Goal: Task Accomplishment & Management: Manage account settings

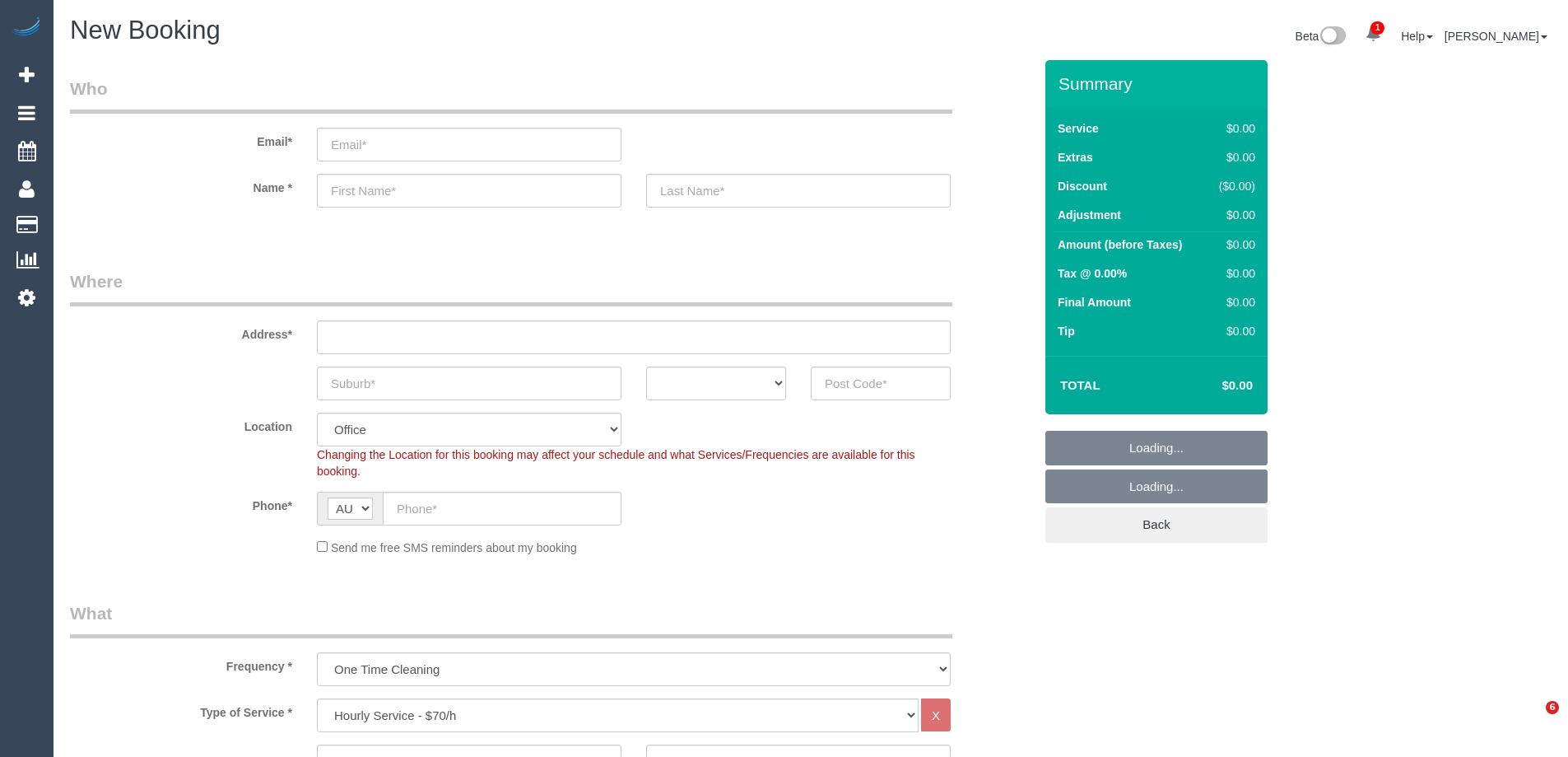
select select "object:2105"
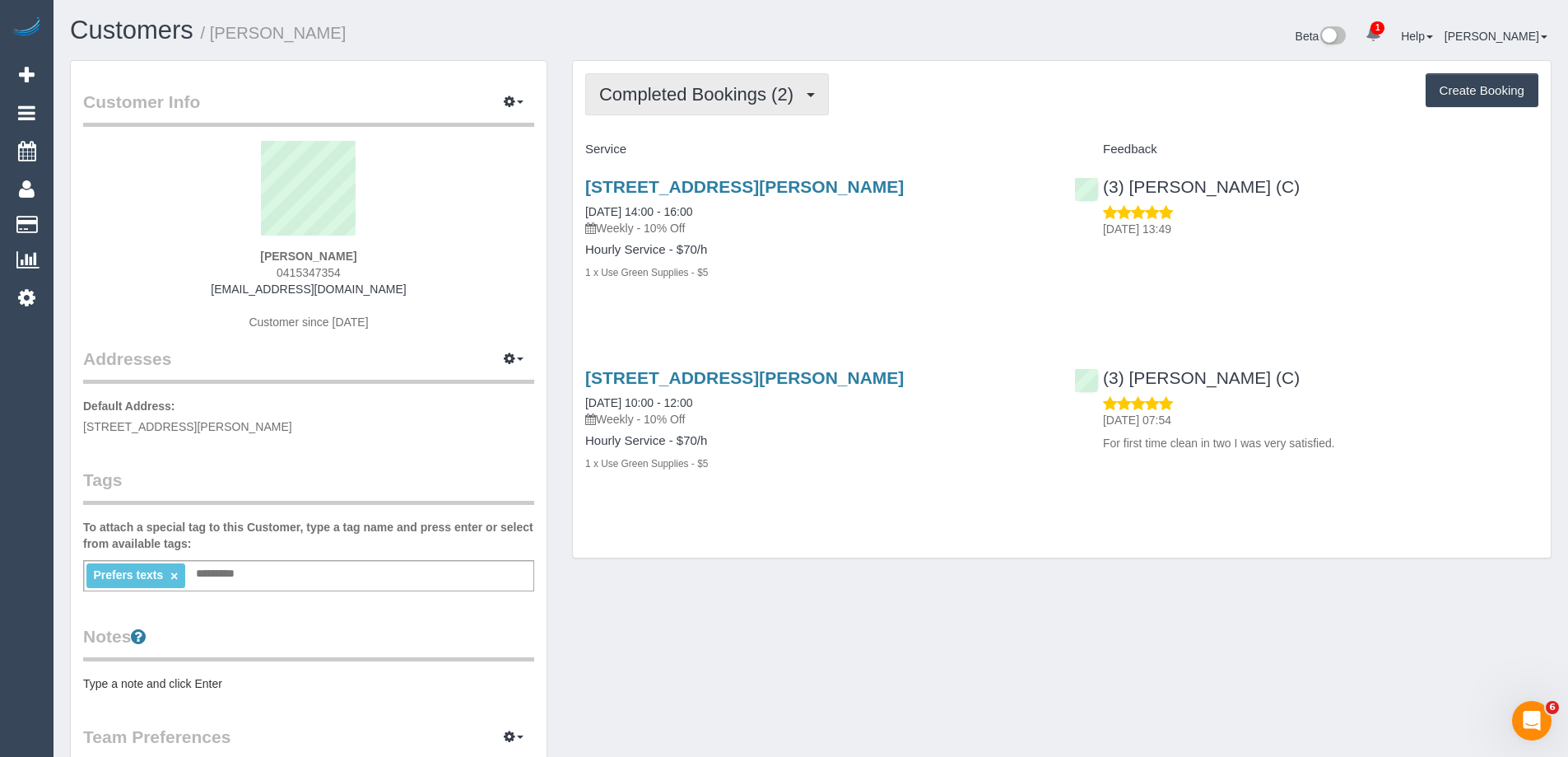
click at [712, 84] on span "Completed Bookings (2)" at bounding box center [700, 94] width 202 height 20
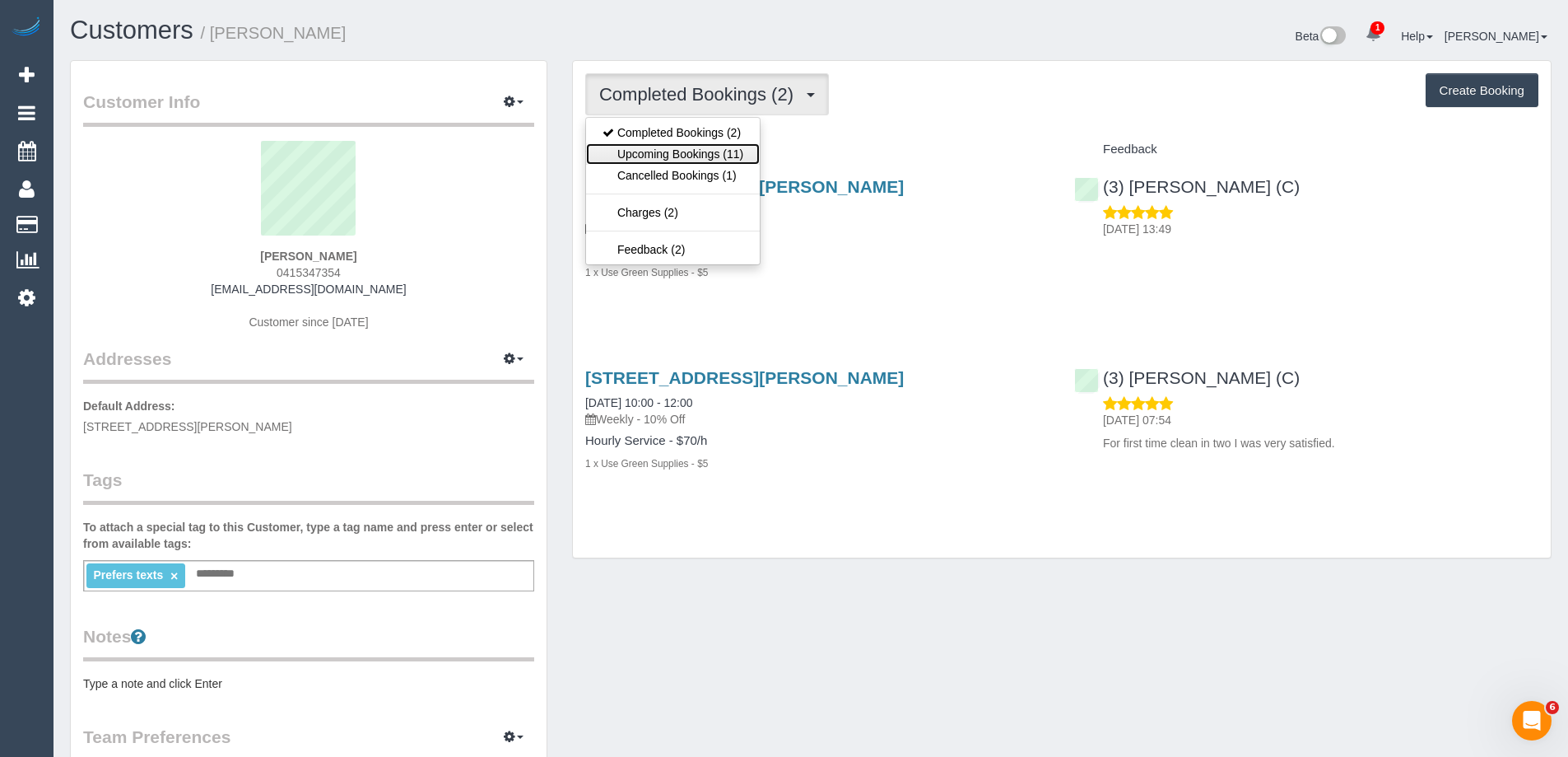
click at [719, 147] on link "Upcoming Bookings (11)" at bounding box center [673, 154] width 174 height 21
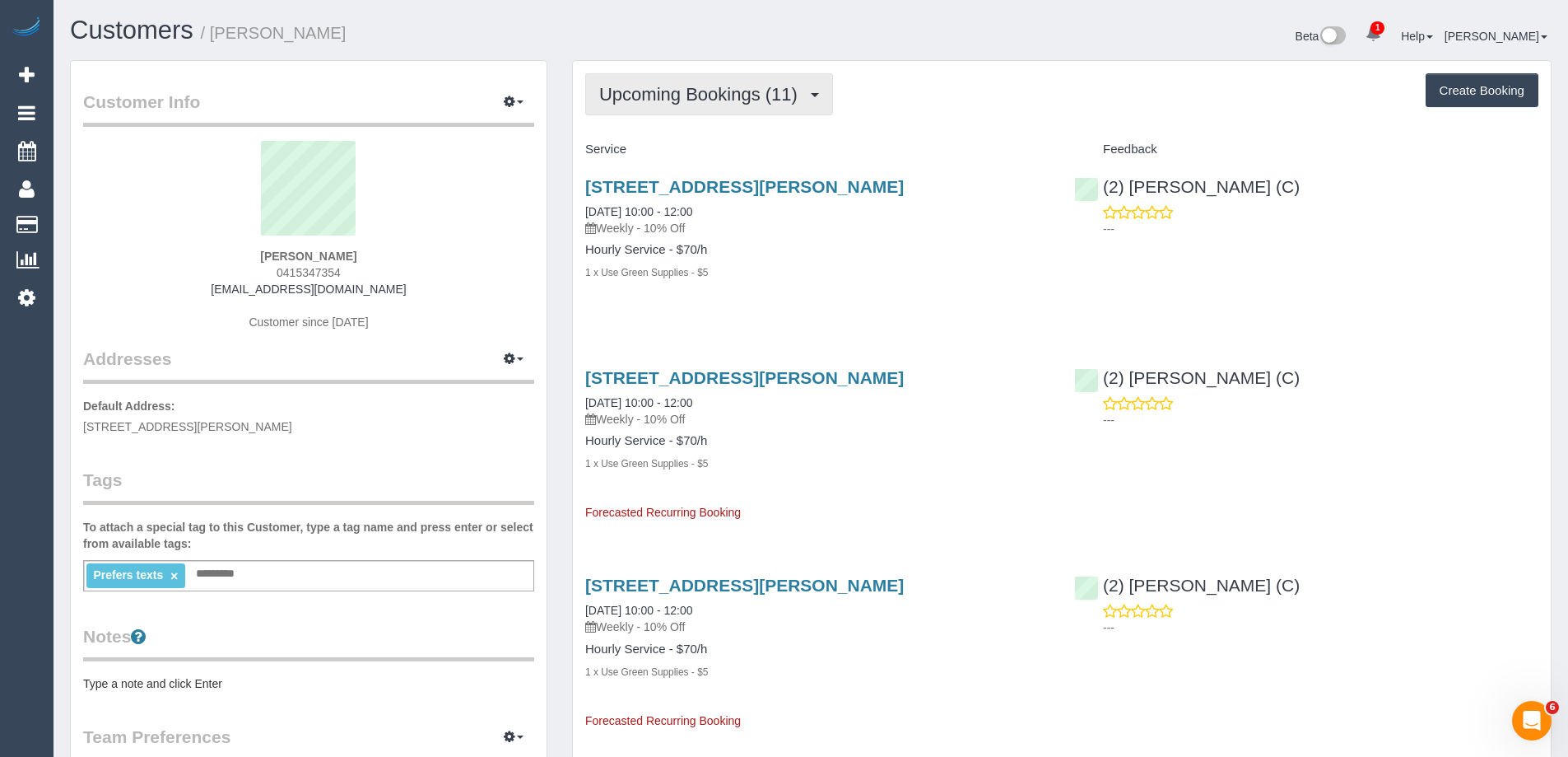
click at [693, 104] on button "Upcoming Bookings (11)" at bounding box center [709, 94] width 247 height 42
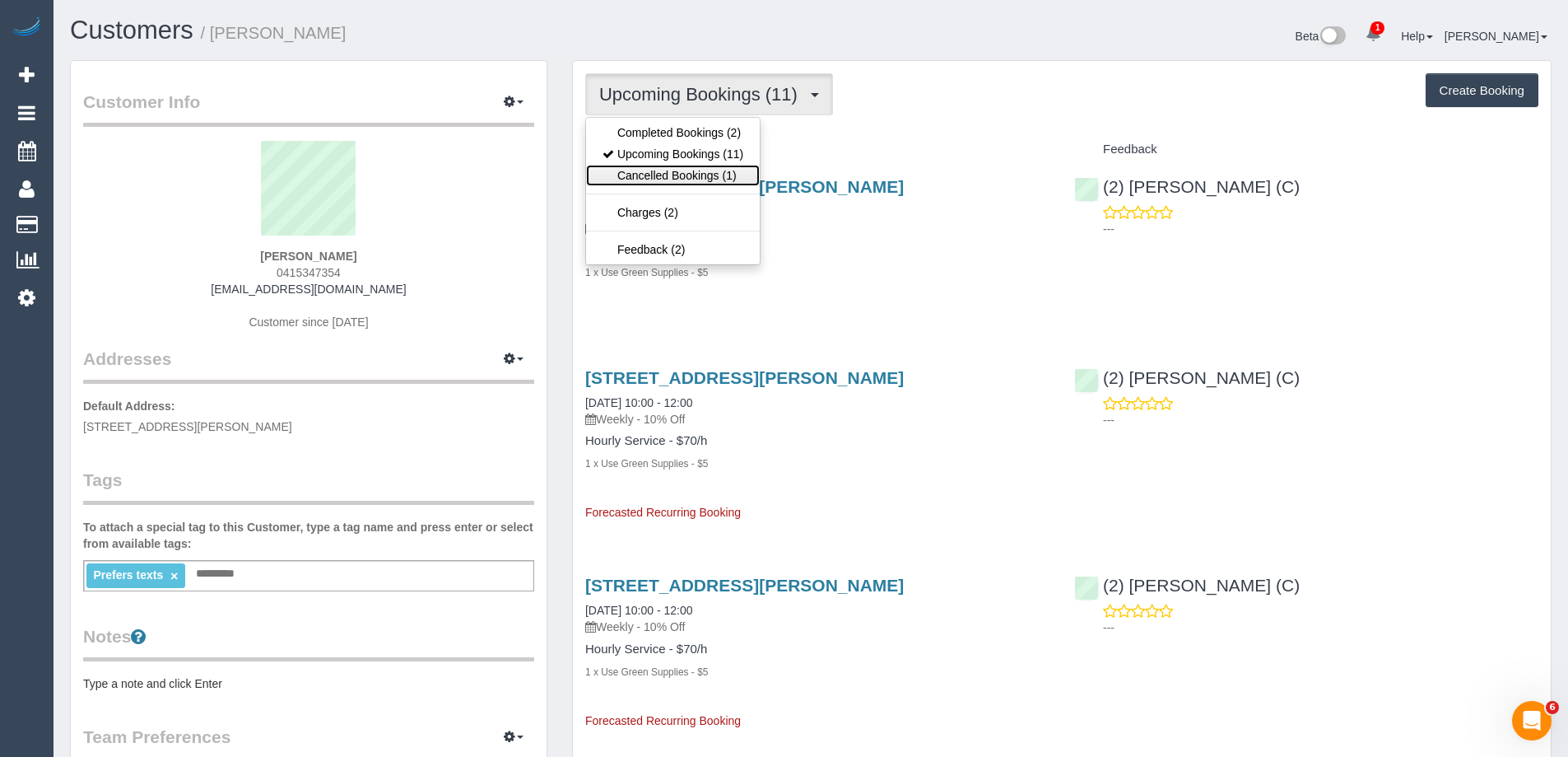
click at [691, 178] on link "Cancelled Bookings (1)" at bounding box center [673, 175] width 174 height 21
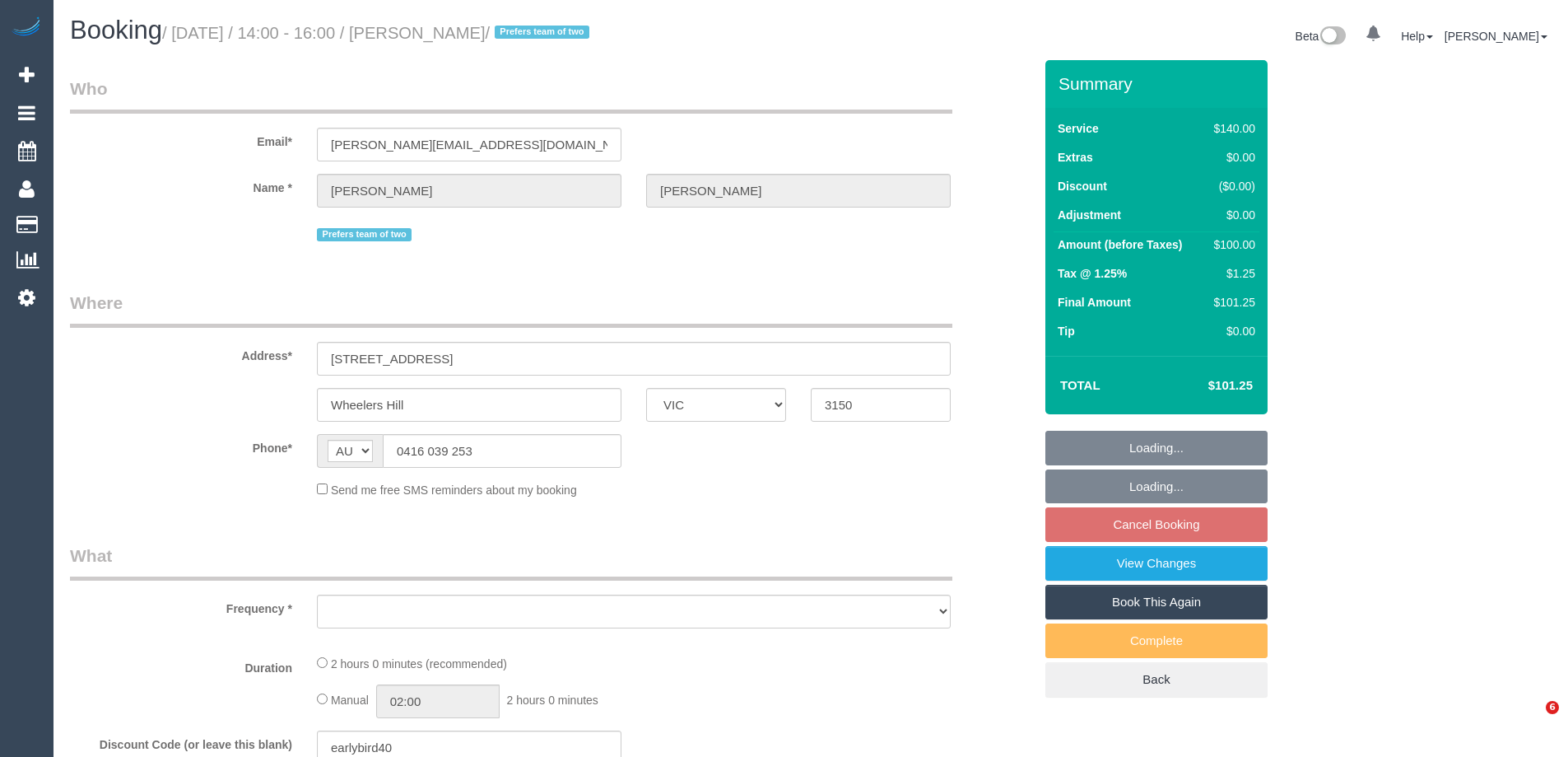
select select "VIC"
select select "string:stripe-pm_1OnunU2GScqysDRVg021LcNq"
select select "number:27"
select select "number:14"
select select "number:19"
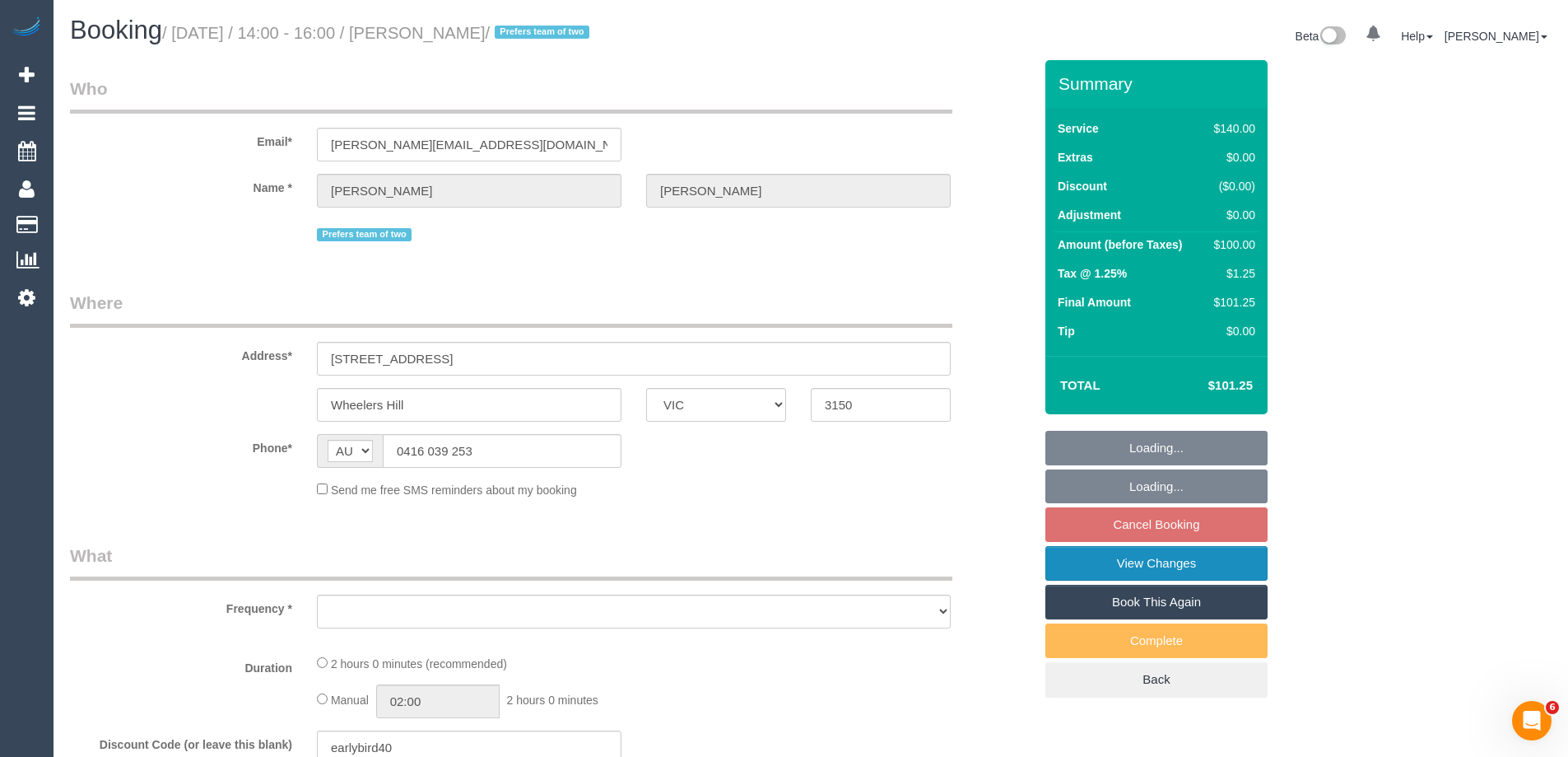
select select "number:36"
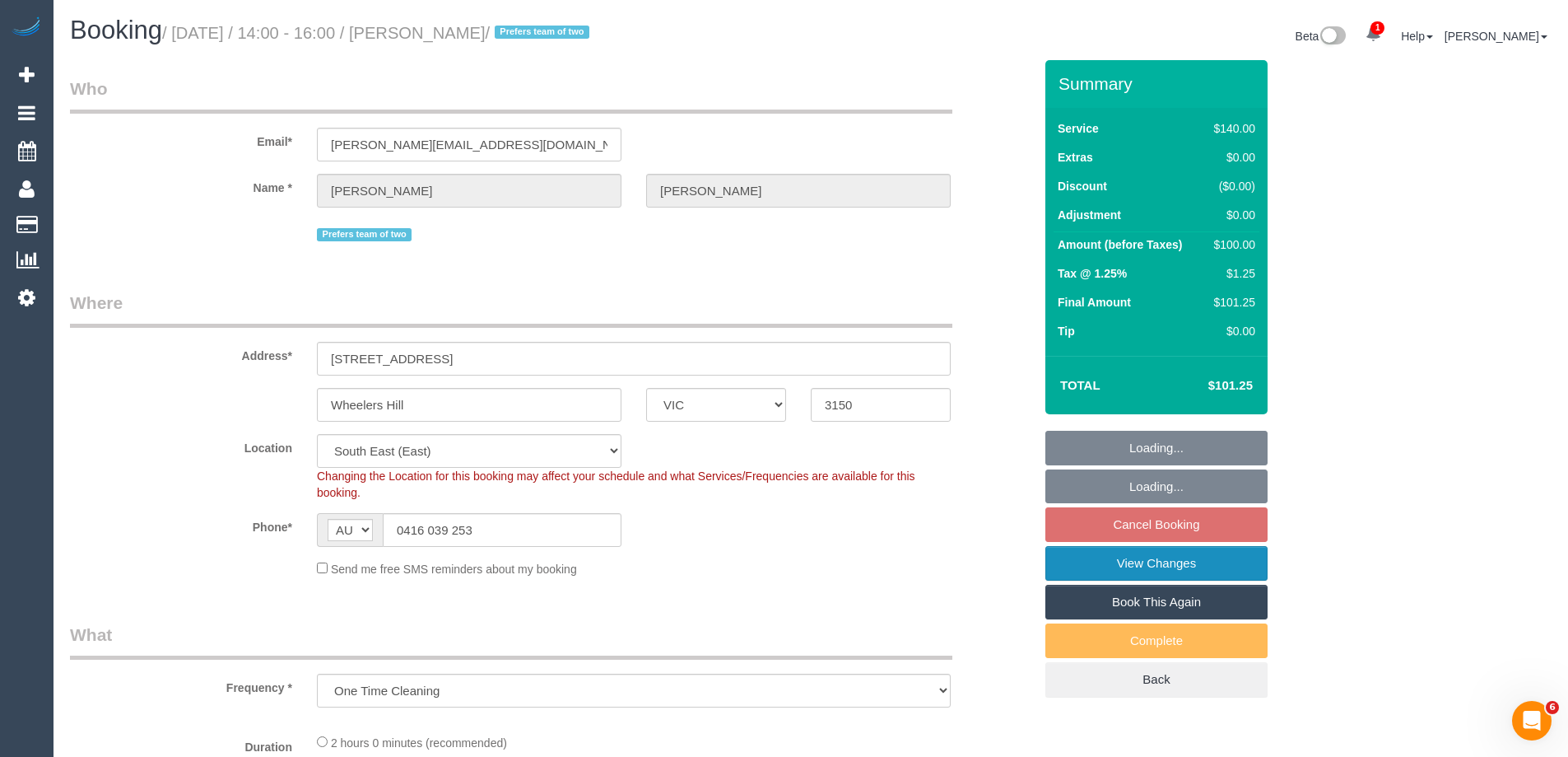
select select "object:1272"
click at [1078, 558] on link "View Changes" at bounding box center [1156, 564] width 222 height 35
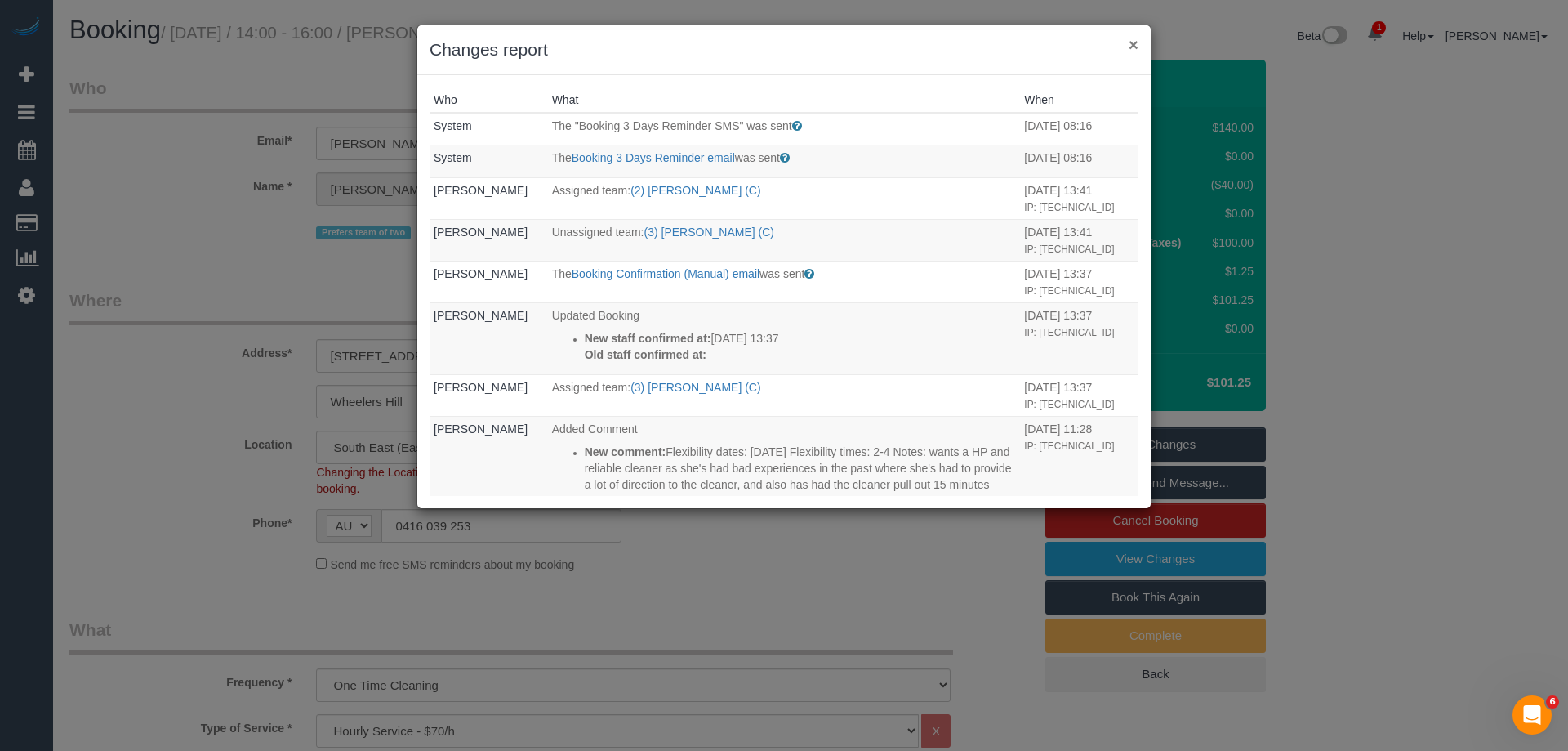
click at [1129, 41] on button "×" at bounding box center [1134, 44] width 10 height 17
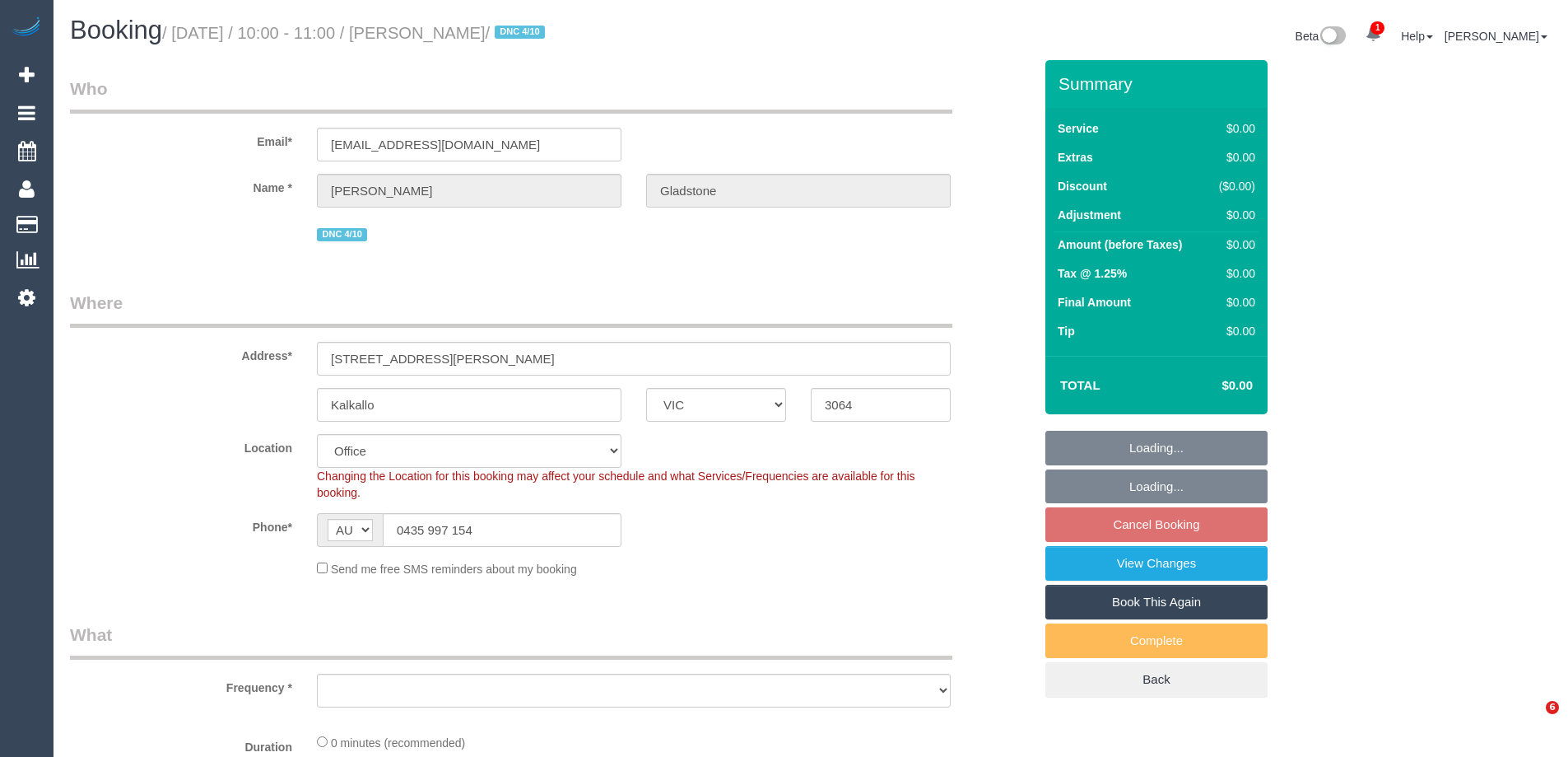
select select "VIC"
select select "object:712"
select select "string:stripe-pm_1SB3jt2GScqysDRVVKsIAsve"
select select "number:28"
select select "number:14"
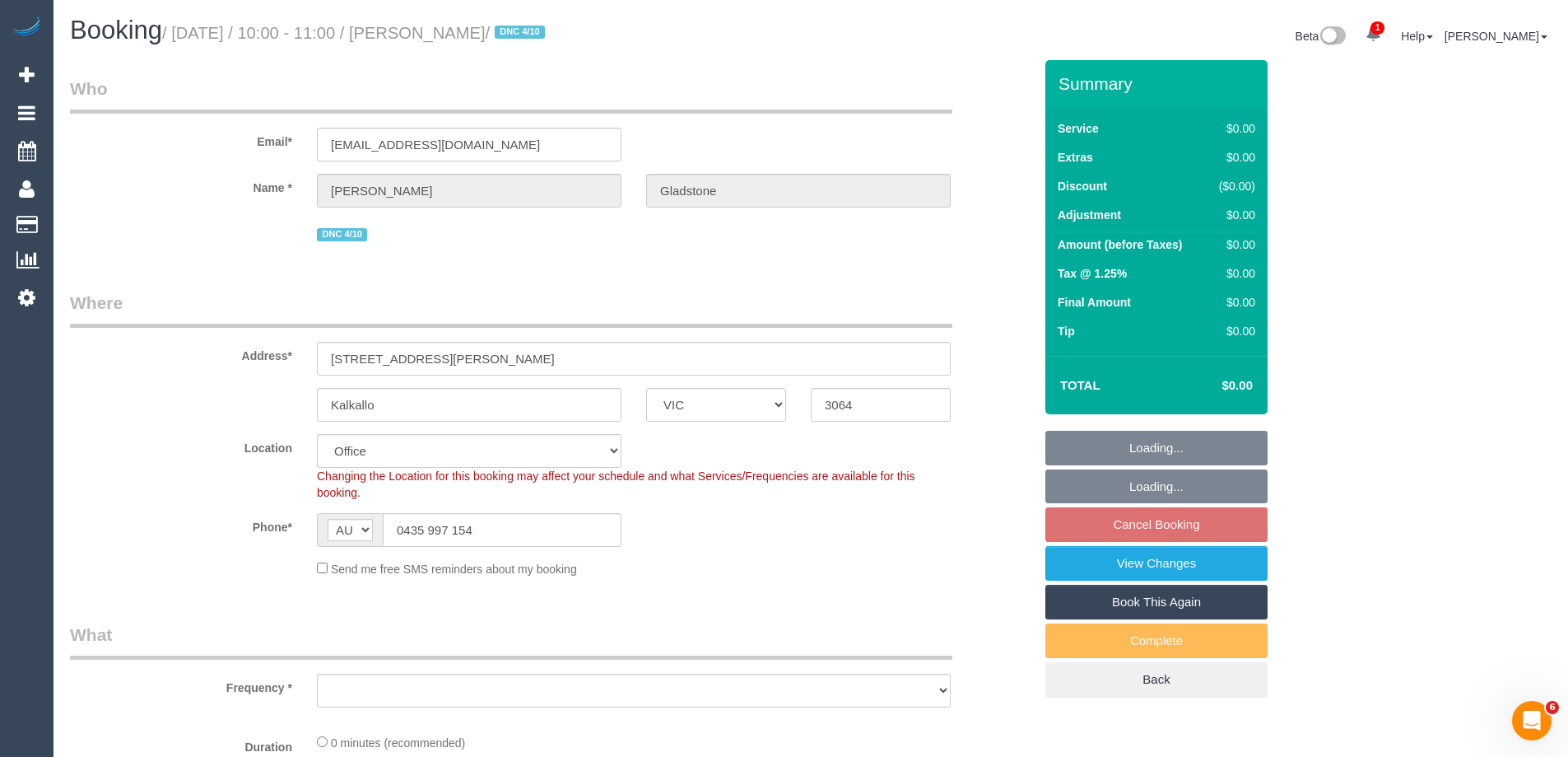
select select "number:19"
select select "number:22"
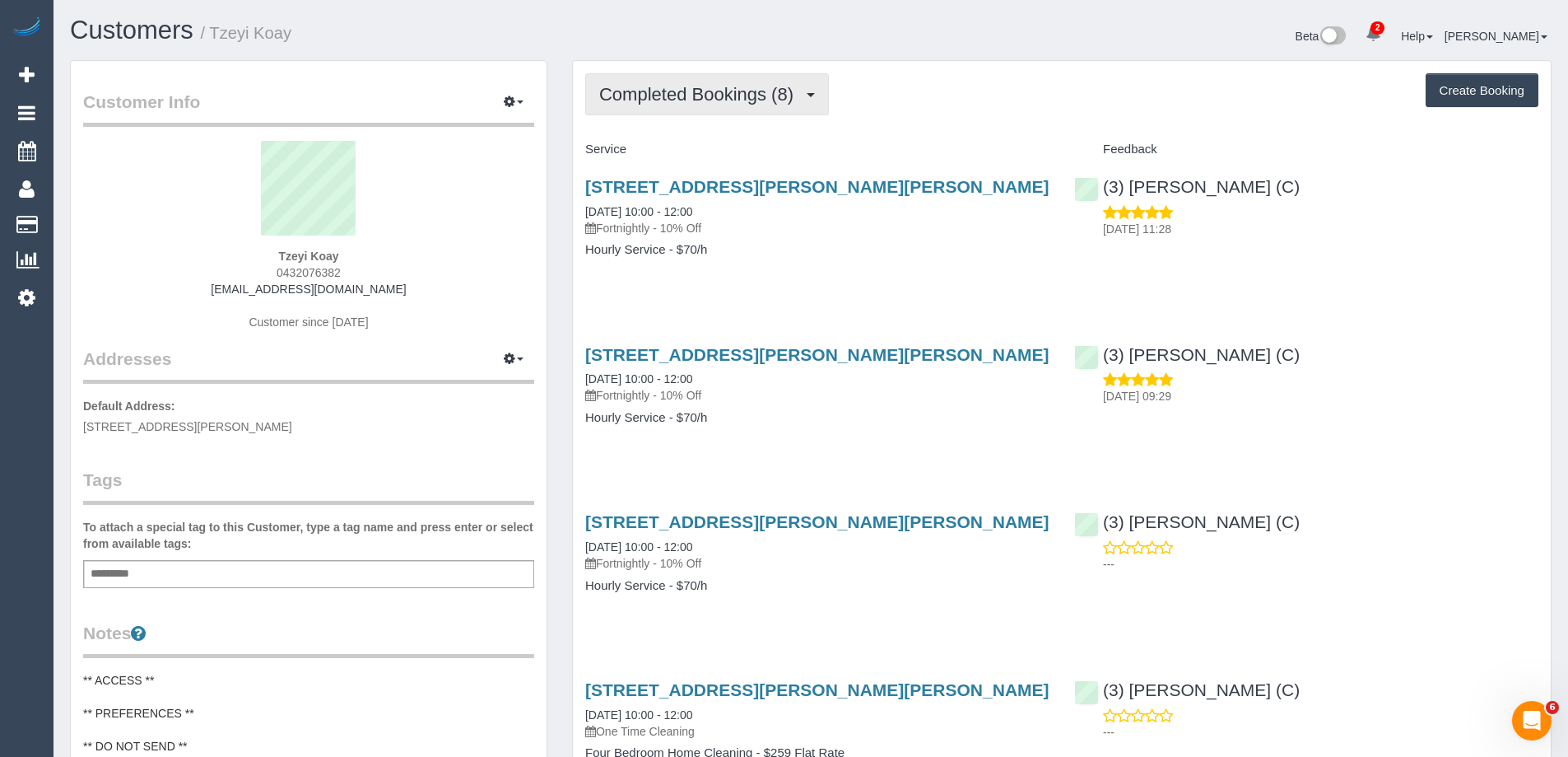
click at [707, 96] on span "Completed Bookings (8)" at bounding box center [700, 94] width 202 height 20
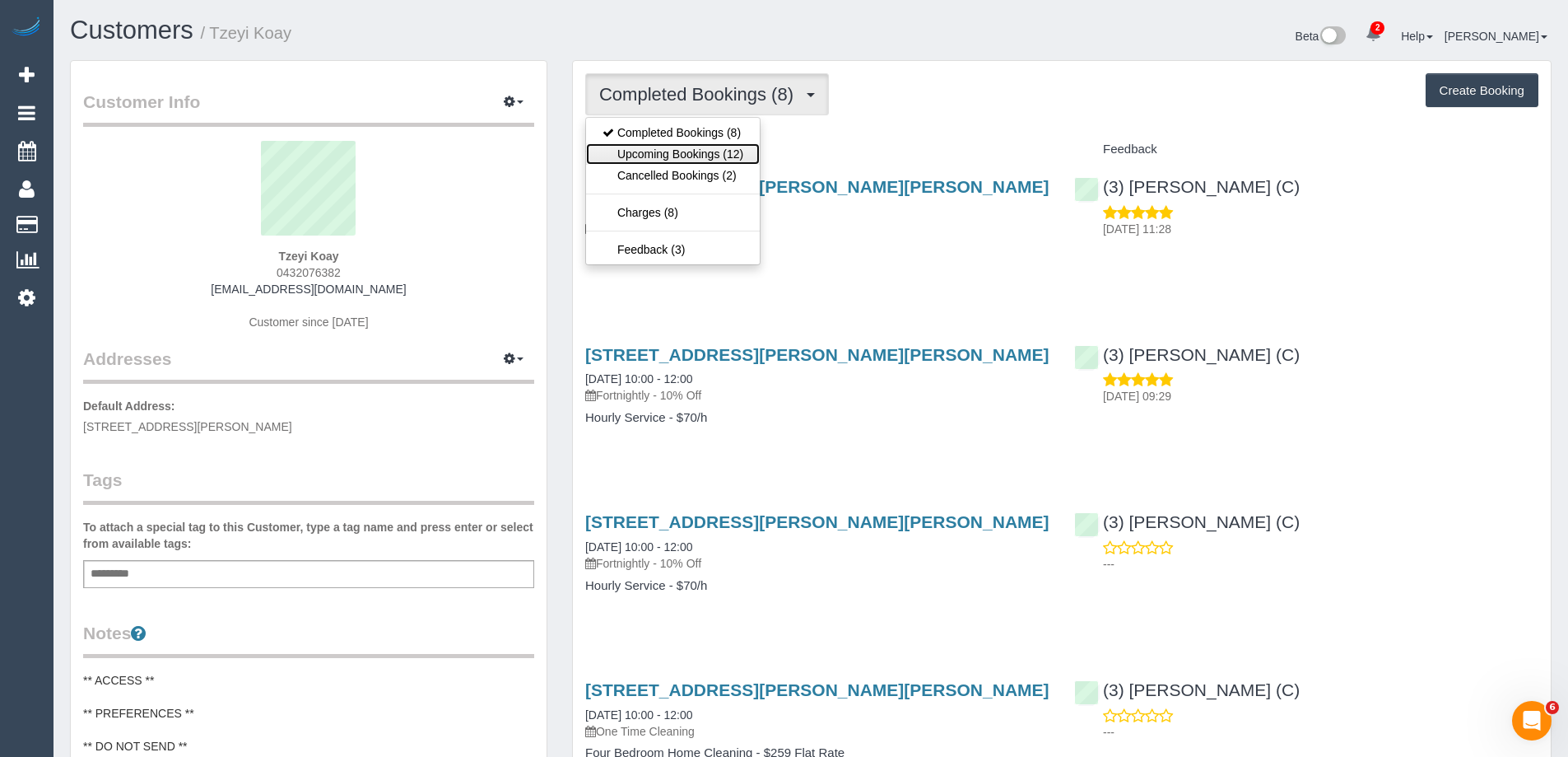
click at [689, 147] on link "Upcoming Bookings (12)" at bounding box center [673, 154] width 174 height 21
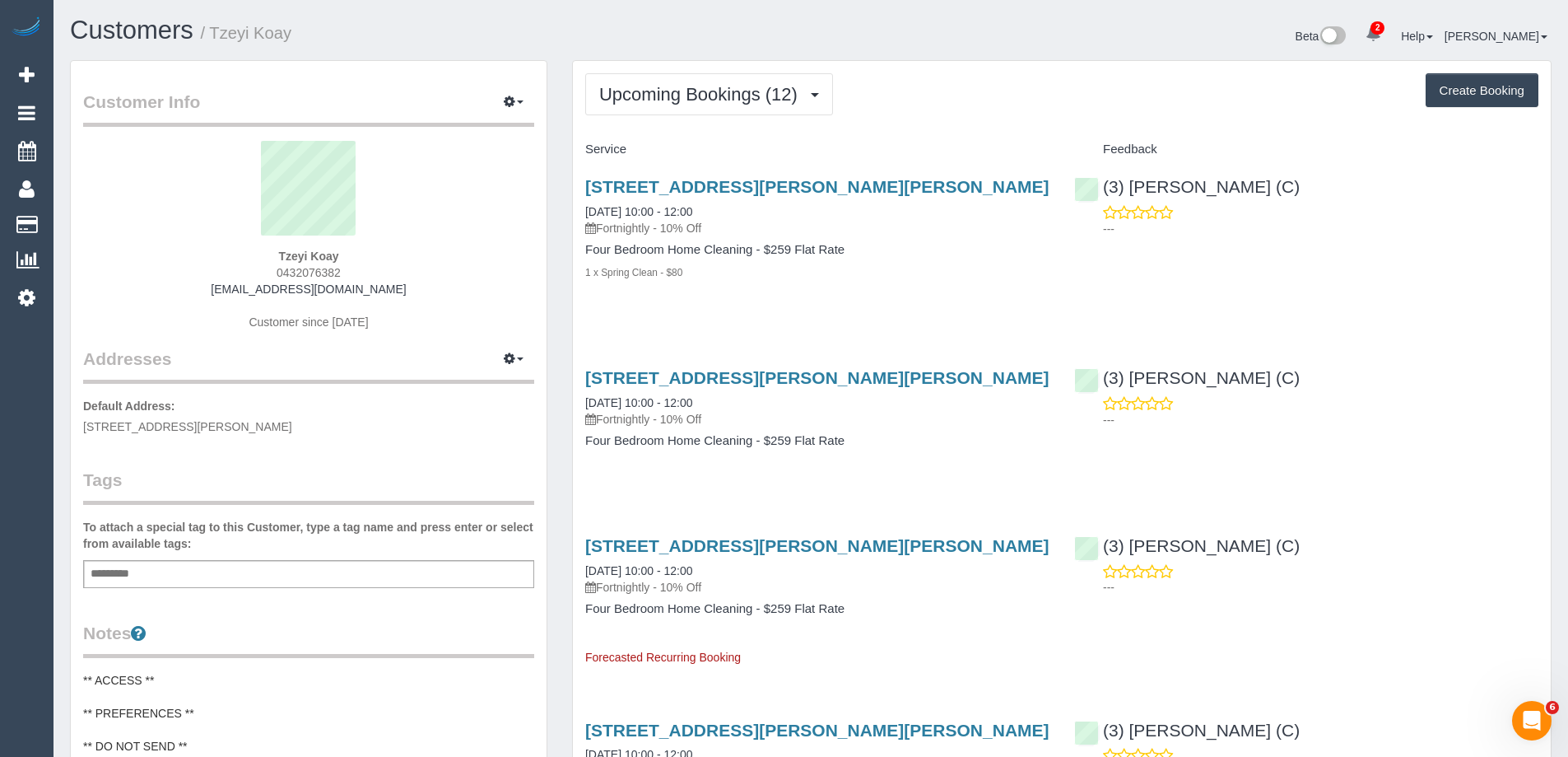
click at [783, 305] on div "18 Trapani Ave, Point Cook, VIC 3030 20/10/2025 10:00 - 12:00 Fortnightly - 10%…" at bounding box center [818, 238] width 489 height 150
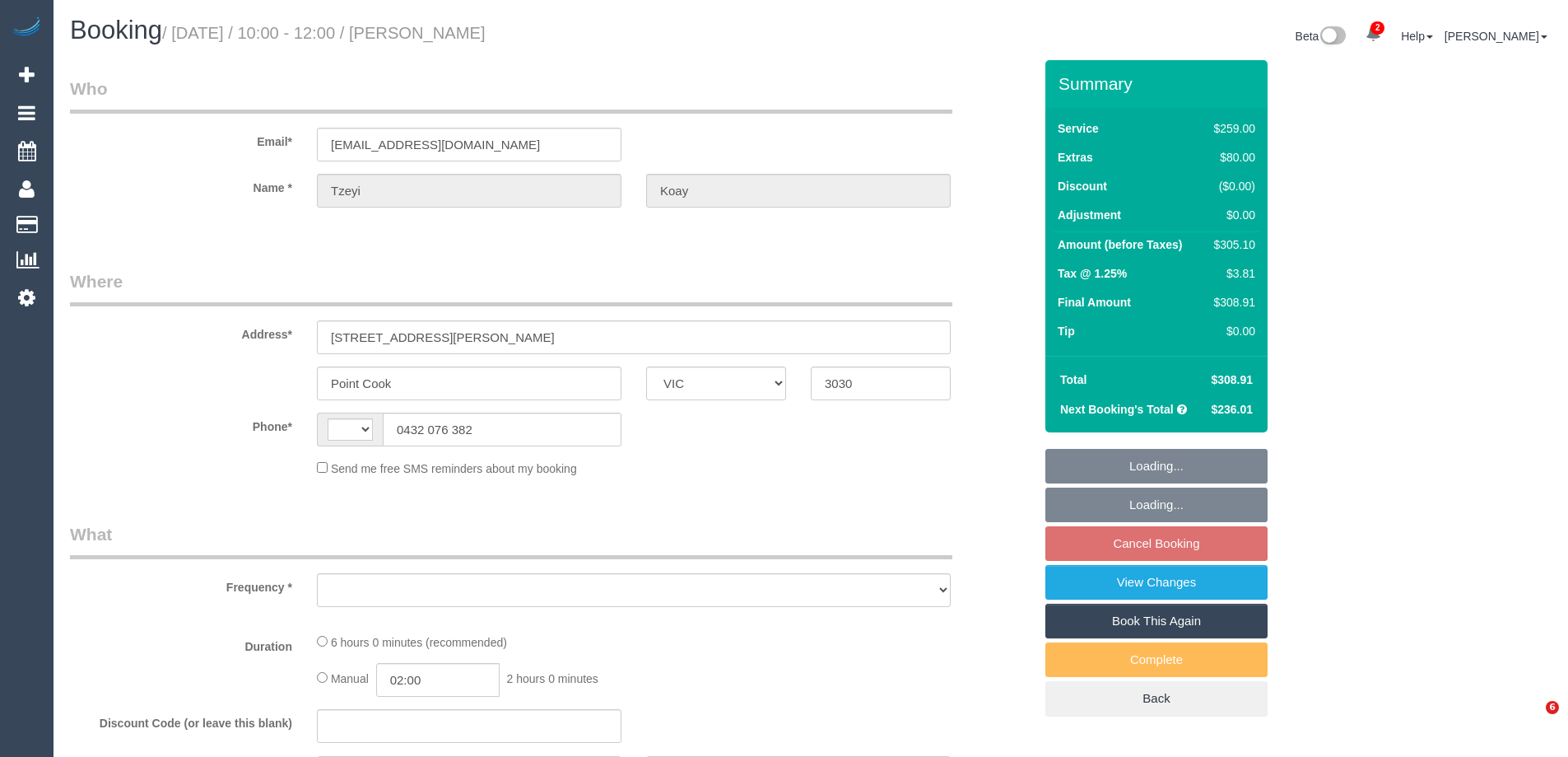
select select "VIC"
select select "object:302"
select select "number:28"
select select "number:16"
select select "number:18"
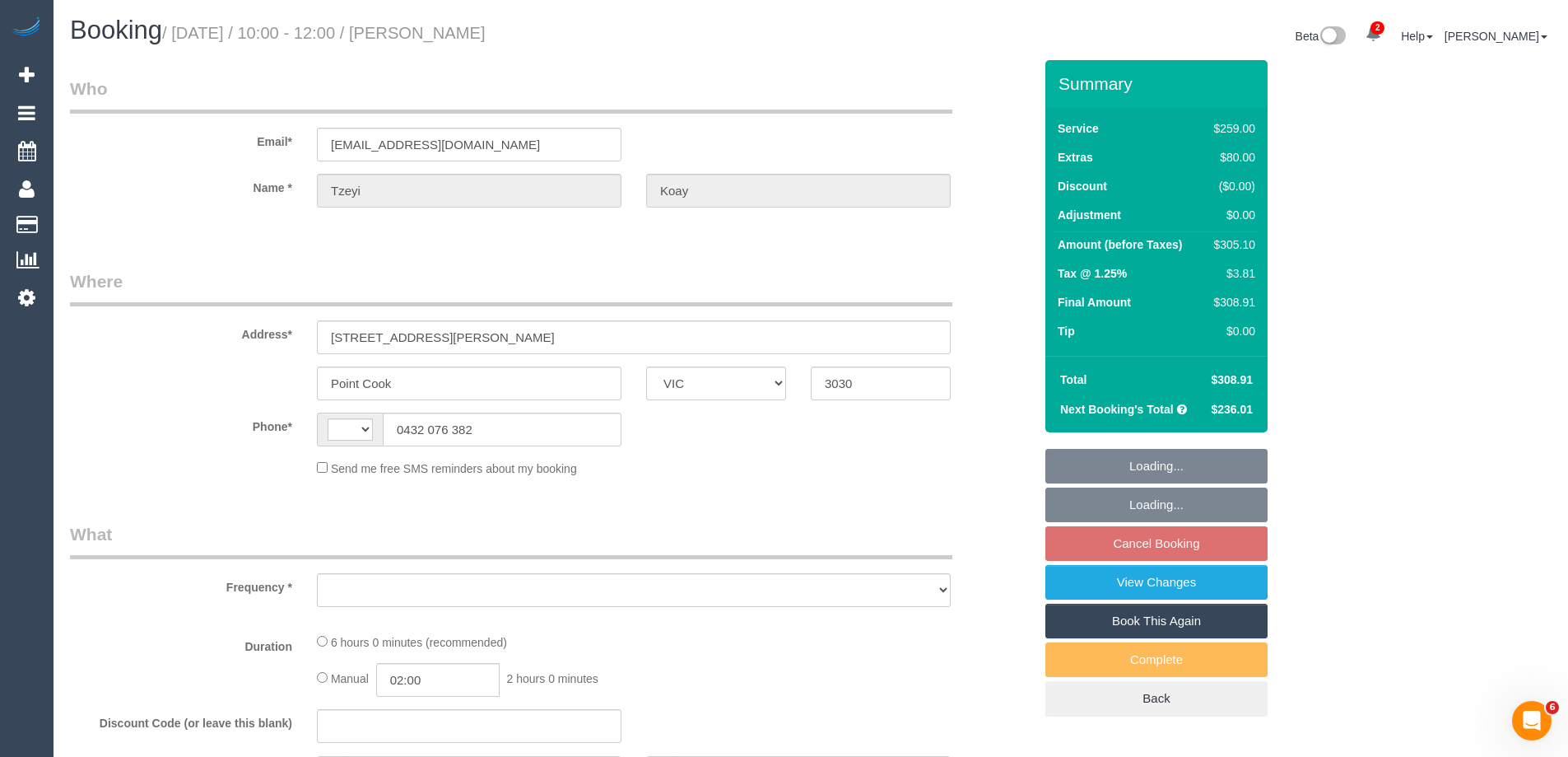
select select "number:22"
select select "number:34"
select select "number:11"
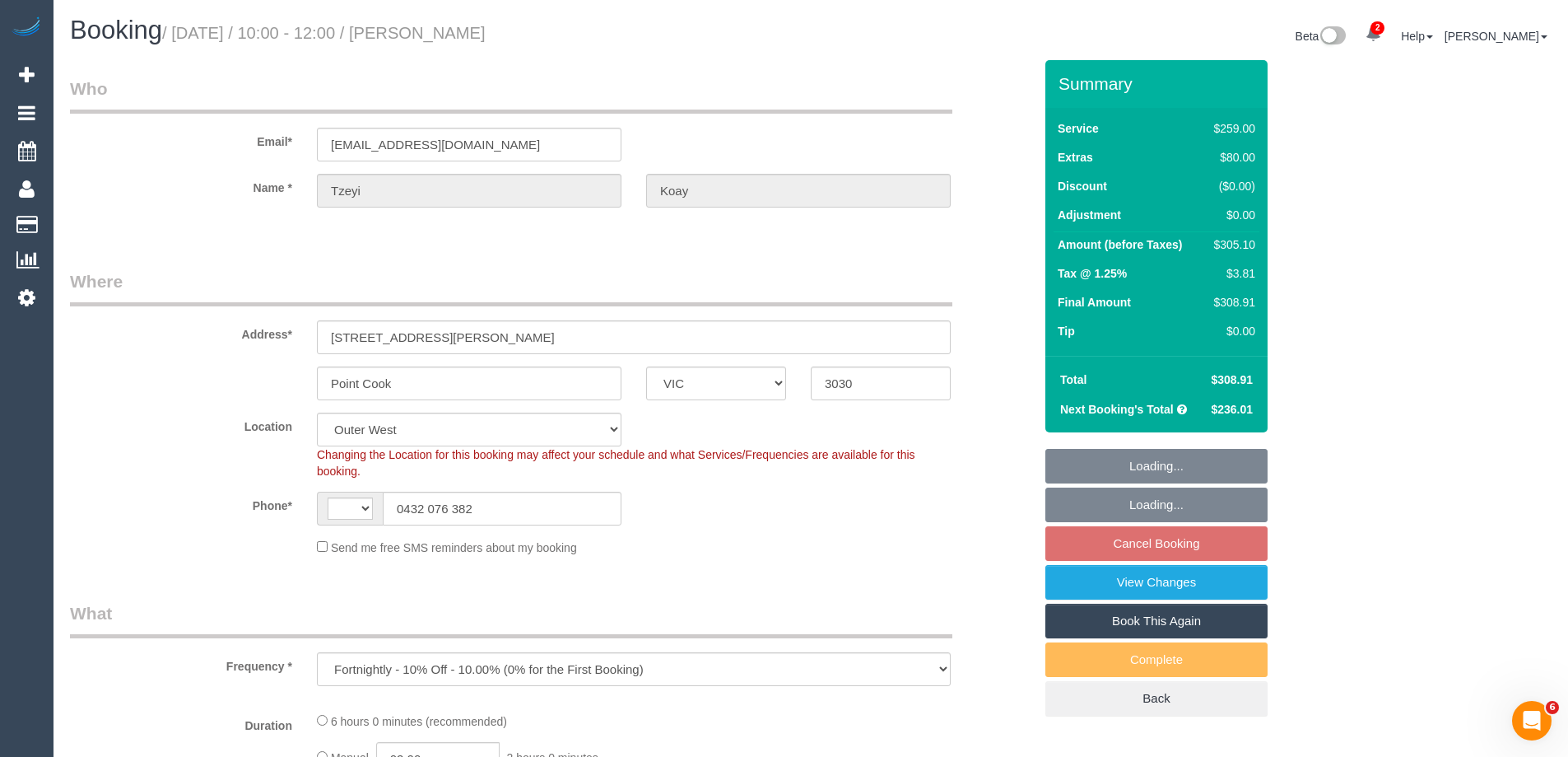
select select "string:stripe-pm_1RvYLP2GScqysDRVqN9HoP2s"
select select "object:1090"
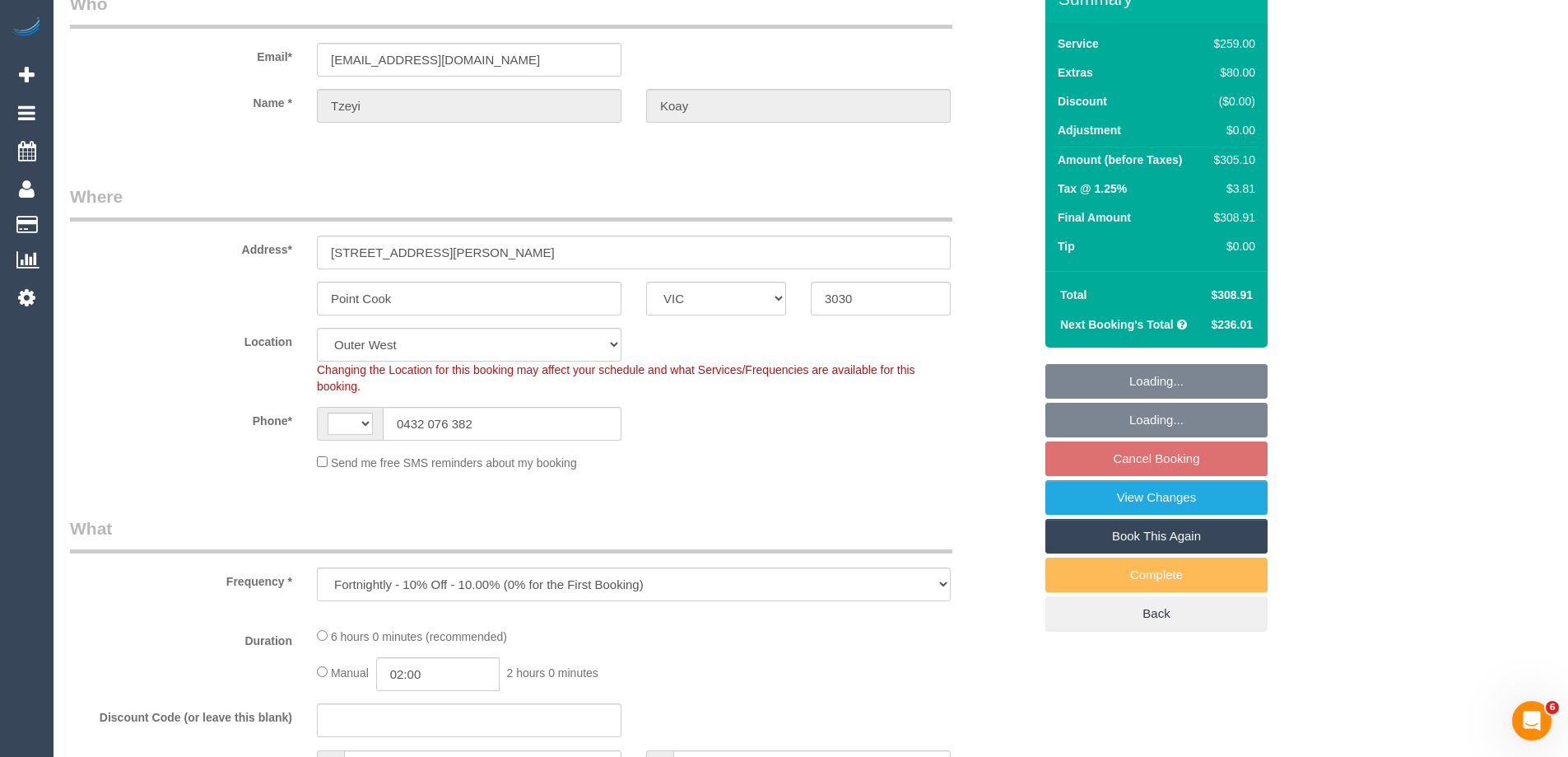
select select "string:AU"
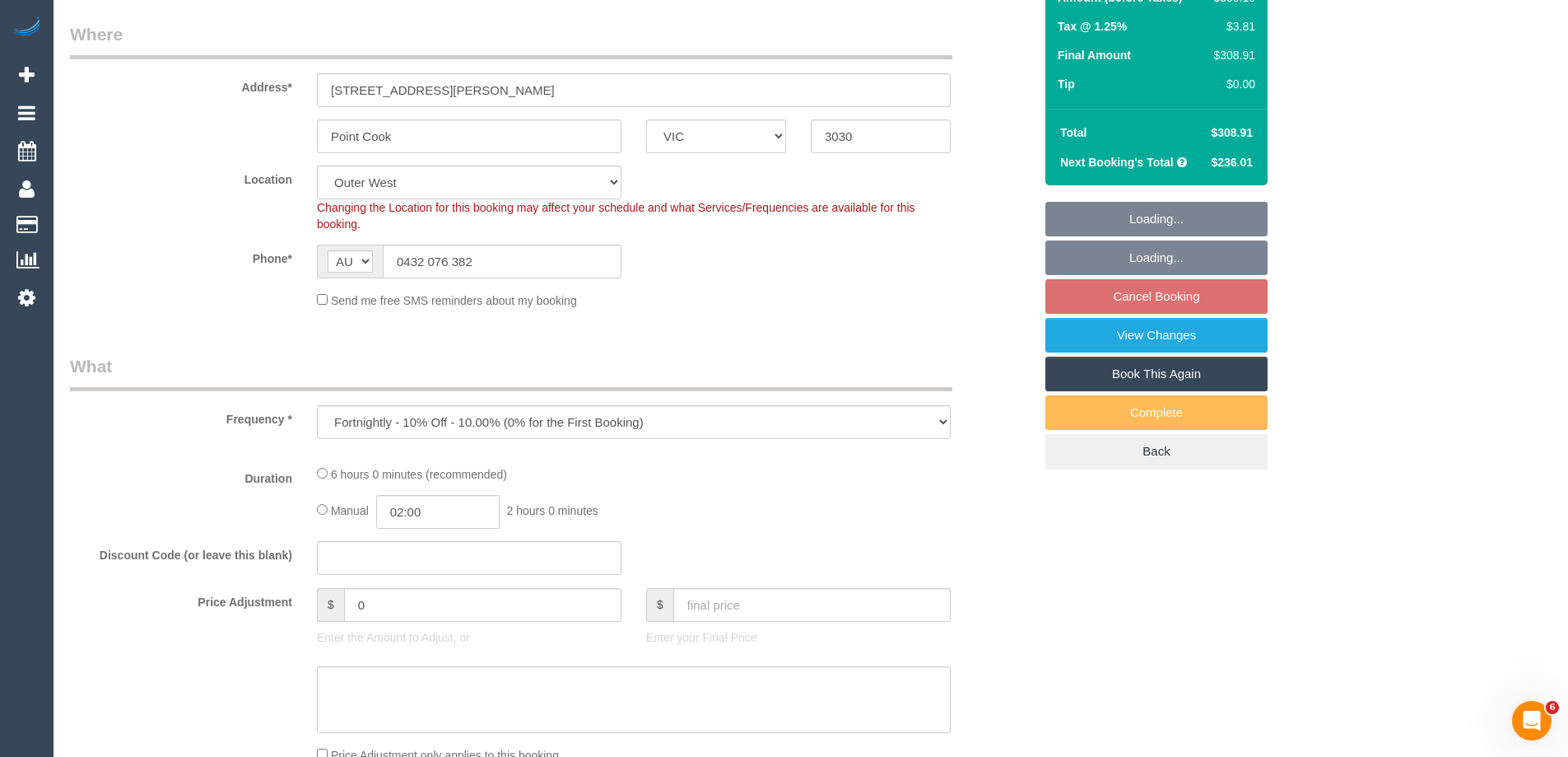
select select "spot3"
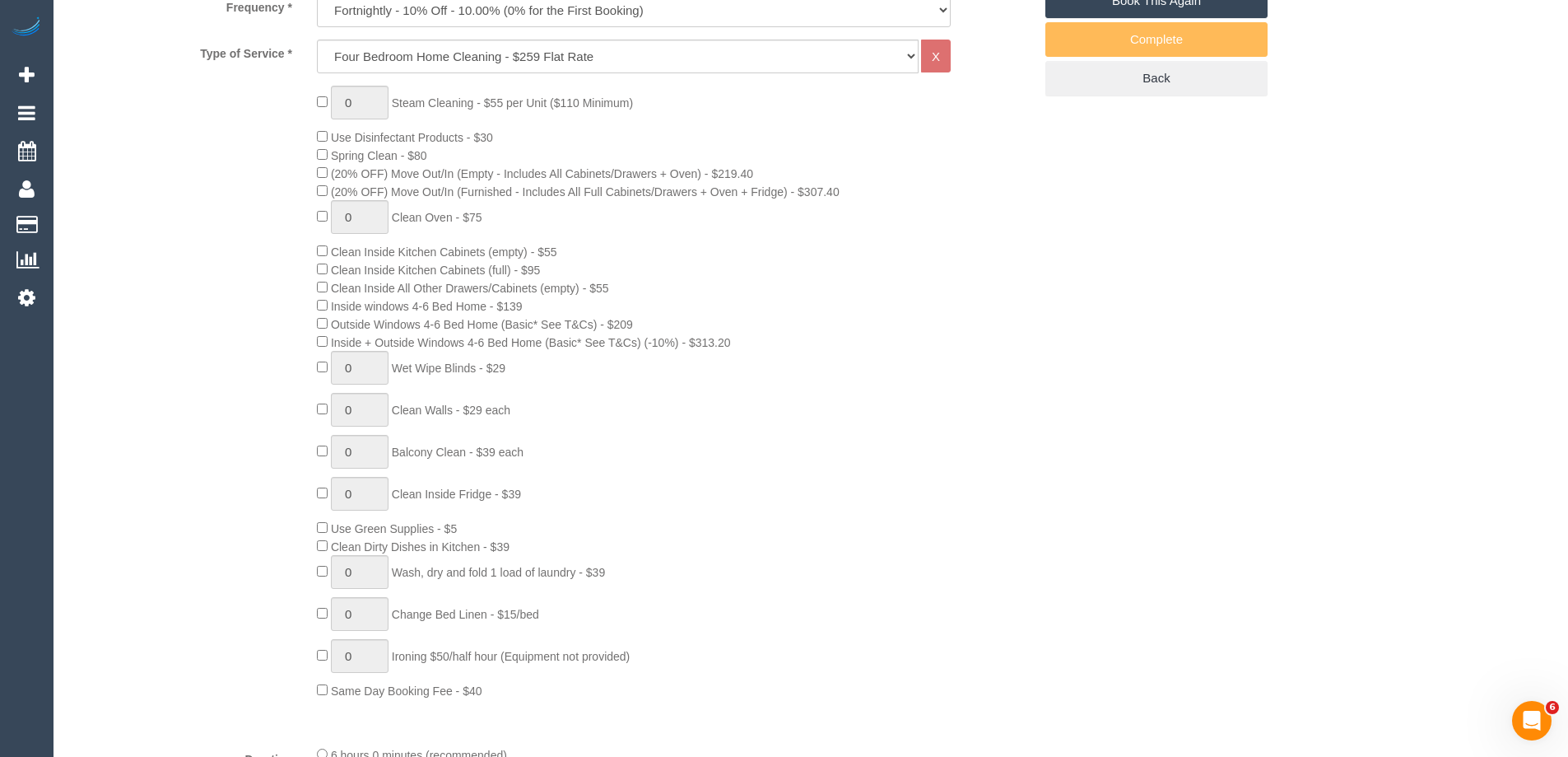
scroll to position [1070, 0]
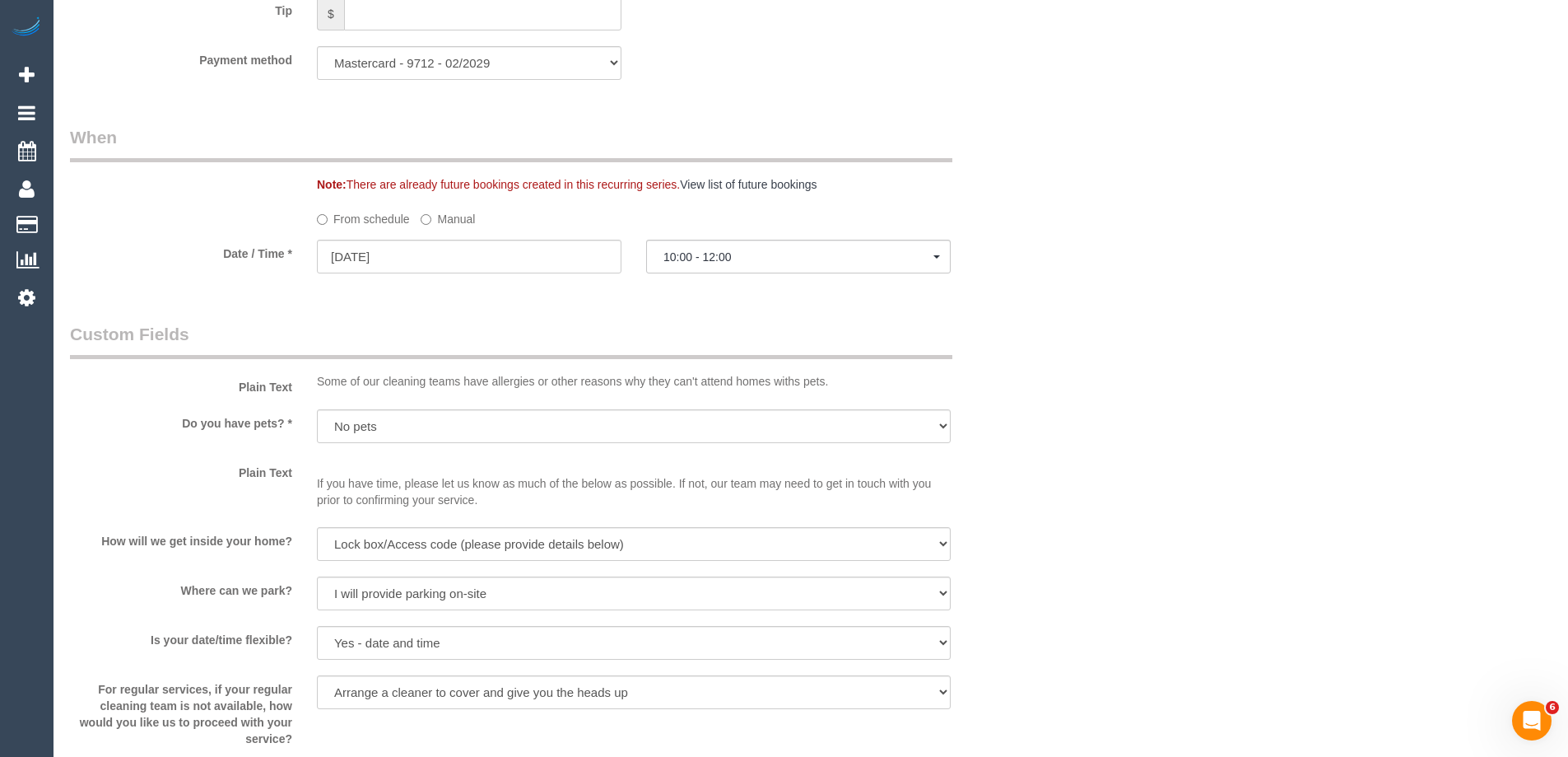
select select "spot28"
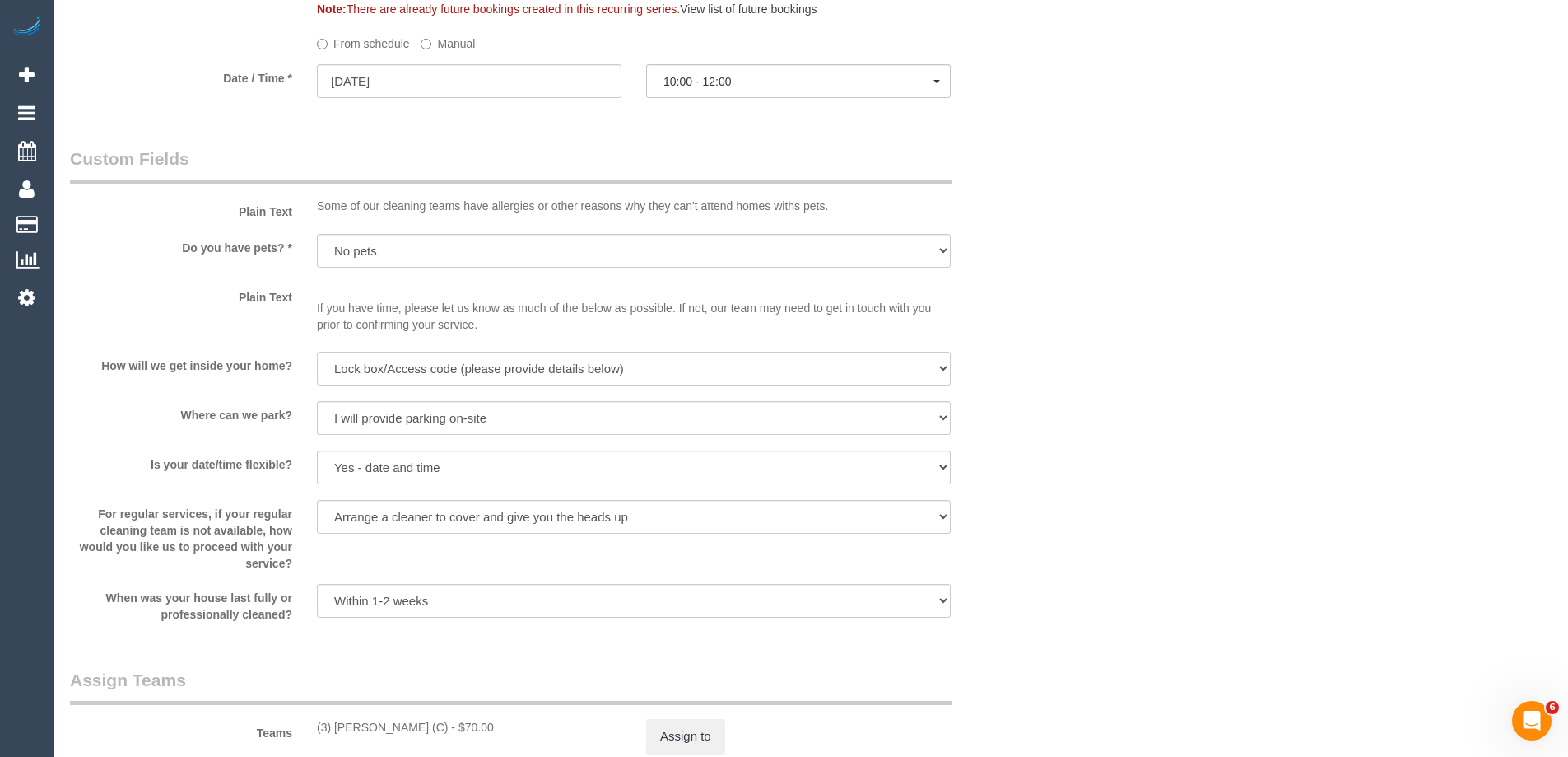
scroll to position [2305, 0]
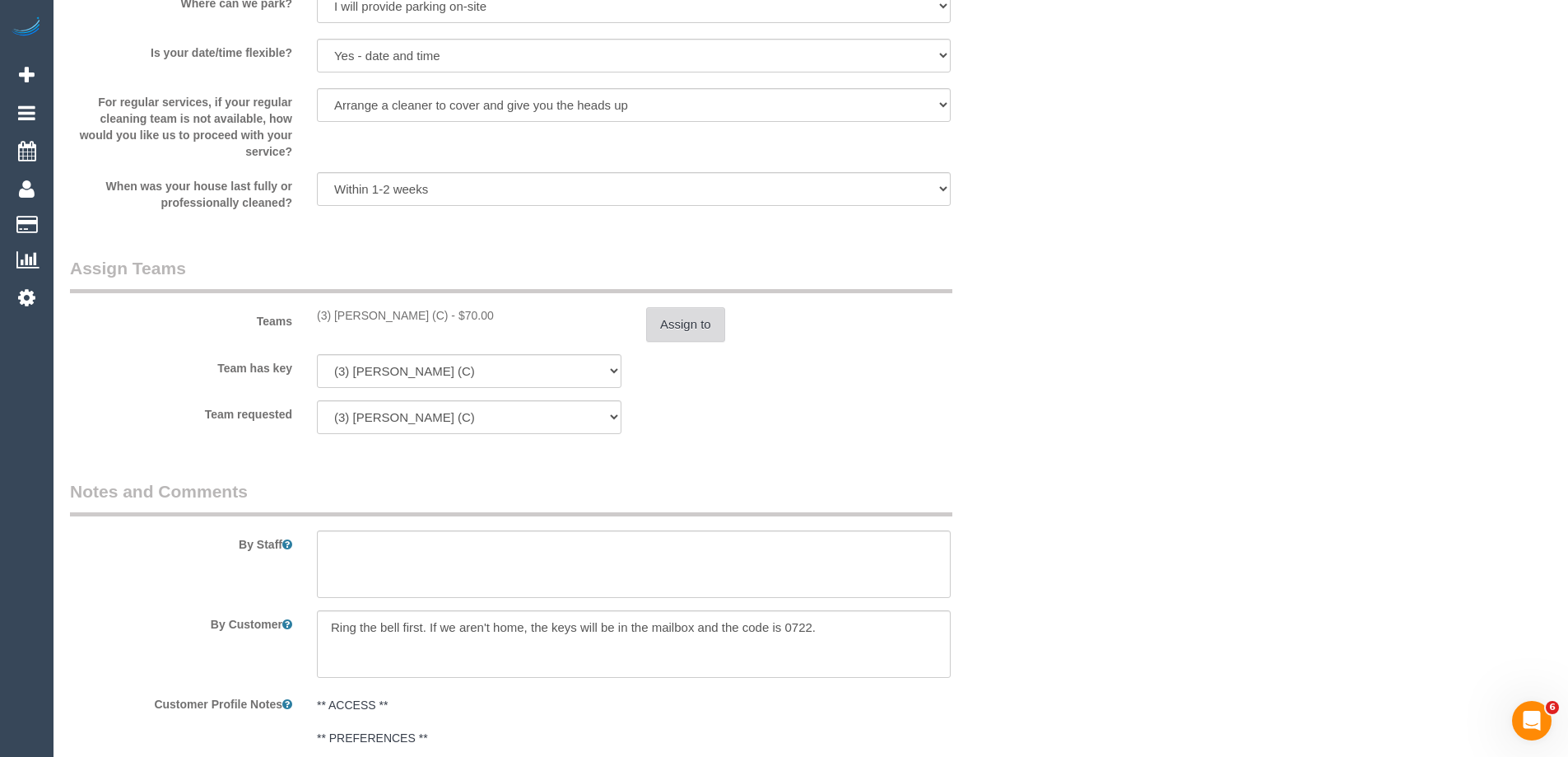
click at [654, 335] on button "Assign to" at bounding box center [685, 325] width 79 height 35
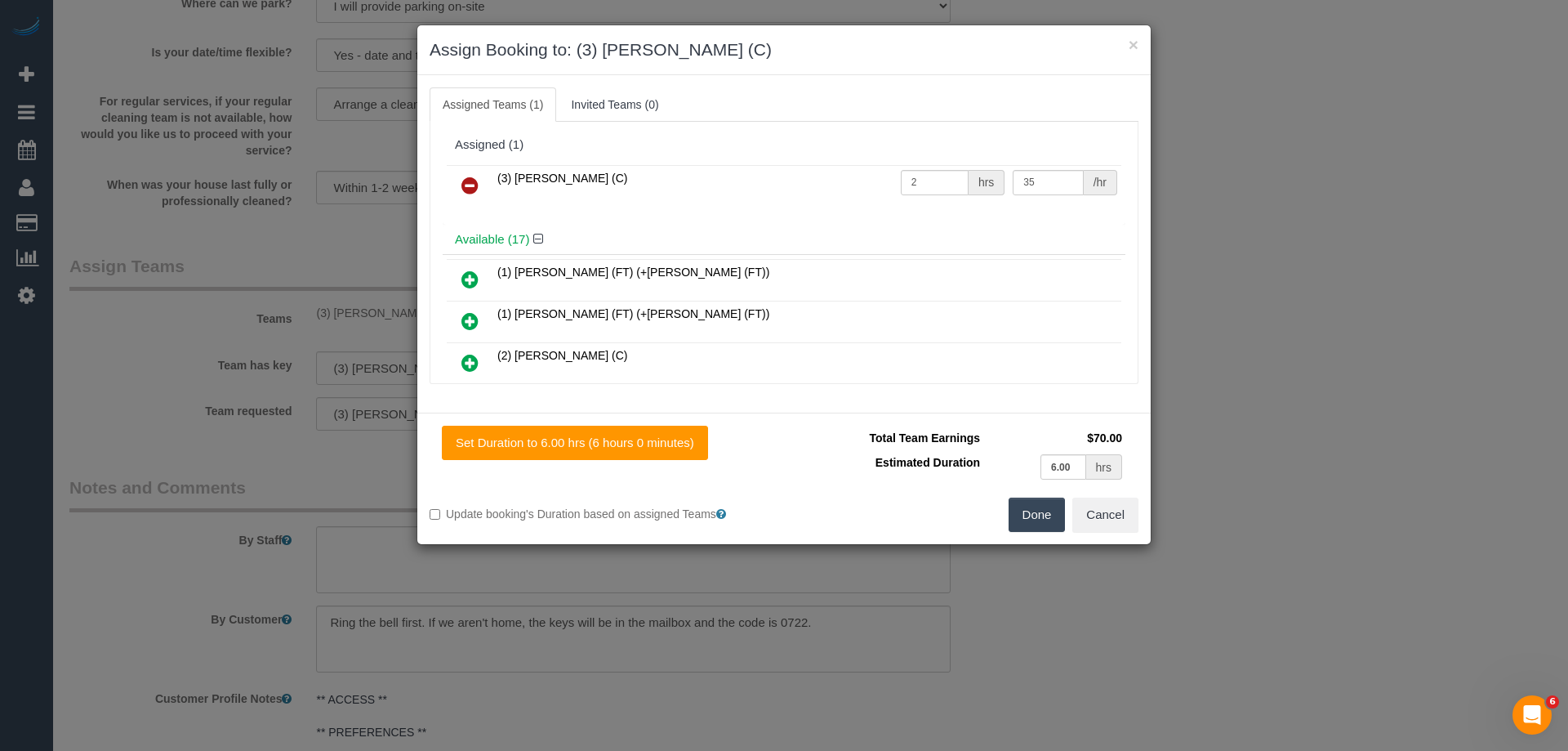
click at [1041, 518] on button "Done" at bounding box center [1038, 515] width 58 height 35
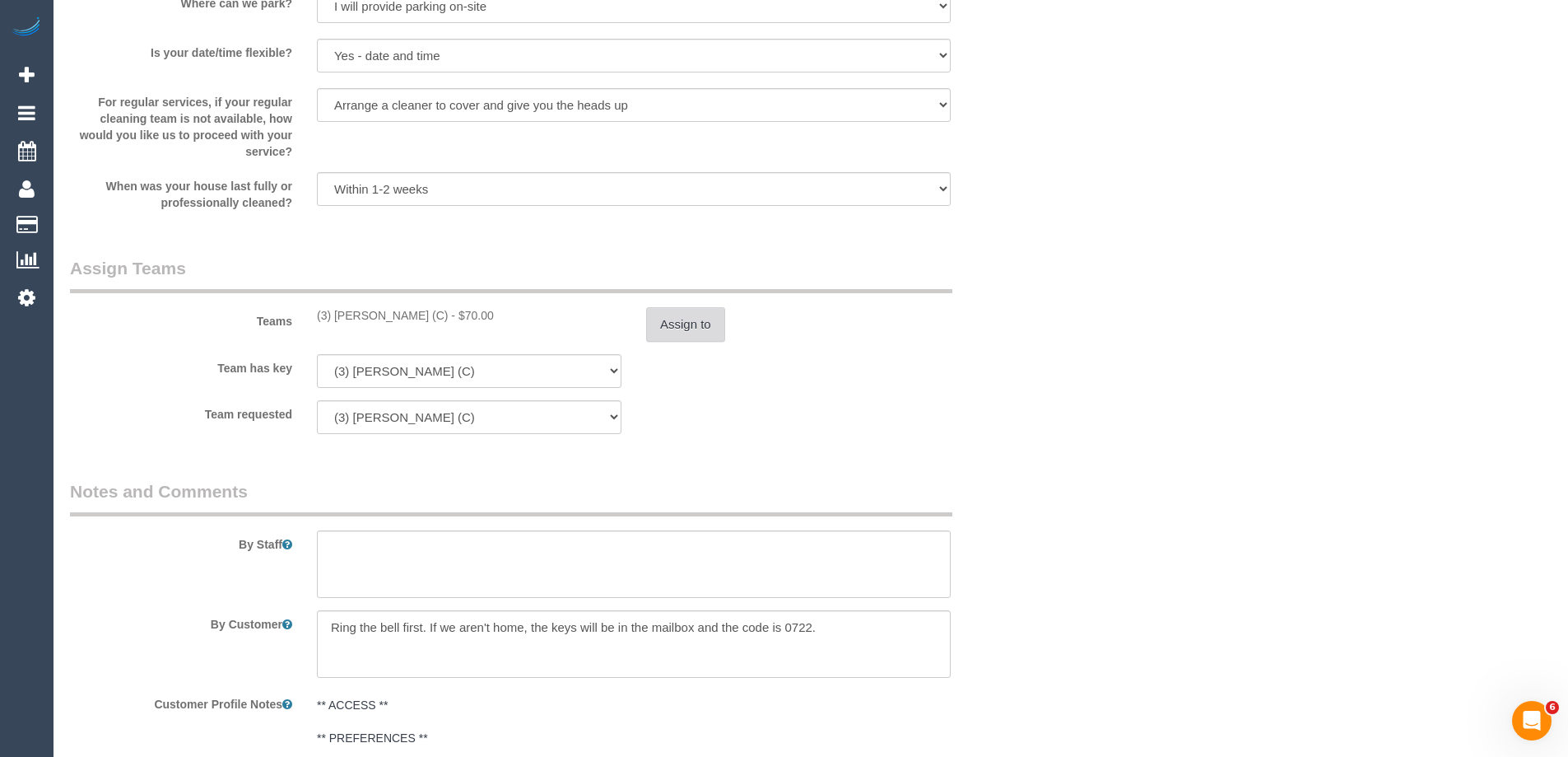
click at [674, 325] on button "Assign to" at bounding box center [685, 325] width 79 height 35
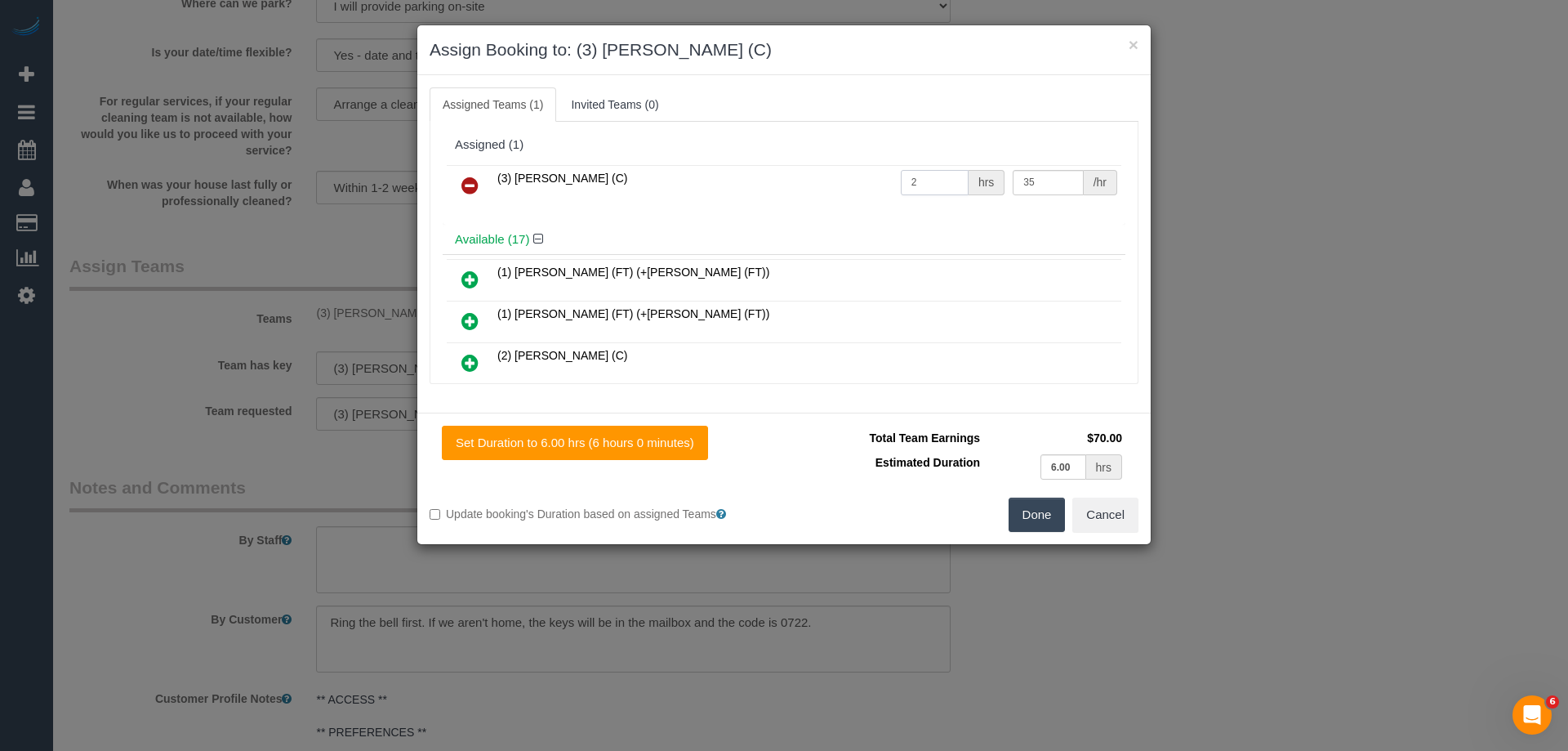
drag, startPoint x: 904, startPoint y: 182, endPoint x: 858, endPoint y: 180, distance: 46.0
click at [858, 180] on tr "(3) Vishal Kumar (C) 2 hrs 35 /hr" at bounding box center [784, 185] width 674 height 41
type input "1"
drag, startPoint x: 1023, startPoint y: 181, endPoint x: 920, endPoint y: 178, distance: 103.0
click at [923, 181] on tr "(3) Vishal Kumar (C) 1 hrs 35 /hr" at bounding box center [784, 185] width 674 height 41
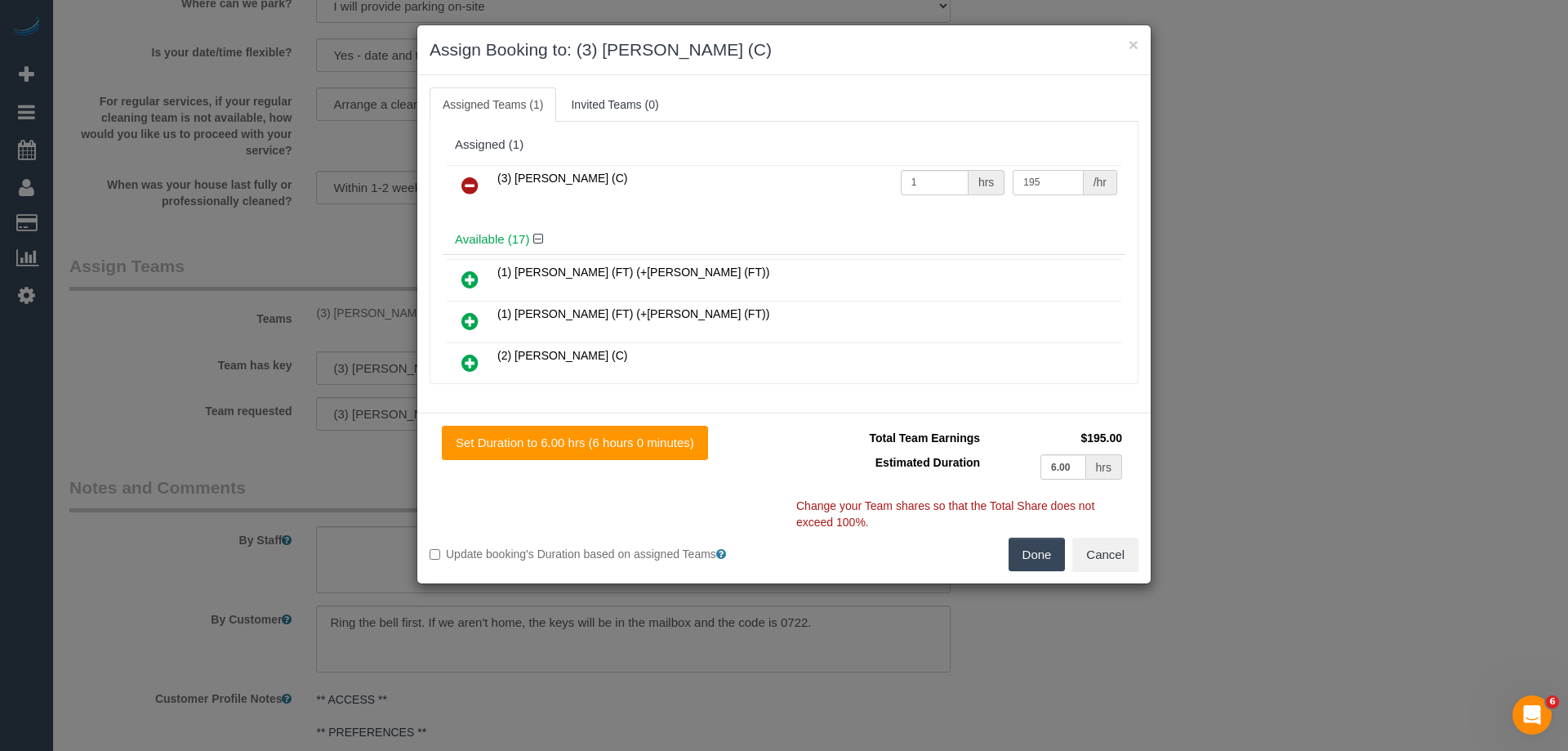
type input "195"
click at [1030, 549] on button "Done" at bounding box center [1038, 554] width 58 height 35
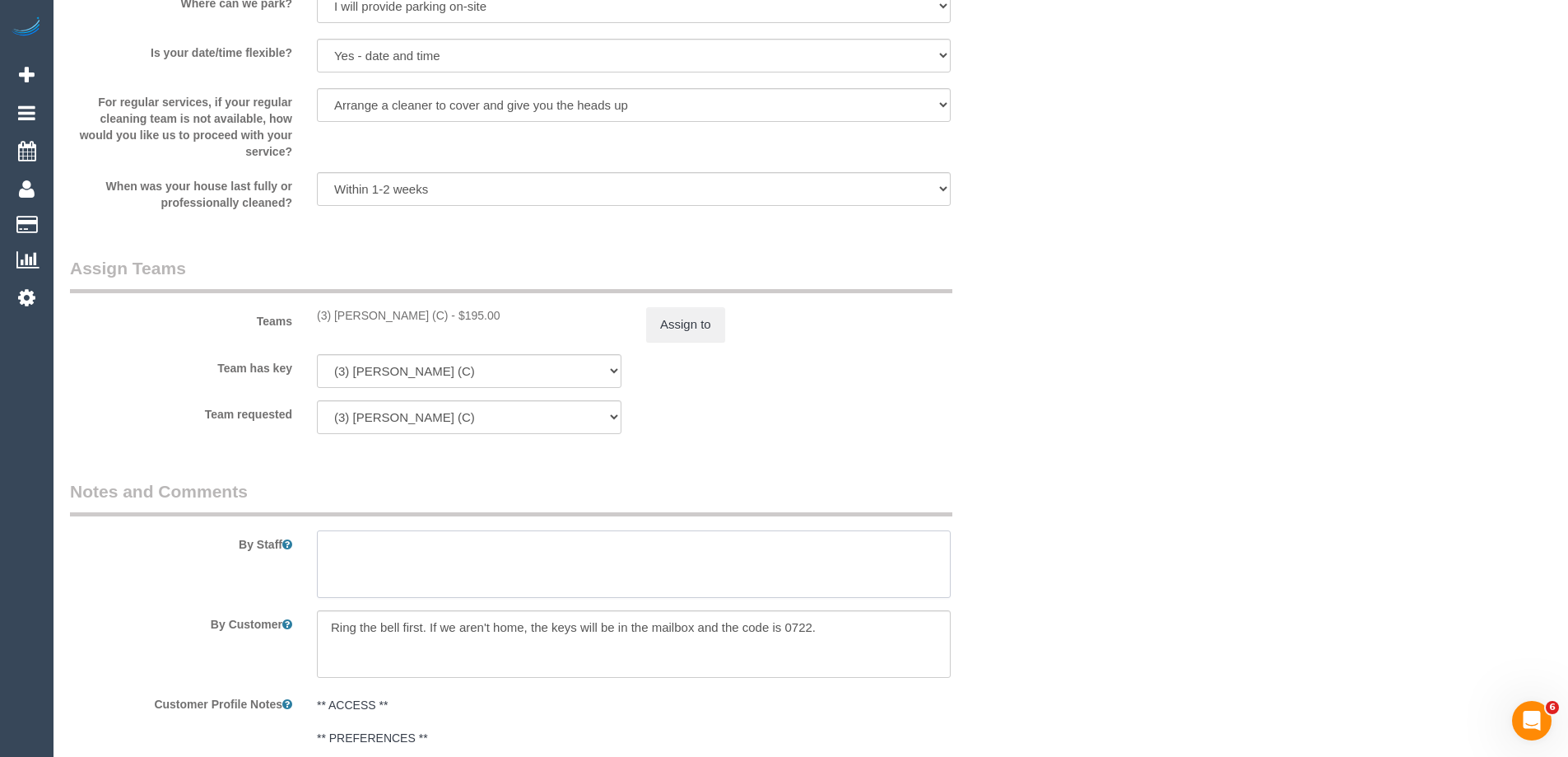
click at [376, 574] on textarea at bounding box center [634, 564] width 634 height 68
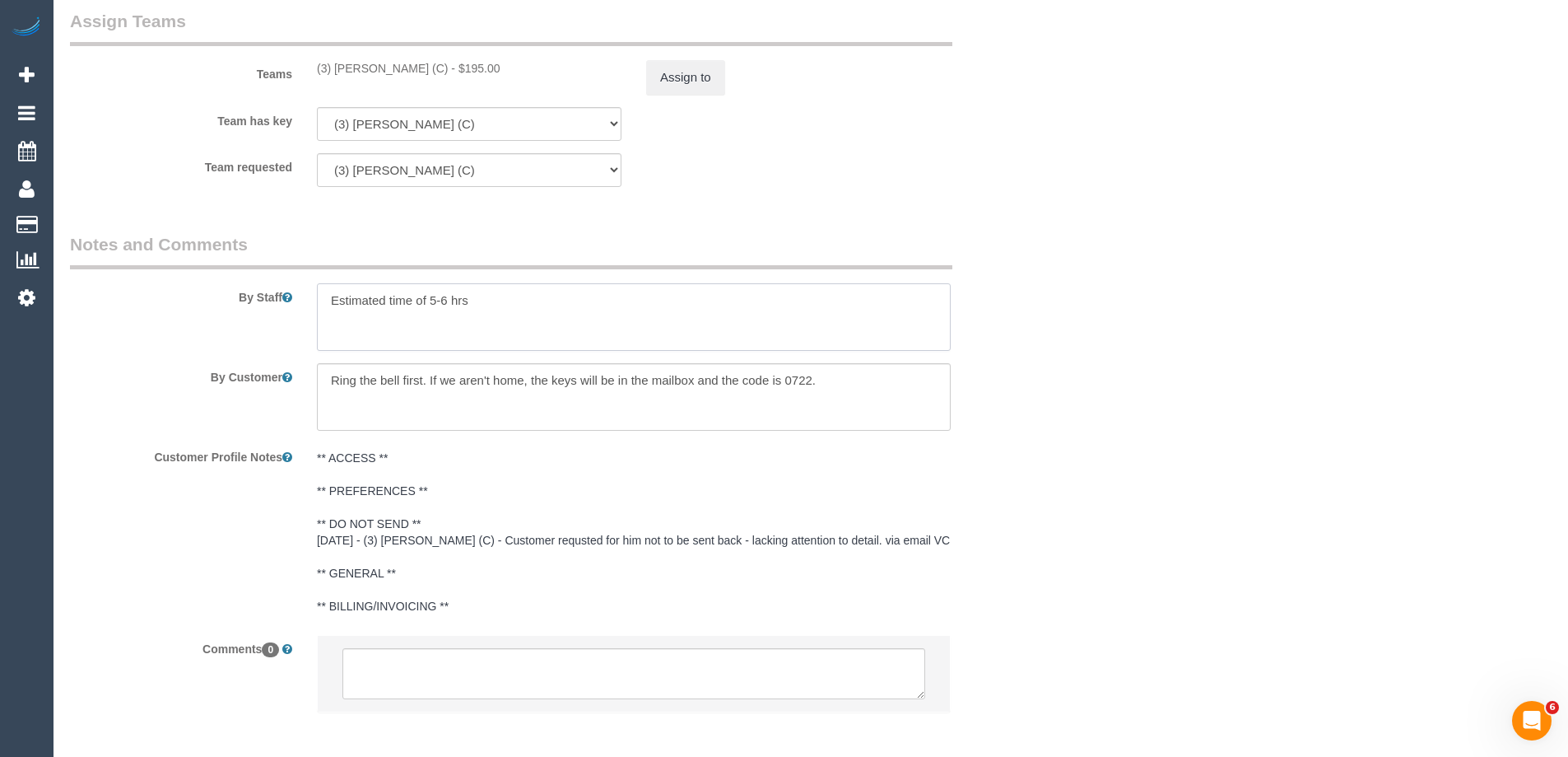
scroll to position [2627, 0]
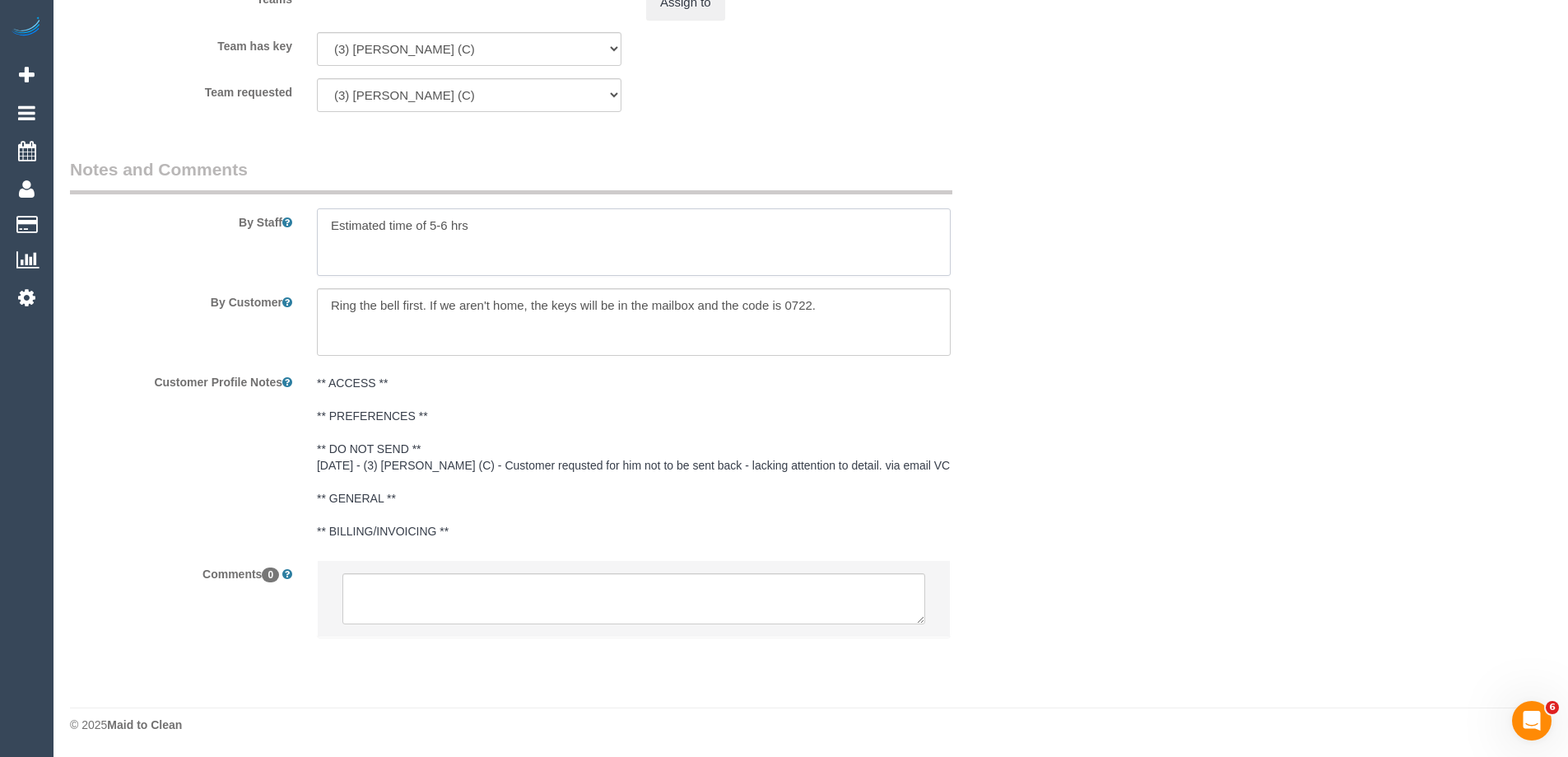
type textarea "Estimated time of 5-6 hrs"
click at [374, 620] on textarea at bounding box center [633, 598] width 583 height 51
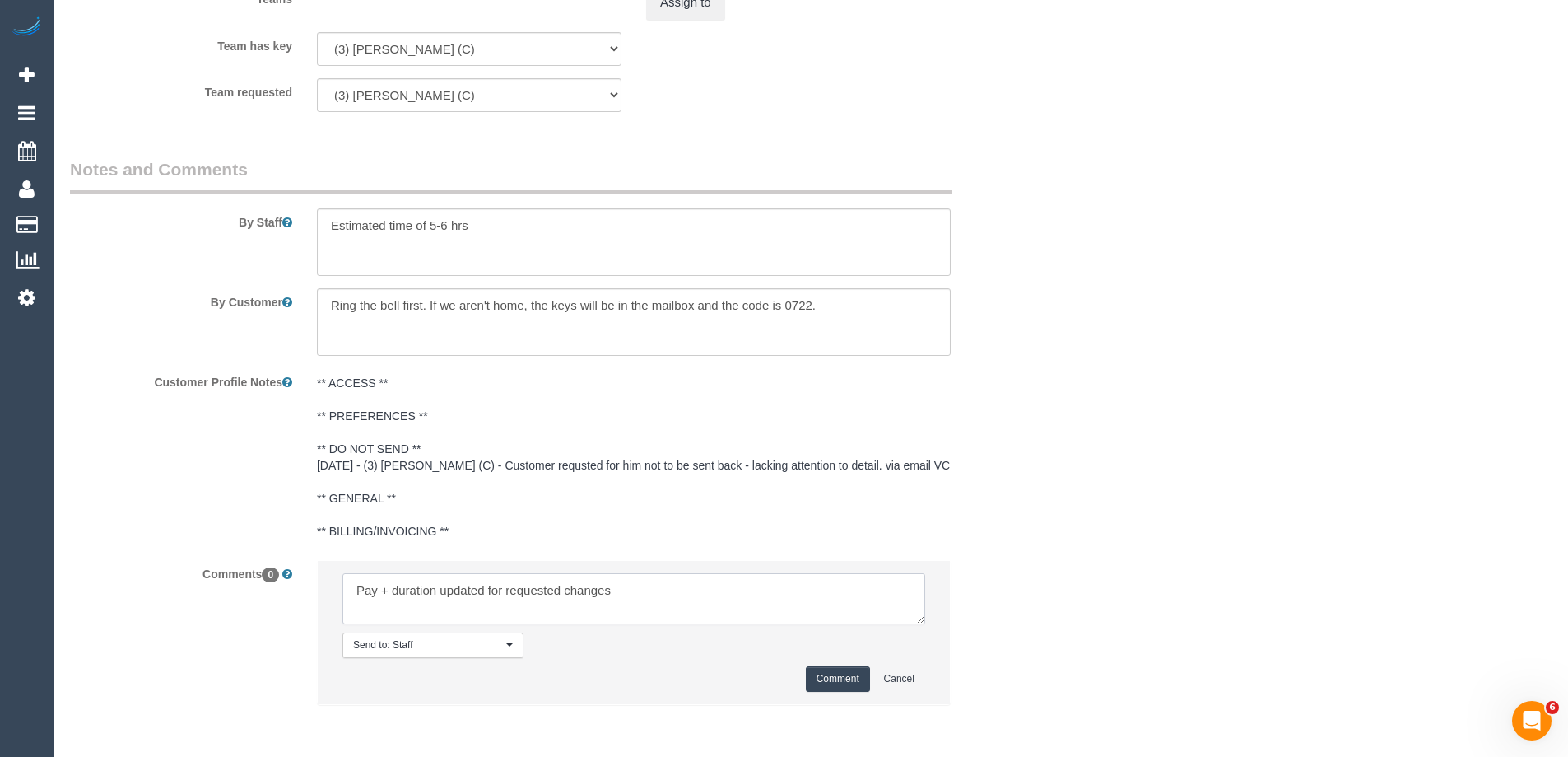
type textarea "Pay + duration updated for requested changes"
click at [830, 684] on button "Comment" at bounding box center [838, 679] width 64 height 25
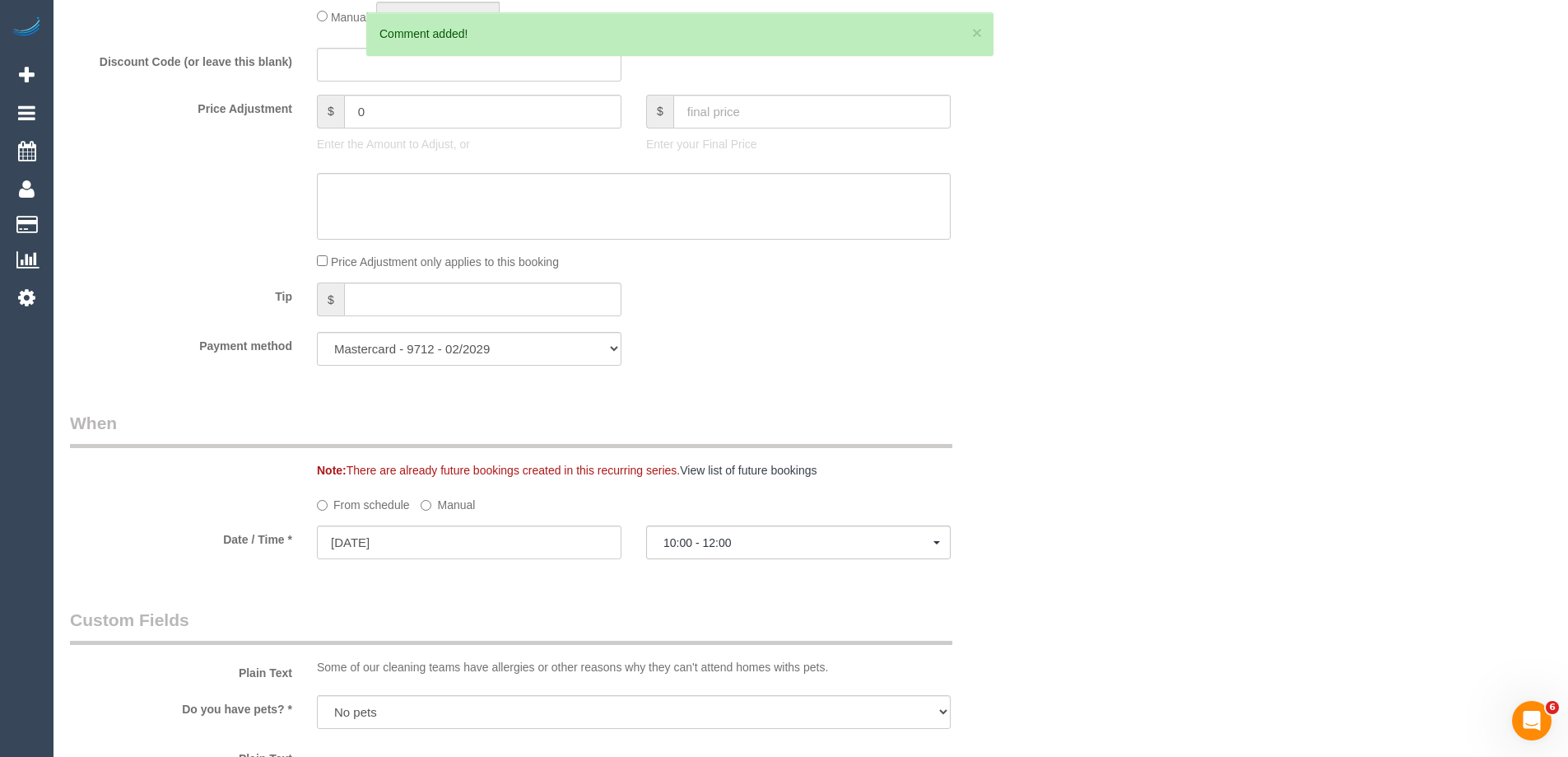
scroll to position [0, 0]
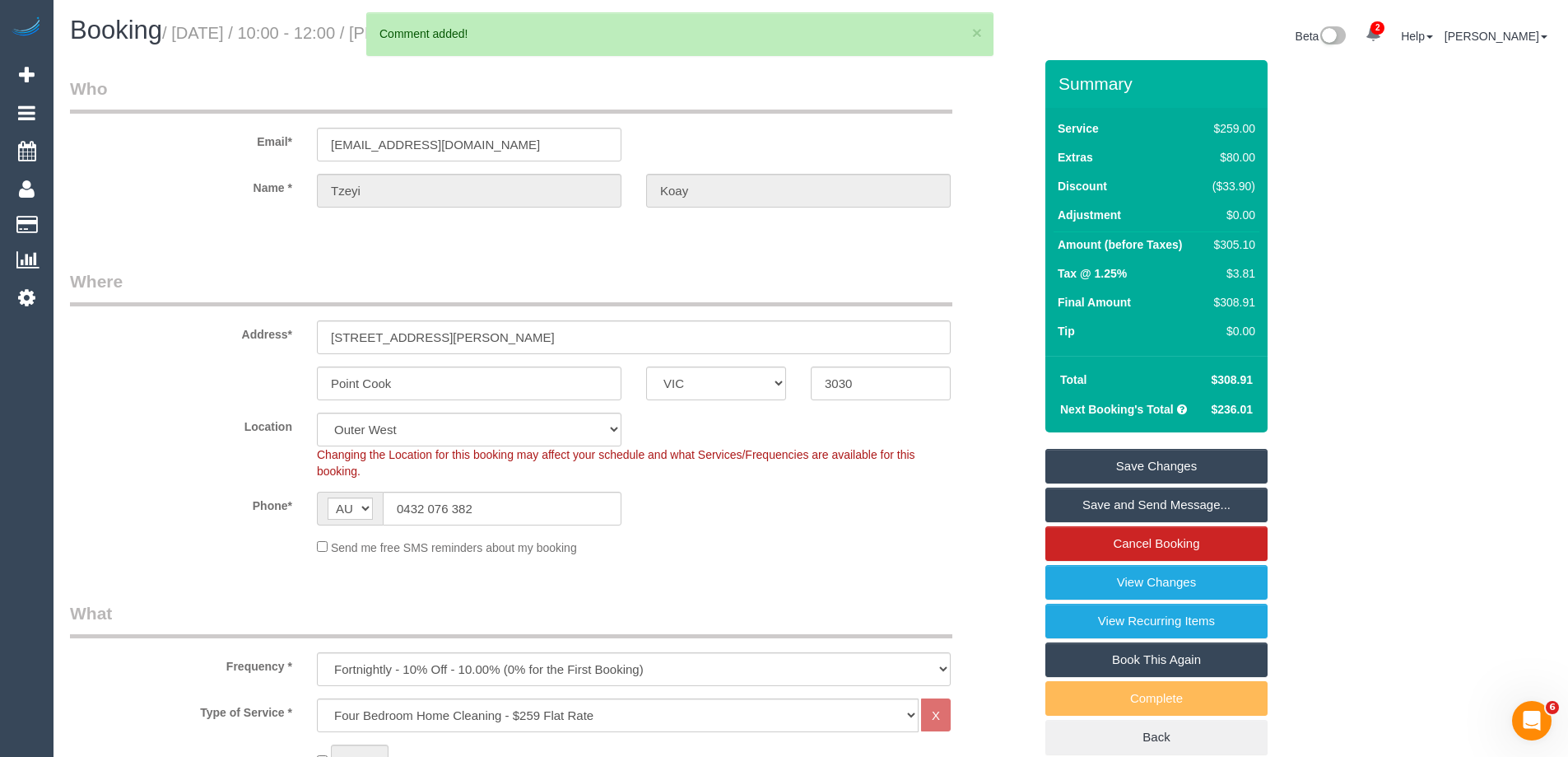
click at [1076, 468] on link "Save Changes" at bounding box center [1156, 466] width 222 height 35
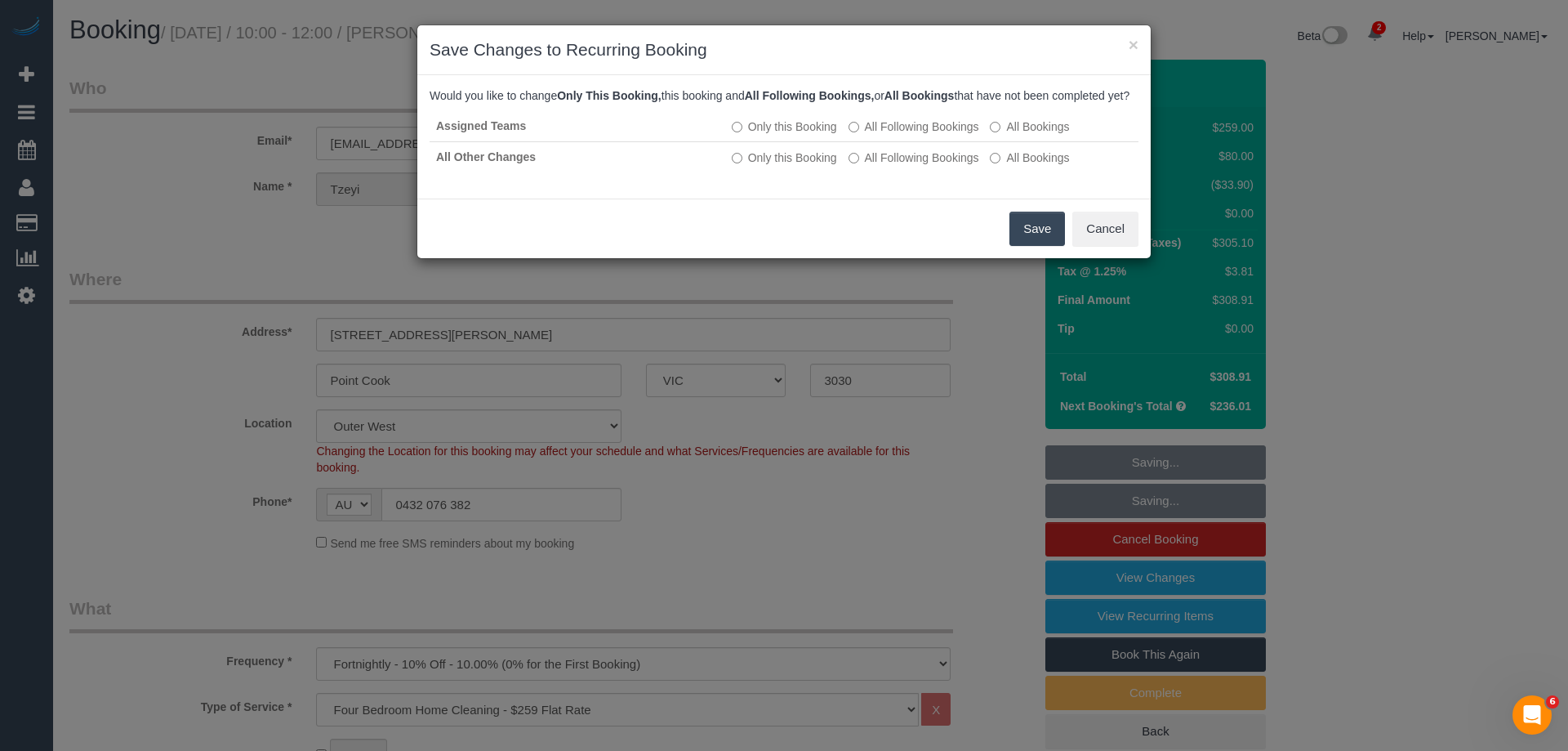
click at [1028, 244] on button "Save" at bounding box center [1038, 229] width 56 height 35
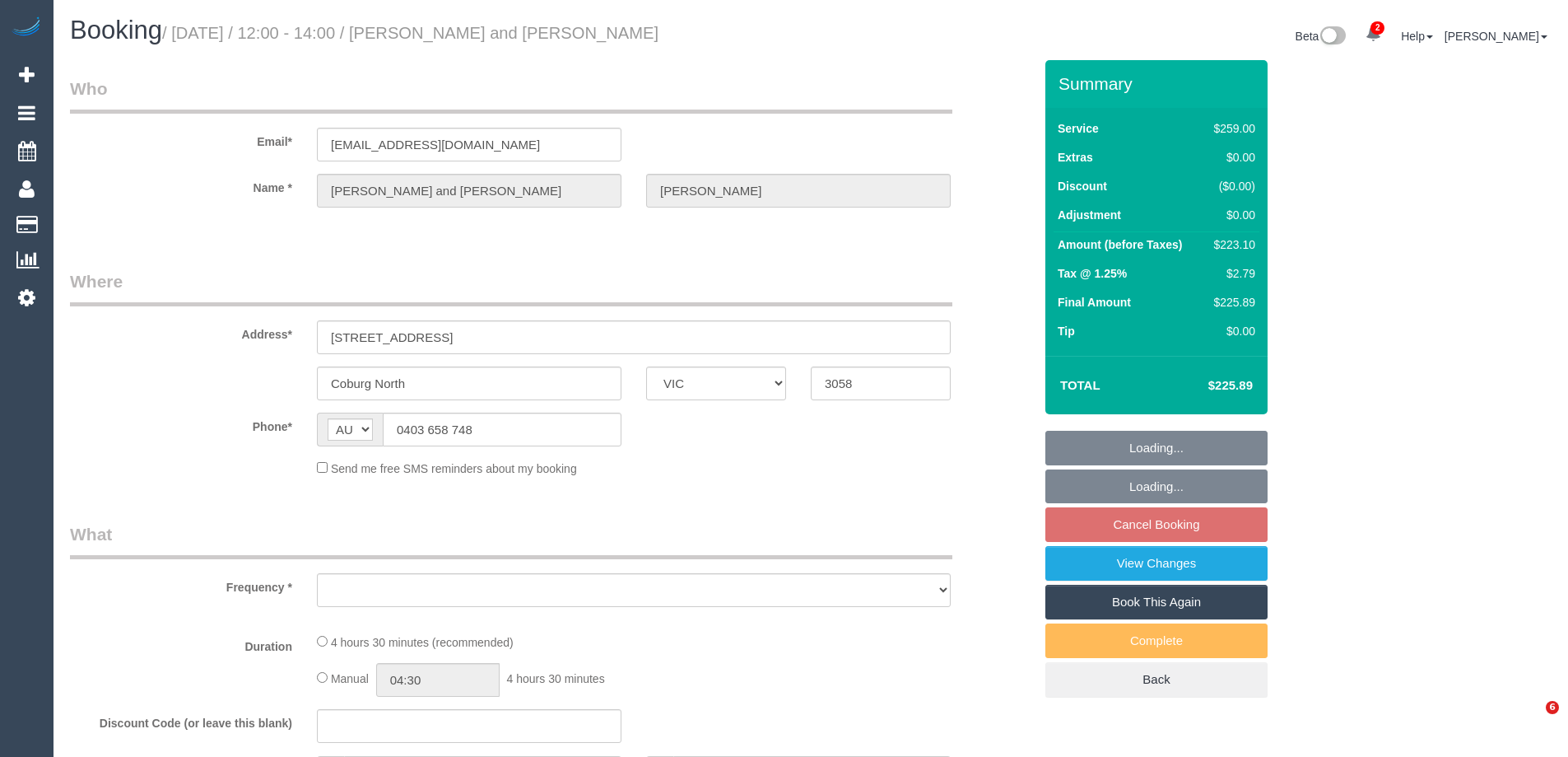
select select "VIC"
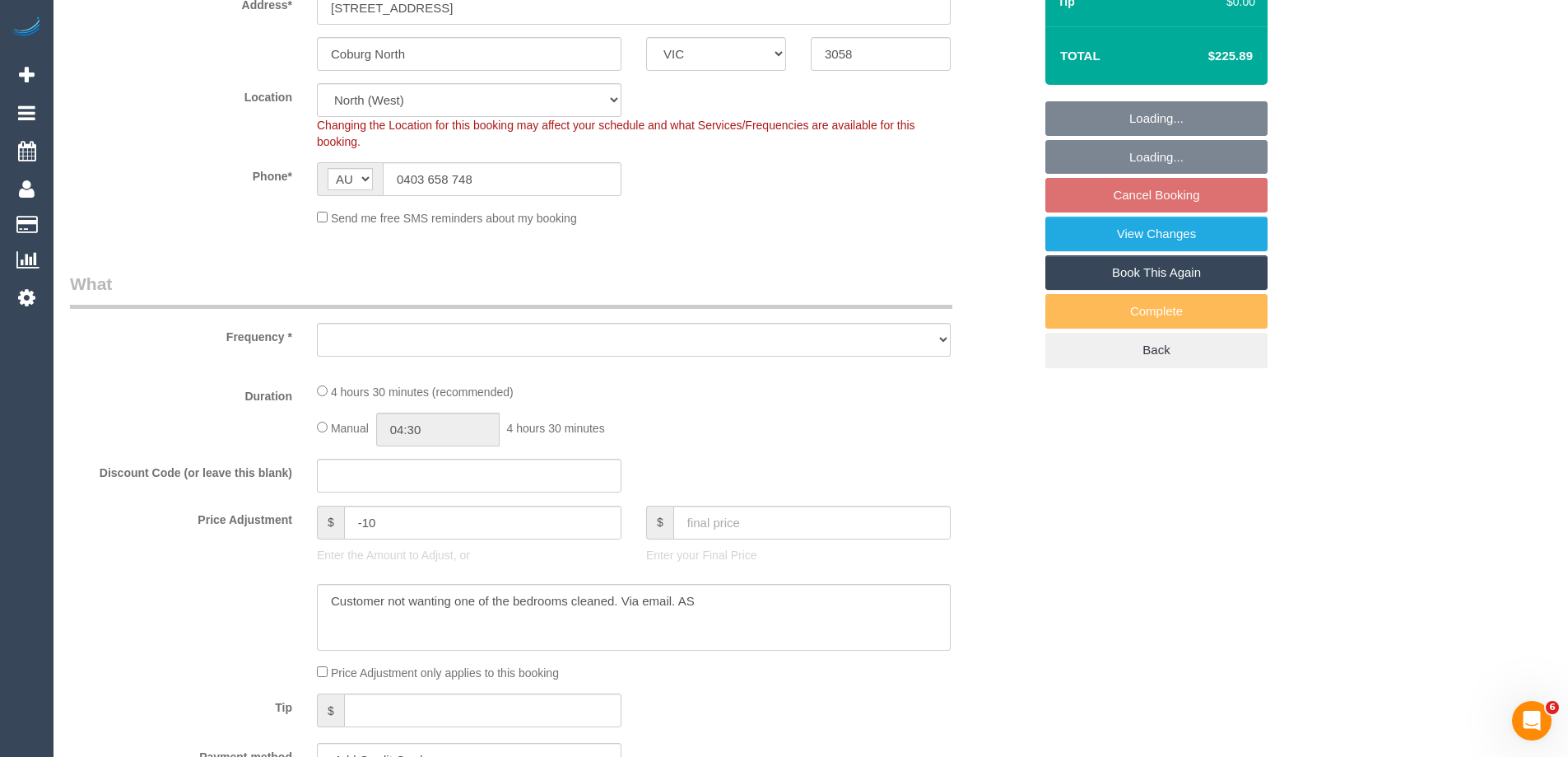
select select "object:569"
select select "number:29"
select select "number:15"
select select "number:19"
select select "number:22"
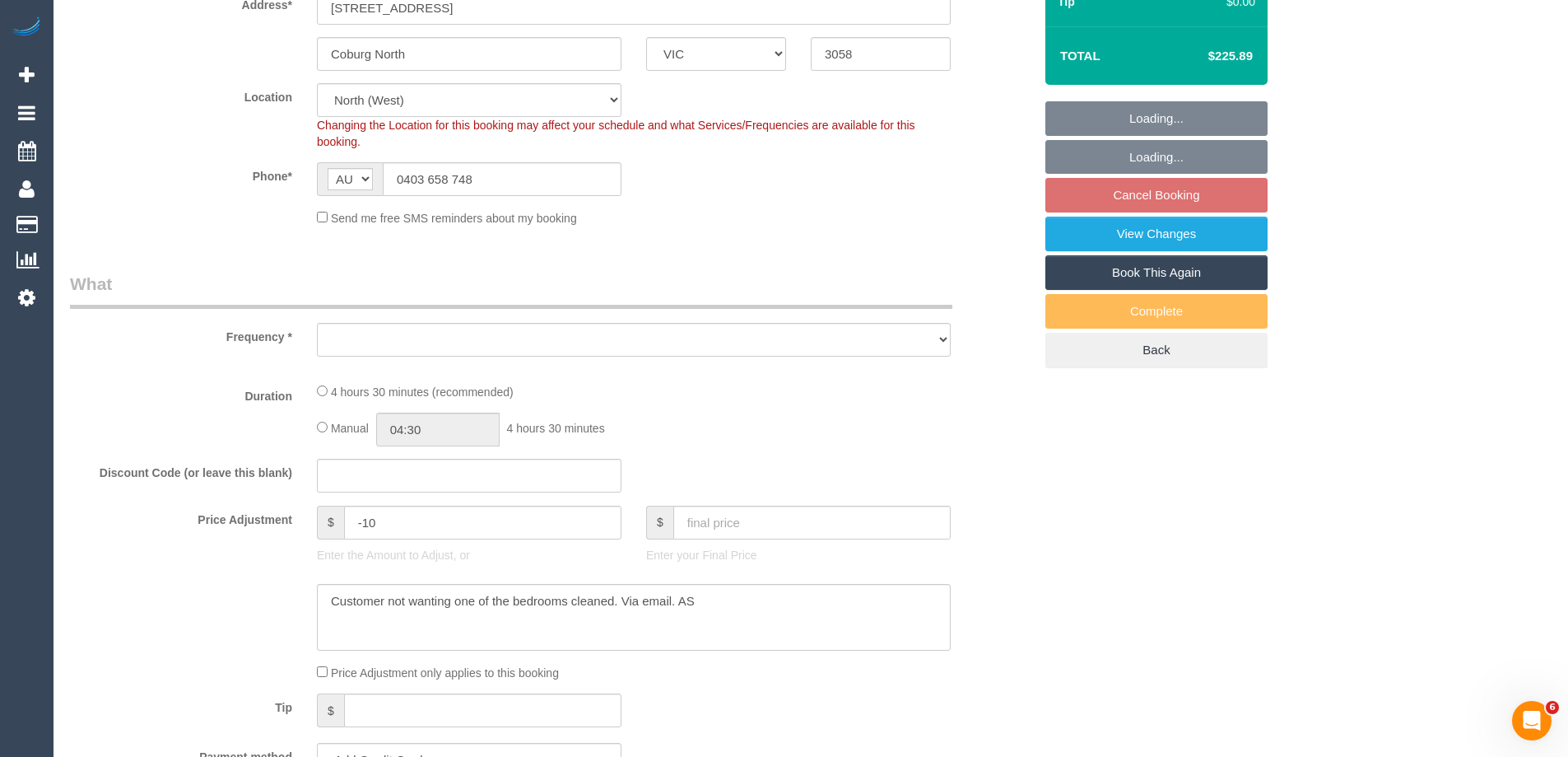
select select "number:34"
select select "number:26"
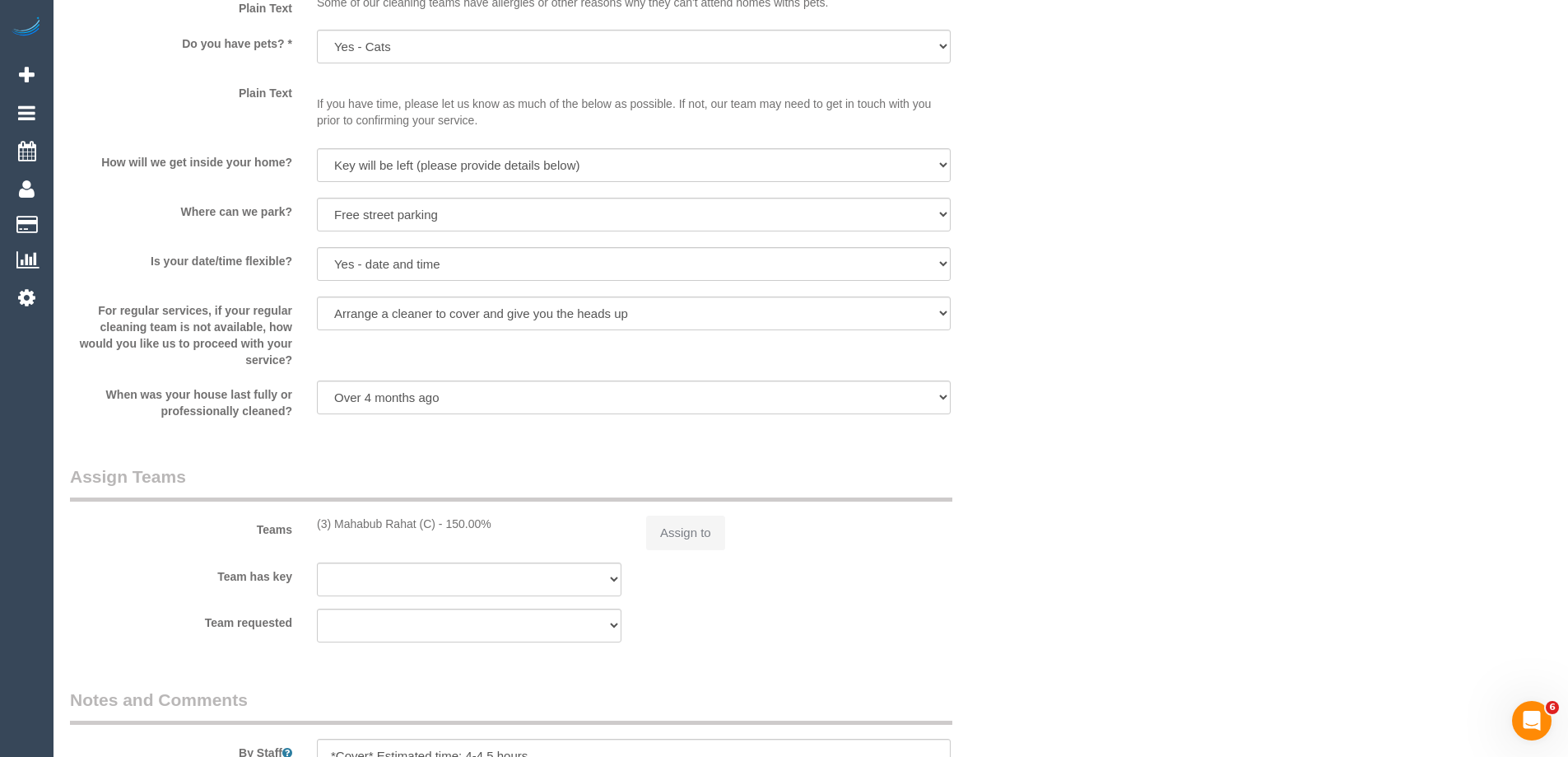
select select "string:stripe-pm_1RPekp2GScqysDRVS7EdZJId"
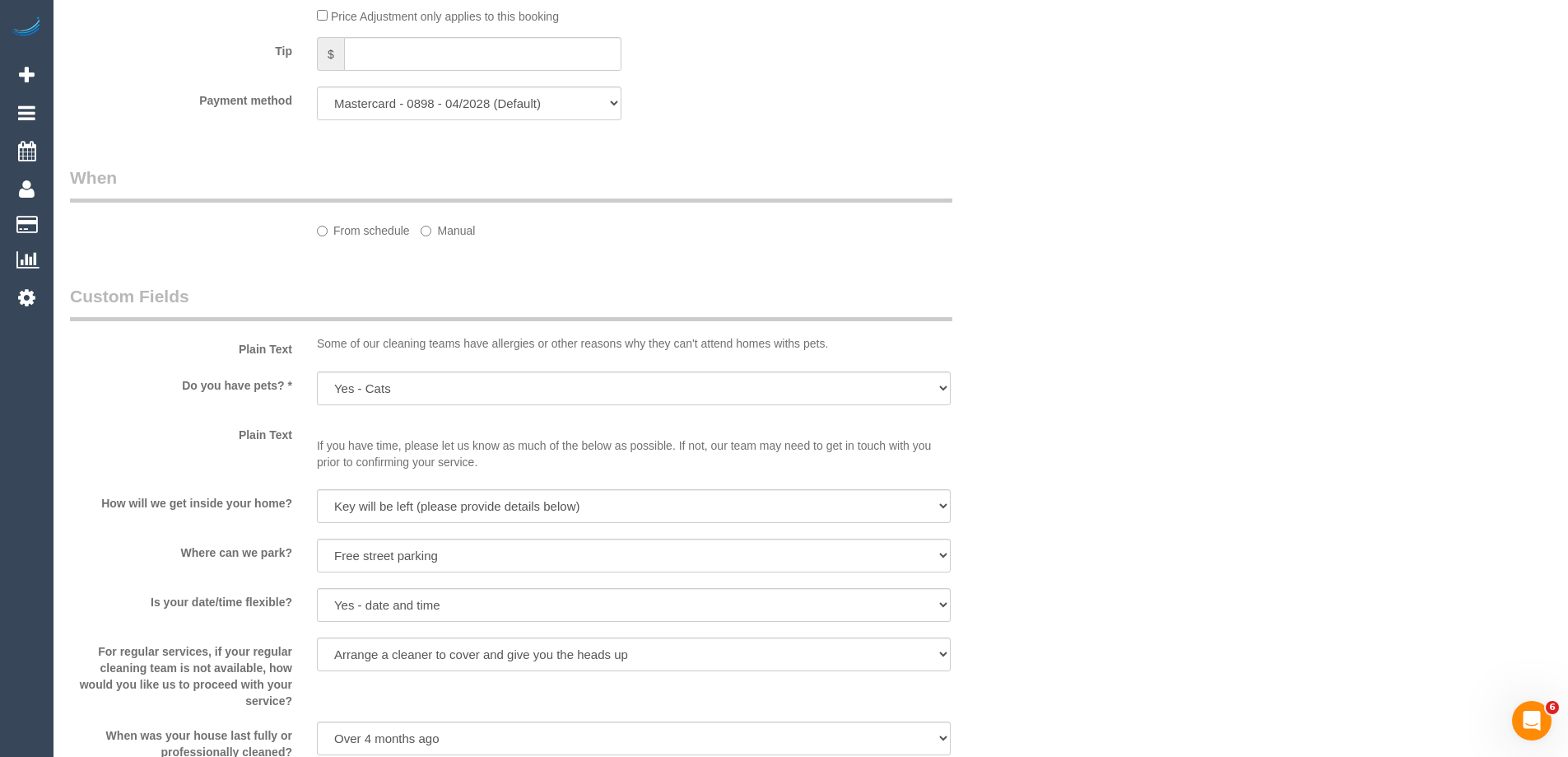
select select "object:1495"
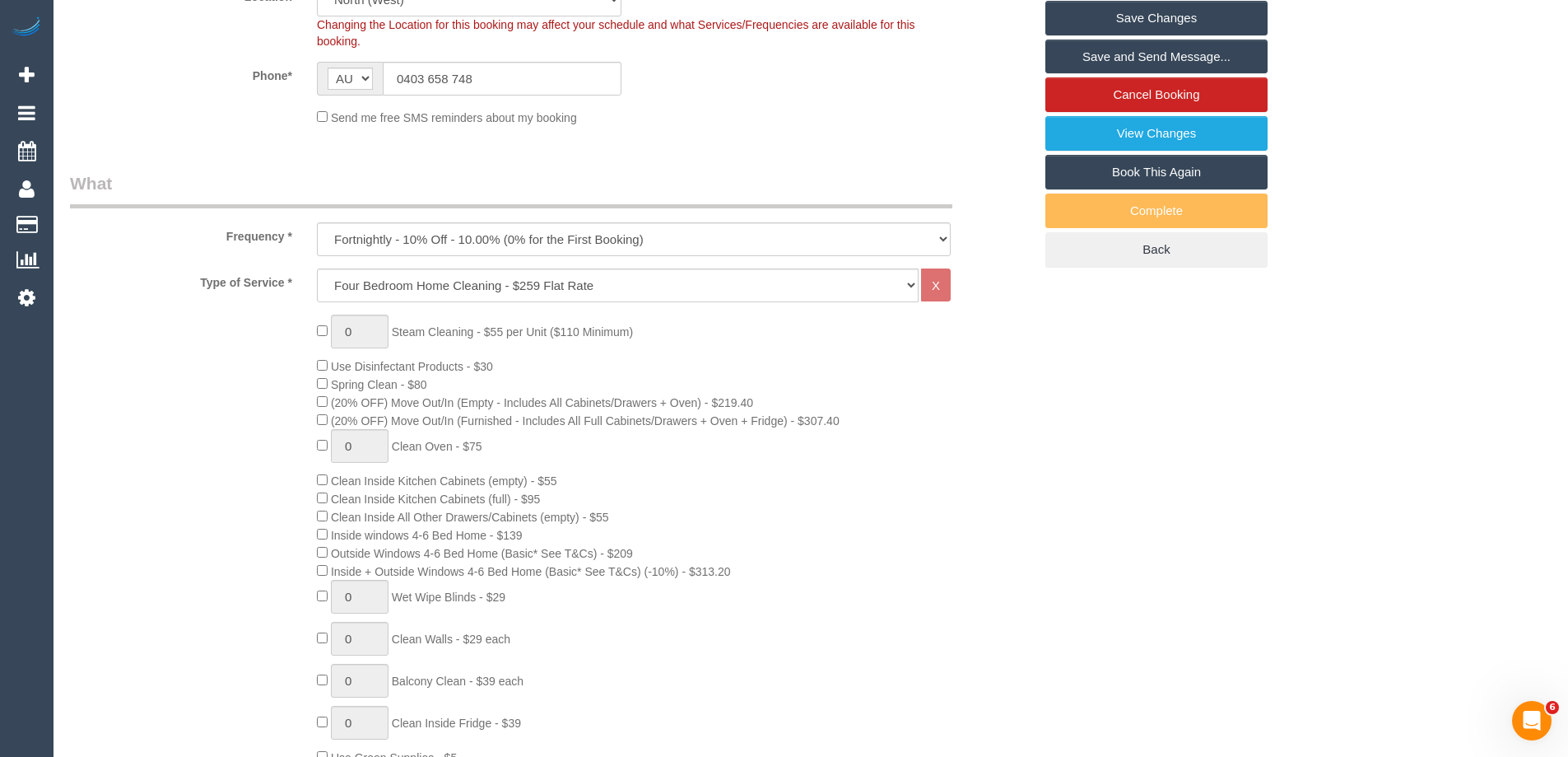
scroll to position [198, 0]
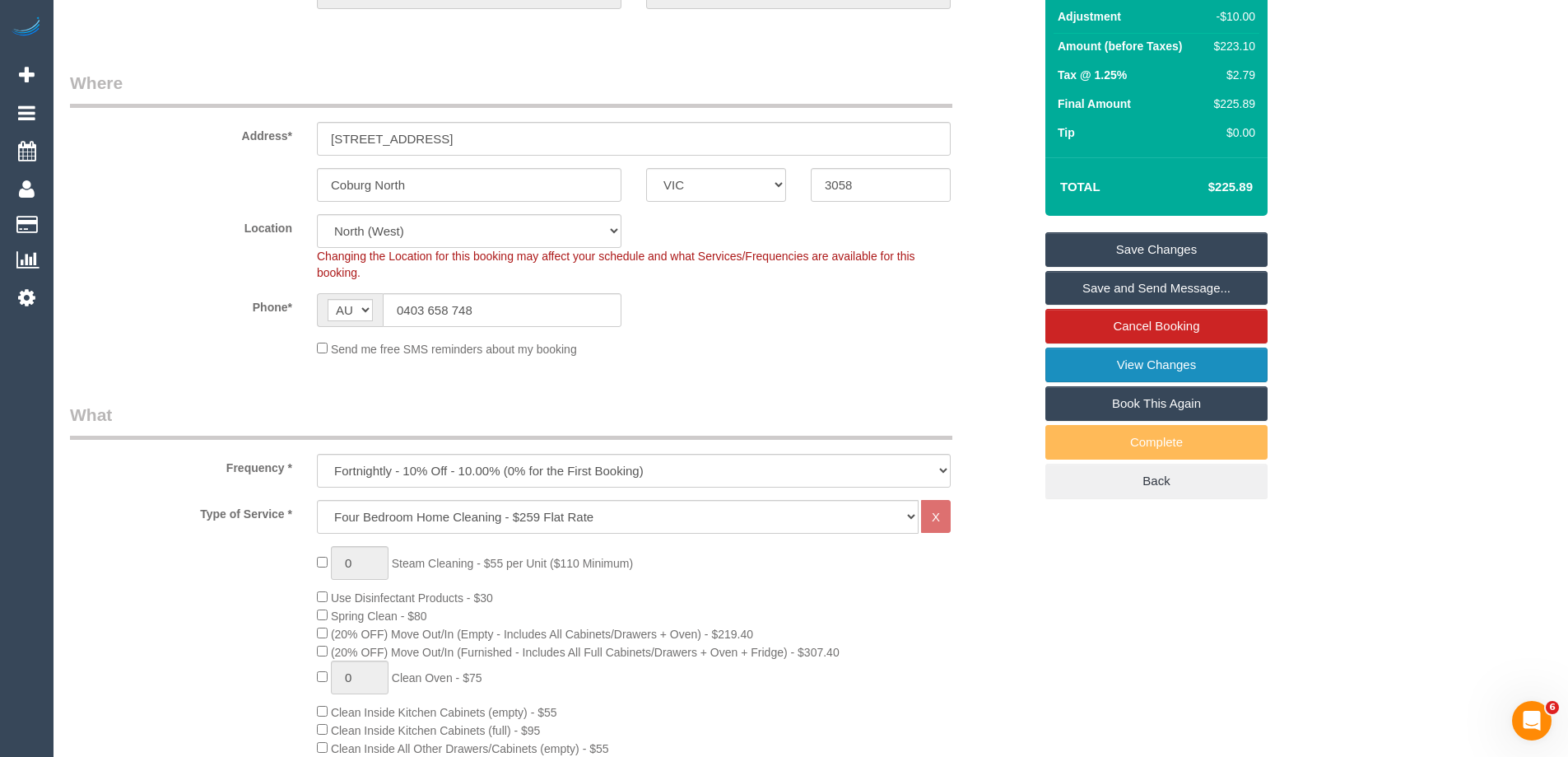
click at [1099, 374] on link "View Changes" at bounding box center [1156, 364] width 222 height 35
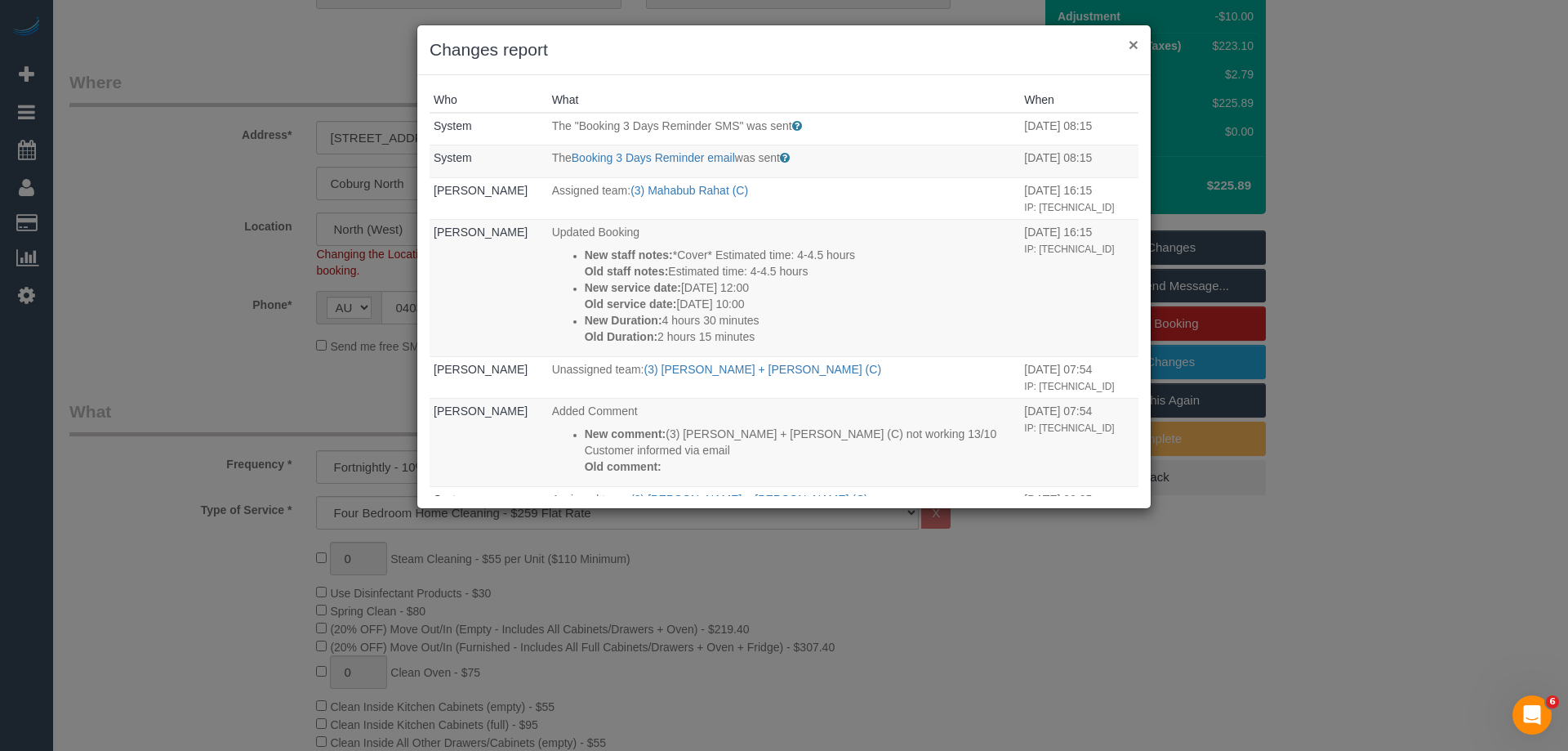
click at [1129, 43] on button "×" at bounding box center [1134, 44] width 10 height 17
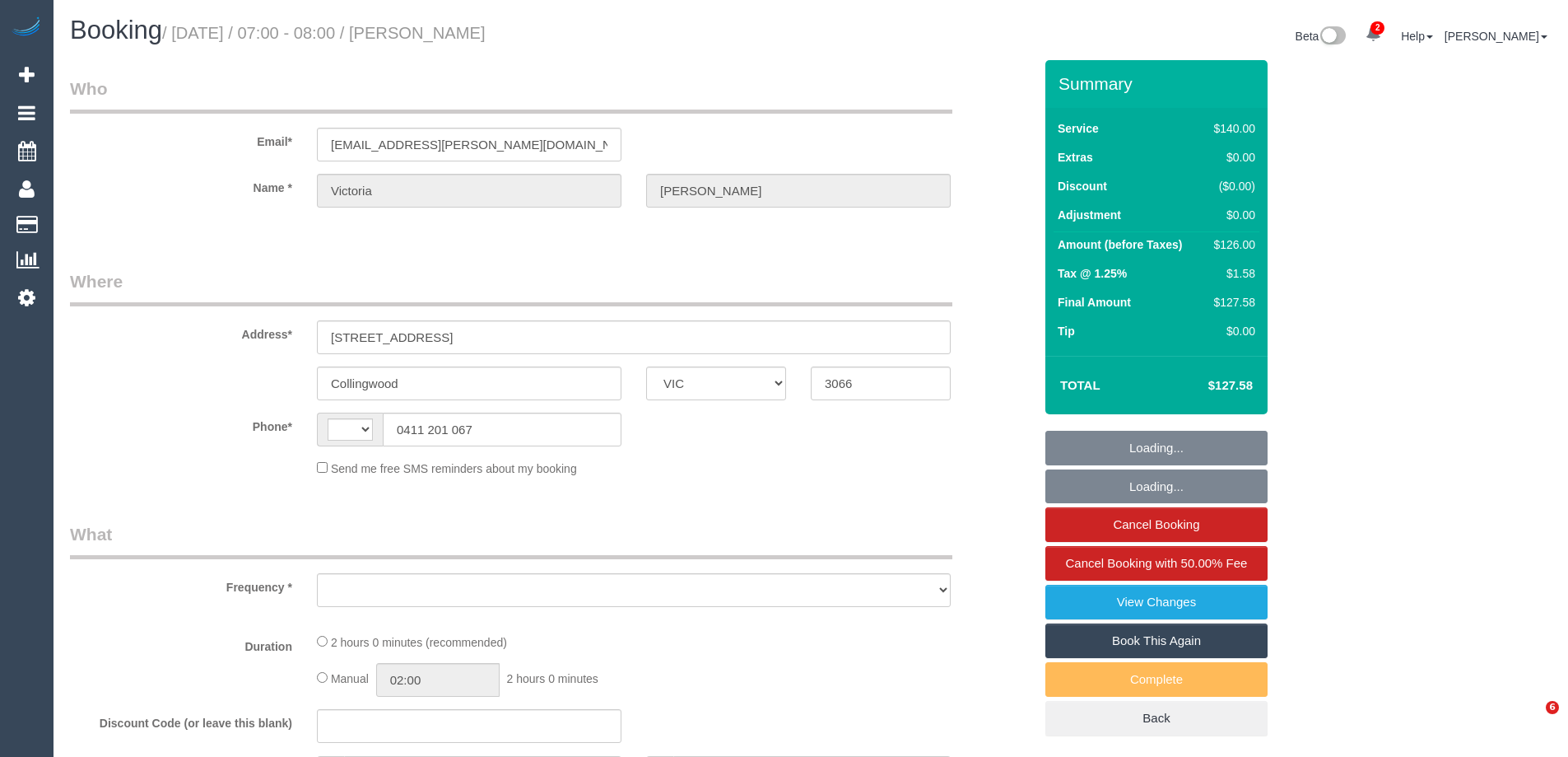
select select "VIC"
select select "string:stripe-card_1D69Fj2GScqysDRVZtXZIiWE"
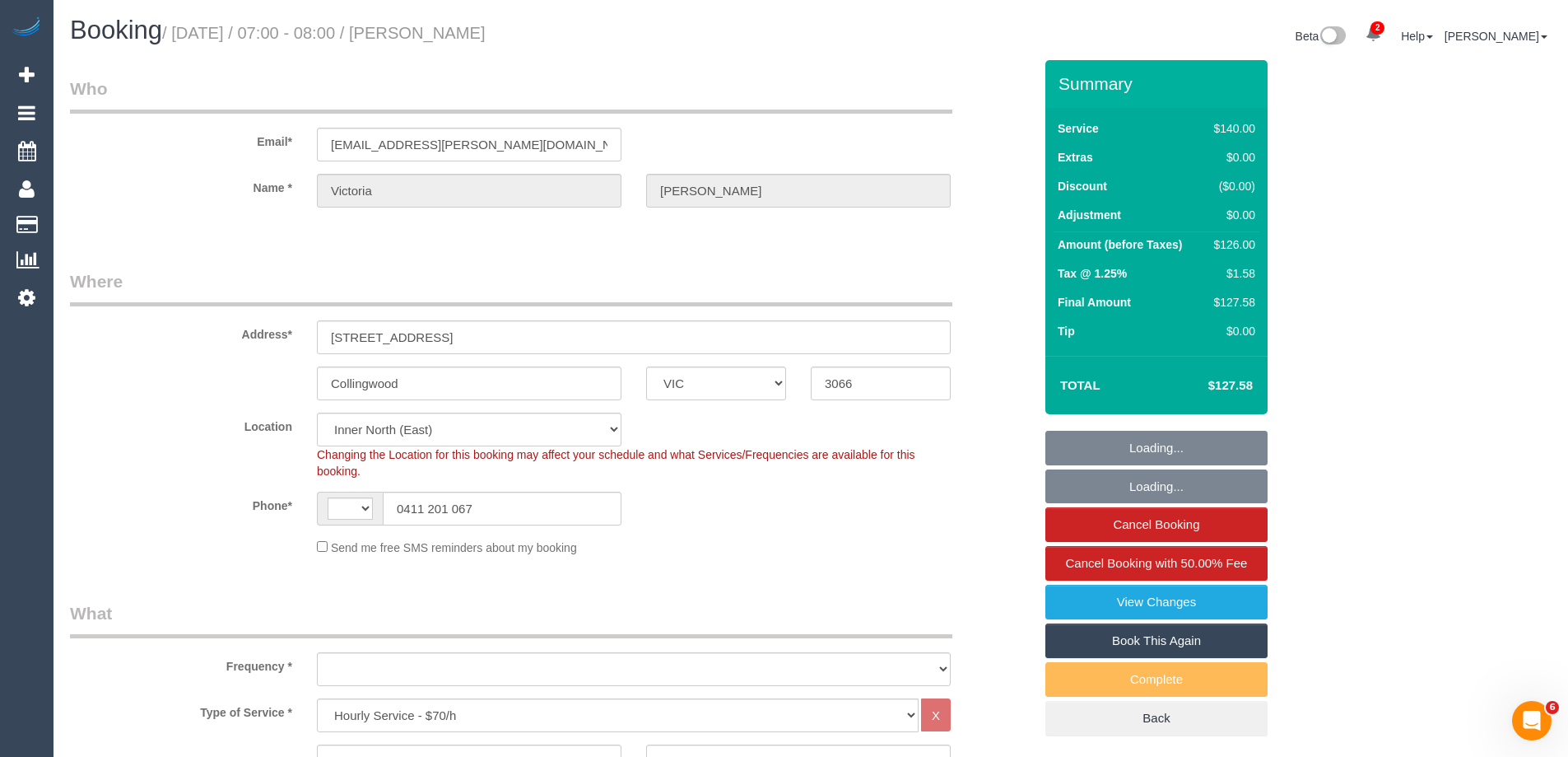
select select "string:AU"
select select "object:827"
select select "number:27"
select select "number:16"
select select "number:18"
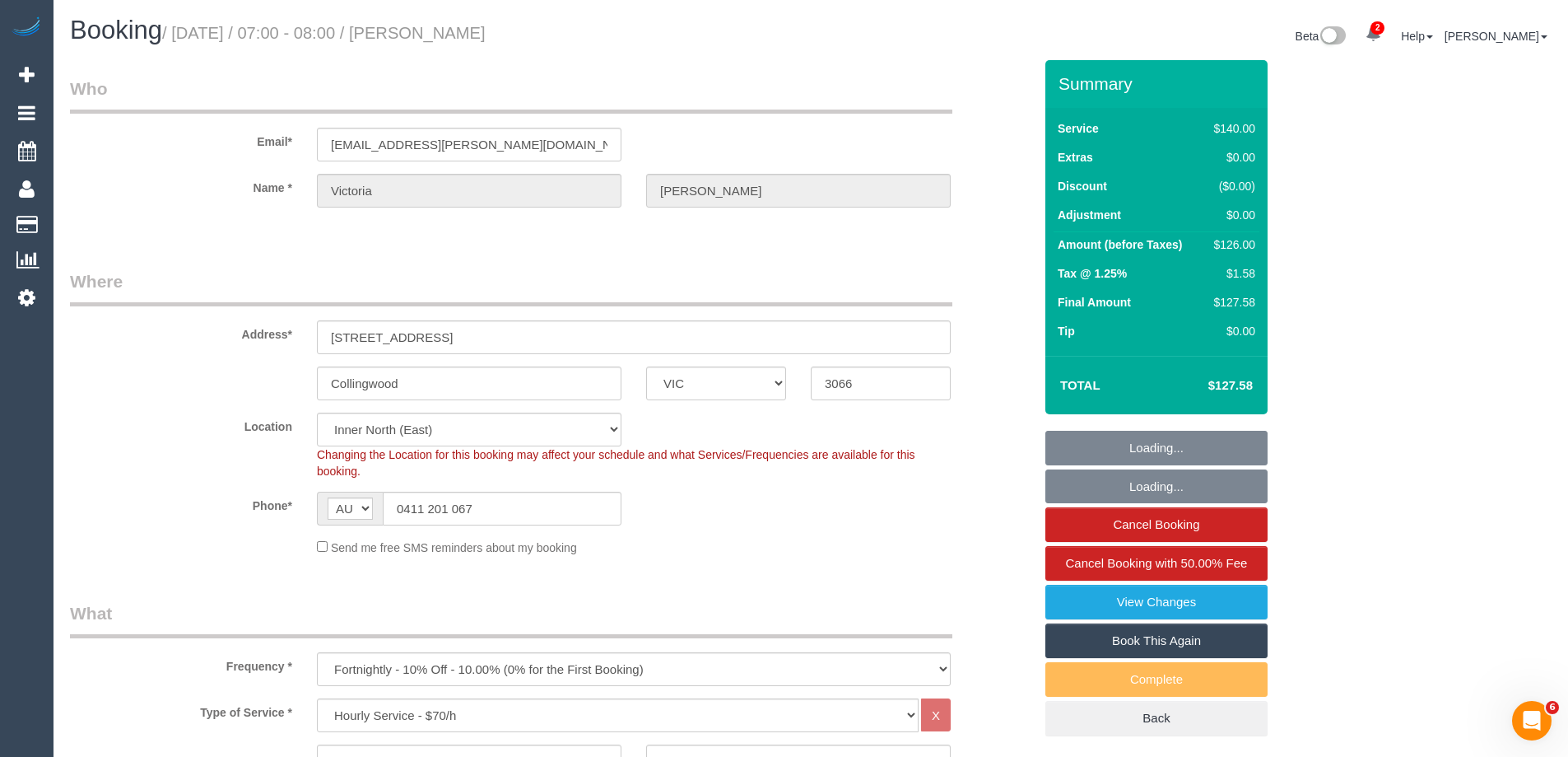
select select "number:34"
select select "VIC"
select select "string:stripe-card_1D69Fj2GScqysDRVZtXZIiWE"
select select "number:27"
select select "number:16"
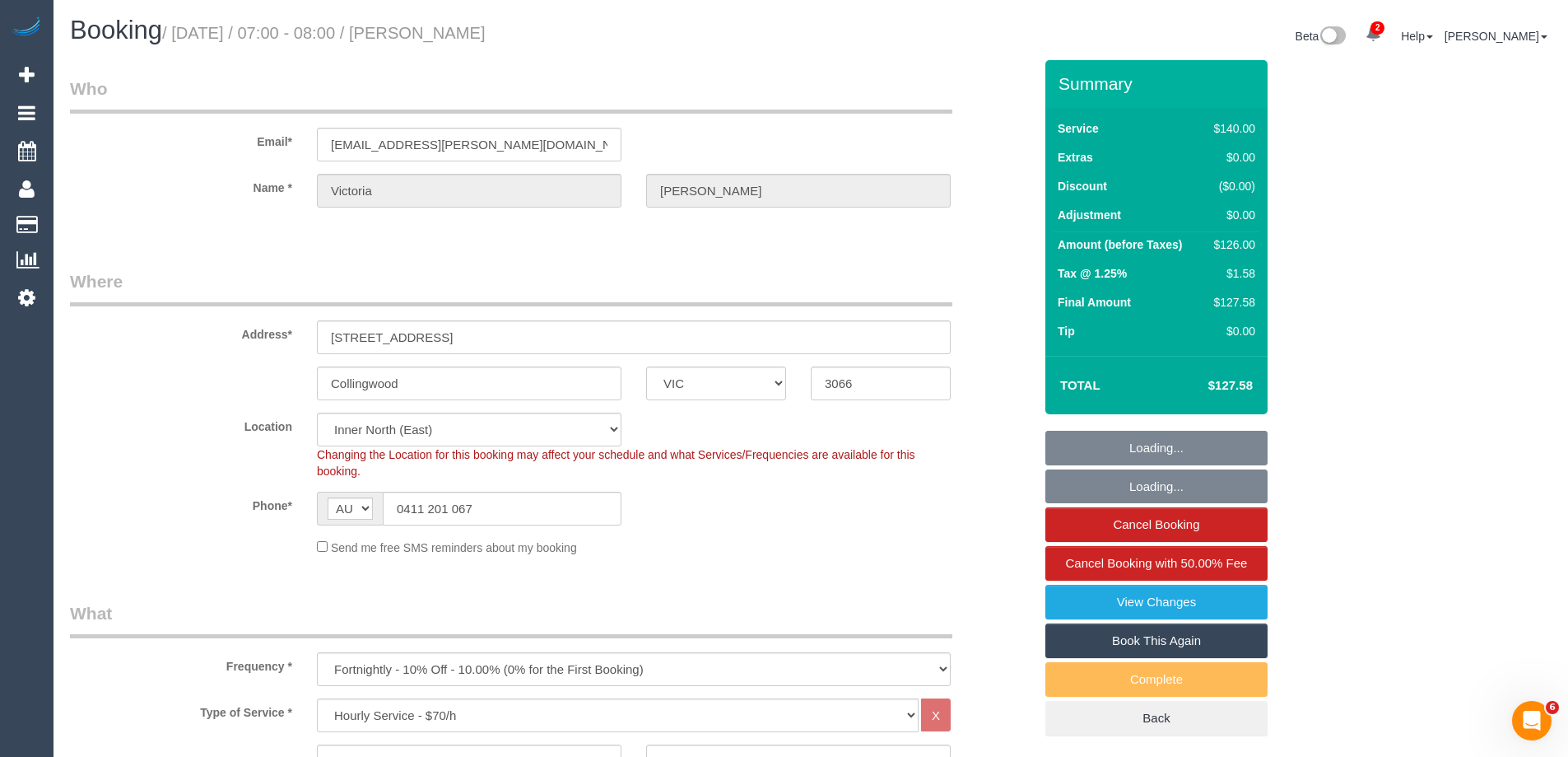
select select "number:18"
select select "number:34"
select select "object:1730"
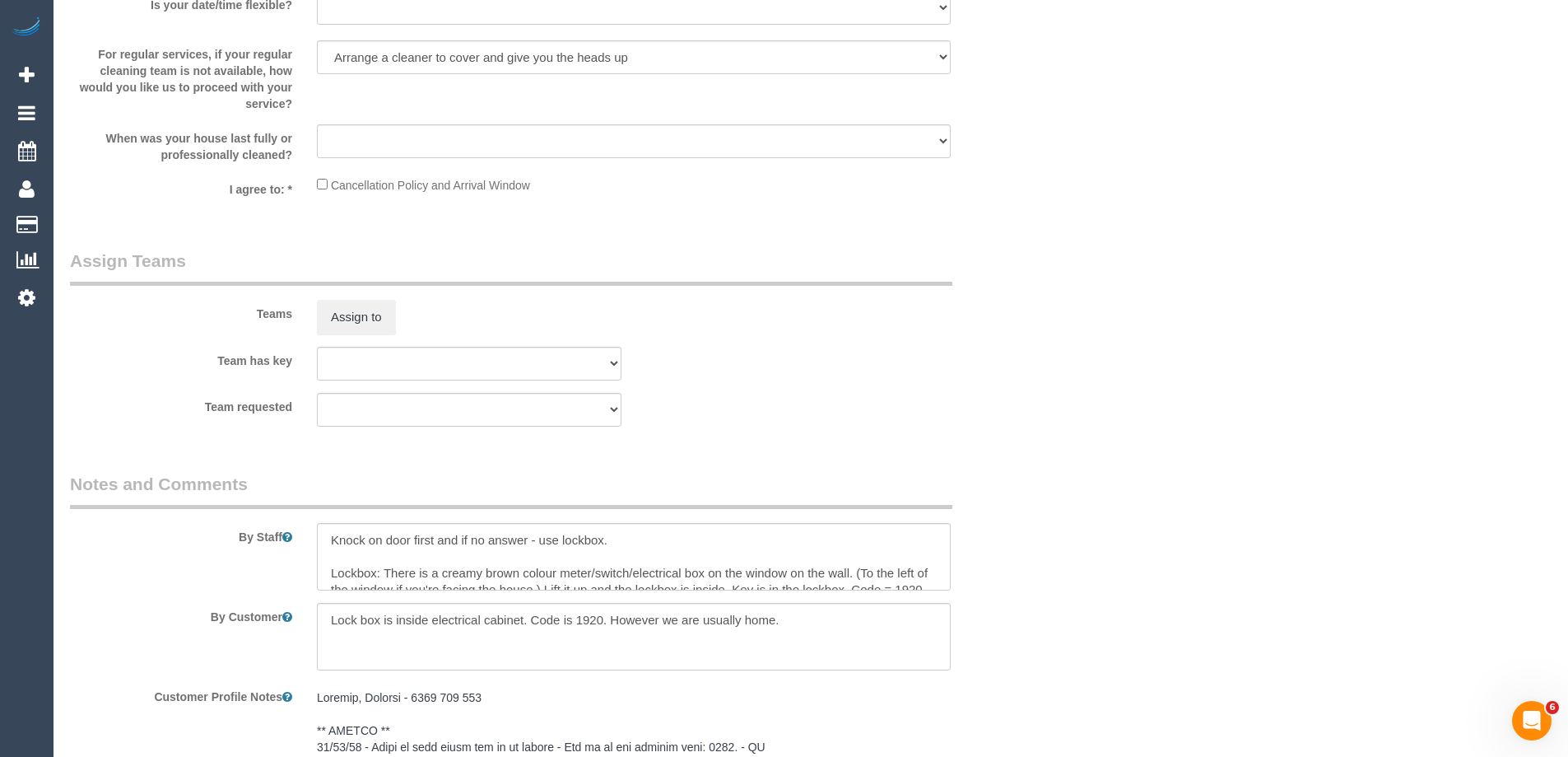
scroll to position [2470, 0]
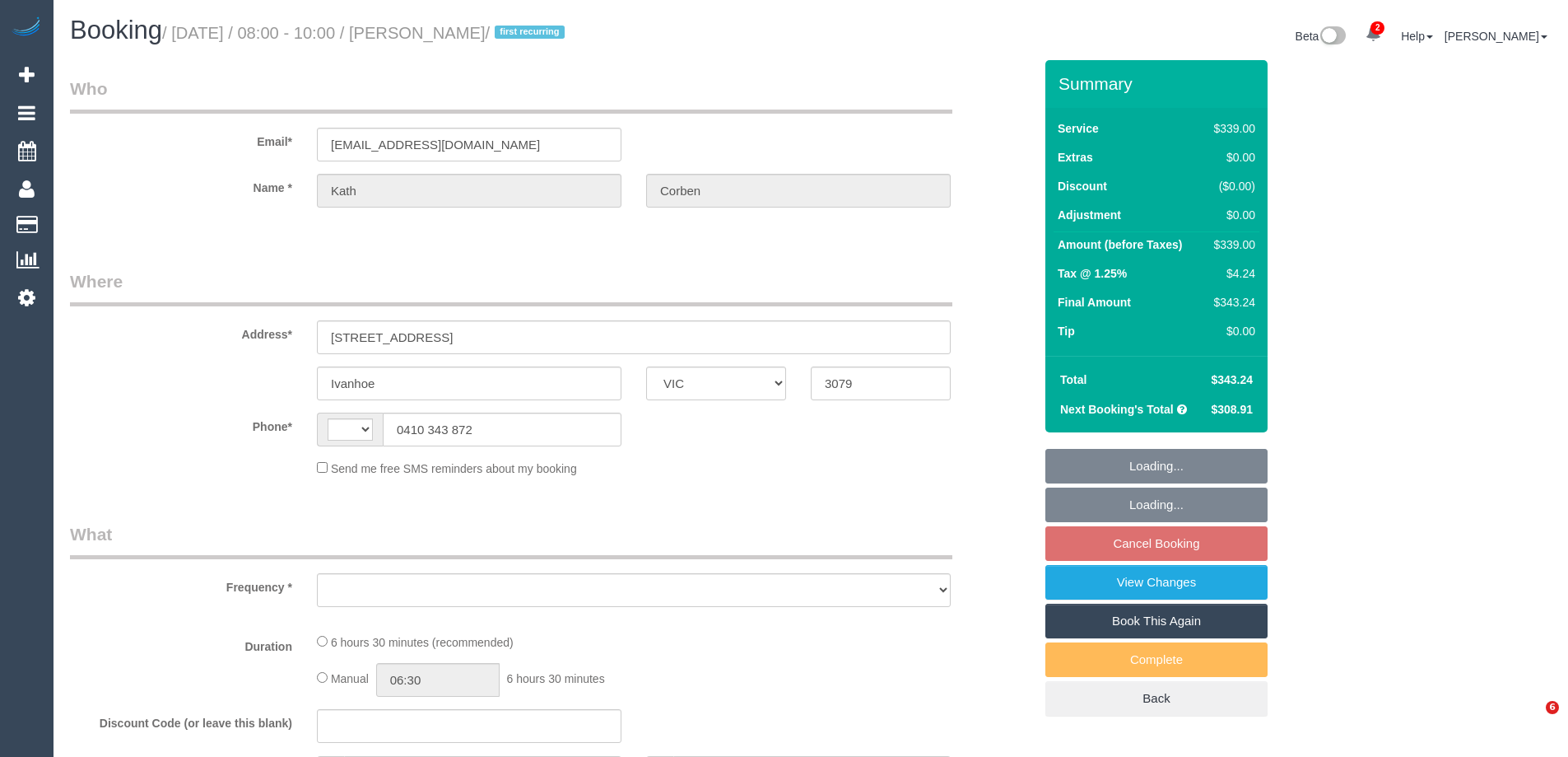
select select "VIC"
select select "string:stripe-pm_1S8JFC2GScqysDRVUQutItZh"
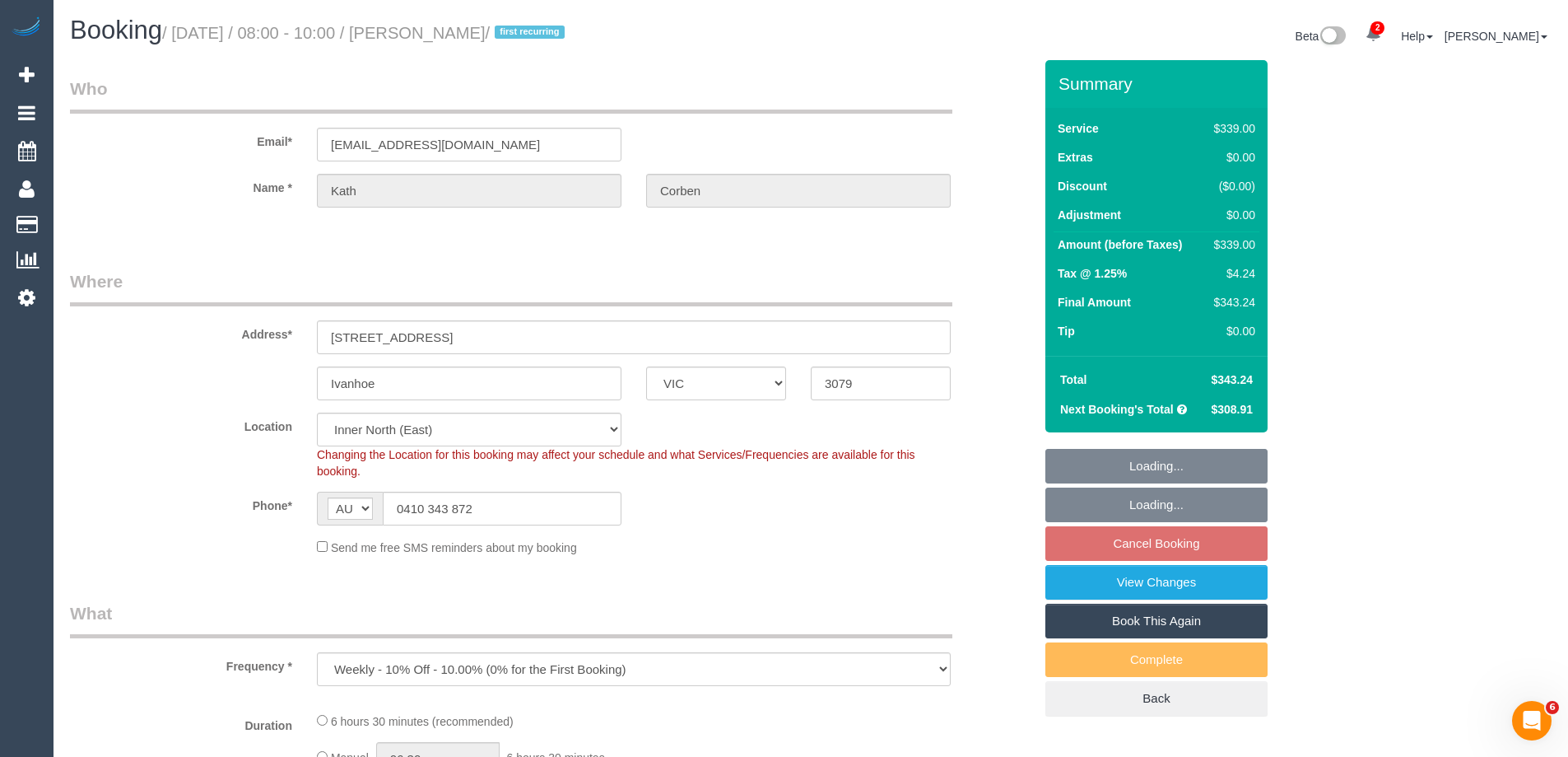
select select "string:AU"
select select "object:1583"
select select "number:30"
select select "number:14"
select select "number:18"
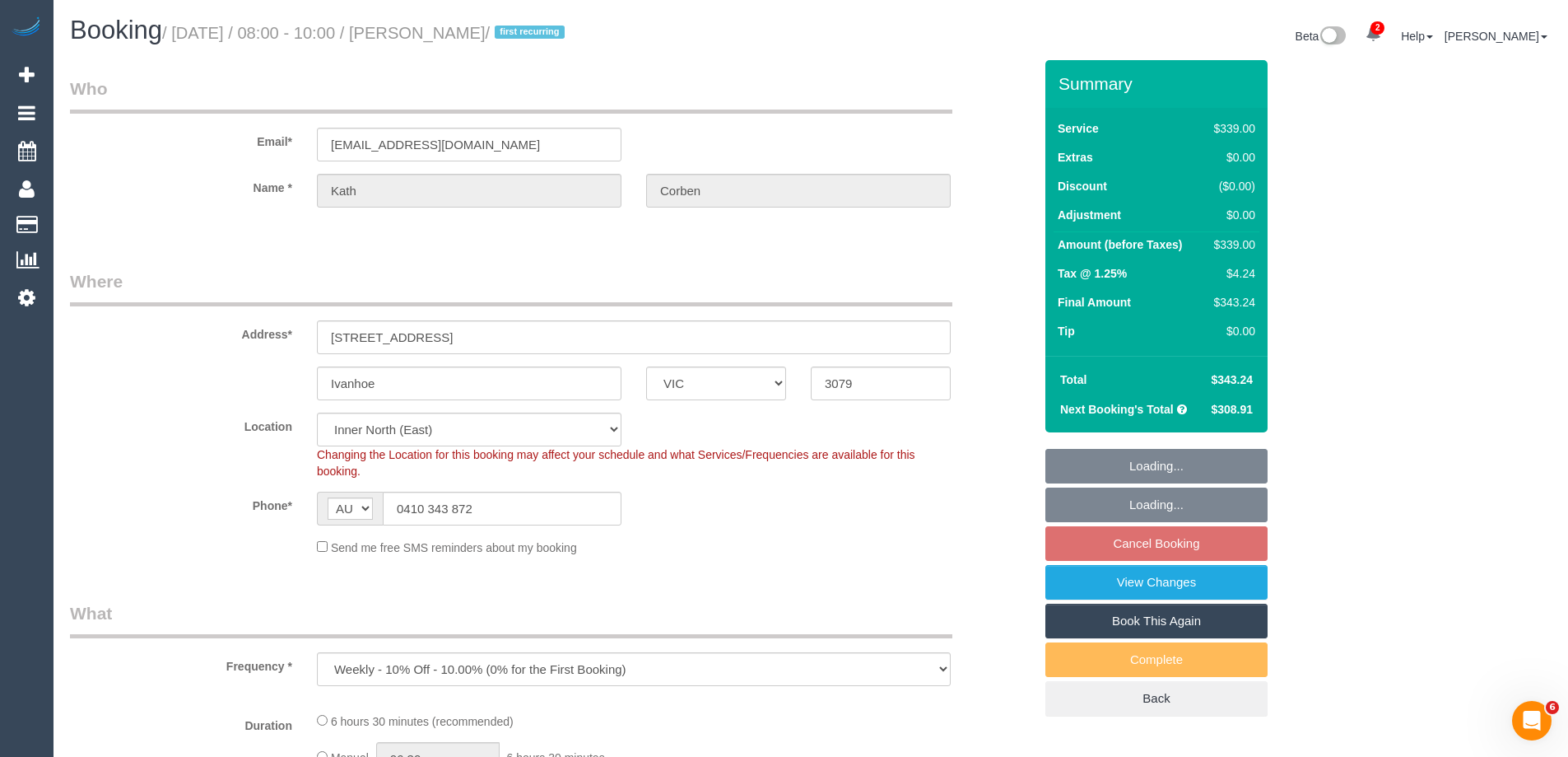
select select "number:24"
select select "number:34"
select select "number:11"
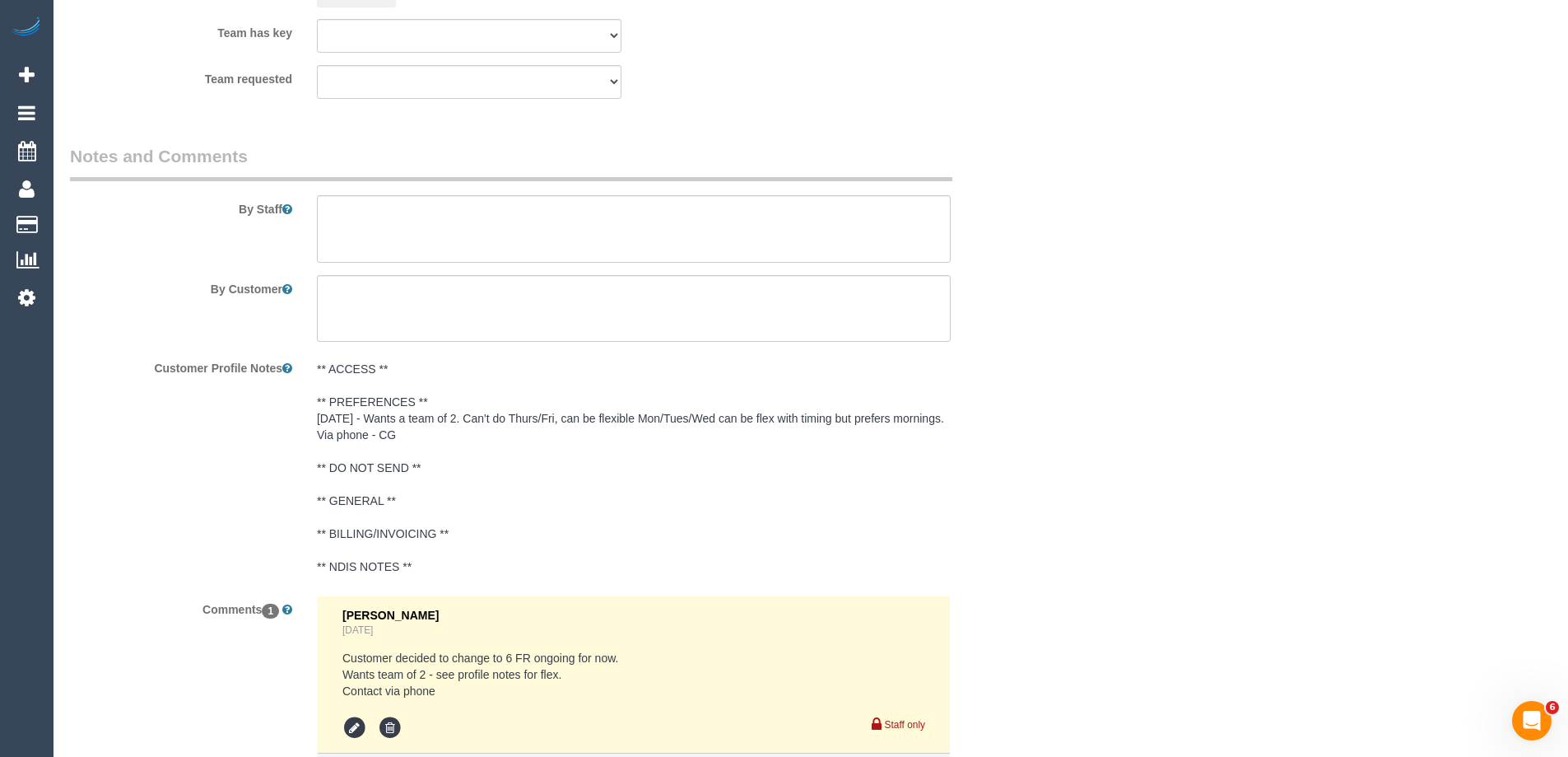
scroll to position [2881, 0]
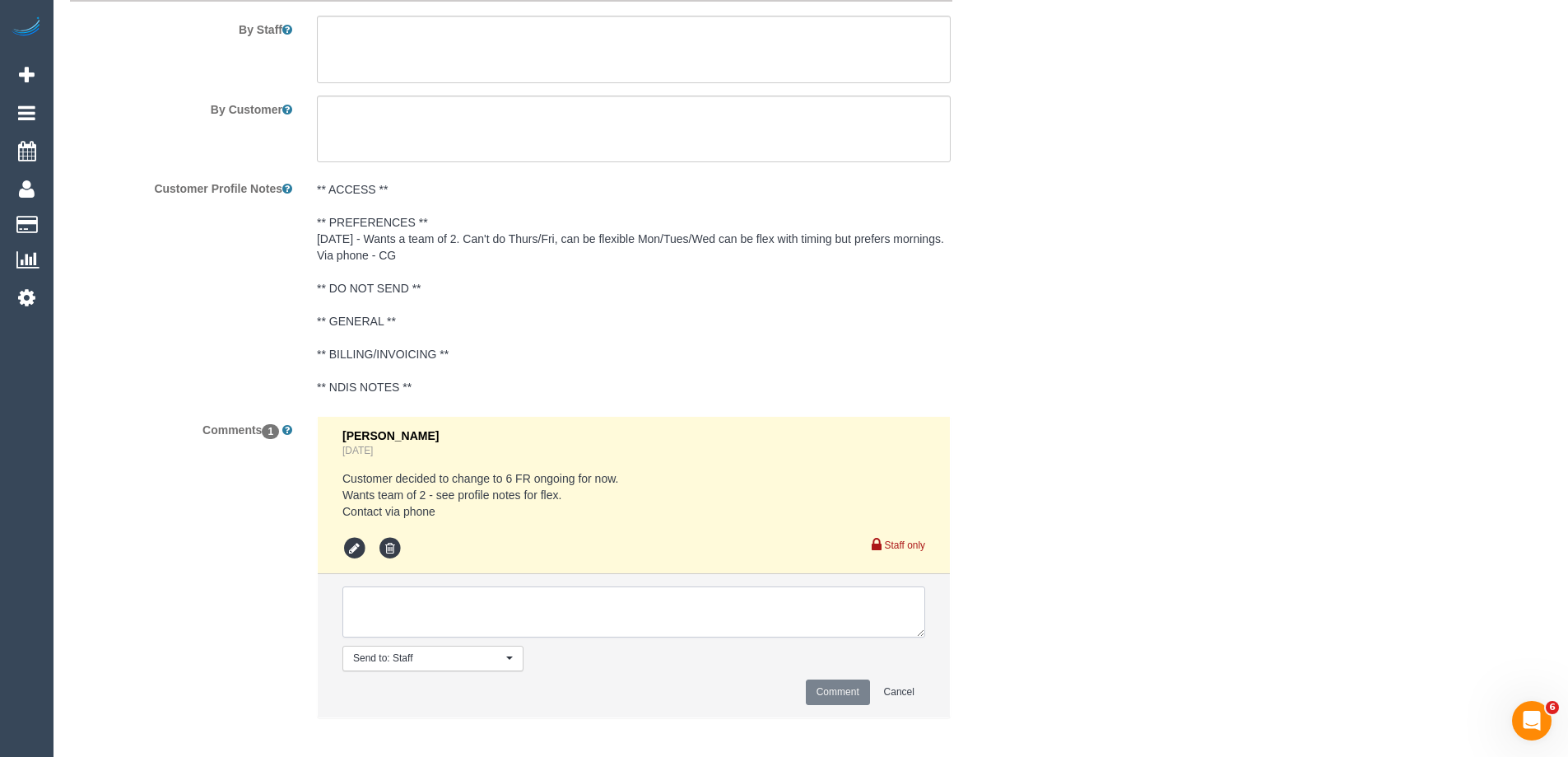
click at [378, 611] on textarea at bounding box center [633, 611] width 583 height 51
type textarea "Notified of one off cleaning team - via email"
click at [823, 690] on button "Comment" at bounding box center [838, 692] width 64 height 25
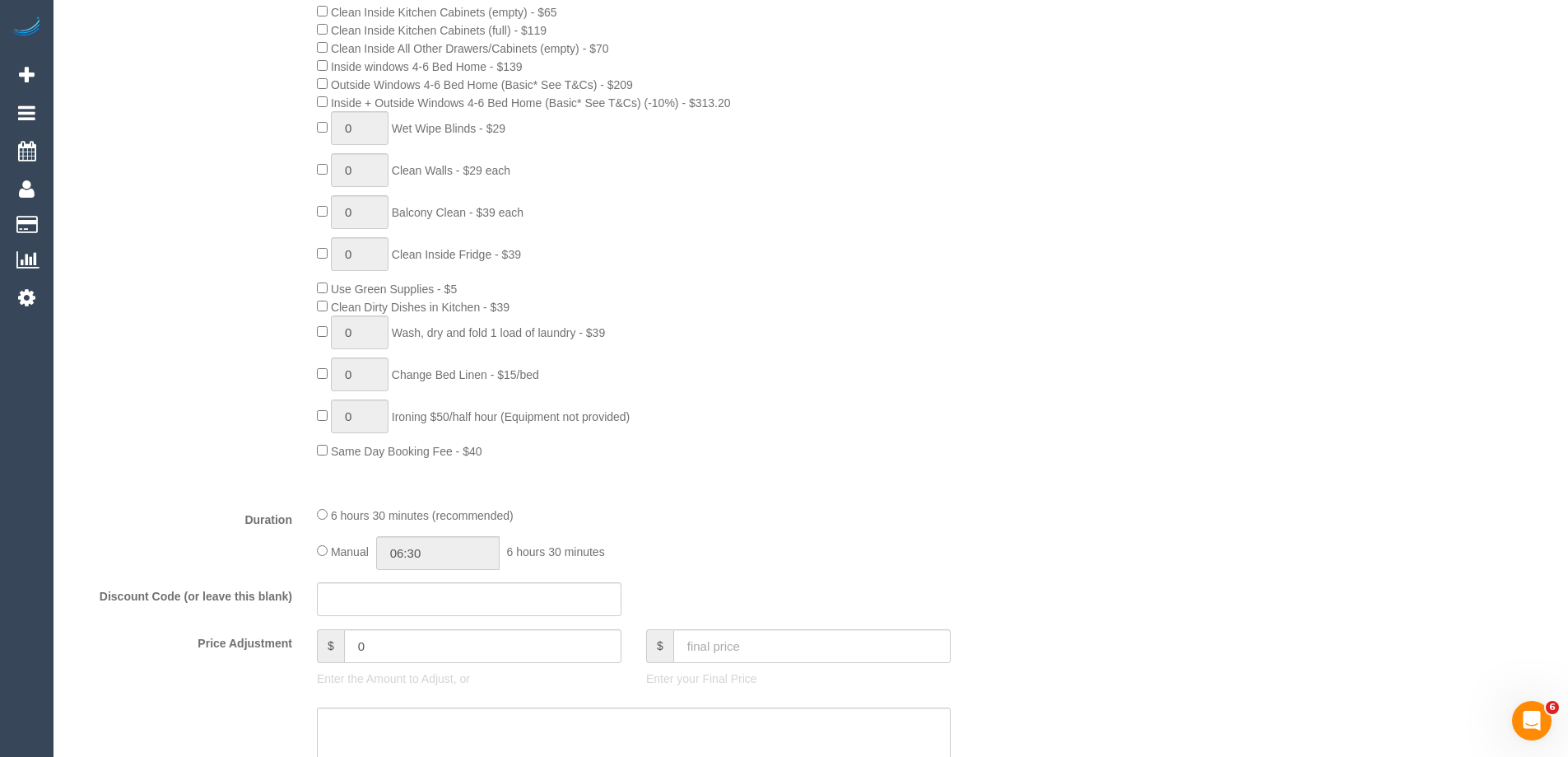
scroll to position [1152, 0]
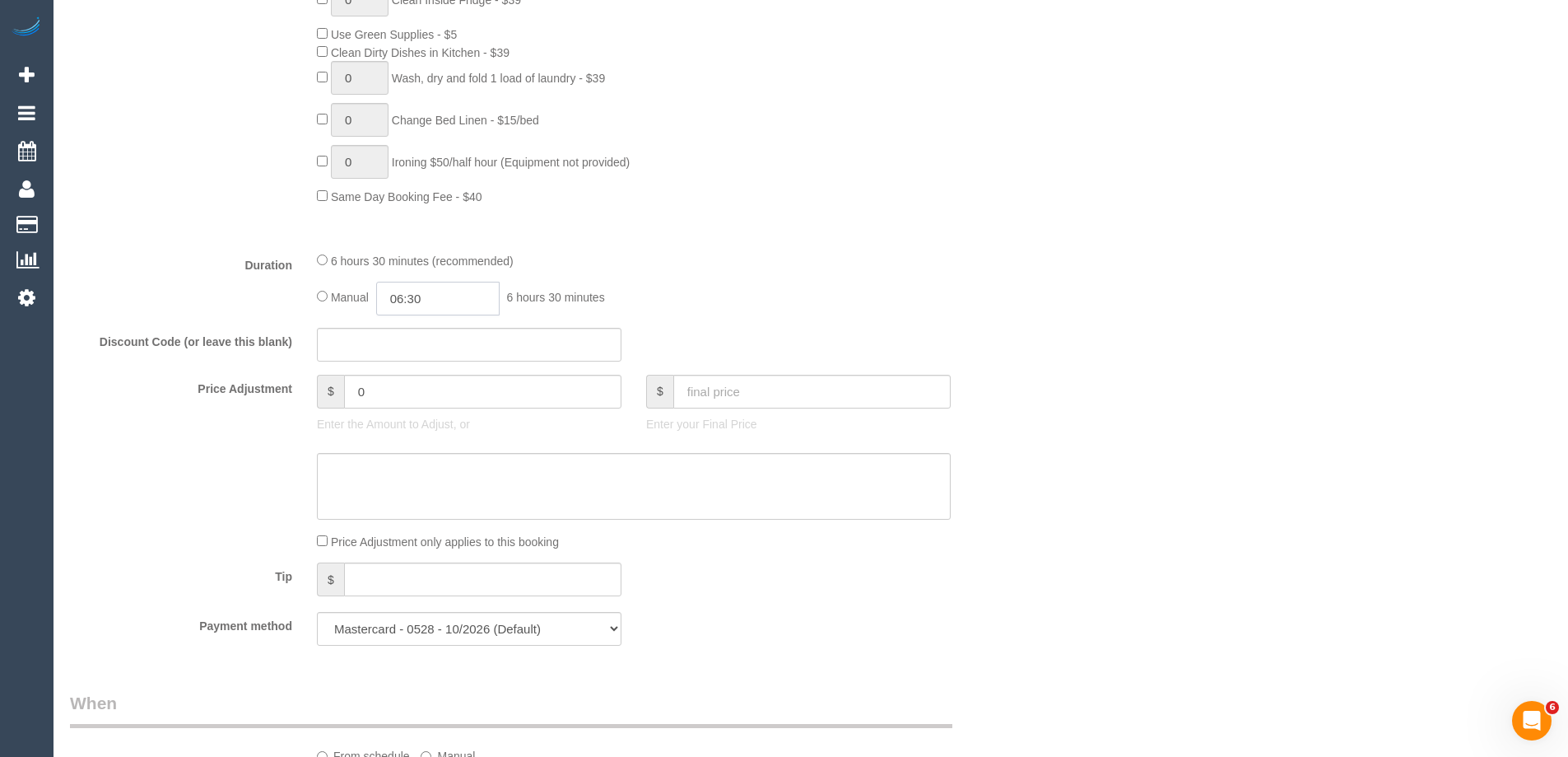
click at [432, 297] on input "06:30" at bounding box center [438, 298] width 124 height 34
click at [416, 397] on li "03:00" at bounding box center [420, 396] width 73 height 21
drag, startPoint x: 446, startPoint y: 296, endPoint x: 415, endPoint y: 294, distance: 31.1
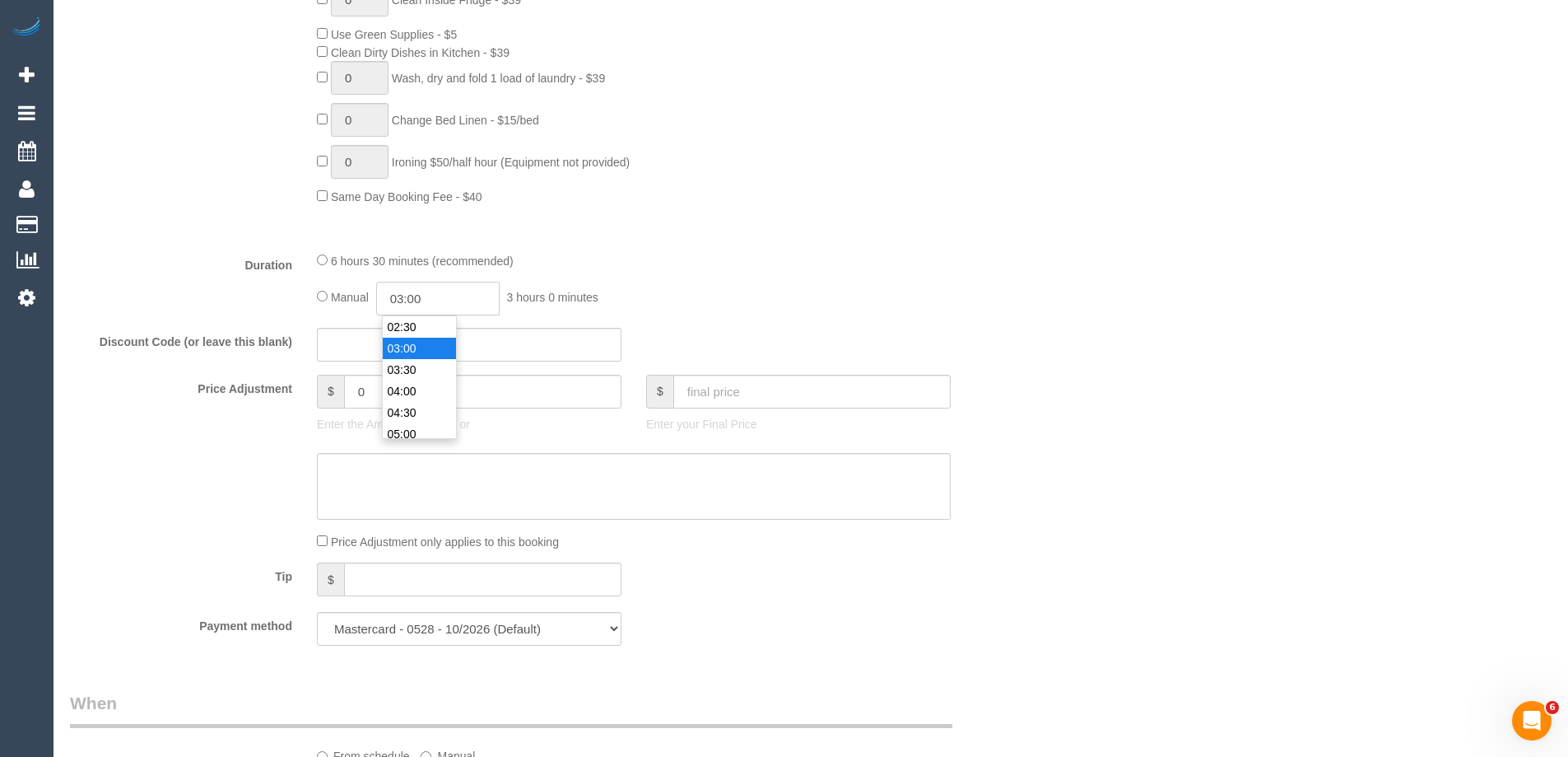
click at [415, 294] on input "03:00" at bounding box center [438, 298] width 124 height 34
type input "03:15"
click at [713, 285] on div "Manual 03:15 3 hours 15 minutes" at bounding box center [634, 298] width 634 height 34
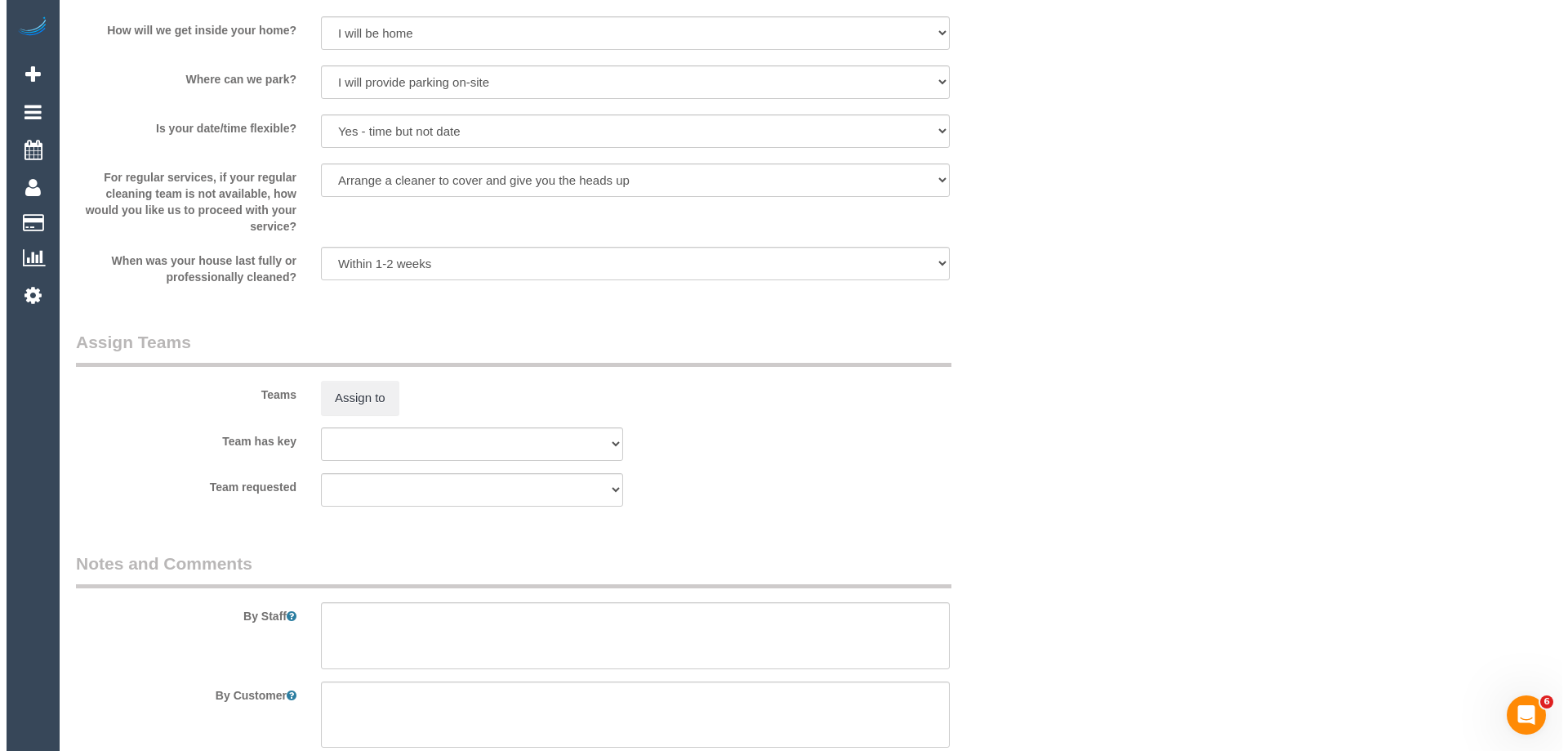
scroll to position [2532, 0]
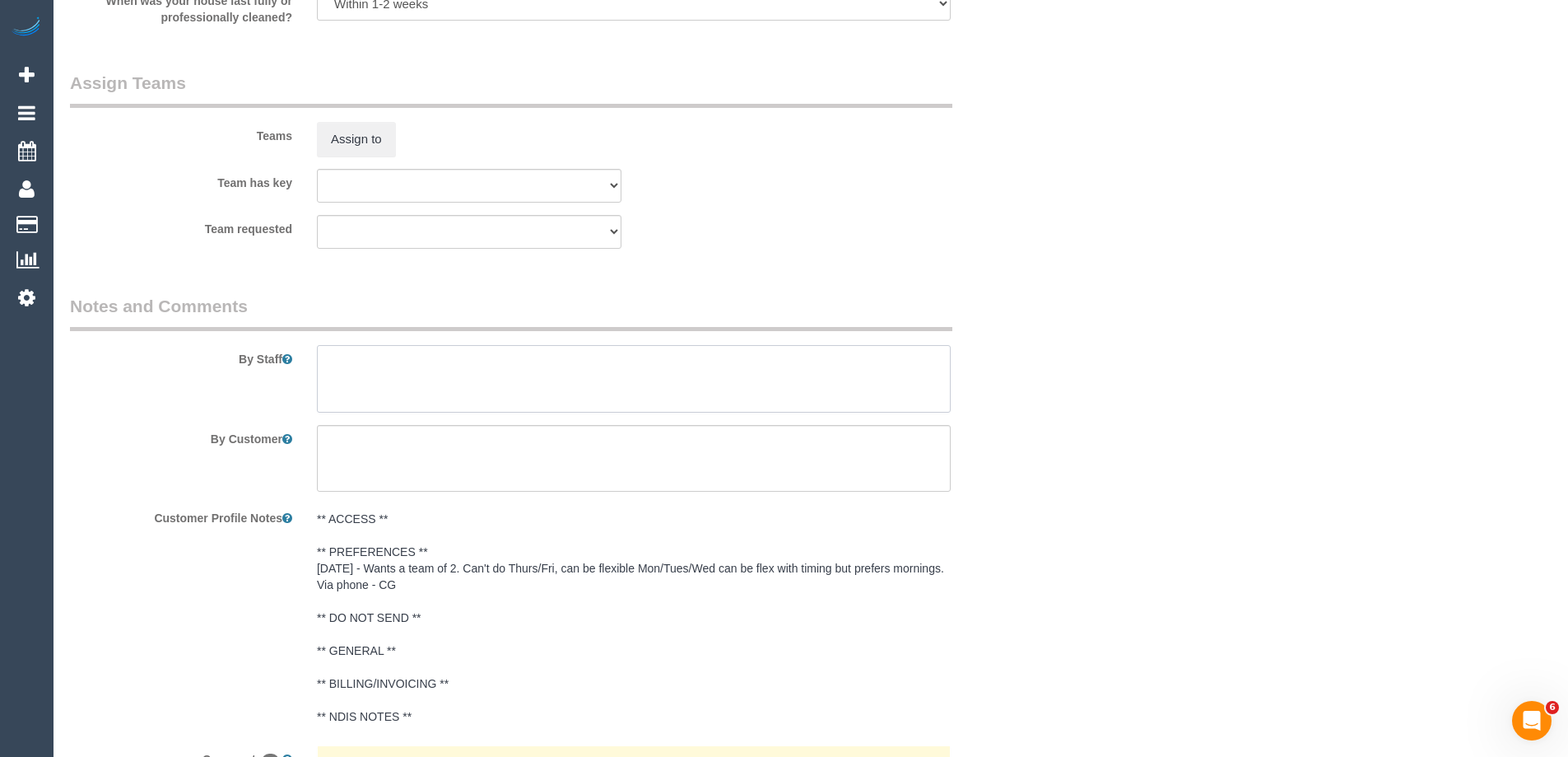
click at [358, 379] on textarea at bounding box center [634, 379] width 634 height 68
type textarea "Estimated time of 5.5-6.6 hrs"
click at [344, 142] on button "Assign to" at bounding box center [357, 139] width 79 height 35
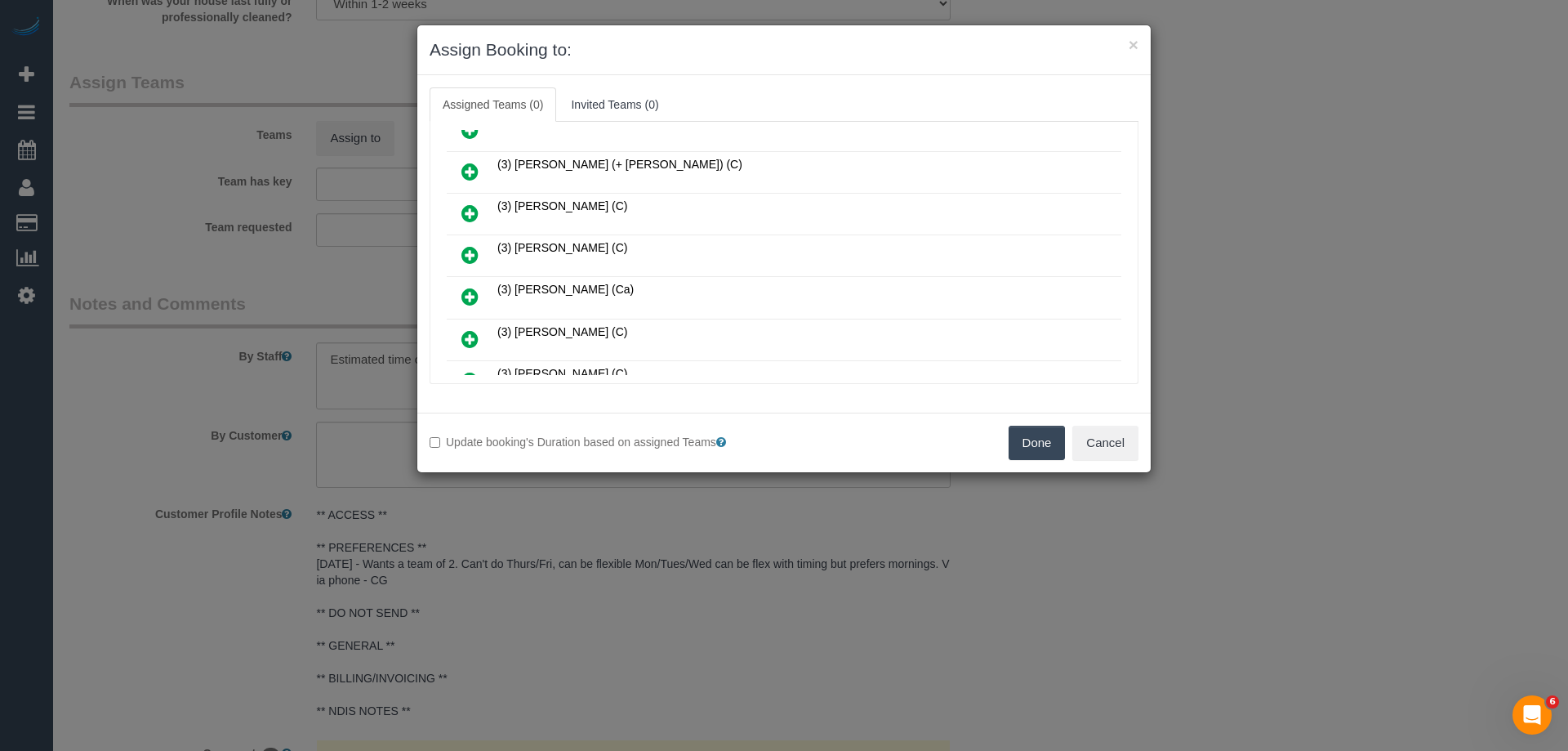
scroll to position [572, 0]
click at [463, 162] on icon at bounding box center [470, 170] width 17 height 19
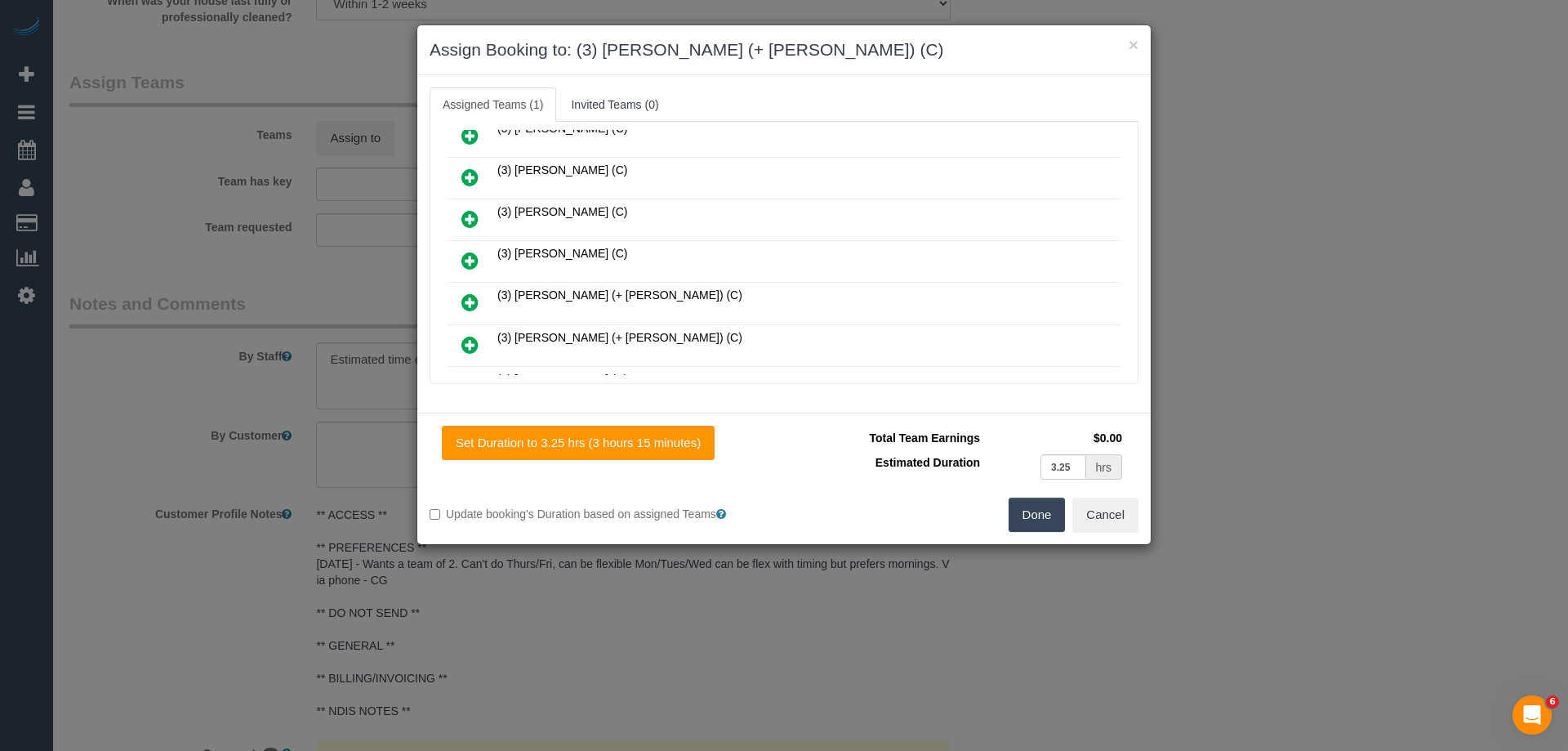
click at [468, 294] on icon at bounding box center [470, 302] width 17 height 19
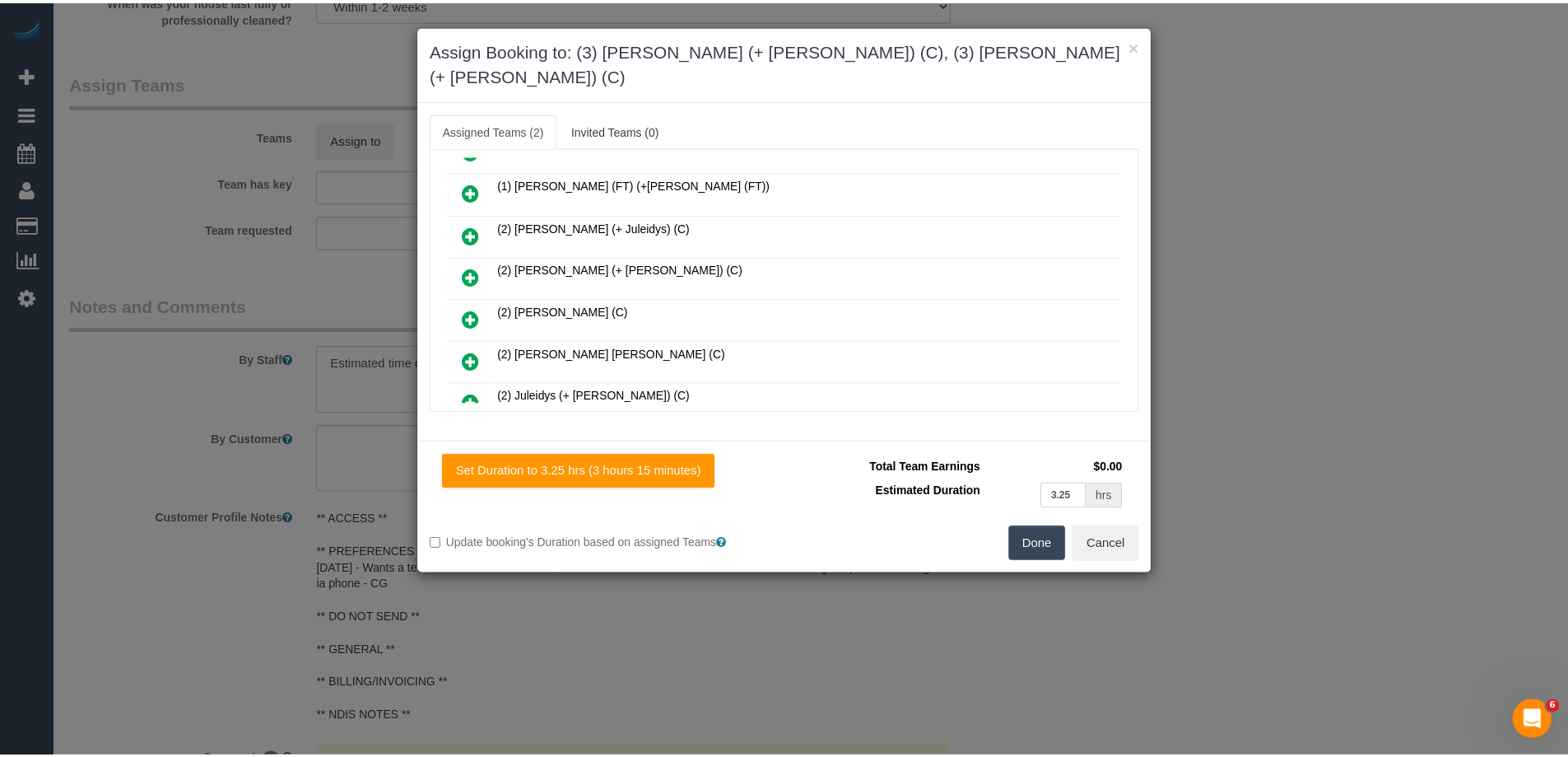
scroll to position [0, 0]
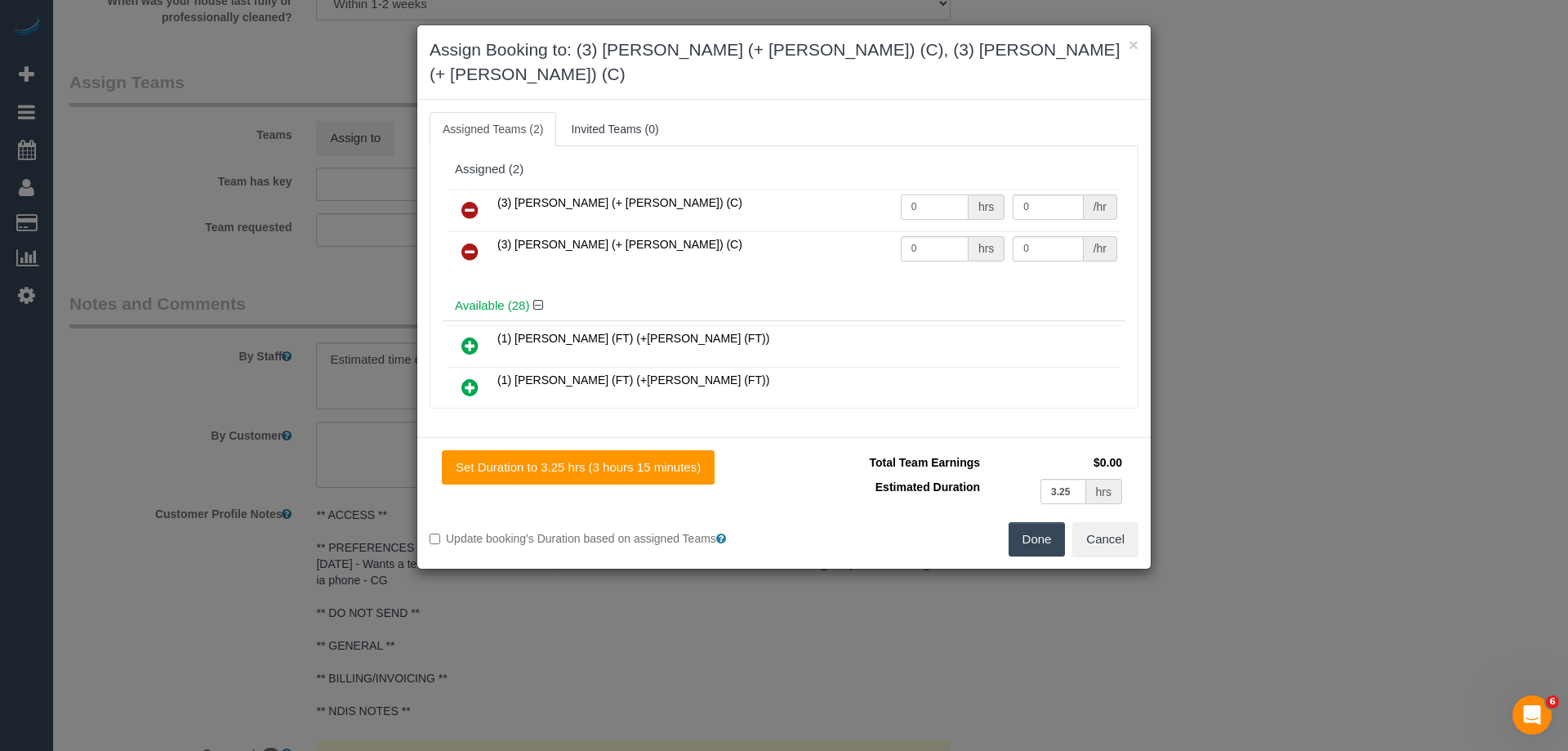
drag, startPoint x: 945, startPoint y: 175, endPoint x: 799, endPoint y: 181, distance: 146.1
click at [805, 190] on tr "(3) Cristian (+ Tania) (C) 0 hrs 0 /hr" at bounding box center [784, 210] width 674 height 41
type input "1"
drag, startPoint x: 938, startPoint y: 223, endPoint x: 822, endPoint y: 222, distance: 116.0
click at [823, 231] on tr "(3) Tania (+ Cristian) (C) 0 hrs 0 /hr" at bounding box center [784, 251] width 674 height 41
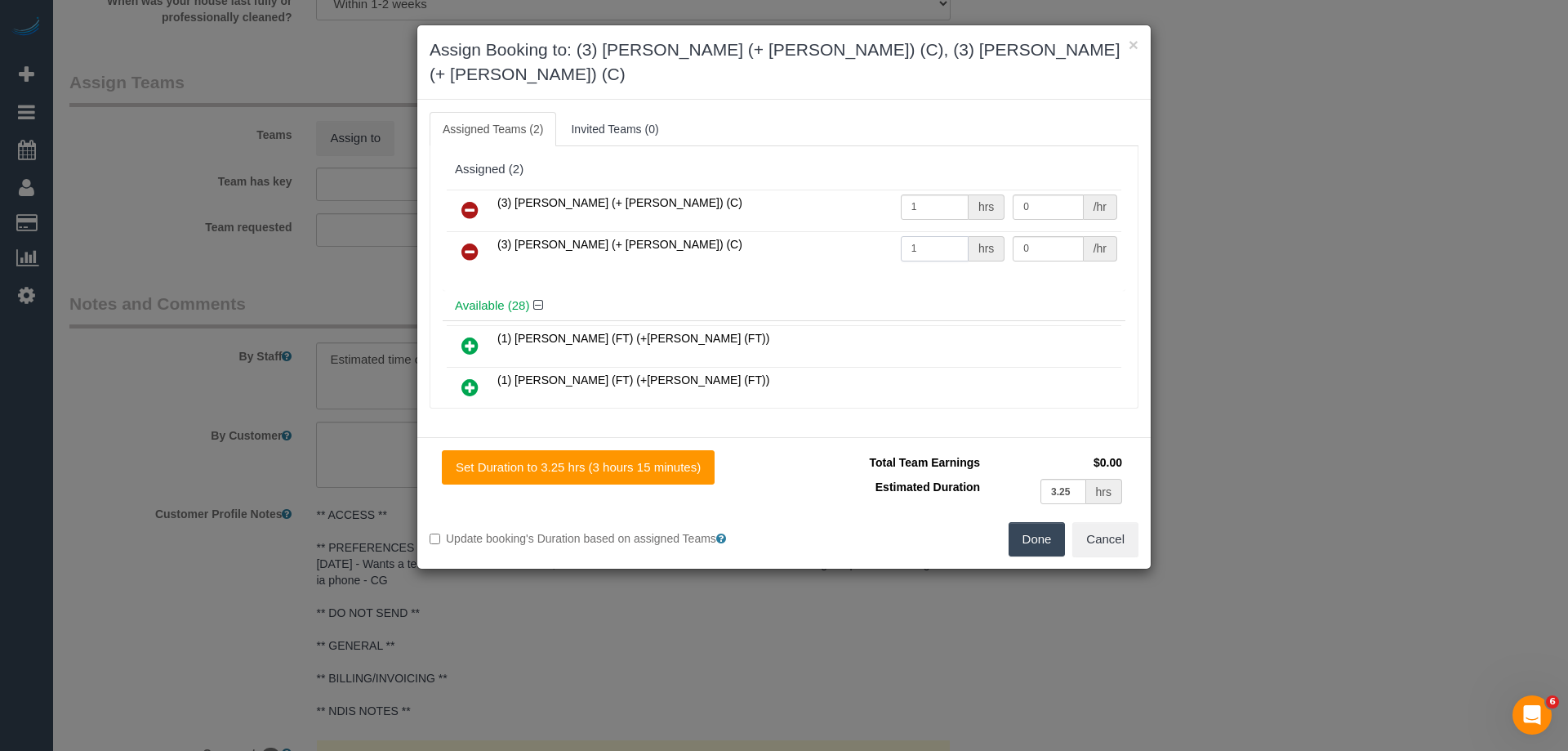
type input "1"
drag, startPoint x: 1026, startPoint y: 181, endPoint x: 905, endPoint y: 167, distance: 121.8
click at [905, 190] on tr "(3) Cristian (+ Tania) (C) 1 hrs 0 /hr" at bounding box center [784, 210] width 674 height 41
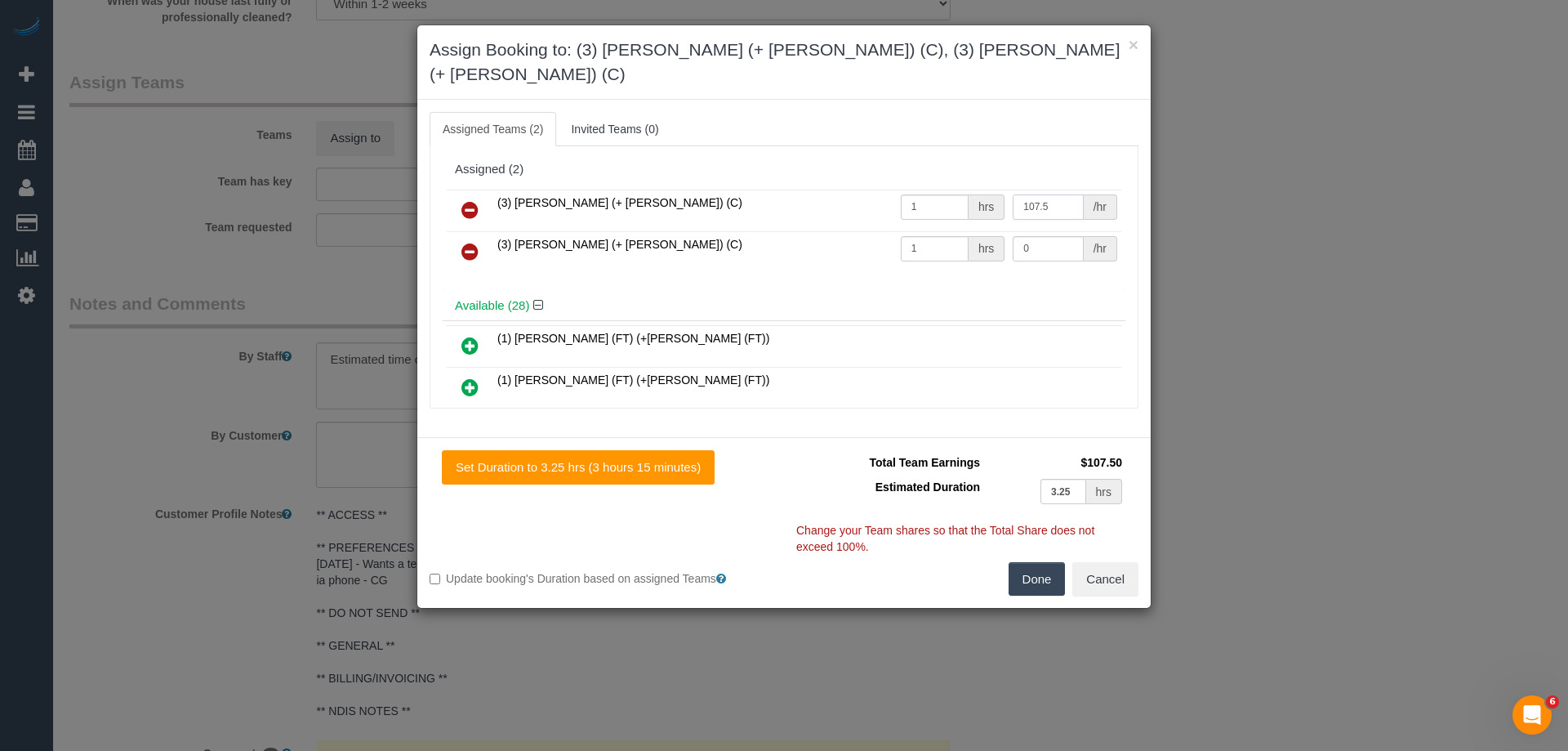
type input "107.5"
drag, startPoint x: 1039, startPoint y: 220, endPoint x: 924, endPoint y: 220, distance: 115.0
click at [924, 231] on tr "(3) Tania (+ Cristian) (C) 1 hrs 0 /hr" at bounding box center [784, 251] width 674 height 41
type input "107.5"
click at [1033, 562] on button "Done" at bounding box center [1038, 579] width 58 height 35
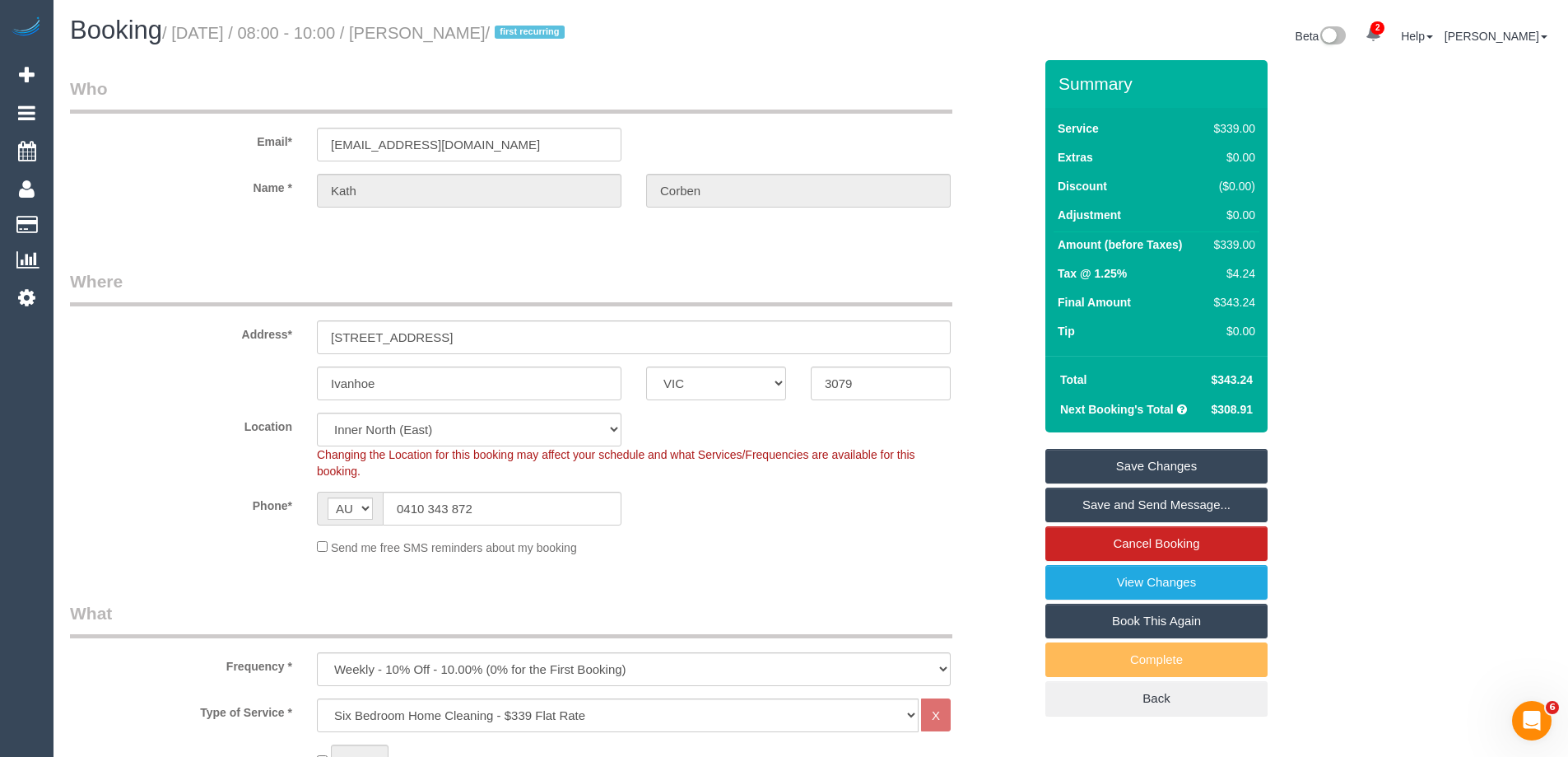
drag, startPoint x: 524, startPoint y: 33, endPoint x: 432, endPoint y: 30, distance: 92.0
click at [432, 30] on small "/ October 13, 2025 / 08:00 - 10:00 / Kath Corben / first recurring" at bounding box center [366, 33] width 408 height 18
copy small "Kath Corben"
click at [1124, 479] on link "Save Changes" at bounding box center [1156, 466] width 222 height 35
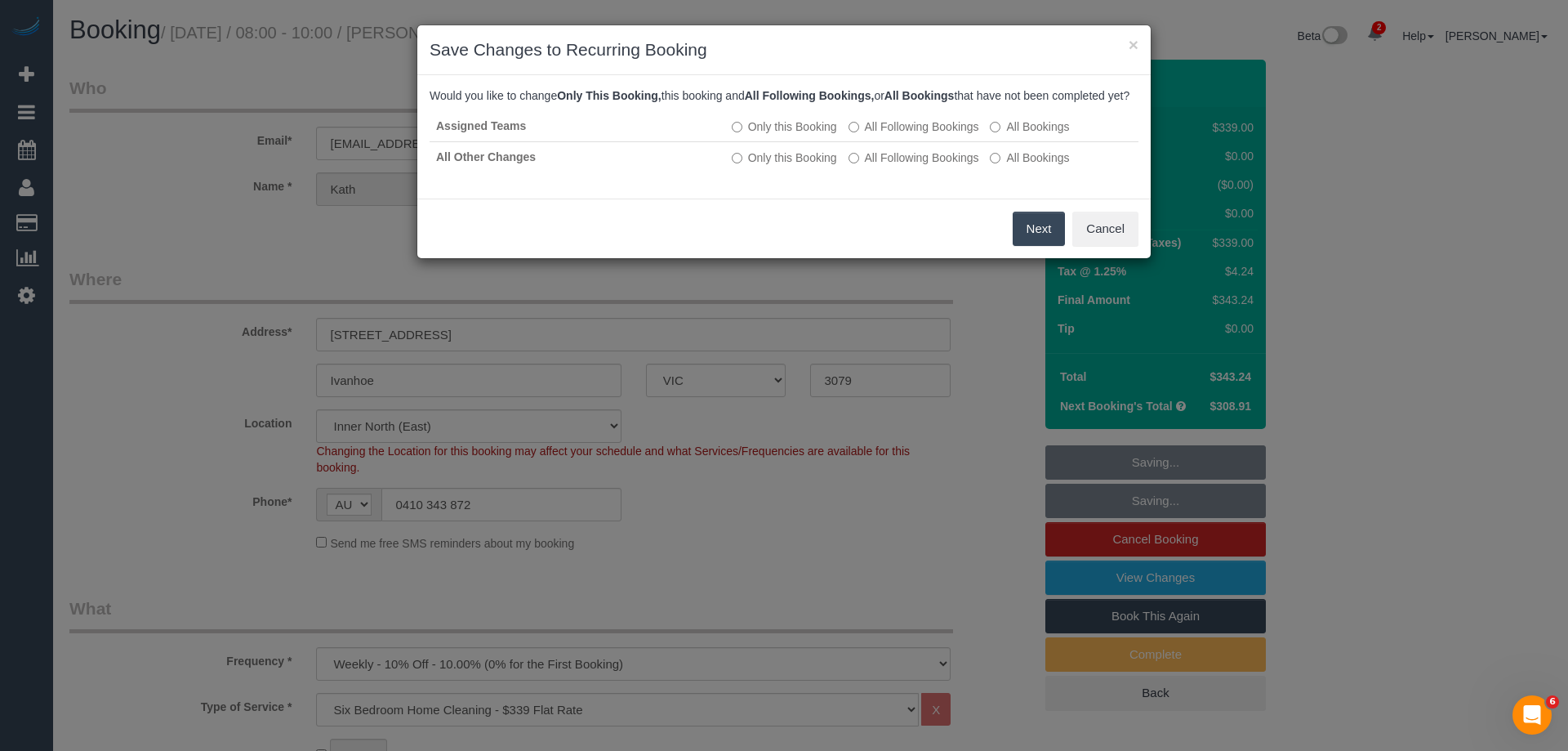
click at [1031, 245] on button "Next" at bounding box center [1039, 229] width 53 height 35
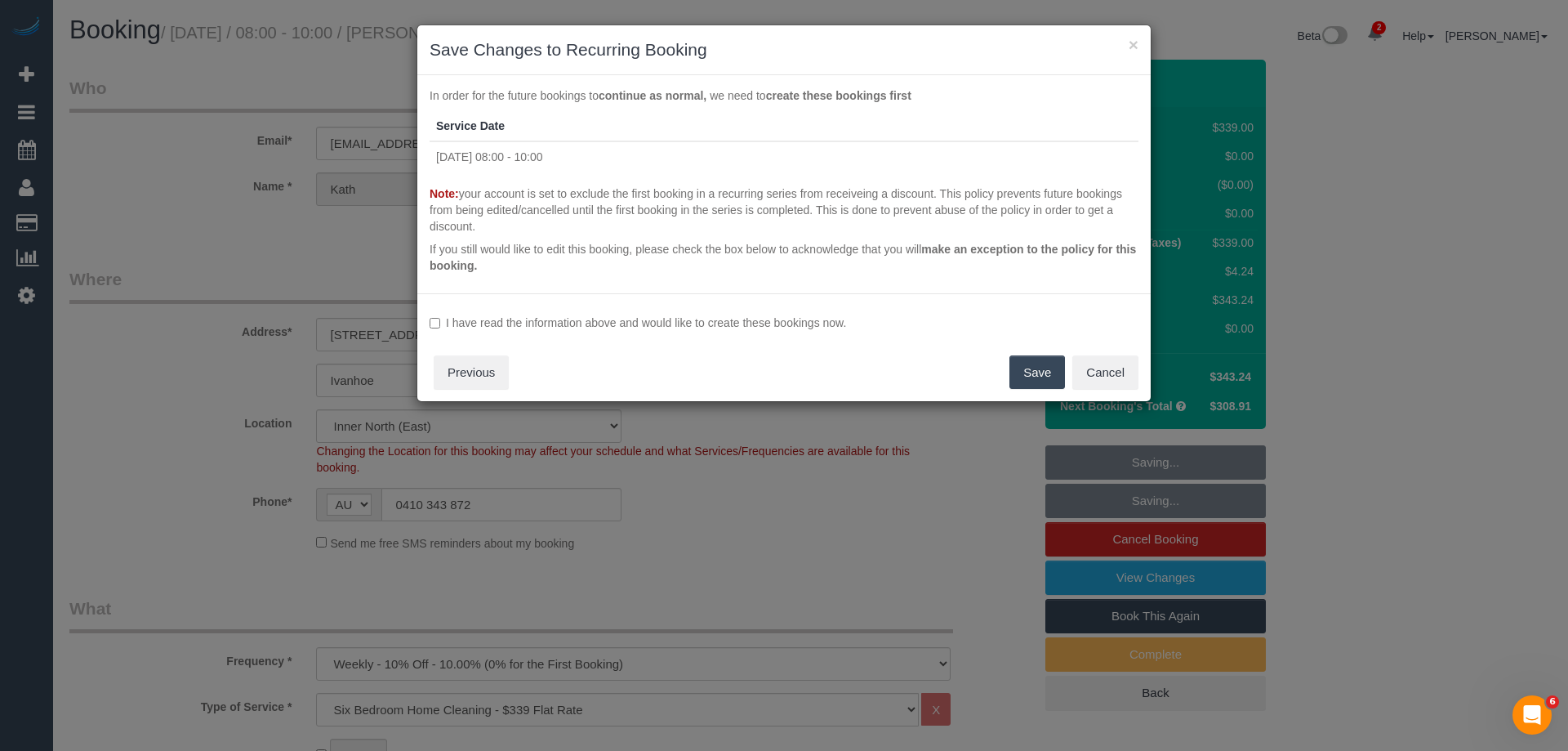
click at [683, 322] on label "I have read the information above and would like to create these bookings now." at bounding box center [784, 322] width 709 height 16
click at [1042, 369] on button "Save" at bounding box center [1038, 372] width 56 height 35
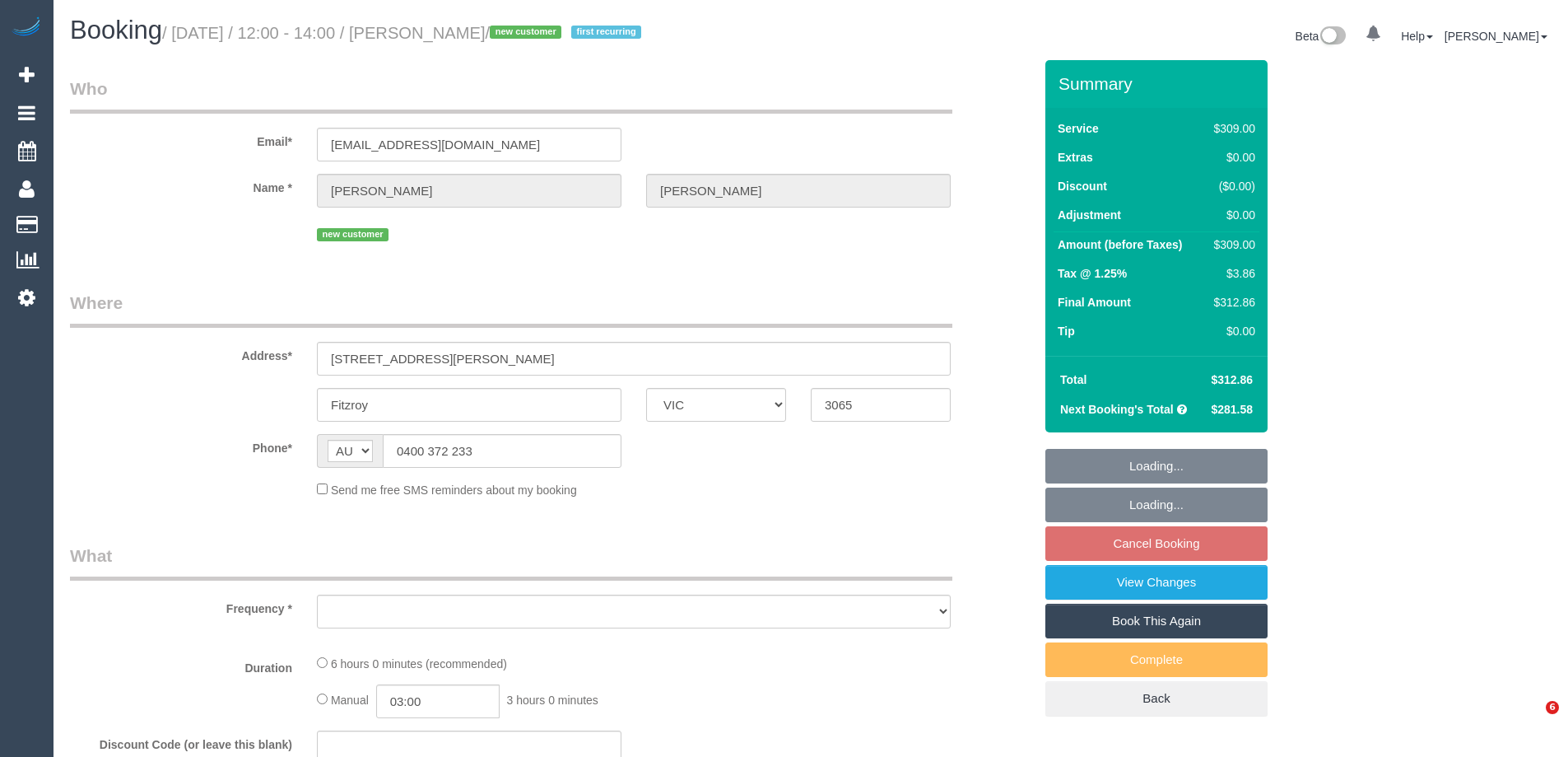
select select "VIC"
select select "string:stripe-pm_1SA1DW2GScqysDRVgSQAKOkF"
select select "number:28"
select select "number:14"
select select "number:19"
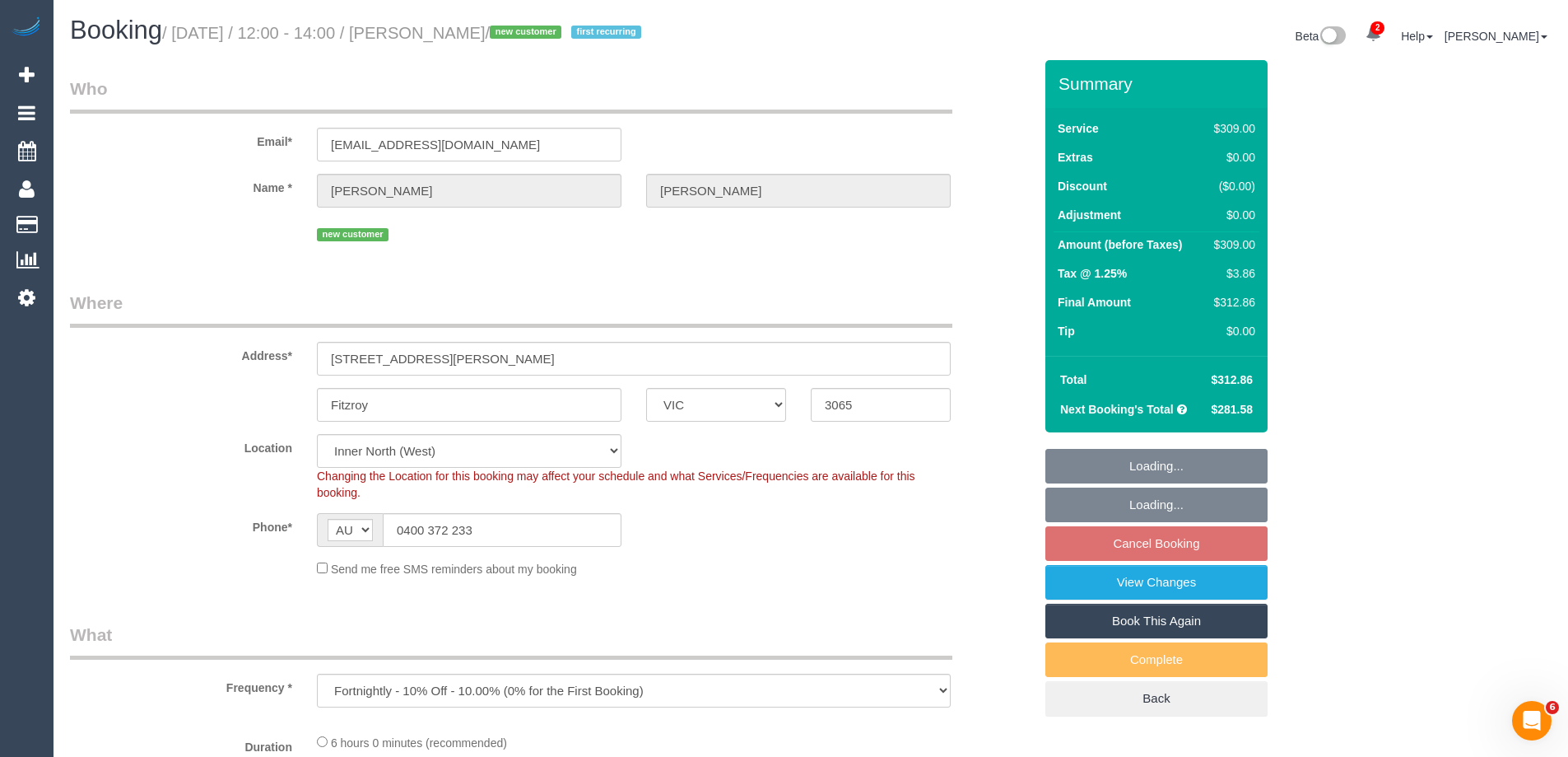
select select "object:1697"
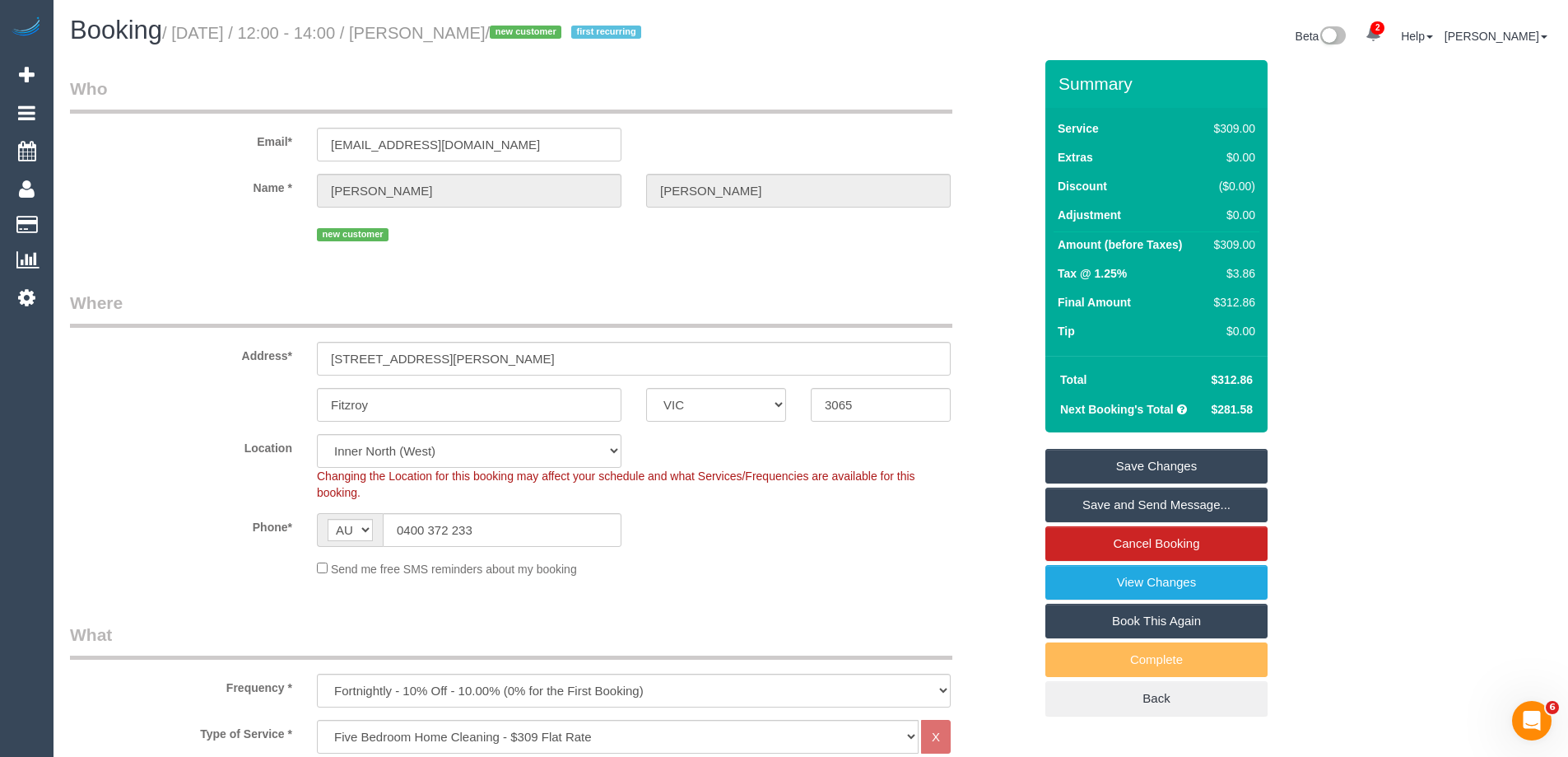
click at [1076, 499] on link "Save and Send Message..." at bounding box center [1156, 505] width 222 height 35
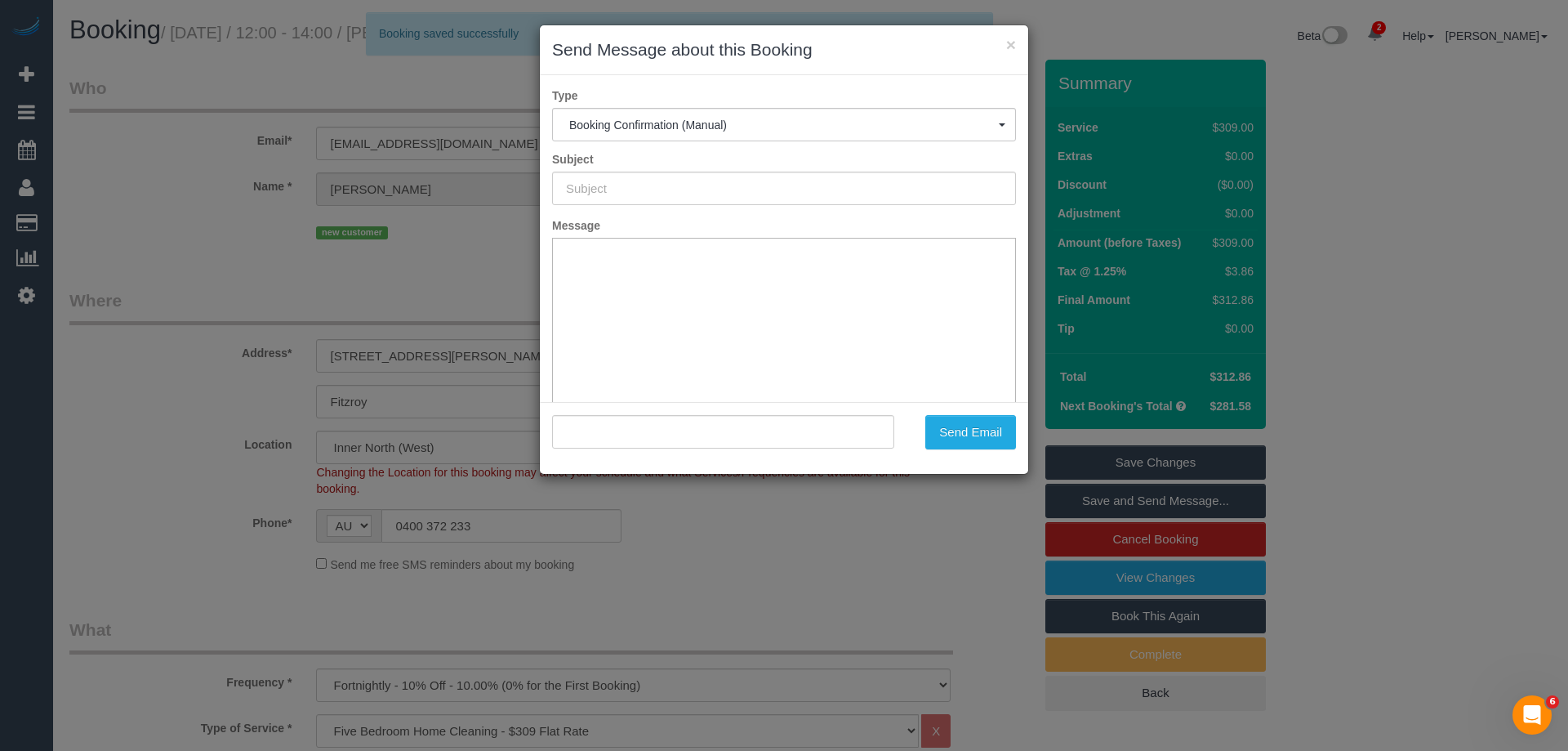
type input "Booking Confirmed"
type input ""[PERSON_NAME]" <[EMAIL_ADDRESS][DOMAIN_NAME]>"
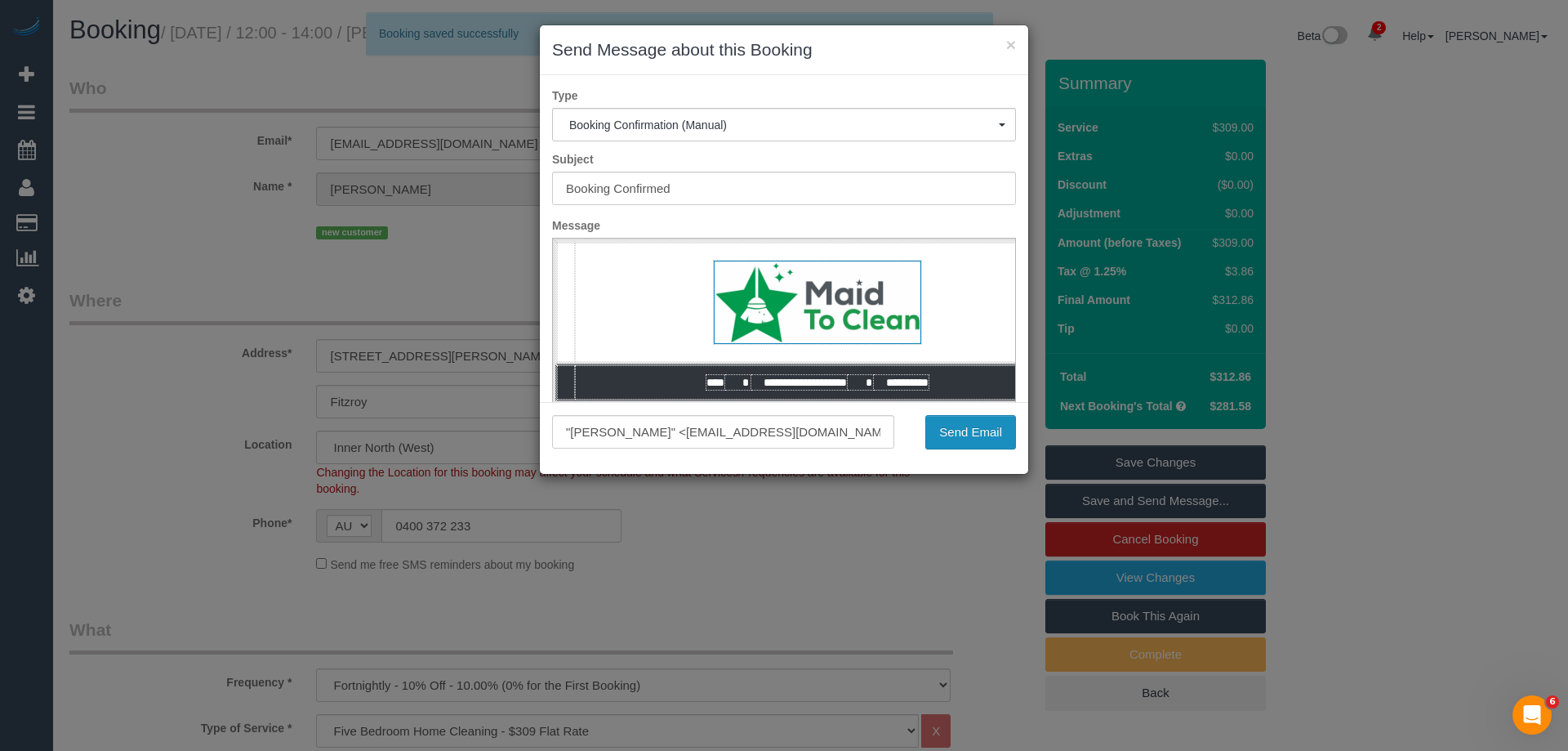
click at [982, 437] on button "Send Email" at bounding box center [971, 433] width 91 height 35
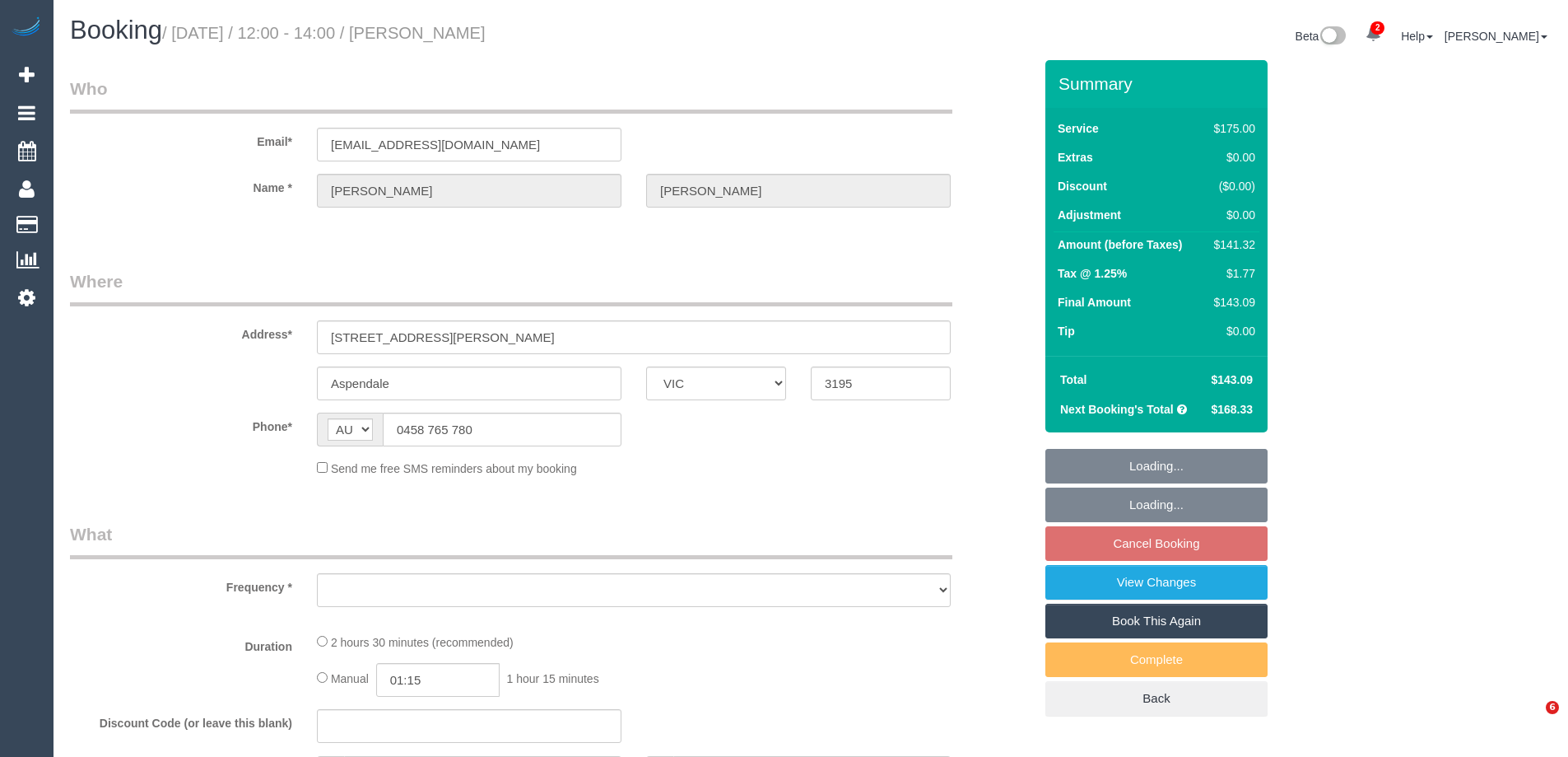
select select "VIC"
select select "object:549"
select select "string:stripe-pm_1RRrkS2GScqysDRVV9CX4UcQ"
select select "150"
select select "number:30"
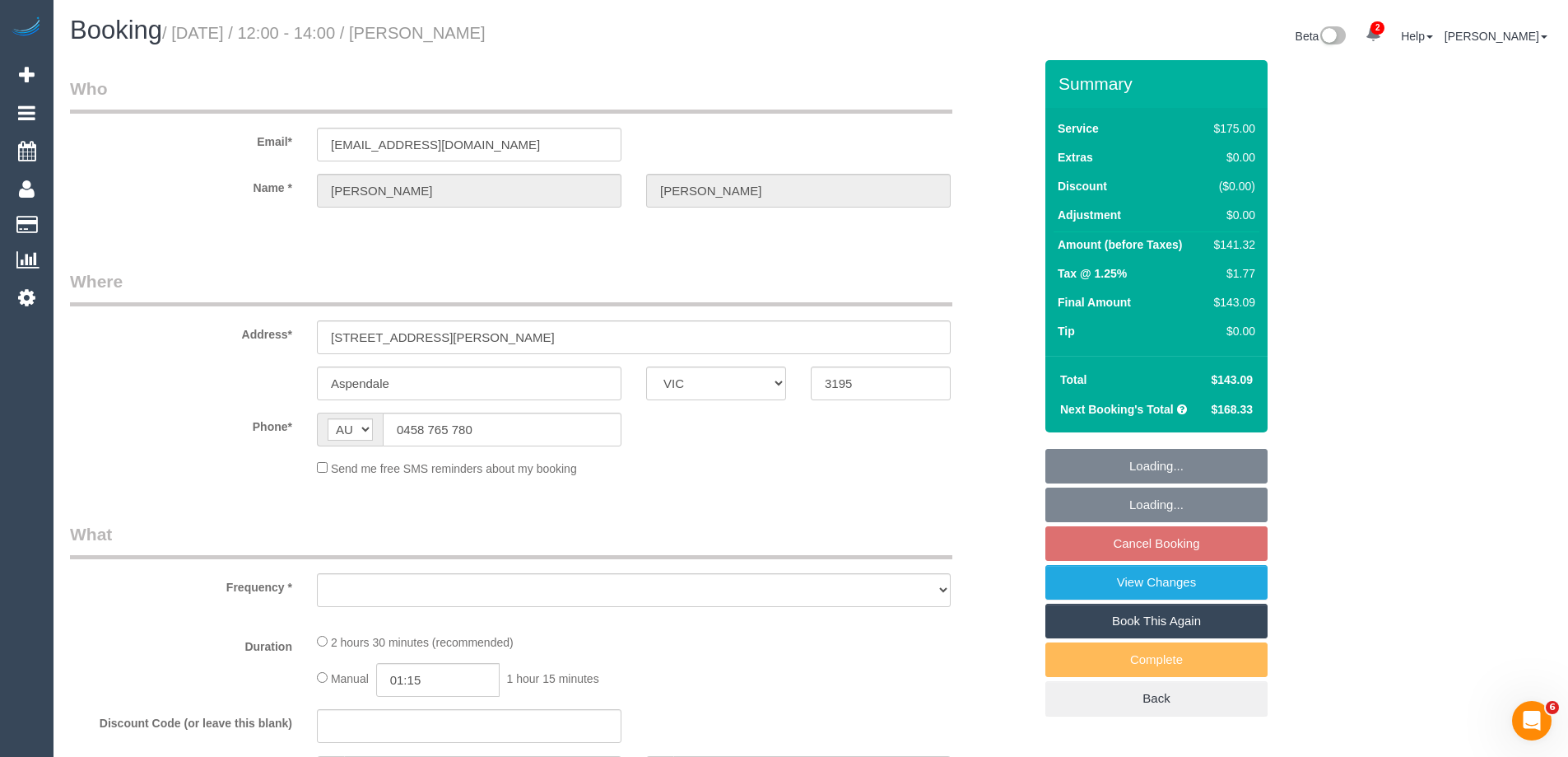
select select "number:14"
select select "number:19"
select select "number:22"
select select "number:34"
select select "number:13"
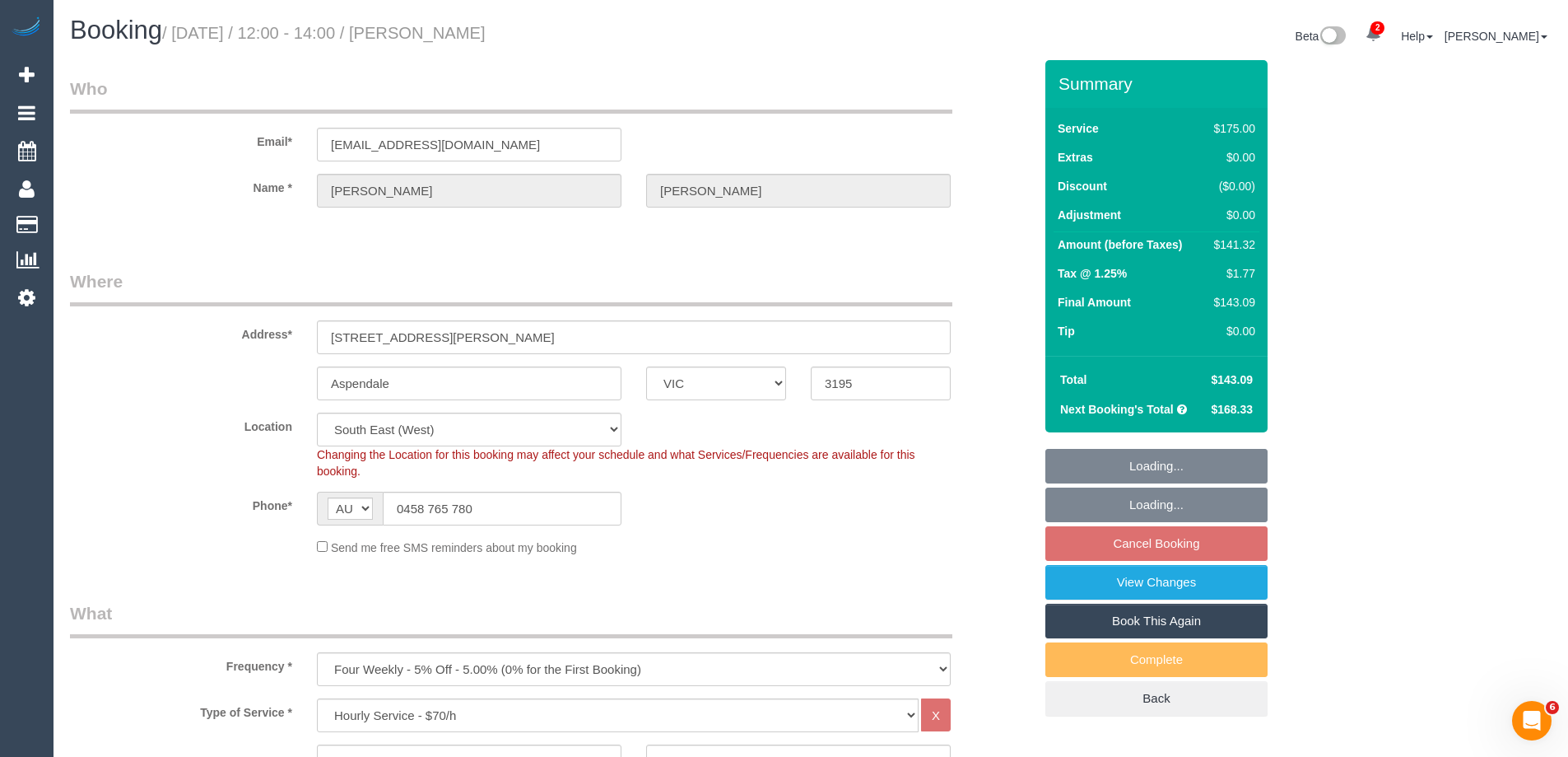
select select "object:878"
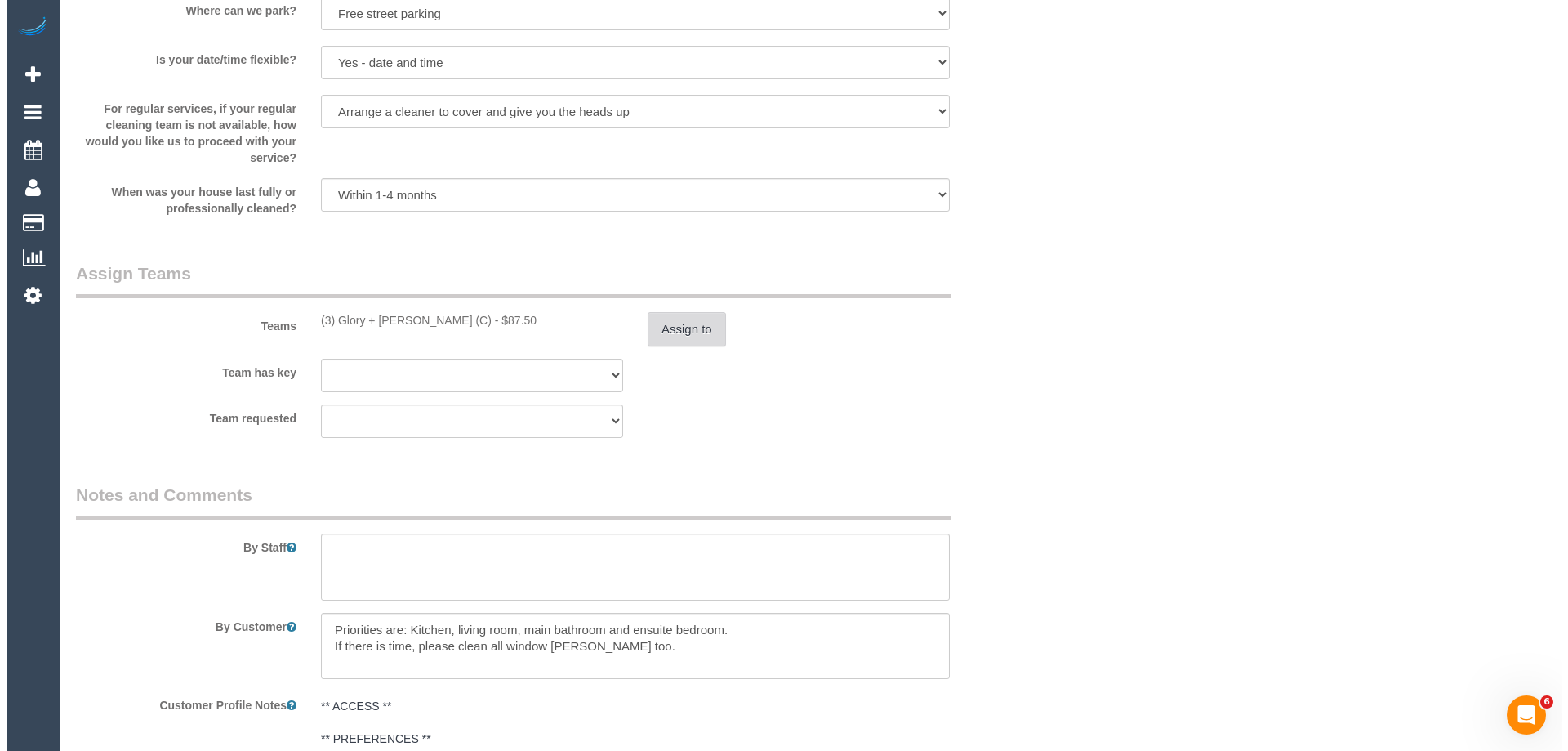
scroll to position [2368, 0]
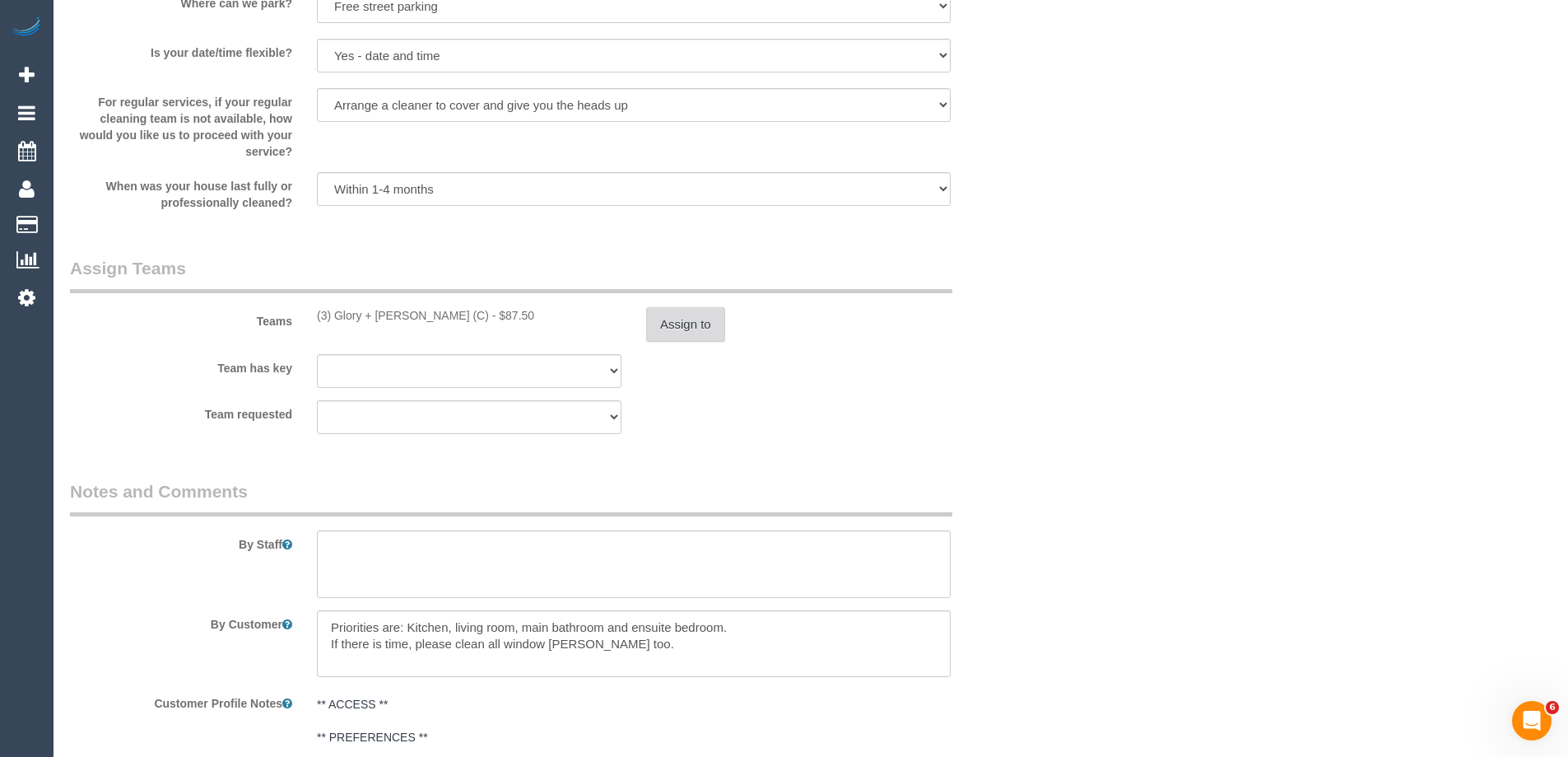
click at [685, 322] on button "Assign to" at bounding box center [685, 325] width 79 height 35
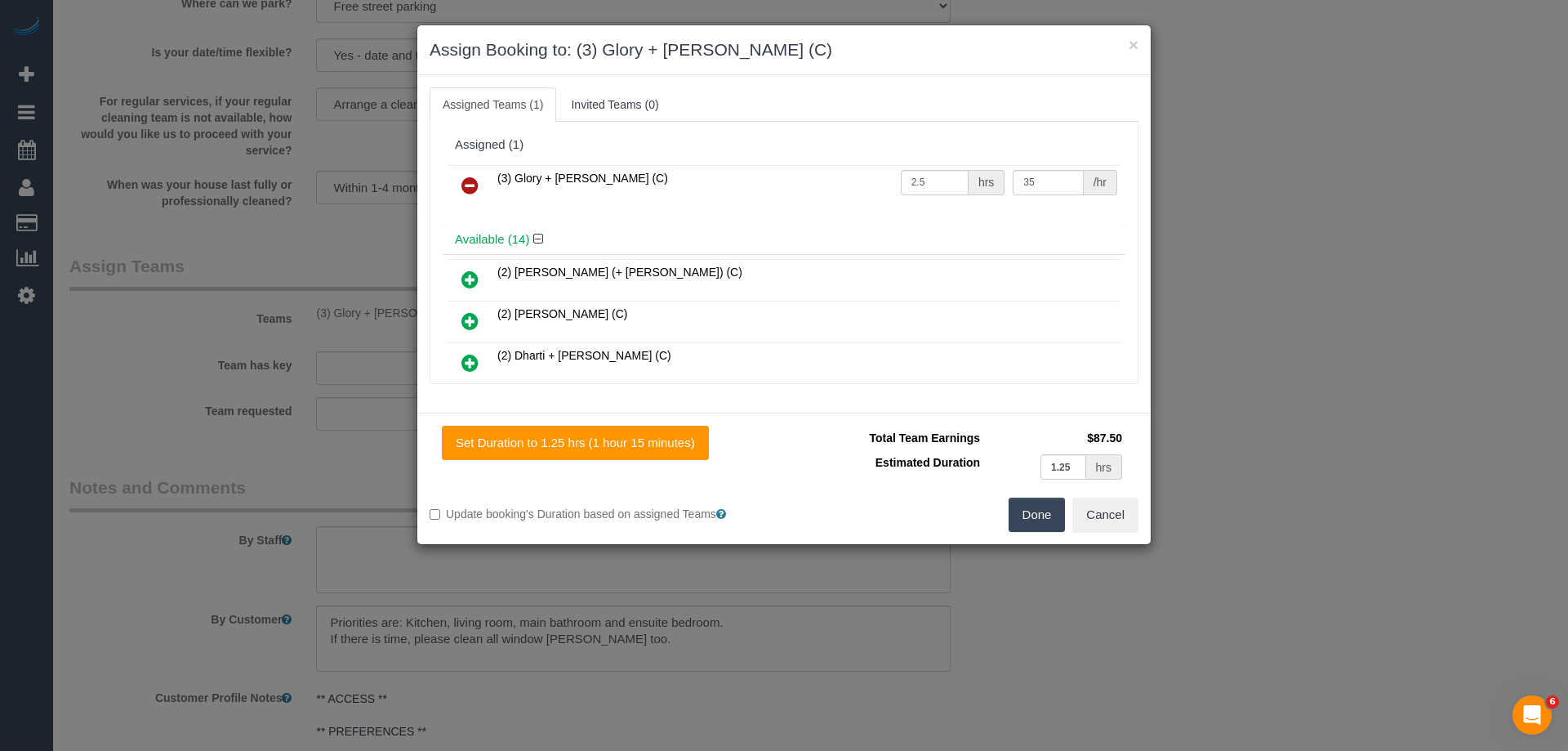
click at [470, 178] on icon at bounding box center [470, 185] width 17 height 19
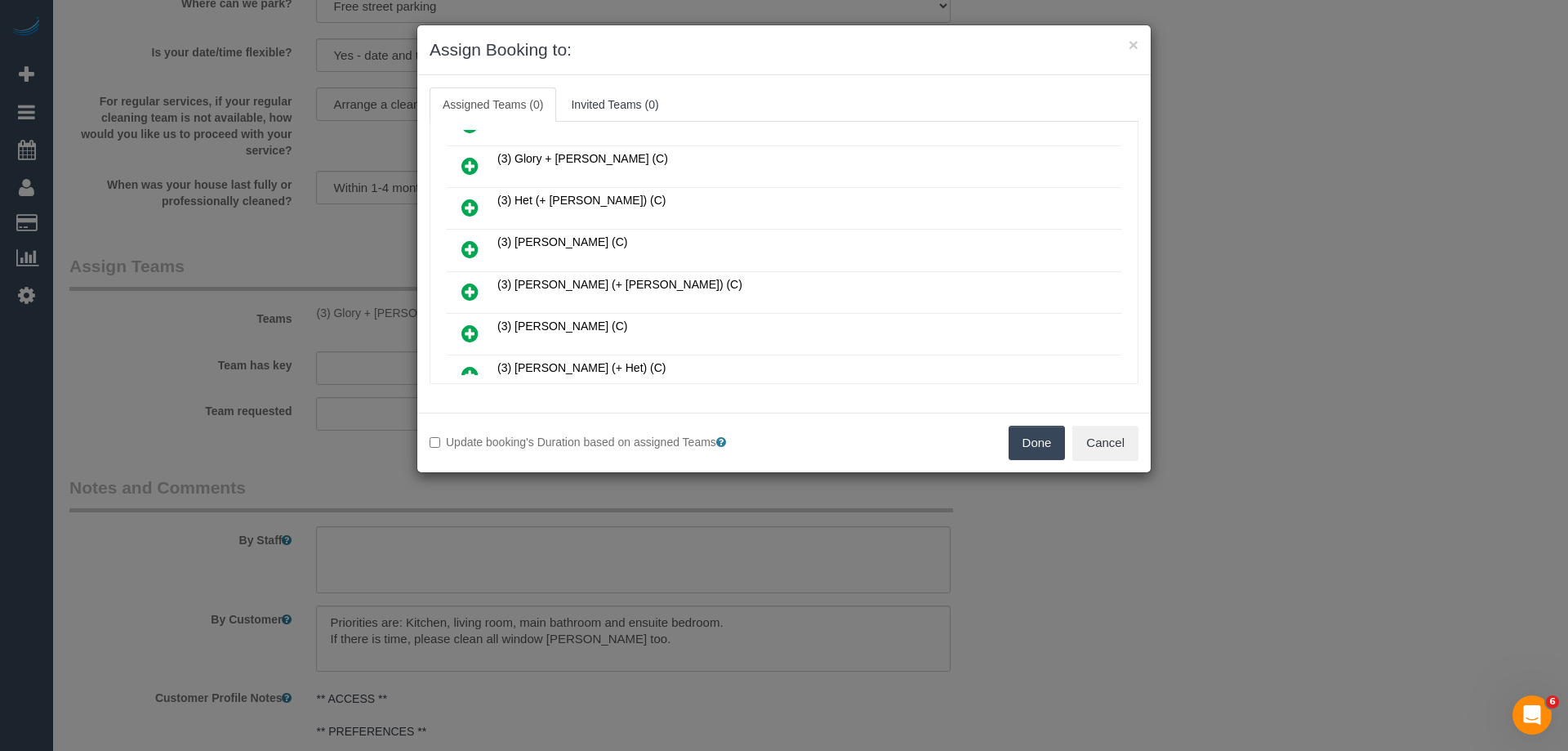
scroll to position [490, 0]
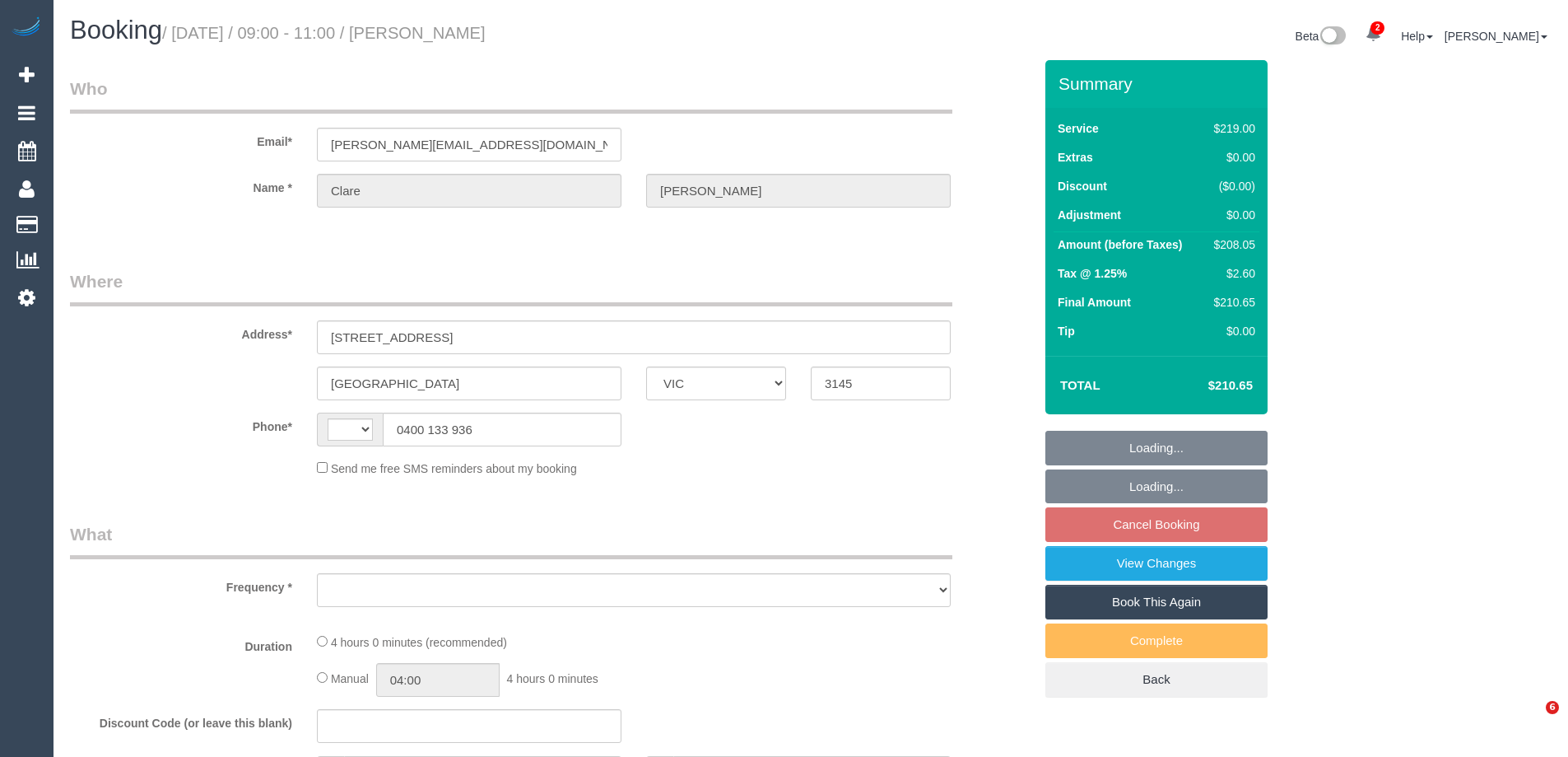
select select "VIC"
select select "string:stripe-pm_1P2gkZ2GScqysDRVxP0ko0gA"
select select "number:27"
select select "number:14"
select select "number:18"
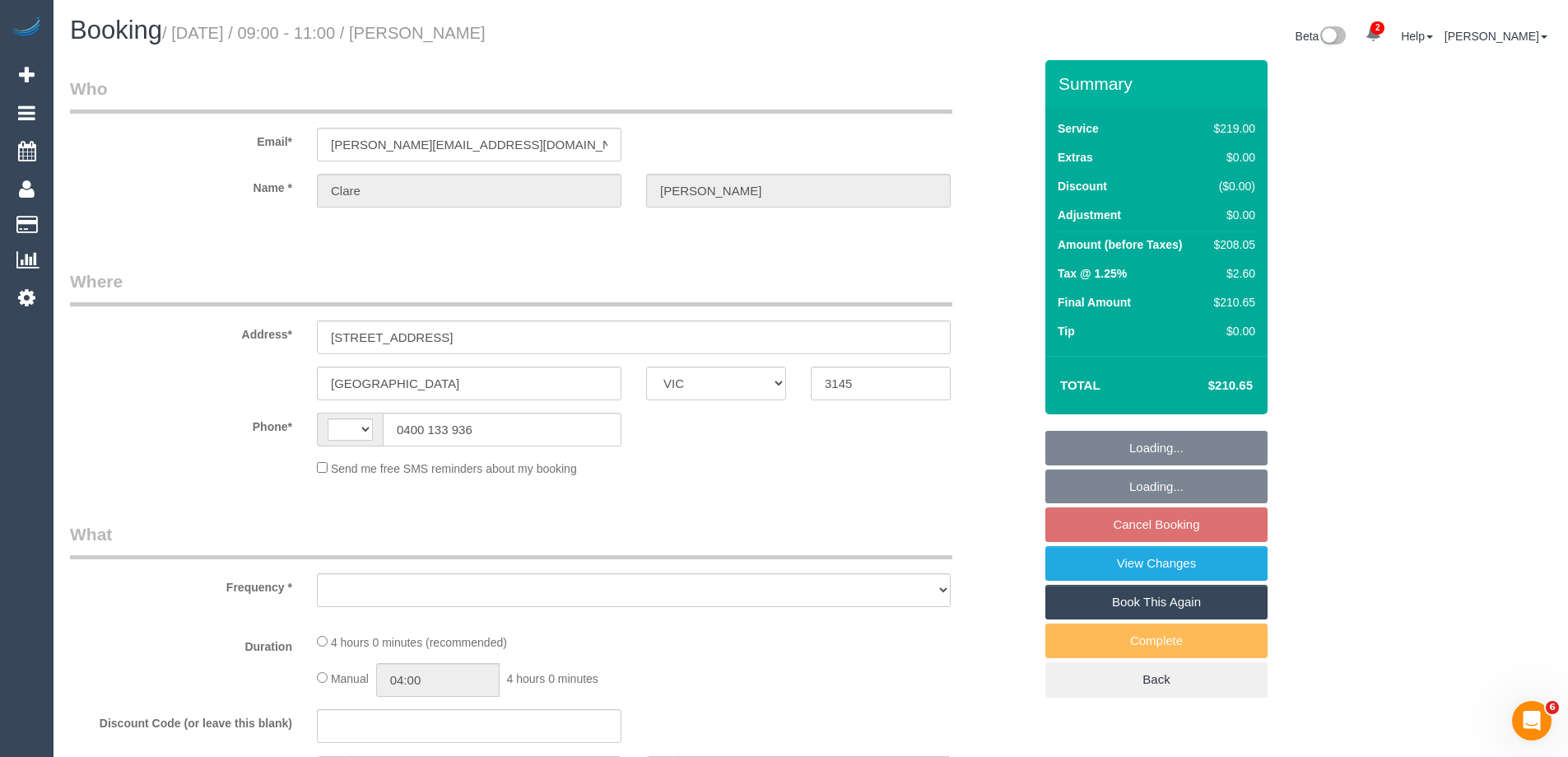
select select "number:22"
select select "number:34"
select select "number:12"
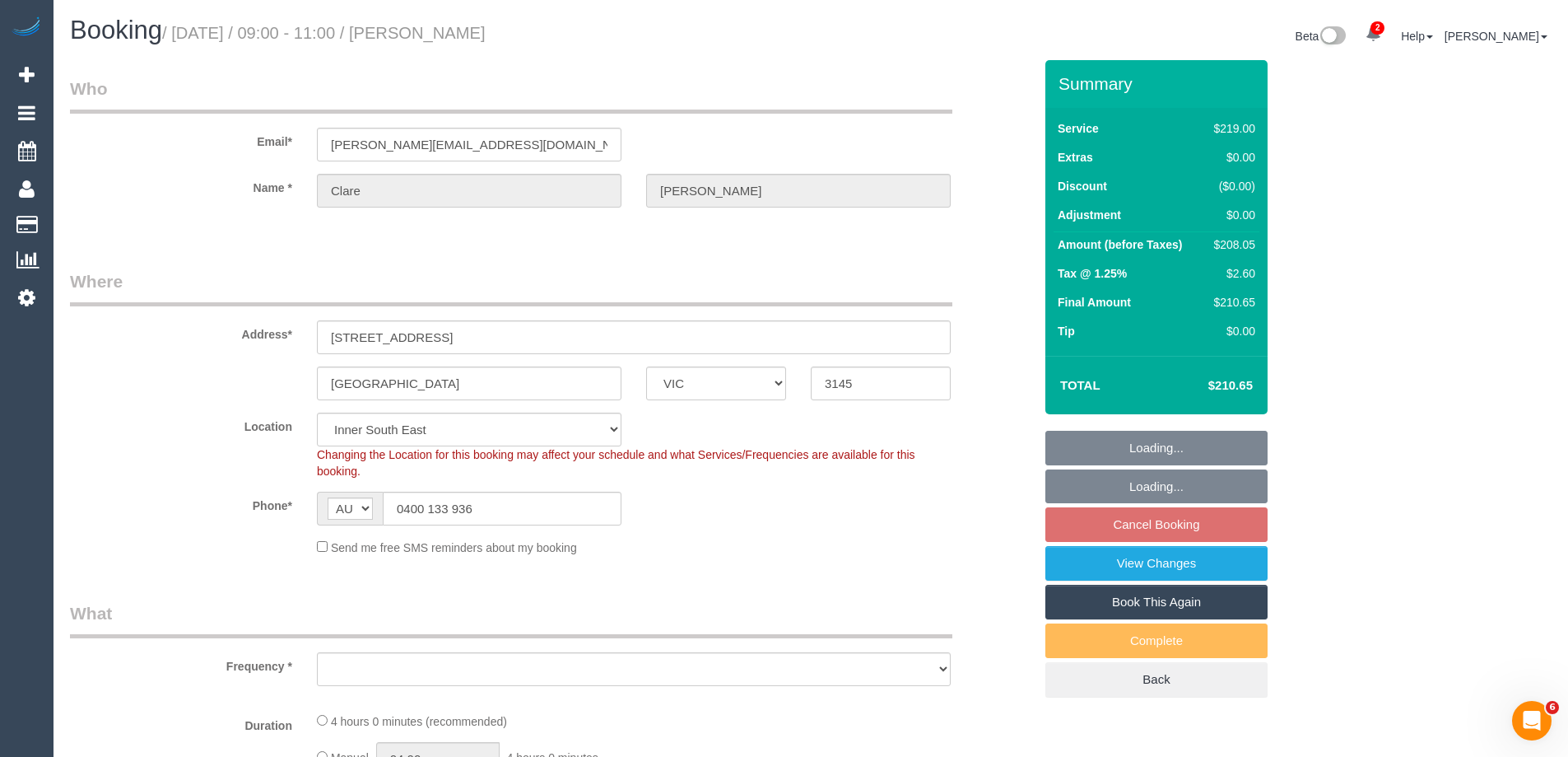
select select "string:AU"
select select "object:854"
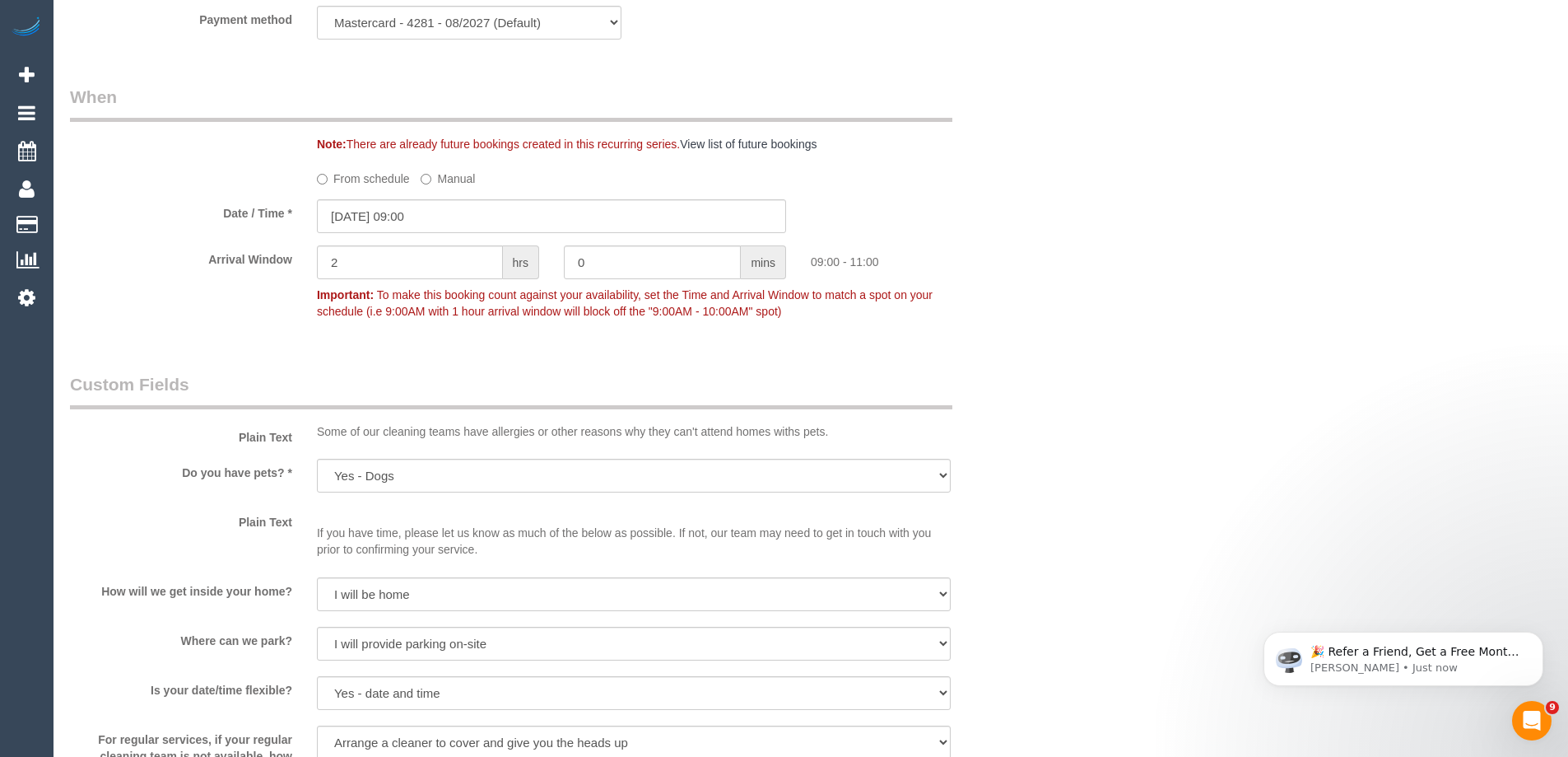
scroll to position [2898, 0]
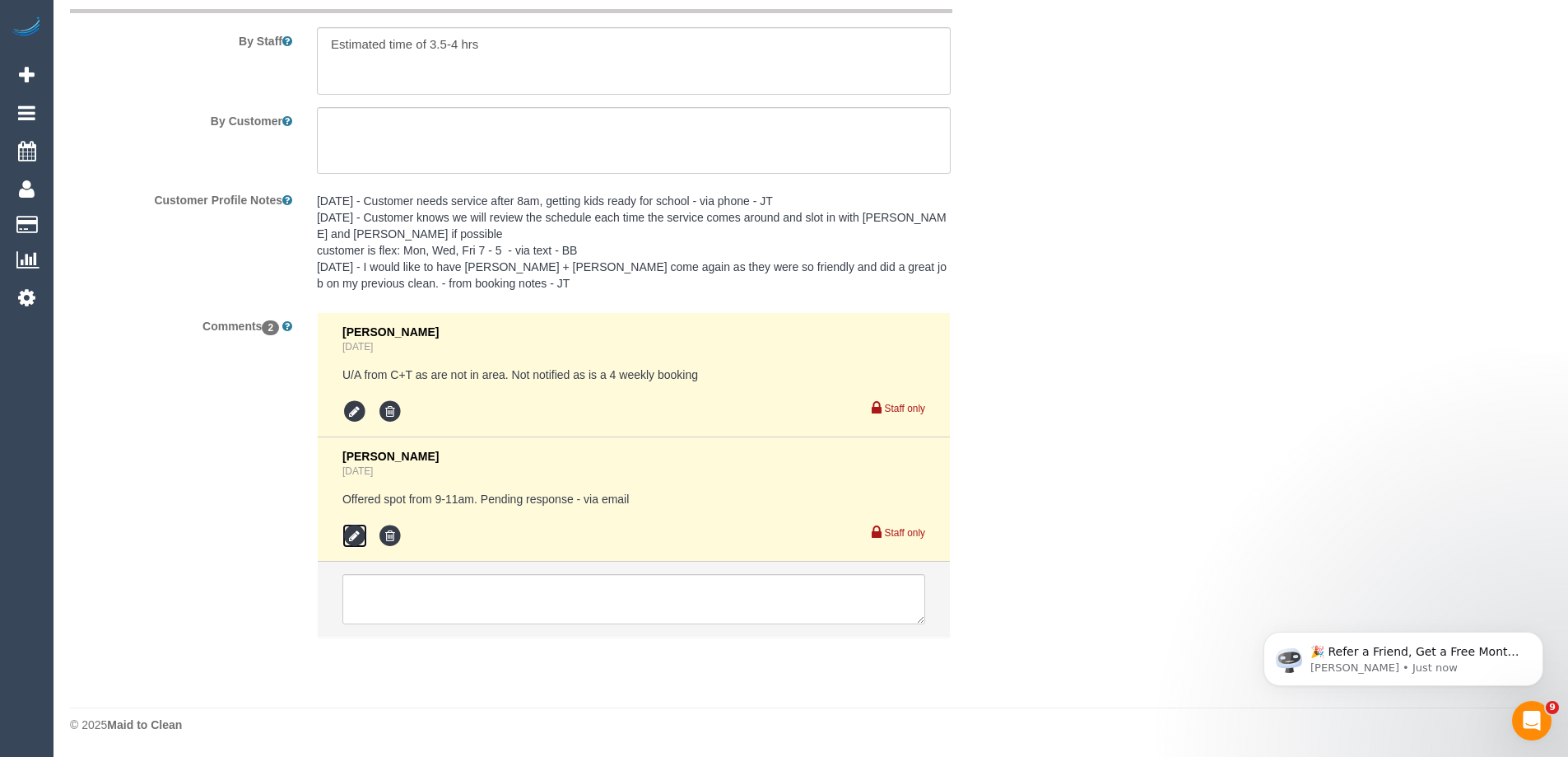
click at [352, 531] on icon at bounding box center [355, 537] width 25 height 25
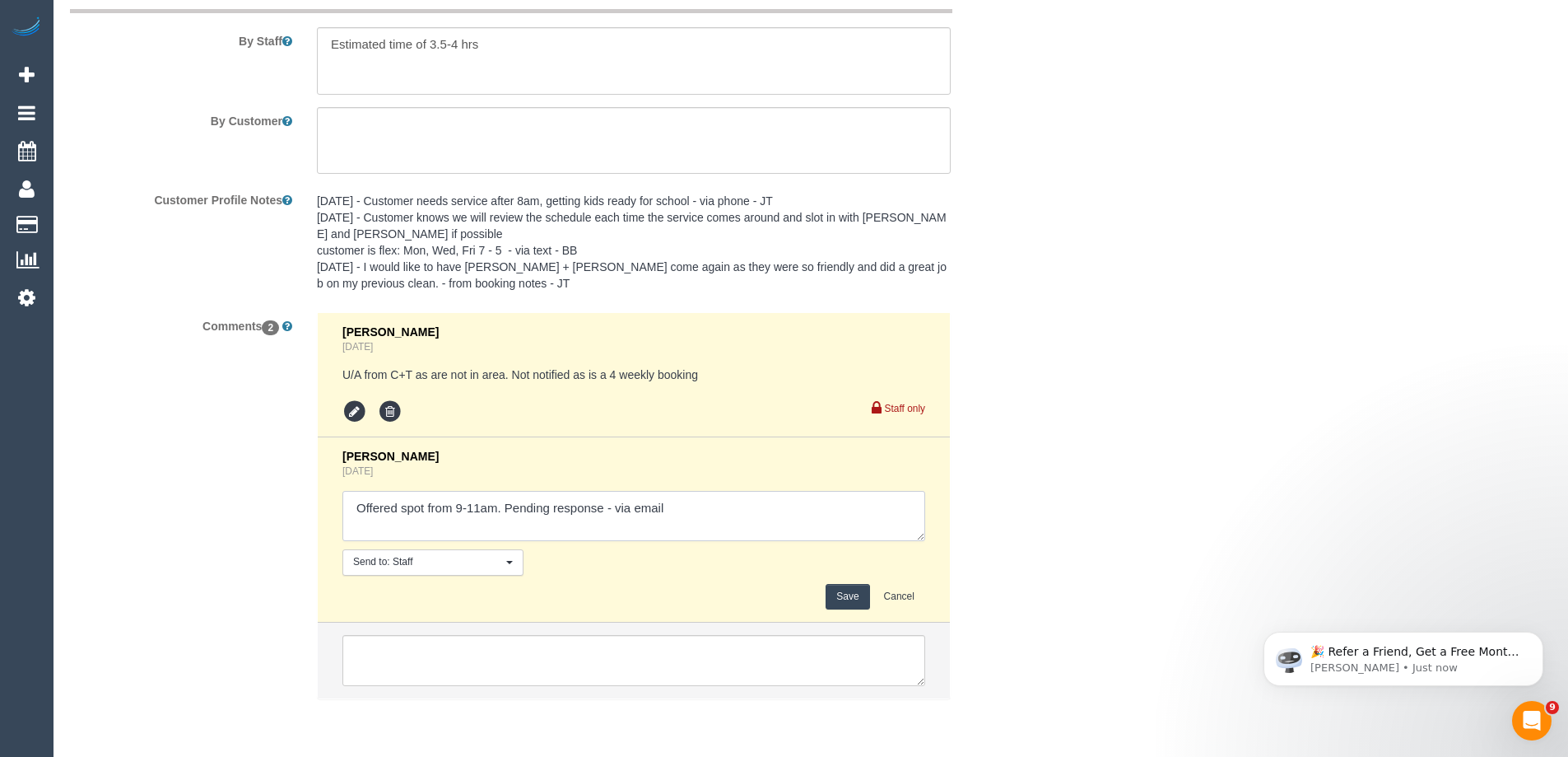
drag, startPoint x: 610, startPoint y: 506, endPoint x: 662, endPoint y: 514, distance: 52.6
click at [611, 508] on textarea at bounding box center [633, 516] width 583 height 51
type textarea "Offered spot from 9-11am. Pending response - confirmed via email"
click at [842, 597] on button "Save" at bounding box center [847, 597] width 44 height 25
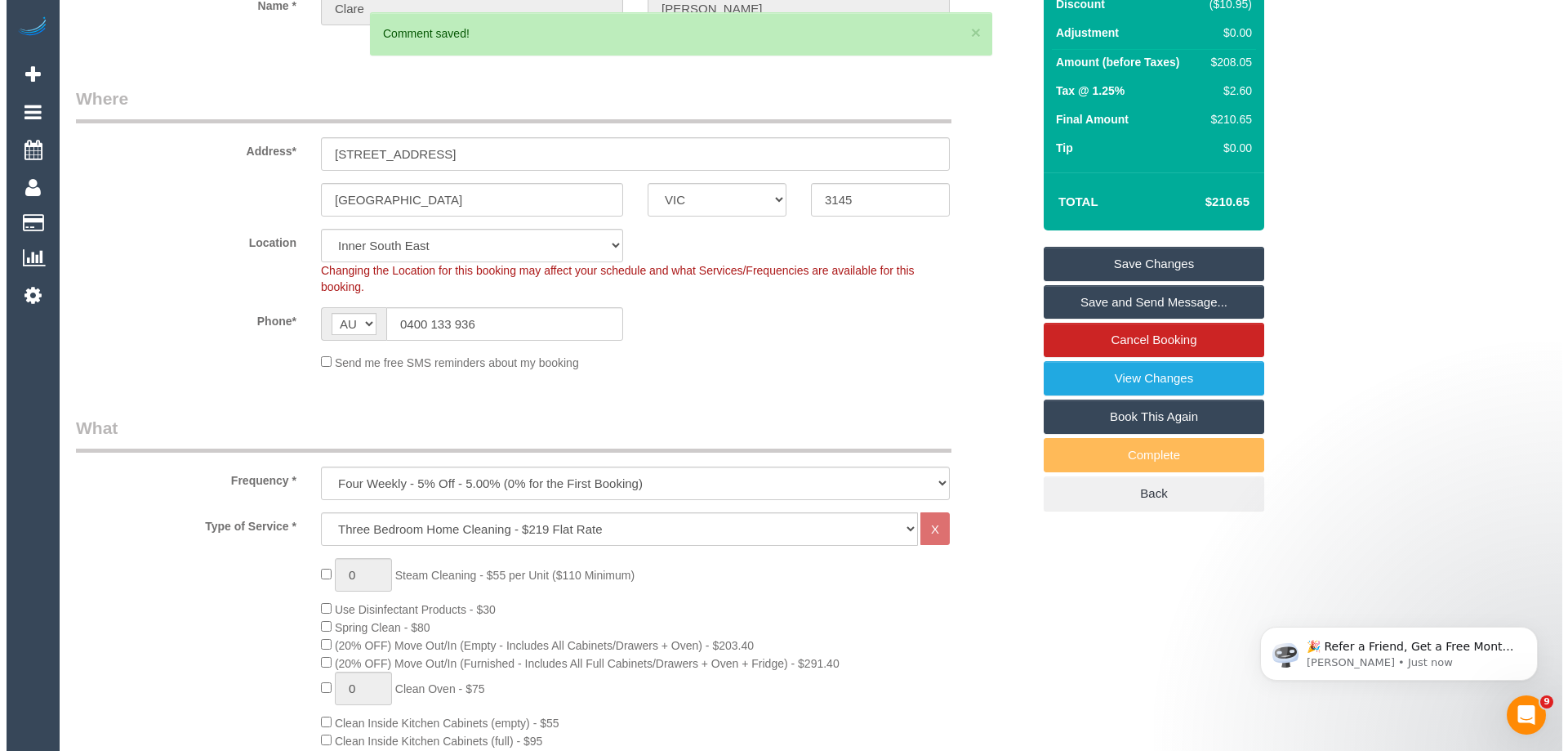
scroll to position [0, 0]
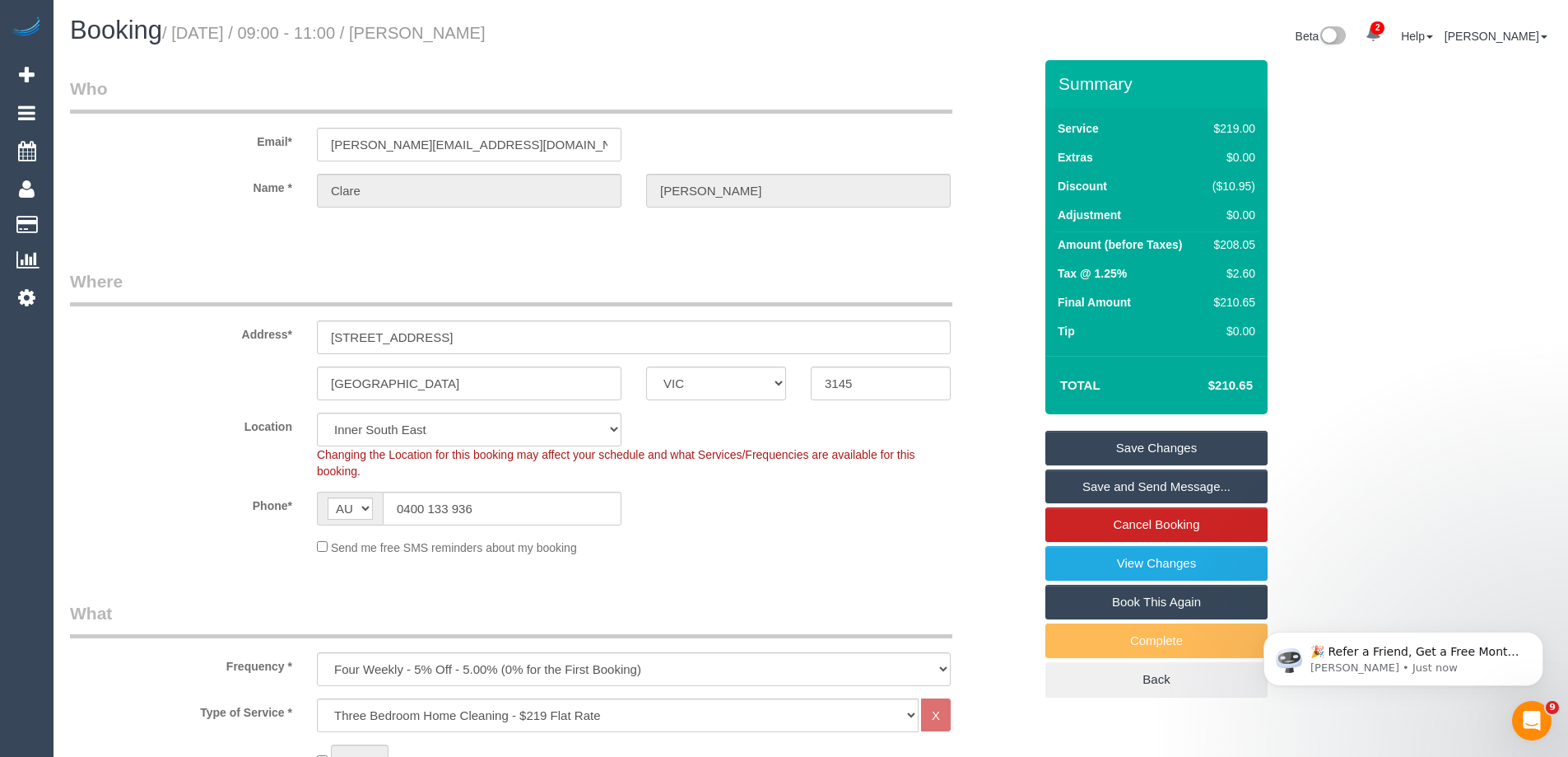
click at [1069, 485] on link "Save and Send Message..." at bounding box center [1156, 486] width 222 height 35
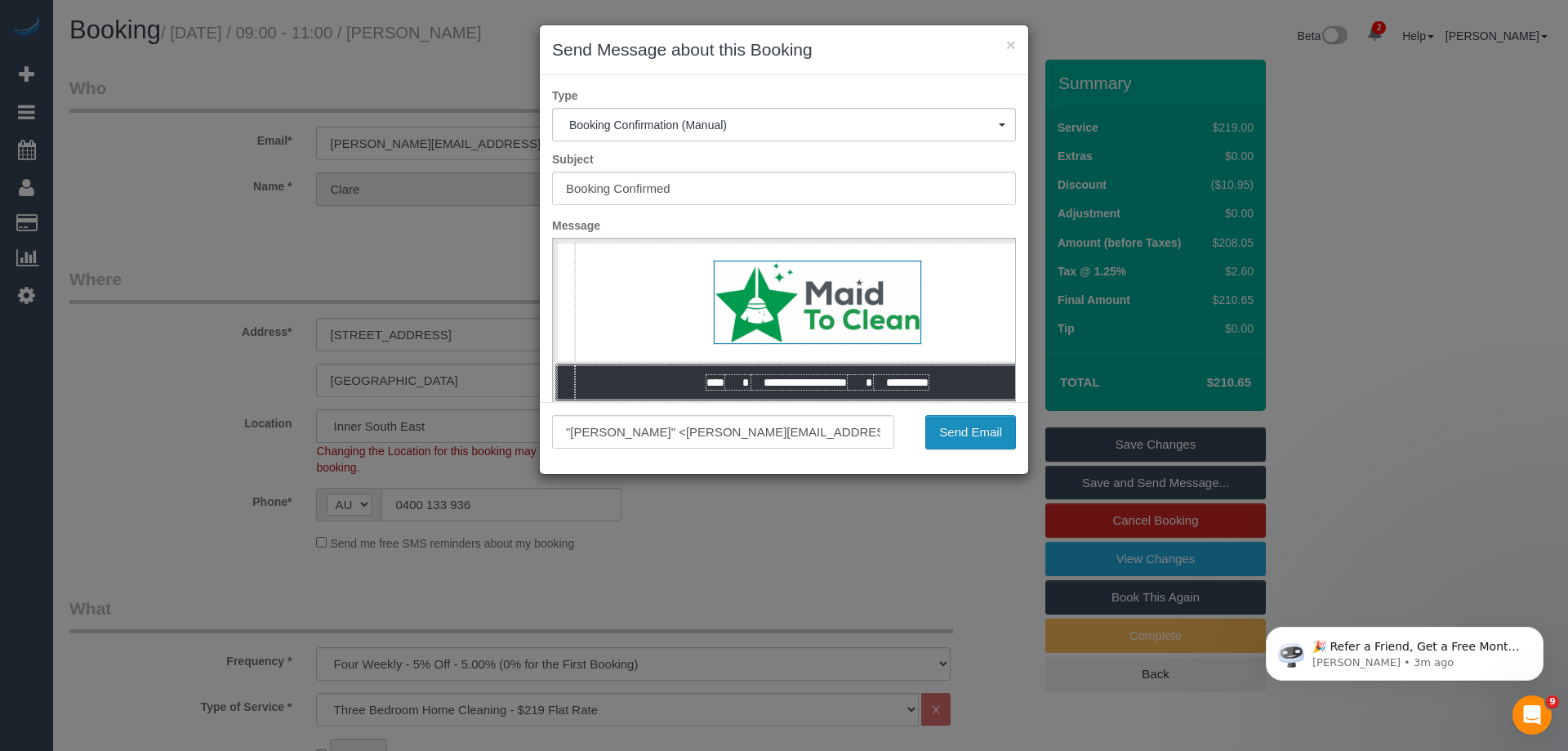
click at [948, 427] on button "Send Email" at bounding box center [971, 433] width 91 height 35
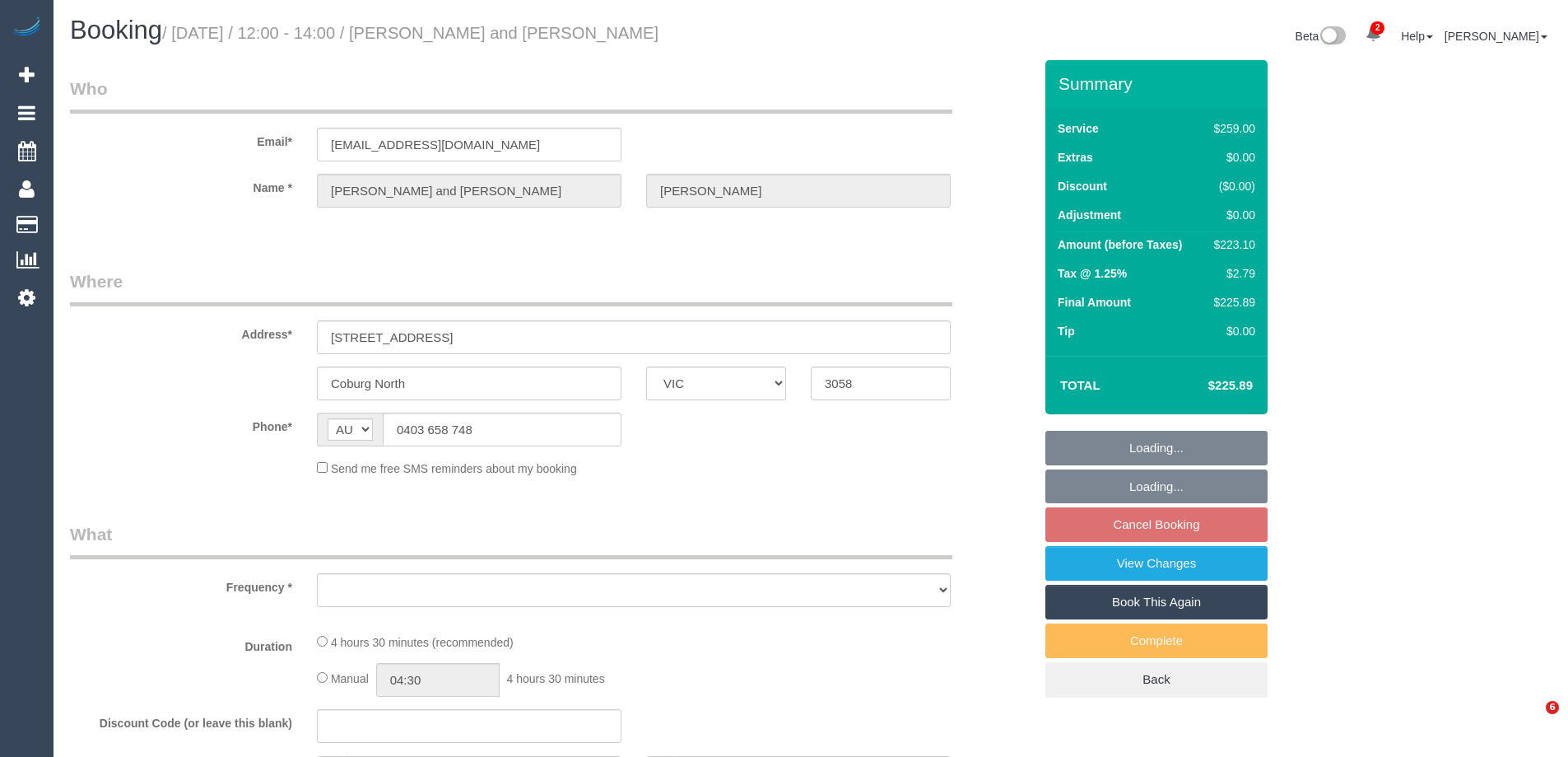
select select "VIC"
select select "object:567"
select select "string:stripe-pm_1RPekp2GScqysDRVS7EdZJId"
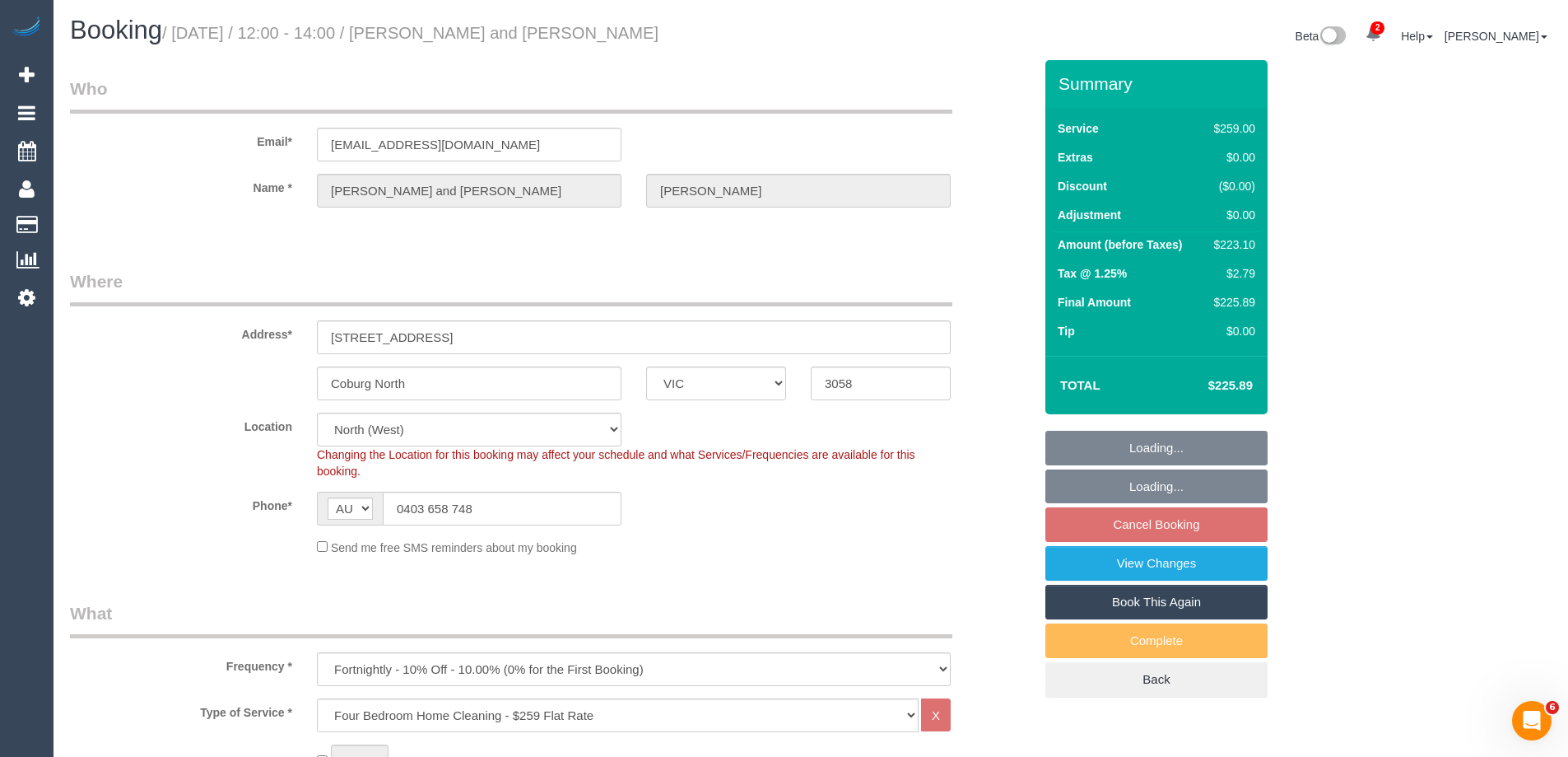
select select "object:690"
select select "number:29"
select select "number:15"
select select "number:19"
select select "number:22"
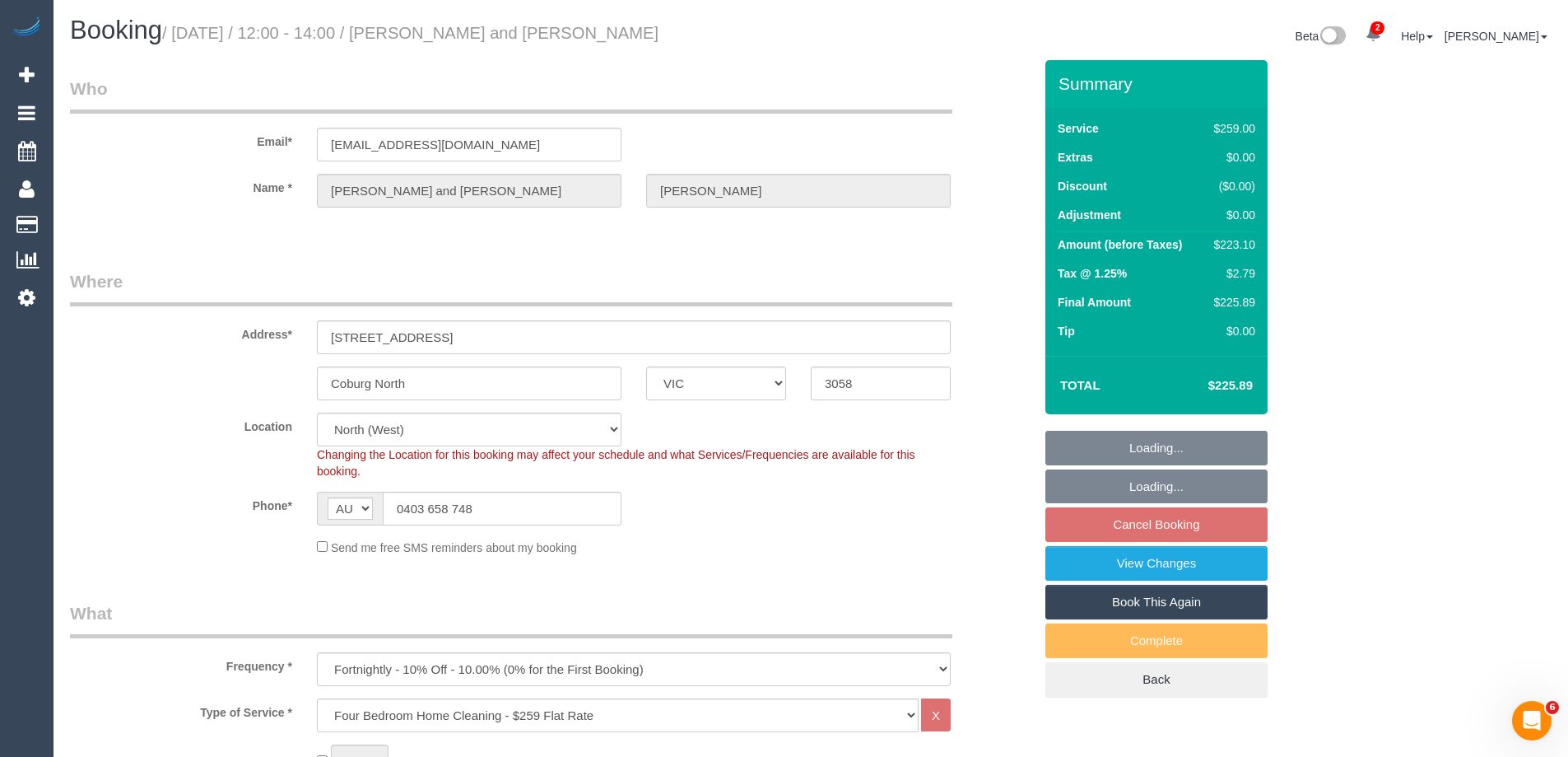
select select "number:34"
select select "number:26"
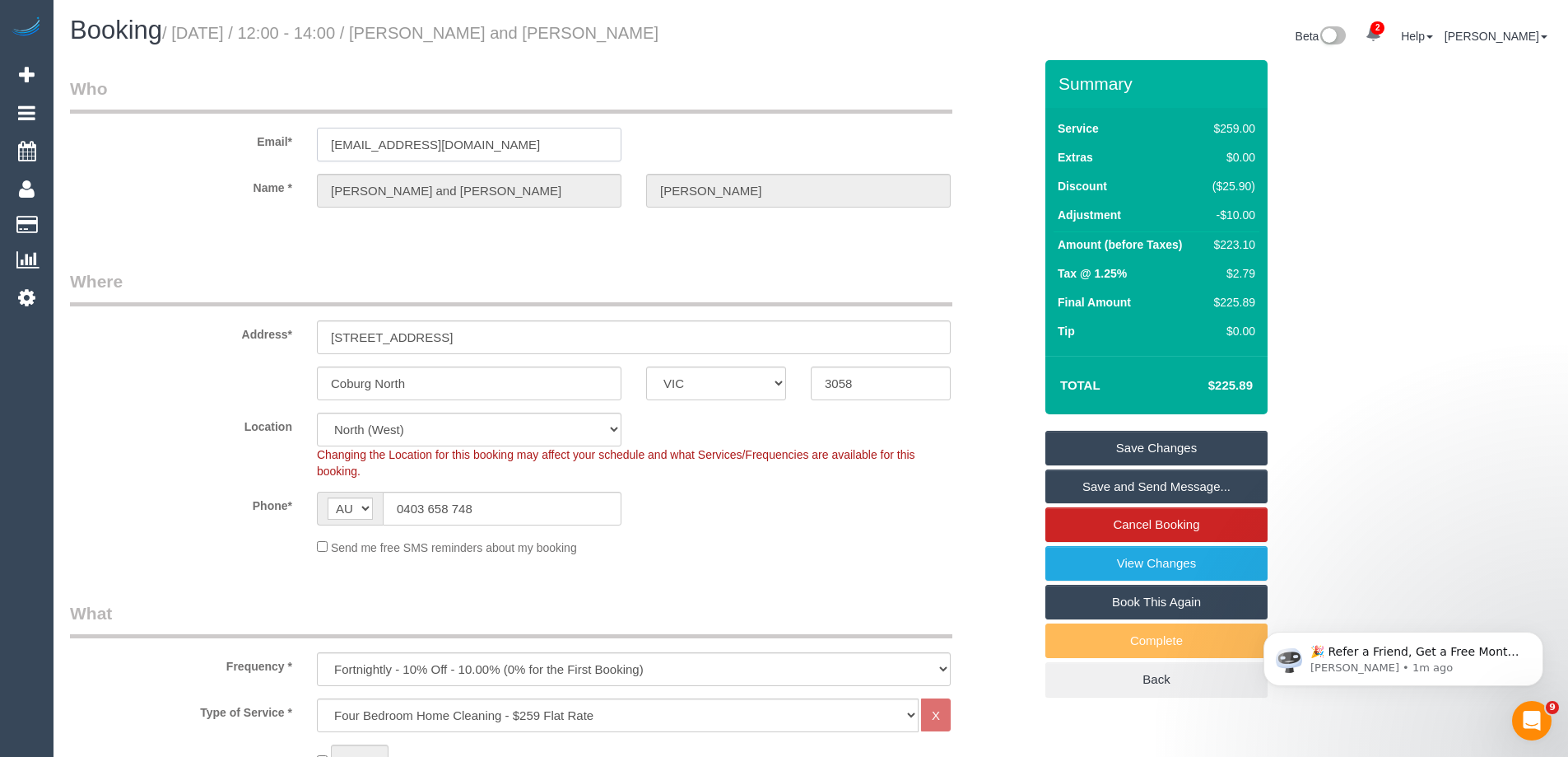
click at [135, 155] on div "Email* [EMAIL_ADDRESS][DOMAIN_NAME]" at bounding box center [552, 119] width 988 height 85
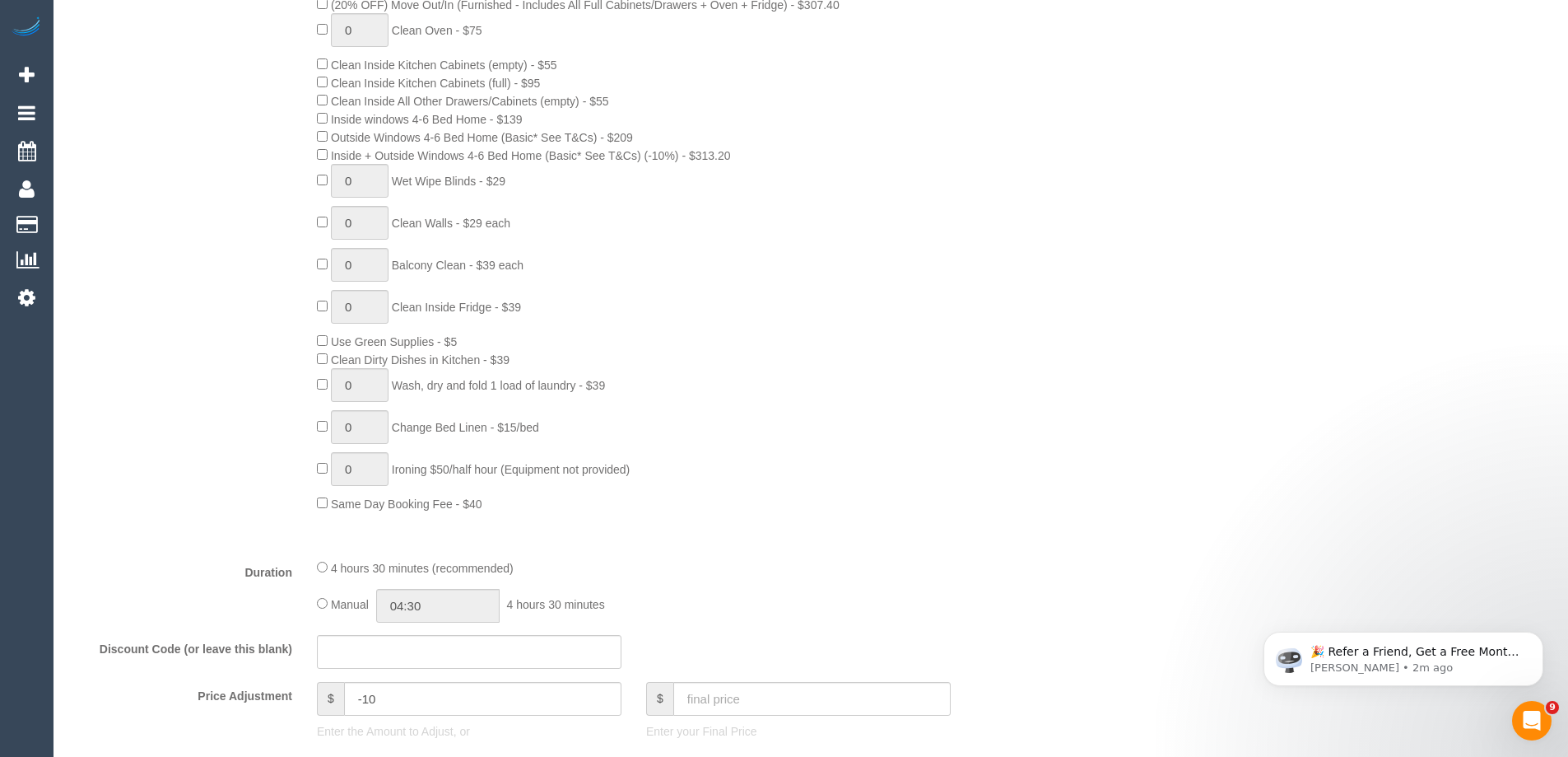
scroll to position [2701, 0]
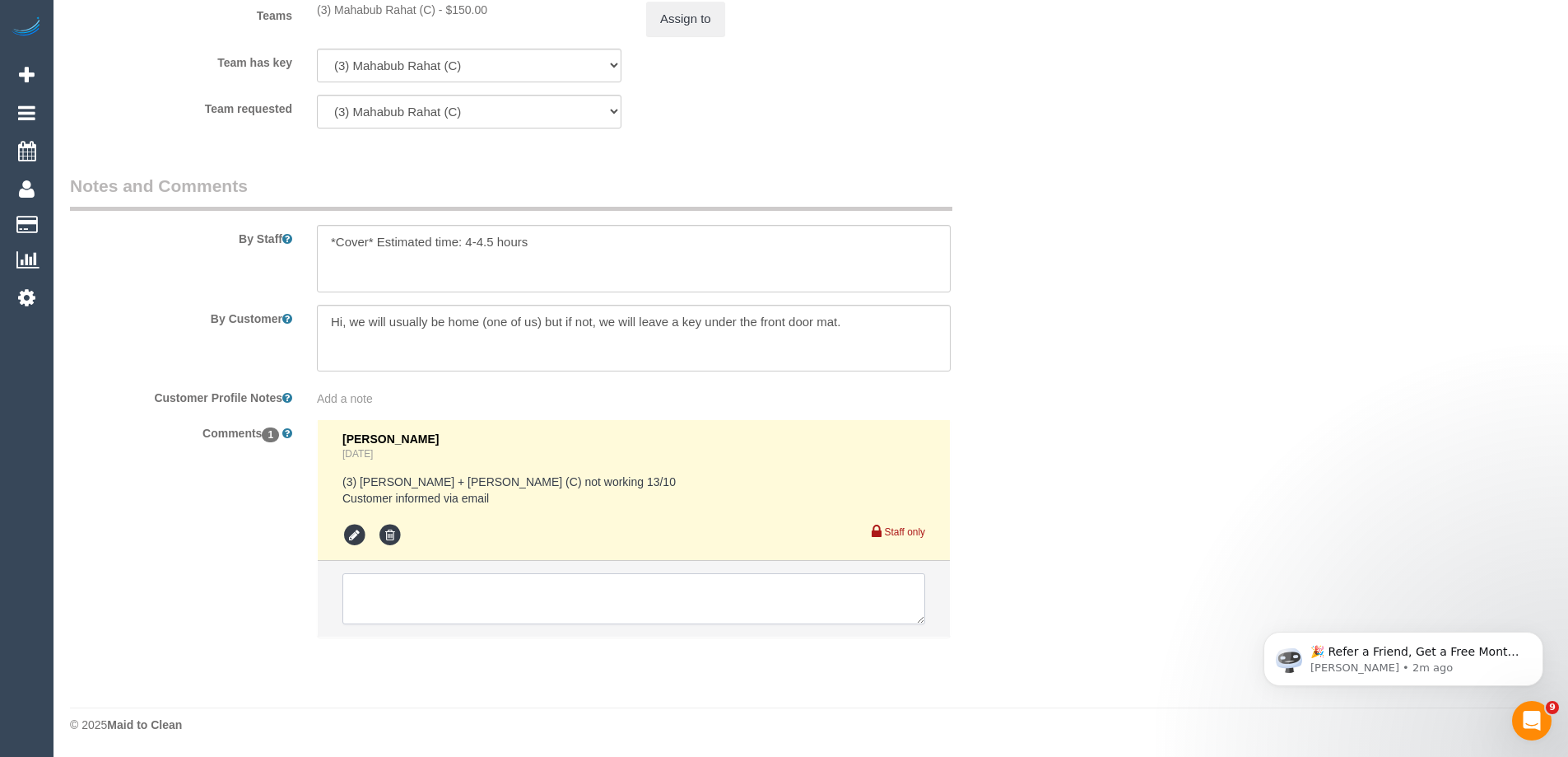
click at [405, 577] on textarea at bounding box center [633, 598] width 583 height 51
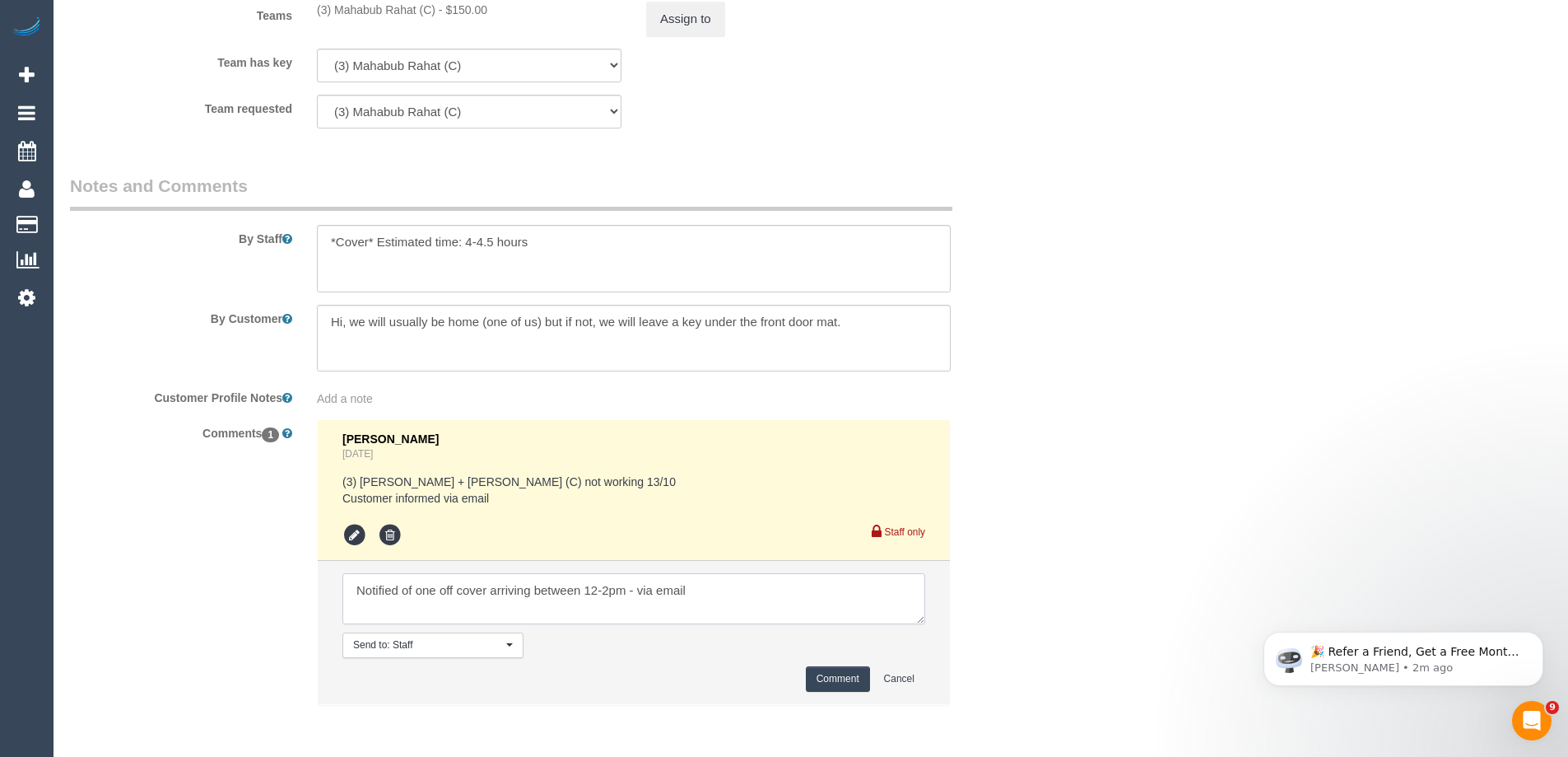
type textarea "Notified of one off cover arriving between 12-2pm - via email"
click at [846, 681] on button "Comment" at bounding box center [838, 679] width 64 height 25
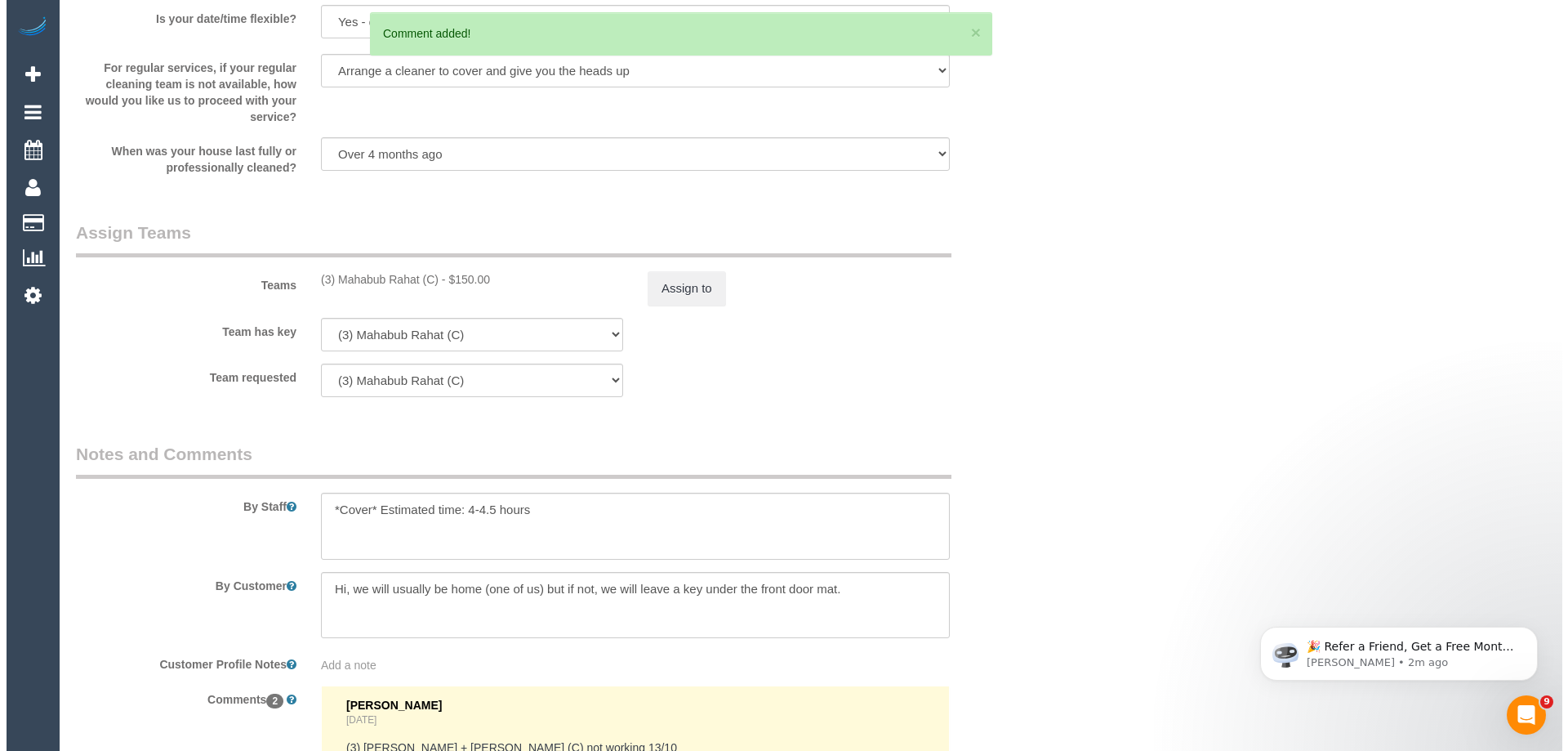
scroll to position [0, 0]
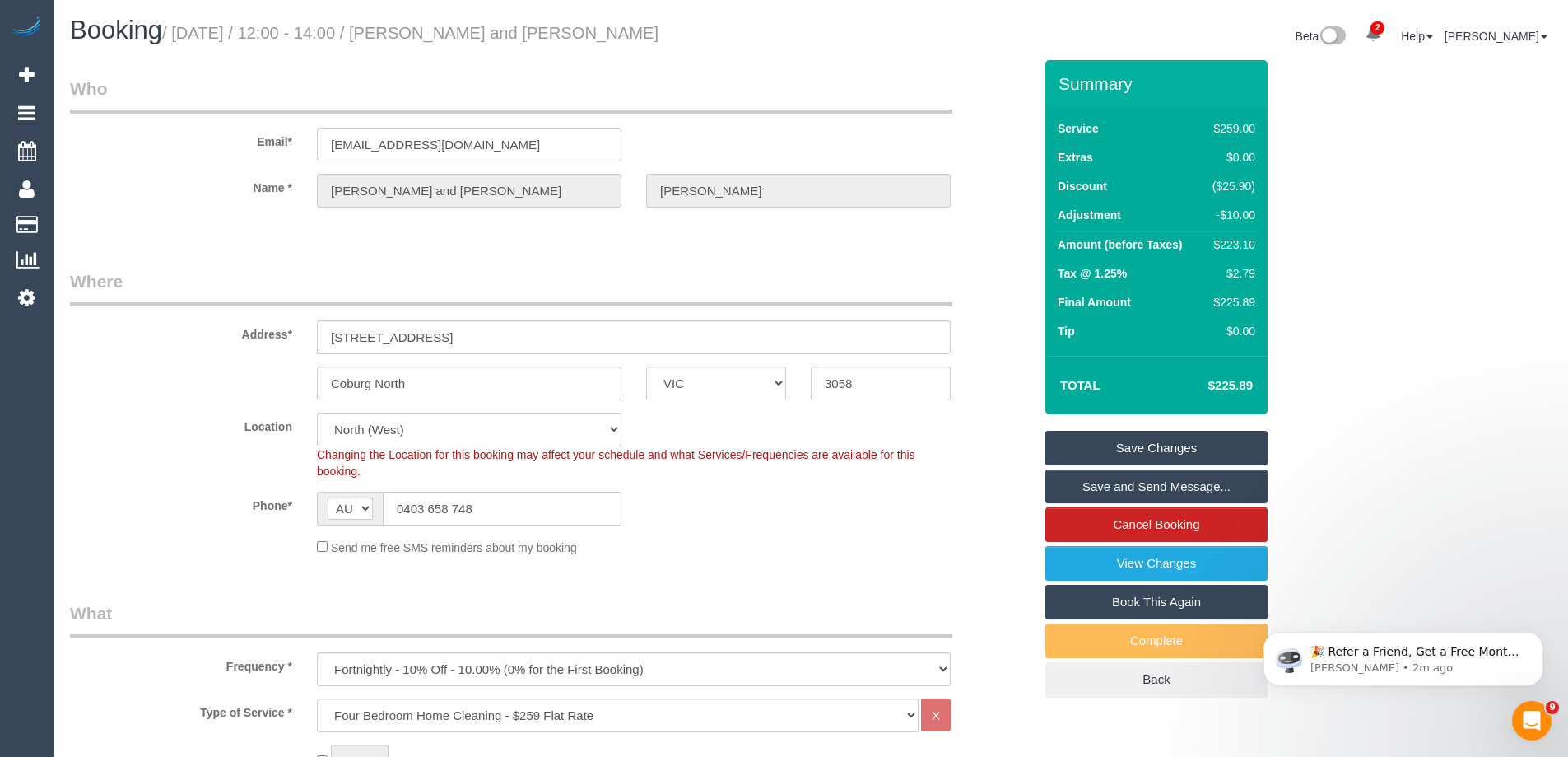
click at [1063, 488] on link "Save and Send Message..." at bounding box center [1156, 486] width 222 height 35
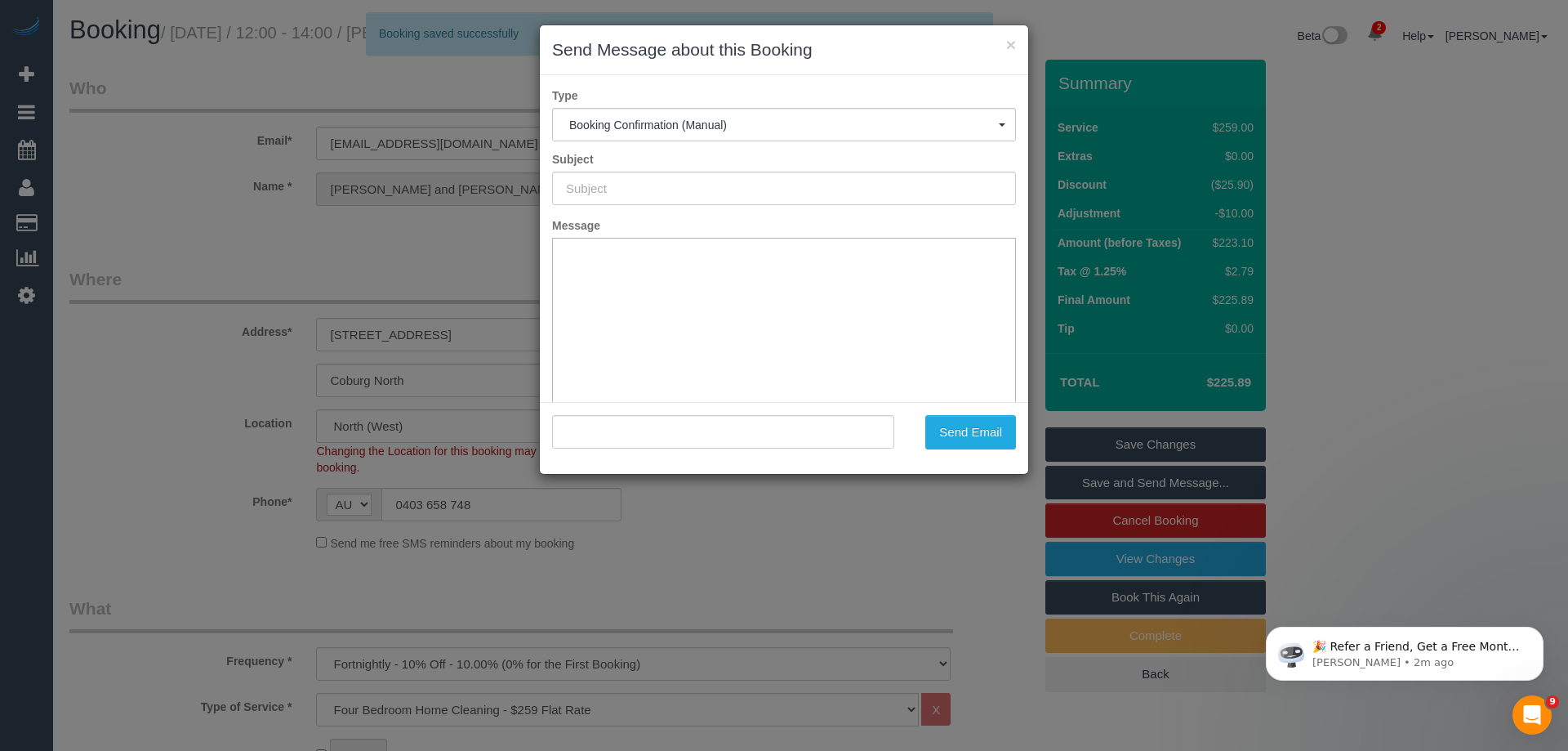
type input "Booking Confirmed"
type input ""Lucy and Jake Atkinson" <lucyiatkinson@gmail.com>"
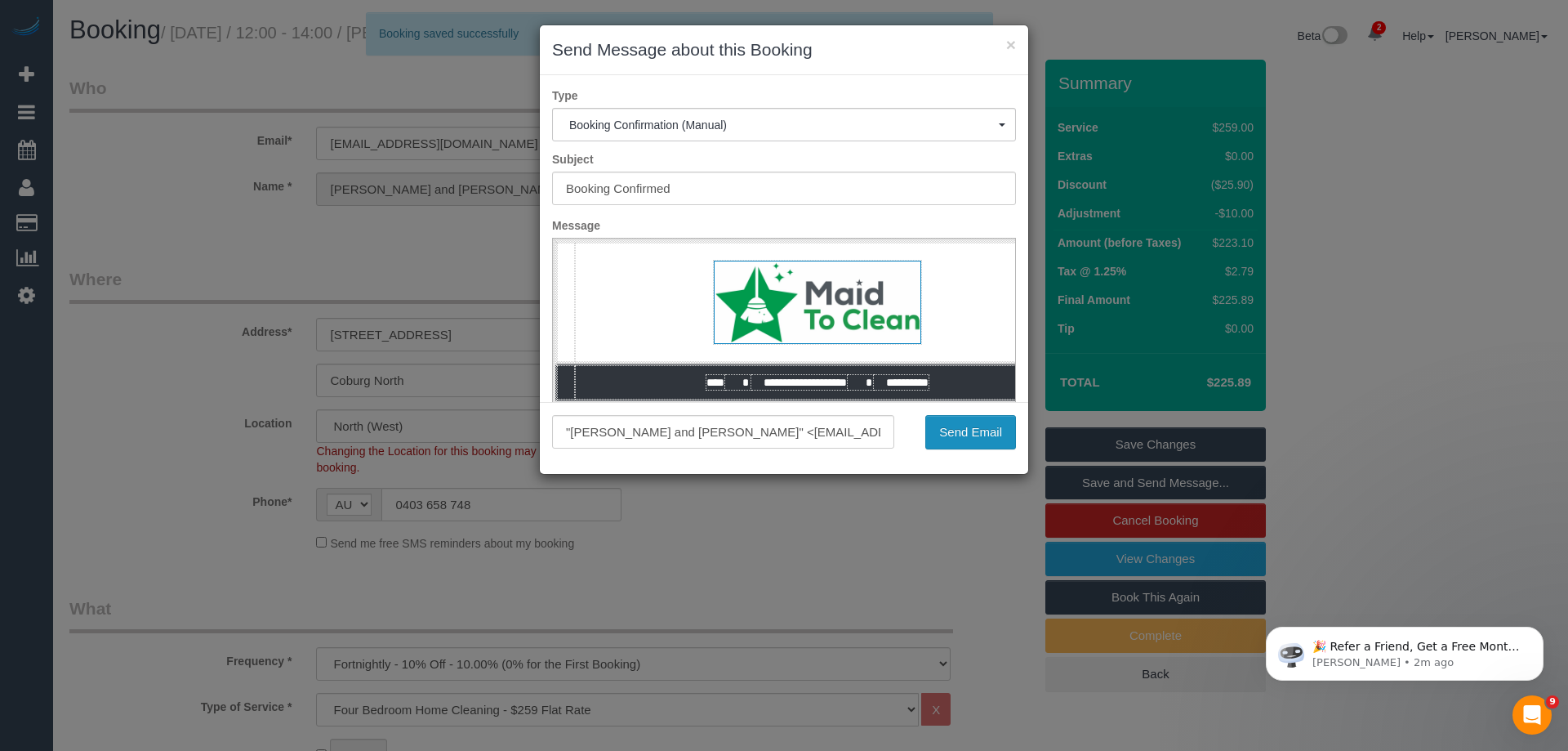
click at [966, 443] on button "Send Email" at bounding box center [971, 433] width 91 height 35
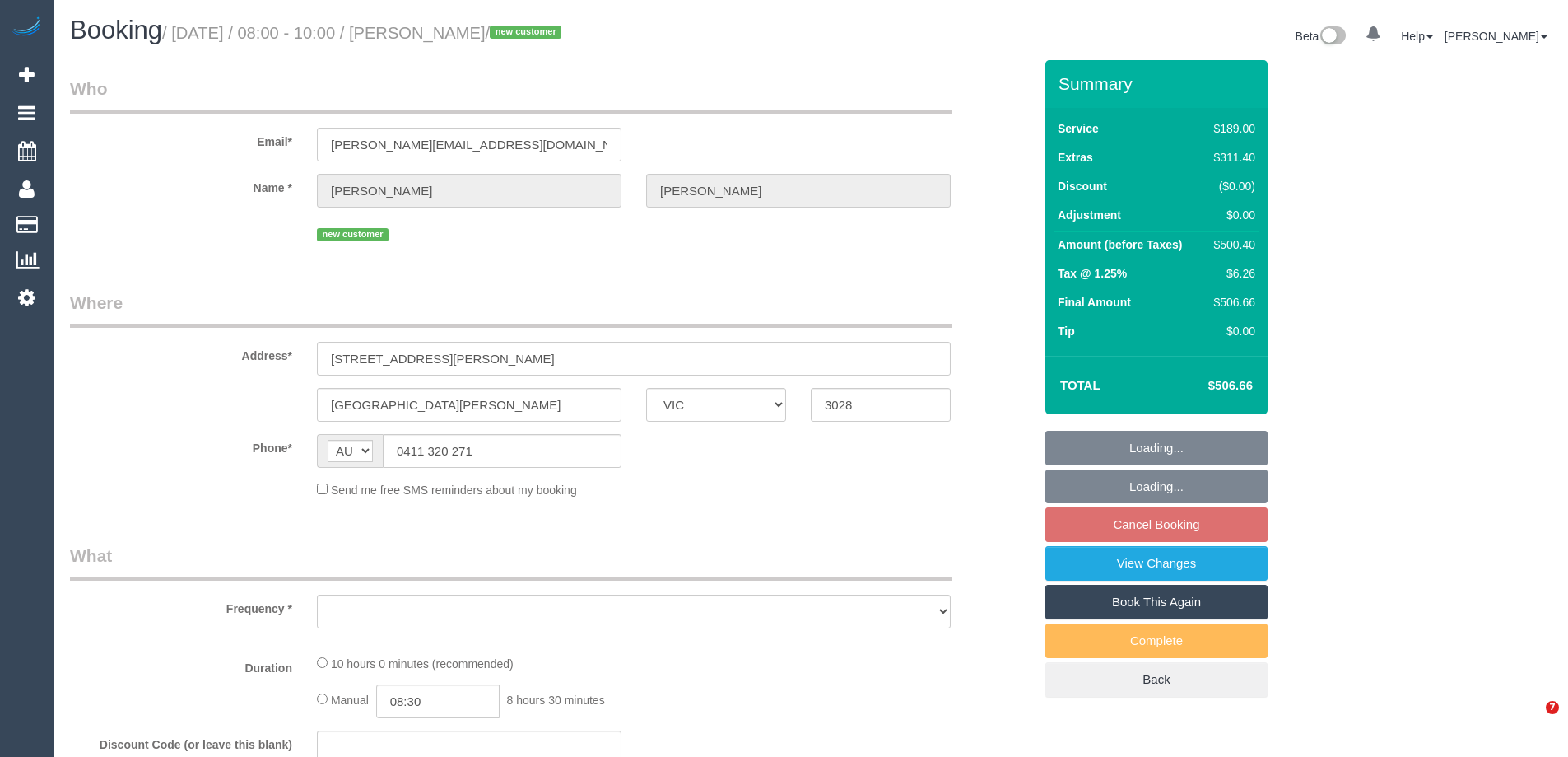
select select "VIC"
select select "object:615"
select select "string:stripe-pm_1SBSLN2GScqysDRVwj0vOMjz"
select select "number:29"
select select "number:14"
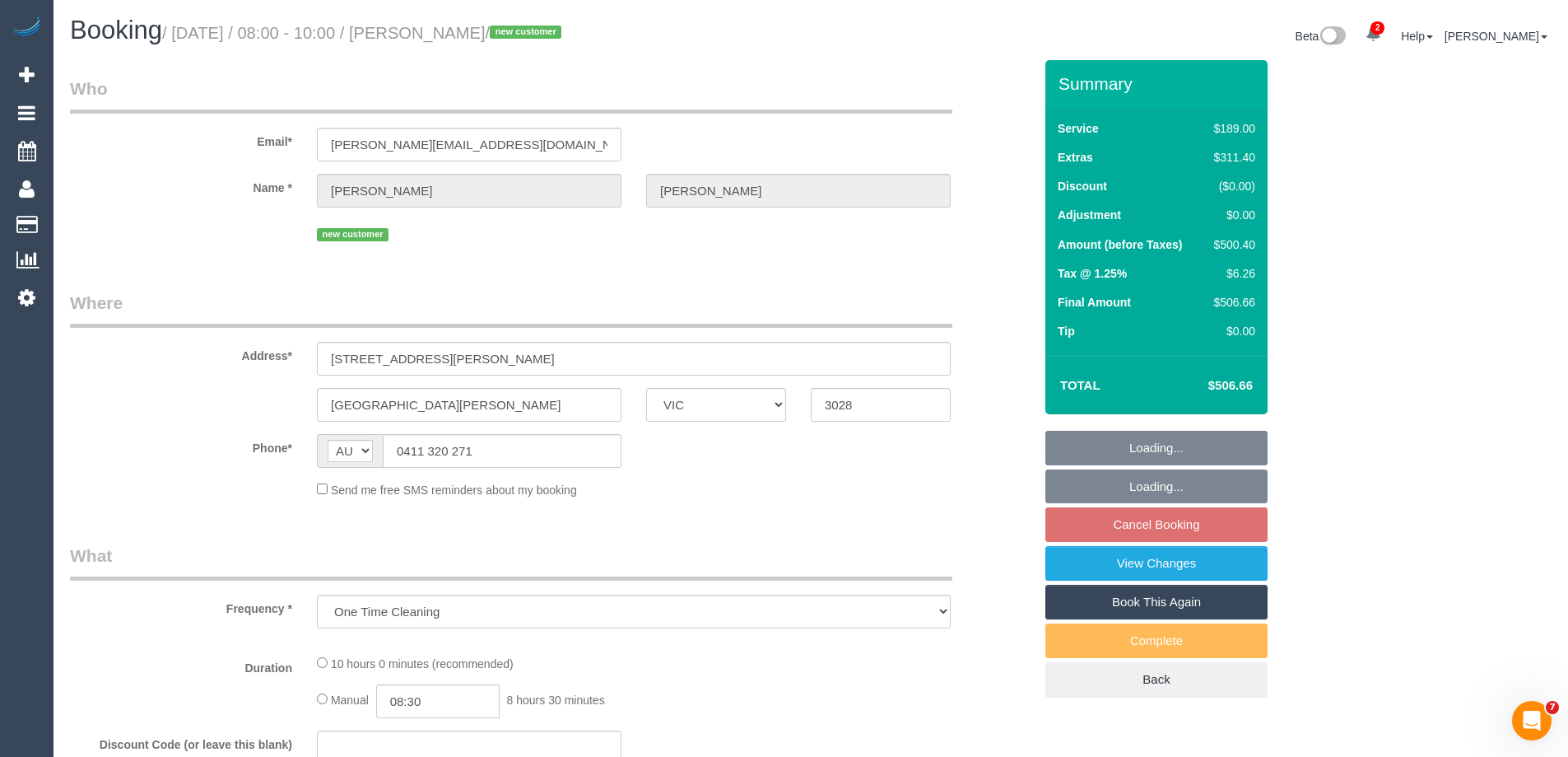
select select "number:19"
select select "number:22"
select select "number:26"
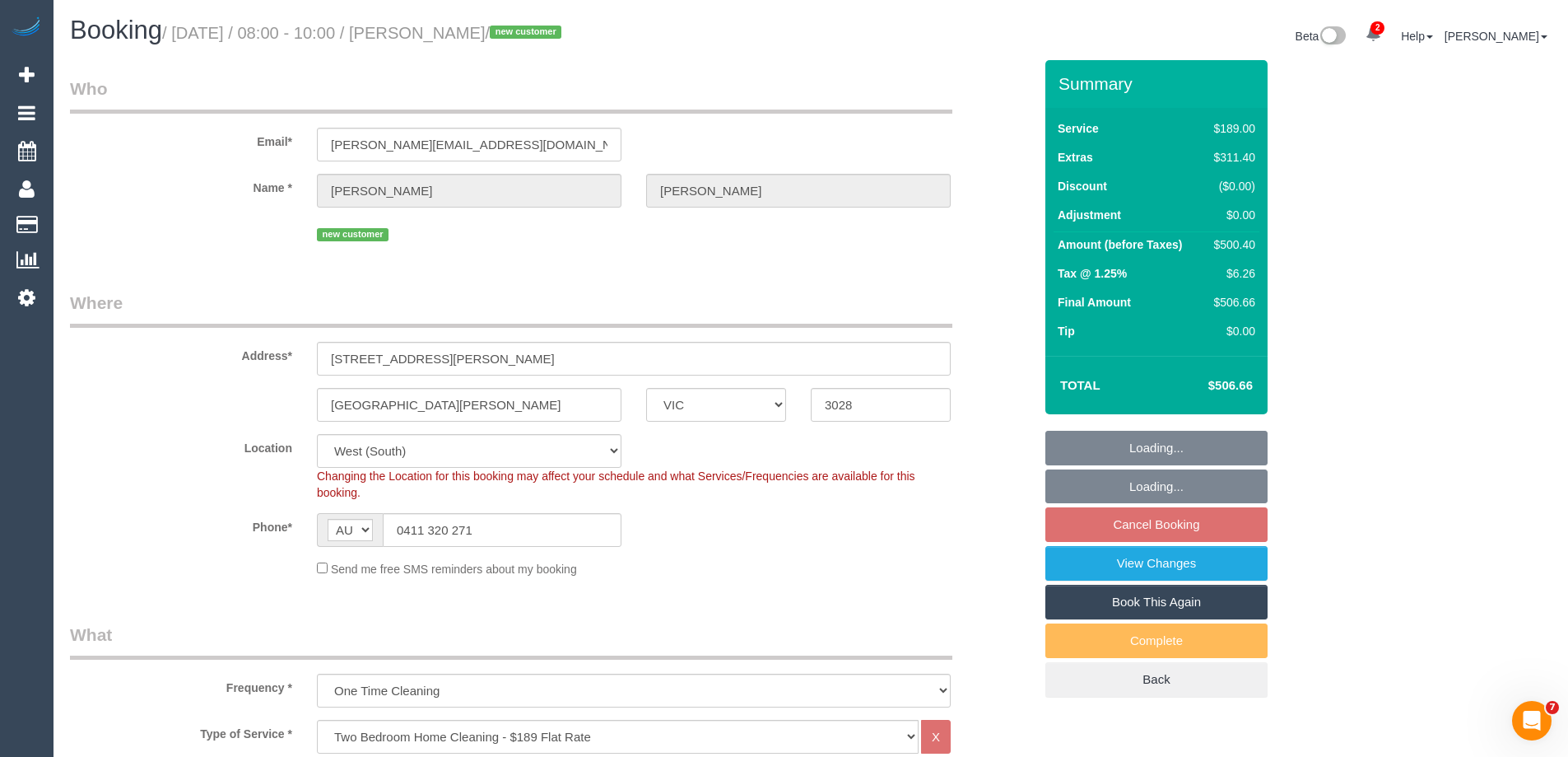
select select "object:1342"
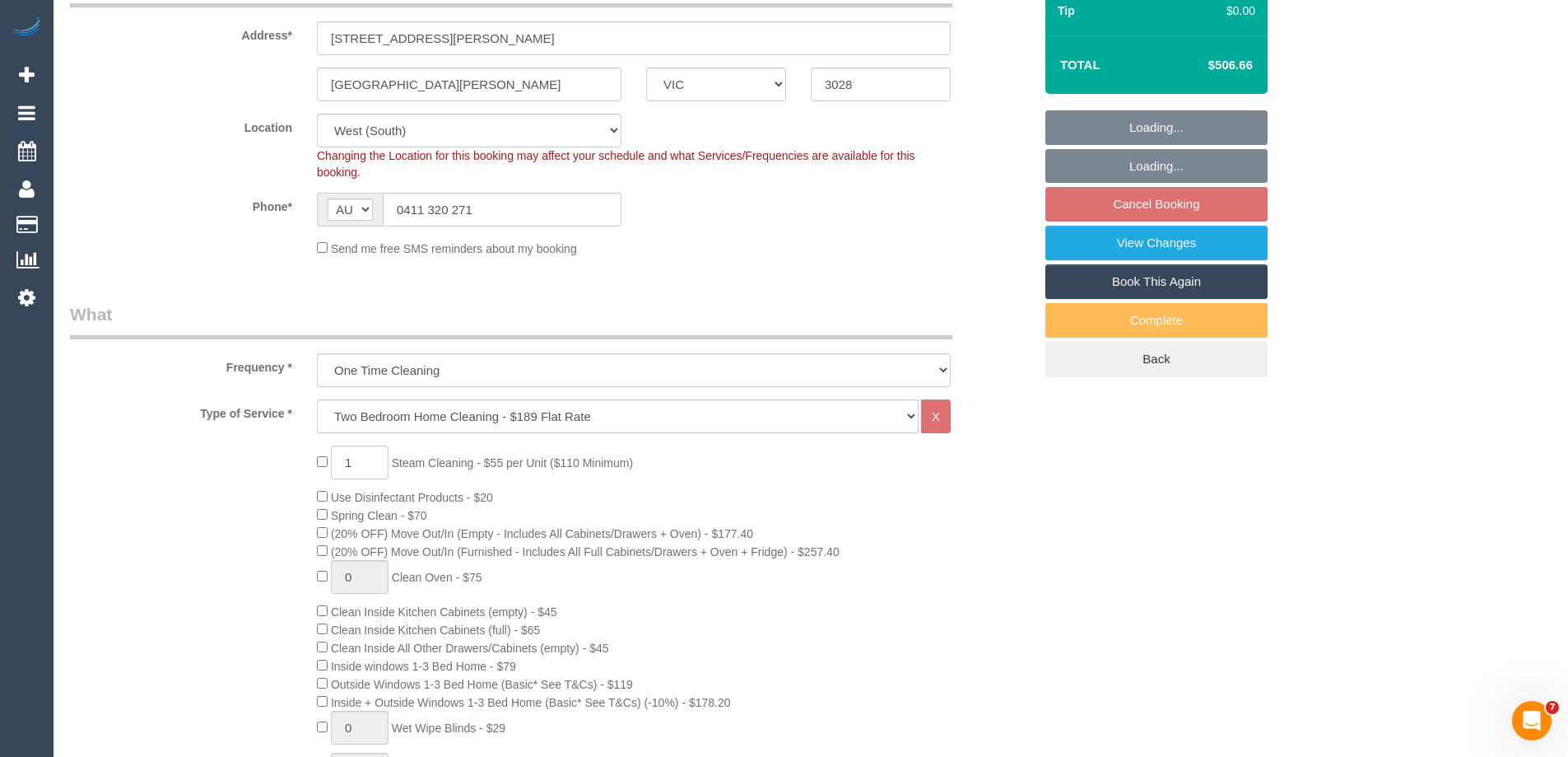
scroll to position [330, 0]
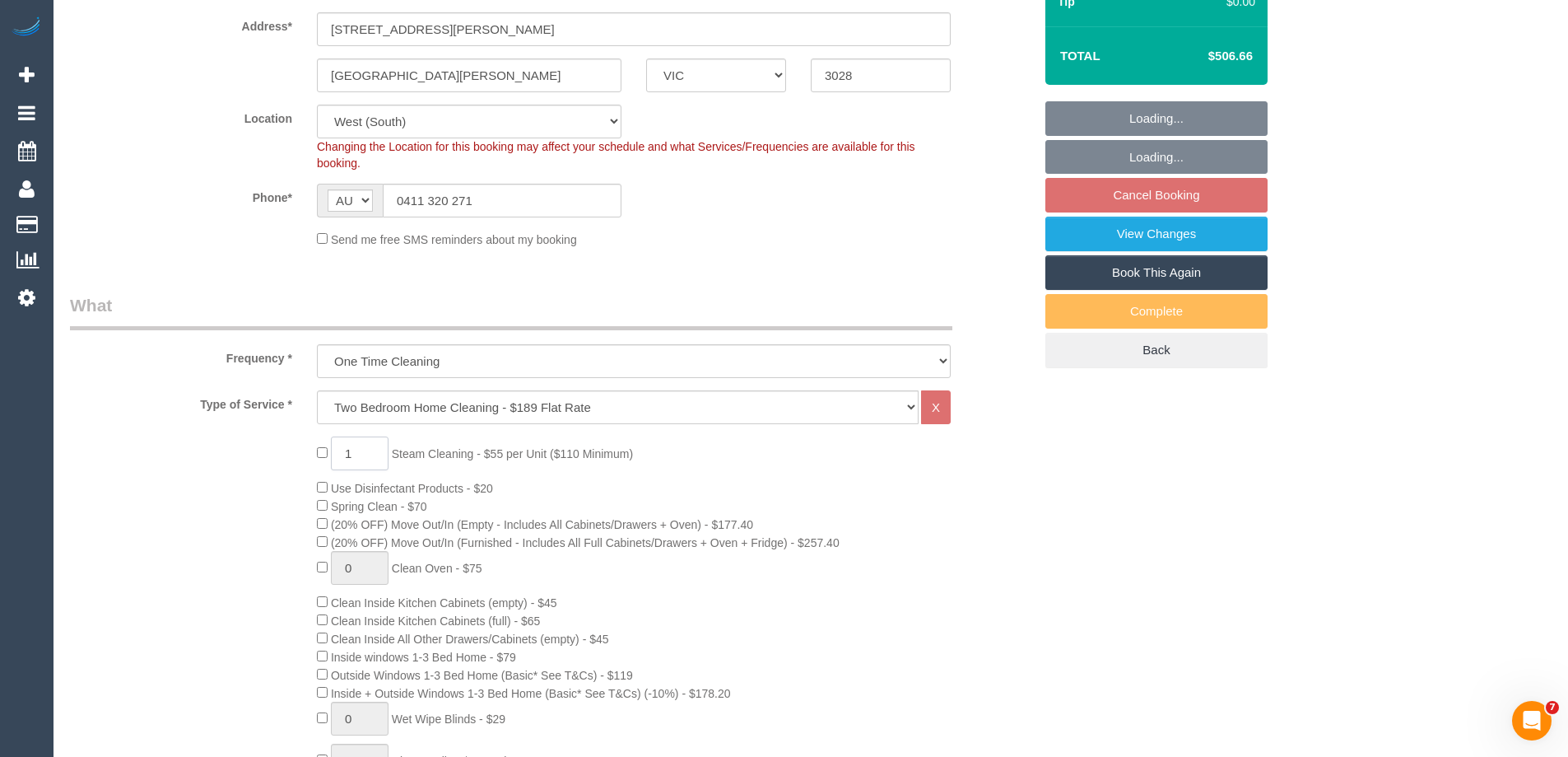
drag, startPoint x: 339, startPoint y: 453, endPoint x: 294, endPoint y: 454, distance: 45.0
click at [294, 454] on div "1 Steam Cleaning - $55 per Unit ($110 Minimum) Use Disinfectant Products - $20 …" at bounding box center [552, 742] width 988 height 613
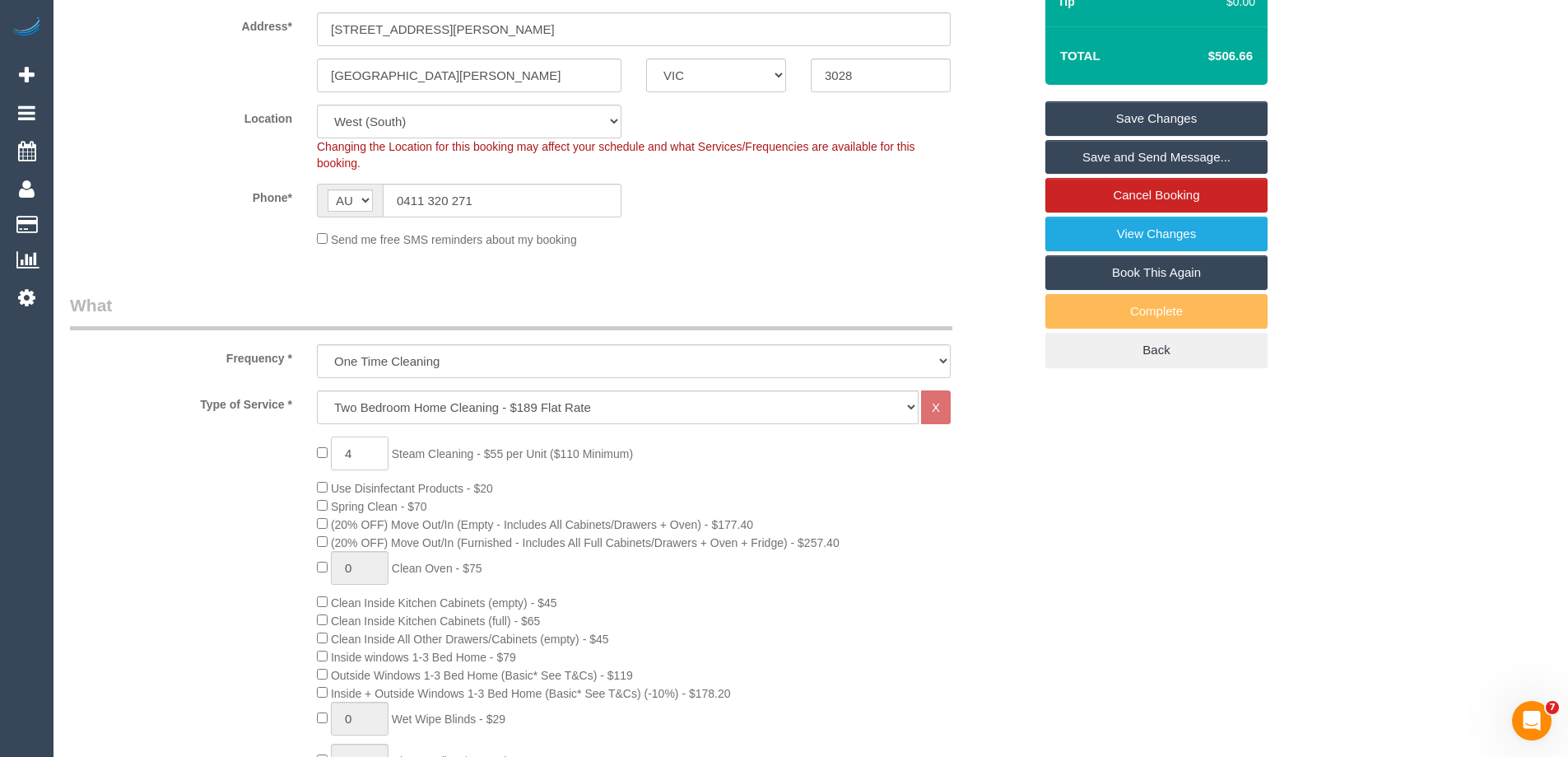
type input "4"
click at [650, 486] on div "4 Steam Cleaning - $55 per Unit ($110 Minimum) Use Disinfectant Products - $20 …" at bounding box center [675, 742] width 740 height 613
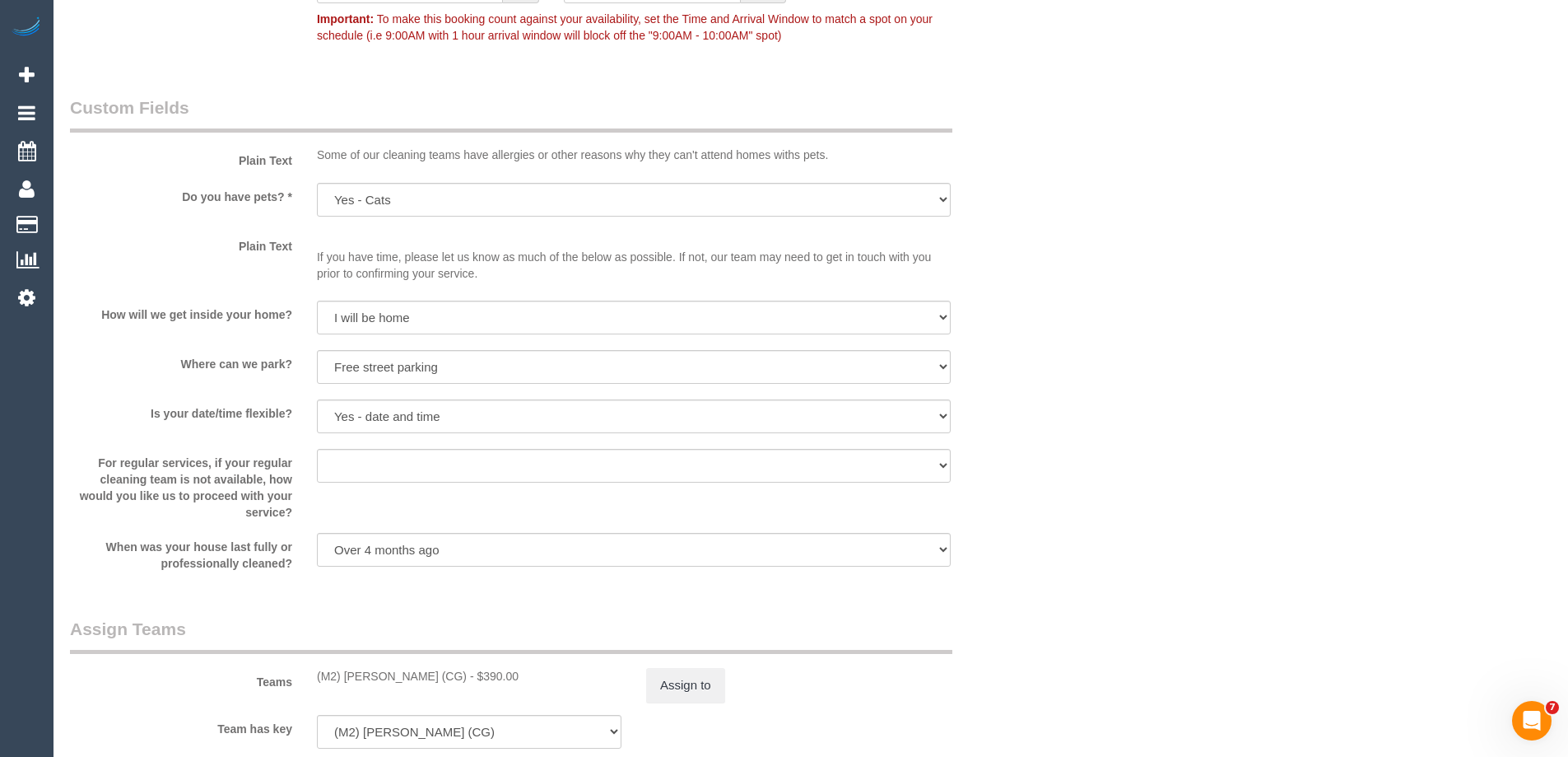
scroll to position [2305, 0]
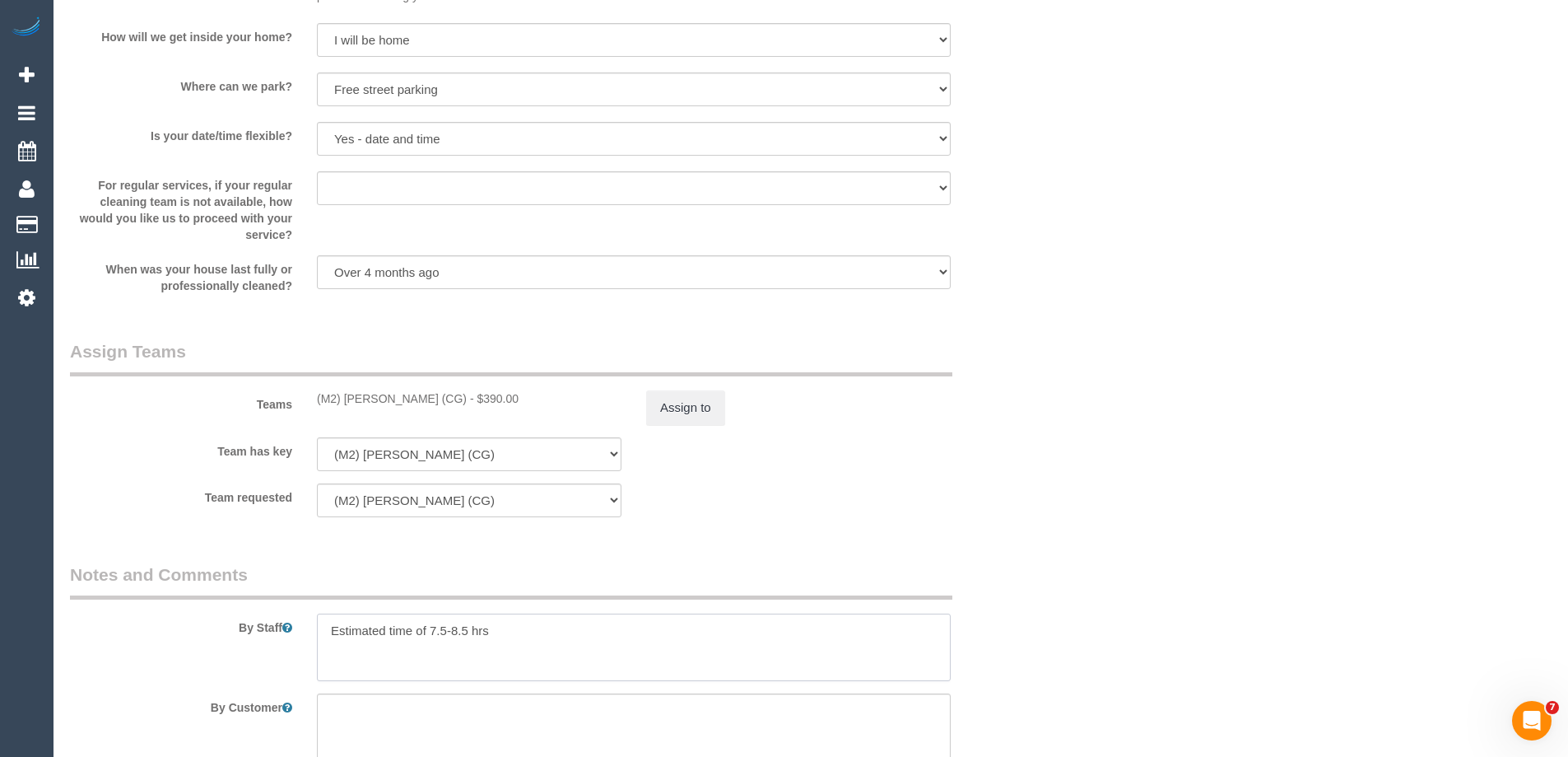
click at [508, 629] on textarea at bounding box center [634, 647] width 634 height 68
drag, startPoint x: 494, startPoint y: 630, endPoint x: 527, endPoint y: 642, distance: 35.1
click at [509, 635] on textarea at bounding box center [634, 647] width 634 height 68
click at [643, 619] on textarea at bounding box center [634, 647] width 634 height 68
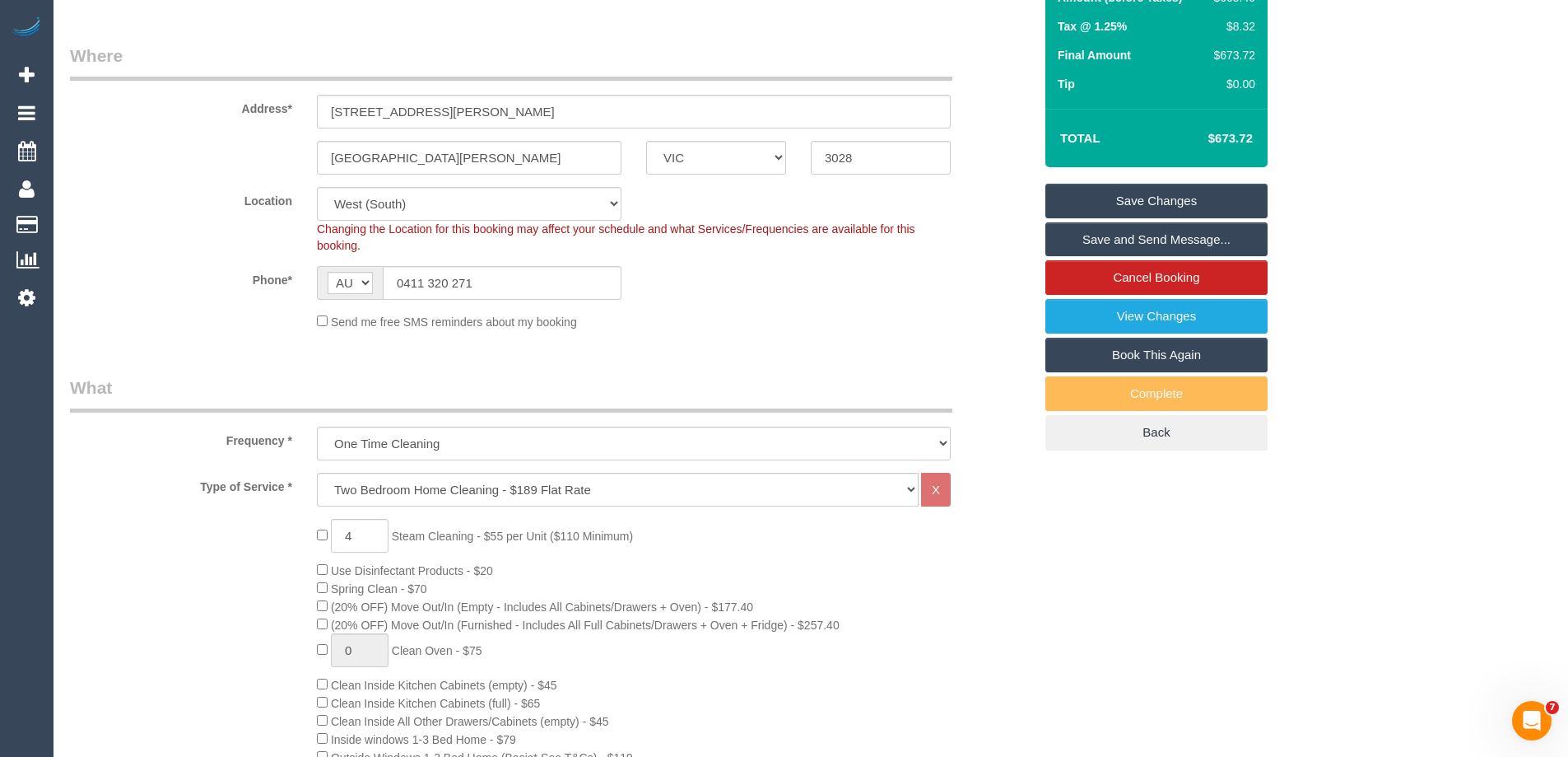
scroll to position [0, 0]
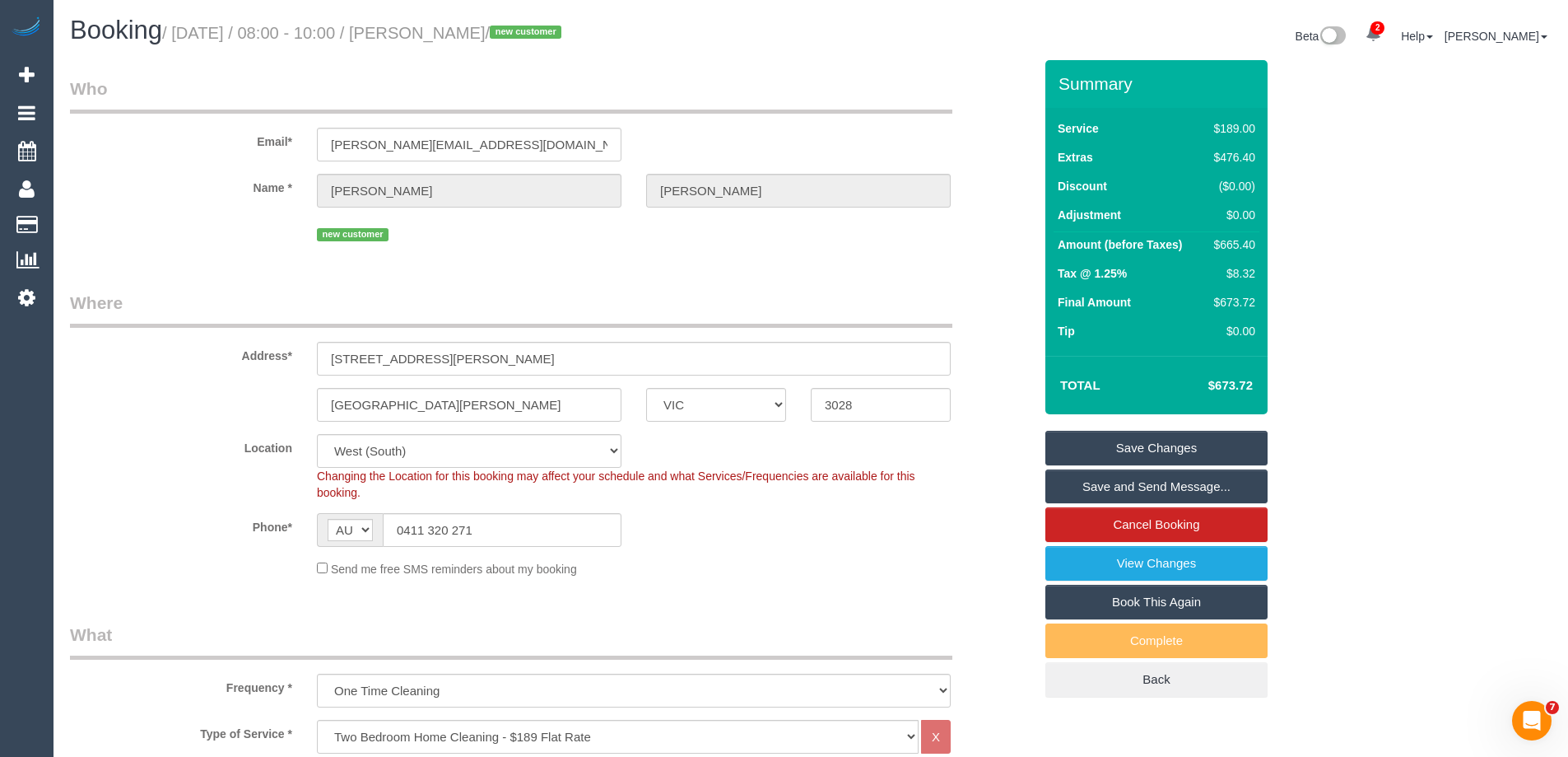
type textarea "Estimated time of 7.5-8.5 hrs + SC. Steam cleaning of 2 bedrooms + living room"
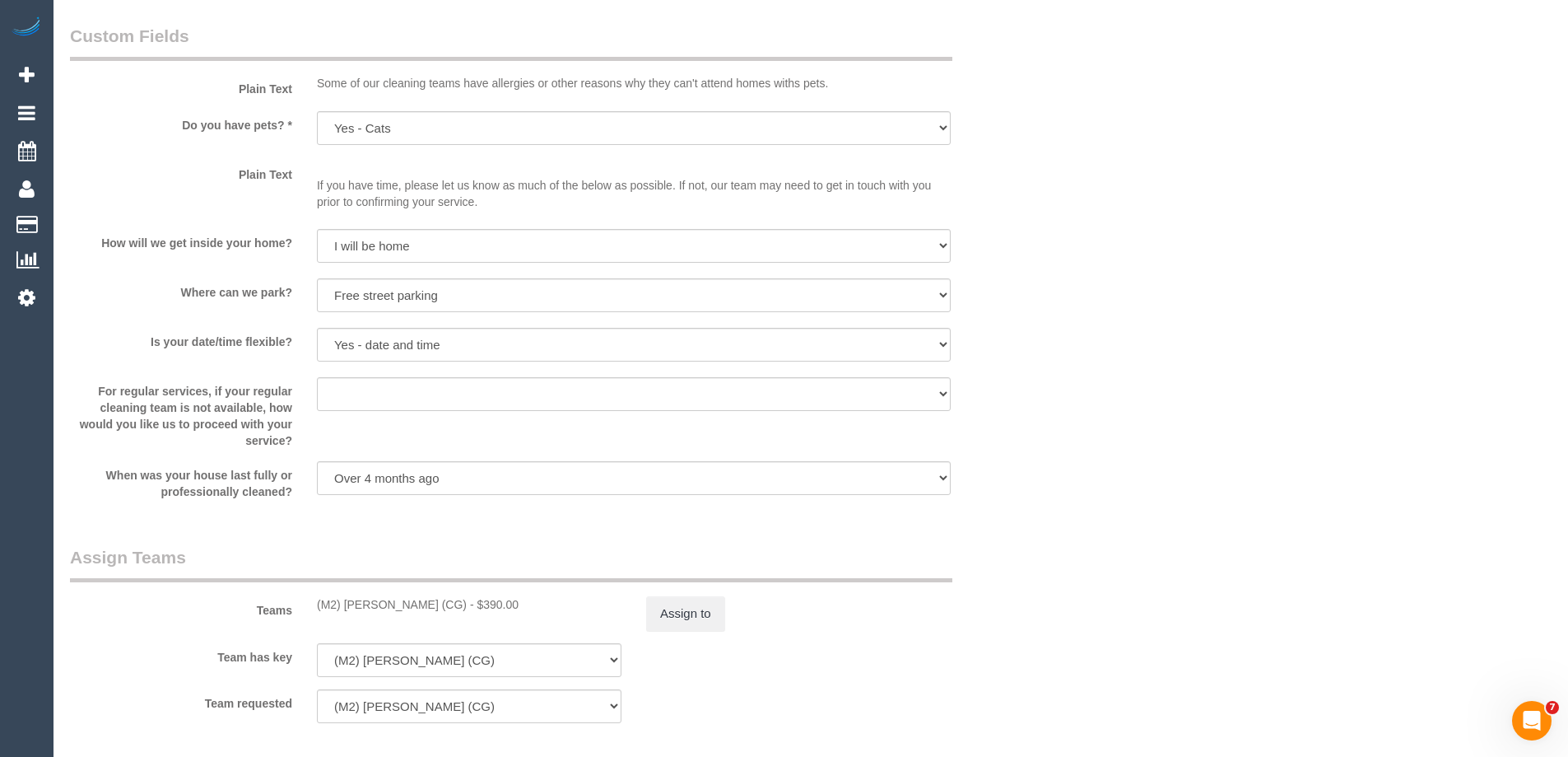
scroll to position [2223, 0]
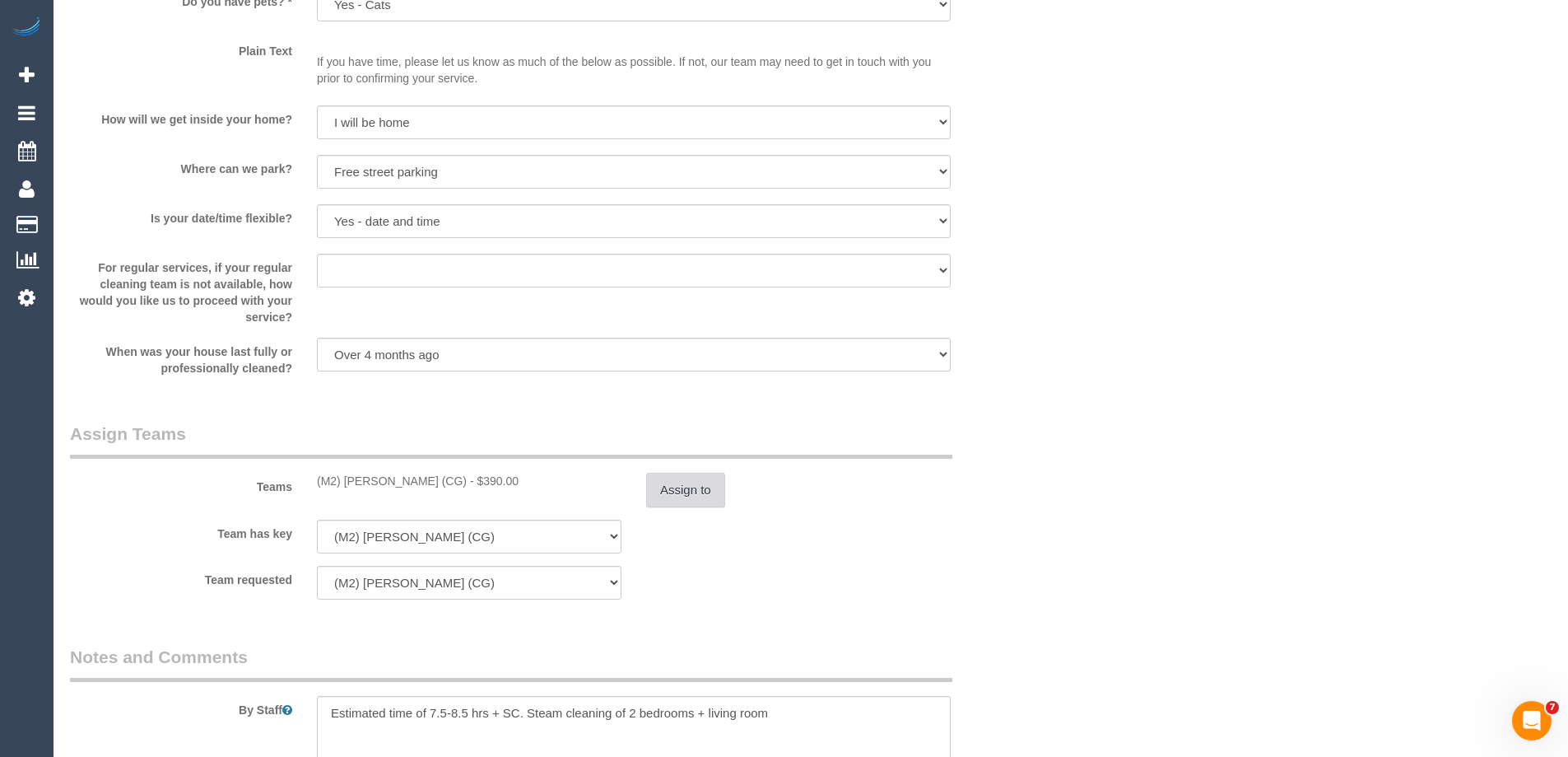
click at [684, 480] on button "Assign to" at bounding box center [685, 490] width 79 height 35
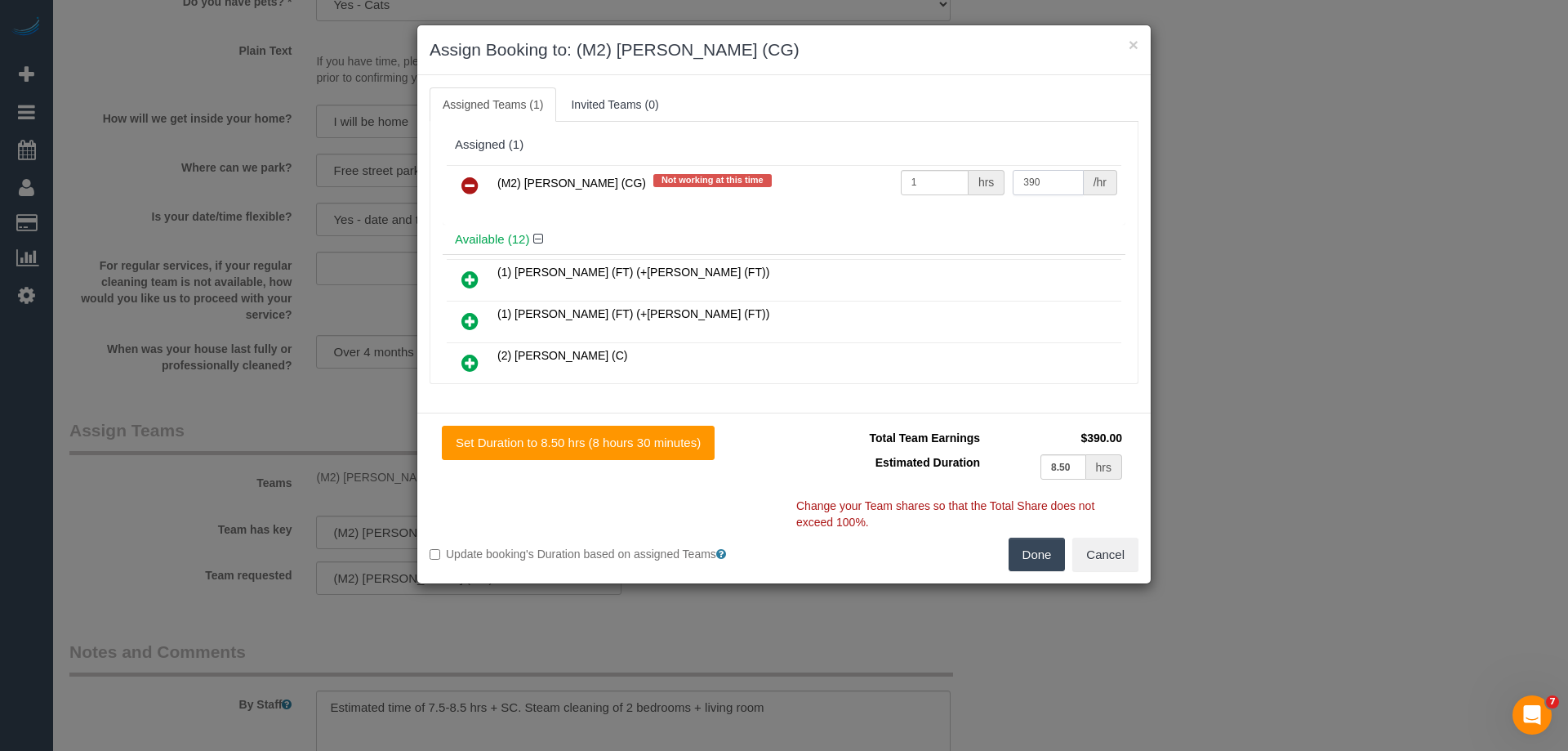
drag, startPoint x: 1048, startPoint y: 176, endPoint x: 971, endPoint y: 178, distance: 77.0
click at [975, 178] on tr "(M2) [PERSON_NAME] (CG) Not working at this time 1 hrs 390 /hr" at bounding box center [784, 185] width 674 height 41
type input "465"
click at [1031, 559] on button "Done" at bounding box center [1038, 554] width 58 height 35
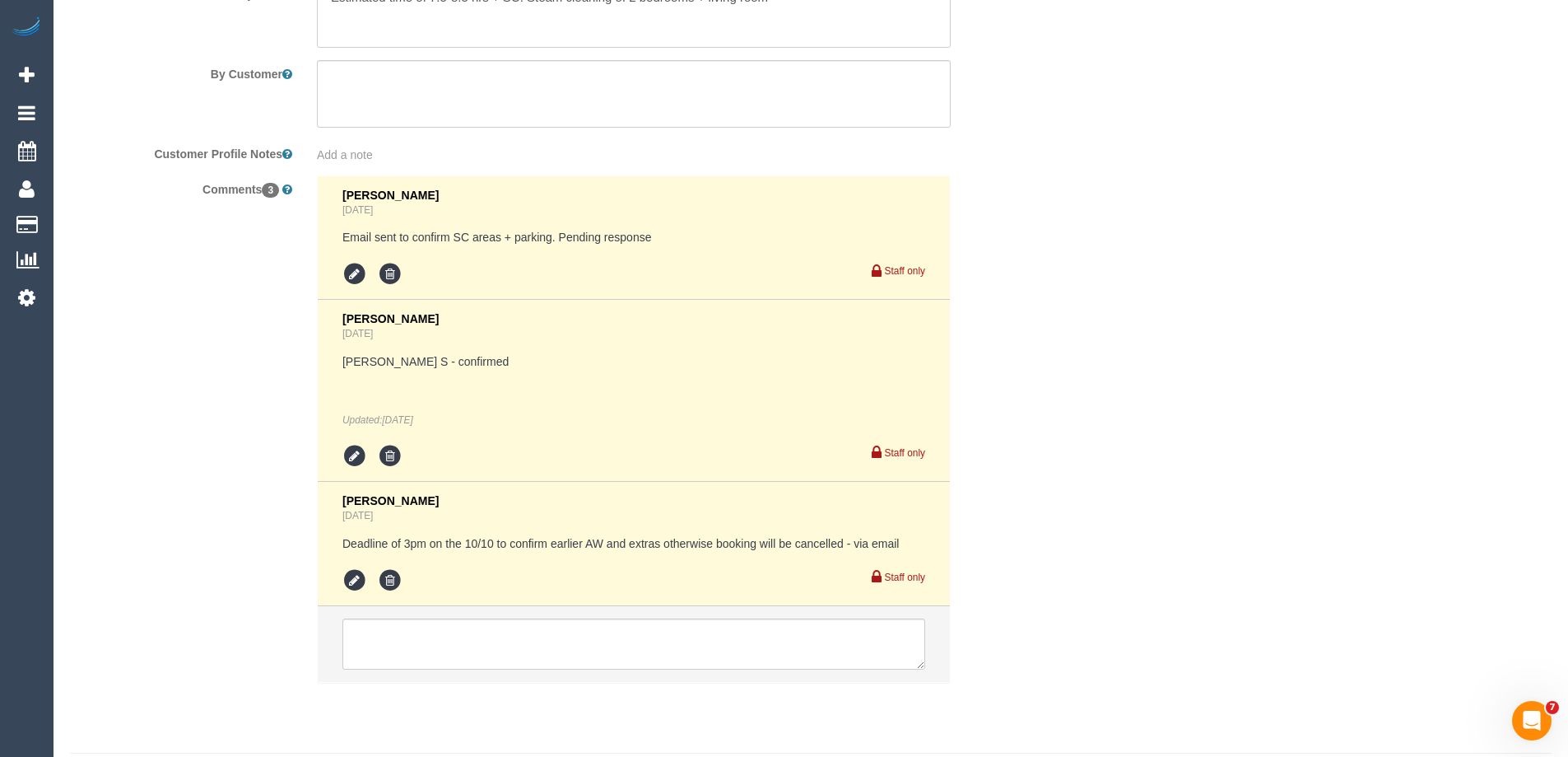
scroll to position [2964, 0]
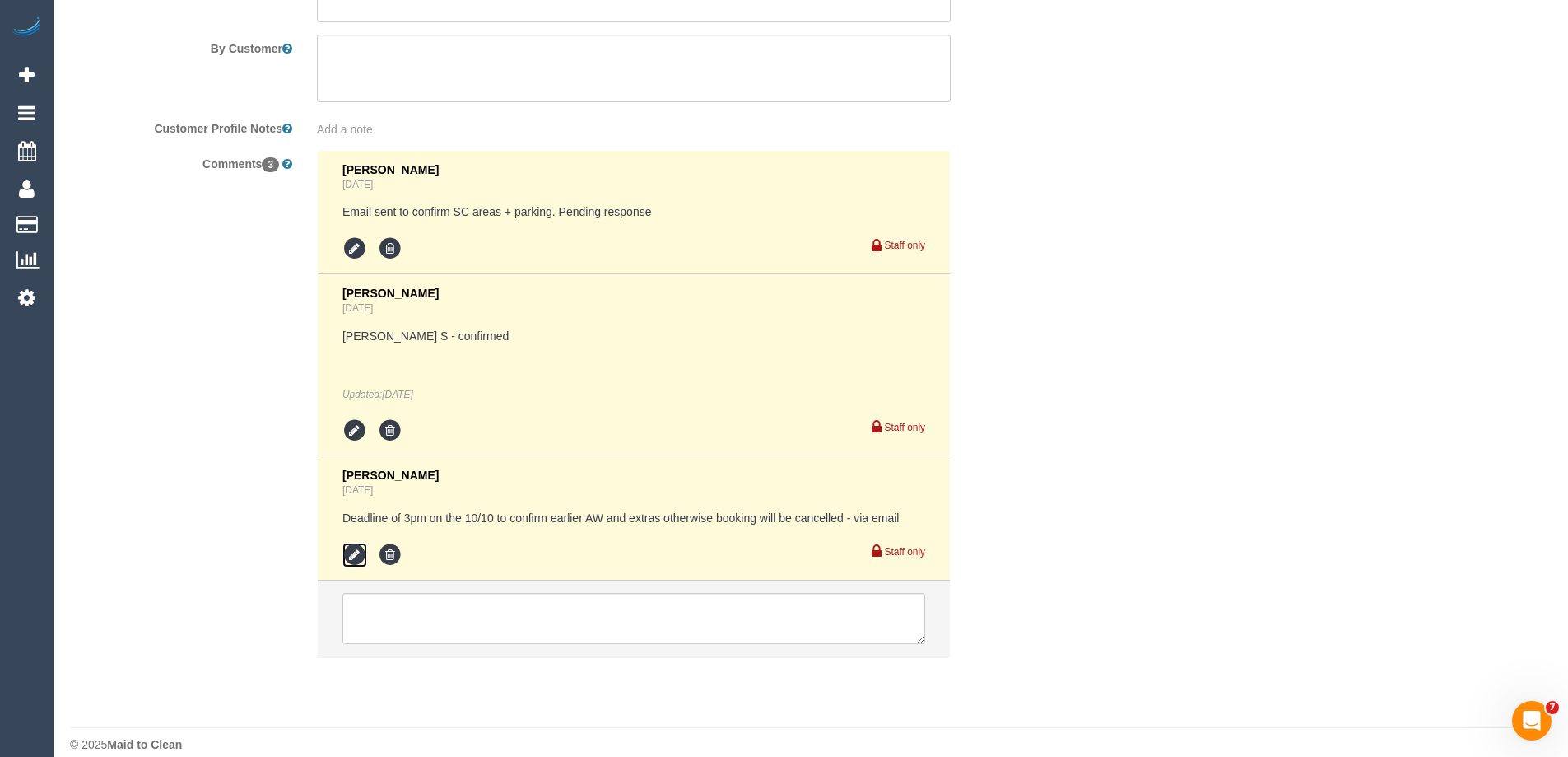
click at [352, 551] on icon at bounding box center [355, 555] width 25 height 25
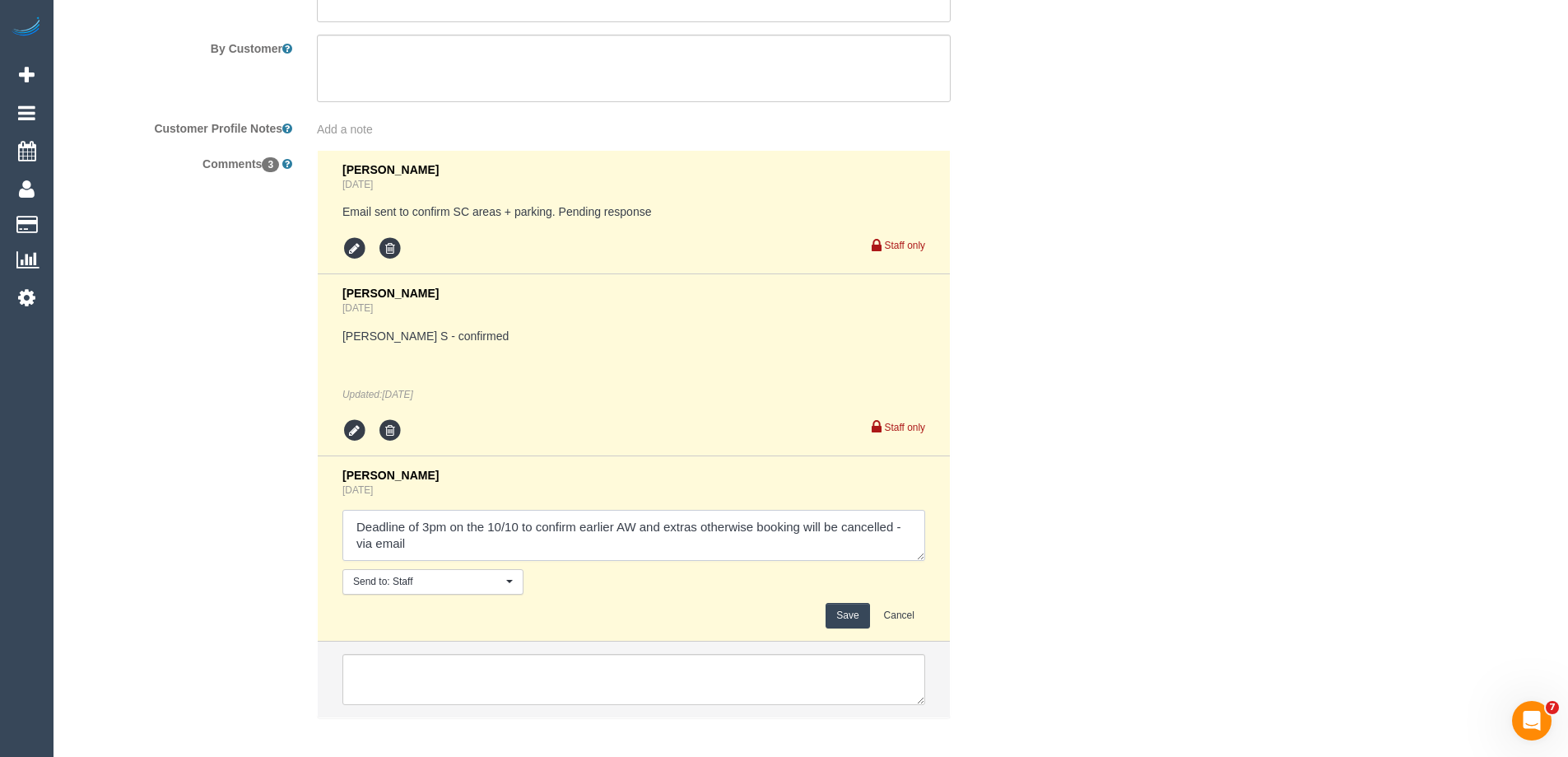
click at [903, 526] on textarea at bounding box center [633, 535] width 583 height 51
type textarea "Deadline of 3pm on the 10/10 to confirm earlier AW and extras otherwise booking…"
click at [852, 615] on button "Save" at bounding box center [847, 615] width 44 height 25
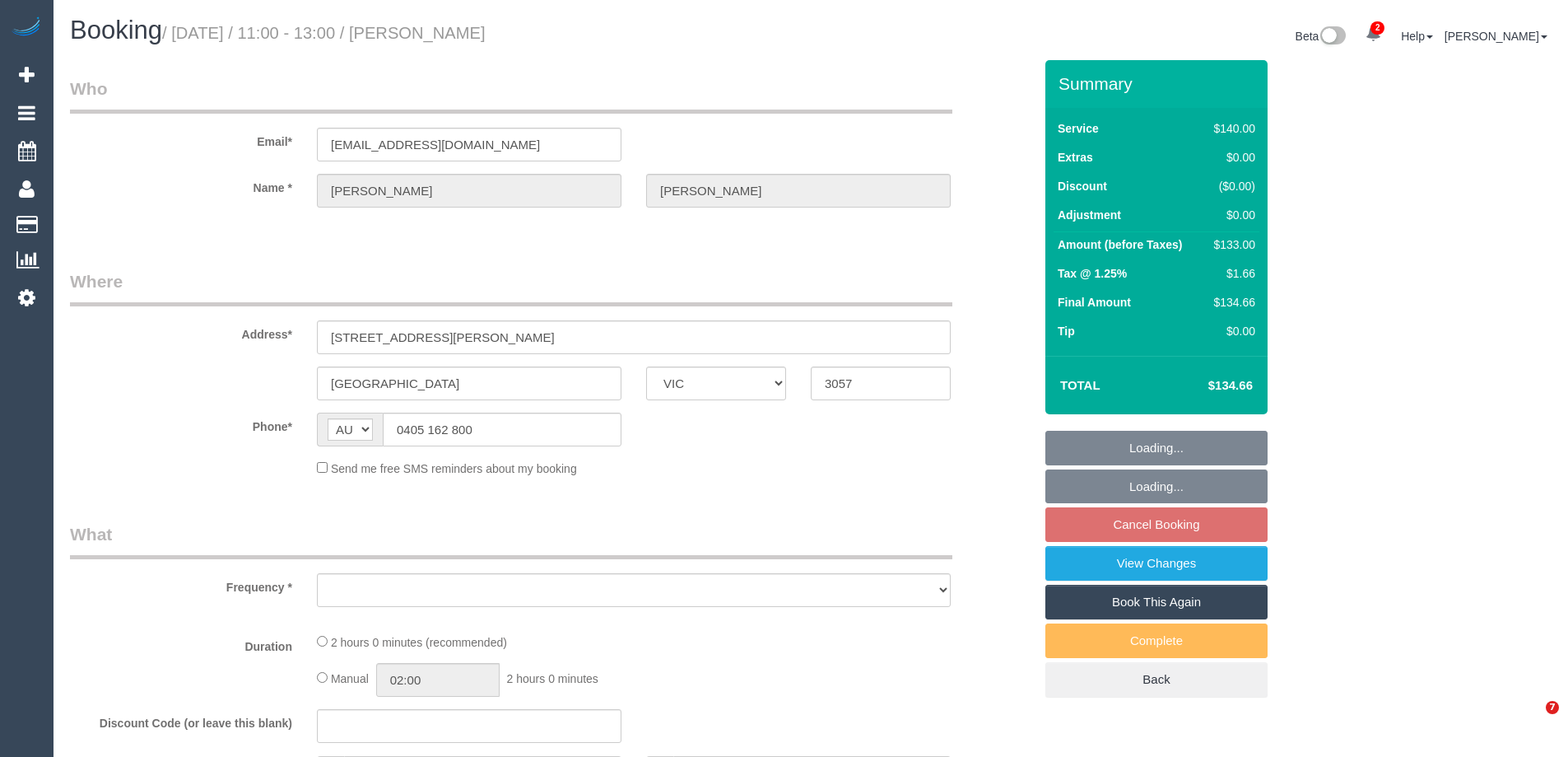
select select "VIC"
select select "number:27"
select select "number:14"
select select "number:19"
select select "number:22"
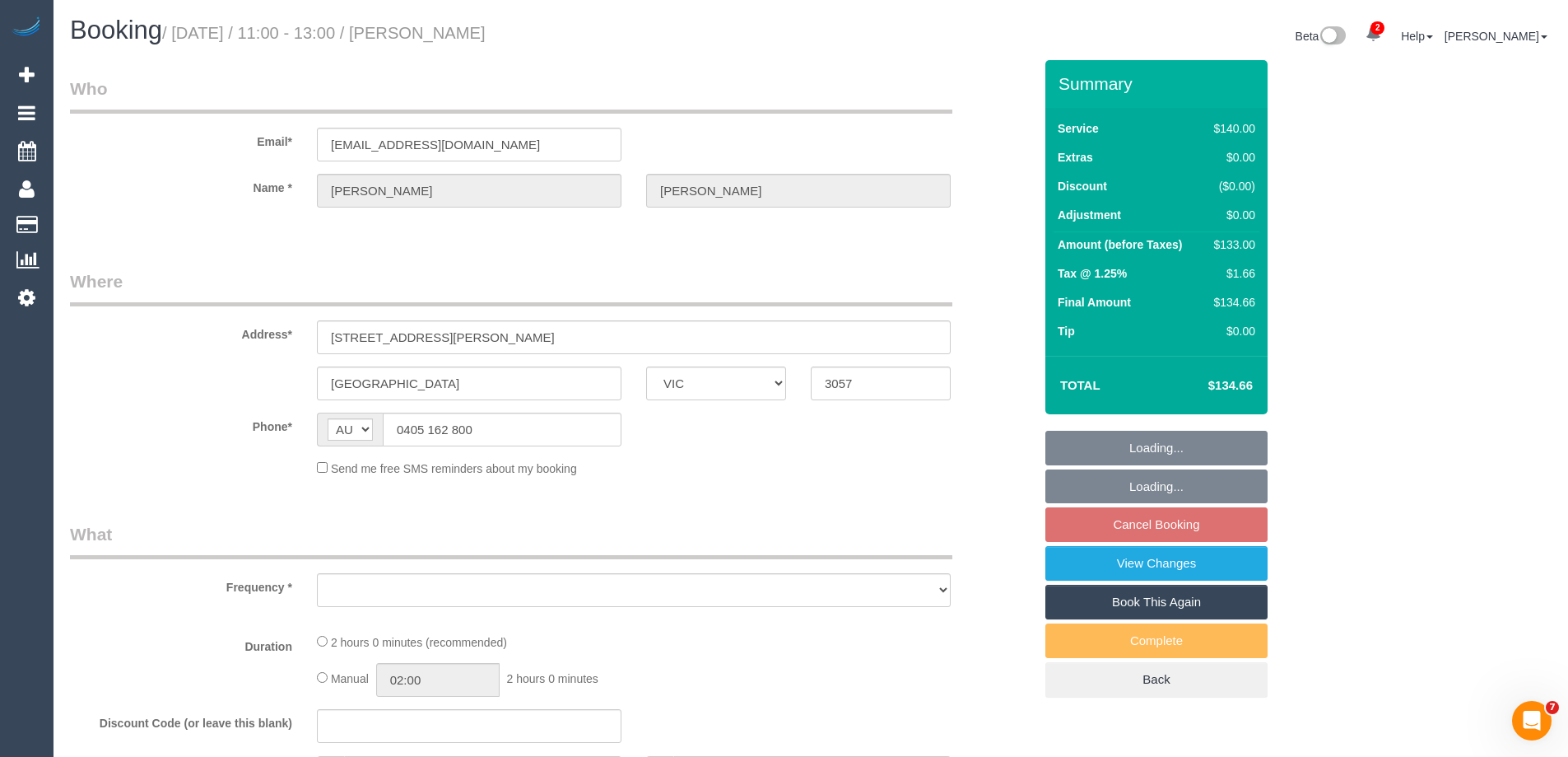
select select "number:34"
select select "number:13"
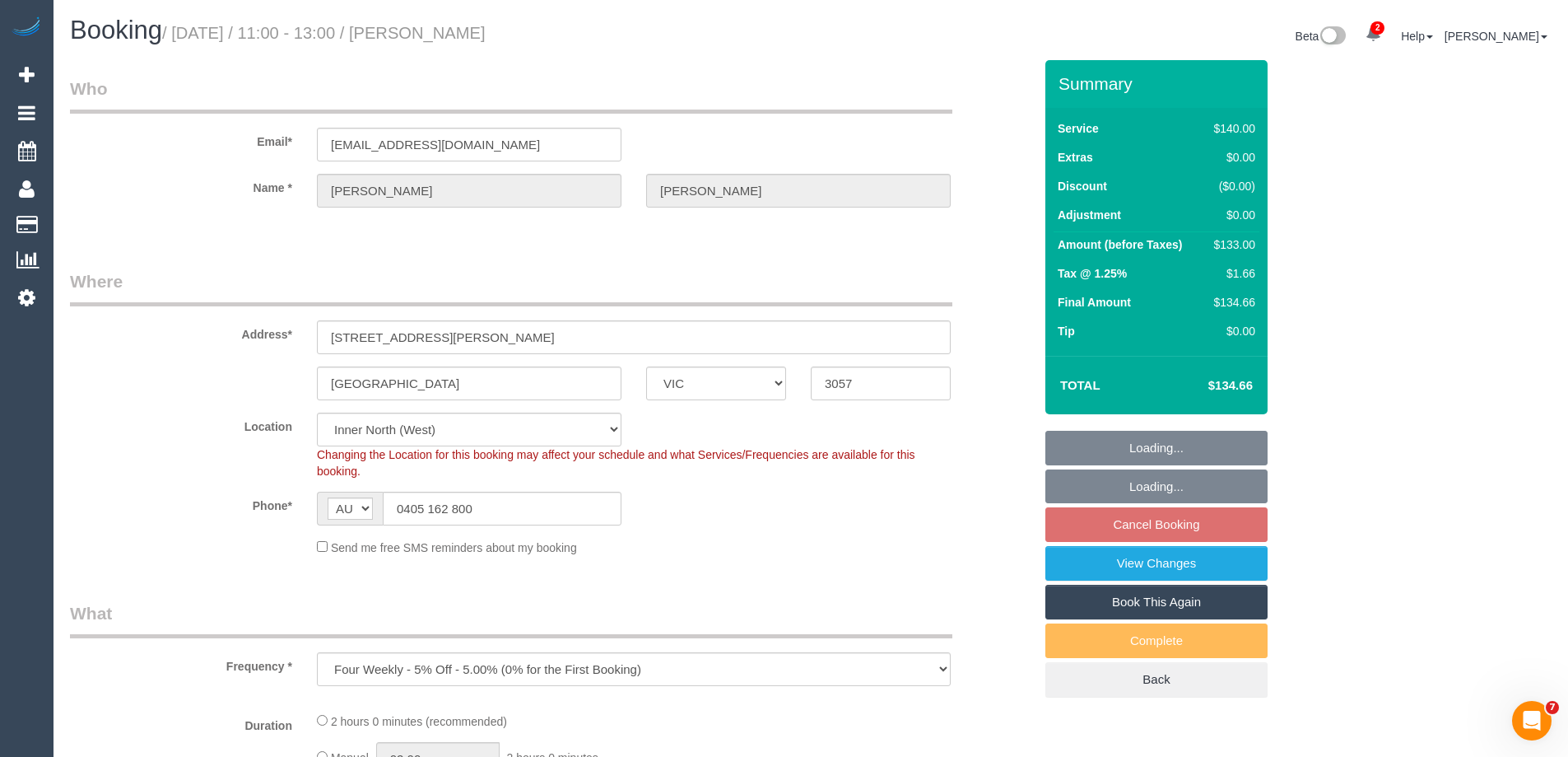
select select "object:714"
select select "string:stripe-pm_1Pvp3n2GScqysDRVR0mQI4xS"
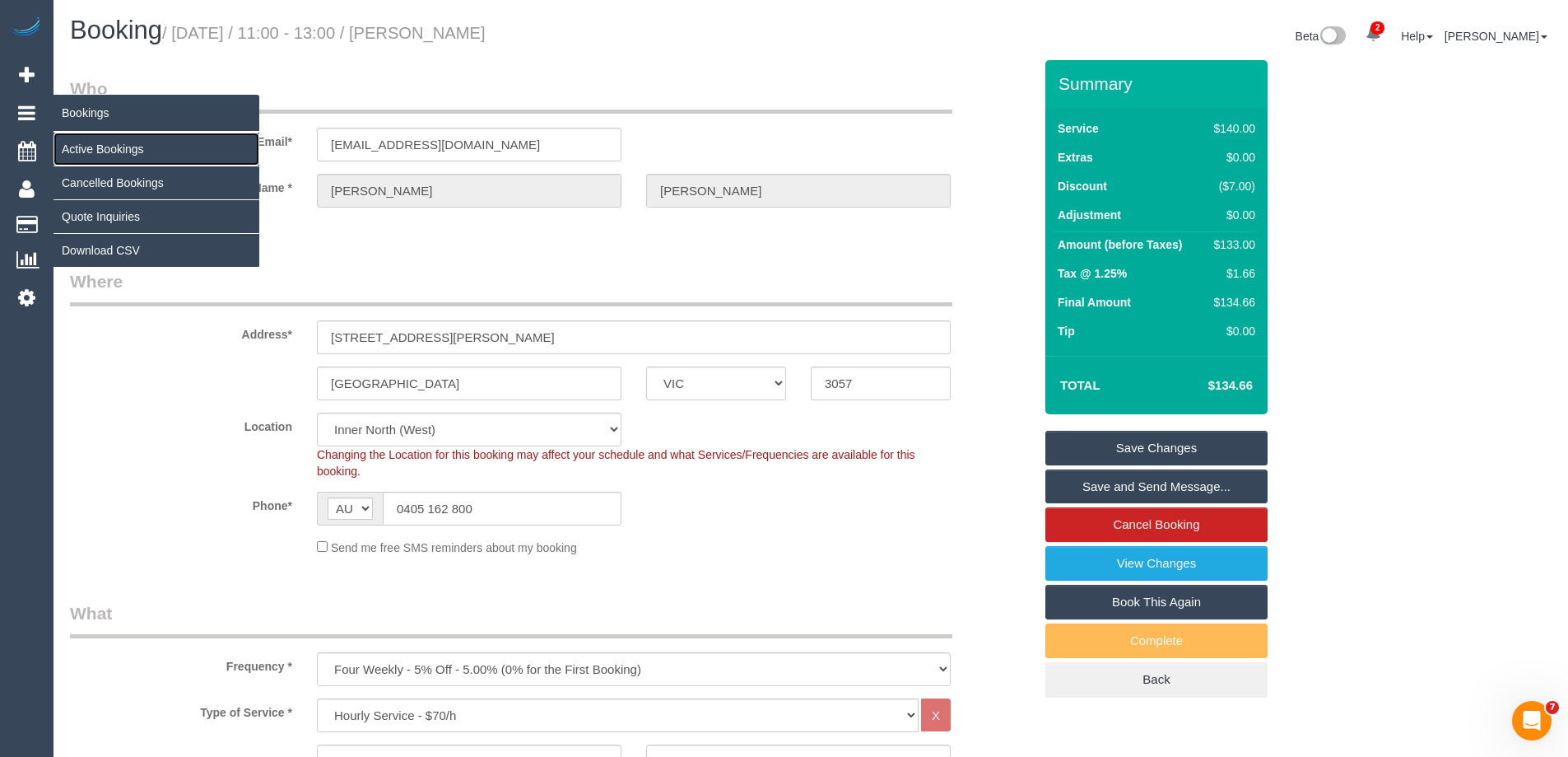
click at [111, 142] on link "Active Bookings" at bounding box center [156, 149] width 206 height 33
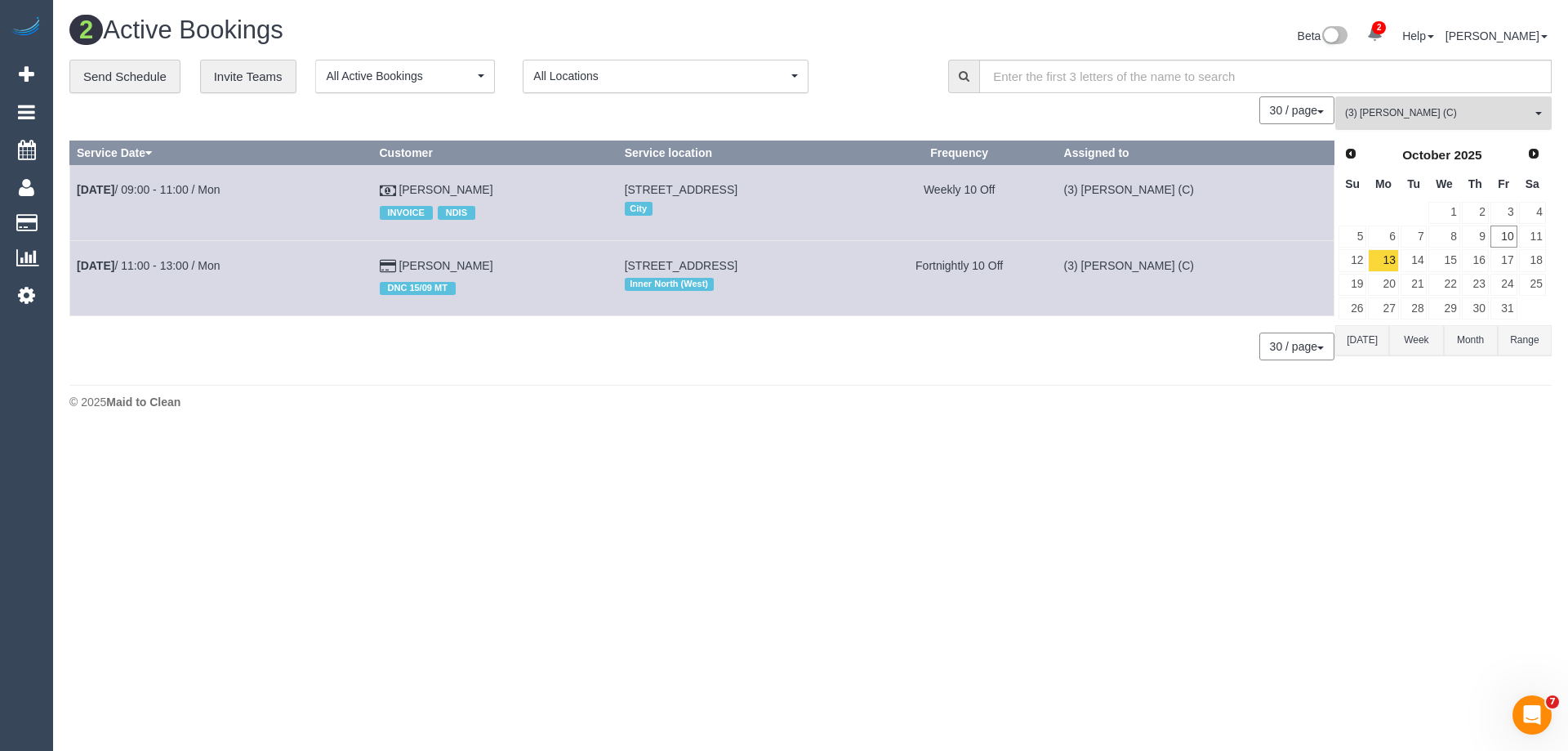
click at [1377, 119] on span "(3) [PERSON_NAME] (C)" at bounding box center [1438, 113] width 186 height 13
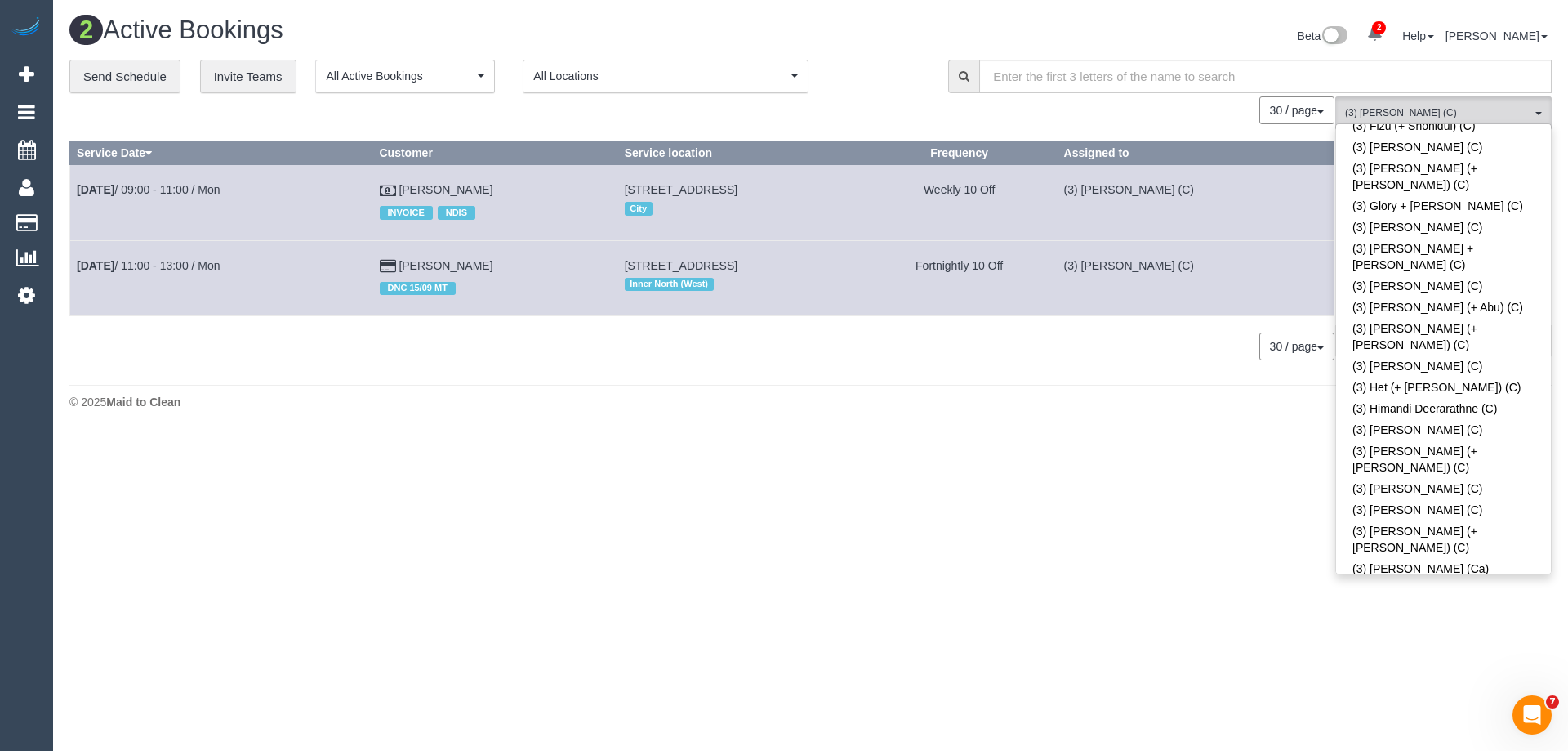
scroll to position [3029, 0]
click at [1386, 686] on link "(3) [PERSON_NAME] (C)" at bounding box center [1443, 696] width 215 height 21
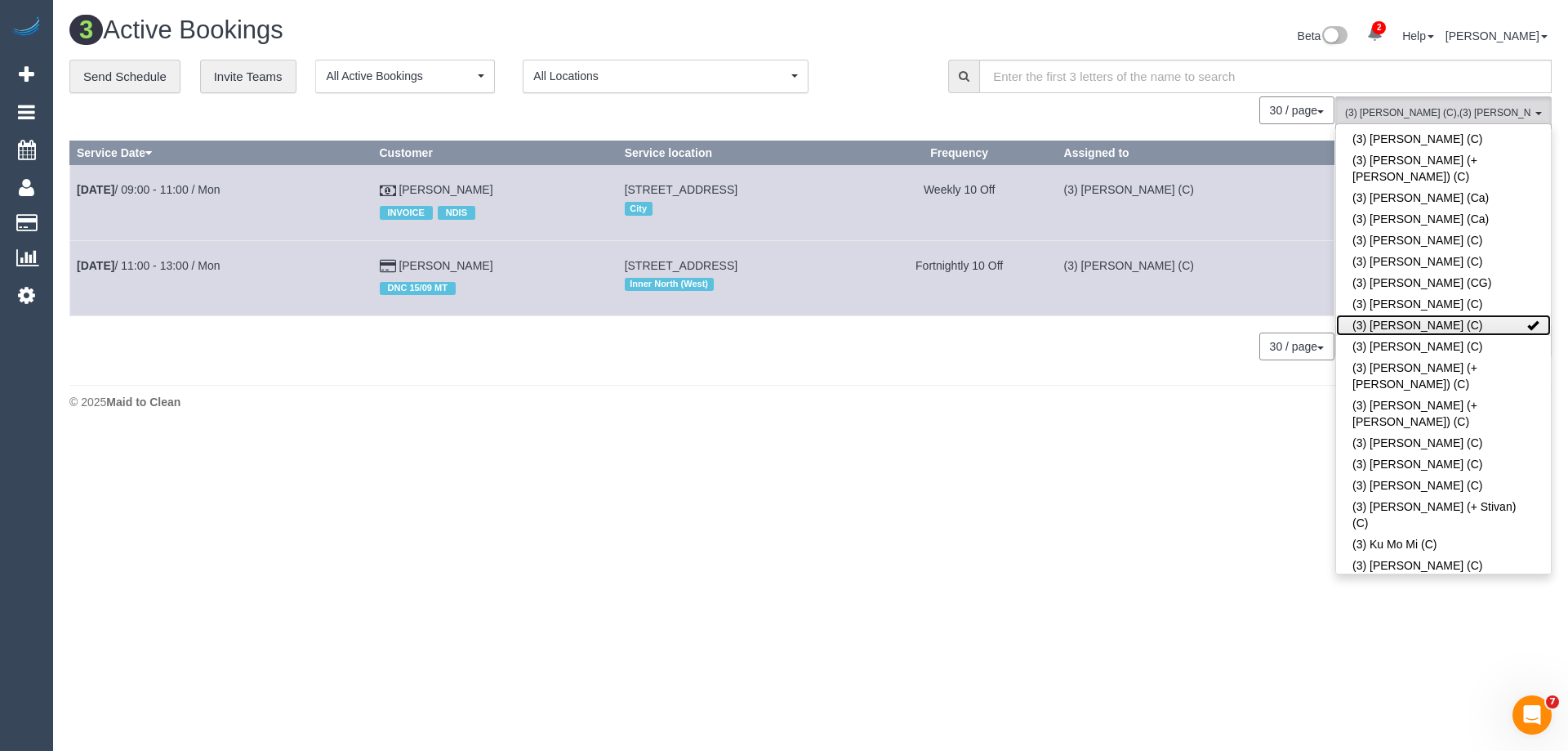
scroll to position [3437, 0]
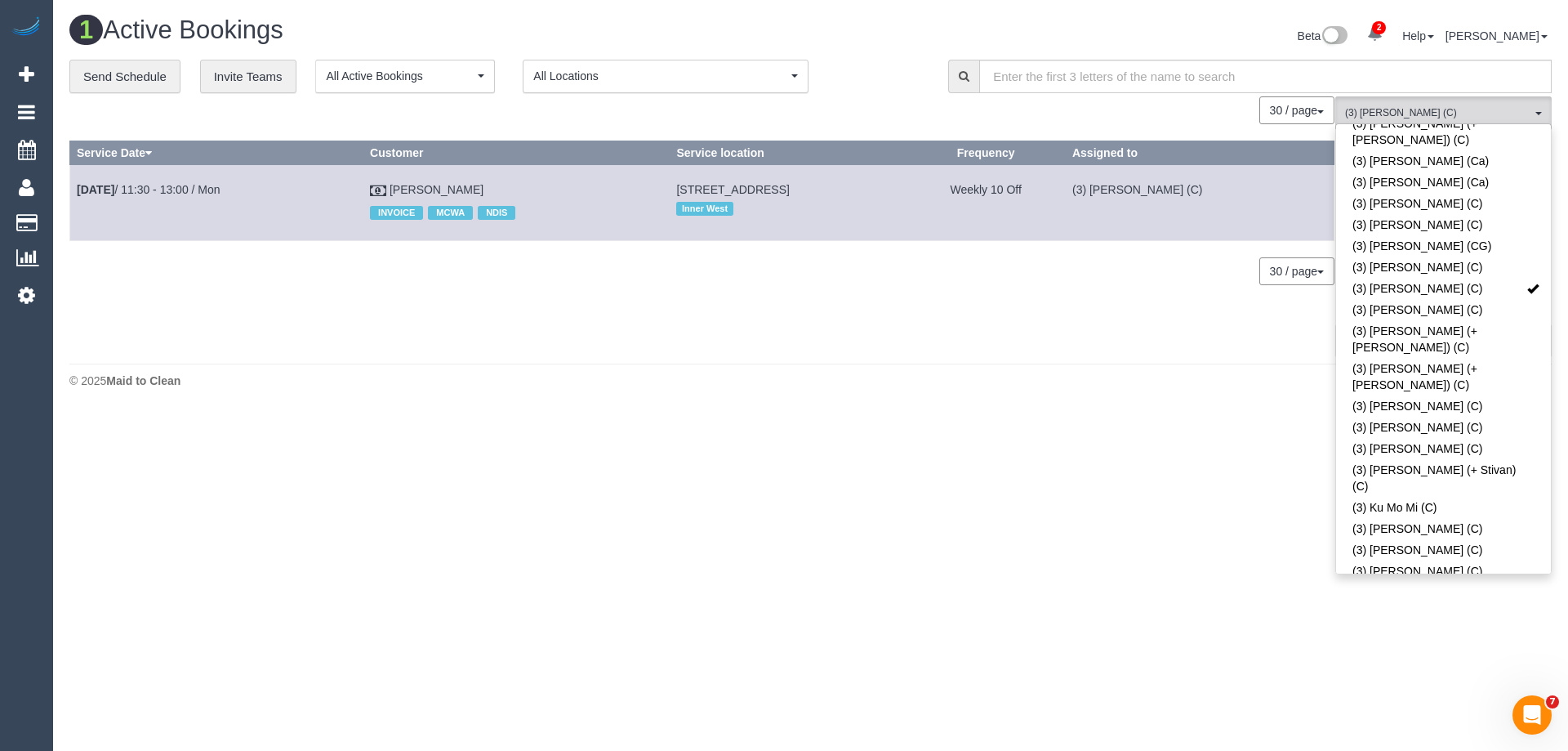
click at [1020, 483] on body "2 Beta Your Notifications You have 0 alerts × You have 1 to charge for 10/10/20…" at bounding box center [784, 375] width 1568 height 751
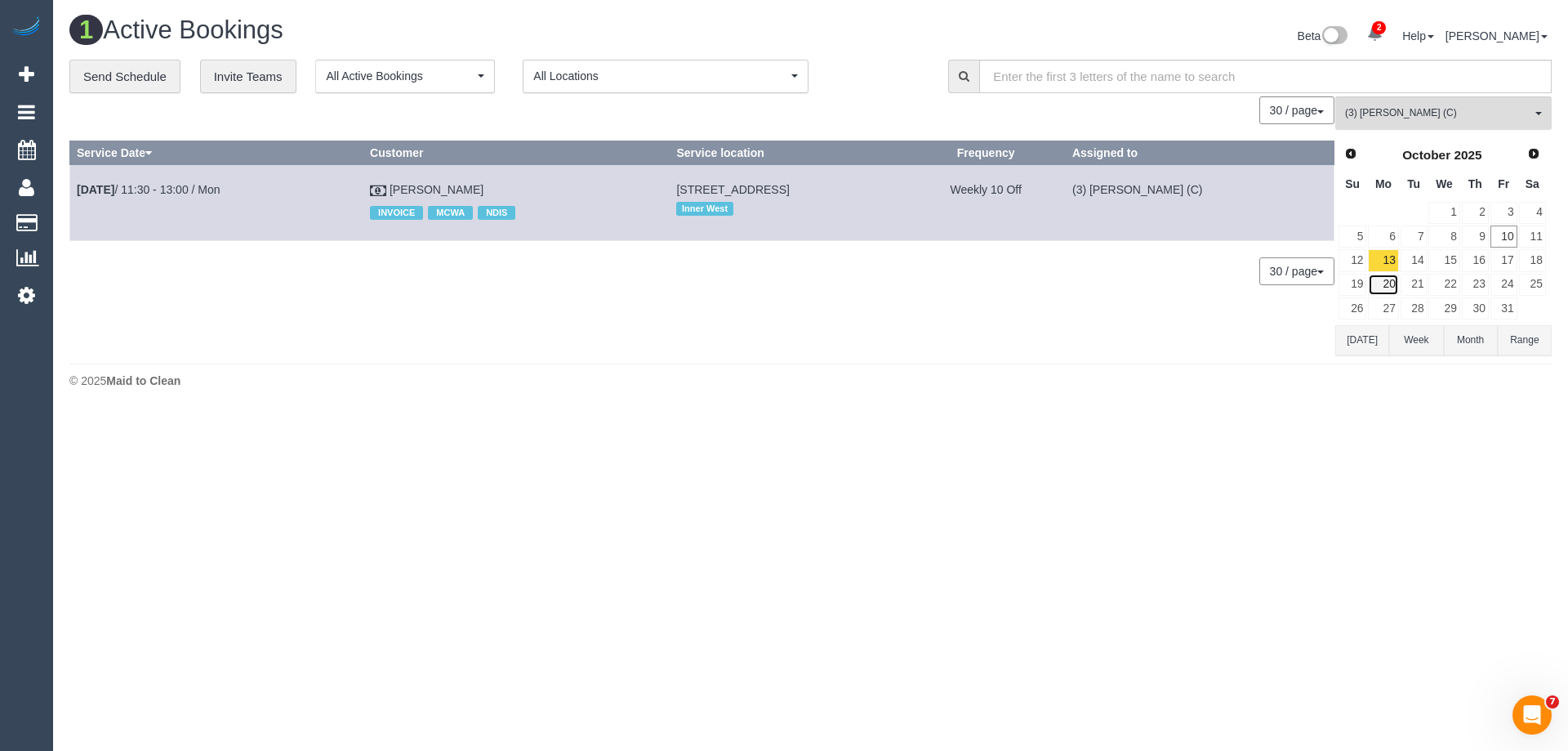
click at [1385, 281] on link "20" at bounding box center [1383, 284] width 31 height 22
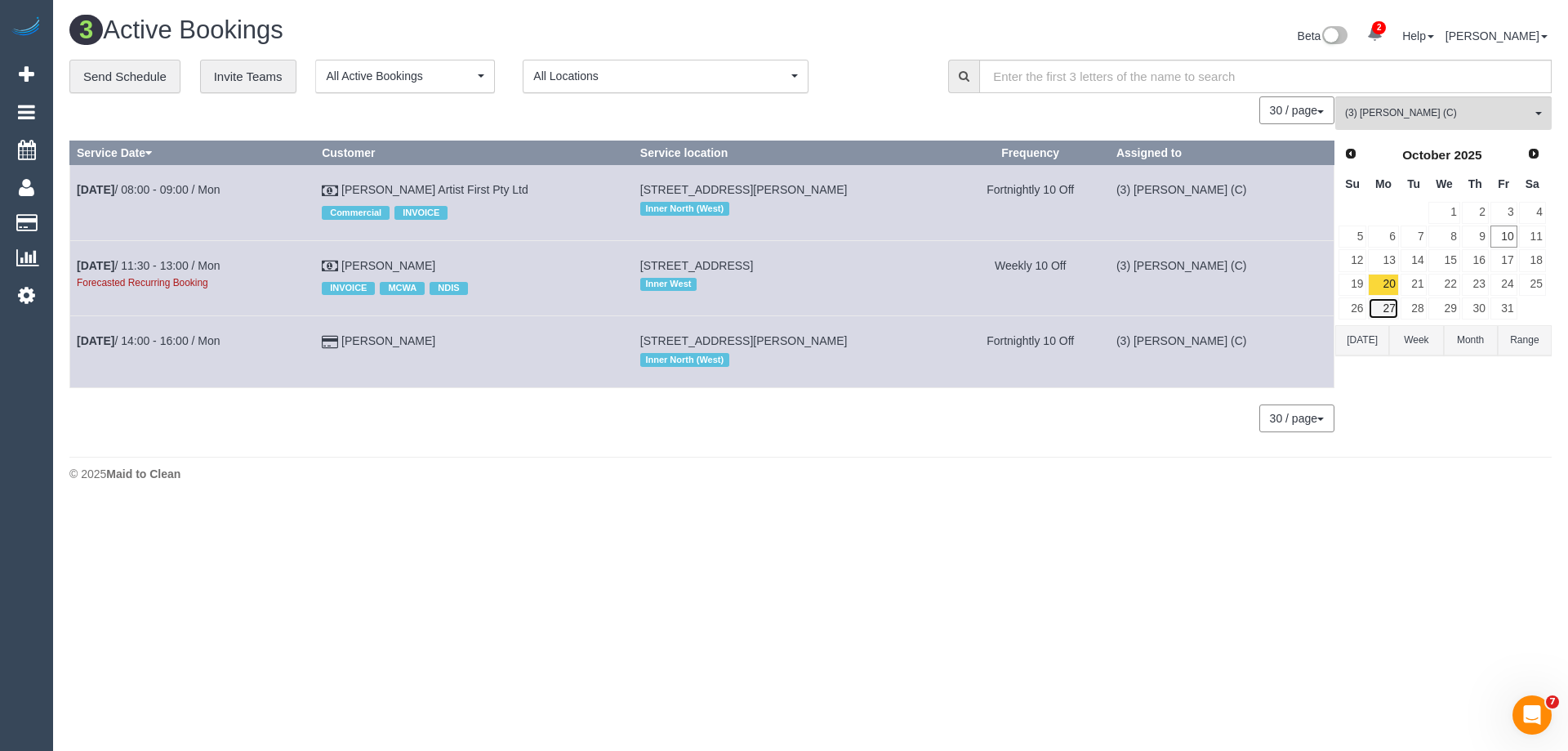
click at [1384, 311] on link "27" at bounding box center [1383, 308] width 31 height 22
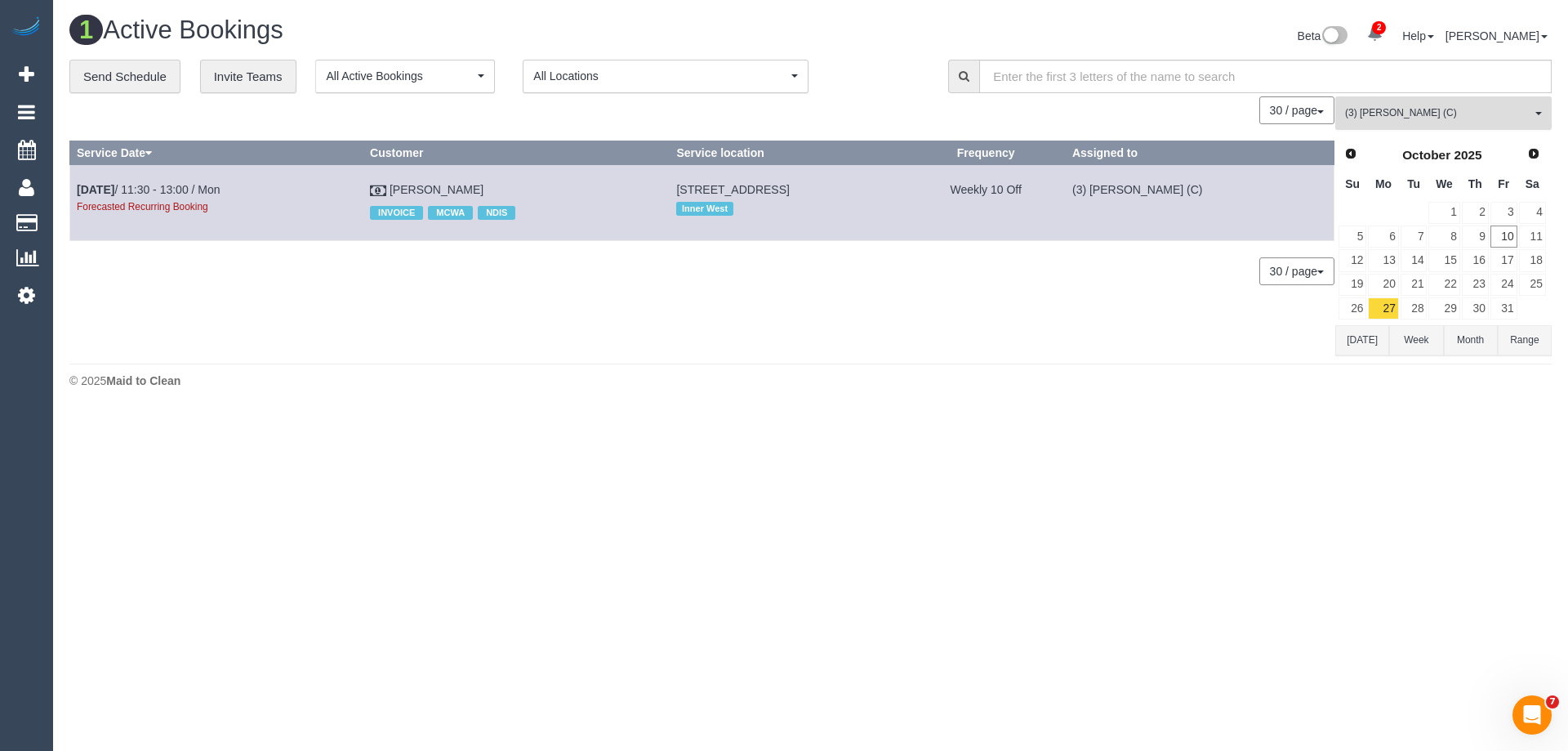
click at [1376, 109] on span "(3) [PERSON_NAME] (C)" at bounding box center [1438, 113] width 186 height 13
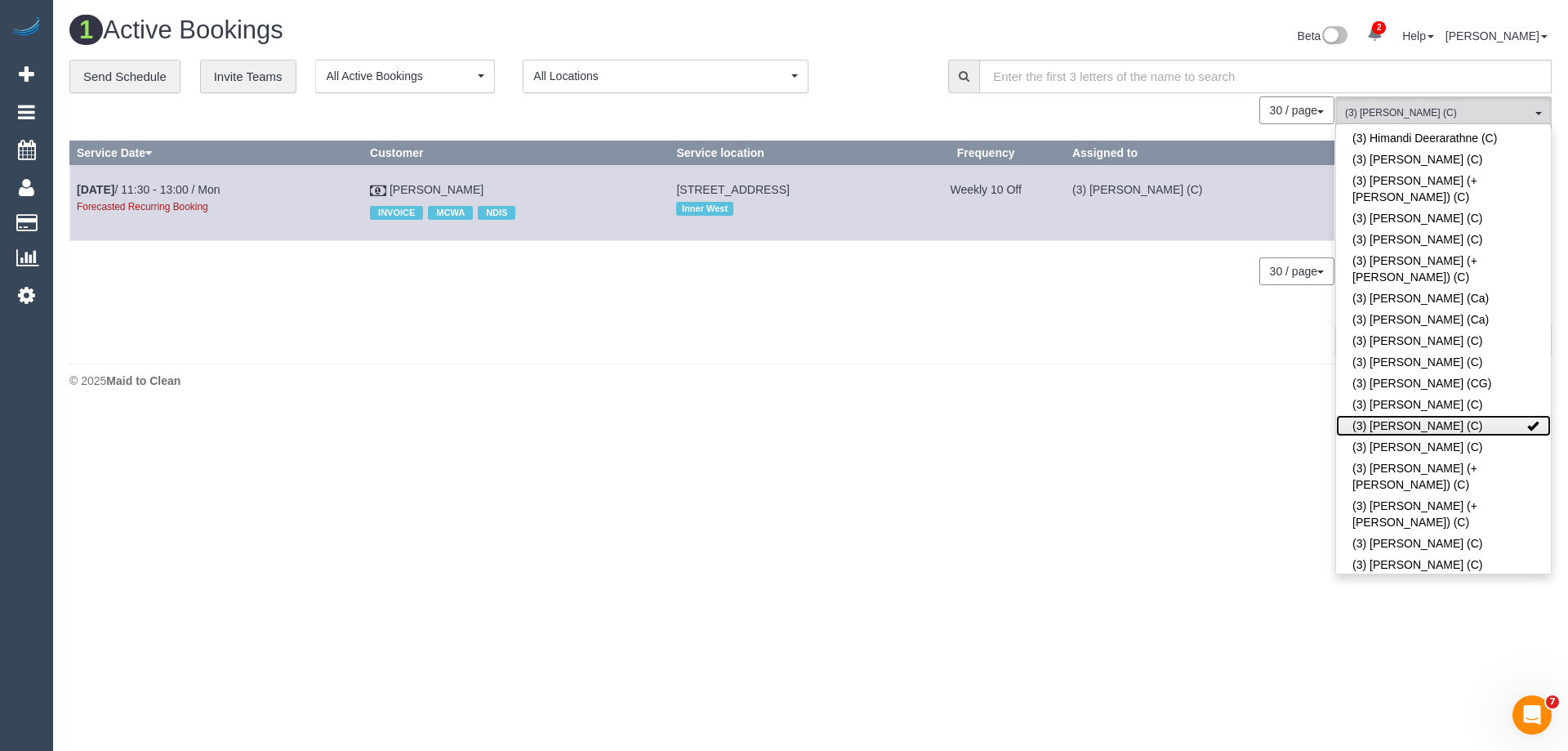
scroll to position [3392, 0]
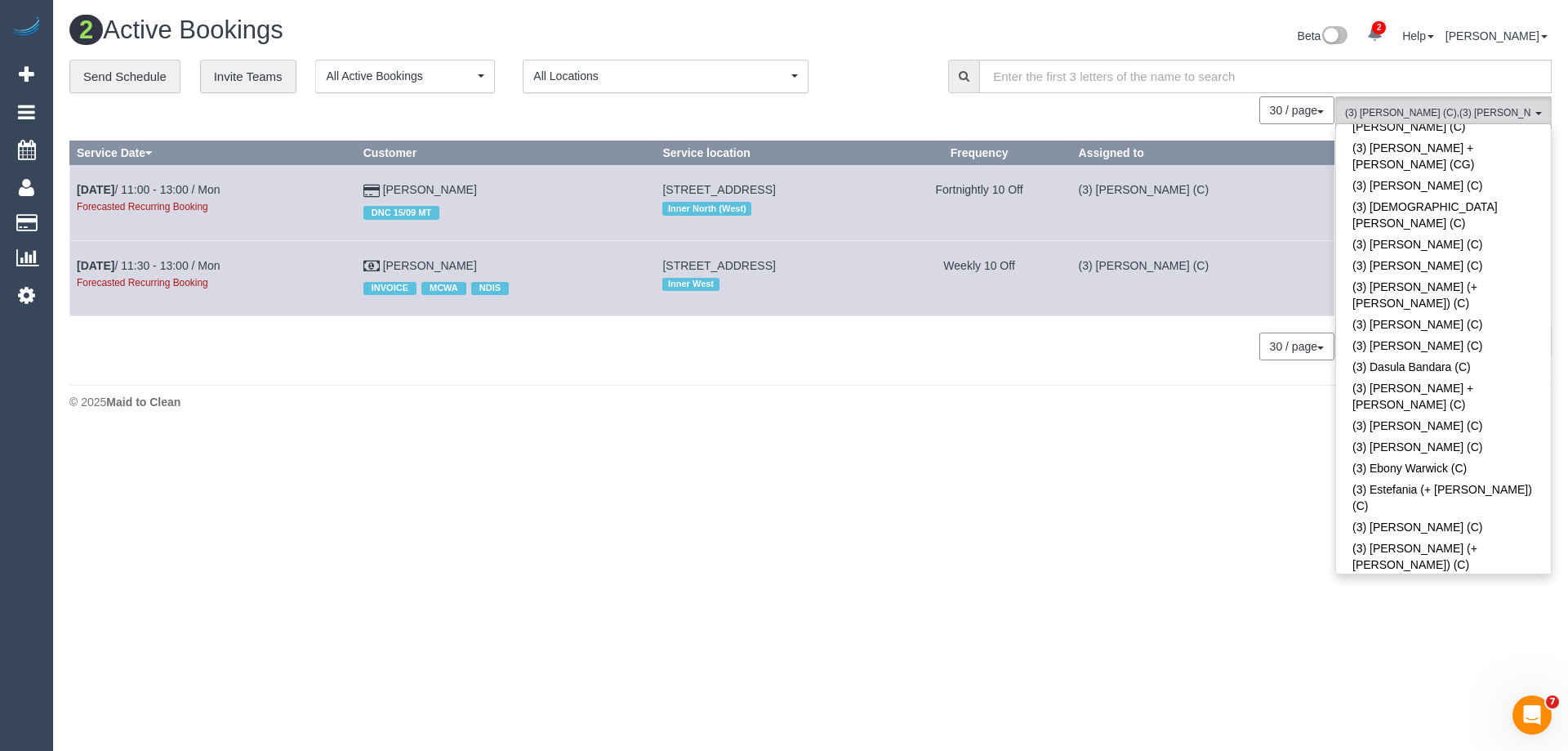
scroll to position [2821, 0]
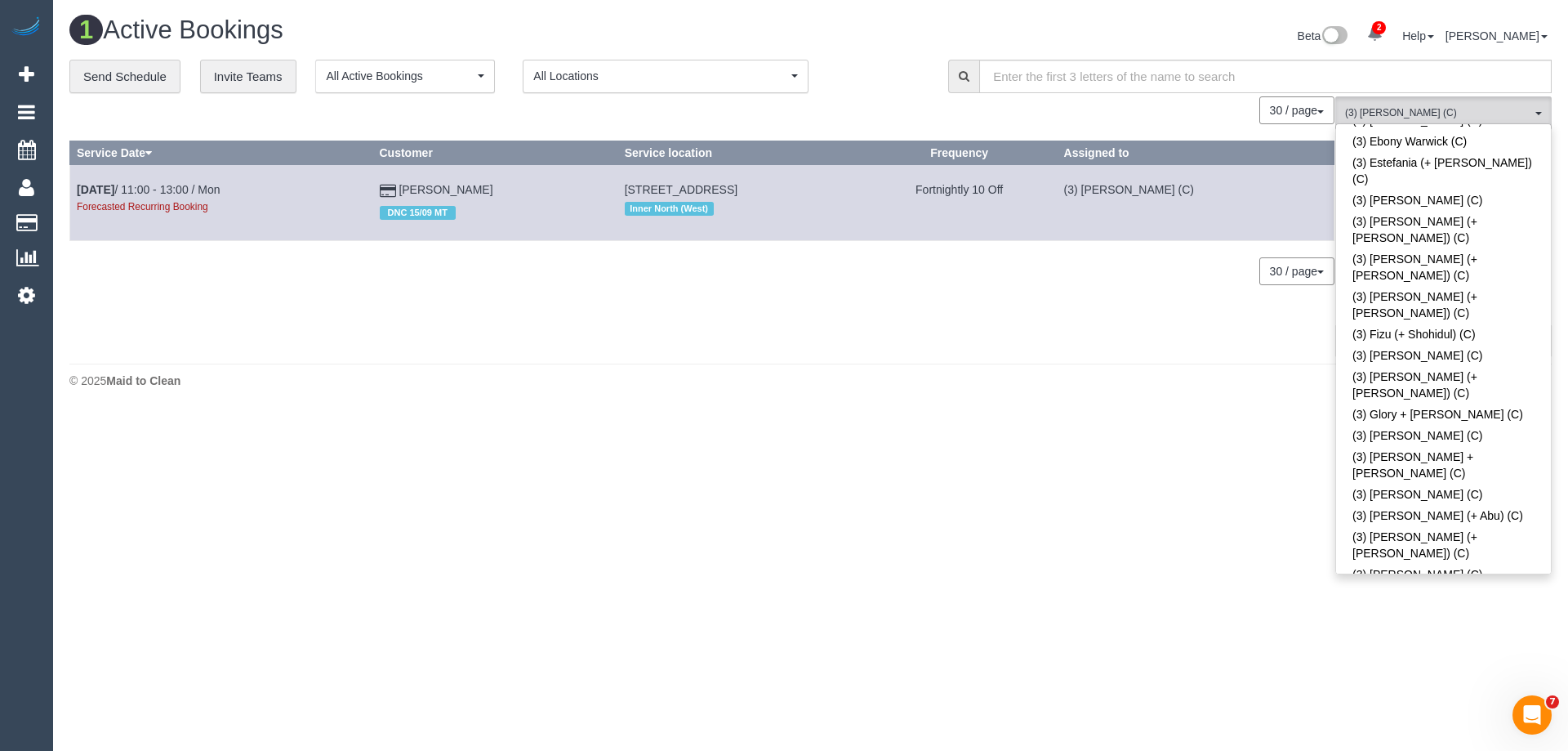
click at [931, 448] on body "2 Beta Your Notifications You have 0 alerts × You have 1 to charge for 10/10/20…" at bounding box center [784, 375] width 1568 height 751
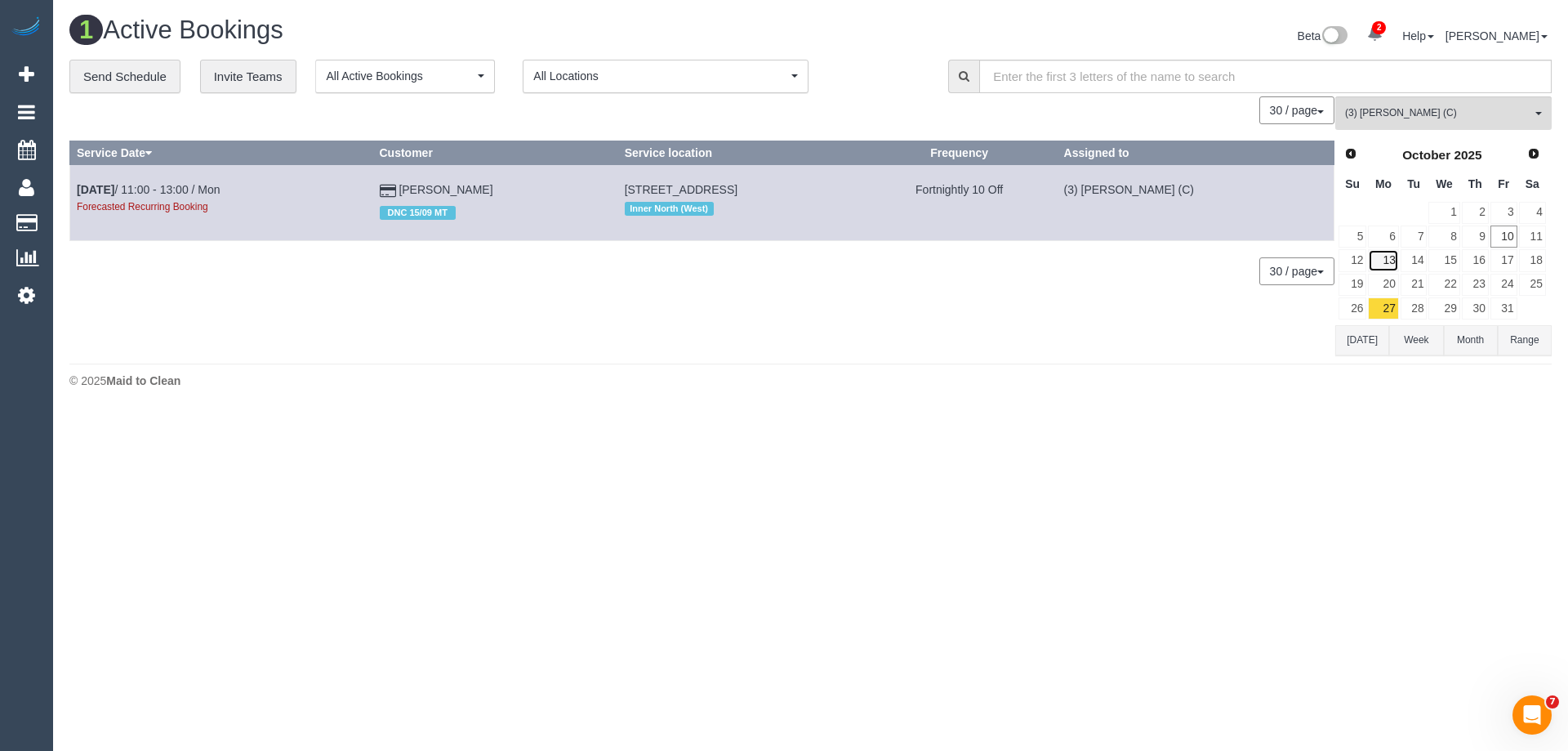
click at [1389, 259] on link "13" at bounding box center [1383, 260] width 31 height 22
click at [1400, 113] on span "(3) [PERSON_NAME] (C)" at bounding box center [1438, 113] width 186 height 13
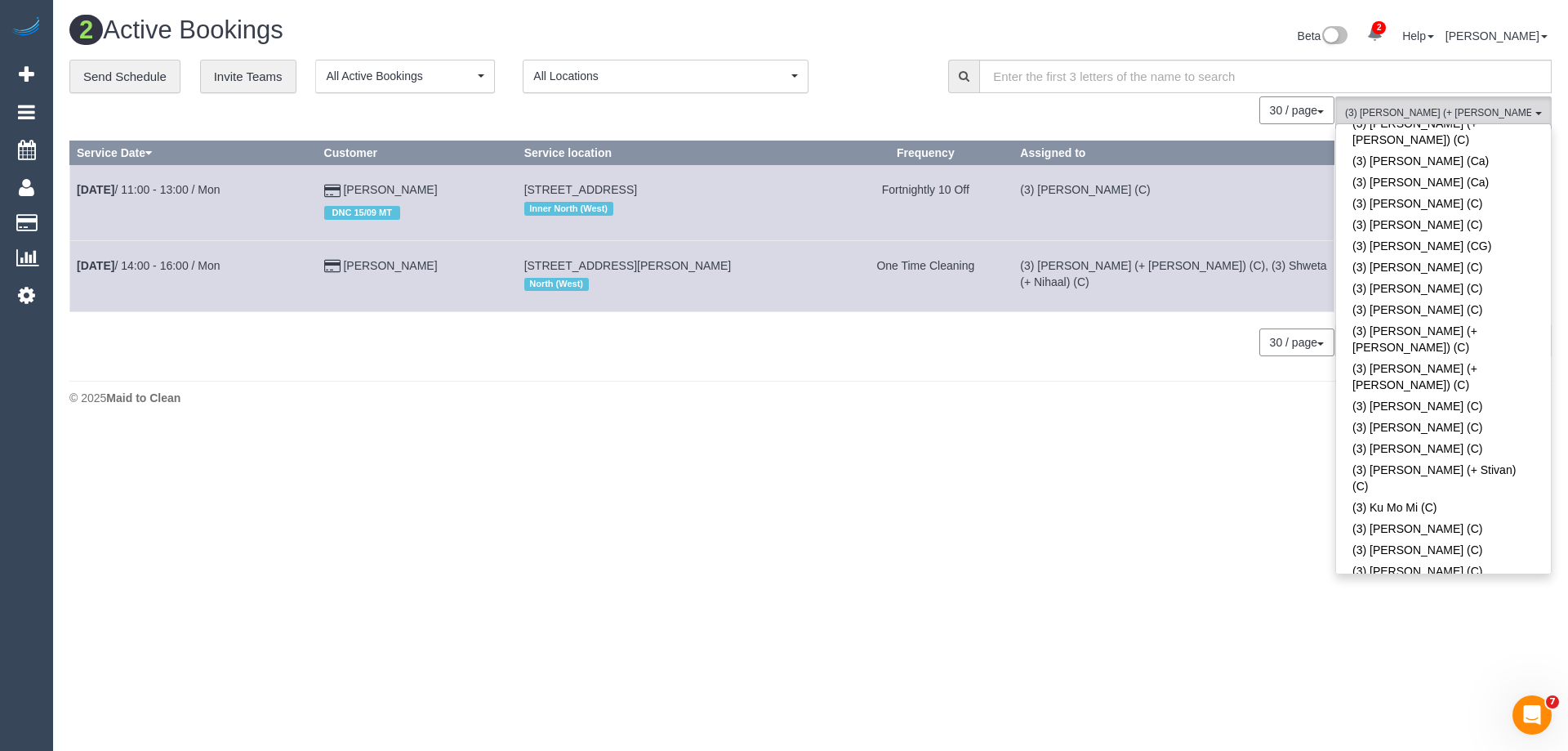
click at [1088, 415] on body "2 Beta Your Notifications You have 0 alerts × You have 1 to charge for 10/10/20…" at bounding box center [784, 375] width 1568 height 751
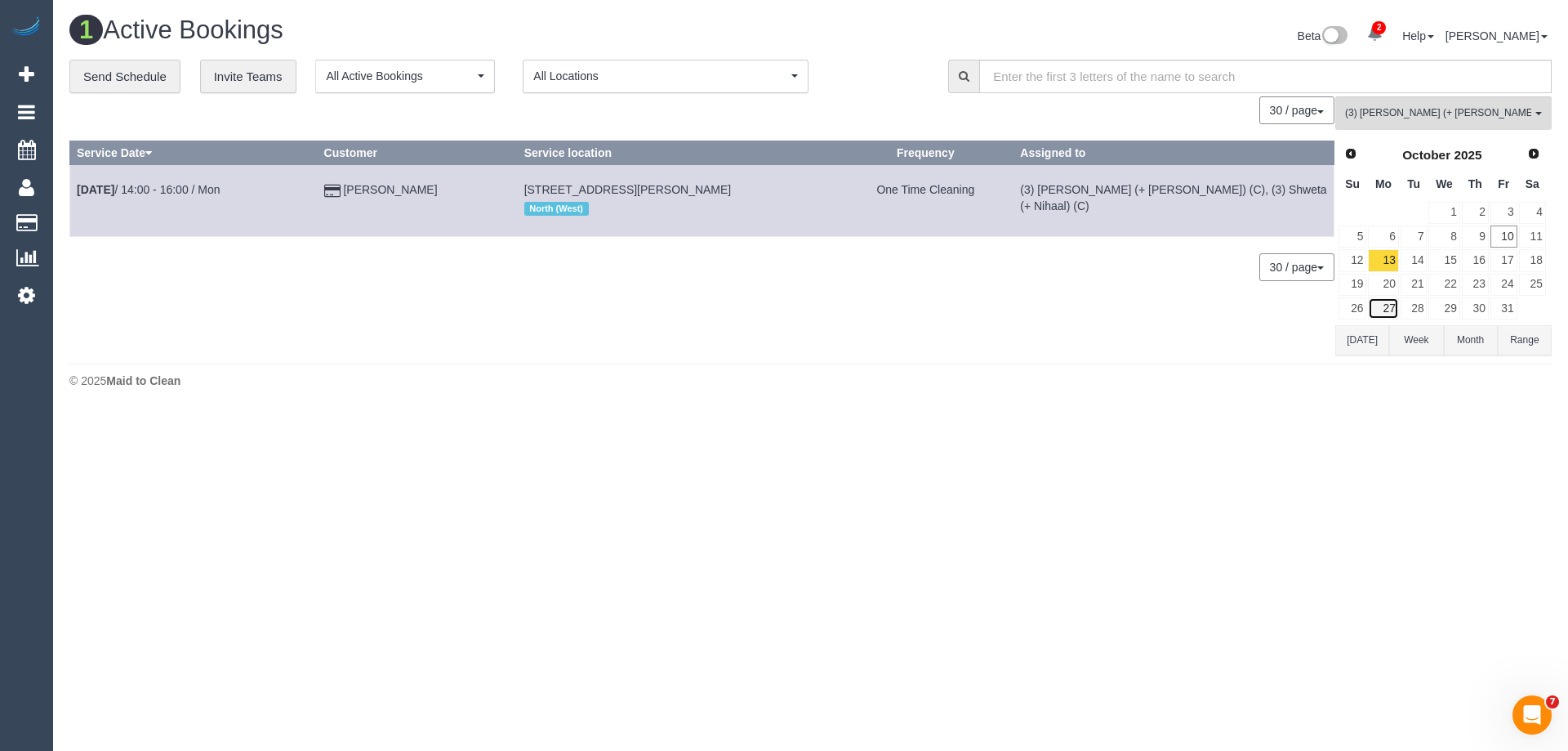
click at [1389, 304] on link "27" at bounding box center [1383, 308] width 31 height 22
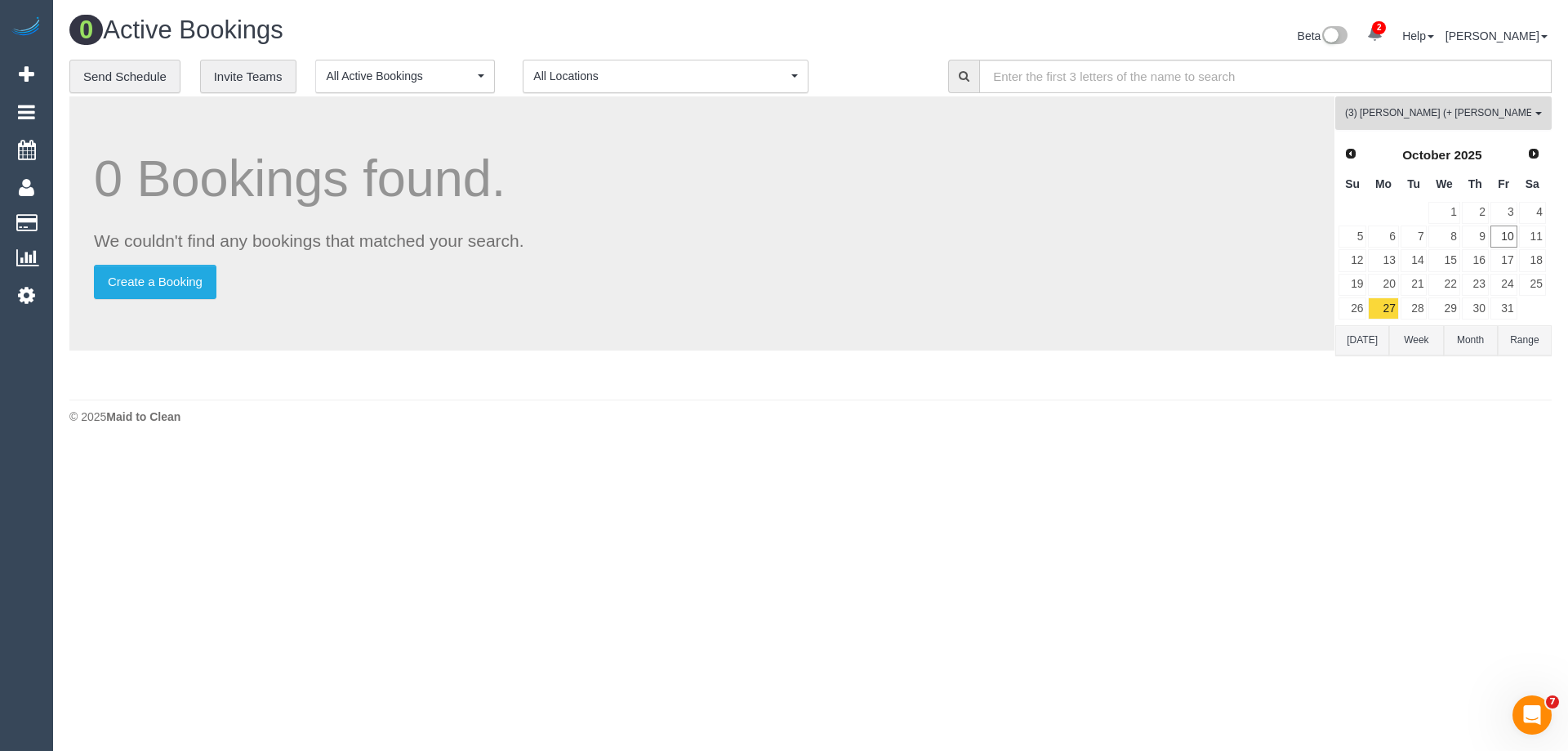
click at [1412, 102] on button "(3) Nihaal (+ Shweta) (C) All Teams" at bounding box center [1443, 112] width 217 height 34
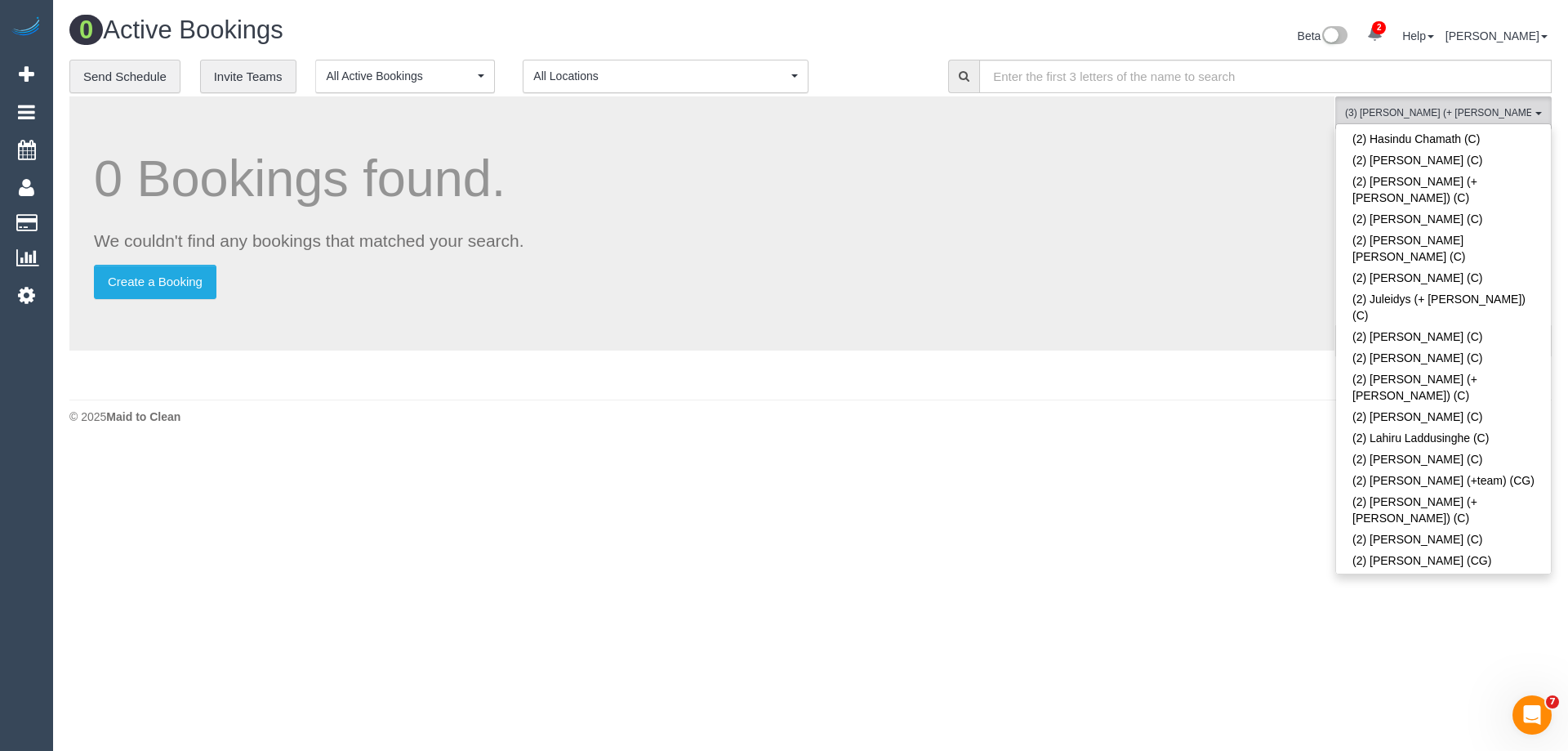
scroll to position [1068, 0]
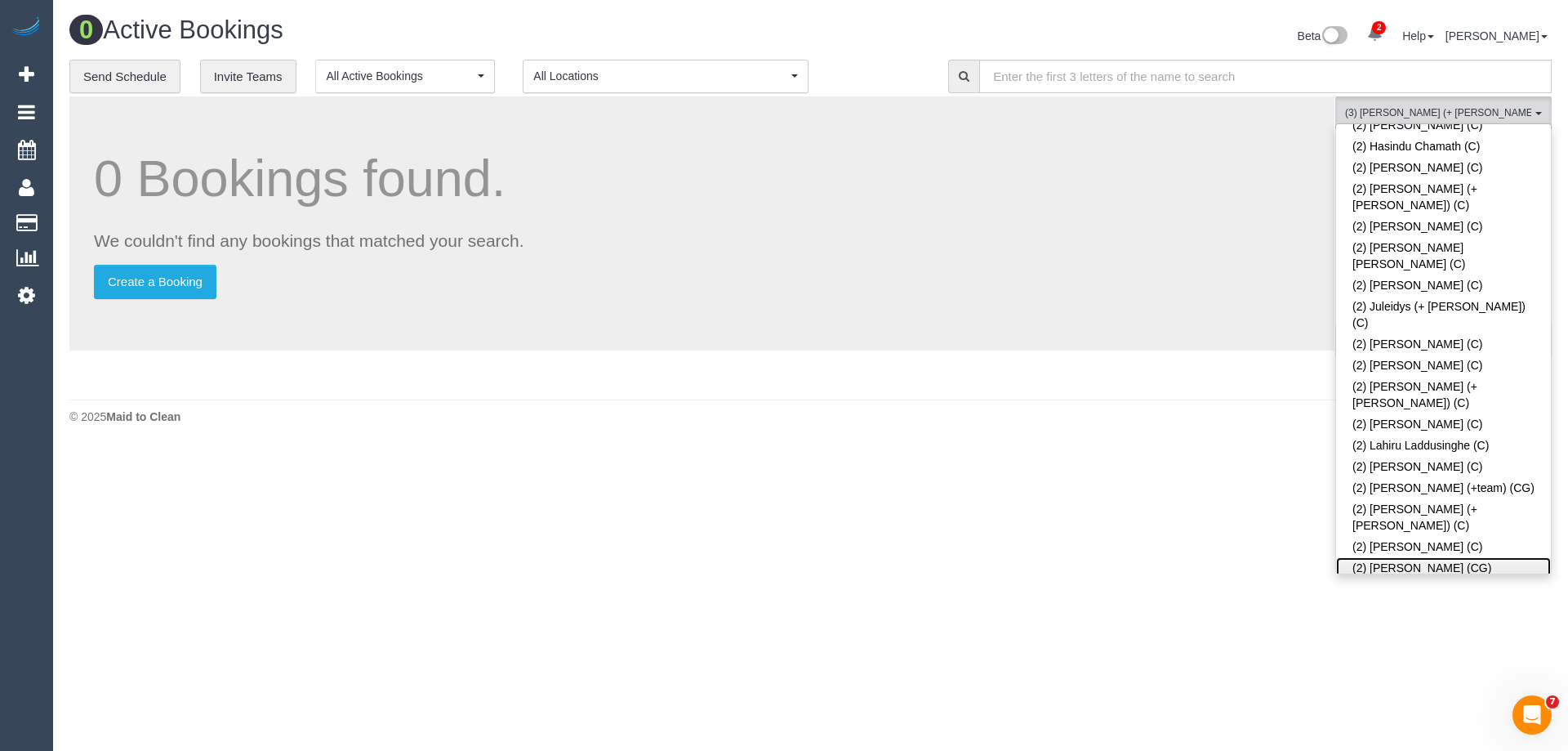
click at [1402, 557] on link "(2) [PERSON_NAME] (CG)" at bounding box center [1443, 568] width 215 height 21
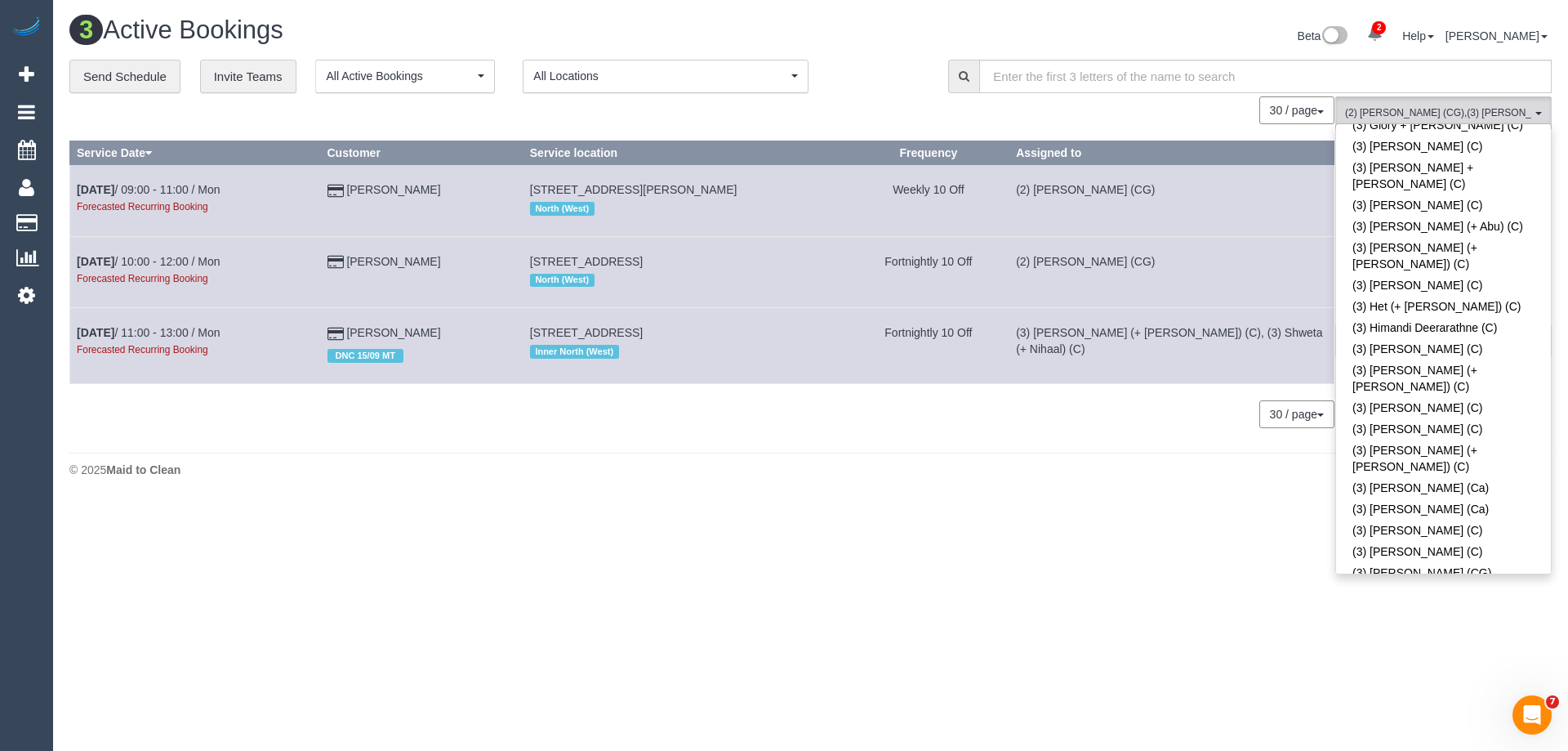
scroll to position [3355, 0]
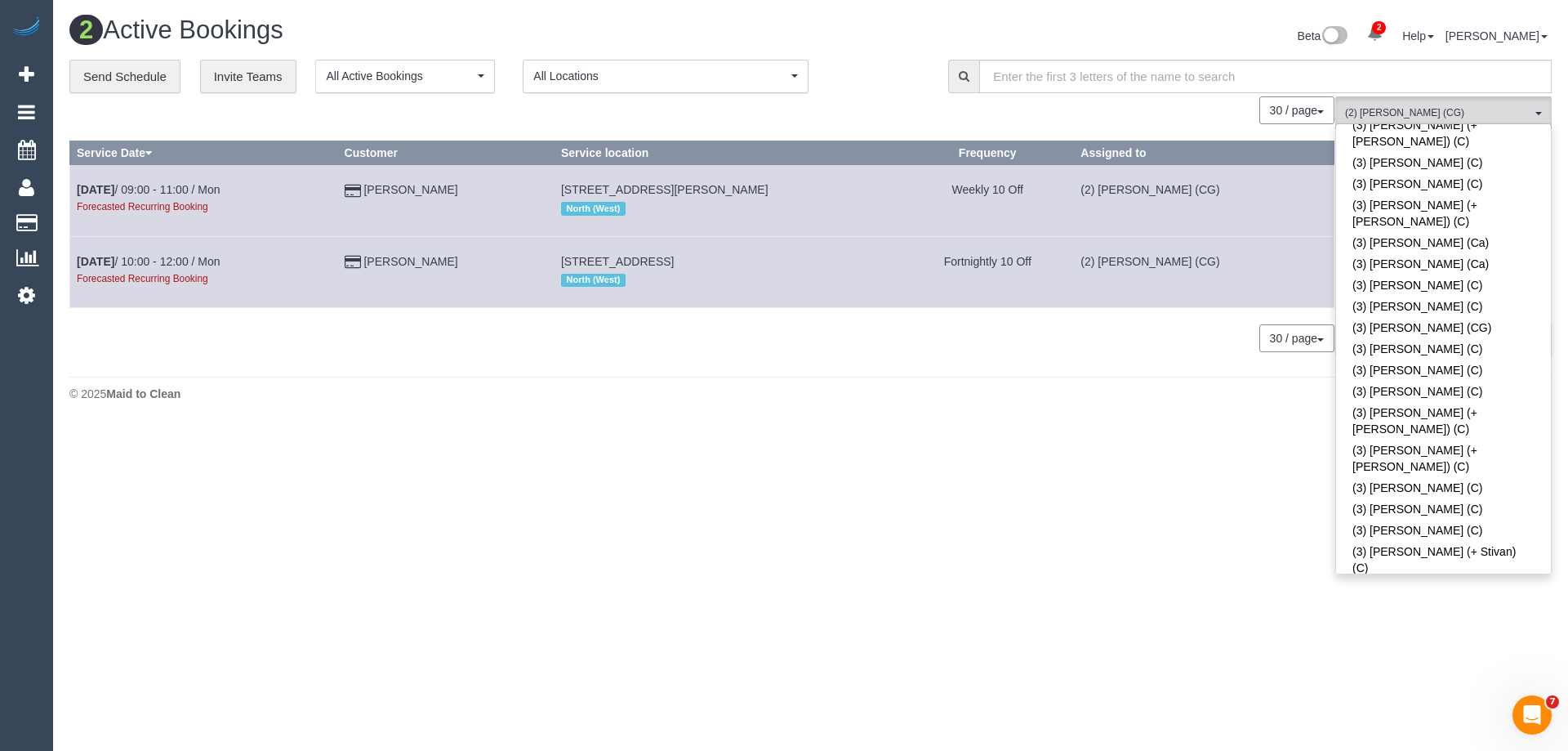
click at [1144, 463] on body "2 Beta Your Notifications You have 0 alerts × You have 1 to charge for 10/10/20…" at bounding box center [784, 375] width 1568 height 751
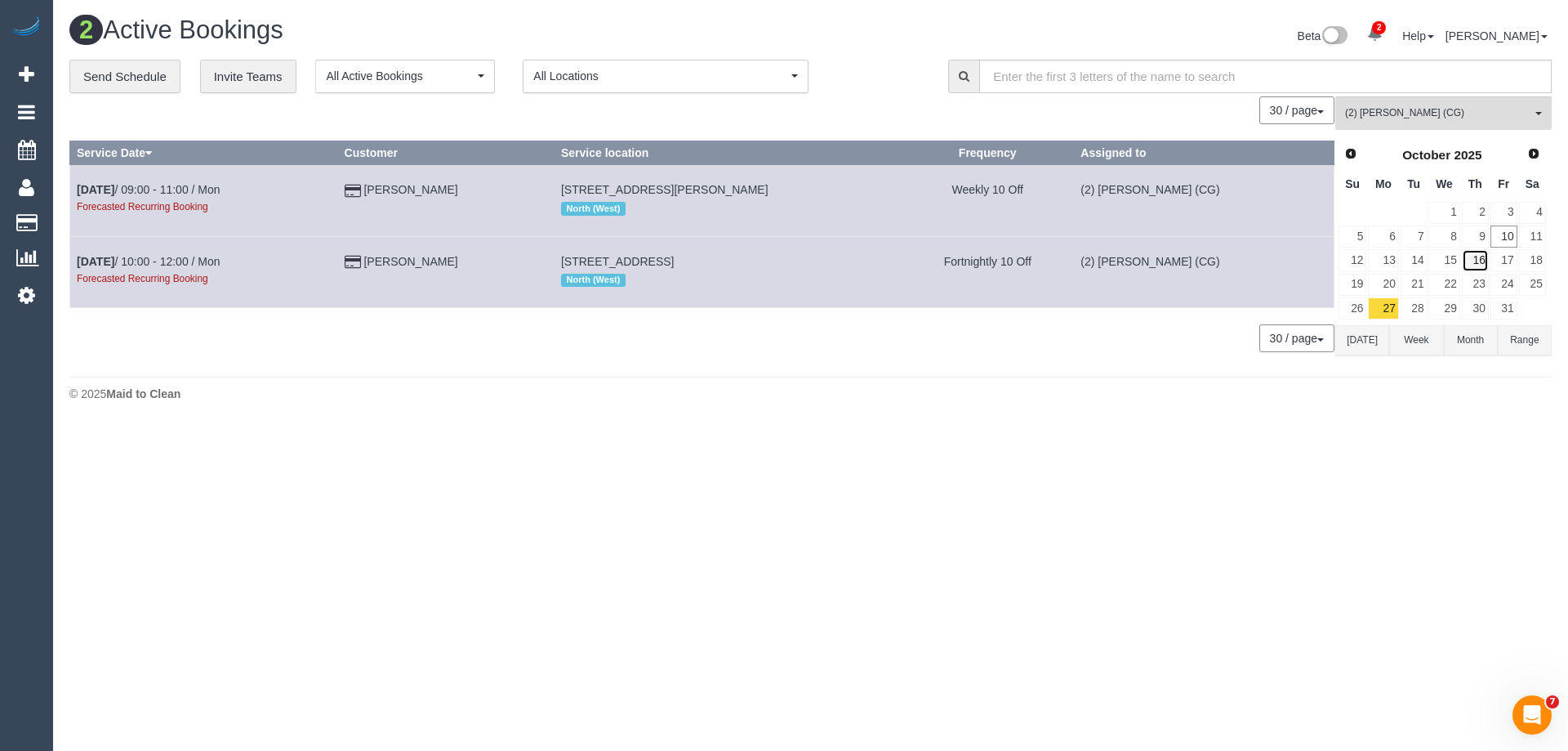
click at [1478, 258] on link "16" at bounding box center [1475, 260] width 27 height 22
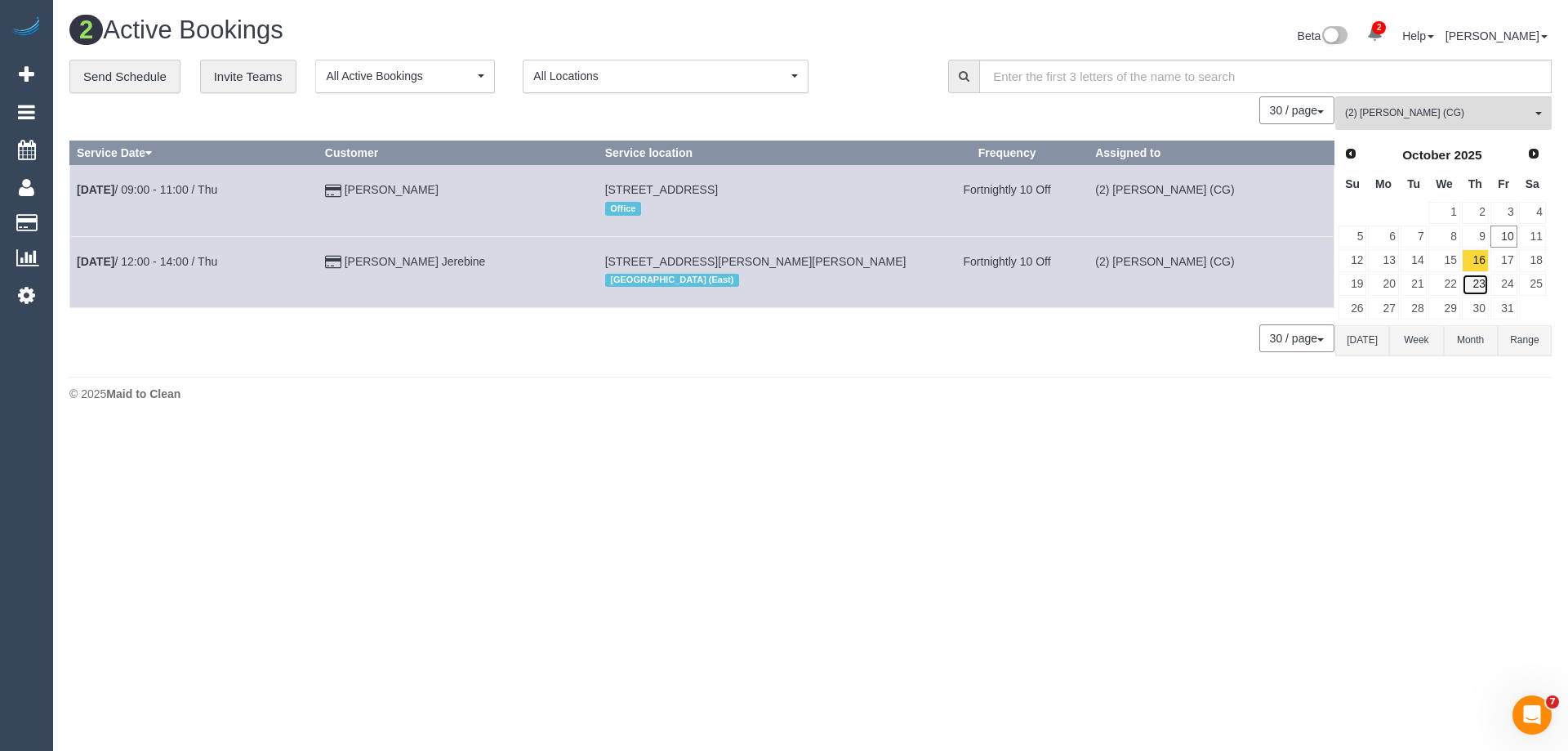
click at [1487, 285] on link "23" at bounding box center [1475, 284] width 27 height 22
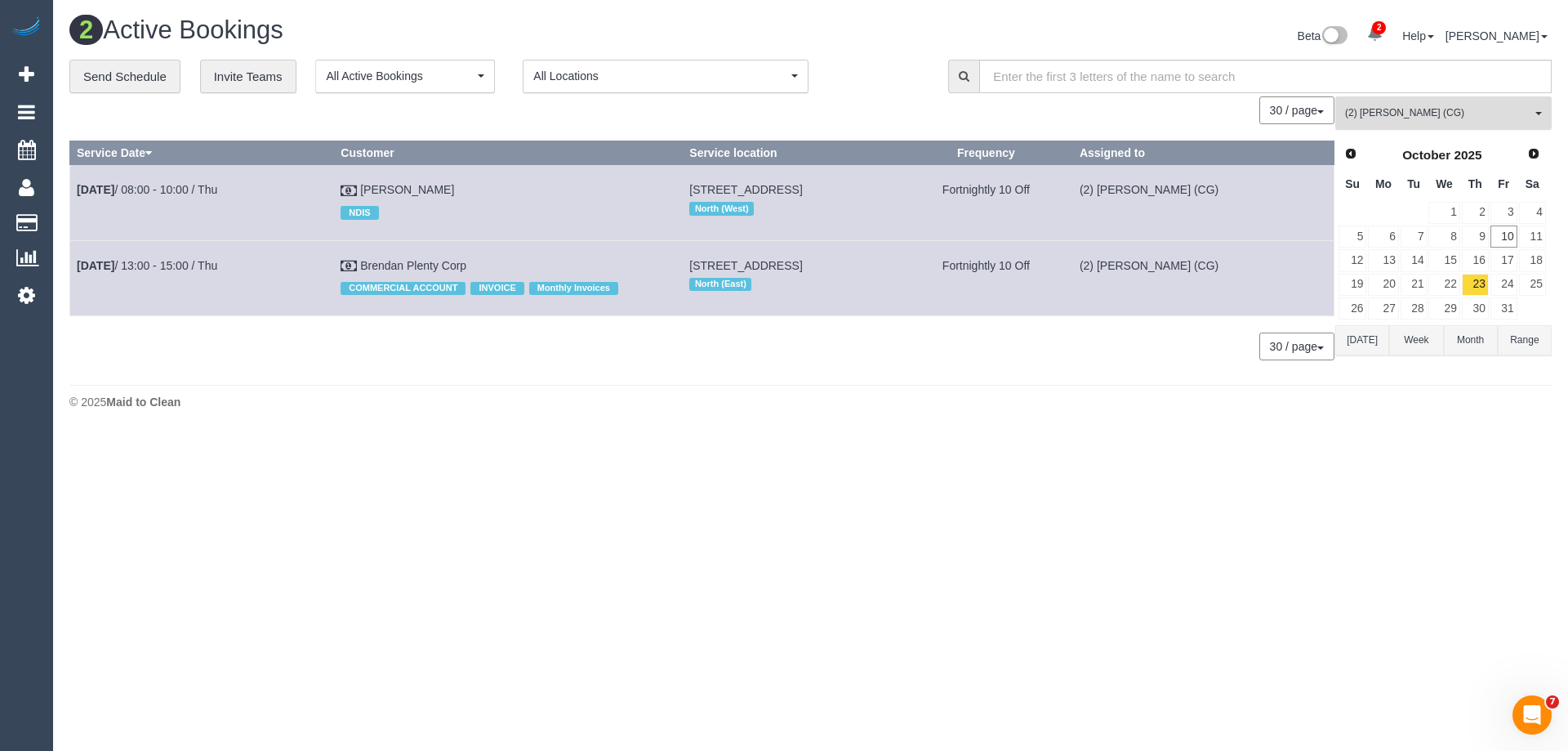
click at [1392, 100] on button "(2) Mohd Che Manir (CG) All Teams" at bounding box center [1443, 112] width 217 height 34
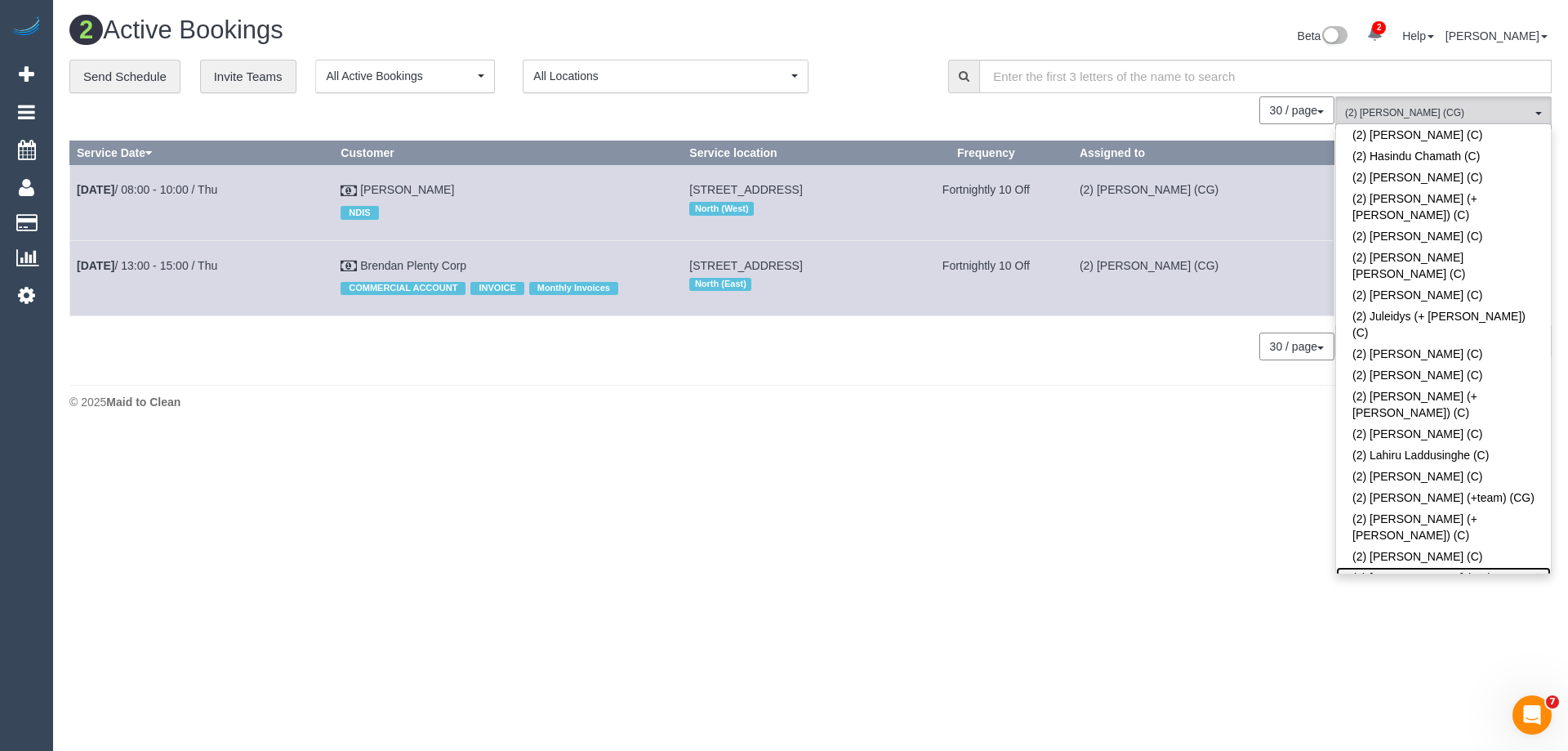
click at [1402, 567] on link "(2) [PERSON_NAME] (CG)" at bounding box center [1443, 577] width 215 height 21
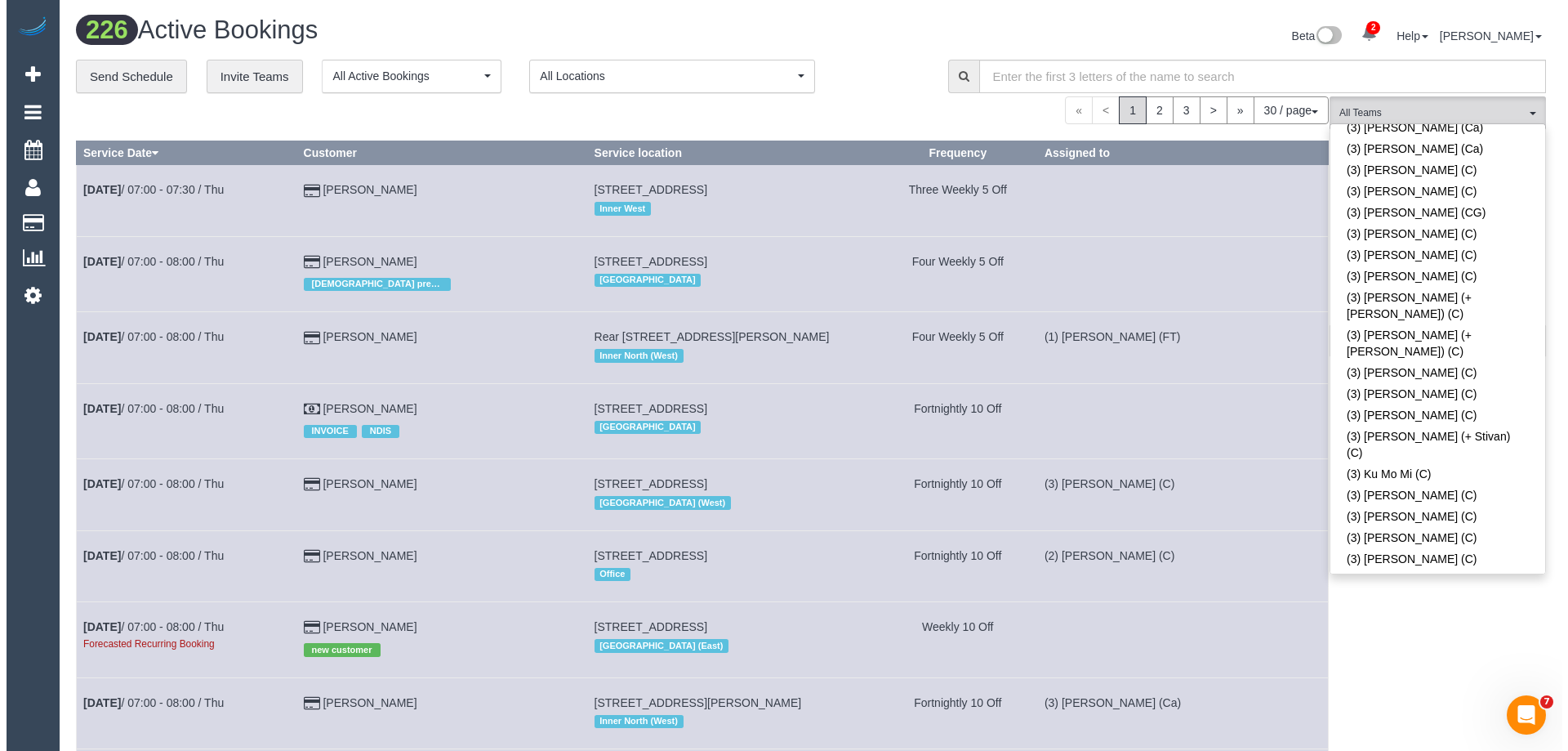
scroll to position [3509, 0]
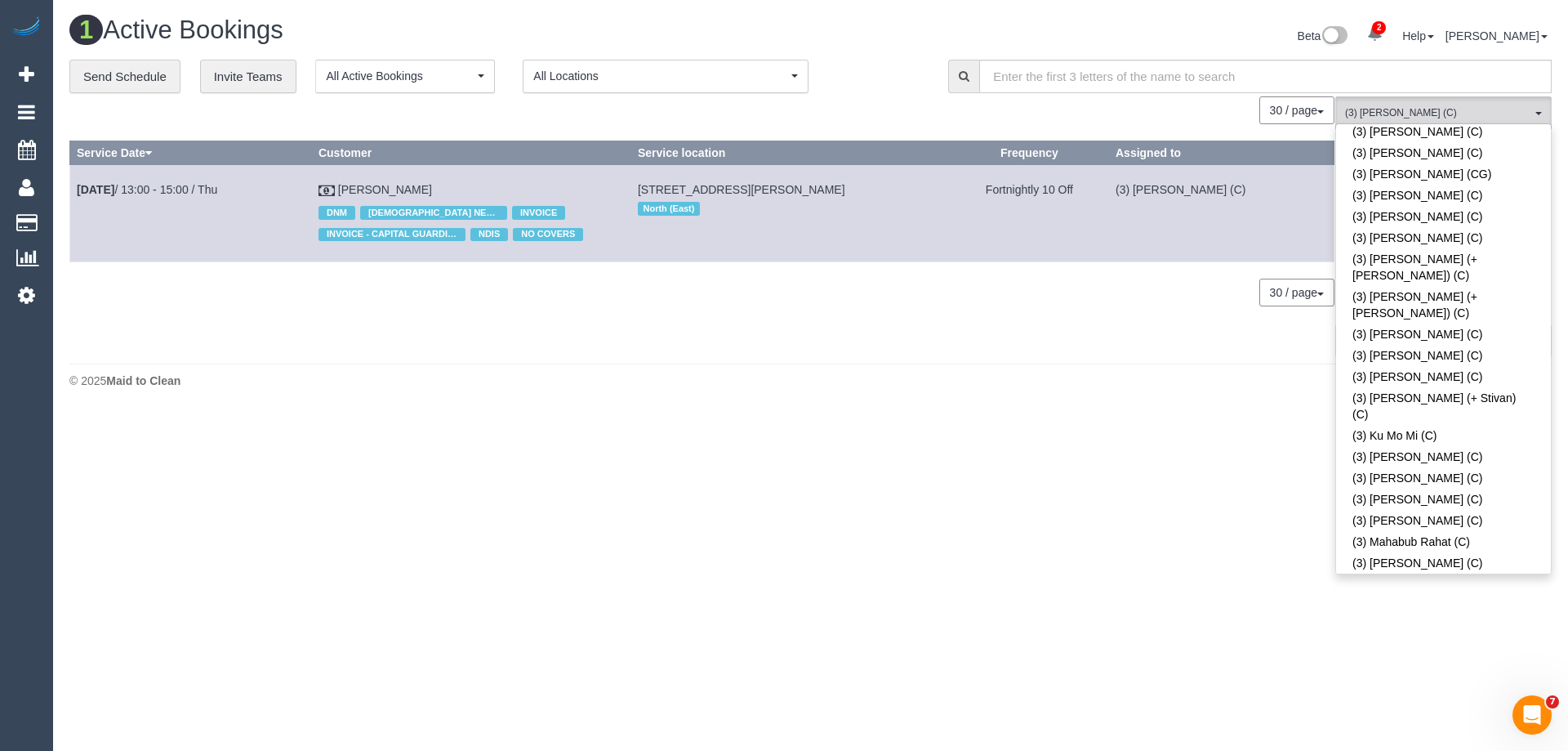
click at [1070, 289] on div "30 / page 10 / page 20 / page 30 / page 40 / page 50 / page 100 / page" at bounding box center [701, 292] width 1265 height 28
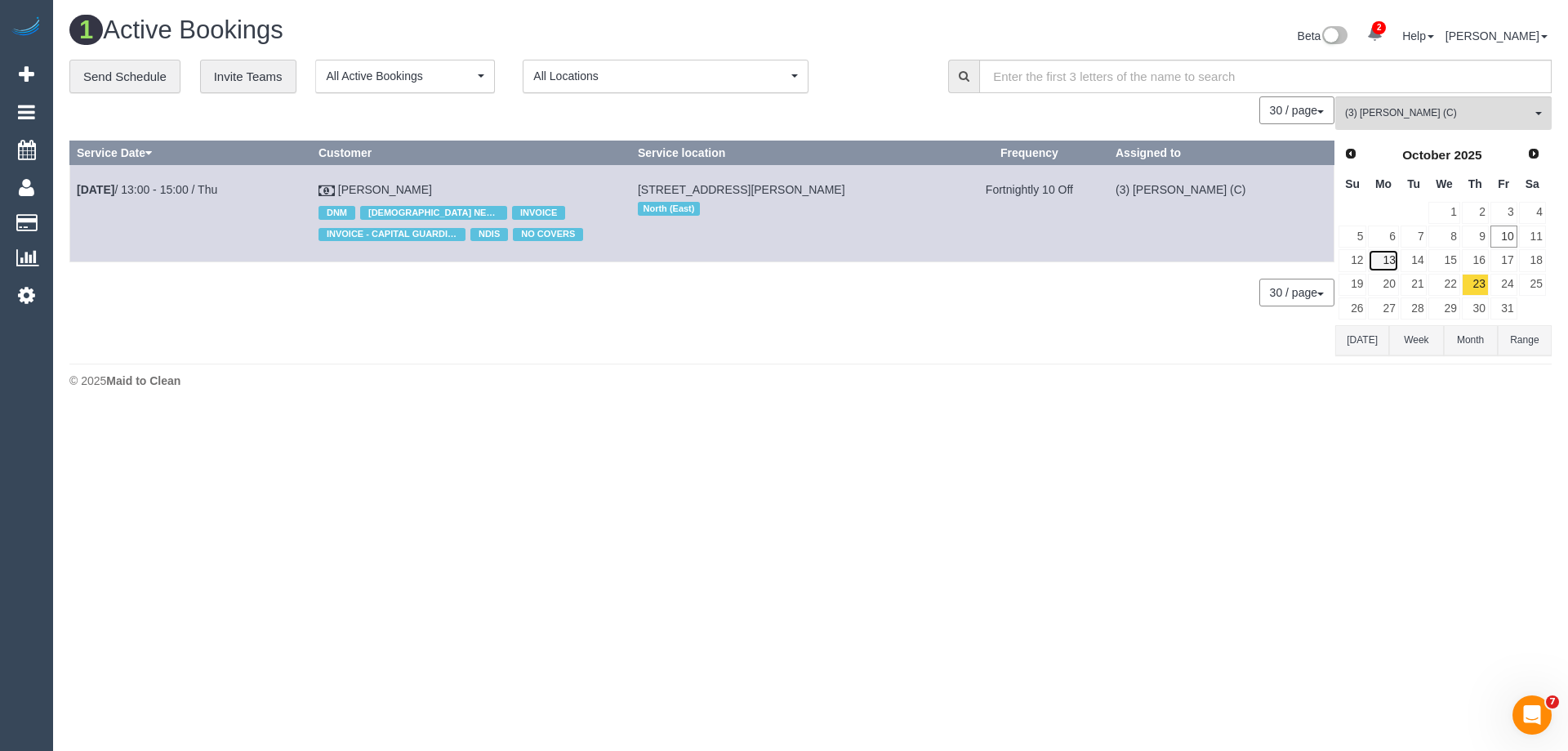
click at [1386, 256] on link "13" at bounding box center [1383, 260] width 31 height 22
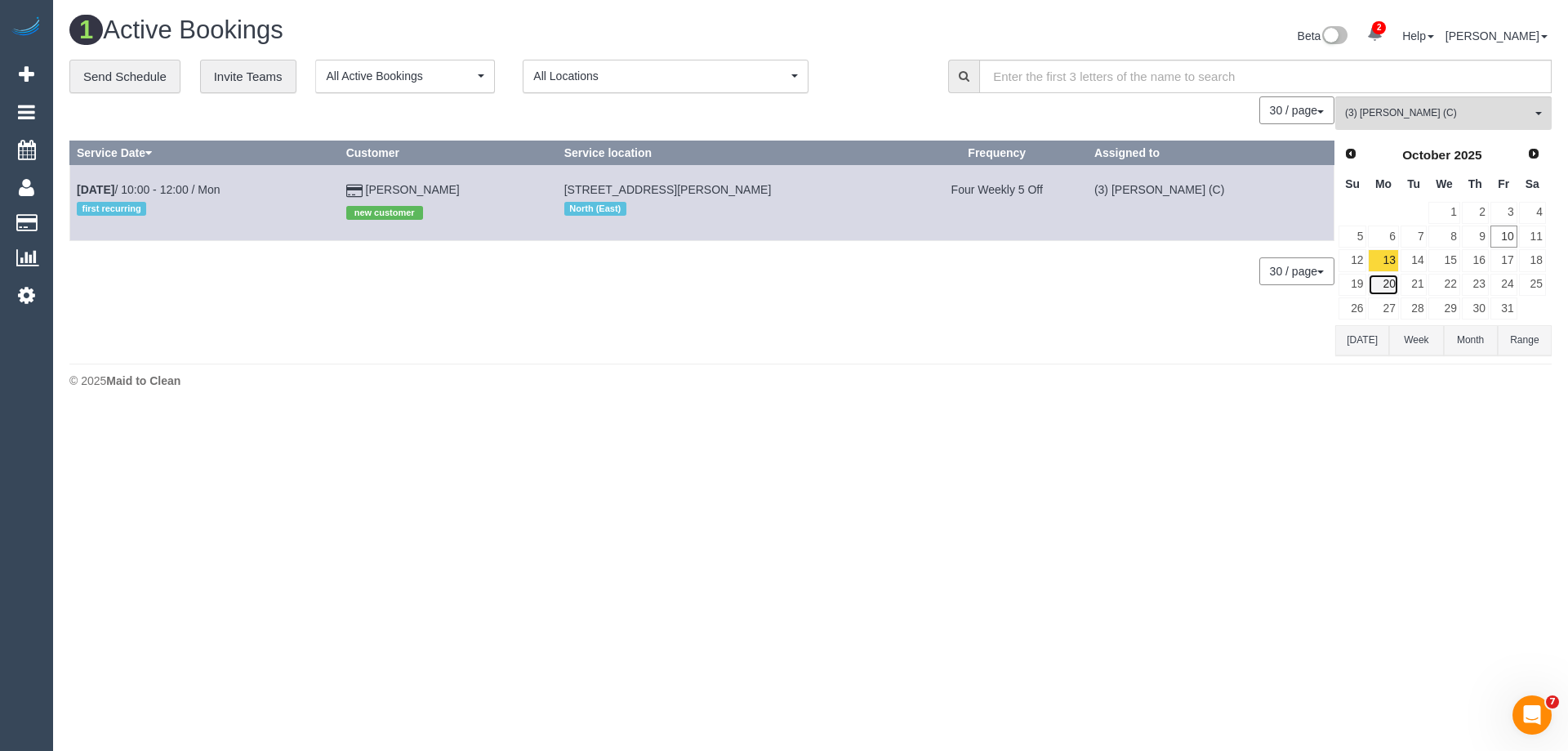
click at [1385, 281] on link "20" at bounding box center [1383, 284] width 31 height 22
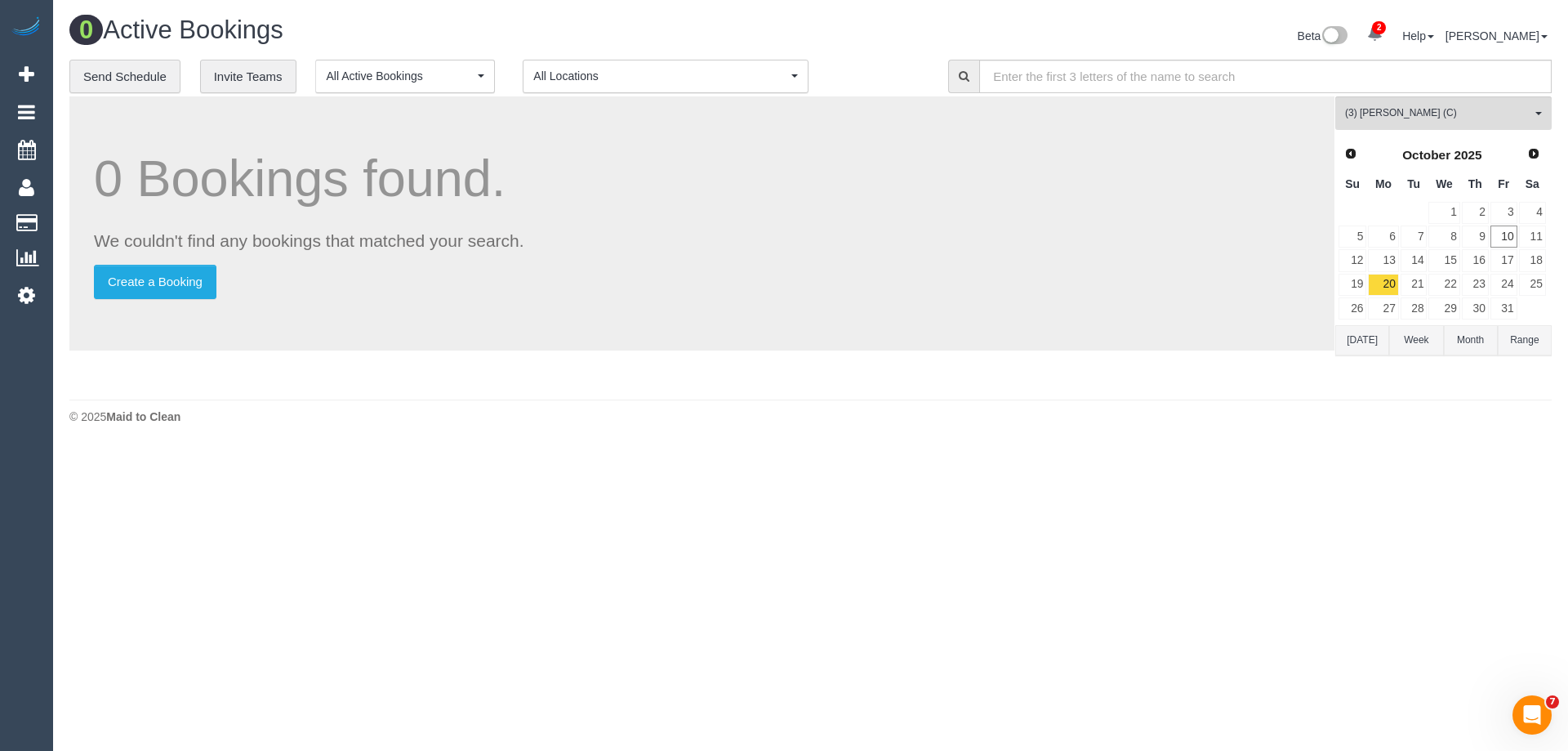
click at [1386, 322] on div "Prev Next October 2025 Su Mo Tu We Th Fr Sa 1 2 3 4 5 6 7 8 9 10 11 12 13 14 15…" at bounding box center [1441, 231] width 214 height 186
click at [1386, 305] on link "27" at bounding box center [1383, 308] width 31 height 22
click at [1463, 112] on span "(3) Sharon Sparks (C)" at bounding box center [1438, 113] width 186 height 13
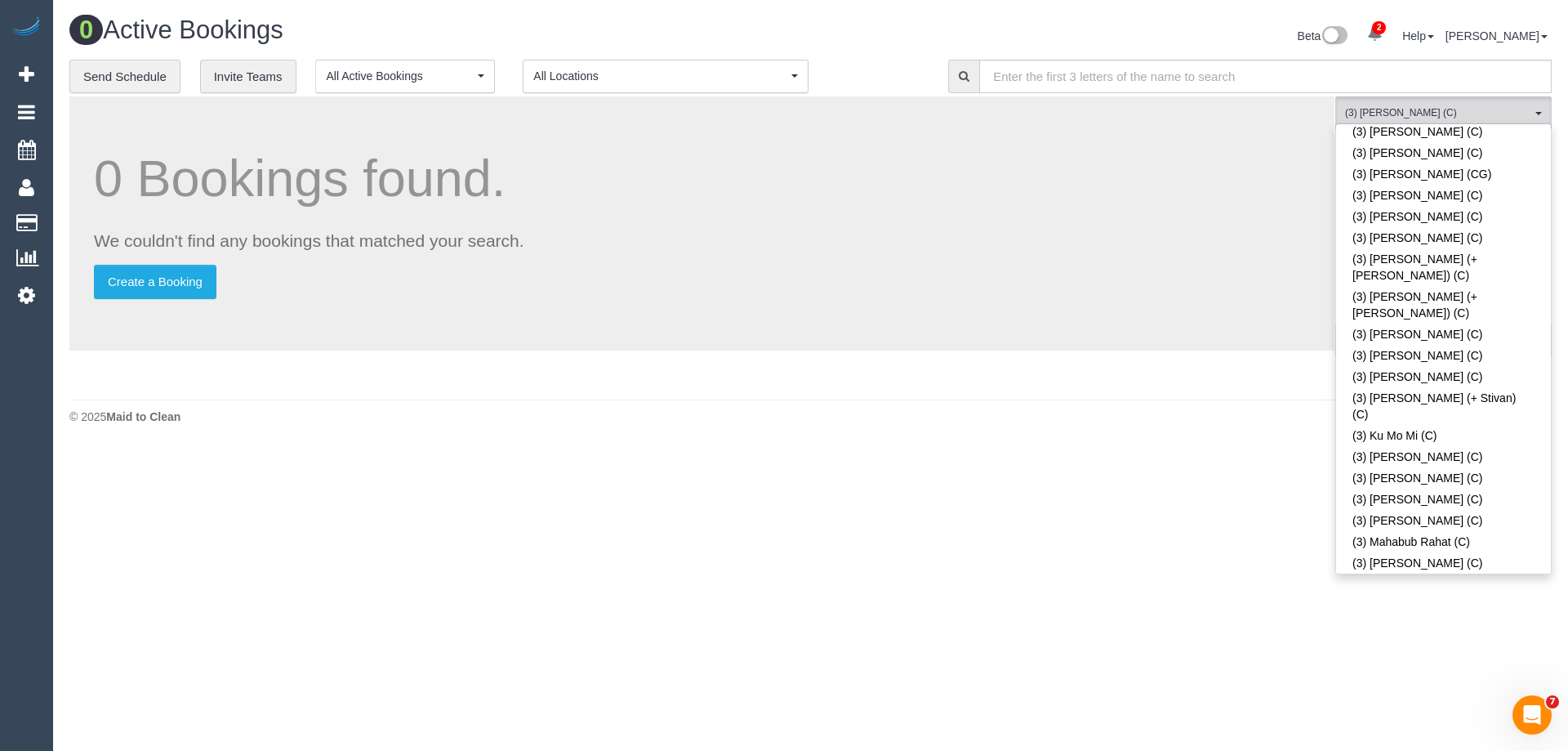
click at [1146, 481] on body "2 Beta Your Notifications You have 0 alerts × You have 1 to charge for 10/10/20…" at bounding box center [784, 375] width 1568 height 751
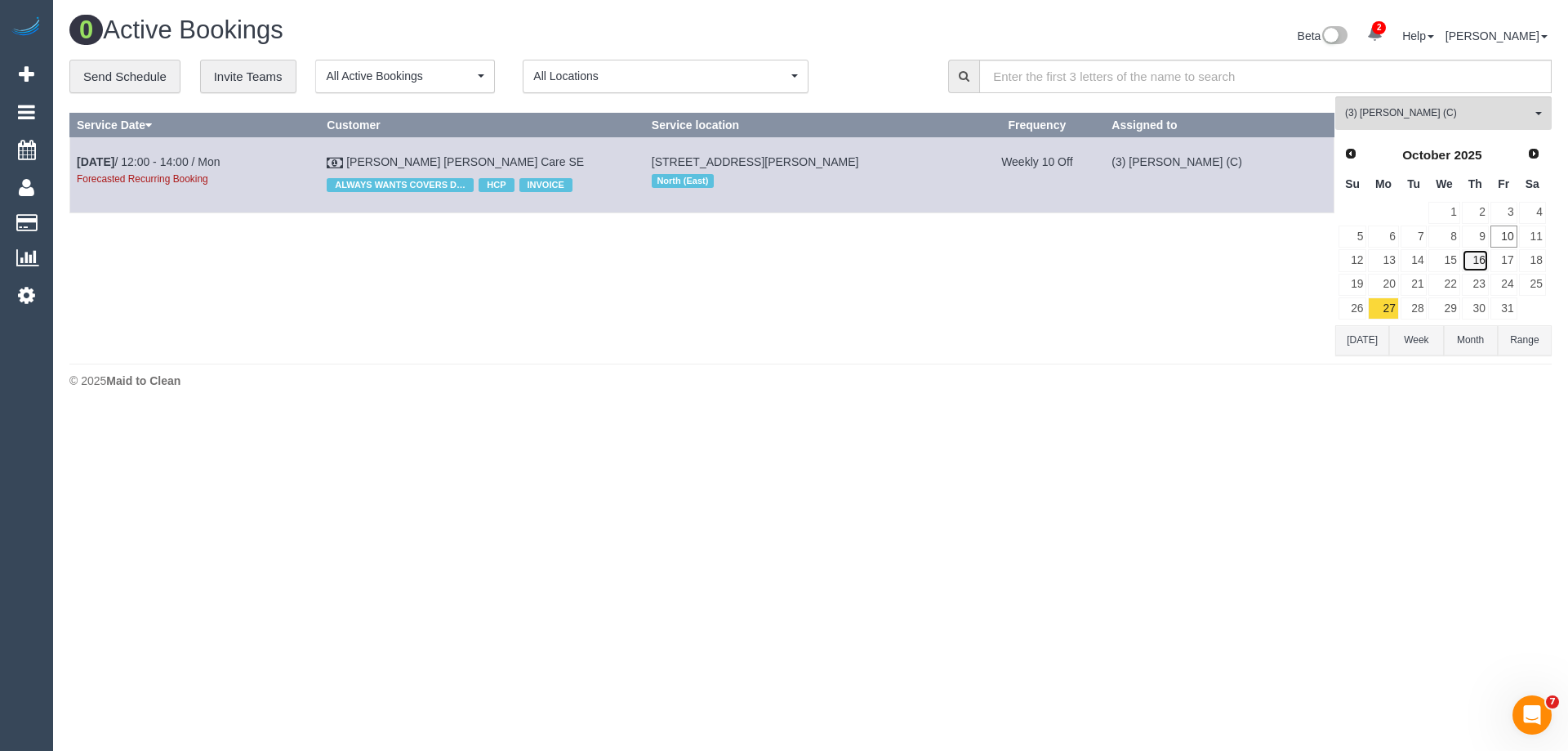
click at [1477, 261] on link "16" at bounding box center [1475, 260] width 27 height 22
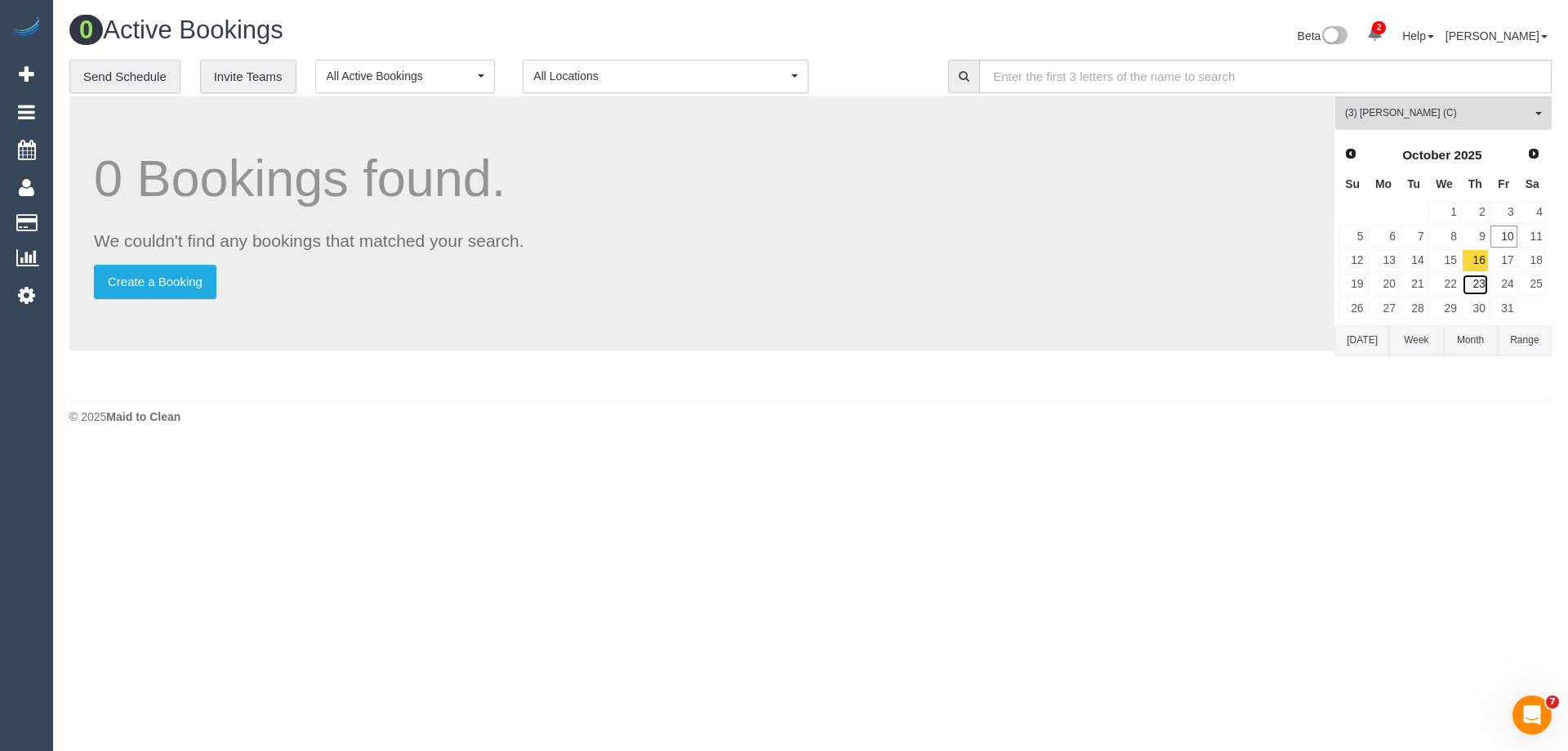
click at [1480, 288] on link "23" at bounding box center [1475, 284] width 27 height 22
click at [1479, 303] on link "30" at bounding box center [1475, 308] width 27 height 22
click at [1388, 279] on link "20" at bounding box center [1383, 284] width 31 height 22
click at [1383, 303] on link "27" at bounding box center [1383, 308] width 31 height 22
click at [1388, 250] on link "13" at bounding box center [1383, 260] width 31 height 22
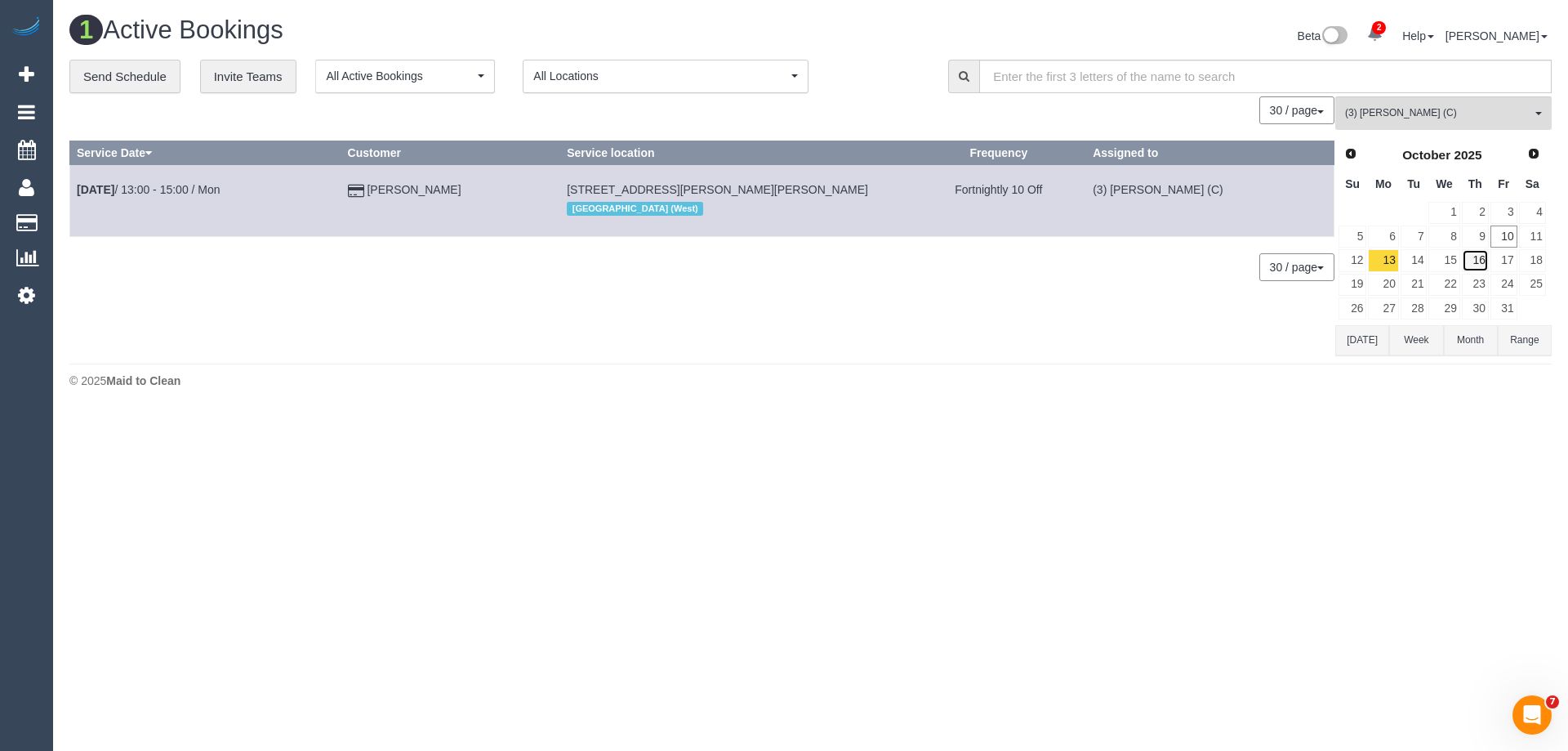
click at [1477, 269] on link "16" at bounding box center [1475, 260] width 27 height 22
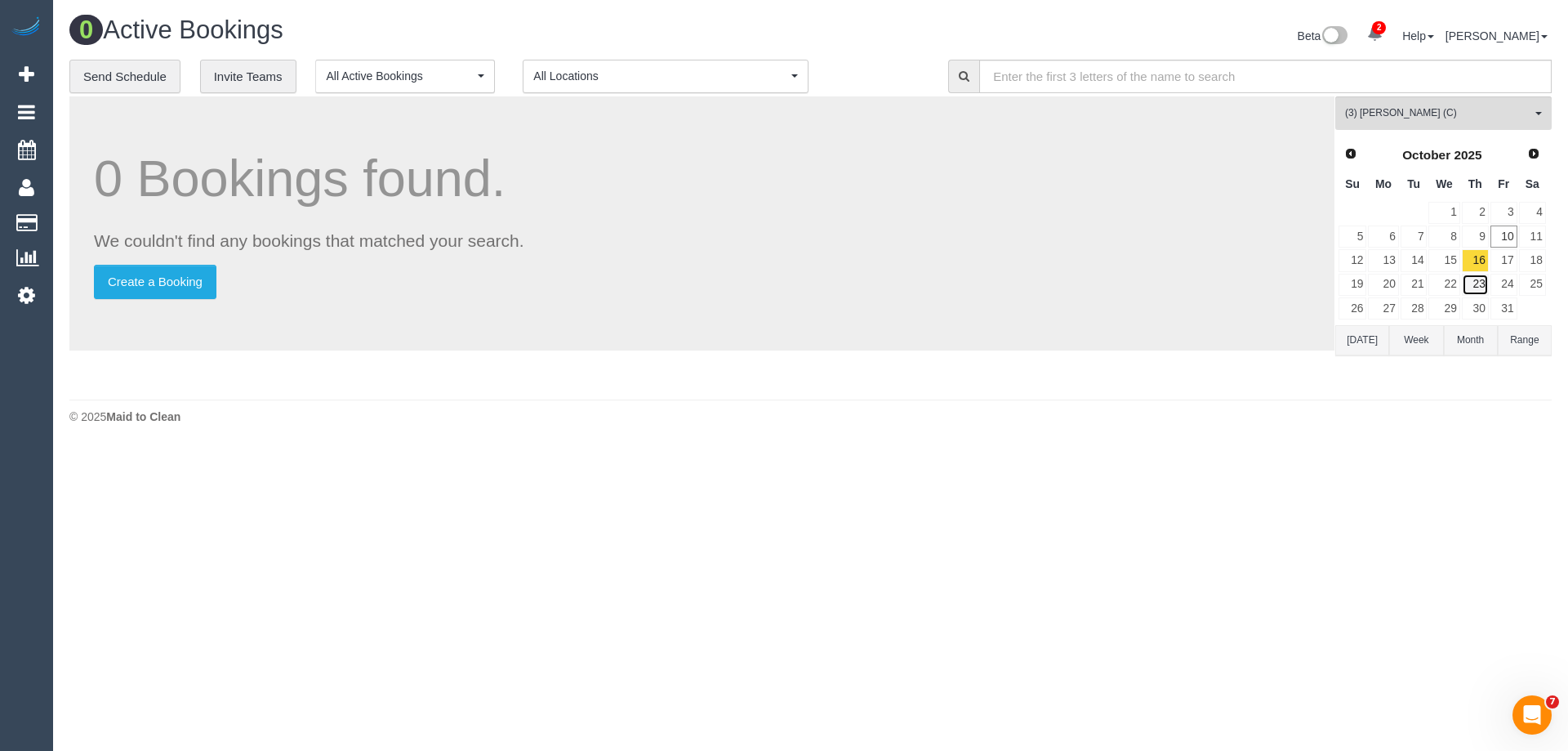
click at [1477, 281] on link "23" at bounding box center [1475, 284] width 27 height 22
click at [1473, 302] on link "30" at bounding box center [1475, 308] width 27 height 22
click at [1381, 102] on button "(3) Raj Suram (C) All Teams" at bounding box center [1443, 112] width 217 height 34
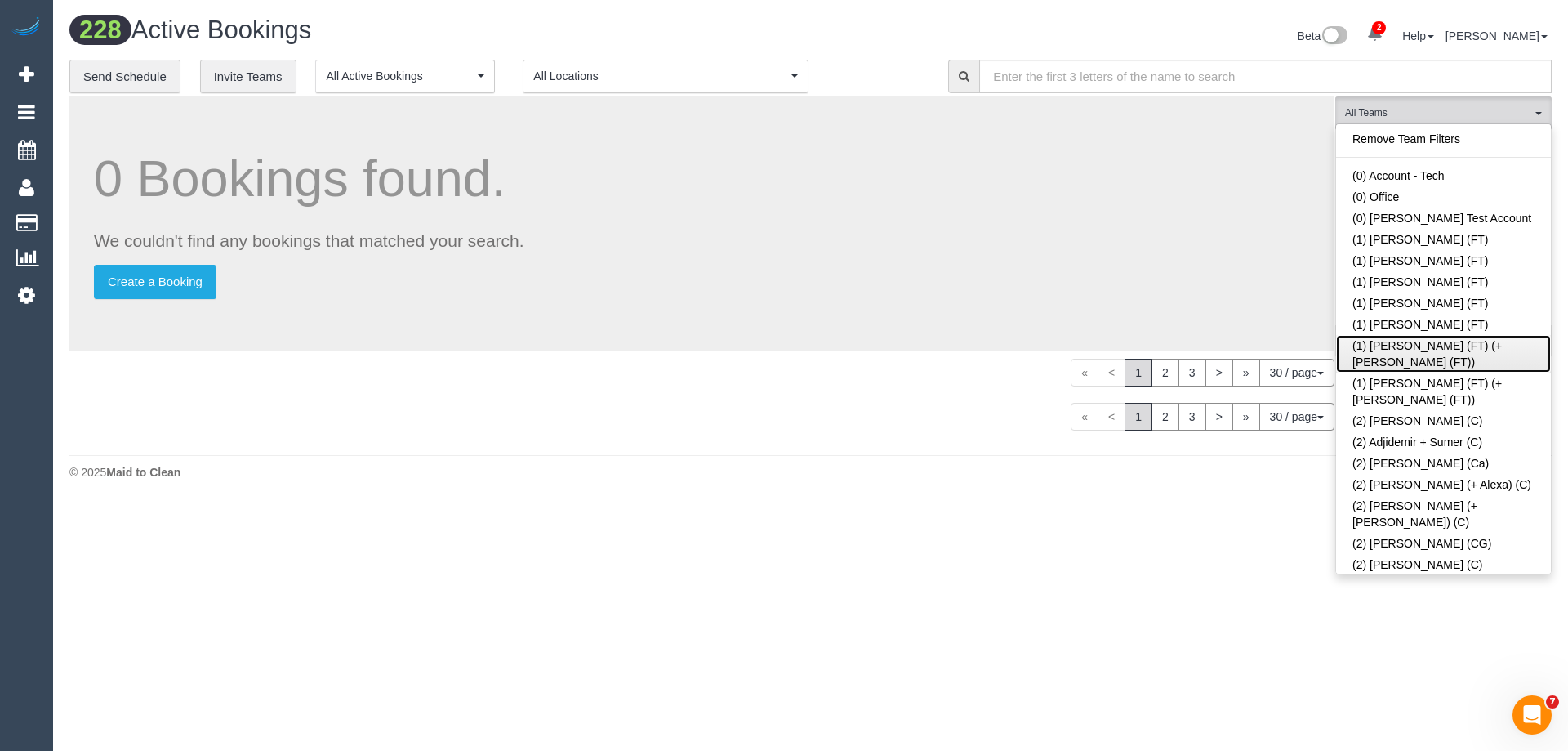
click at [1444, 348] on link "(1) [PERSON_NAME] (FT) (+[PERSON_NAME] (FT))" at bounding box center [1443, 353] width 215 height 37
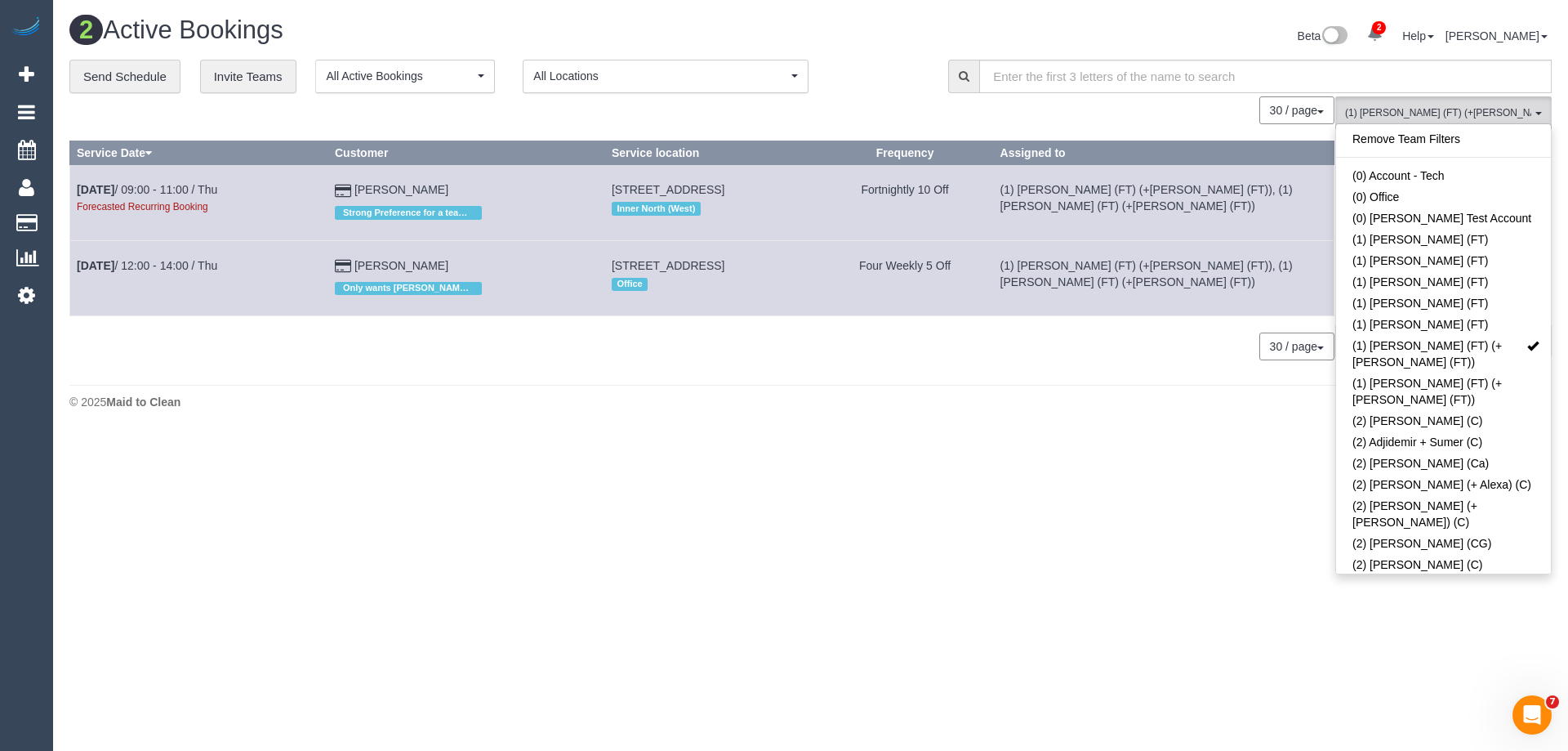
click at [1147, 304] on td "(1) Tina (FT) (+Tony (FT)), (1) Tony (FT) (+Tina (FT))" at bounding box center [1162, 277] width 340 height 75
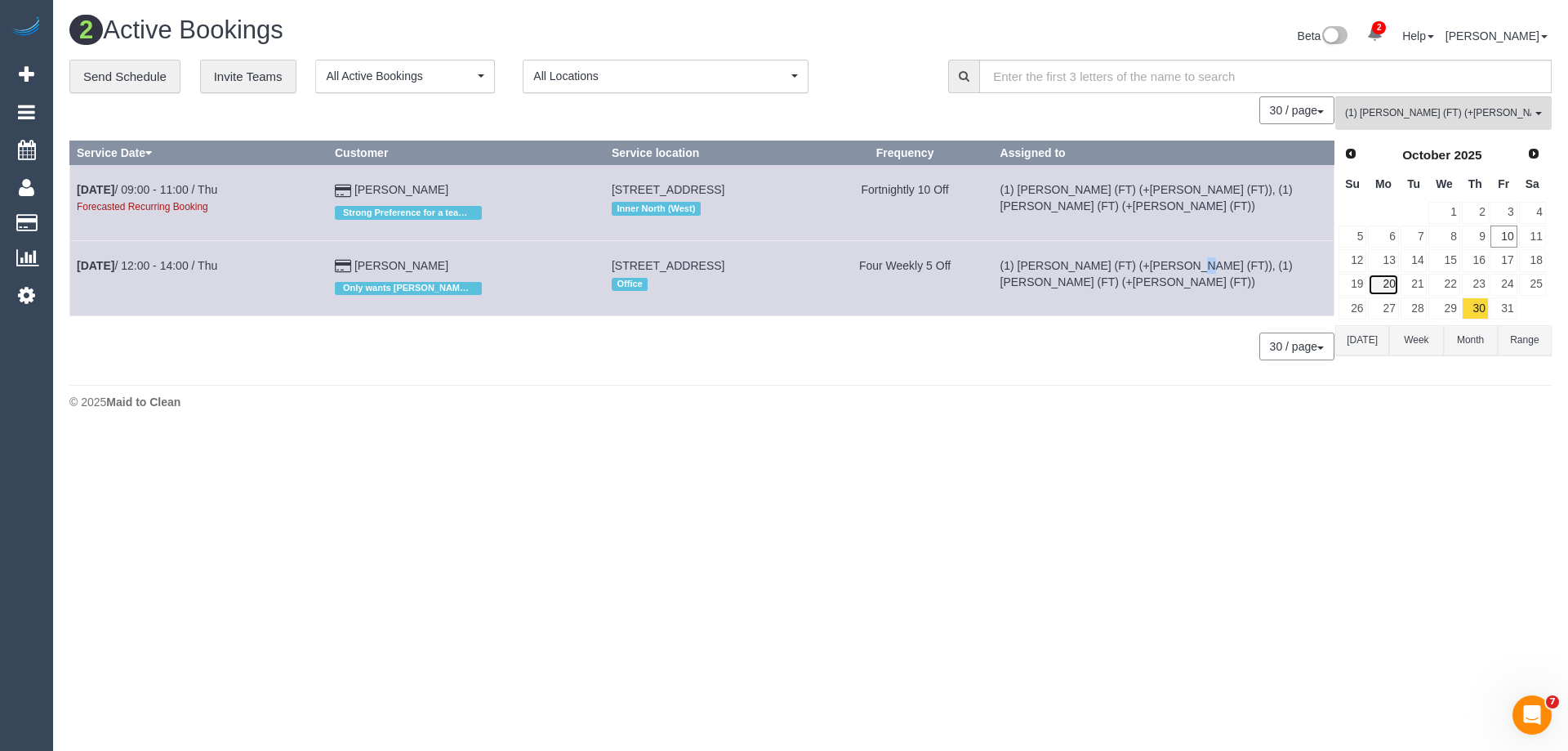
click at [1382, 289] on link "20" at bounding box center [1383, 284] width 31 height 22
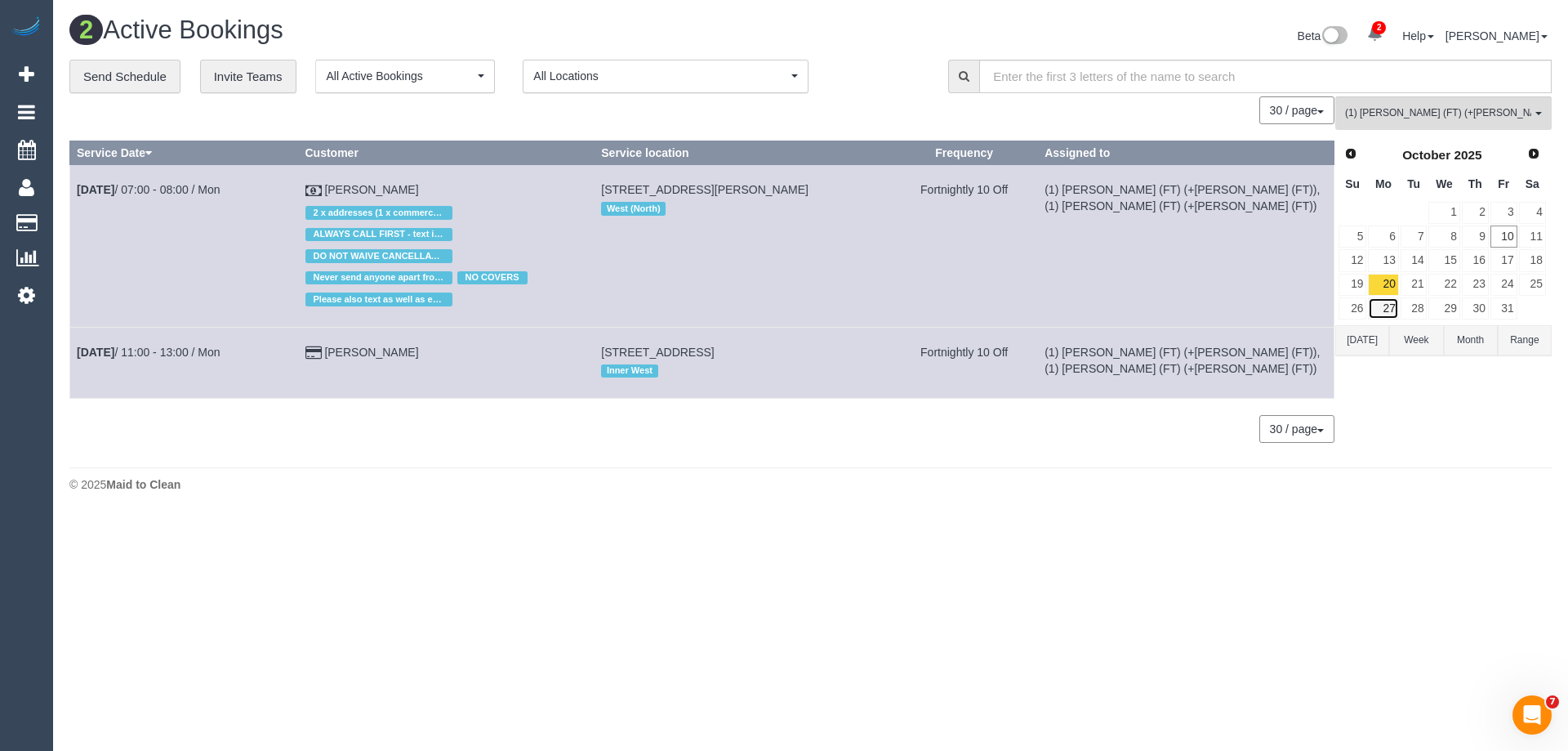
click at [1389, 309] on link "27" at bounding box center [1383, 308] width 31 height 22
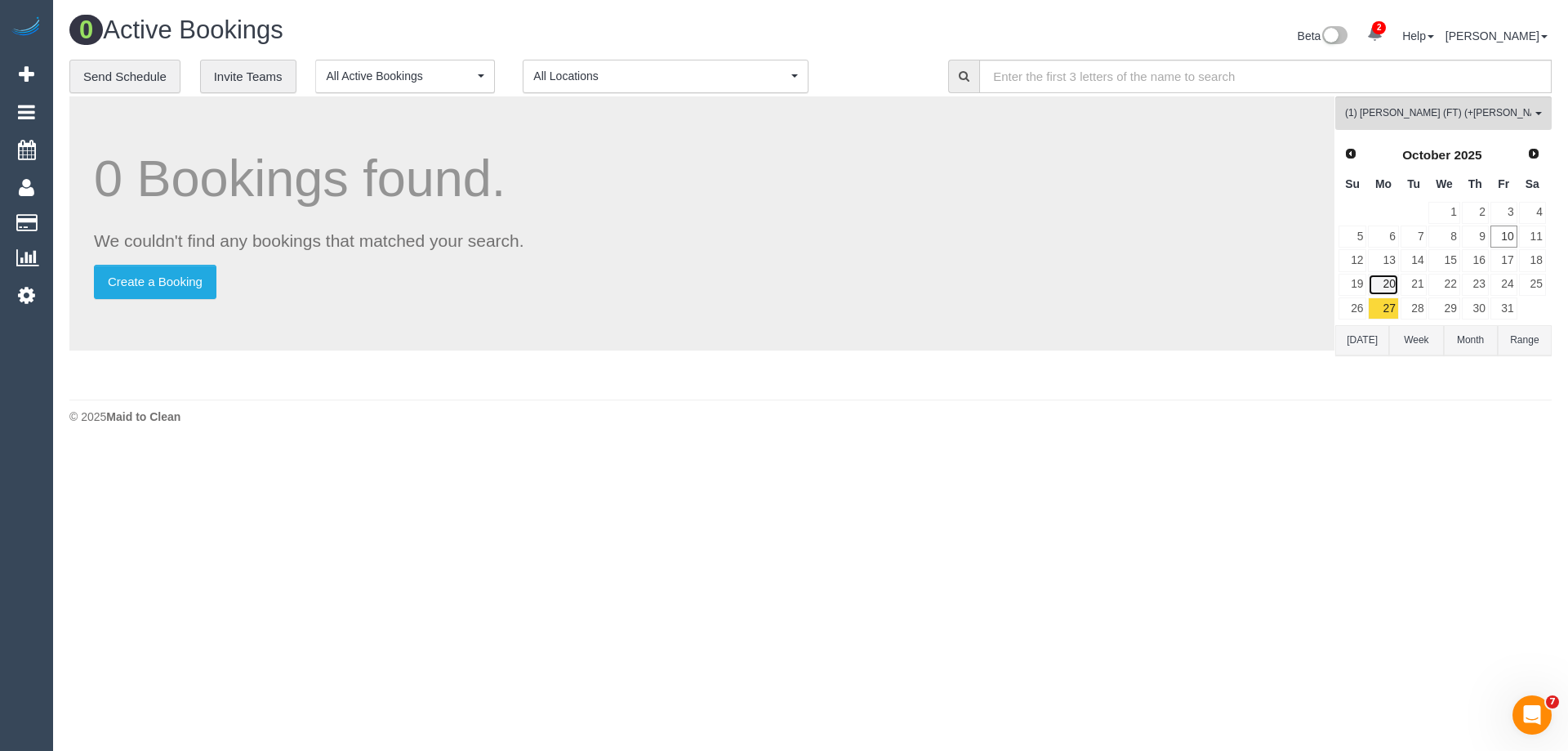
click at [1388, 284] on link "20" at bounding box center [1383, 284] width 31 height 22
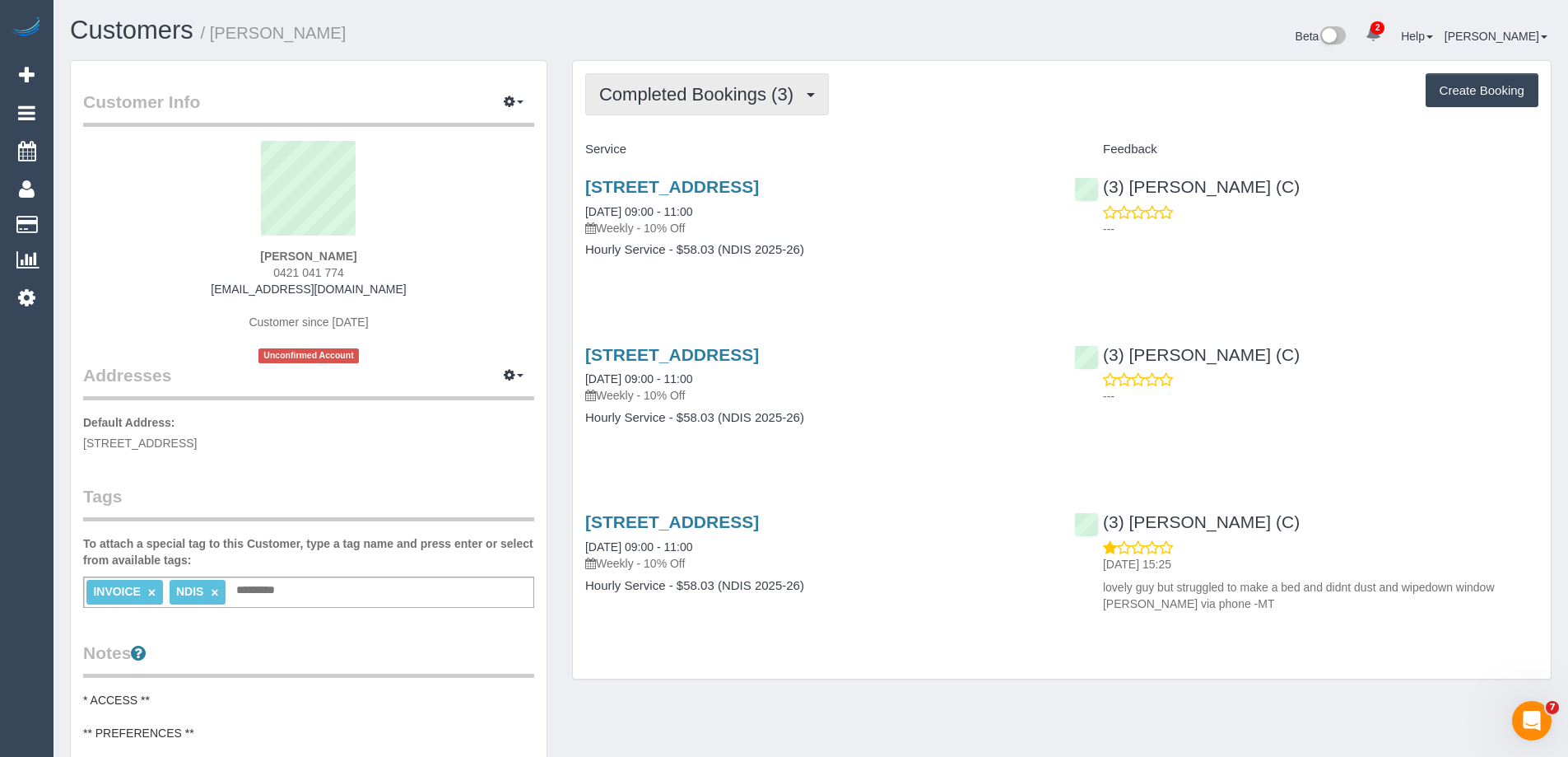
click at [696, 99] on span "Completed Bookings (3)" at bounding box center [700, 94] width 202 height 20
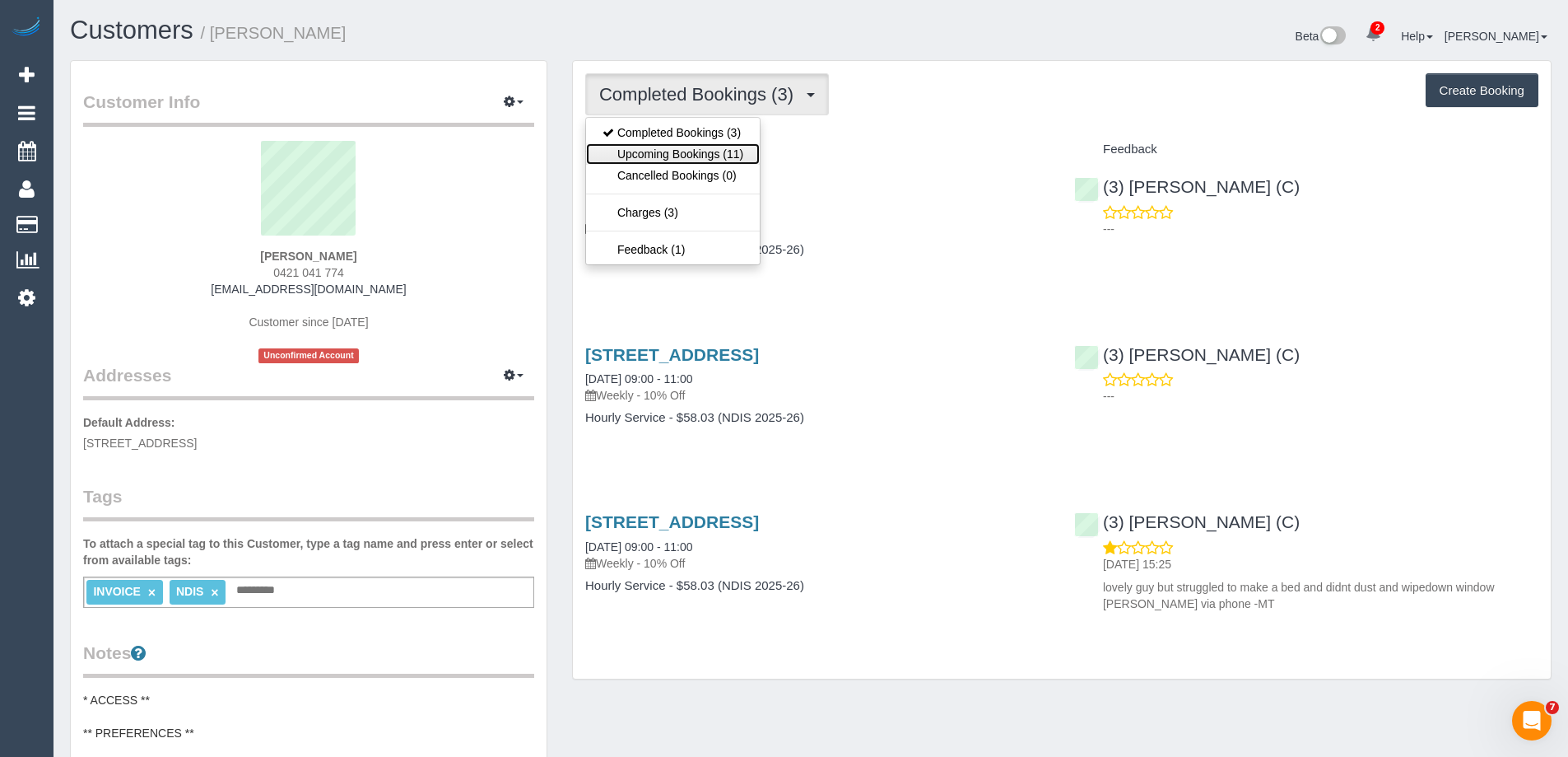
click at [695, 148] on link "Upcoming Bookings (11)" at bounding box center [673, 154] width 174 height 21
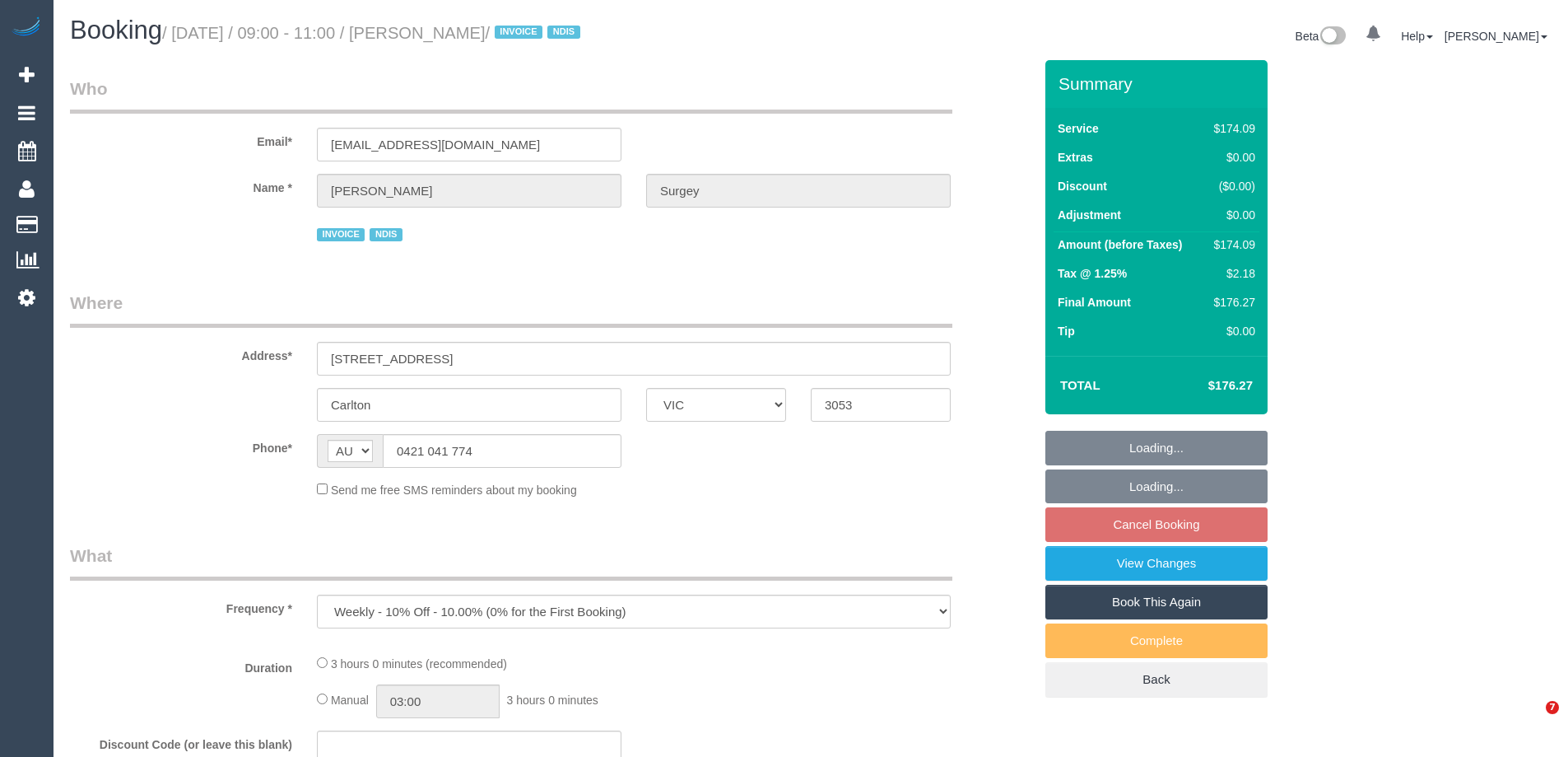
select select "VIC"
select select "180"
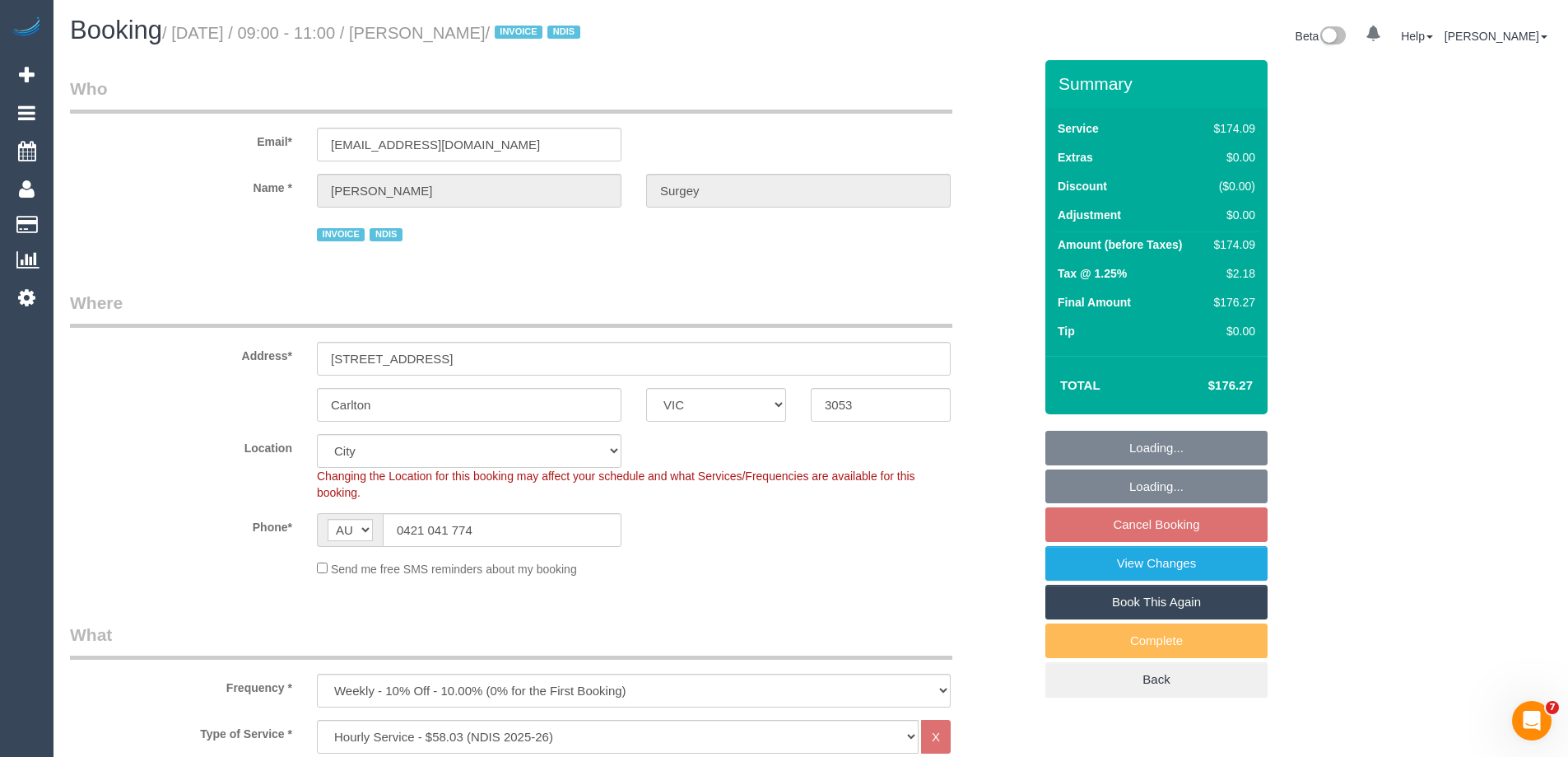
select select "object:755"
select select "number:28"
select select "number:14"
select select "number:19"
select select "number:22"
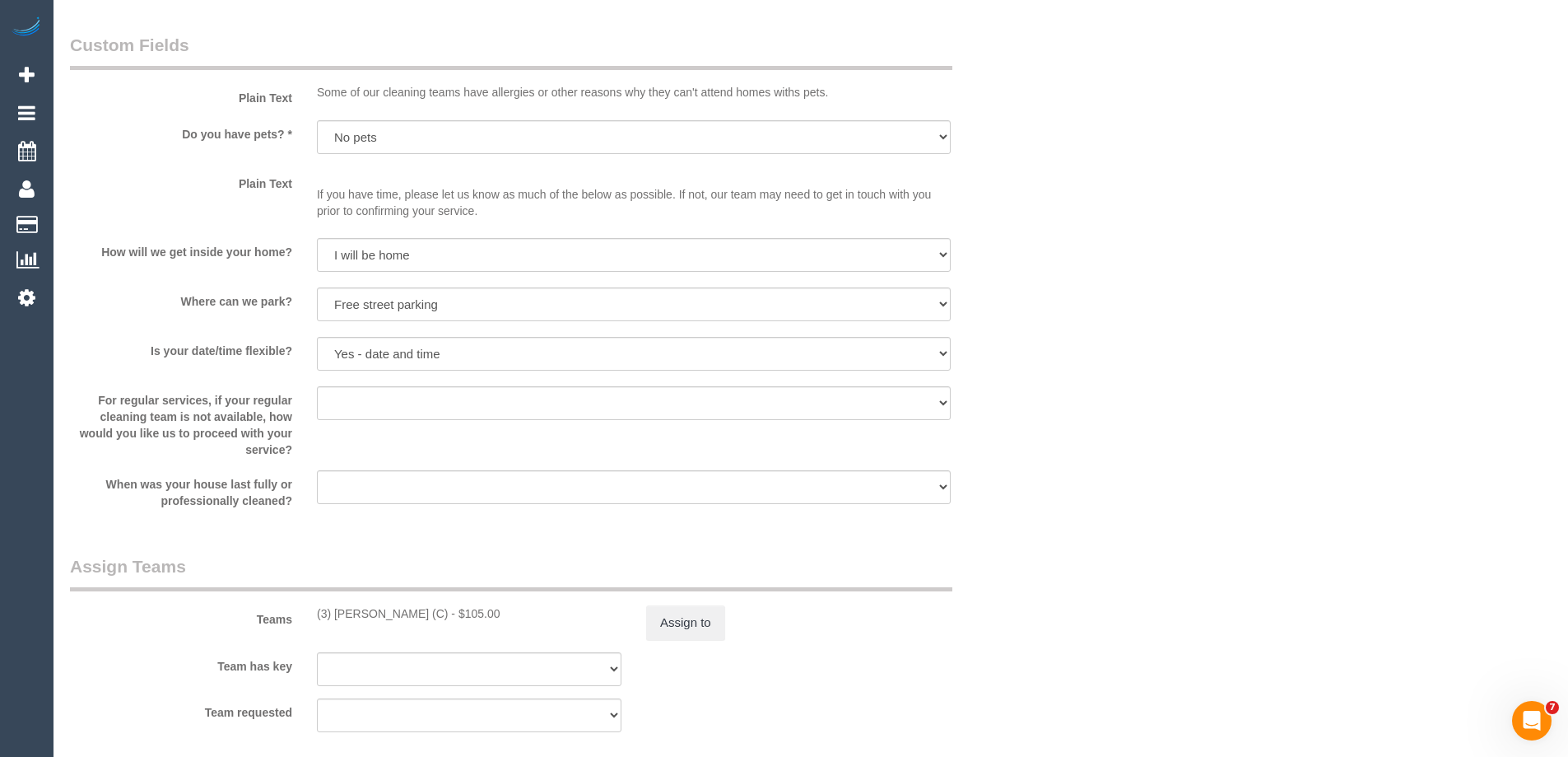
scroll to position [1729, 0]
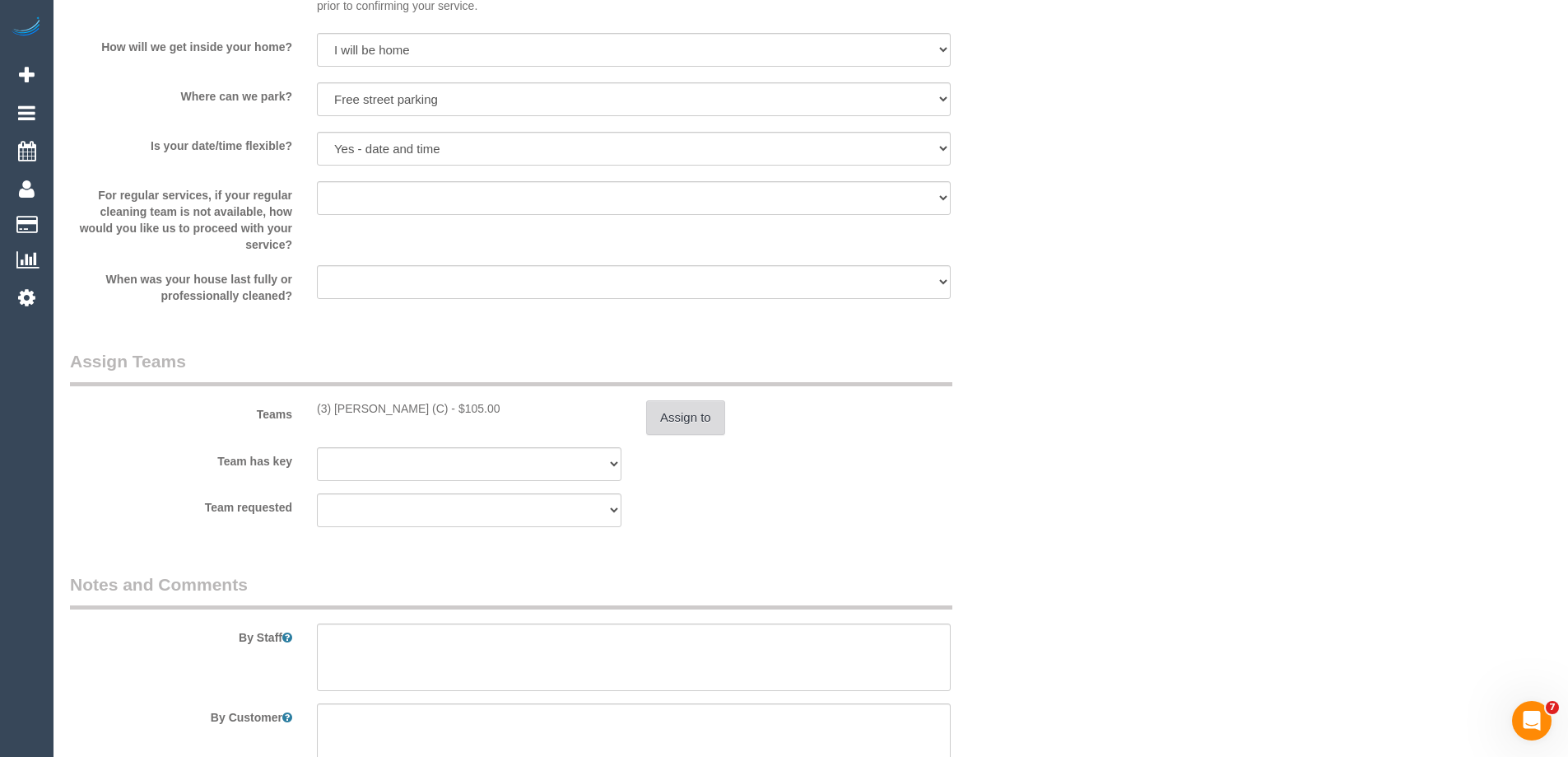
click at [674, 414] on button "Assign to" at bounding box center [685, 418] width 79 height 35
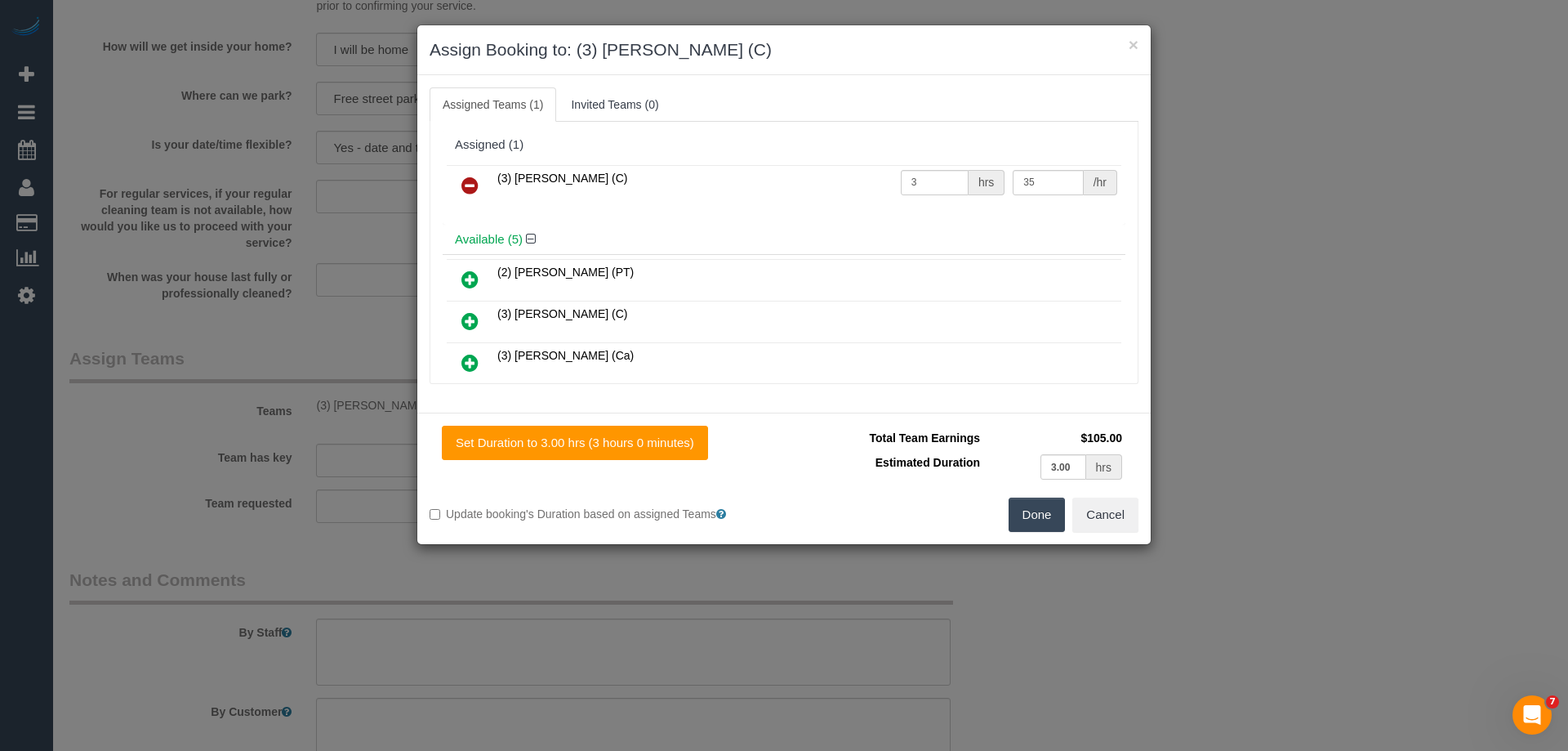
click at [467, 173] on link at bounding box center [470, 186] width 38 height 33
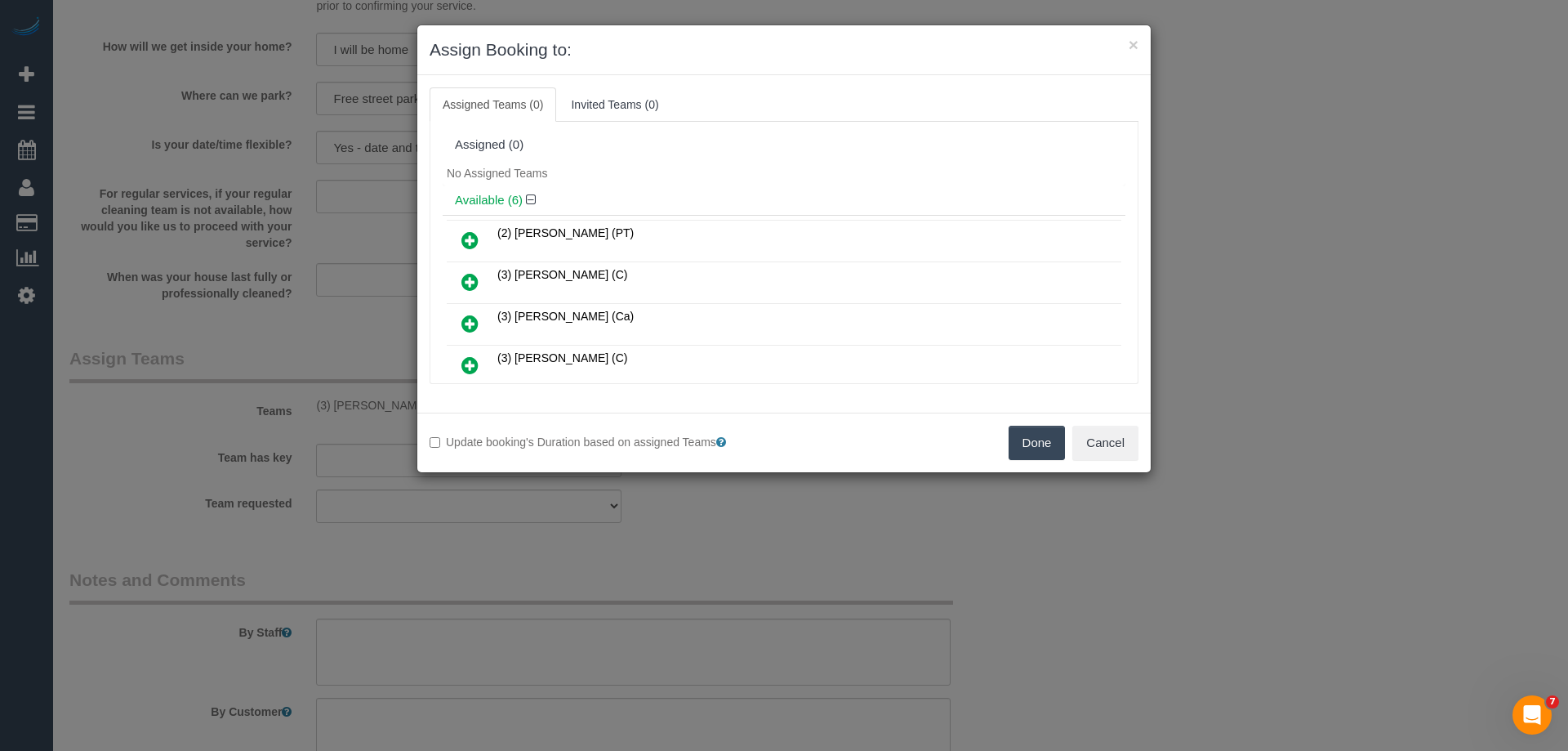
click at [1046, 437] on button "Done" at bounding box center [1038, 443] width 58 height 35
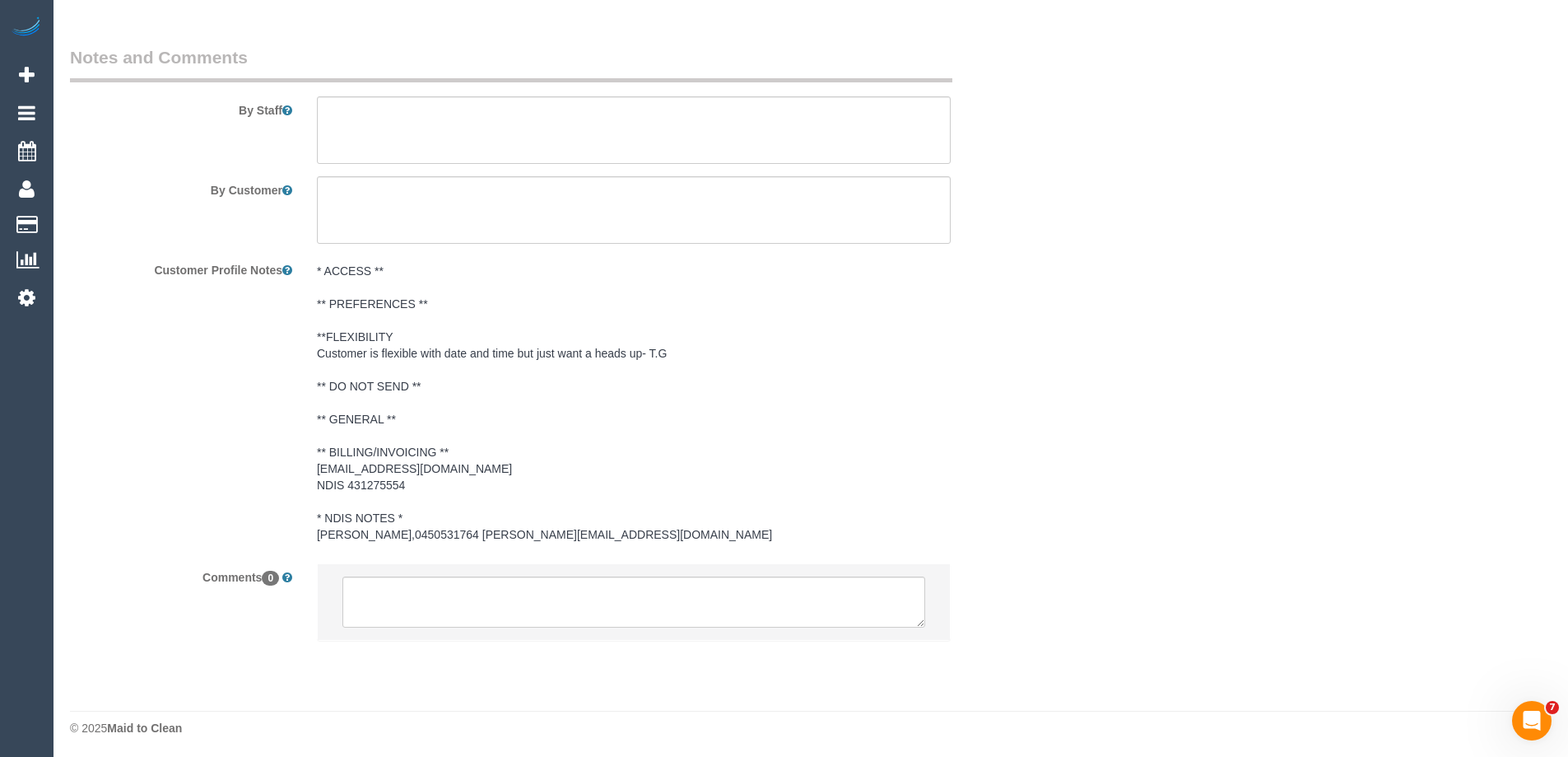
scroll to position [2259, 0]
click at [422, 596] on textarea at bounding box center [633, 598] width 583 height 51
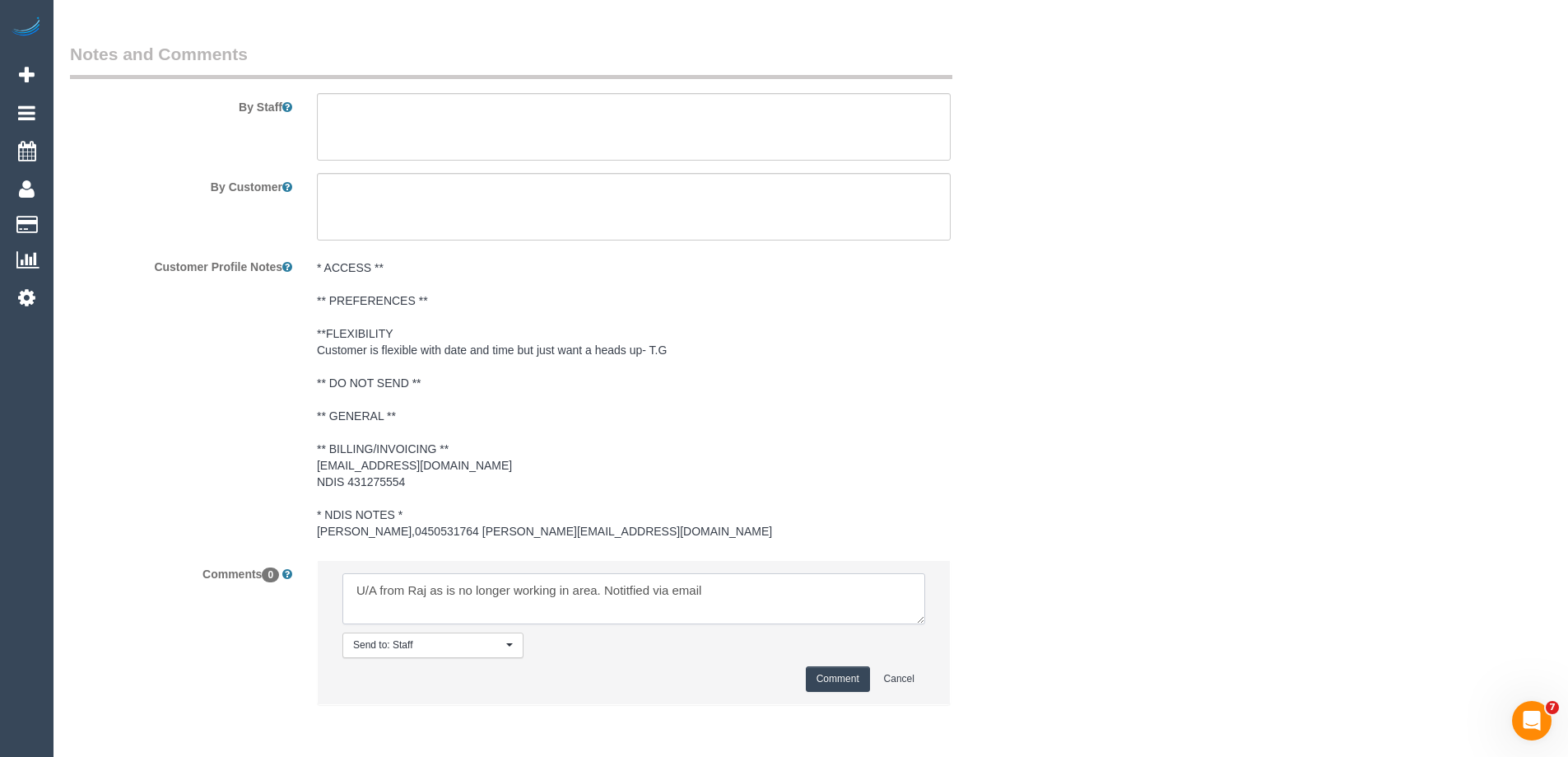
click at [624, 591] on textarea at bounding box center [633, 598] width 583 height 51
type textarea "U/A from Raj as is no longer working in area. Notified via email"
click at [840, 680] on button "Comment" at bounding box center [838, 679] width 64 height 25
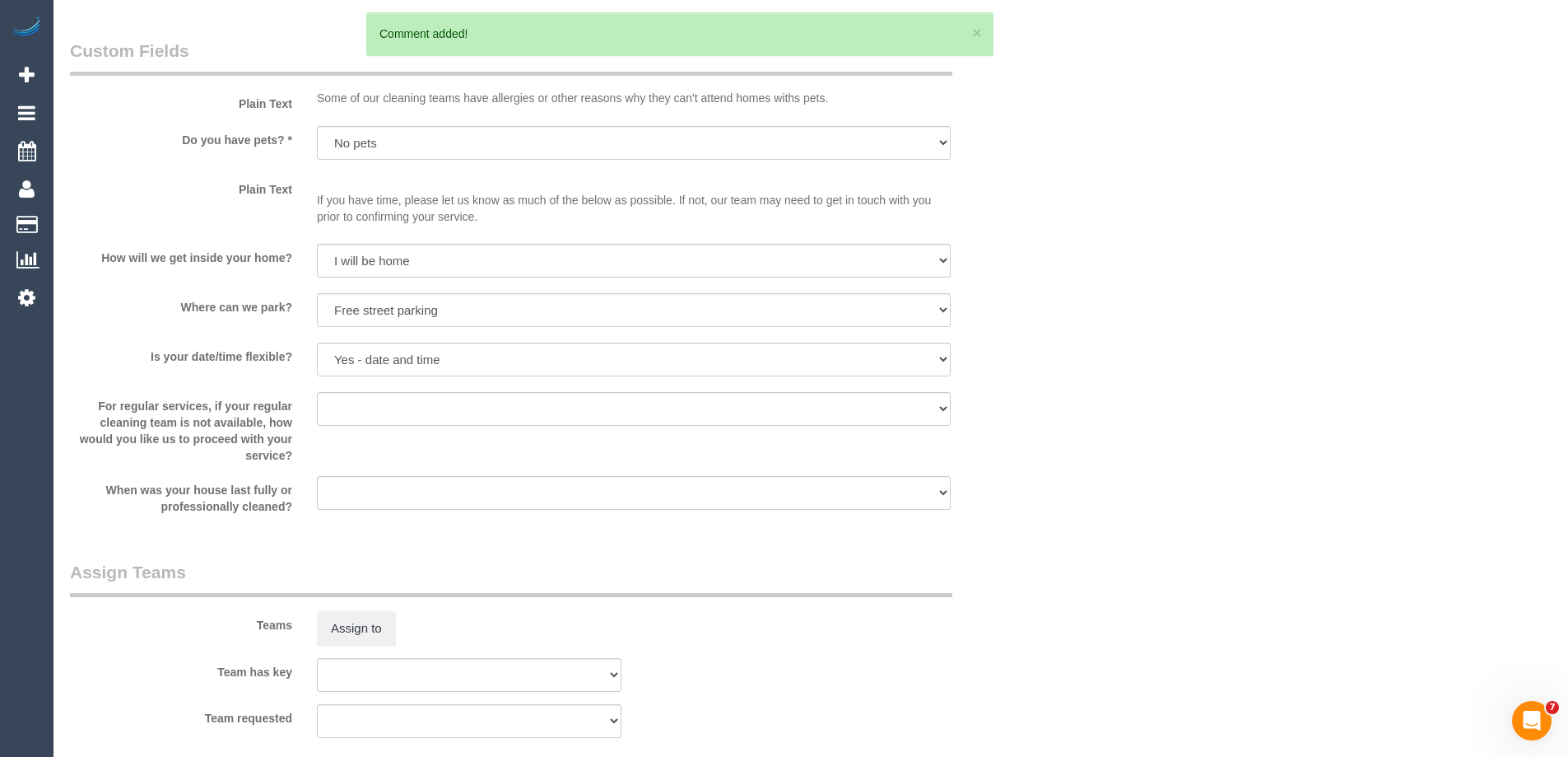
scroll to position [1848, 0]
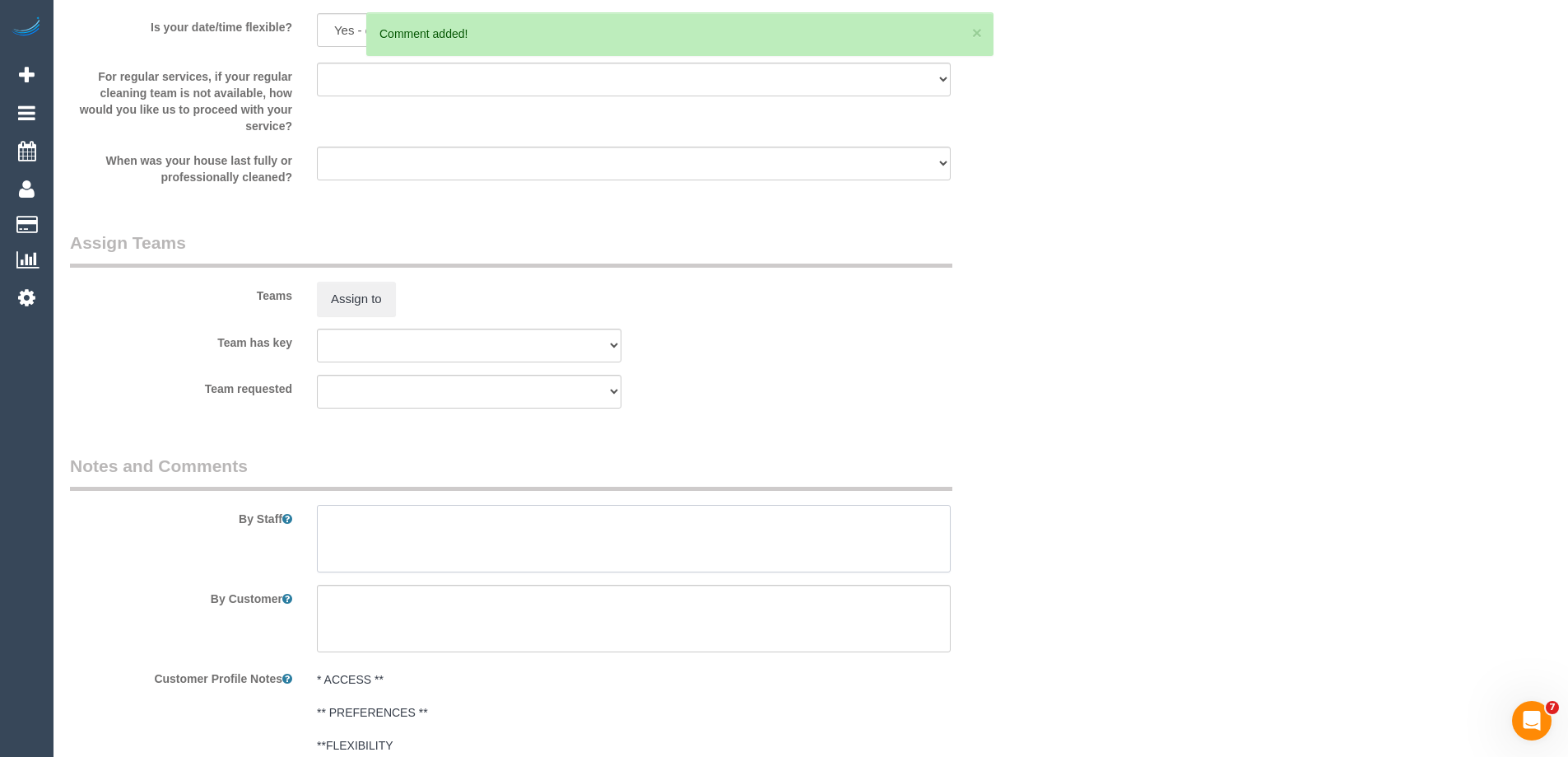
click at [358, 534] on textarea at bounding box center [634, 539] width 634 height 68
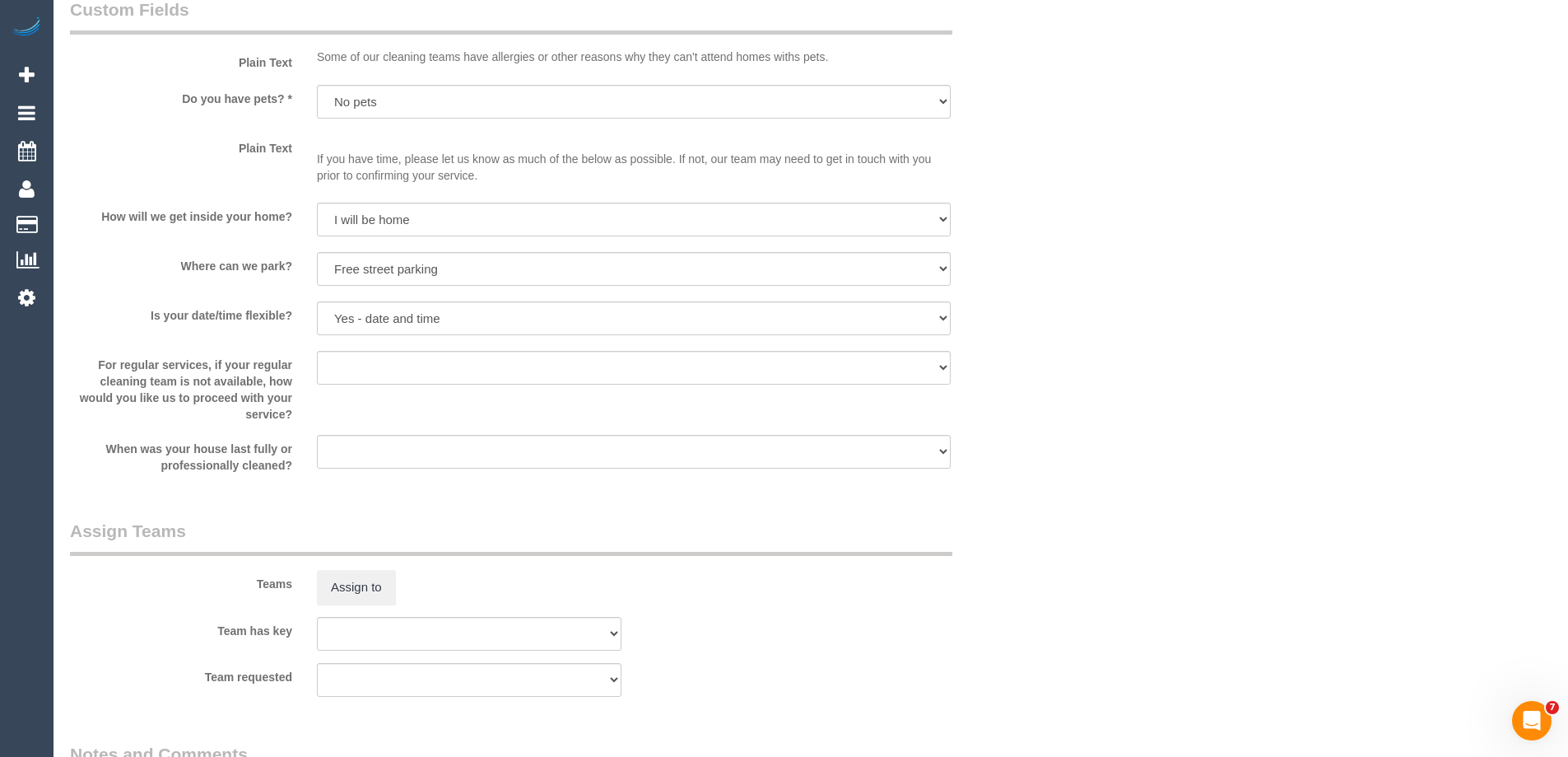
scroll to position [1683, 0]
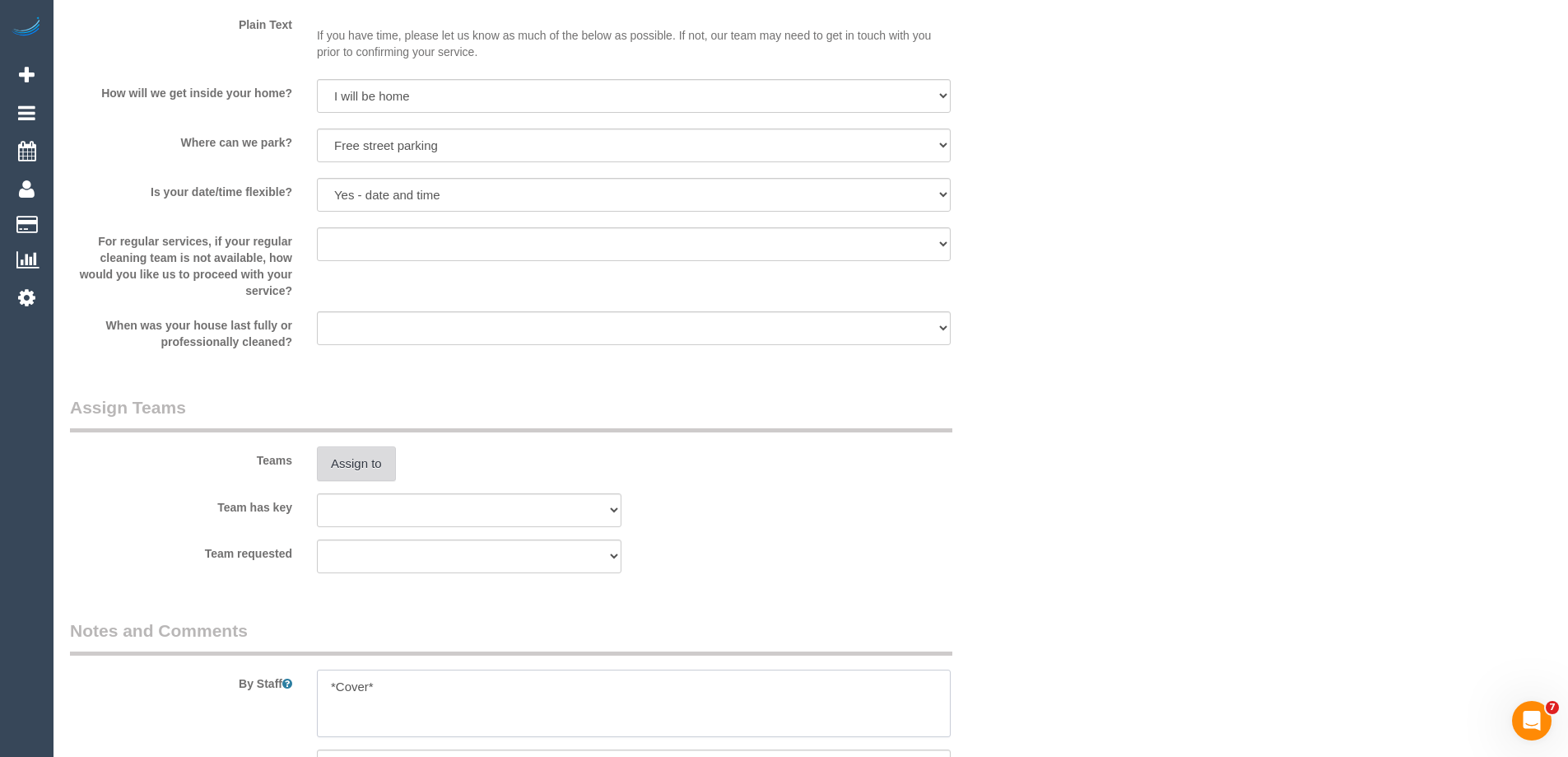
type textarea "*Cover*"
click at [369, 463] on button "Assign to" at bounding box center [357, 464] width 79 height 35
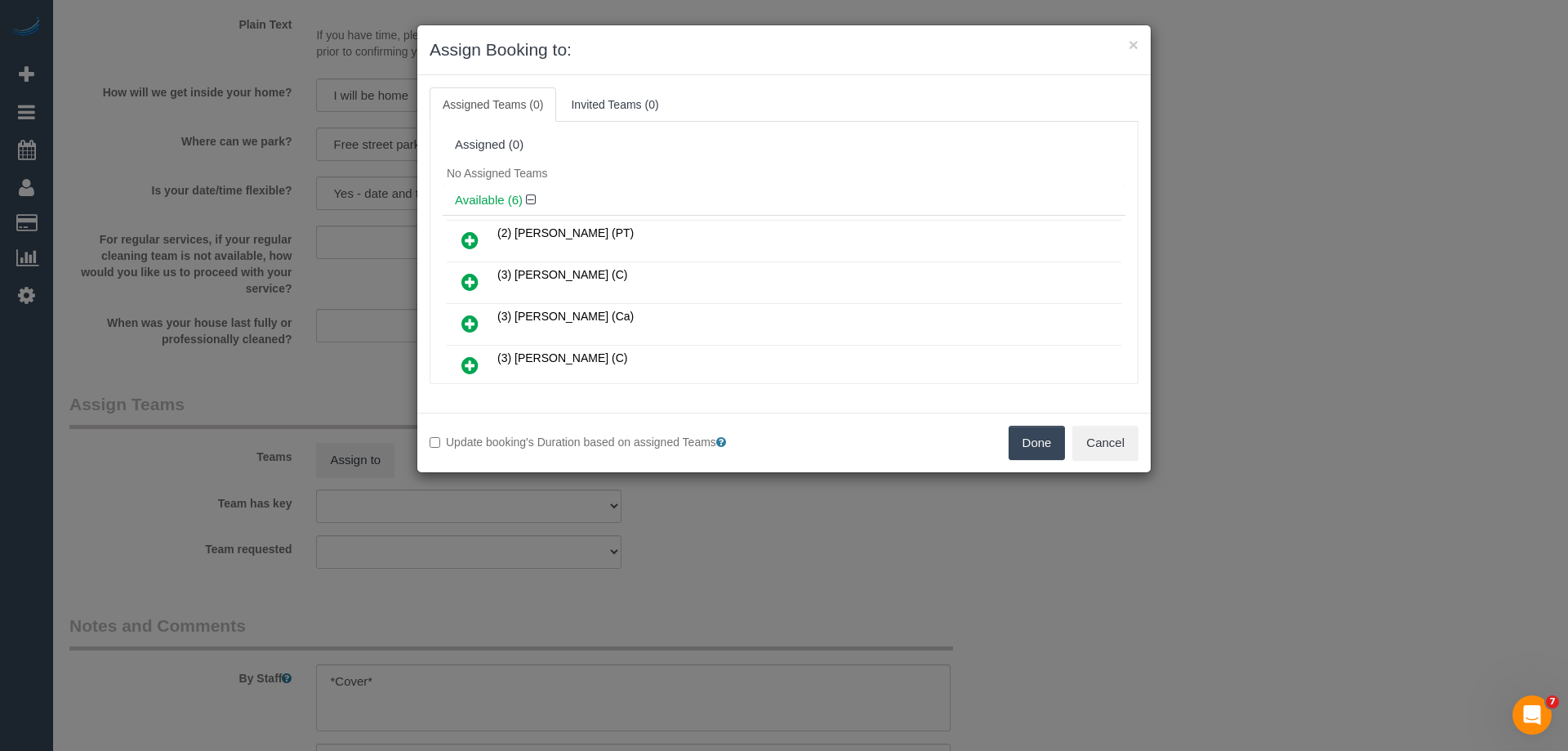
click at [481, 364] on link at bounding box center [470, 365] width 38 height 33
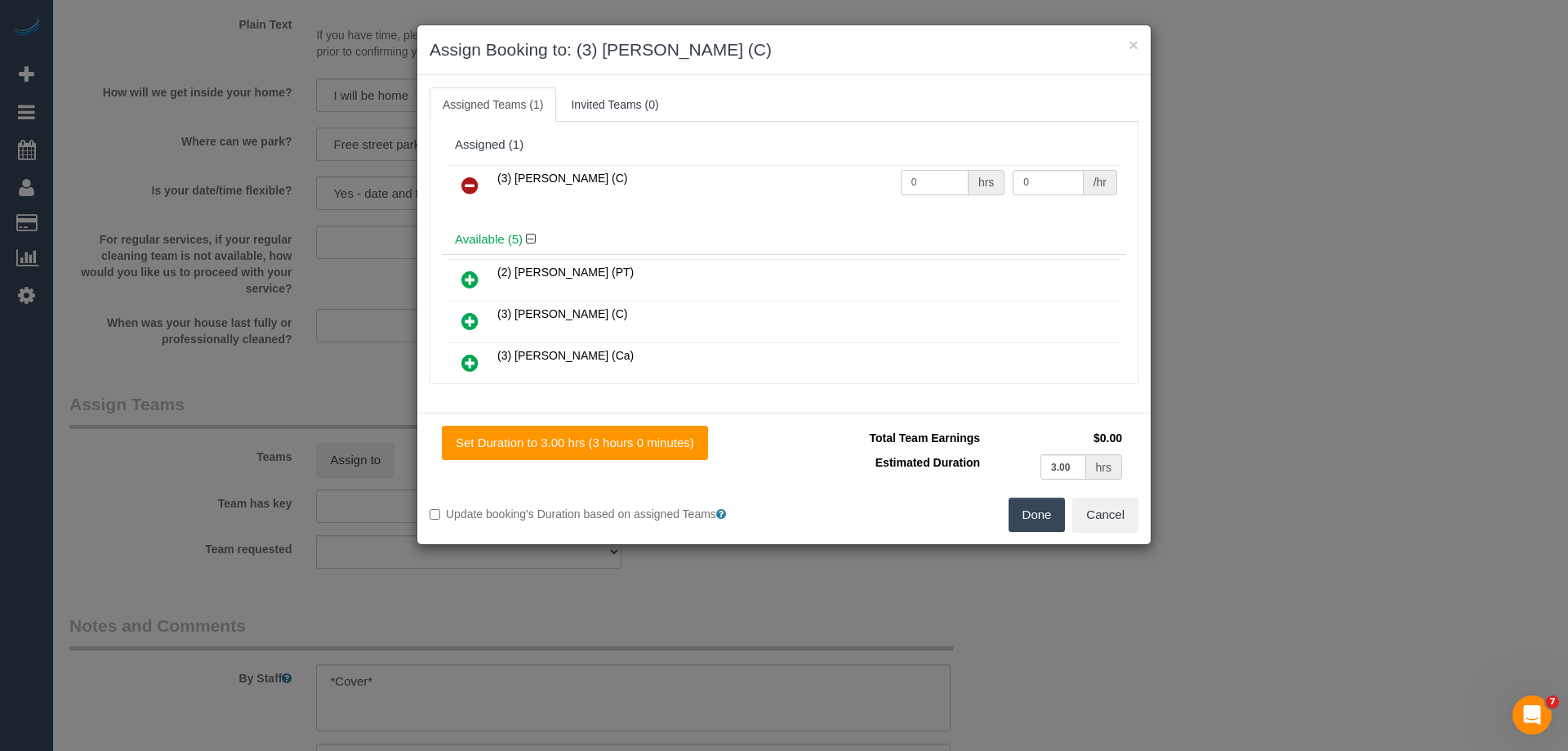
click at [845, 178] on tr "(3) [PERSON_NAME] (C) 0 hrs 0 /hr" at bounding box center [784, 185] width 674 height 41
type input "3"
click at [892, 181] on tr "(3) [PERSON_NAME] (C) 3 hrs 0 /hr" at bounding box center [784, 185] width 674 height 41
type input "35"
click at [1029, 517] on button "Done" at bounding box center [1038, 515] width 58 height 35
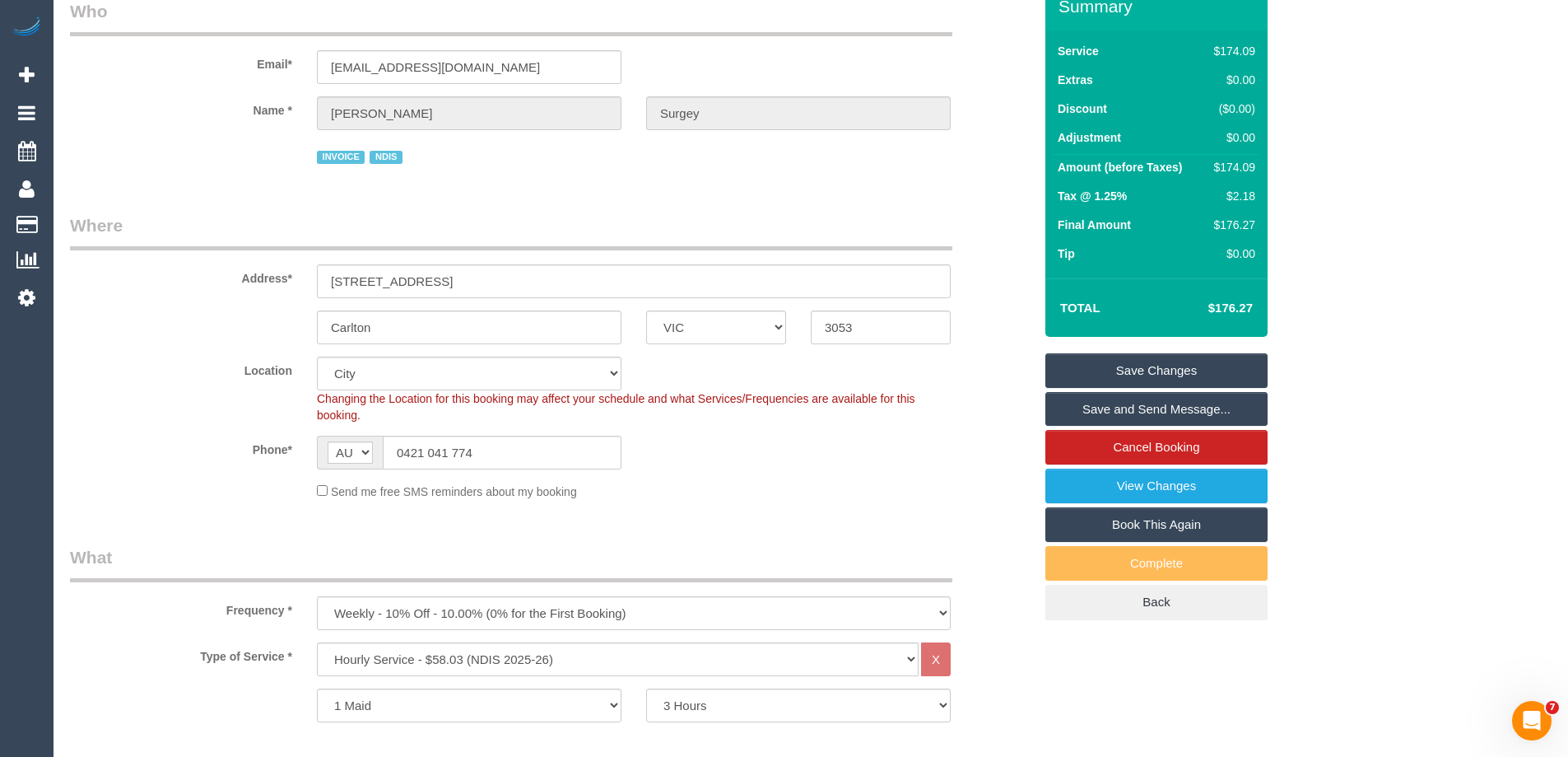
scroll to position [0, 0]
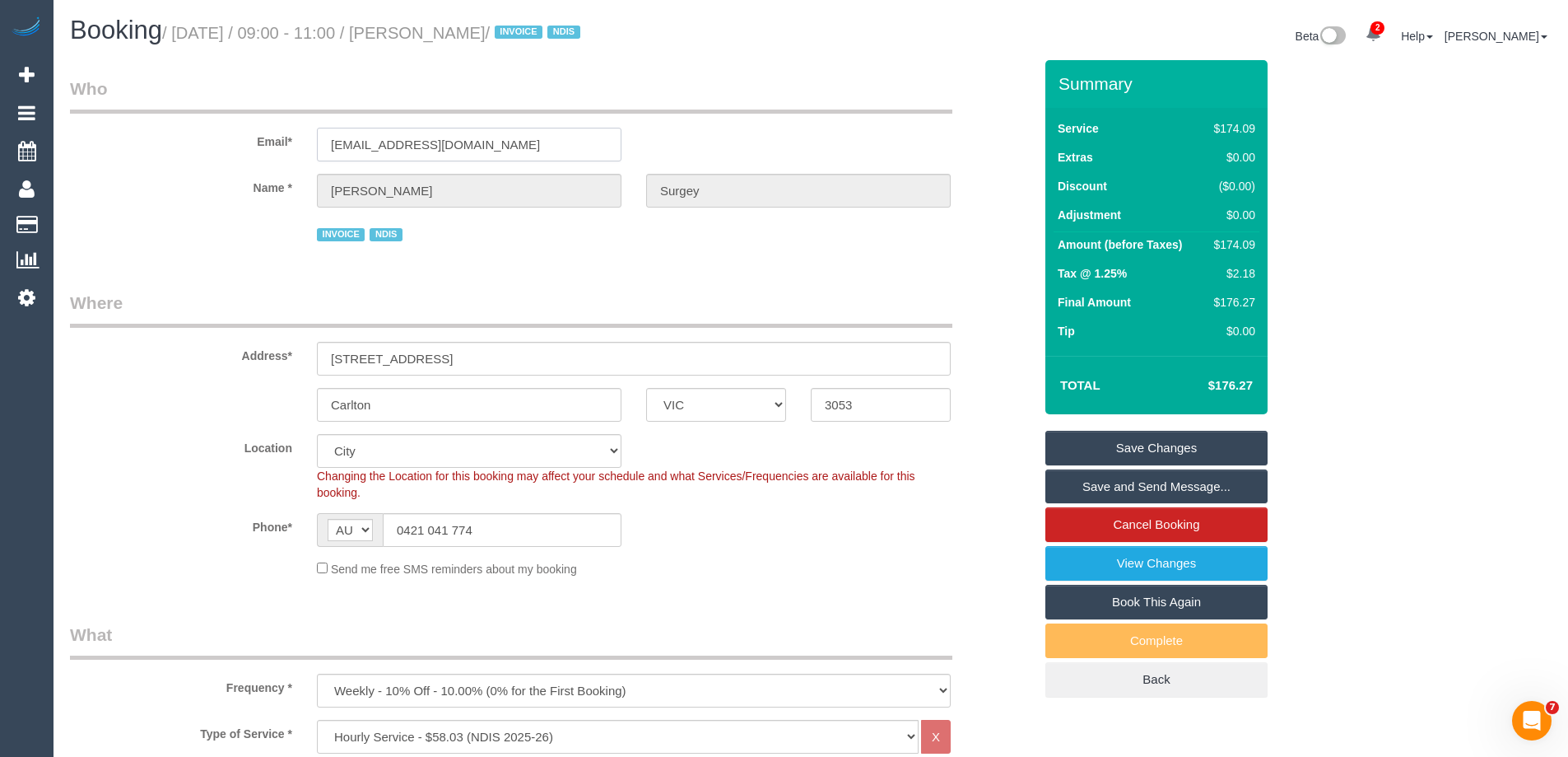
drag, startPoint x: 501, startPoint y: 150, endPoint x: 208, endPoint y: 148, distance: 293.0
click at [208, 148] on div "Email* chrissurgey88@gmail.com" at bounding box center [552, 119] width 988 height 85
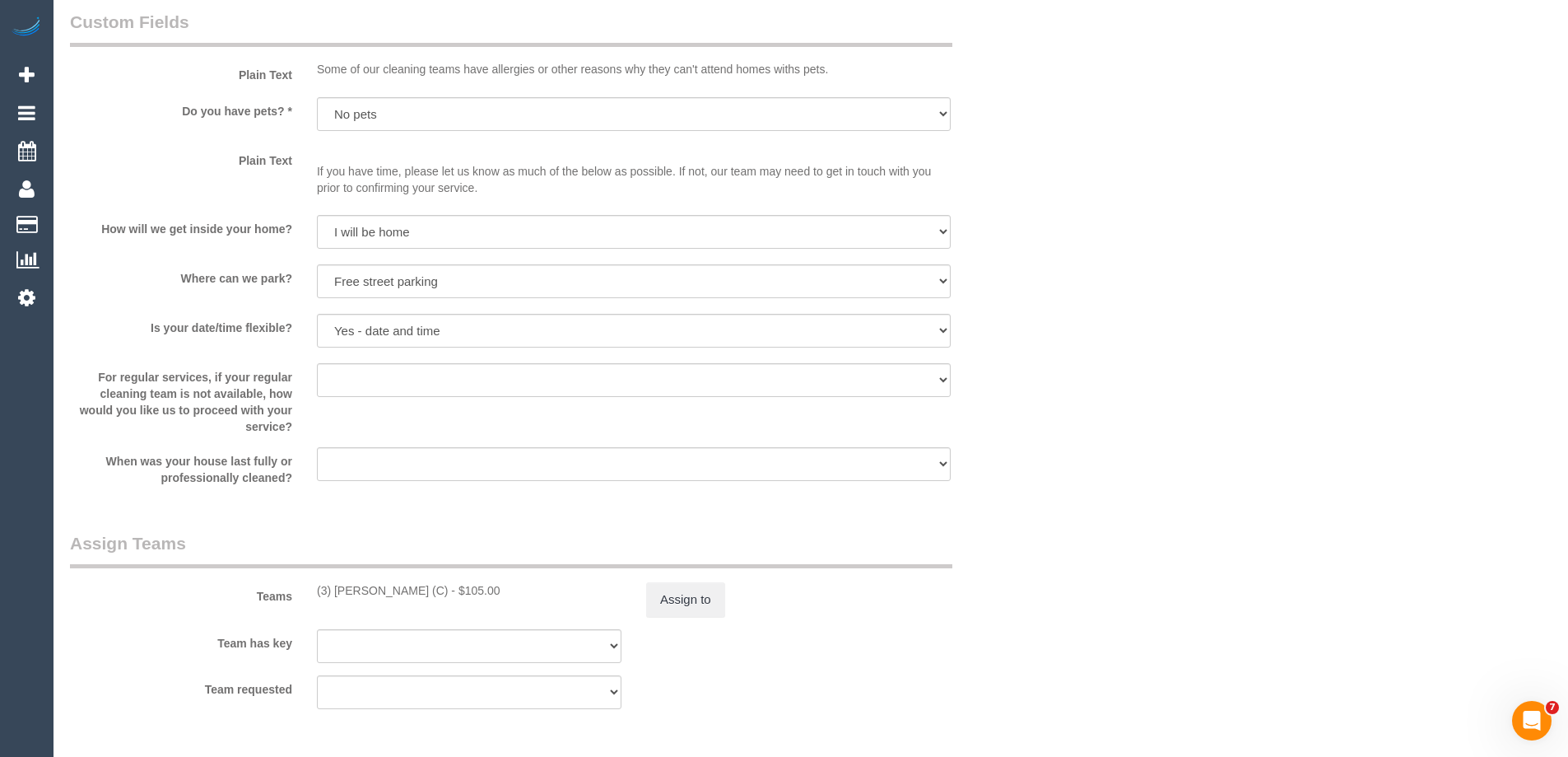
scroll to position [1568, 0]
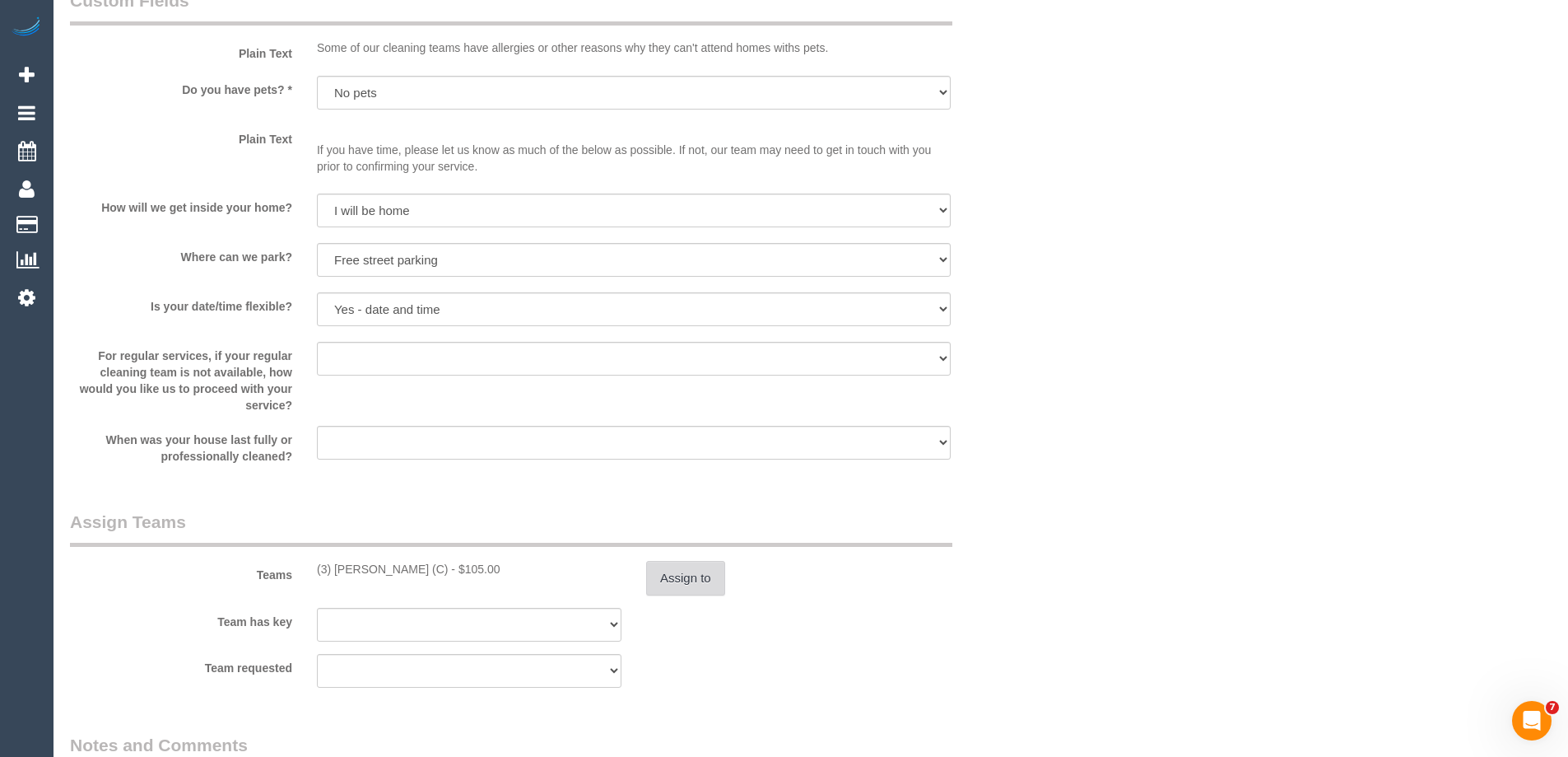
click at [679, 584] on button "Assign to" at bounding box center [685, 578] width 79 height 35
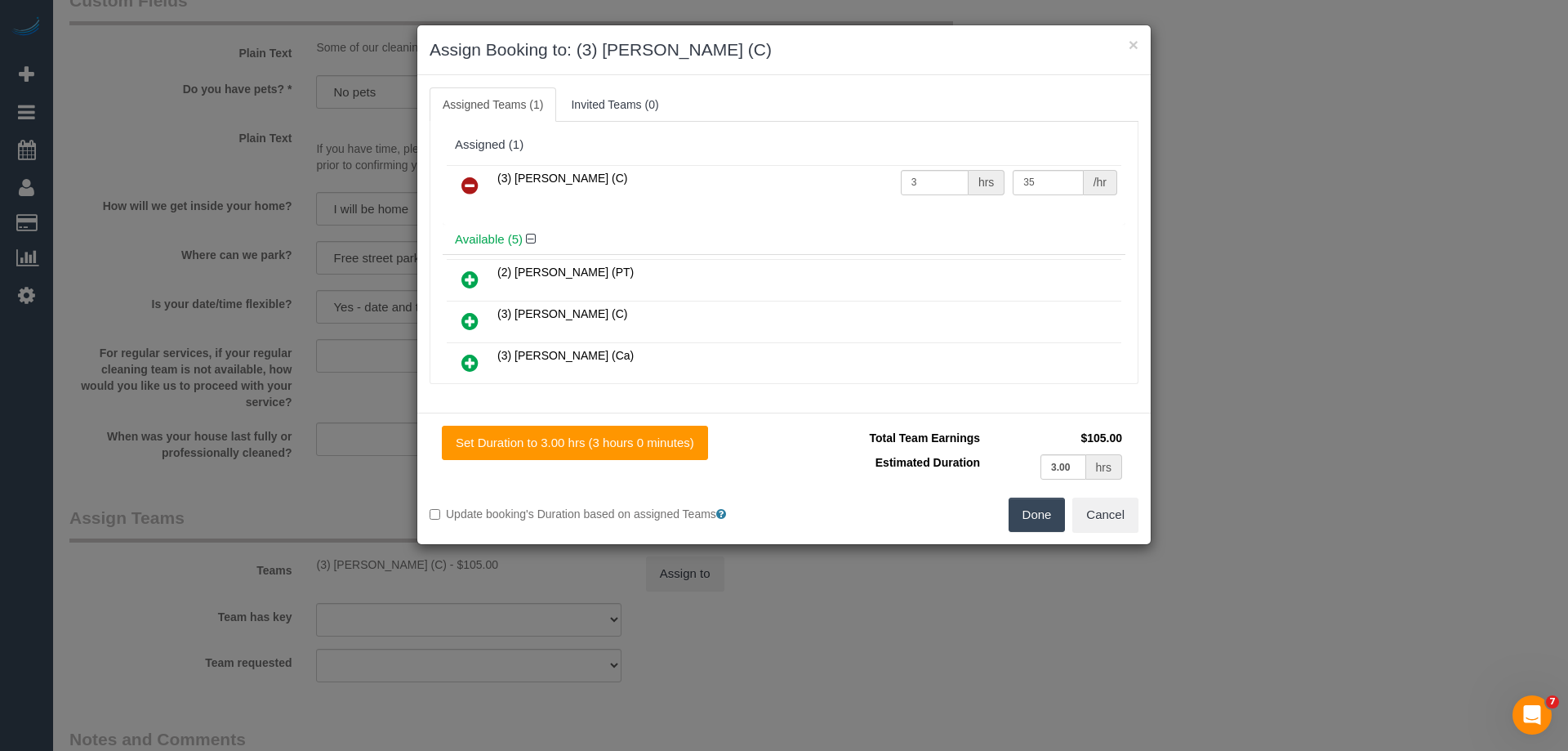
click at [459, 180] on link at bounding box center [470, 186] width 38 height 33
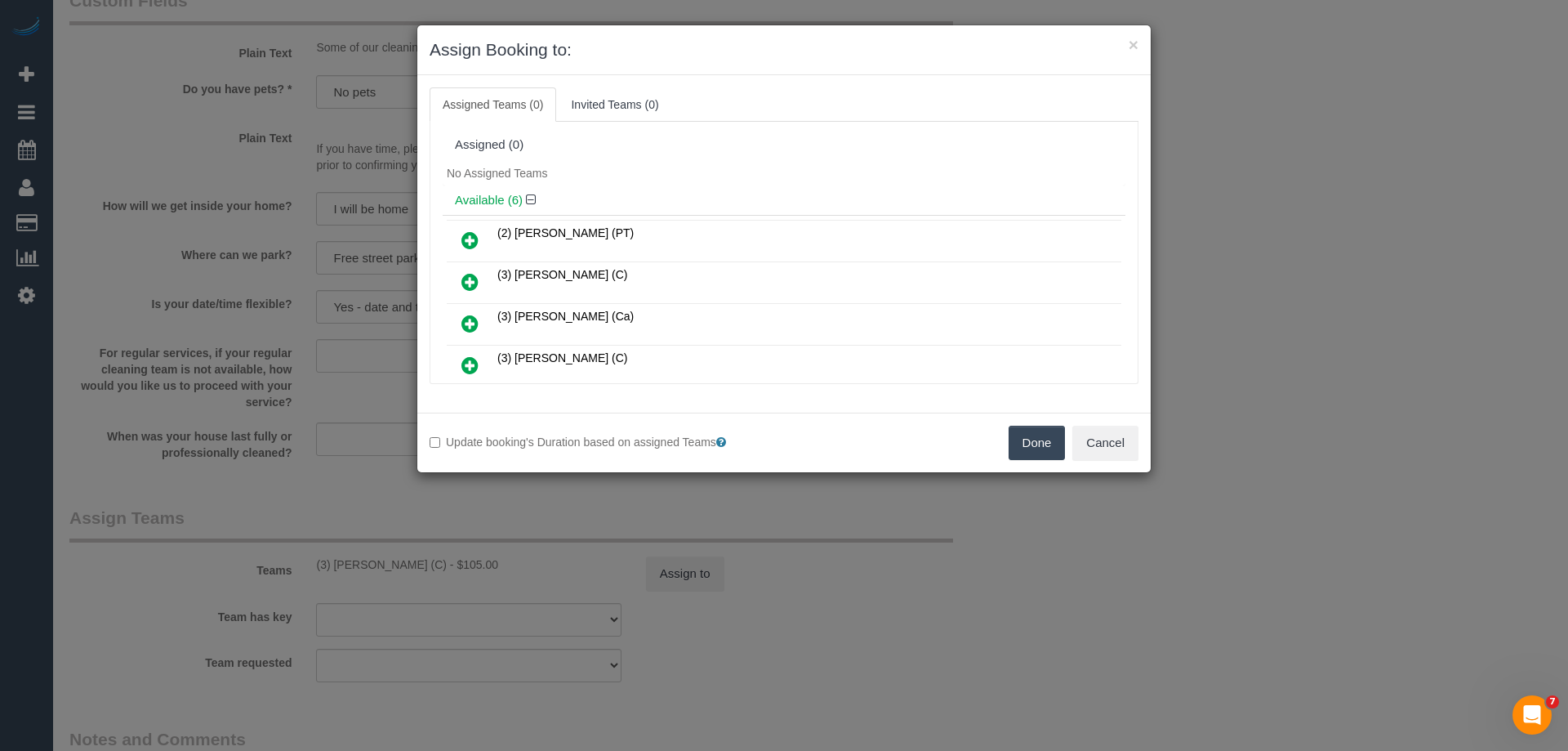
drag, startPoint x: 1055, startPoint y: 445, endPoint x: 1040, endPoint y: 443, distance: 15.1
click at [1048, 445] on button "Done" at bounding box center [1038, 443] width 58 height 35
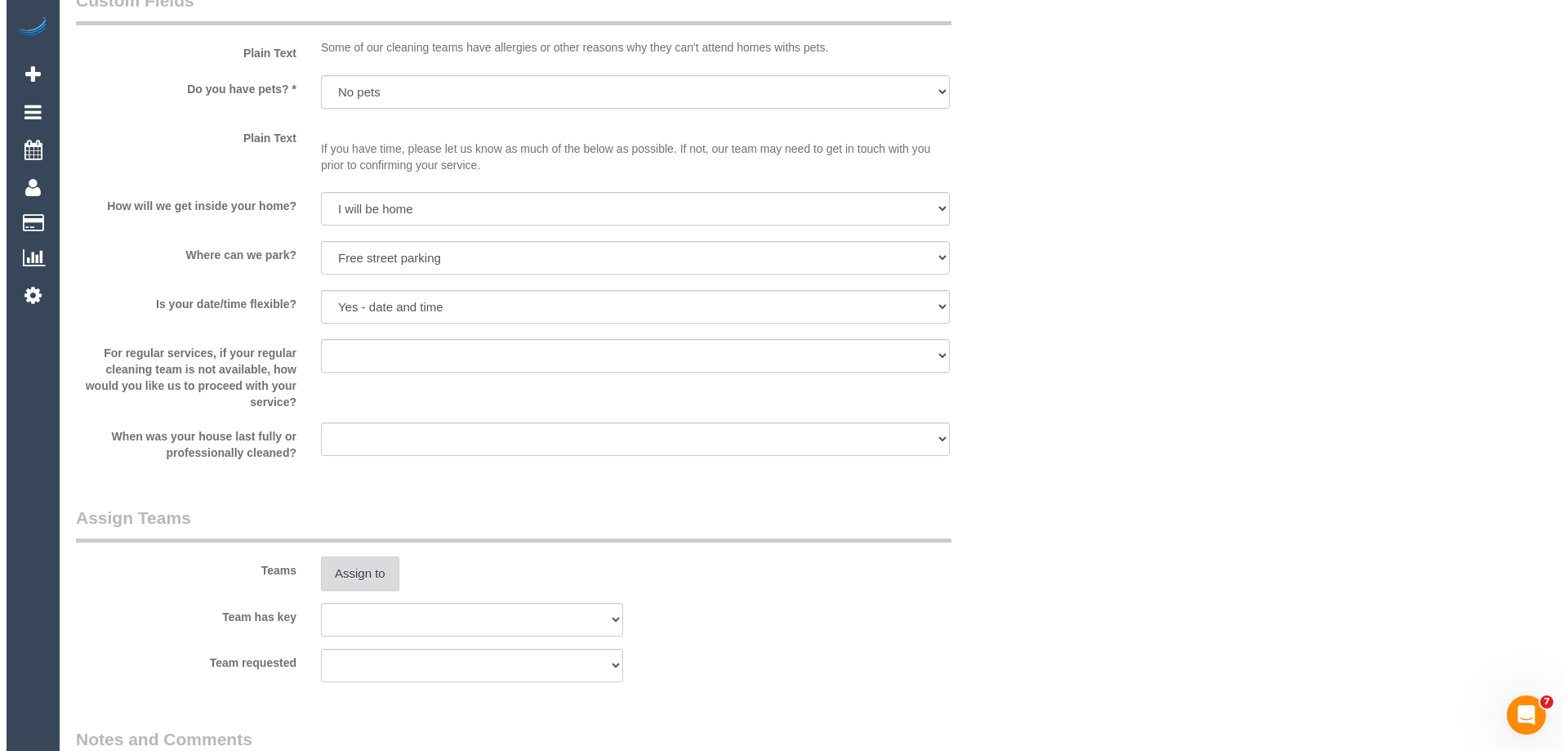
scroll to position [0, 0]
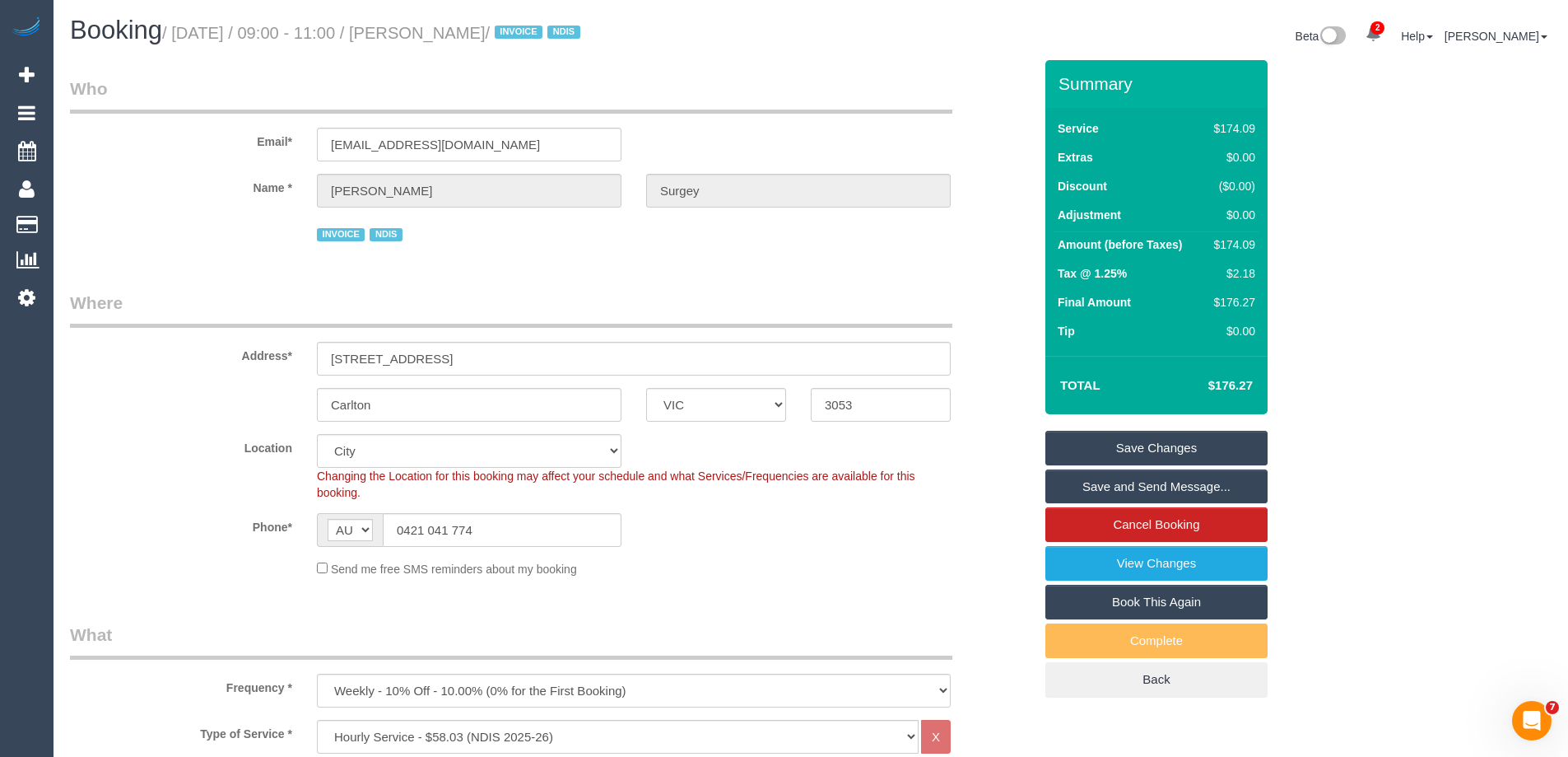
click at [1108, 451] on link "Save Changes" at bounding box center [1156, 448] width 222 height 35
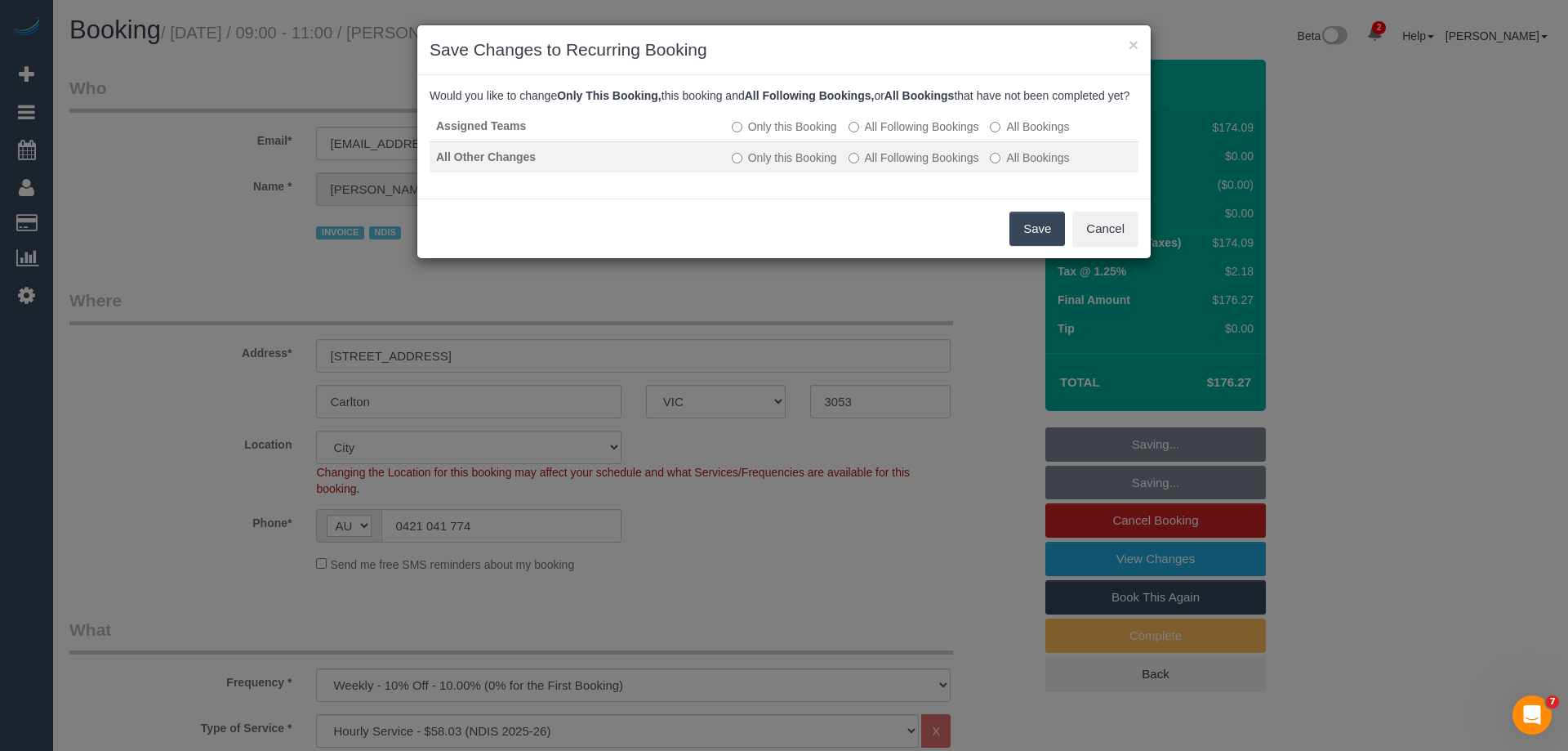
click at [858, 166] on label "All Following Bookings" at bounding box center [914, 157] width 130 height 16
click at [1016, 239] on button "Save" at bounding box center [1038, 229] width 56 height 35
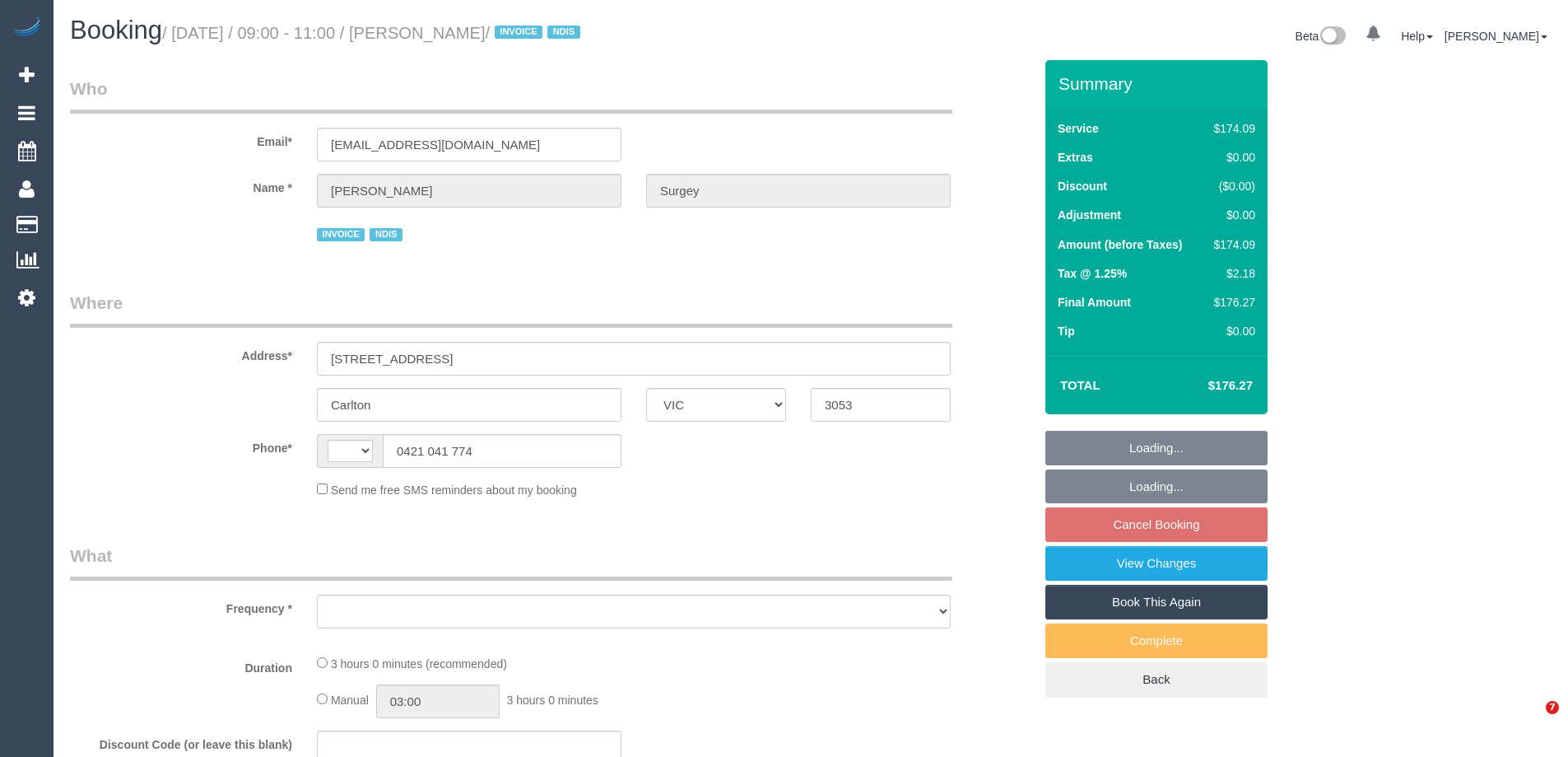
select select "VIC"
select select "string:AU"
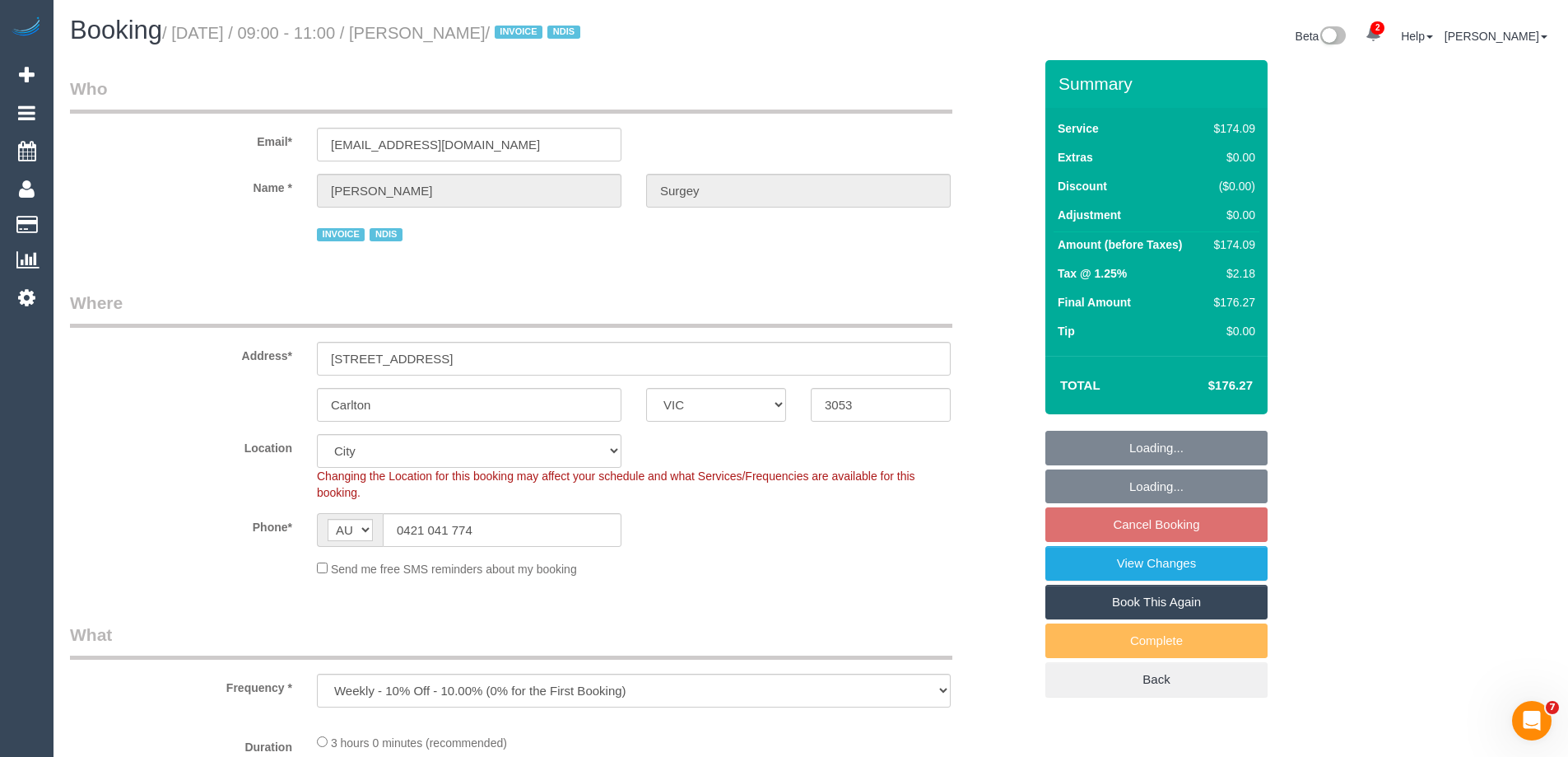
select select "object:770"
select select "180"
select select "number:28"
select select "number:14"
select select "number:19"
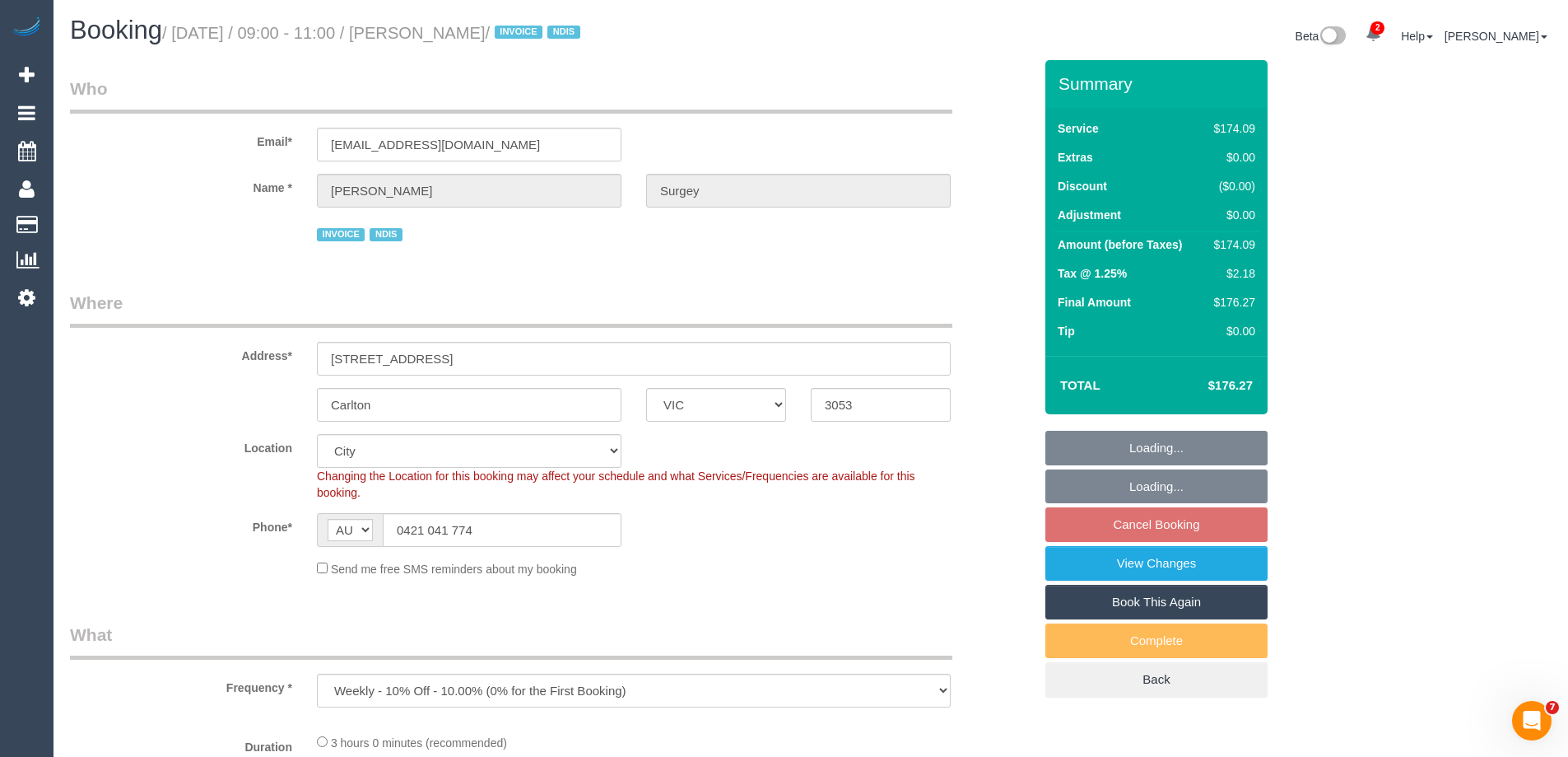
select select "number:22"
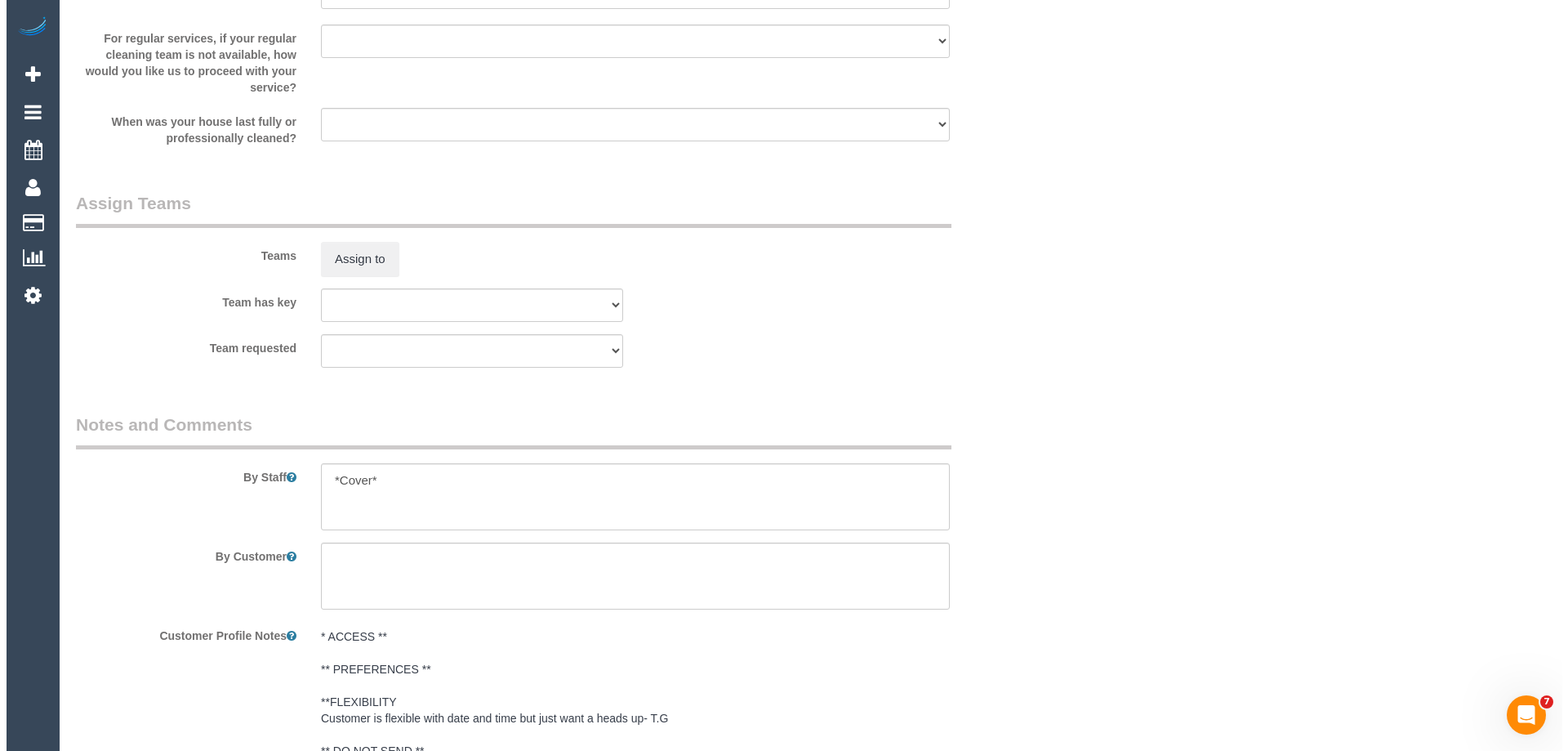
scroll to position [2042, 0]
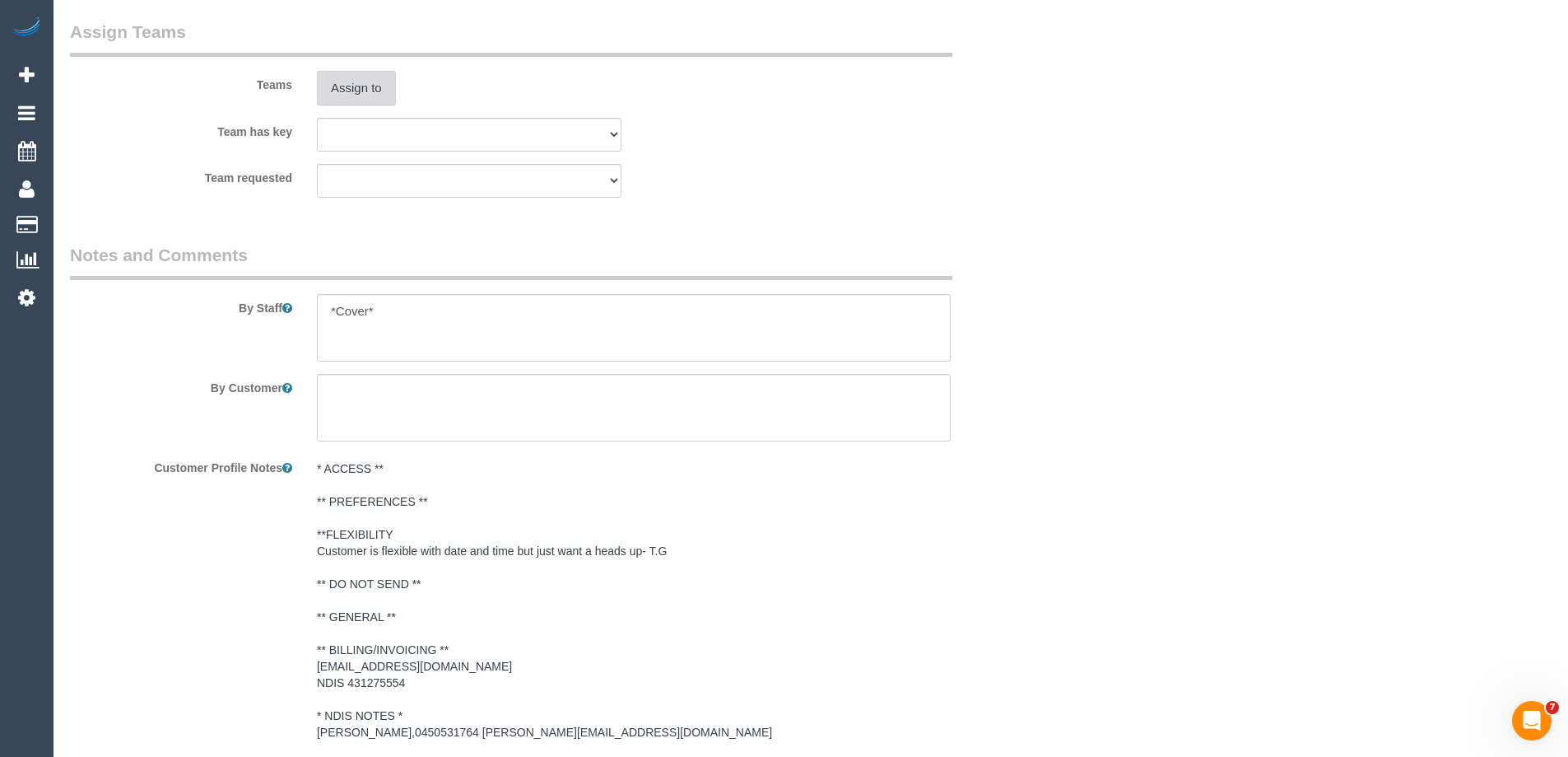
click at [358, 87] on button "Assign to" at bounding box center [357, 88] width 79 height 35
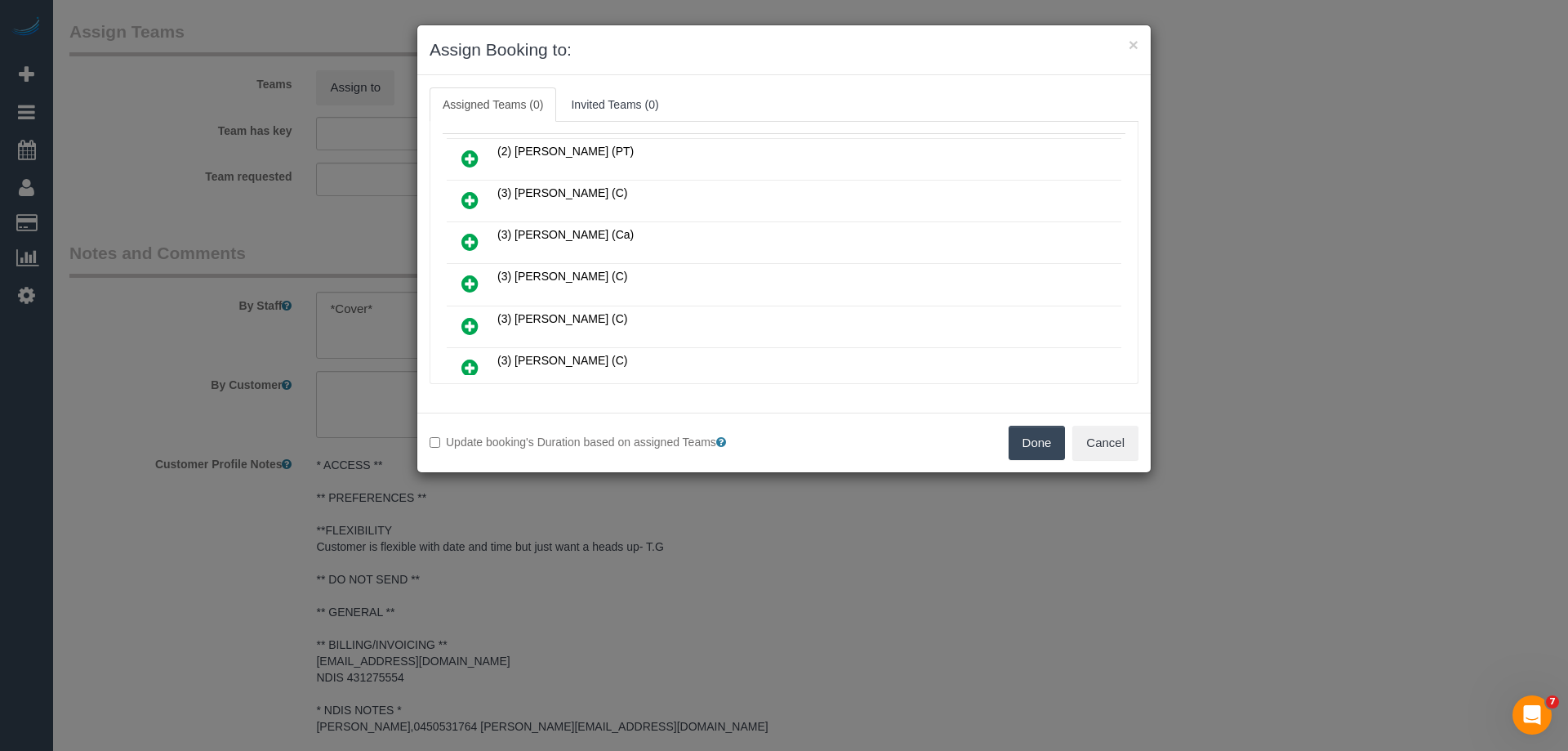
click at [465, 279] on icon at bounding box center [470, 283] width 17 height 19
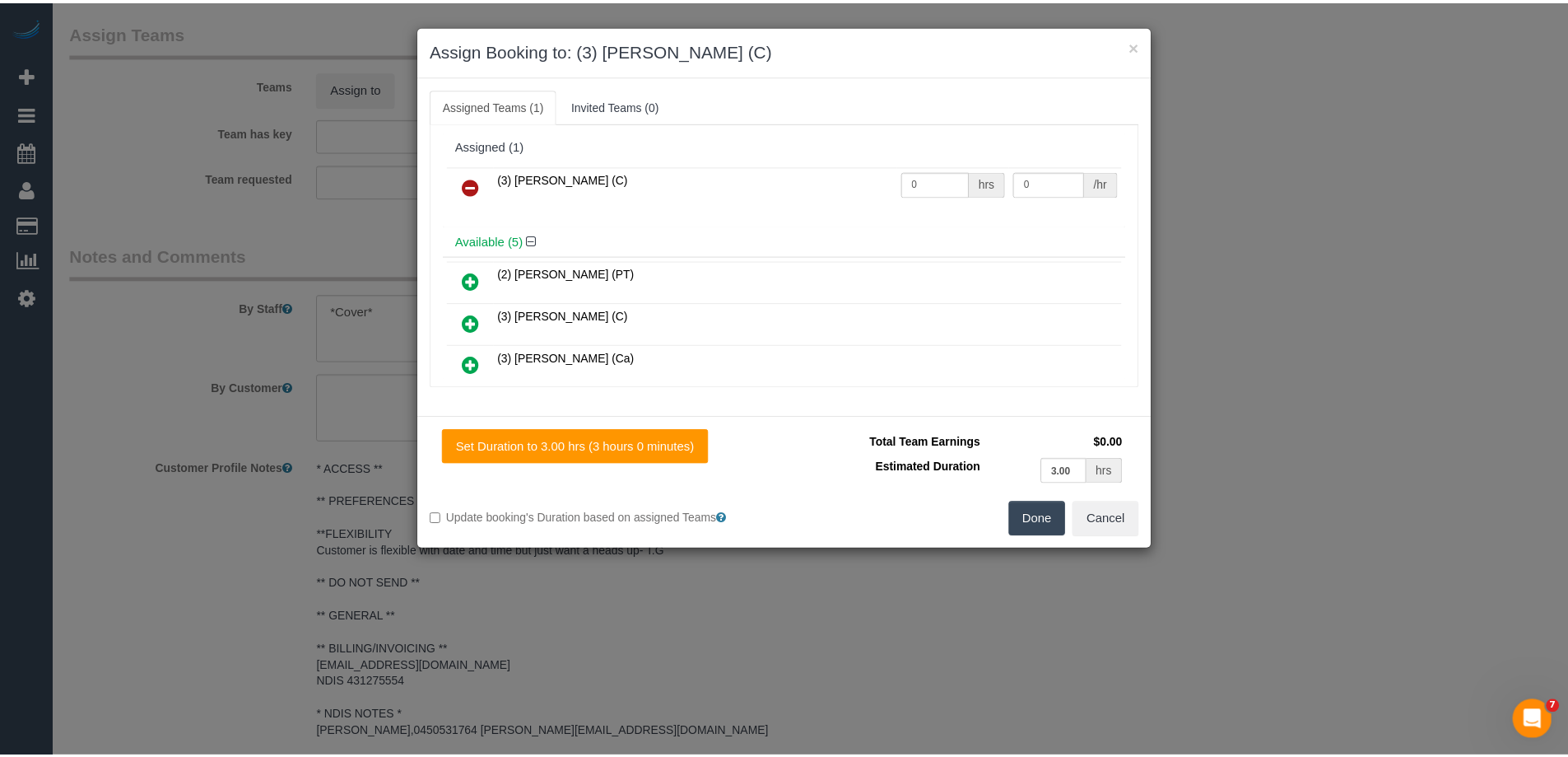
scroll to position [0, 0]
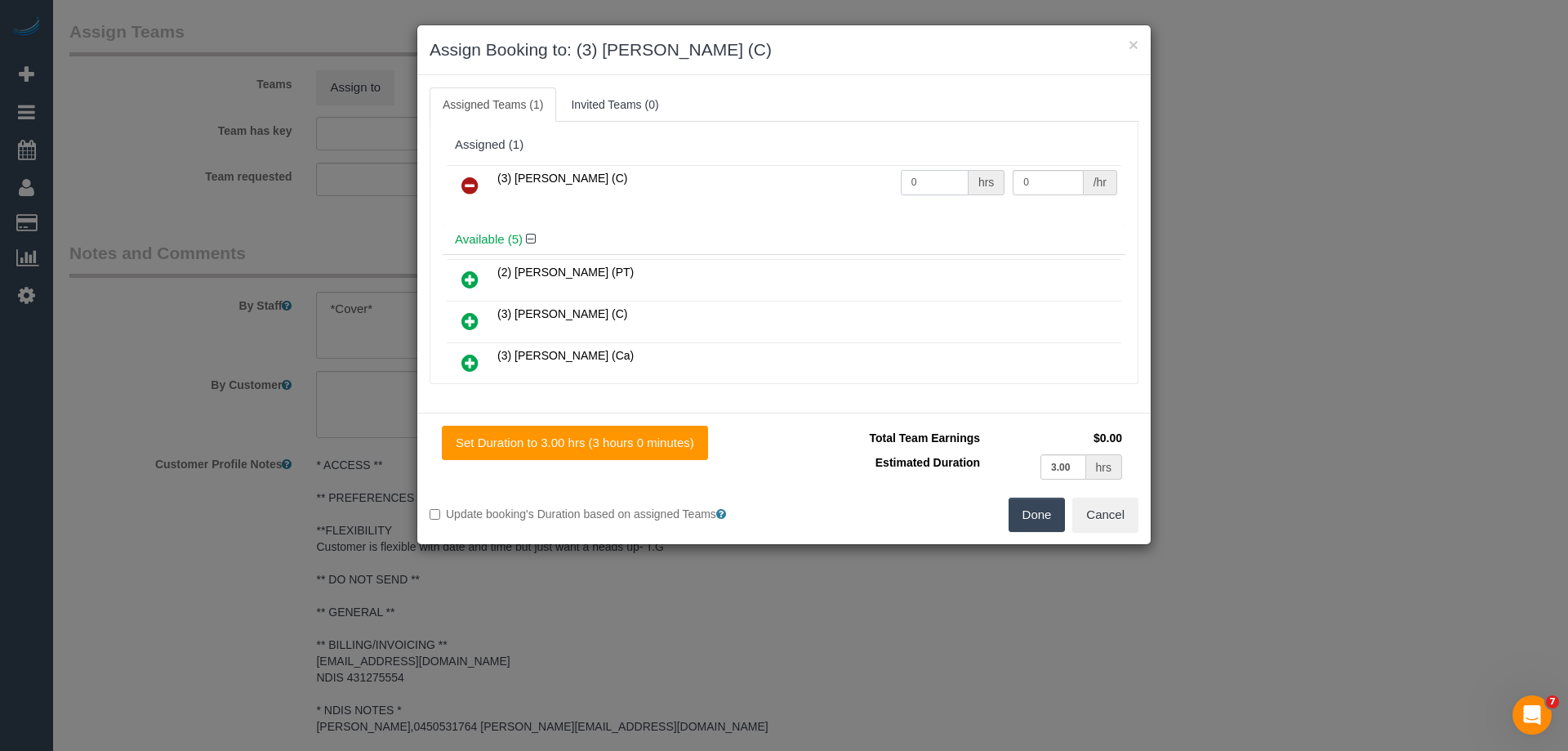
drag, startPoint x: 939, startPoint y: 191, endPoint x: 845, endPoint y: 182, distance: 94.4
click at [845, 182] on tr "(3) [PERSON_NAME] (C) 0 hrs 0 /hr" at bounding box center [784, 185] width 674 height 41
type input "3"
drag, startPoint x: 1053, startPoint y: 184, endPoint x: 856, endPoint y: 179, distance: 197.1
click at [866, 181] on tr "(3) [PERSON_NAME] (C) 3 hrs 0 /hr" at bounding box center [784, 185] width 674 height 41
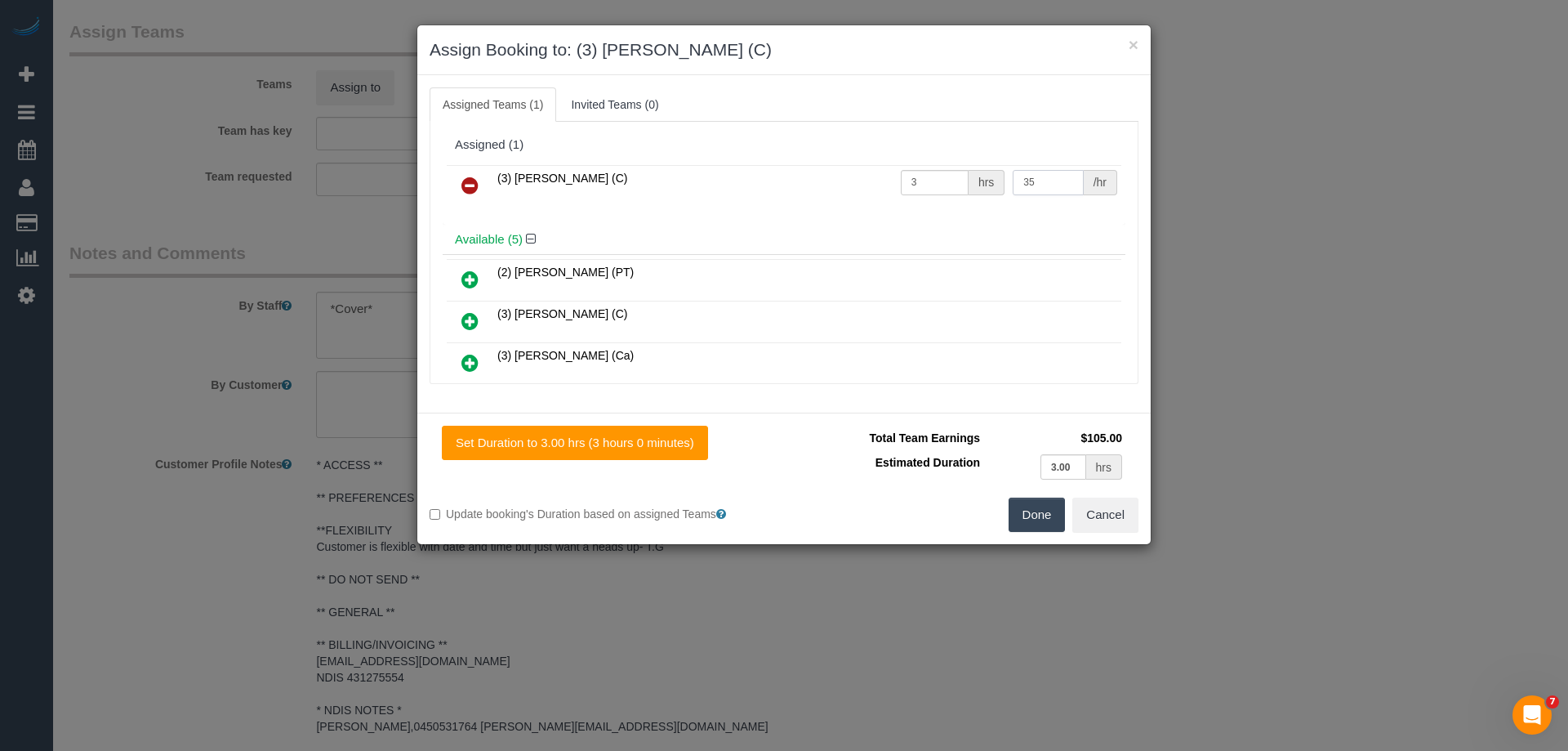
type input "35"
click at [1030, 520] on button "Done" at bounding box center [1038, 515] width 58 height 35
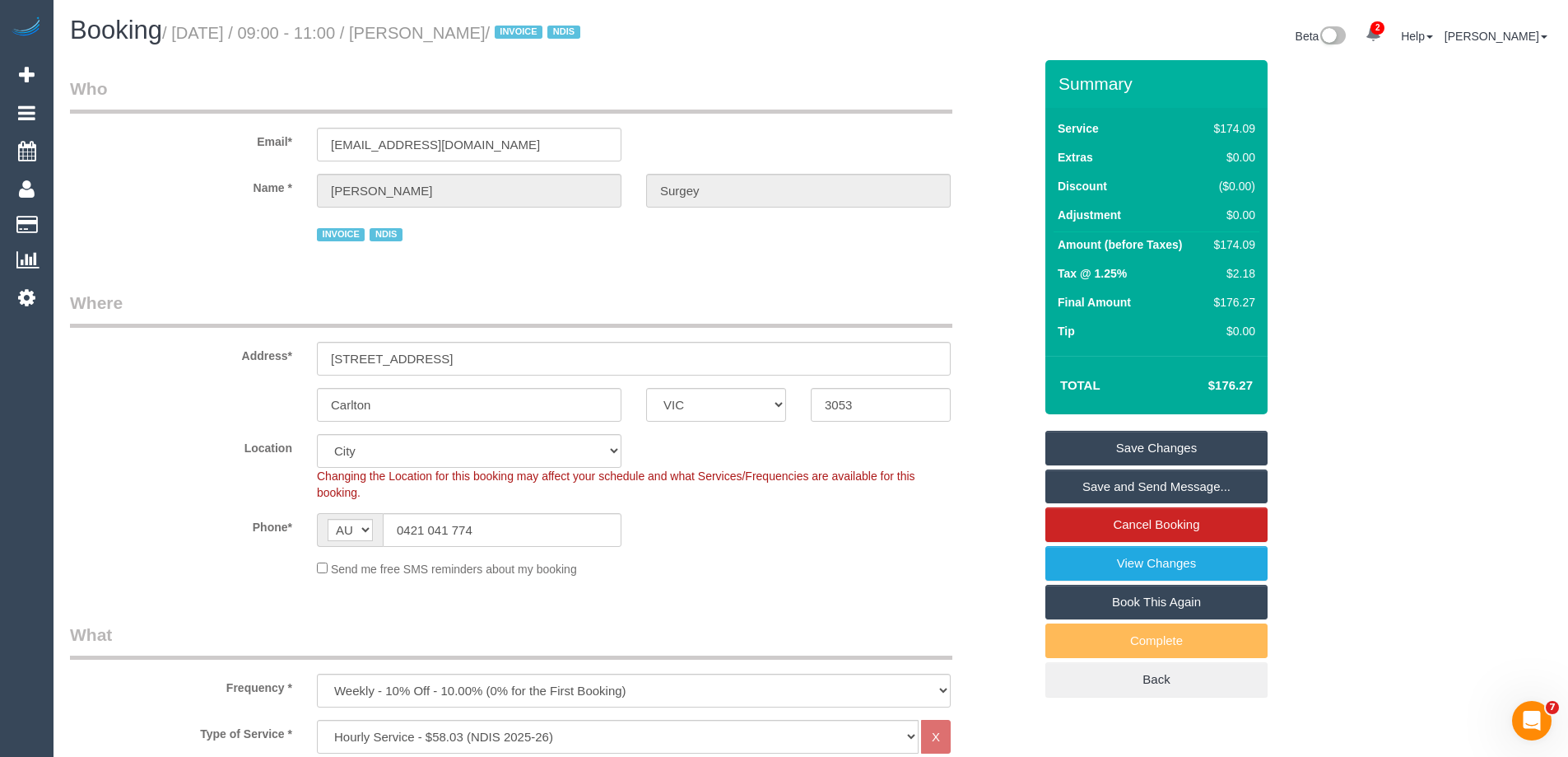
drag, startPoint x: 573, startPoint y: 29, endPoint x: 432, endPoint y: 18, distance: 141.4
click at [432, 18] on h1 "Booking / [DATE] / 09:00 - 11:00 / [PERSON_NAME] / INVOICE NDIS" at bounding box center [434, 30] width 729 height 28
copy small "[PERSON_NAME]"
click at [1114, 444] on link "Save Changes" at bounding box center [1156, 448] width 222 height 35
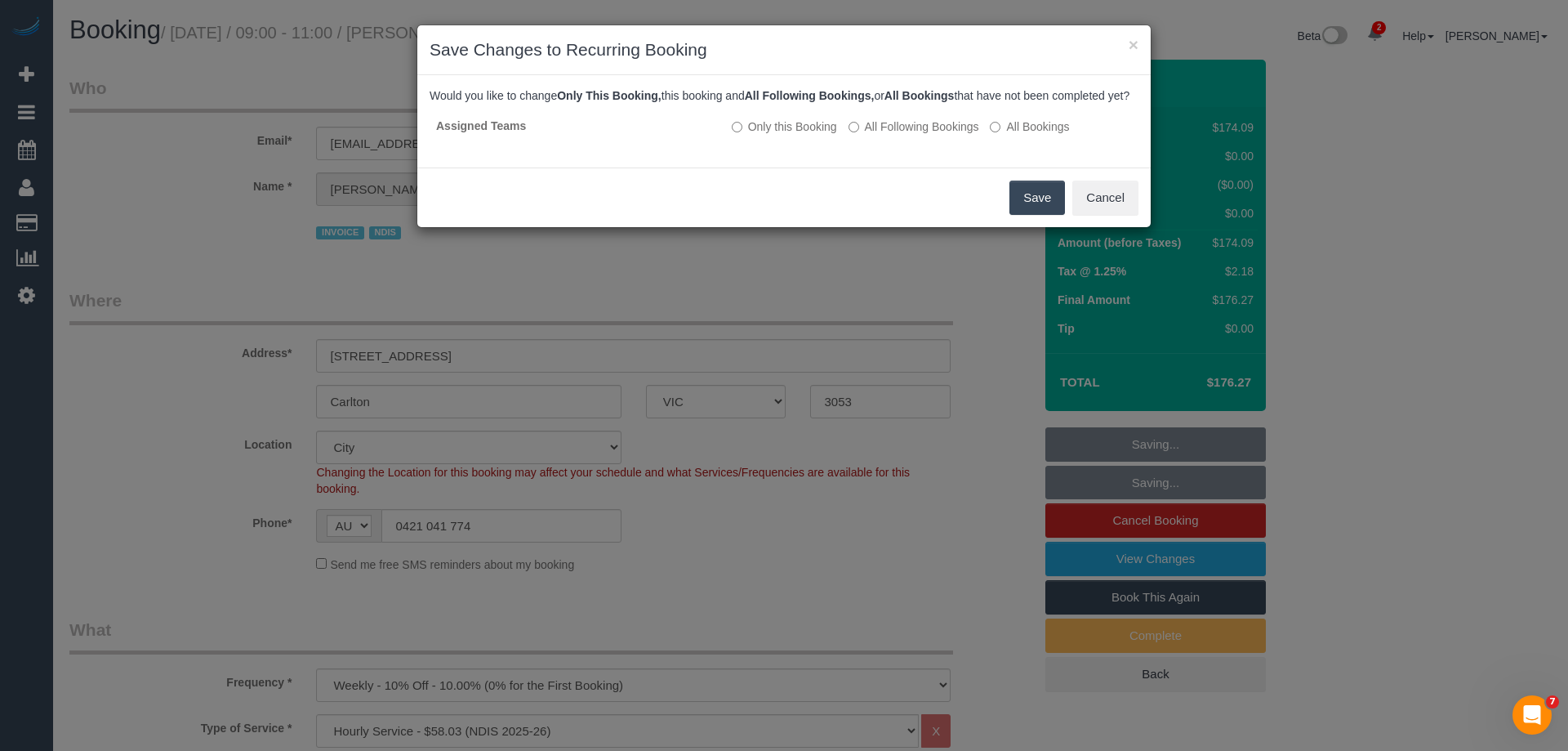
click at [1037, 211] on button "Save" at bounding box center [1038, 198] width 56 height 35
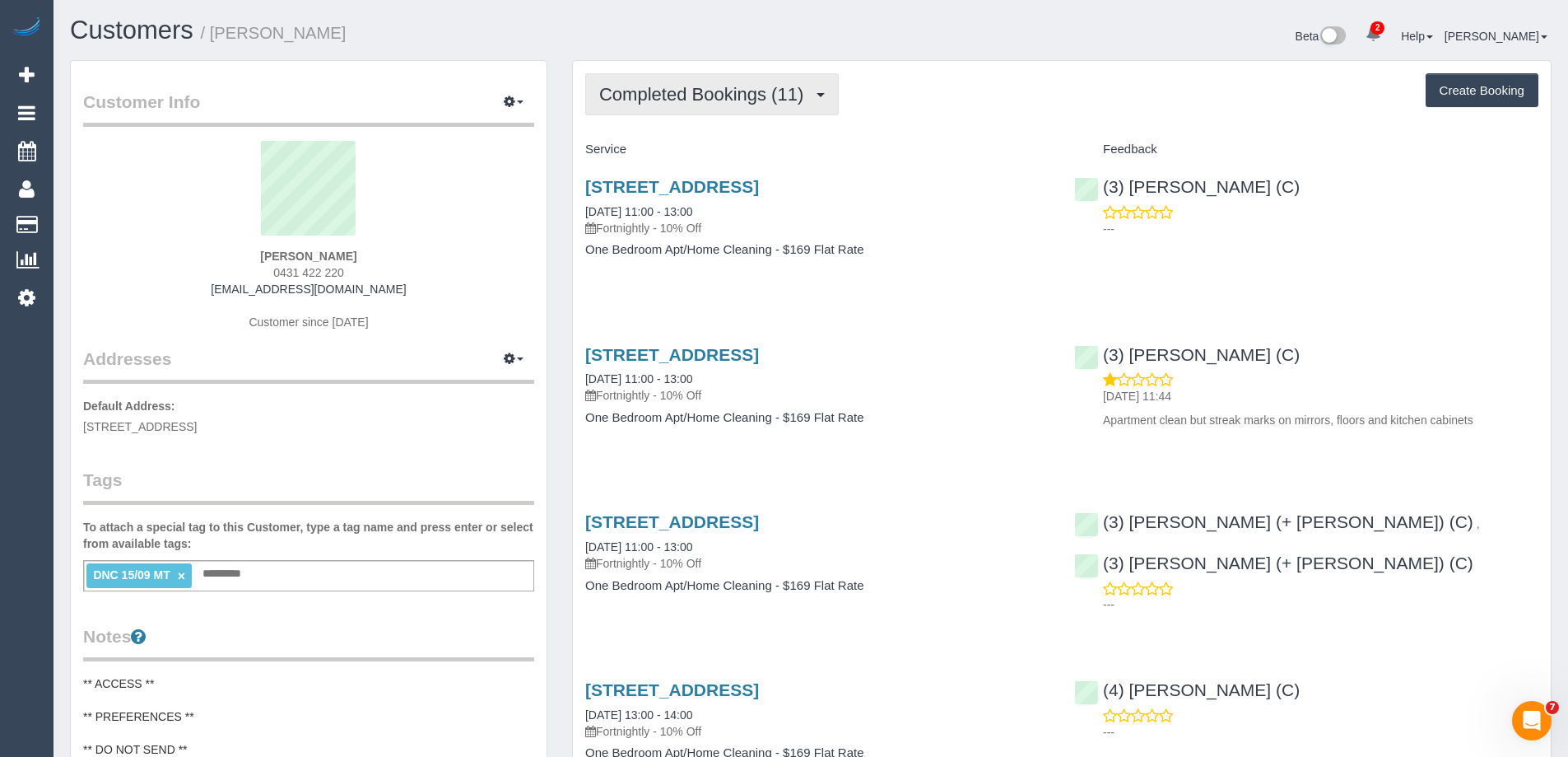
click at [747, 108] on button "Completed Bookings (11)" at bounding box center [711, 94] width 253 height 42
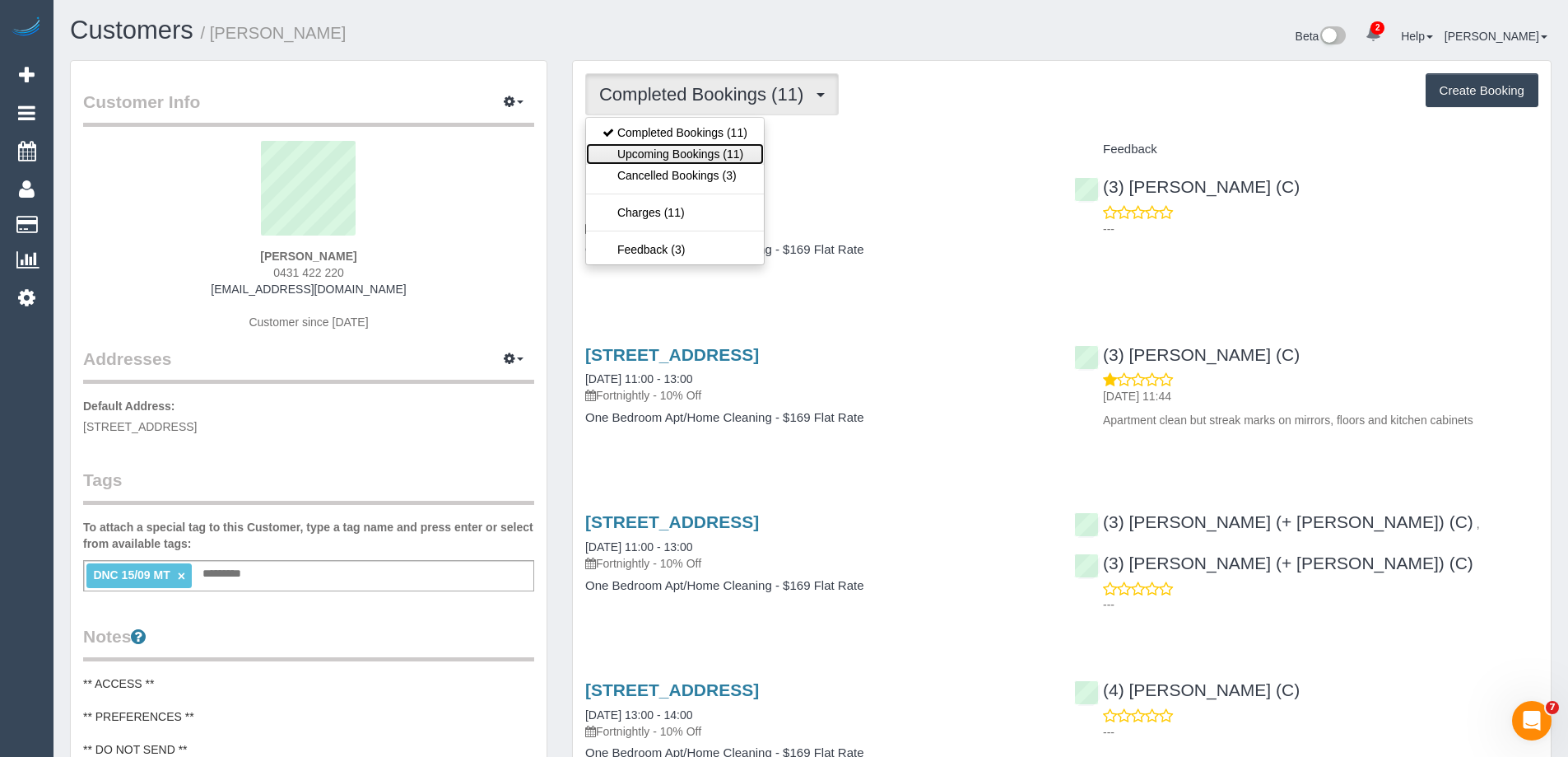
click at [707, 149] on link "Upcoming Bookings (11)" at bounding box center [675, 154] width 178 height 21
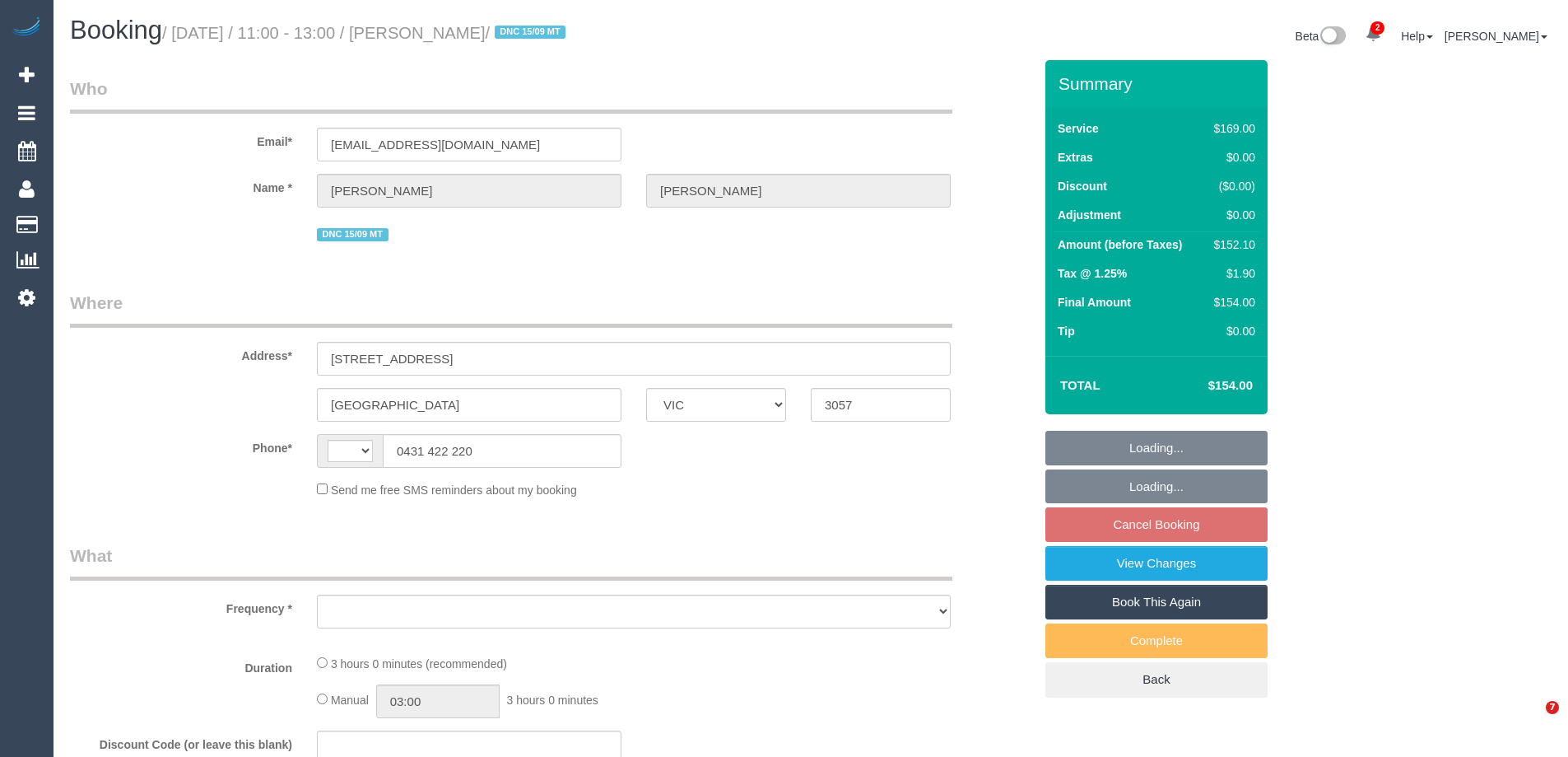
select select "VIC"
select select "object:308"
select select "string:stripe-pm_1Qx8Ip2GScqysDRV6MnaNJ06"
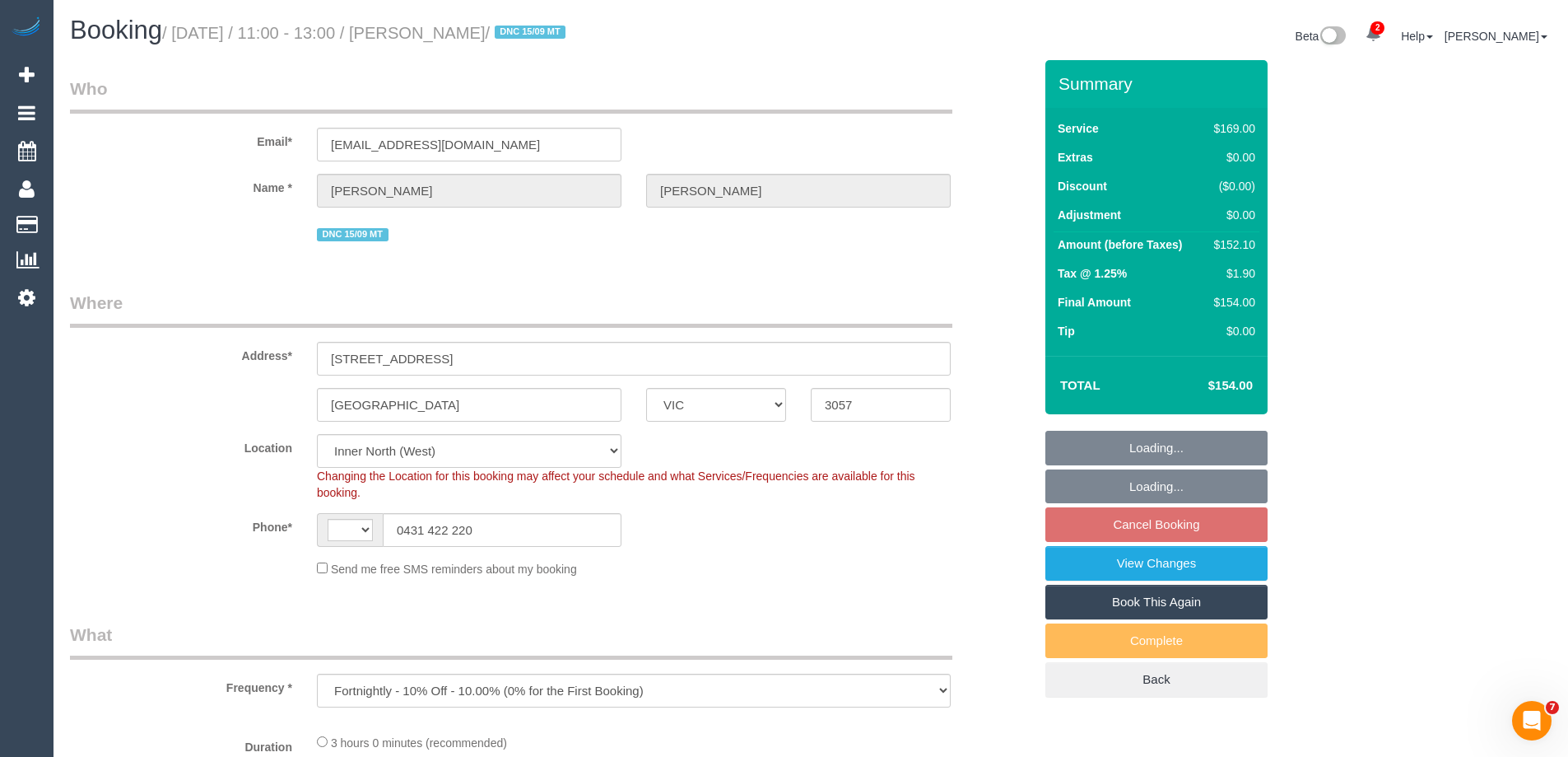
select select "number:28"
select select "number:15"
select select "number:19"
select select "number:24"
select select "number:34"
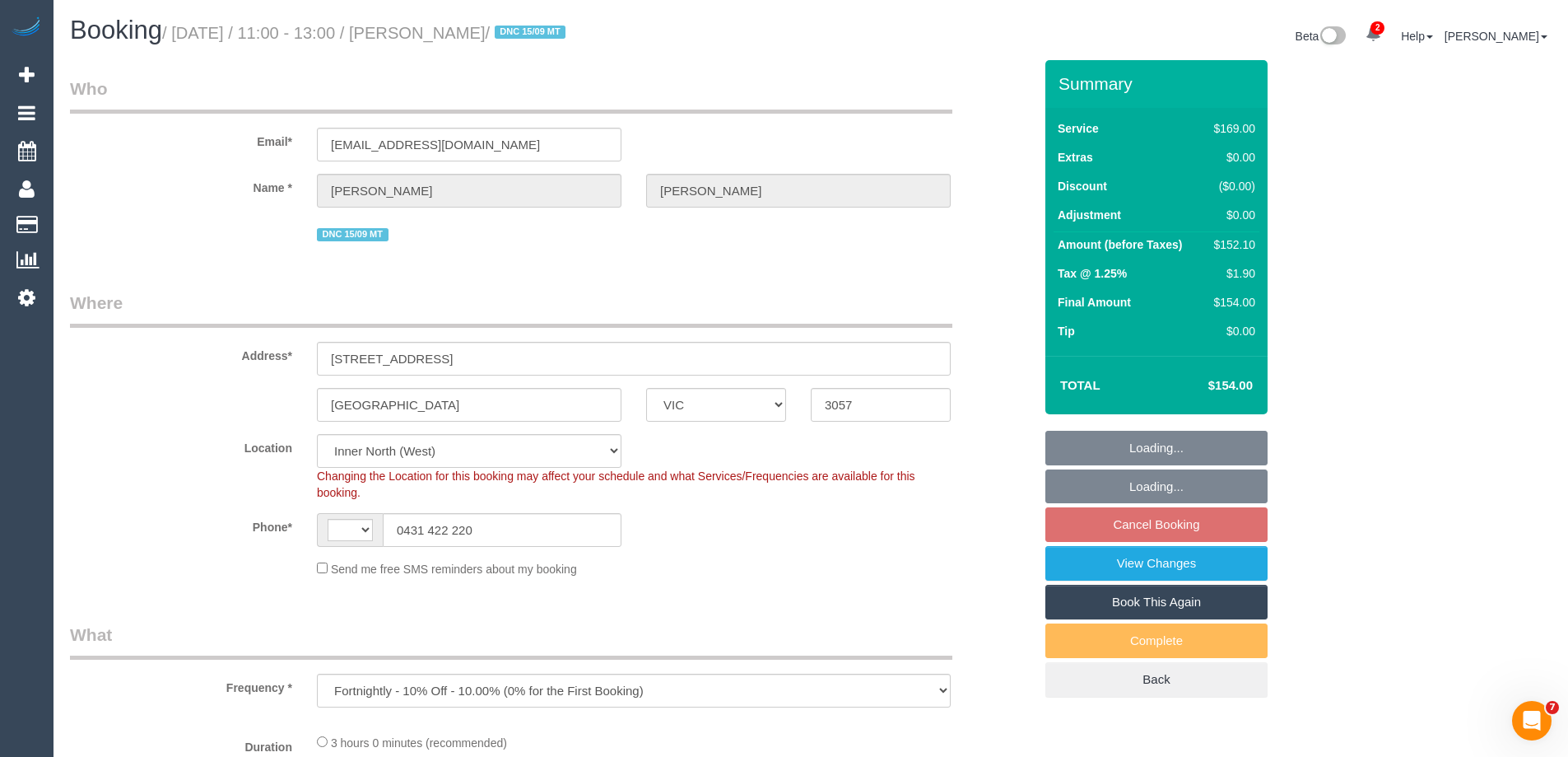
select select "number:12"
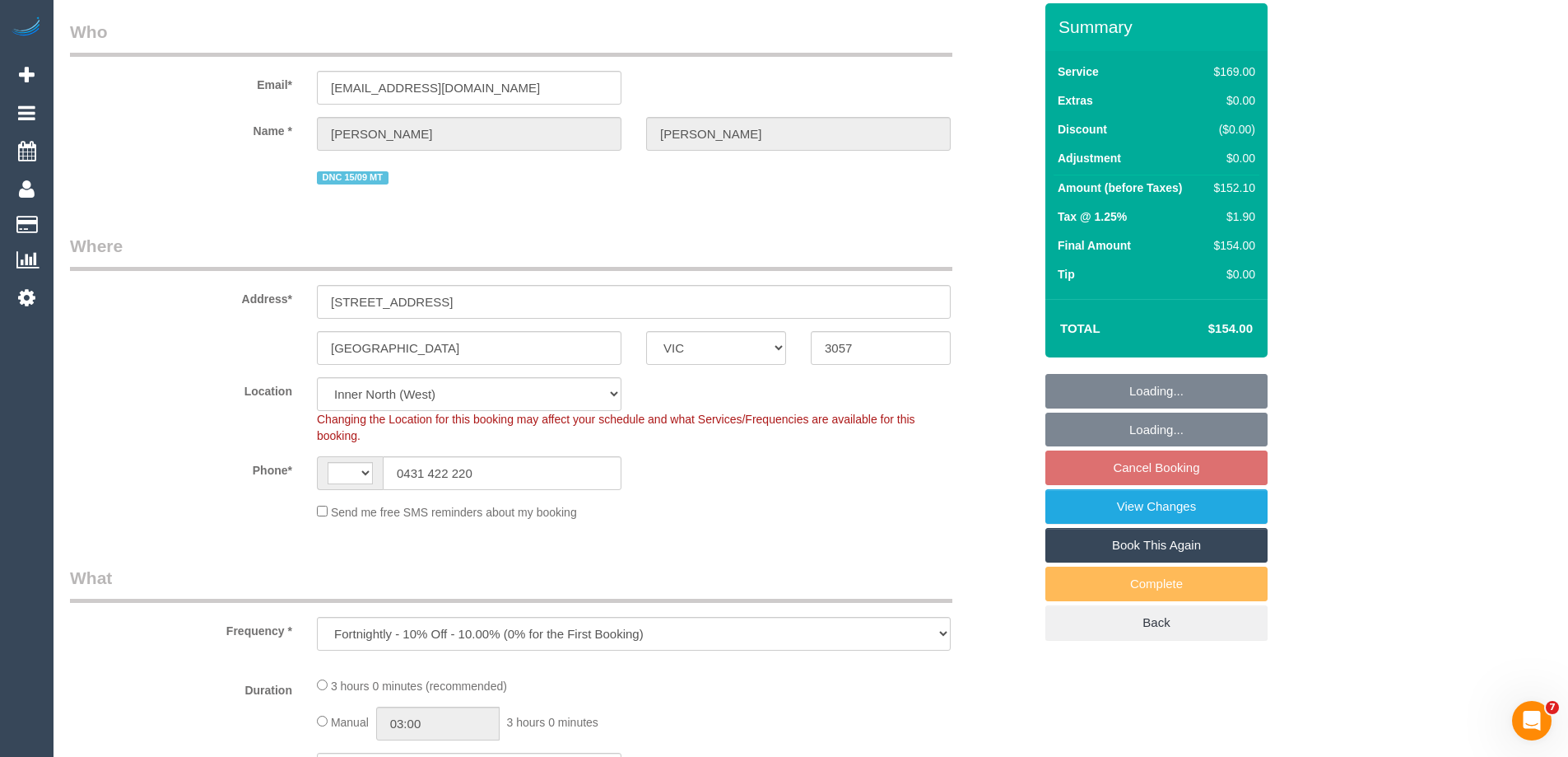
select select "object:722"
select select "string:AU"
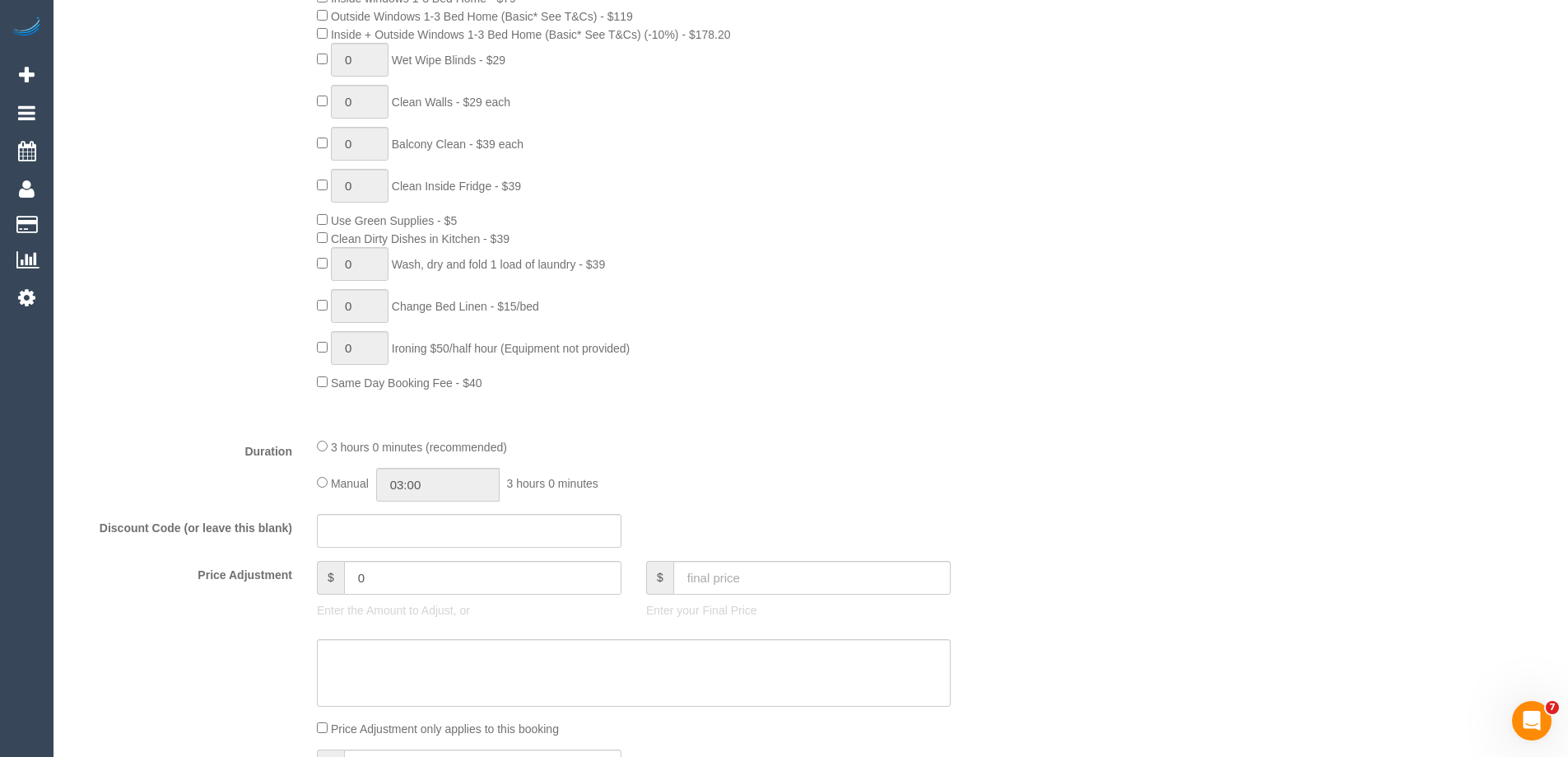
scroll to position [1235, 0]
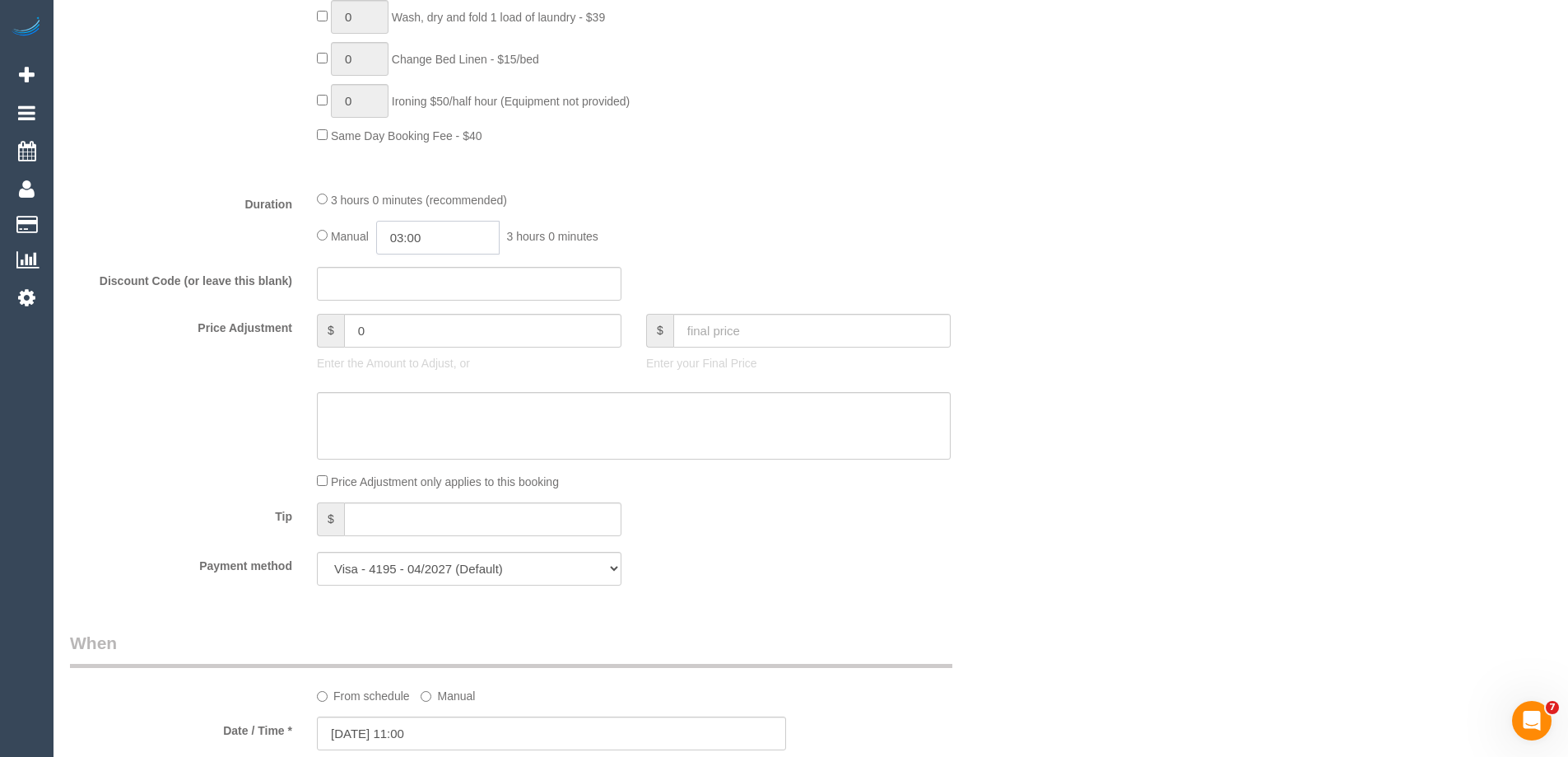
click at [424, 234] on input "03:00" at bounding box center [438, 237] width 124 height 34
type input "01:30"
click at [426, 278] on li "01:30" at bounding box center [420, 289] width 73 height 21
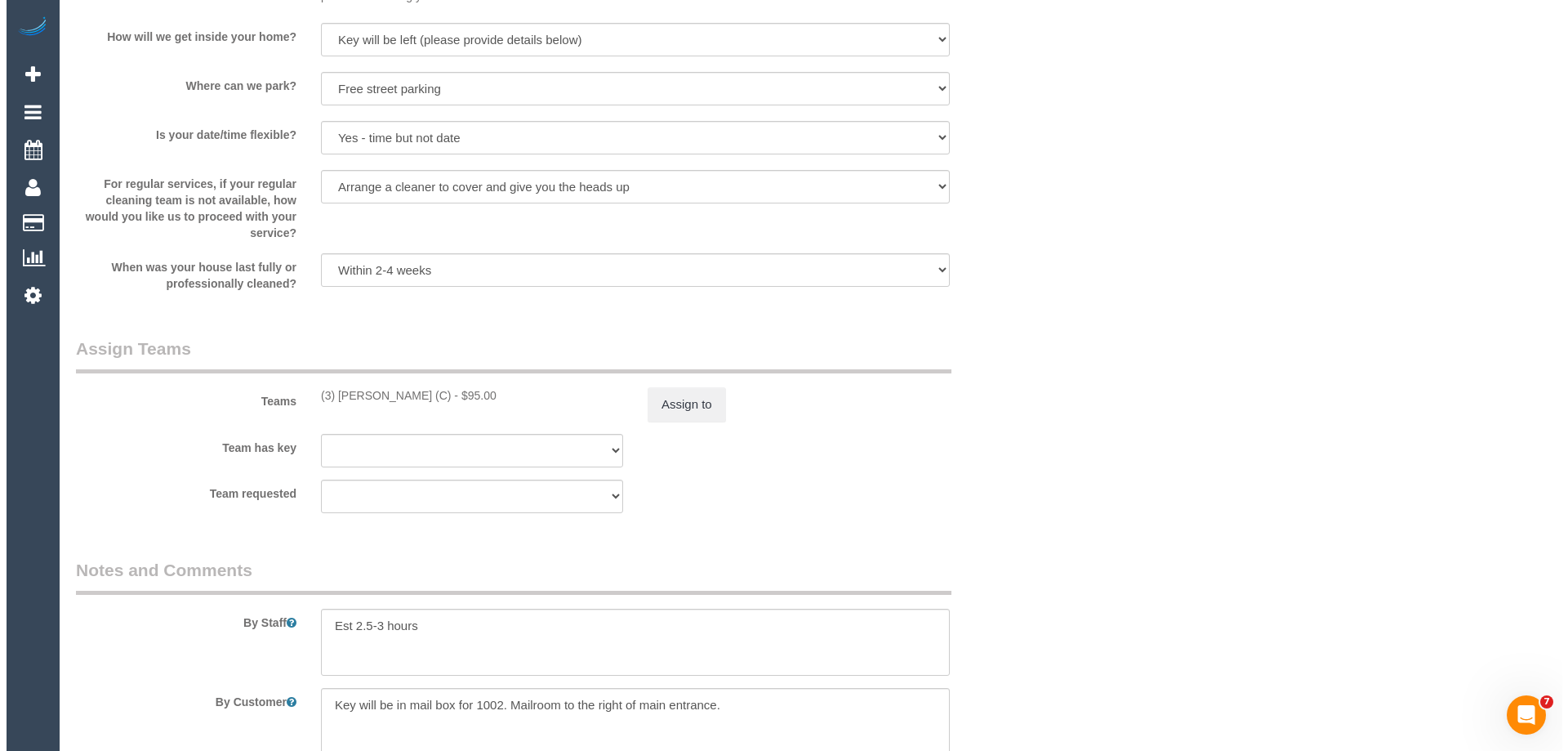
scroll to position [2672, 0]
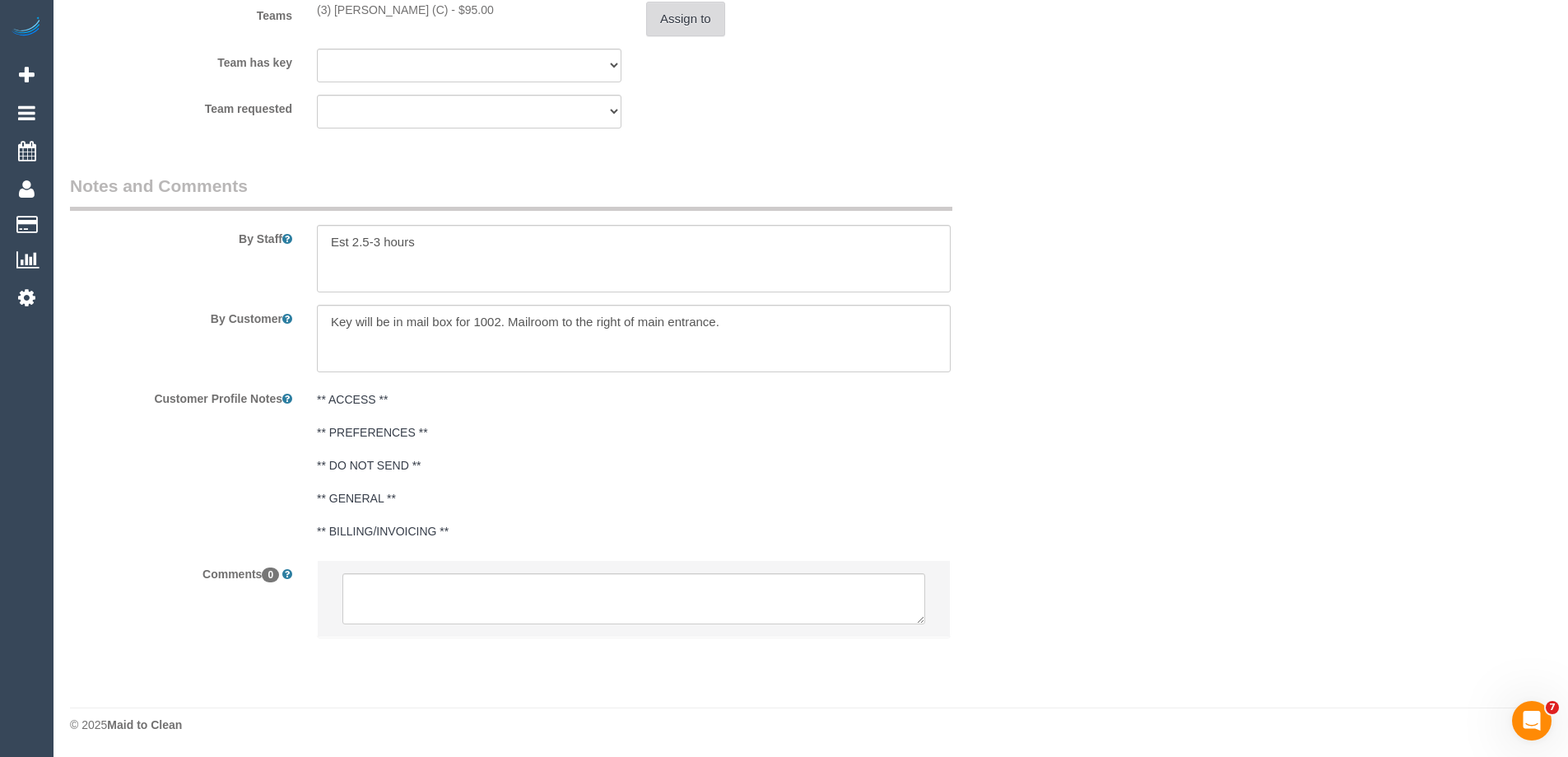
click at [700, 19] on button "Assign to" at bounding box center [685, 19] width 79 height 35
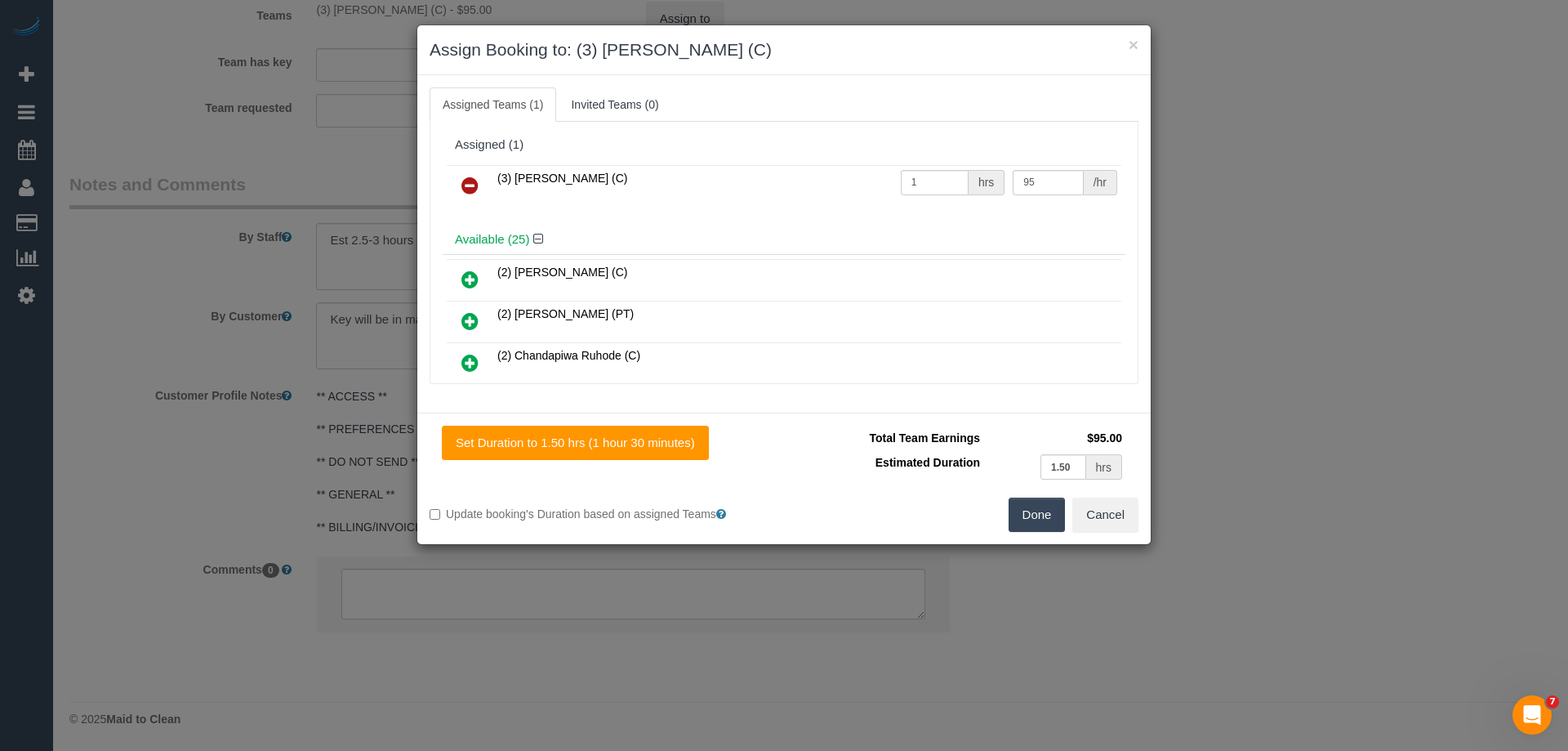
click at [466, 183] on icon at bounding box center [470, 185] width 17 height 19
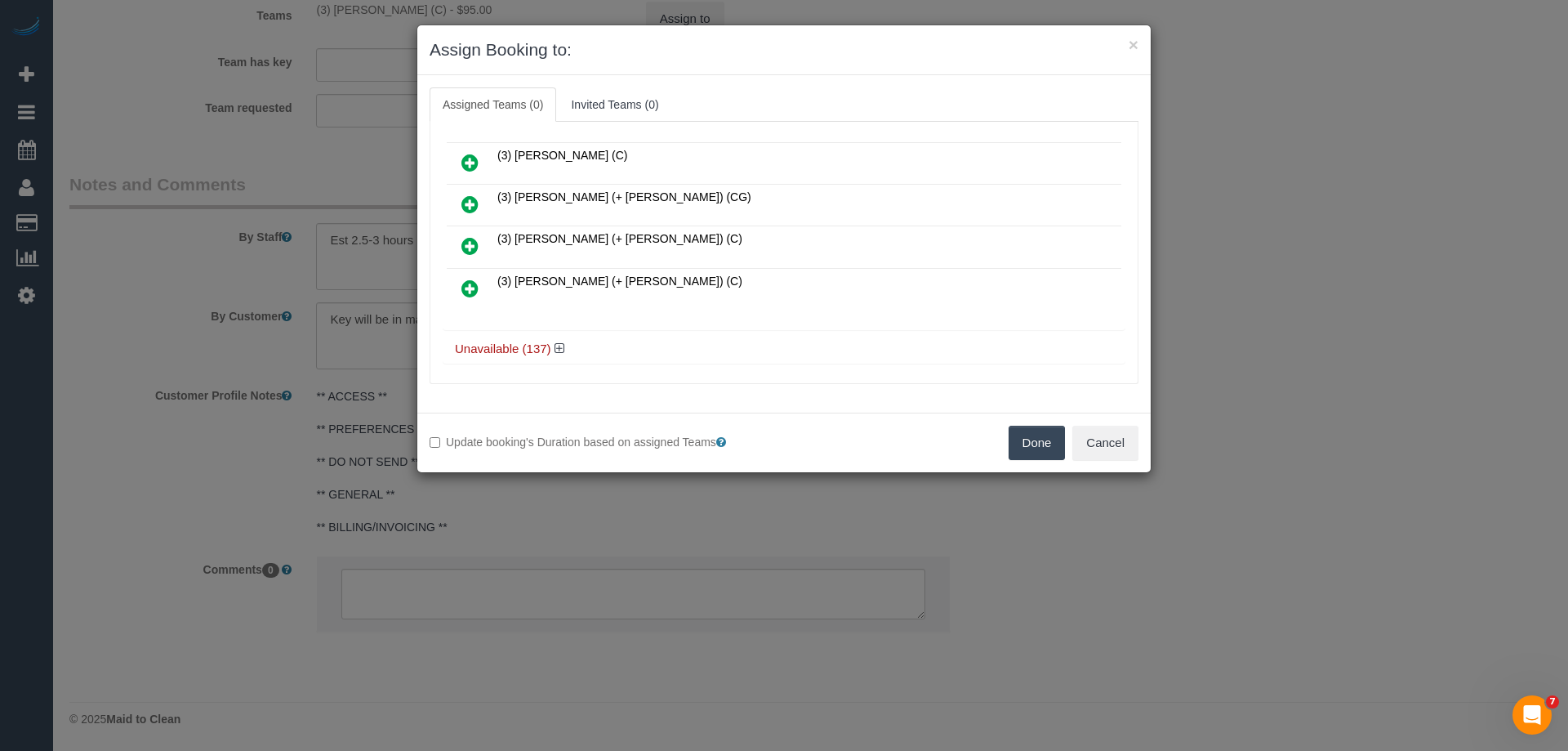
scroll to position [1001, 0]
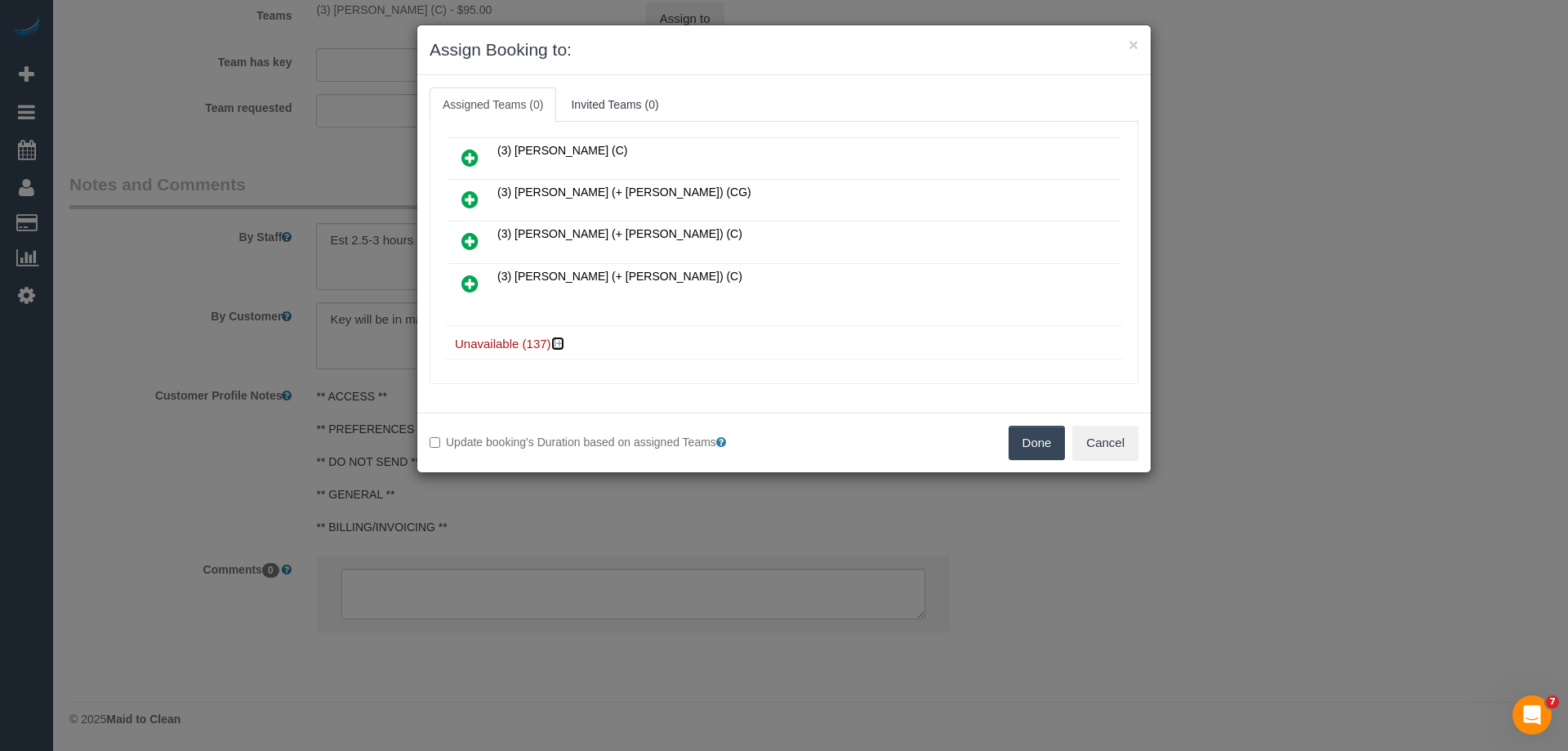
click at [559, 341] on icon at bounding box center [559, 343] width 10 height 12
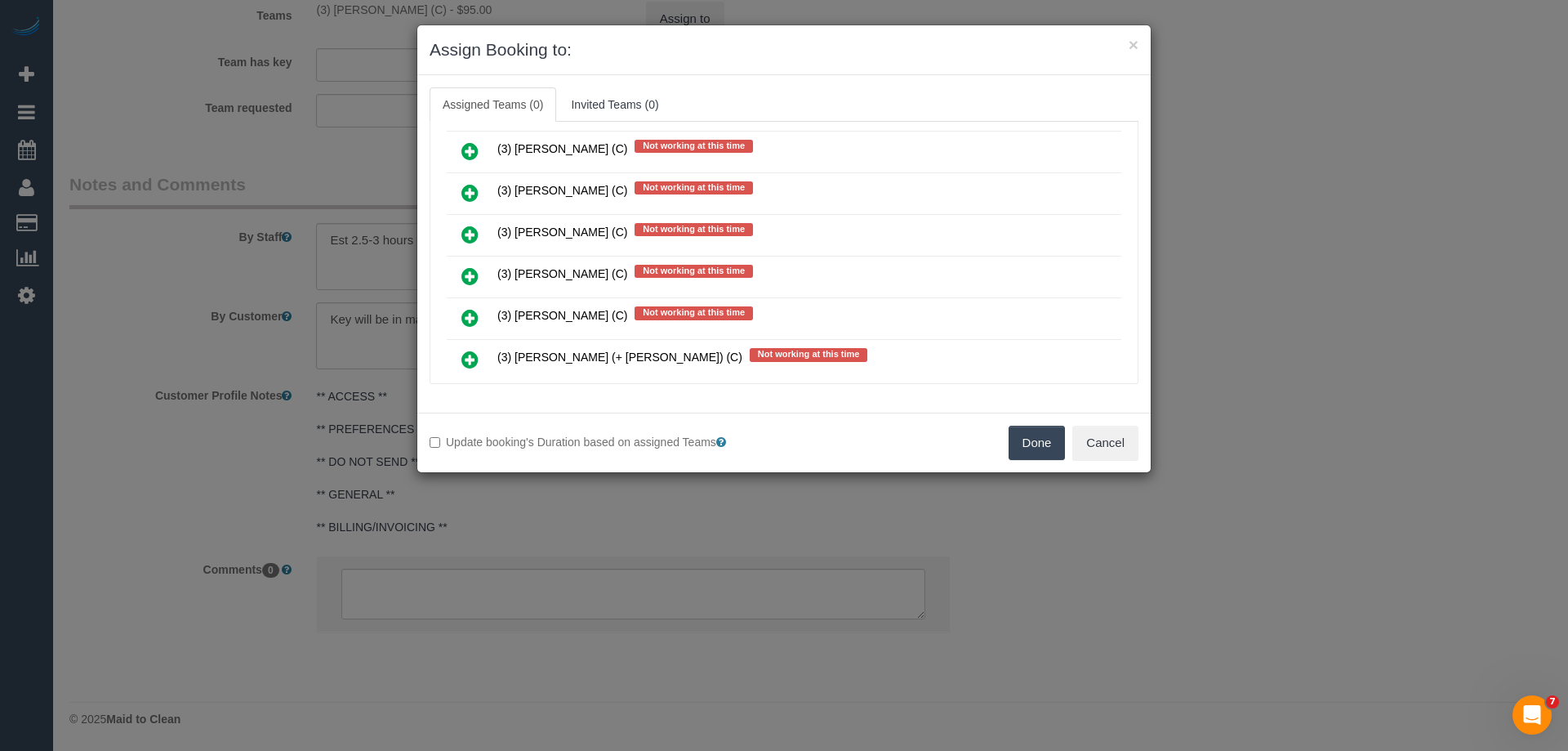
scroll to position [3125, 0]
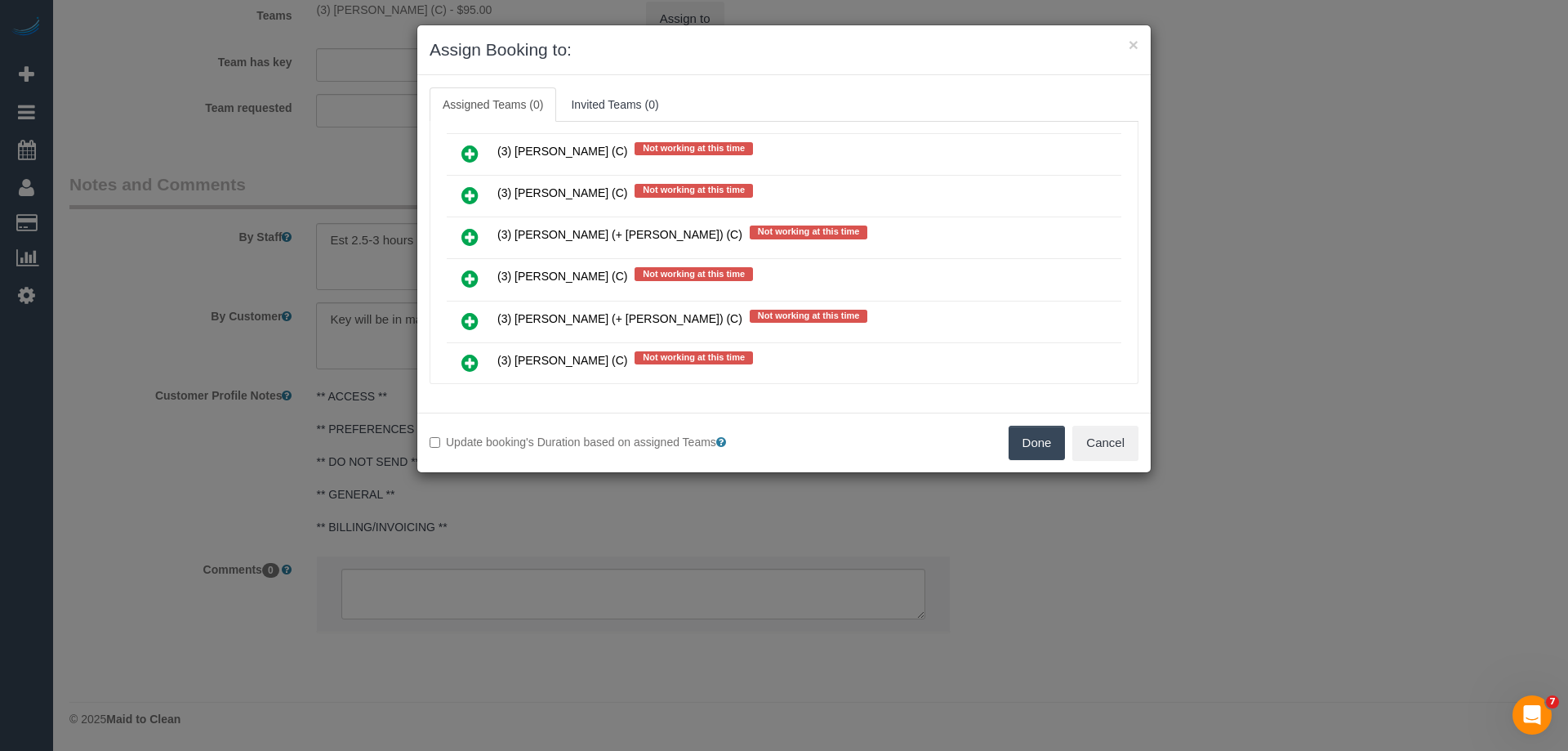
click at [470, 314] on icon at bounding box center [470, 320] width 17 height 19
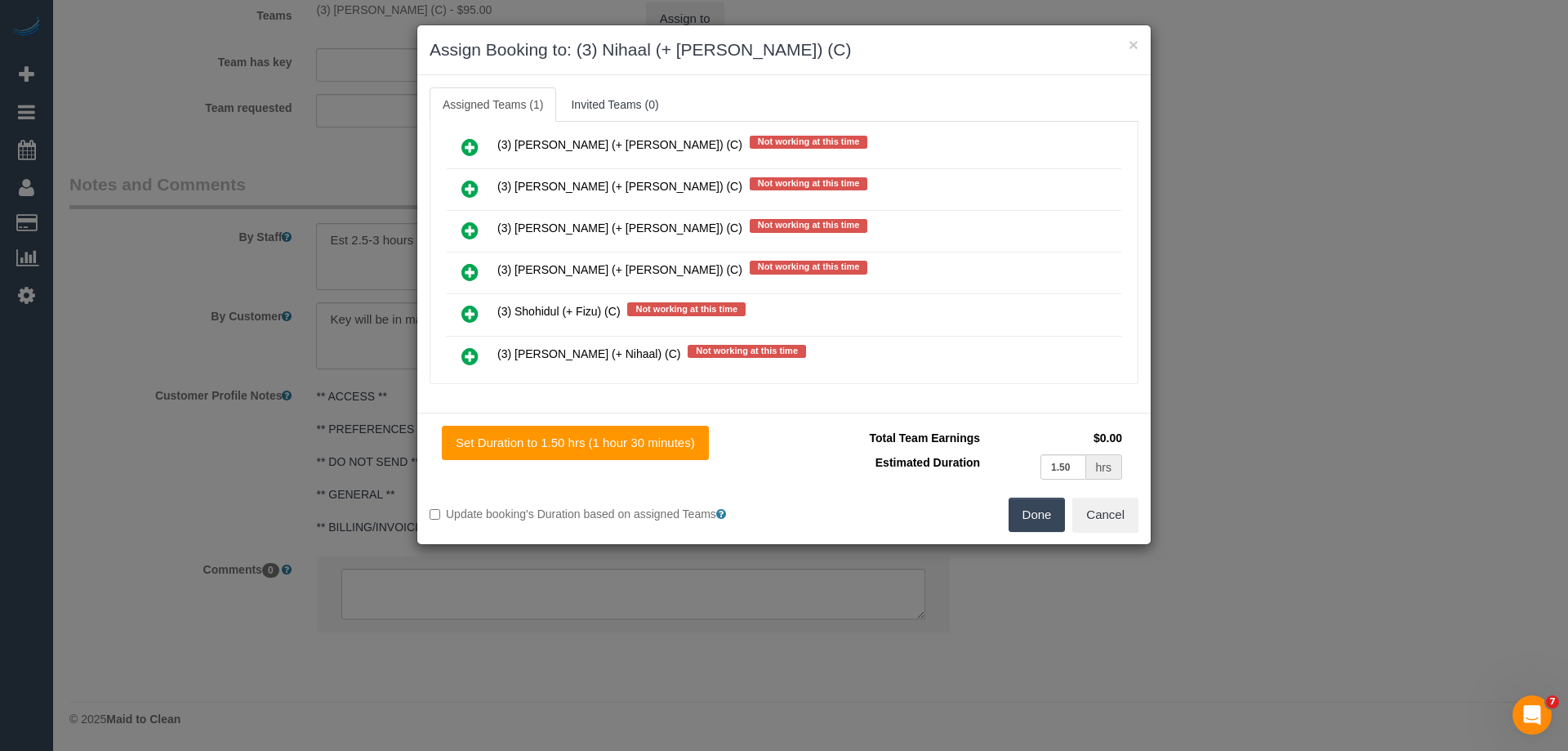
scroll to position [3409, 0]
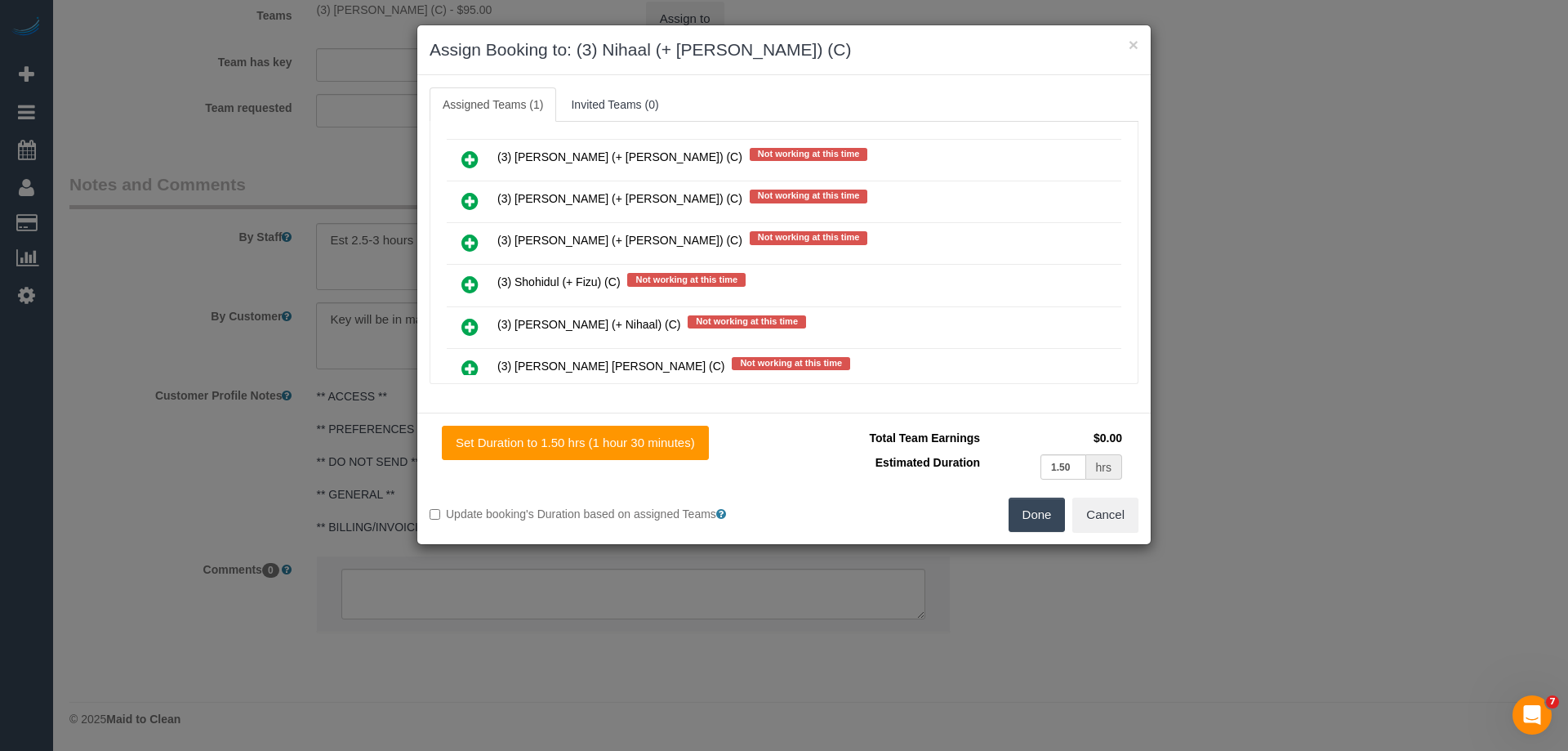
click at [470, 323] on icon at bounding box center [470, 326] width 17 height 19
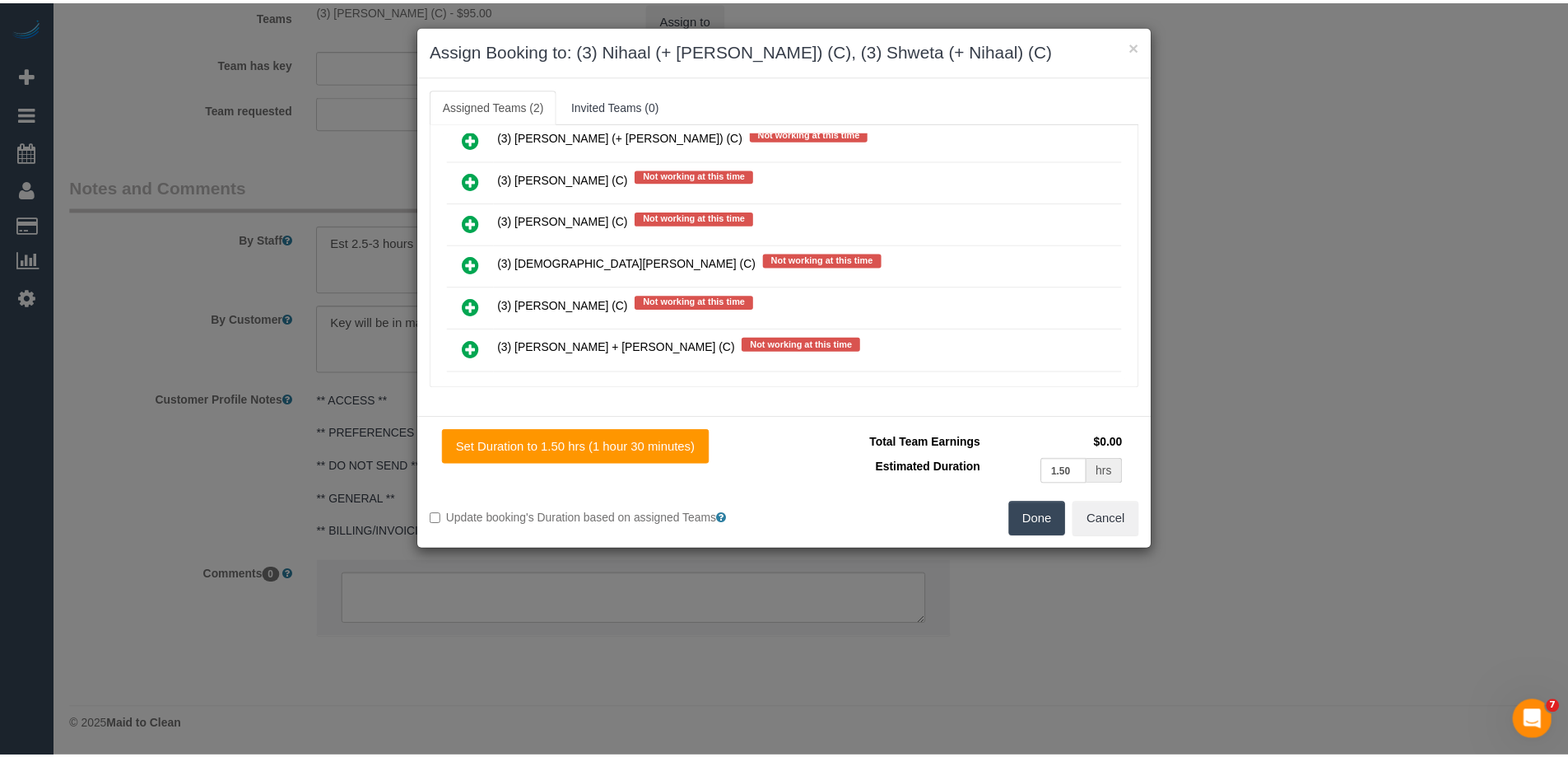
scroll to position [0, 0]
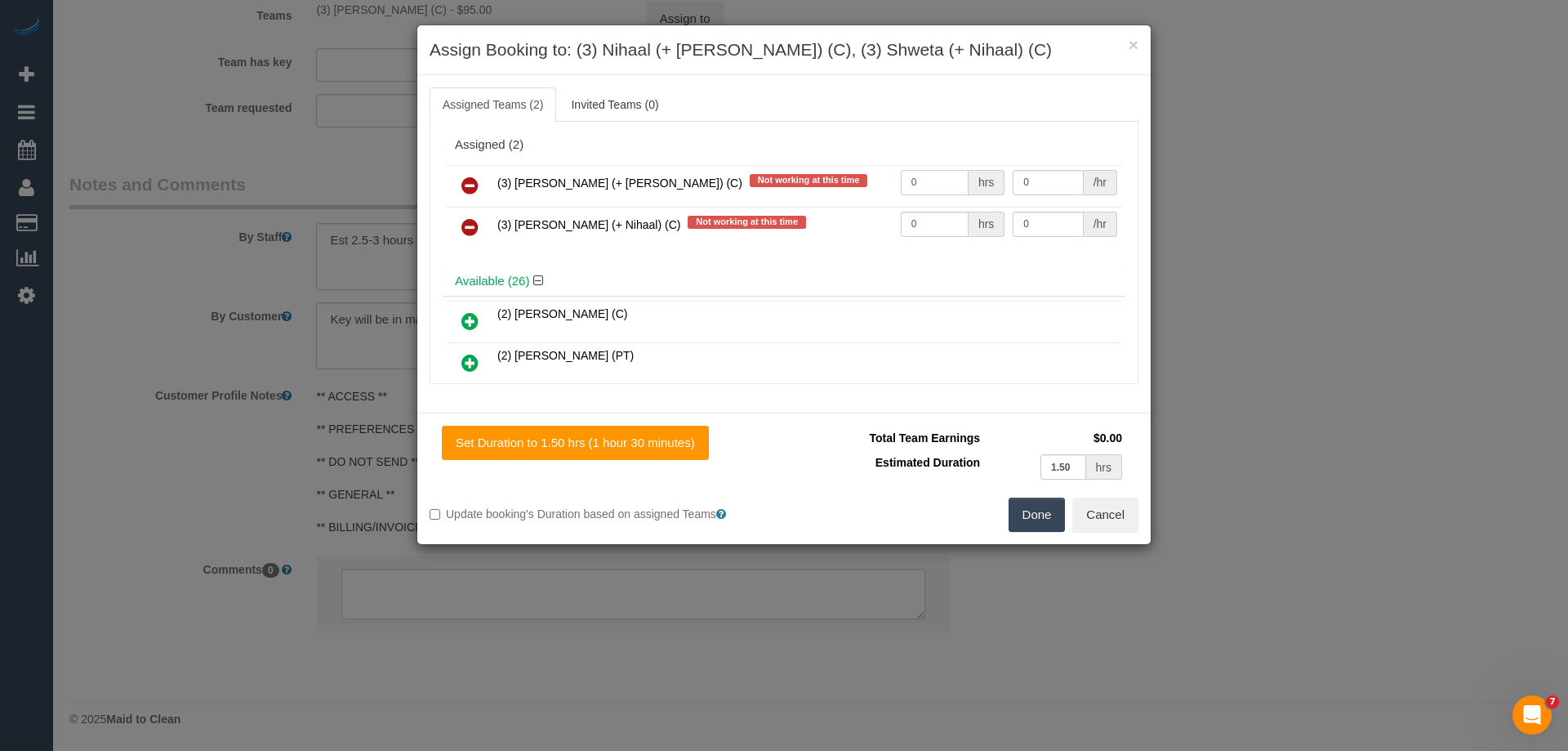
click at [845, 186] on tr "(3) Nihaal (+ Shweta) (C) Not working at this time 0 hrs 0 /hr" at bounding box center [784, 185] width 674 height 41
type input "1.5"
drag, startPoint x: 938, startPoint y: 224, endPoint x: 820, endPoint y: 218, distance: 118.2
click at [825, 219] on tr "(3) Shweta (+ Nihaal) (C) Not working at this time 0 hrs 0 /hr" at bounding box center [784, 226] width 674 height 41
type input "1.5"
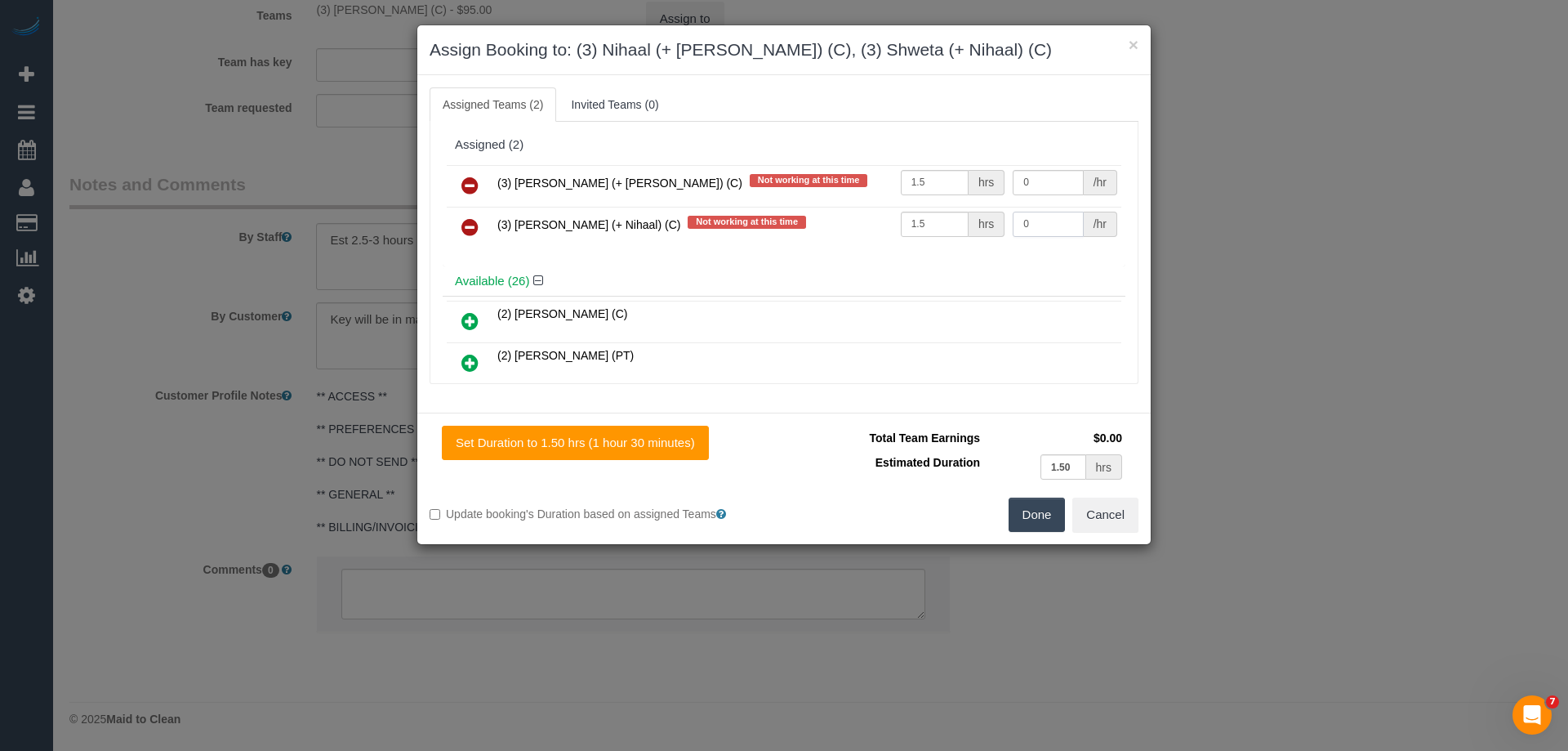
drag, startPoint x: 1004, startPoint y: 220, endPoint x: 936, endPoint y: 220, distance: 68.0
click at [968, 220] on tr "(3) Shweta (+ Nihaal) (C) Not working at this time 1.5 hrs 0 /hr" at bounding box center [784, 226] width 674 height 41
type input "35"
drag, startPoint x: 1001, startPoint y: 177, endPoint x: 917, endPoint y: 177, distance: 84.0
click at [935, 177] on tr "(3) Nihaal (+ Shweta) (C) Not working at this time 1.5 hrs 0 /hr" at bounding box center [784, 185] width 674 height 41
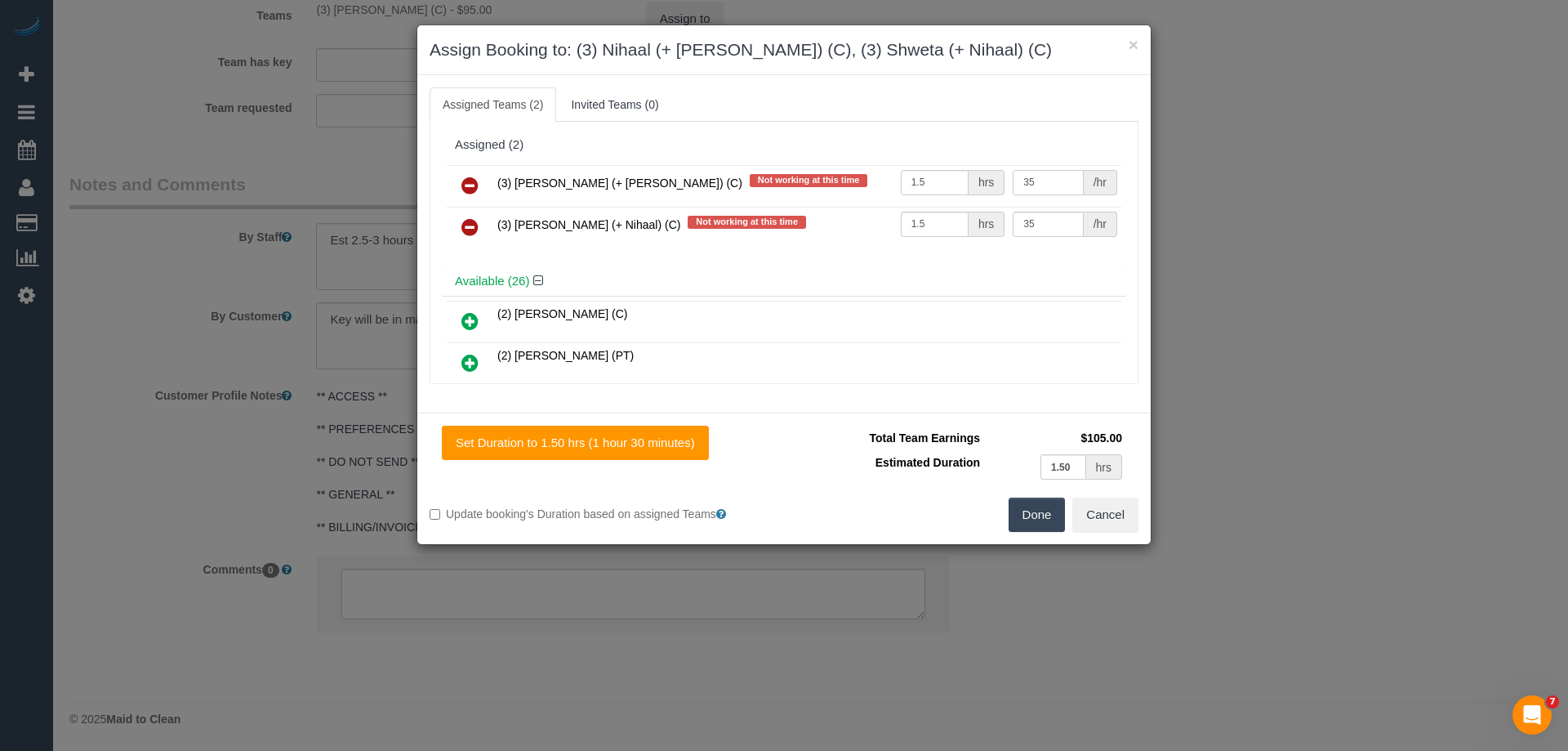
type input "35"
click at [1041, 509] on button "Done" at bounding box center [1038, 515] width 58 height 35
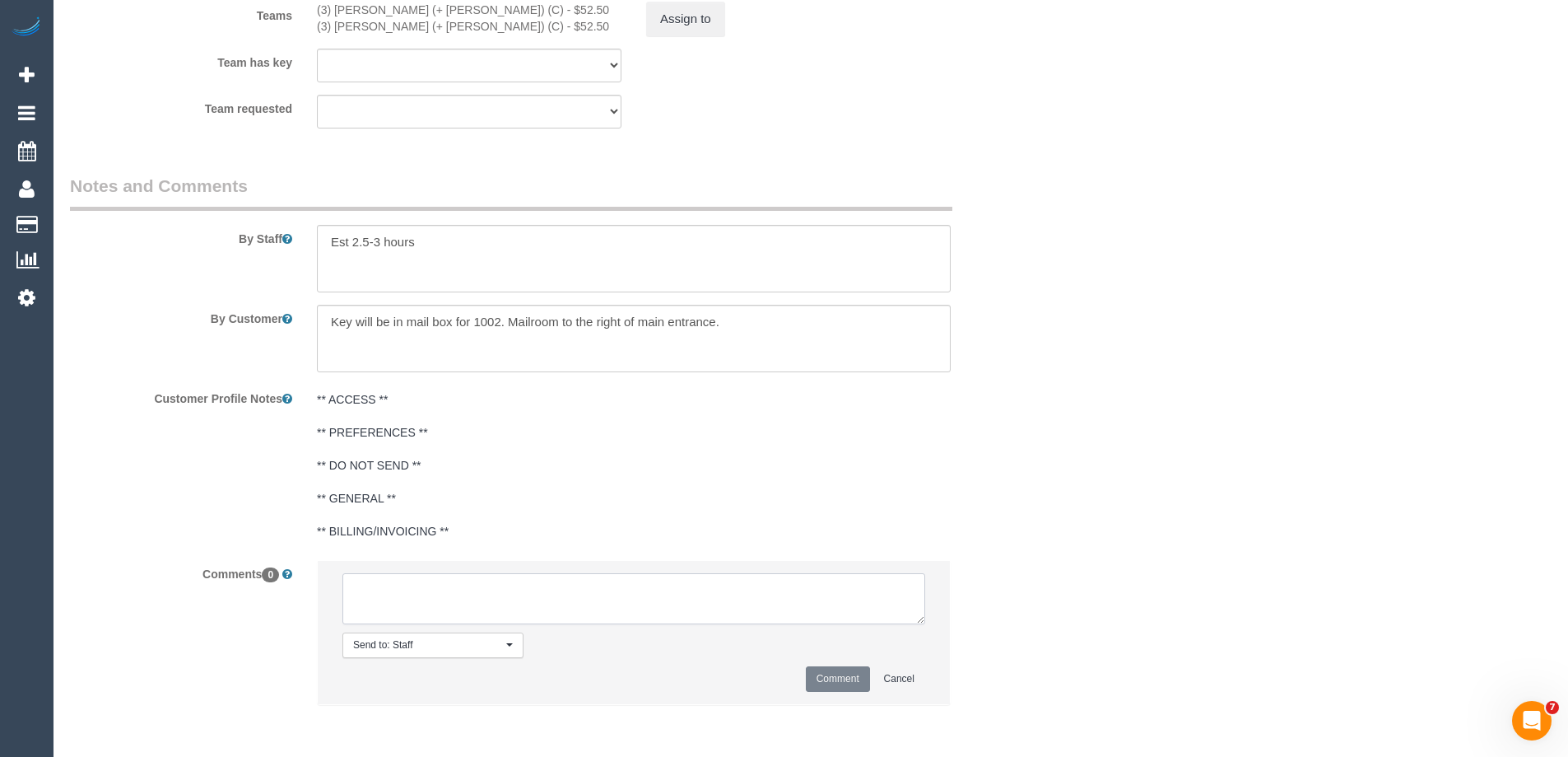
click at [396, 601] on textarea at bounding box center [633, 598] width 583 height 51
type textarea "U/A from Raj as is no longer in area. Customer notified via email"
click at [851, 679] on button "Comment" at bounding box center [838, 679] width 64 height 25
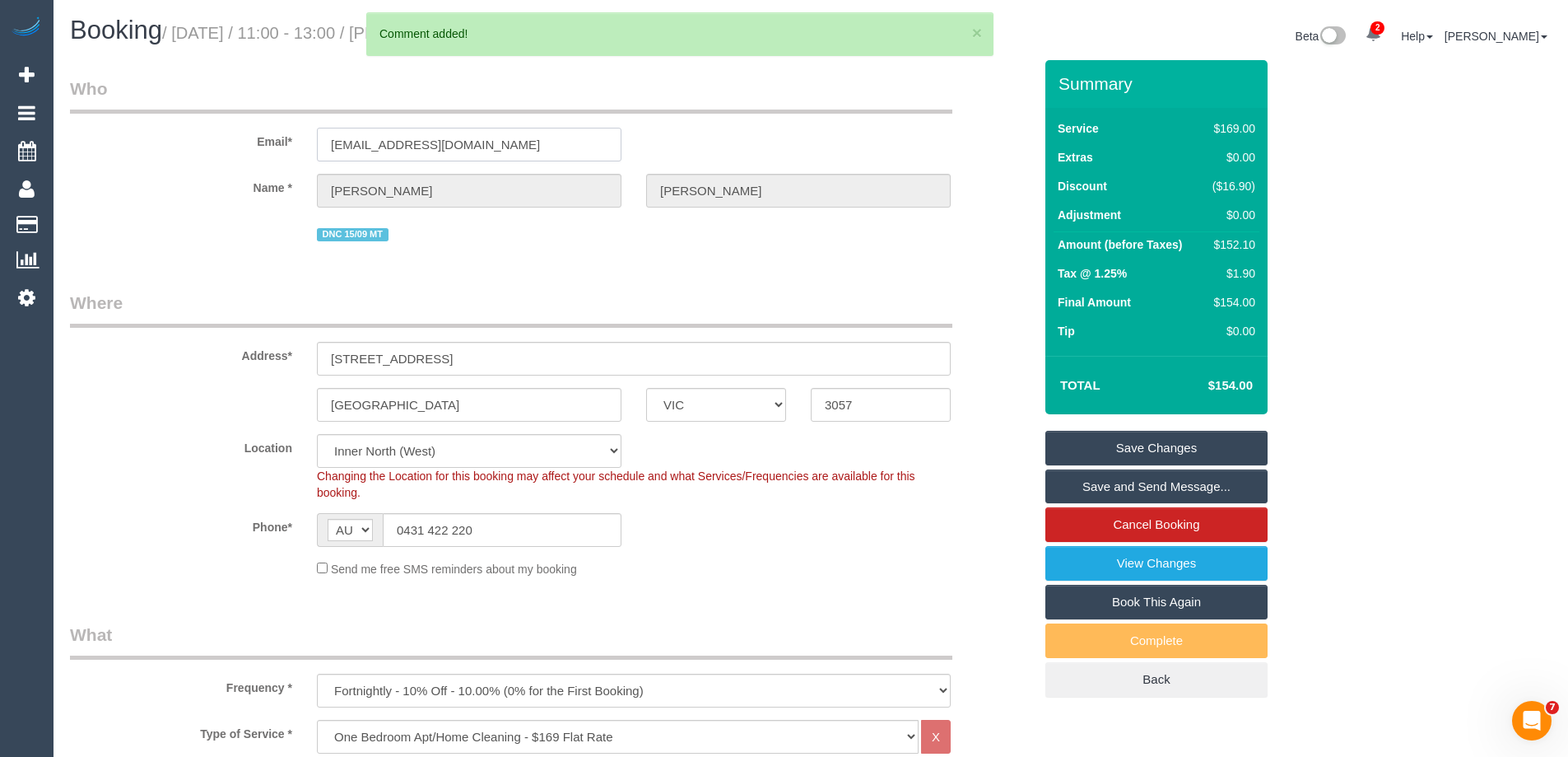
drag, startPoint x: 509, startPoint y: 138, endPoint x: -19, endPoint y: 143, distance: 528.0
click at [0, 143] on html "2 Beta Your Notifications You have 0 alerts × You have 1 to charge for 10/10/20…" at bounding box center [784, 378] width 1568 height 757
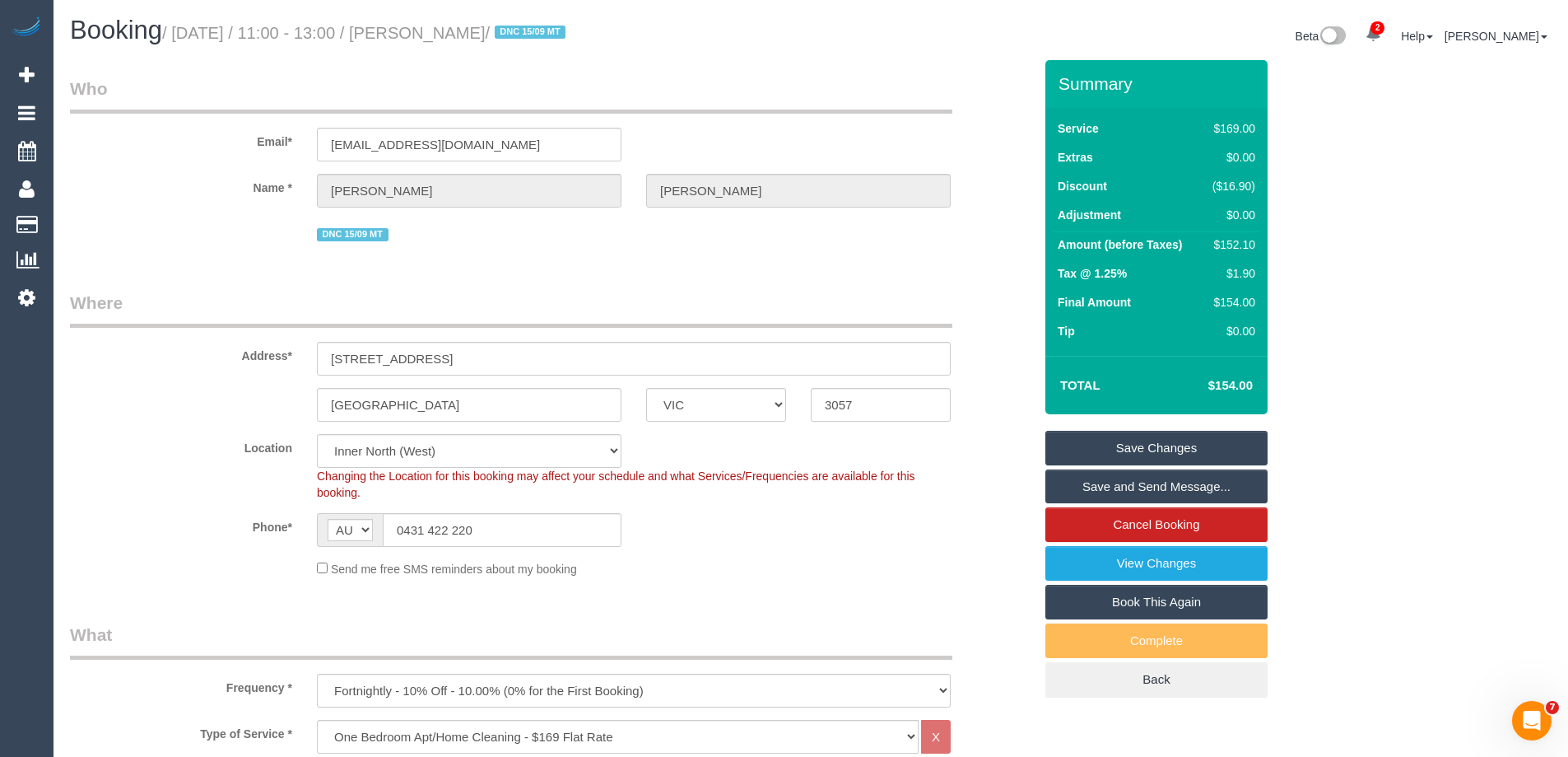
drag, startPoint x: 536, startPoint y: 28, endPoint x: 434, endPoint y: 26, distance: 102.0
click at [434, 26] on small "/ October 13, 2025 / 11:00 - 13:00 / John O’Farrell / DNC 15/09 MT" at bounding box center [366, 33] width 408 height 18
copy small "John O’Farrell"
click at [1114, 447] on link "Save Changes" at bounding box center [1156, 448] width 222 height 35
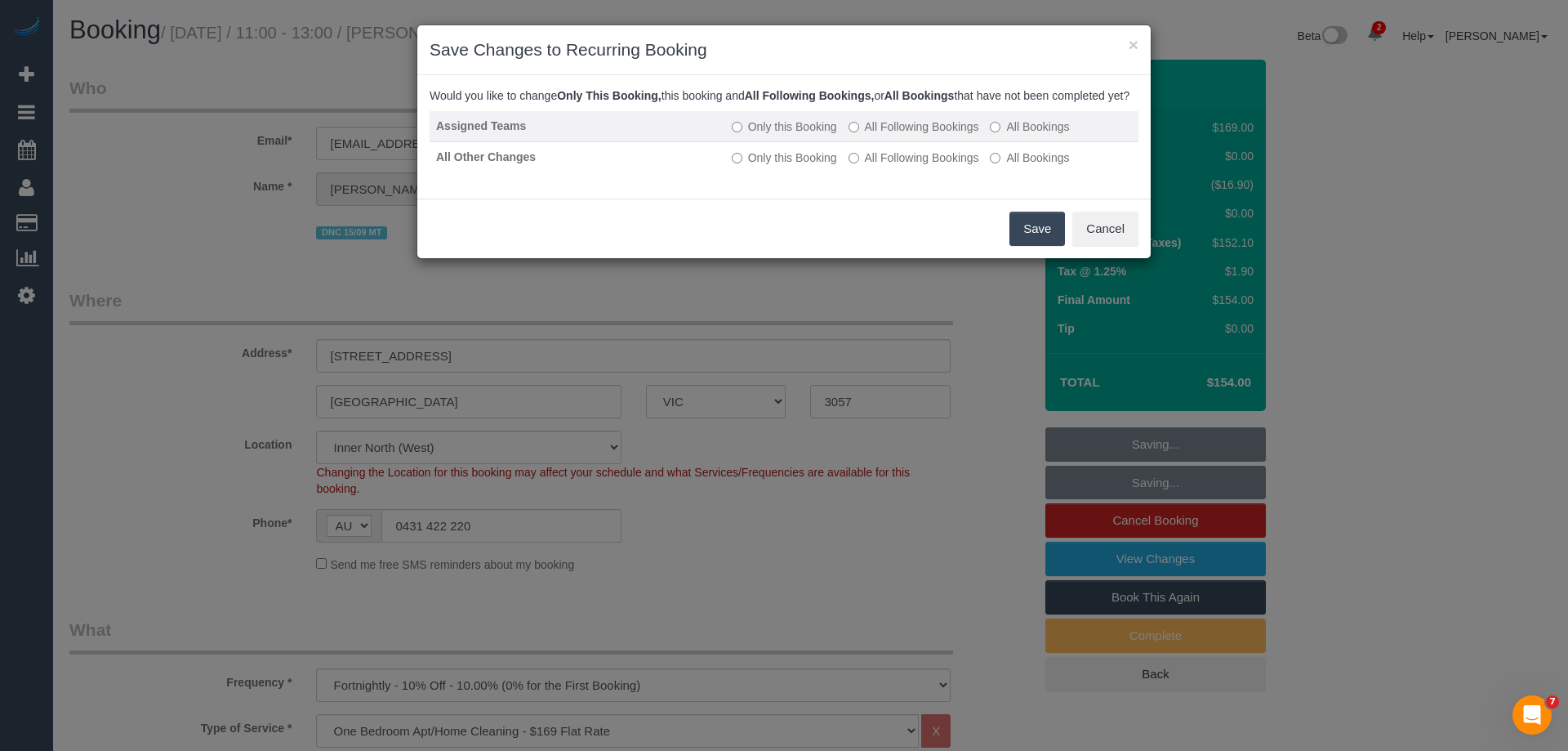
click at [887, 135] on label "All Following Bookings" at bounding box center [914, 126] width 130 height 16
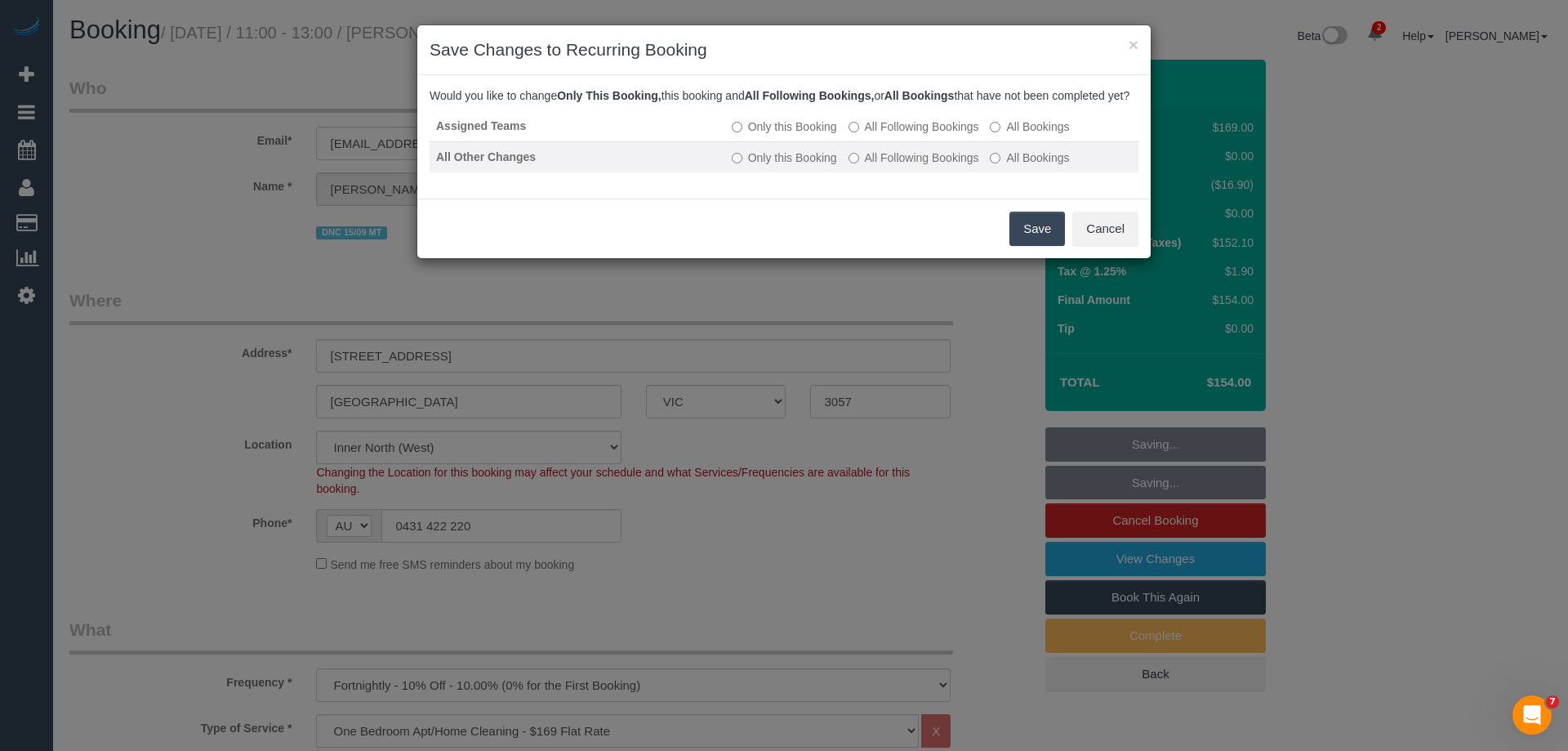
click at [881, 166] on label "All Following Bookings" at bounding box center [914, 157] width 130 height 16
click at [1039, 239] on button "Save" at bounding box center [1038, 229] width 56 height 35
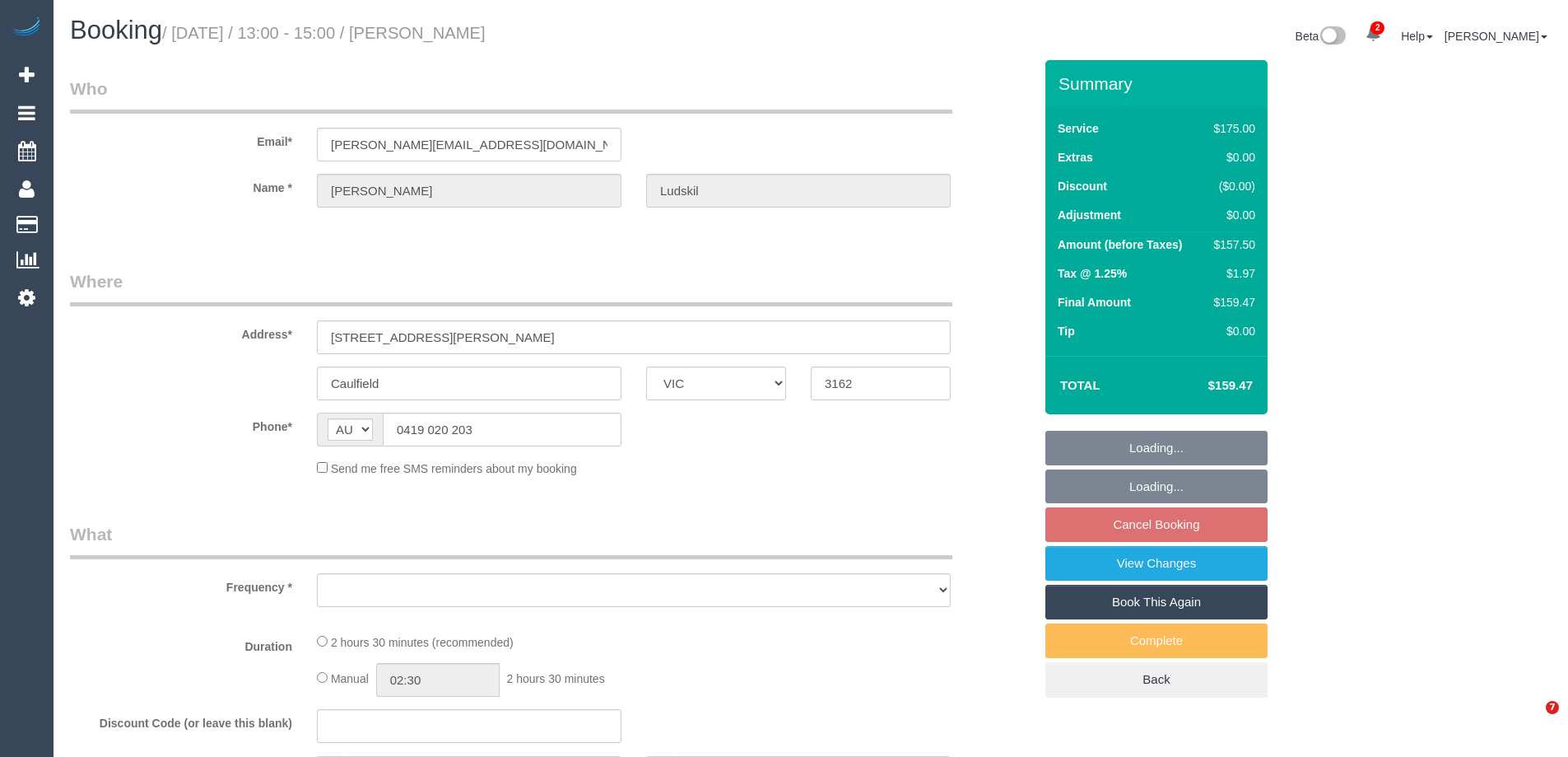
select select "VIC"
select select "string:stripe-pm_1RnU0E2GScqysDRVu27VpmcX"
select select "150"
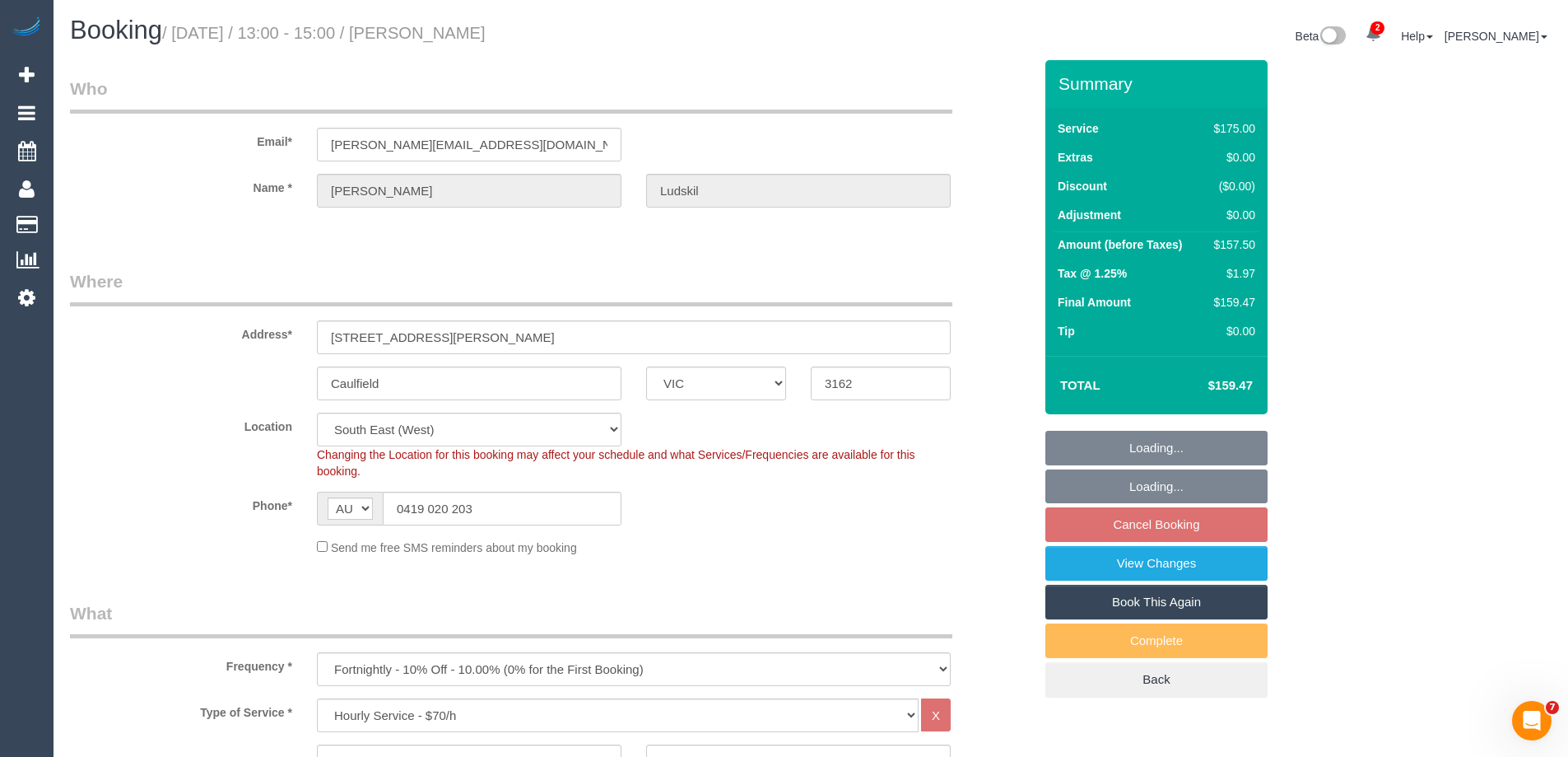
select select "object:761"
select select "number:28"
select select "number:14"
select select "number:19"
select select "number:23"
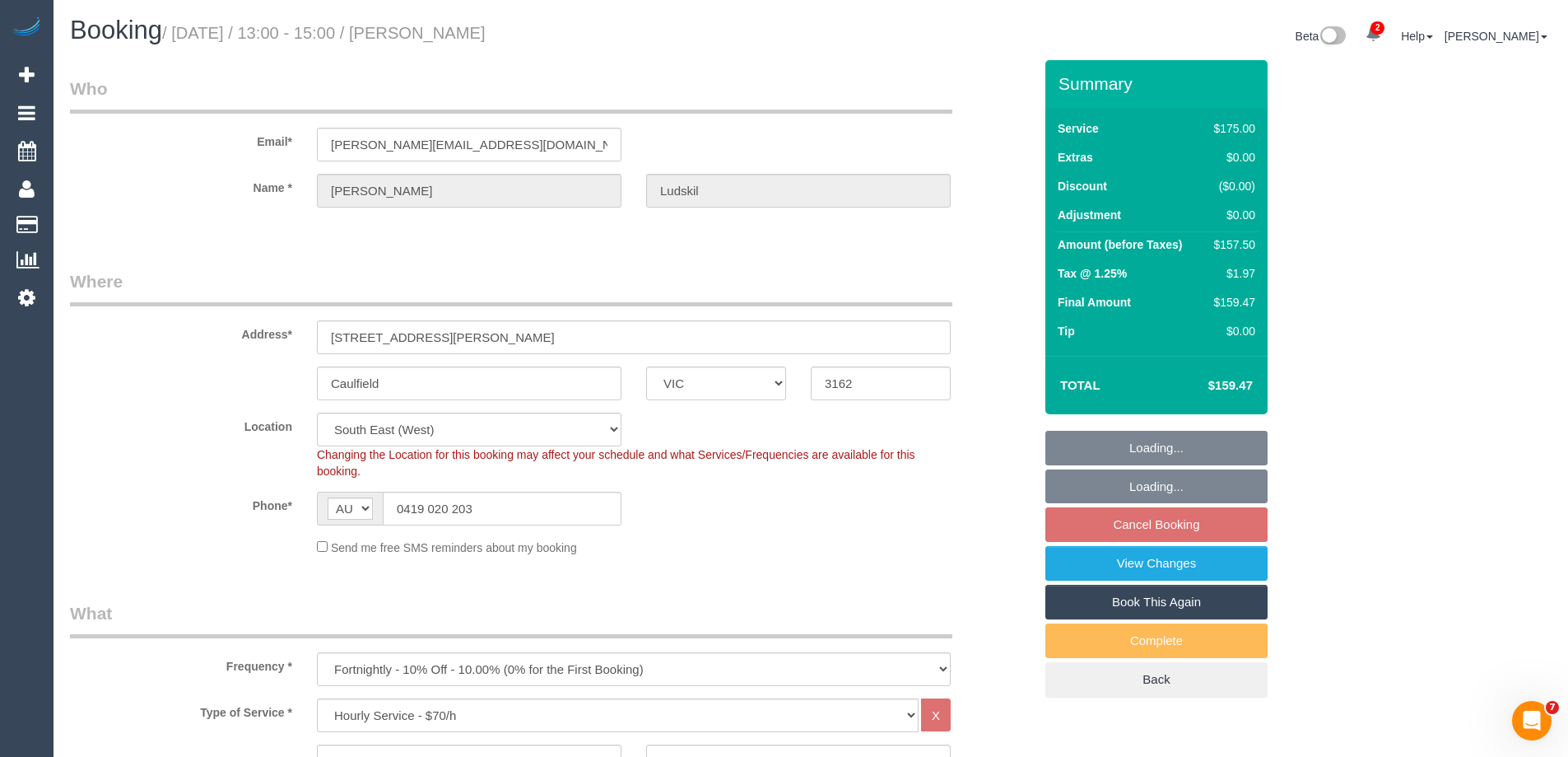
select select "number:34"
select select "number:11"
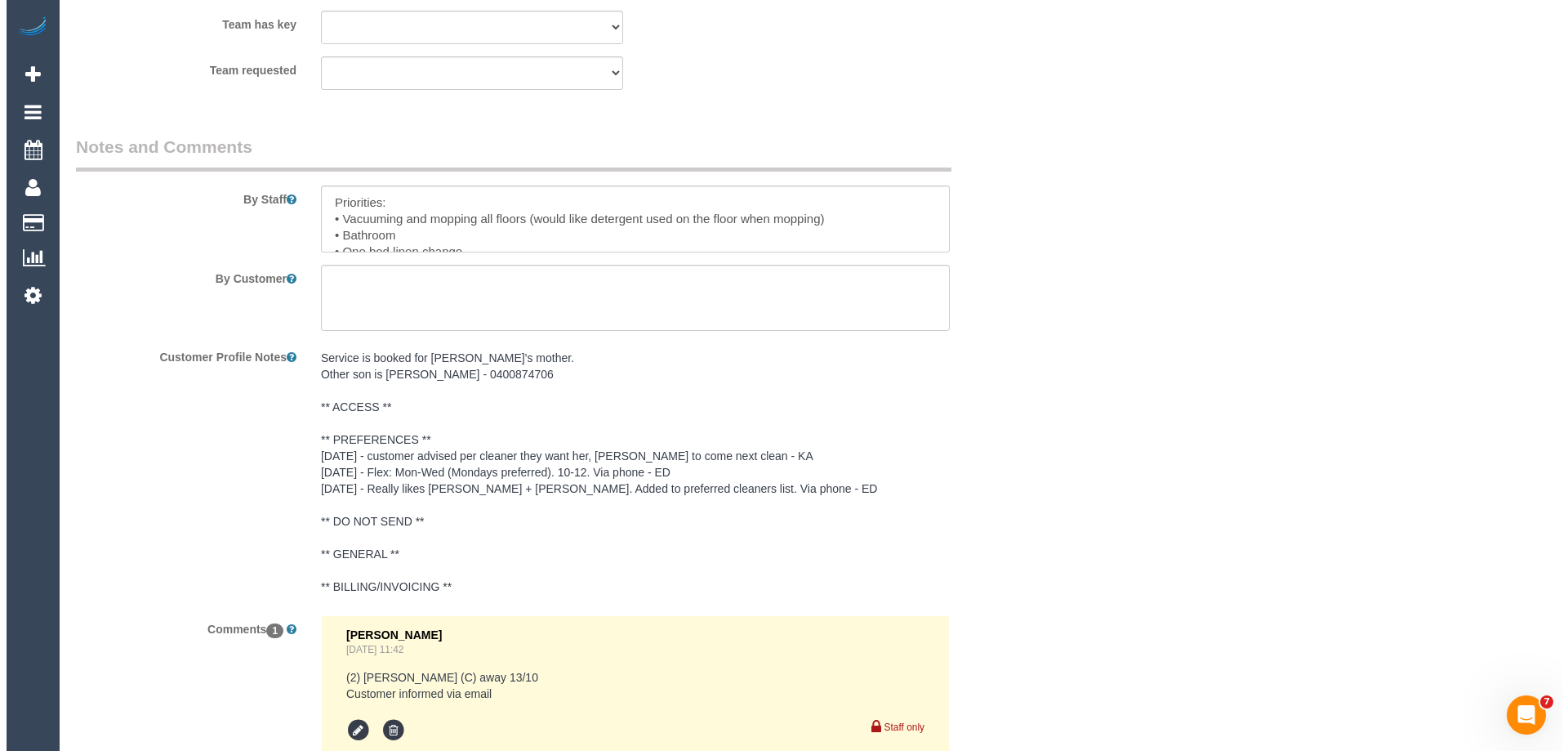
scroll to position [2664, 0]
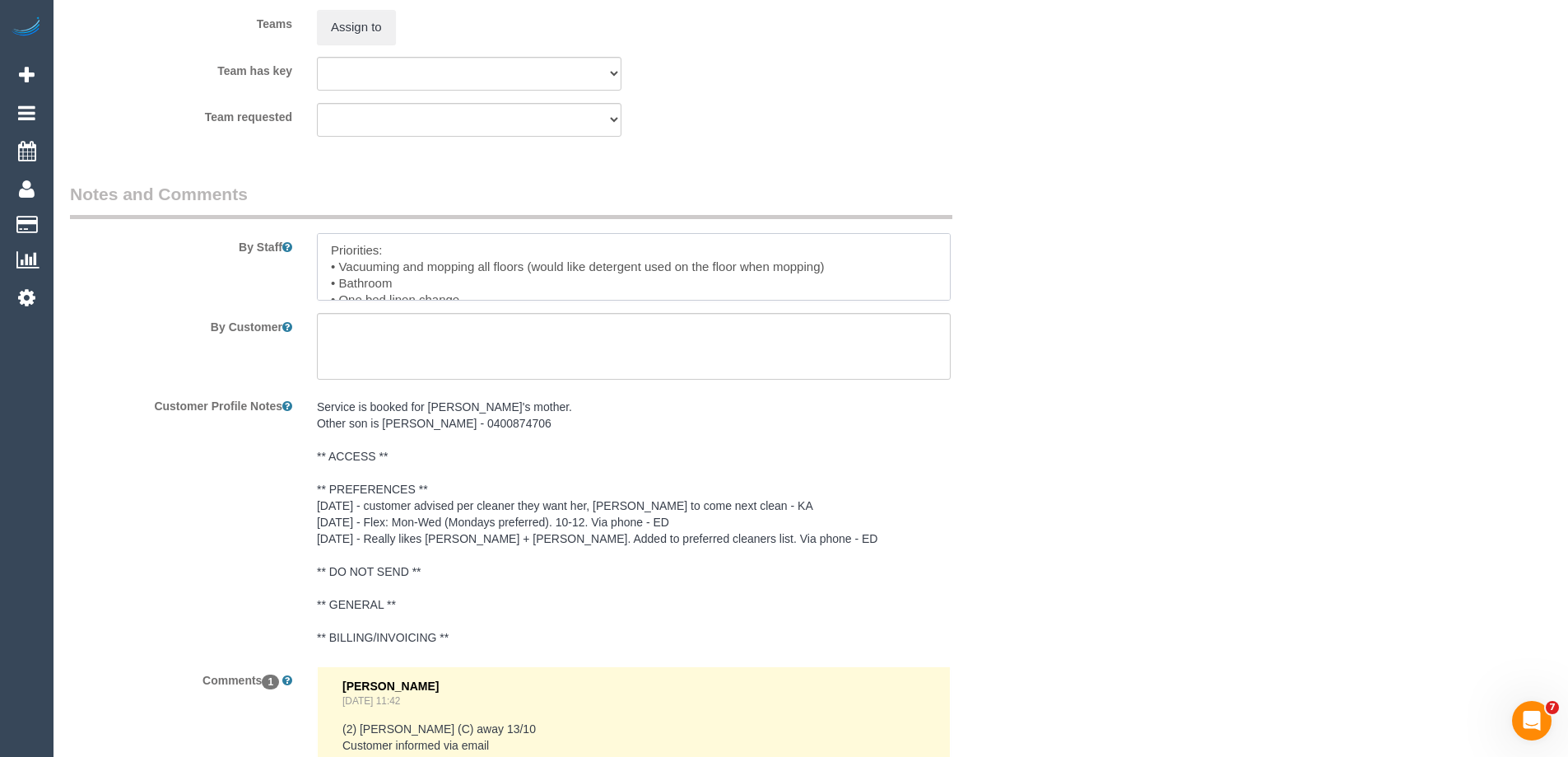
click at [327, 250] on textarea at bounding box center [634, 267] width 634 height 68
type textarea "*Cover* Priorities: • Vacuuming and mopping all floors (would like detergent us…"
click at [366, 22] on button "Assign to" at bounding box center [357, 27] width 79 height 35
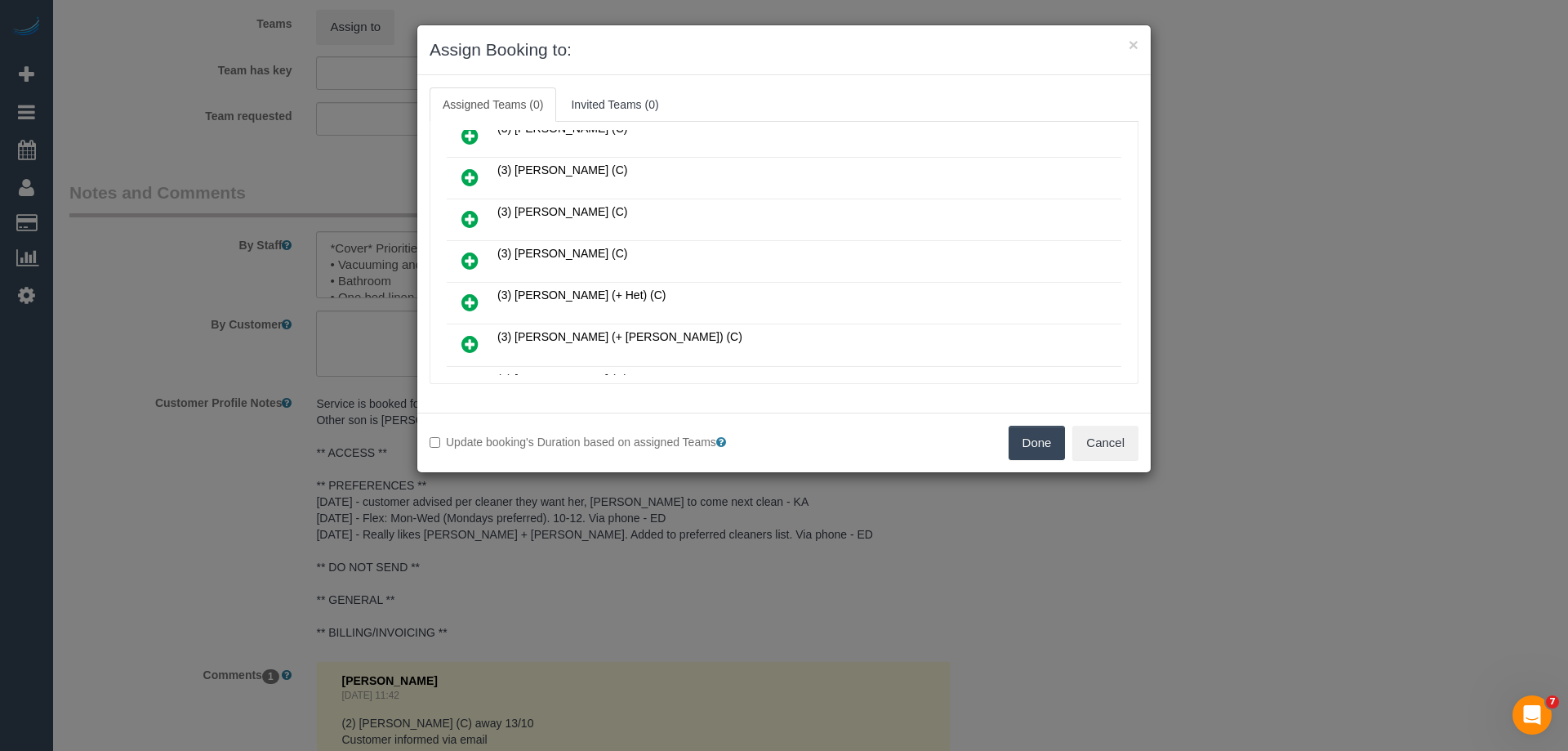
click at [474, 258] on icon at bounding box center [470, 260] width 17 height 19
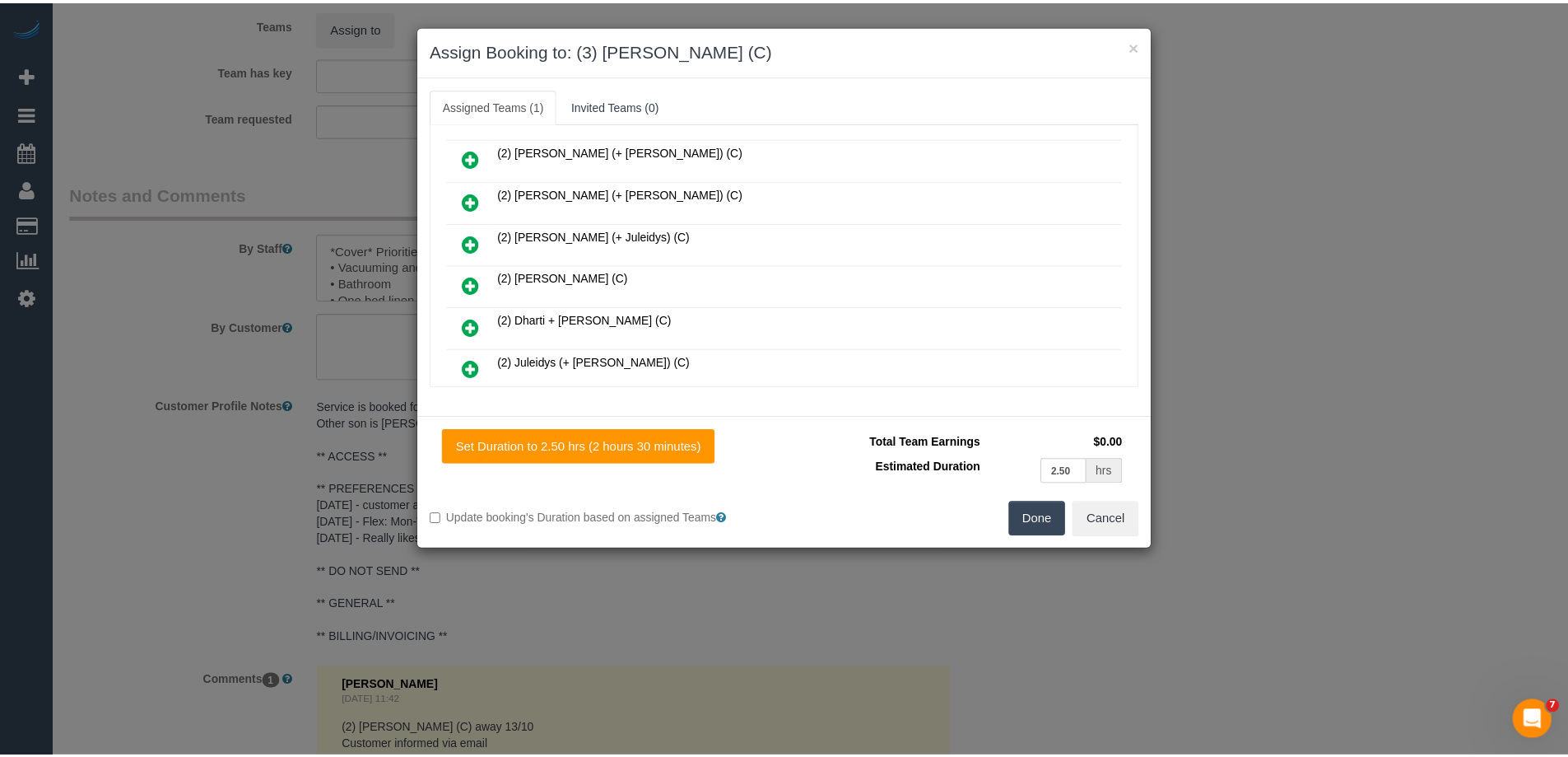
scroll to position [0, 0]
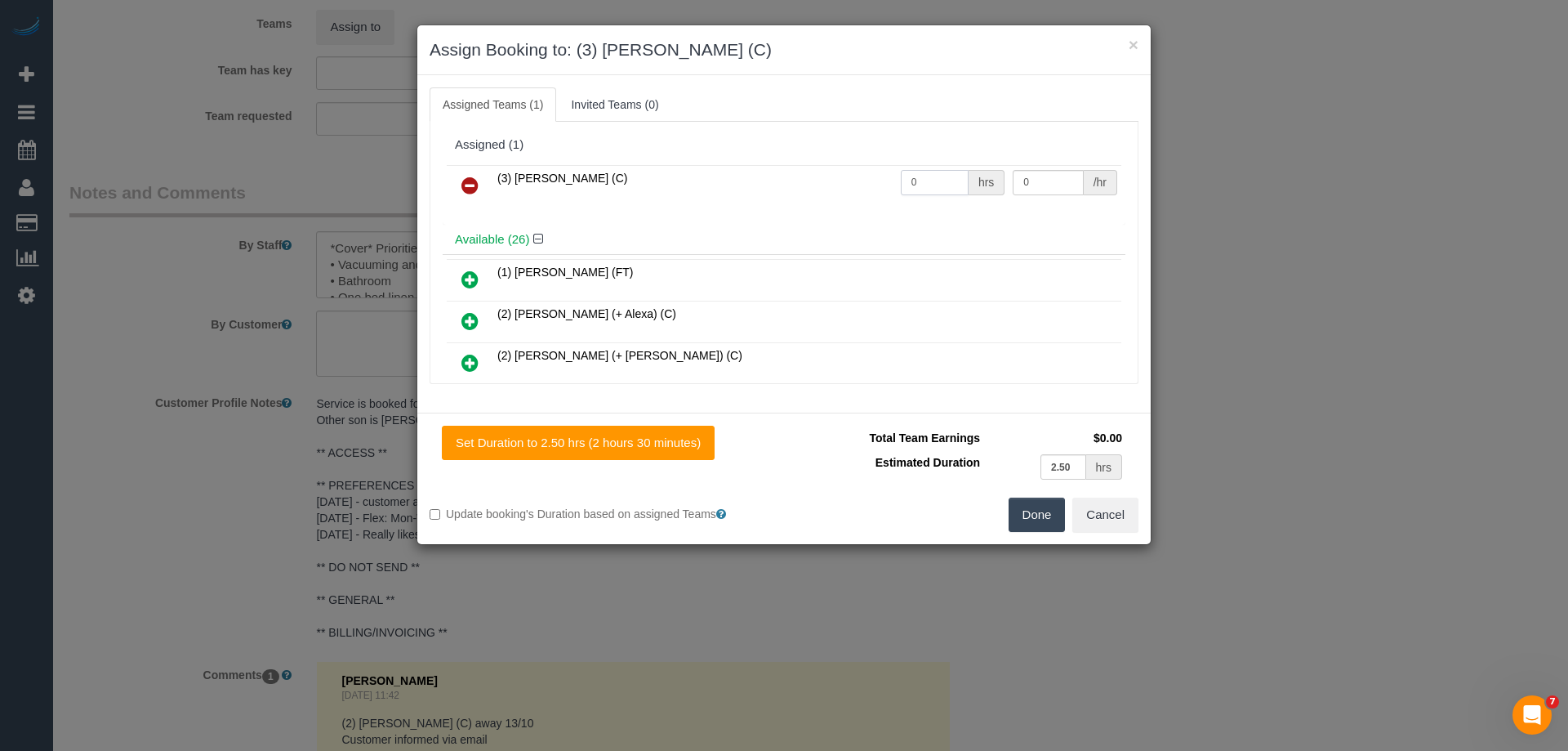
drag, startPoint x: 924, startPoint y: 176, endPoint x: 825, endPoint y: 176, distance: 99.0
click at [828, 176] on tr "(3) Raj Suram (C) 0 hrs 0 /hr" at bounding box center [784, 185] width 674 height 41
type input "2.5"
drag, startPoint x: 1053, startPoint y: 190, endPoint x: 943, endPoint y: 177, distance: 110.8
click at [958, 177] on tr "(3) Raj Suram (C) 2.5 hrs 0 /hr" at bounding box center [784, 185] width 674 height 41
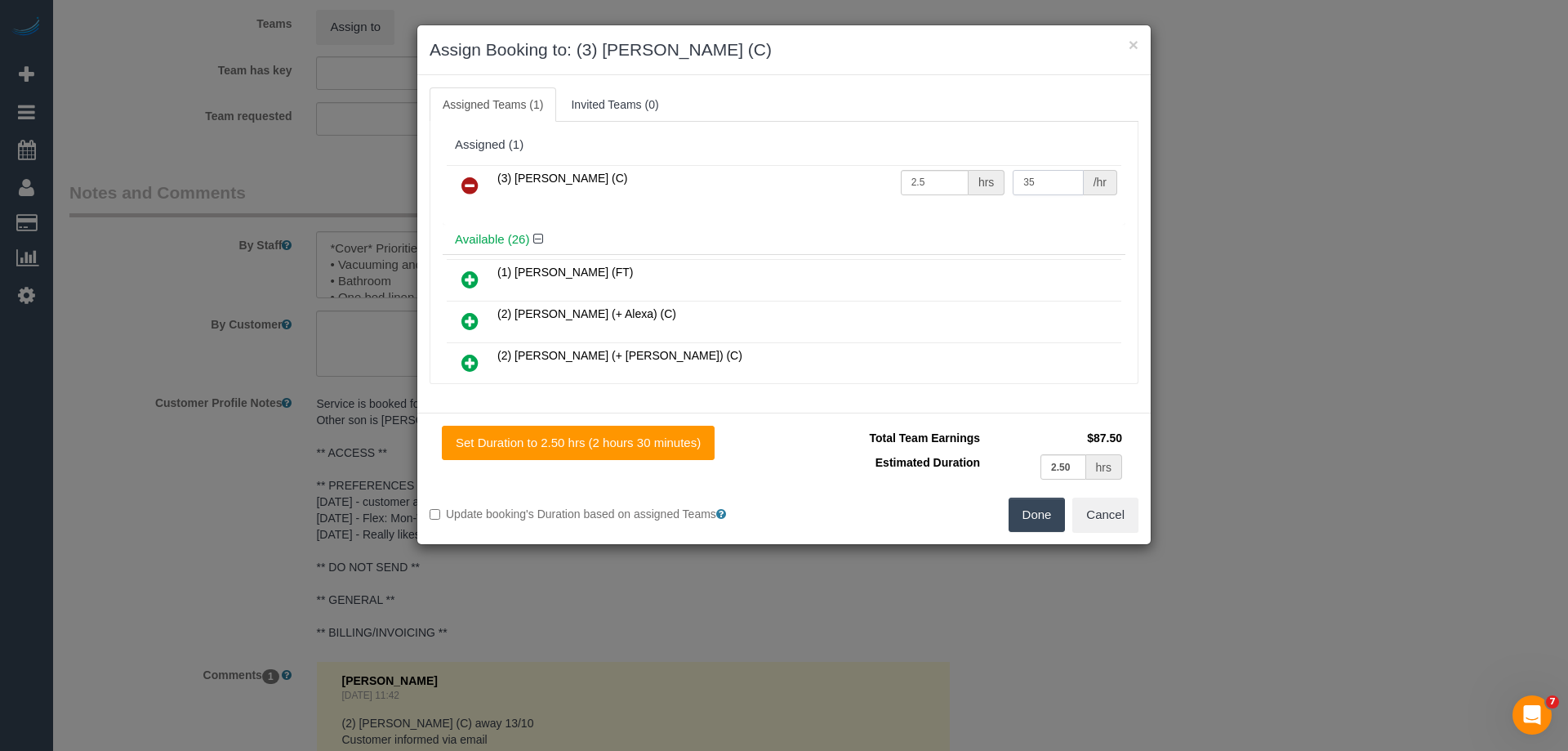
type input "35"
click at [1026, 506] on button "Done" at bounding box center [1038, 515] width 58 height 35
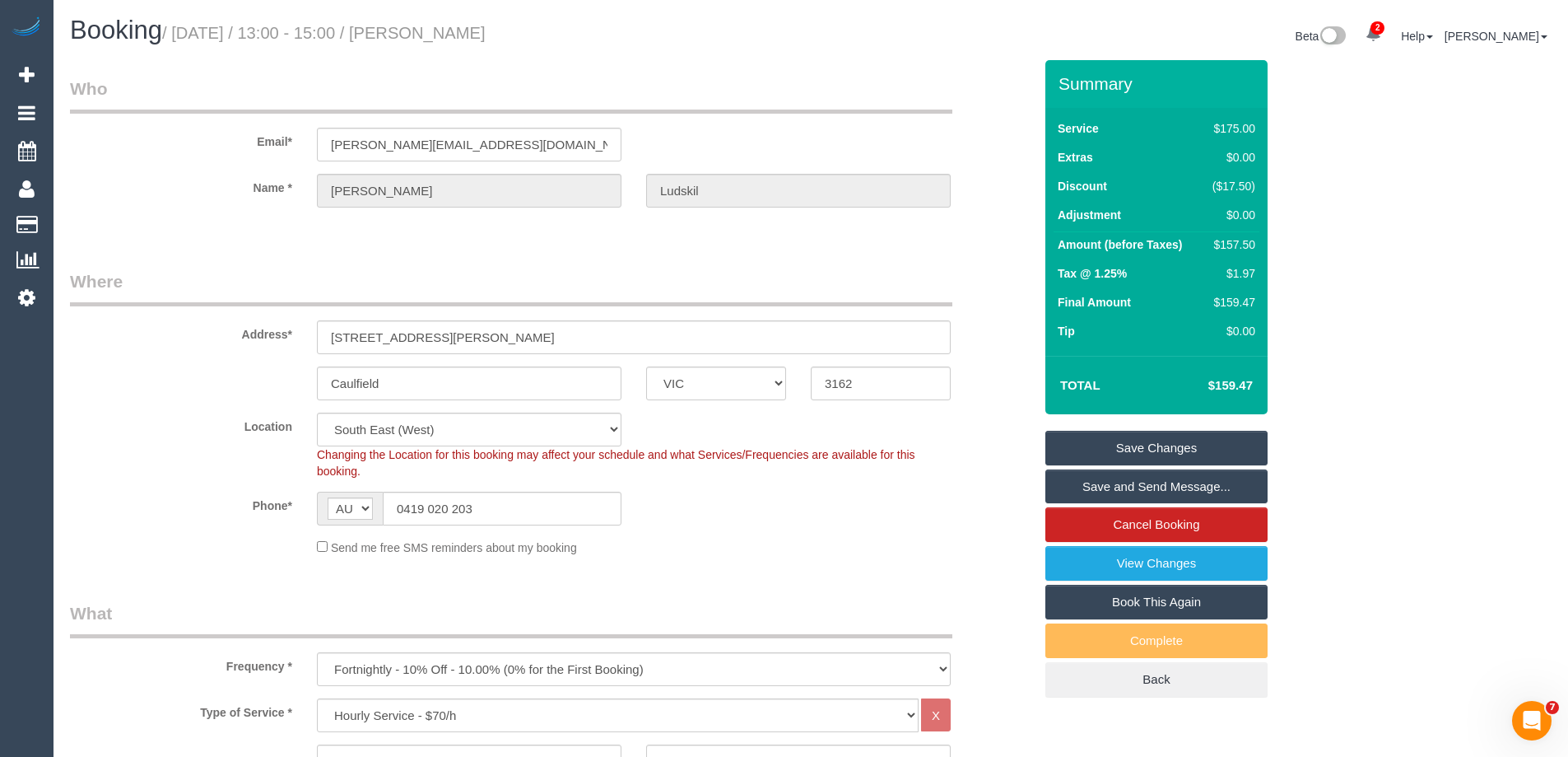
drag, startPoint x: 551, startPoint y: 34, endPoint x: 433, endPoint y: 31, distance: 118.0
click at [433, 31] on h1 "Booking / October 13, 2025 / 13:00 - 15:00 / Michael Ludskil" at bounding box center [434, 30] width 729 height 28
copy small "Michael Ludskil"
click at [1068, 482] on link "Save and Send Message..." at bounding box center [1156, 486] width 222 height 35
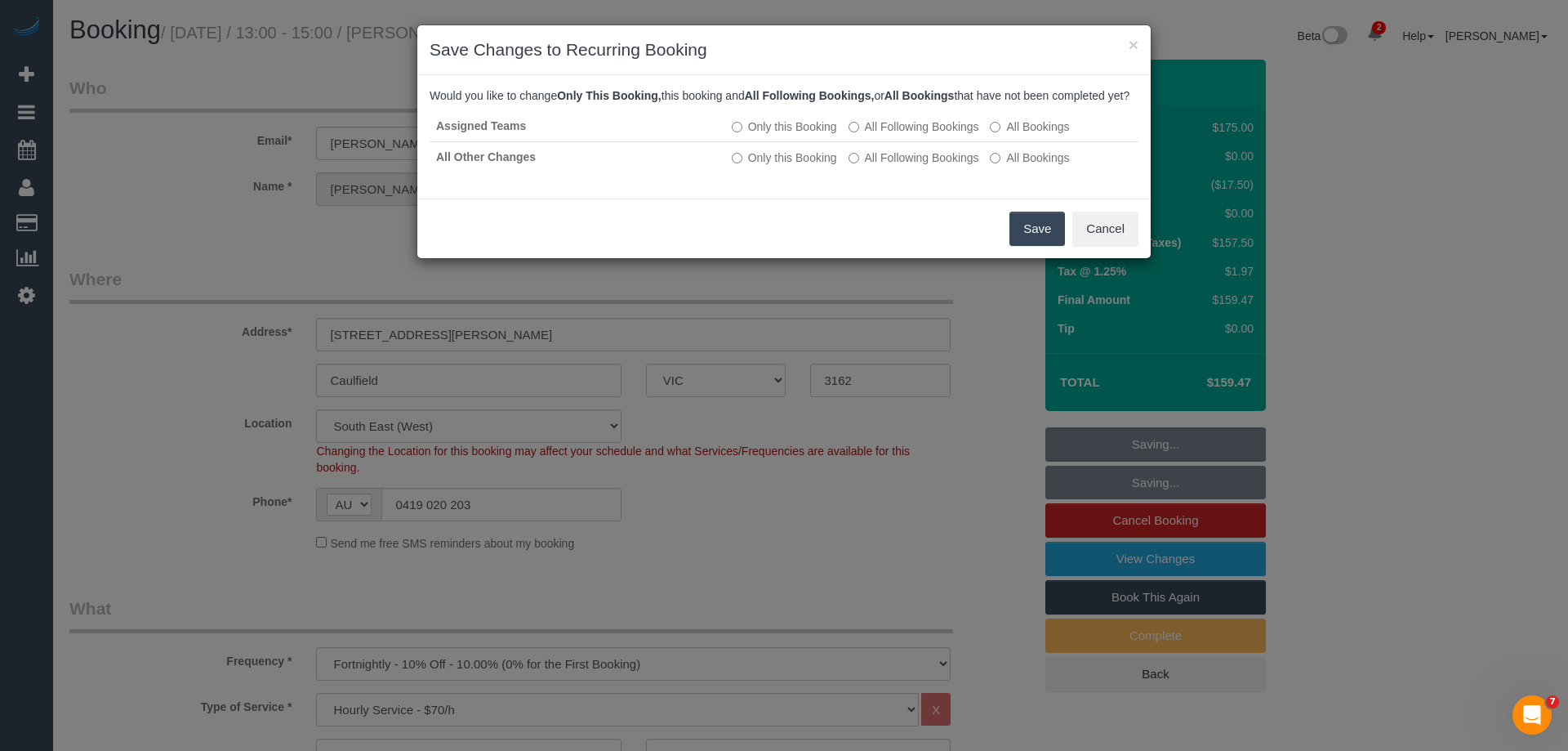
click at [1030, 245] on button "Save" at bounding box center [1038, 229] width 56 height 35
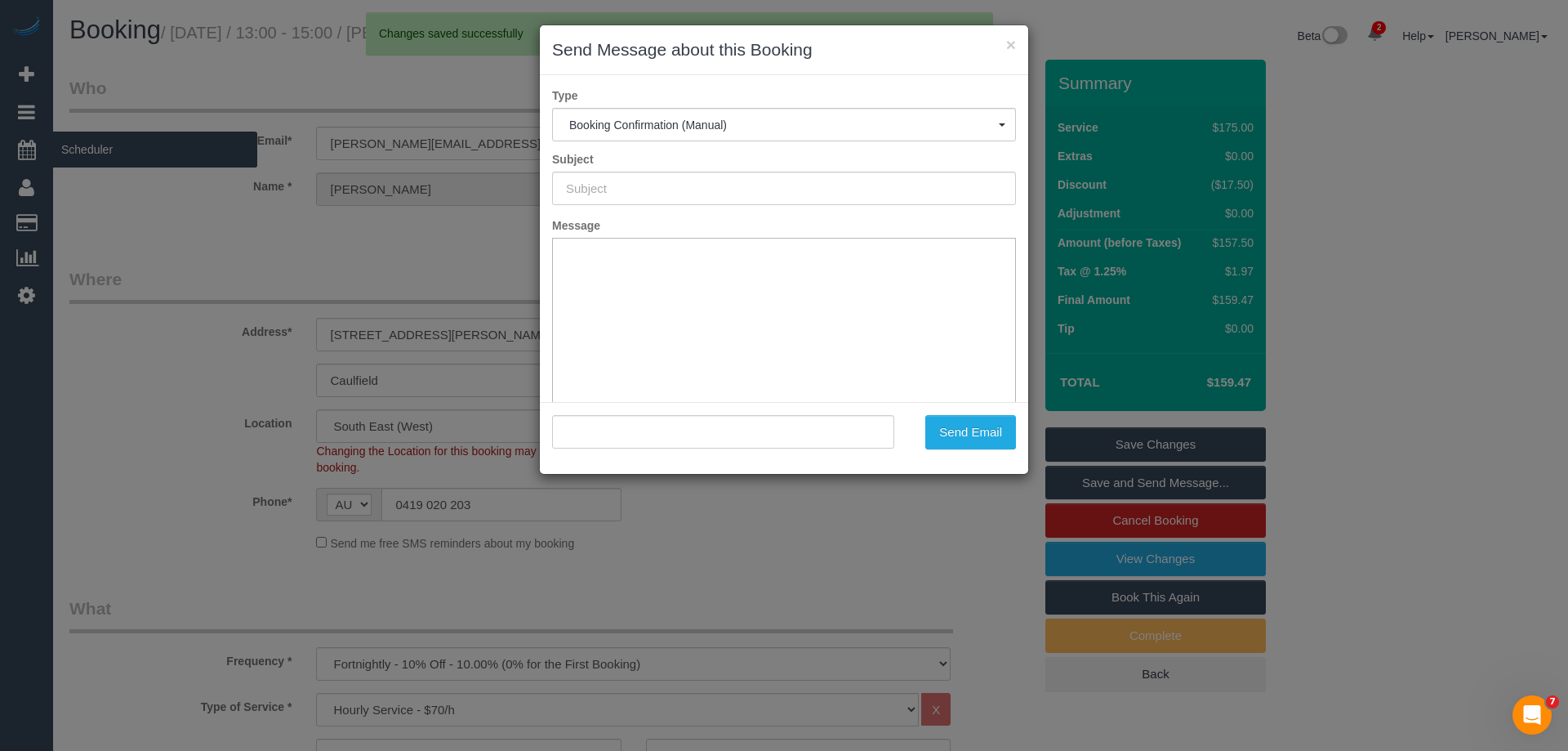
type input "Booking Confirmed"
type input ""Michael Ludskil" <michael@ludski.au>"
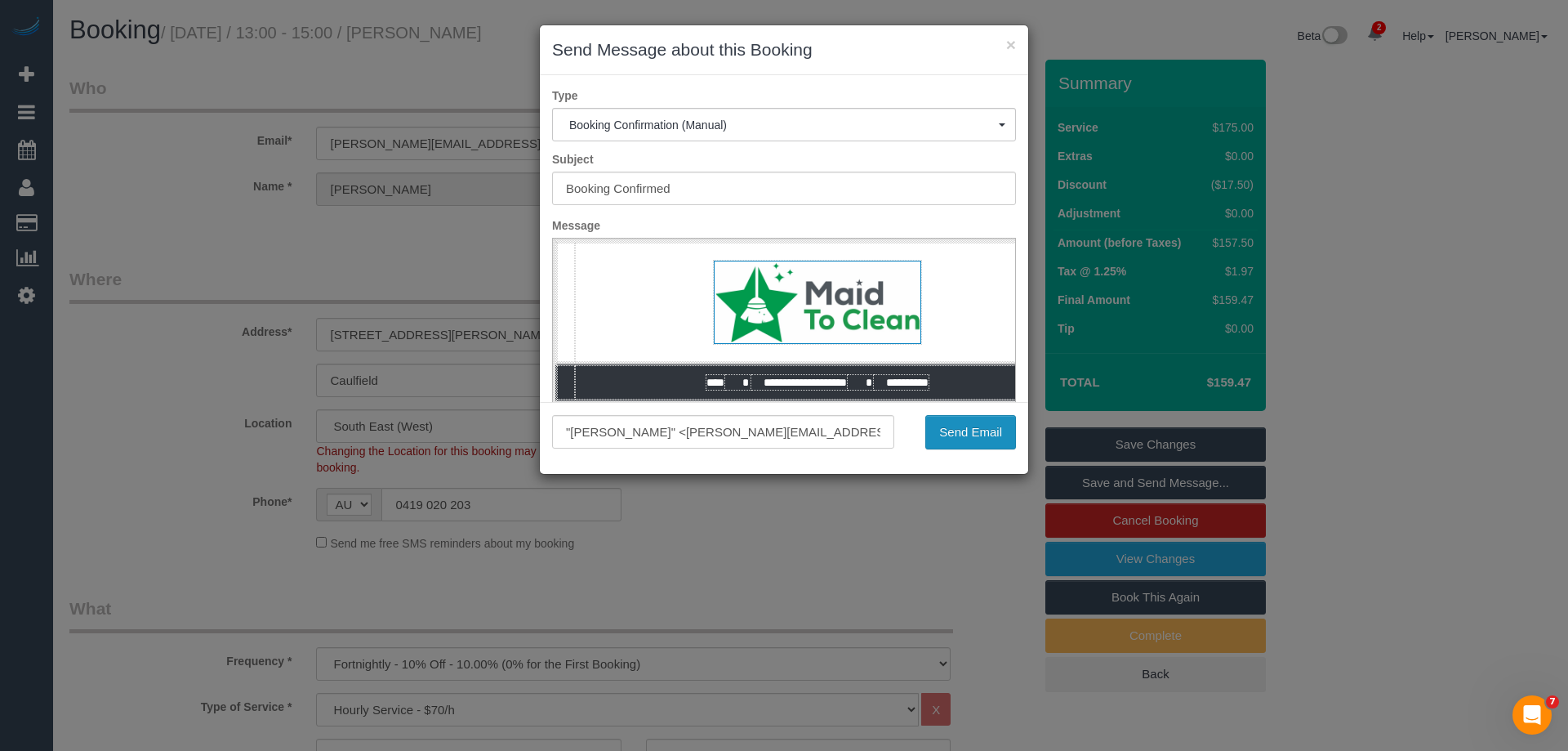
click at [993, 442] on button "Send Email" at bounding box center [971, 433] width 91 height 35
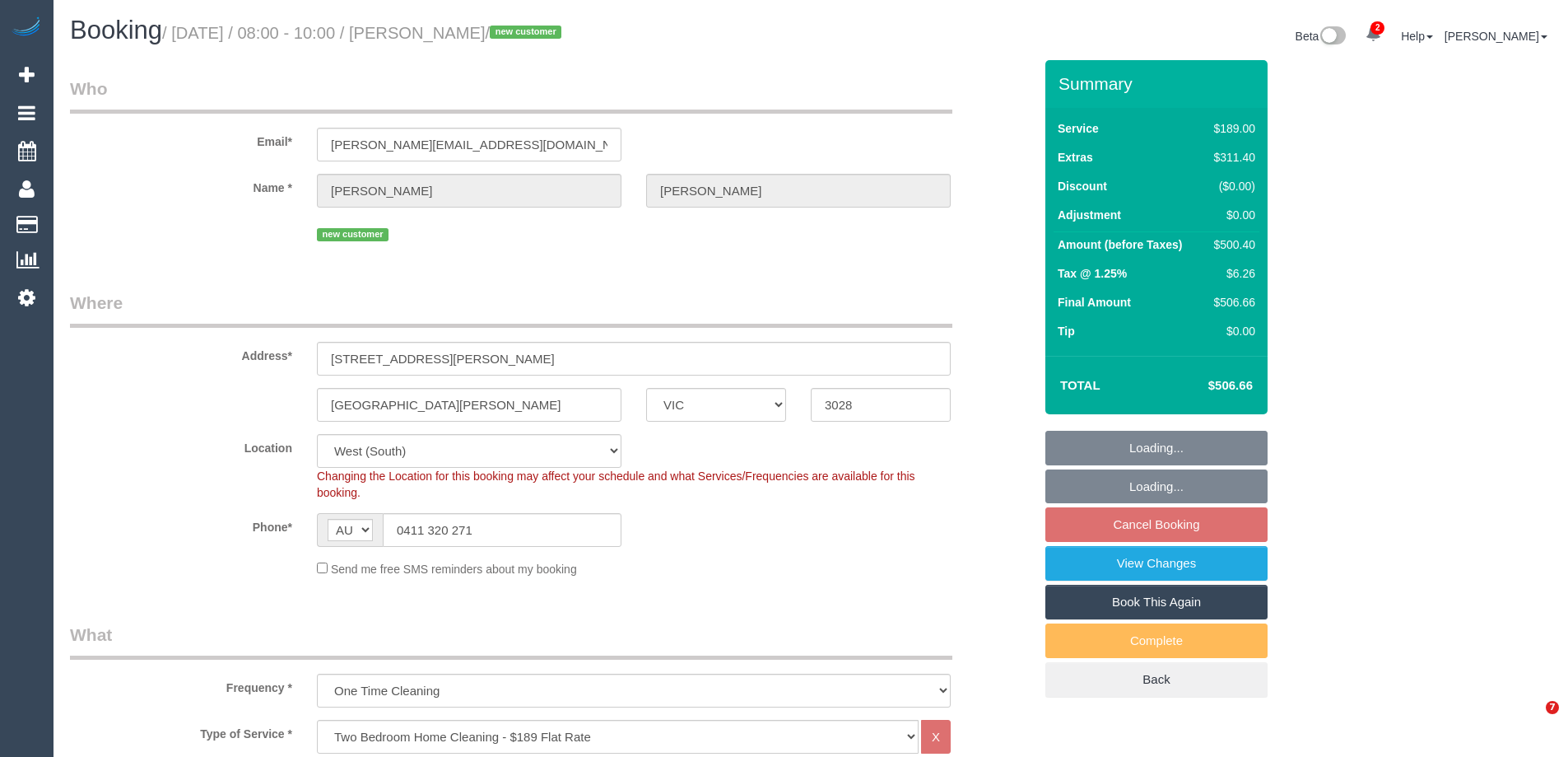
select select "VIC"
select select "number:29"
select select "number:14"
select select "number:19"
select select "number:22"
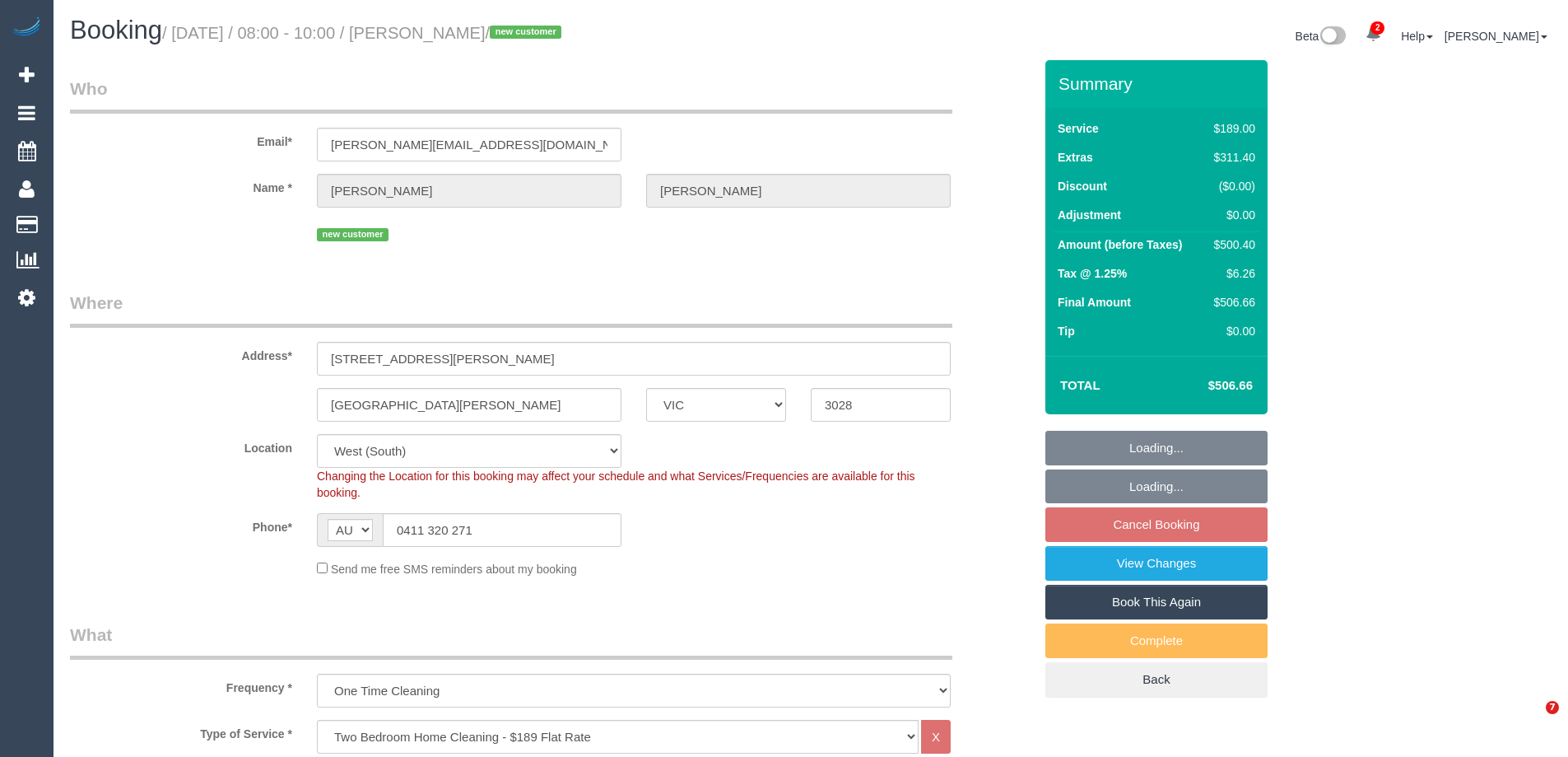
select select "number:26"
select select "VIC"
select select "number:29"
select select "number:14"
select select "number:19"
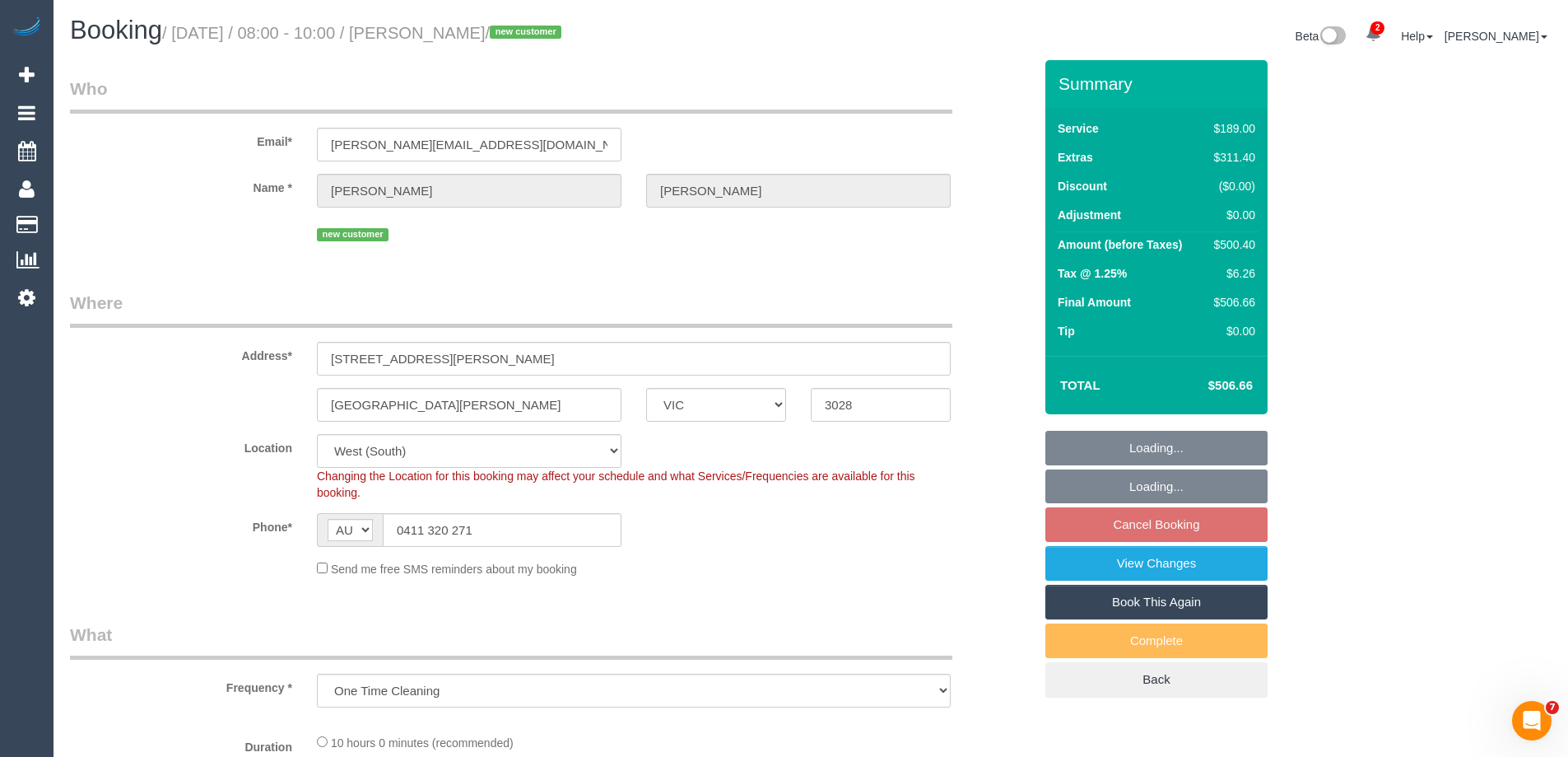
select select "number:22"
select select "number:26"
select select "object:873"
select select "string:stripe-pm_1SBSLN2GScqysDRVwj0vOMjz"
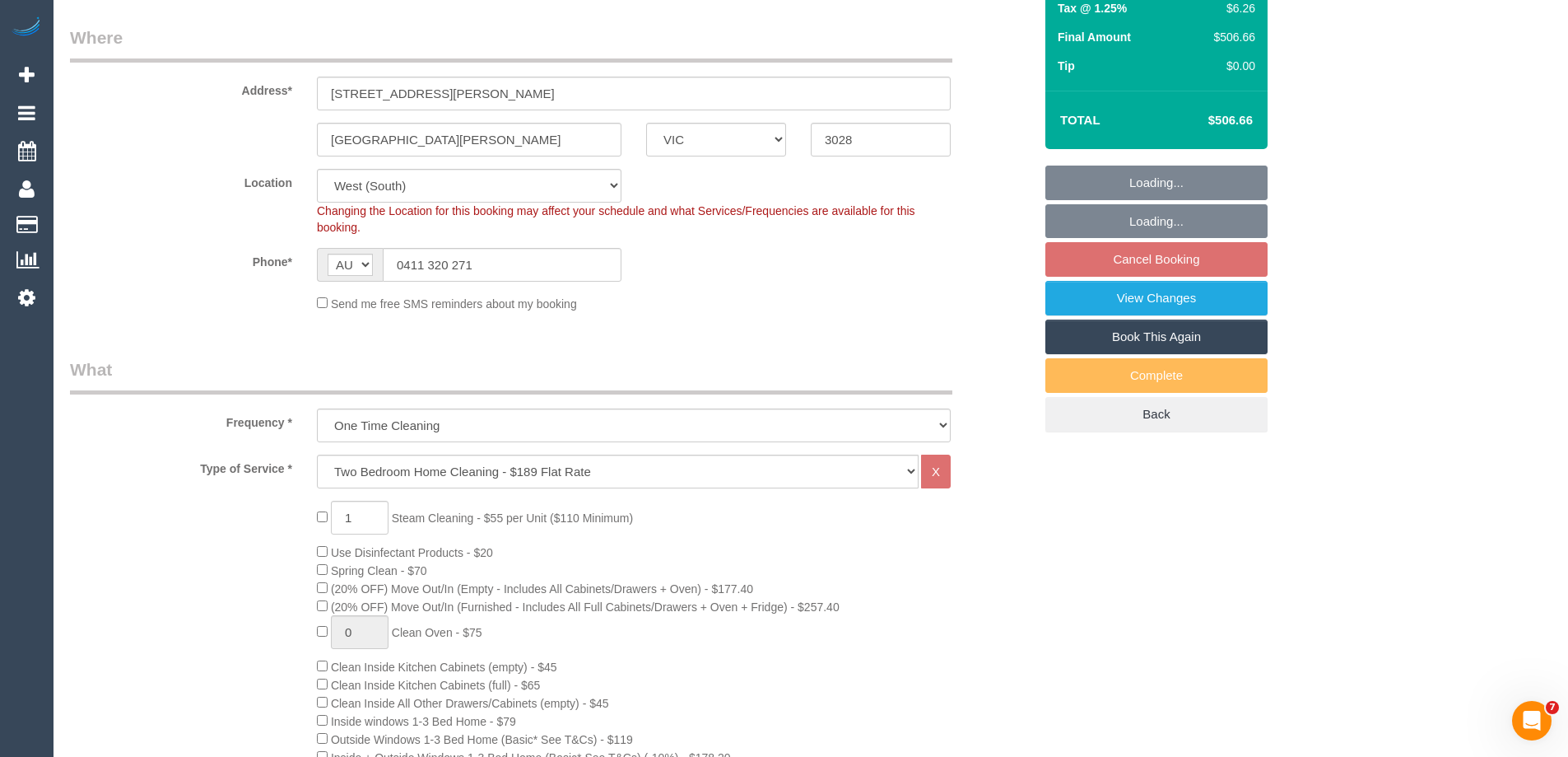
scroll to position [330, 0]
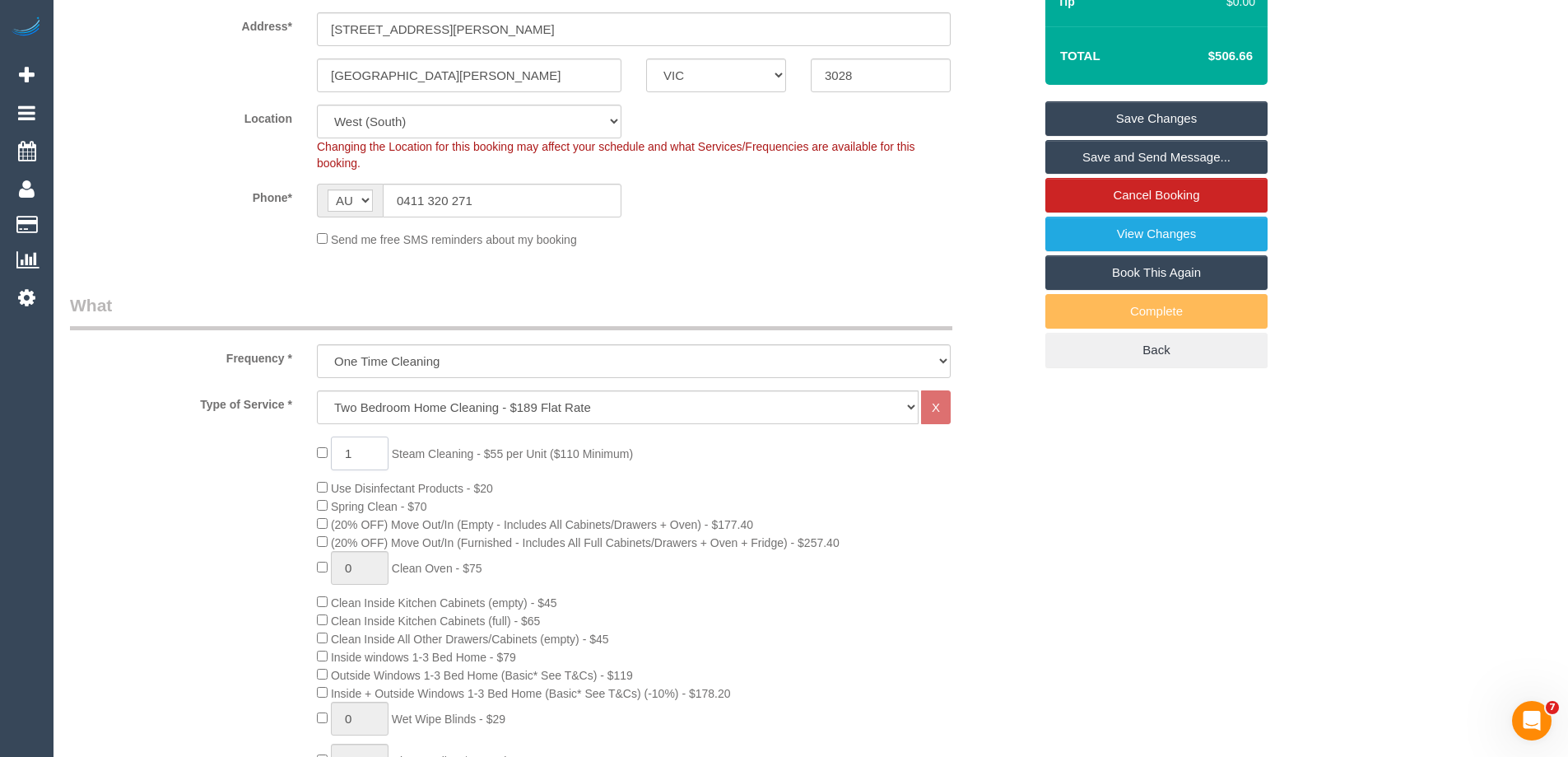
drag, startPoint x: 359, startPoint y: 454, endPoint x: 299, endPoint y: 463, distance: 60.7
click at [299, 463] on div "1 Steam Cleaning - $55 per Unit ($110 Minimum) Use Disinfectant Products - $20 …" at bounding box center [552, 742] width 988 height 613
type input "4"
click at [247, 460] on div "4 Steam Cleaning - $55 per Unit ($110 Minimum) Use Disinfectant Products - $20 …" at bounding box center [552, 742] width 988 height 613
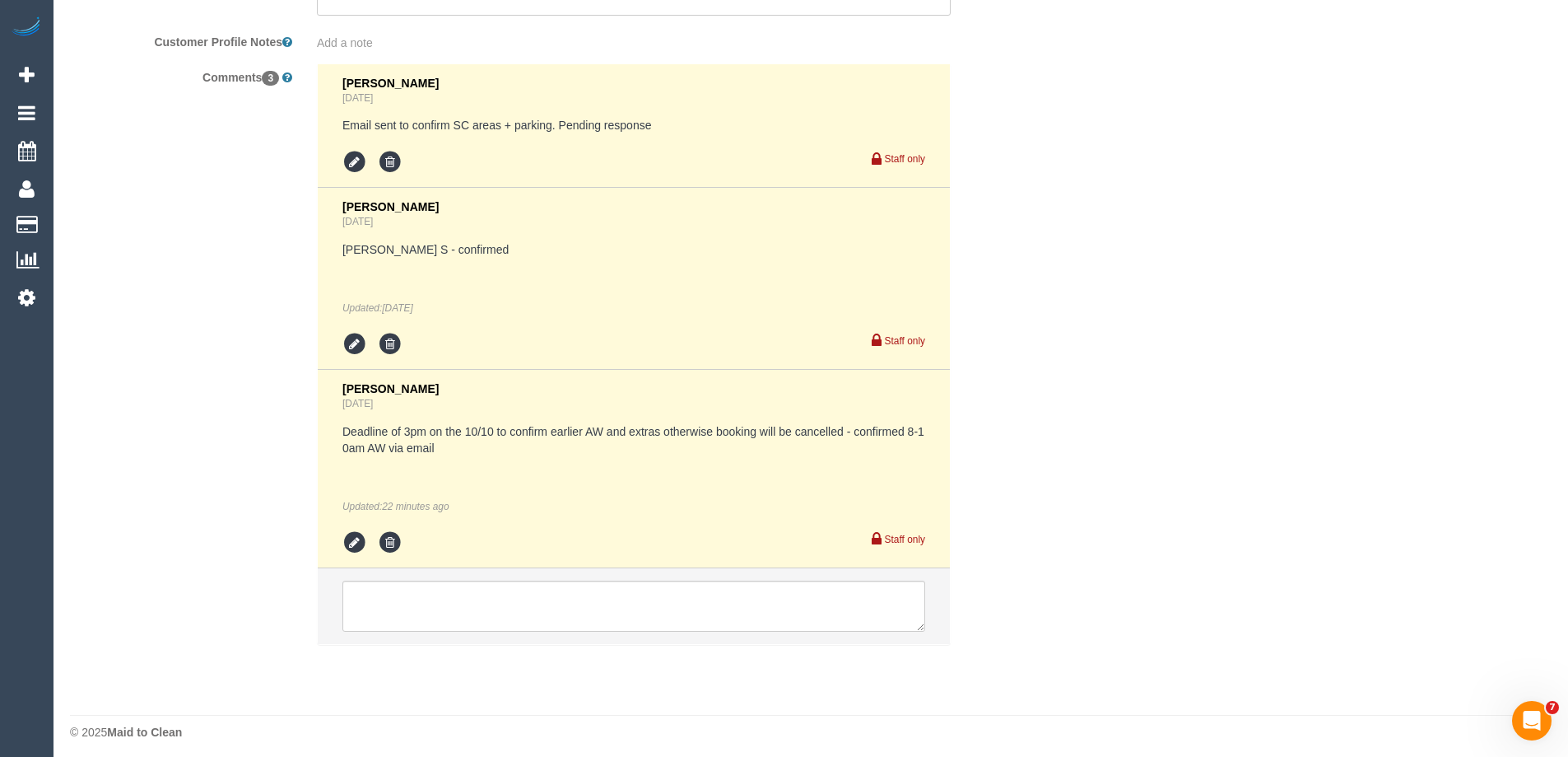
scroll to position [3058, 0]
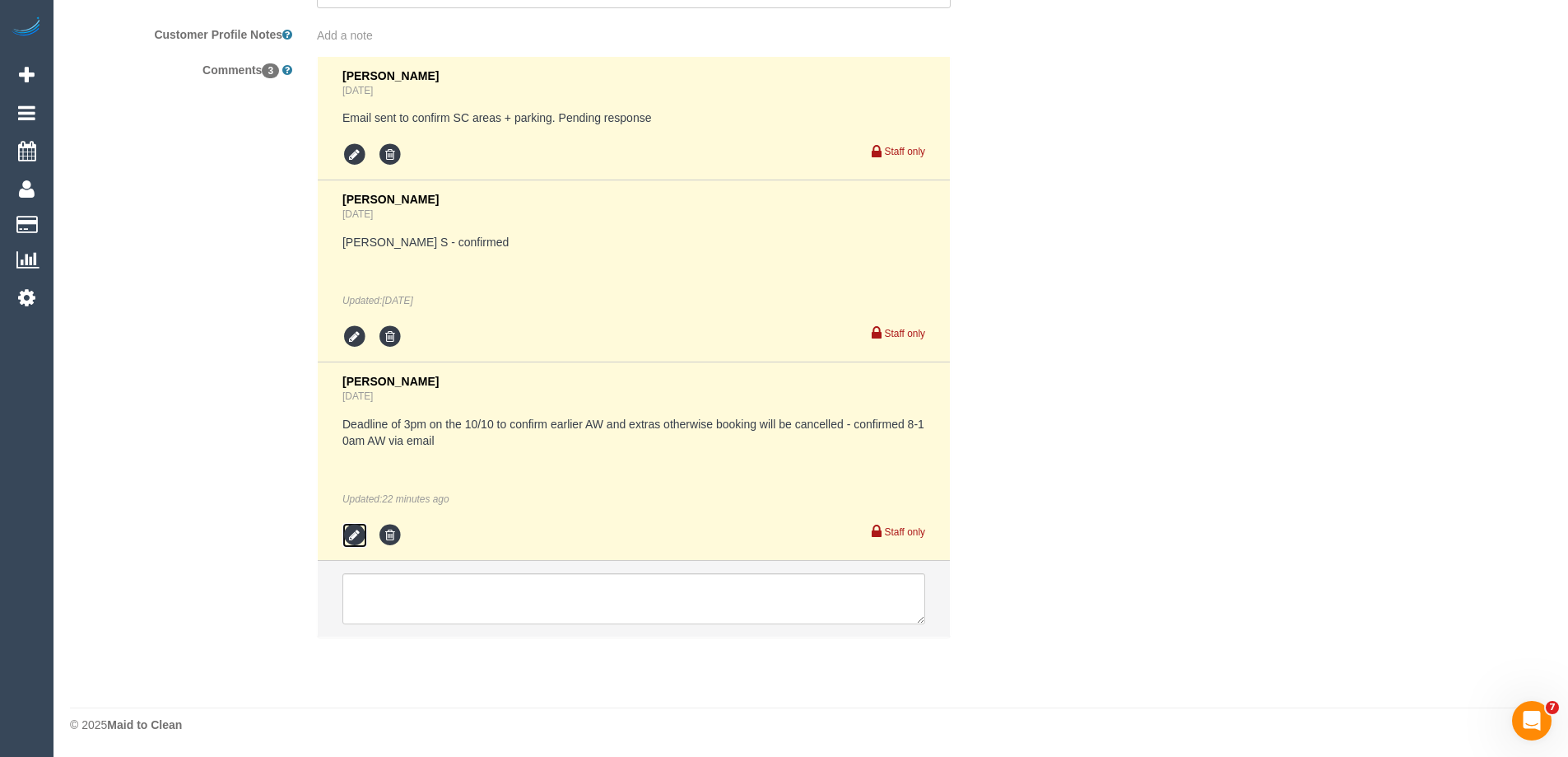
click at [357, 532] on icon at bounding box center [355, 536] width 25 height 25
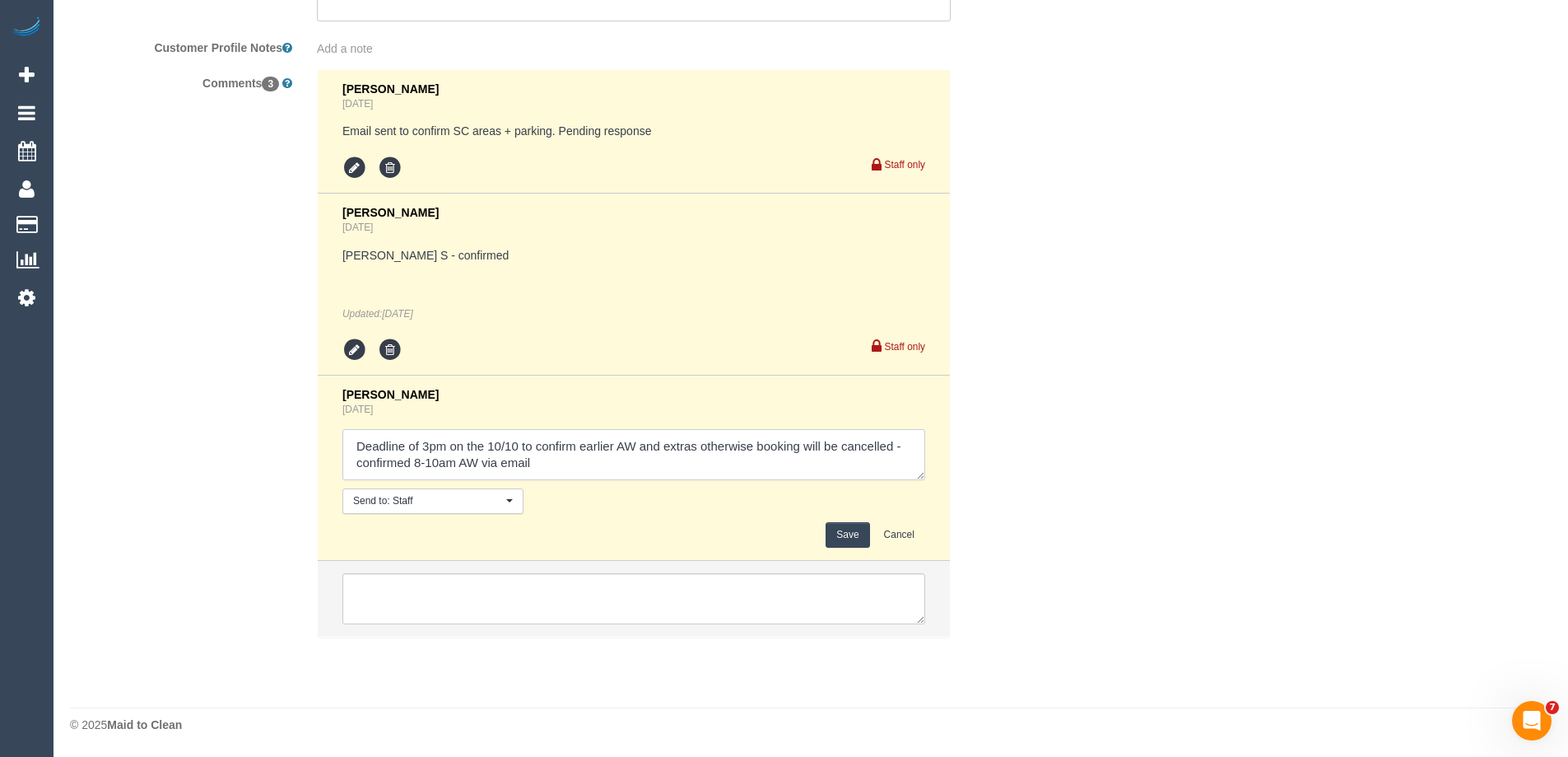
click at [457, 458] on textarea at bounding box center [633, 454] width 583 height 51
type textarea "Deadline of 3pm on the 10/10 to confirm earlier AW and extras otherwise booking…"
click at [834, 529] on button "Save" at bounding box center [847, 535] width 44 height 25
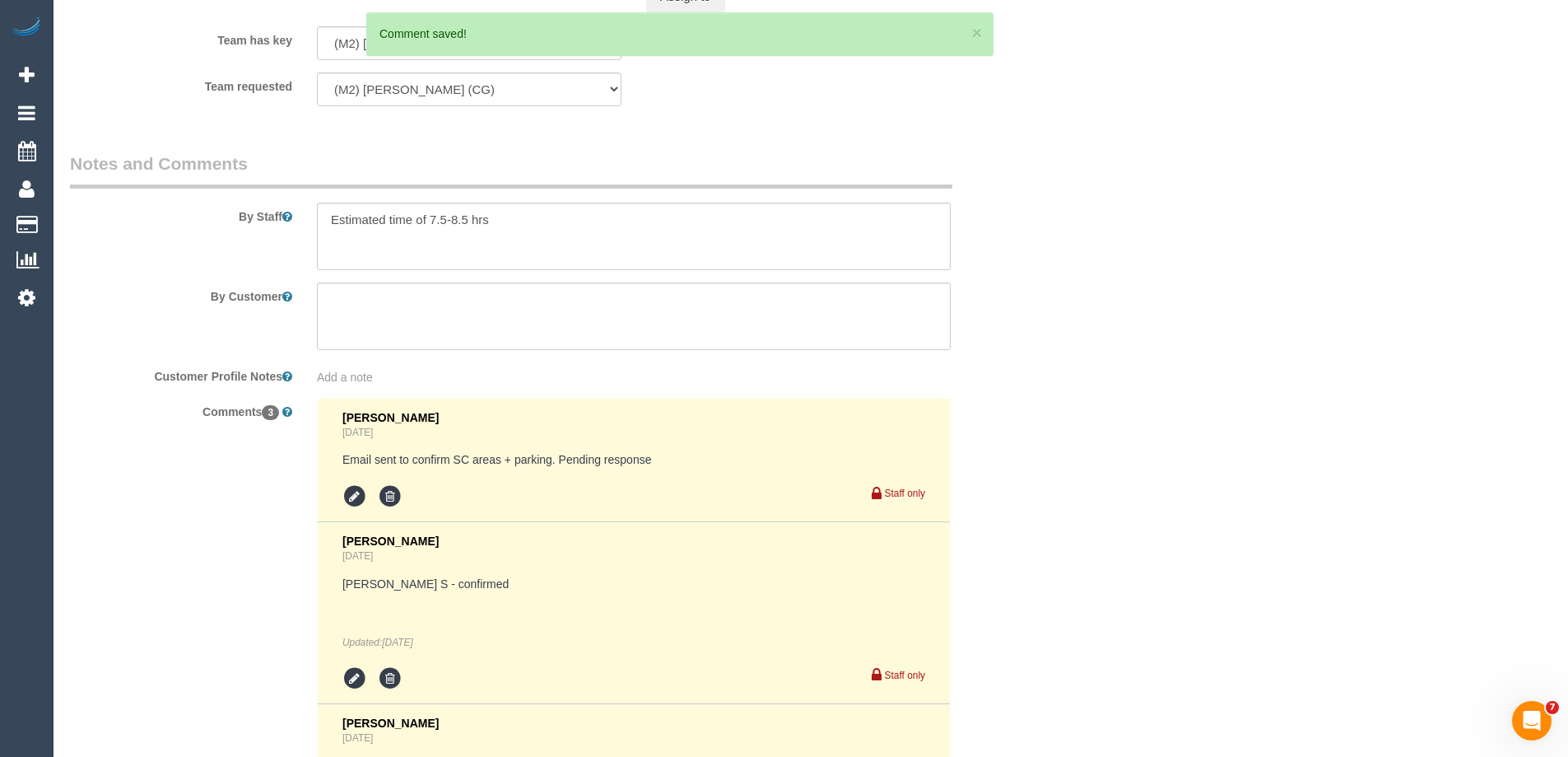
scroll to position [2715, 0]
click at [516, 222] on textarea at bounding box center [634, 237] width 634 height 68
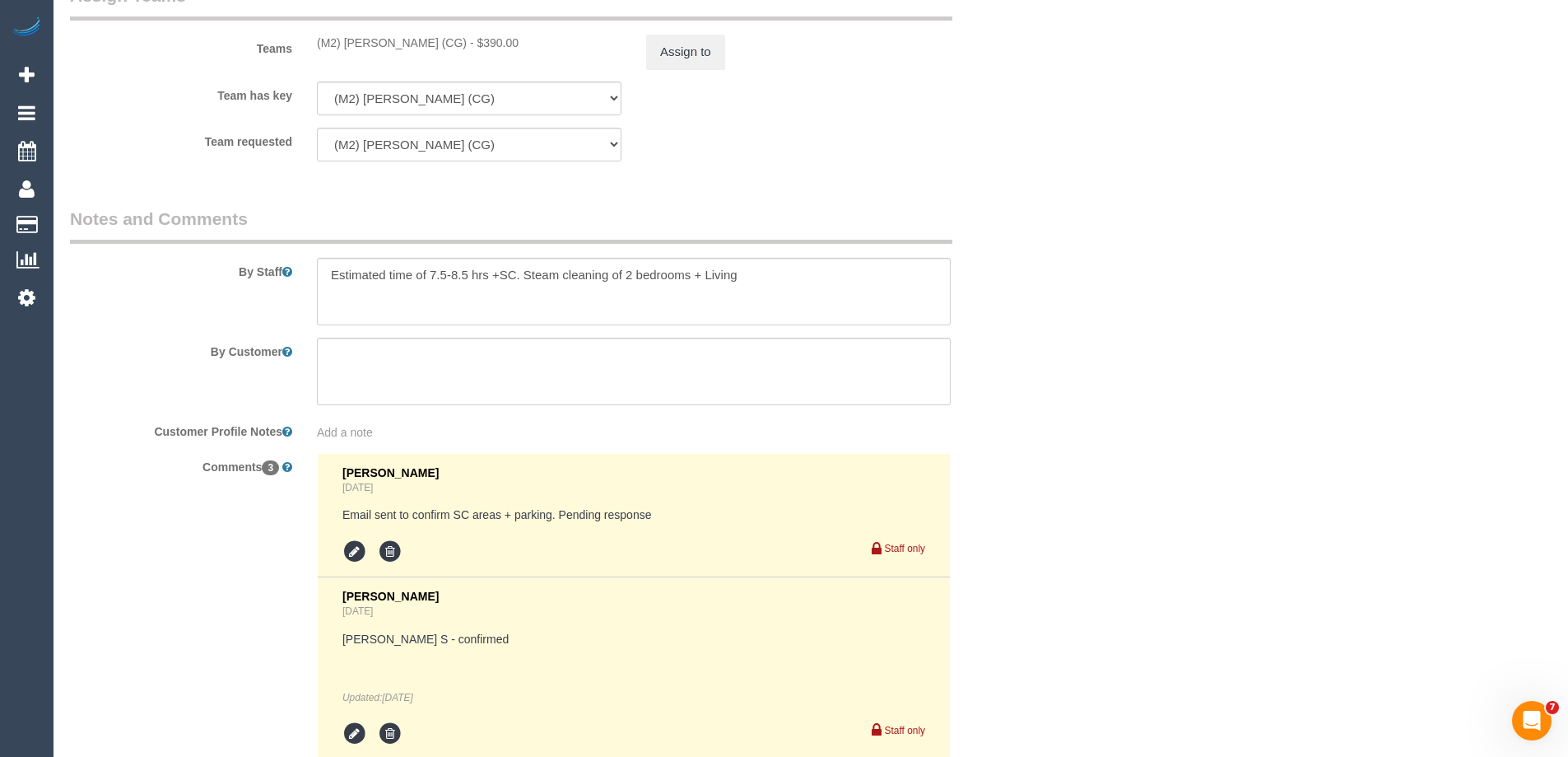
scroll to position [2633, 0]
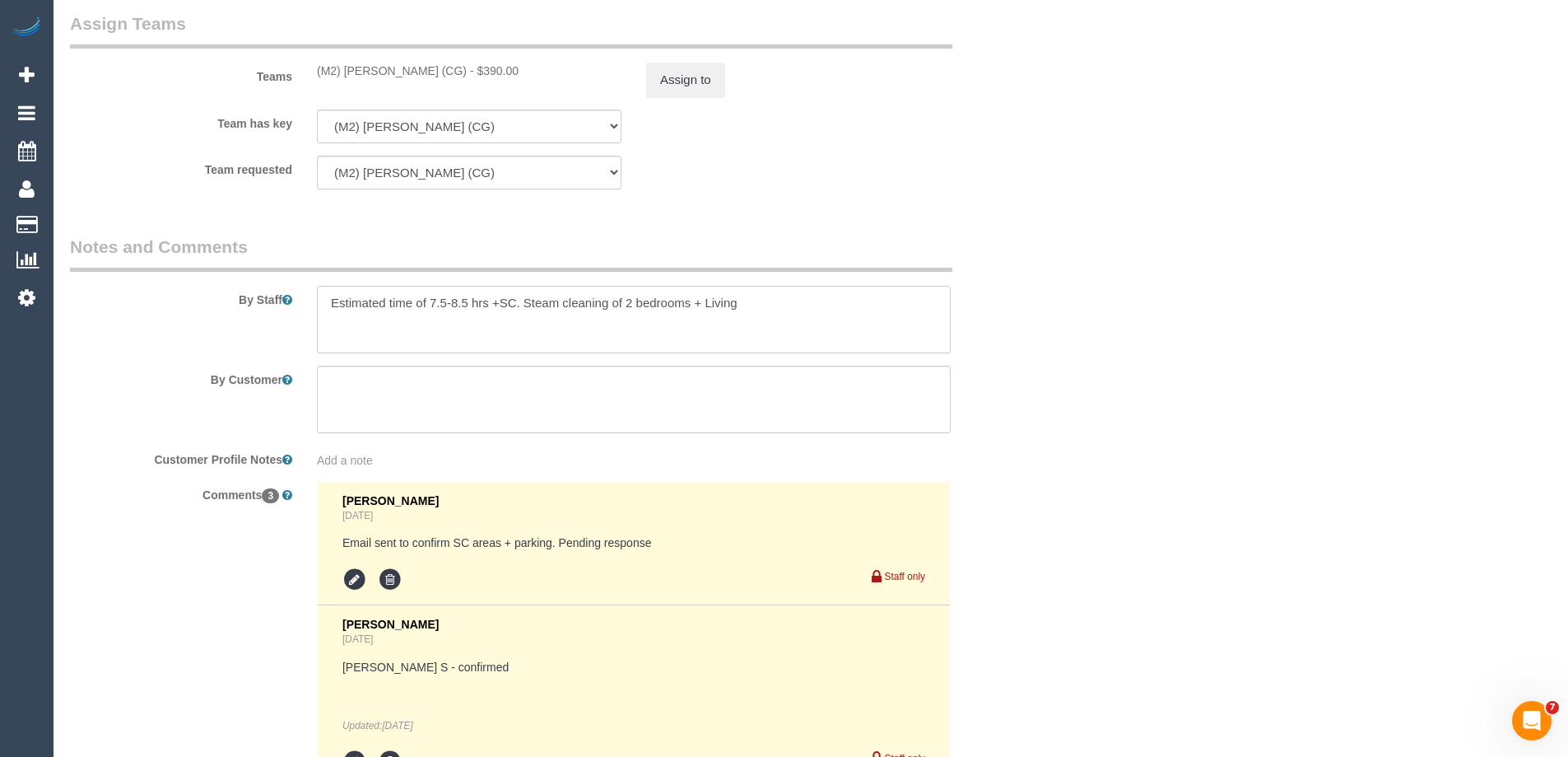
click at [765, 301] on textarea at bounding box center [634, 319] width 634 height 68
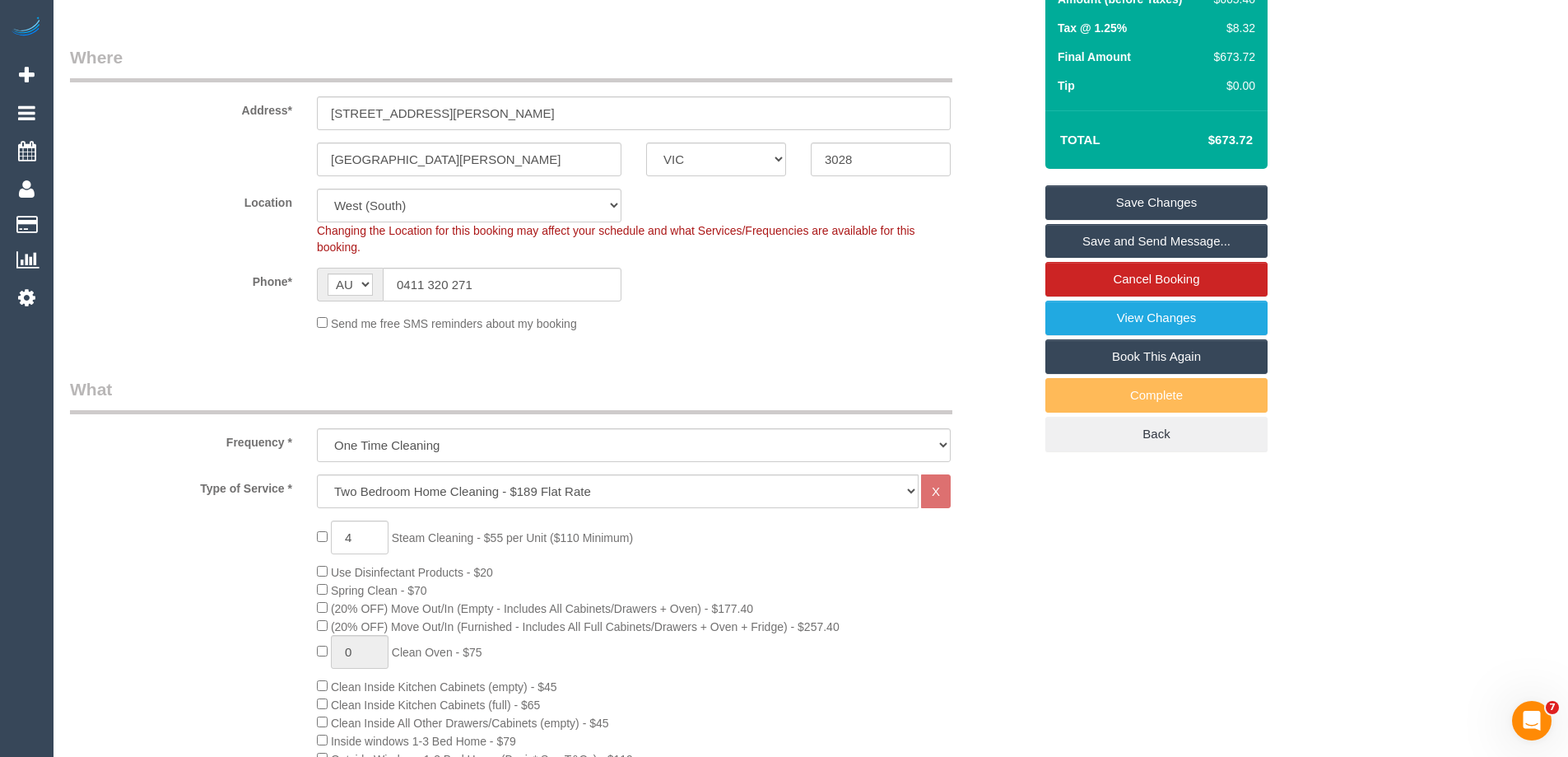
scroll to position [0, 0]
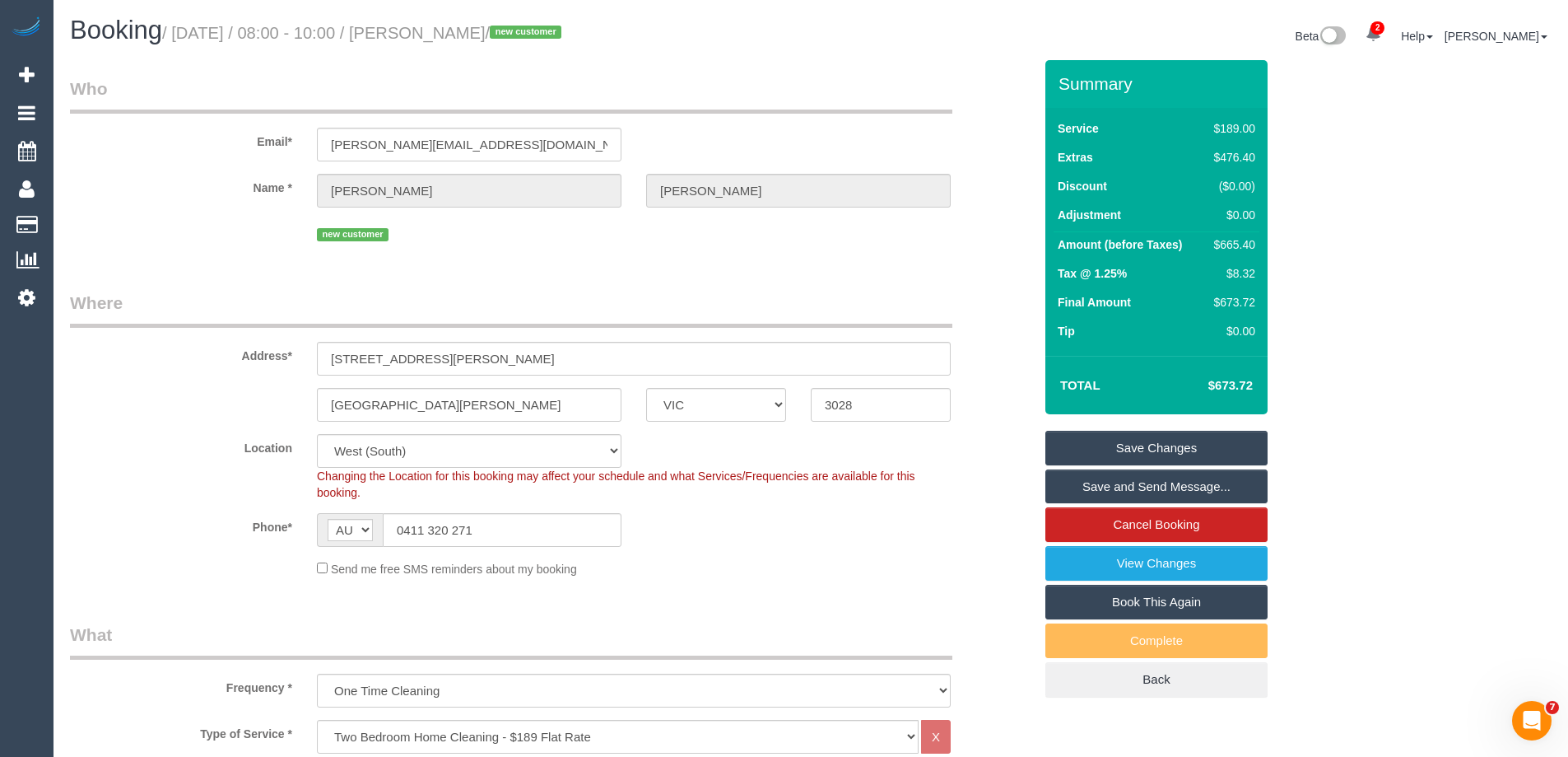
type textarea "Estimated time of 7.5-8.5 hrs +SC. Steam cleaning of 2 bedrooms + Living room"
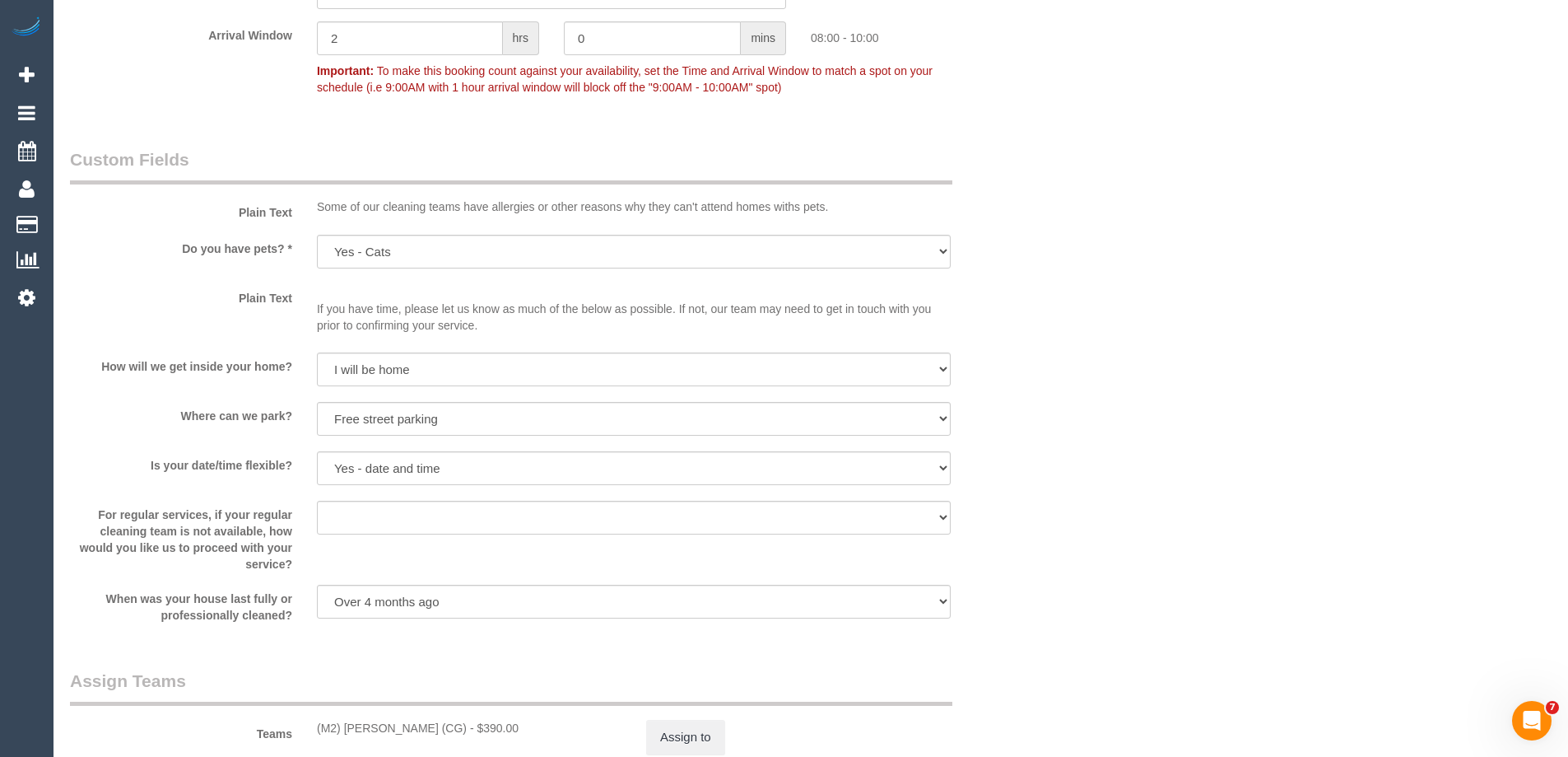
scroll to position [2470, 0]
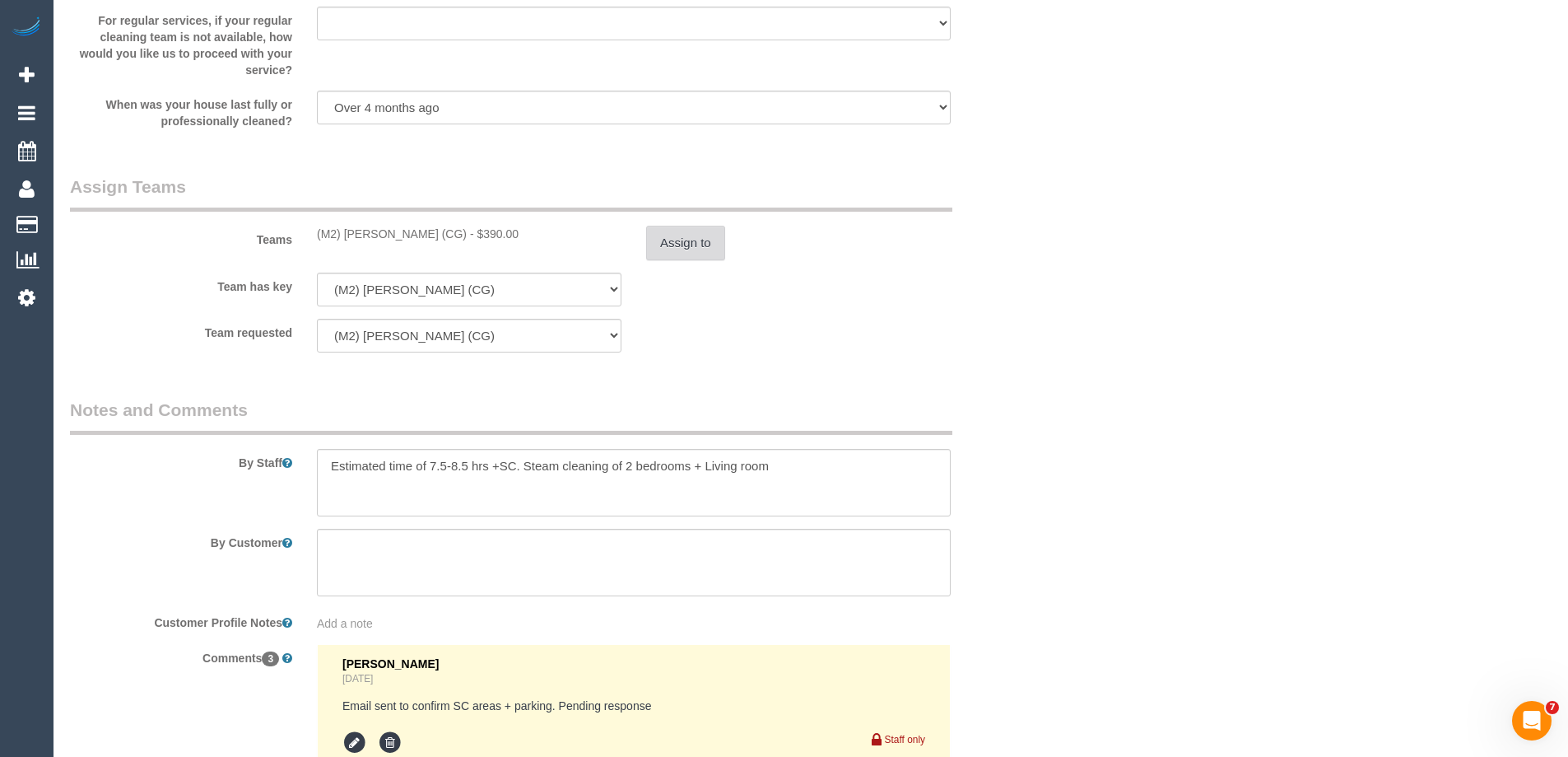
click at [682, 232] on button "Assign to" at bounding box center [685, 243] width 79 height 35
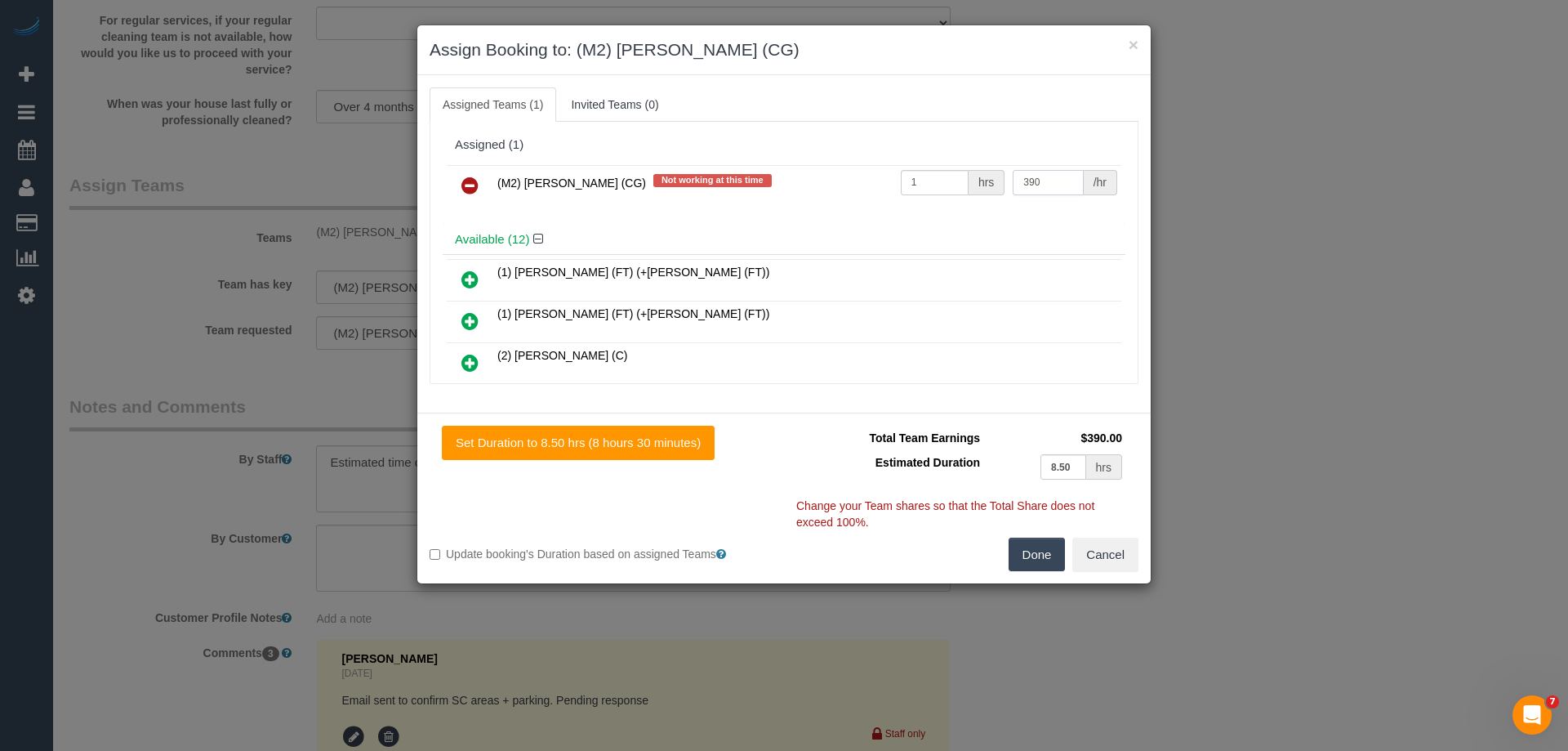
drag, startPoint x: 1041, startPoint y: 181, endPoint x: 921, endPoint y: 181, distance: 120.0
click at [921, 181] on tr "(M2) Gurpreet Singh (CG) Not working at this time 1 hrs 390 /hr" at bounding box center [784, 185] width 674 height 41
type input "465"
click at [1020, 568] on button "Done" at bounding box center [1038, 554] width 58 height 35
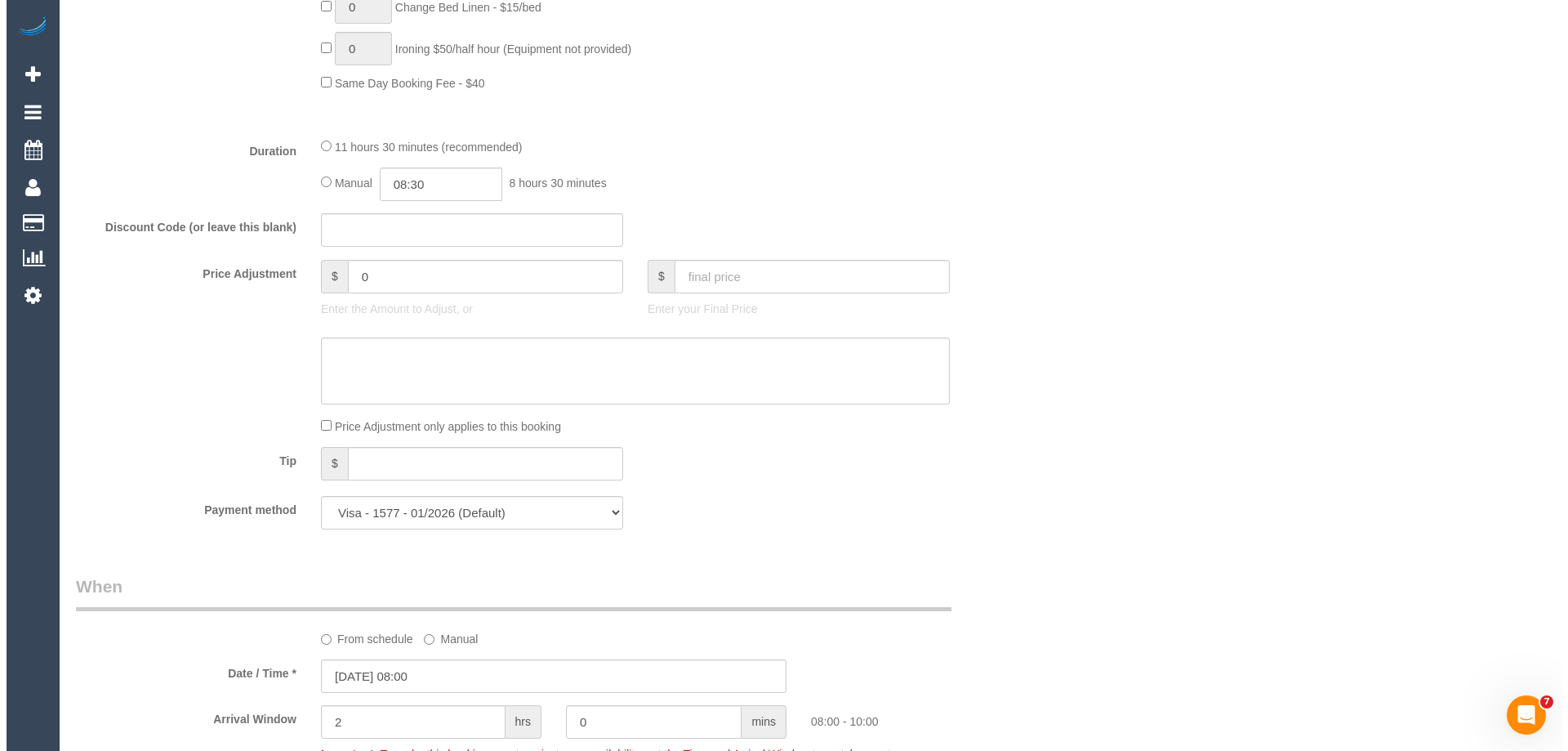
scroll to position [0, 0]
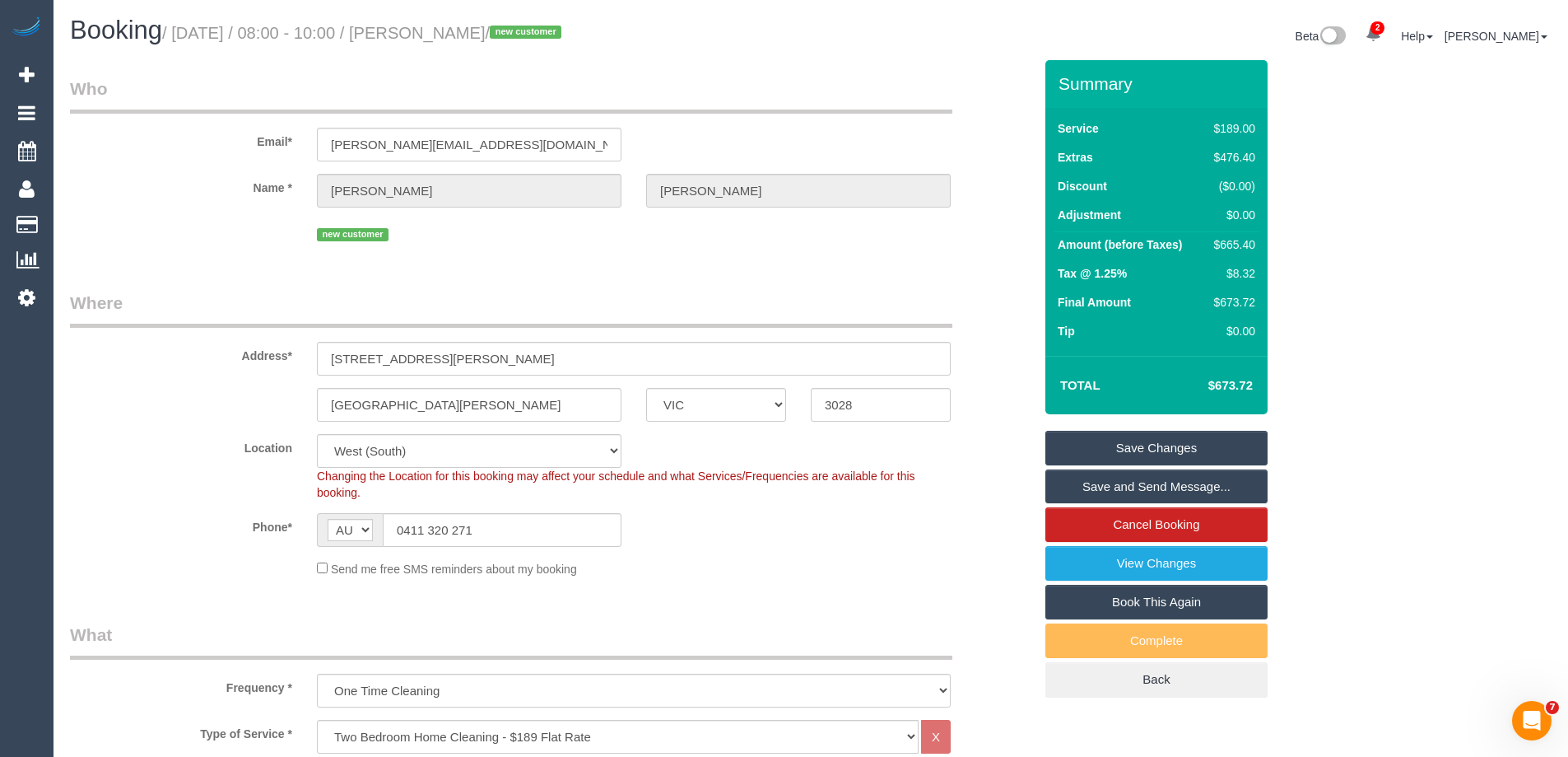
click at [1082, 488] on link "Save and Send Message..." at bounding box center [1156, 486] width 222 height 35
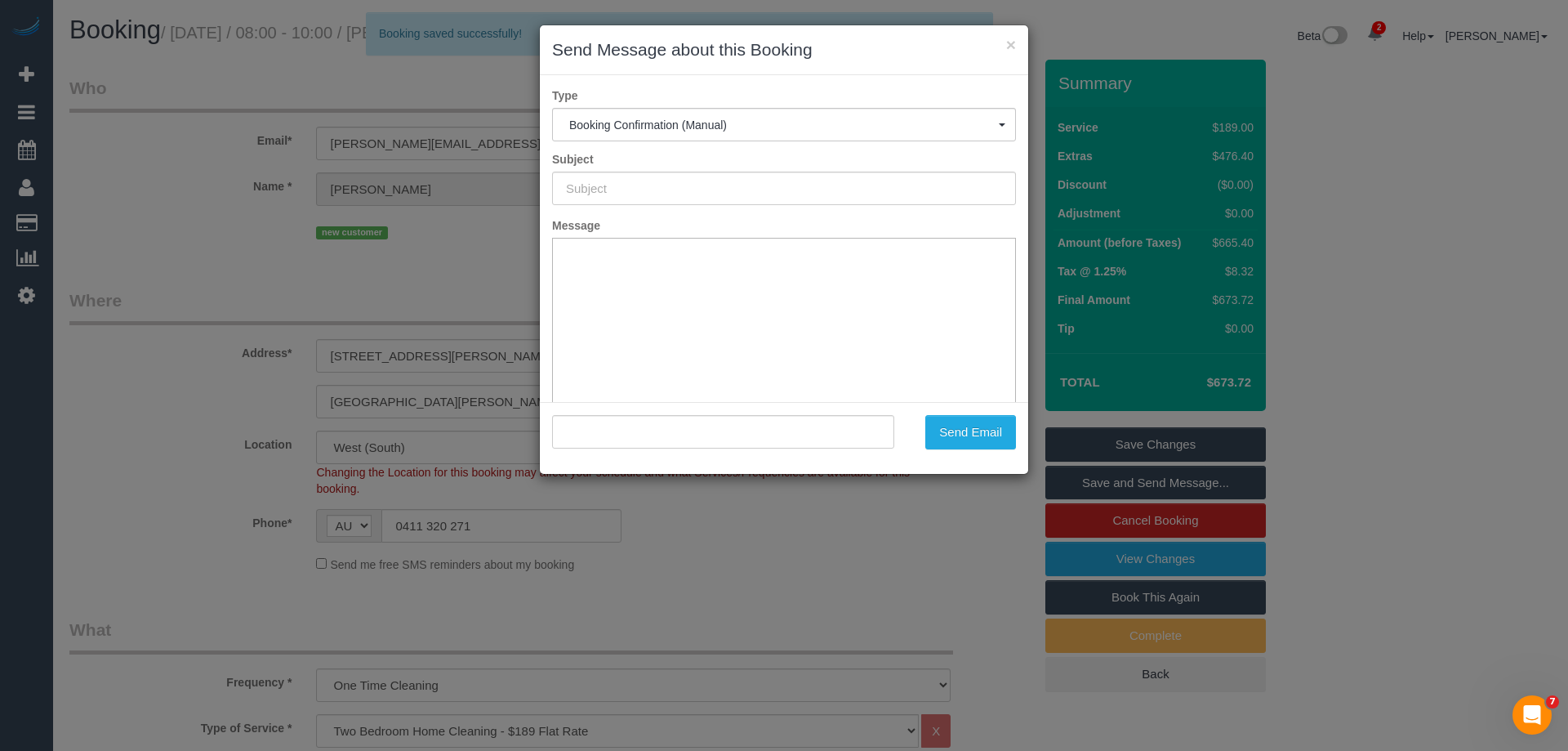
type input "Booking Confirmed"
type input ""Joseph Crabtree" <joseph.crabtree091@gmail.com>"
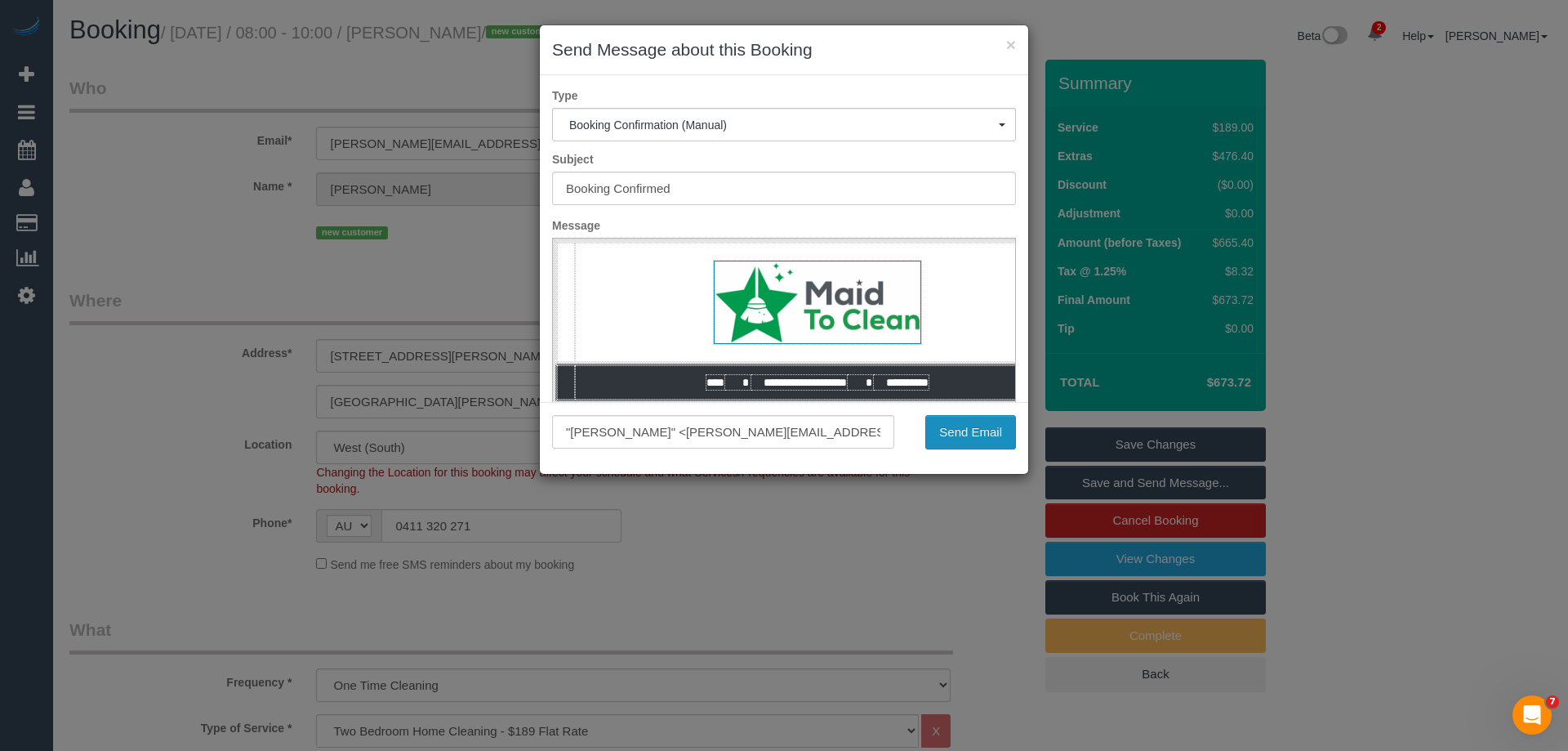
click at [958, 434] on button "Send Email" at bounding box center [971, 433] width 91 height 35
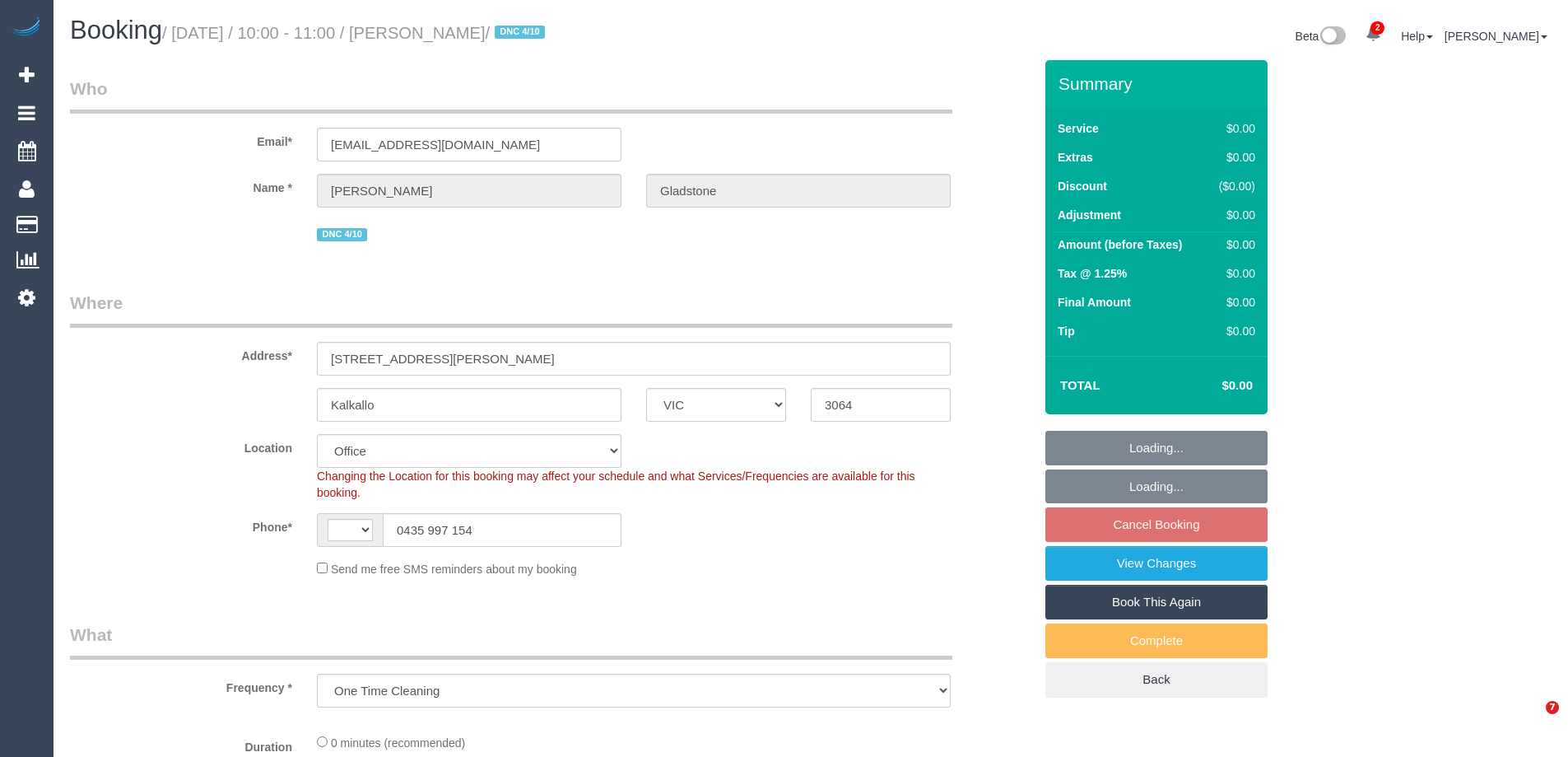
select select "VIC"
select select "object:580"
select select "string:AU"
select select "string:stripe-pm_1SB3jt2GScqysDRVVKsIAsve"
select select "number:28"
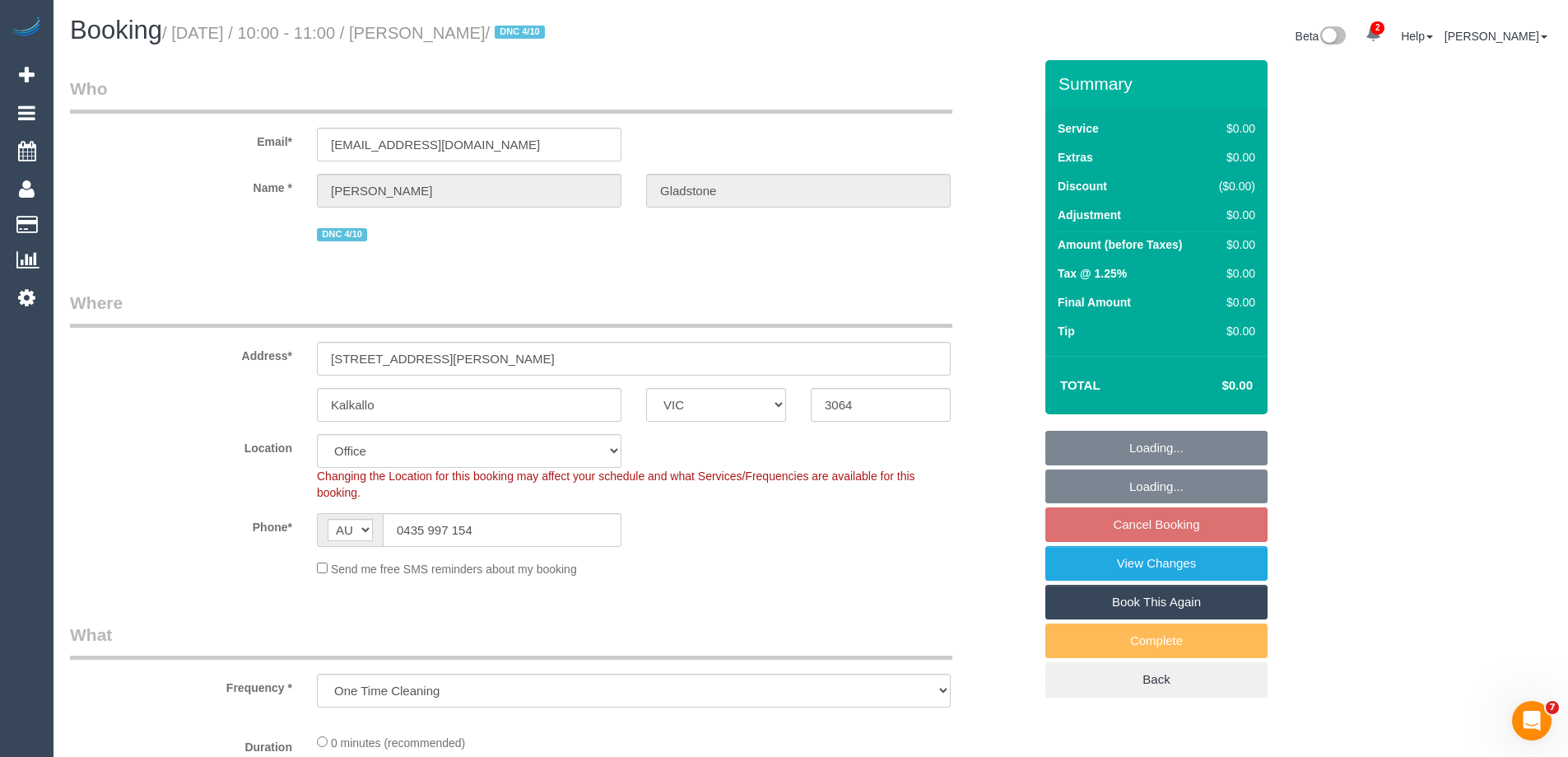
select select "number:14"
select select "number:19"
select select "number:22"
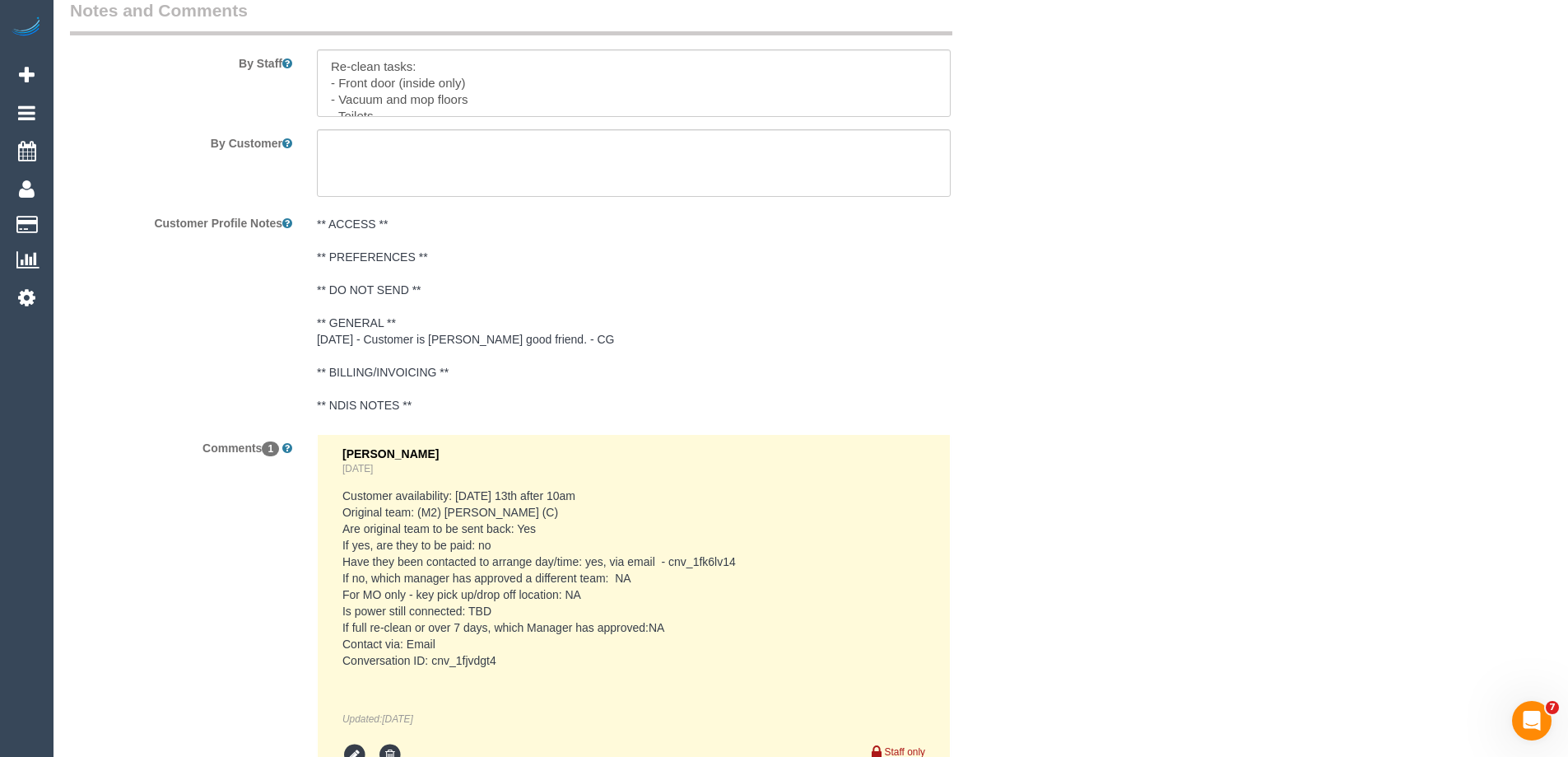
scroll to position [2854, 0]
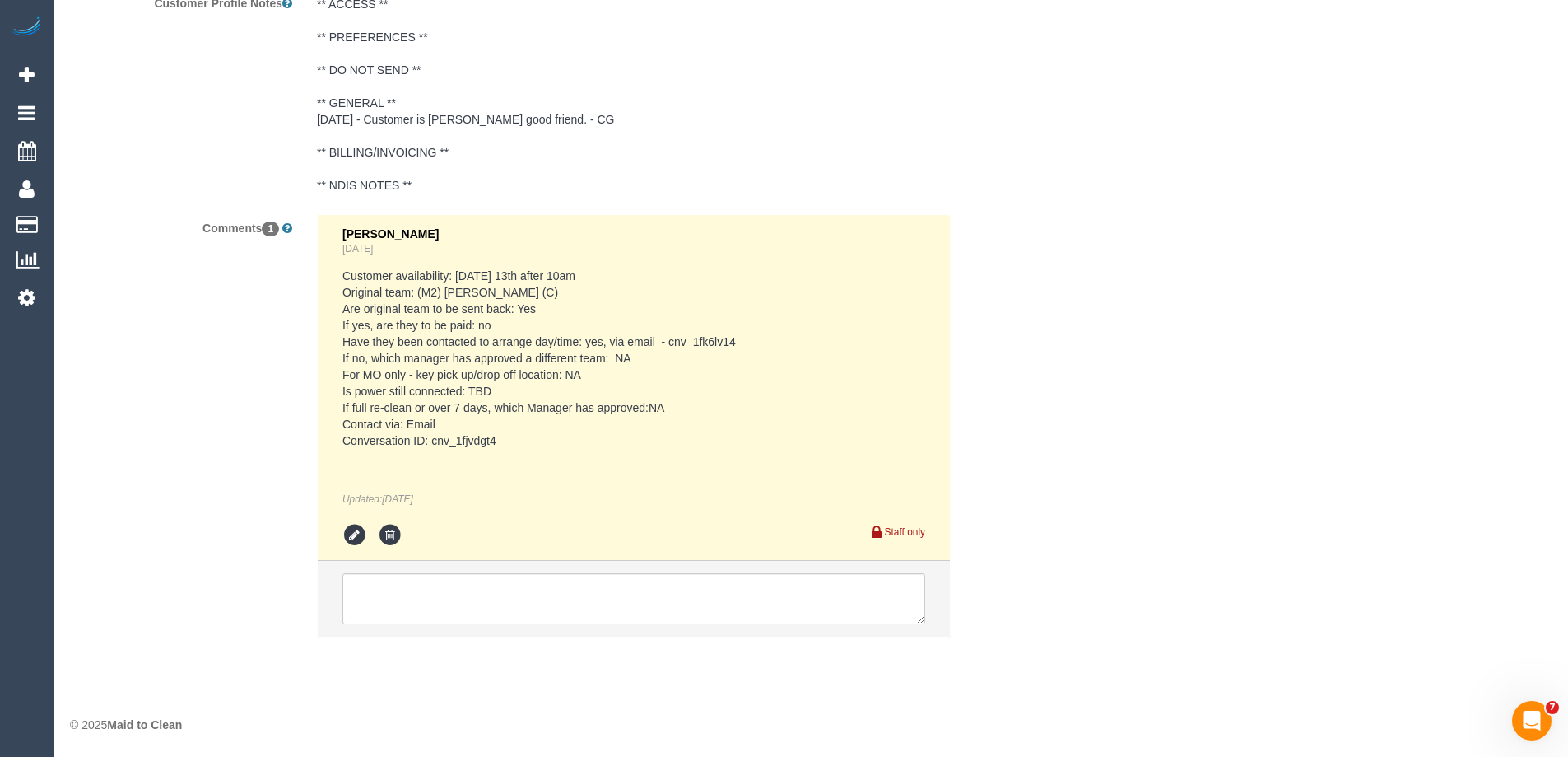
drag, startPoint x: 504, startPoint y: 439, endPoint x: 432, endPoint y: 441, distance: 72.0
click at [432, 441] on pre "Customer availability: Monday 13th after 10am Original team: (M2) Darshan Gevar…" at bounding box center [633, 358] width 583 height 181
copy pre "cnv_1fjvdgt4"
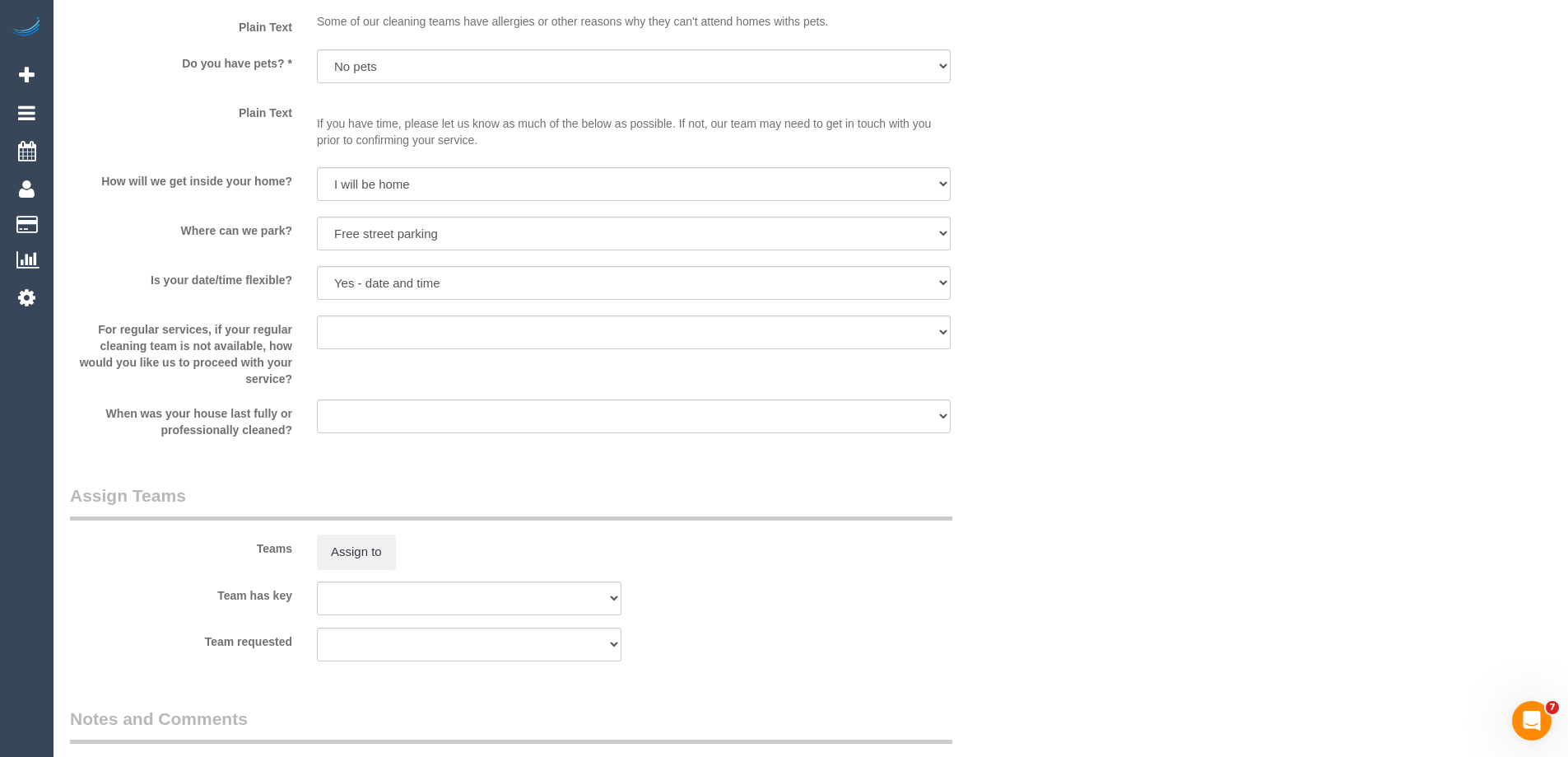
scroll to position [1619, 0]
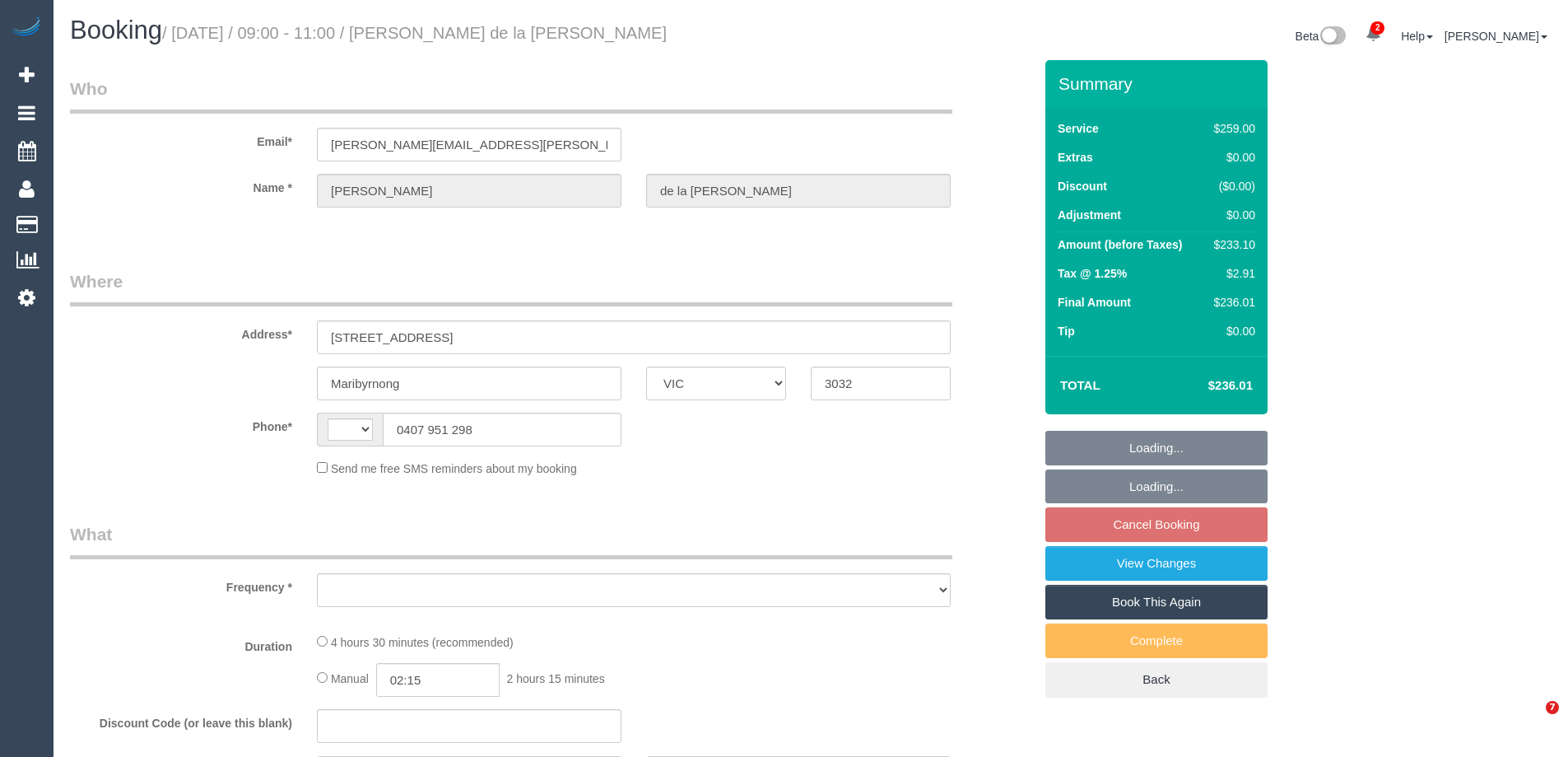
select select "VIC"
select select "string:AU"
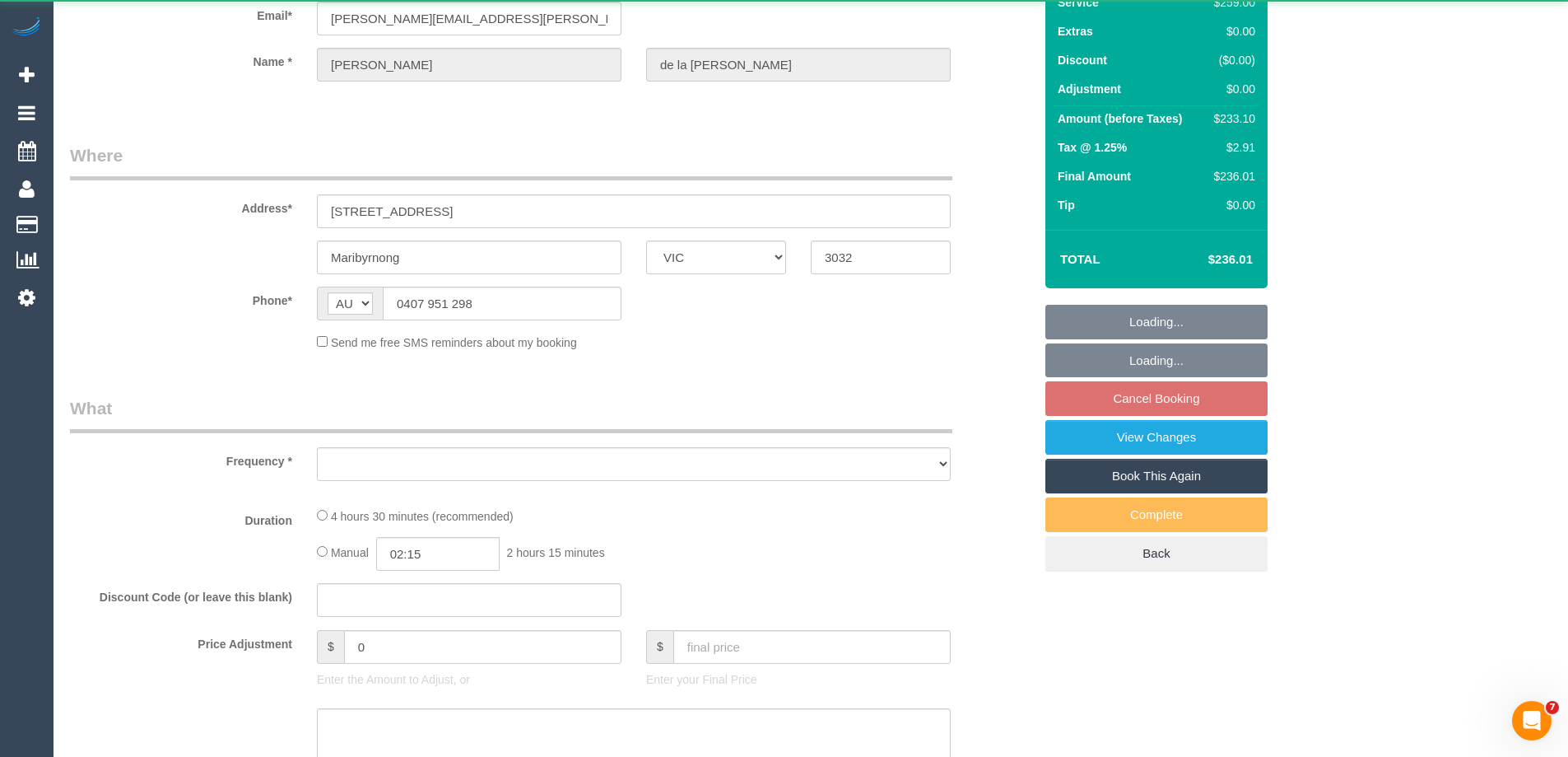
select select "object:550"
select select "number:27"
select select "number:14"
select select "number:19"
select select "number:24"
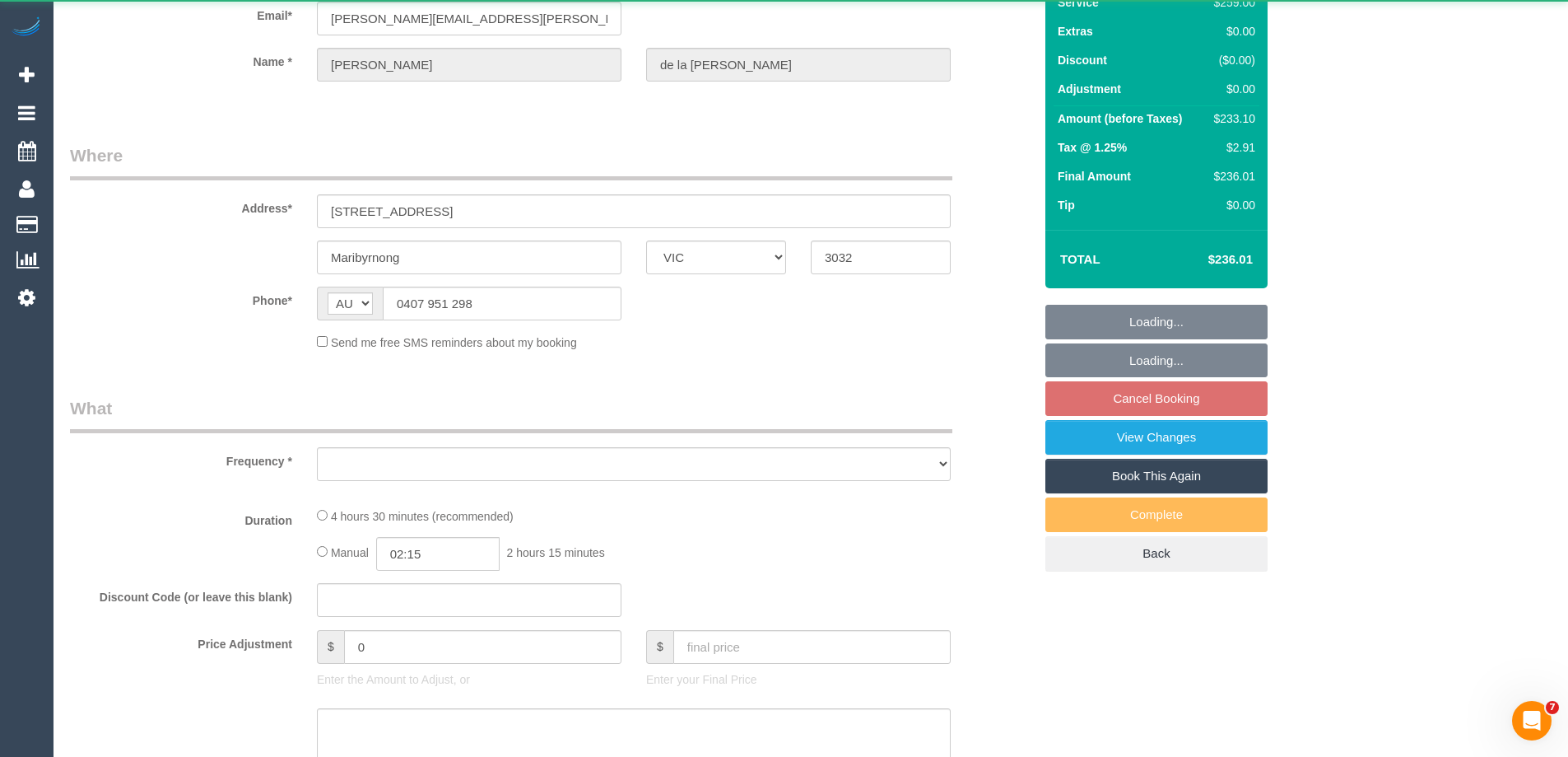
select select "number:13"
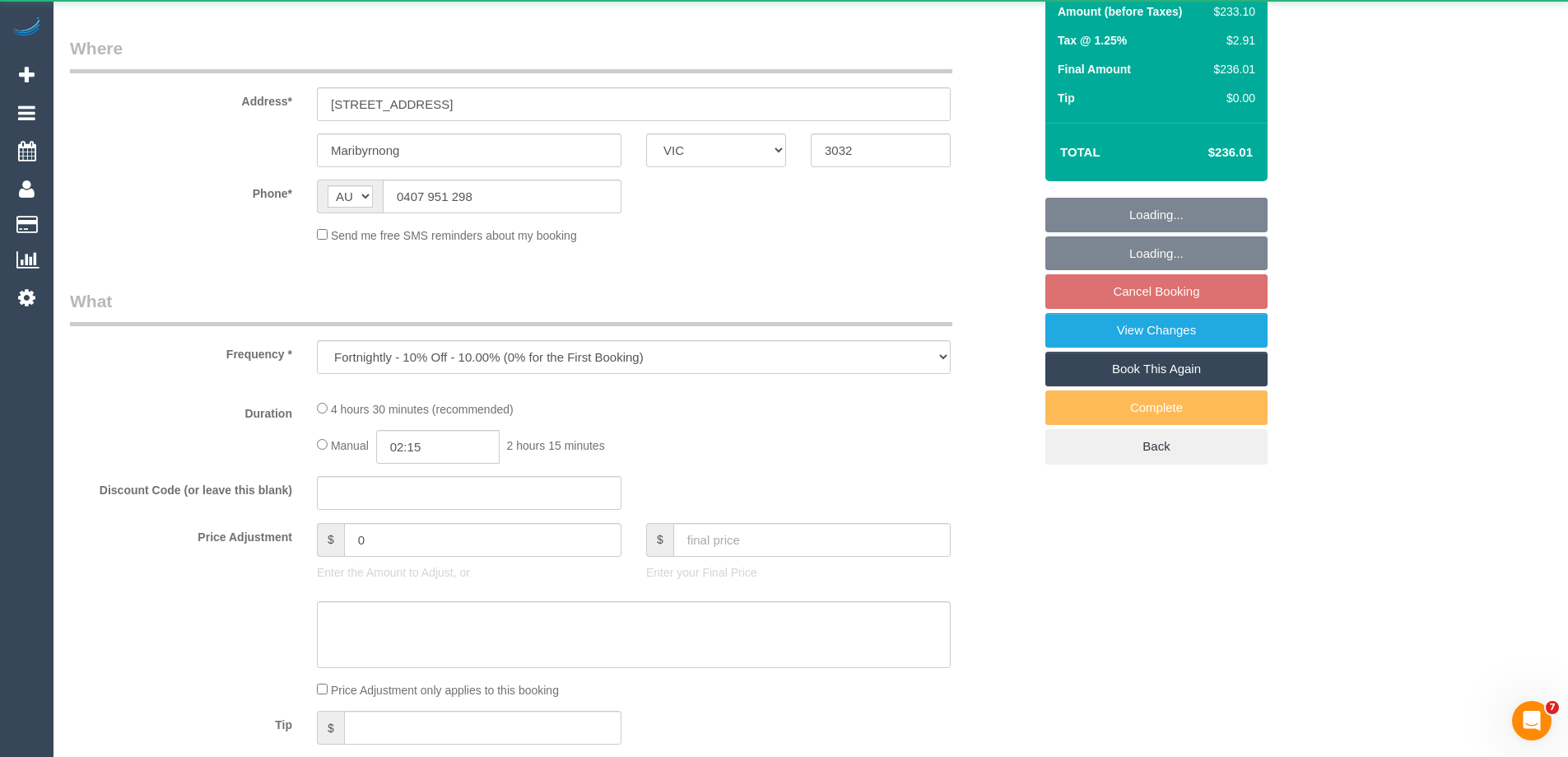
select select "string:stripe-pm_1RCF4Y2GScqysDRVi2Jhl6kx"
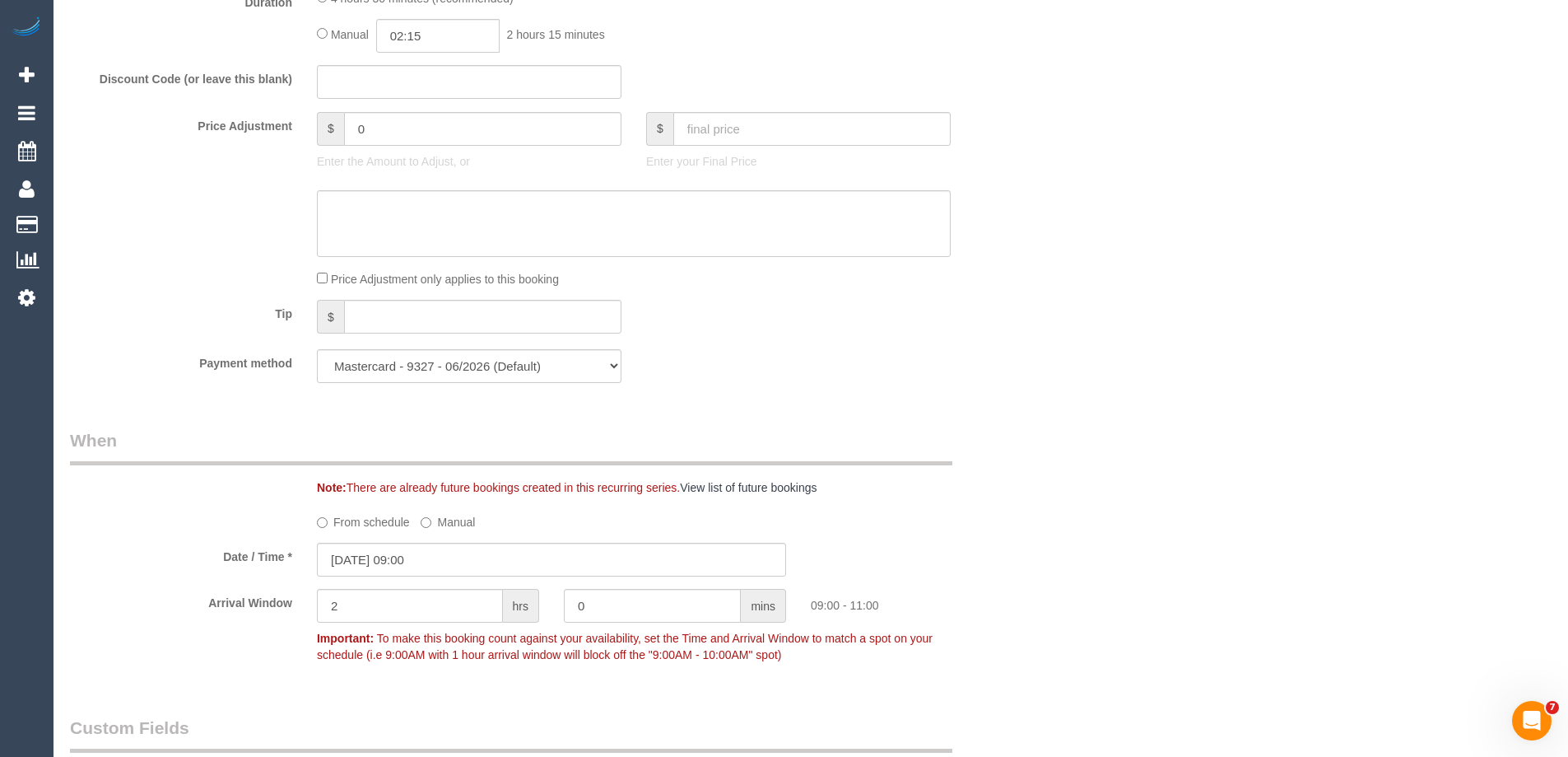
select select "object:1472"
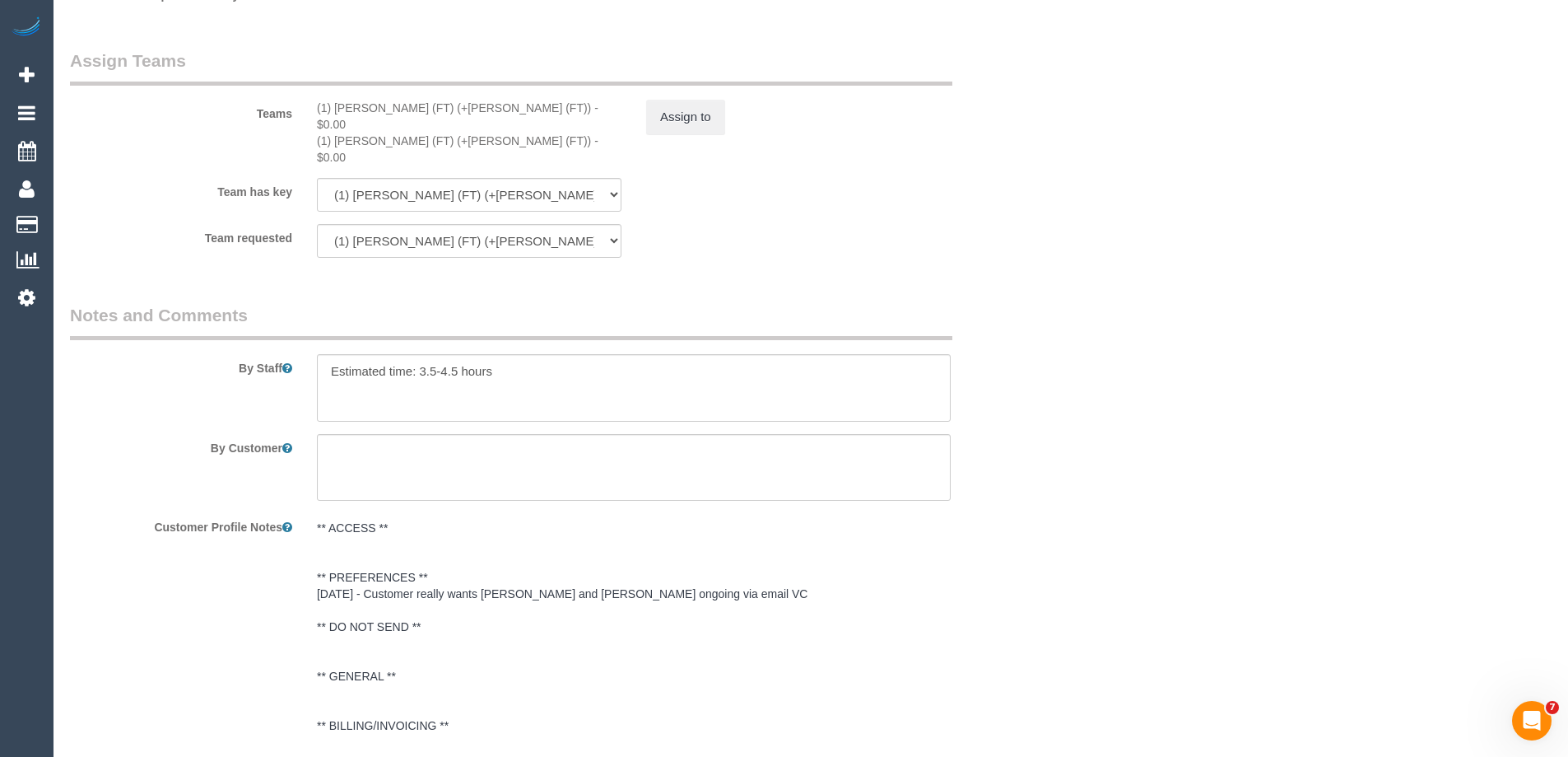
scroll to position [2815, 0]
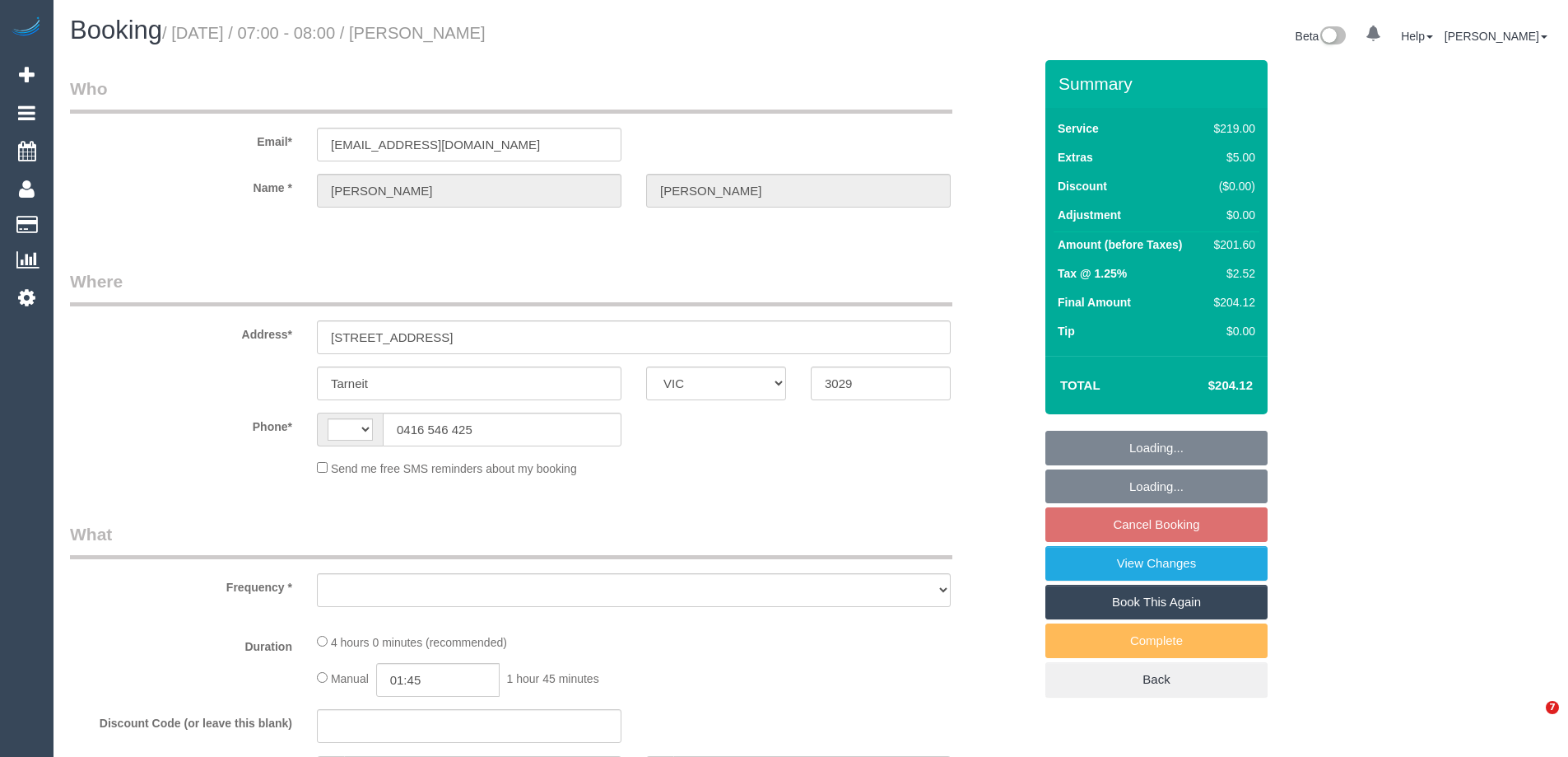
select select "VIC"
select select "string:AU"
select select "string:stripe-pm_1NqThD2GScqysDRViIrilJVA"
select select "object:561"
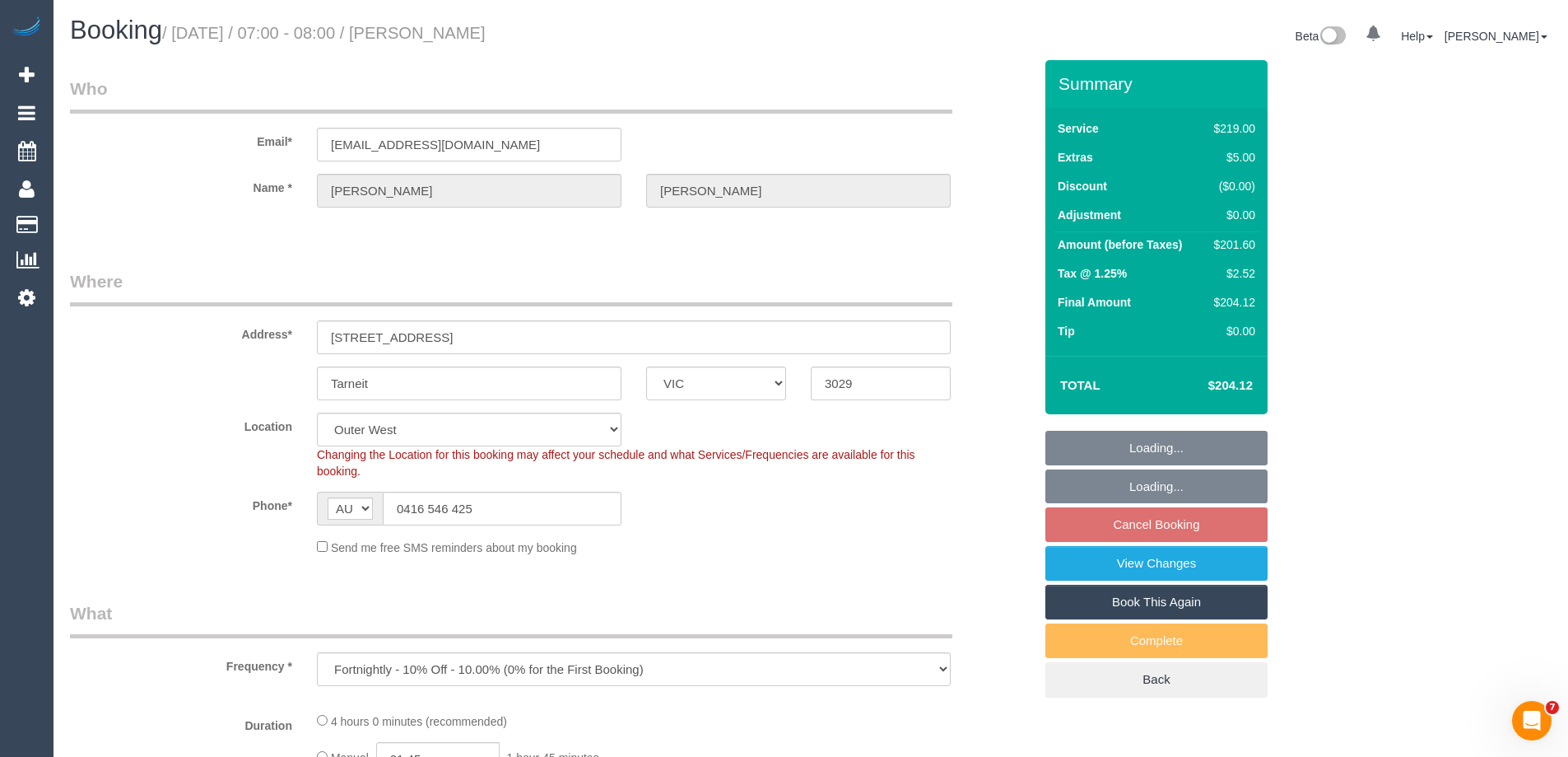
select select "number:28"
select select "number:14"
select select "number:18"
select select "number:25"
select select "number:34"
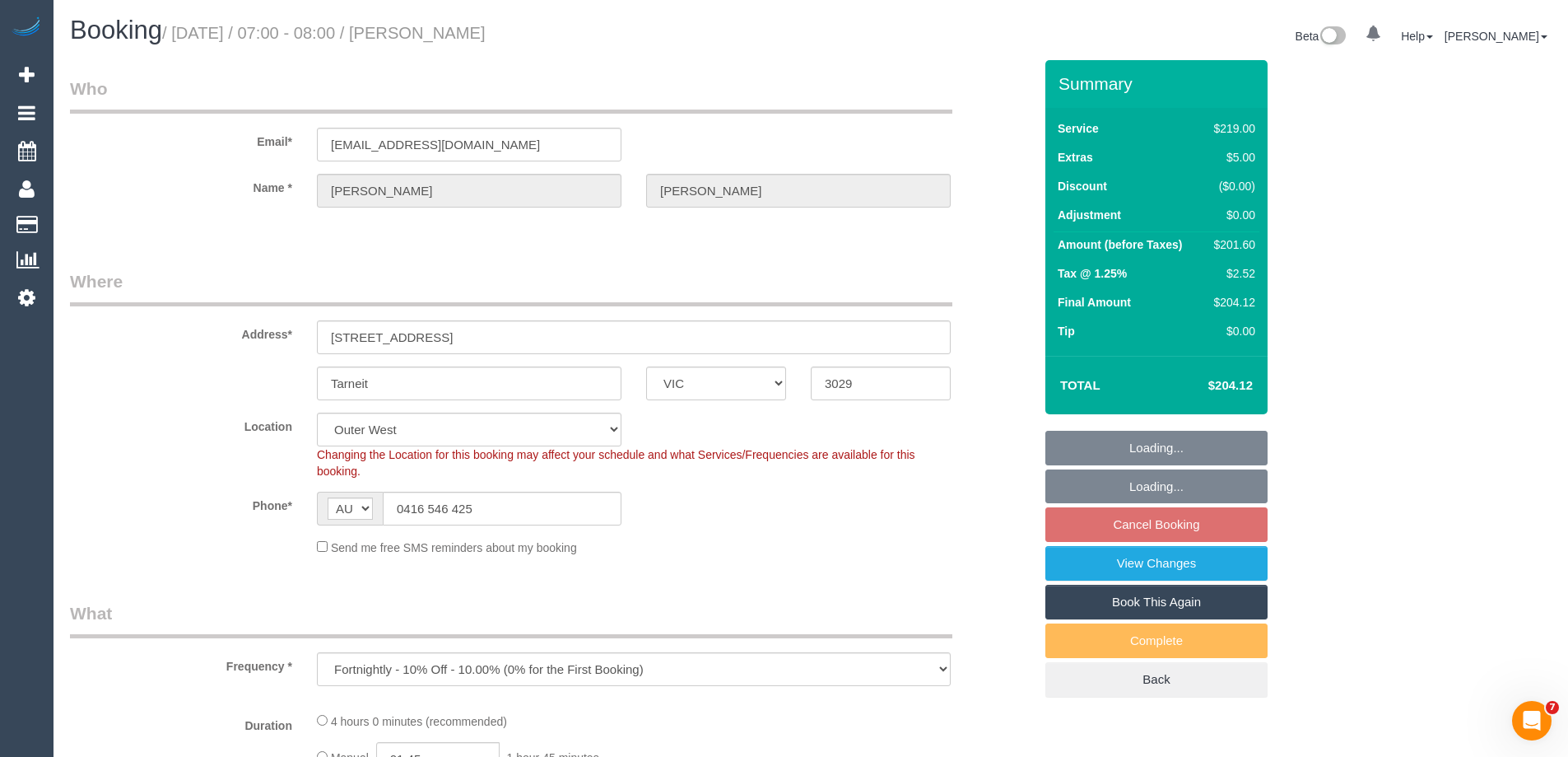
select select "number:11"
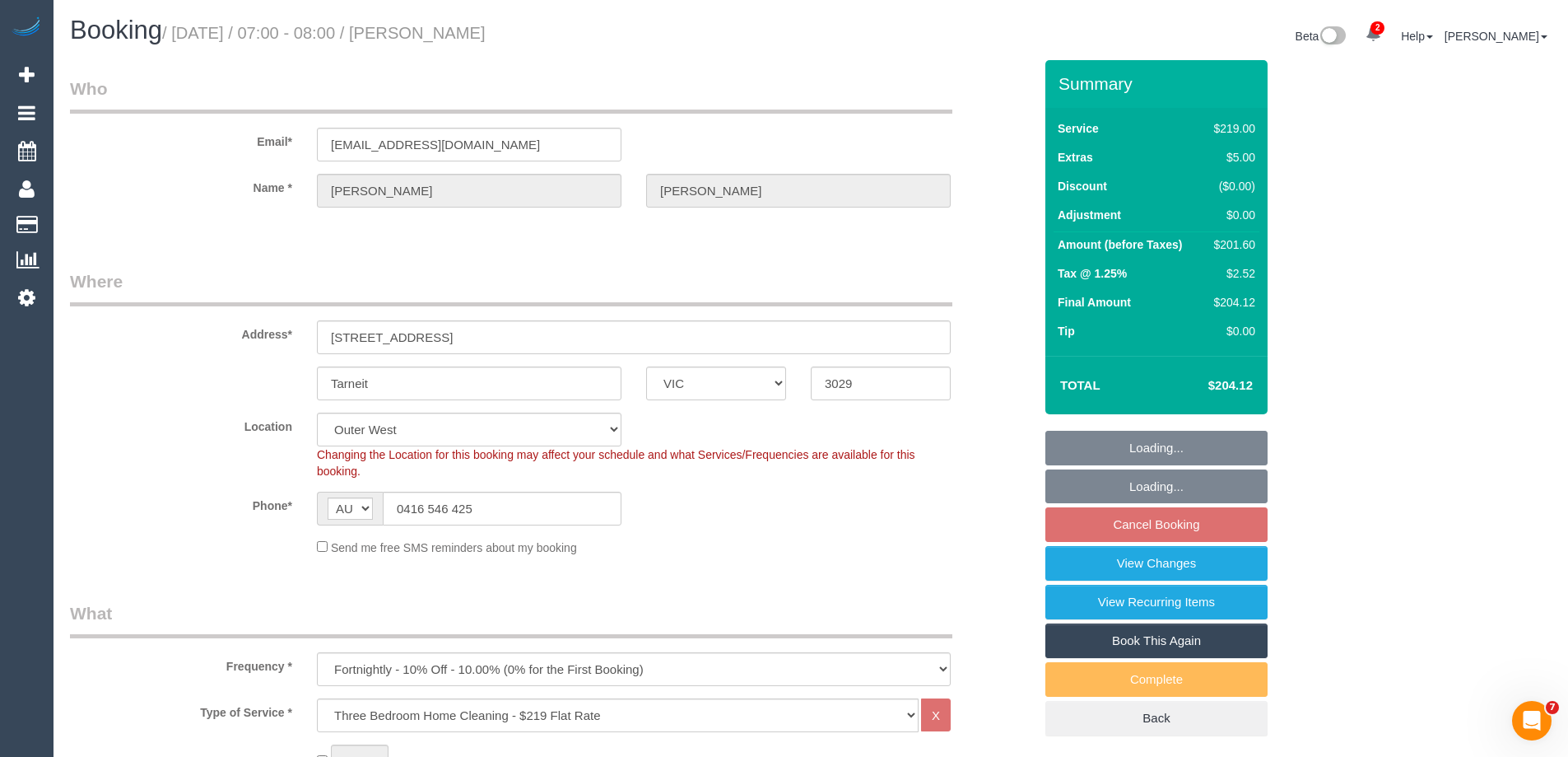
select select "object:1221"
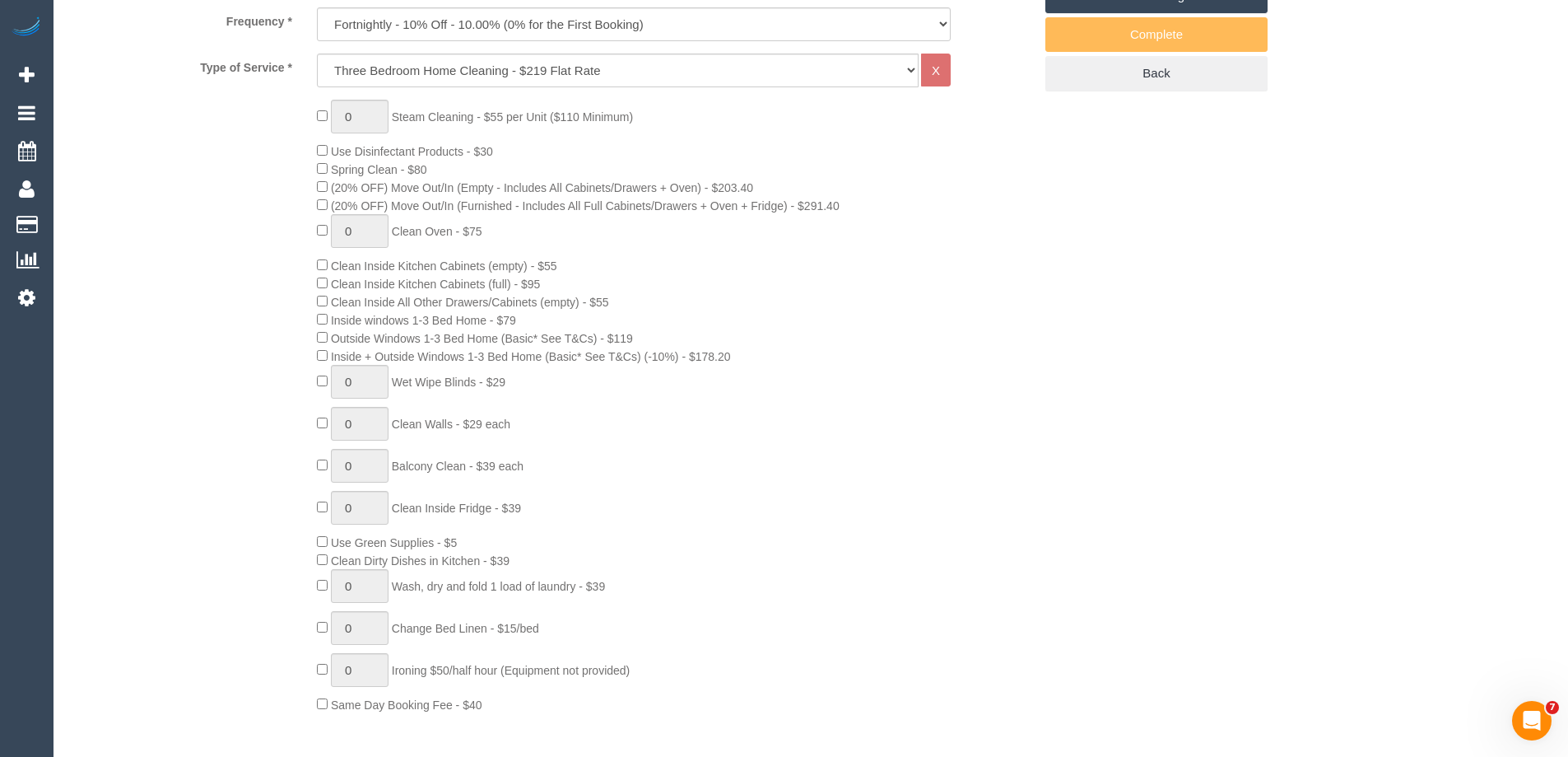
scroll to position [643, 0]
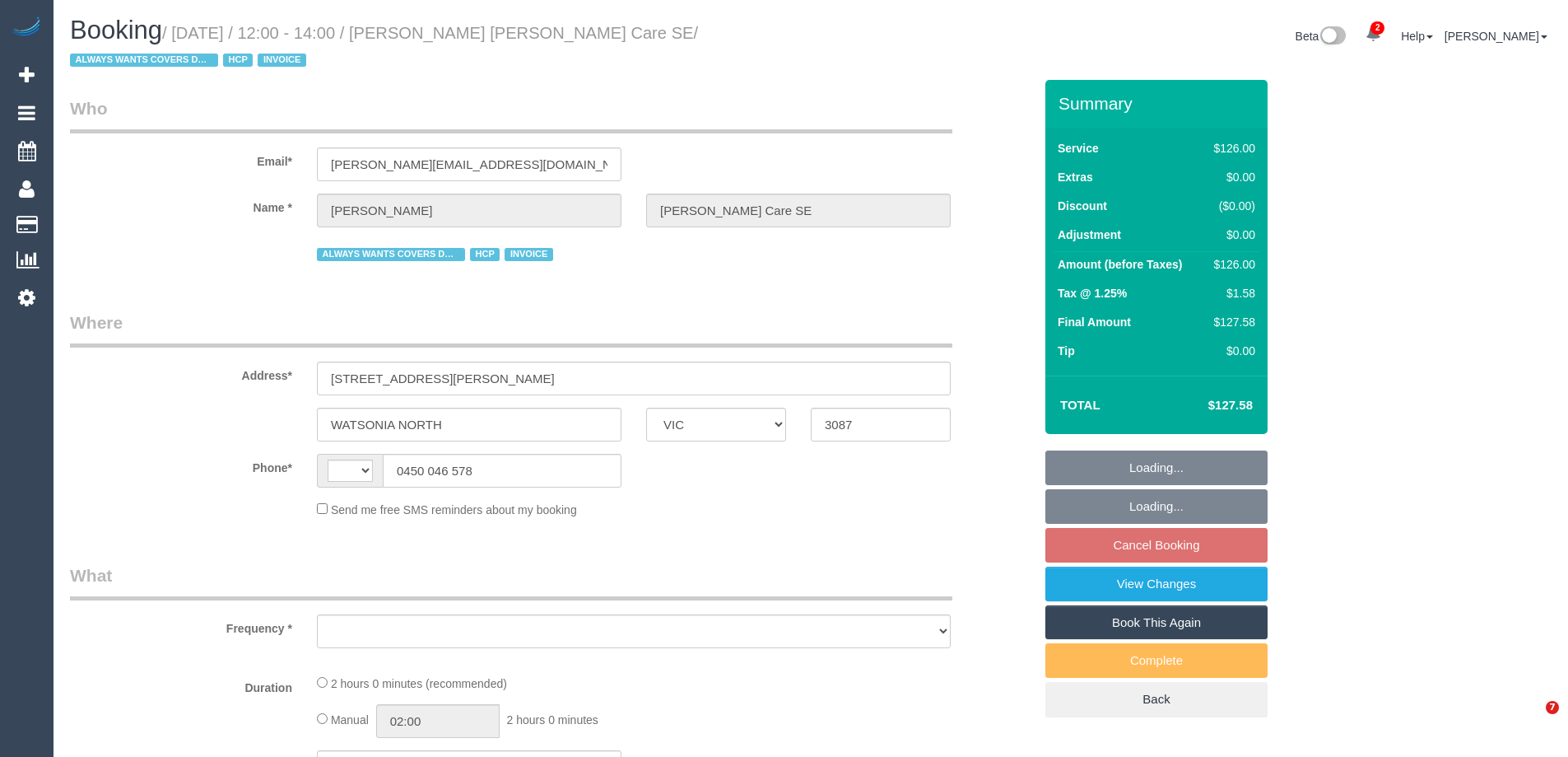
select select "VIC"
select select "string:AU"
select select "object:547"
select select "120"
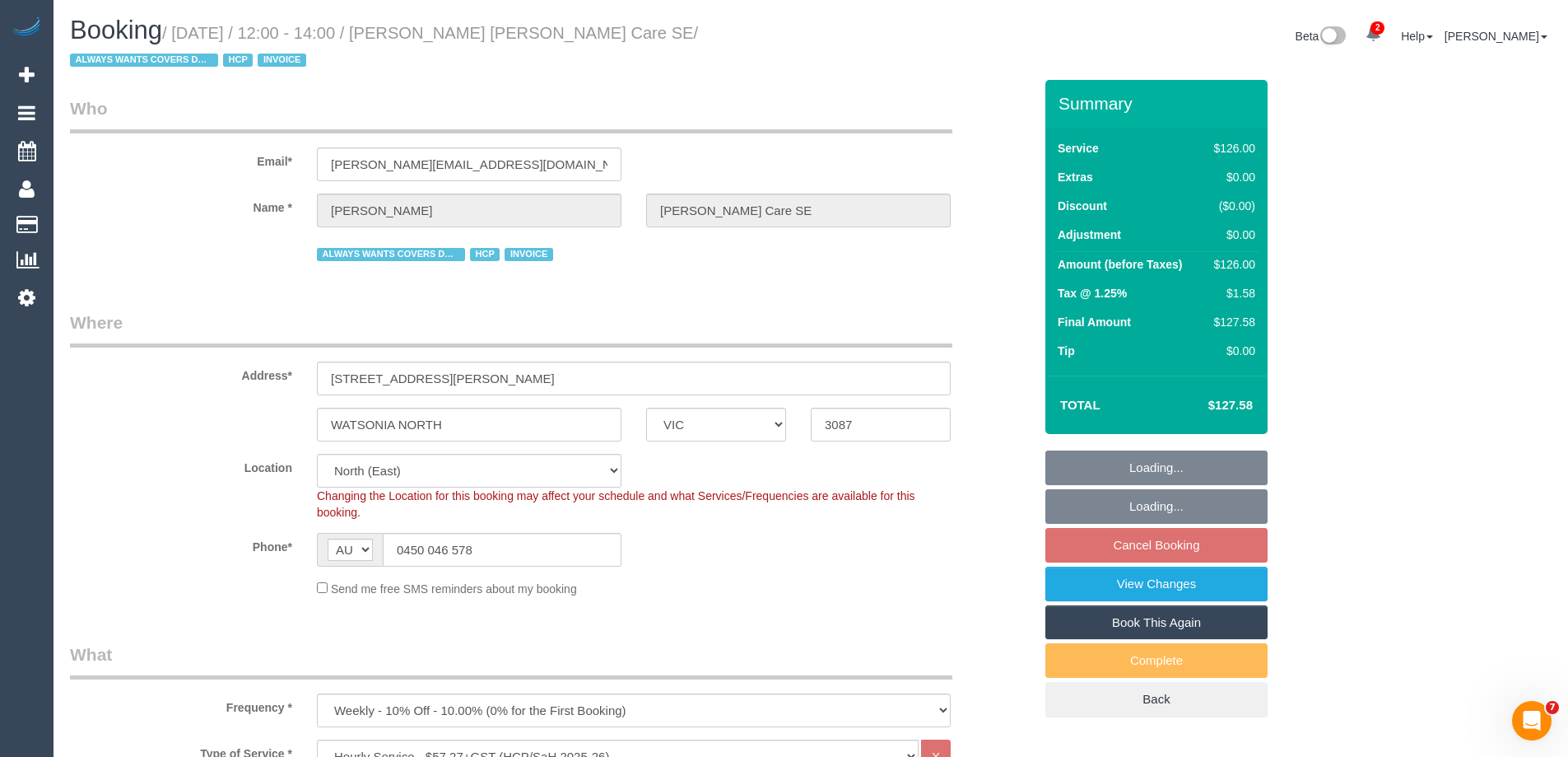
select select "object:1330"
select select "number:28"
select select "number:14"
select select "number:19"
select select "number:36"
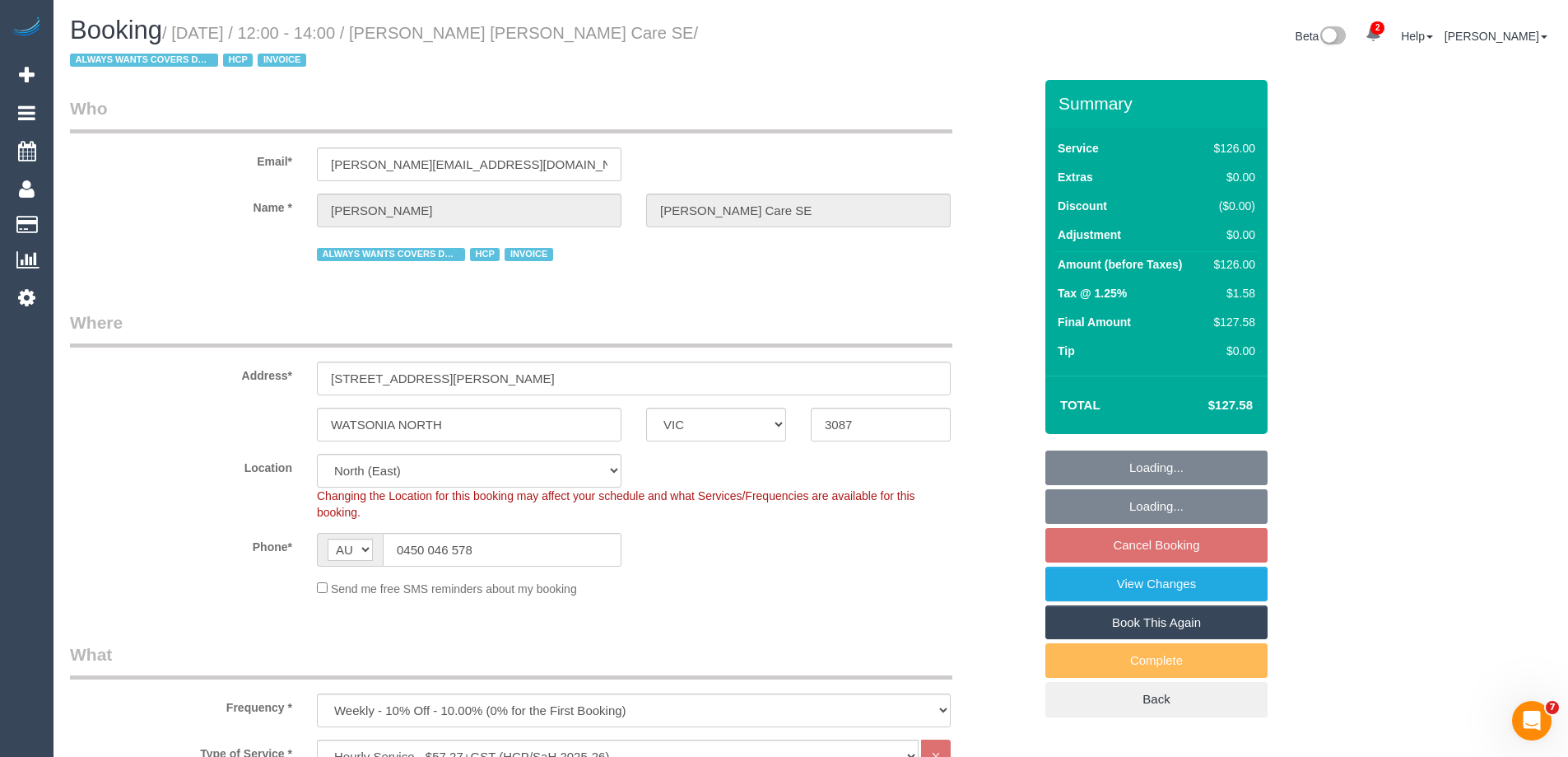
select select "number:34"
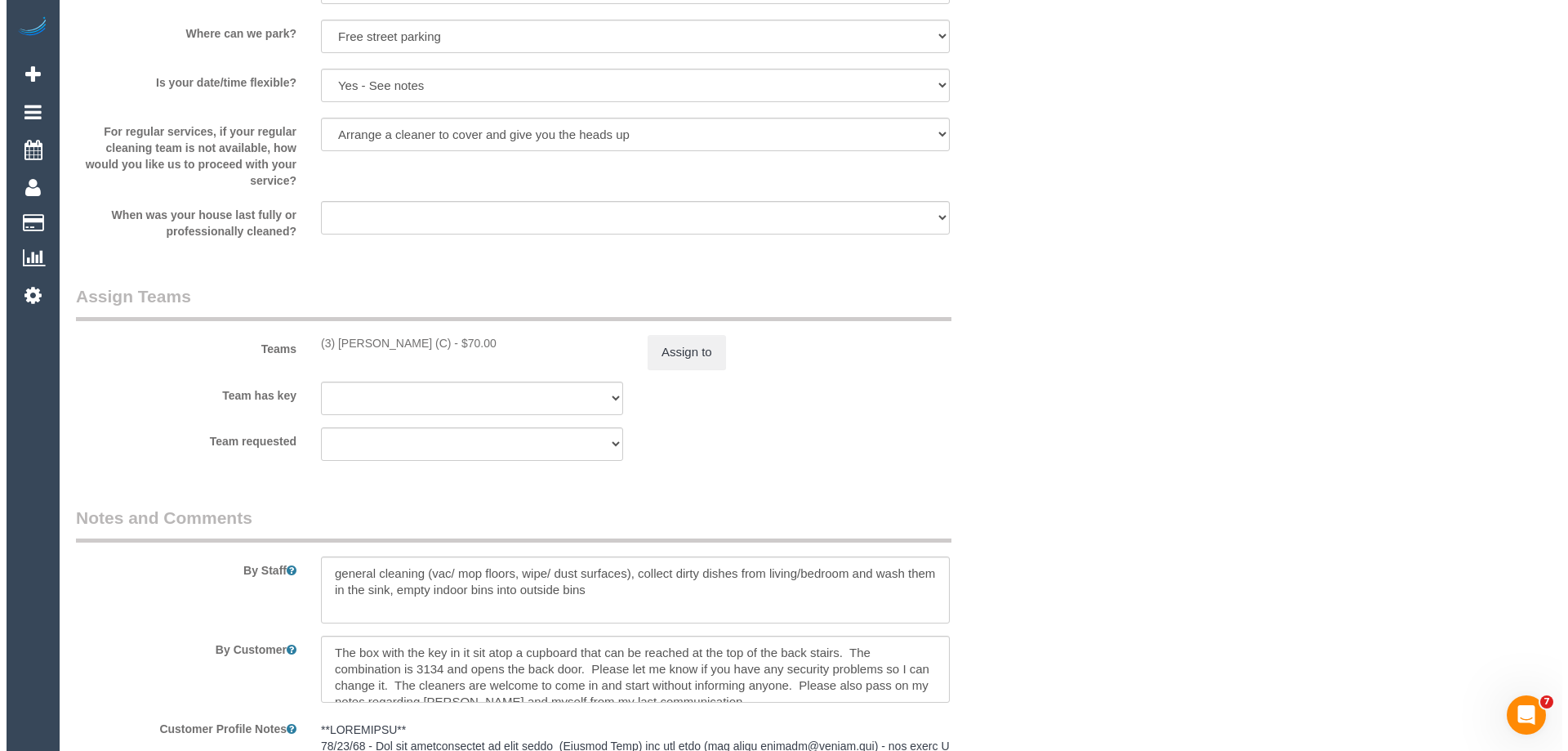
scroll to position [2124, 0]
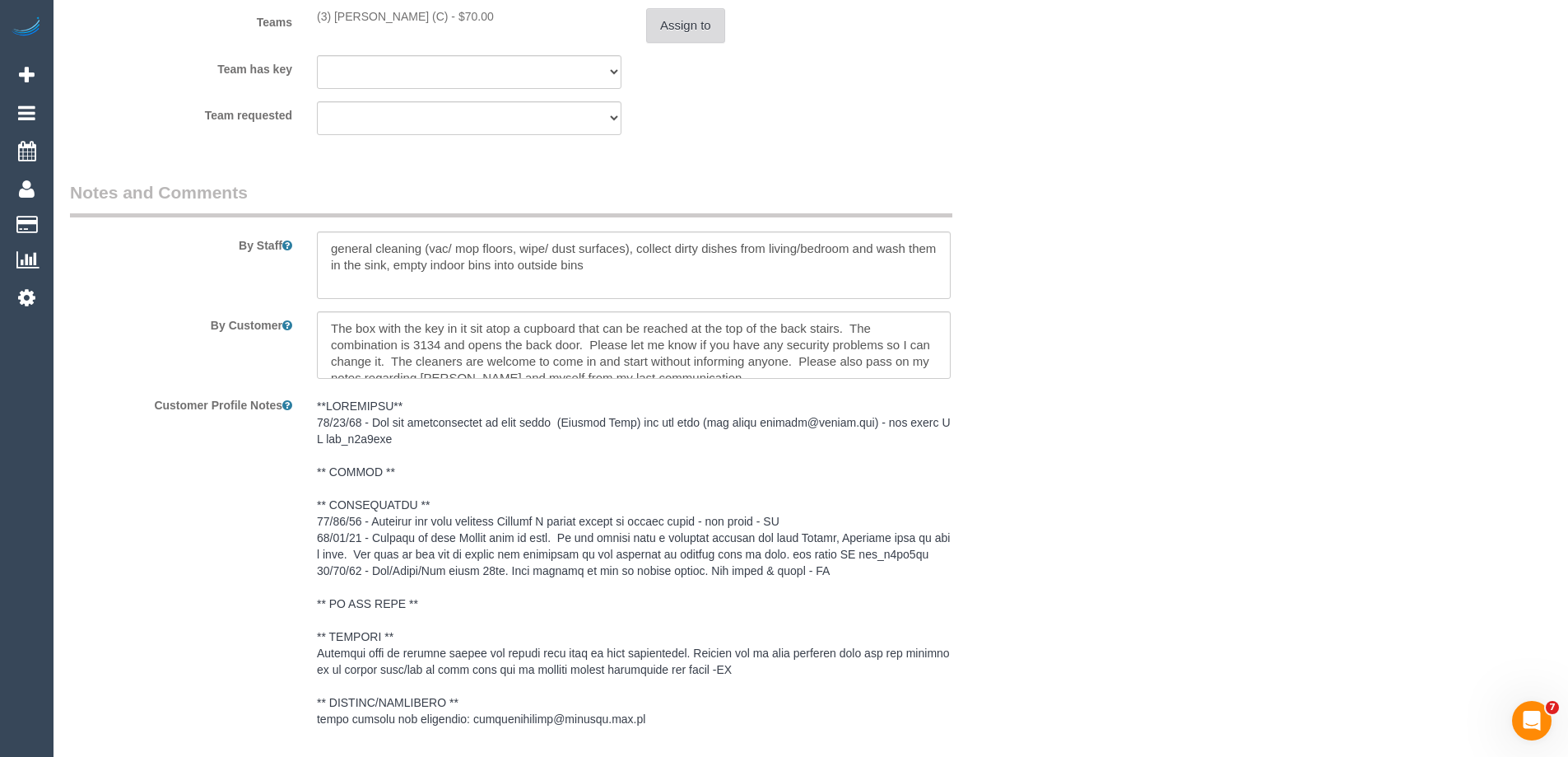
click at [671, 24] on button "Assign to" at bounding box center [685, 26] width 79 height 35
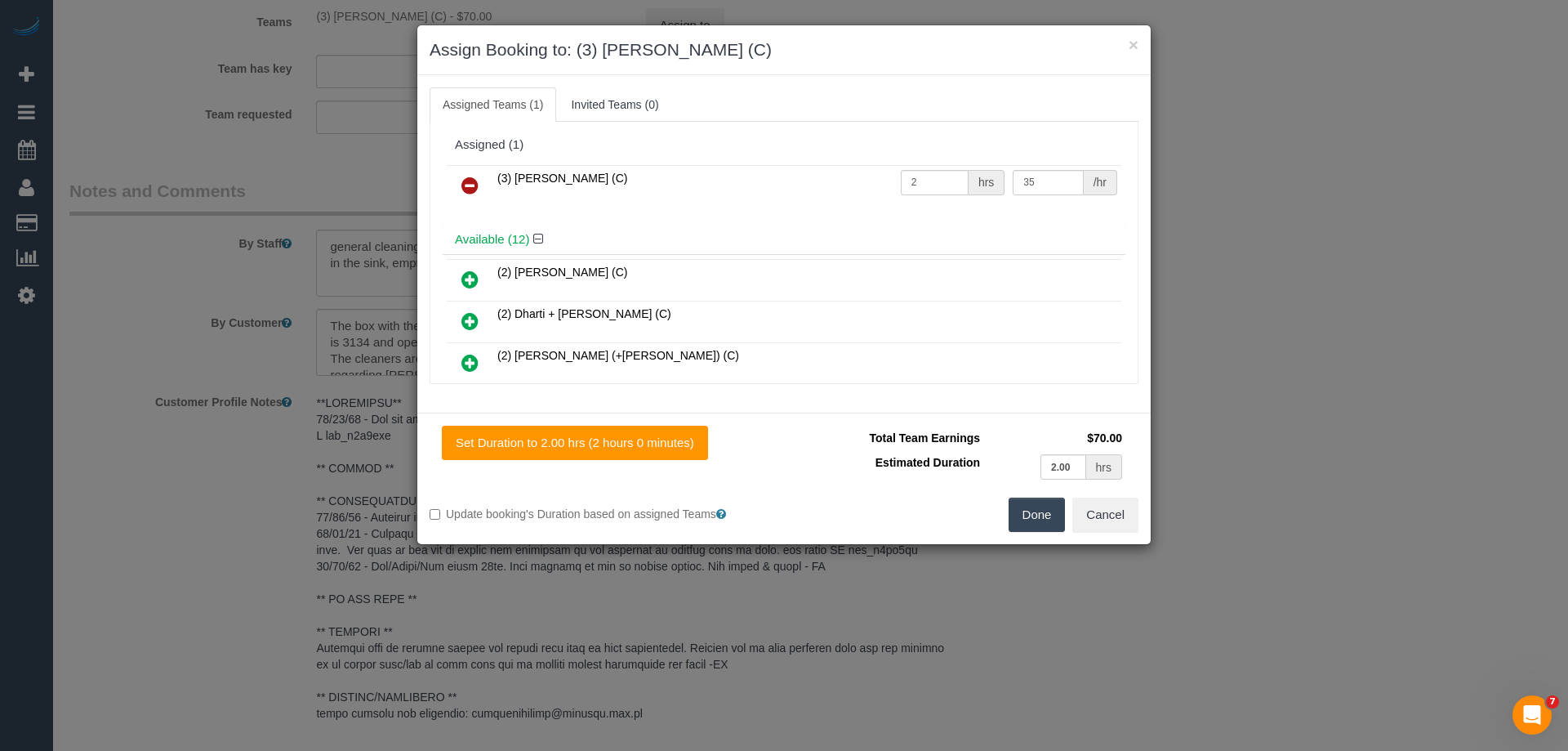
click at [470, 187] on icon at bounding box center [470, 185] width 17 height 19
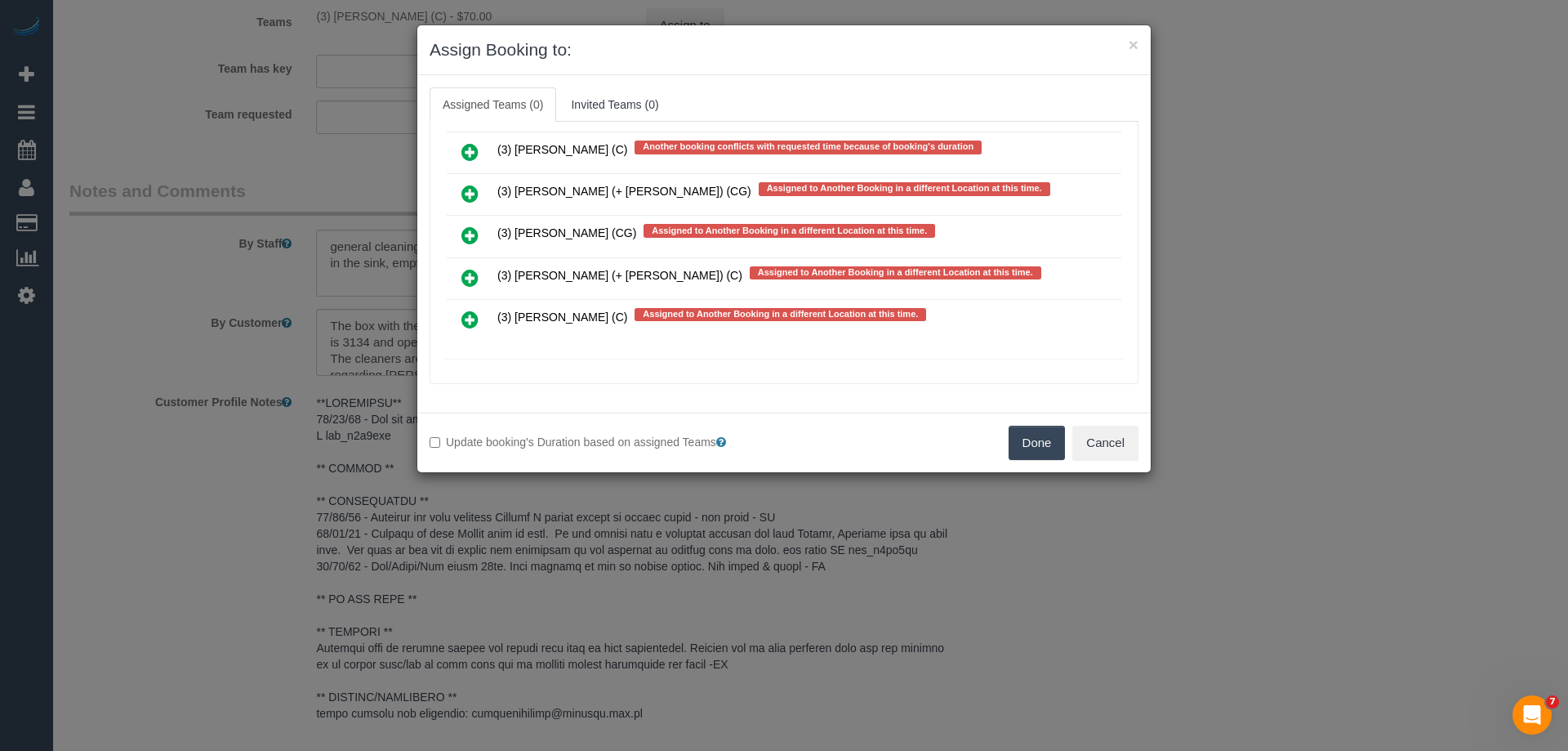
scroll to position [4450, 0]
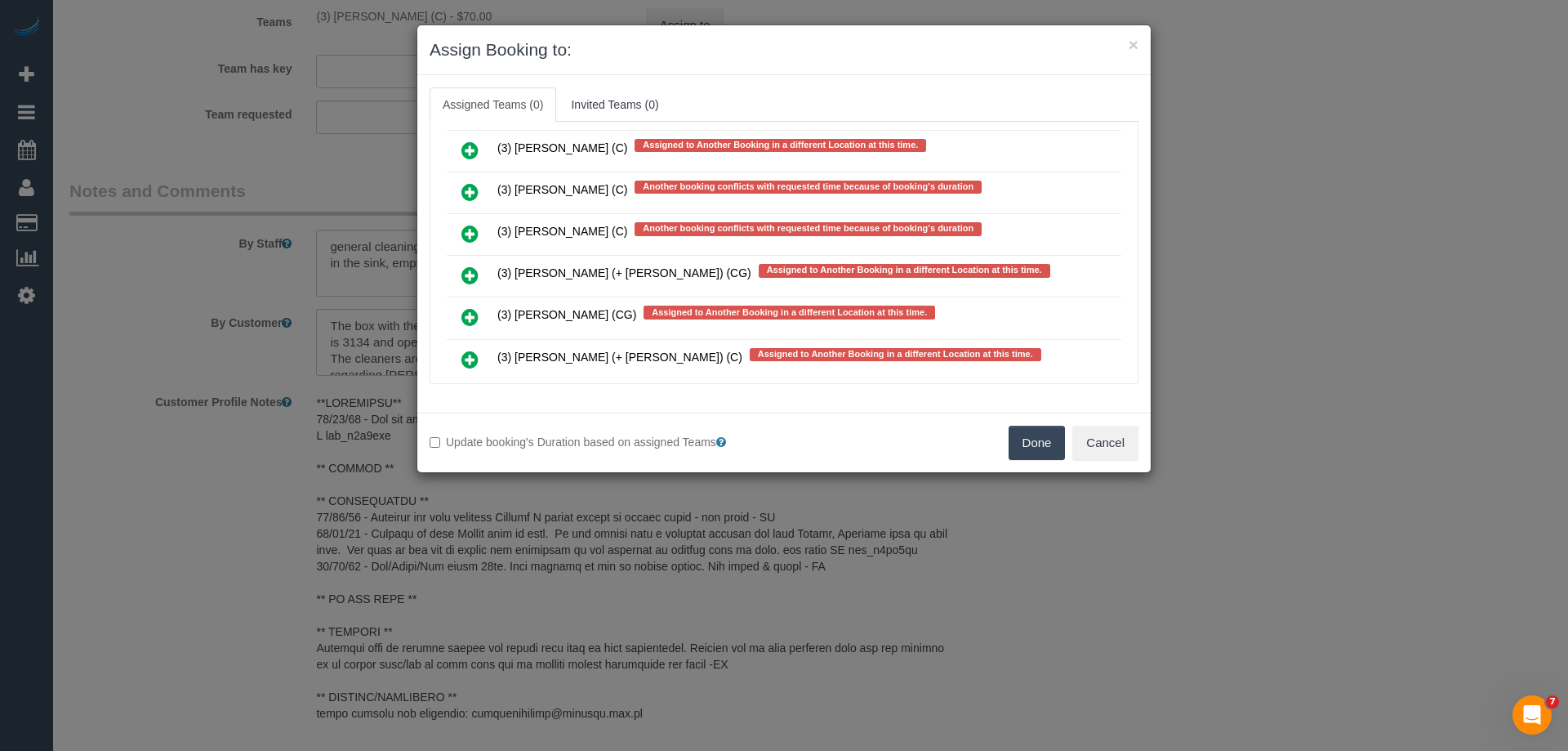
click at [469, 230] on icon at bounding box center [470, 233] width 17 height 19
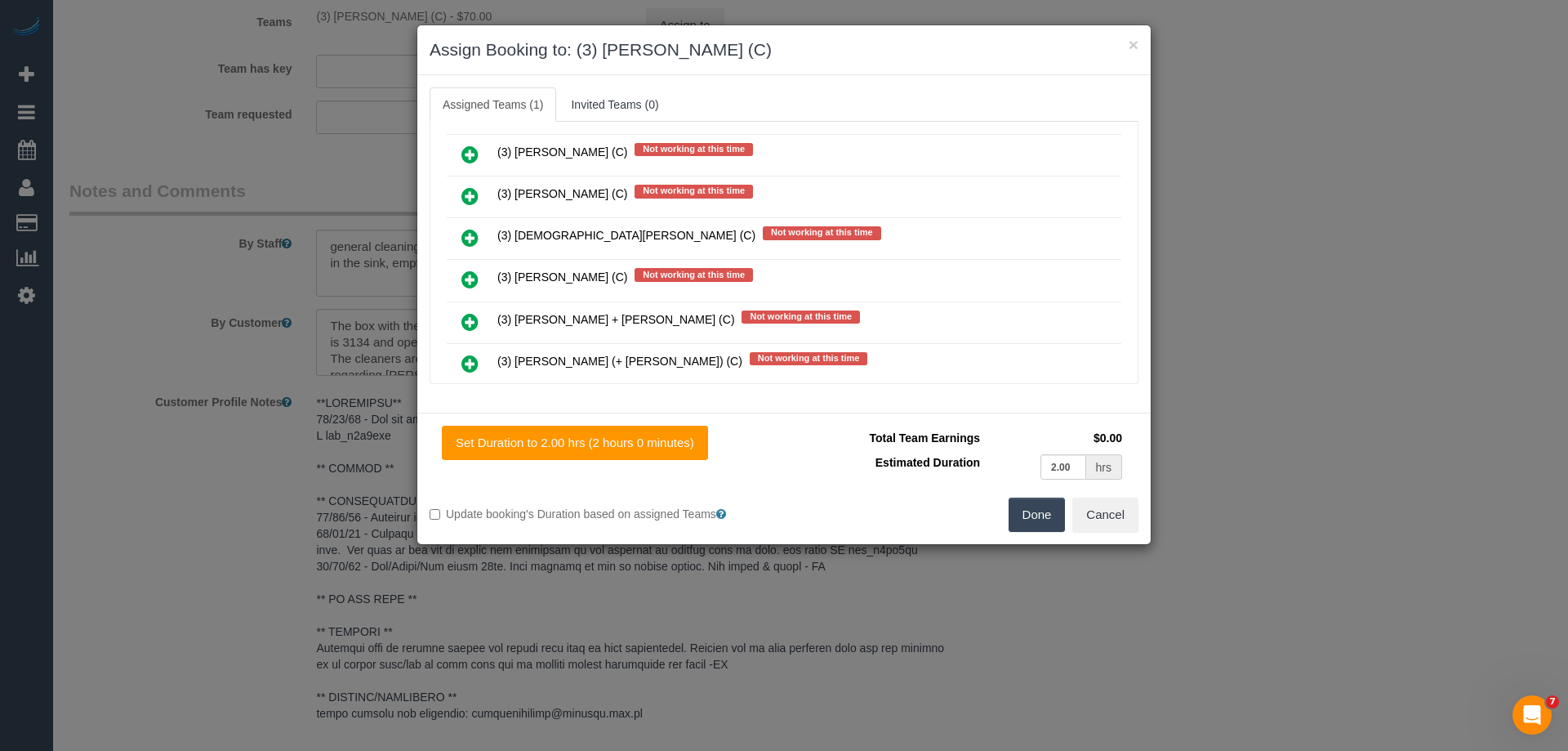
scroll to position [0, 0]
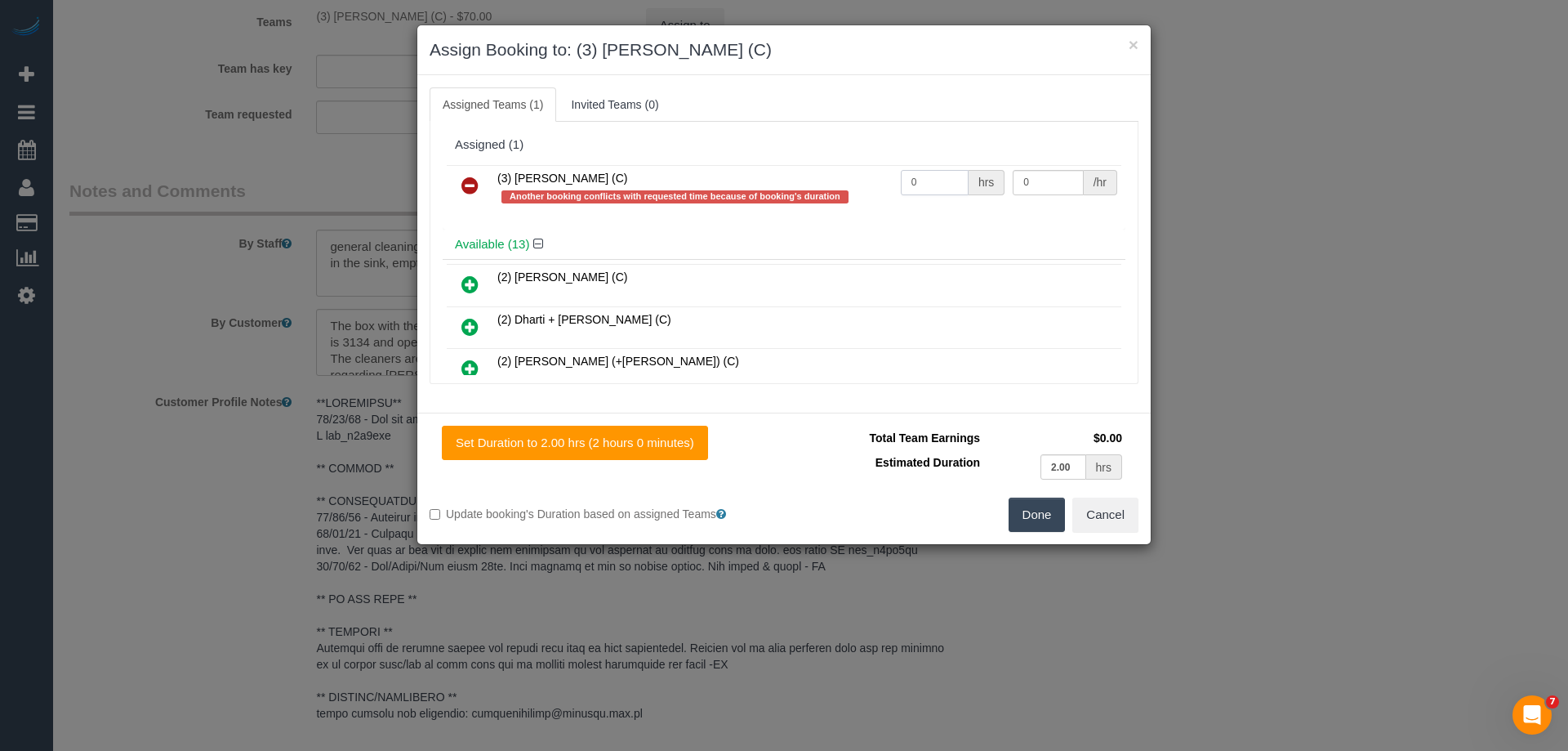
drag, startPoint x: 932, startPoint y: 181, endPoint x: 810, endPoint y: 177, distance: 122.1
click at [806, 181] on tr "(3) Sharon Sparks (C) Another booking conflicts with requested time because of …" at bounding box center [784, 188] width 674 height 47
type input "2"
drag, startPoint x: 1031, startPoint y: 186, endPoint x: 925, endPoint y: 185, distance: 106.0
click at [959, 184] on tr "(3) Sharon Sparks (C) Another booking conflicts with requested time because of …" at bounding box center [784, 188] width 674 height 47
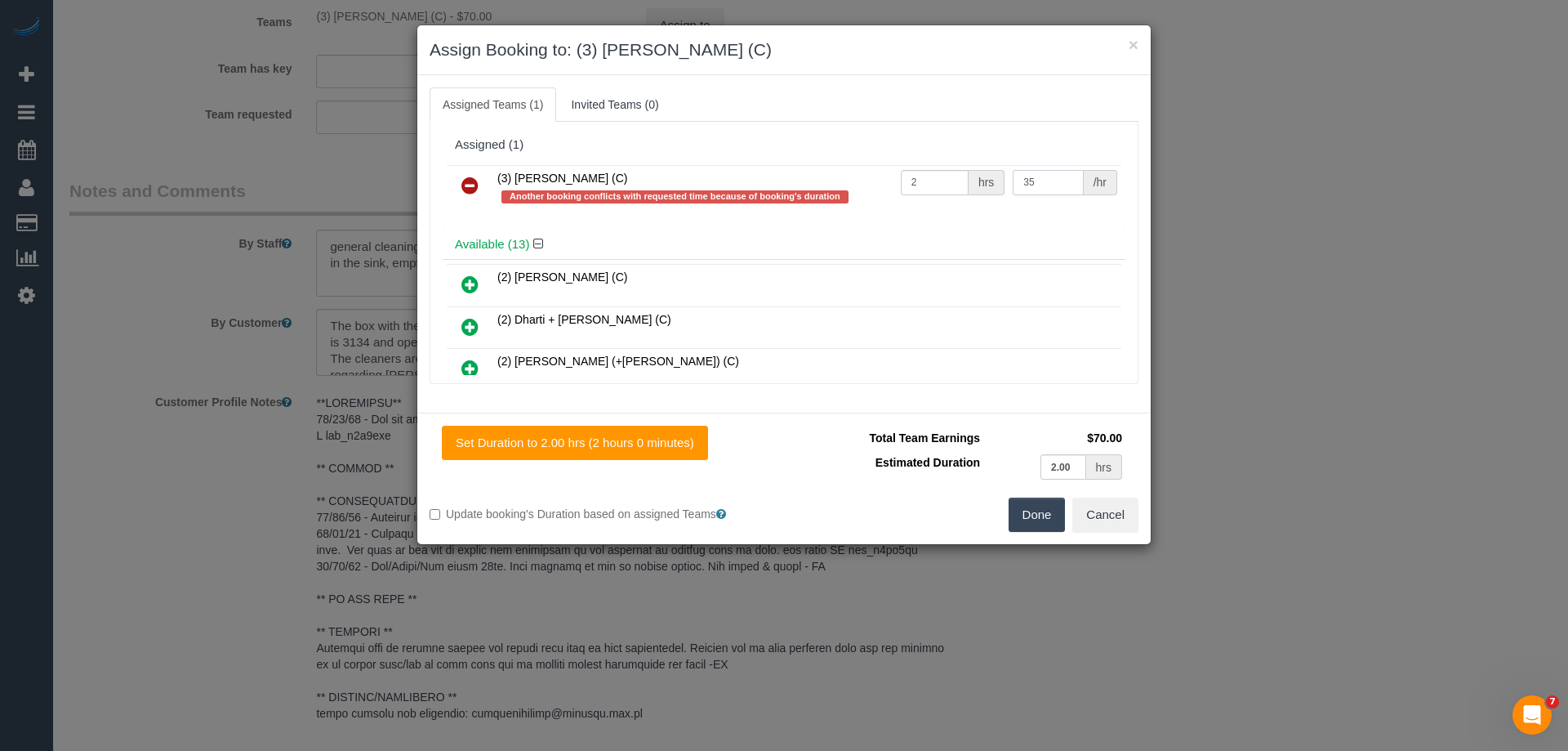
type input "35"
click at [1034, 505] on button "Done" at bounding box center [1038, 515] width 58 height 35
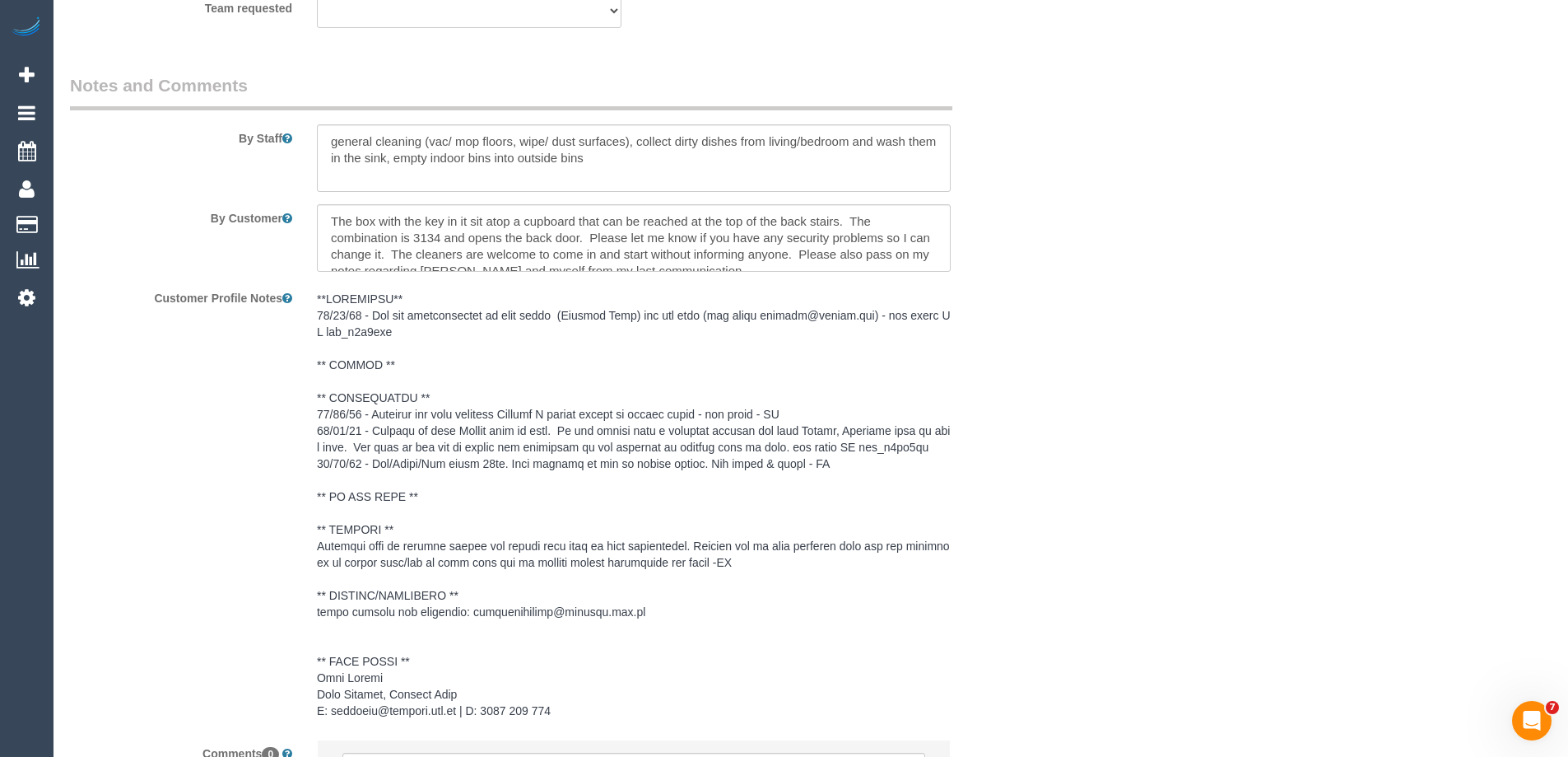
scroll to position [2427, 0]
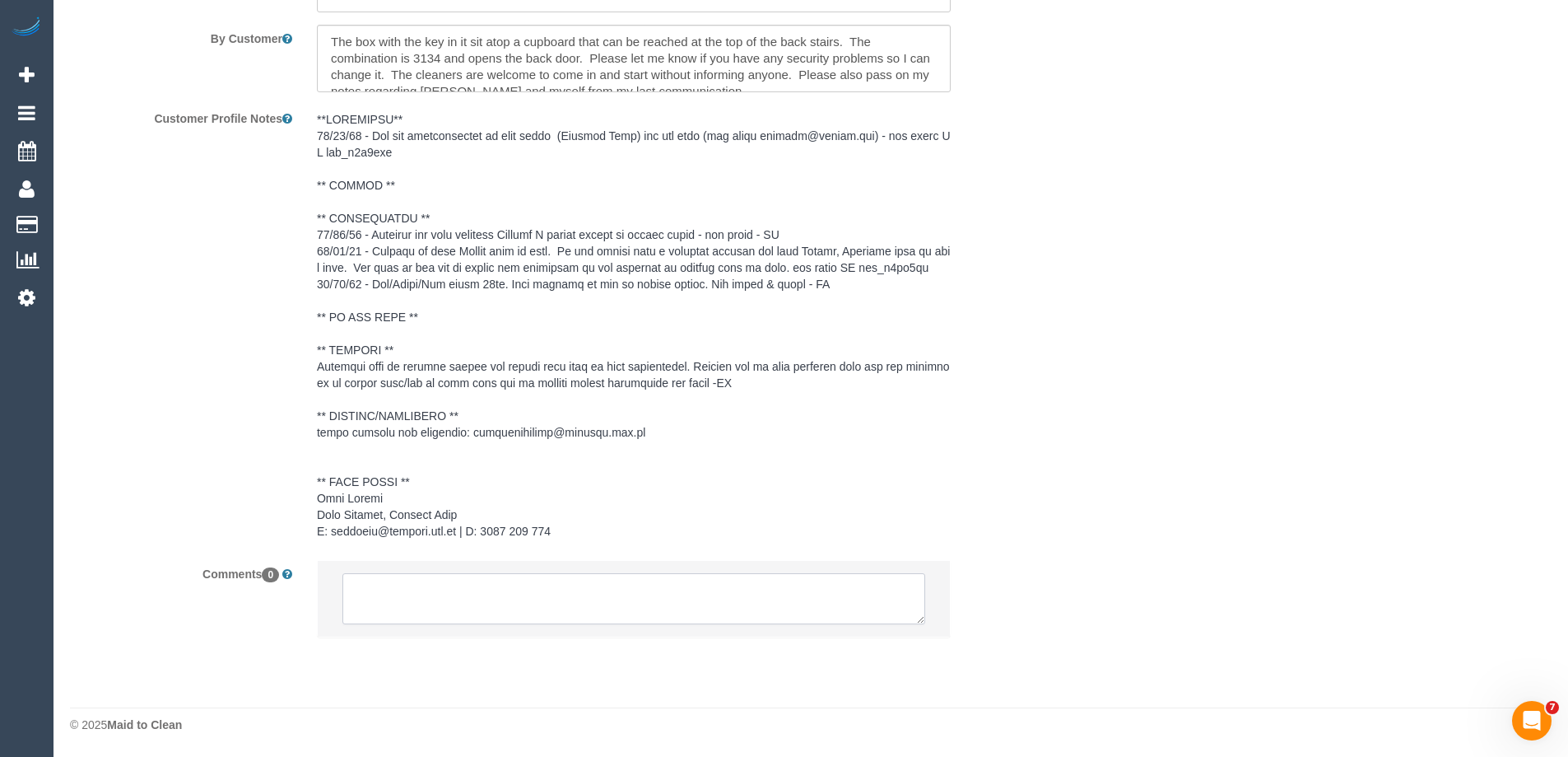
click at [420, 607] on textarea at bounding box center [633, 598] width 583 height 51
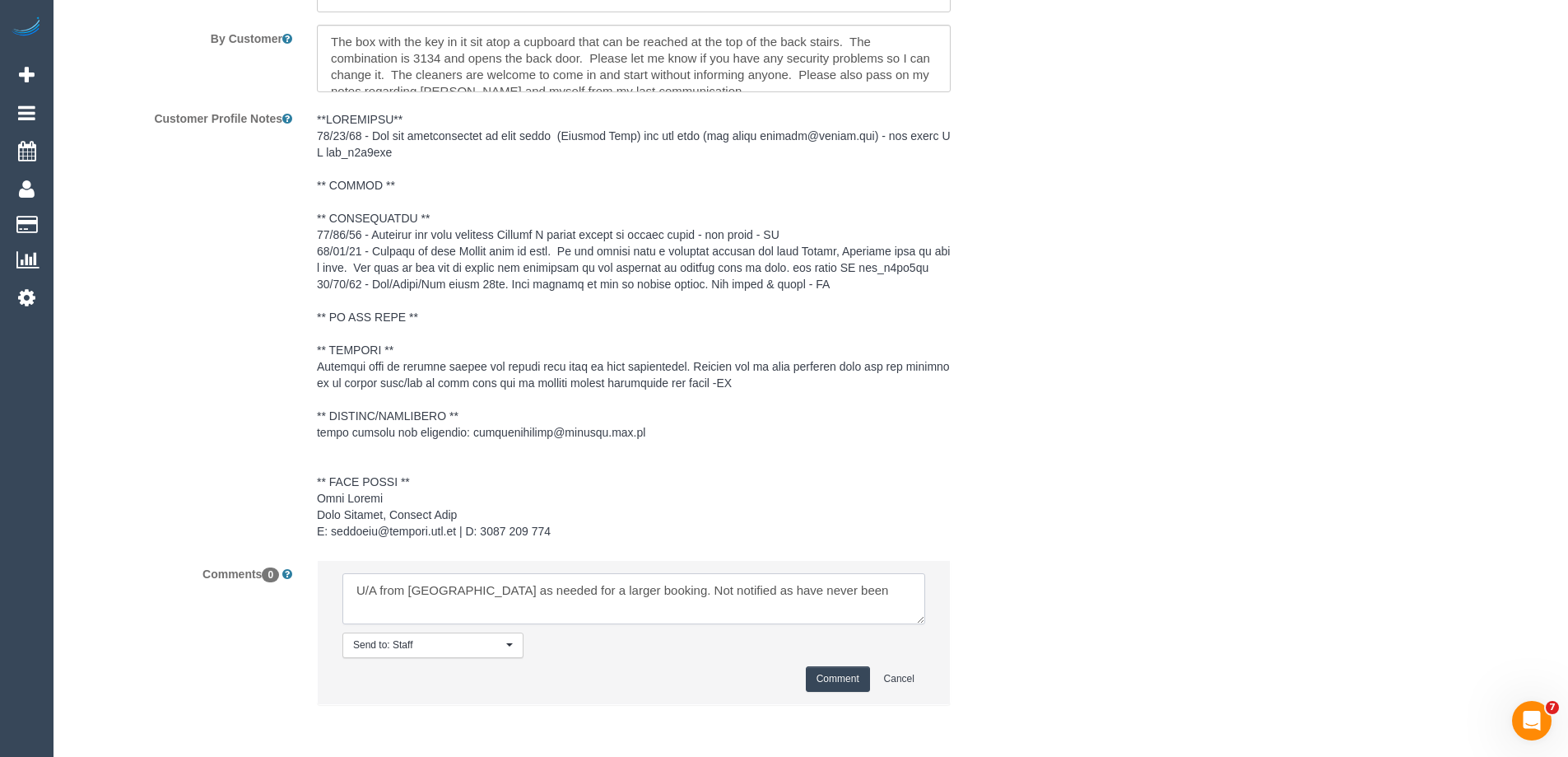
type textarea "U/A from Pratham as needed for a larger booking. Not notified as have never been"
click at [830, 678] on button "Comment" at bounding box center [838, 679] width 64 height 25
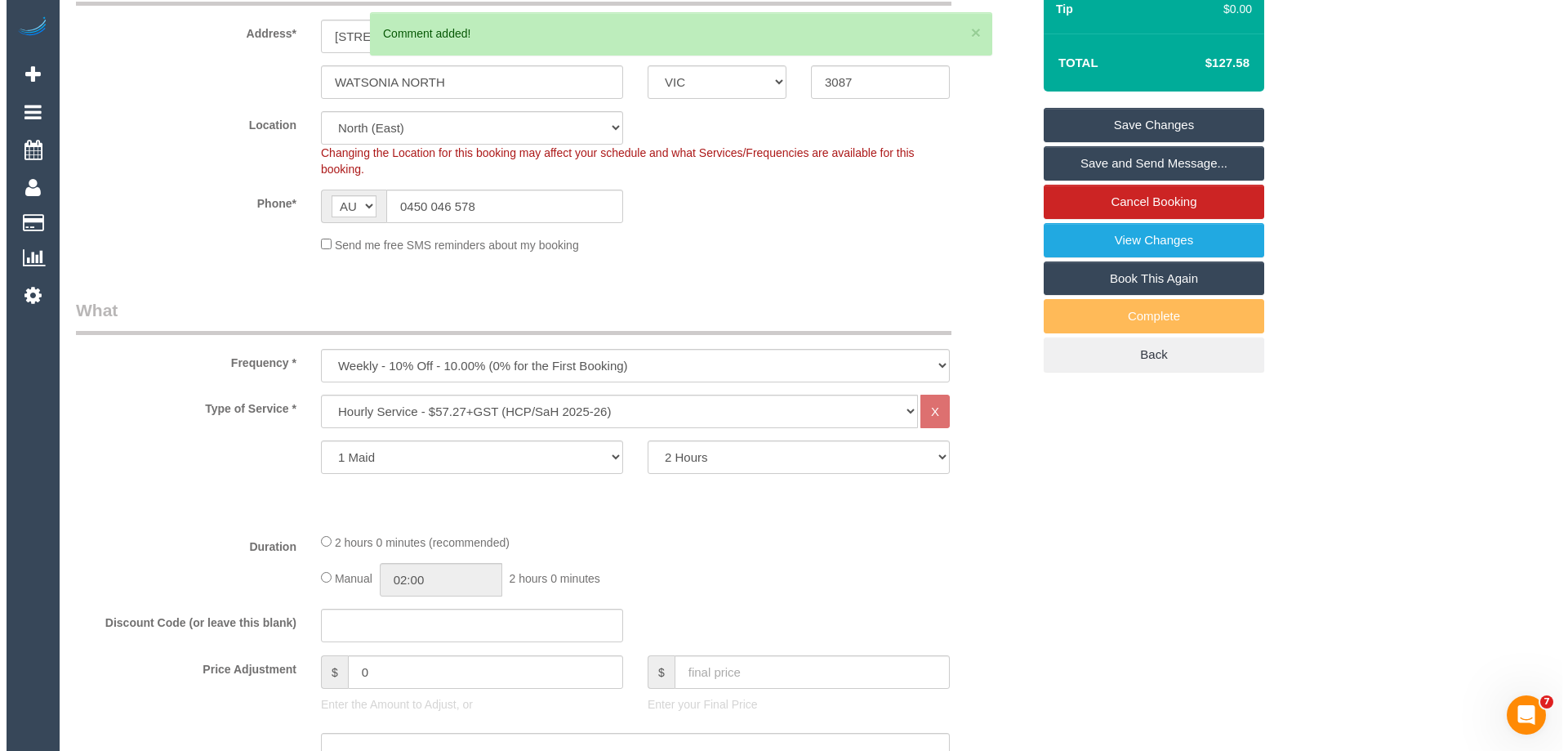
scroll to position [0, 0]
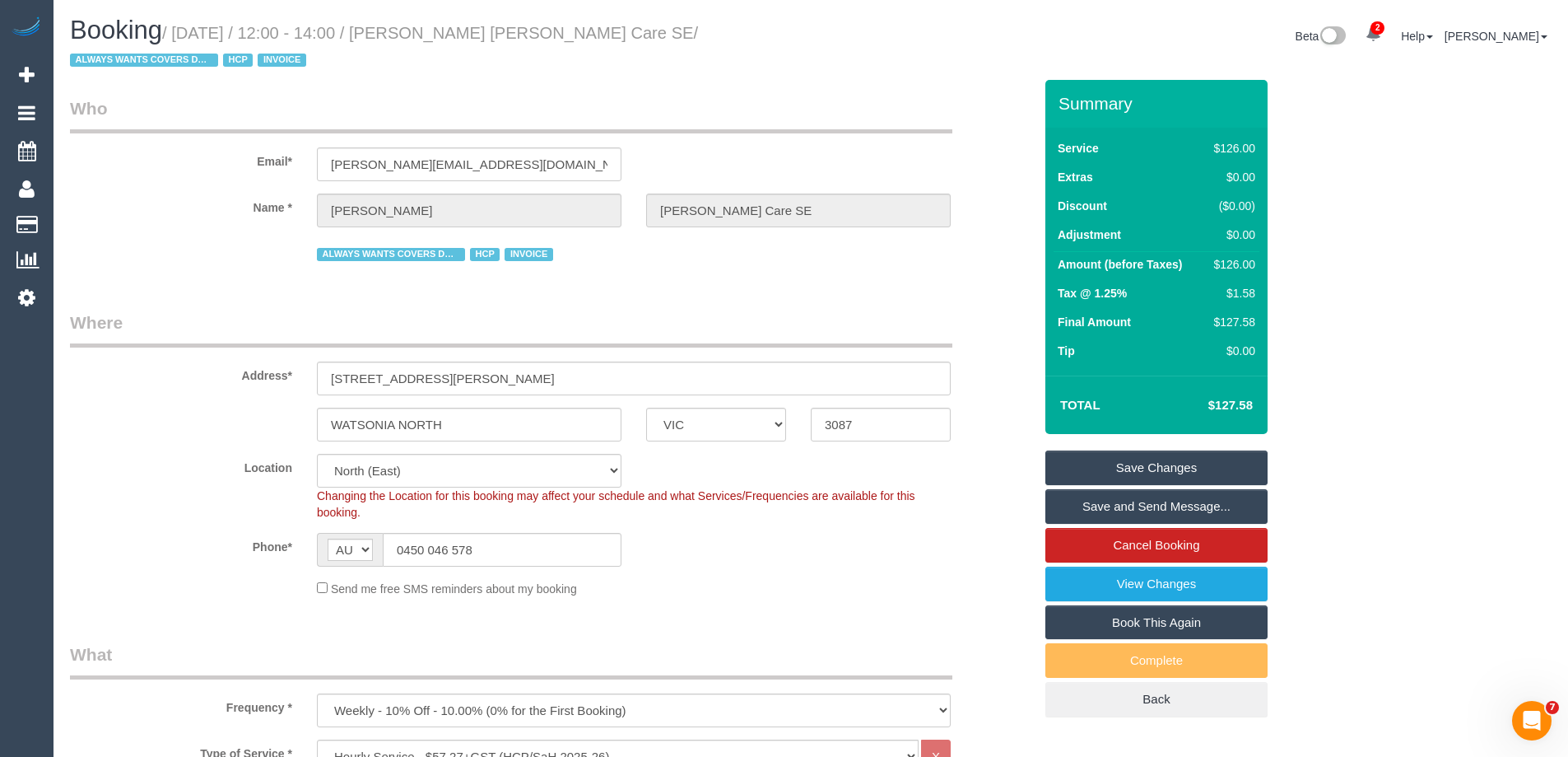
drag, startPoint x: 696, startPoint y: 31, endPoint x: 434, endPoint y: 31, distance: 262.0
click at [434, 31] on small "/ October 13, 2025 / 12:00 - 14:00 / Bernard Jensen Hammond Care SE / ALWAYS WA…" at bounding box center [384, 47] width 628 height 46
copy small "Bernard Jensen Hammond Care SE"
click at [1113, 467] on link "Save Changes" at bounding box center [1156, 468] width 222 height 35
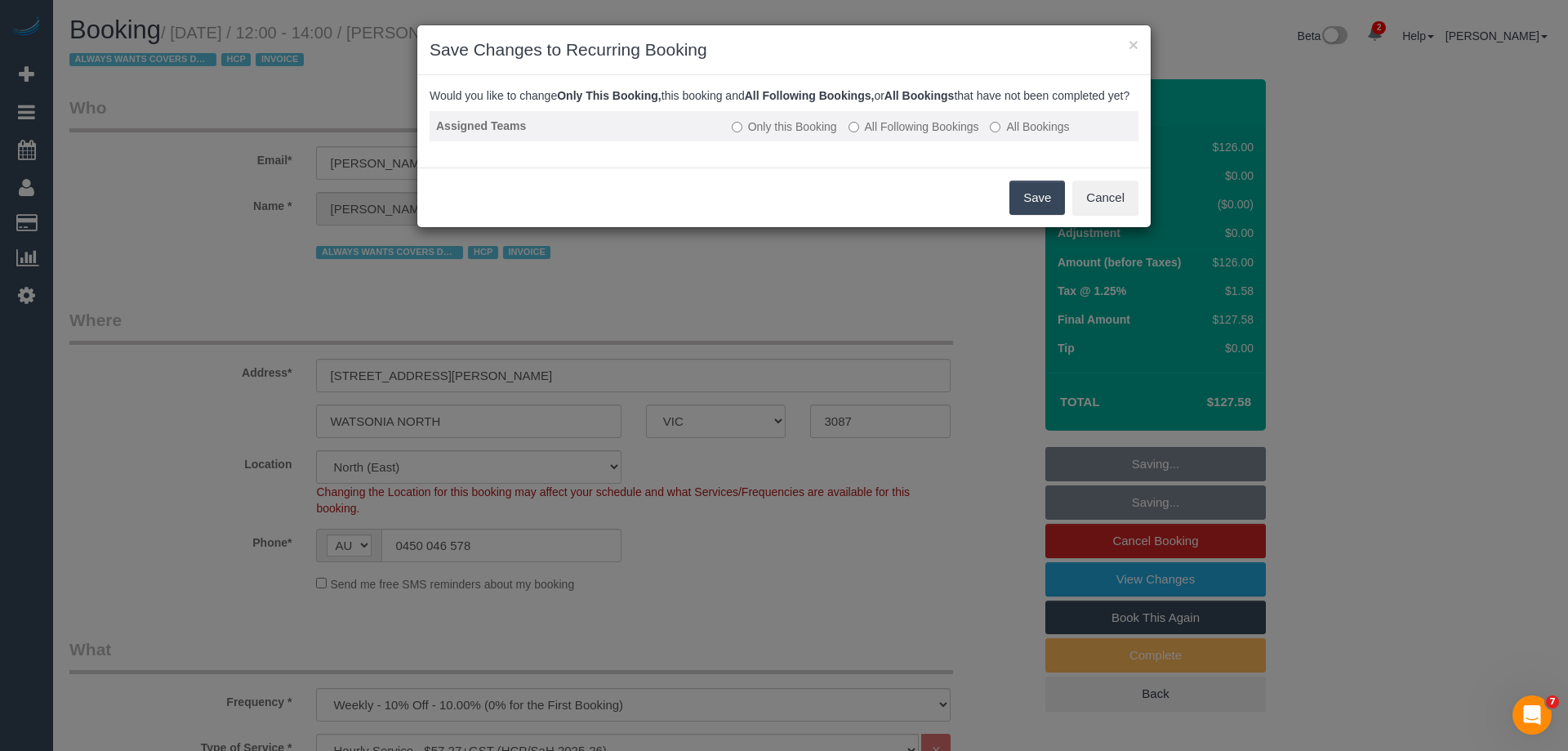
click at [927, 135] on label "All Following Bookings" at bounding box center [914, 126] width 130 height 16
click at [1020, 210] on button "Save" at bounding box center [1038, 198] width 56 height 35
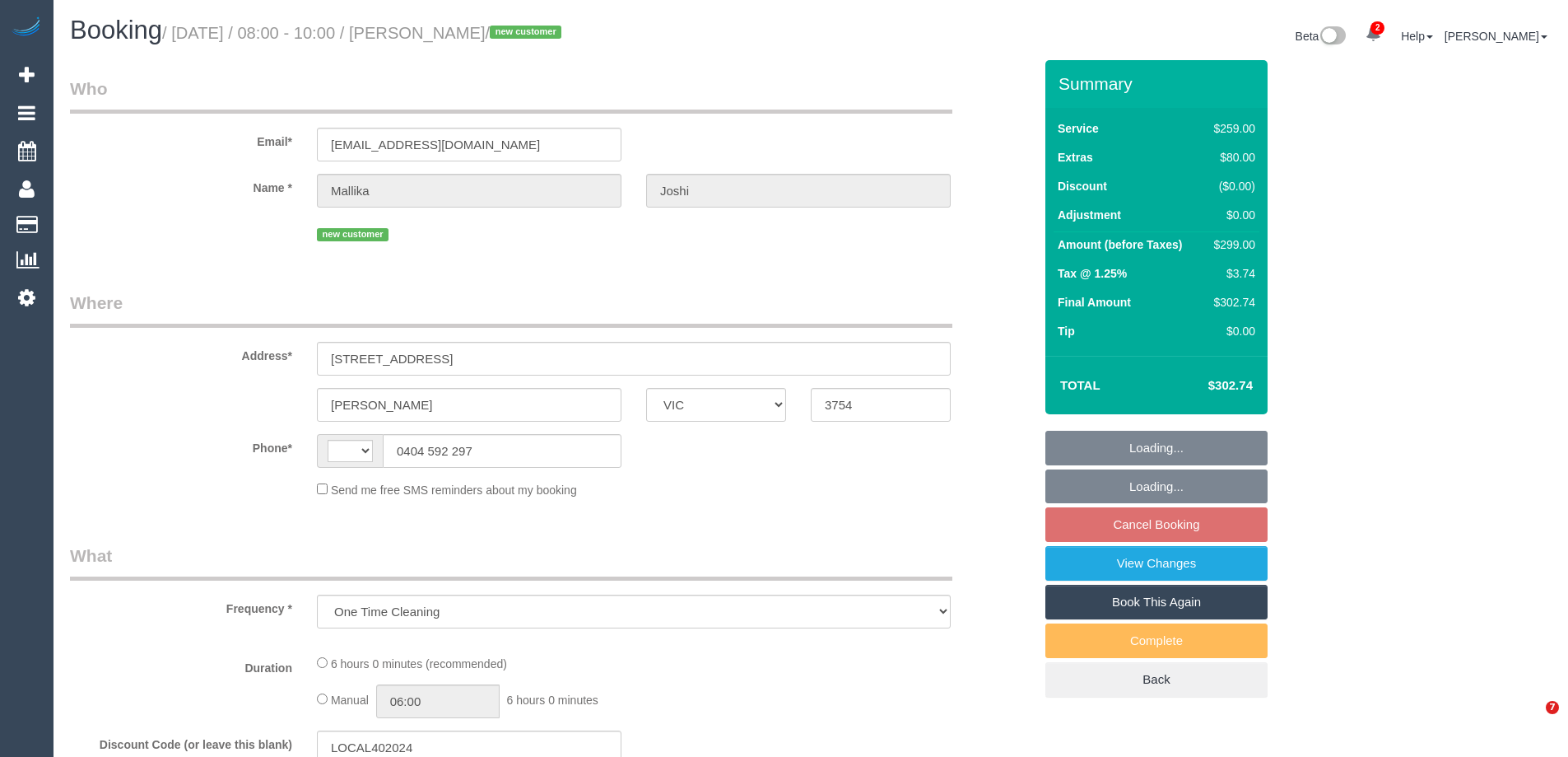
select select "VIC"
select select "string:AU"
select select "string:stripe-pm_1SFR7I2GScqysDRVyFXVH0fM"
select select "number:28"
select select "number:14"
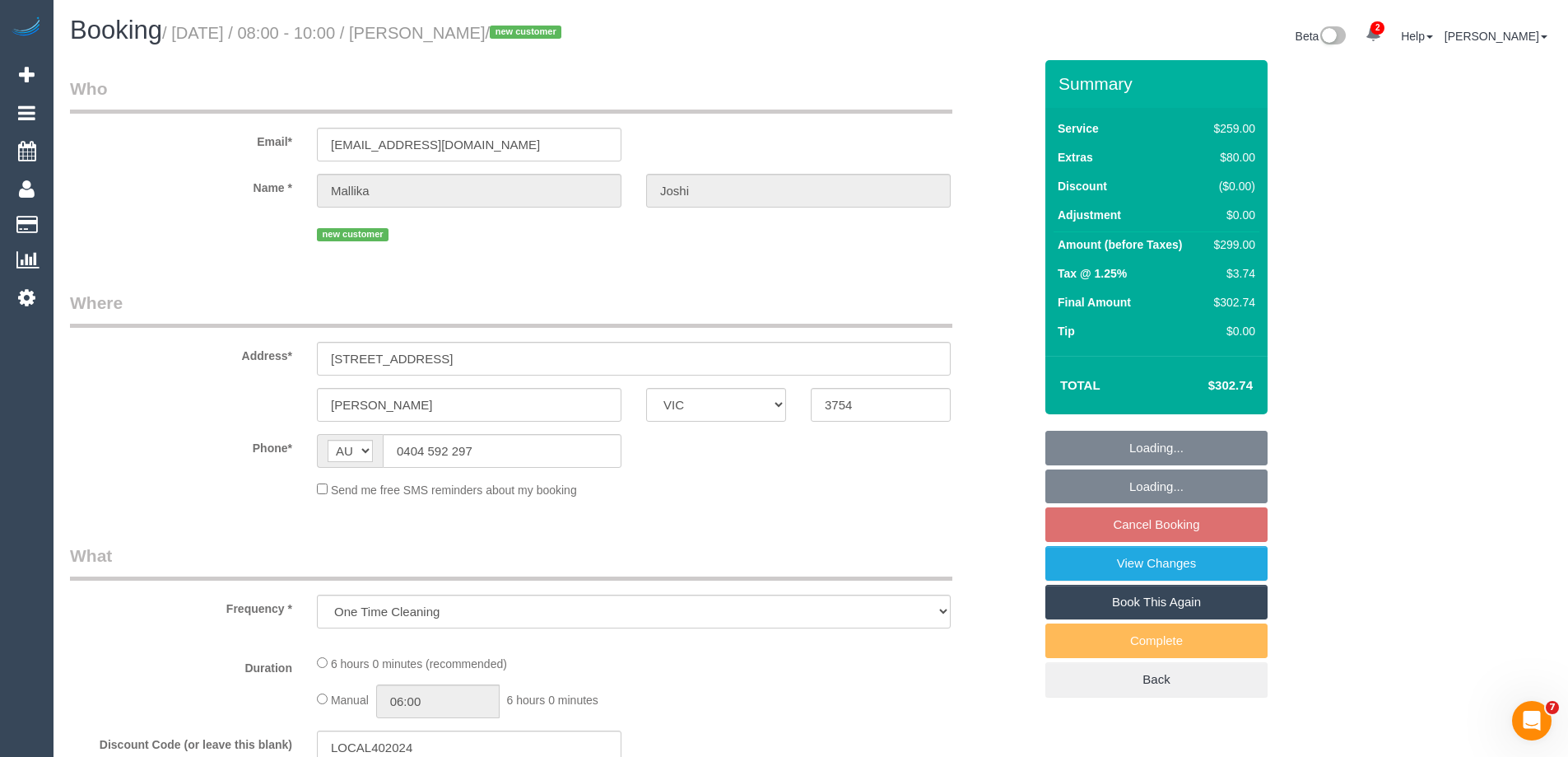
select select "number:19"
select select "number:25"
select select "number:26"
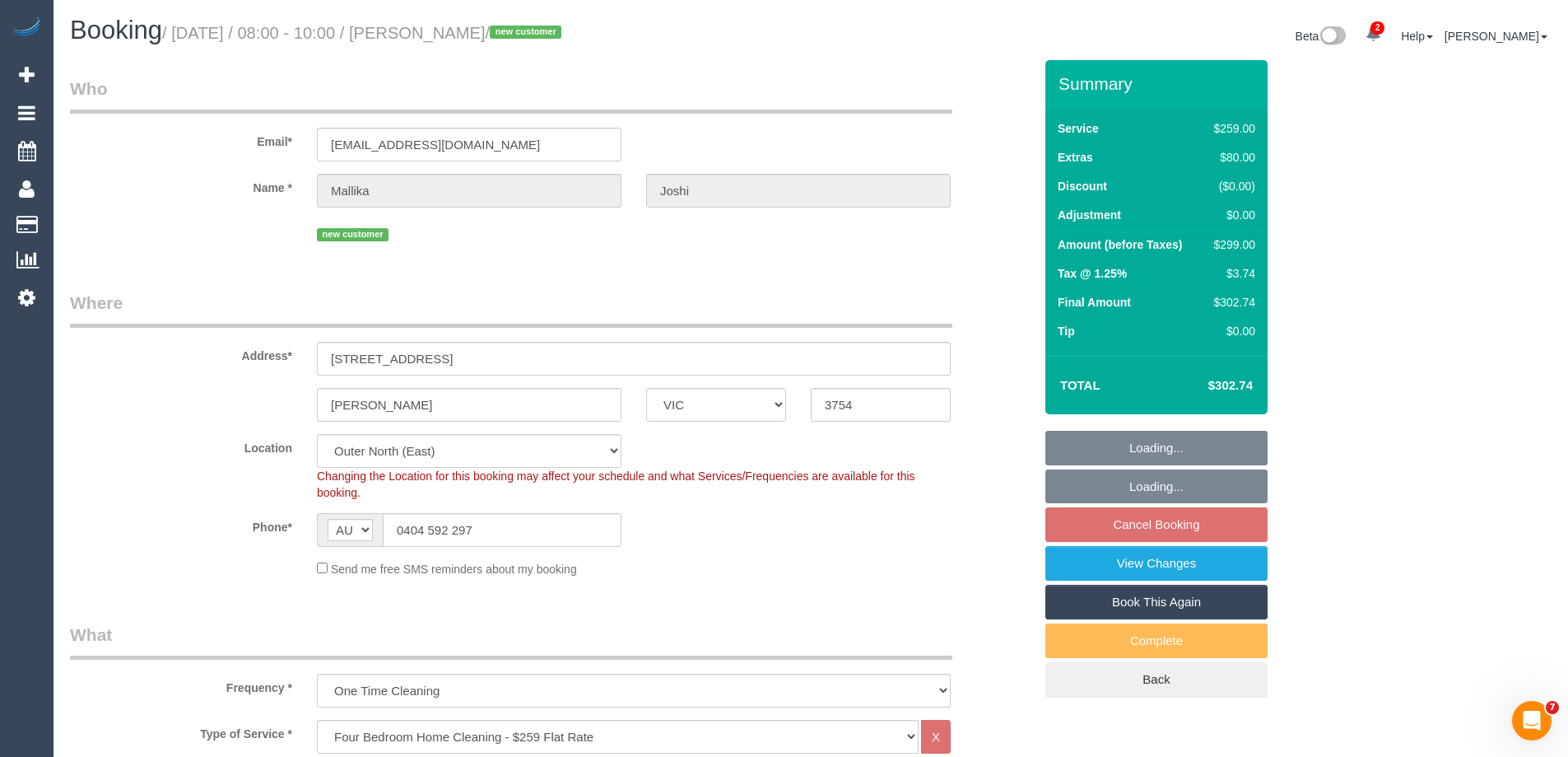
select select "object:1157"
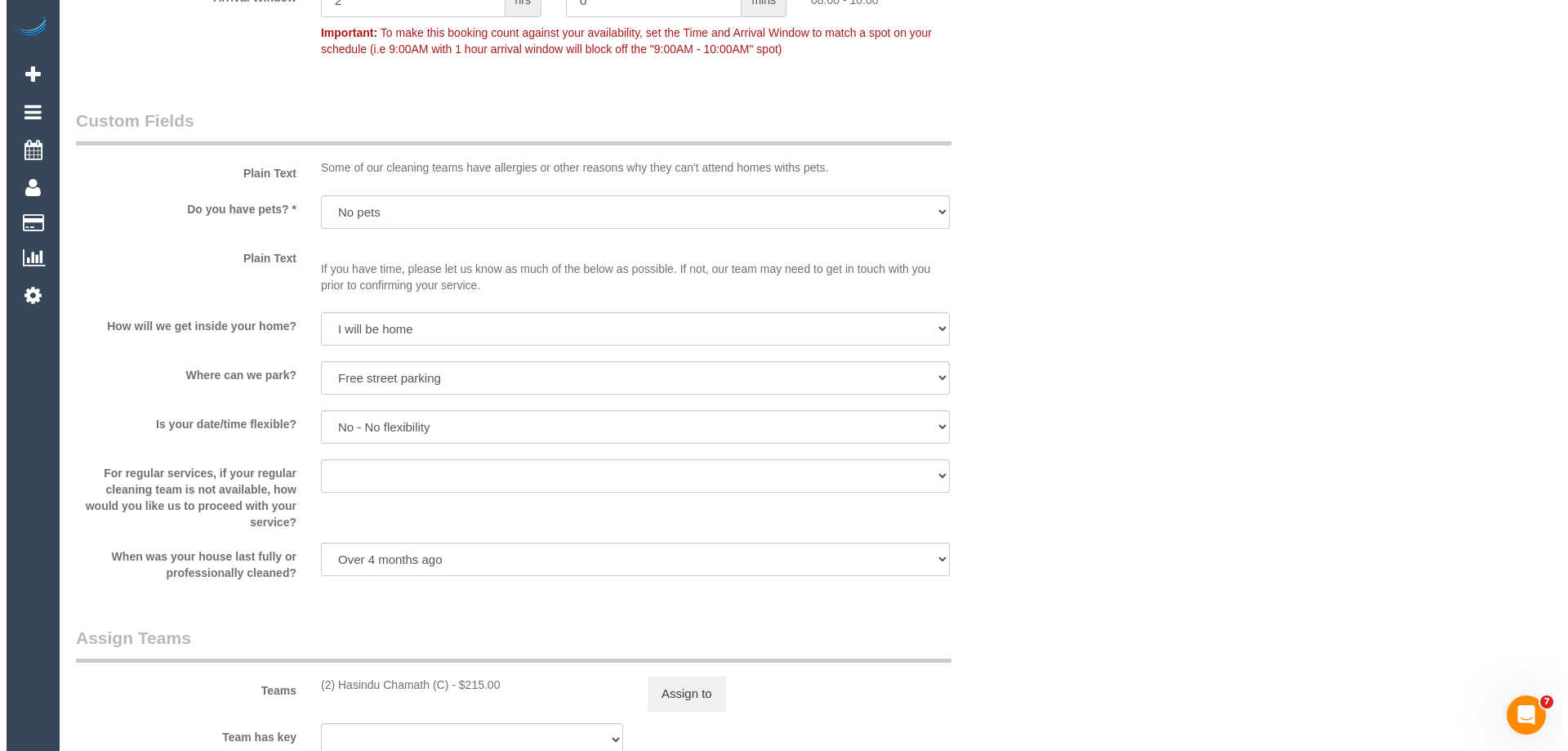
scroll to position [2368, 0]
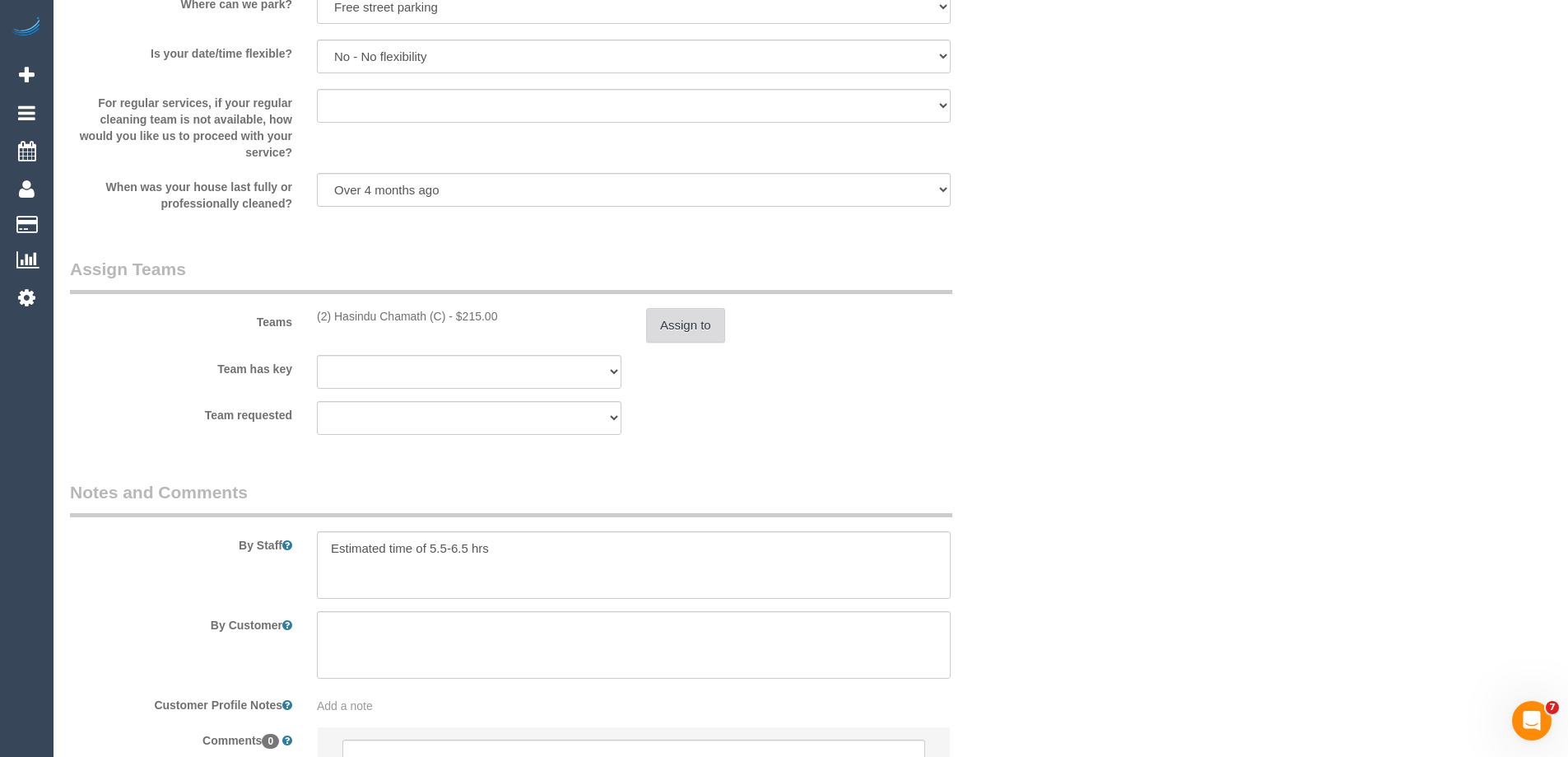
click at [696, 325] on button "Assign to" at bounding box center [685, 325] width 79 height 35
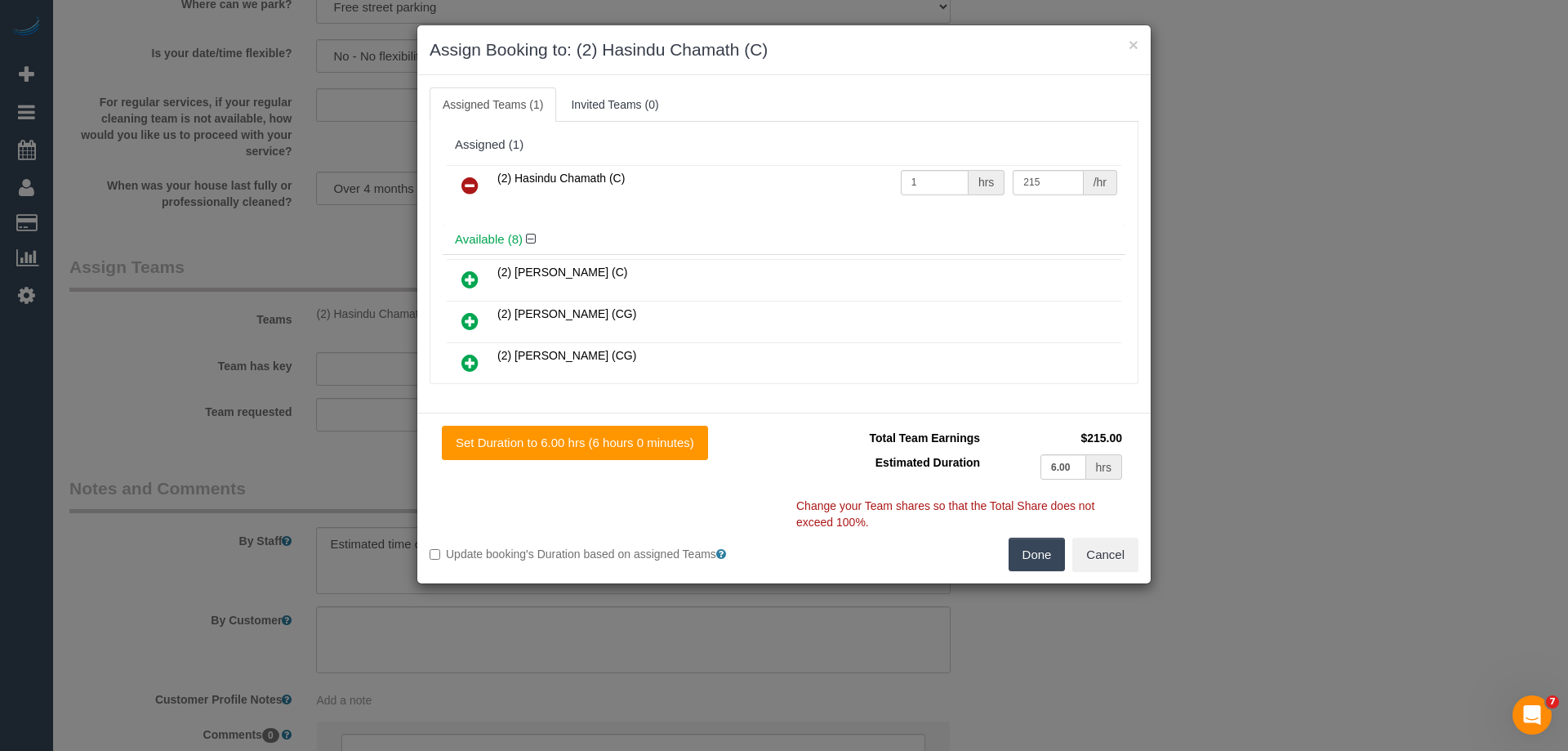
click at [462, 180] on link at bounding box center [470, 186] width 38 height 33
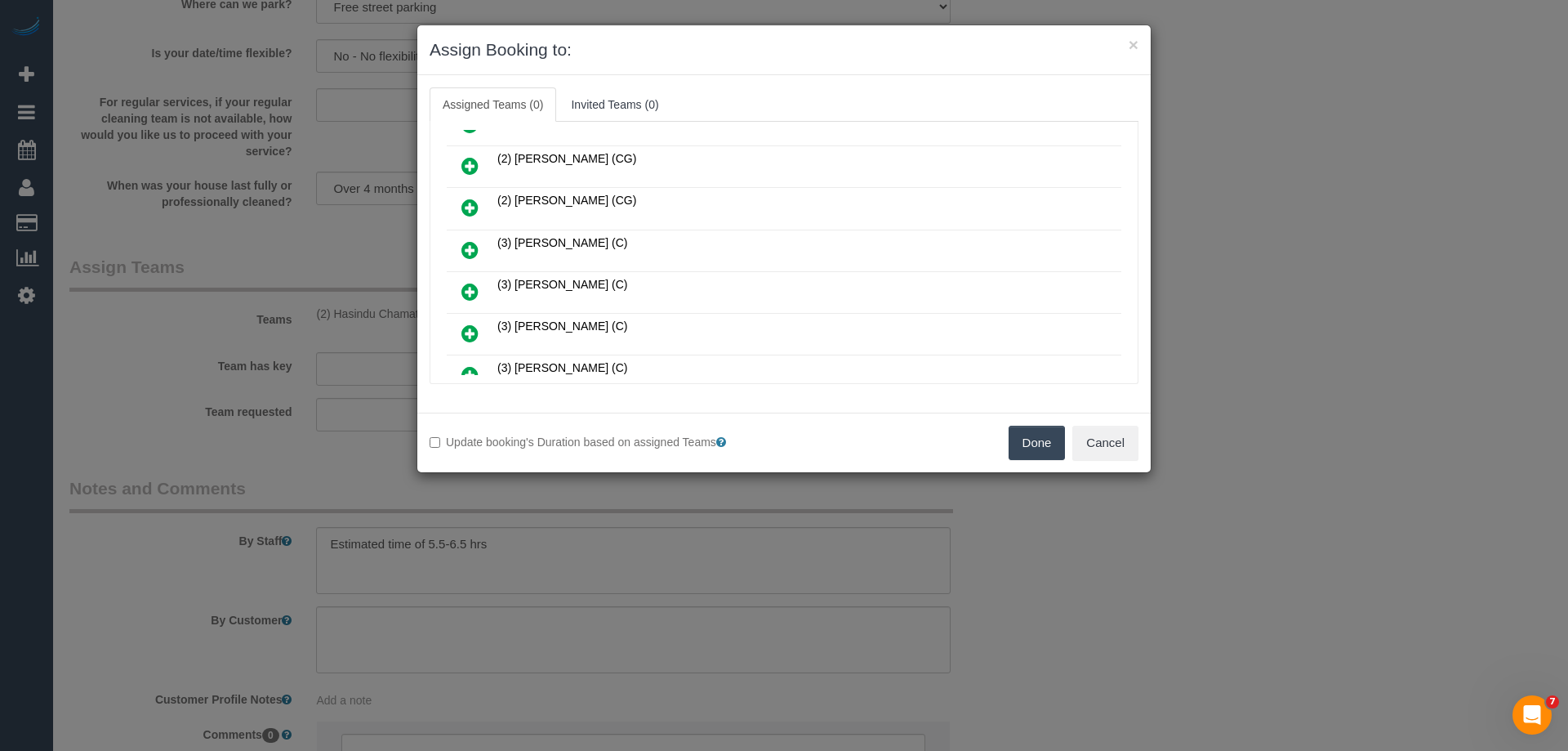
scroll to position [163, 0]
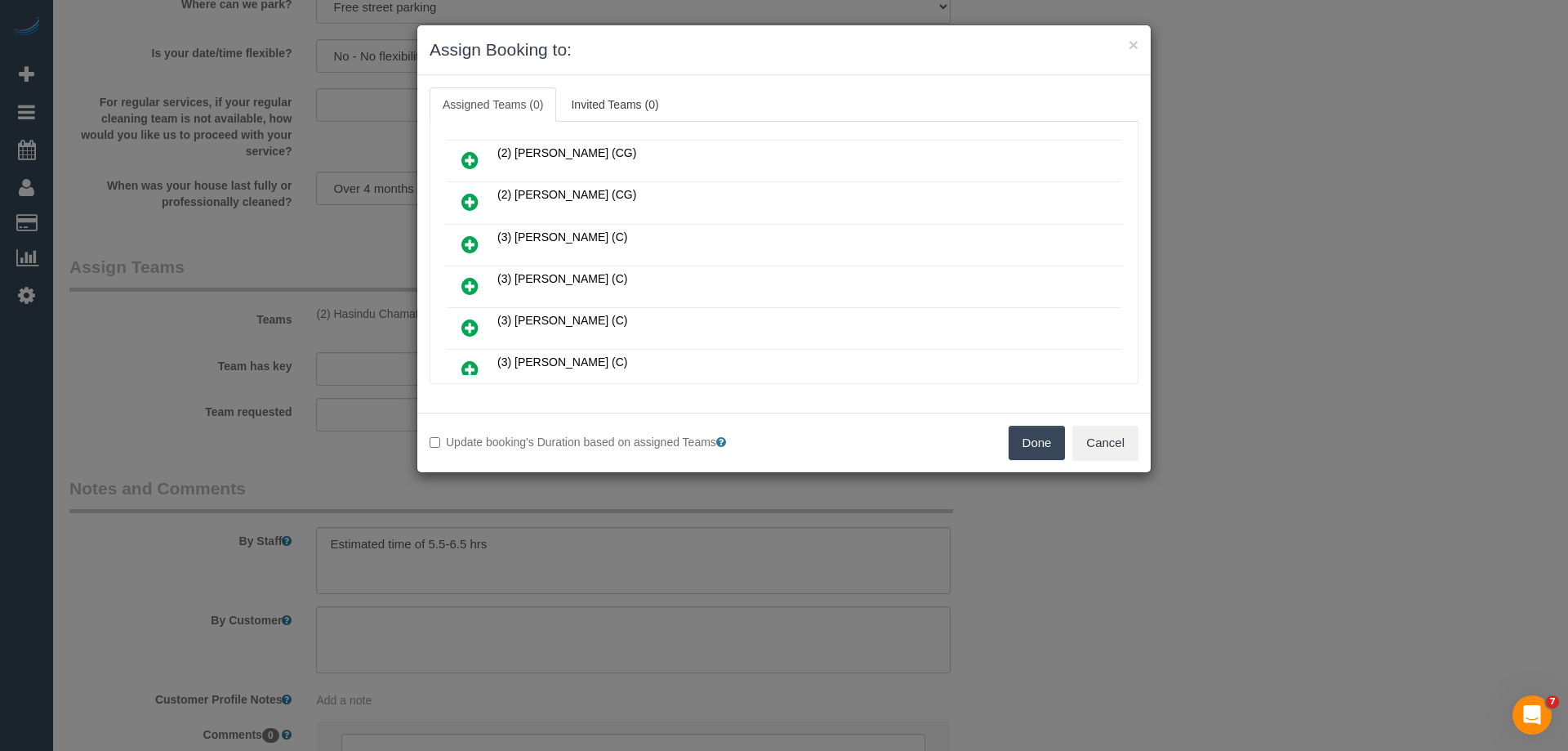
click at [470, 322] on icon at bounding box center [470, 327] width 17 height 19
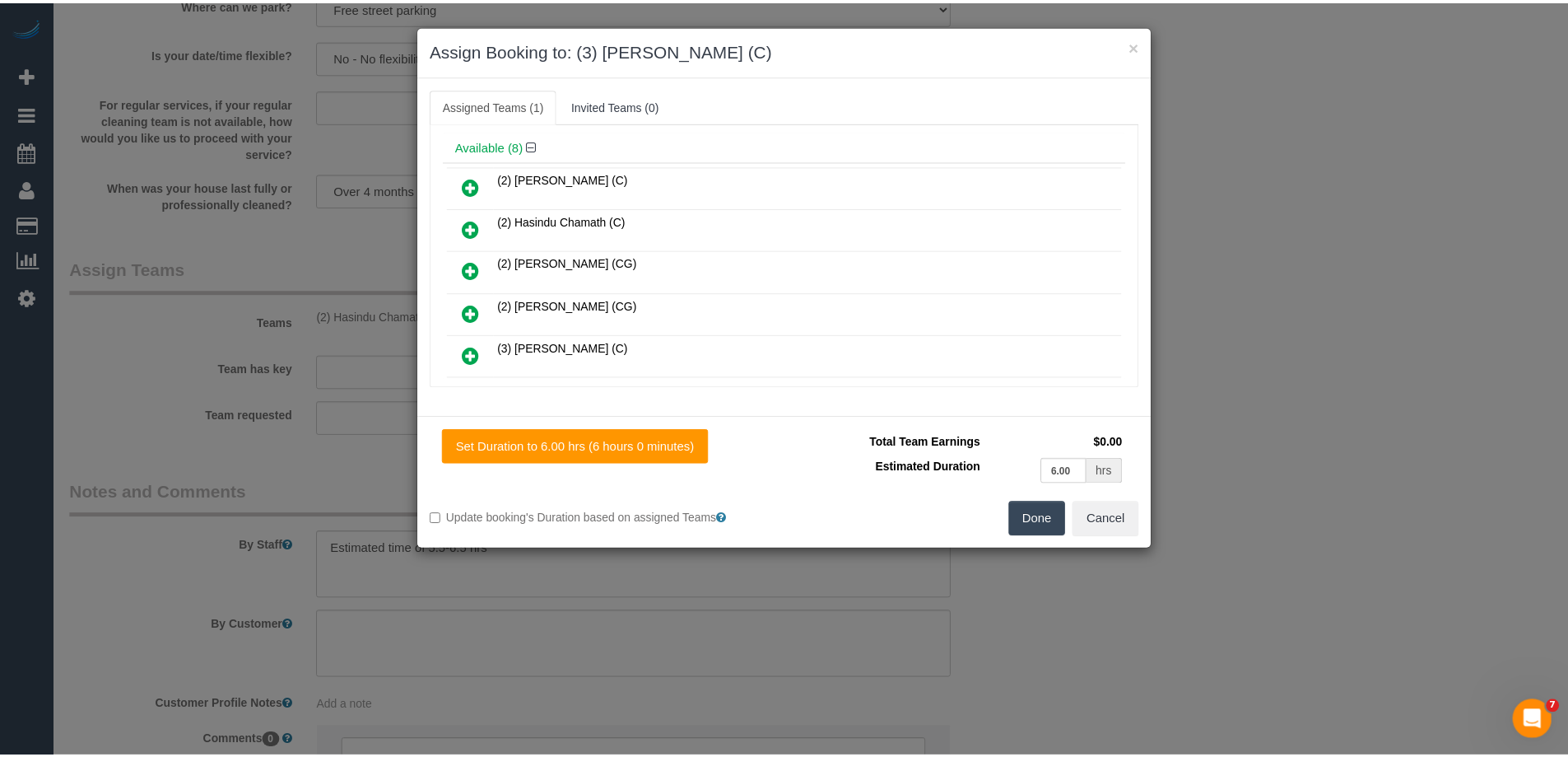
scroll to position [0, 0]
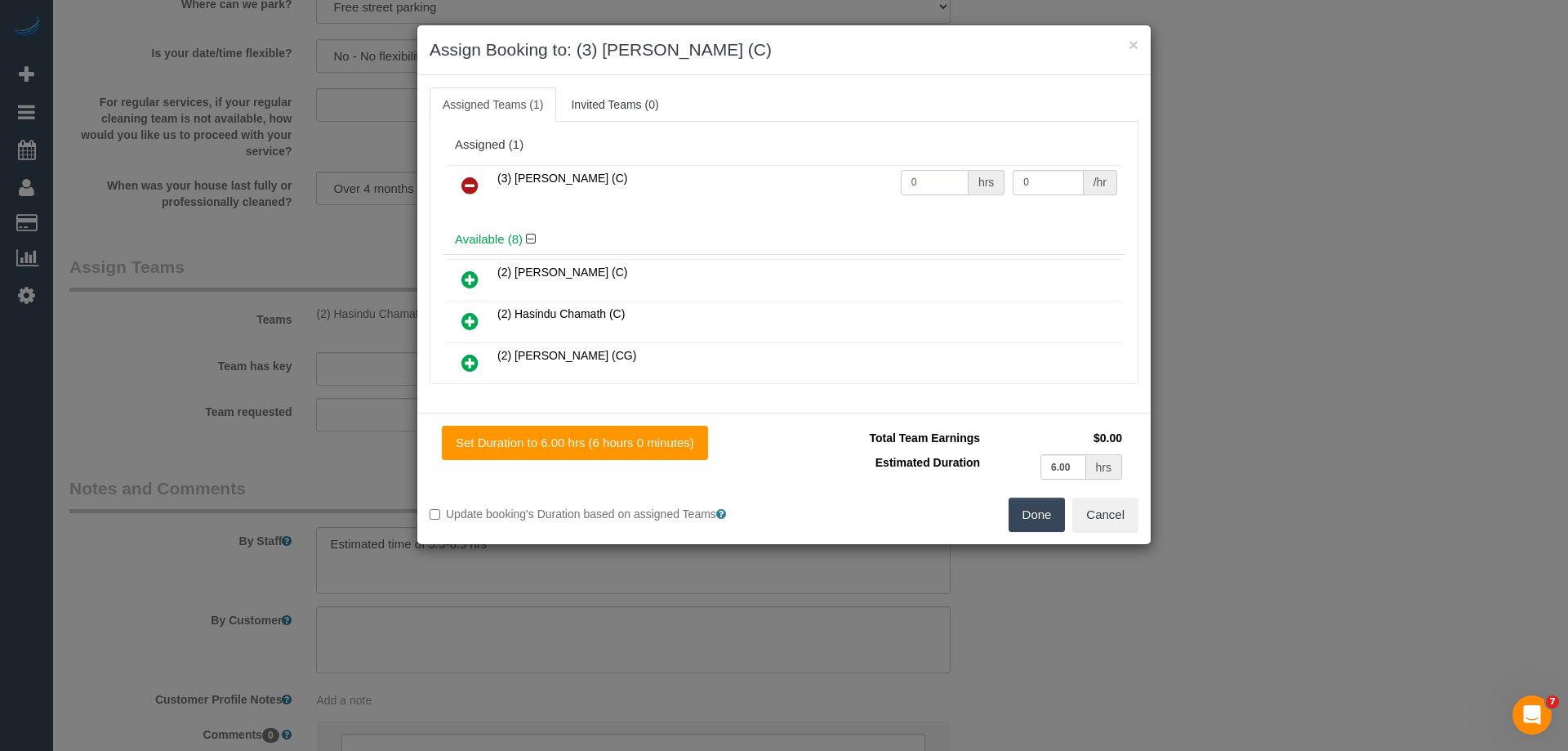
drag, startPoint x: 932, startPoint y: 169, endPoint x: 854, endPoint y: 169, distance: 78.0
click at [854, 169] on tr "(3) Pratham Bagga (C) 0 hrs 0 /hr" at bounding box center [784, 185] width 674 height 41
type input "1"
drag, startPoint x: 1024, startPoint y: 184, endPoint x: 938, endPoint y: 182, distance: 86.0
click at [950, 182] on tr "(3) Pratham Bagga (C) 1 hrs 0 /hr" at bounding box center [784, 185] width 674 height 41
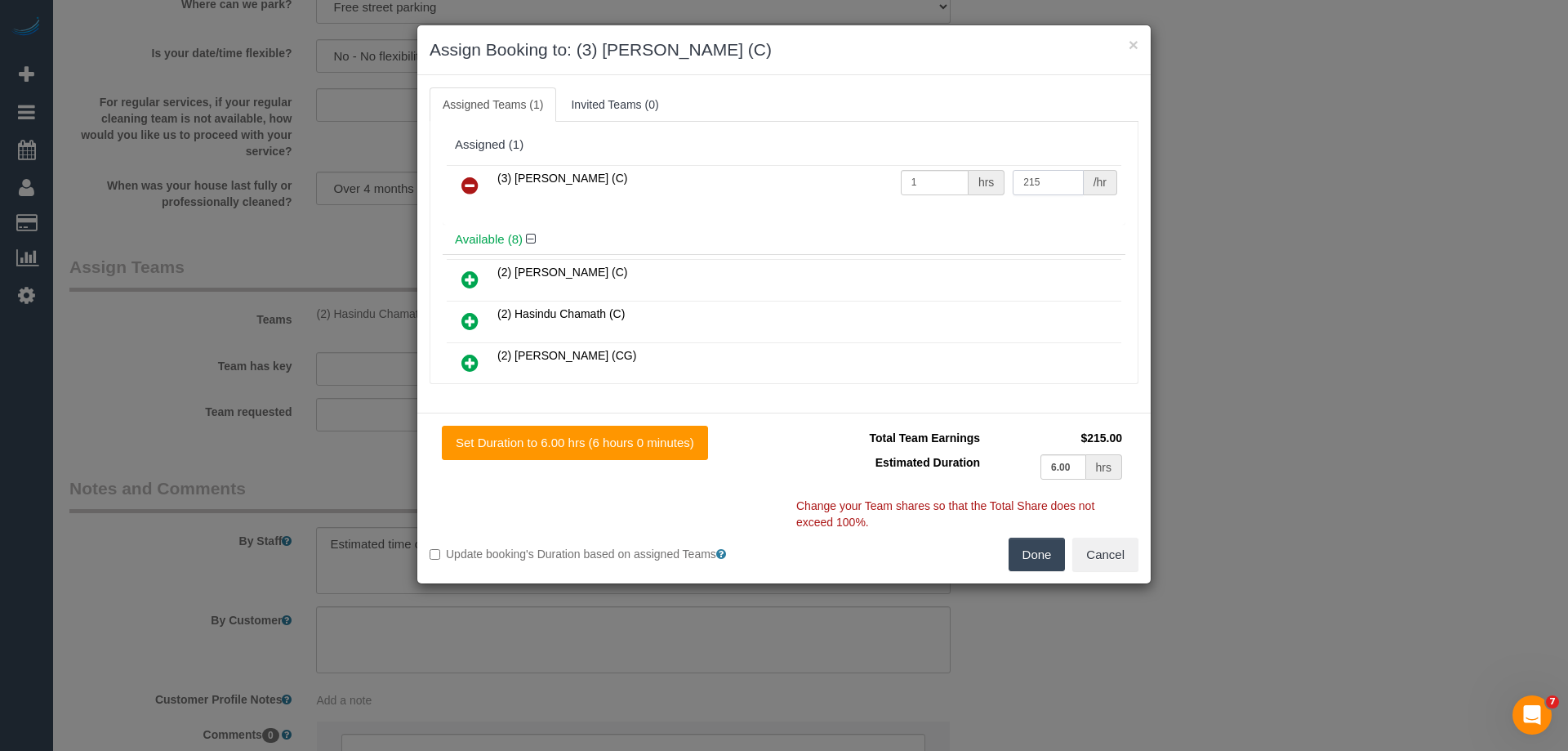
type input "215"
click at [1033, 555] on button "Done" at bounding box center [1038, 554] width 58 height 35
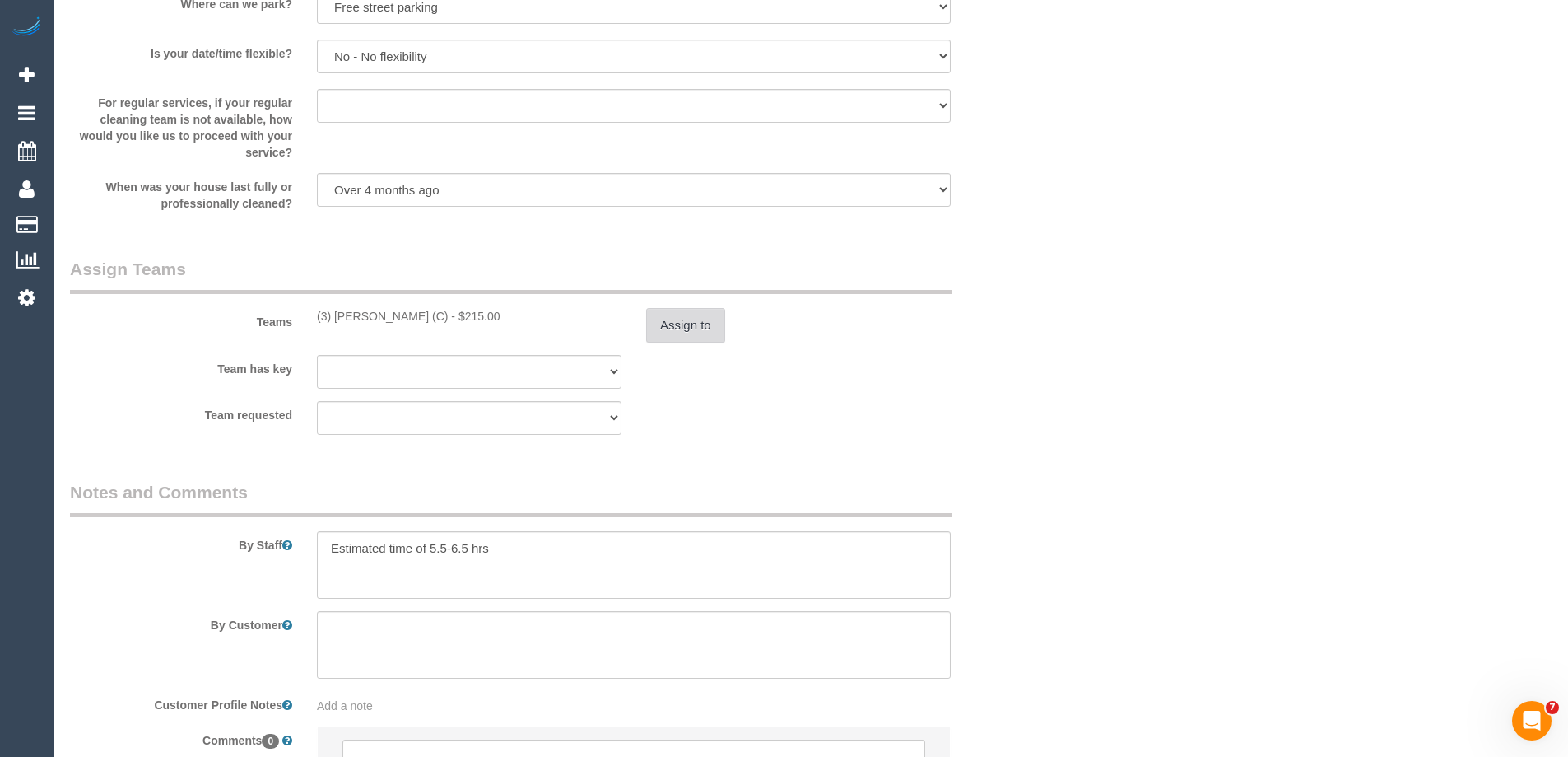
scroll to position [2554, 0]
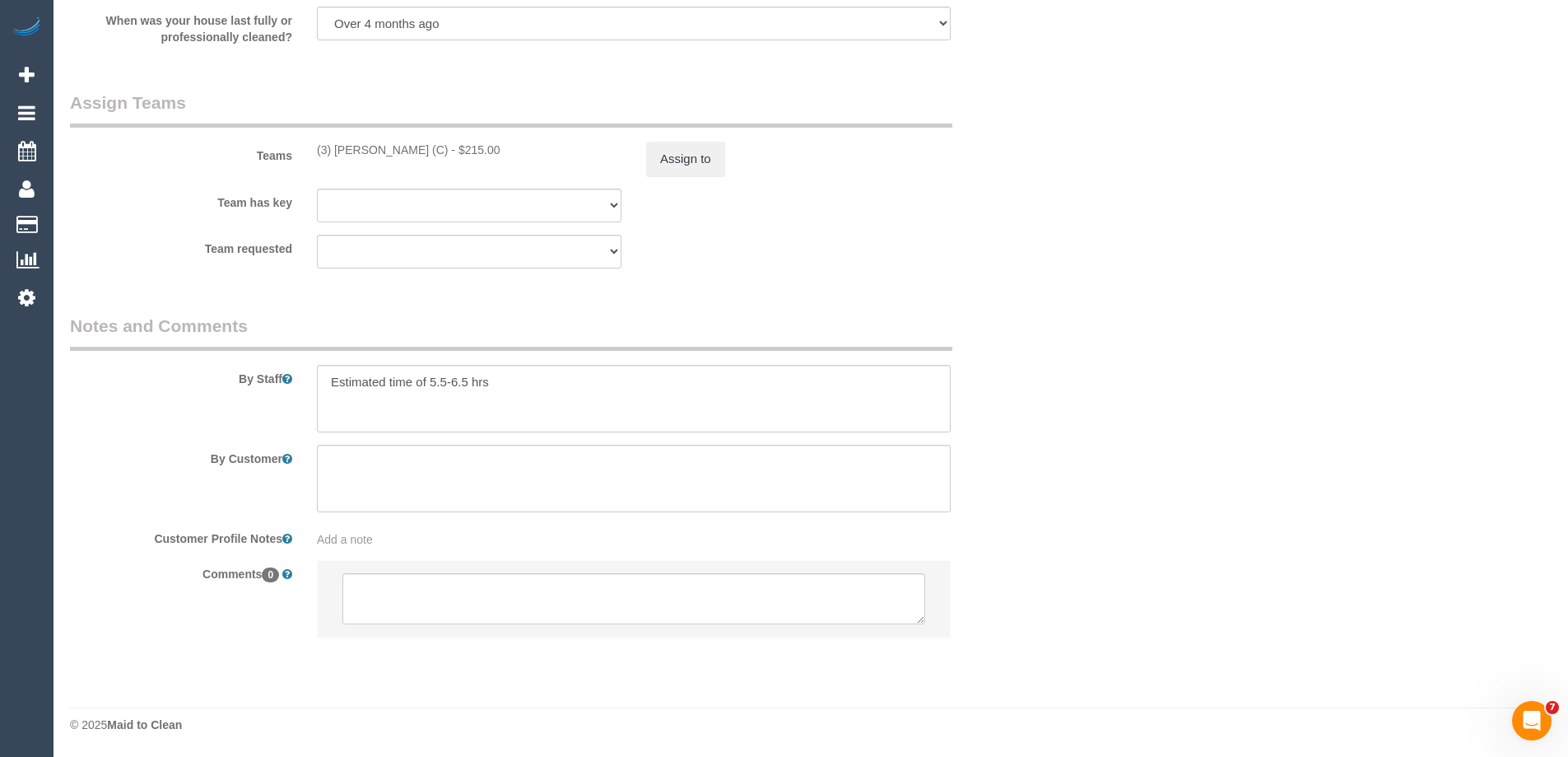
click at [427, 629] on li at bounding box center [634, 598] width 632 height 75
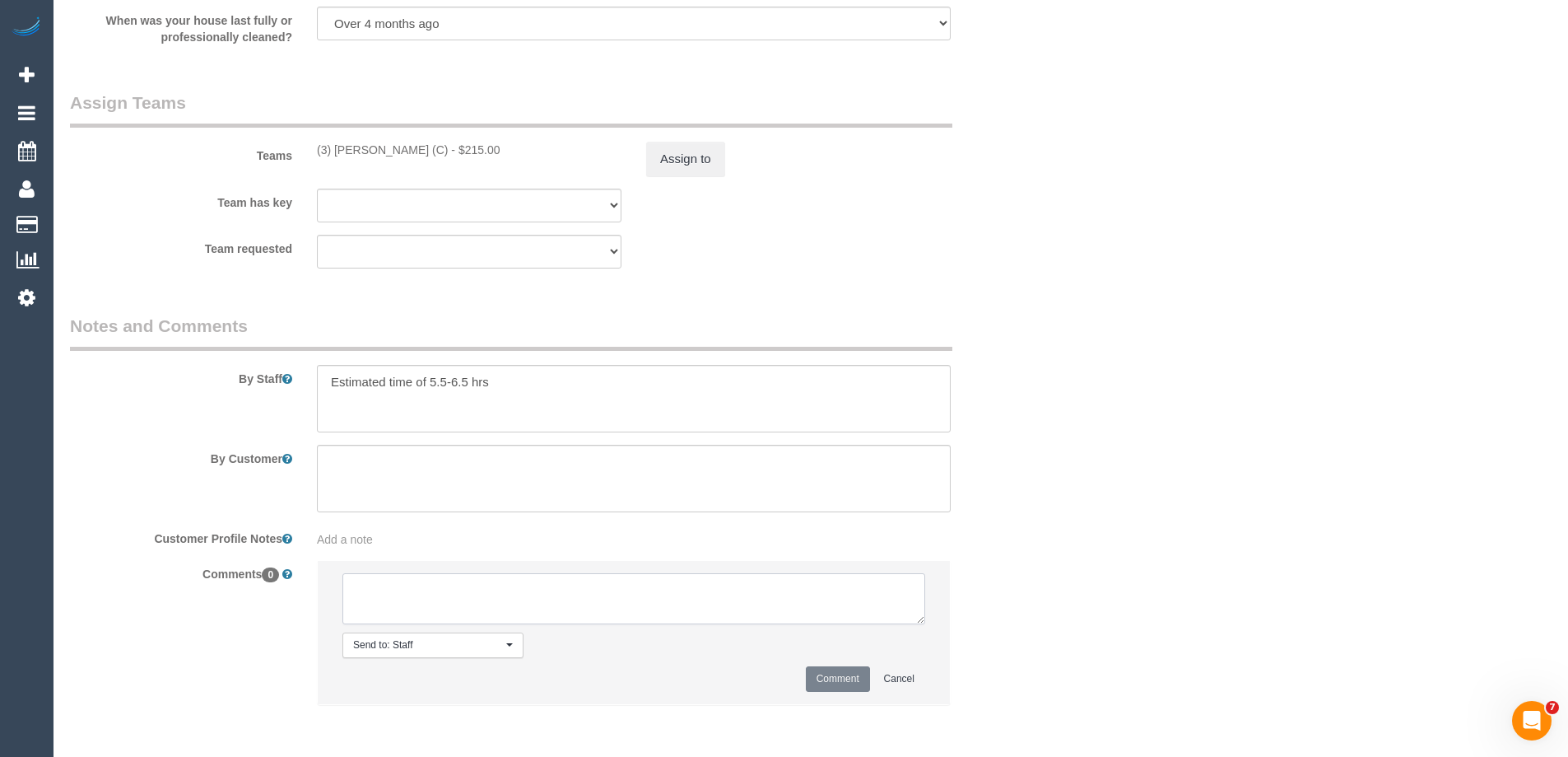
click at [427, 608] on textarea at bounding box center [633, 598] width 583 height 51
type textarea "U/ from Hasindu as needed for an urgent reclean. Not notified as is a one off"
click at [827, 686] on button "Comment" at bounding box center [838, 679] width 64 height 25
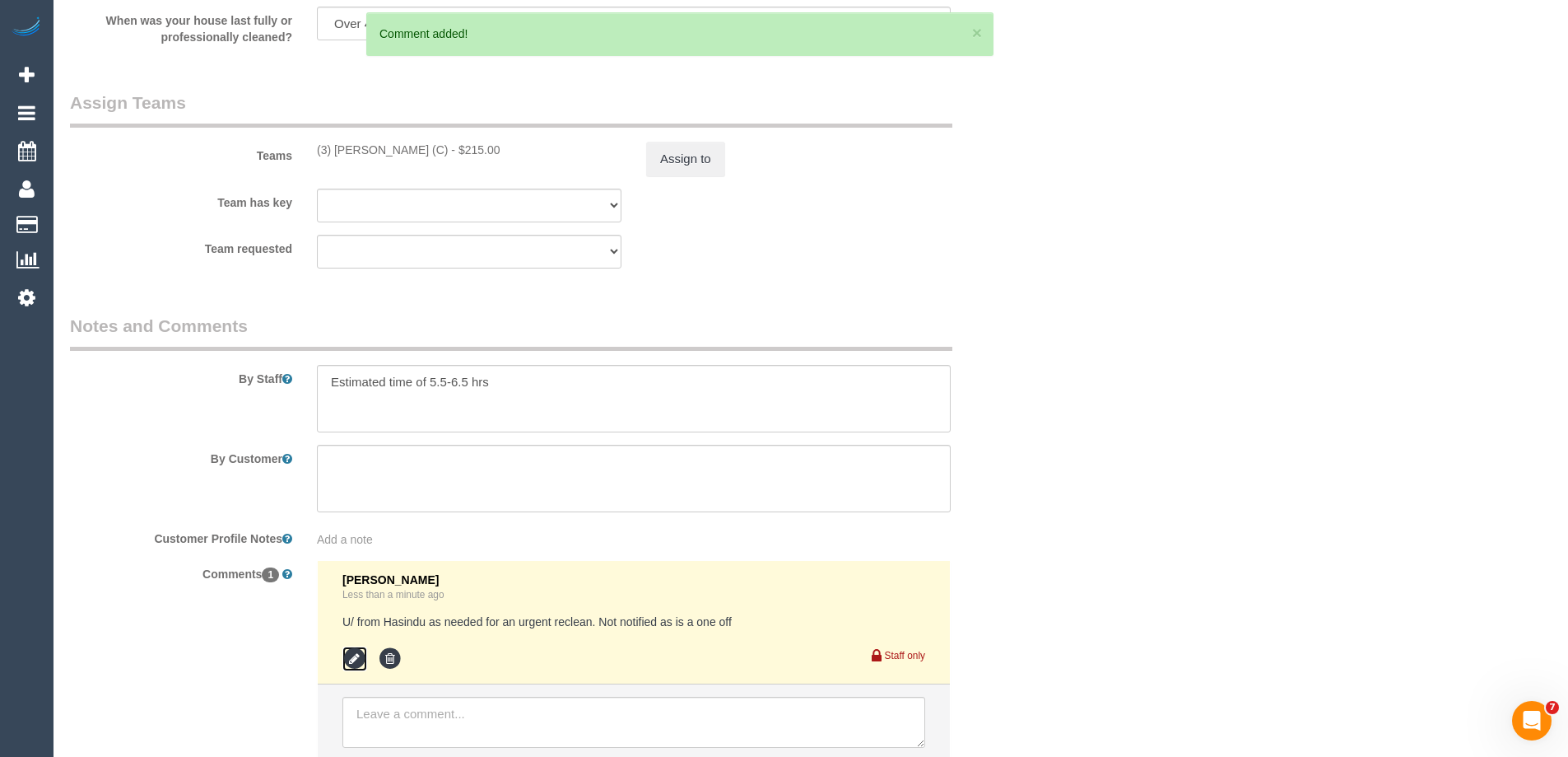
click at [345, 659] on icon at bounding box center [355, 658] width 25 height 25
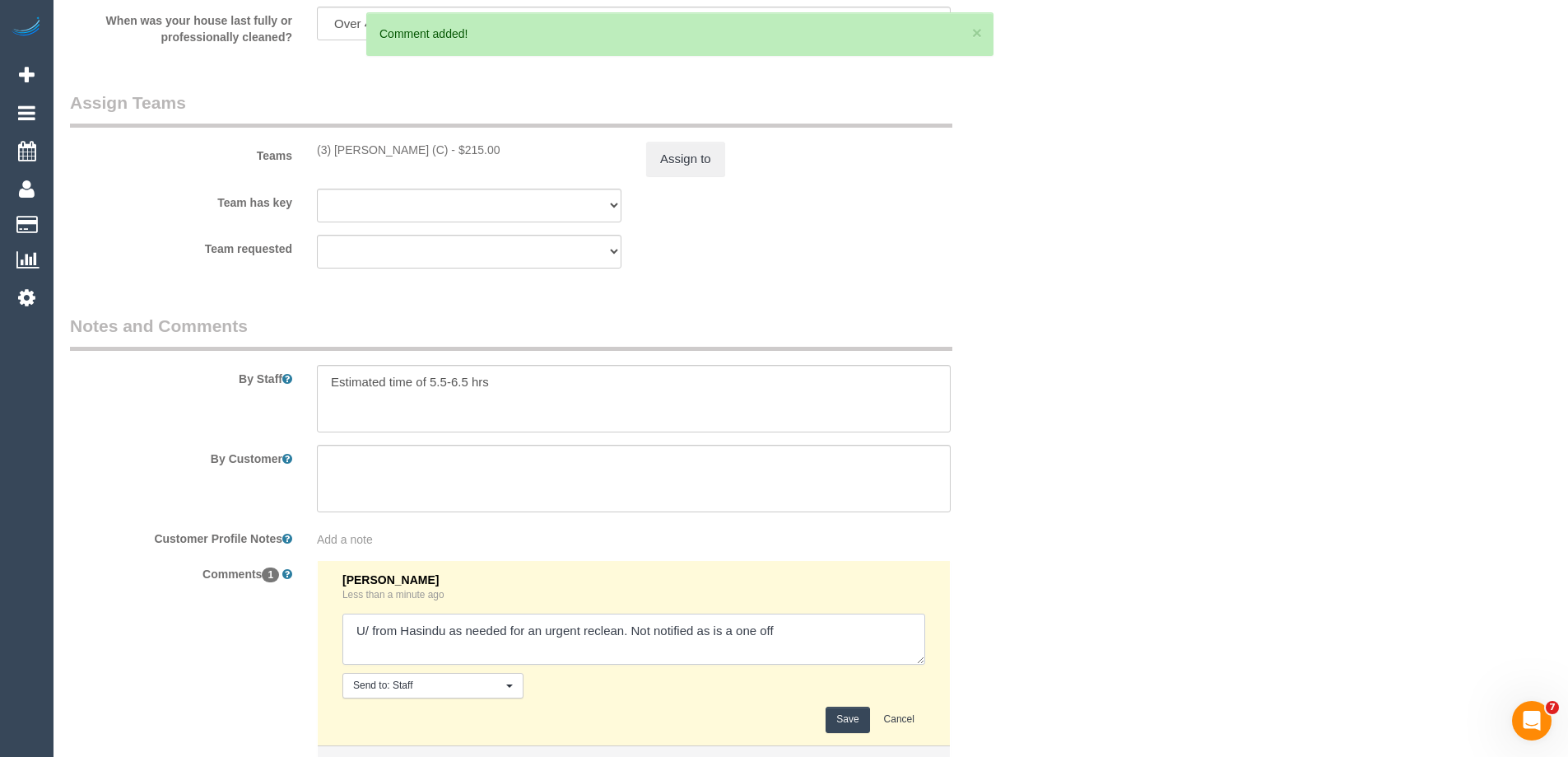
click at [373, 627] on textarea at bounding box center [633, 638] width 583 height 51
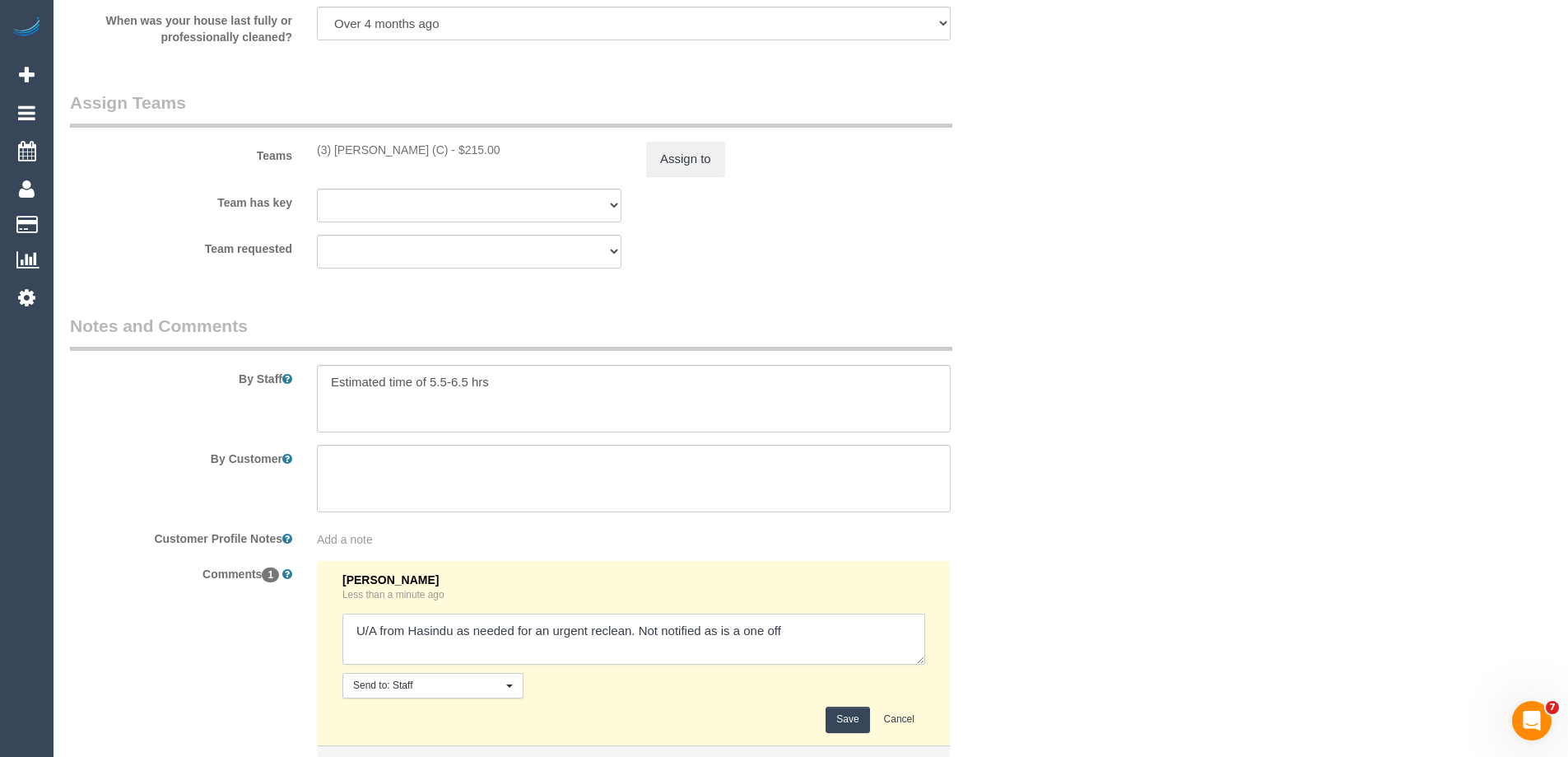
type textarea "U/A from Hasindu as needed for an urgent reclean. Not notified as is a one off"
click at [839, 724] on button "Save" at bounding box center [847, 719] width 44 height 25
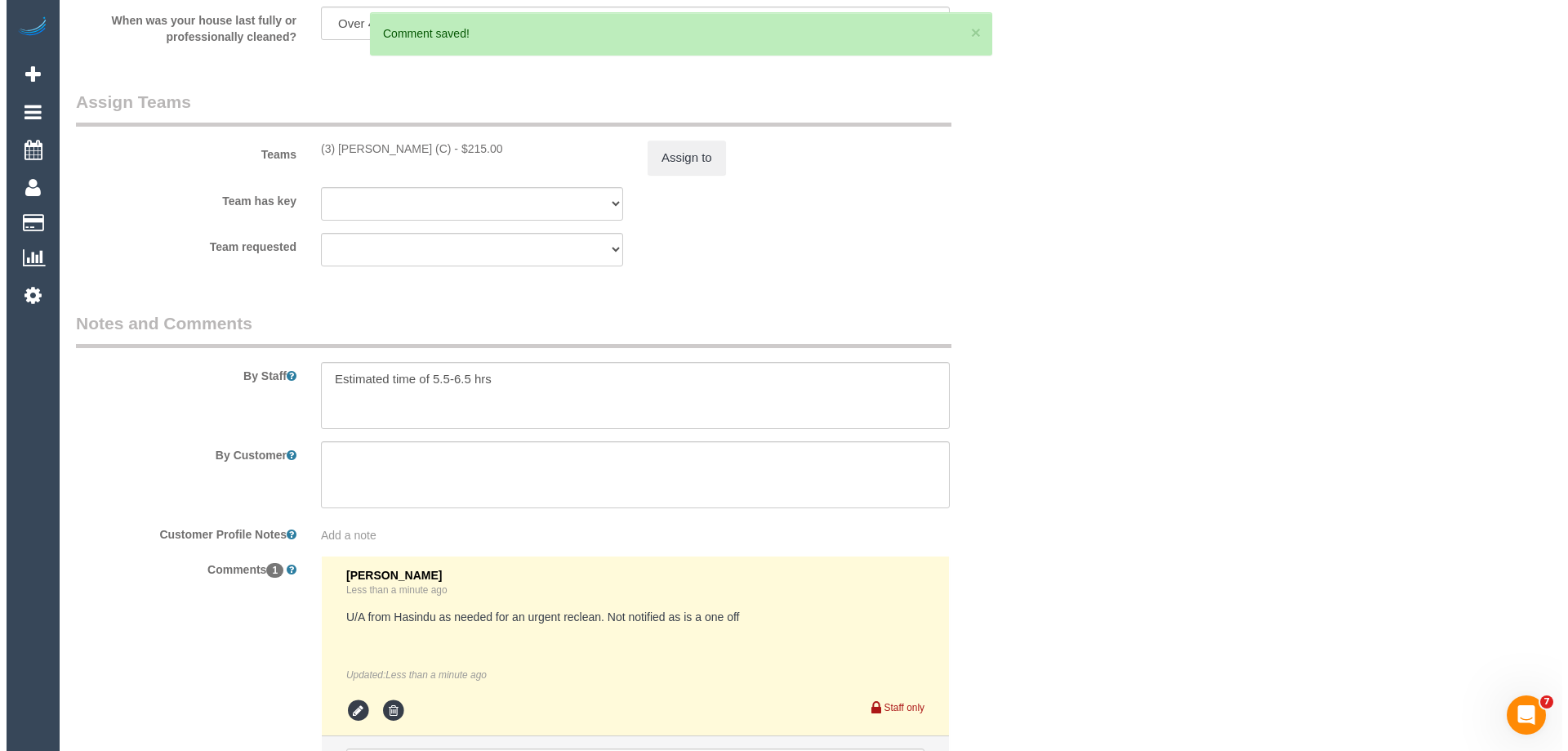
scroll to position [0, 0]
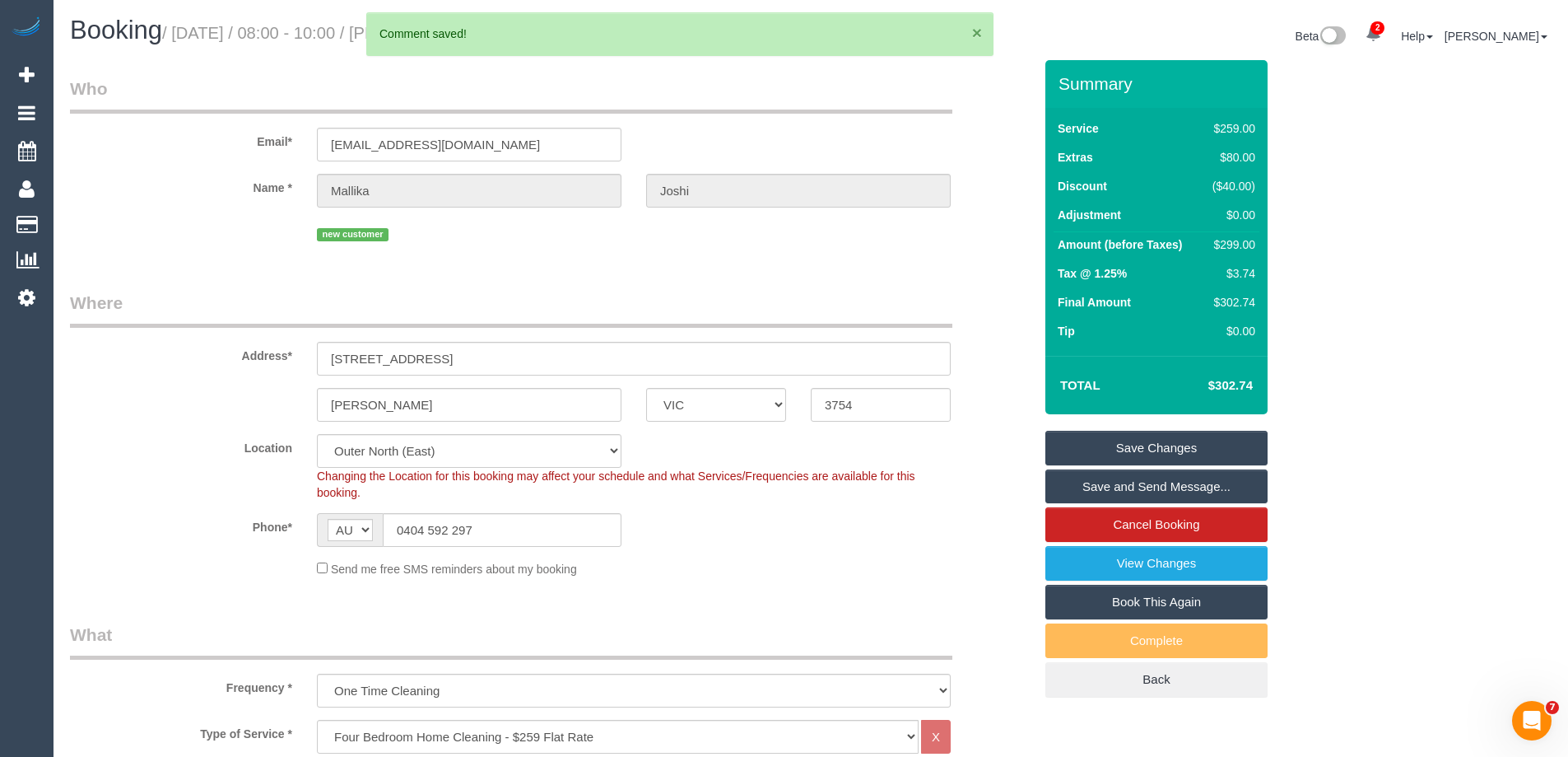
click at [976, 32] on button "×" at bounding box center [977, 33] width 10 height 17
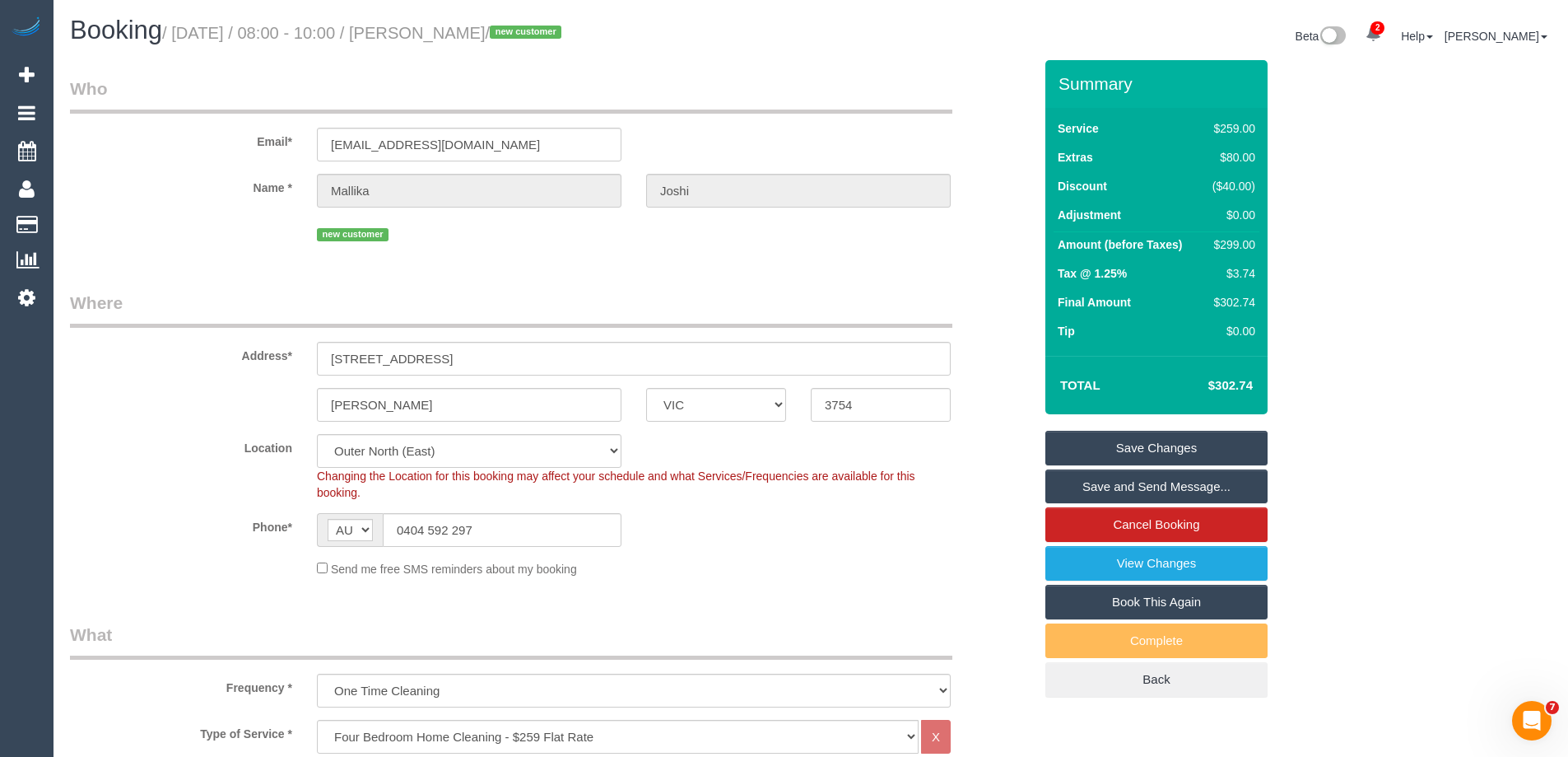
drag, startPoint x: 530, startPoint y: 31, endPoint x: 436, endPoint y: 25, distance: 94.2
click at [436, 25] on small "/ October 13, 2025 / 08:00 - 10:00 / Mallika Joshi / new customer" at bounding box center [364, 33] width 404 height 18
copy small "Mallika Joshi"
click at [1078, 452] on link "Save Changes" at bounding box center [1156, 448] width 222 height 35
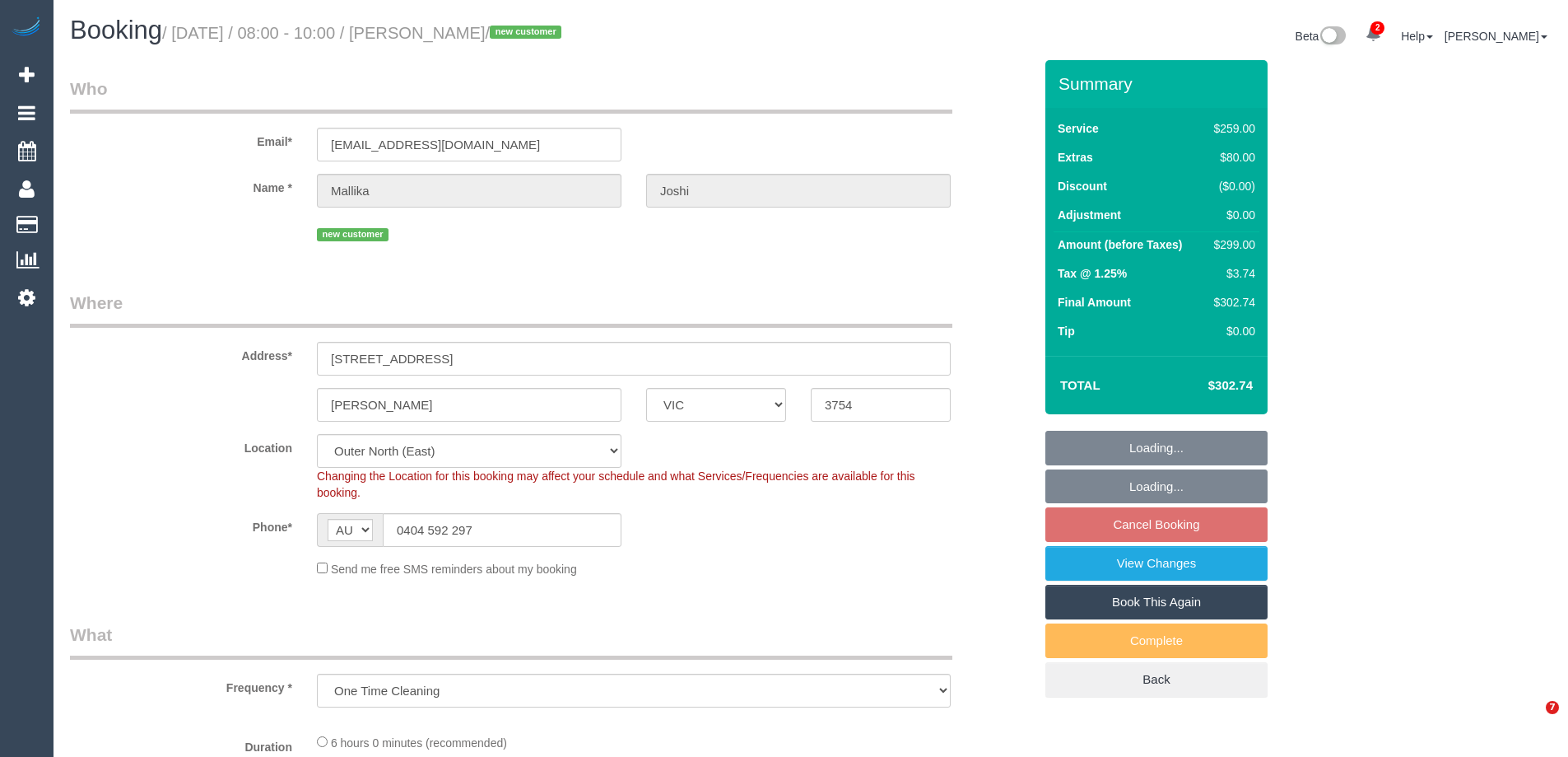
select select "VIC"
select select "object:834"
select select "string:stripe-pm_1SFR7I2GScqysDRVyFXVH0fM"
select select "number:28"
select select "number:14"
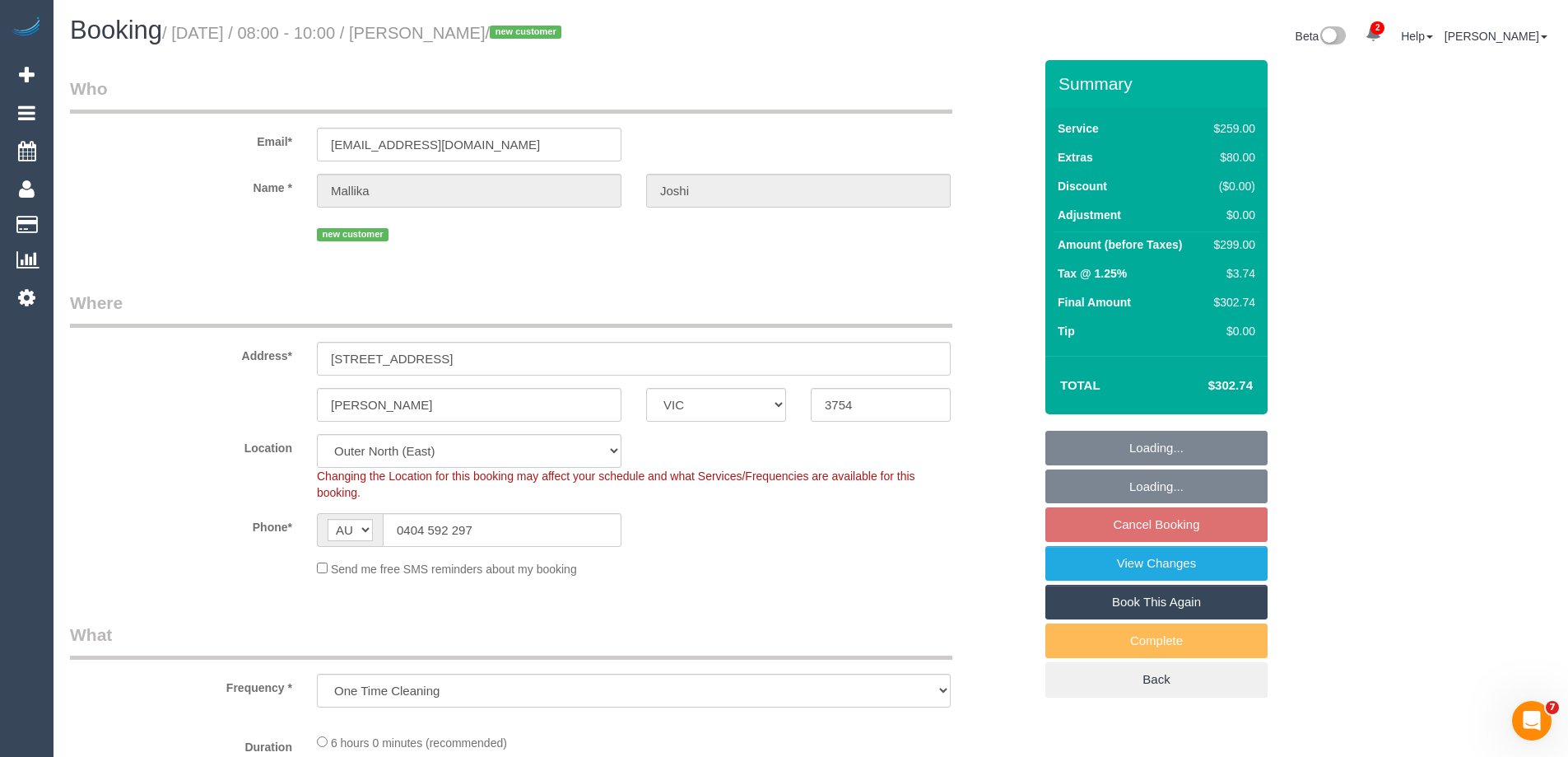
select select "number:19"
select select "number:25"
select select "number:26"
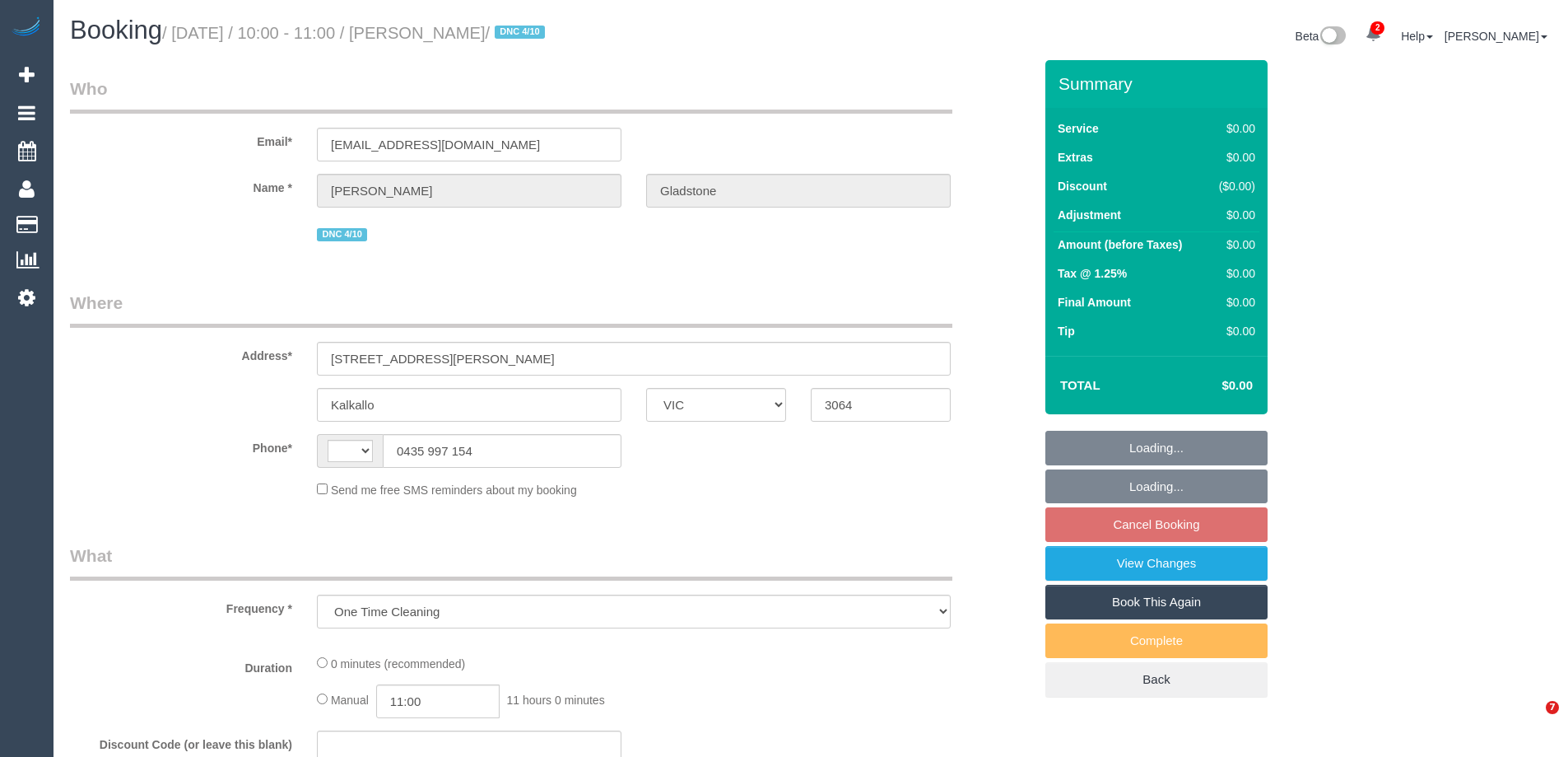
select select "VIC"
select select "string:AU"
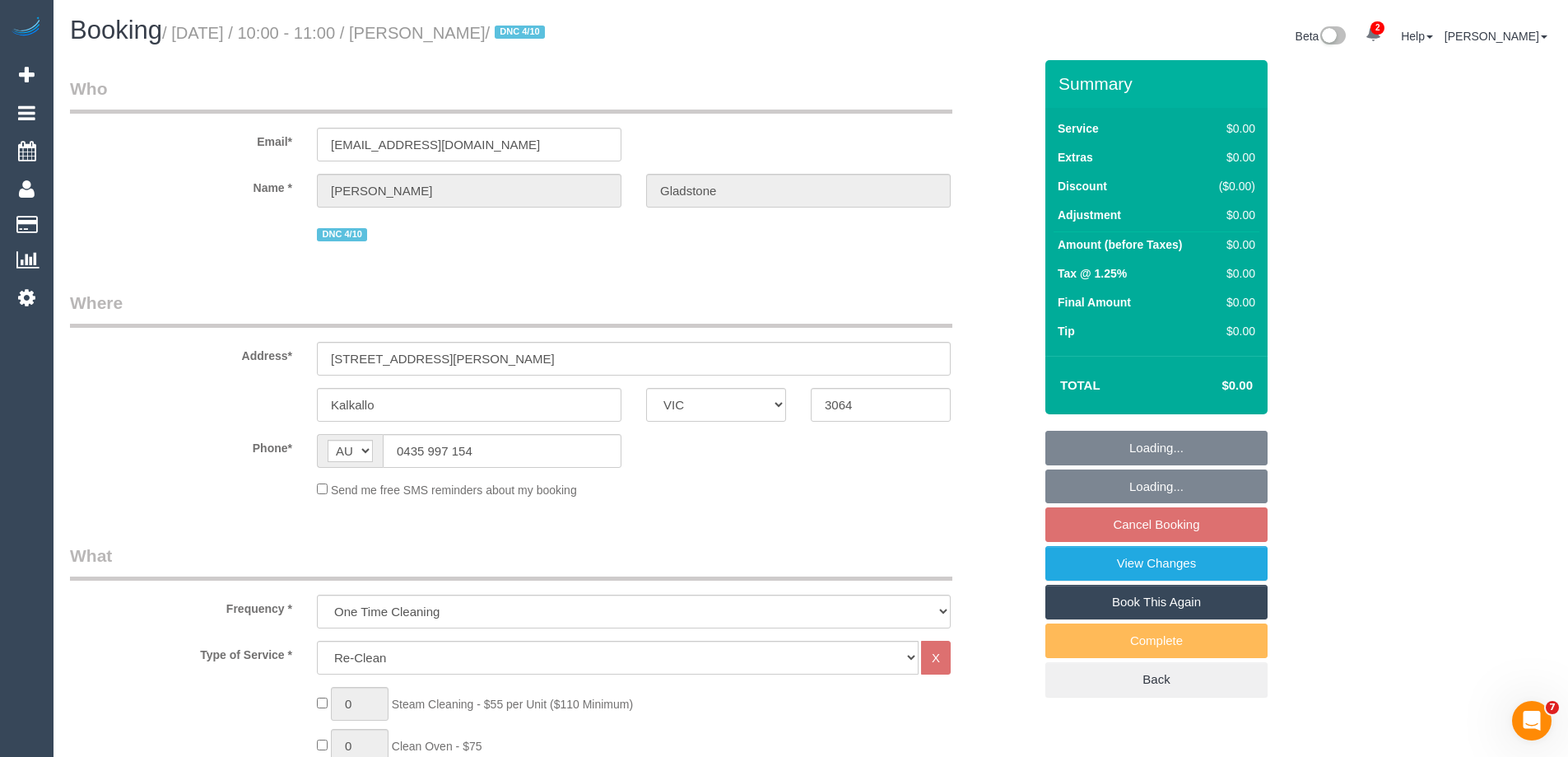
select select "string:stripe-pm_1SB3jt2GScqysDRVVKsIAsve"
select select "number:28"
select select "number:14"
select select "number:19"
select select "number:22"
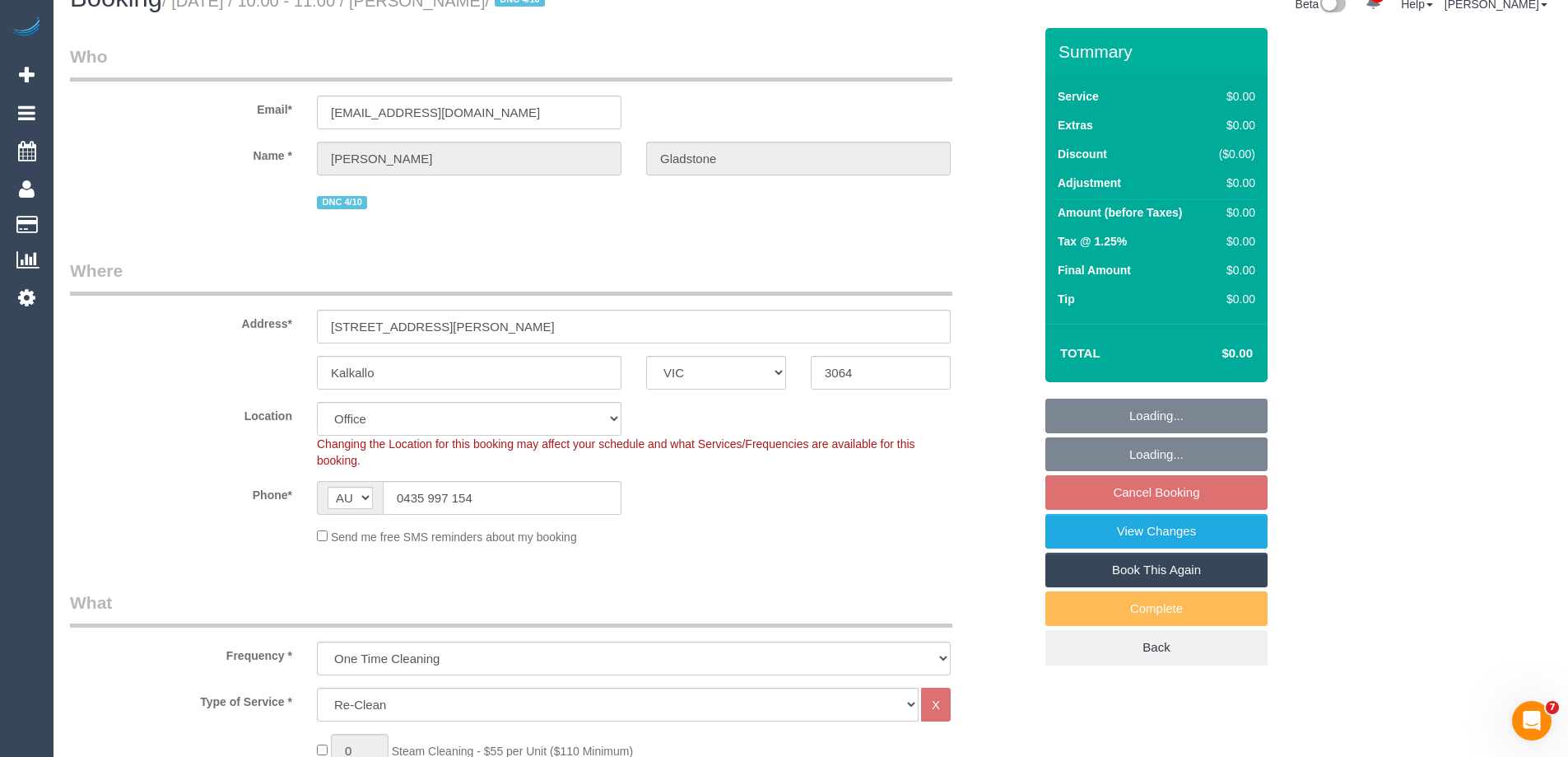
select select "object:2066"
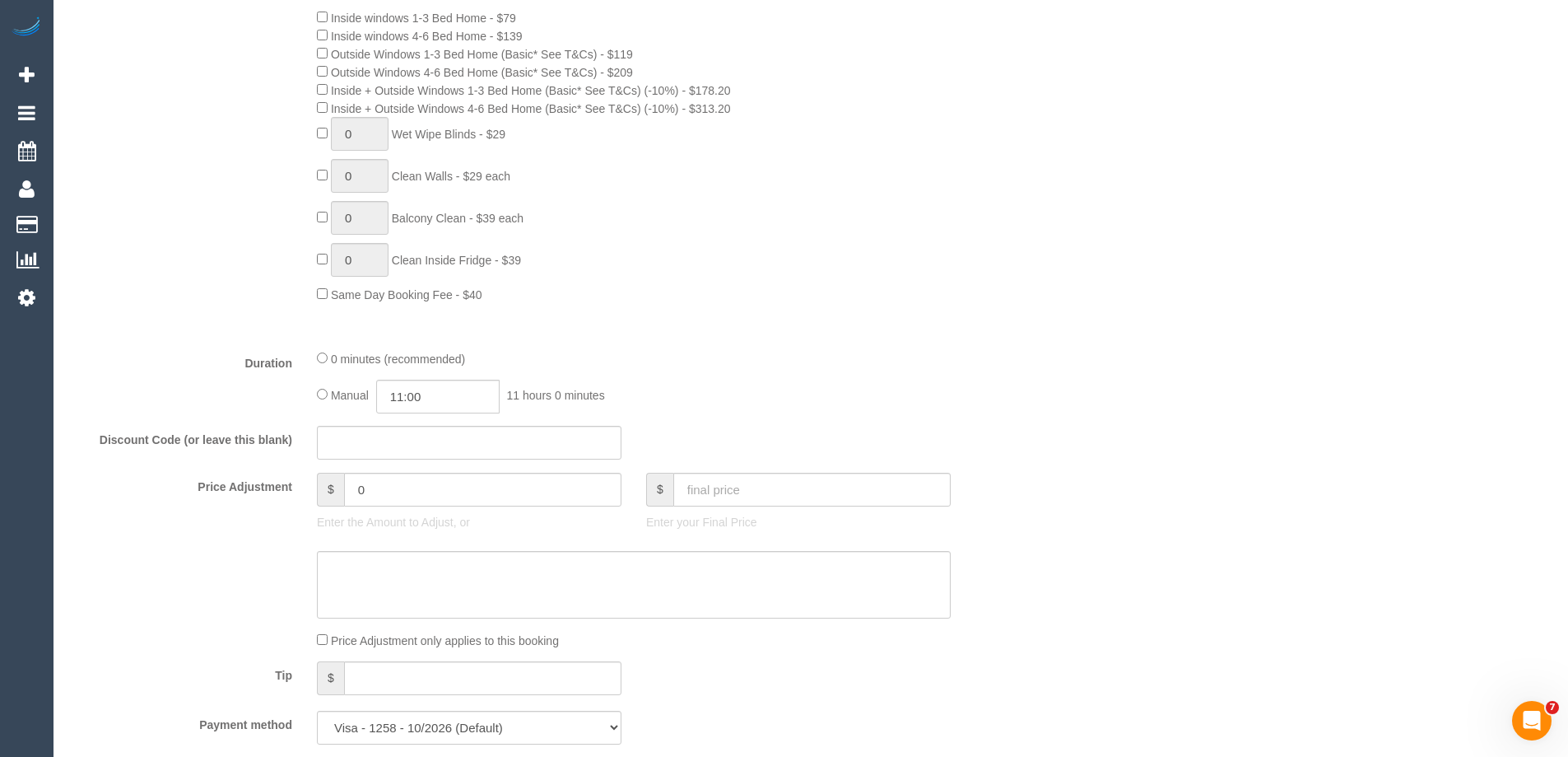
scroll to position [1070, 0]
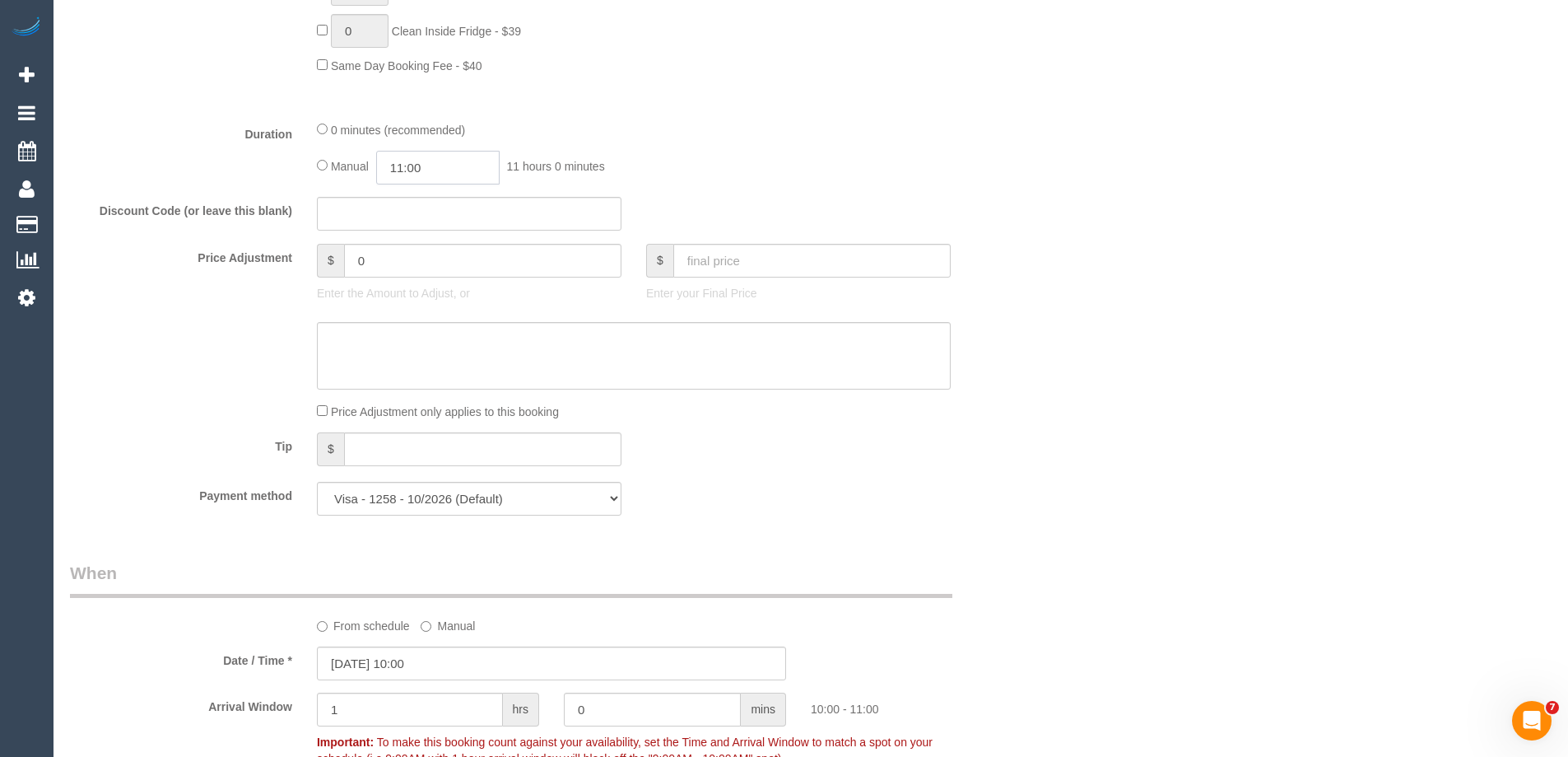
click at [418, 169] on input "11:00" at bounding box center [438, 167] width 124 height 34
type input "01:30"
click at [413, 233] on li "01:30" at bounding box center [420, 239] width 73 height 21
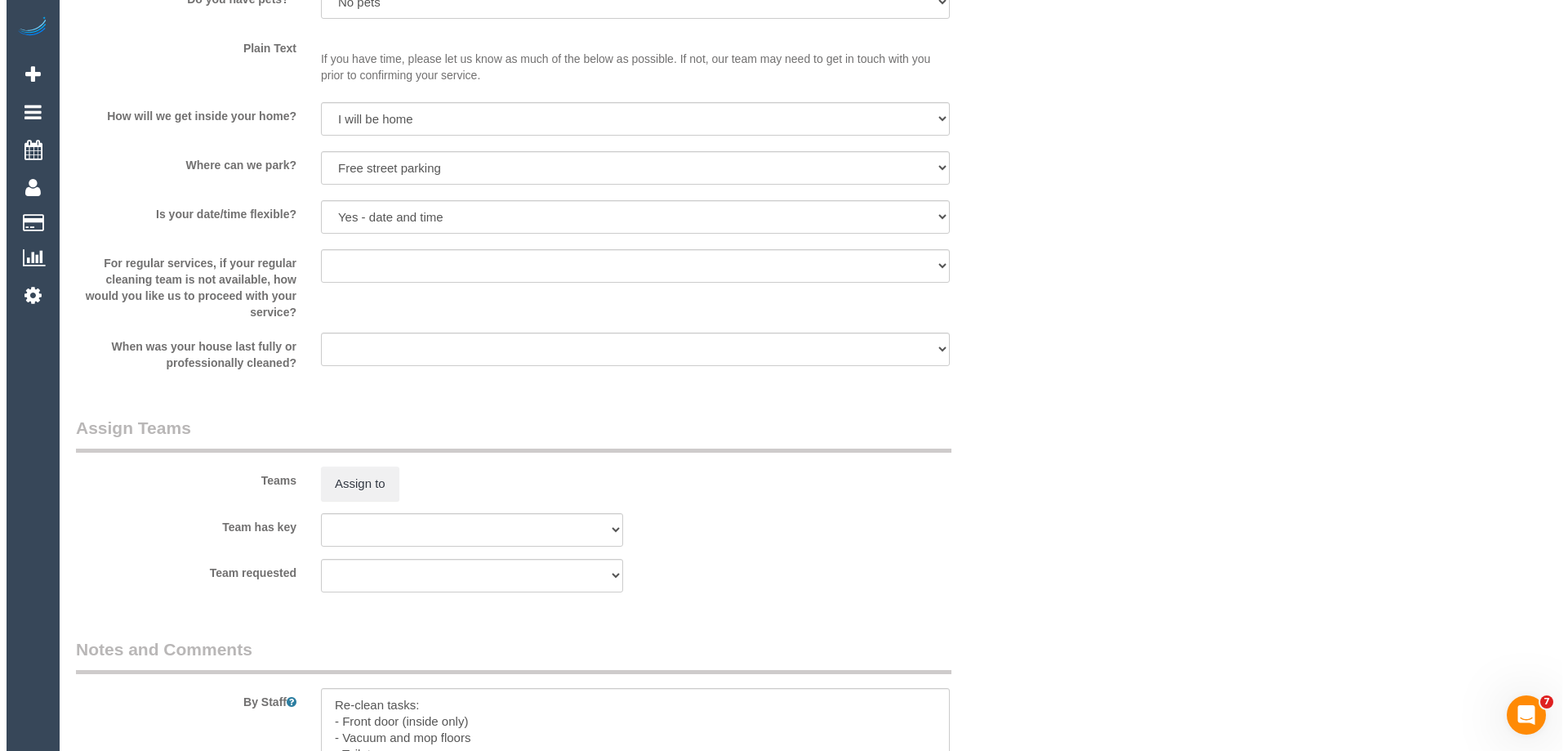
scroll to position [2124, 0]
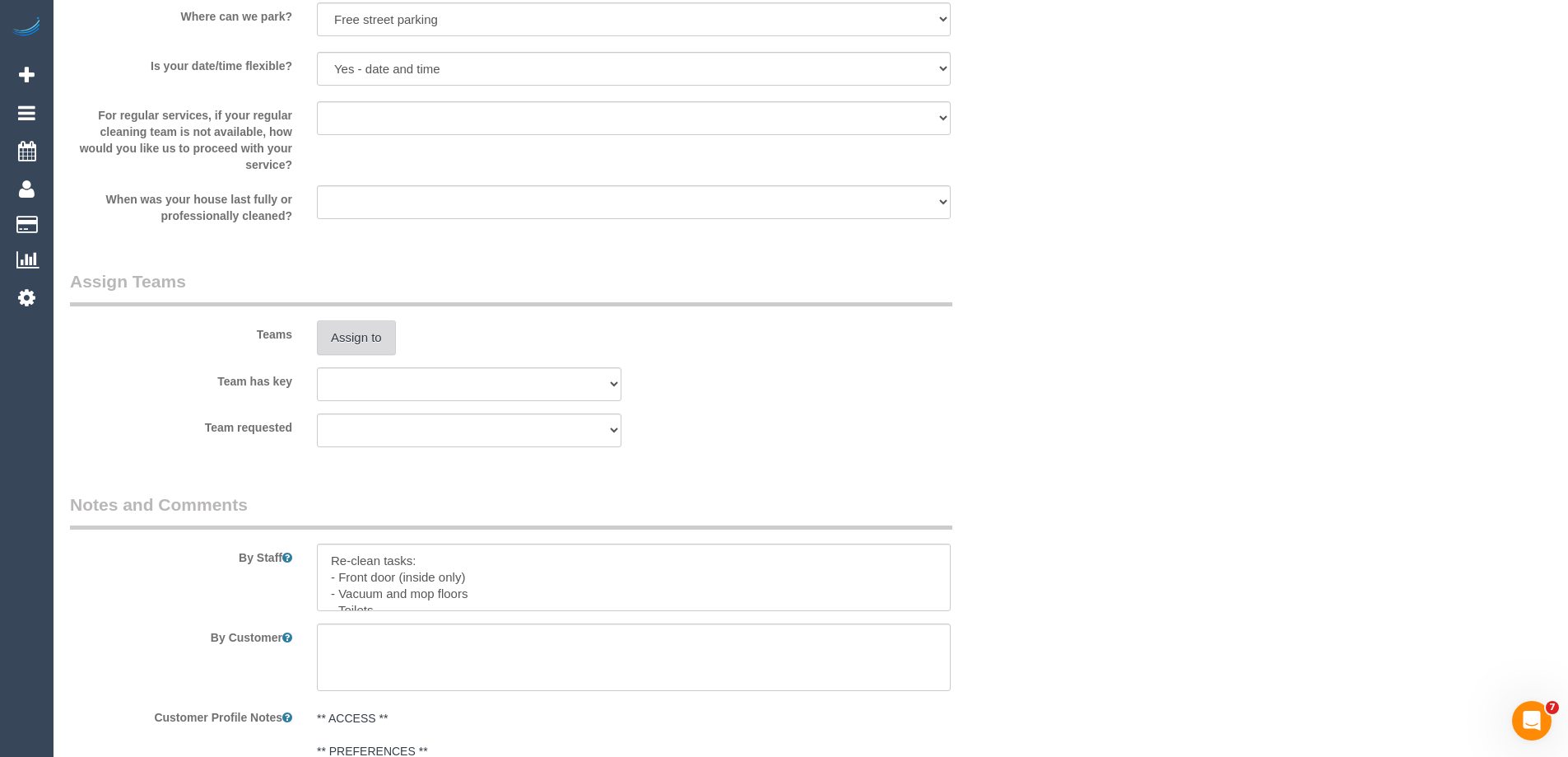
click at [346, 335] on button "Assign to" at bounding box center [357, 337] width 79 height 35
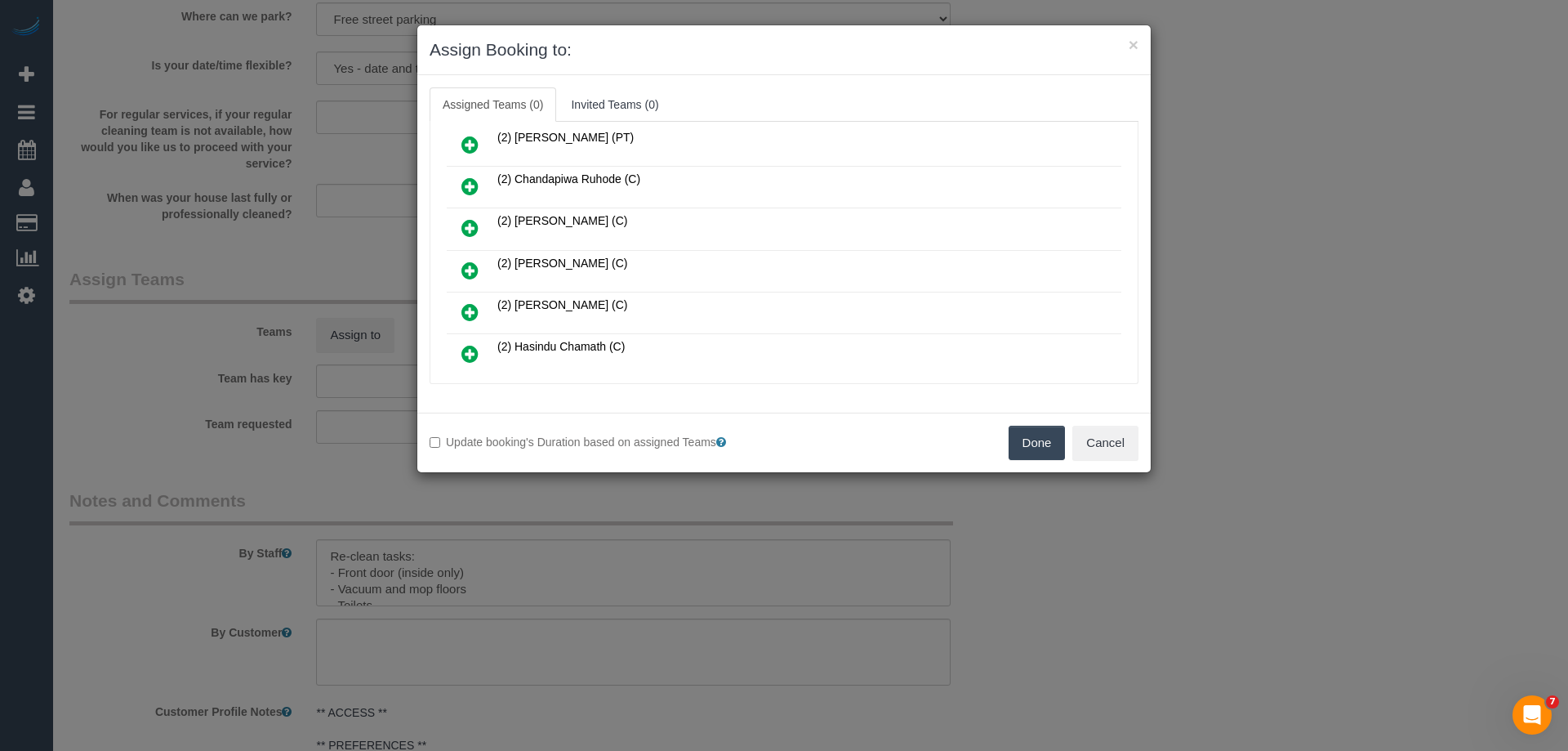
scroll to position [163, 0]
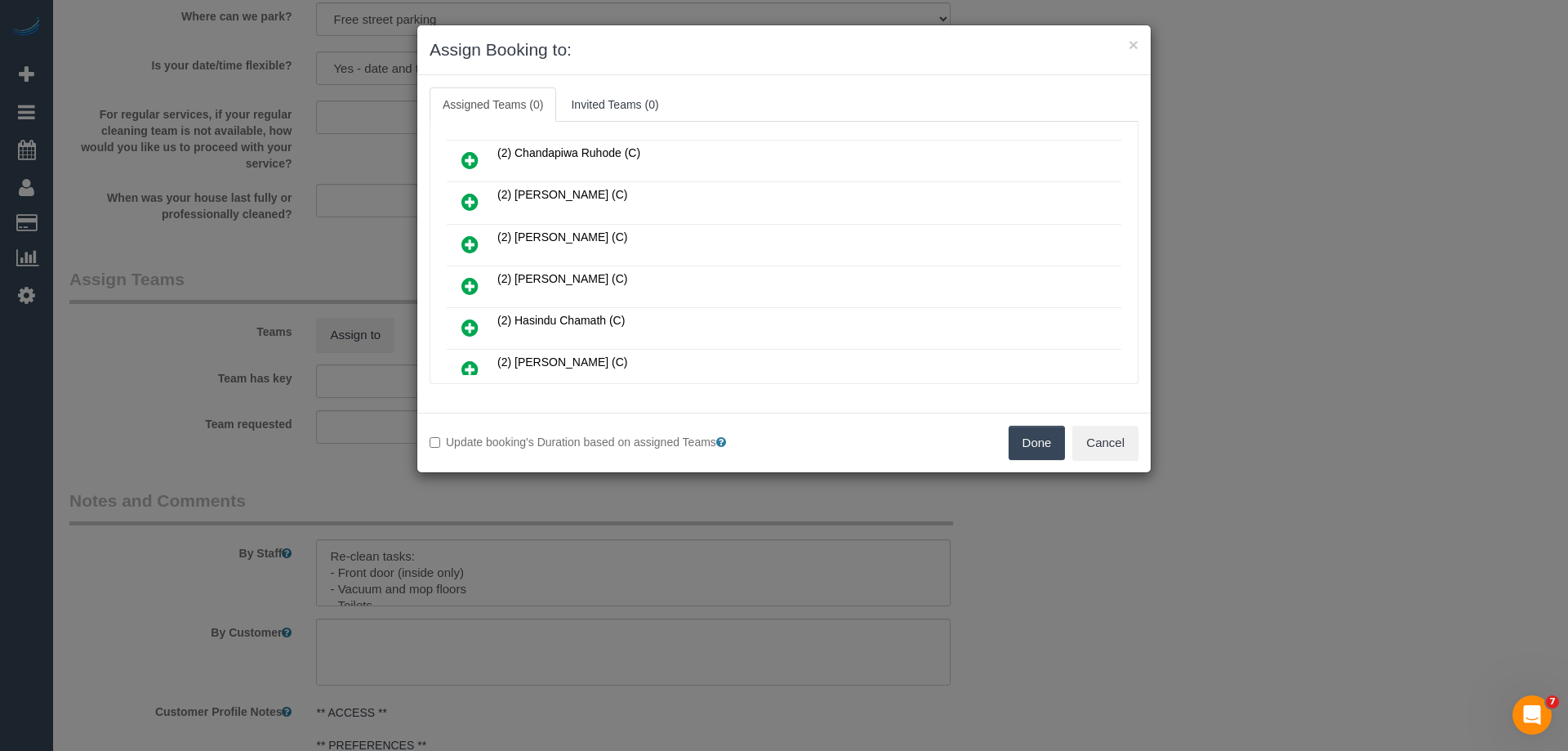
click at [466, 328] on icon at bounding box center [470, 327] width 17 height 19
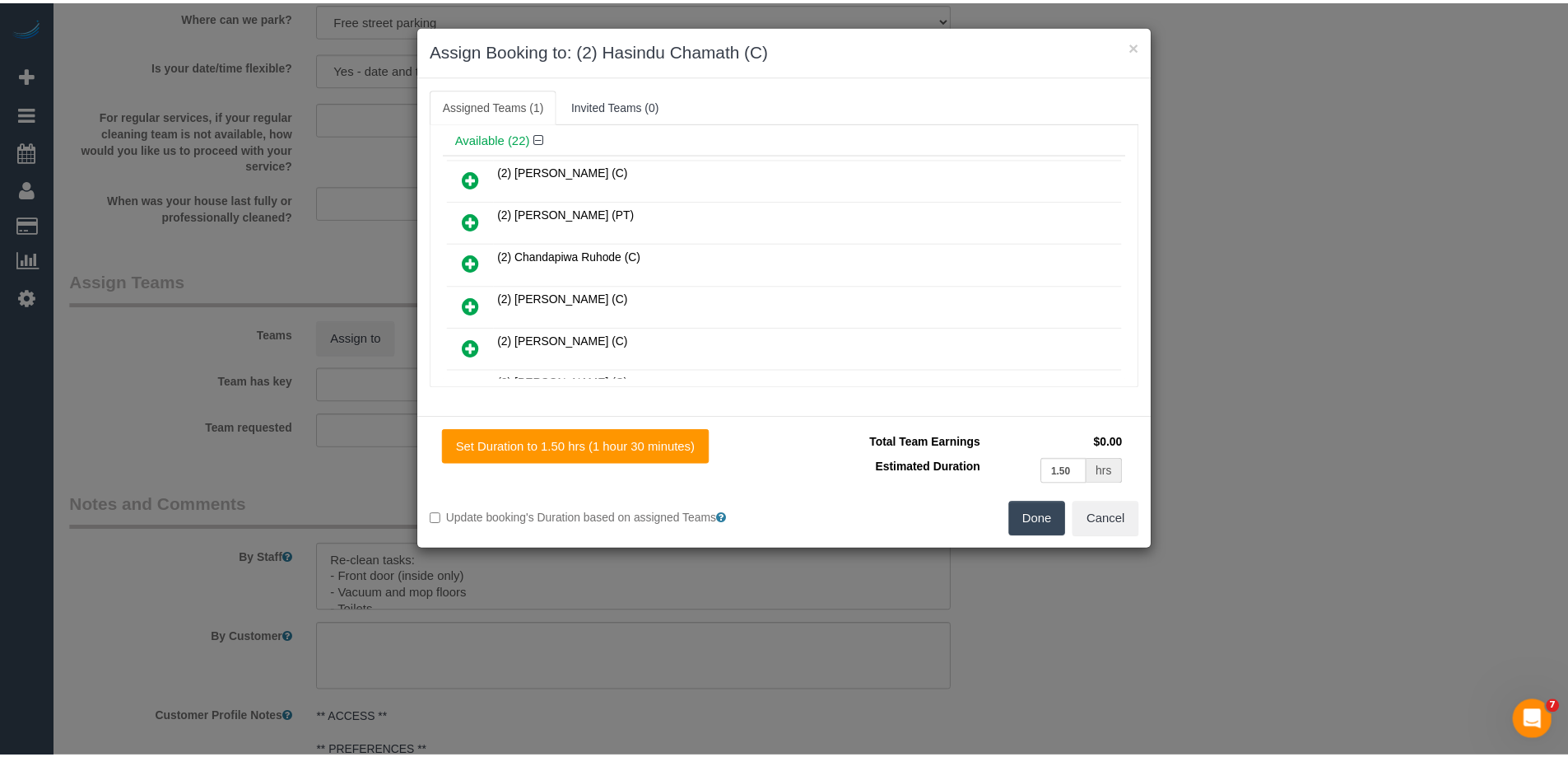
scroll to position [0, 0]
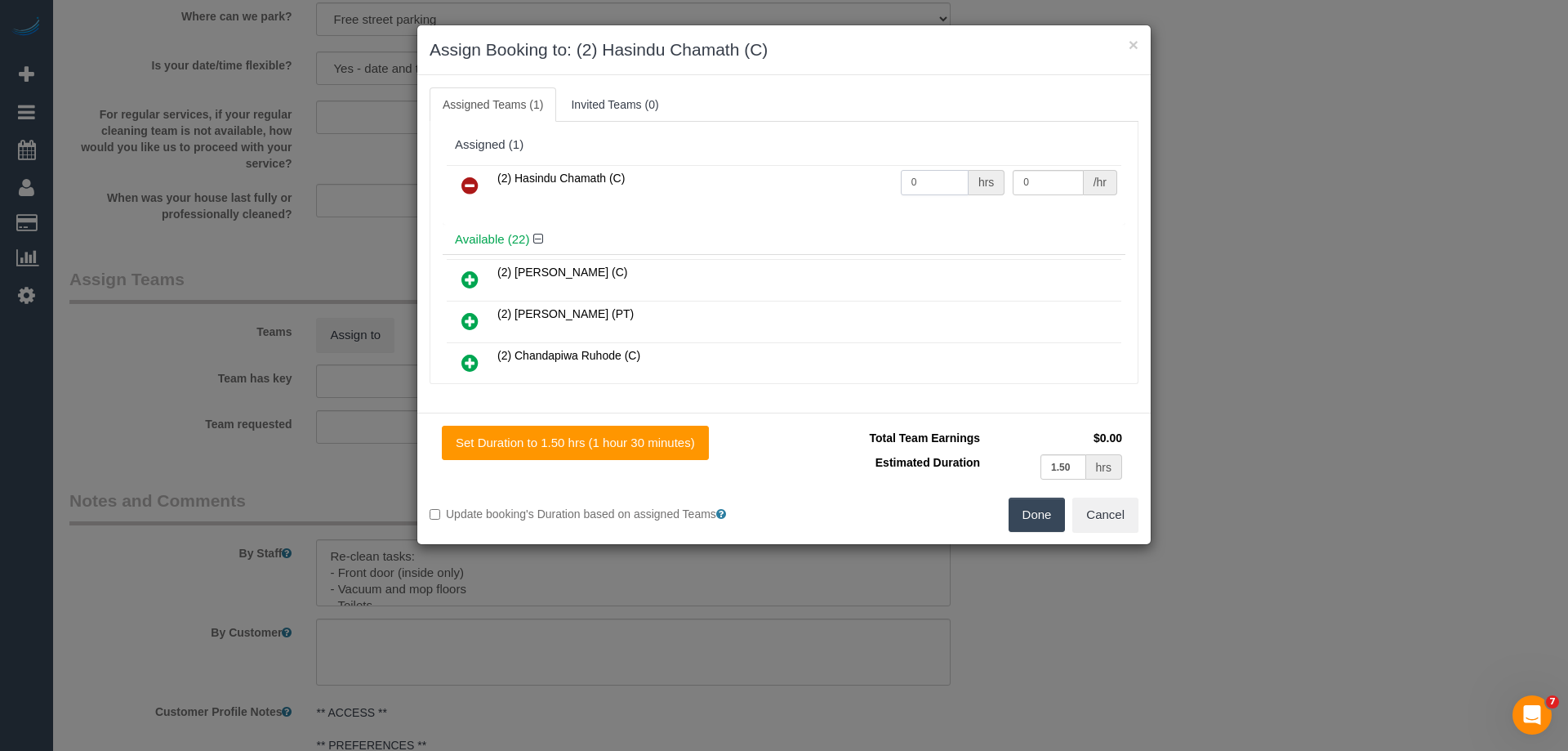
drag, startPoint x: 916, startPoint y: 183, endPoint x: 811, endPoint y: 179, distance: 105.1
click at [814, 179] on tr "(2) Hasindu Chamath (C) 0 hrs 0 /hr" at bounding box center [784, 185] width 674 height 41
type input "1.5"
drag, startPoint x: 1049, startPoint y: 190, endPoint x: 881, endPoint y: 168, distance: 169.4
click at [899, 172] on tr "(2) Hasindu Chamath (C) 1.5 hrs 0 /hr" at bounding box center [784, 185] width 674 height 41
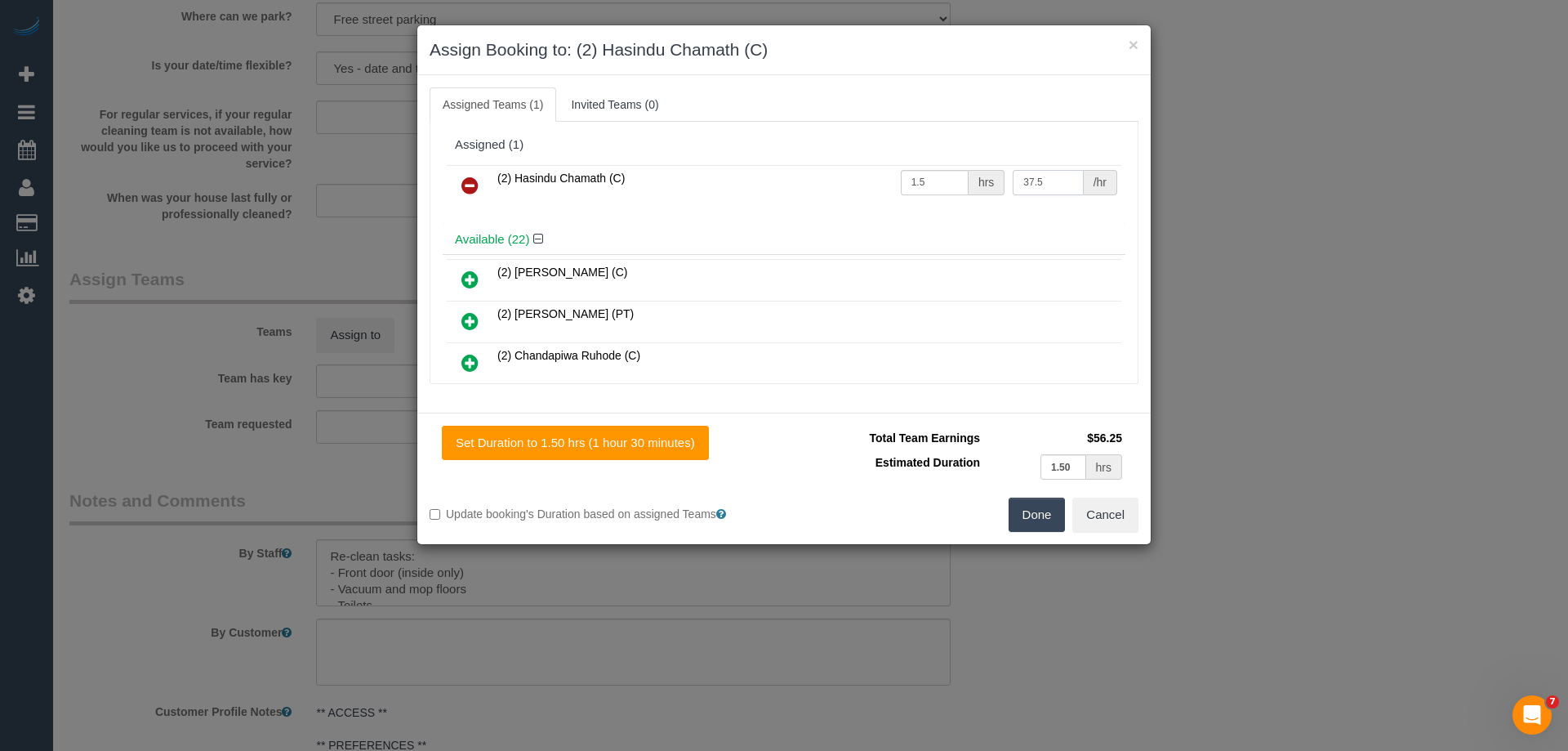
type input "37.5"
click at [1038, 509] on button "Done" at bounding box center [1038, 515] width 58 height 35
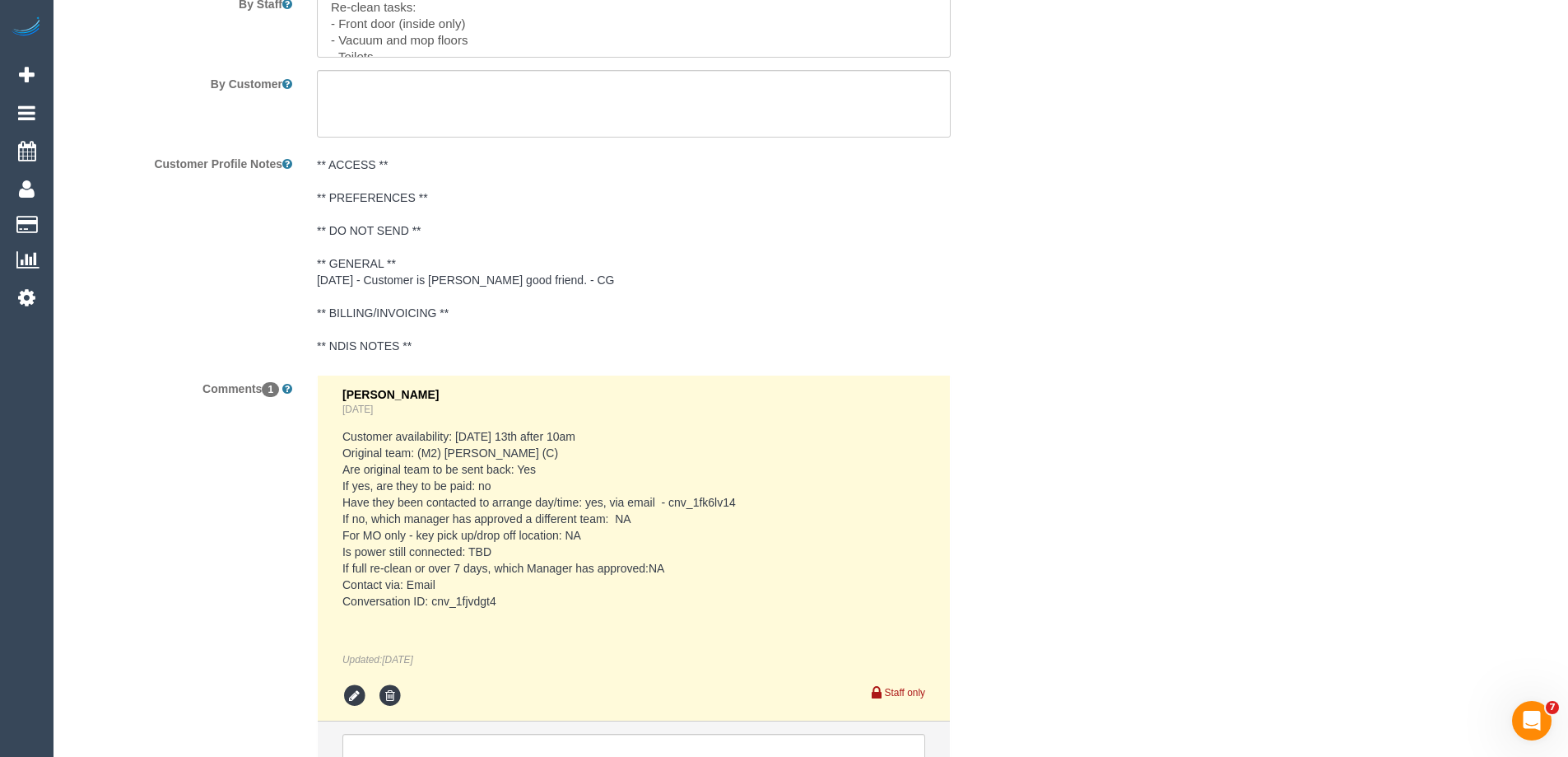
scroll to position [2854, 0]
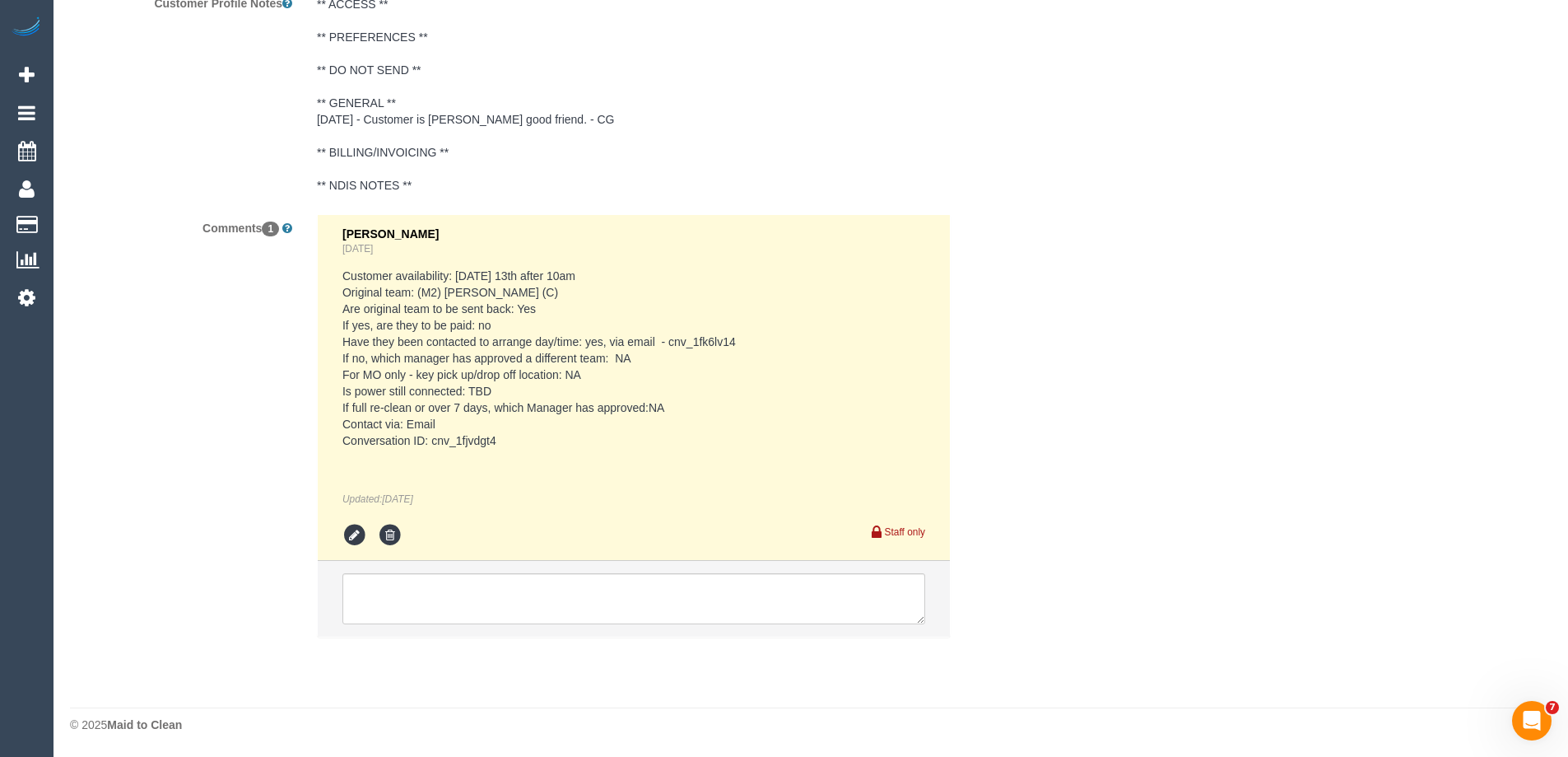
drag, startPoint x: 473, startPoint y: 441, endPoint x: 431, endPoint y: 442, distance: 42.0
click at [431, 442] on pre "Customer availability: Monday 13th after 10am Original team: (M2) Darshan Gevar…" at bounding box center [633, 358] width 583 height 181
copy pre "cnv_1fjvdgt4"
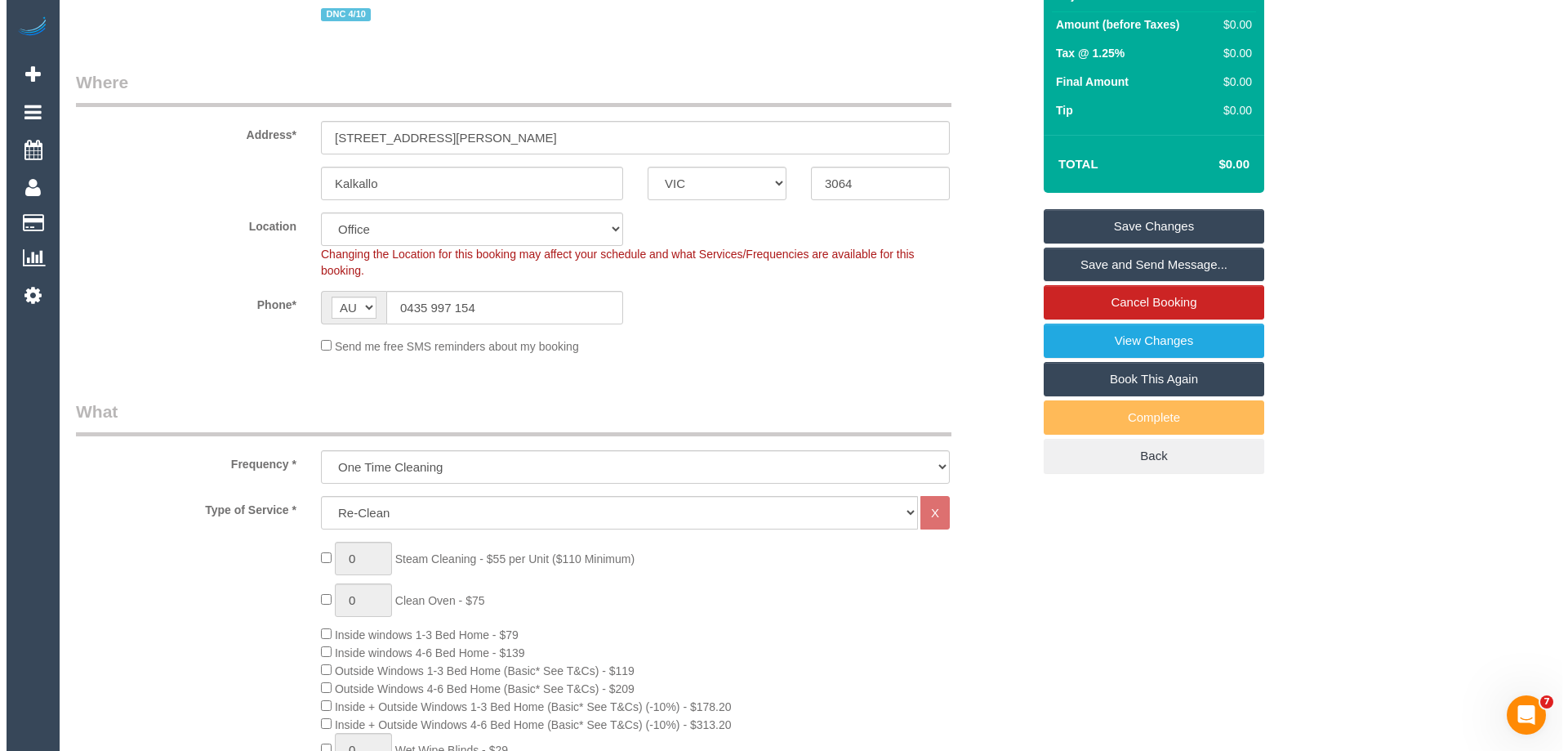
scroll to position [0, 0]
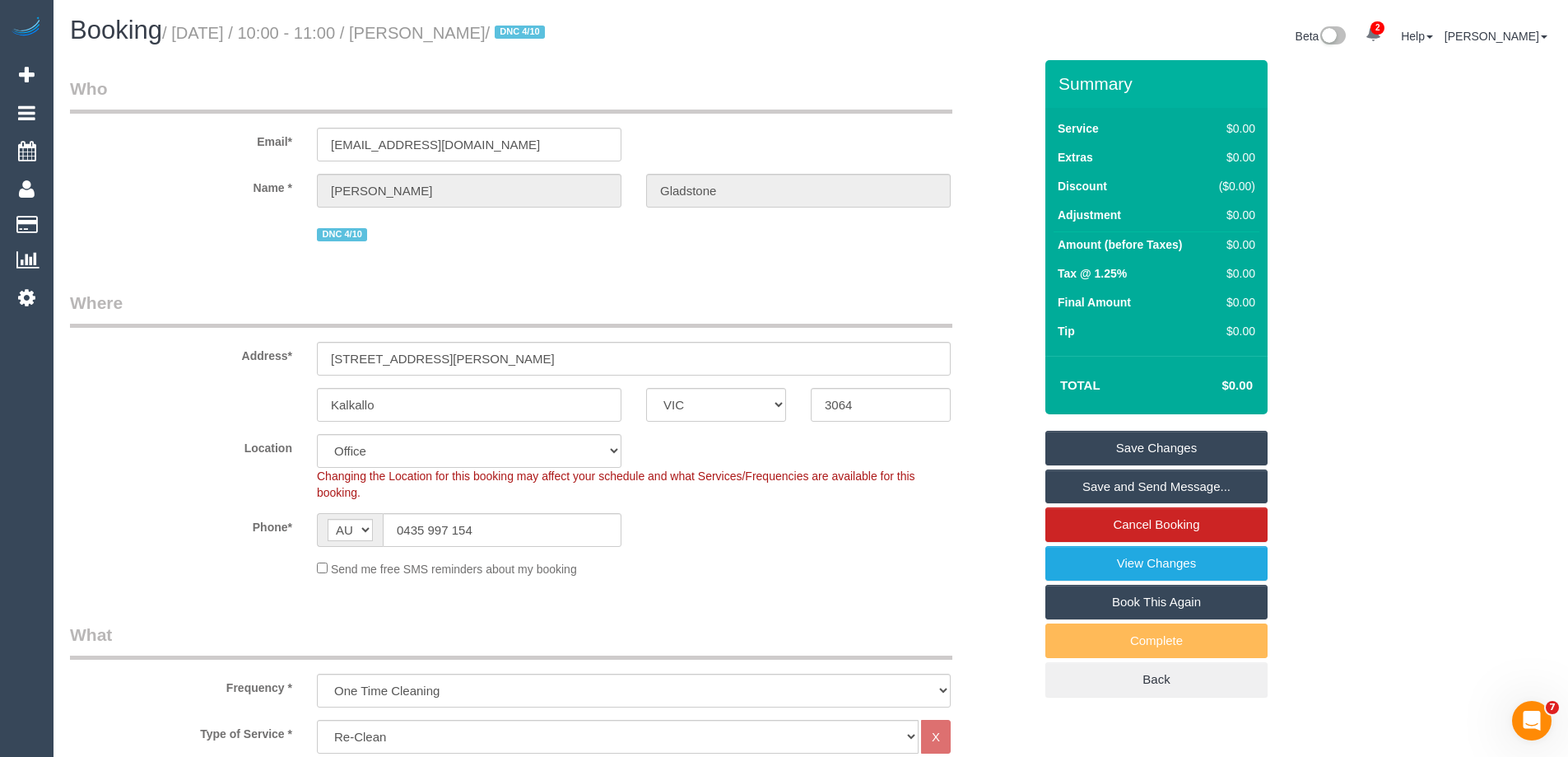
drag, startPoint x: 579, startPoint y: 33, endPoint x: 436, endPoint y: 38, distance: 143.1
click at [436, 38] on small "/ October 13, 2025 / 10:00 - 11:00 / Benjamin Gladstone / DNC 4/10" at bounding box center [356, 33] width 388 height 18
copy small "Benjamin Gladstone"
click at [1098, 436] on link "Save Changes" at bounding box center [1156, 448] width 222 height 35
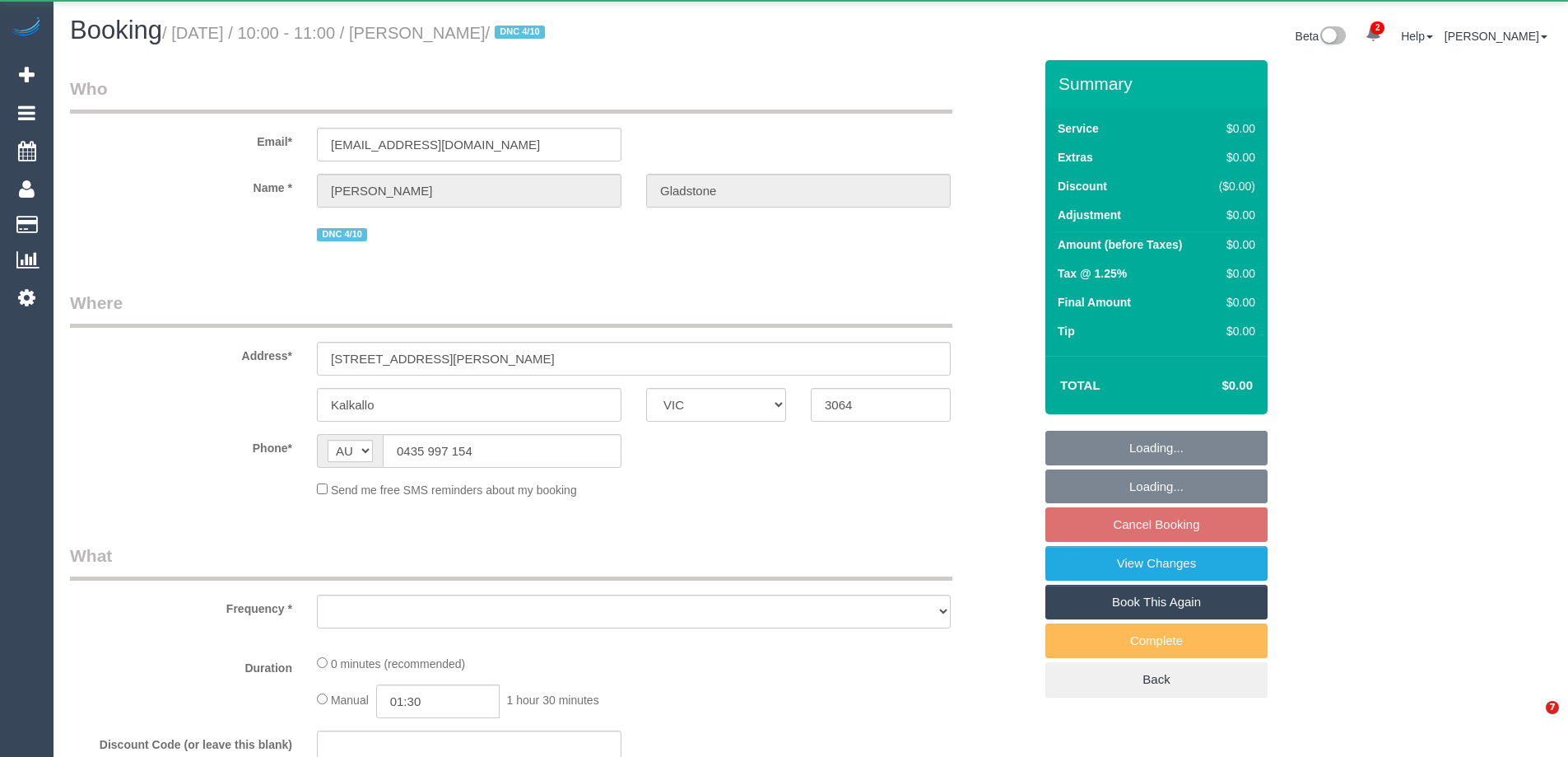
select select "VIC"
select select "string:stripe-pm_1SB3jt2GScqysDRVVKsIAsve"
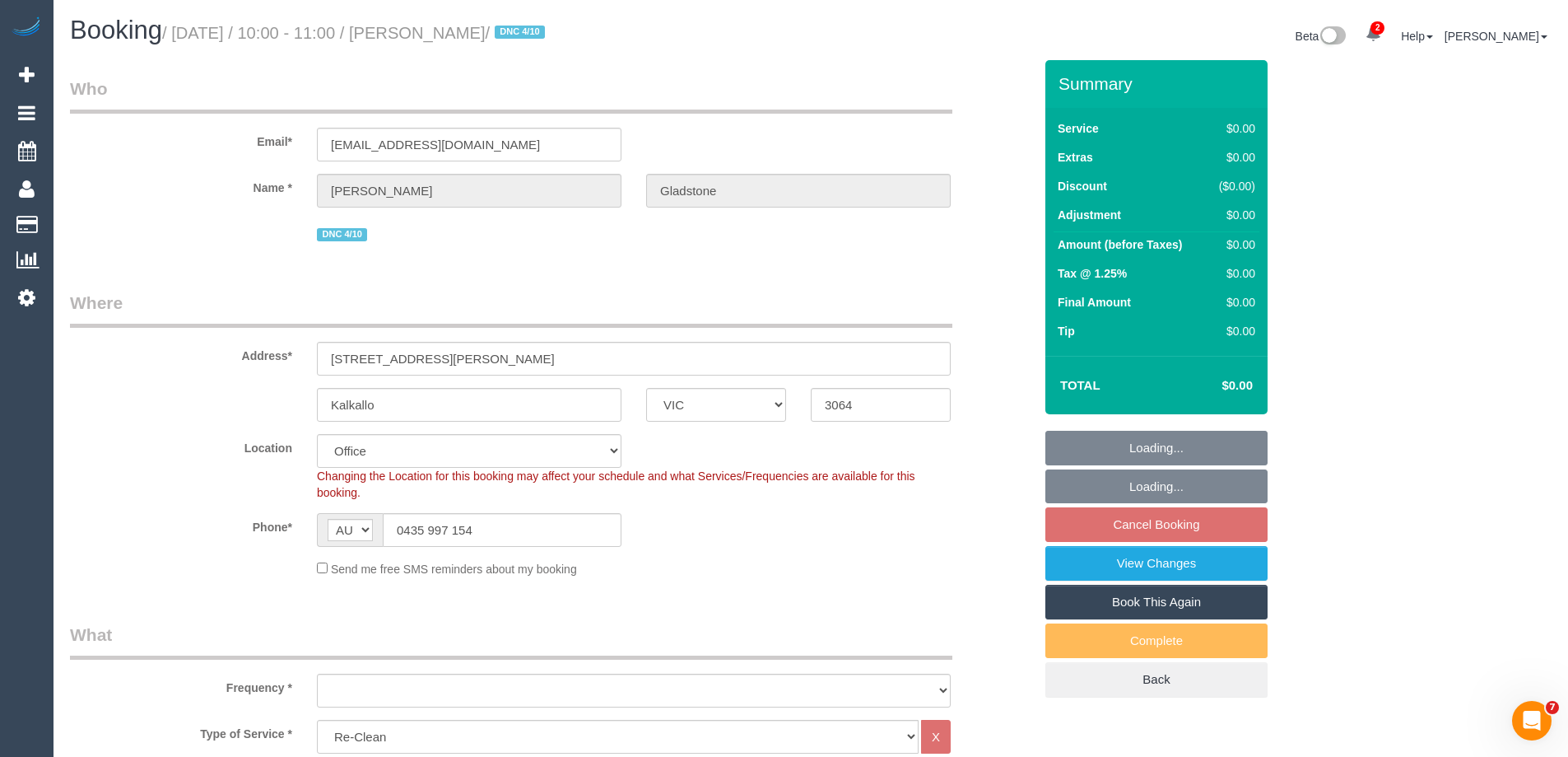
select select "number:28"
select select "number:14"
select select "number:19"
select select "number:22"
select select "object:1942"
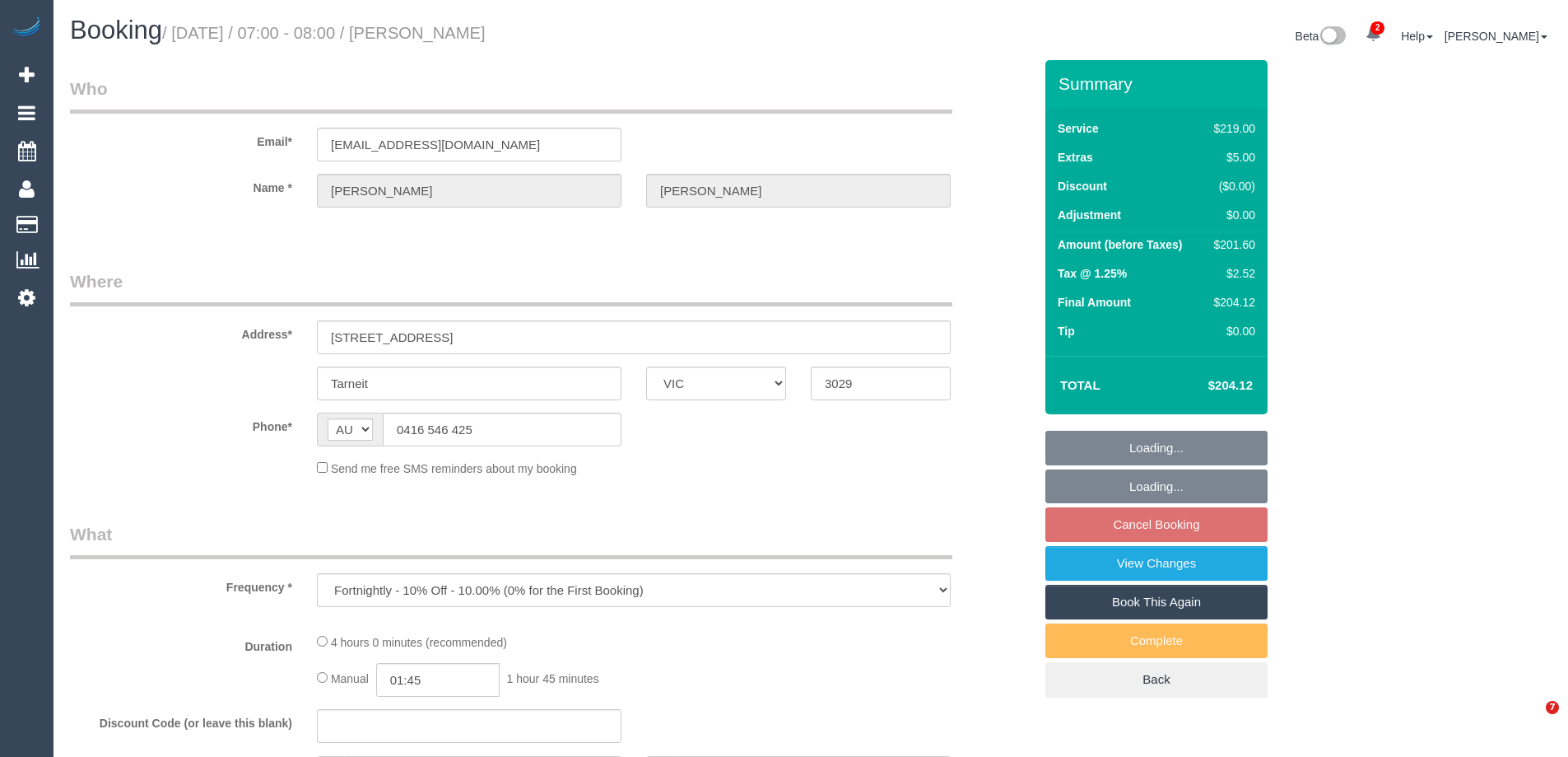
select select "VIC"
select select "string:stripe-pm_1NqThD2GScqysDRViIrilJVA"
select select "number:28"
select select "number:14"
select select "number:18"
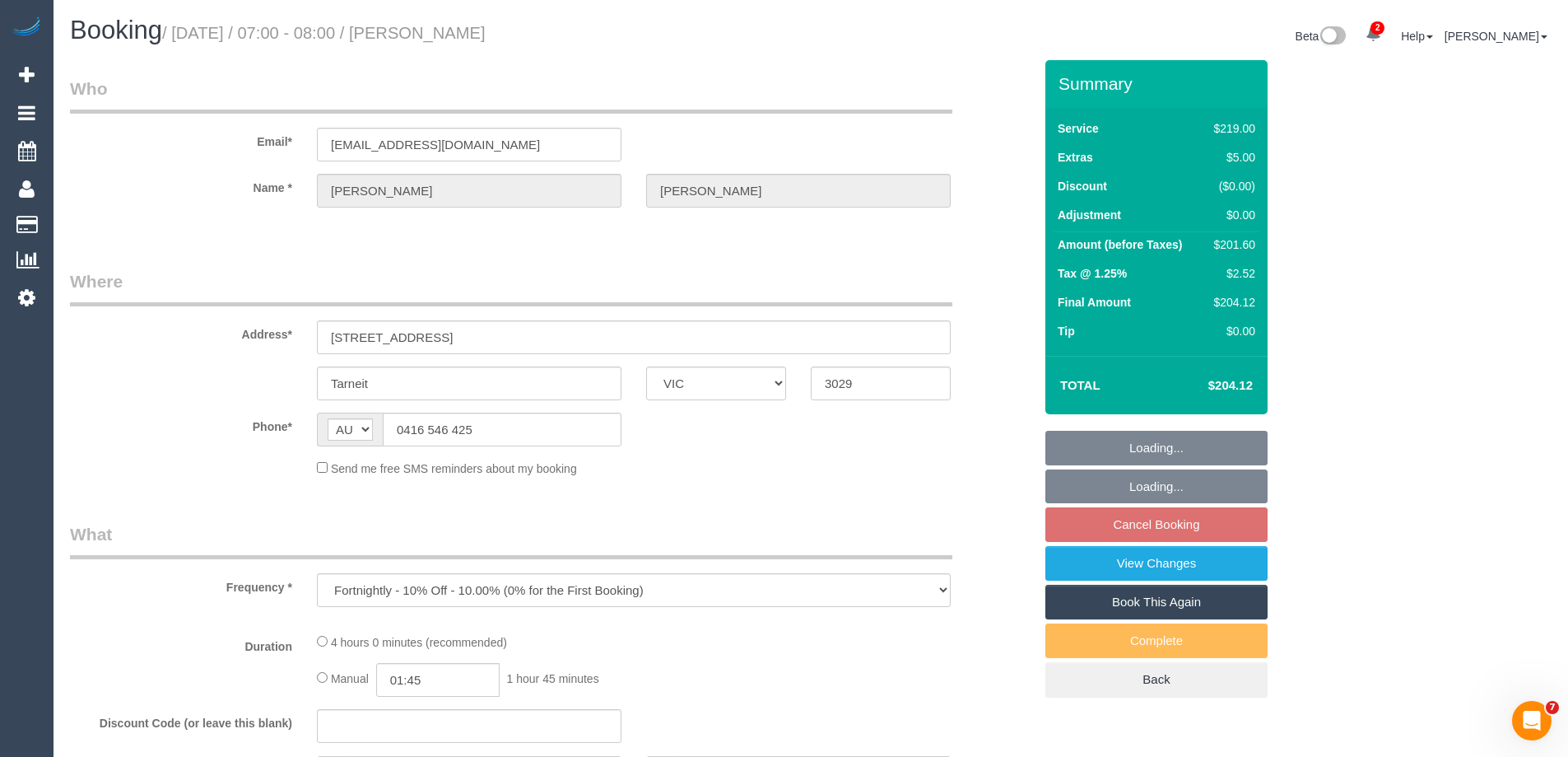
select select "number:25"
select select "number:34"
select select "number:11"
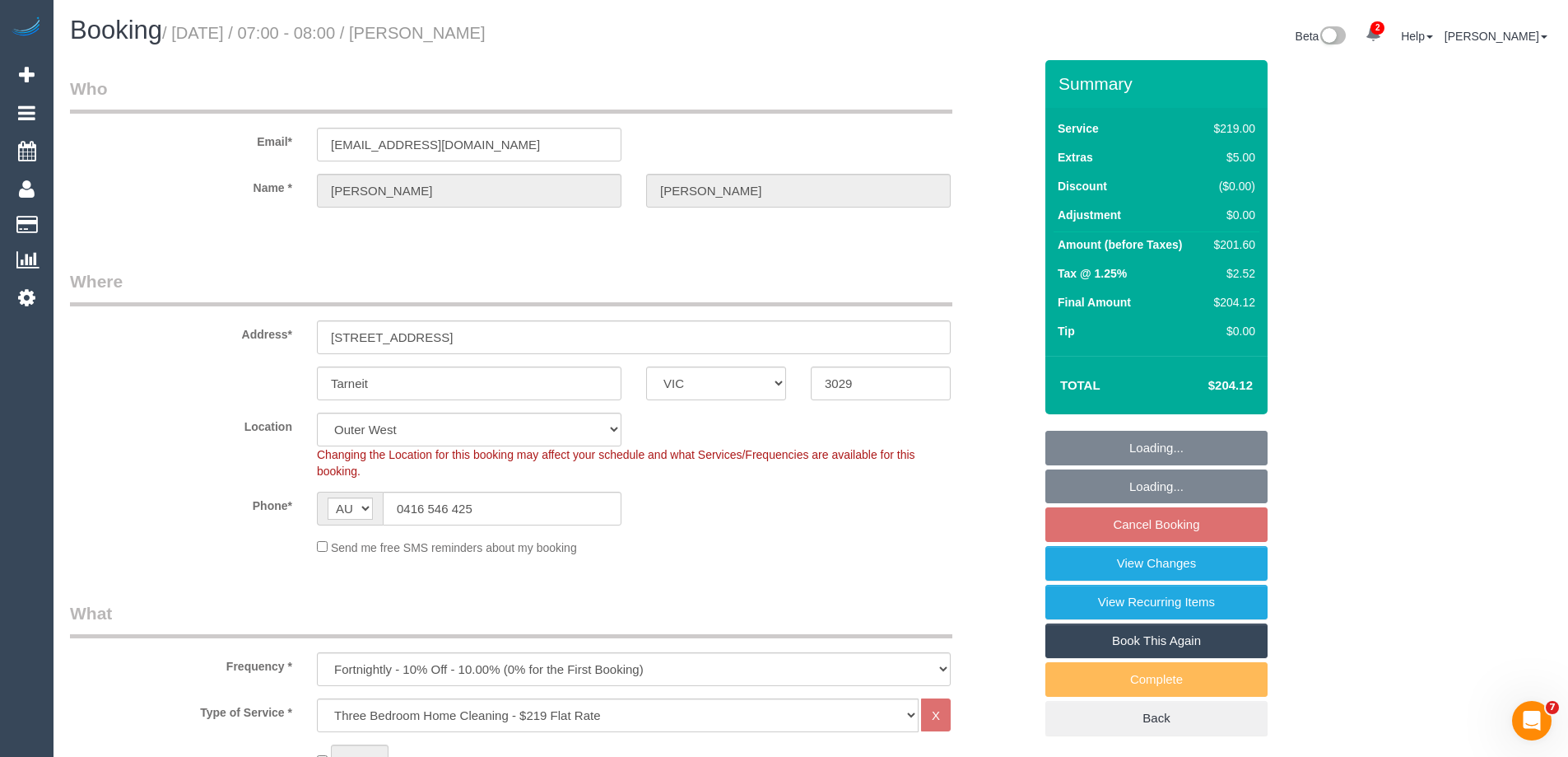
select select "object:818"
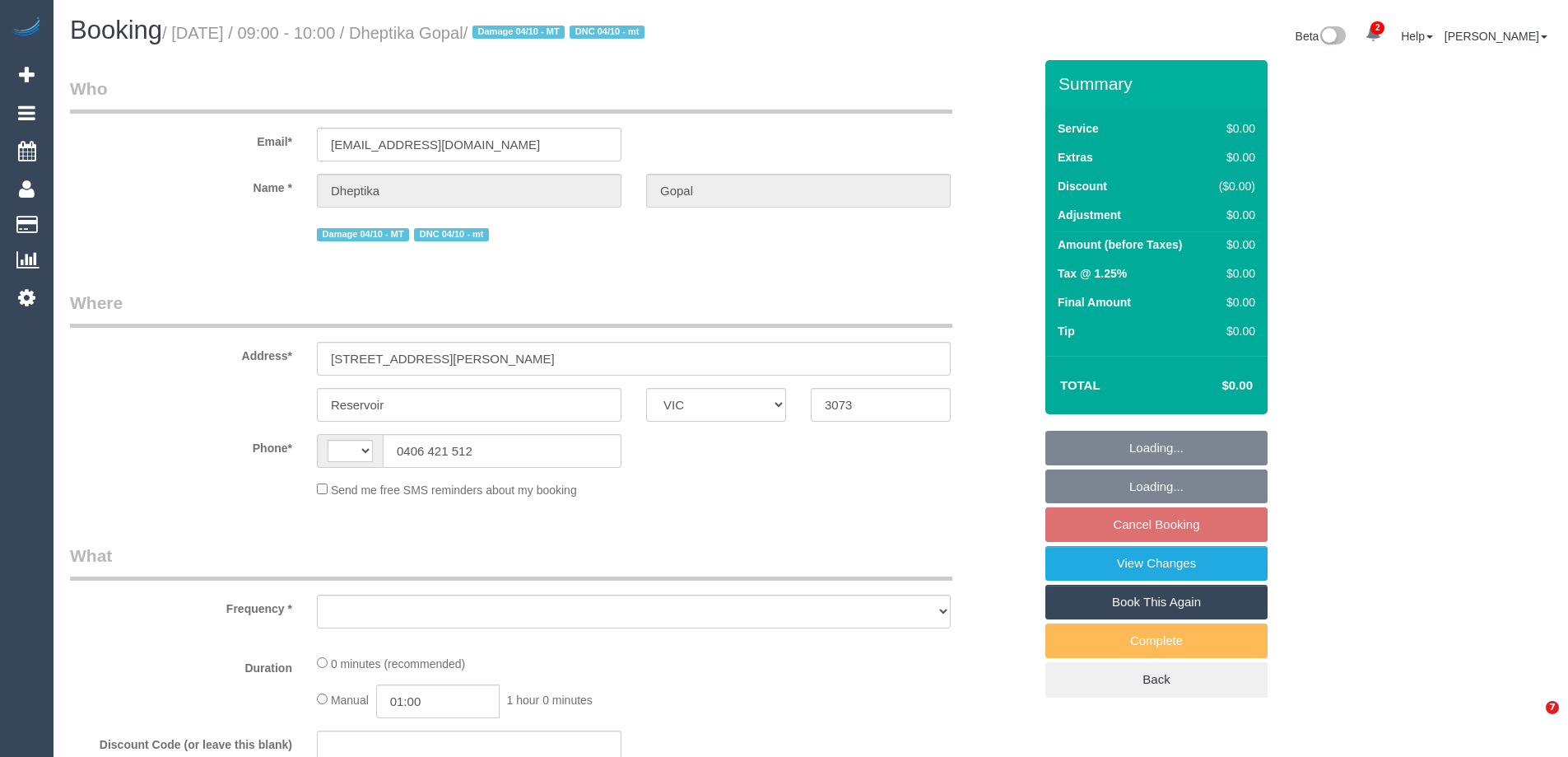
select select "VIC"
select select "string:stripe-pm_1SCZYS2GScqysDRVflSFuu7y"
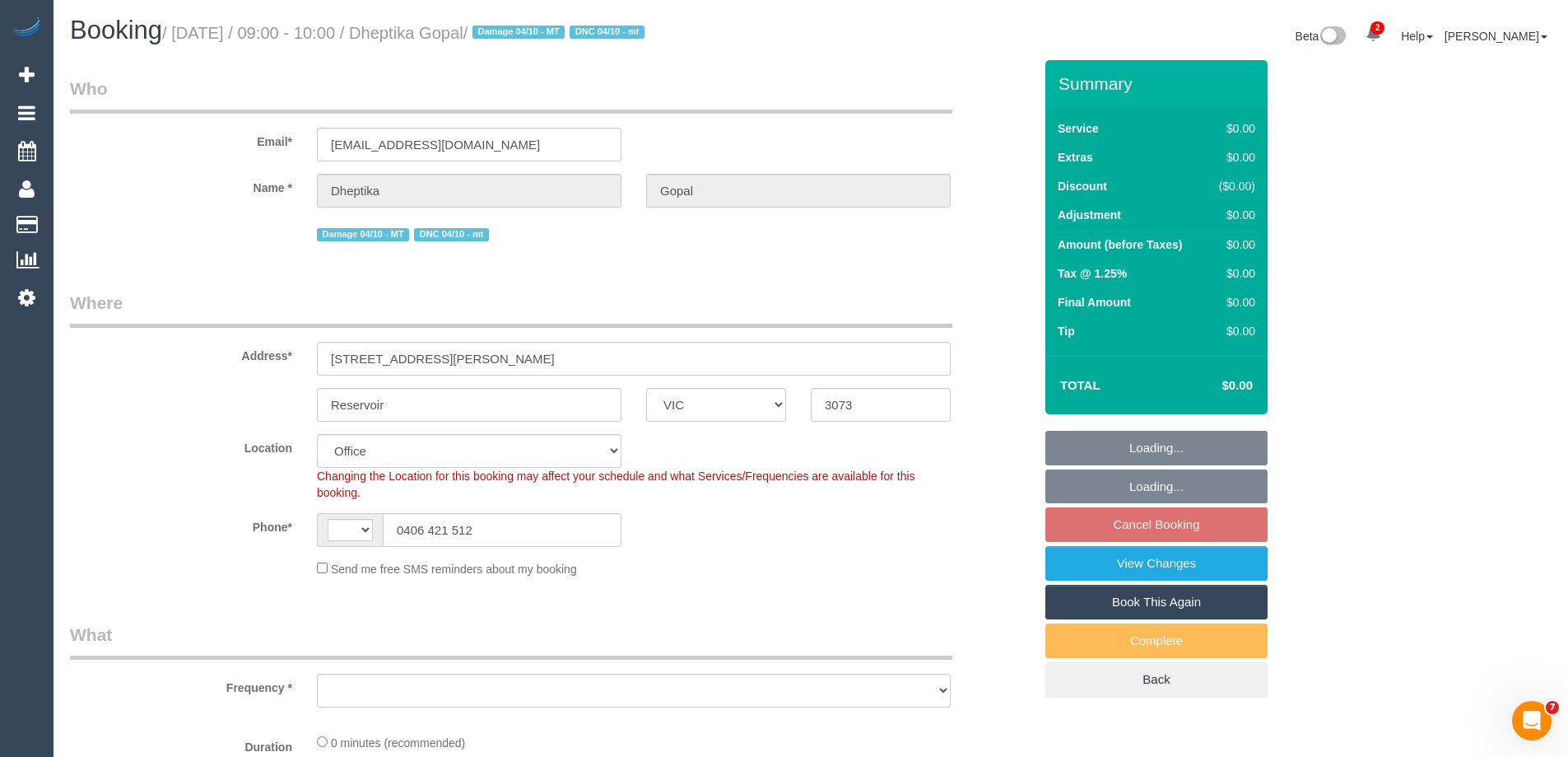
select select "string:AU"
select select "number:28"
select select "number:14"
select select "number:19"
select select "object:2081"
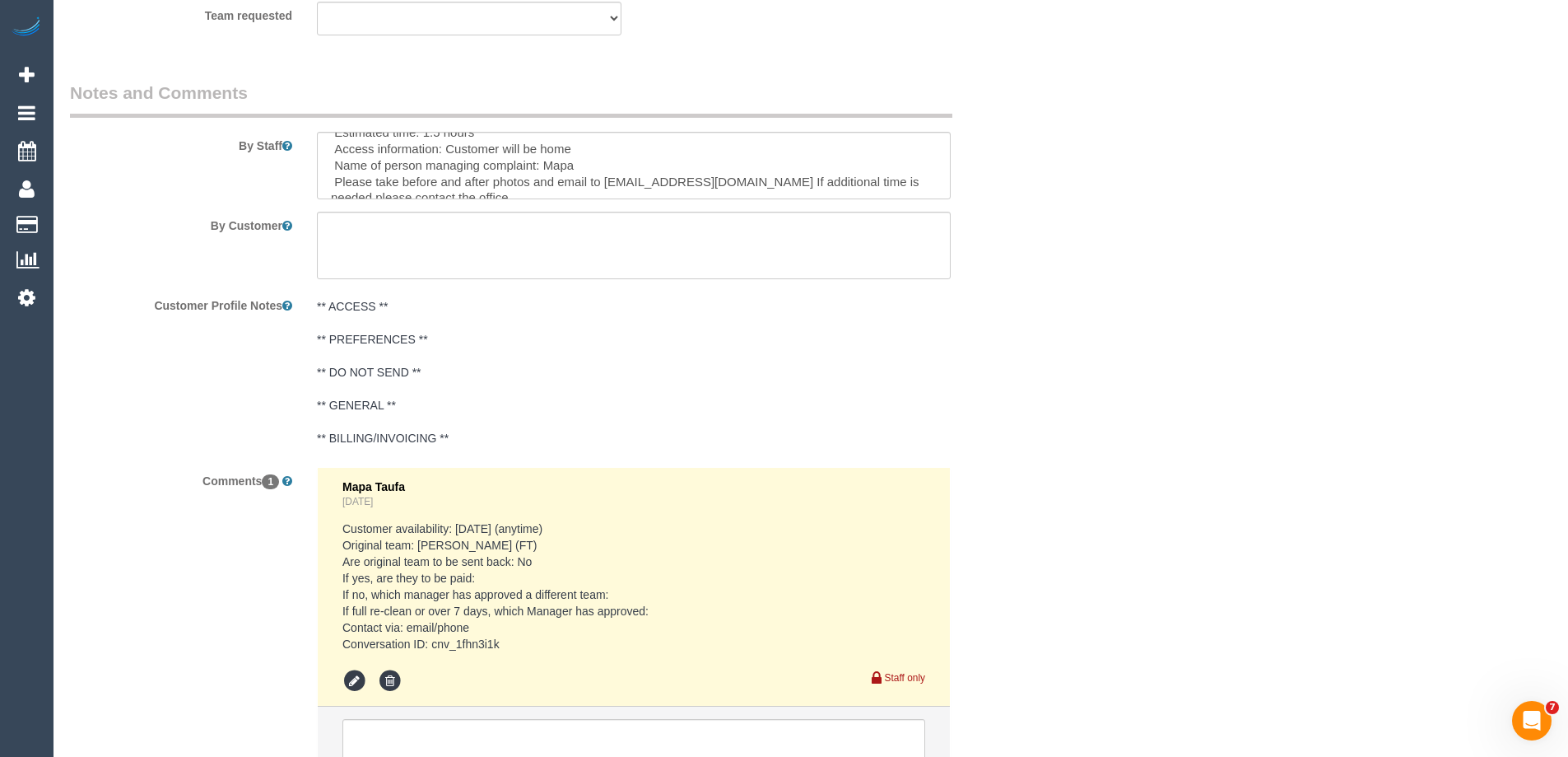
scroll to position [2635, 0]
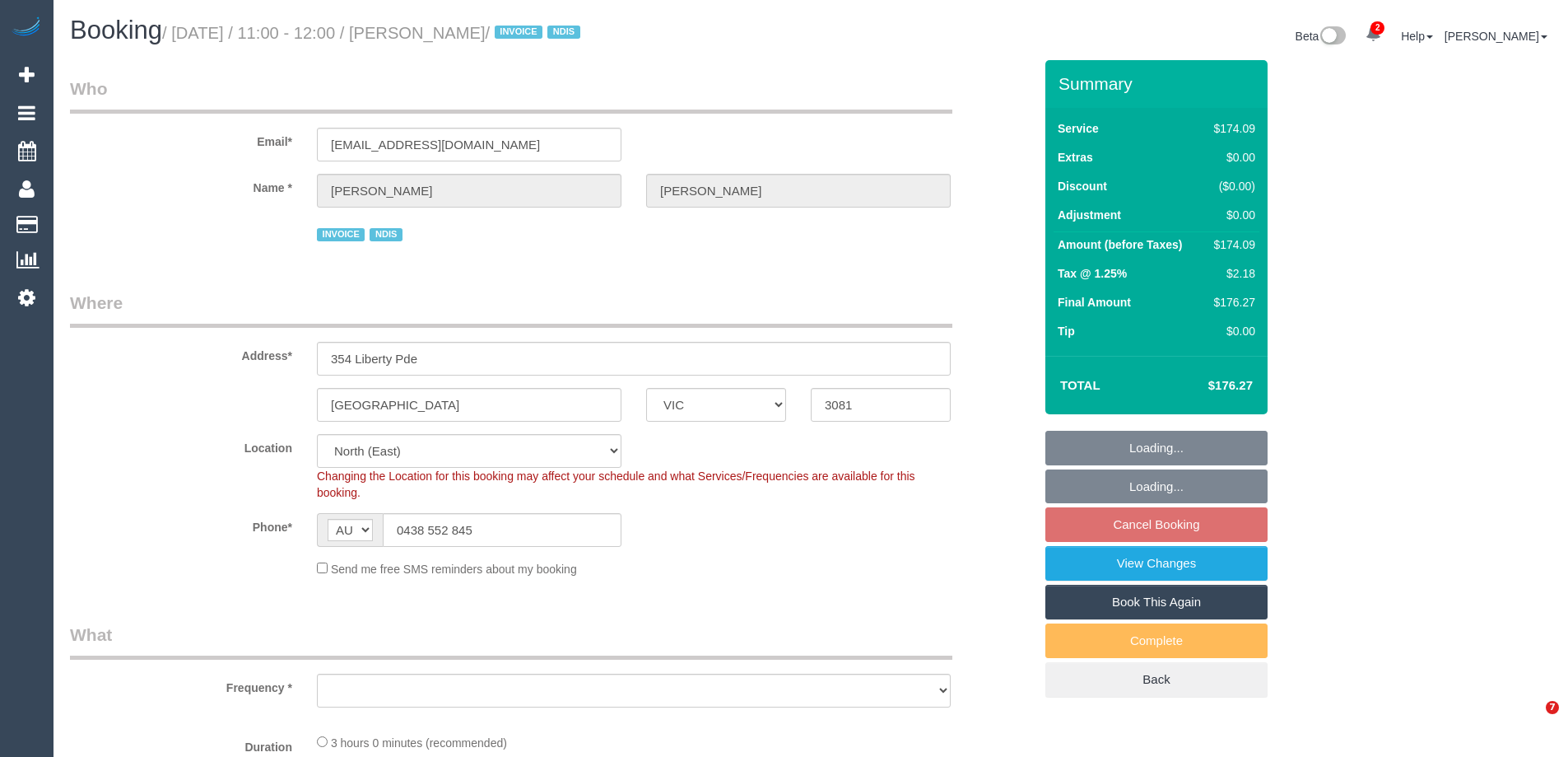
select select "VIC"
select select "object:1338"
select select "180"
select select "number:29"
select select "number:14"
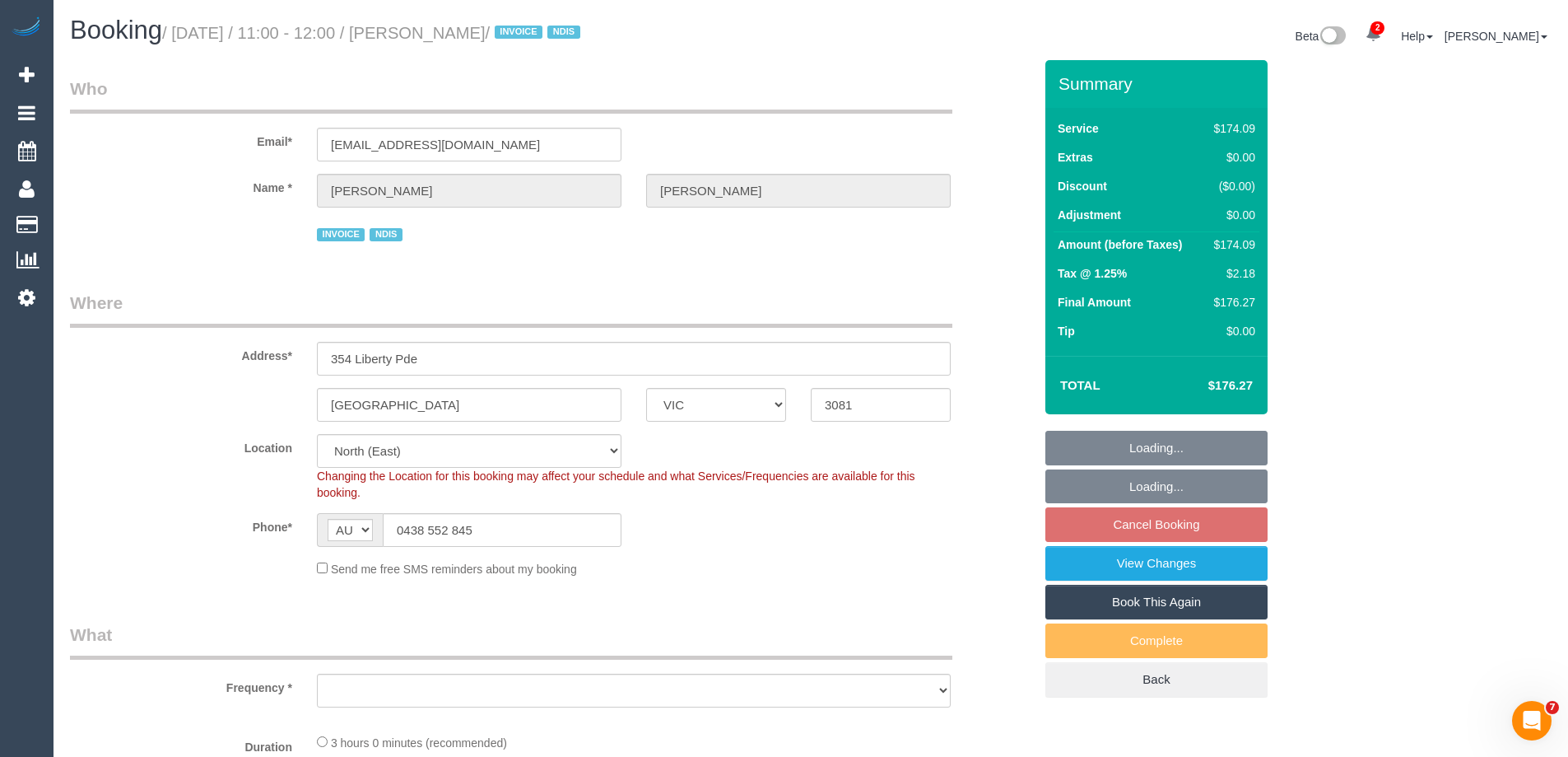
select select "number:18"
select select "number:25"
select select "number:35"
select select "number:26"
select select "object:1343"
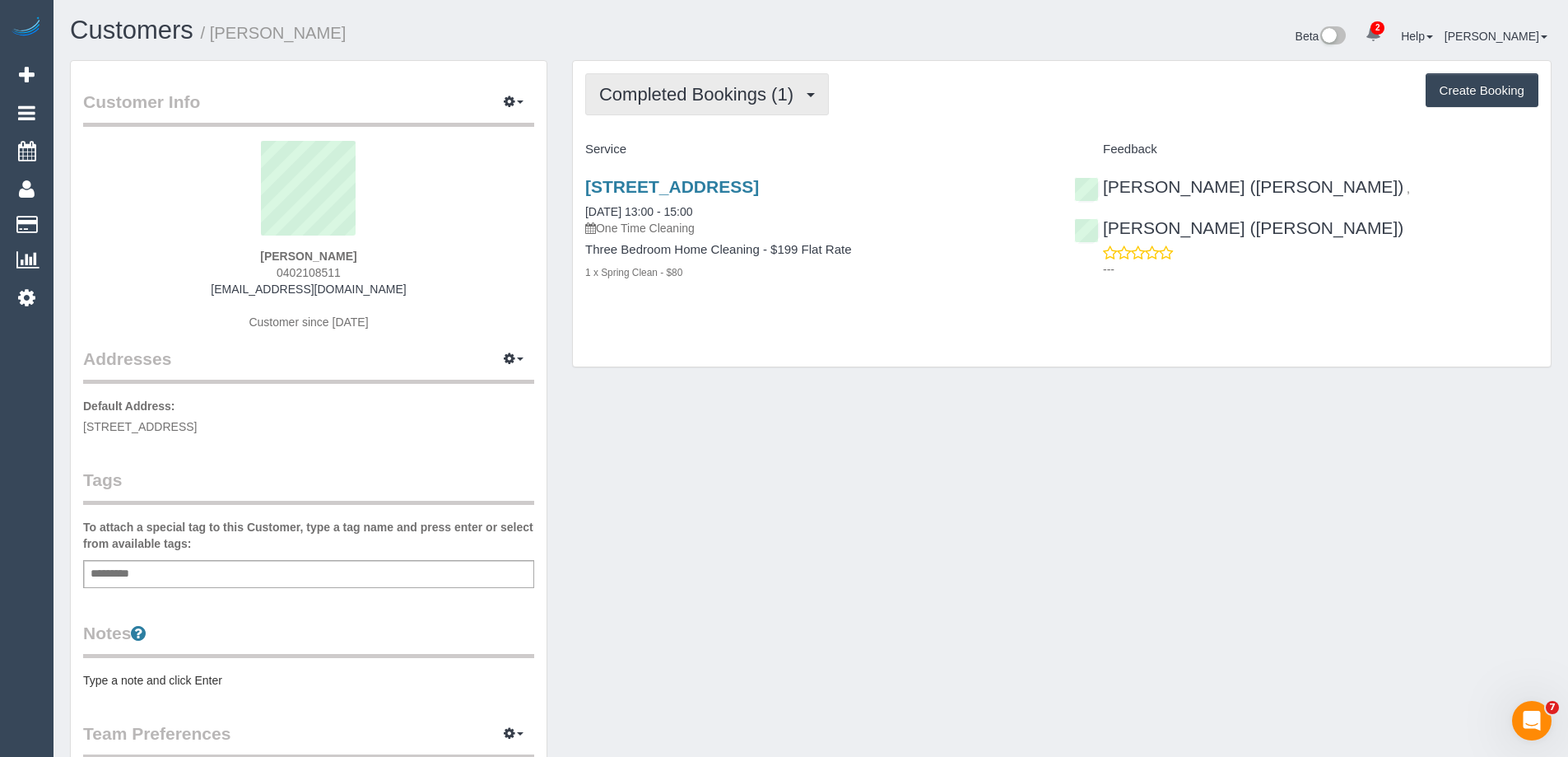
click at [735, 98] on span "Completed Bookings (1)" at bounding box center [700, 94] width 202 height 20
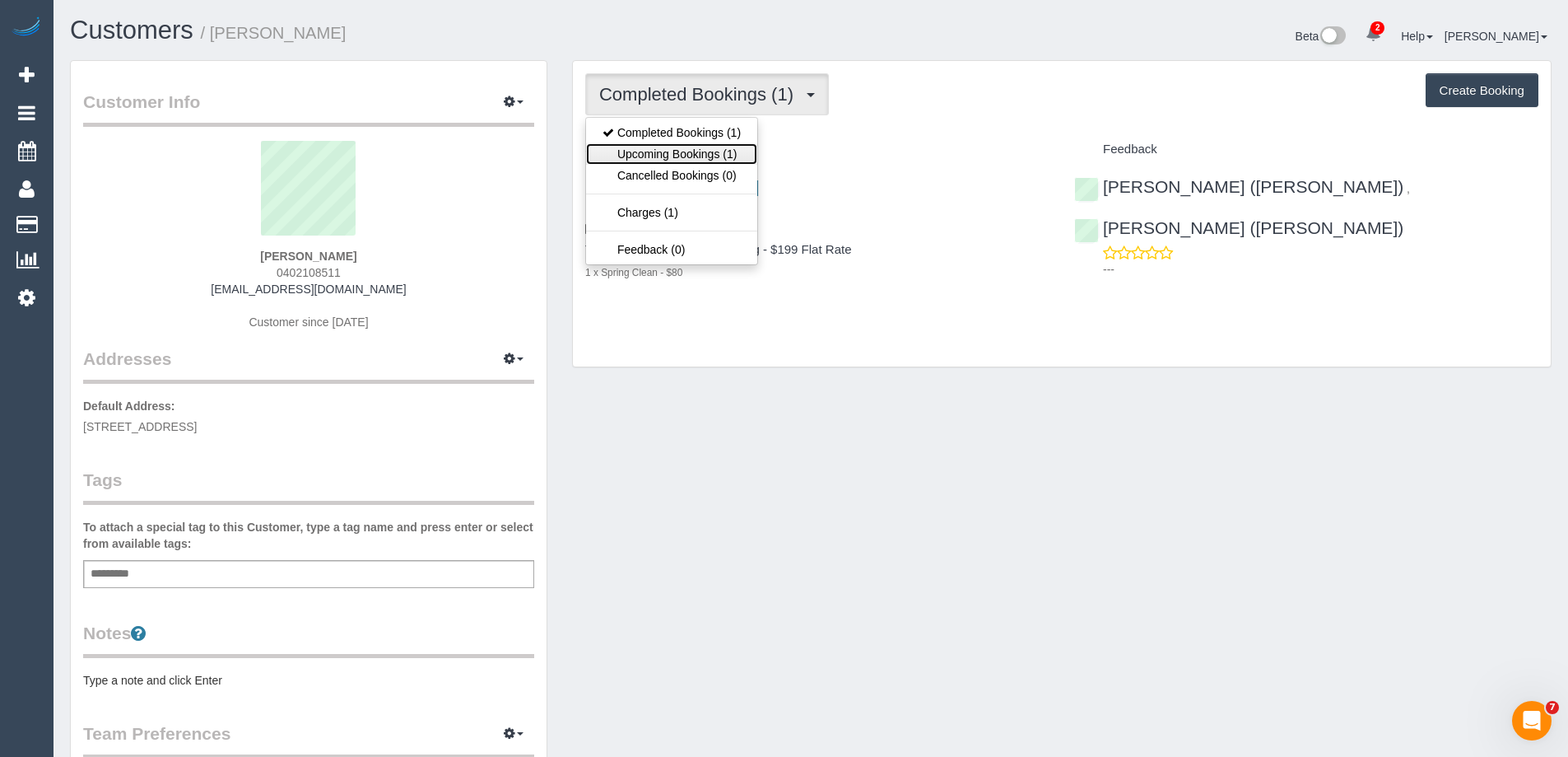
click at [716, 148] on link "Upcoming Bookings (1)" at bounding box center [671, 154] width 171 height 21
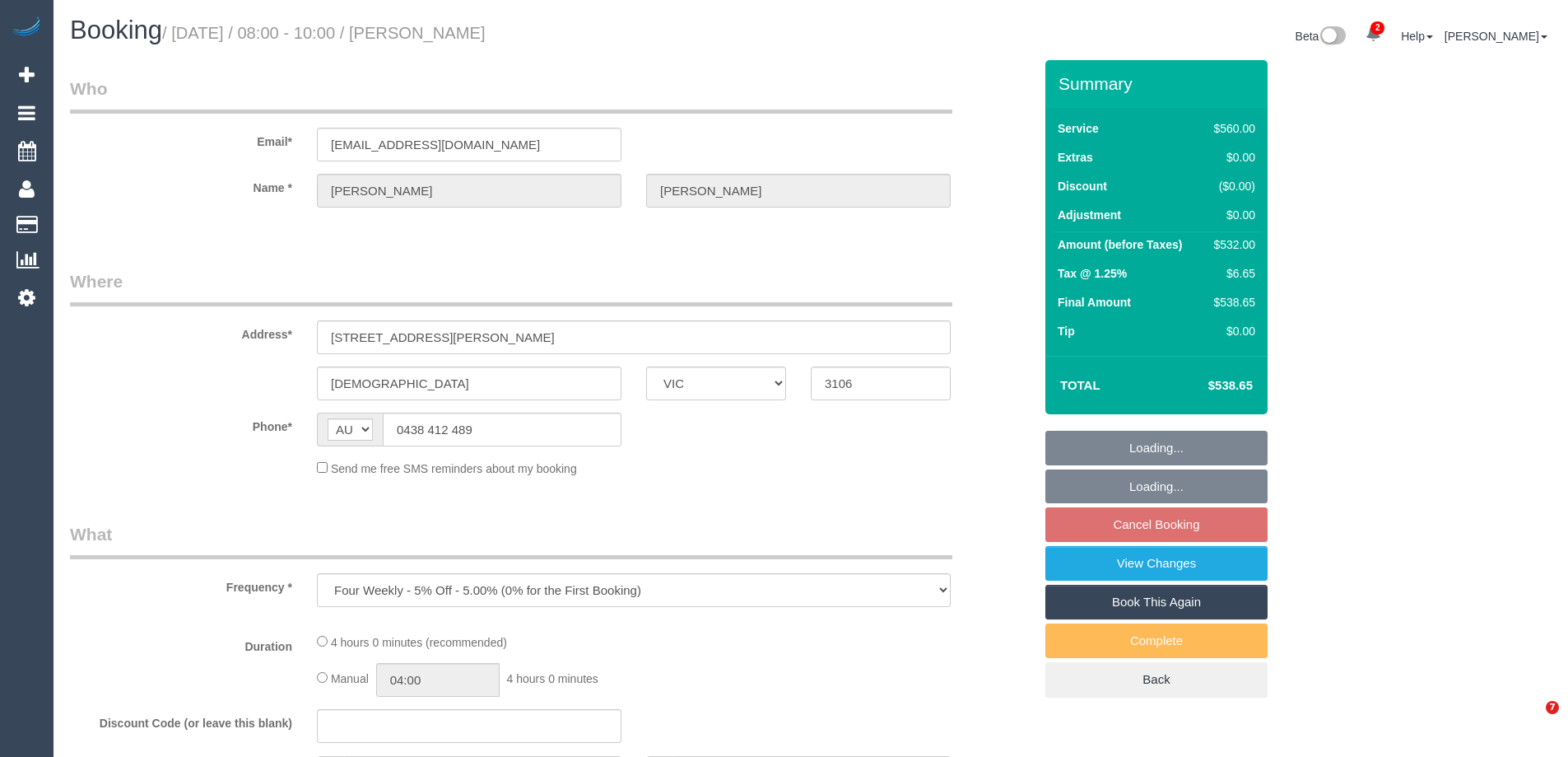
select select "VIC"
select select "string:stripe-pm_1QIMEW2GScqysDRVTgV6DieV"
select select "2"
select select "240"
select select "number:28"
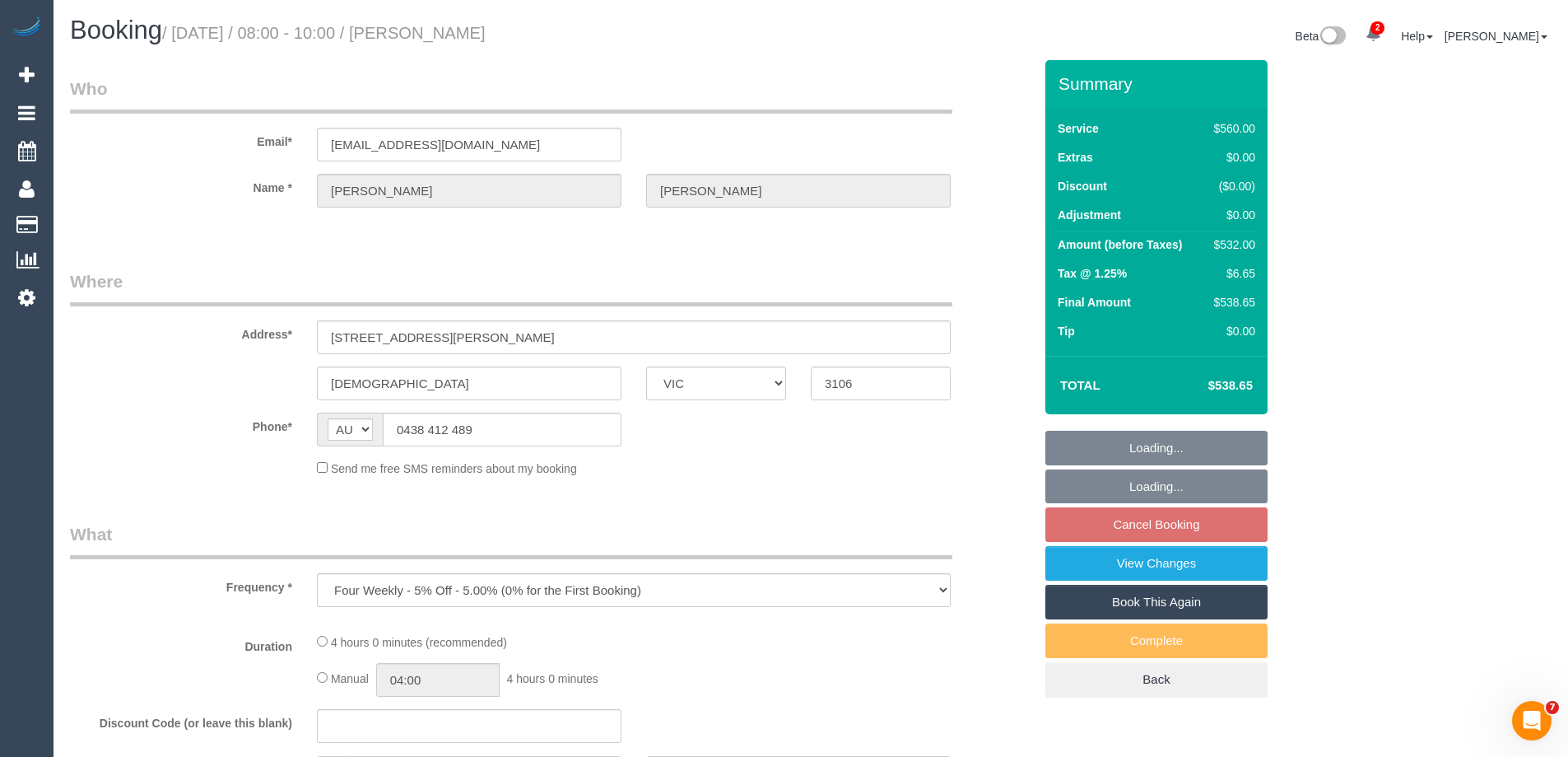
select select "number:14"
select select "number:19"
select select "number:25"
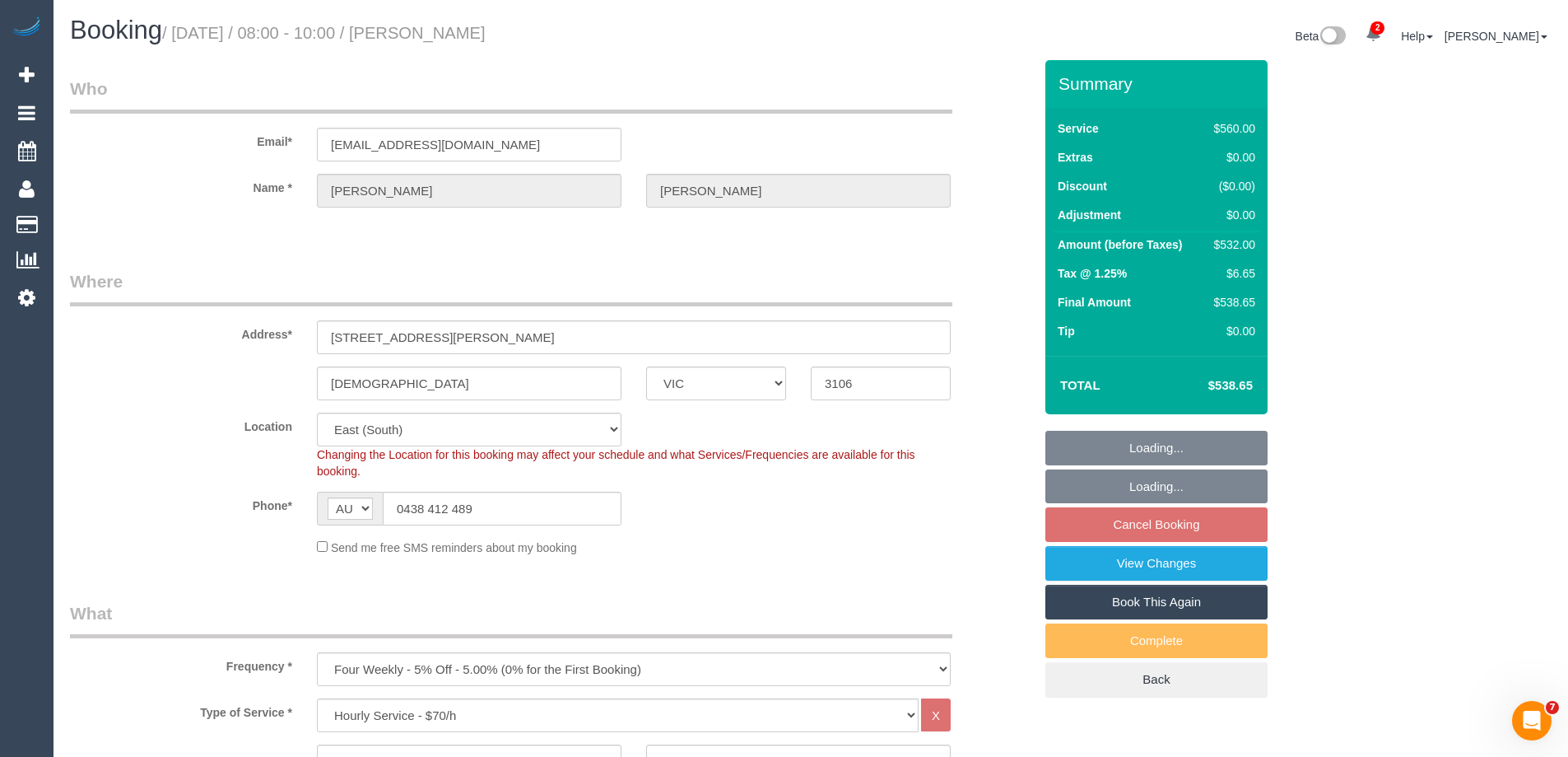
select select "object:1365"
select select "spot2"
drag, startPoint x: 386, startPoint y: 147, endPoint x: 153, endPoint y: 140, distance: 233.1
click at [153, 140] on div "Email* noonamena@bigpond.com" at bounding box center [552, 119] width 988 height 85
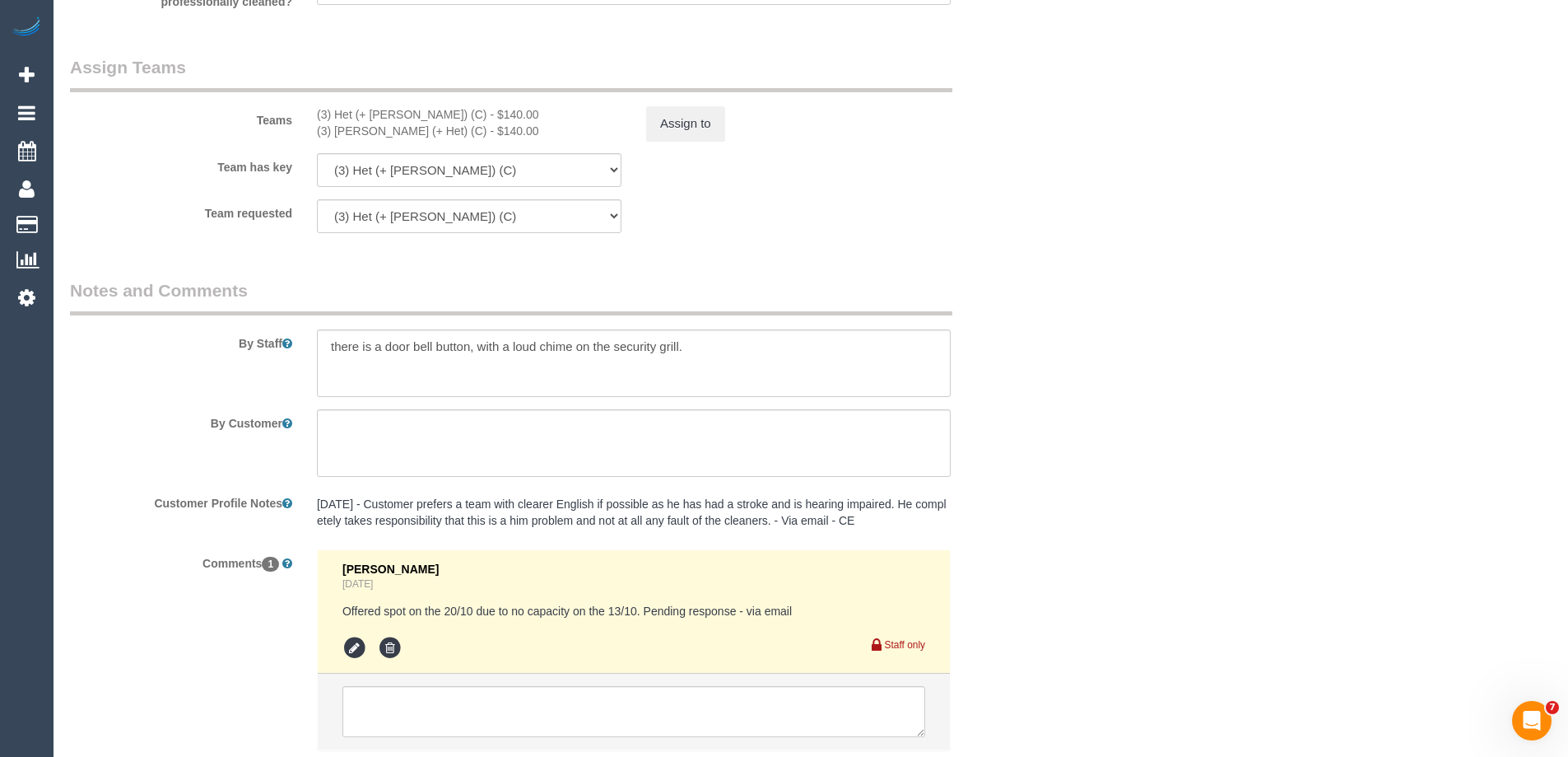
scroll to position [2470, 0]
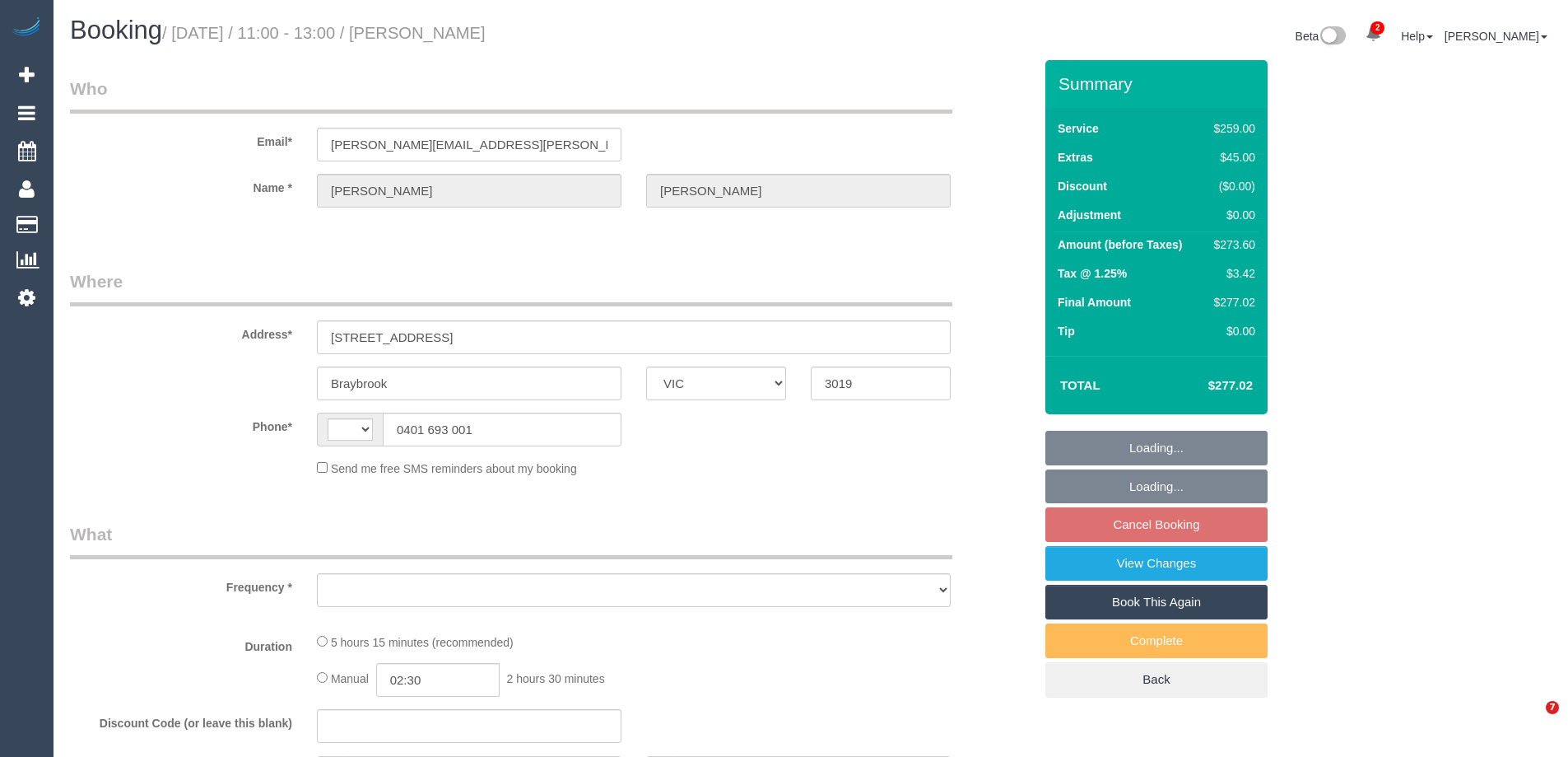
select select "VIC"
select select "string:stripe-pm_1M56LG2GScqysDRVUnOGVhBc"
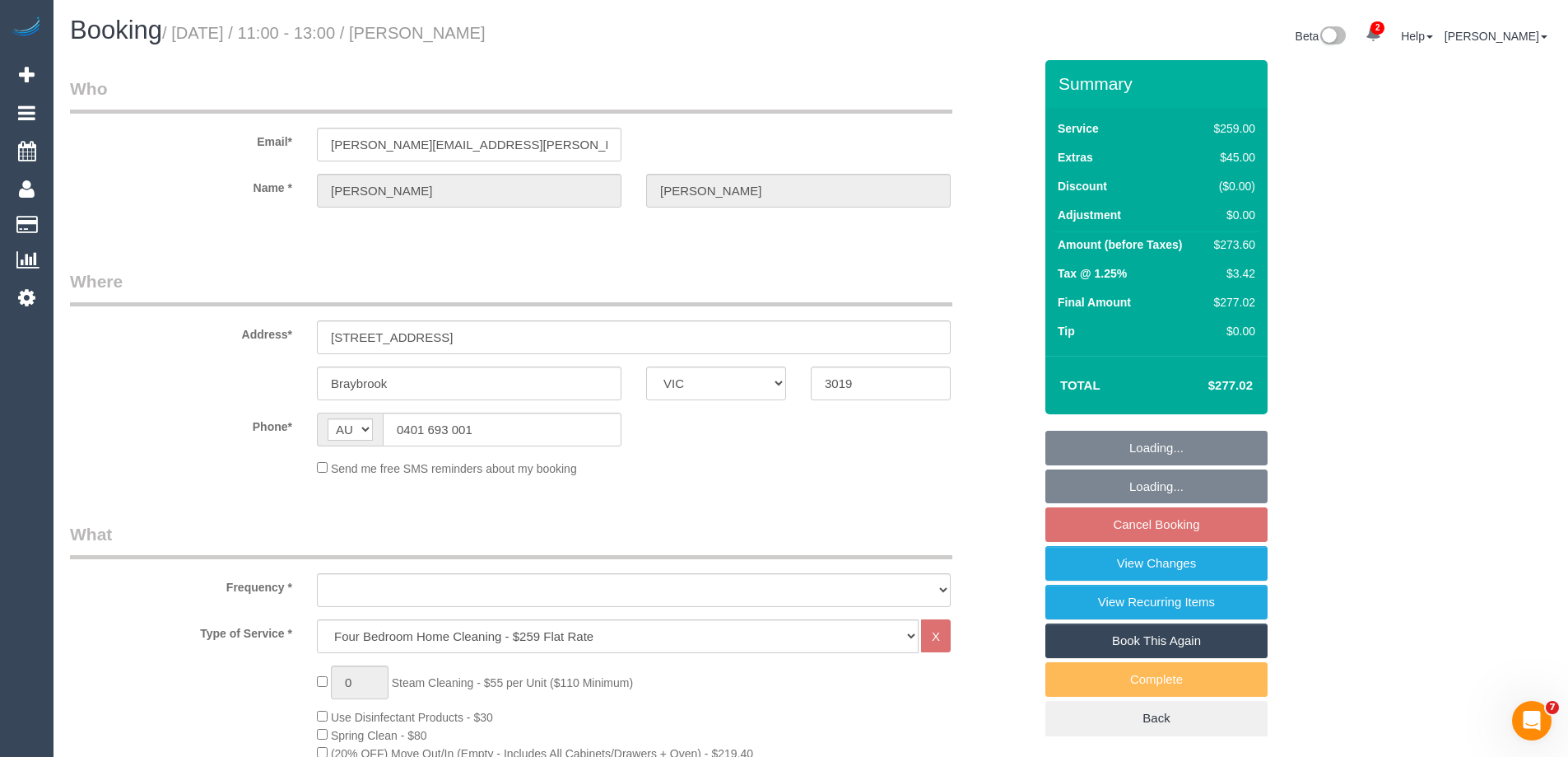
select select "string:AU"
select select "object:825"
select select "number:32"
select select "number:35"
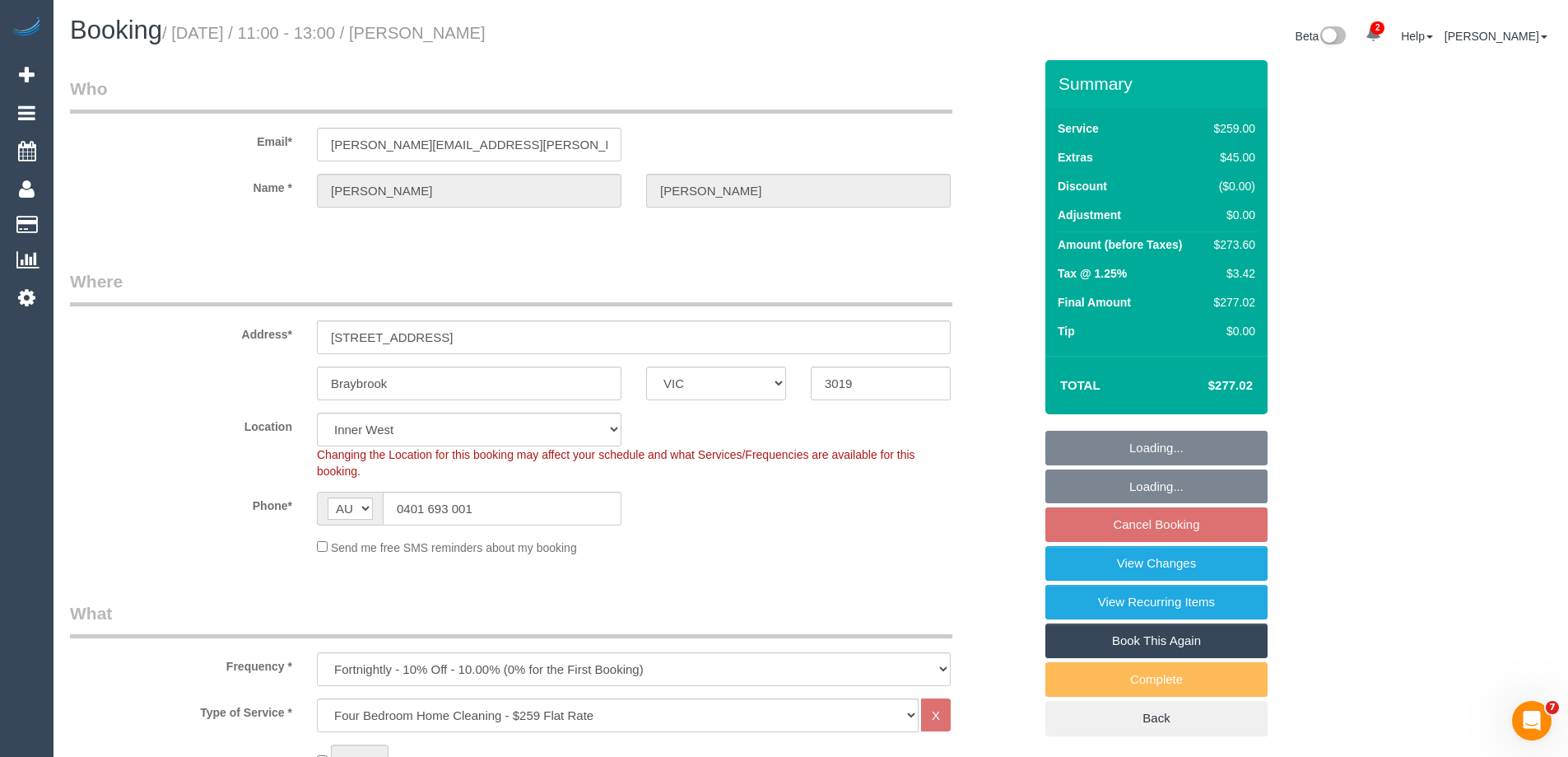
select select "object:1496"
select select "23080"
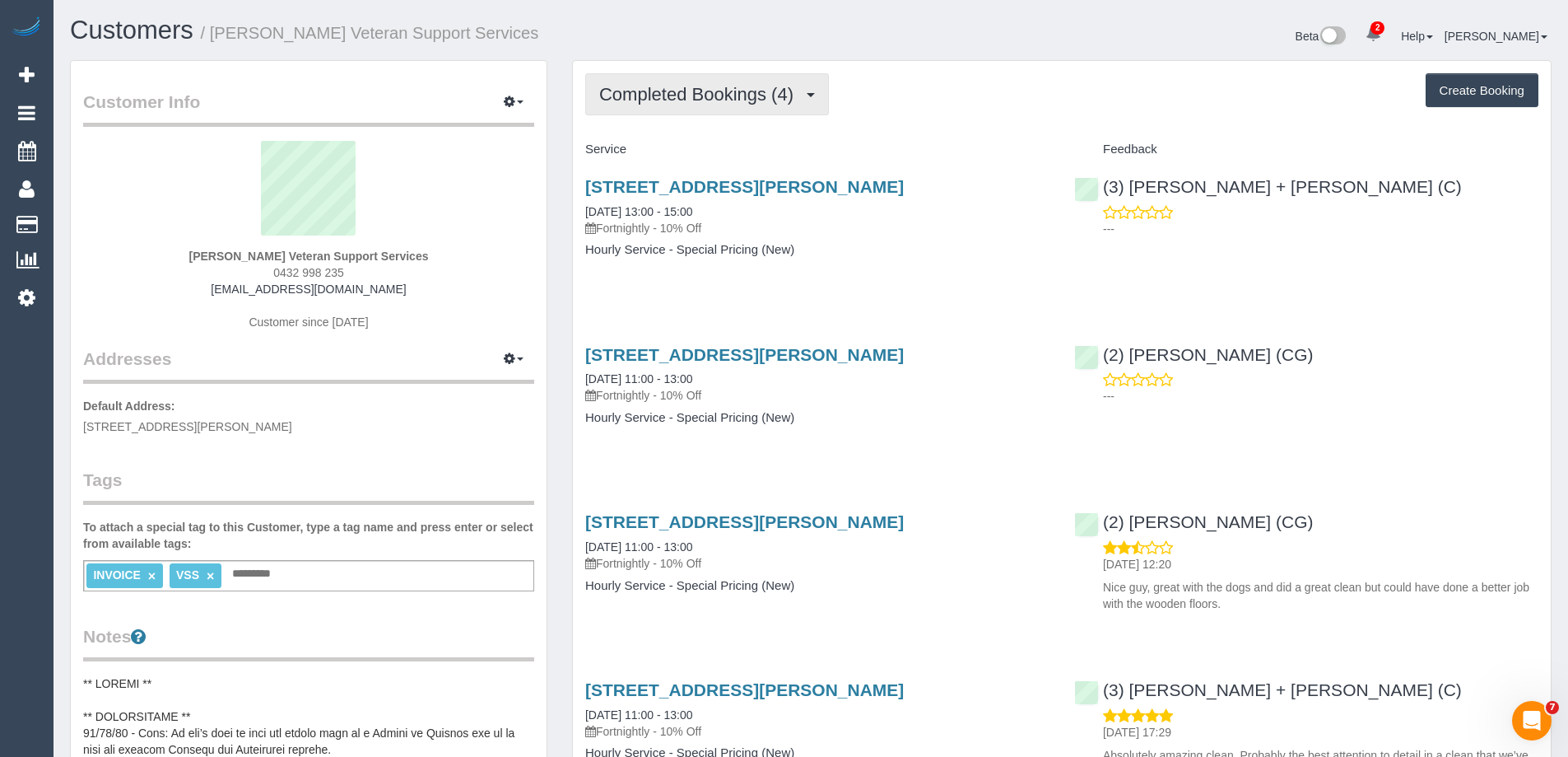
click at [683, 97] on span "Completed Bookings (4)" at bounding box center [700, 94] width 202 height 20
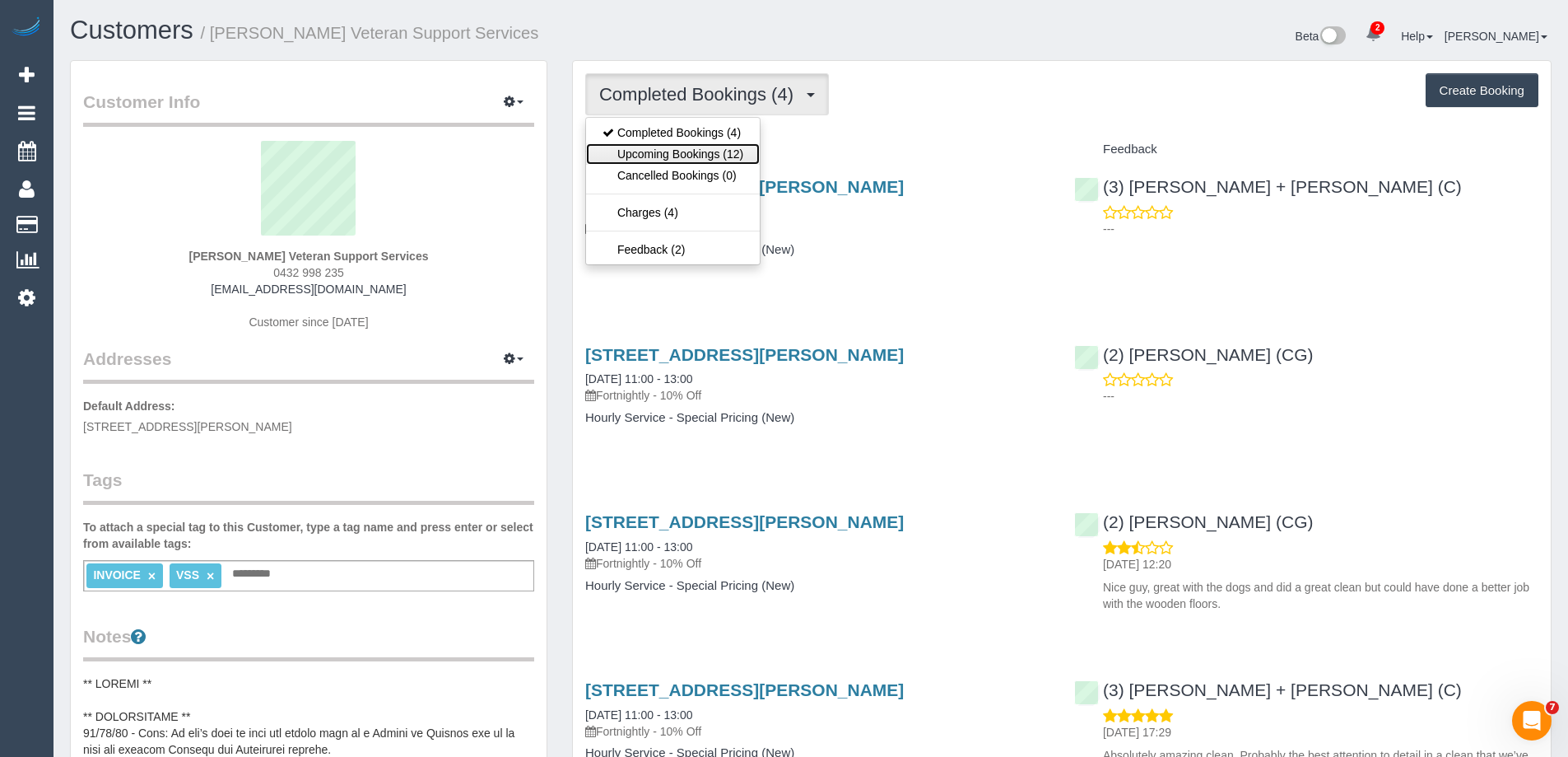
click at [699, 153] on link "Upcoming Bookings (12)" at bounding box center [673, 154] width 174 height 21
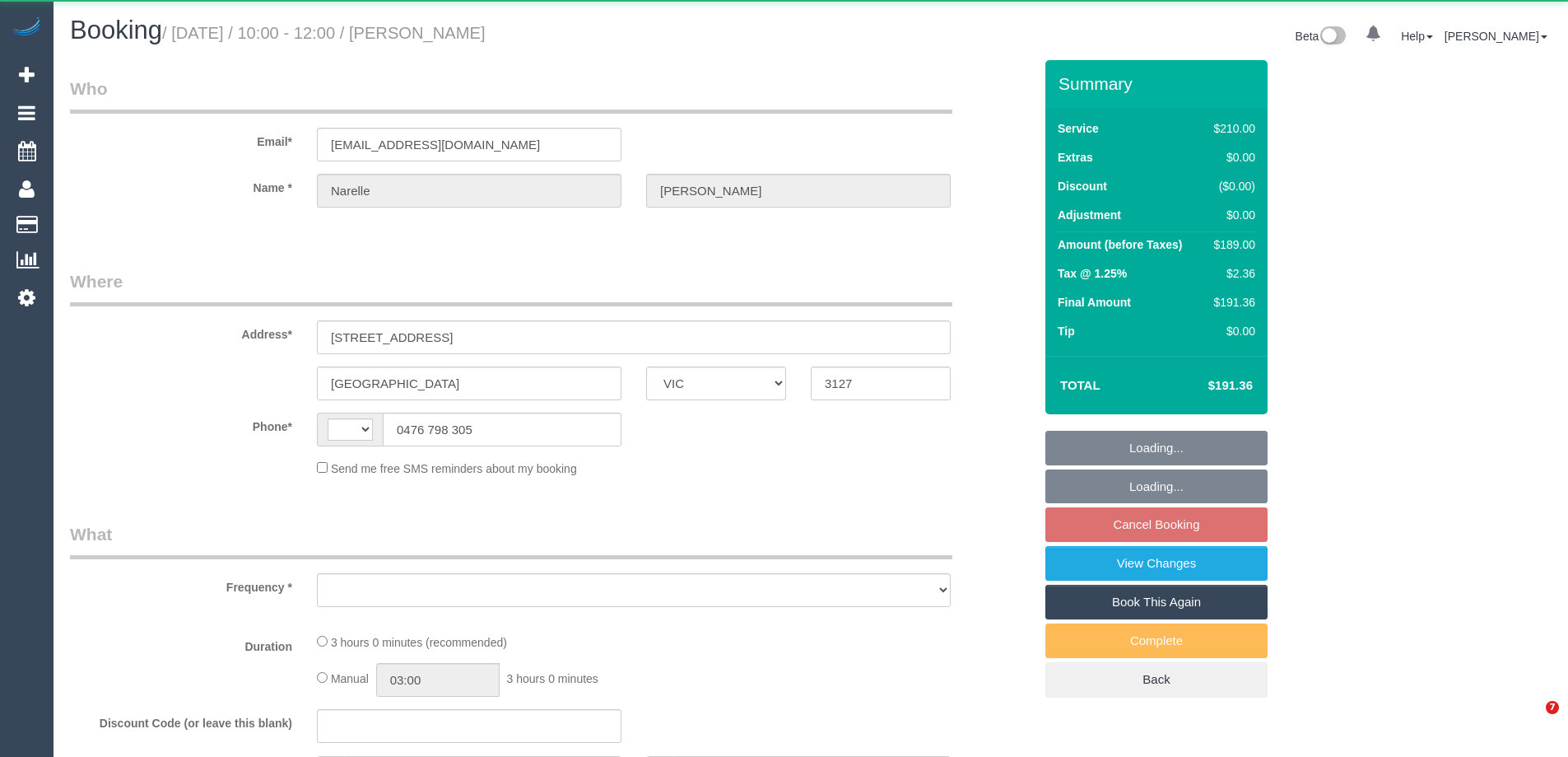
select select "VIC"
select select "180"
select select "number:27"
select select "number:14"
select select "number:19"
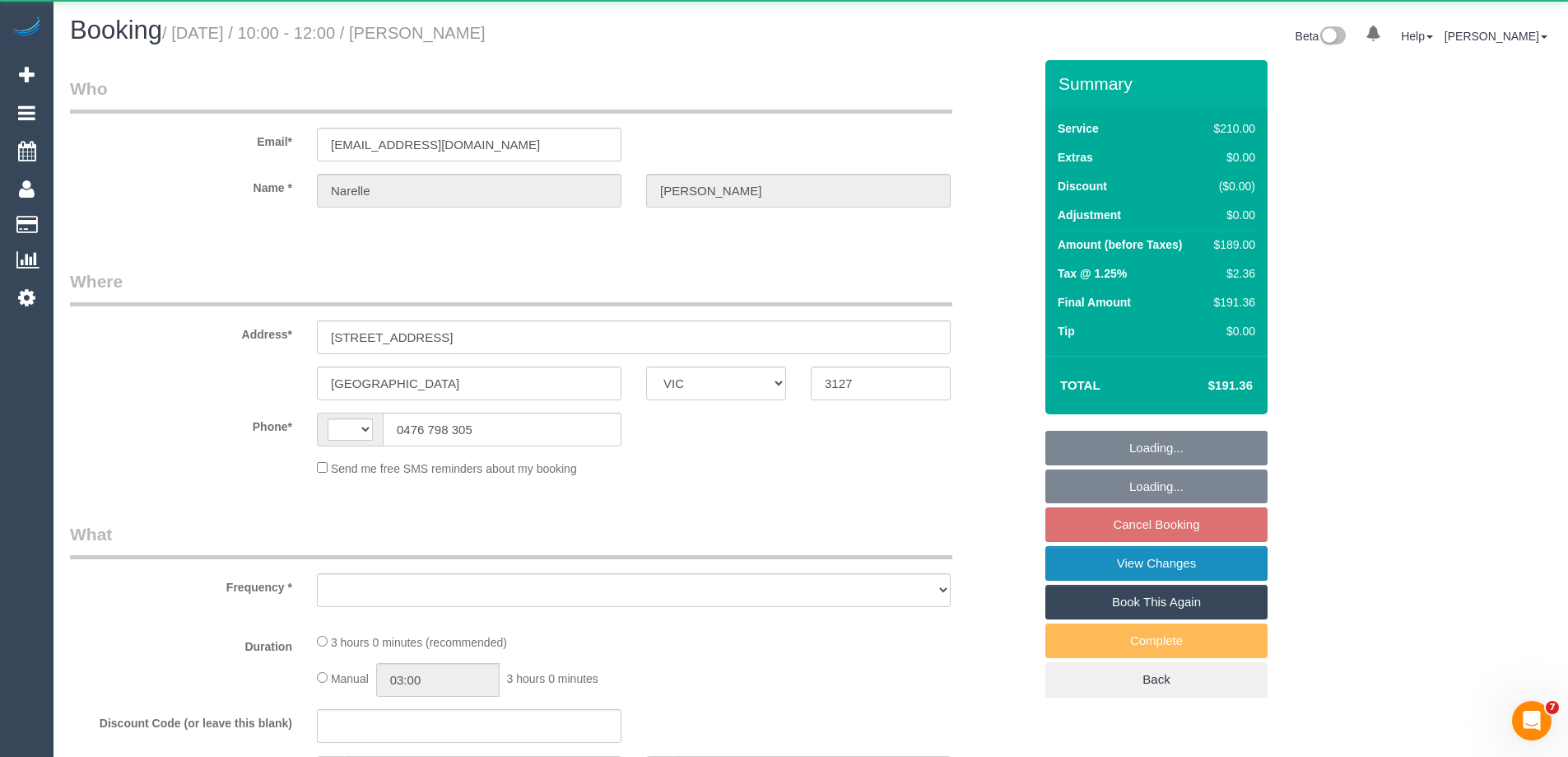
select select "number:24"
select select "number:33"
select select "number:13"
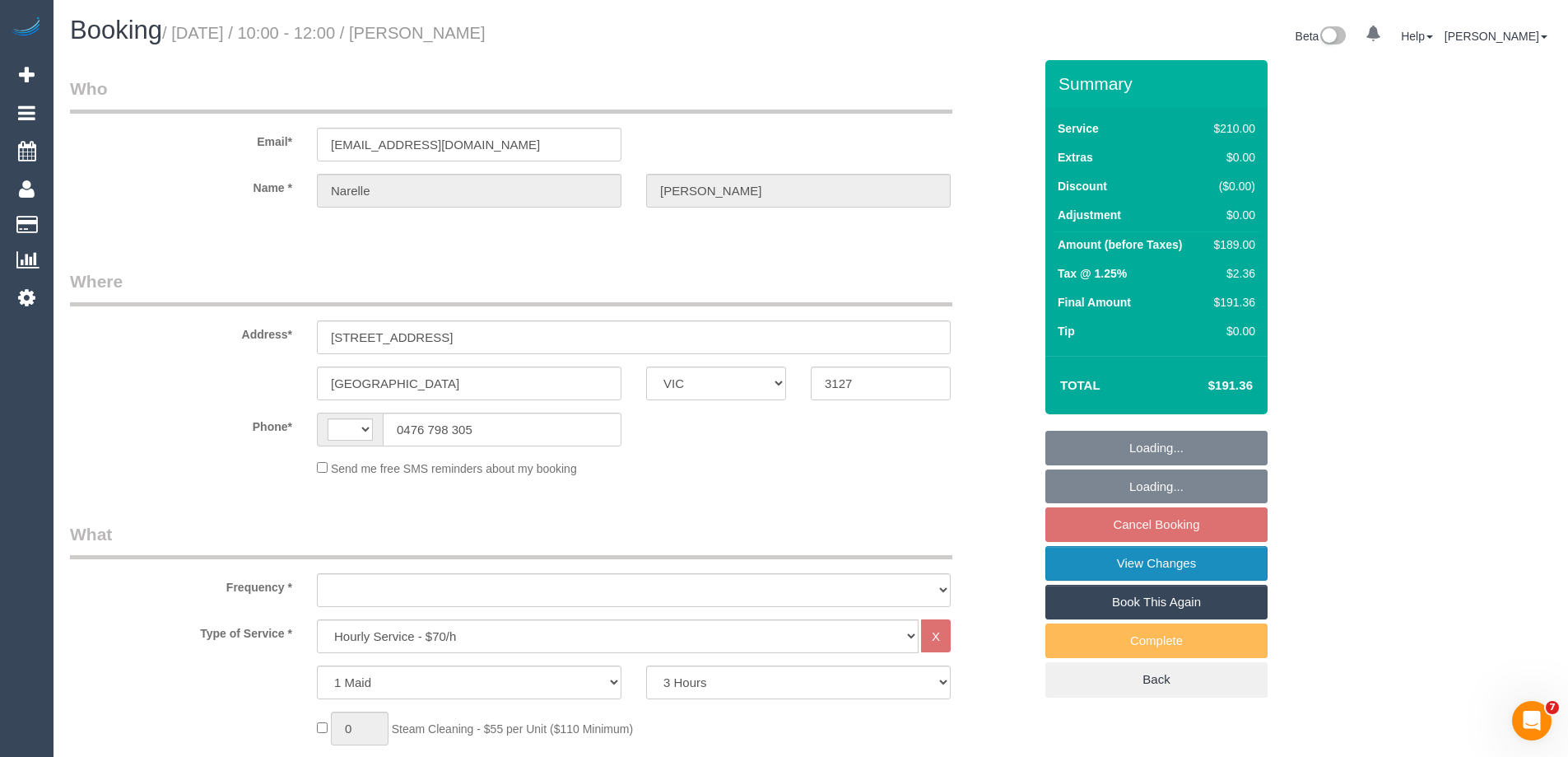
click at [1101, 564] on link "View Changes" at bounding box center [1156, 564] width 222 height 35
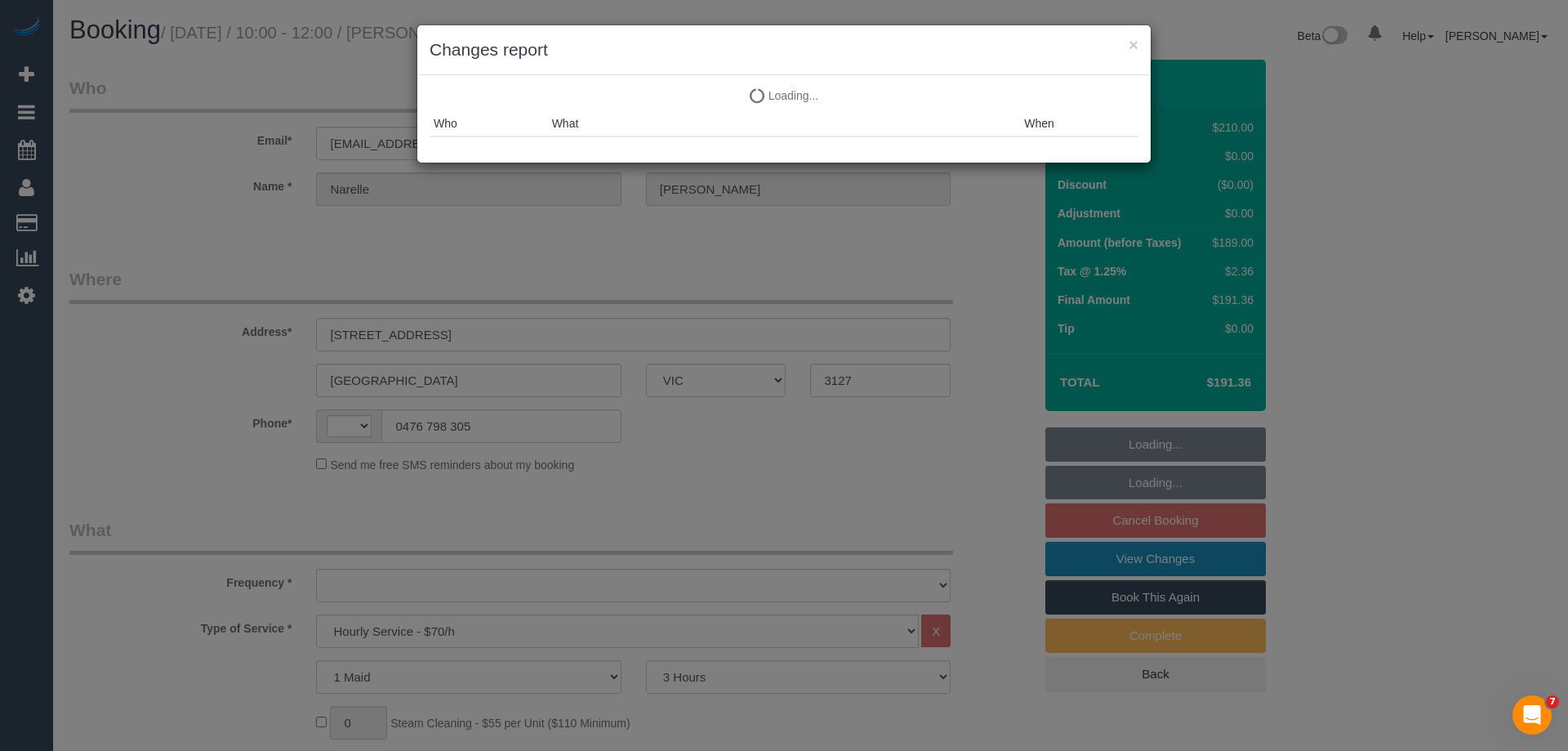
select select "string:AU"
select select "string:stripe-pm_1Rn8F52GScqysDRVQMoDzNUv"
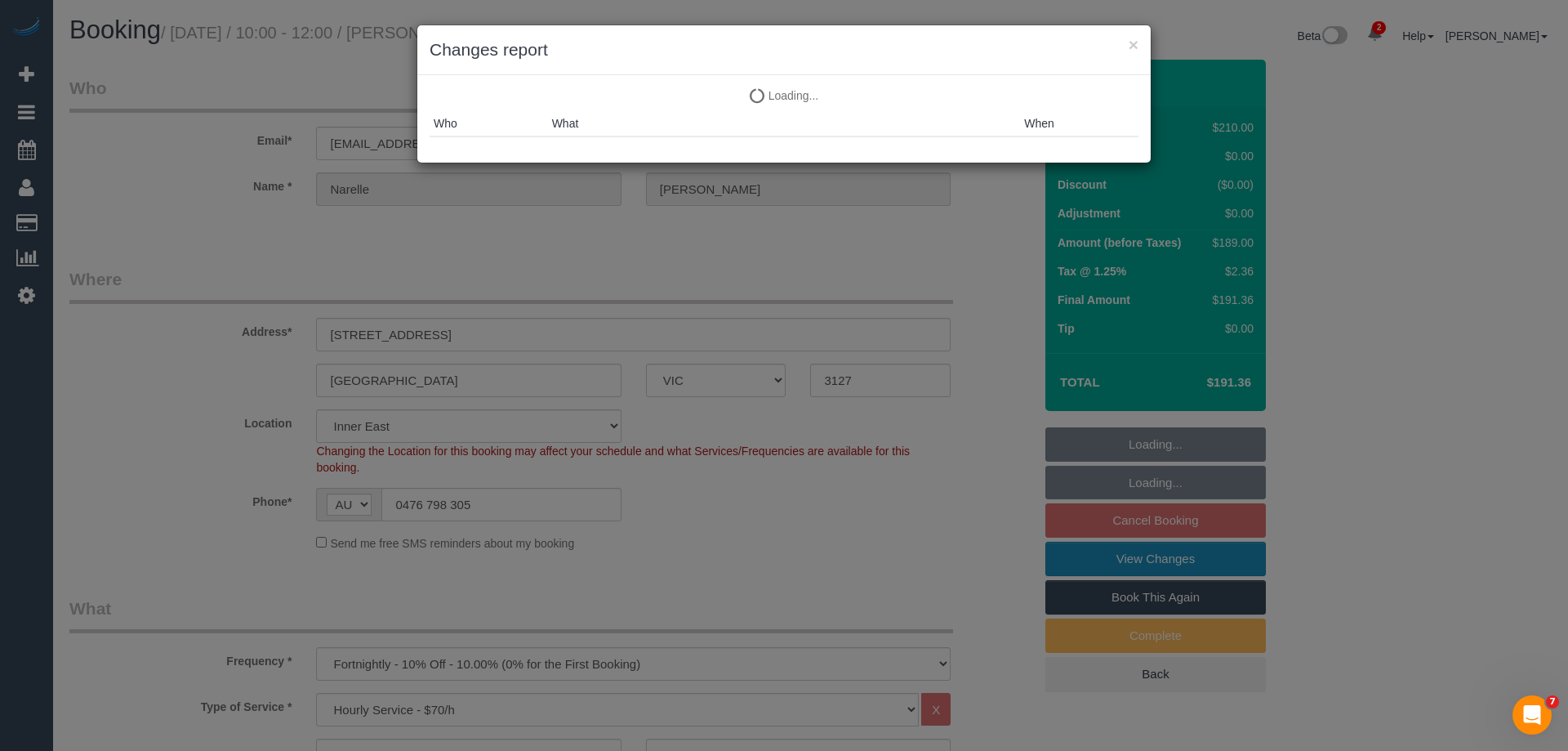
select select "object:1740"
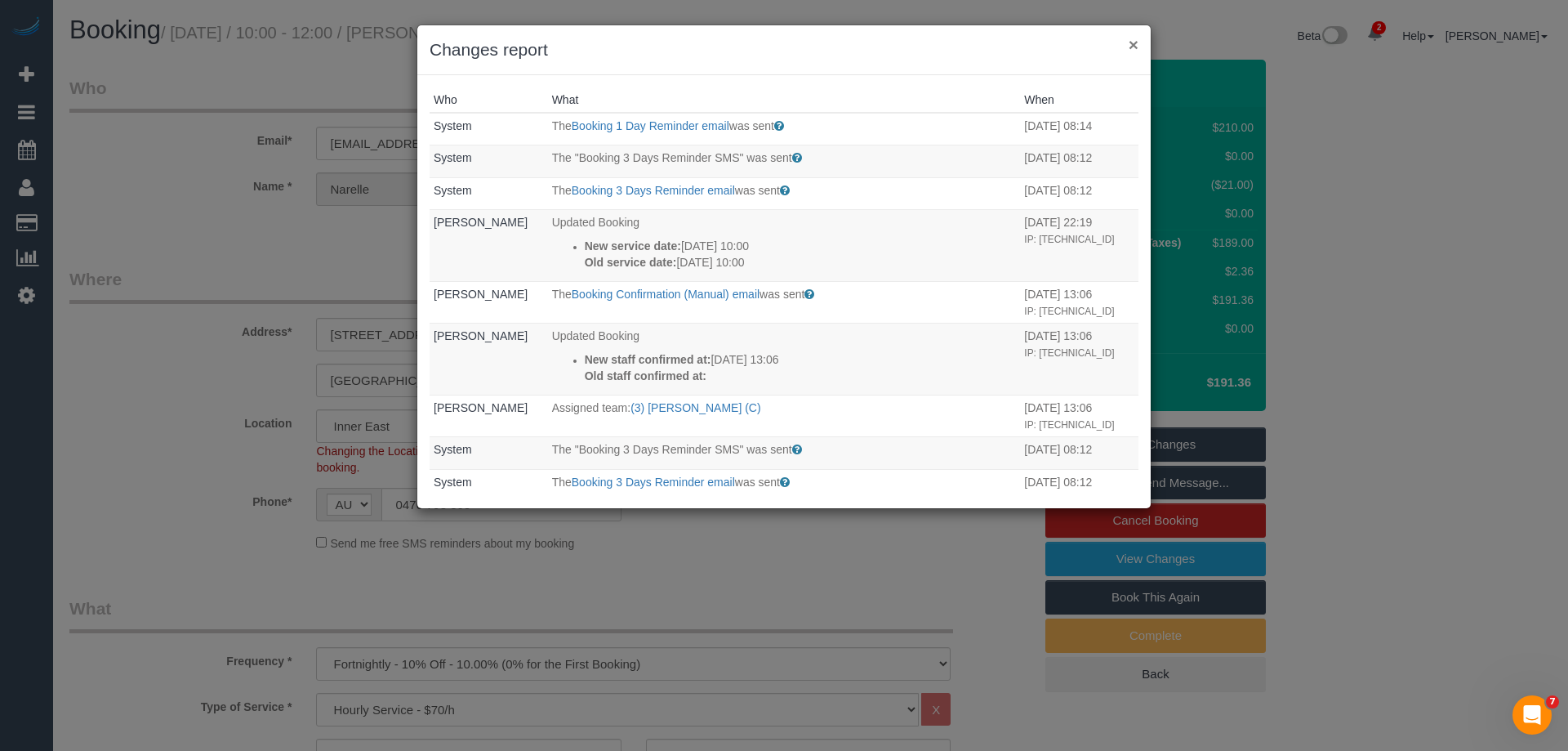
click at [1135, 43] on button "×" at bounding box center [1134, 44] width 10 height 17
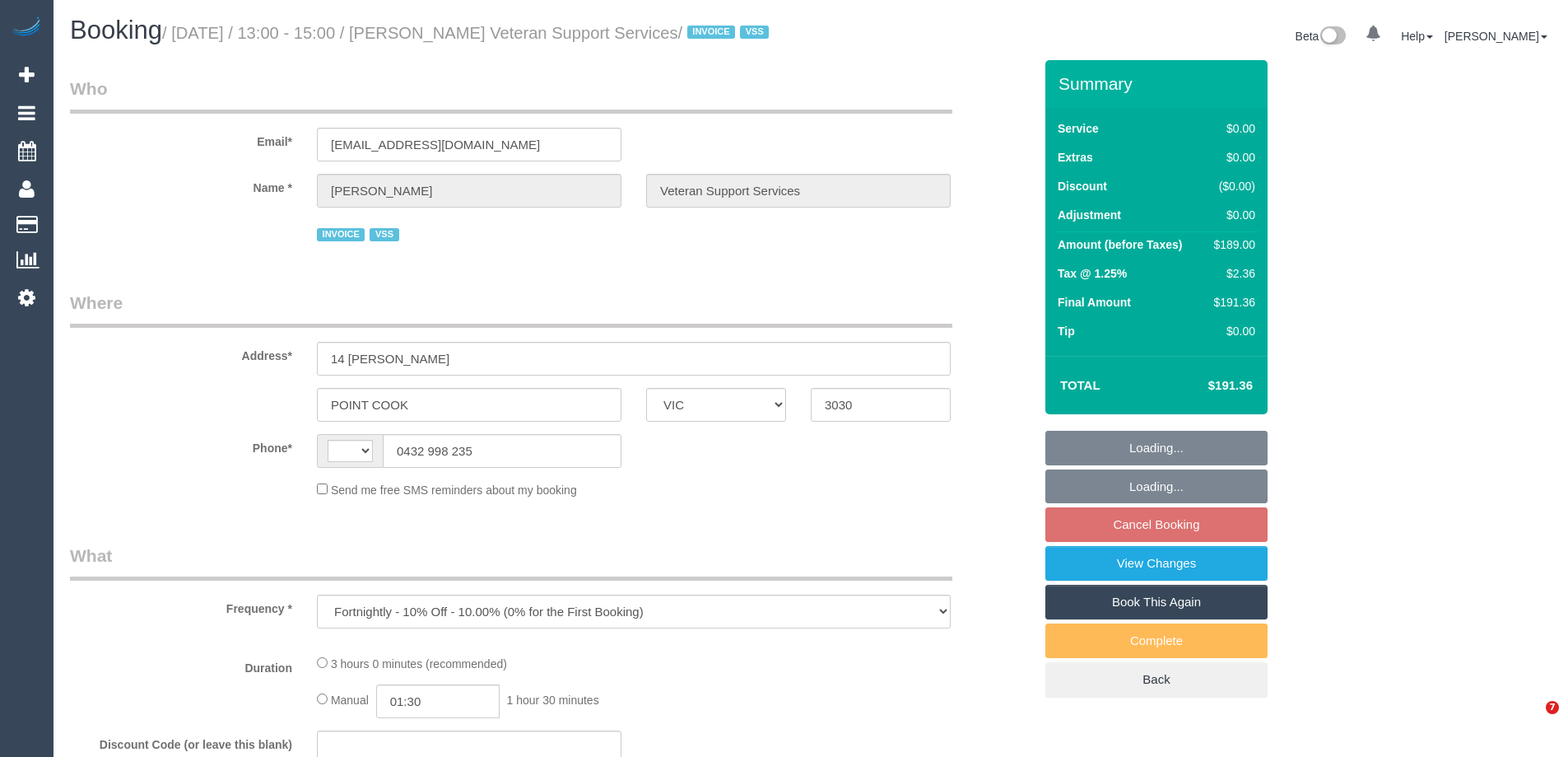
select select "VIC"
select select "string:AU"
select select "180"
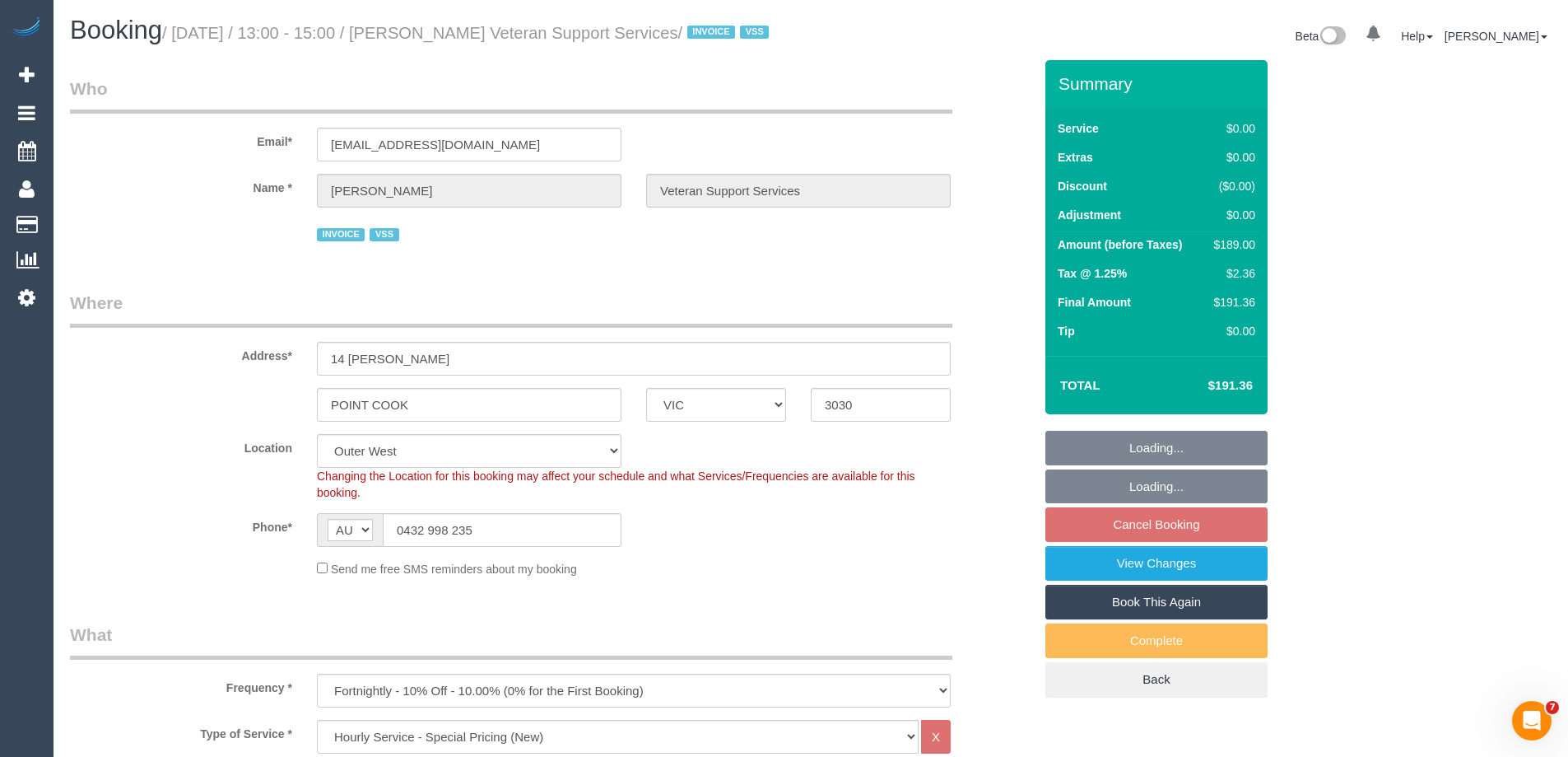
select select "object:1206"
select select "number:27"
select select "number:14"
select select "number:19"
select select "number:36"
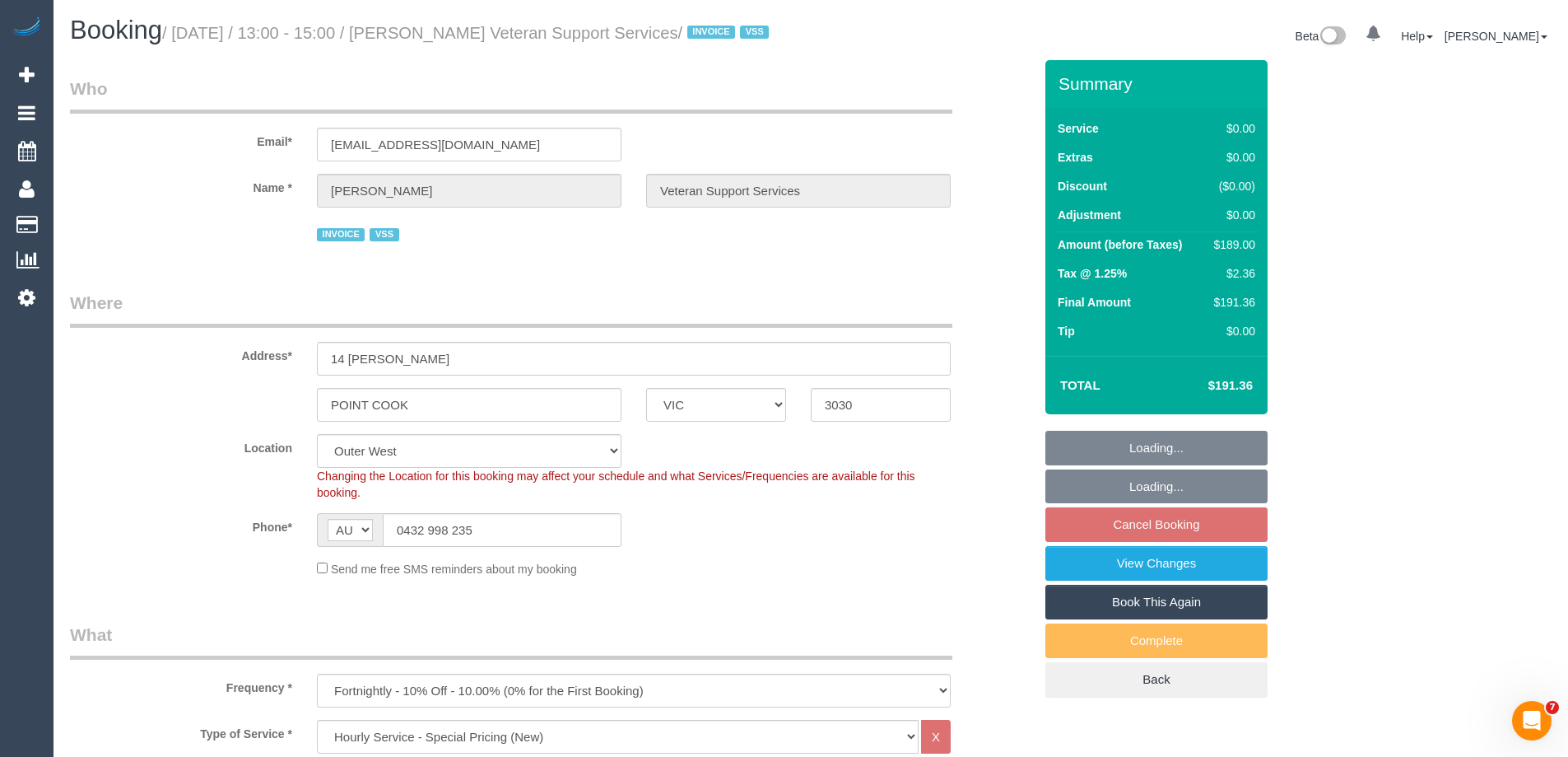
select select "number:34"
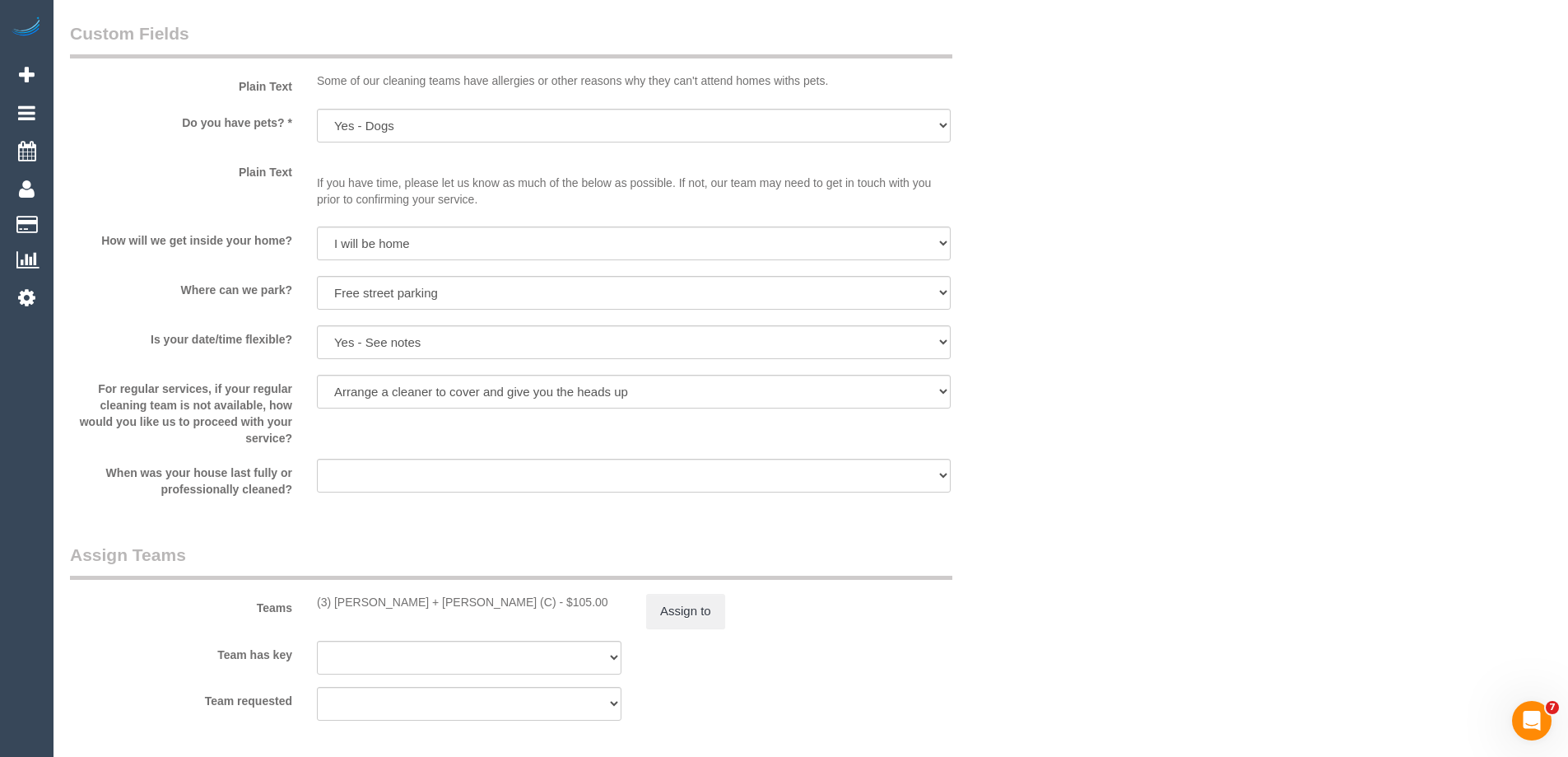
scroll to position [2058, 0]
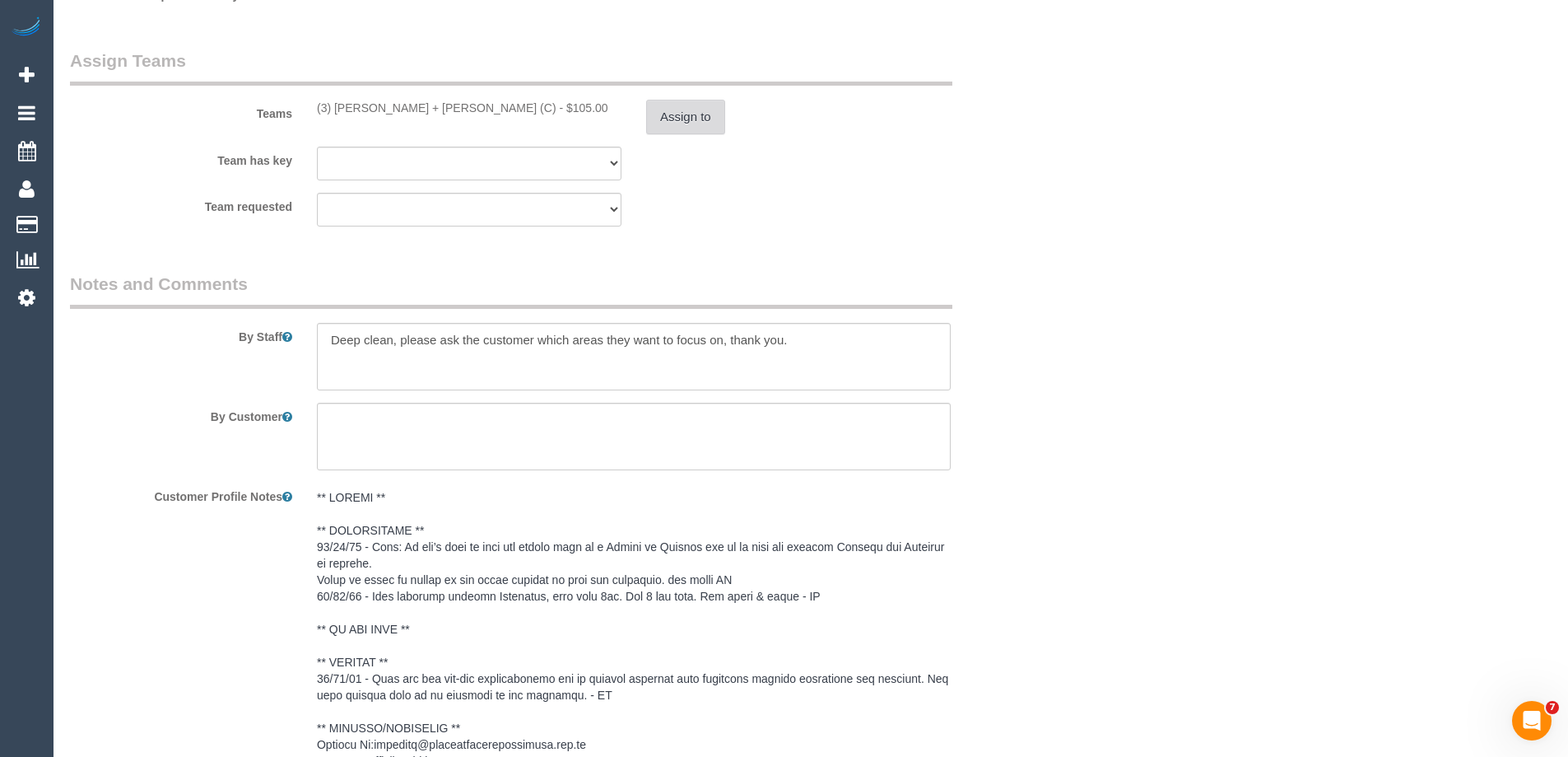
click at [690, 134] on button "Assign to" at bounding box center [685, 117] width 79 height 35
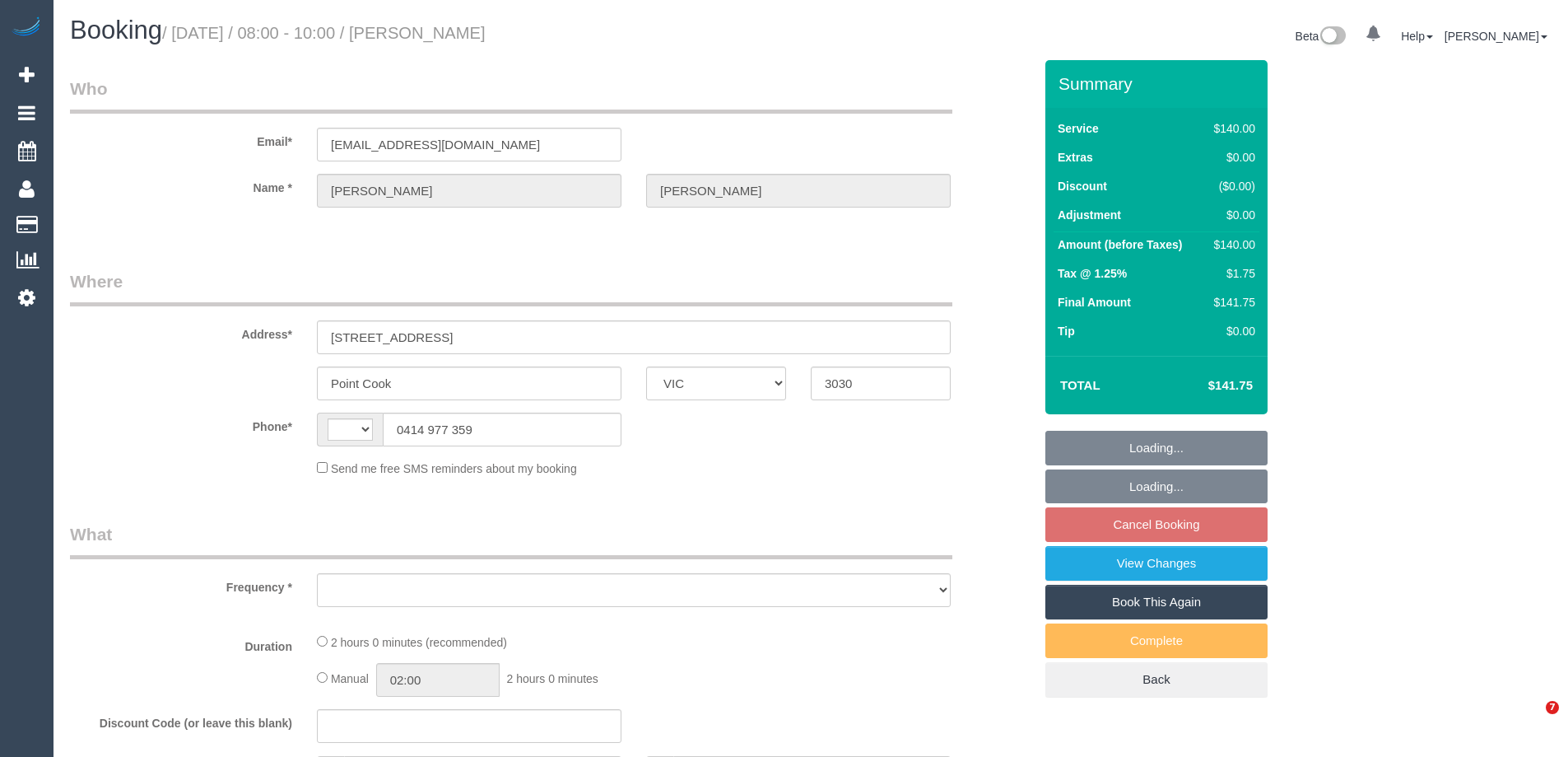
select select "VIC"
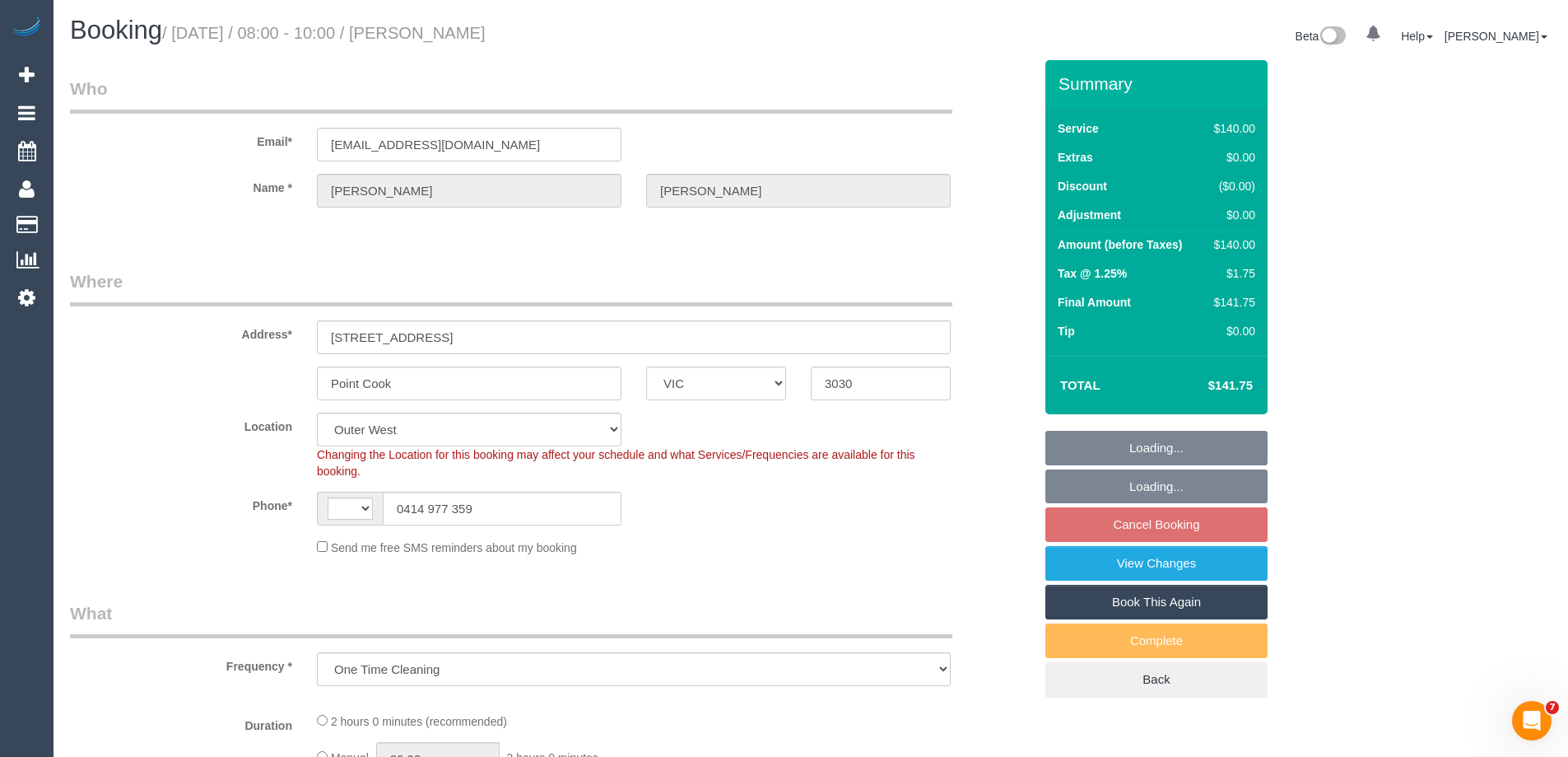
select select "object:1090"
select select "string:AU"
select select "number:28"
select select "number:14"
select select "number:18"
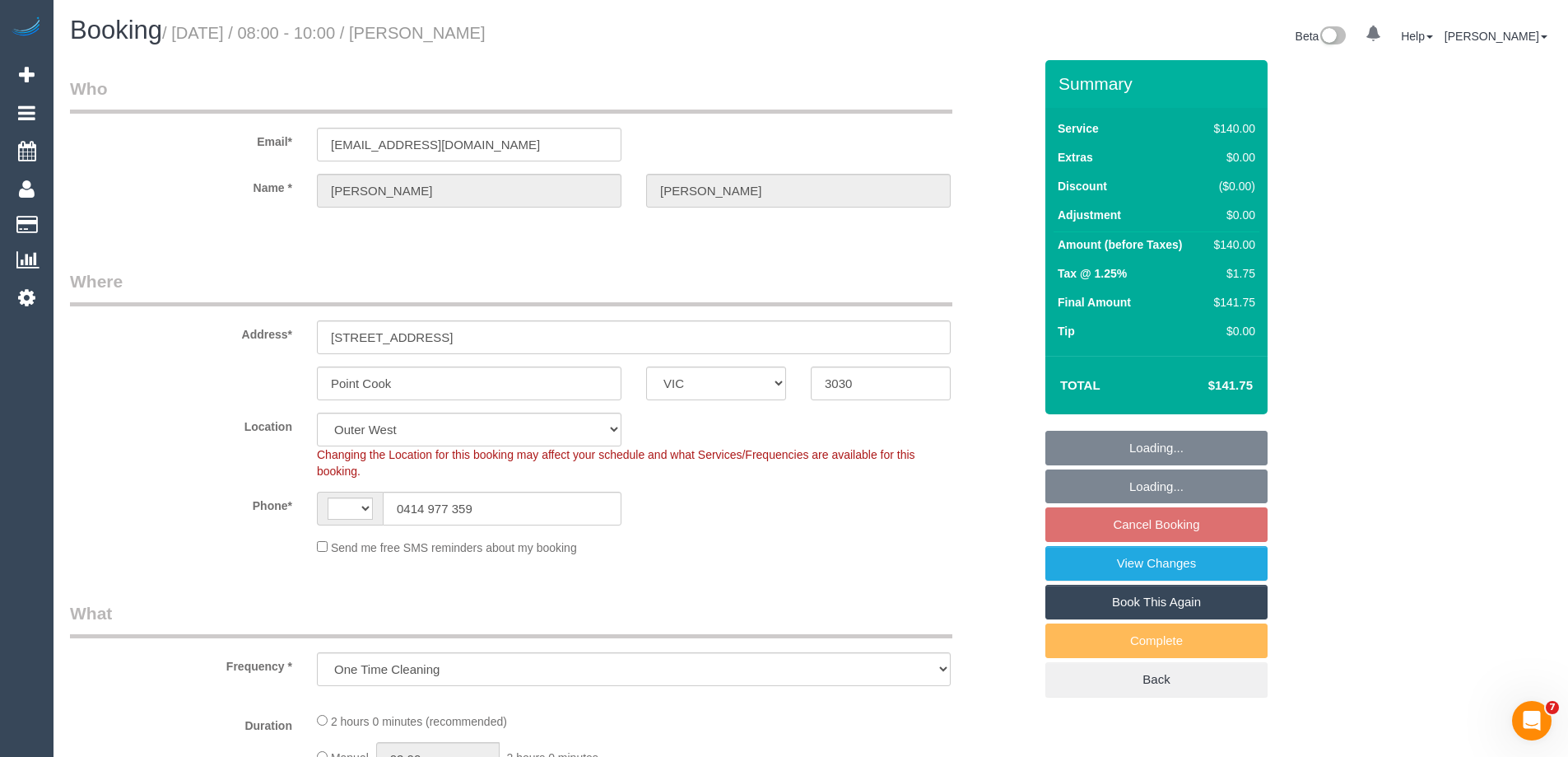
select select "number:24"
select select "number:13"
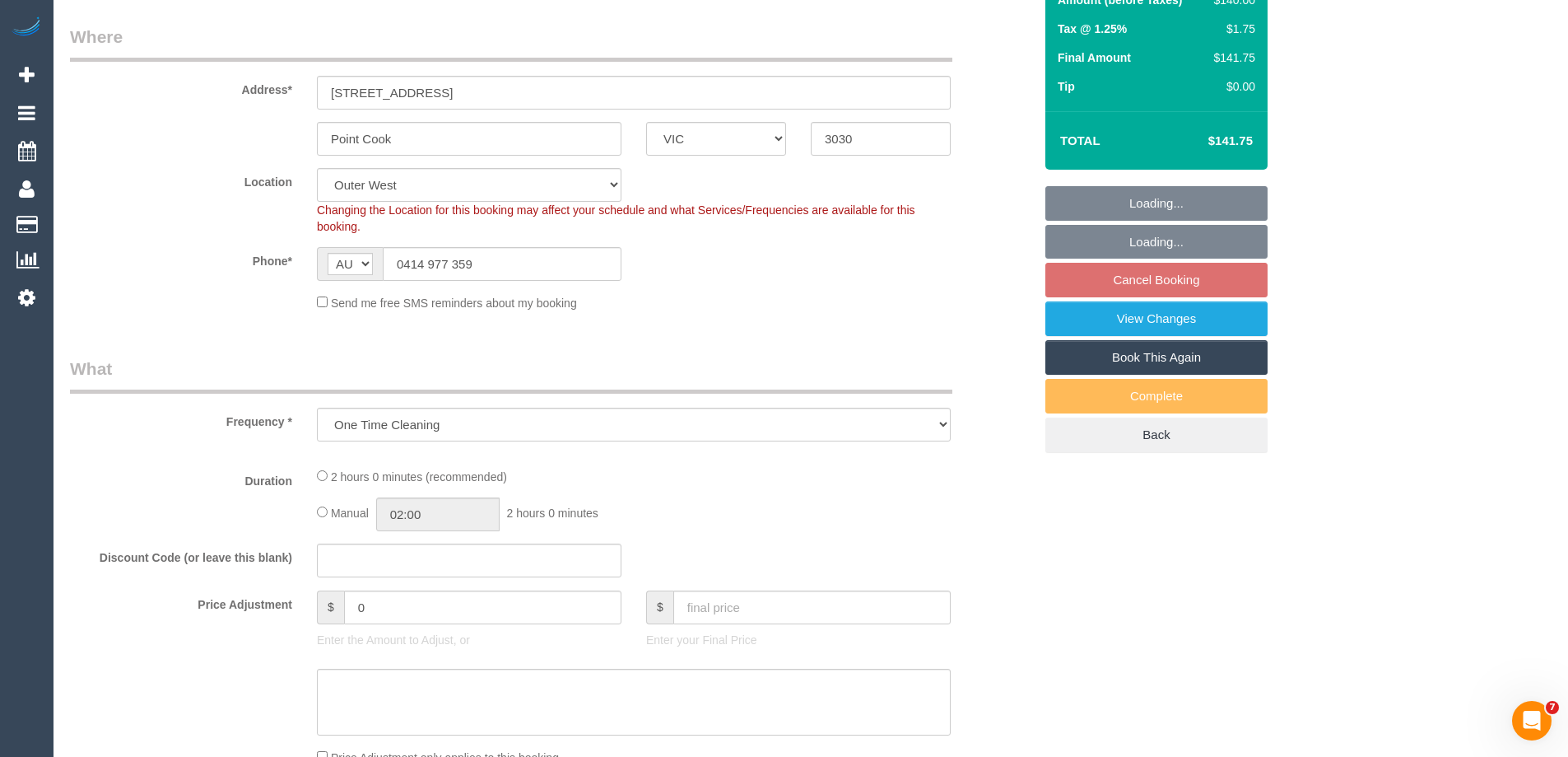
select select "string:stripe-pm_1RtTHr2GScqysDRVfduBJ9eD"
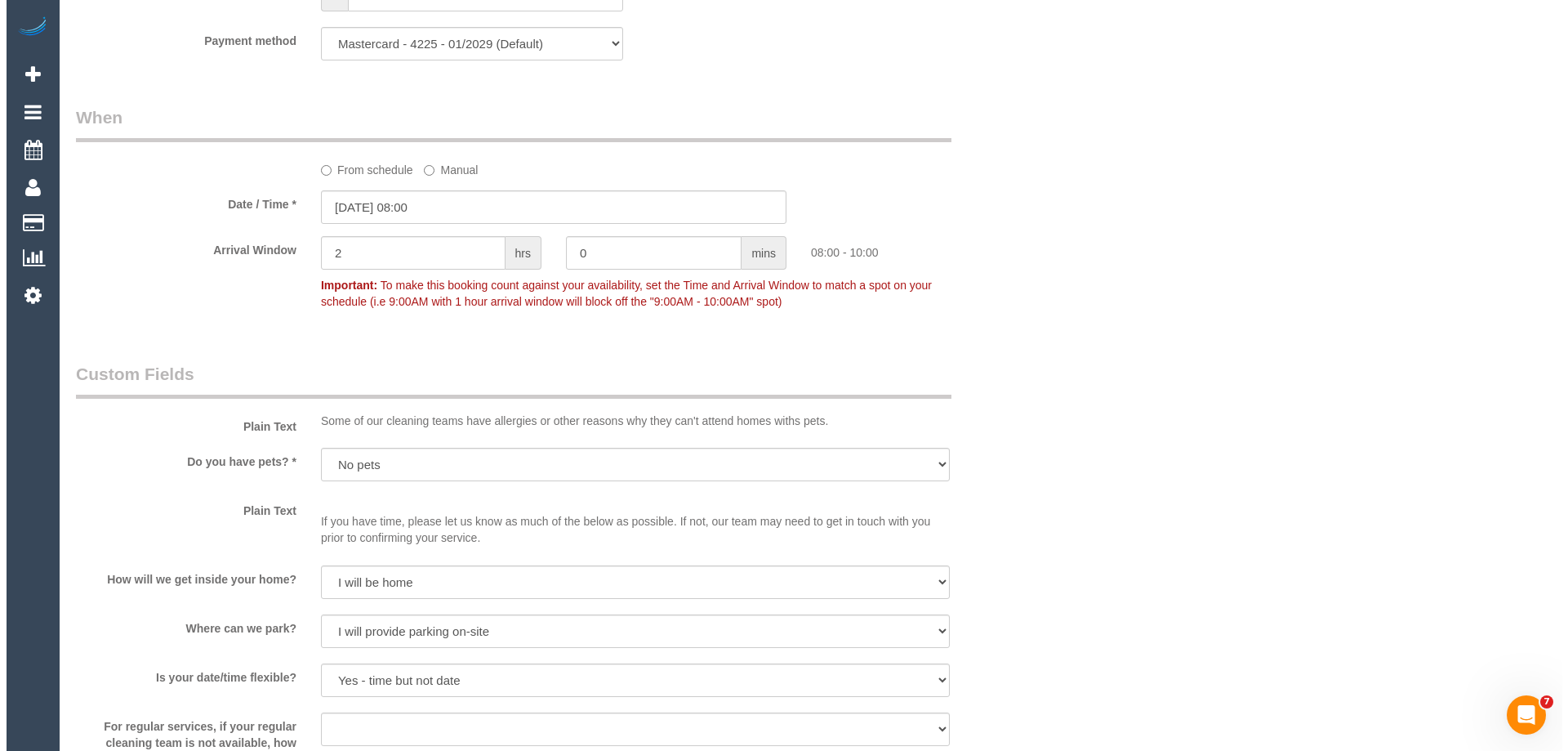
scroll to position [2124, 0]
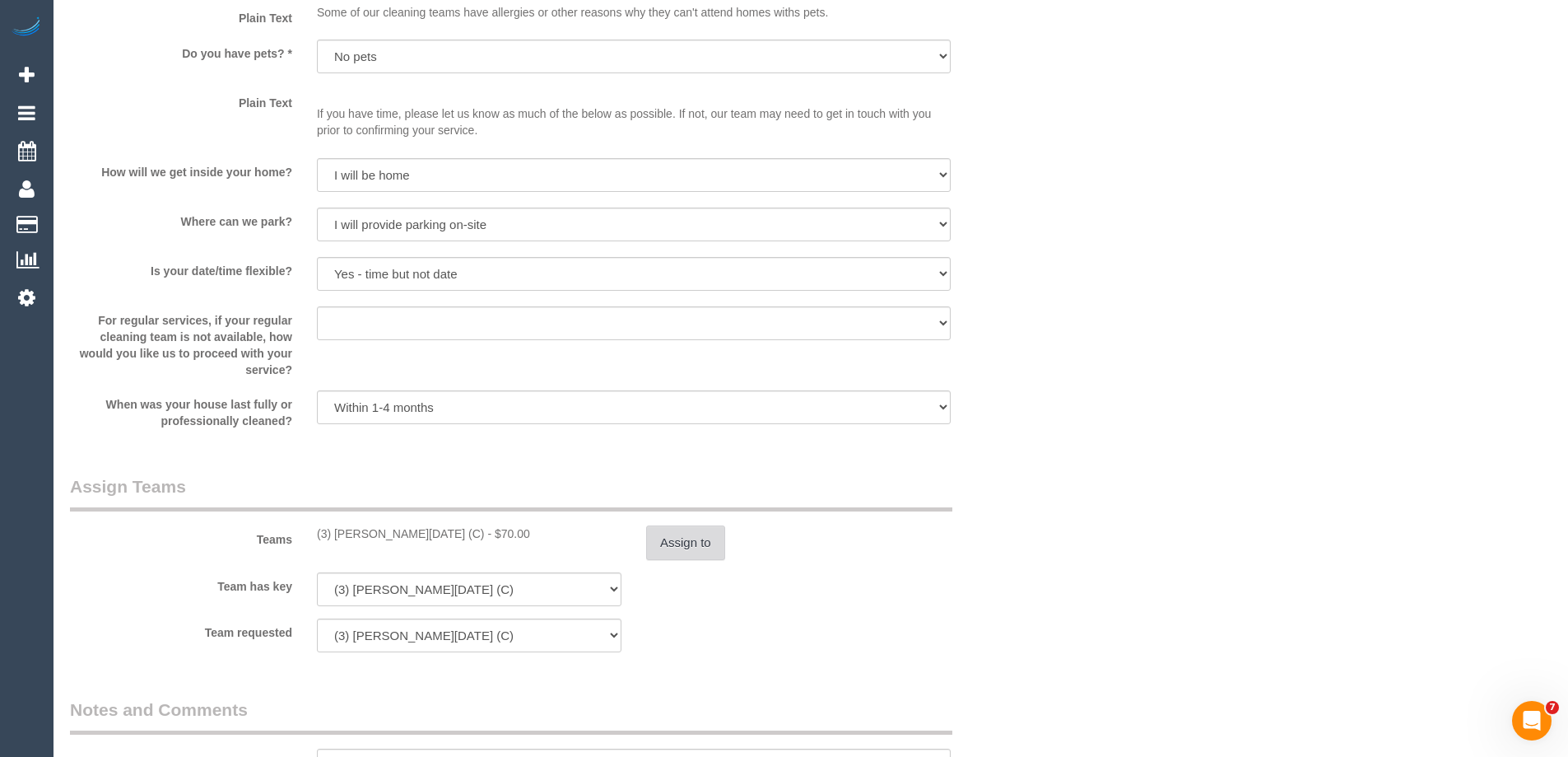
click at [683, 533] on button "Assign to" at bounding box center [685, 542] width 79 height 35
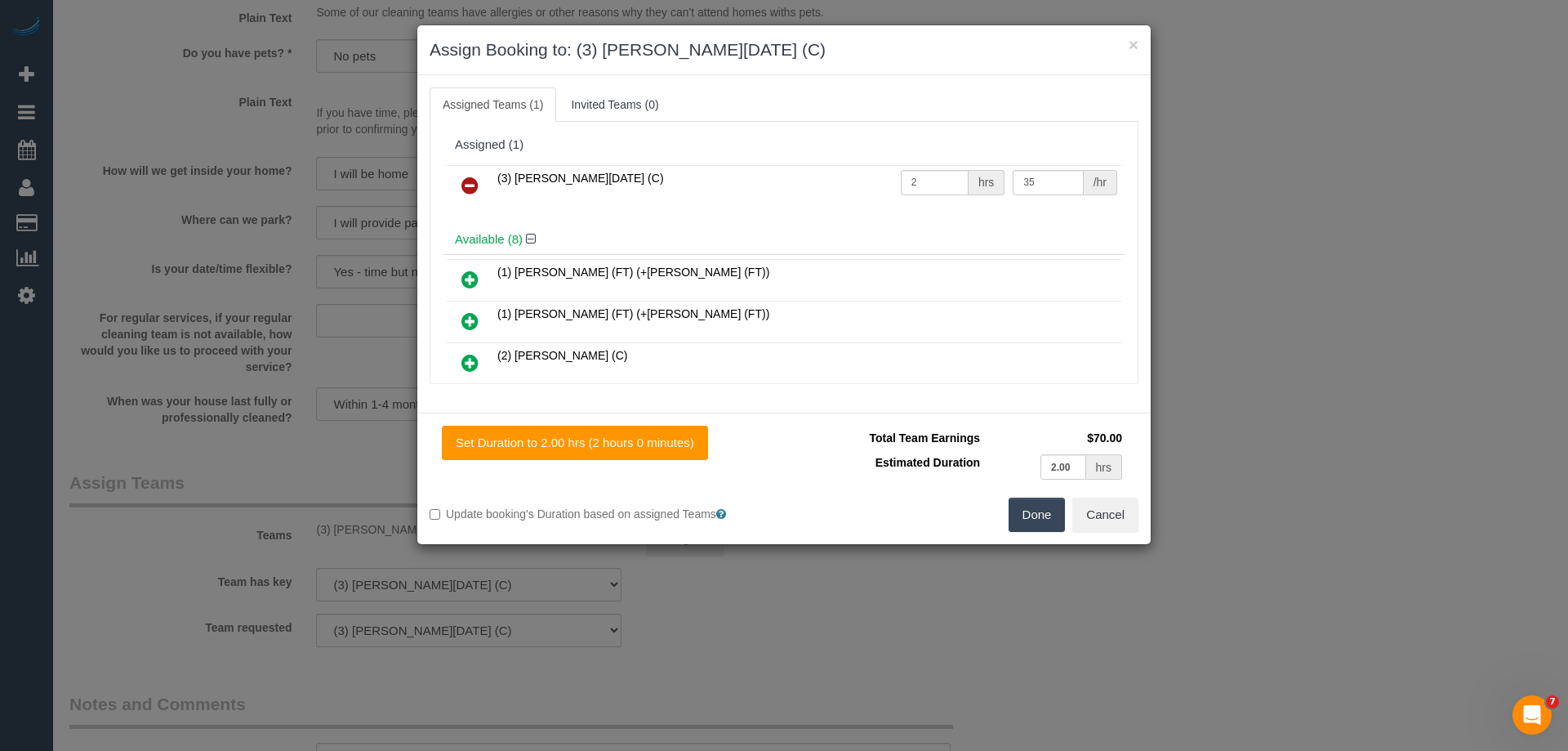
click at [470, 177] on icon at bounding box center [470, 185] width 17 height 19
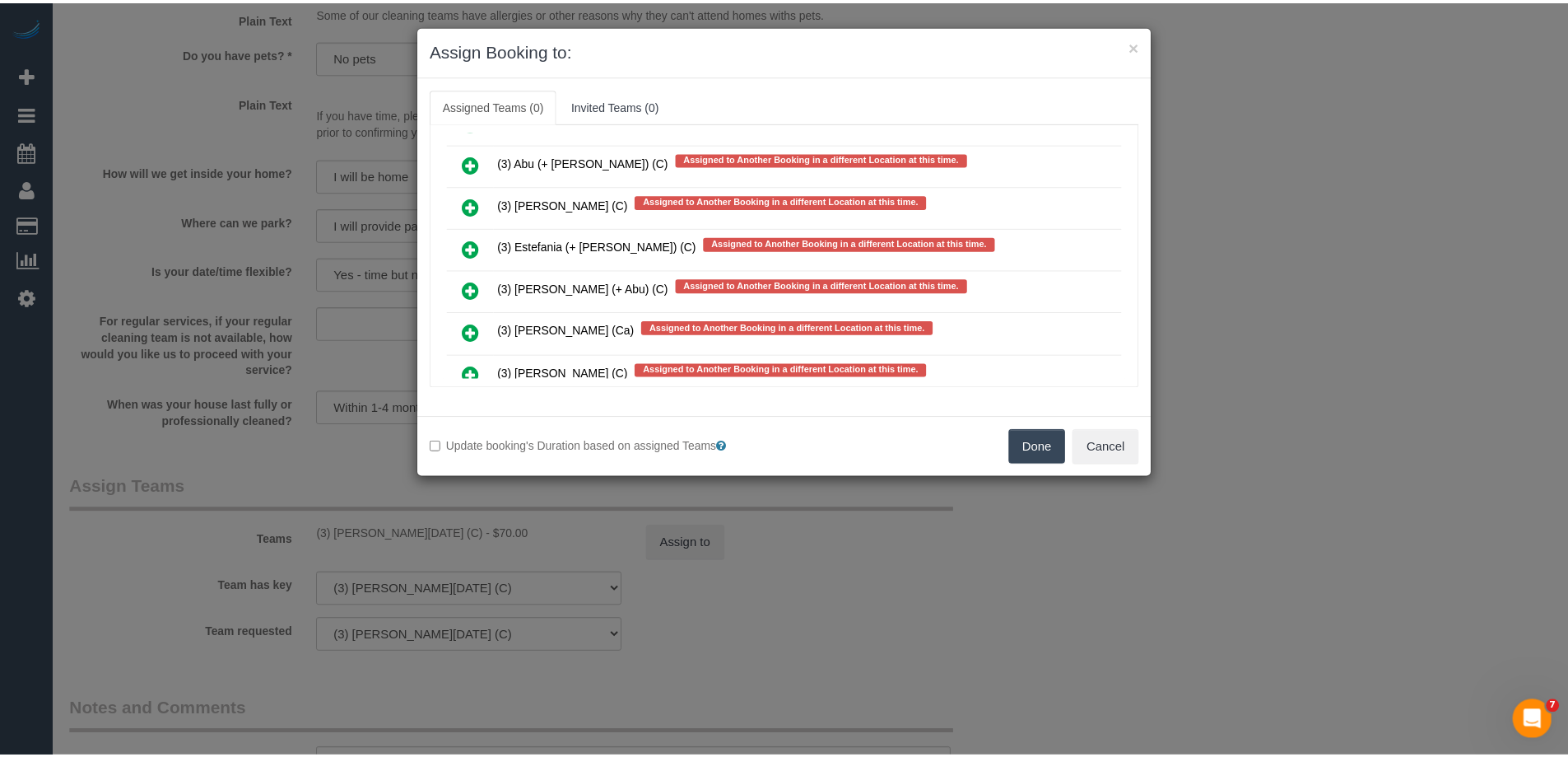
scroll to position [3013, 0]
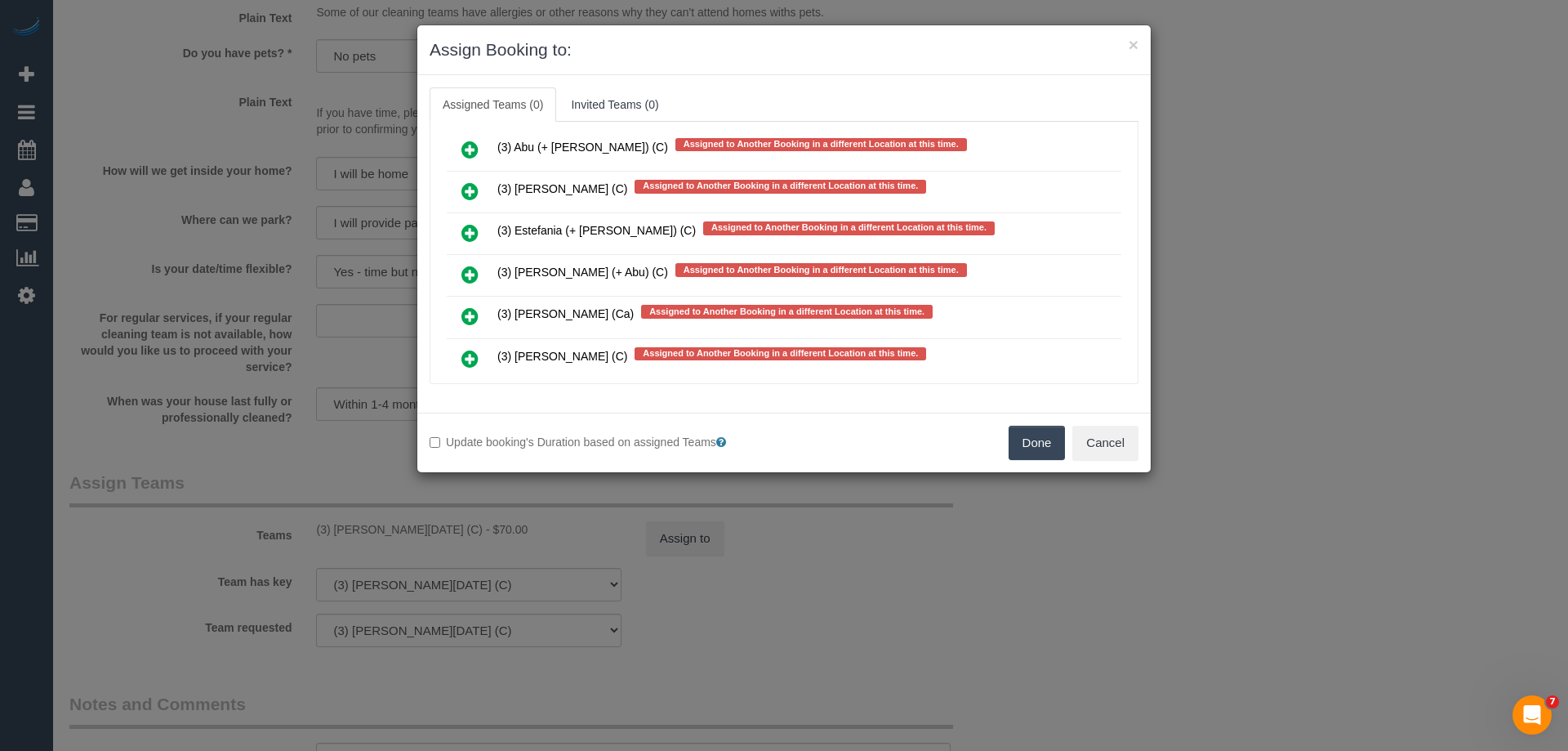
click at [1027, 447] on button "Done" at bounding box center [1038, 443] width 58 height 35
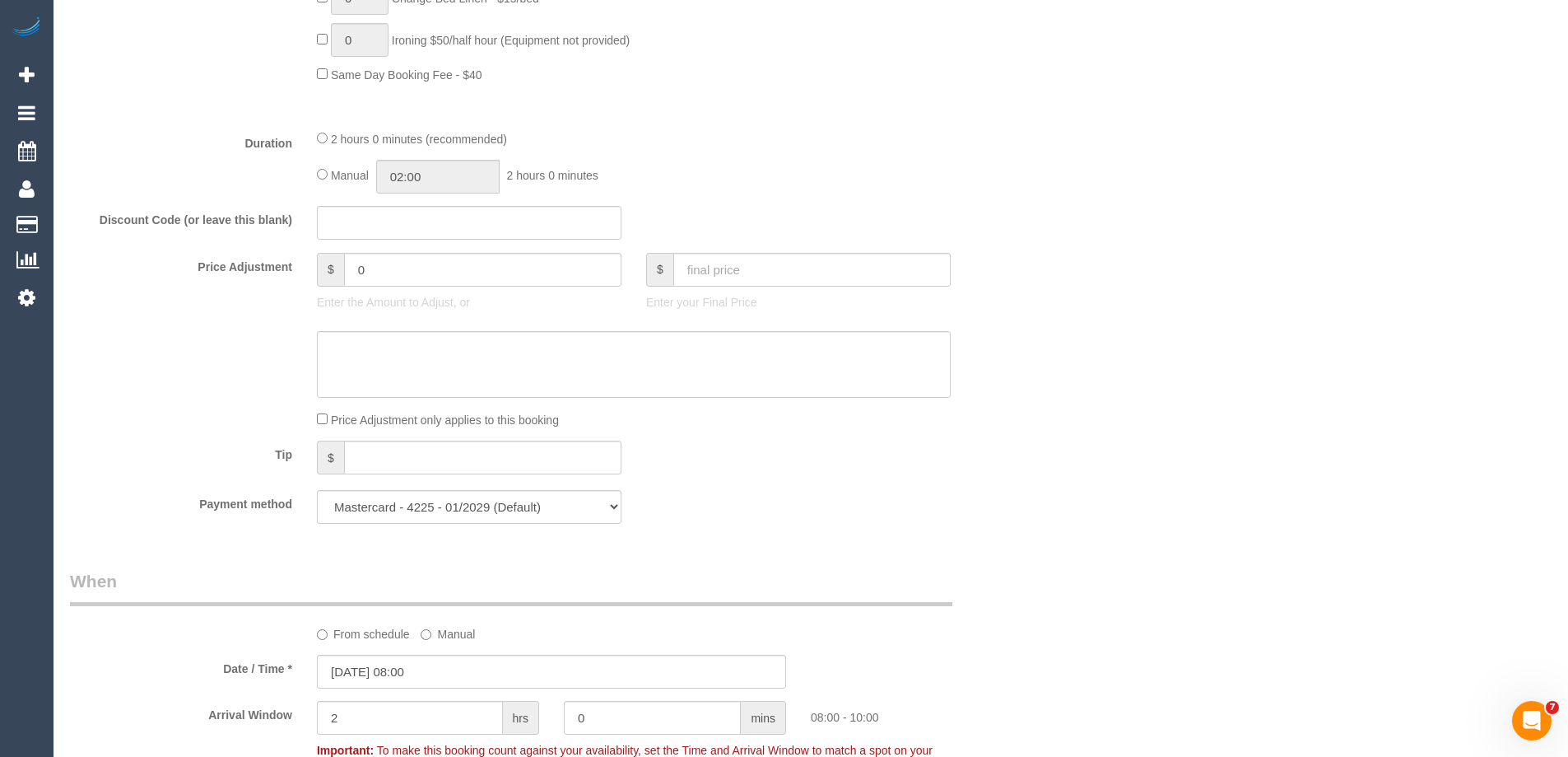
scroll to position [0, 0]
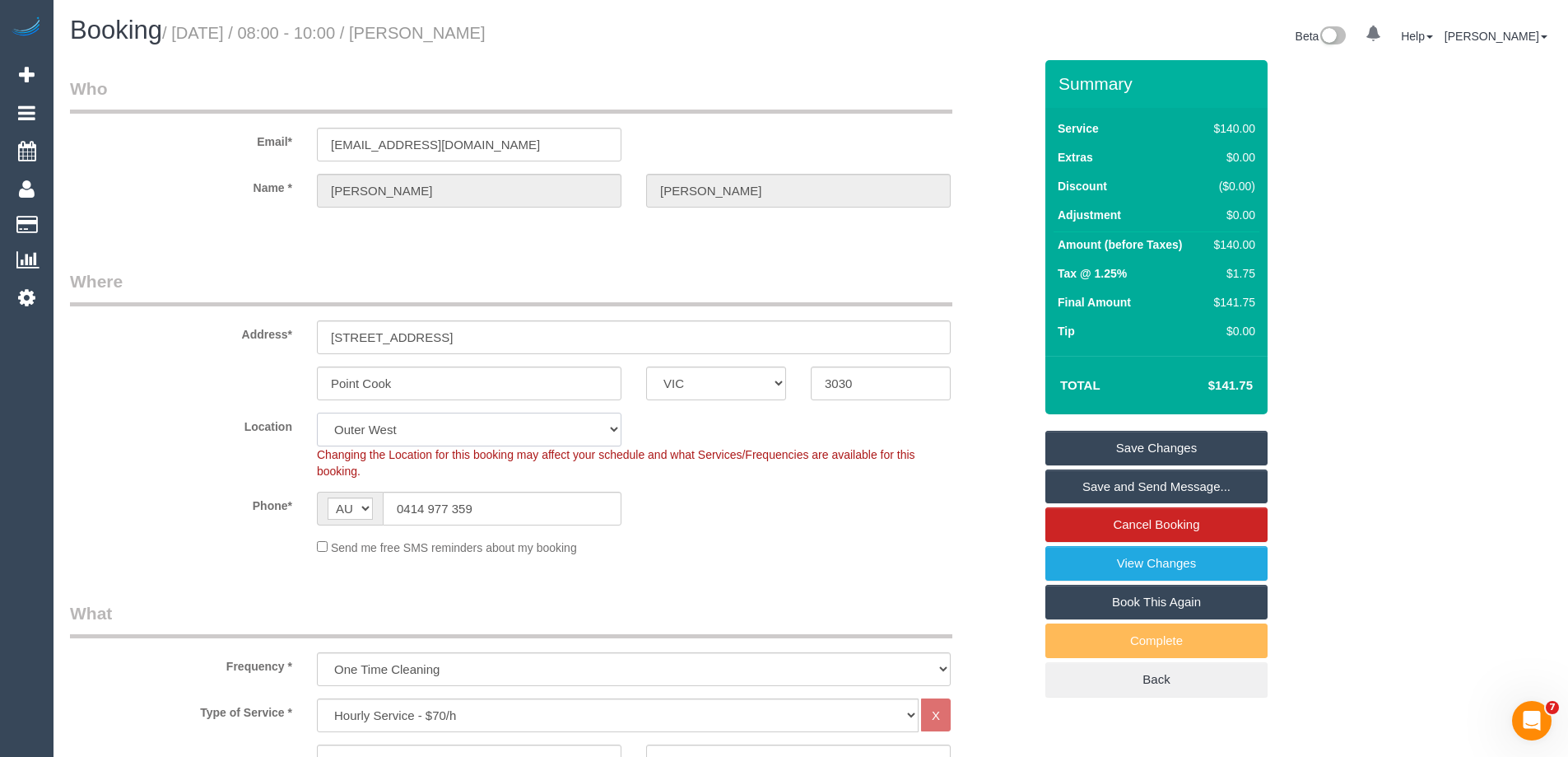
click at [377, 439] on select "Office City East (North) East (South) Inner East Inner North (East) Inner North…" at bounding box center [469, 429] width 305 height 34
select select "65"
click at [317, 413] on select "Office City East (North) East (South) Inner East Inner North (East) Inner North…" at bounding box center [469, 429] width 305 height 34
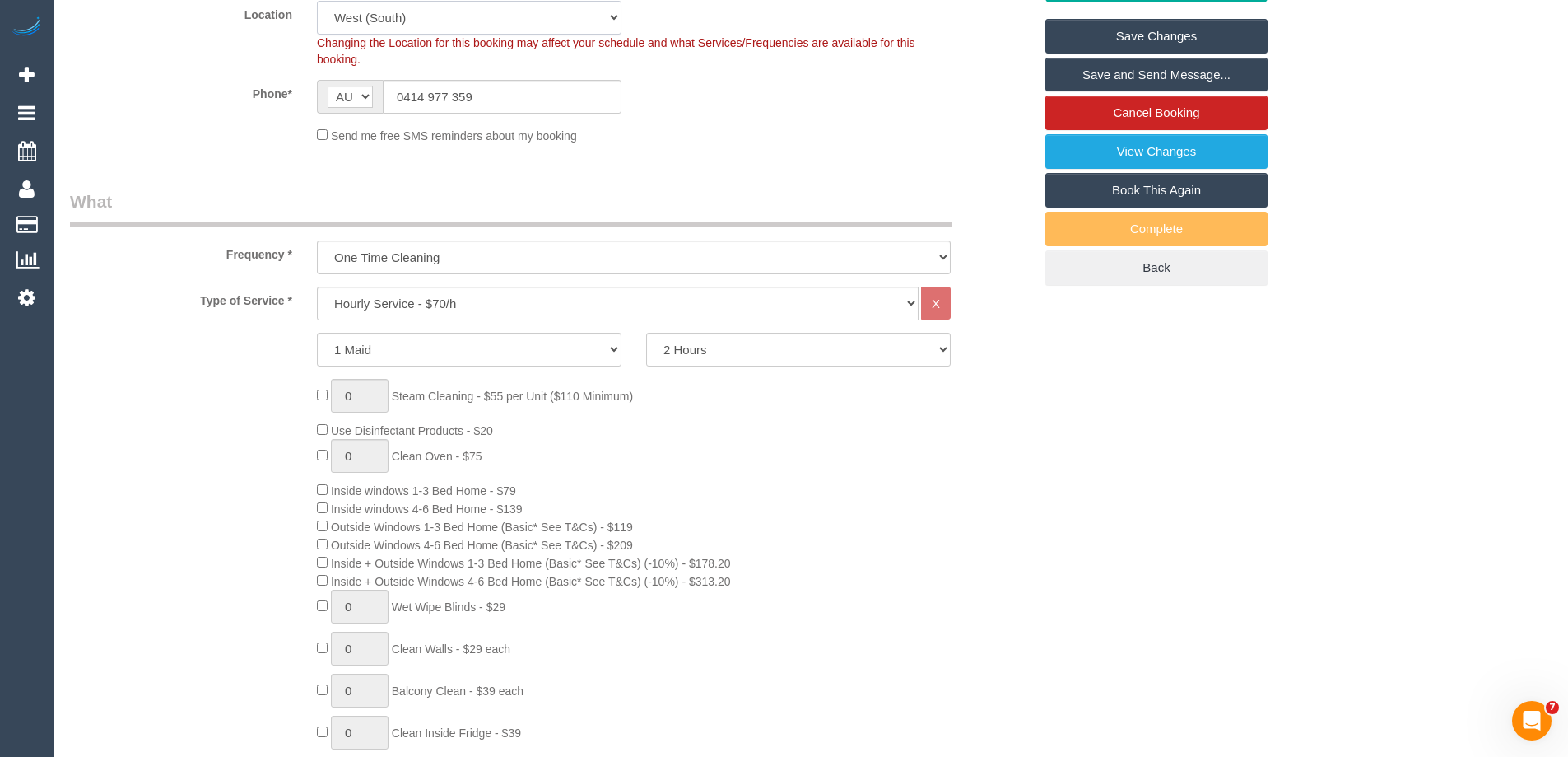
select select "object:3099"
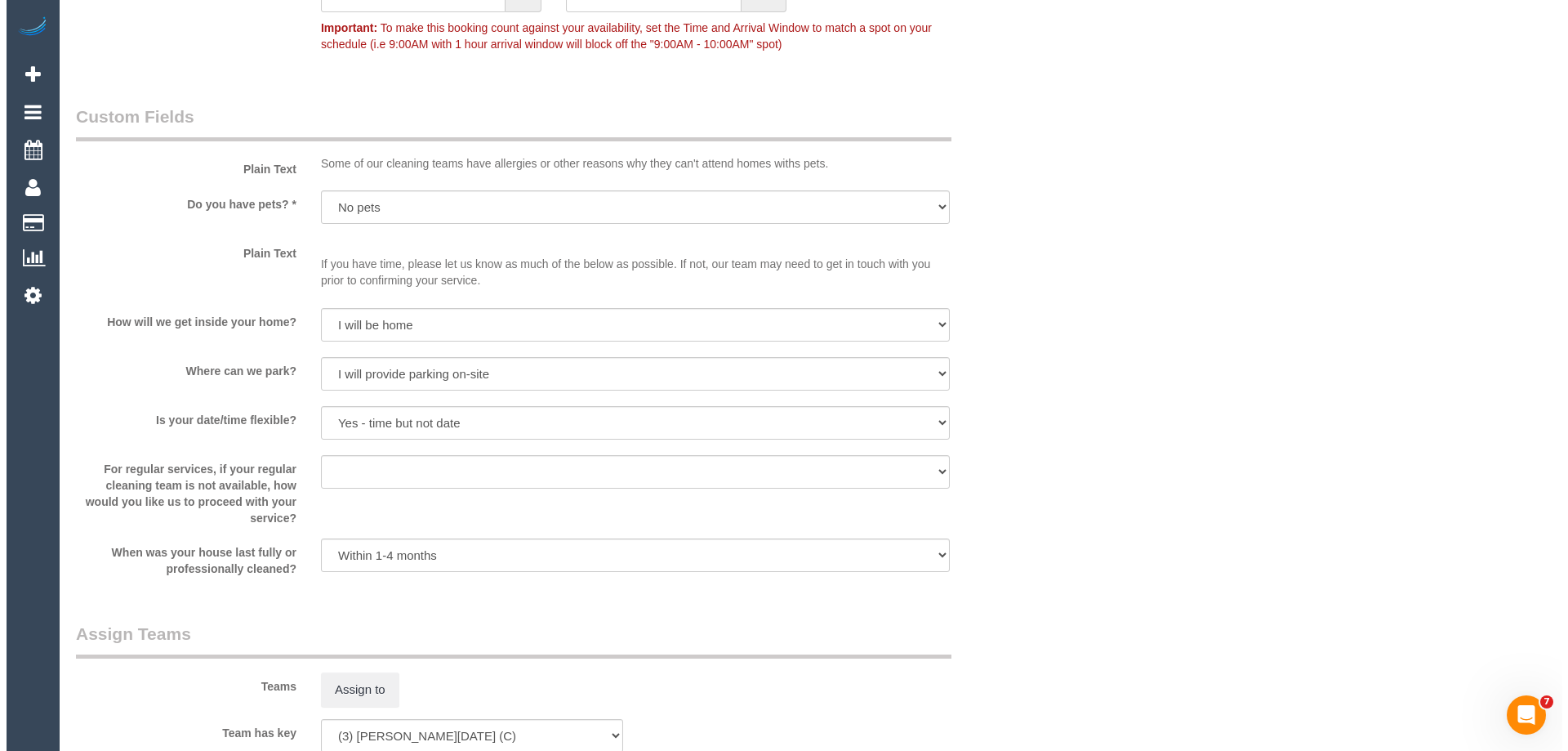
scroll to position [2287, 0]
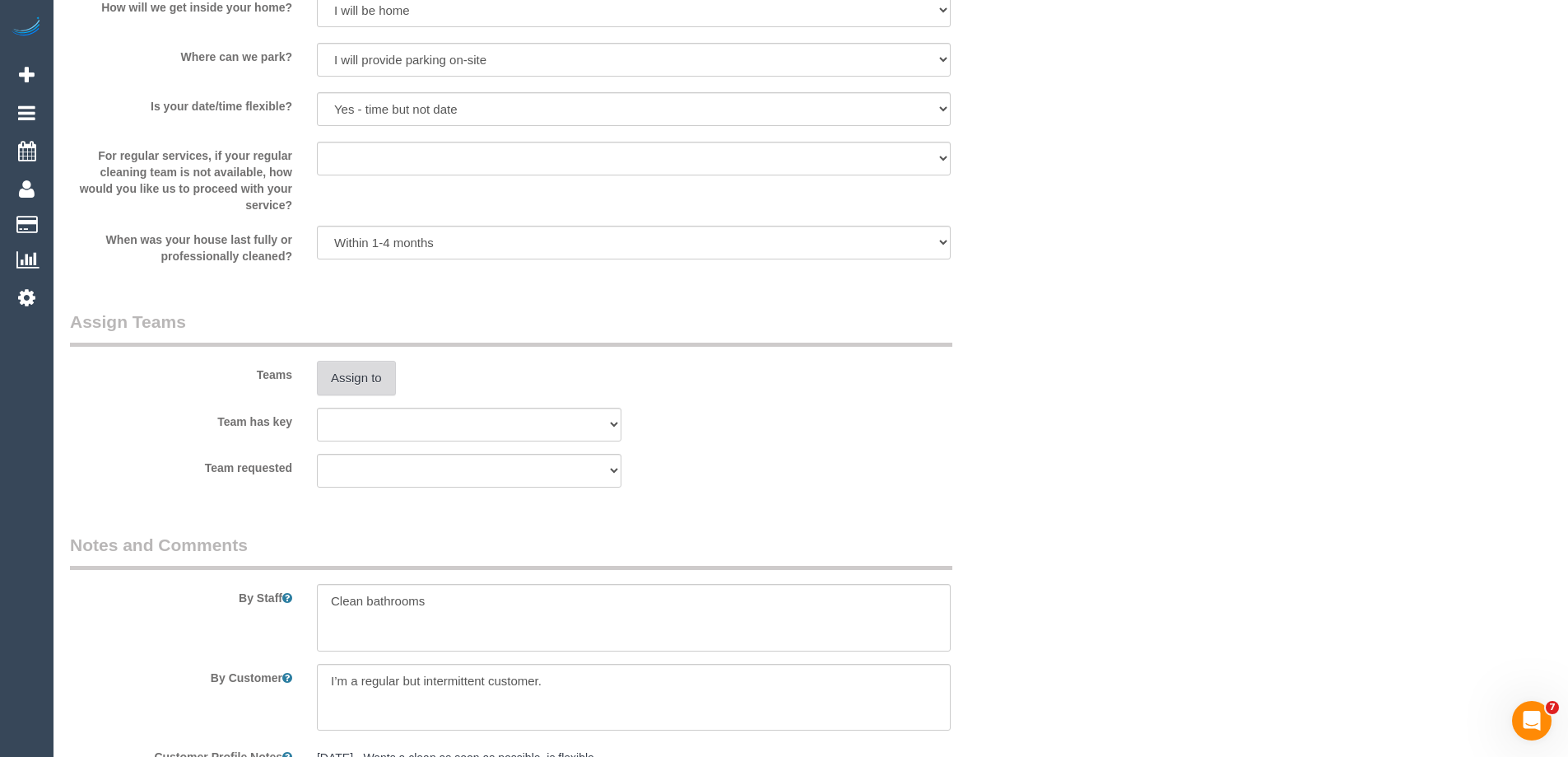
click at [337, 389] on button "Assign to" at bounding box center [357, 378] width 79 height 35
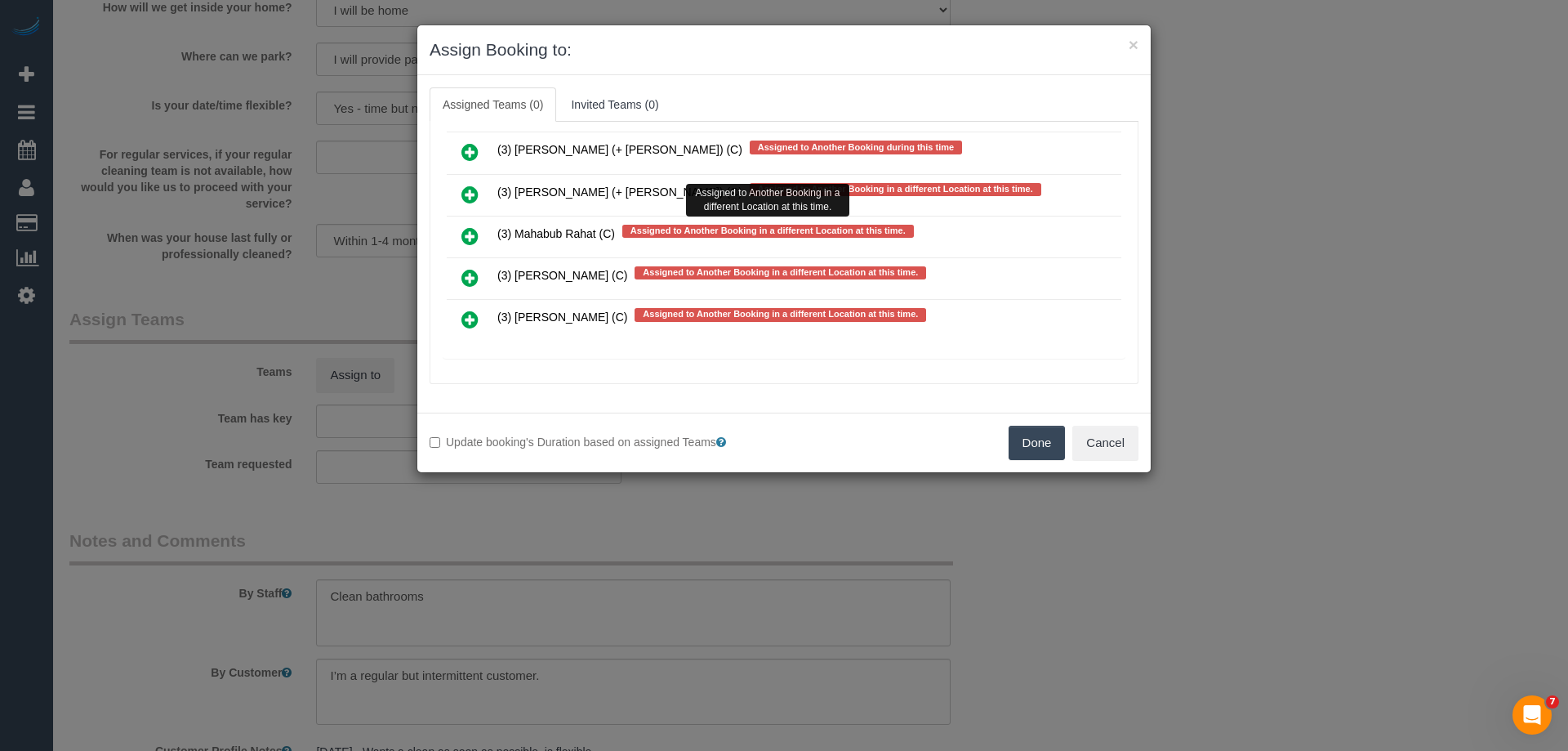
scroll to position [3656, 0]
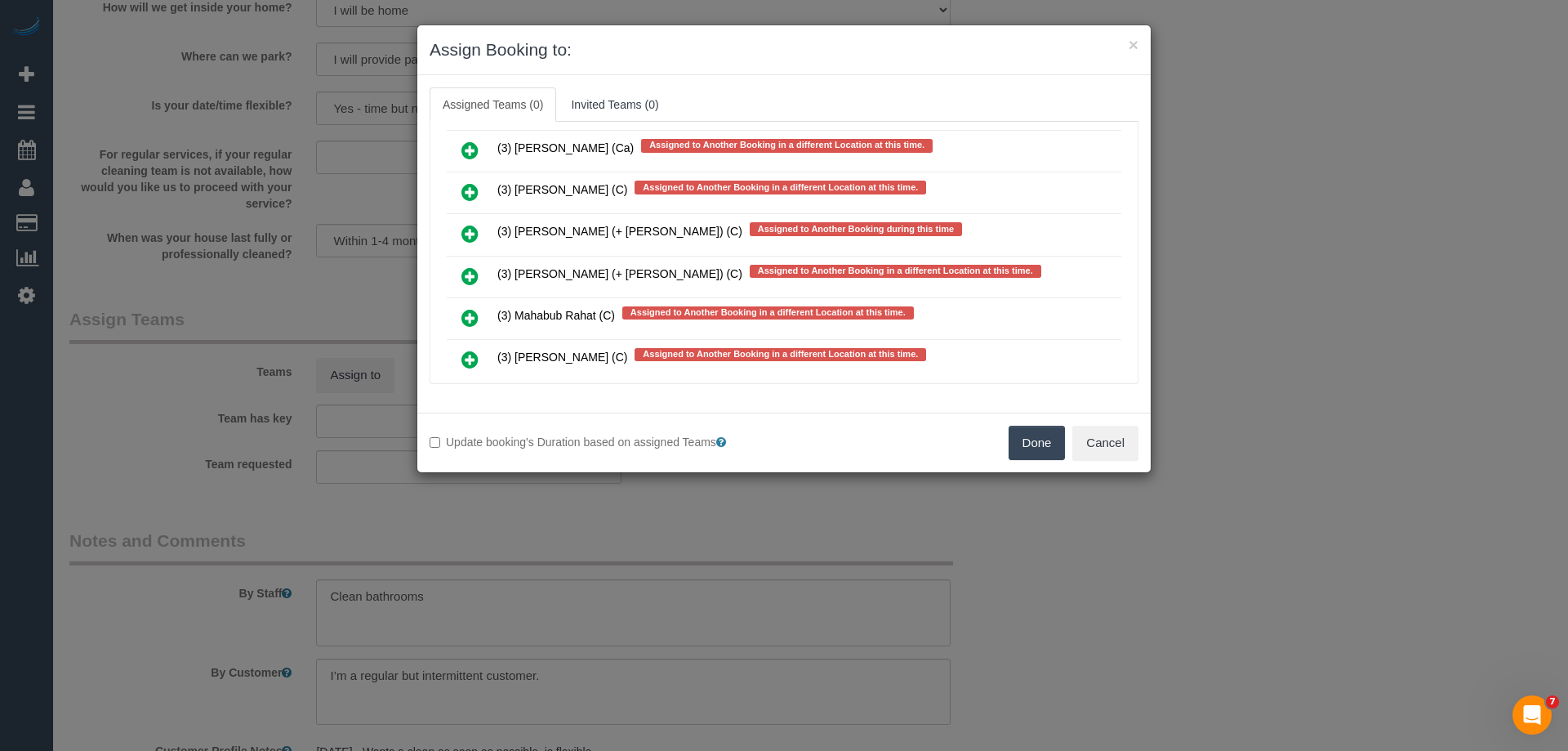
click at [468, 227] on icon at bounding box center [470, 233] width 17 height 19
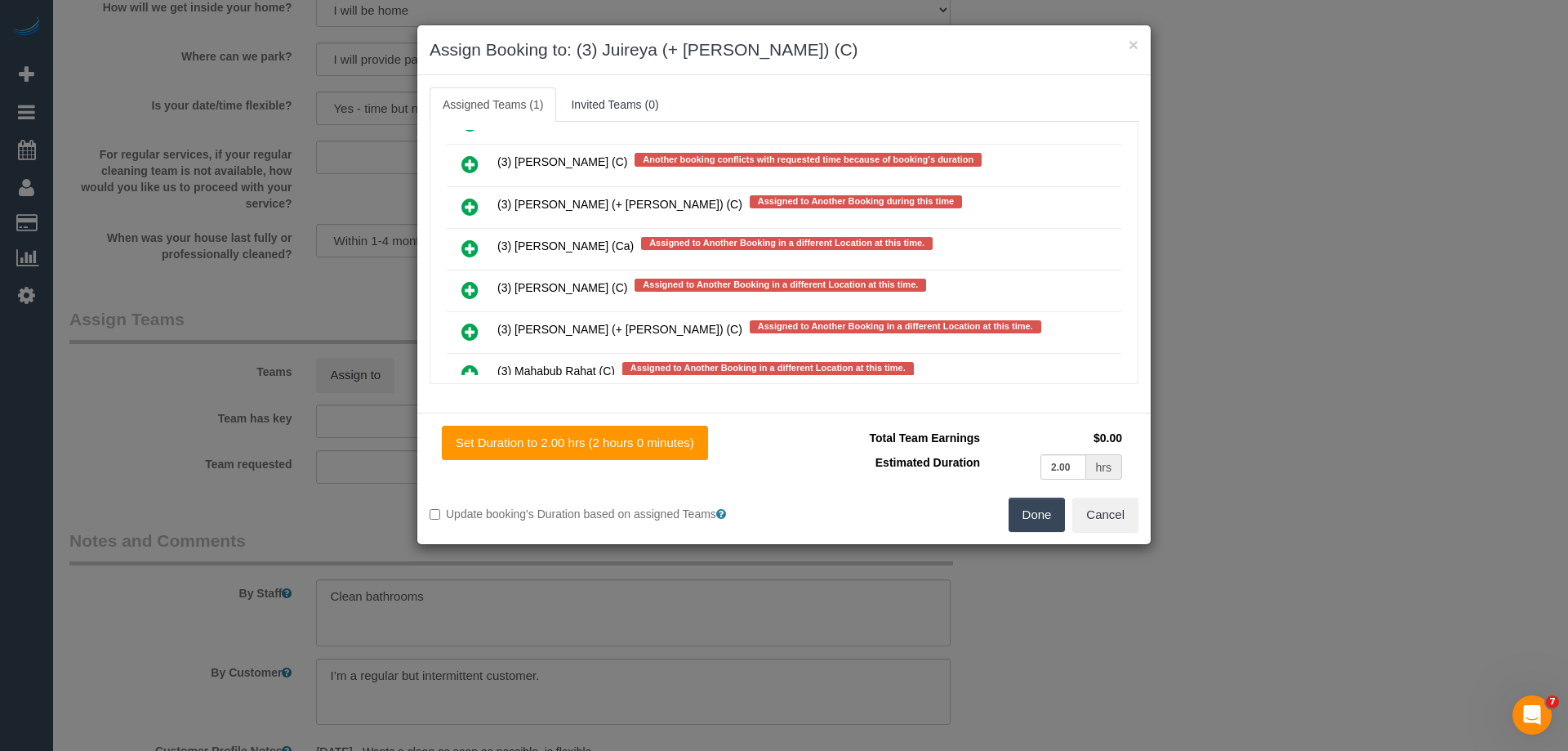
scroll to position [3451, 0]
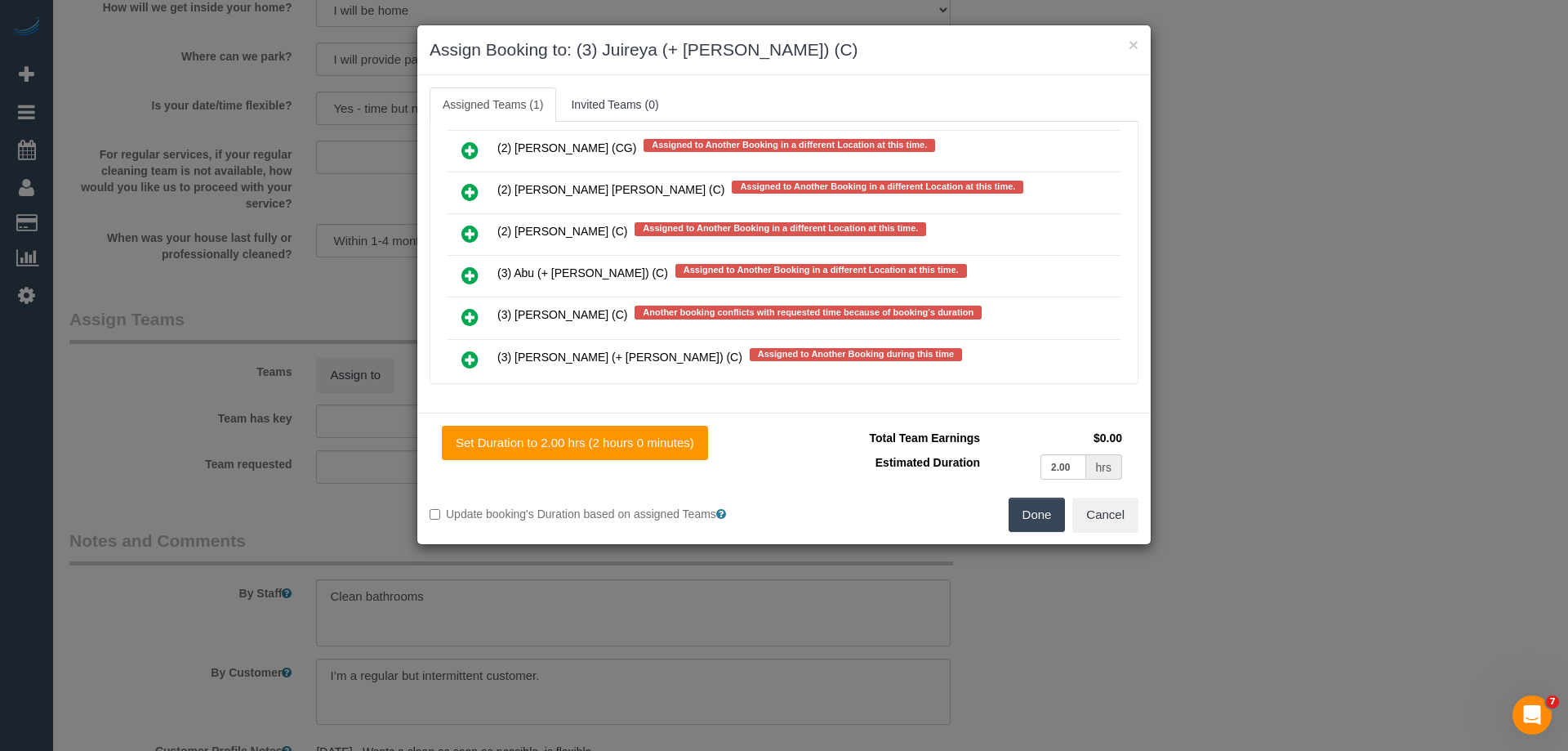
click at [475, 349] on icon at bounding box center [470, 359] width 17 height 19
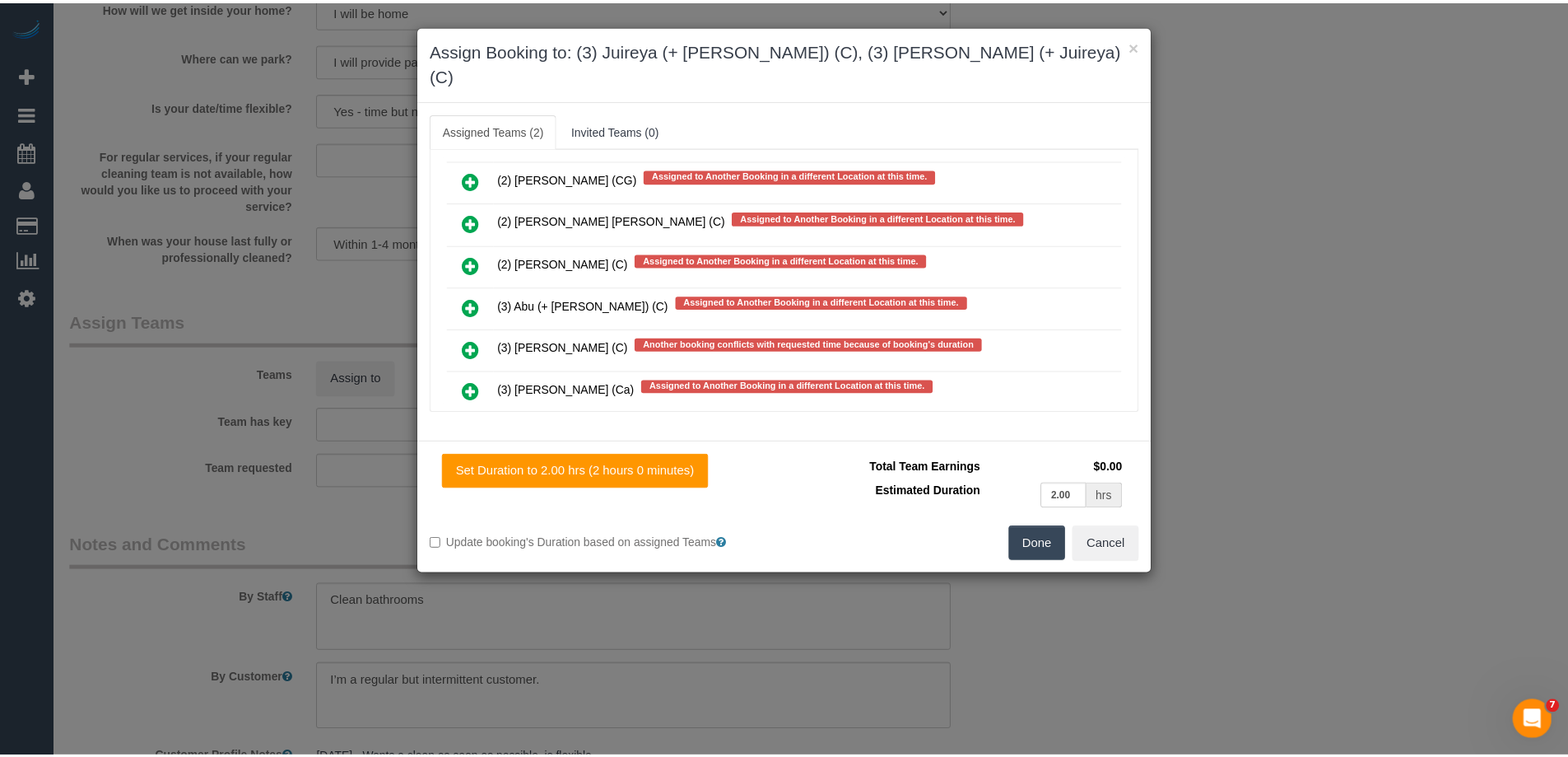
scroll to position [0, 0]
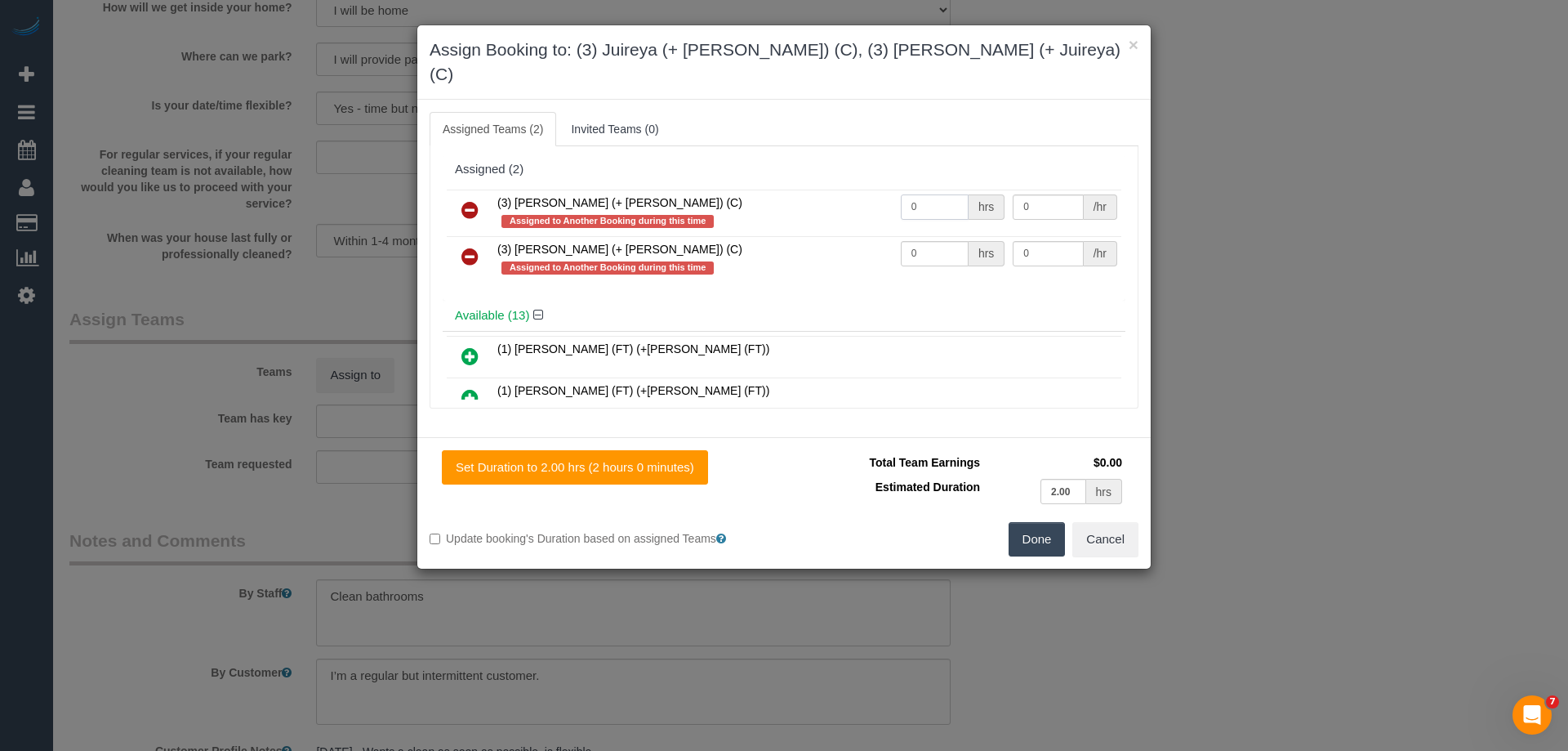
click at [846, 190] on tr "(3) Gazi (+ Juireya) (C) Assigned to Another Booking during this time 0 hrs 0 /…" at bounding box center [784, 213] width 674 height 47
type input "1"
drag, startPoint x: 938, startPoint y: 220, endPoint x: 832, endPoint y: 221, distance: 106.0
click at [833, 236] on tr "(3) Juireya (+ Gazi) (C) Assigned to Another Booking during this time 0 hrs 0 /…" at bounding box center [784, 259] width 674 height 47
type input "1"
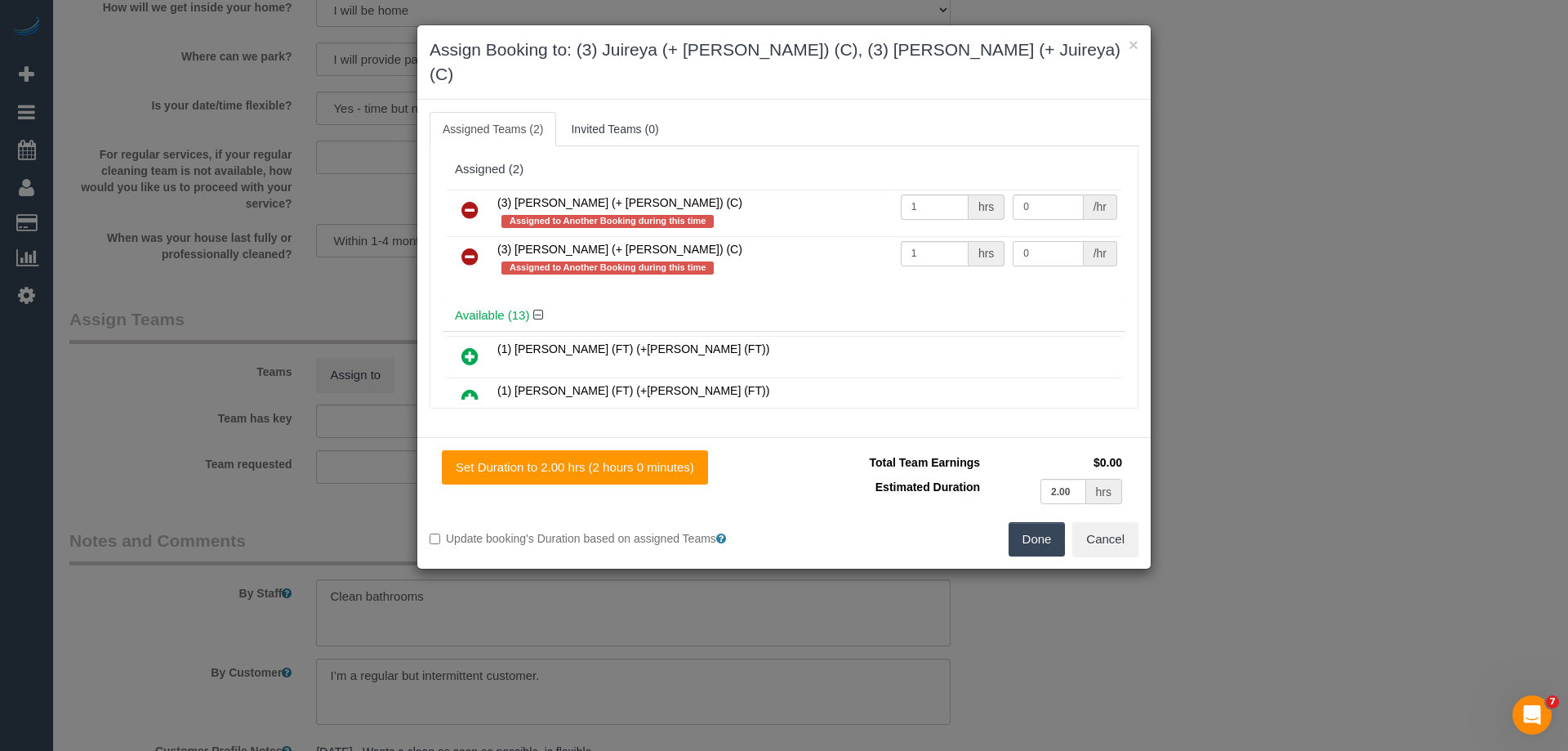
drag, startPoint x: 1025, startPoint y: 220, endPoint x: 963, endPoint y: 212, distance: 62.5
click at [946, 236] on tr "(3) Juireya (+ Gazi) (C) Assigned to Another Booking during this time 1 hrs 0 /…" at bounding box center [784, 259] width 674 height 47
type input "35"
click at [923, 190] on tr "(3) Gazi (+ Juireya) (C) Assigned to Another Booking during this time 1 hrs 0 /…" at bounding box center [784, 213] width 674 height 47
type input "35"
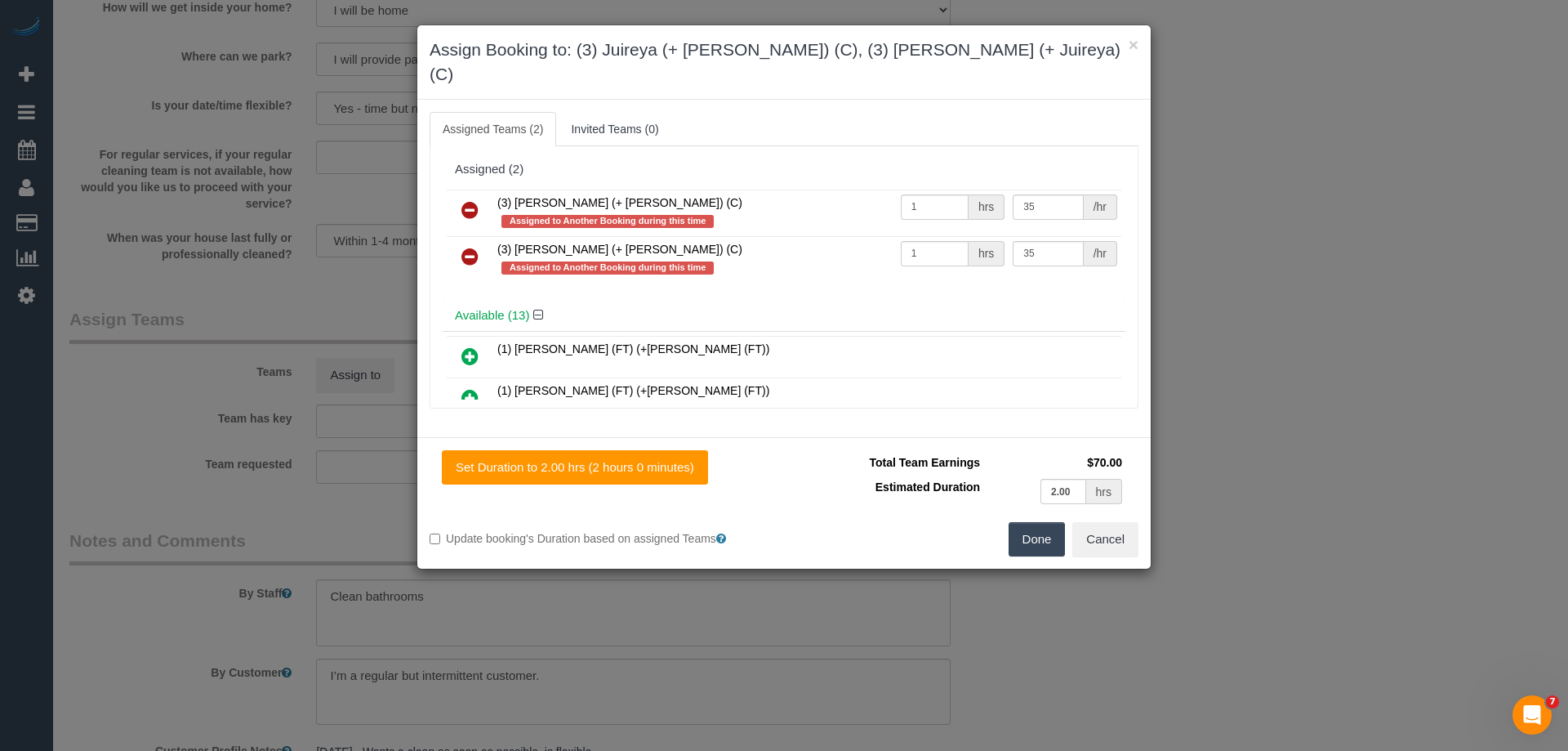
click at [1041, 524] on button "Done" at bounding box center [1038, 539] width 58 height 35
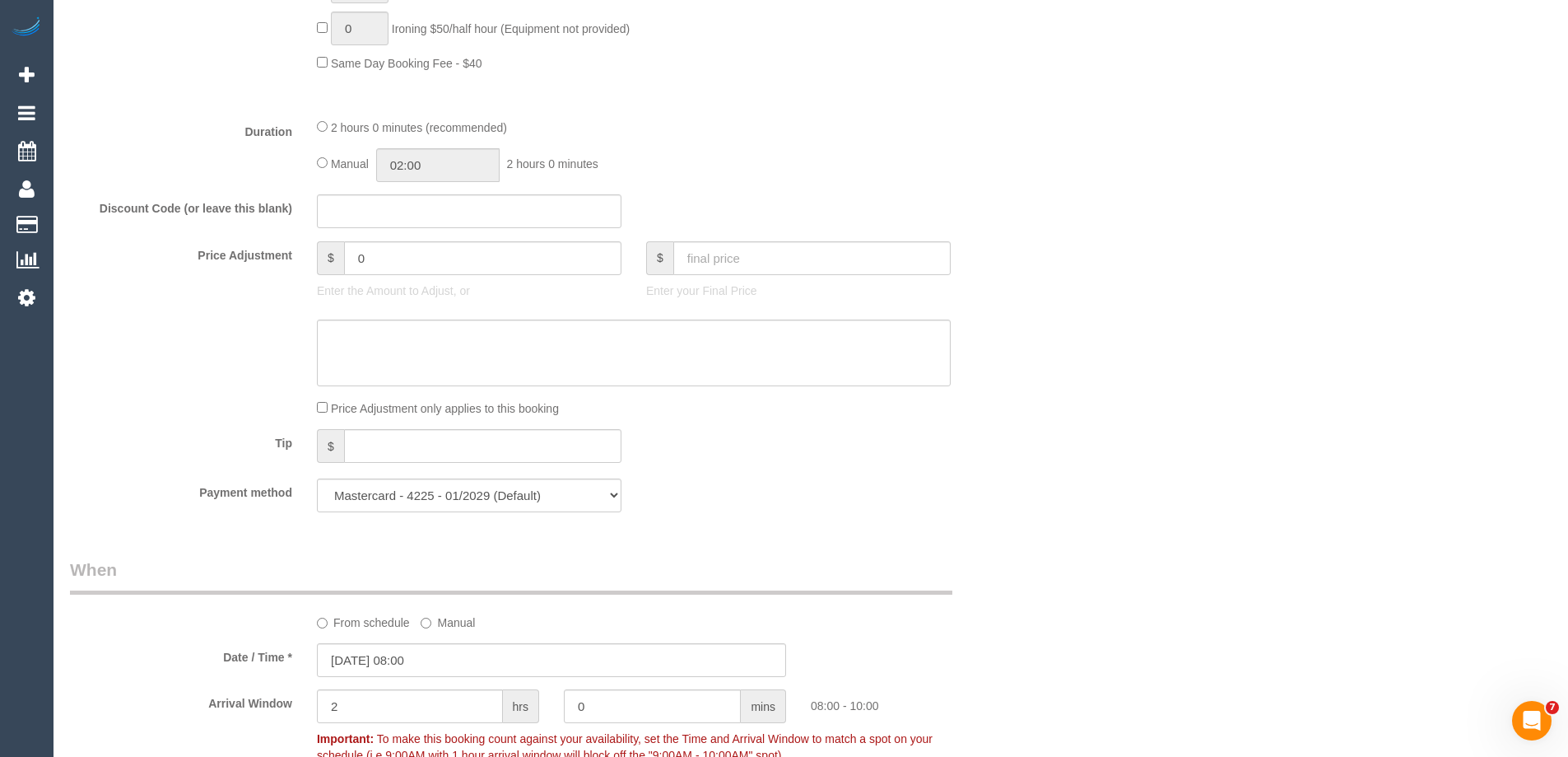
scroll to position [1152, 0]
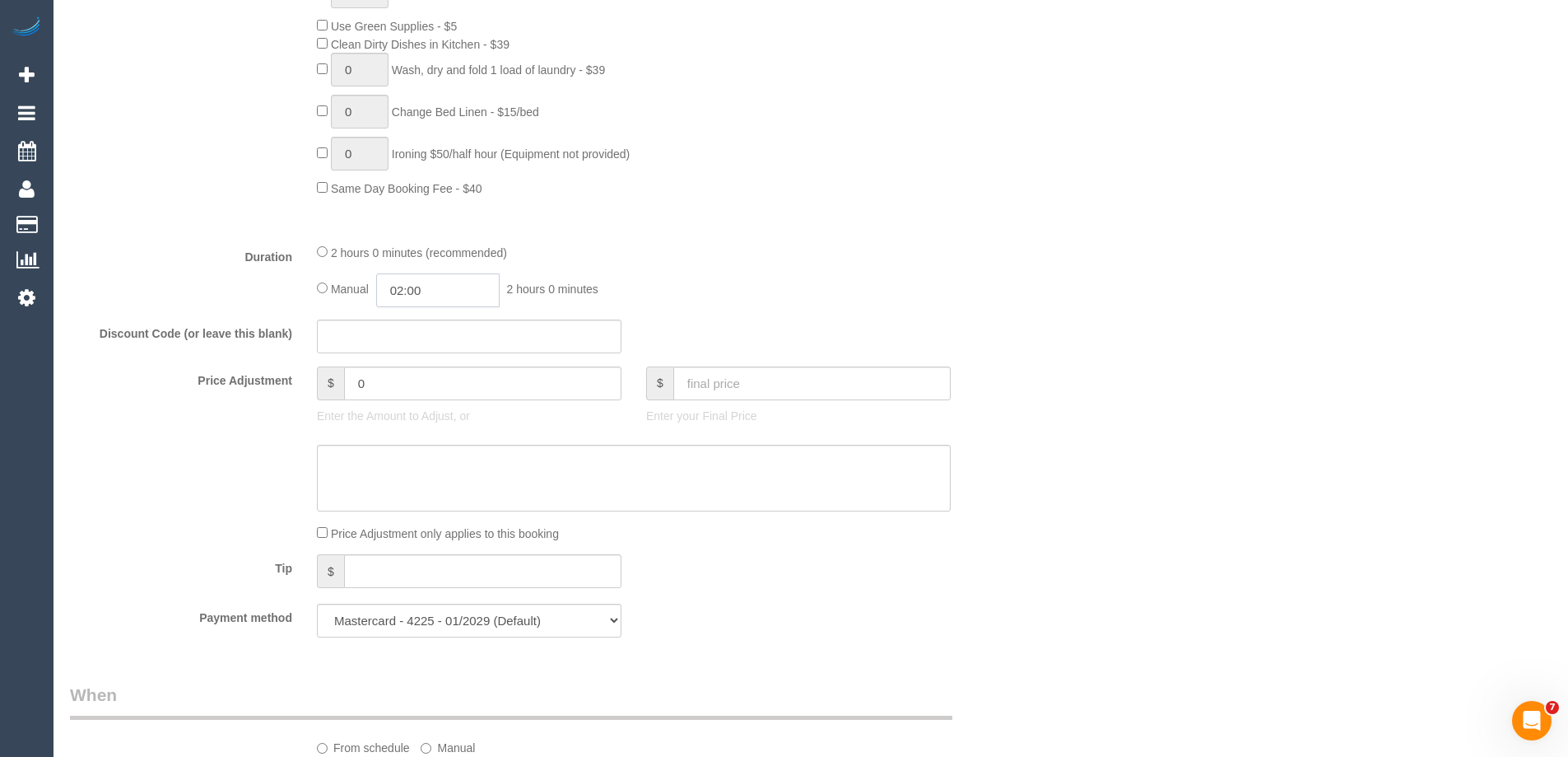
click at [427, 297] on input "02:00" at bounding box center [438, 290] width 124 height 34
type input "01:00"
click at [402, 358] on li "01:00" at bounding box center [420, 362] width 73 height 21
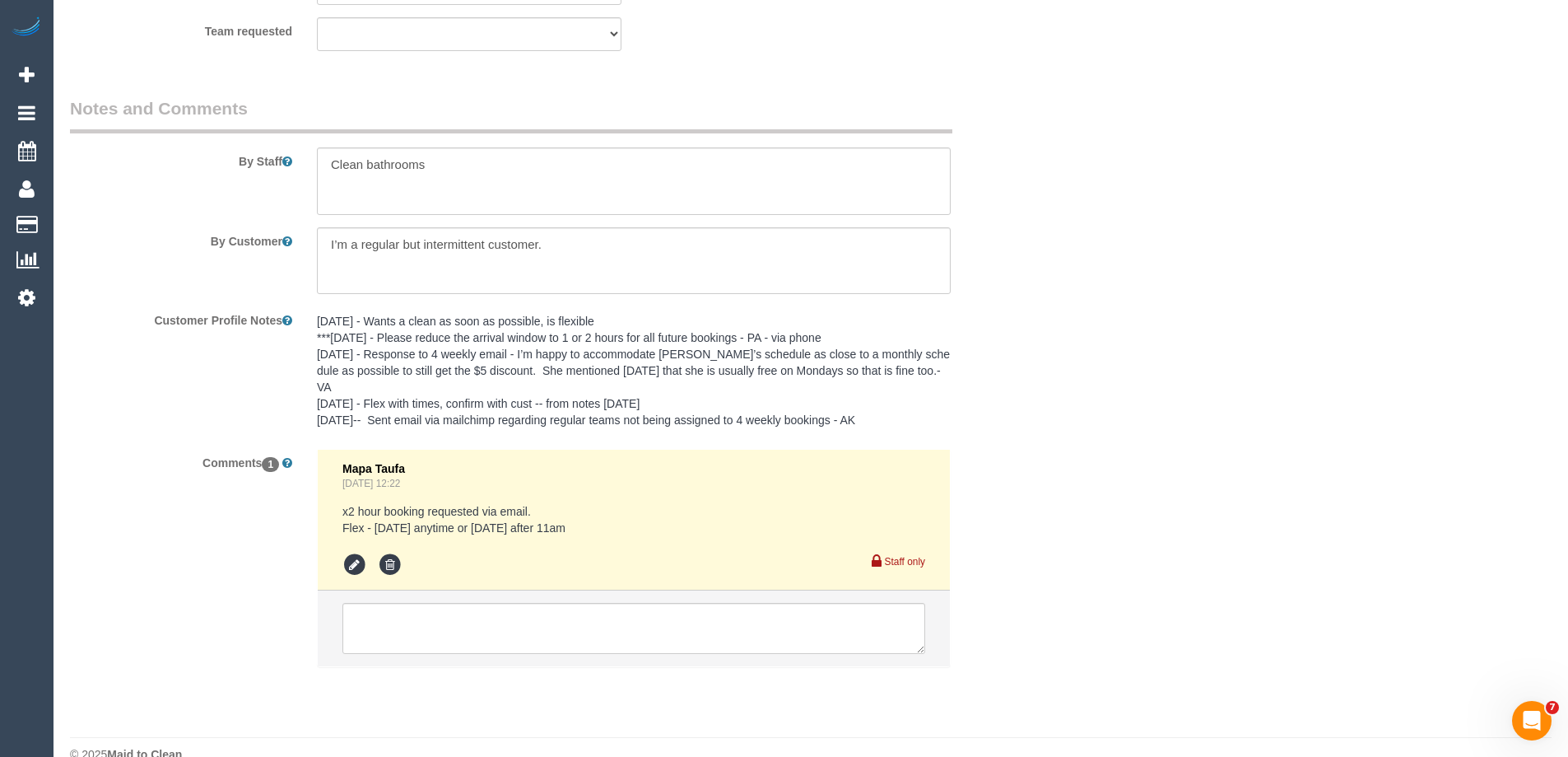
scroll to position [2754, 0]
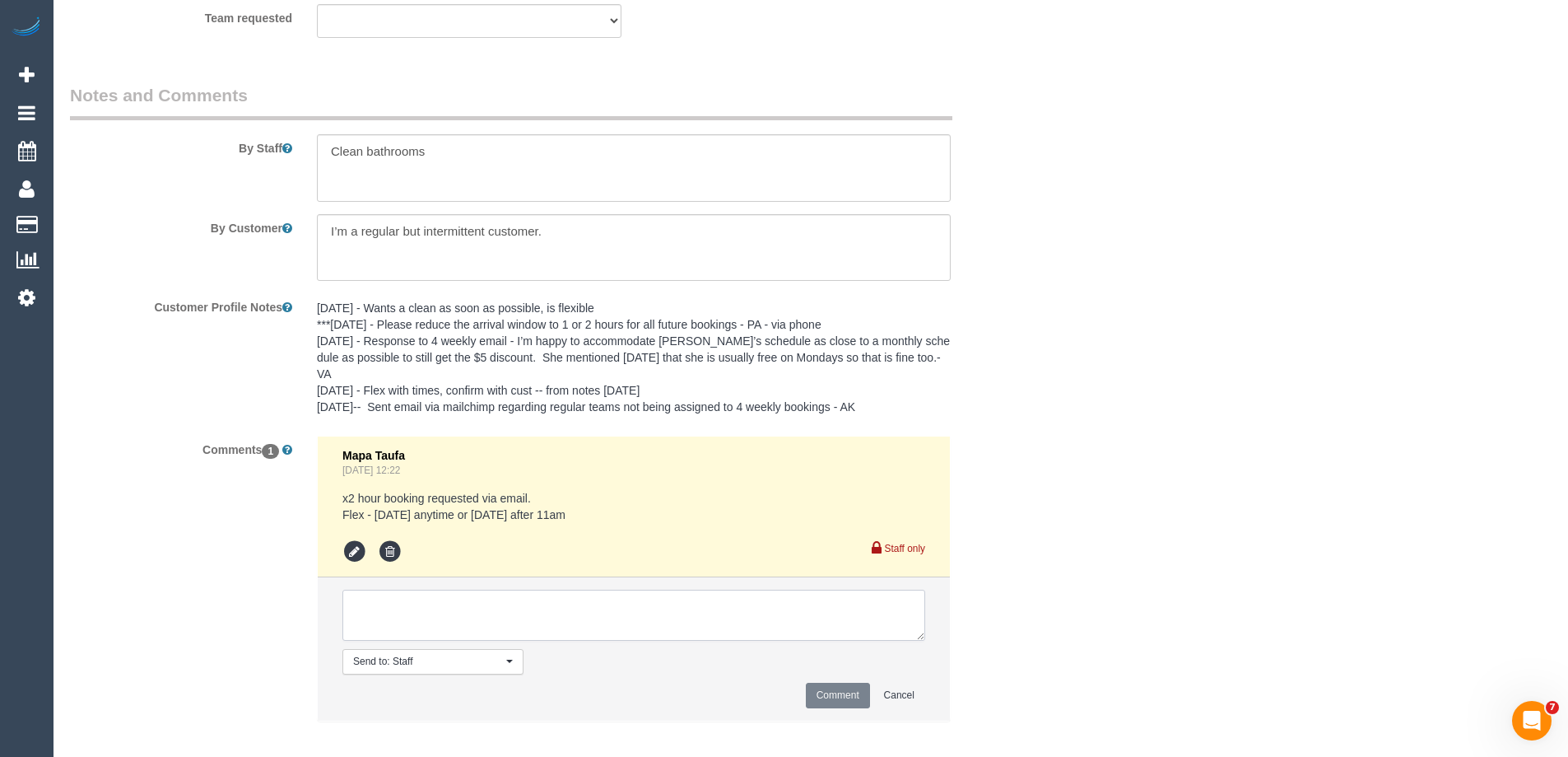
click at [382, 590] on textarea at bounding box center [633, 615] width 583 height 51
type textarea "U/A from Antony as needed for a larger booking. Not notified as is a one off"
click at [856, 683] on button "Comment" at bounding box center [838, 695] width 64 height 25
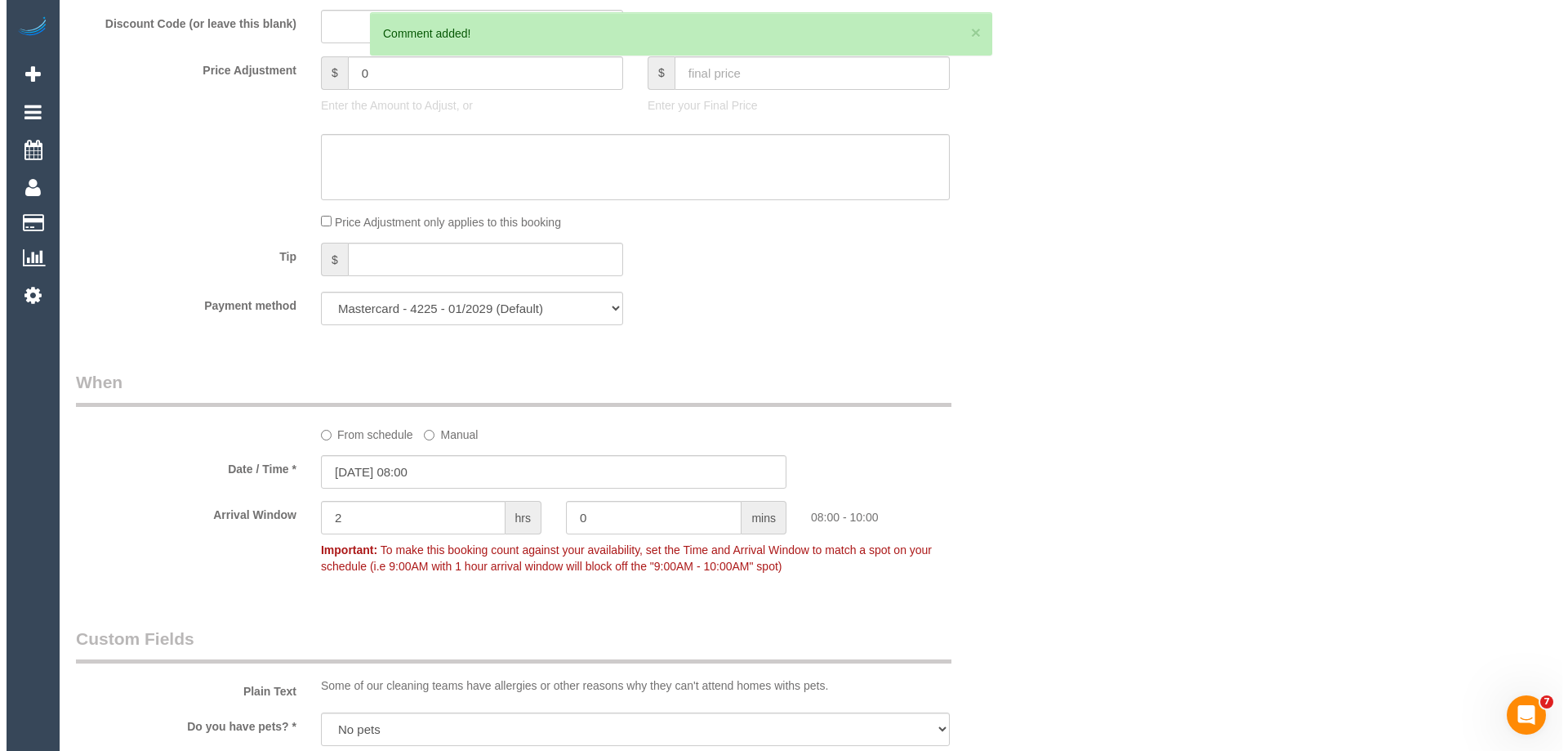
scroll to position [0, 0]
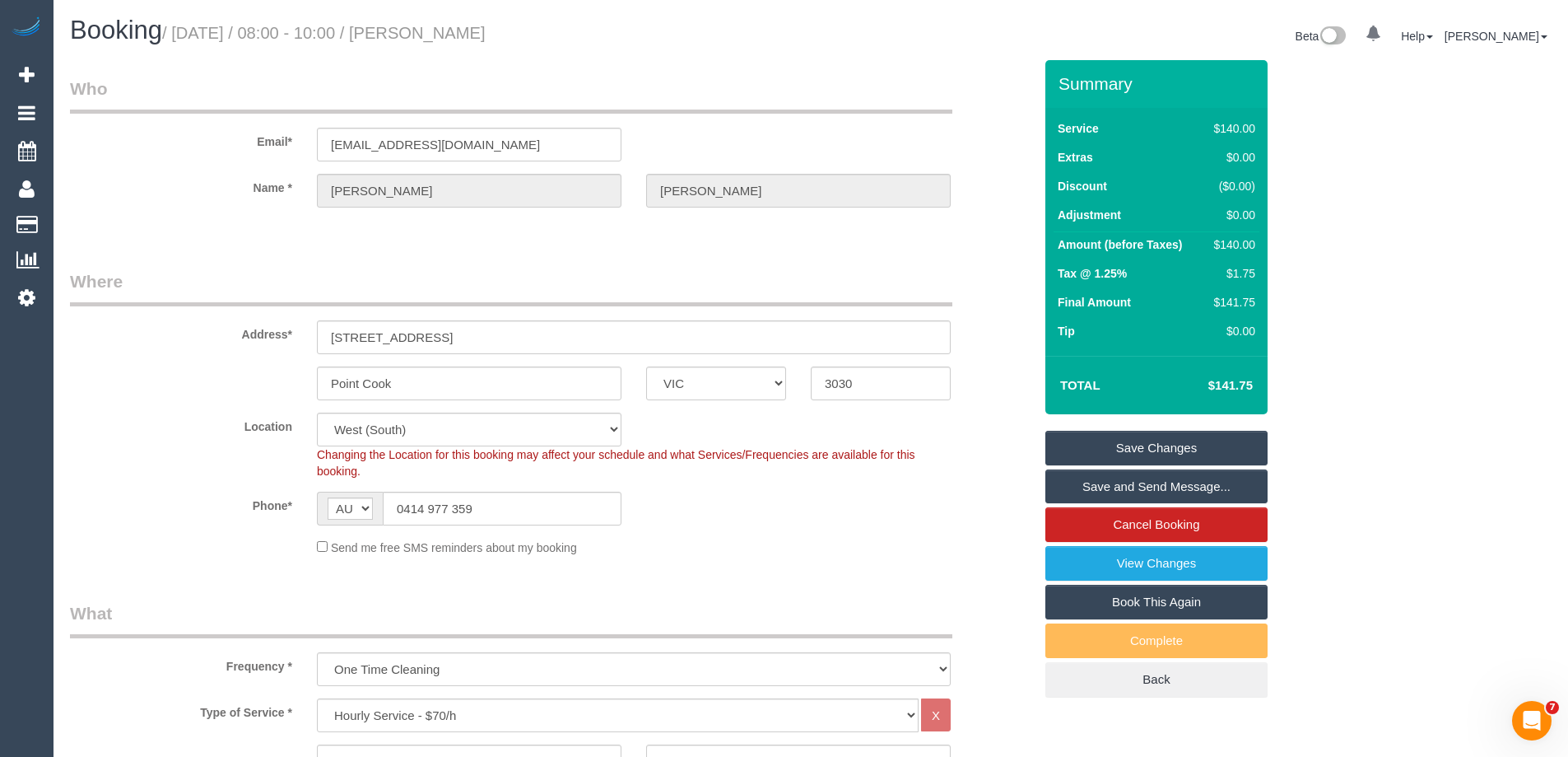
click at [1125, 451] on link "Save Changes" at bounding box center [1156, 448] width 222 height 35
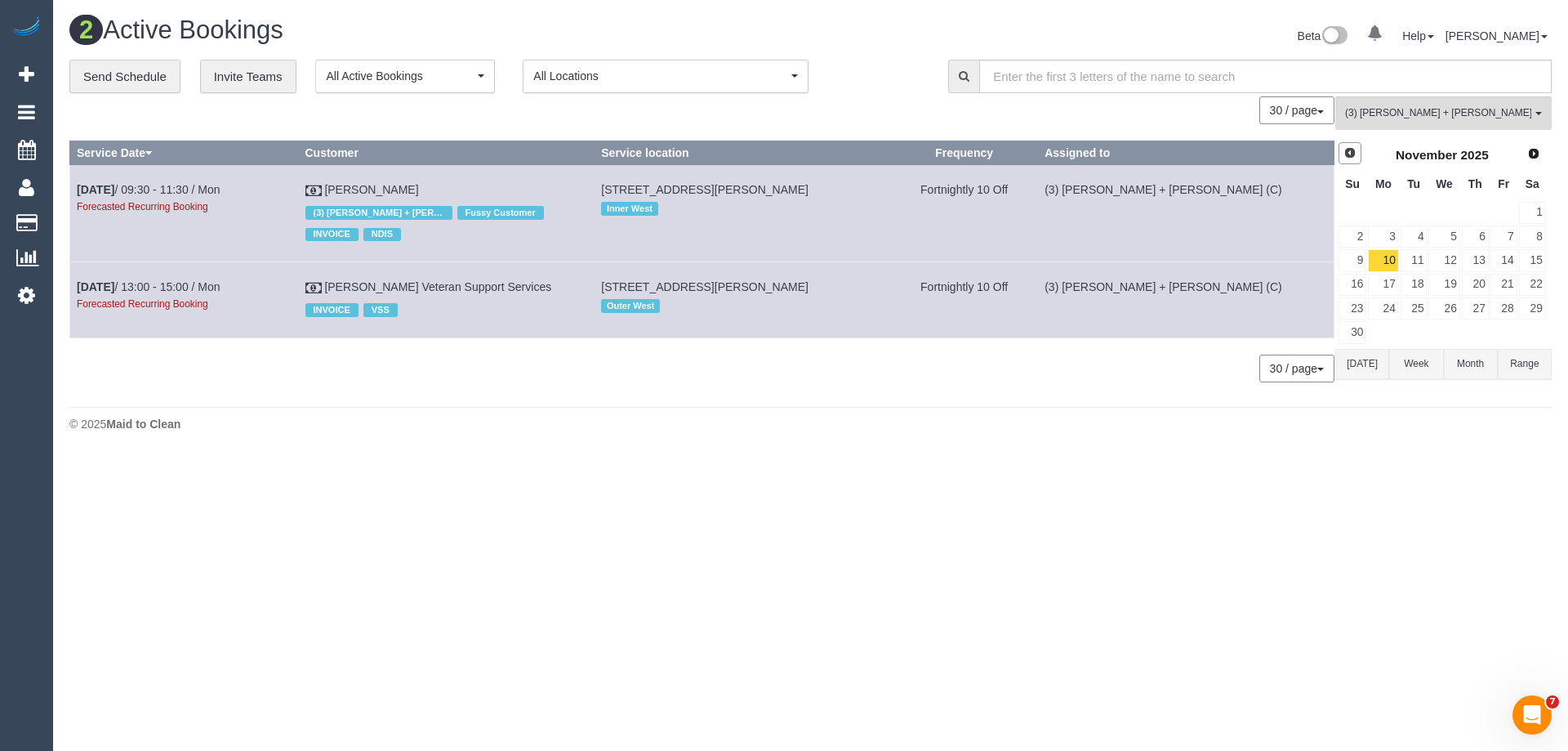
click at [1350, 153] on span "Prev" at bounding box center [1350, 153] width 13 height 13
click at [1389, 260] on link "13" at bounding box center [1383, 260] width 31 height 22
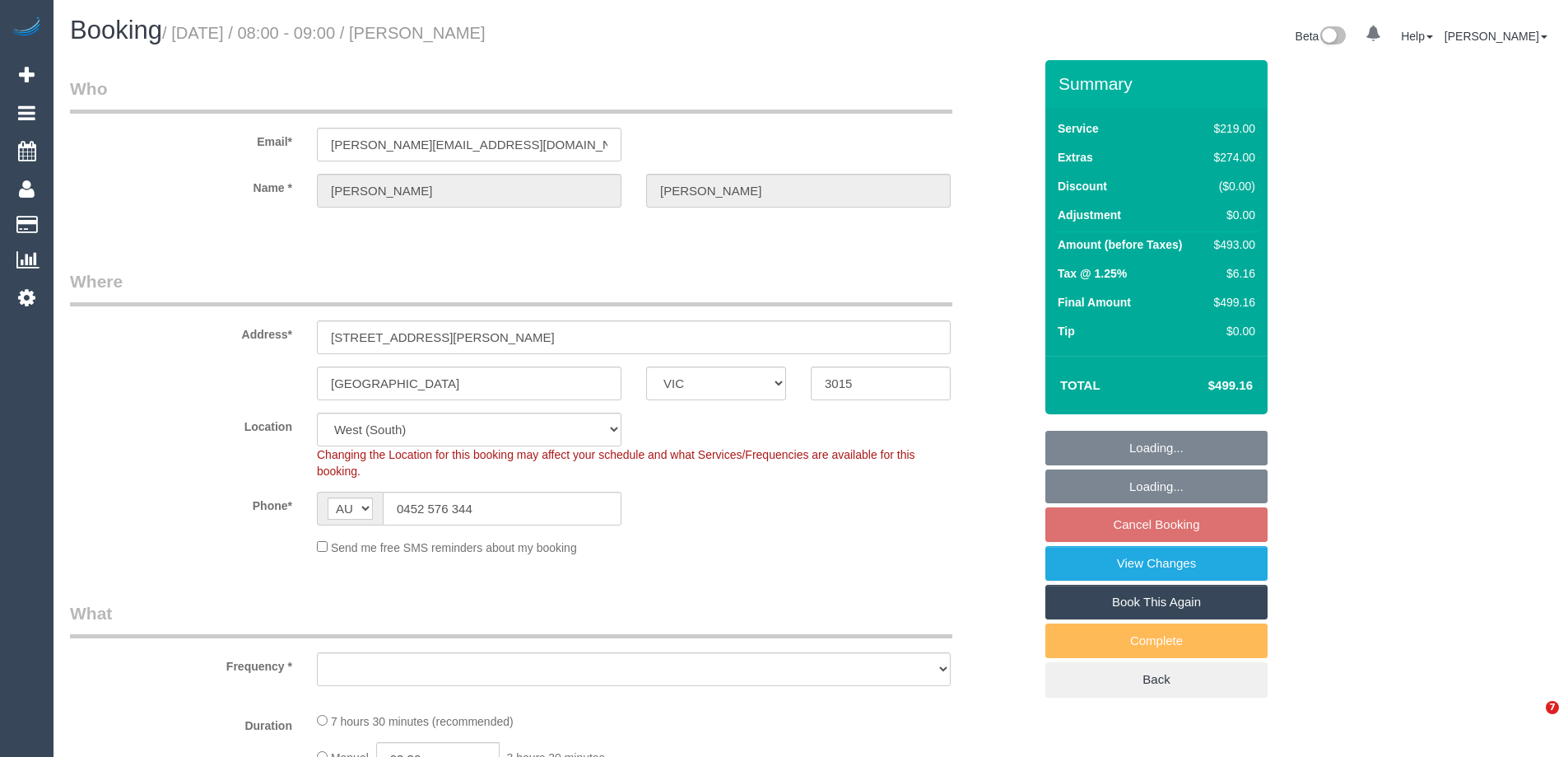
select select "VIC"
select select "object:726"
select select "string:stripe-pm_1OKvpE2GScqysDRVFVnvn9U6"
select select "number:27"
select select "number:15"
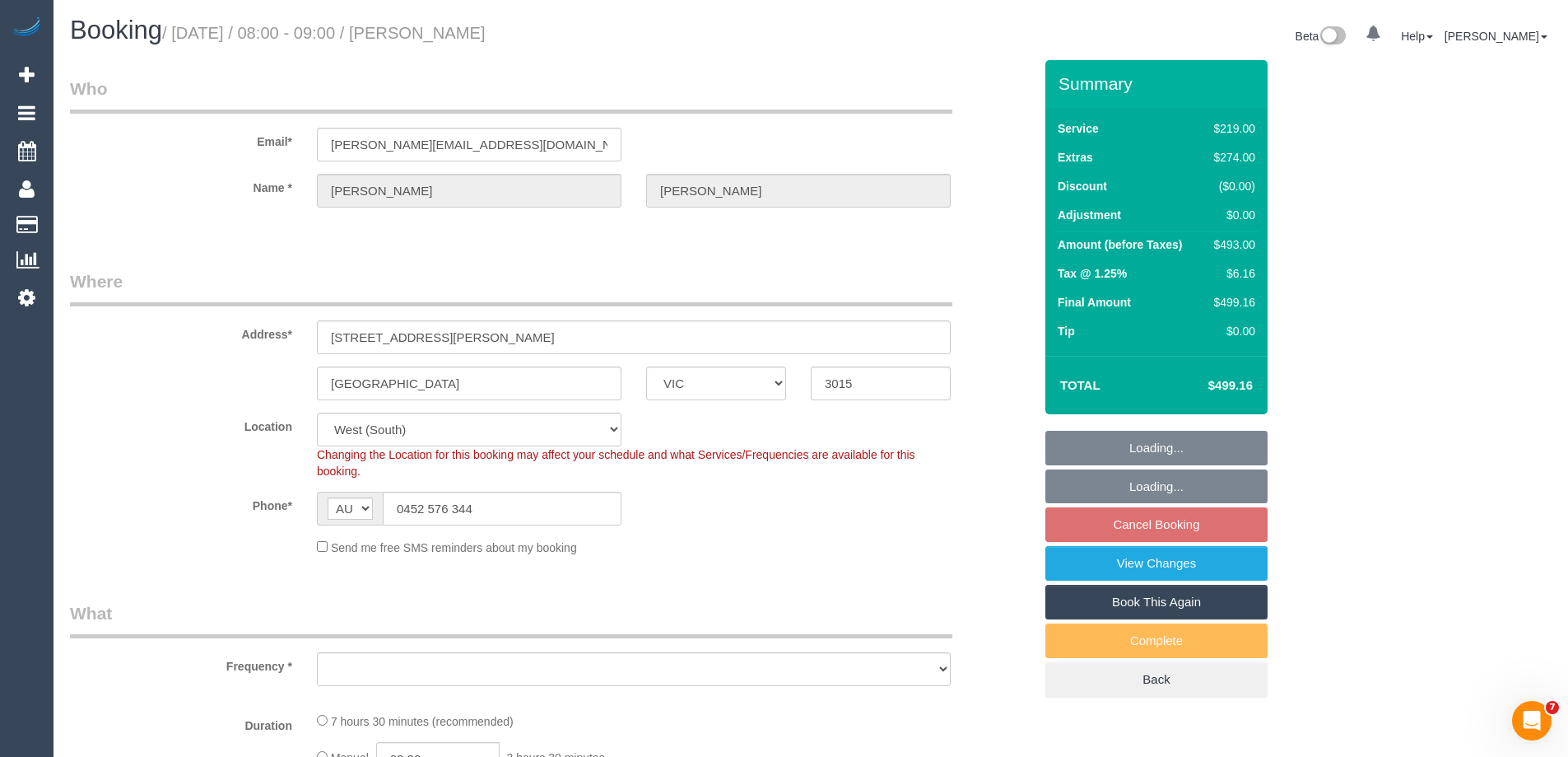
select select "number:19"
select select "number:24"
select select "number:33"
select select "number:26"
select select "object:847"
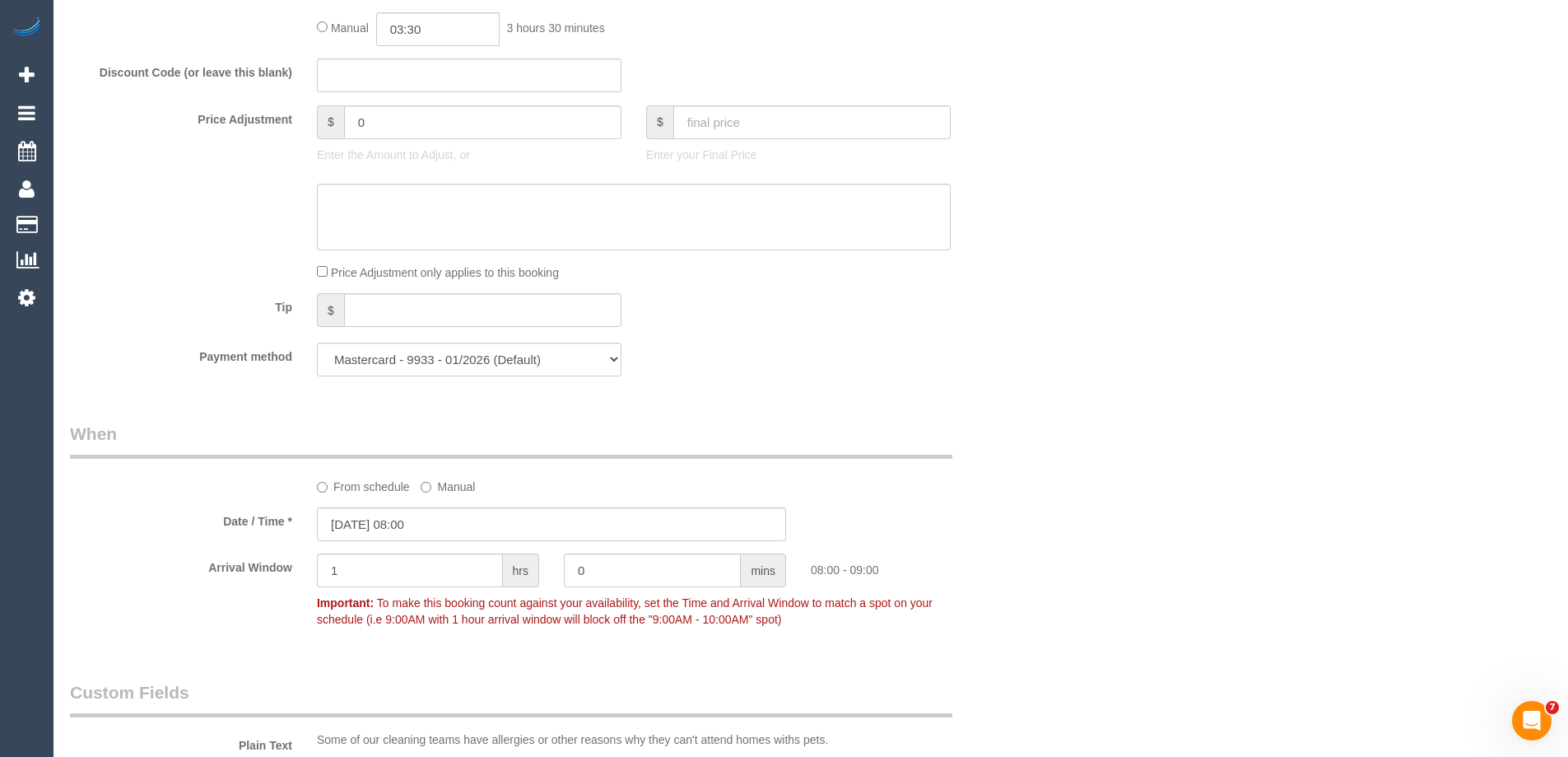
scroll to position [1482, 0]
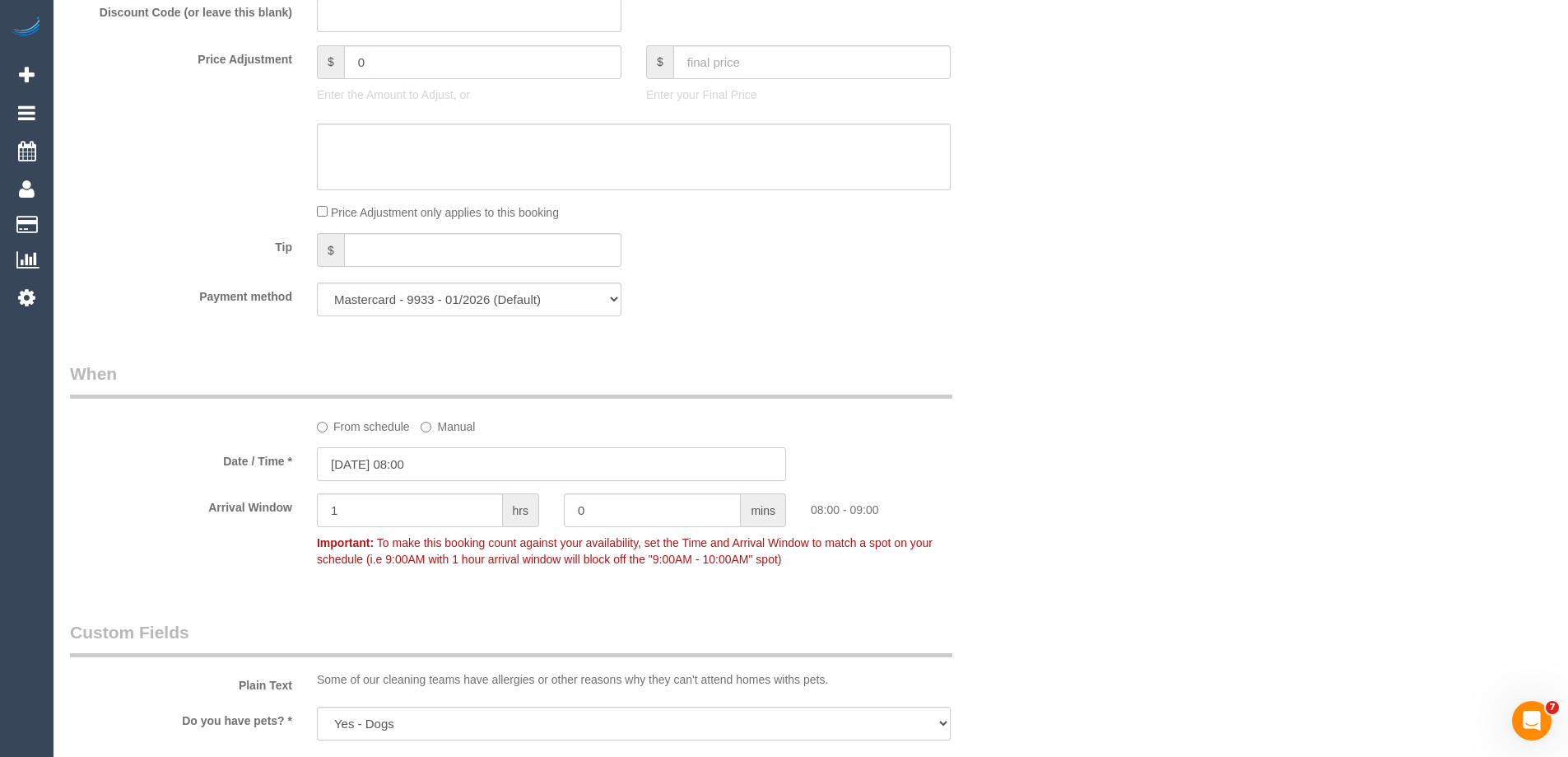
click at [396, 467] on input "[DATE] 08:00" at bounding box center [551, 463] width 469 height 34
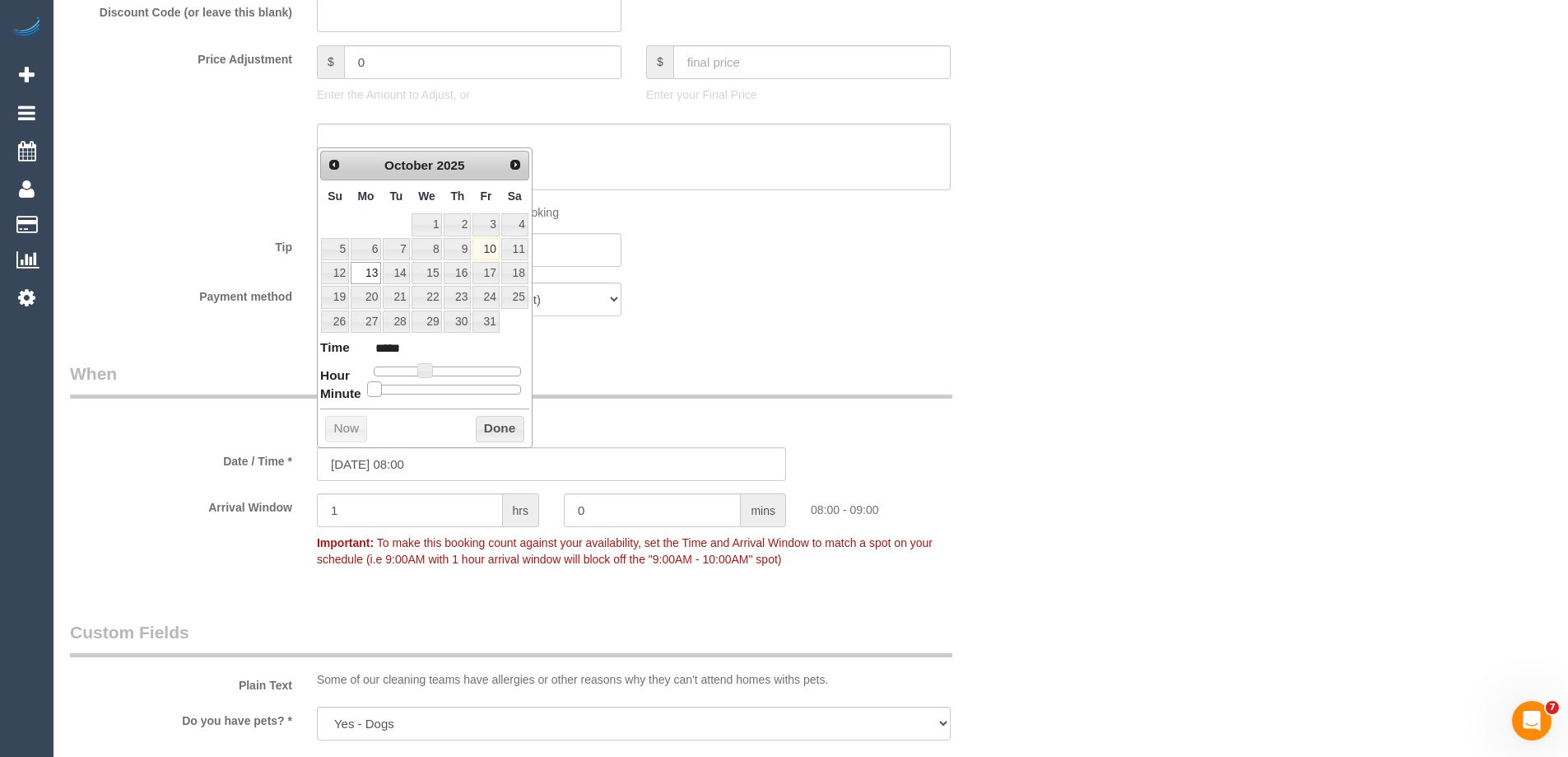
type input "[DATE] 08:05"
type input "*****"
type input "[DATE] 08:10"
type input "*****"
type input "[DATE] 08:15"
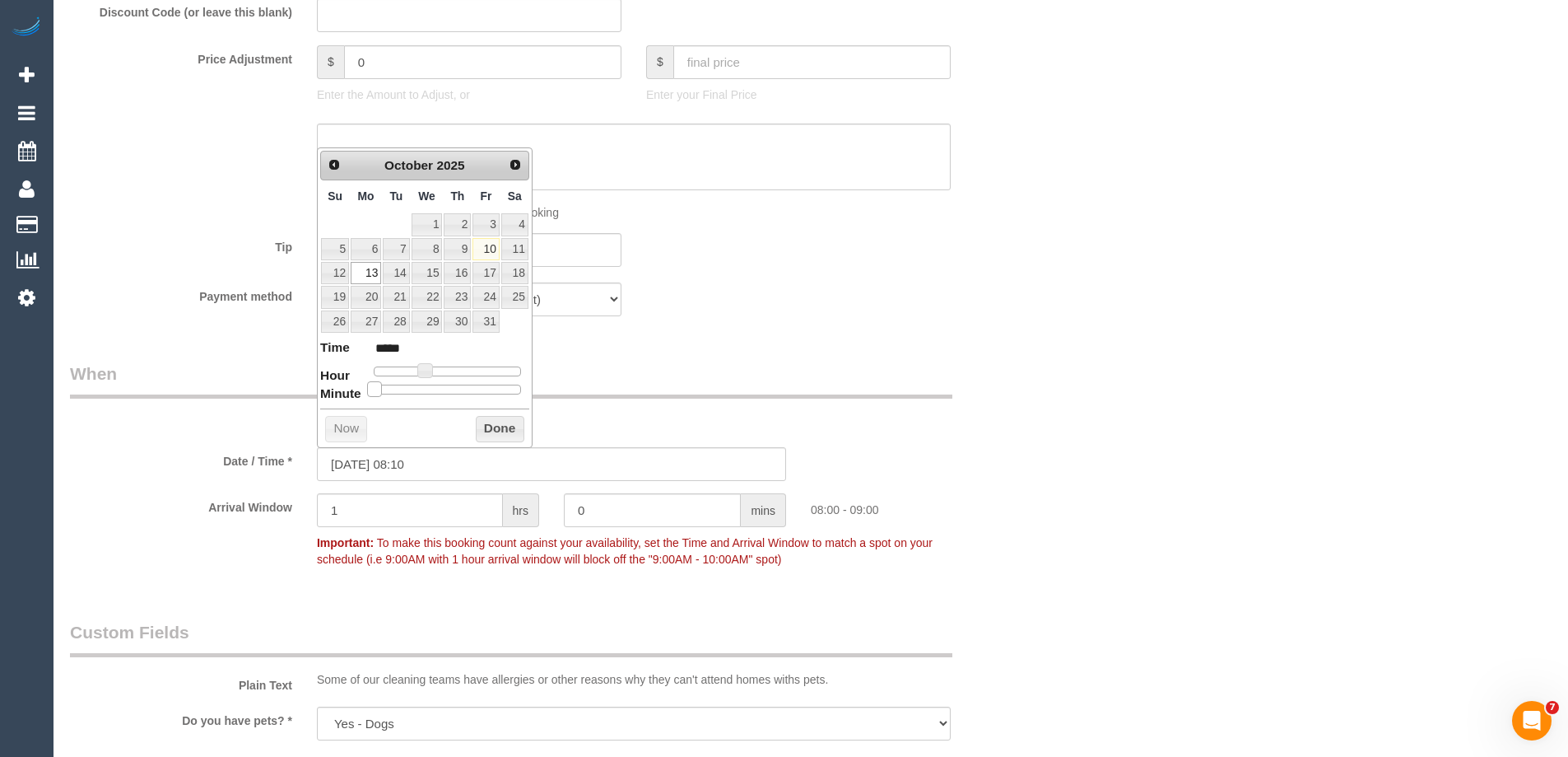
type input "*****"
type input "[DATE] 08:20"
type input "*****"
type input "[DATE] 08:25"
type input "*****"
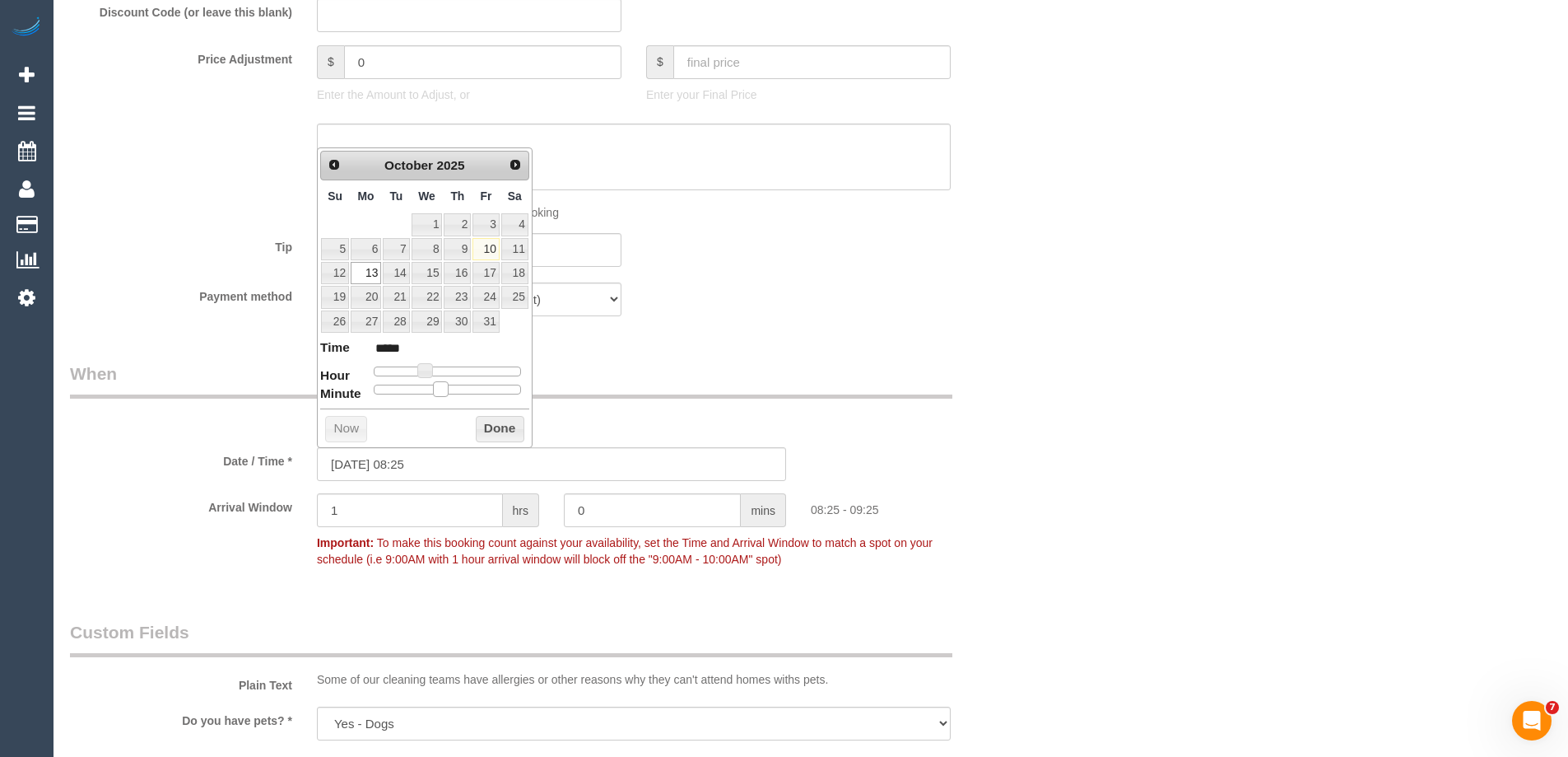
type input "[DATE] 08:30"
type input "*****"
drag, startPoint x: 379, startPoint y: 391, endPoint x: 459, endPoint y: 401, distance: 80.6
click at [459, 401] on div "Prev Next [DATE] Su Mo Tu We Th Fr Sa 1 2 3 4 5 6 7 8 9 10 11 12 13 14 15 16 17…" at bounding box center [424, 297] width 216 height 300
click at [492, 433] on button "Done" at bounding box center [500, 428] width 48 height 26
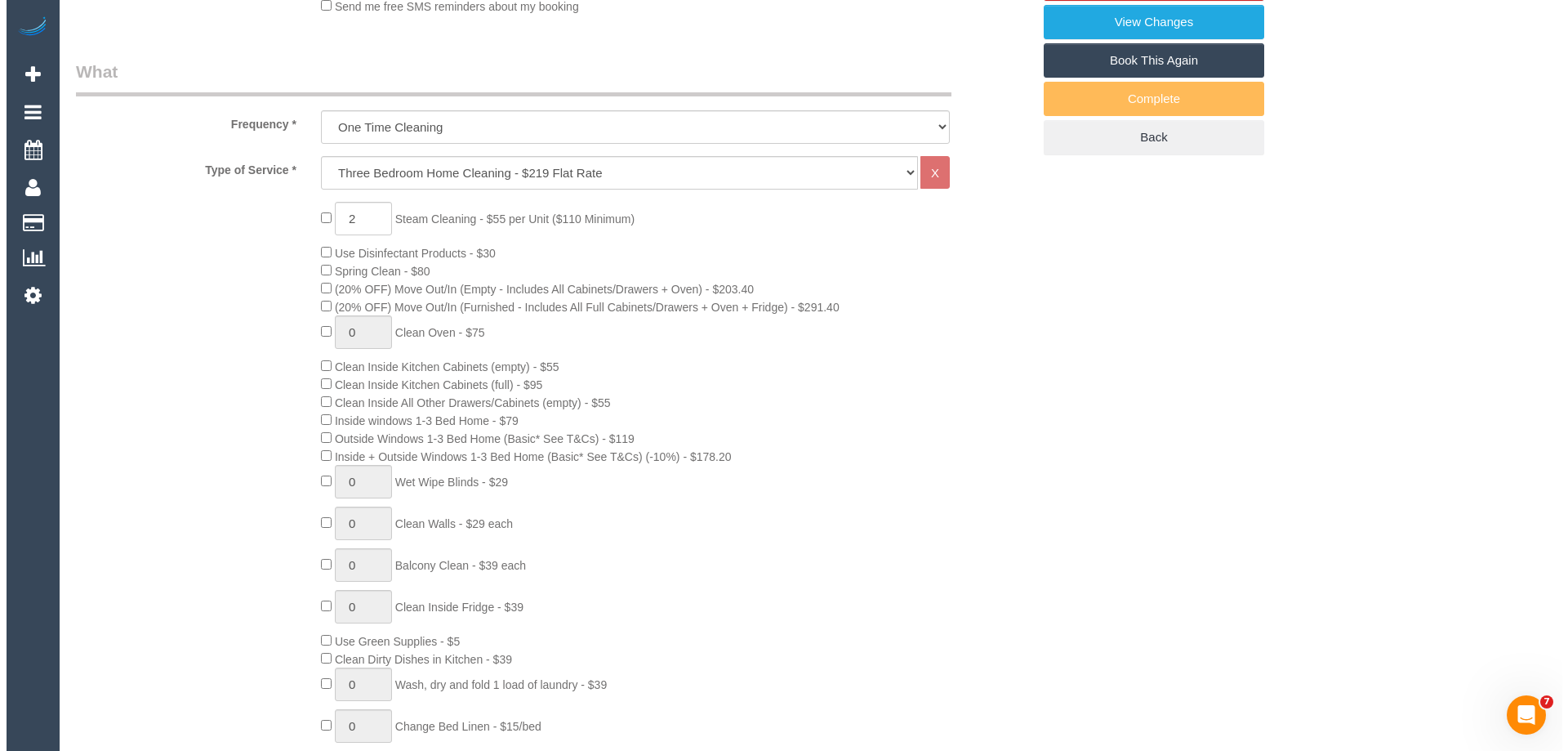
scroll to position [0, 0]
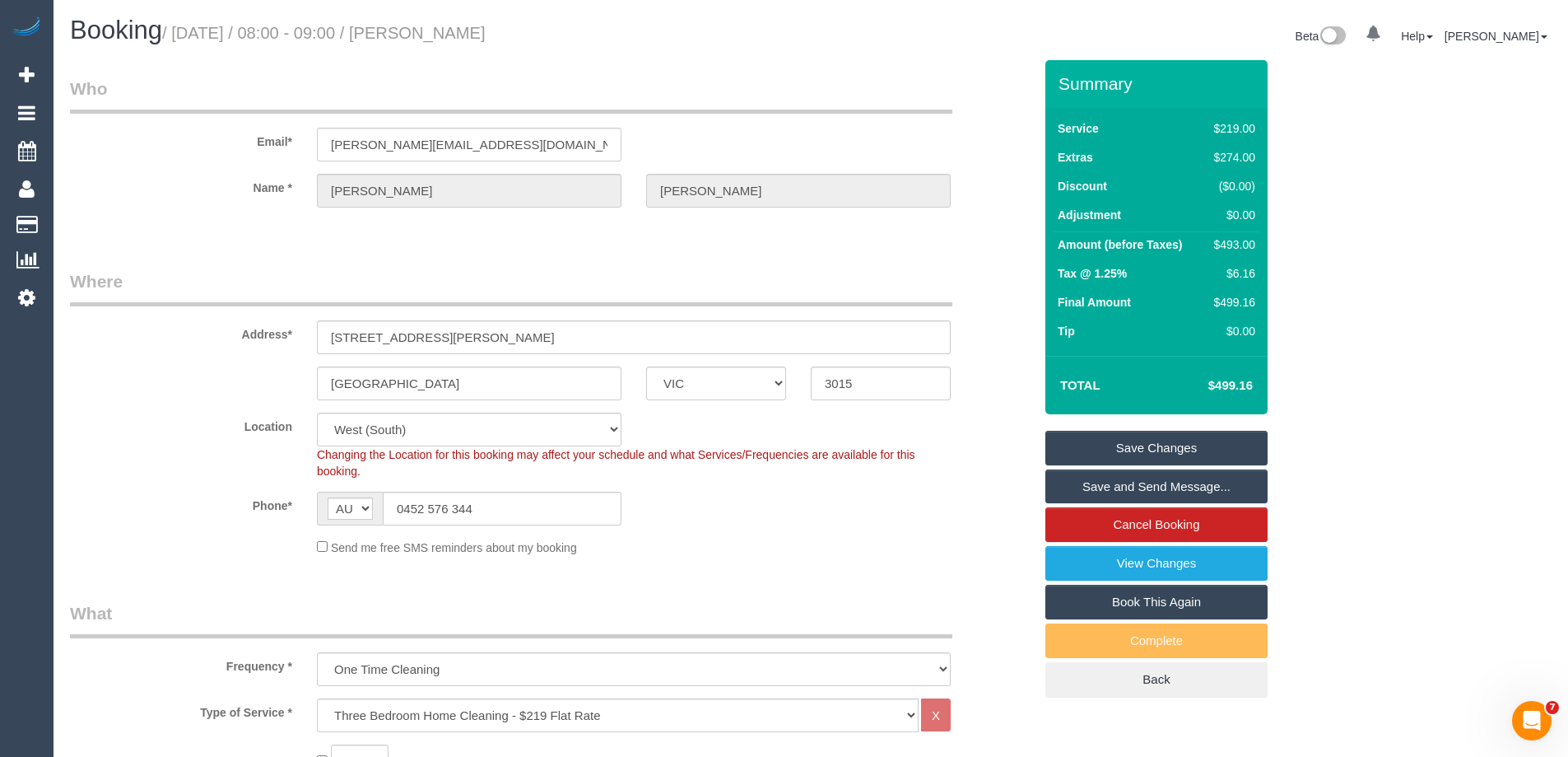
click at [1093, 451] on link "Save Changes" at bounding box center [1156, 448] width 222 height 35
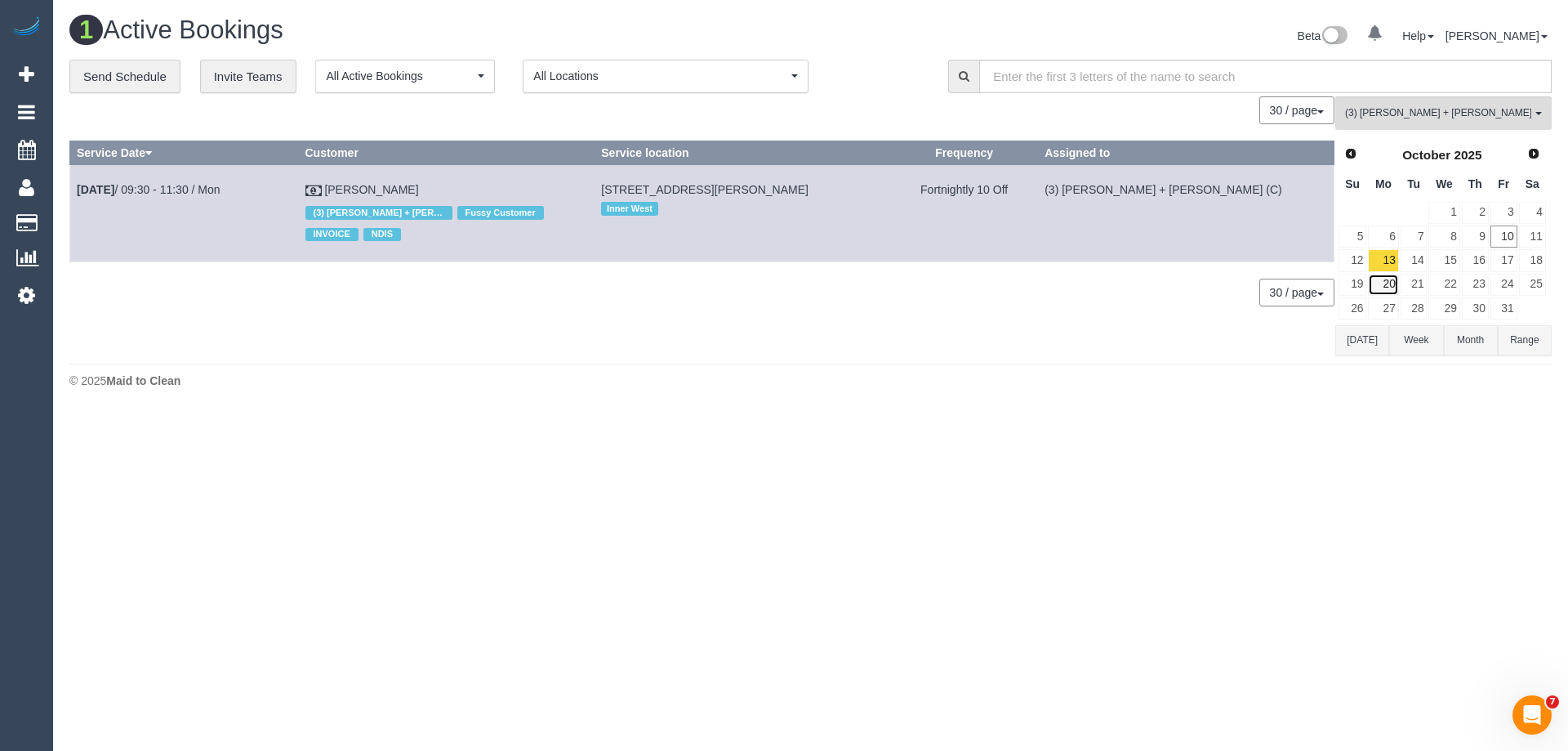
click at [1385, 286] on link "20" at bounding box center [1383, 284] width 31 height 22
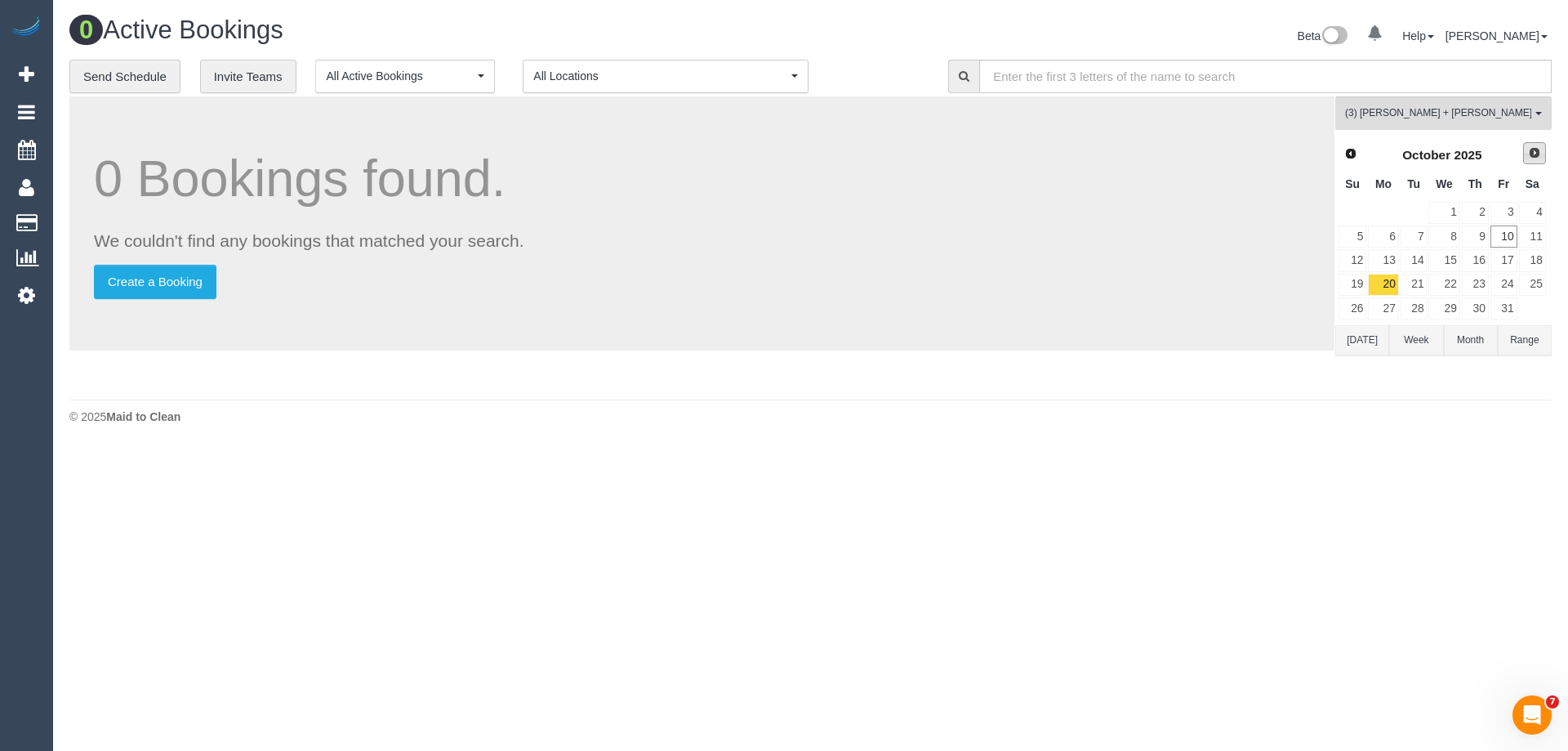
click at [1532, 156] on span "Next" at bounding box center [1534, 153] width 13 height 13
click at [1388, 236] on link "3" at bounding box center [1383, 236] width 31 height 22
click at [1389, 286] on link "17" at bounding box center [1383, 284] width 31 height 22
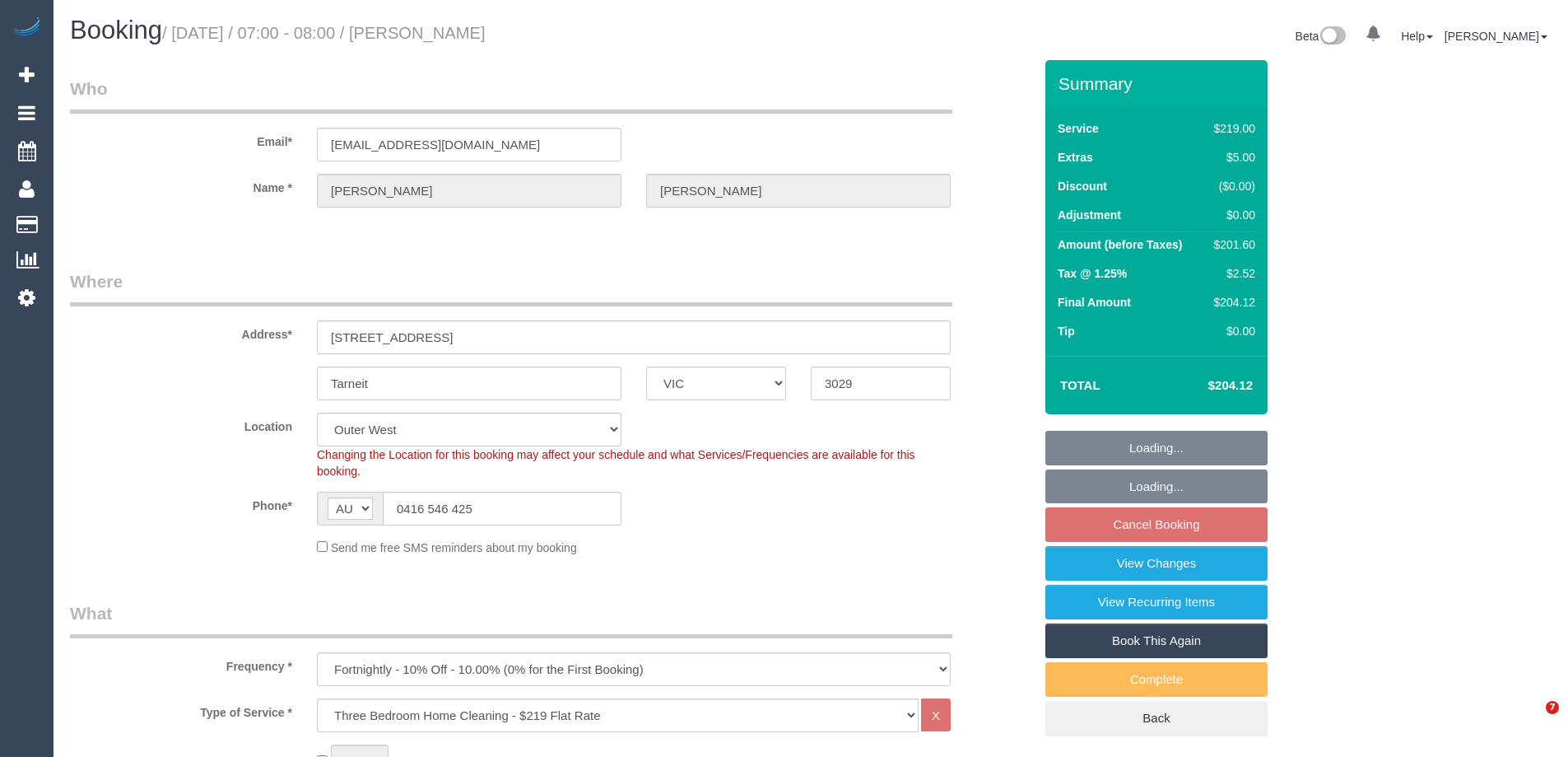
select select "VIC"
select select "number:28"
select select "number:14"
select select "number:18"
select select "number:25"
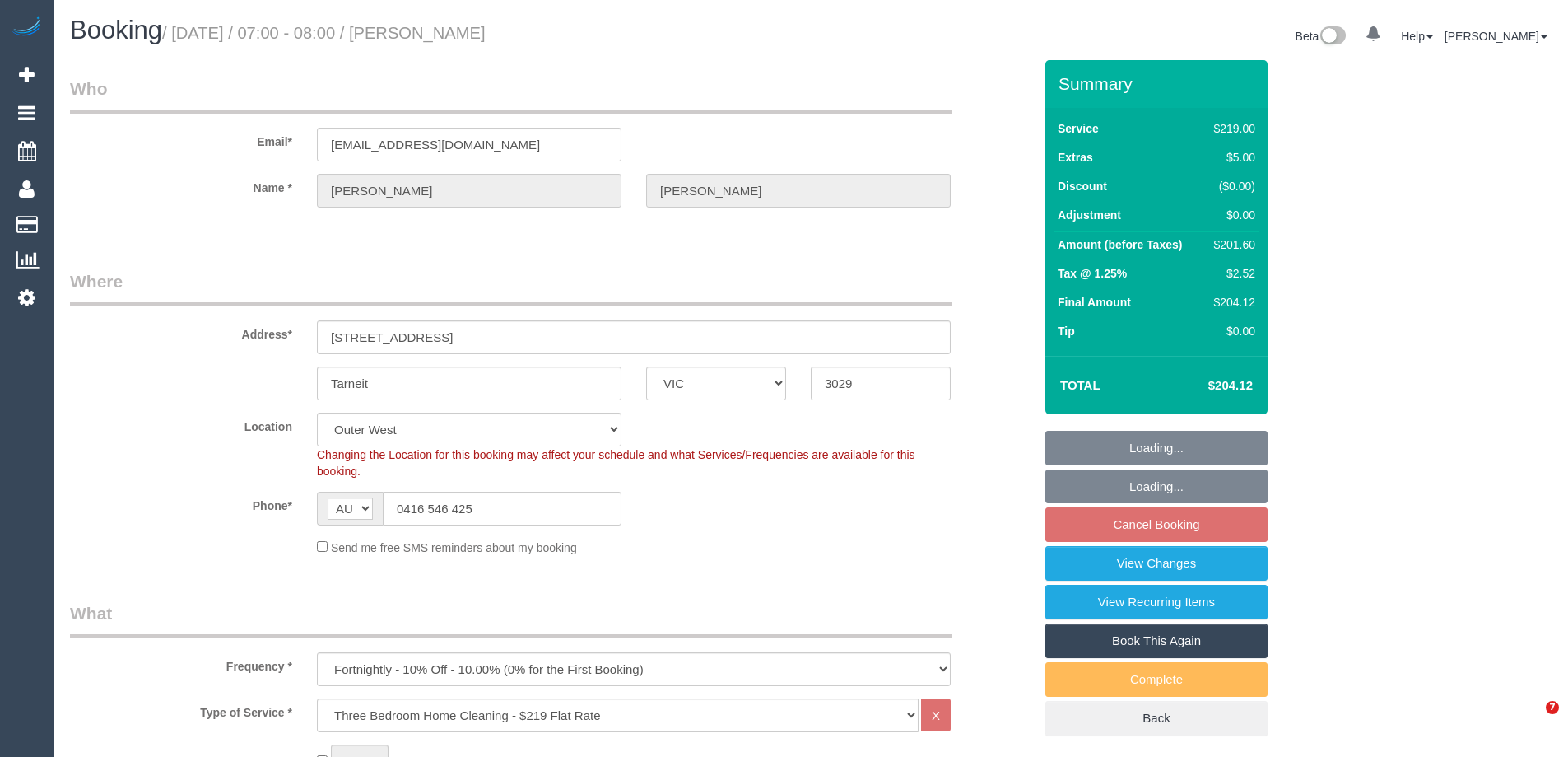
select select "number:34"
select select "number:11"
select select "object:800"
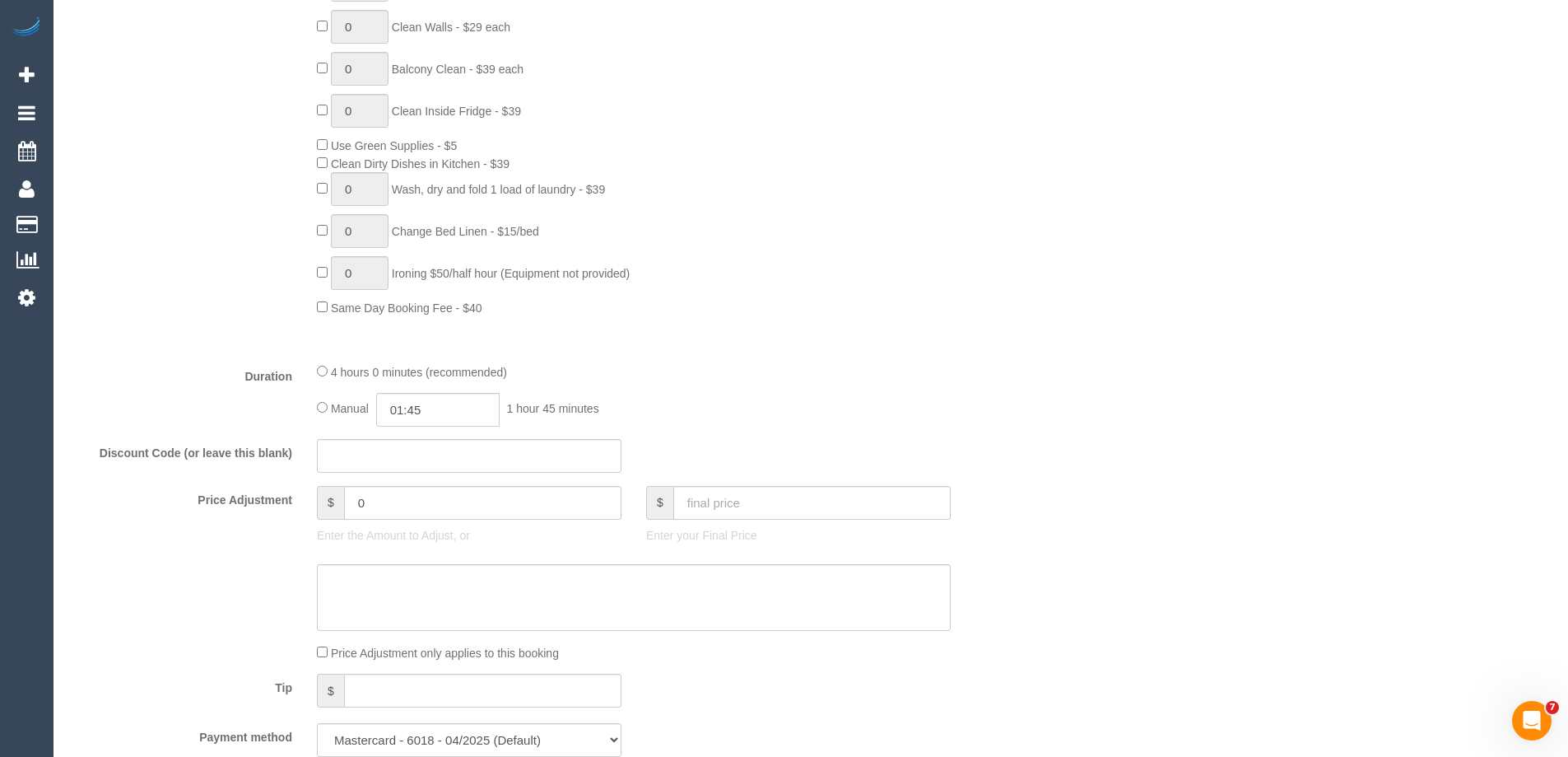
scroll to position [1070, 0]
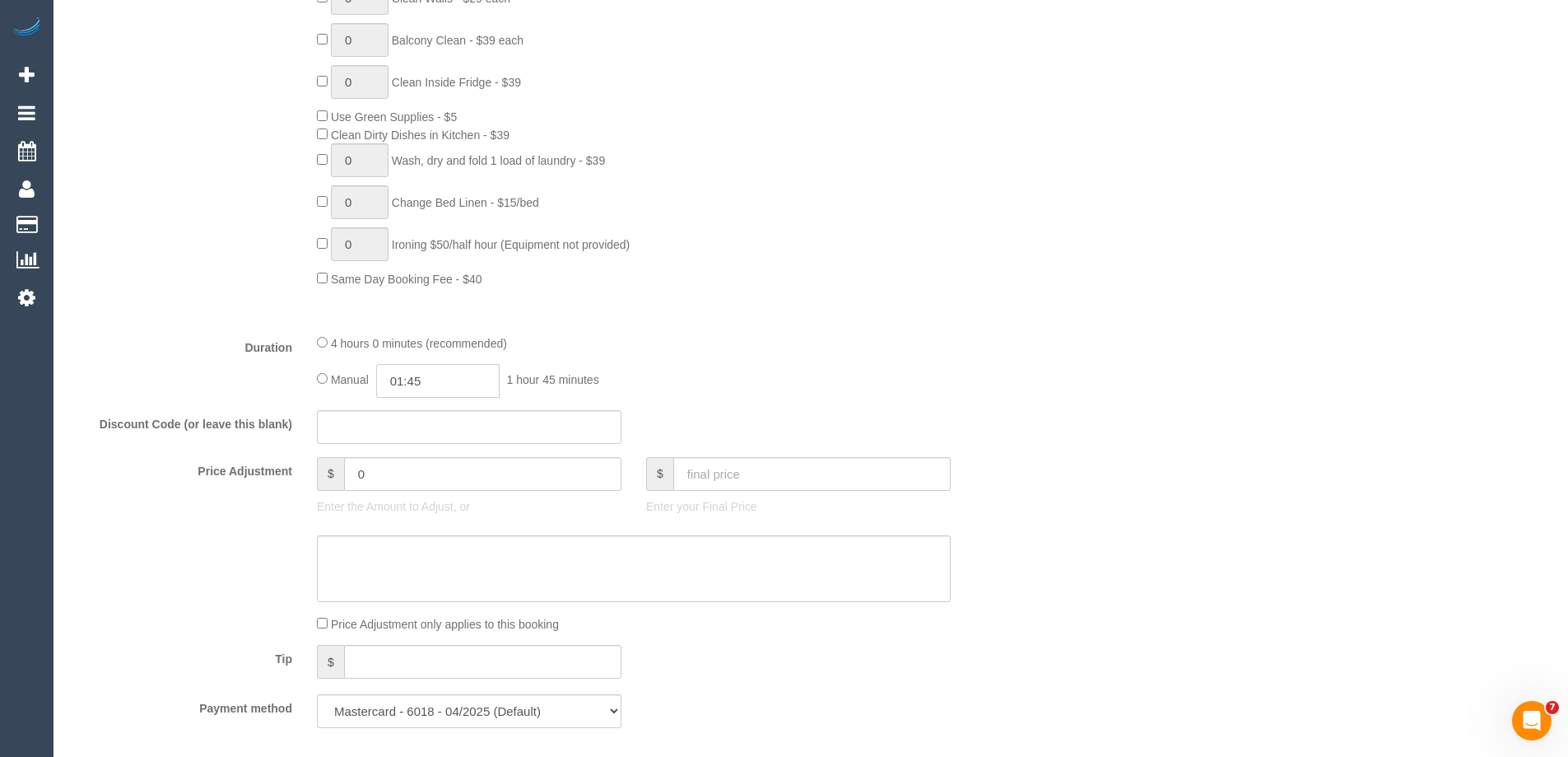
click at [425, 386] on input "01:45" at bounding box center [438, 380] width 124 height 34
type input "03:30"
click at [417, 491] on li "03:30" at bounding box center [420, 493] width 73 height 21
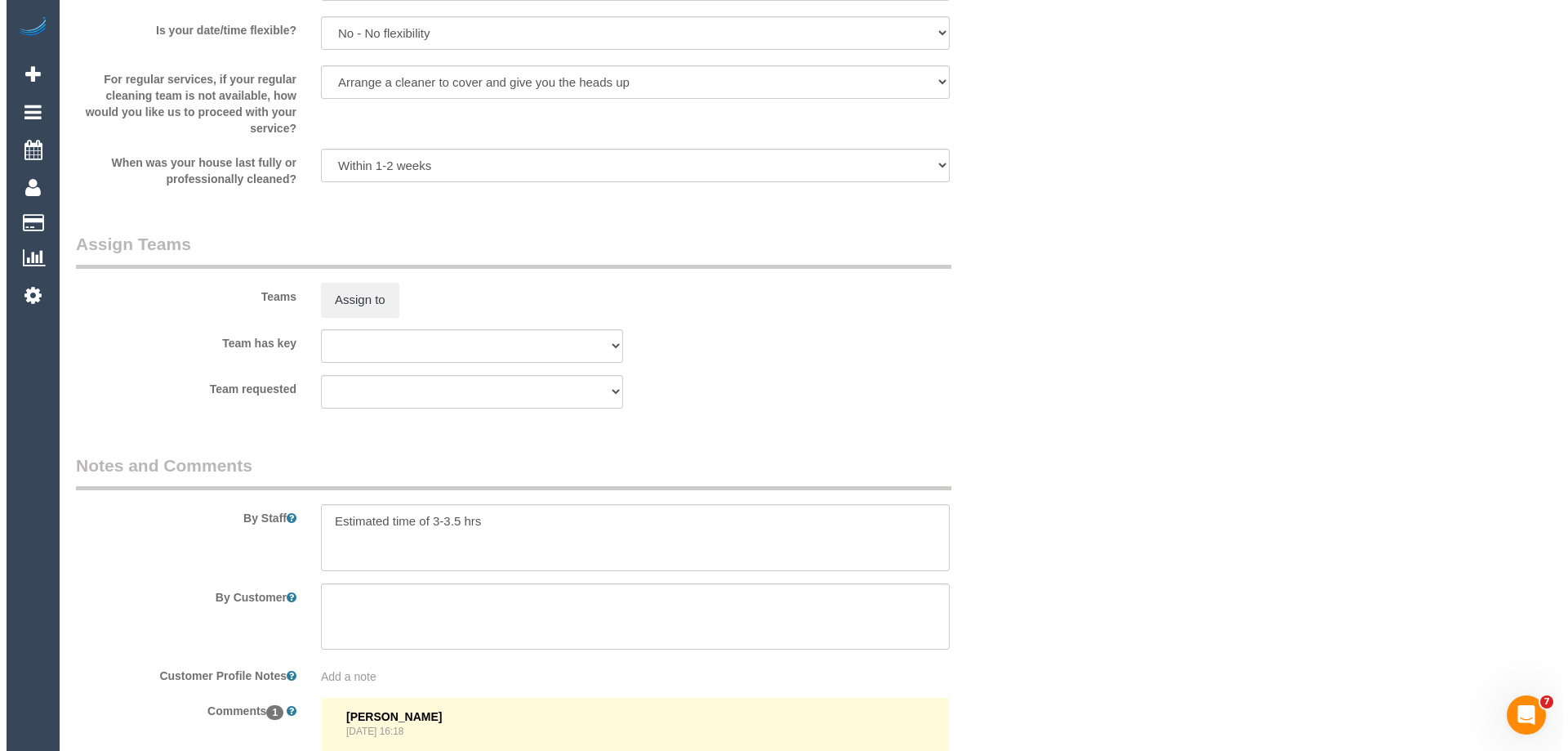
scroll to position [2532, 0]
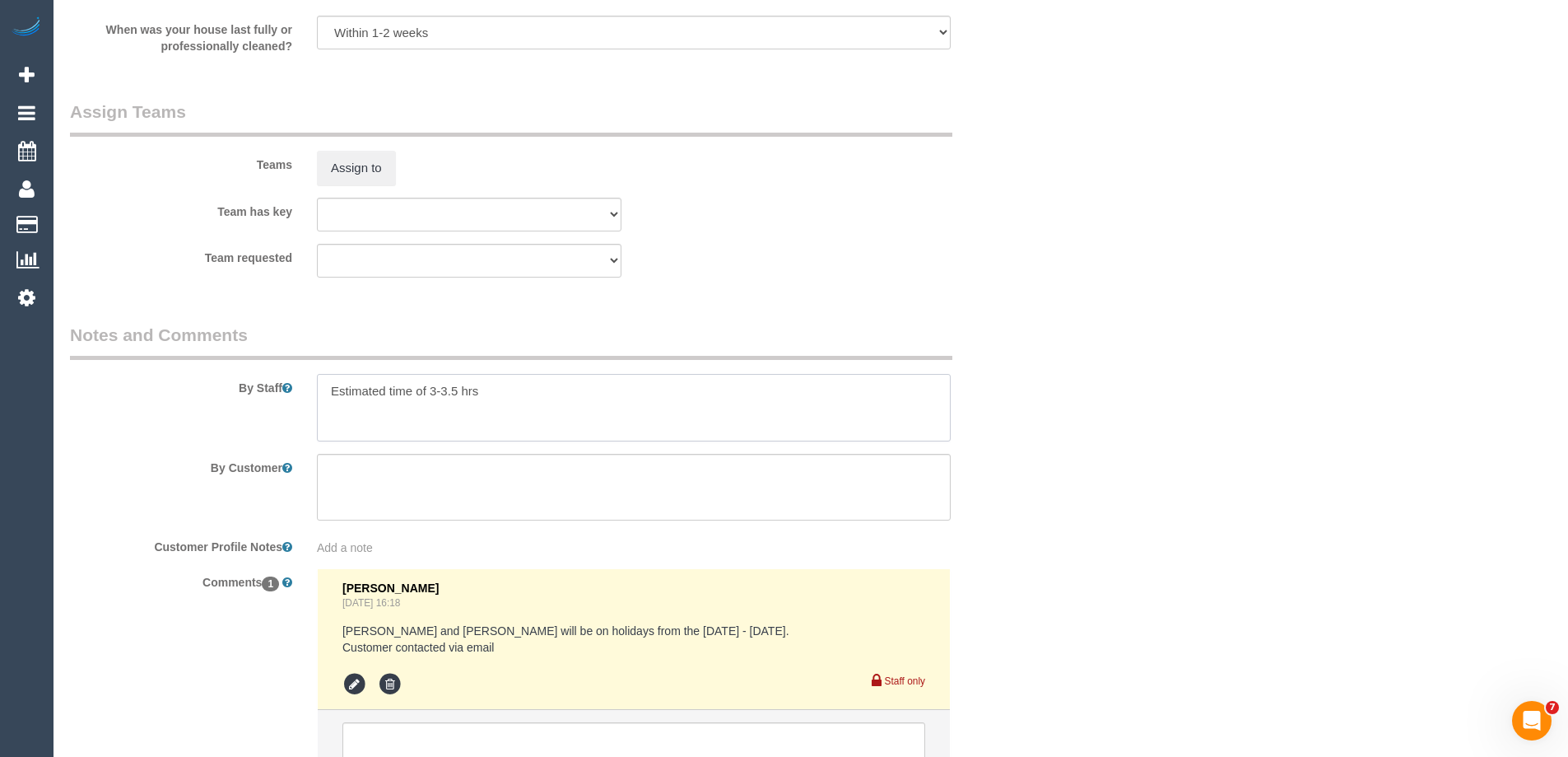
click at [327, 398] on textarea at bounding box center [634, 408] width 634 height 68
type textarea "*Cover* Estimated time of 3-3.5 hrs"
click at [362, 170] on button "Assign to" at bounding box center [357, 168] width 79 height 35
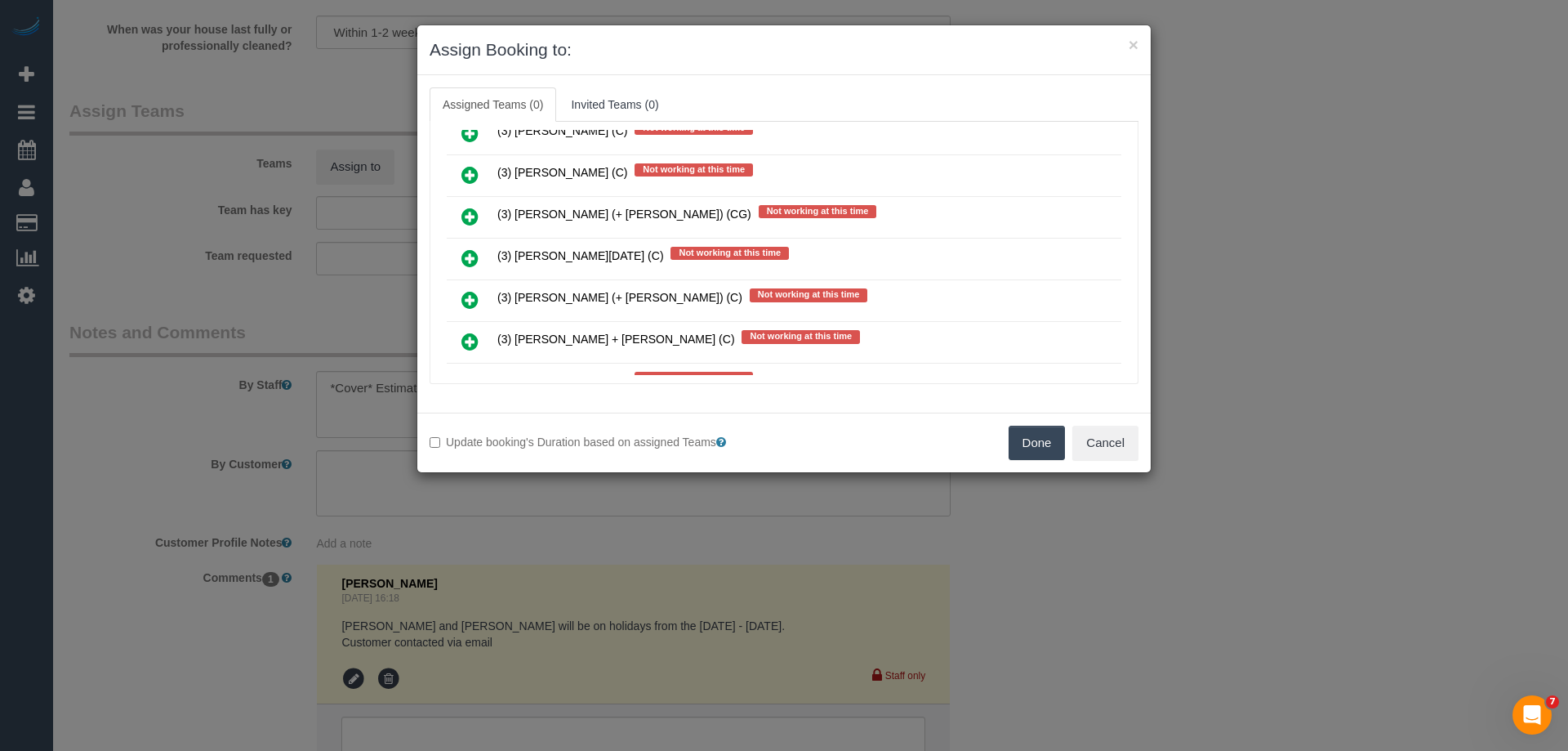
scroll to position [1225, 0]
click at [466, 249] on icon at bounding box center [470, 257] width 17 height 19
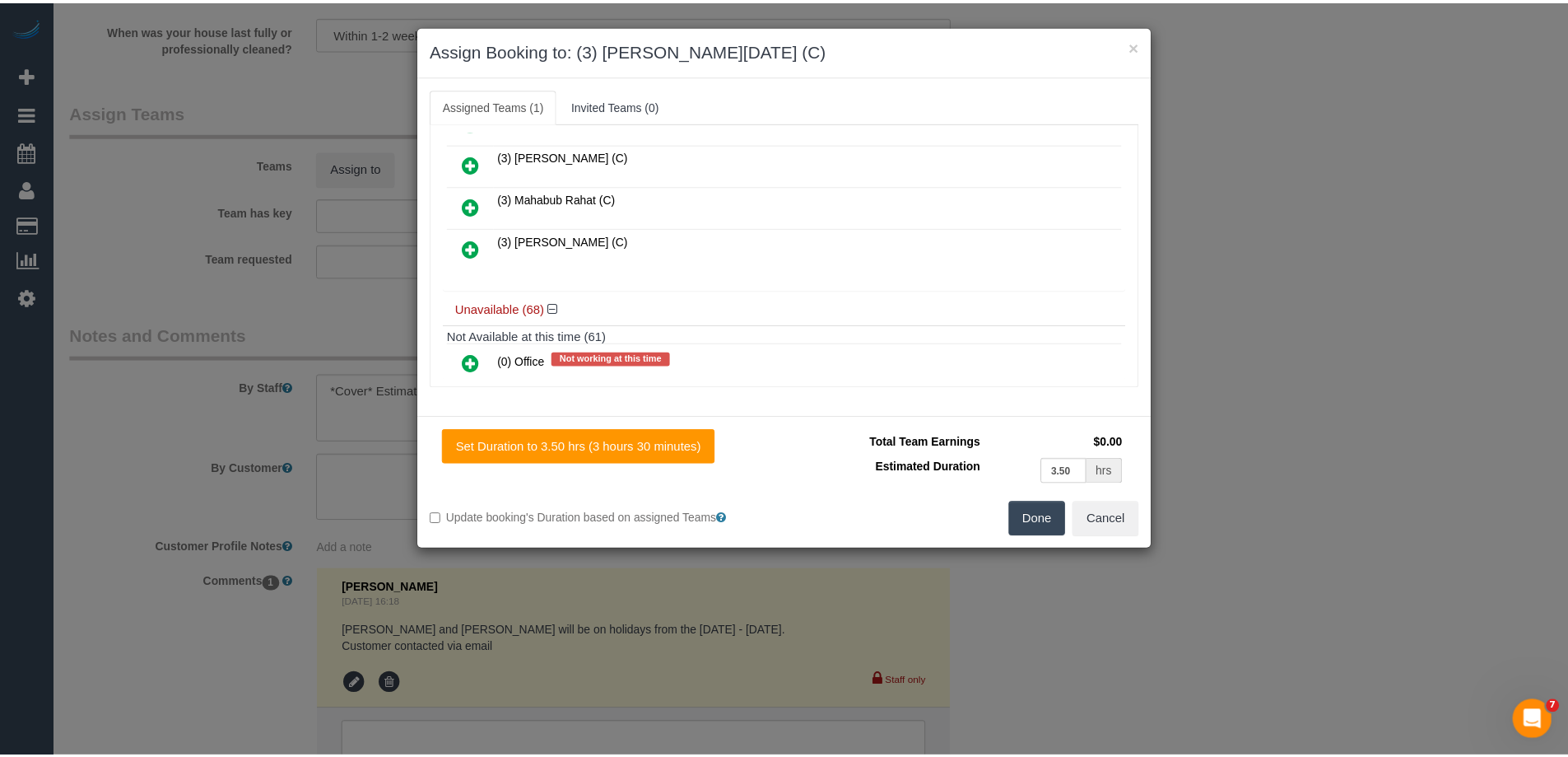
scroll to position [0, 0]
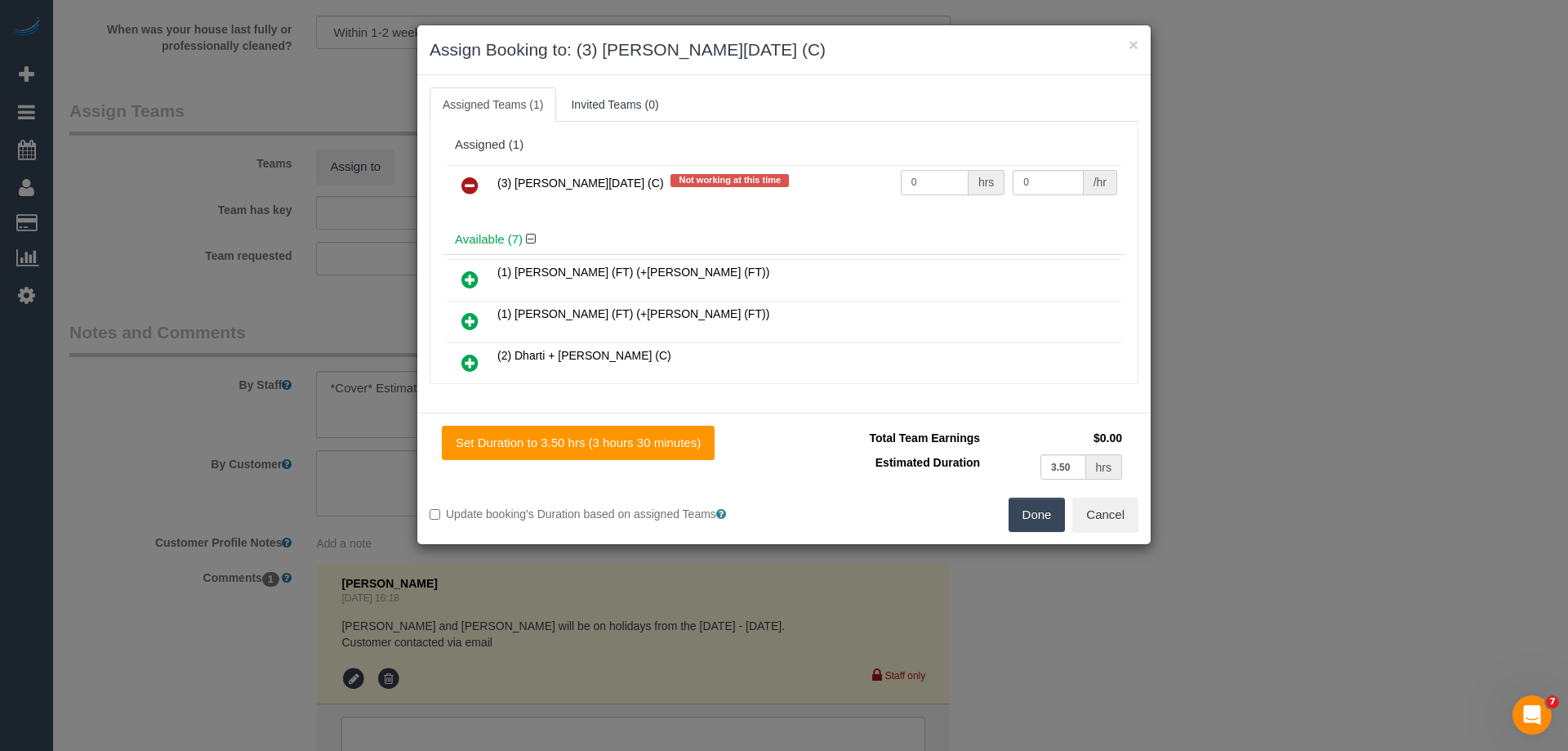
drag, startPoint x: 890, startPoint y: 184, endPoint x: 956, endPoint y: 184, distance: 66.0
click at [897, 184] on td "0 hrs" at bounding box center [953, 185] width 113 height 41
type input "1"
drag, startPoint x: 1048, startPoint y: 184, endPoint x: 952, endPoint y: 180, distance: 96.1
click at [957, 182] on tr "(3) Antony Silvester (C) Not working at this time 1 hrs 0 /hr" at bounding box center [784, 185] width 674 height 41
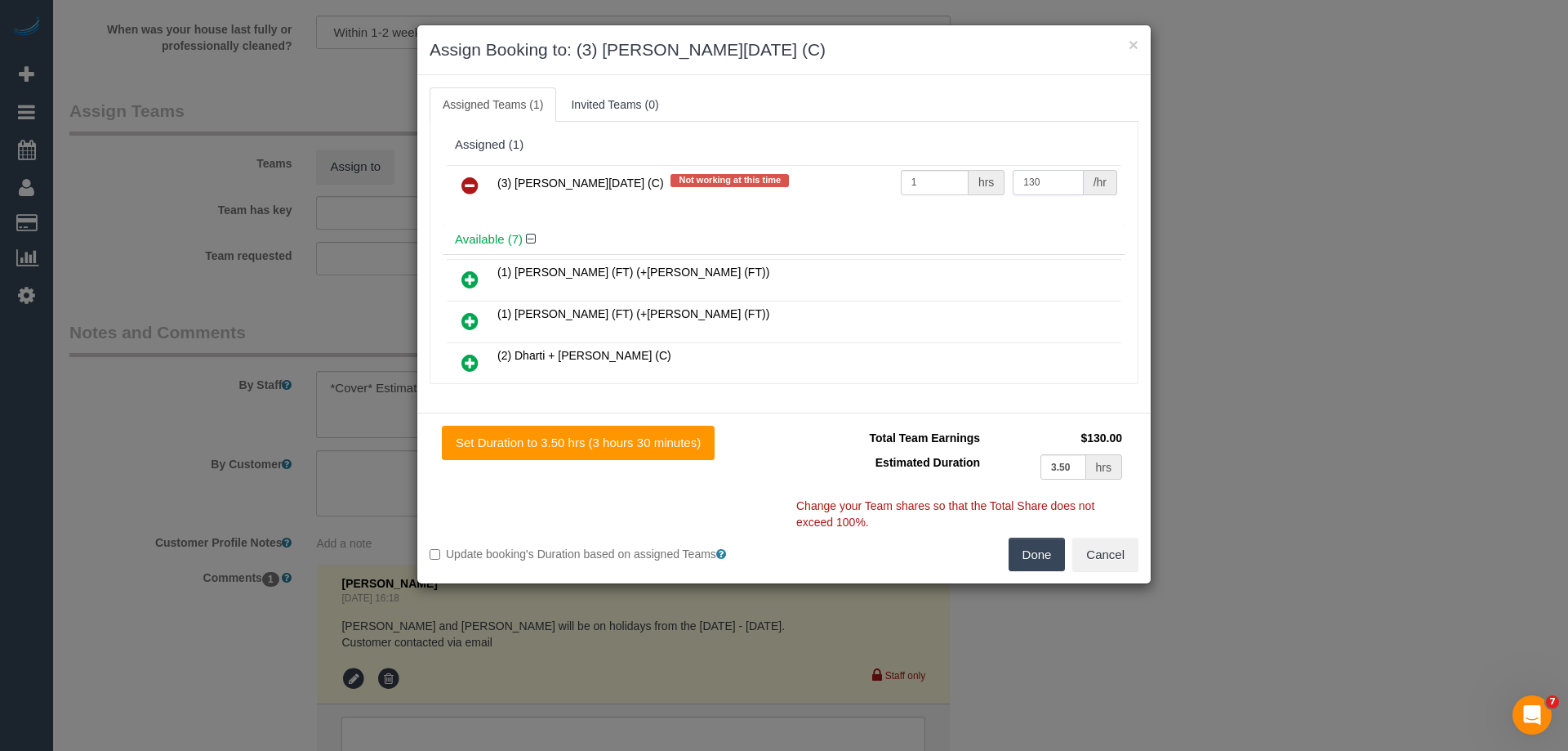
type input "130"
click at [1036, 538] on button "Done" at bounding box center [1038, 554] width 58 height 35
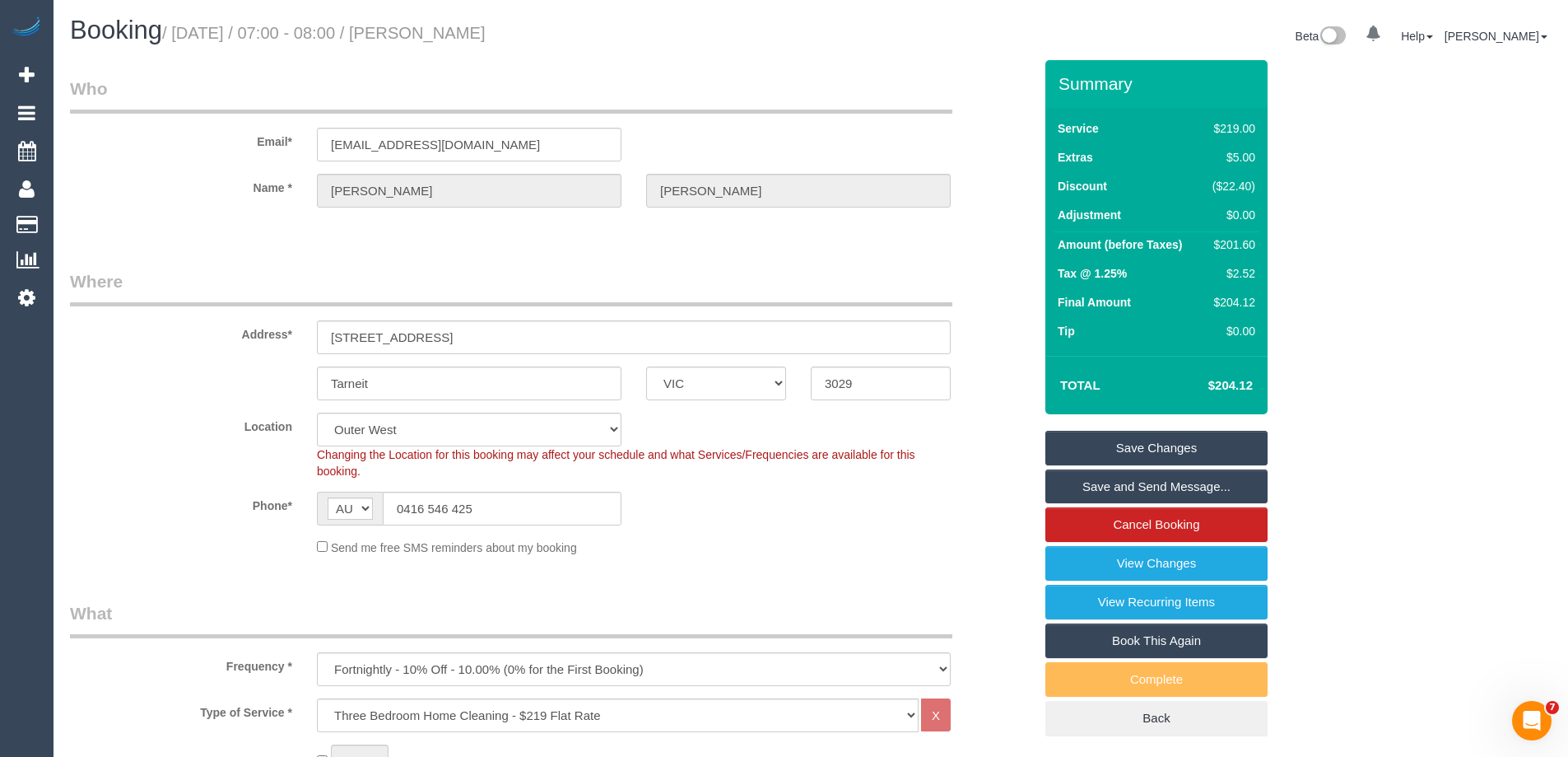
drag, startPoint x: 502, startPoint y: 36, endPoint x: 435, endPoint y: 29, distance: 67.4
click at [435, 29] on h1 "Booking / October 13, 2025 / 07:00 - 08:00 / Chirayu Brahmbhatt" at bounding box center [434, 30] width 729 height 28
copy small "Chirayu Brahmbhatt"
click at [1072, 483] on link "Save and Send Message..." at bounding box center [1156, 486] width 222 height 35
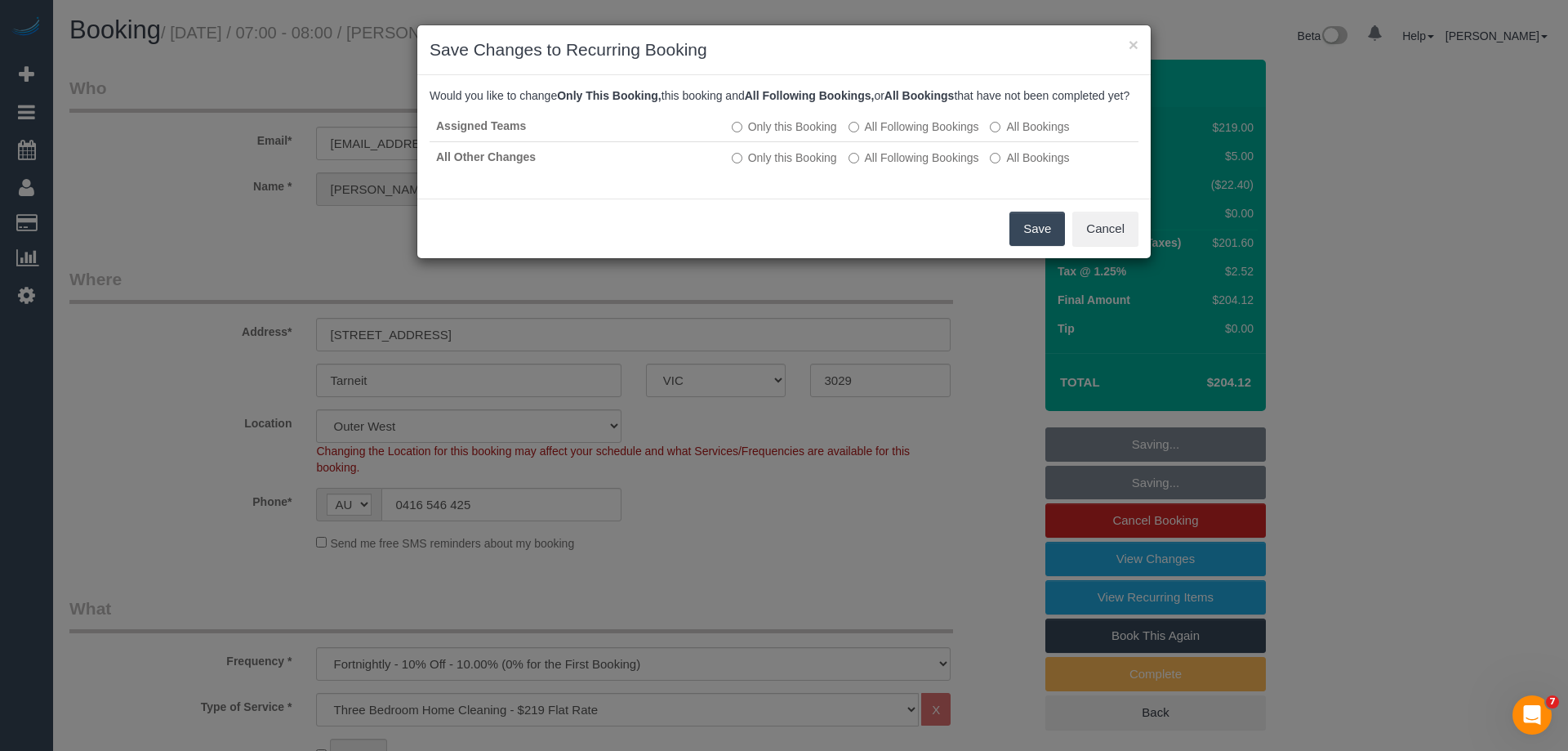
click at [1026, 235] on button "Save" at bounding box center [1038, 229] width 56 height 35
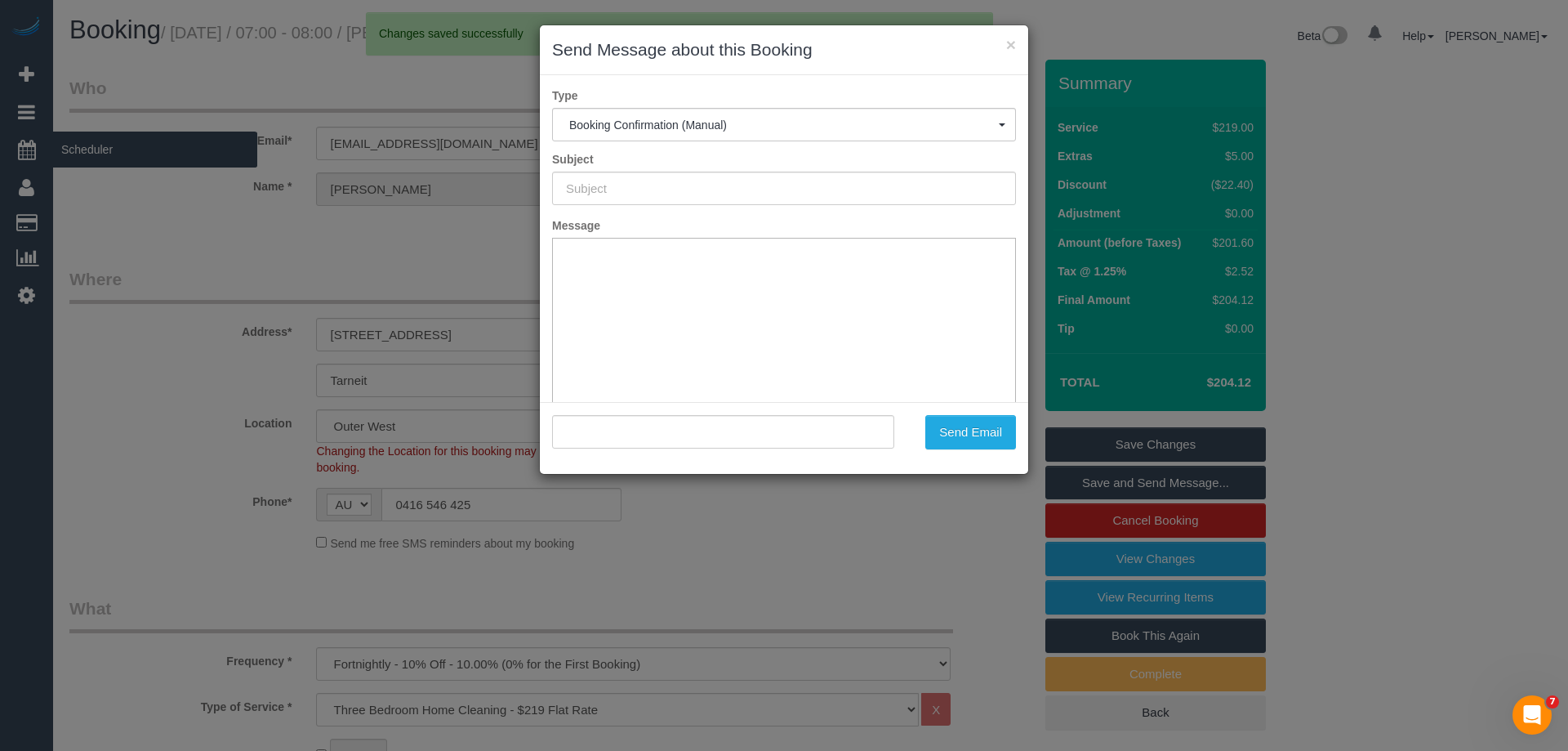
type input "Booking Confirmed"
type input ""Chirayu Brahmbhatt" <yeis135@hotmail.com>"
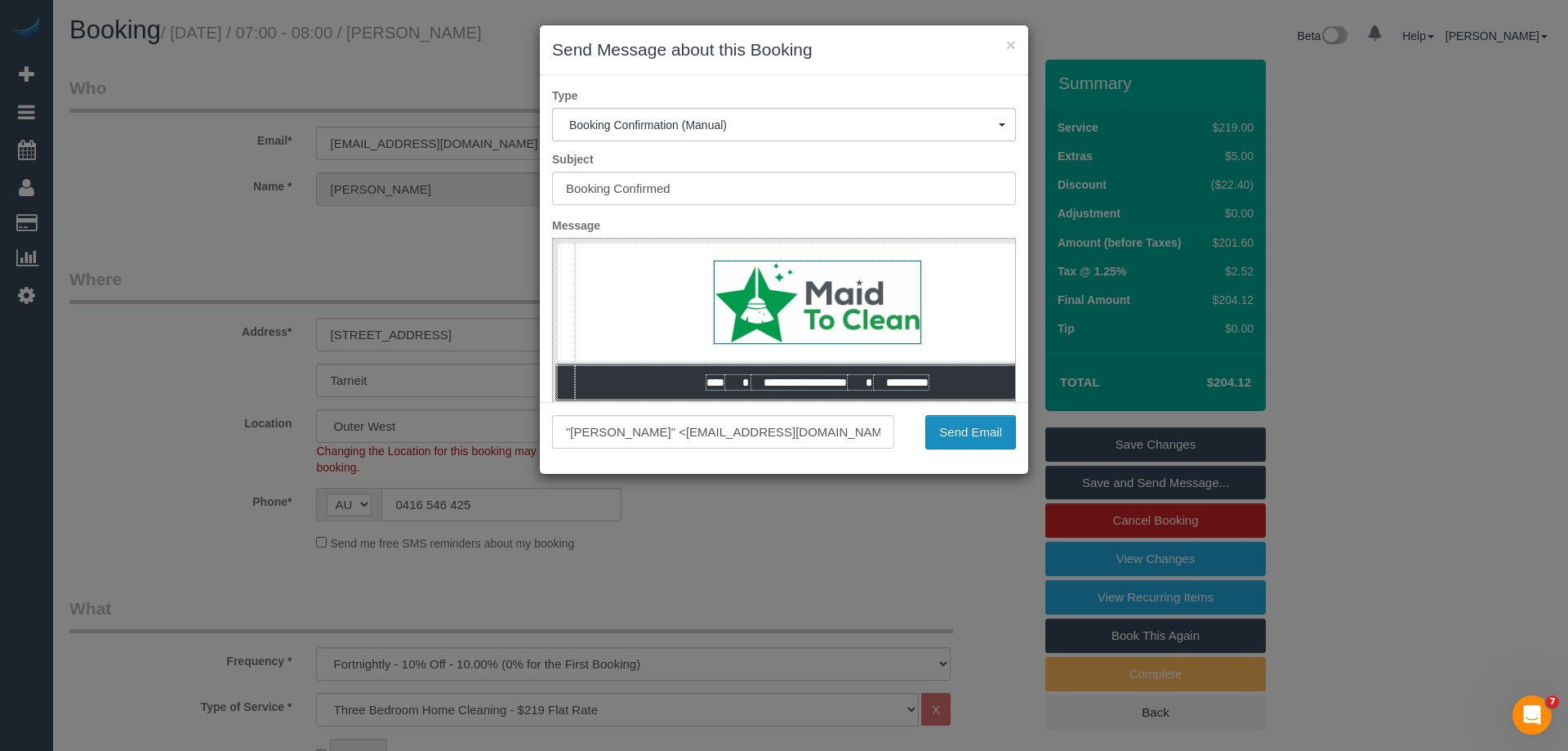
click at [992, 427] on button "Send Email" at bounding box center [971, 433] width 91 height 35
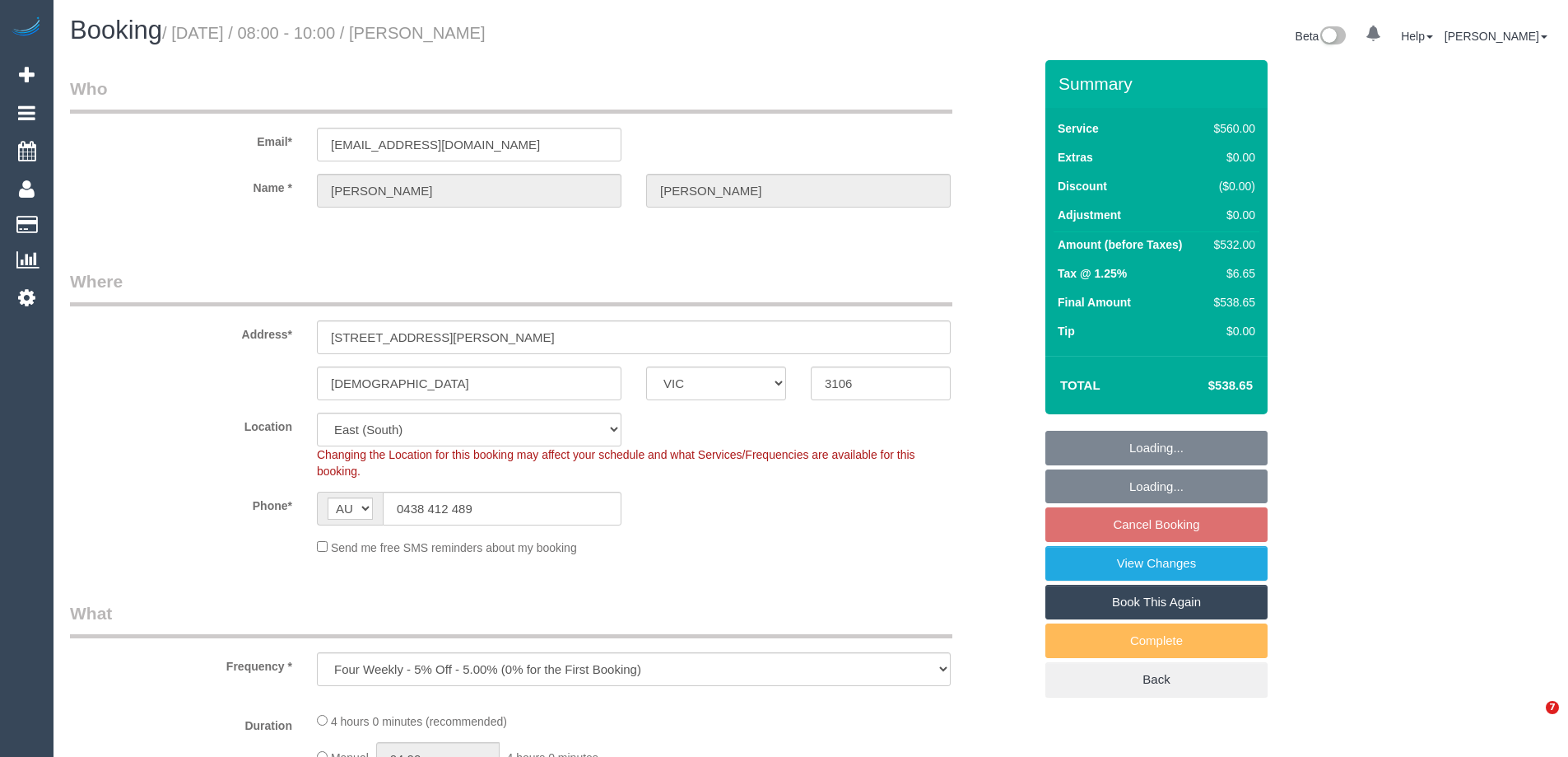
select select "VIC"
select select "object:882"
select select "string:stripe-pm_1QIMEW2GScqysDRVTgV6DieV"
select select "2"
select select "240"
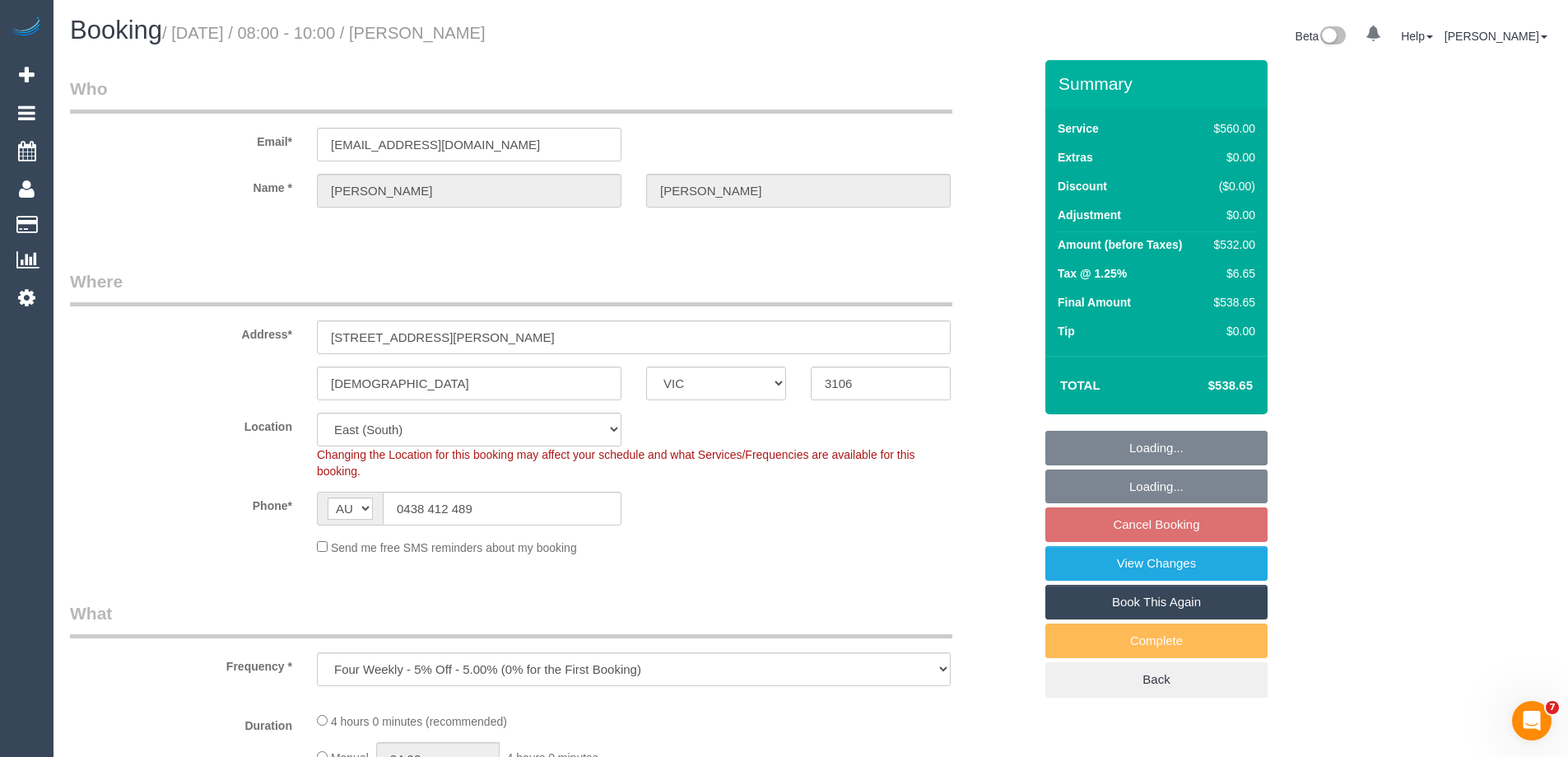
select select "number:28"
select select "number:14"
select select "number:19"
select select "number:25"
select select "spot2"
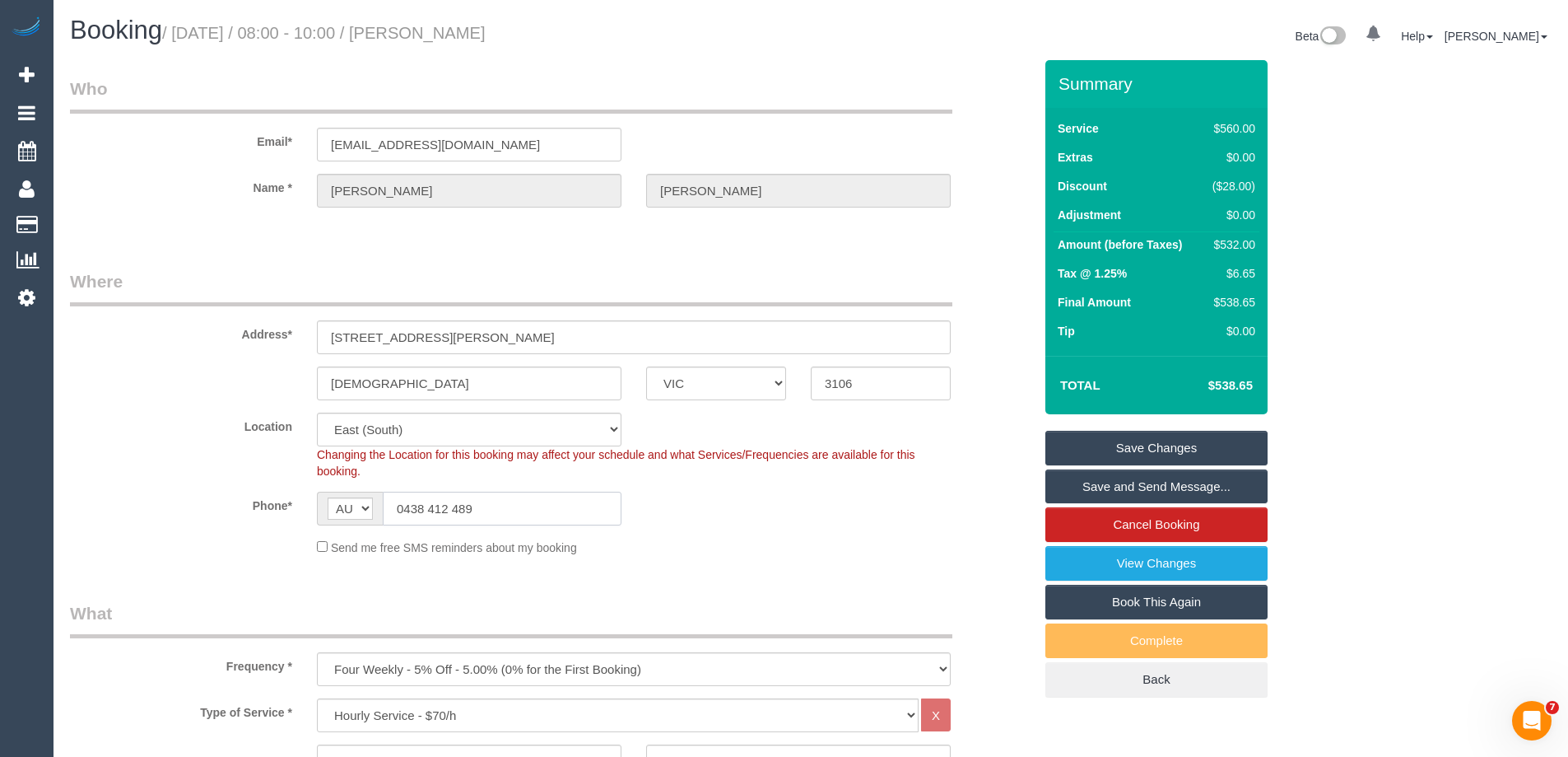
drag, startPoint x: 502, startPoint y: 514, endPoint x: 335, endPoint y: 511, distance: 167.0
click at [335, 511] on div "AF AL DZ AD AO AI AQ AG AR AM AW AU AT AZ BS BH BD BB BY BE BZ BJ BM BT BO BA B…" at bounding box center [469, 508] width 305 height 34
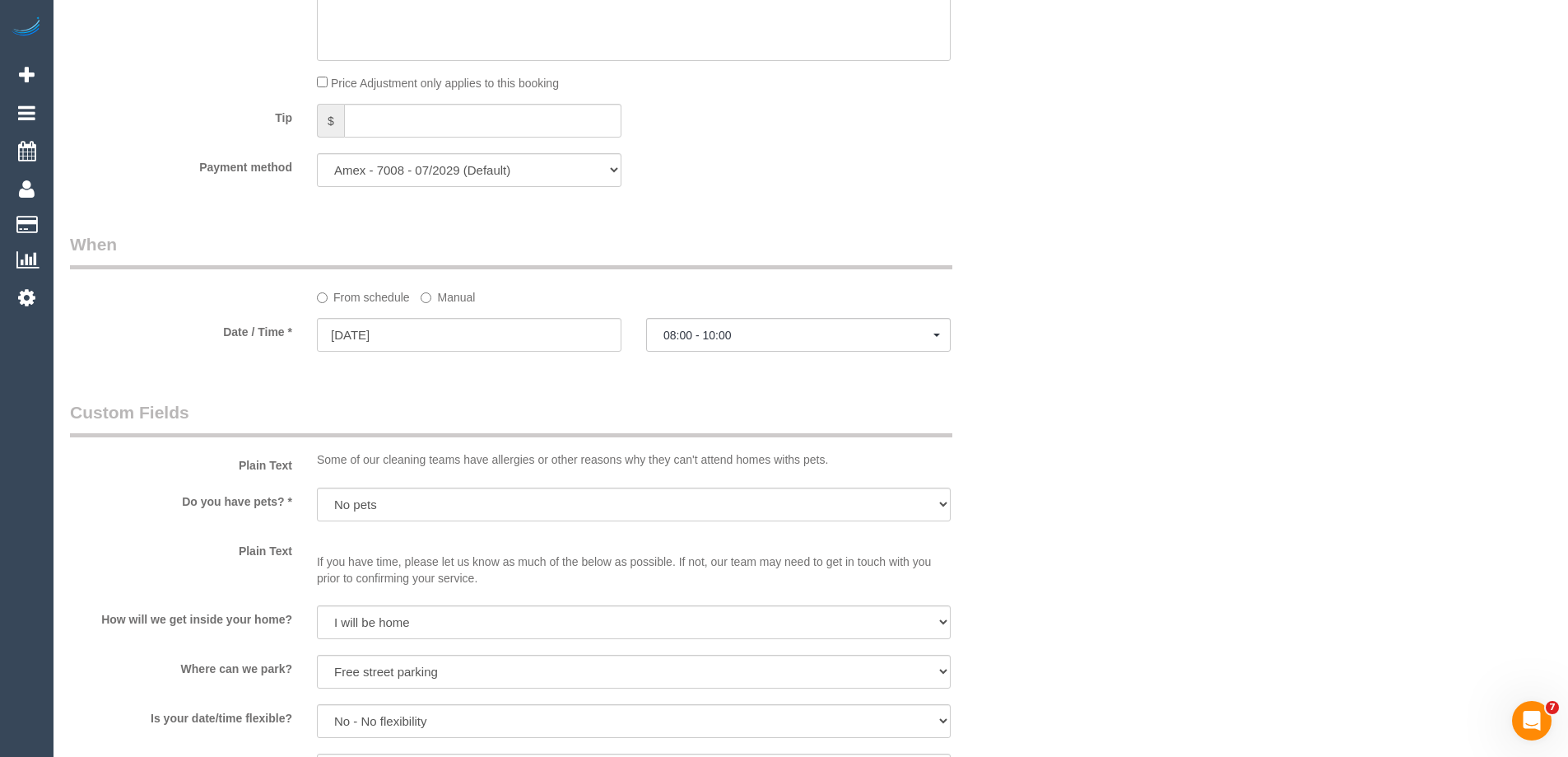
scroll to position [2581, 0]
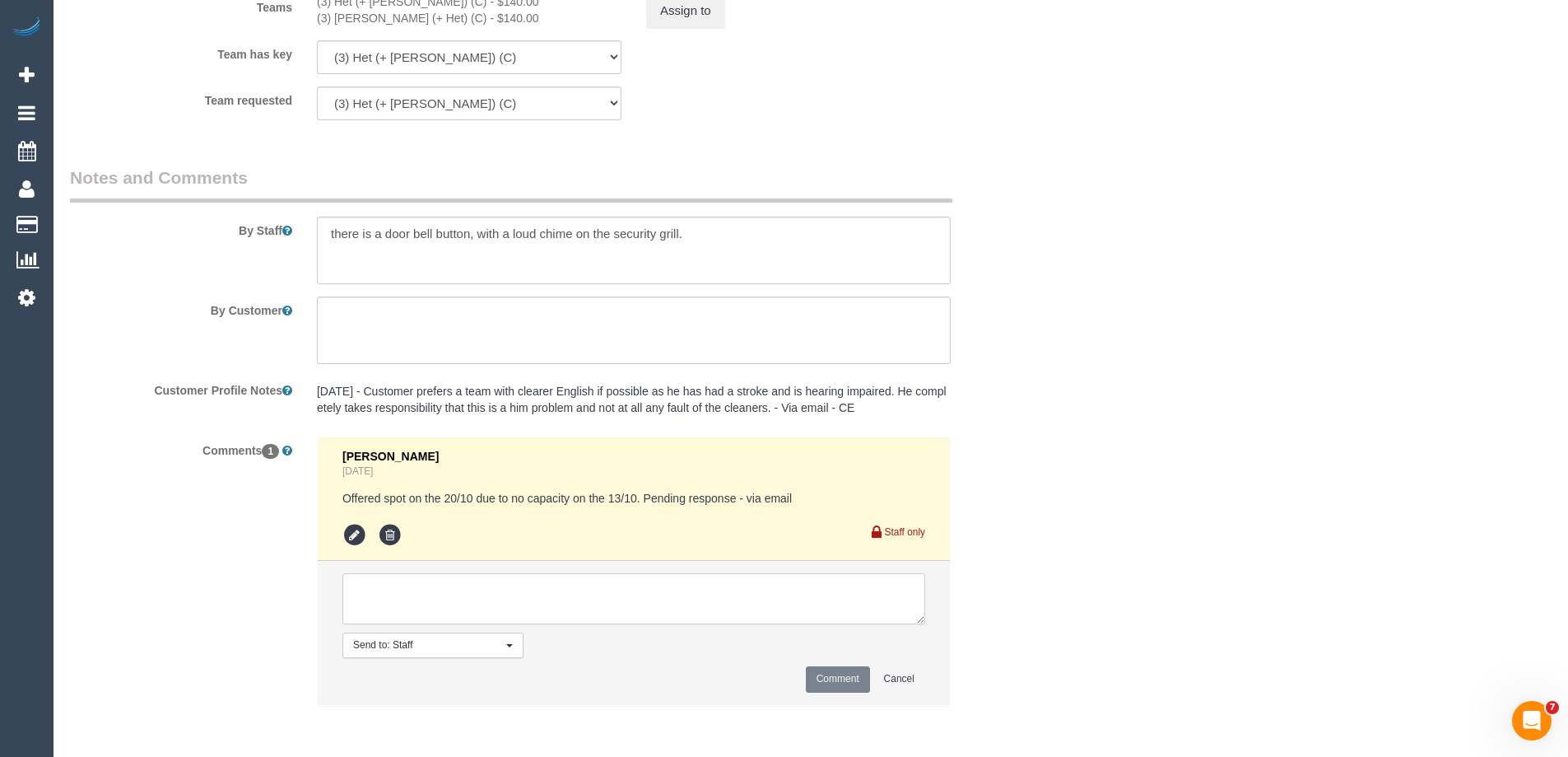
click at [419, 590] on textarea at bounding box center [633, 598] width 583 height 51
type textarea "Deadline of 3pm for response otherwise service will be skipped - via text"
click at [836, 682] on button "Comment" at bounding box center [838, 679] width 64 height 25
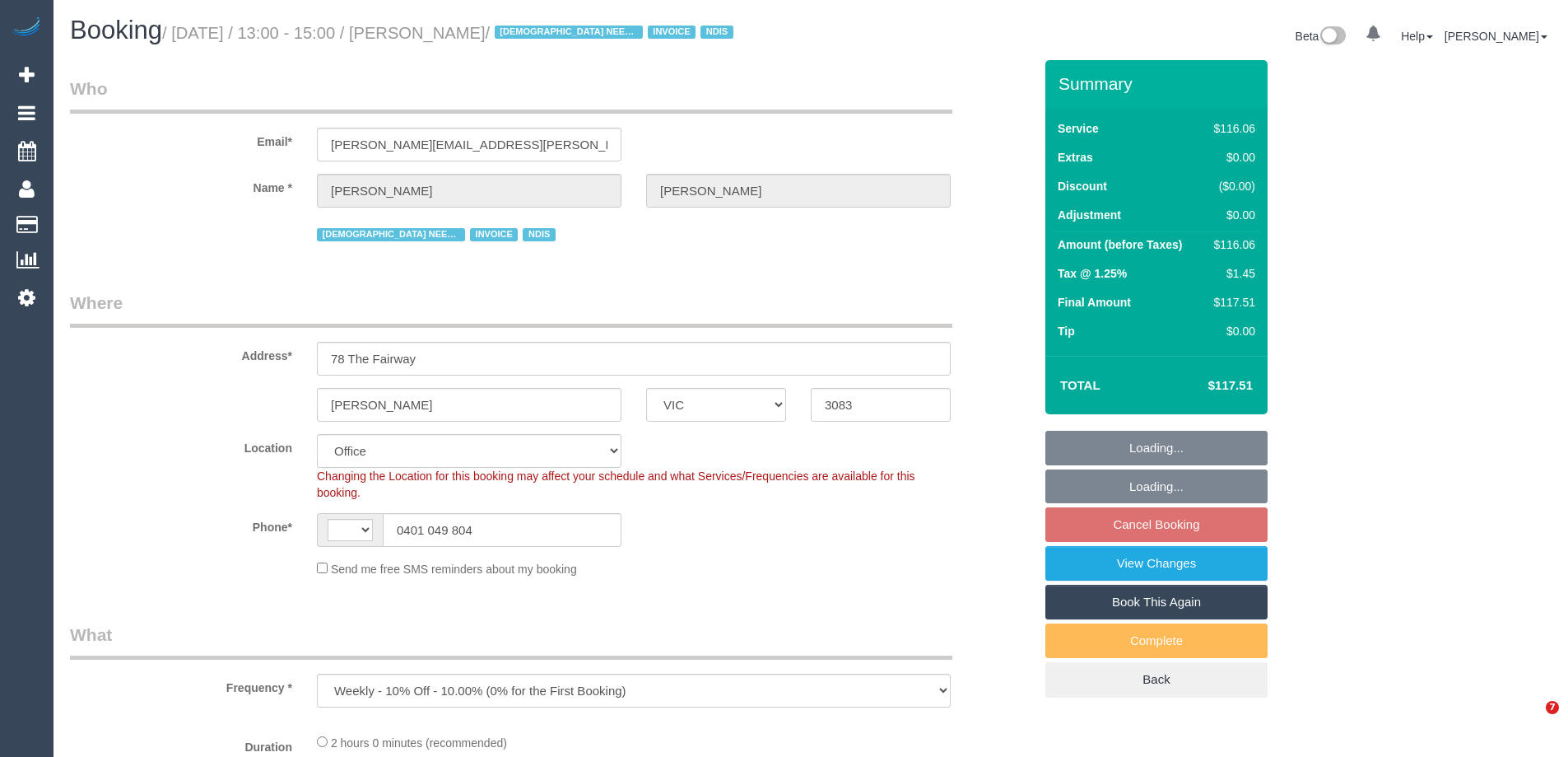
select select "VIC"
select select "object:310"
select select "string:AU"
select select "number:29"
select select "number:14"
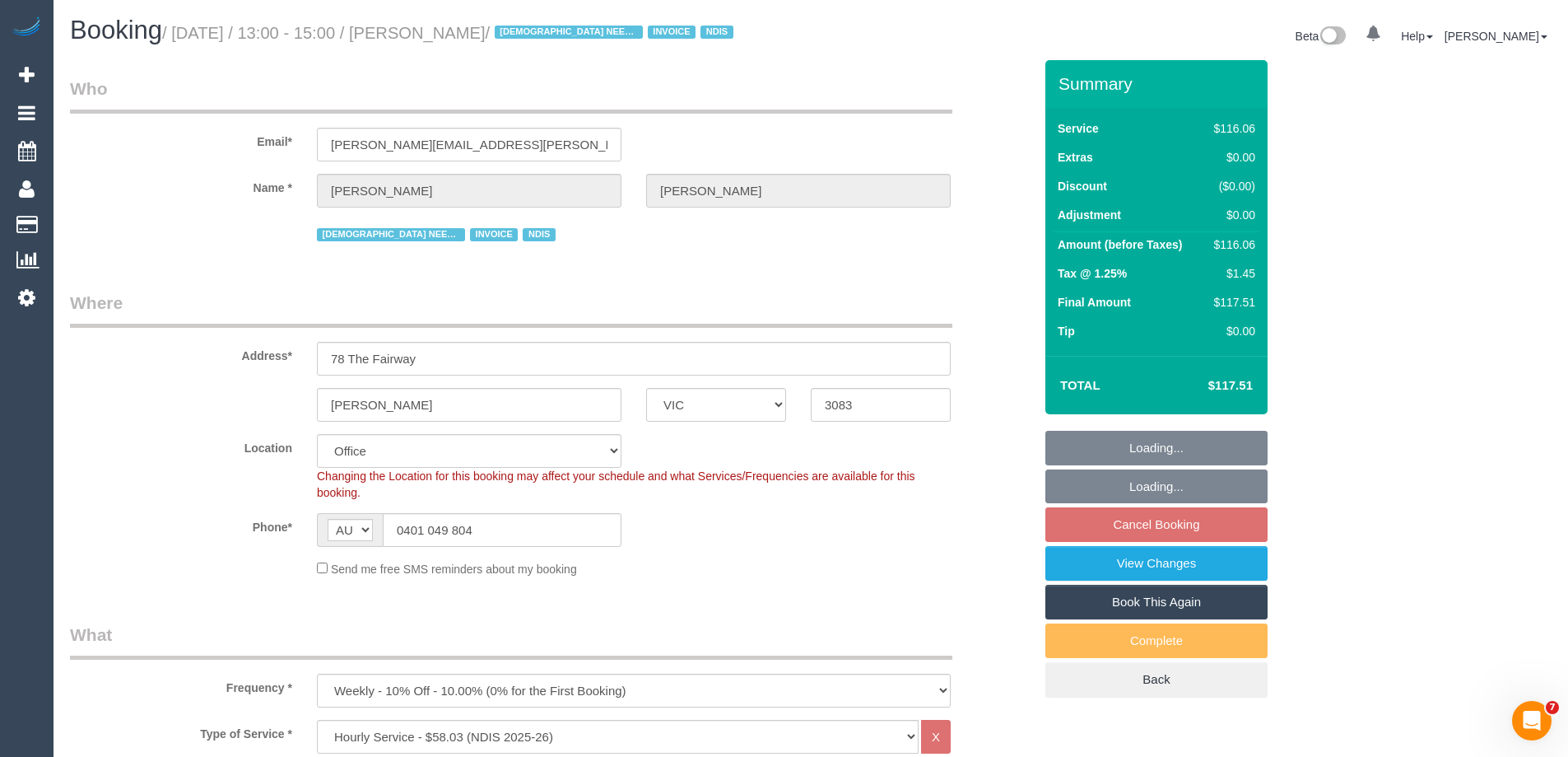
select select "number:18"
select select "number:24"
select select "number:35"
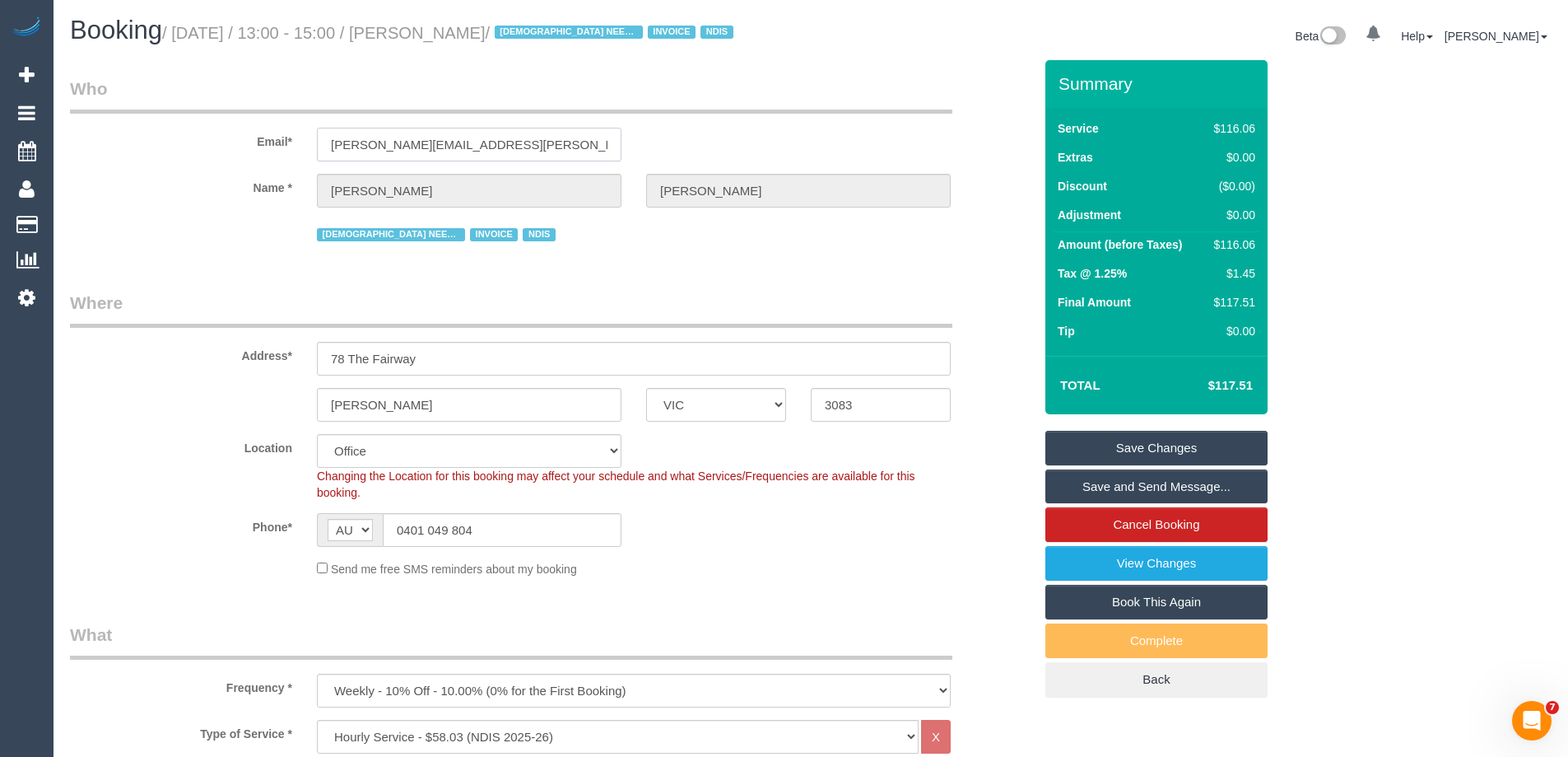
drag, startPoint x: 507, startPoint y: 146, endPoint x: 218, endPoint y: 148, distance: 289.0
click at [218, 148] on div "Email* maria.j.matthews@outlook.com" at bounding box center [552, 119] width 988 height 85
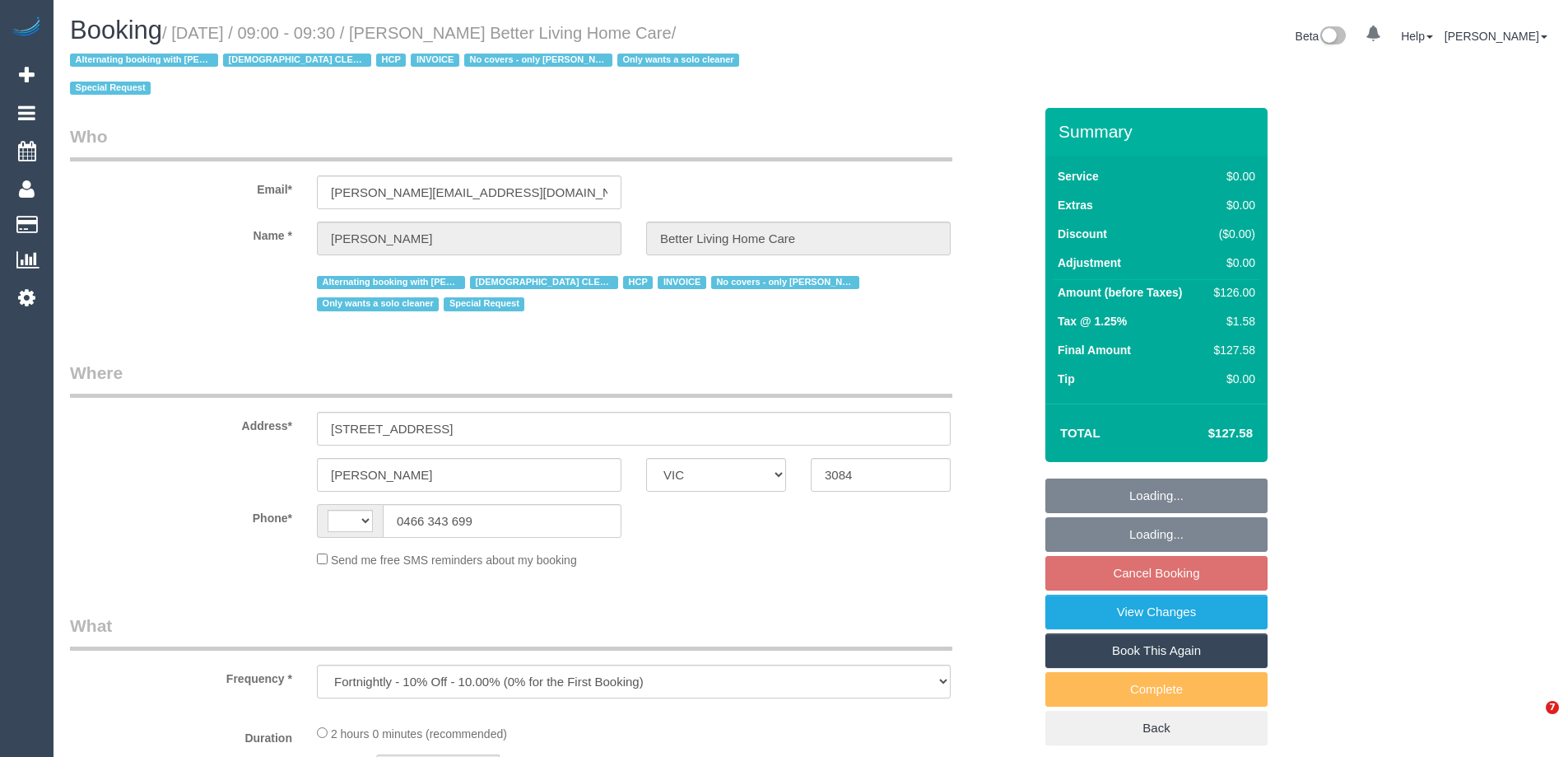
select select "VIC"
select select "string:AU"
select select "120"
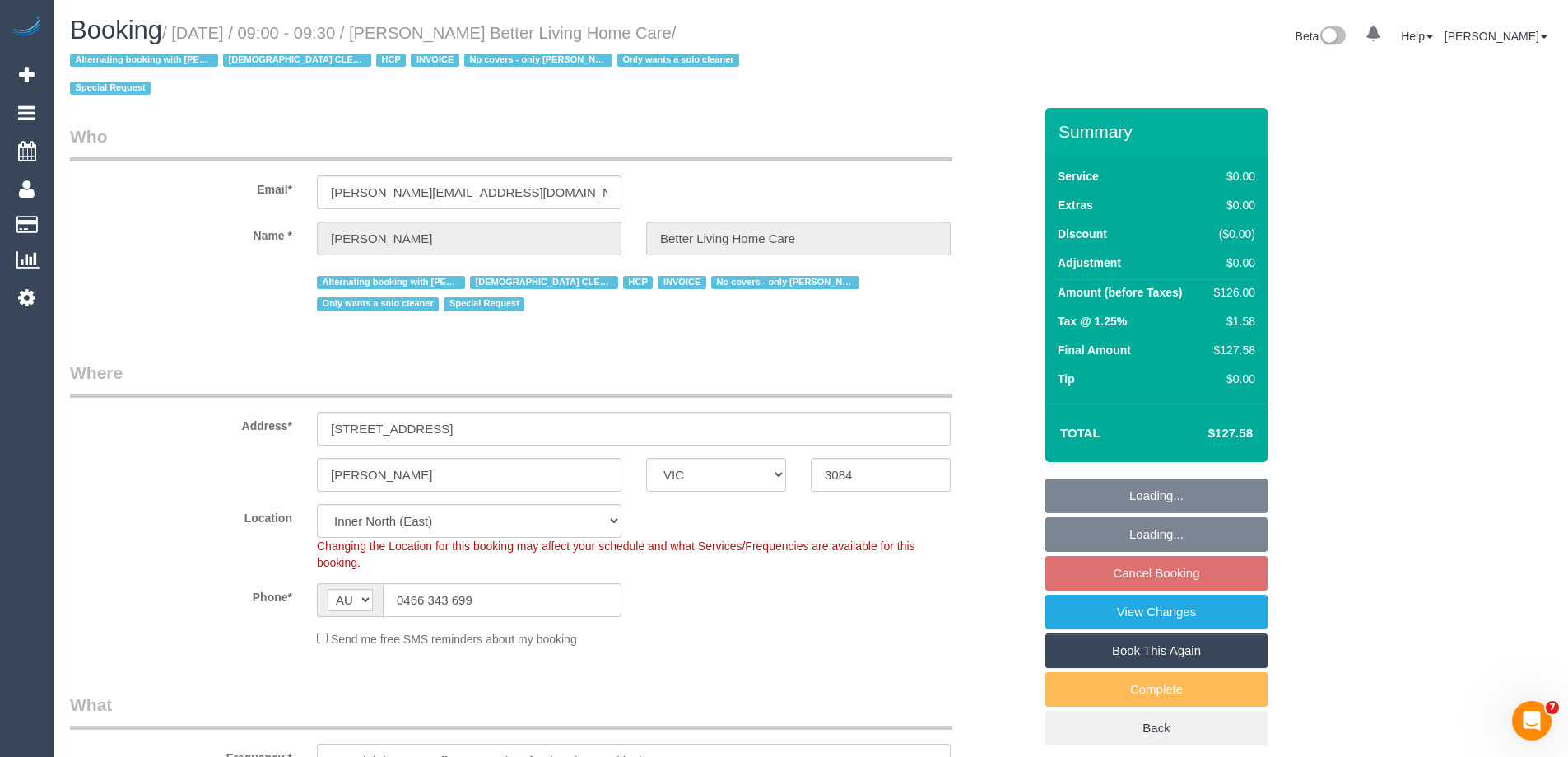
select select "object:1631"
select select "number:28"
select select "number:14"
select select "number:19"
select select "number:25"
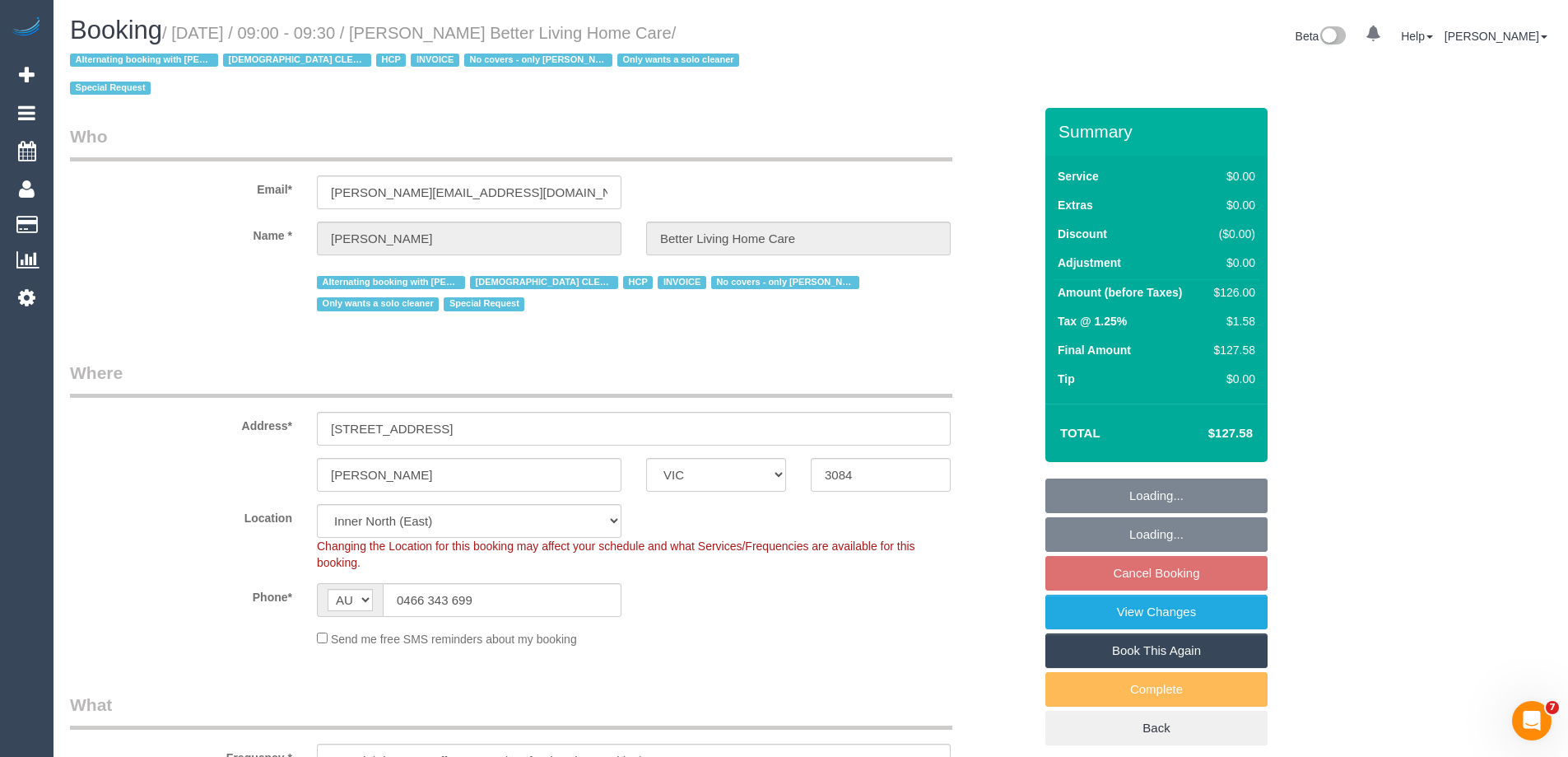
select select "number:35"
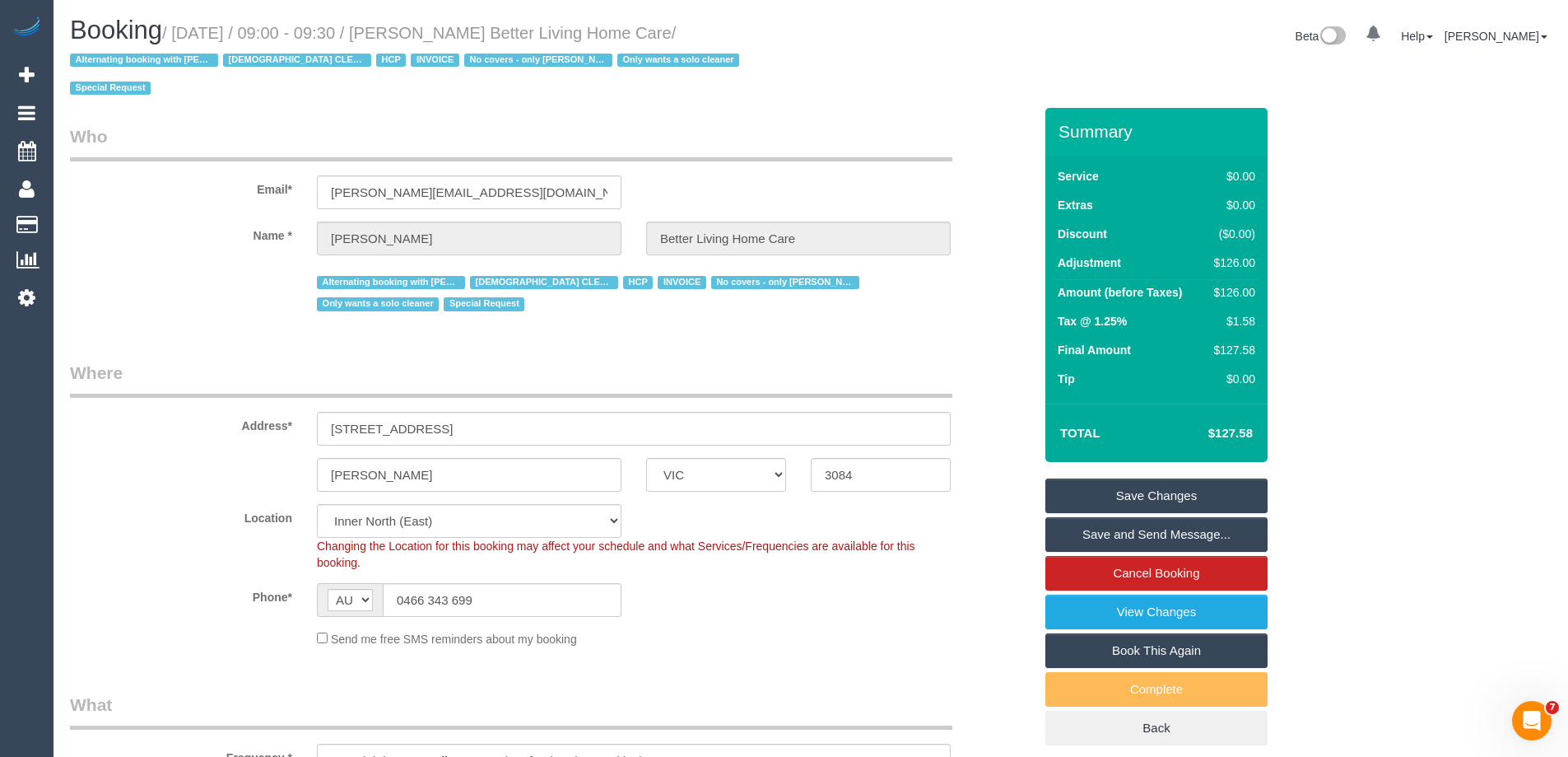
click at [358, 362] on legend "Where" at bounding box center [510, 379] width 883 height 37
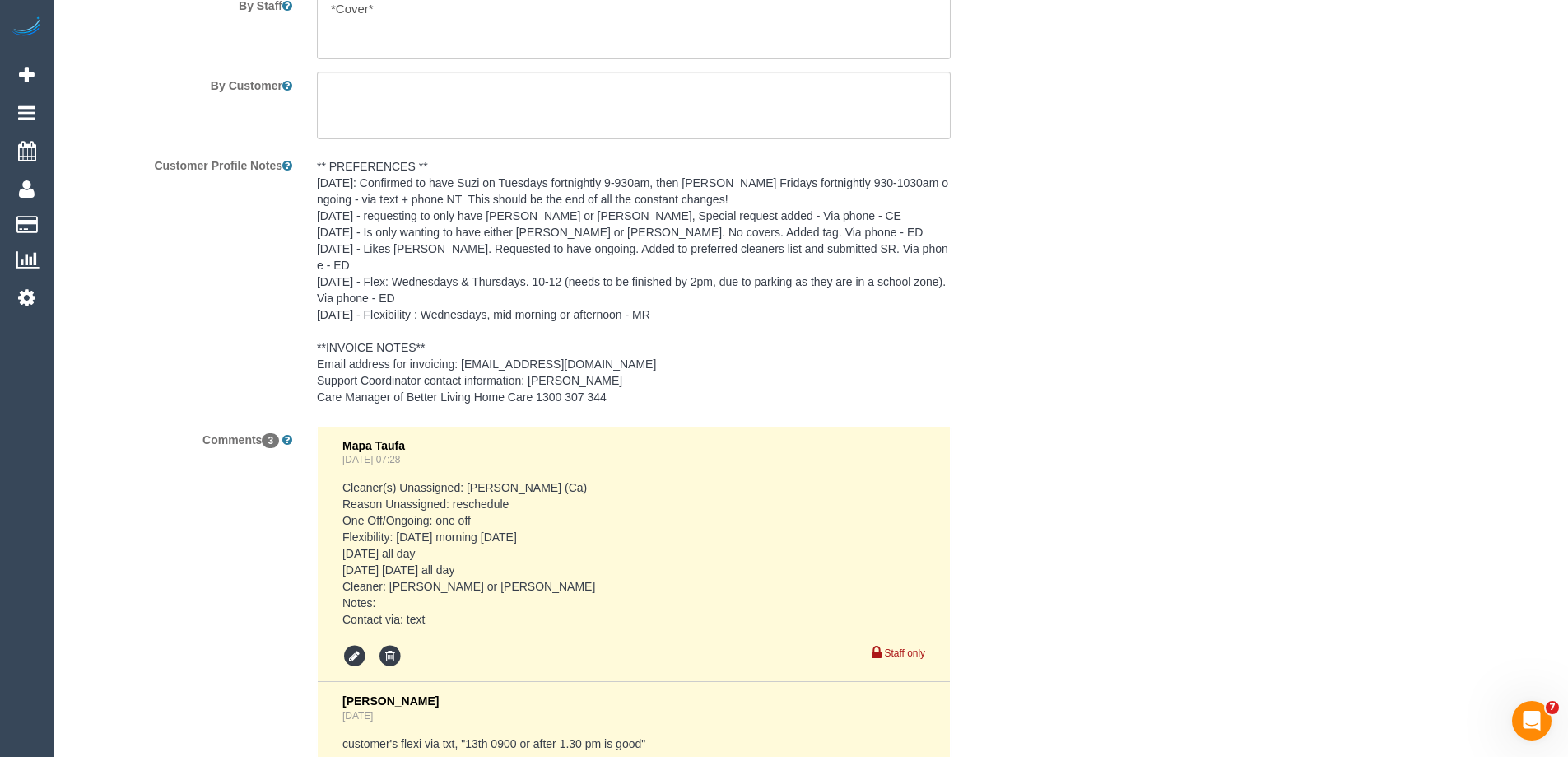
scroll to position [2828, 0]
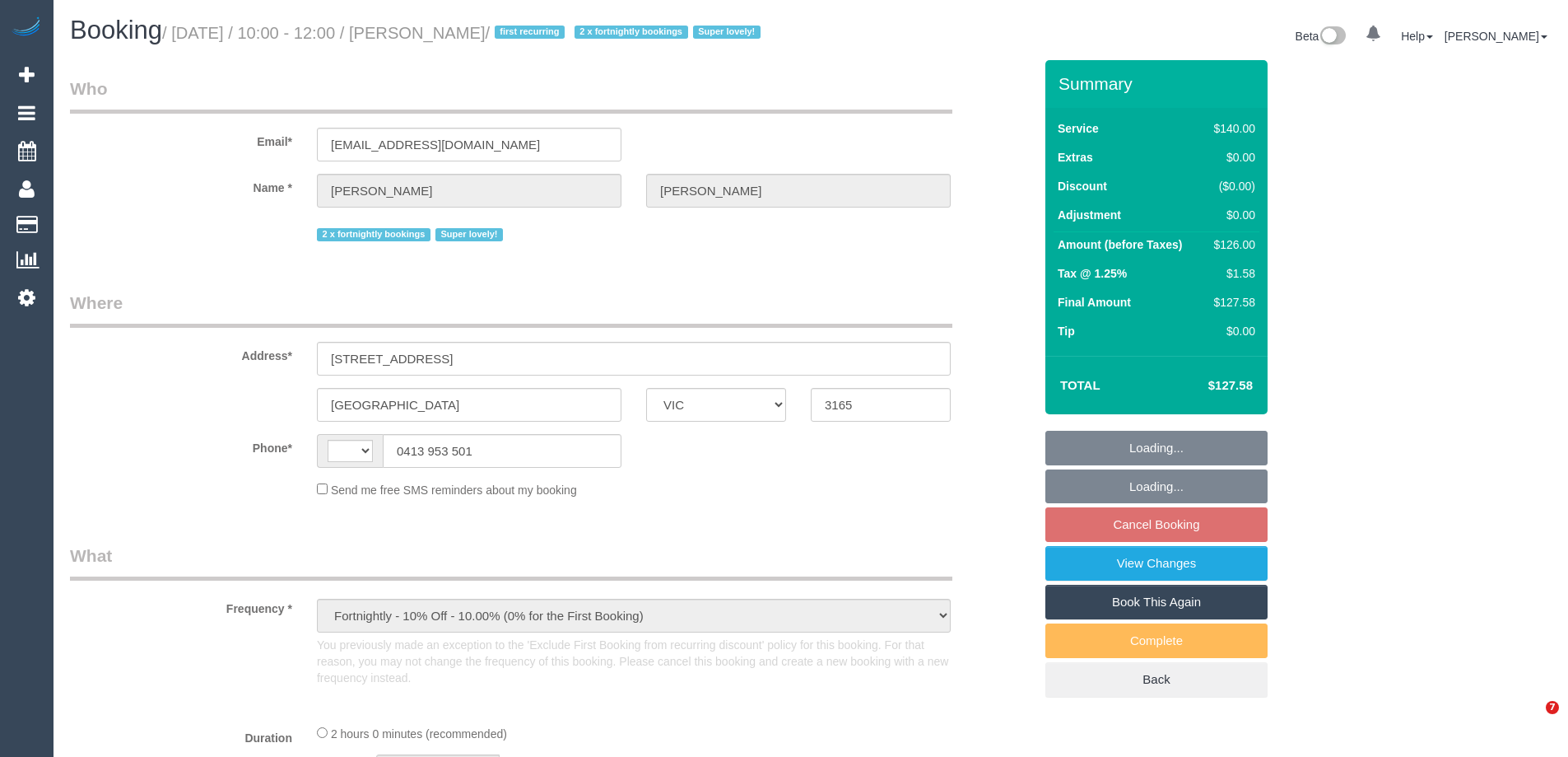
select select "VIC"
select select "string:AU"
select select "number:27"
select select "number:15"
select select "number:19"
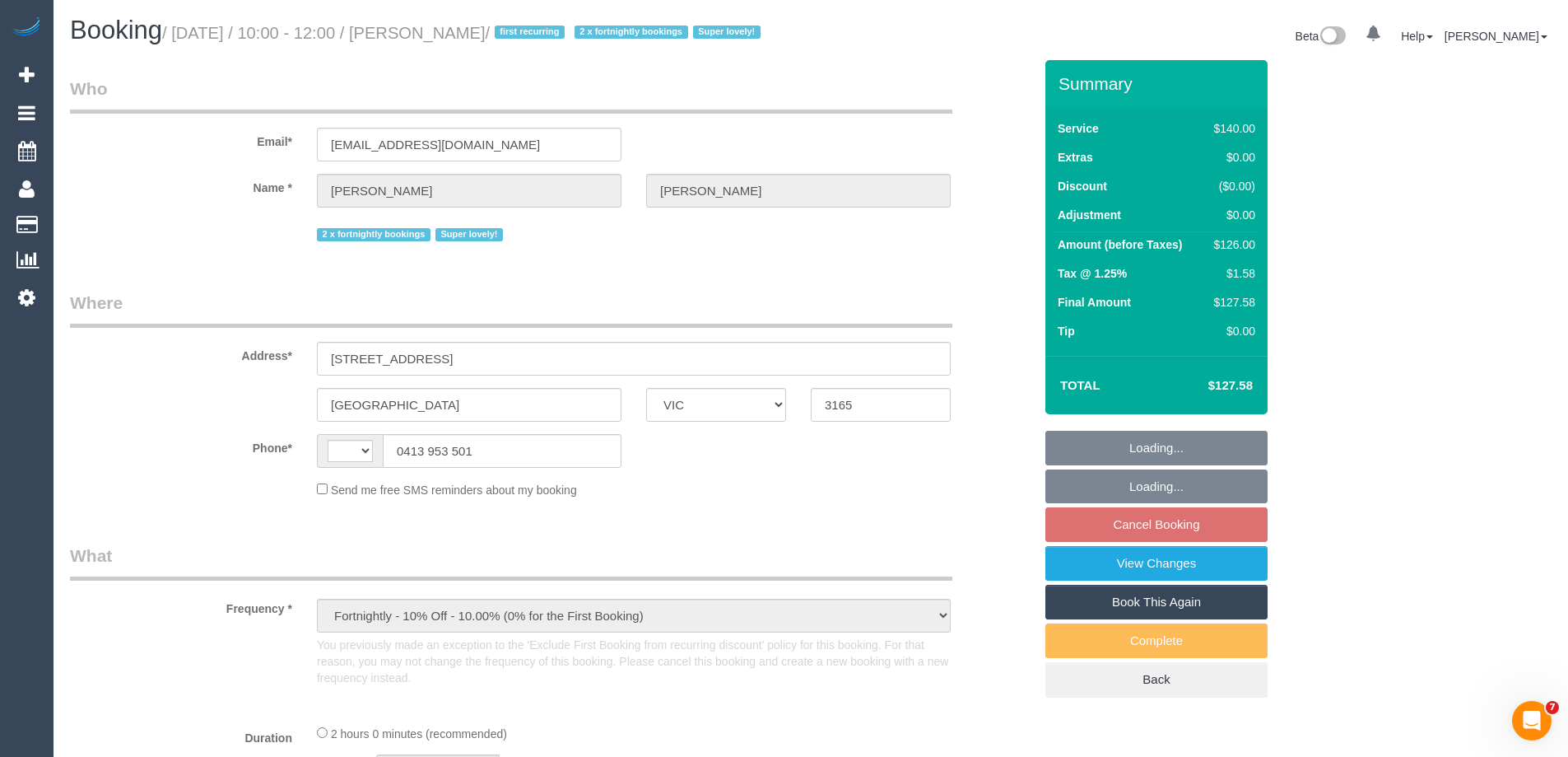
select select "number:36"
select select "number:34"
select select "number:11"
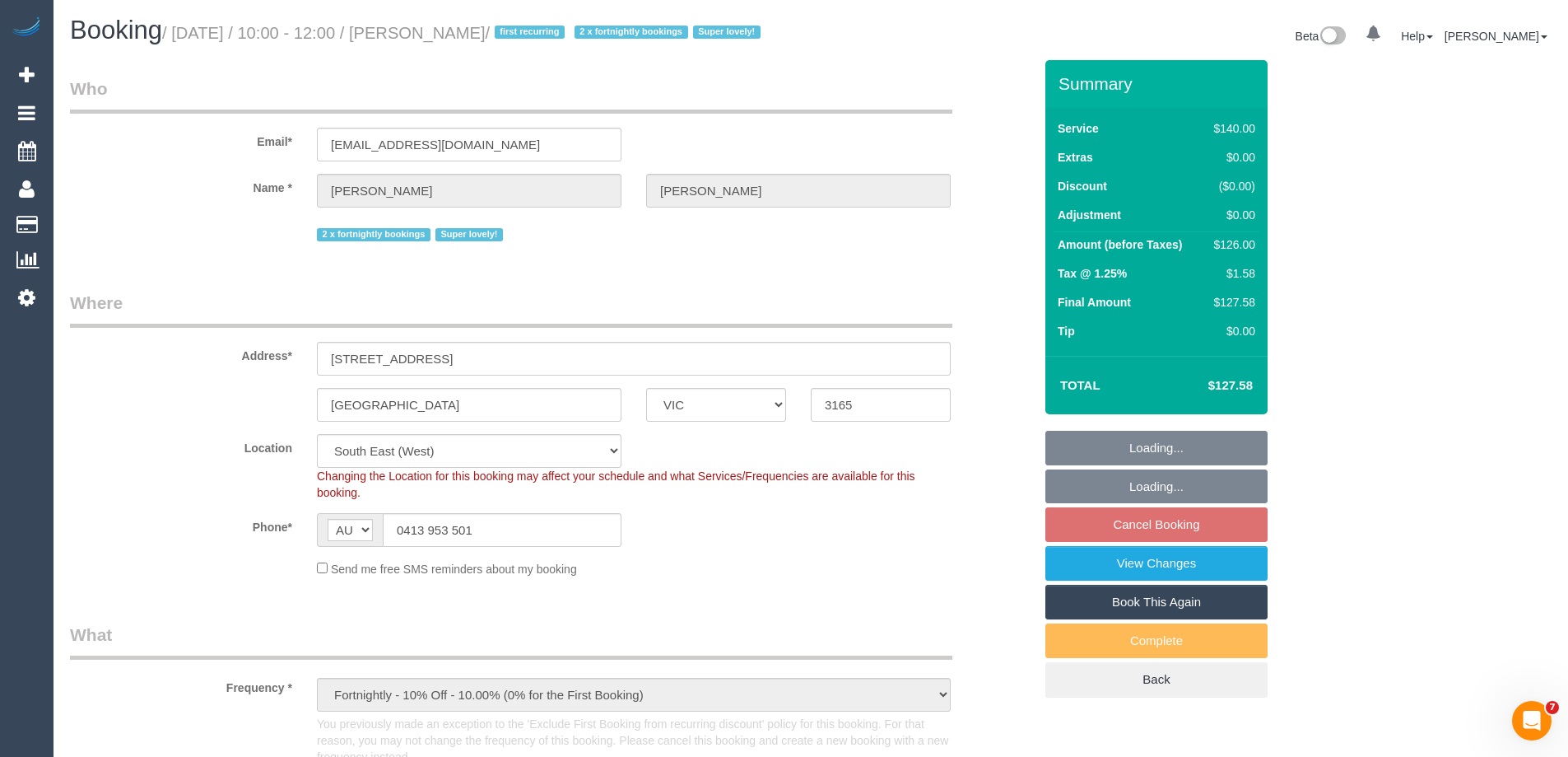
select select "string:stripe-pm_1QupRP2GScqysDRVYLz3LRpP"
select select "object:1445"
select select "spot3"
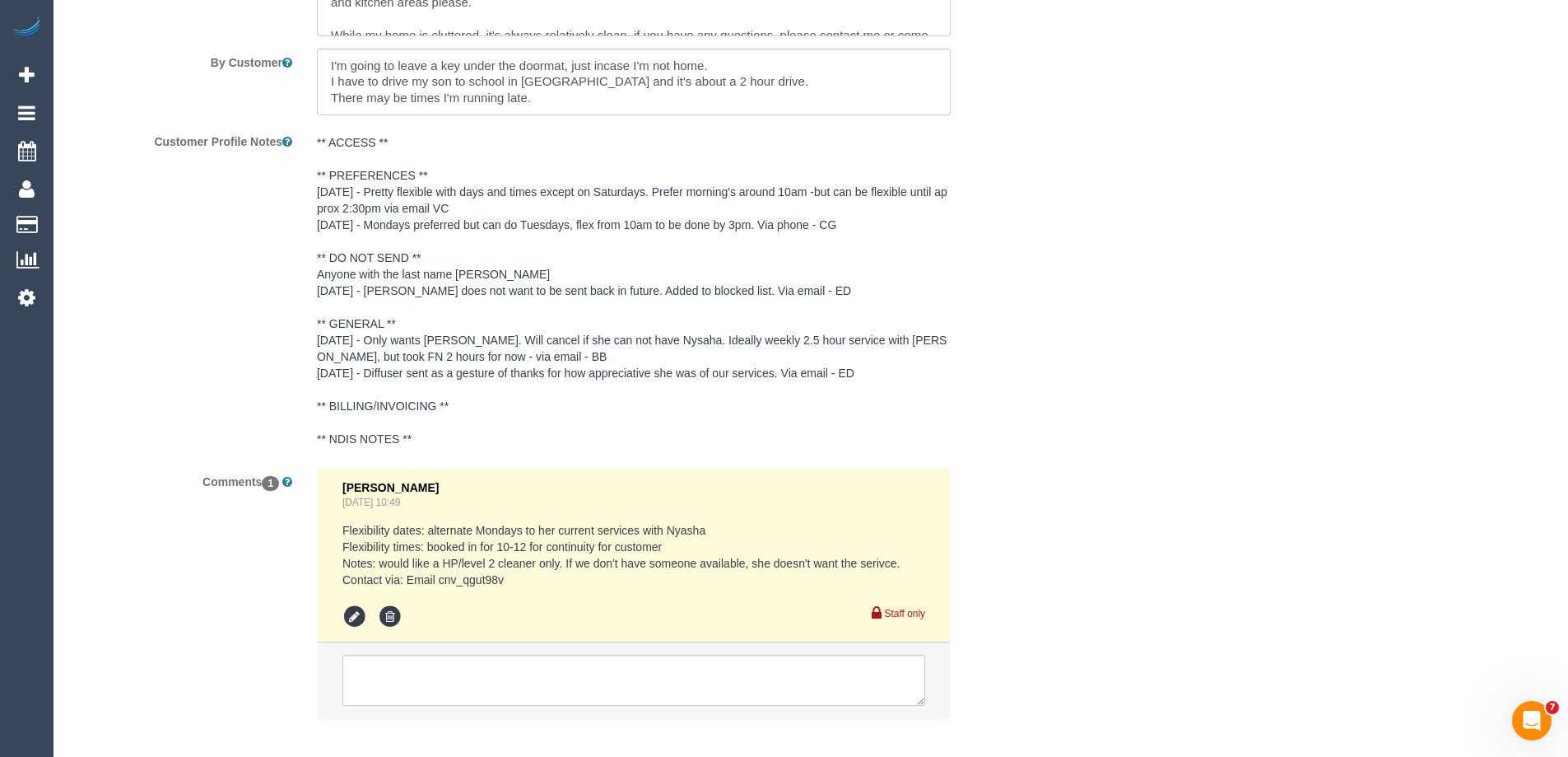
scroll to position [3032, 0]
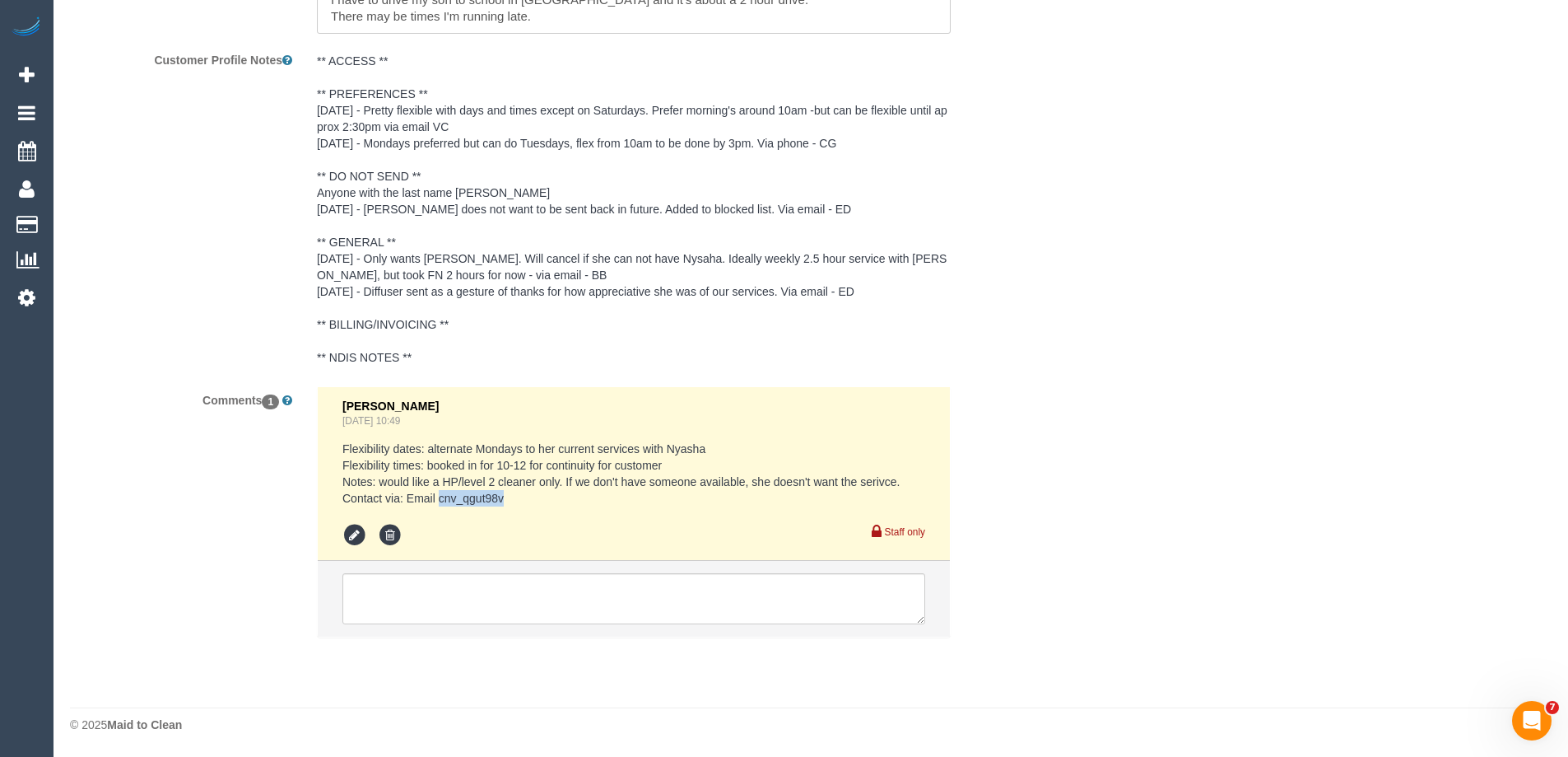
drag, startPoint x: 512, startPoint y: 496, endPoint x: 441, endPoint y: 499, distance: 71.1
click at [441, 499] on pre "Flexibility dates: alternate Mondays to her current services with Nyasha Flexib…" at bounding box center [633, 474] width 583 height 66
copy pre "cnv_qgut98v"
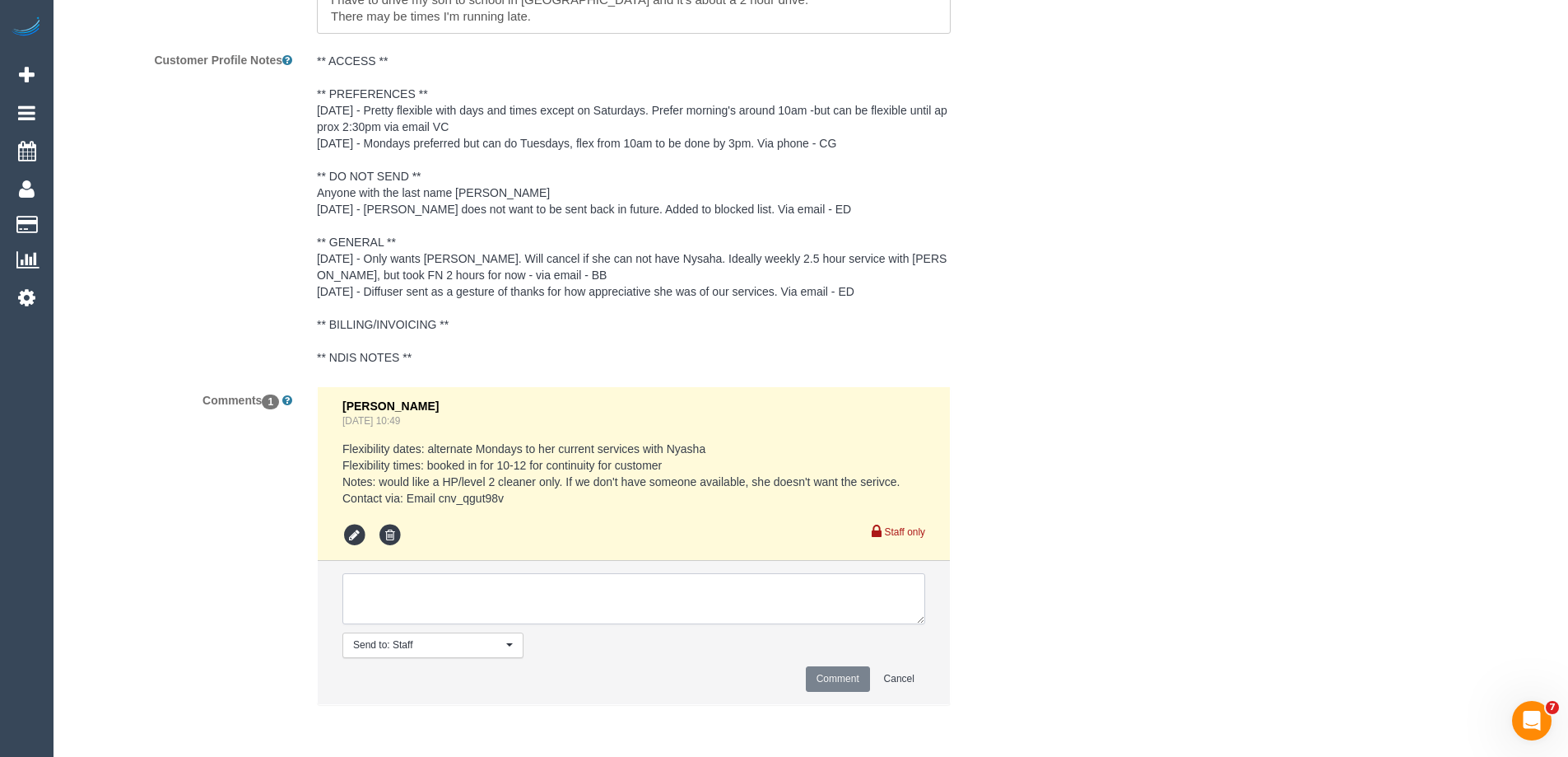
click at [422, 585] on textarea at bounding box center [633, 598] width 583 height 51
type textarea "Rescheduled to the 27/10 as per preference for HP cleaner. Notified via email"
click at [850, 679] on button "Comment" at bounding box center [838, 679] width 64 height 25
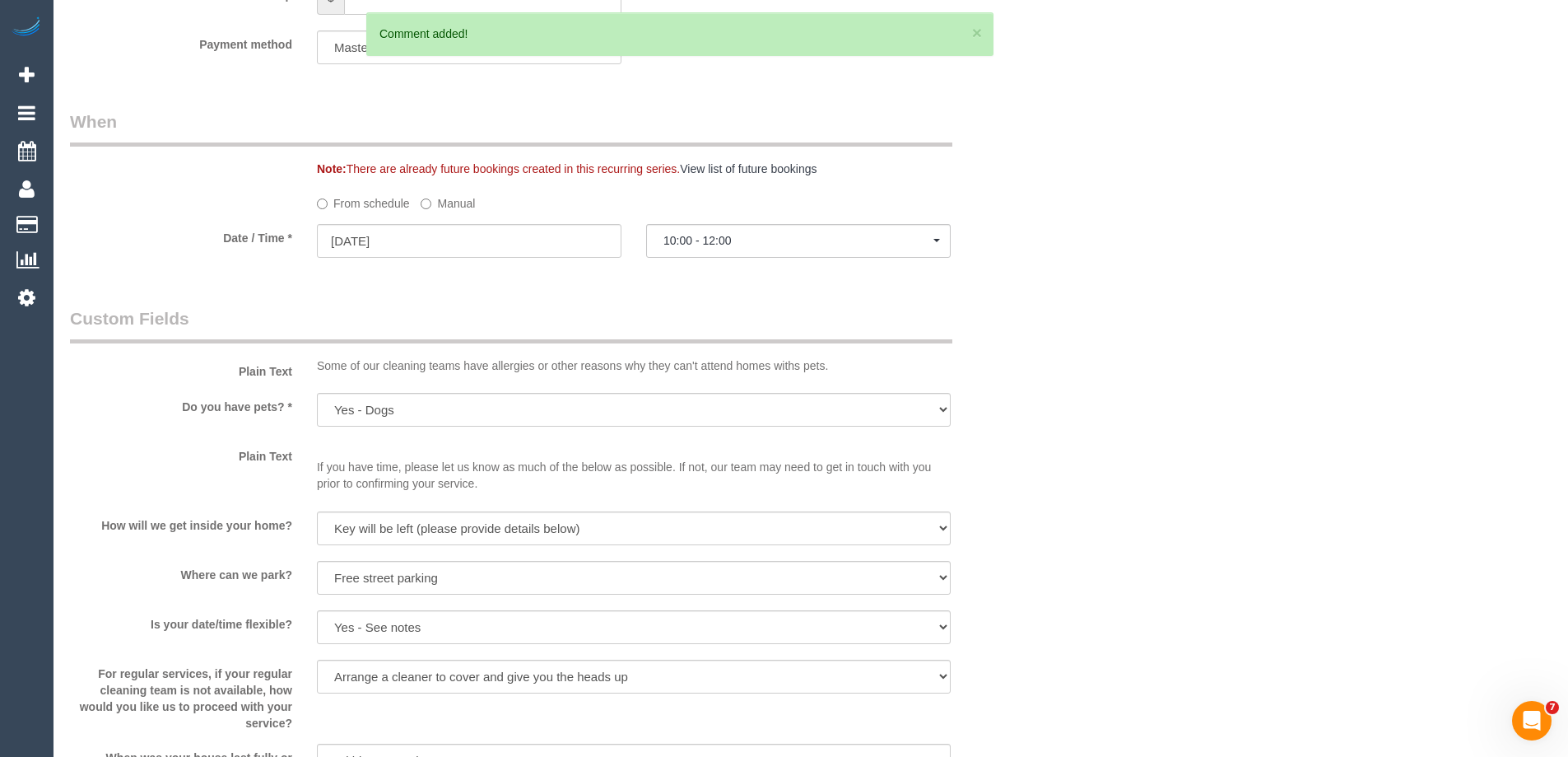
scroll to position [0, 0]
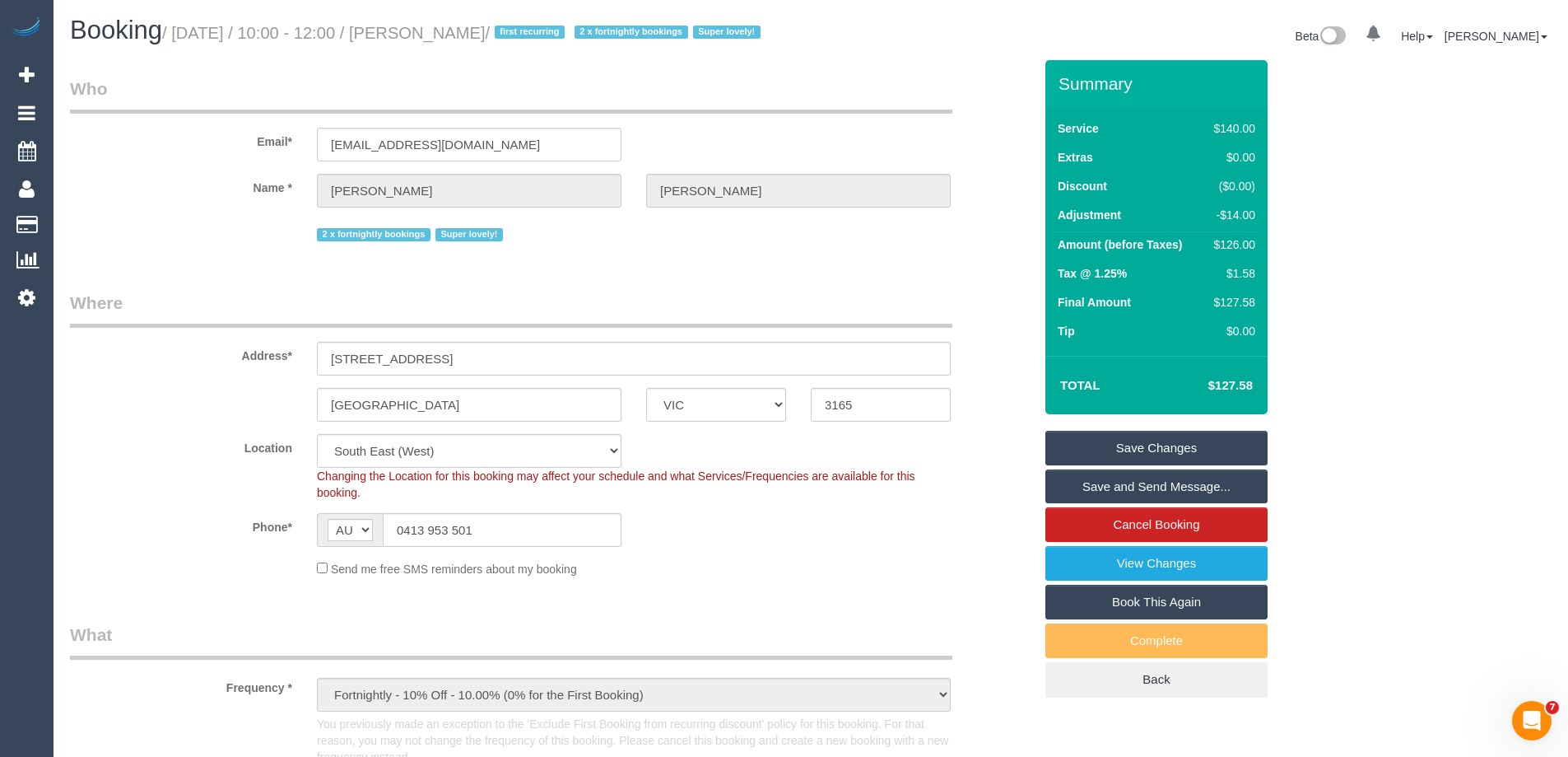
click at [1066, 487] on link "Save and Send Message..." at bounding box center [1156, 486] width 222 height 35
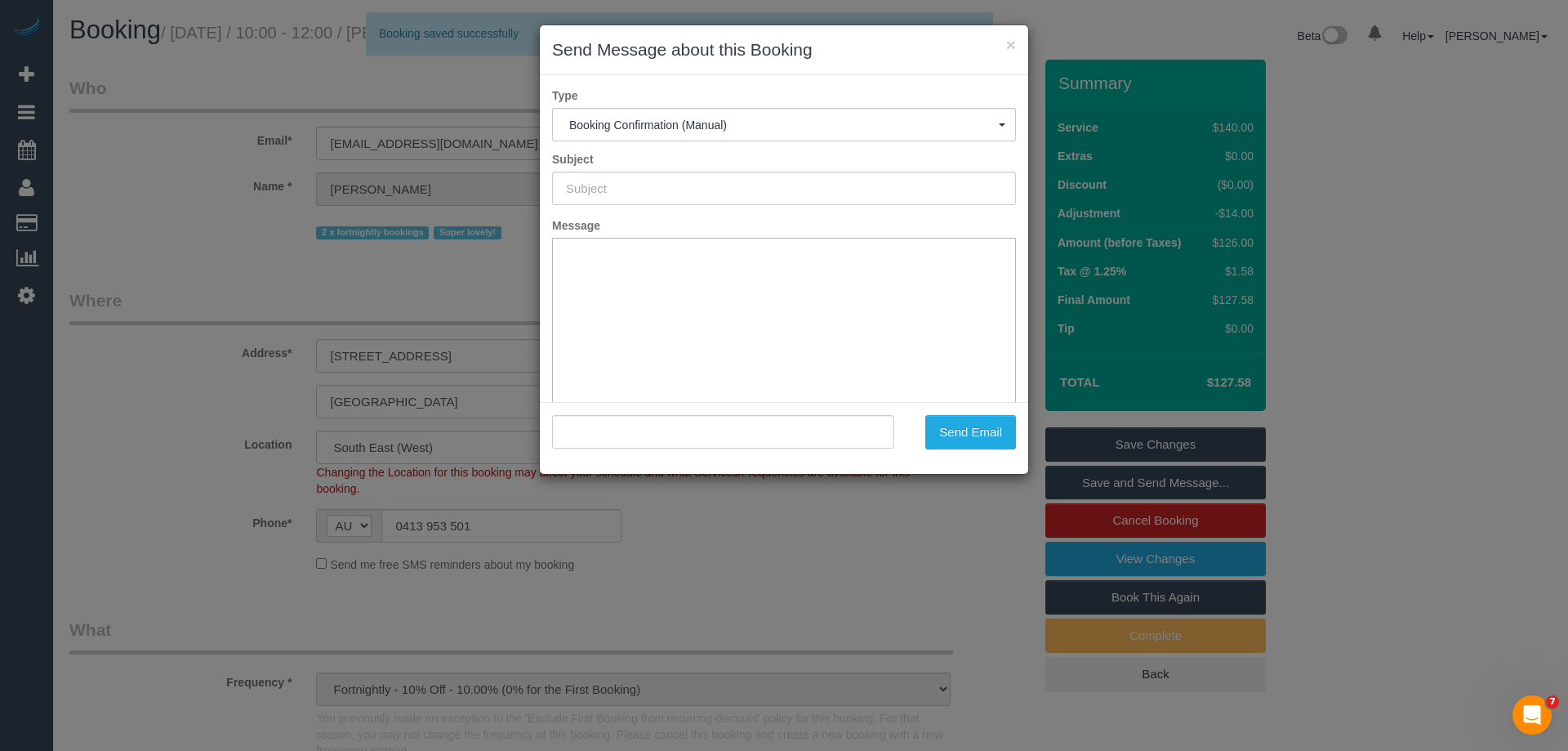
type input "Booking Confirmed"
type input ""Kelly Prew" <saintkelly@gmail.com>"
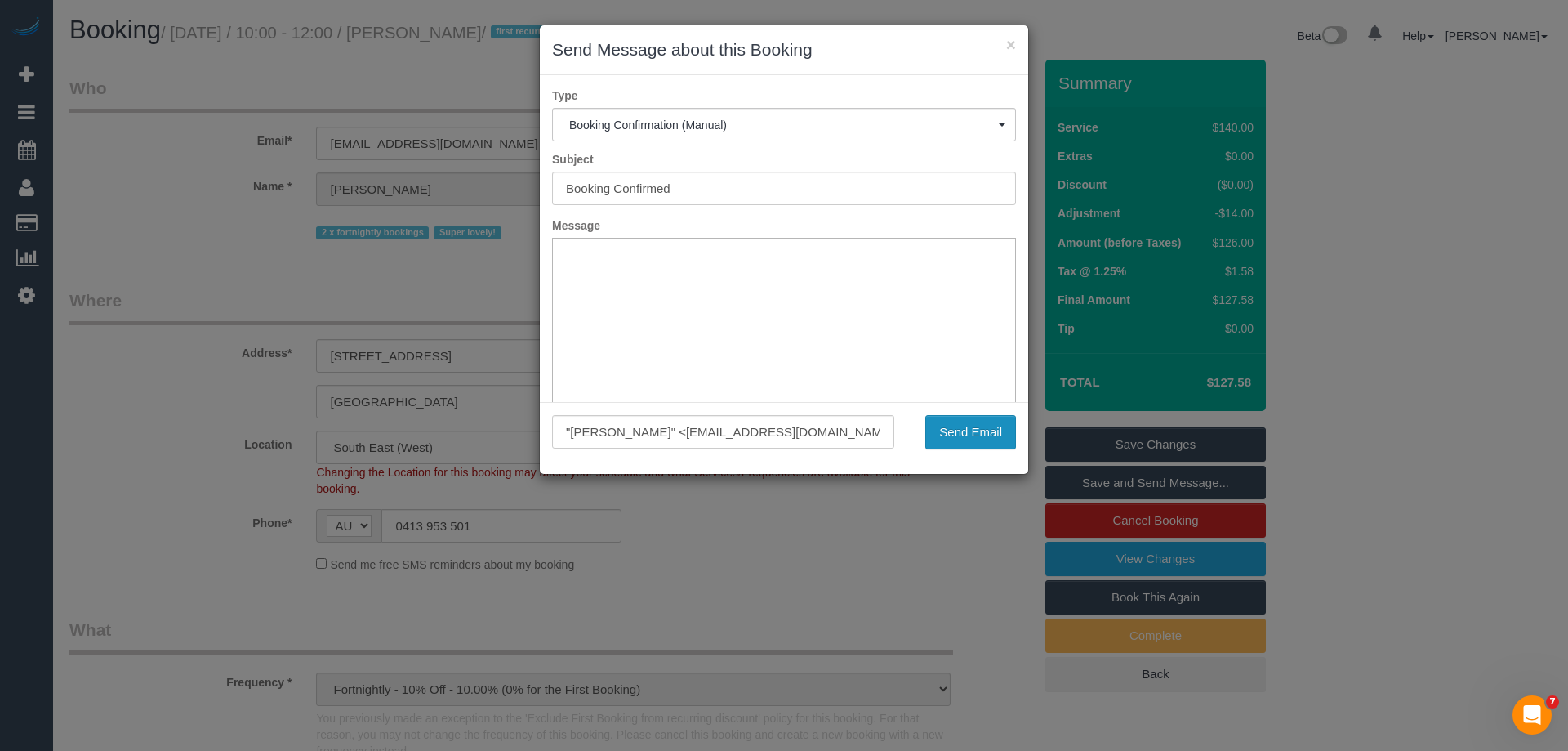
click at [955, 432] on button "Send Email" at bounding box center [971, 433] width 91 height 35
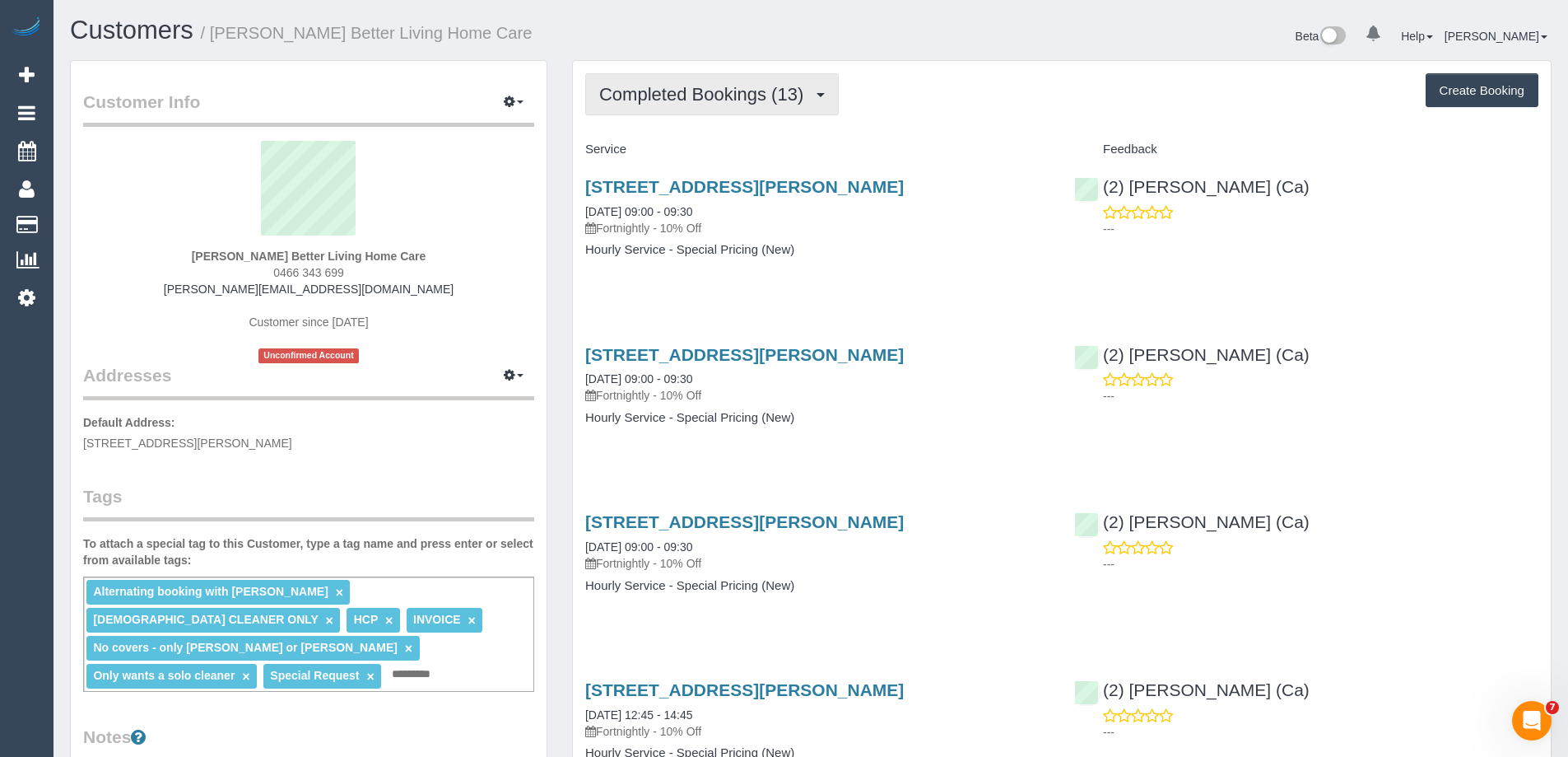
click at [652, 100] on span "Completed Bookings (13)" at bounding box center [706, 94] width 213 height 20
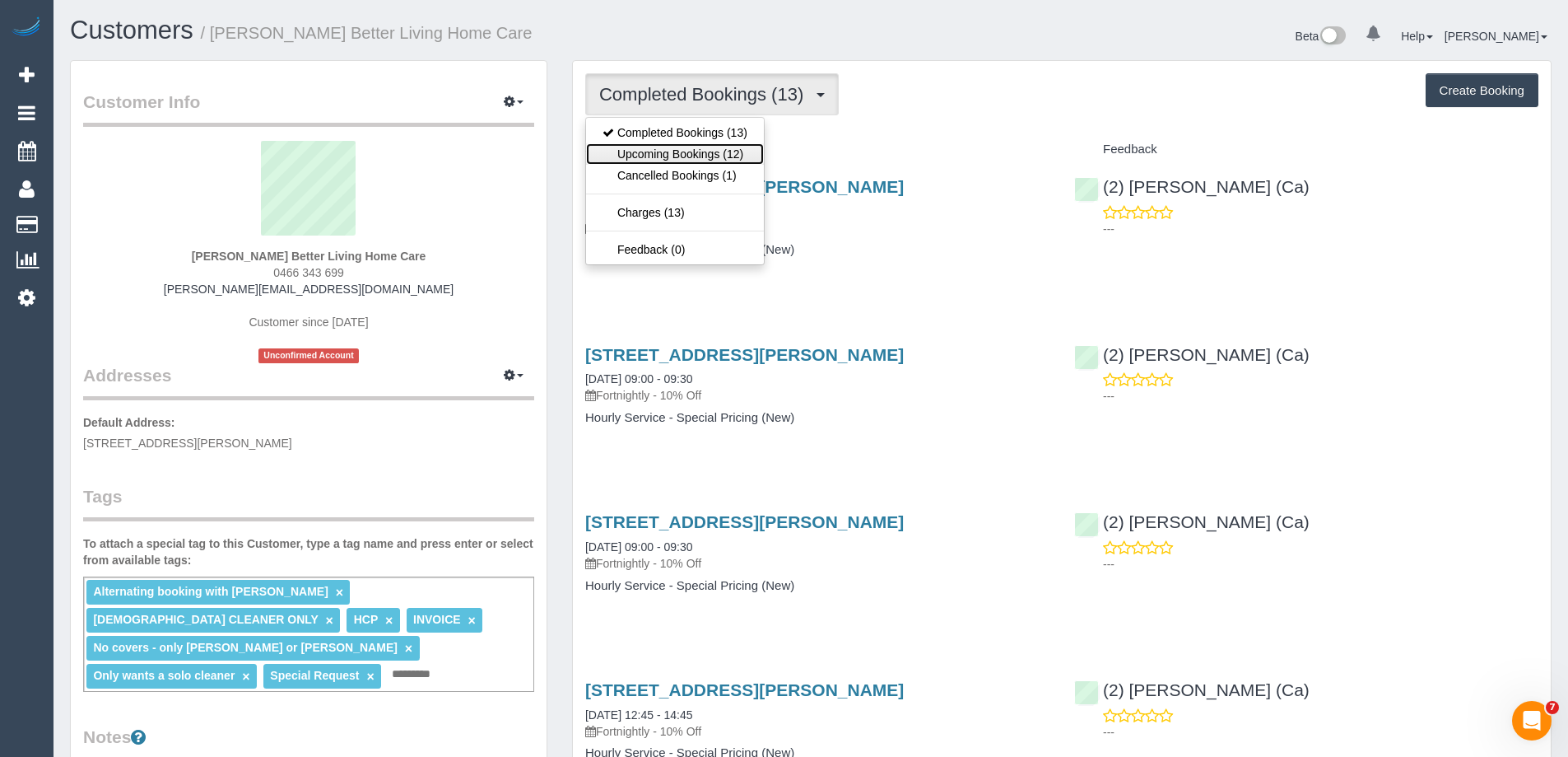
click at [681, 153] on link "Upcoming Bookings (12)" at bounding box center [675, 154] width 178 height 21
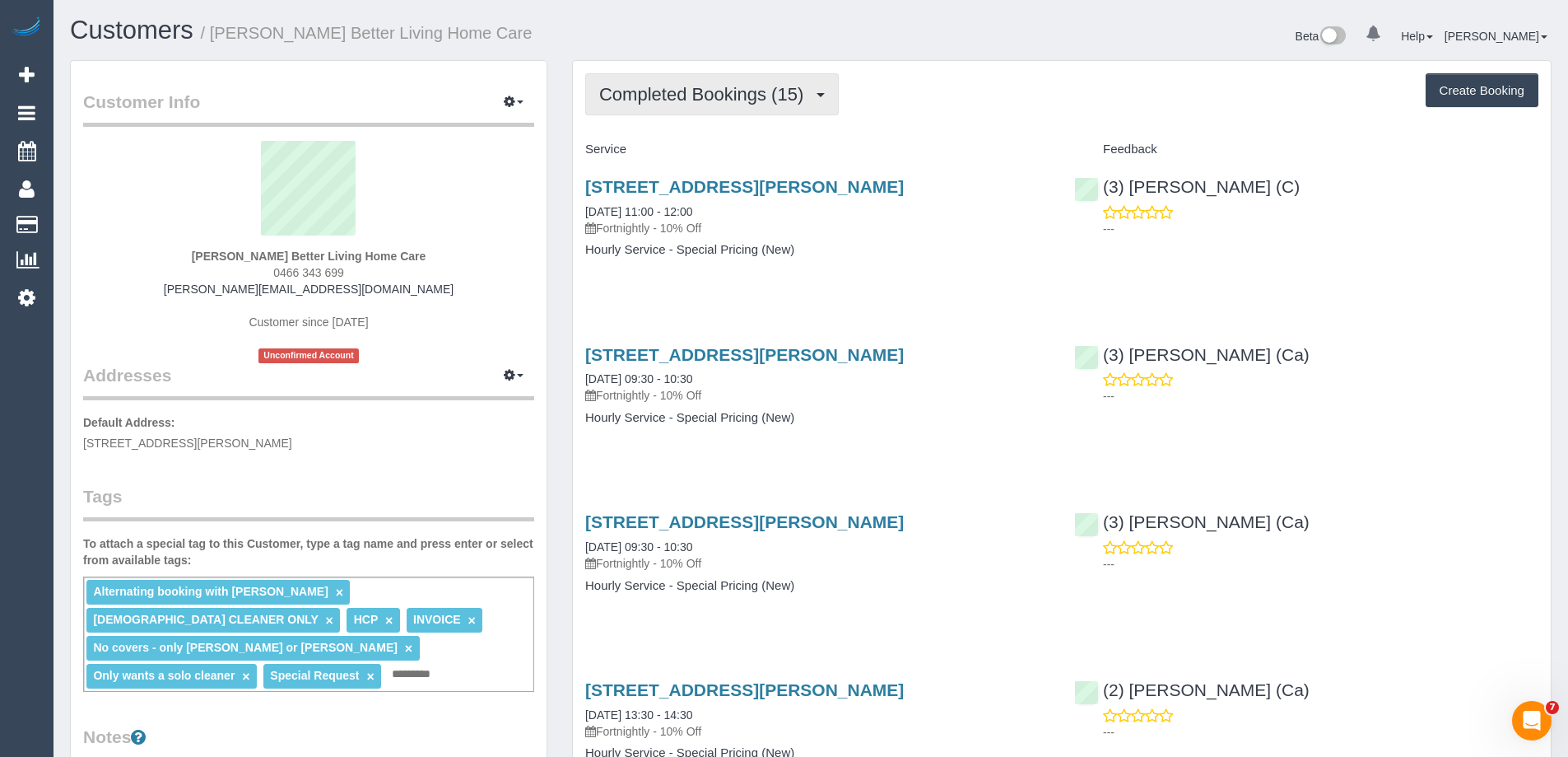
click at [671, 102] on span "Completed Bookings (15)" at bounding box center [706, 94] width 213 height 20
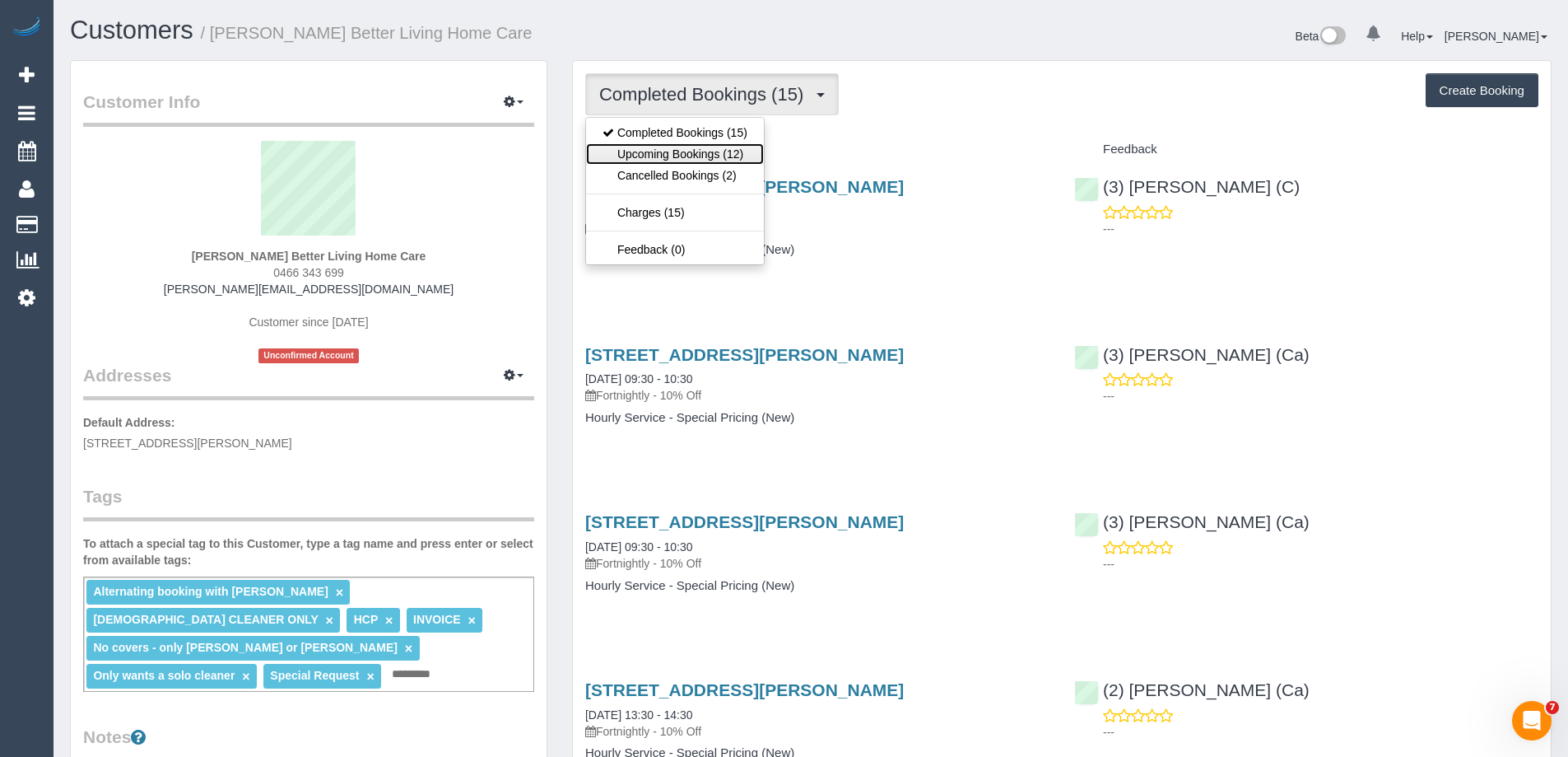
click at [679, 162] on link "Upcoming Bookings (12)" at bounding box center [675, 154] width 178 height 21
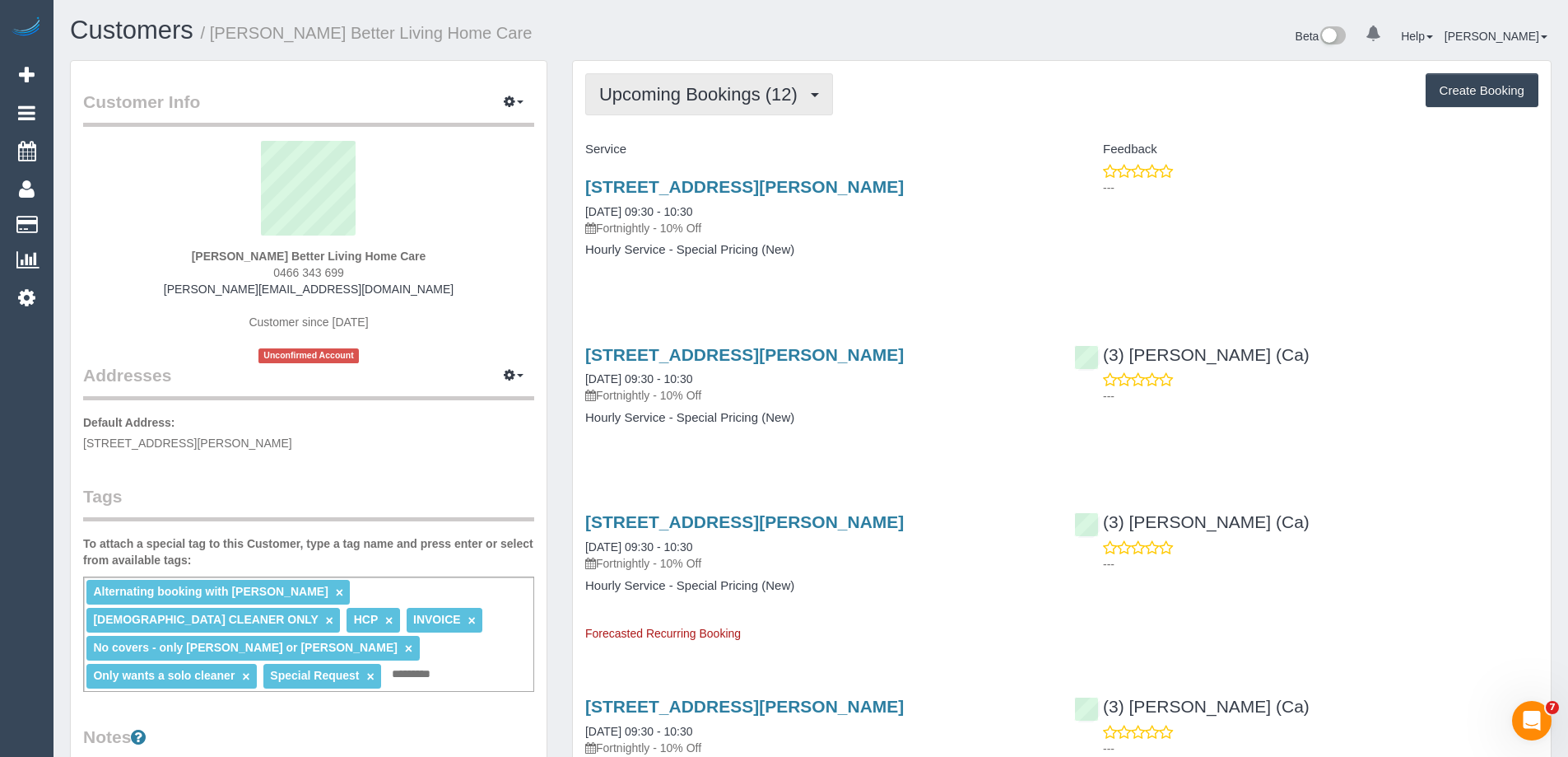
click at [650, 87] on span "Upcoming Bookings (12)" at bounding box center [703, 94] width 207 height 20
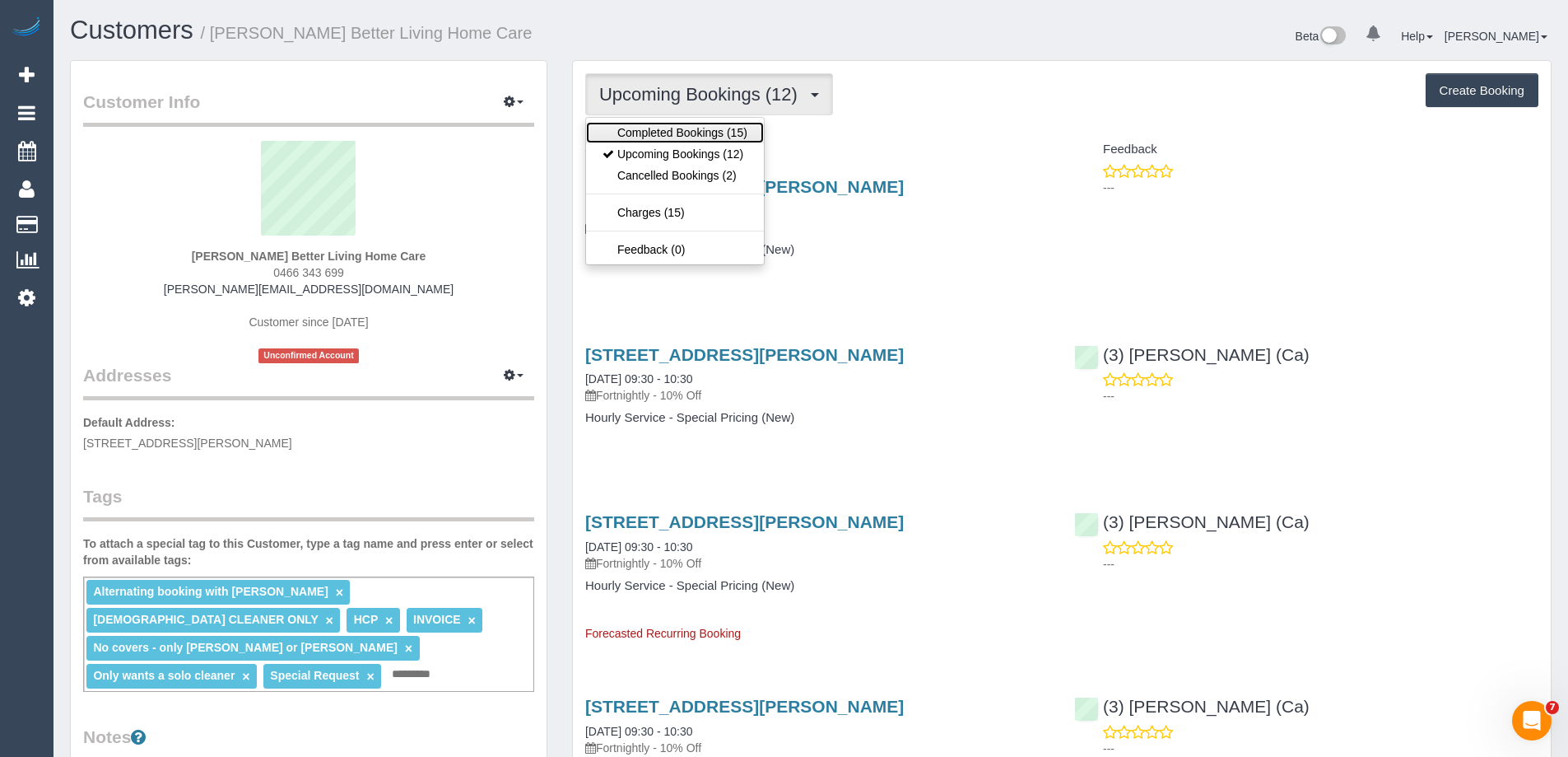
click at [649, 131] on link "Completed Bookings (15)" at bounding box center [675, 132] width 178 height 21
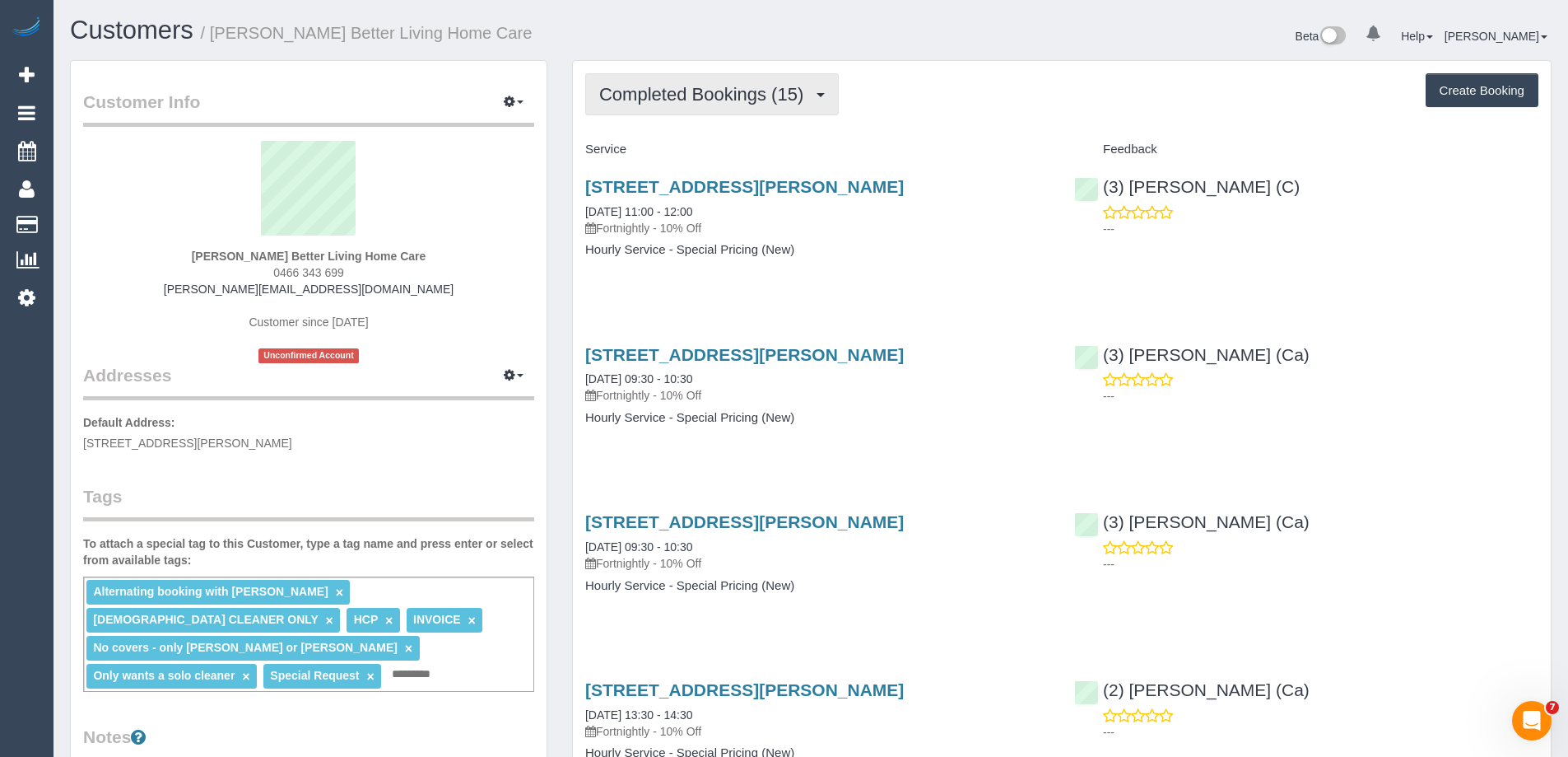
click at [679, 87] on span "Completed Bookings (15)" at bounding box center [706, 94] width 213 height 20
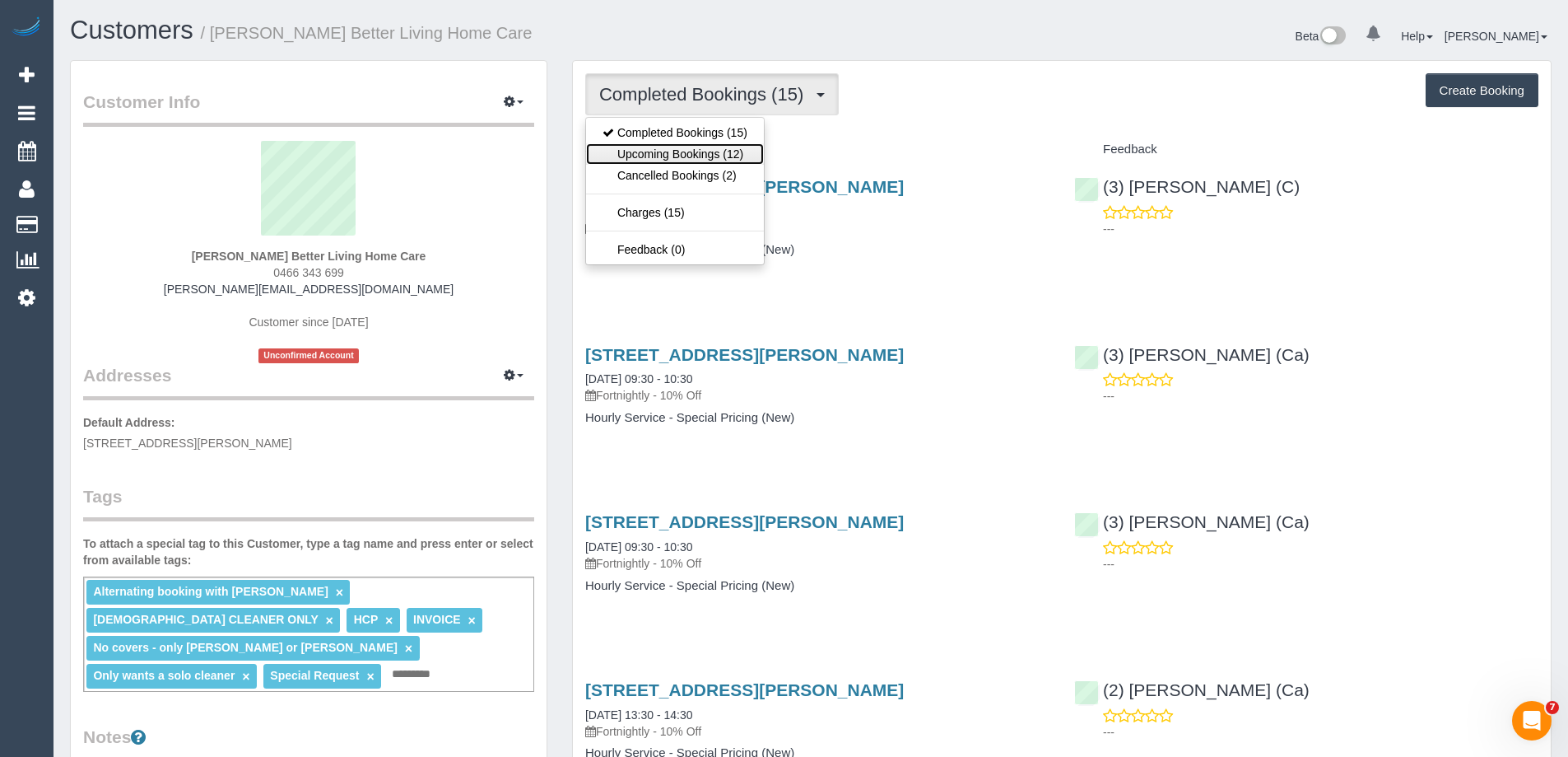
click at [657, 148] on link "Upcoming Bookings (12)" at bounding box center [675, 154] width 178 height 21
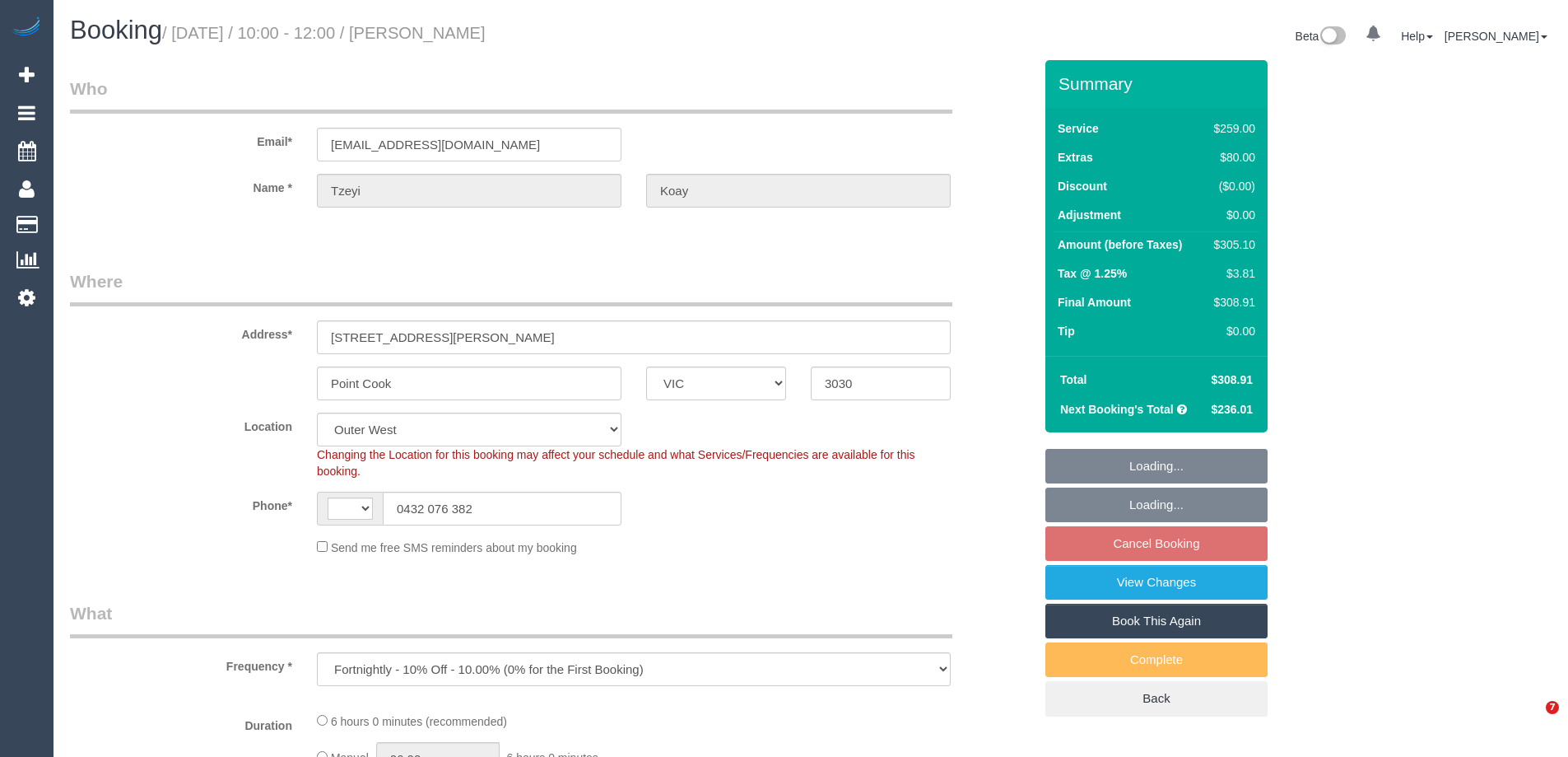
select select "VIC"
select select "object:416"
select select "string:AU"
select select "string:stripe-pm_1RvYLP2GScqysDRVqN9HoP2s"
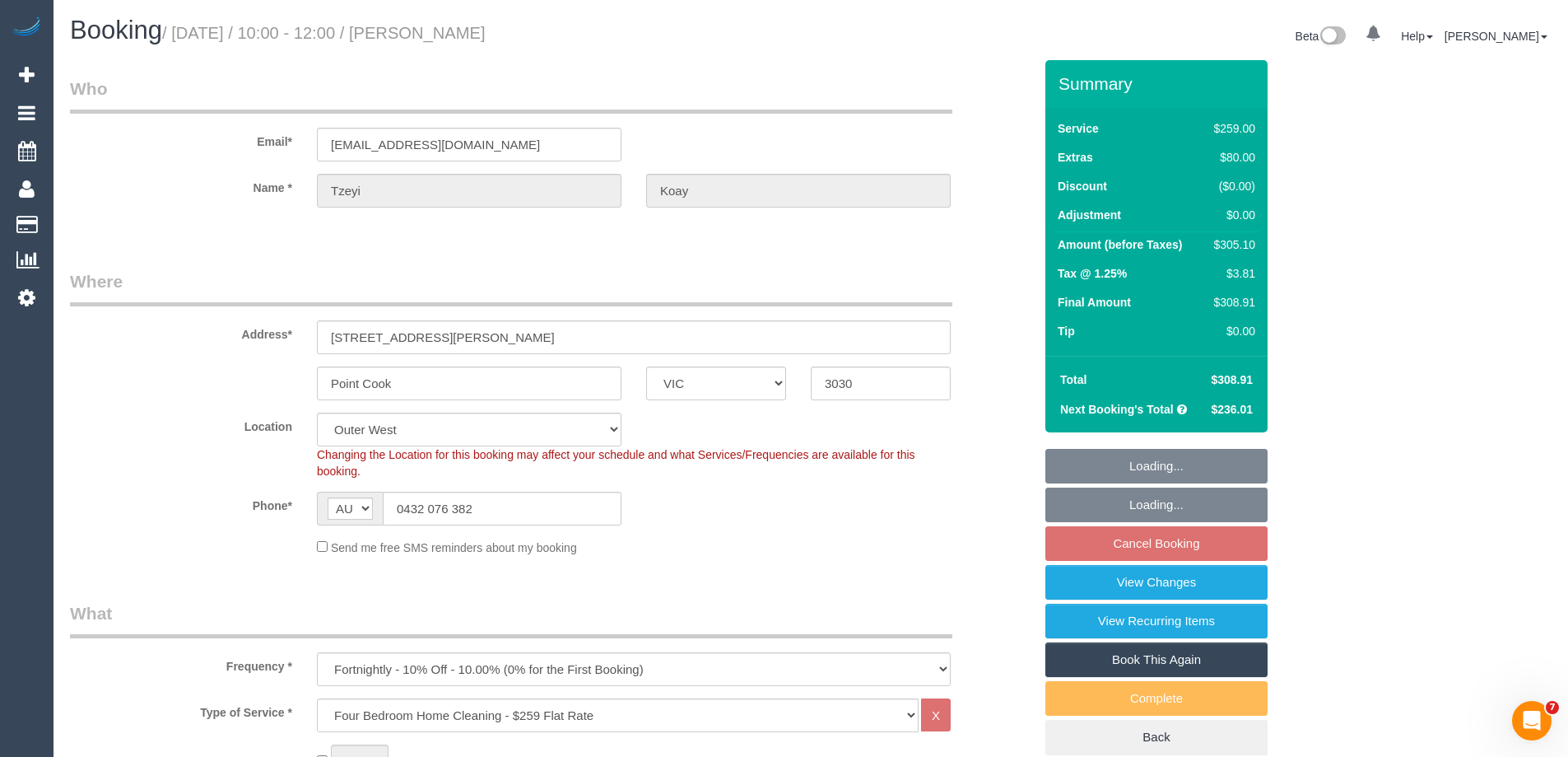
select select "spot3"
select select "number:28"
select select "number:16"
select select "number:18"
select select "number:22"
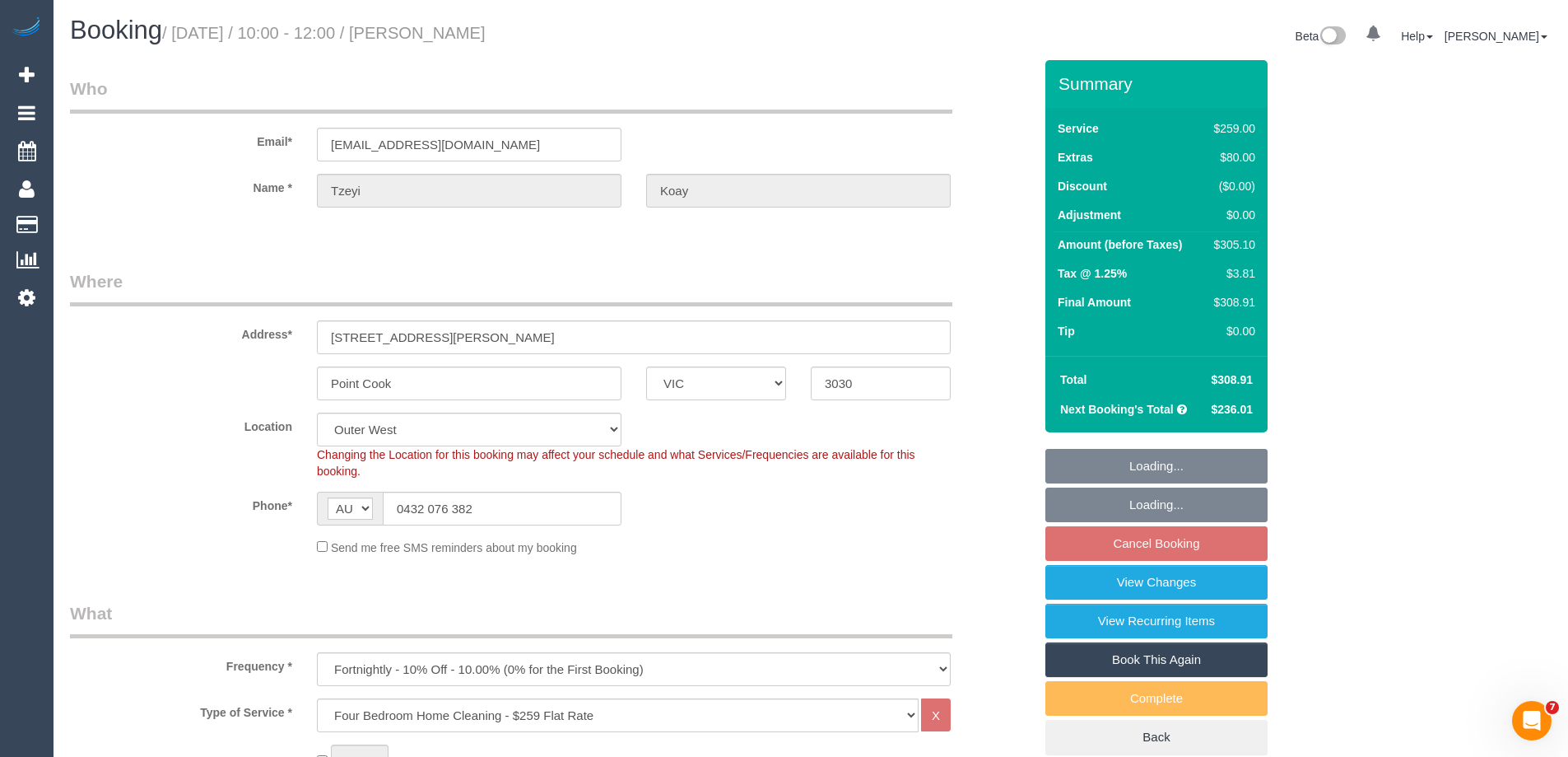
select select "number:34"
select select "number:11"
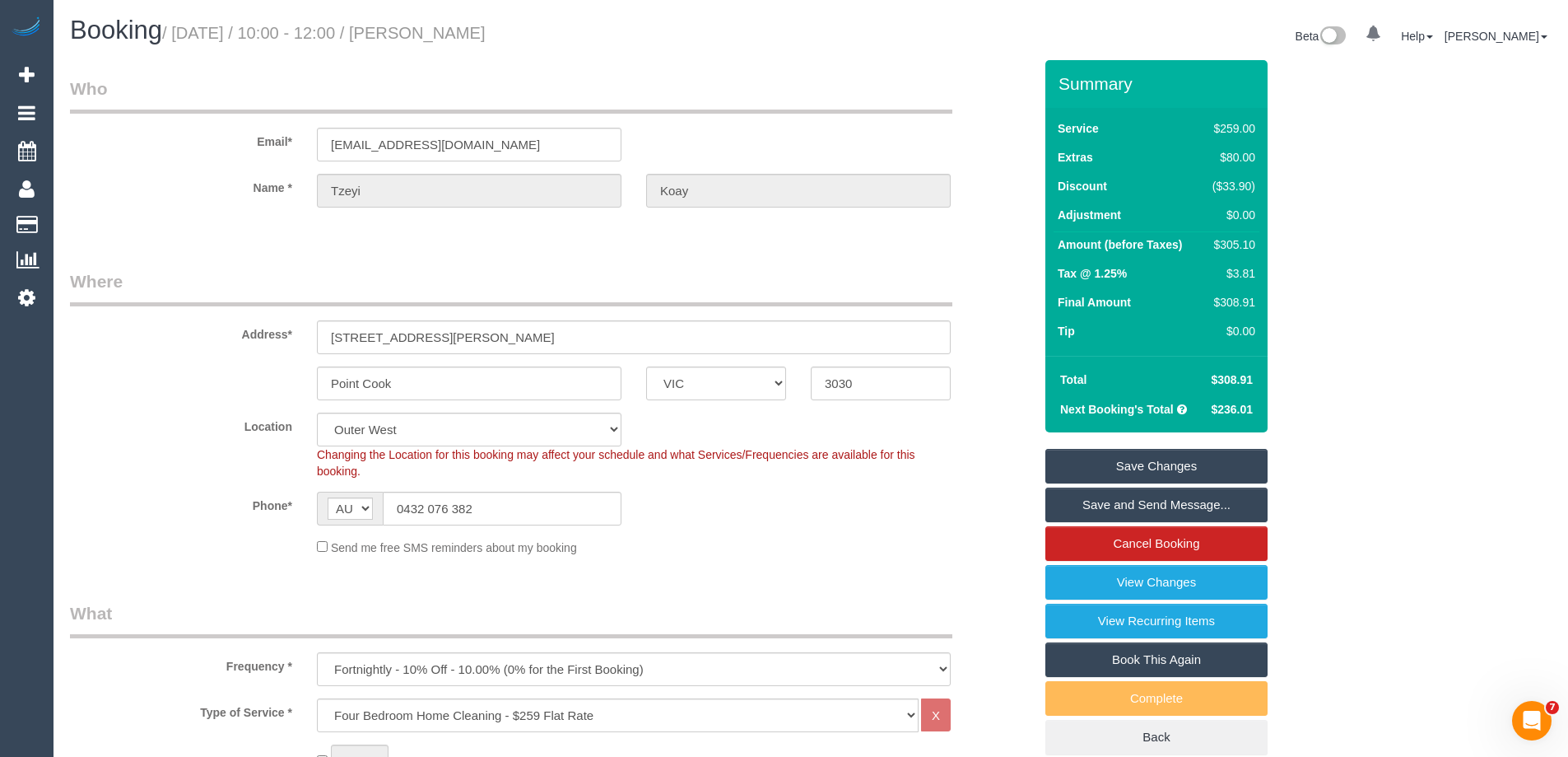
click at [1077, 508] on link "Save and Send Message..." at bounding box center [1156, 505] width 222 height 35
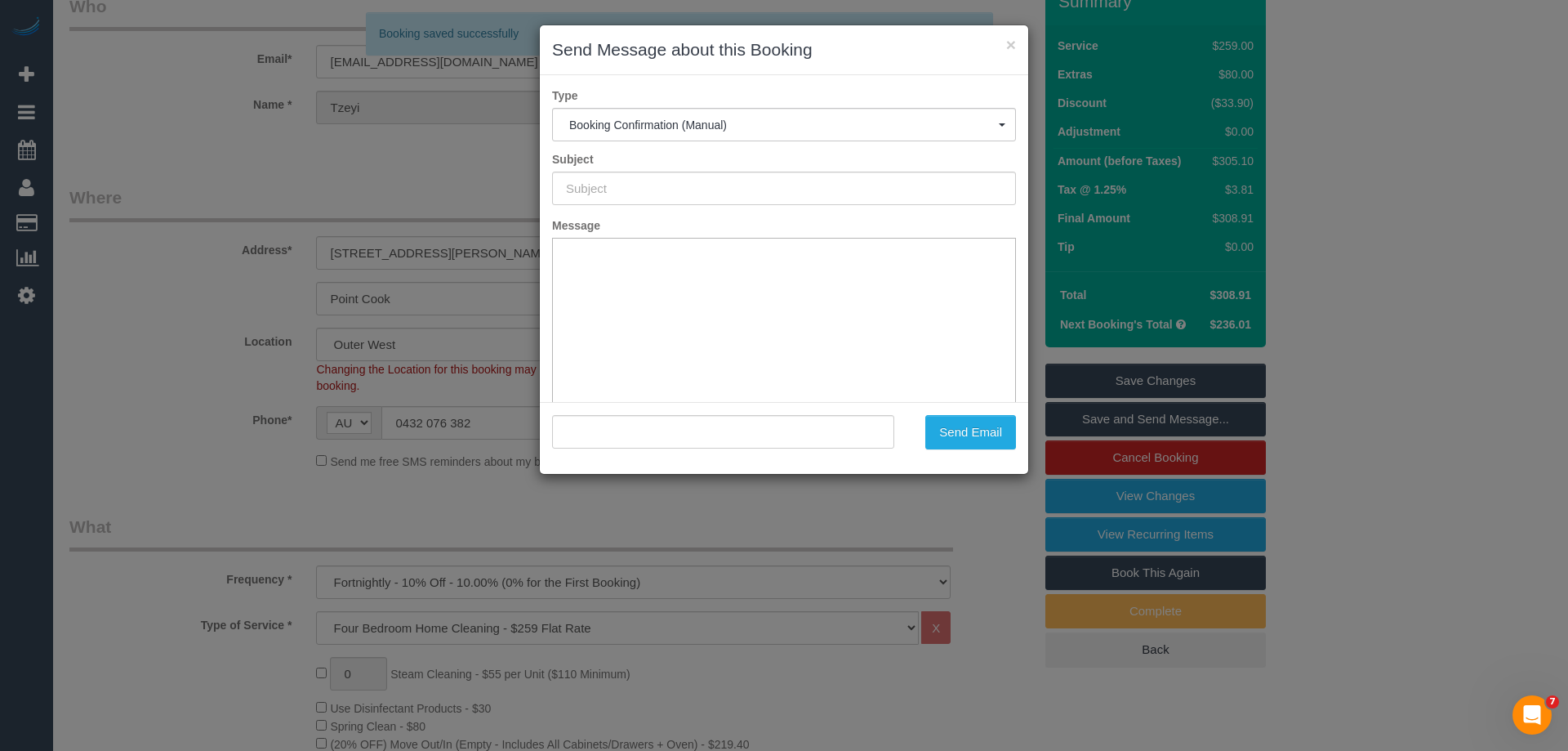
type input "Booking Confirmed"
type input ""Tzeyi Koay" <[EMAIL_ADDRESS][DOMAIN_NAME]>"
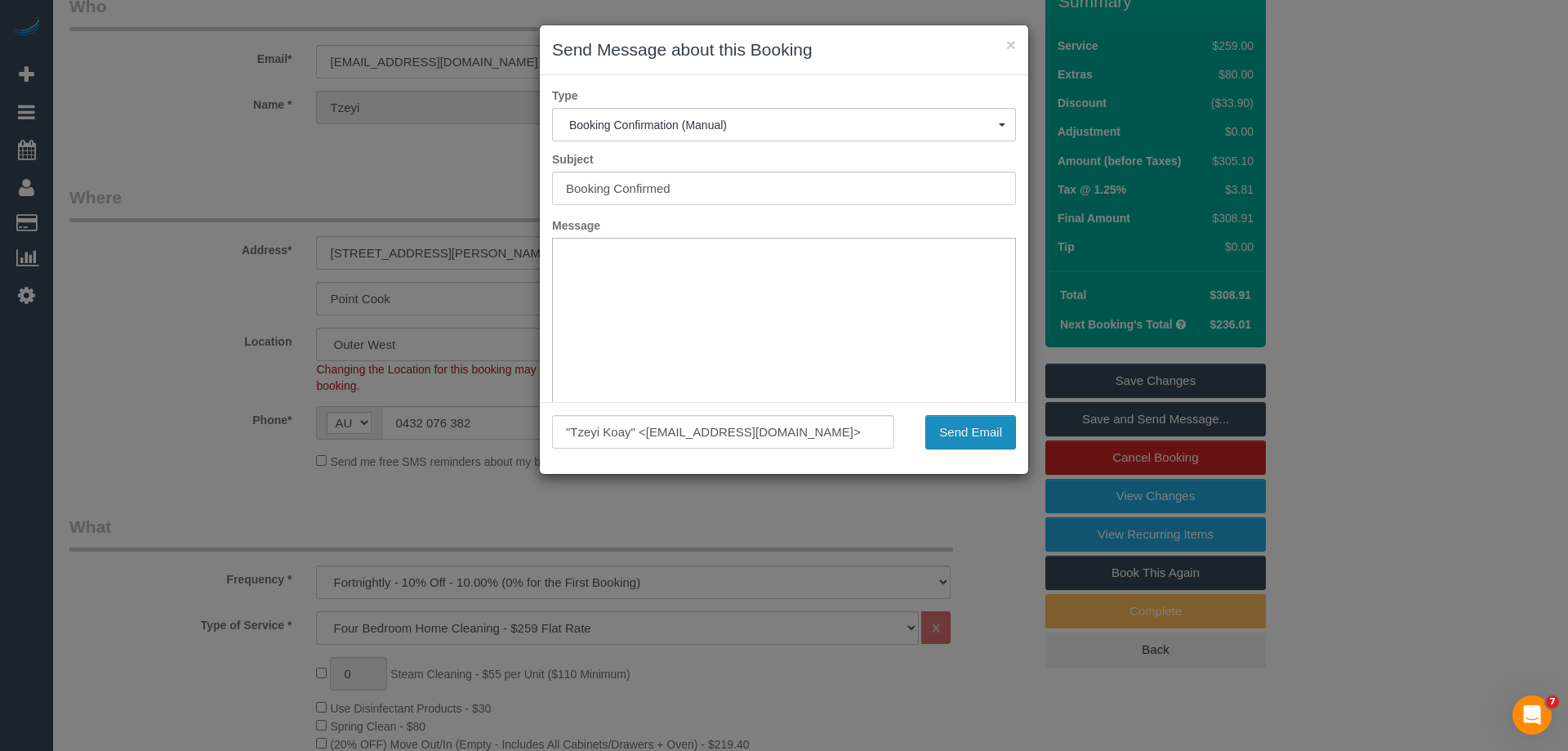
click at [972, 429] on button "Send Email" at bounding box center [971, 433] width 91 height 35
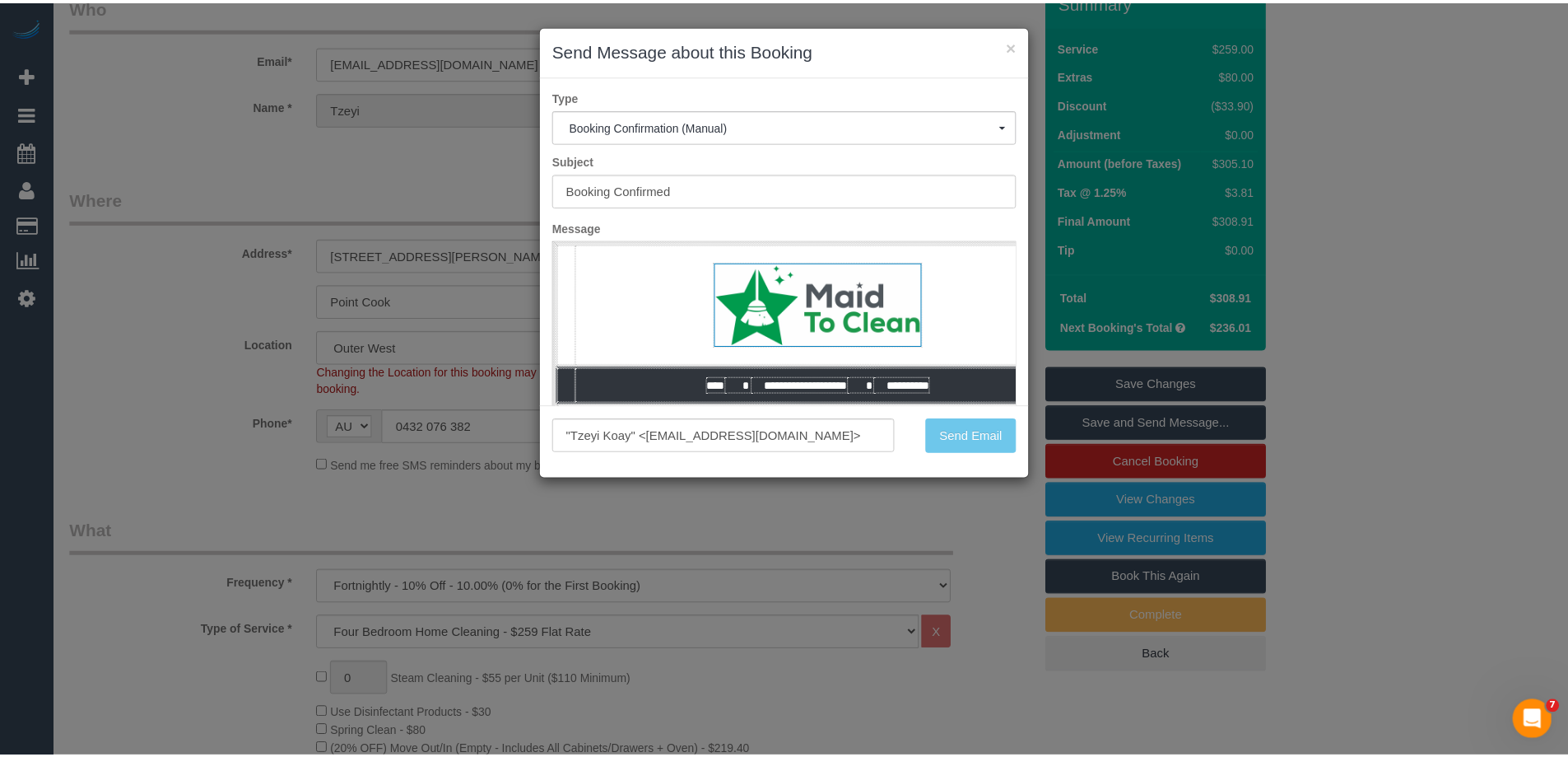
scroll to position [141, 0]
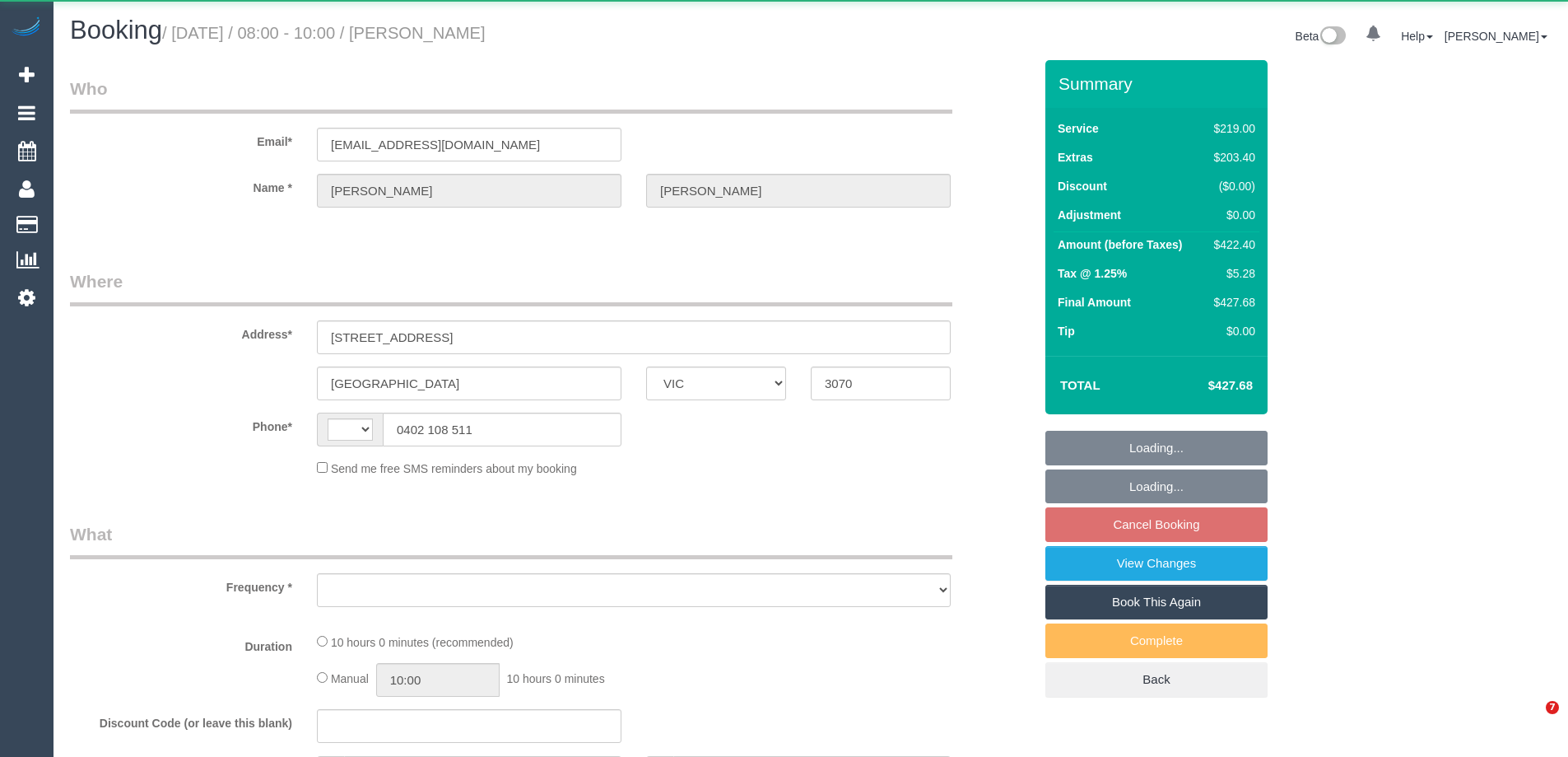
select select "VIC"
select select "object:275"
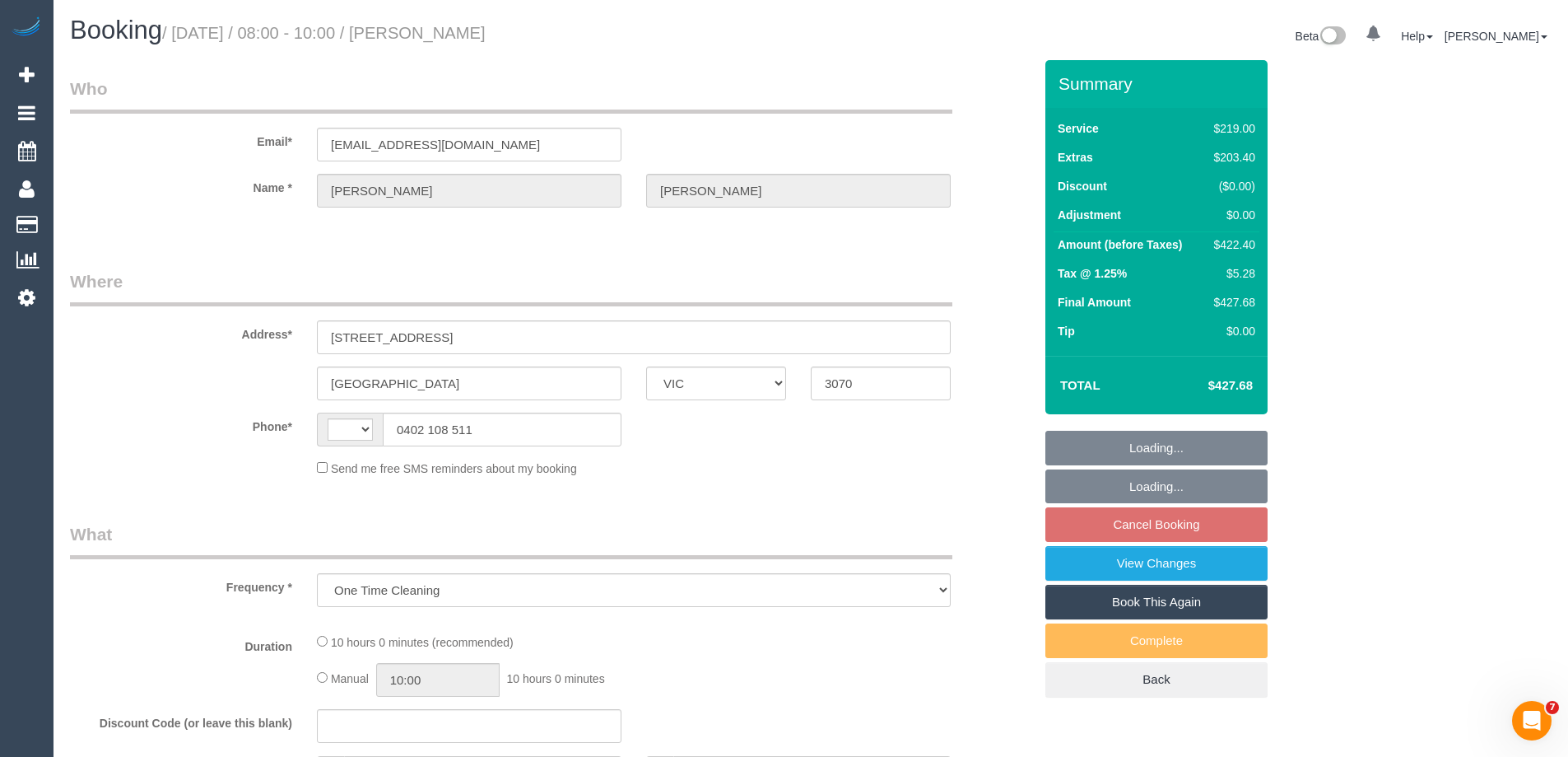
select select "string:stripe-pm_1SDbOM2GScqysDRVVr2Qulse"
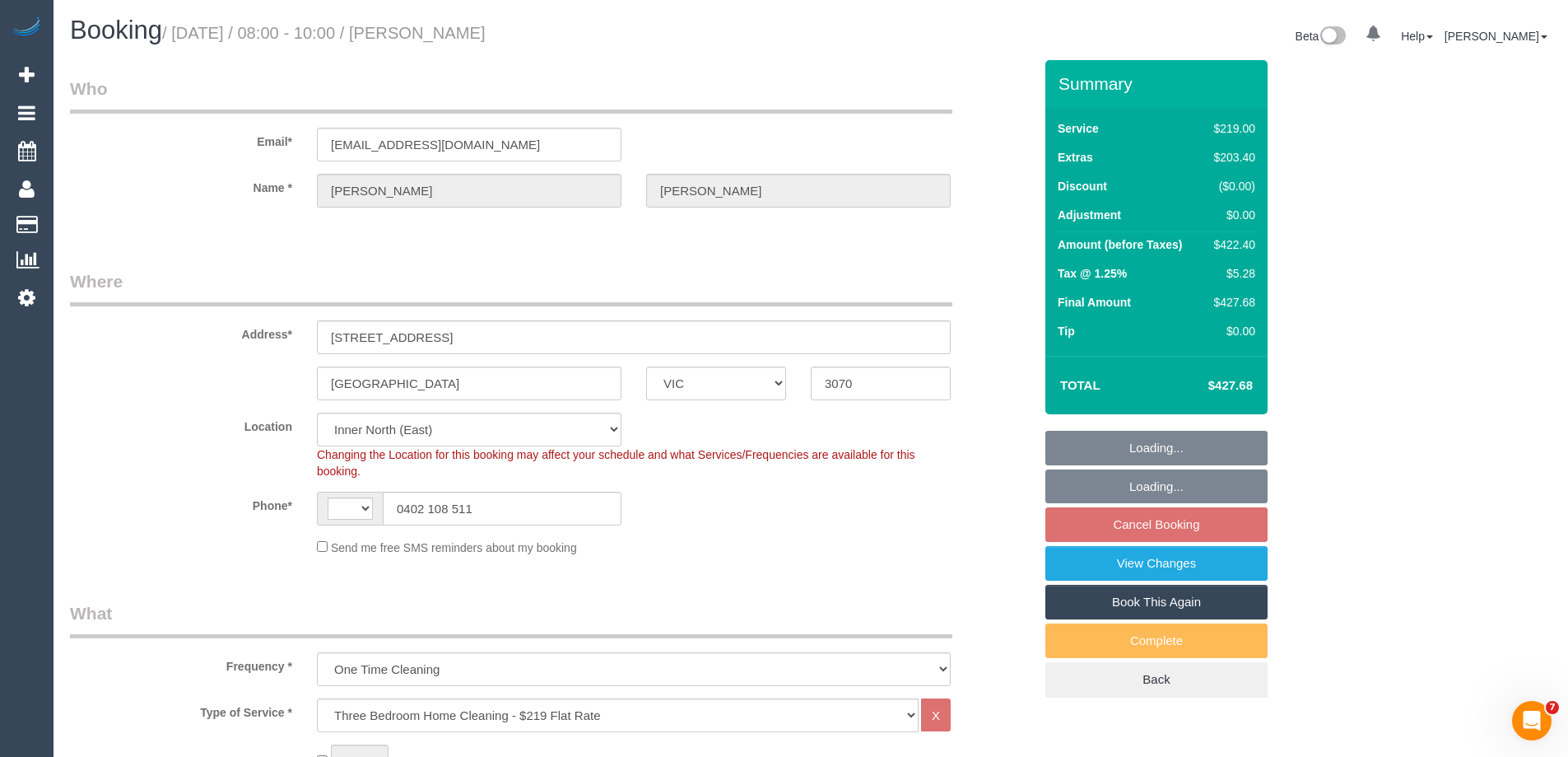
select select "string:AU"
select select "number:28"
select select "number:15"
select select "number:19"
select select "number:22"
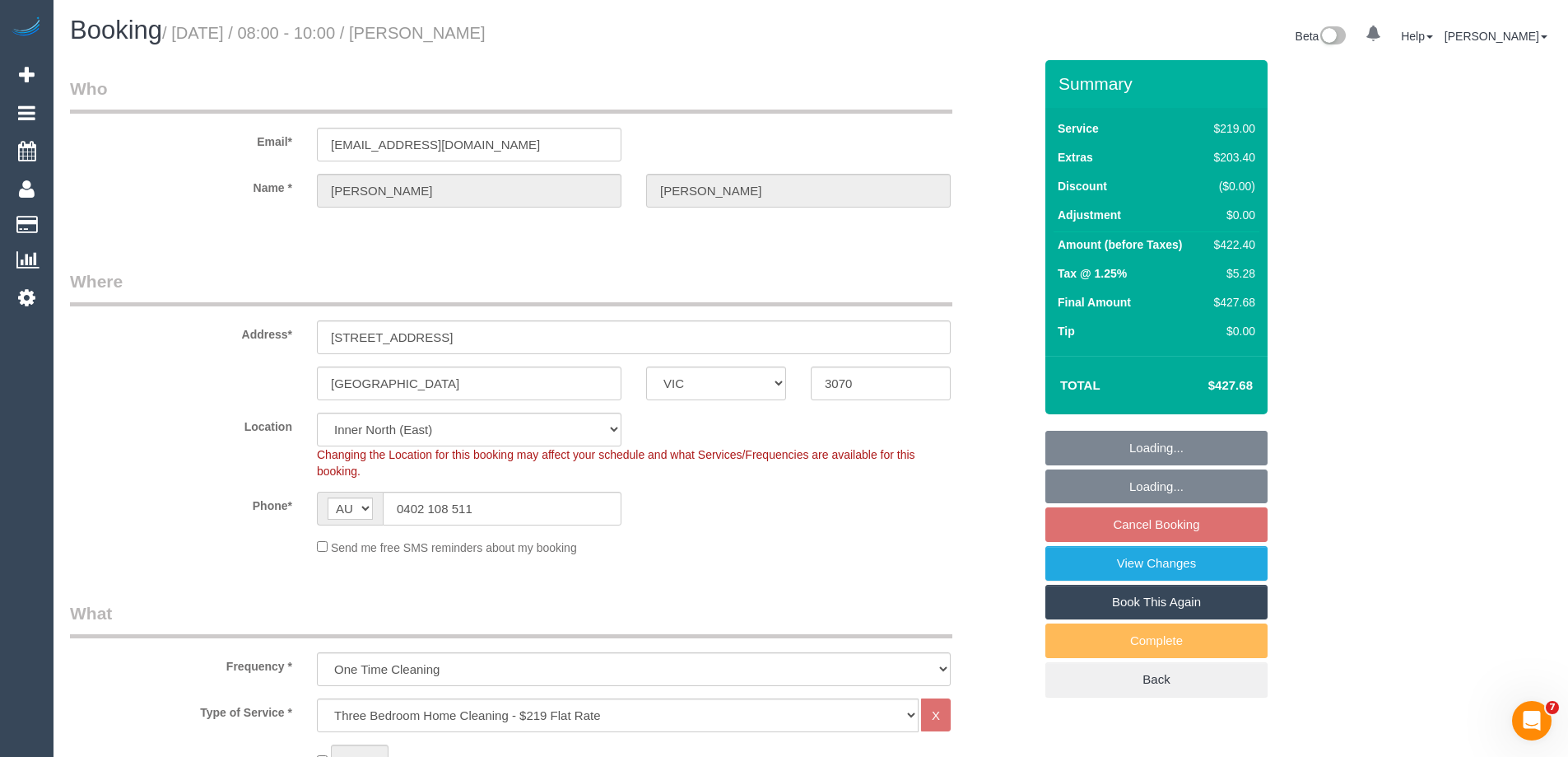
select select "number:26"
select select "object:1532"
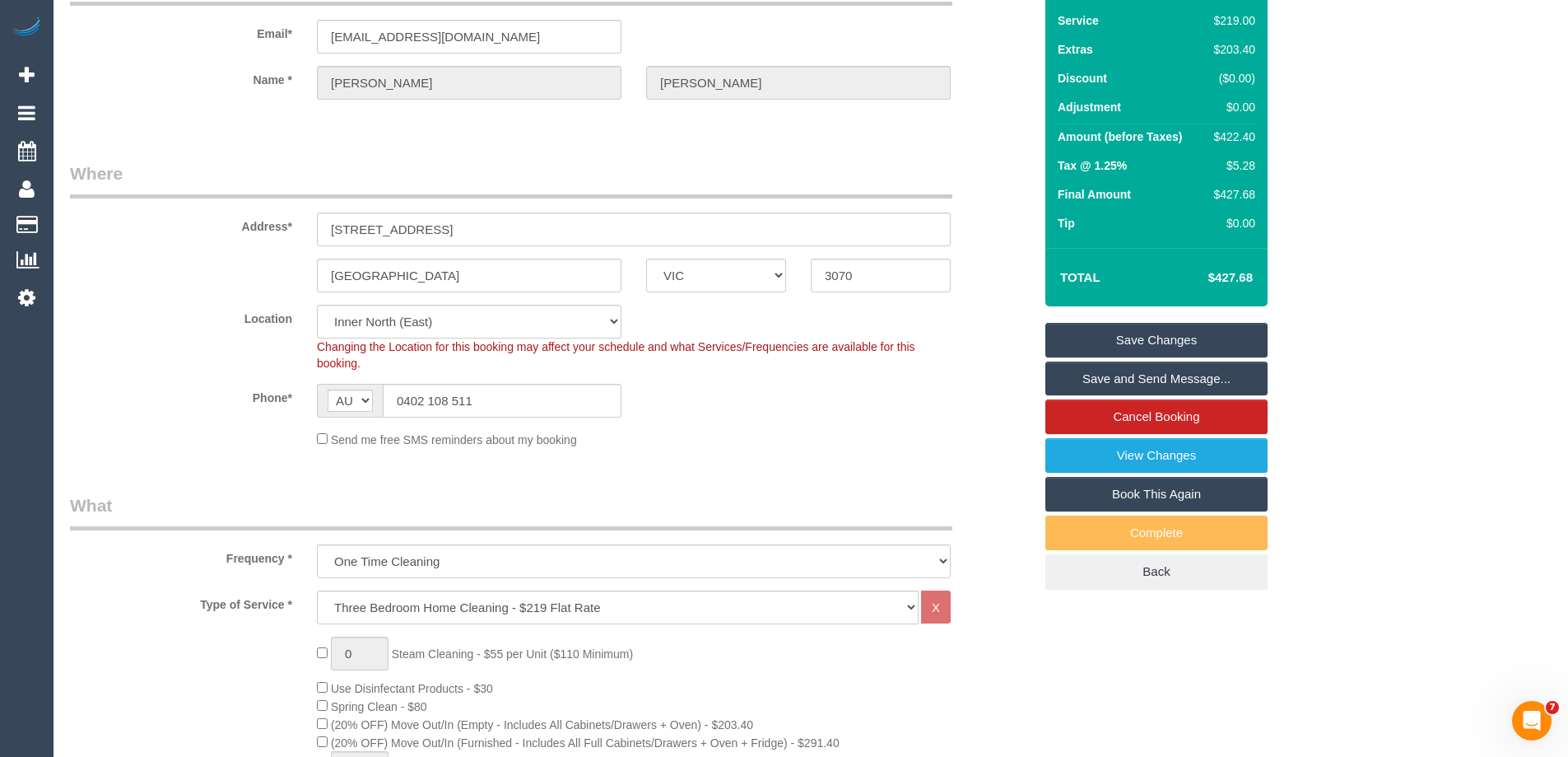
scroll to position [2532, 0]
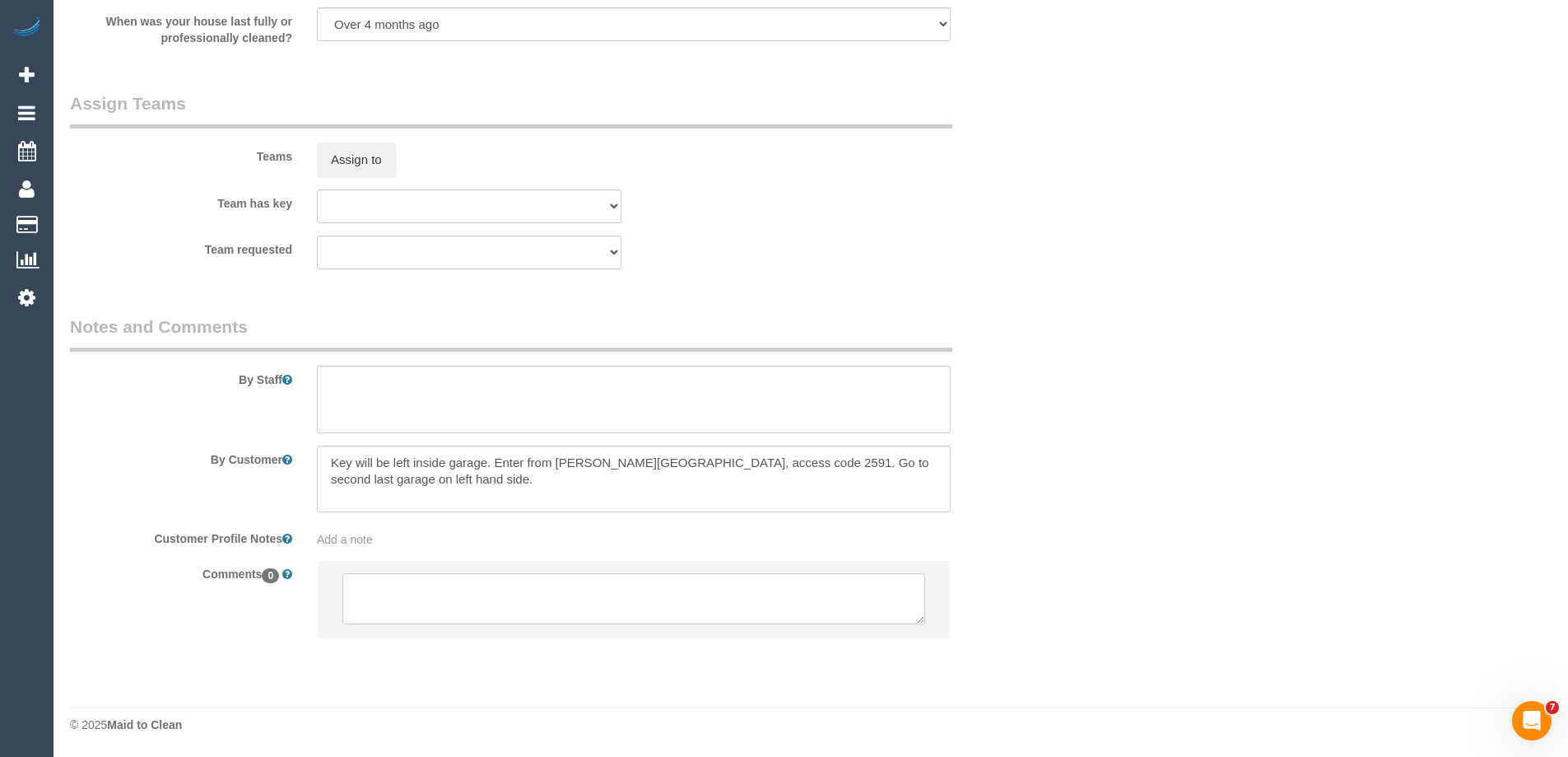
click at [370, 606] on textarea at bounding box center [633, 598] width 583 height 51
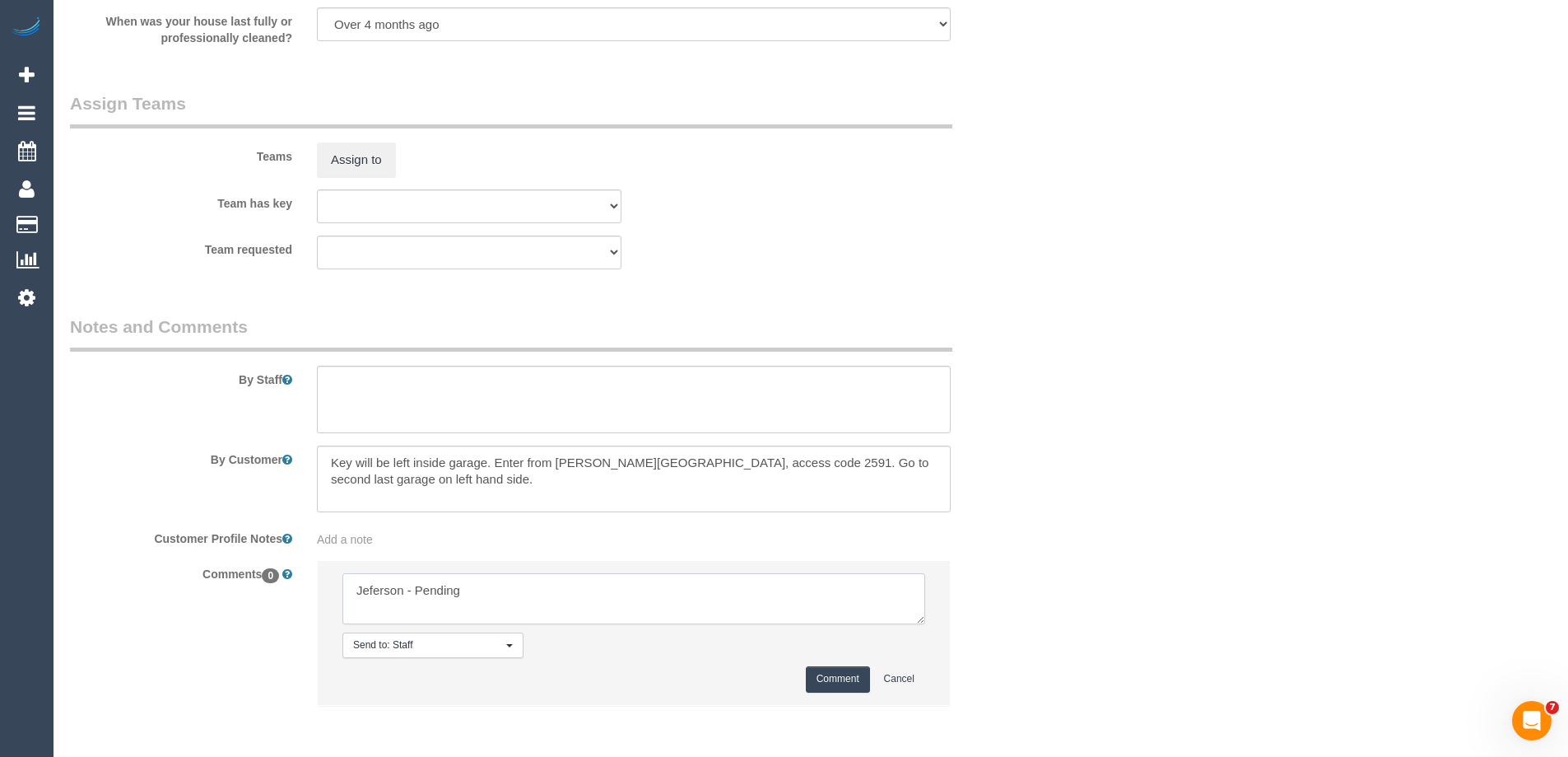
type textarea "Jeferson - Pending"
click at [835, 674] on button "Comment" at bounding box center [838, 679] width 64 height 25
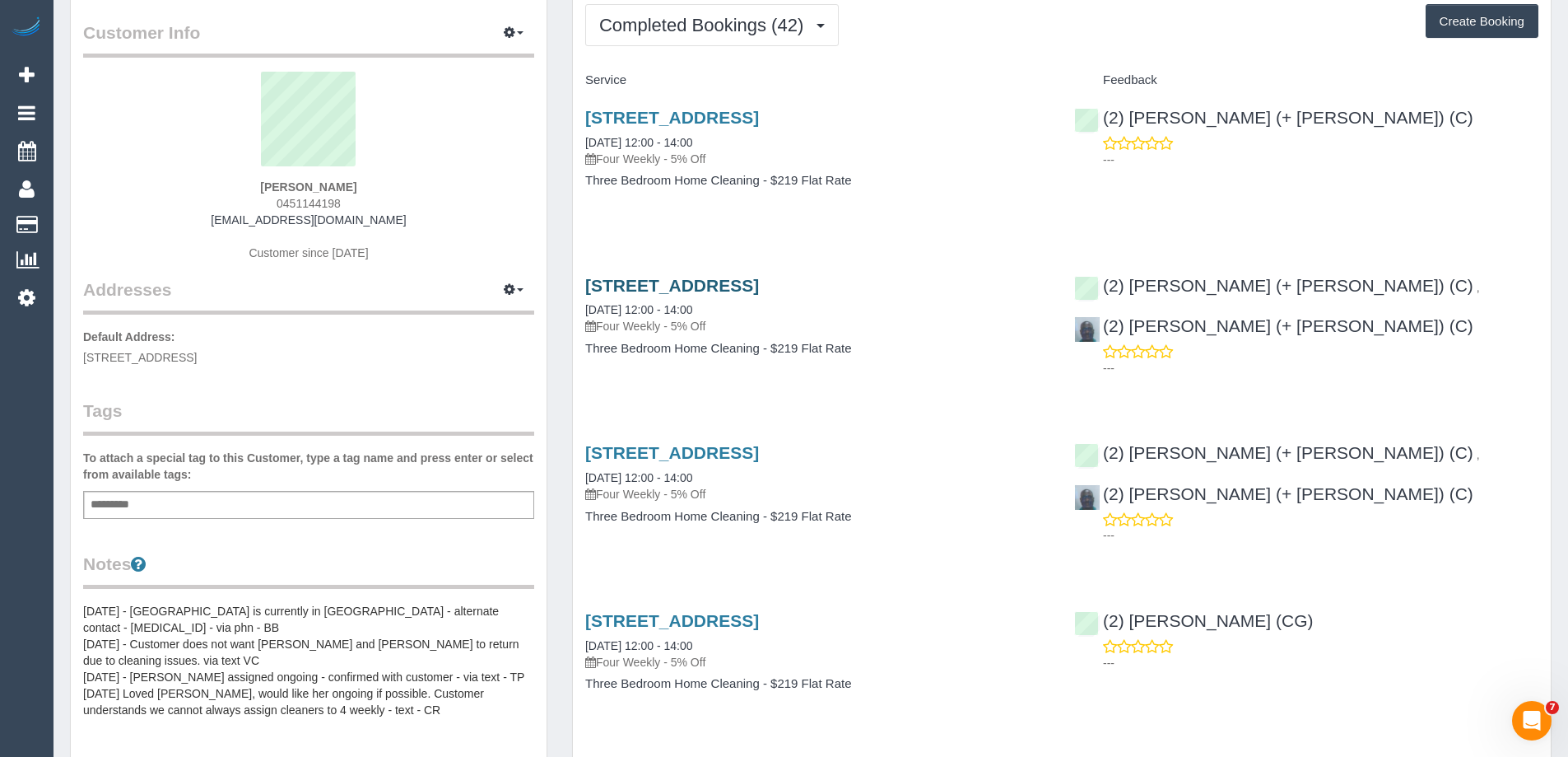
scroll to position [164, 0]
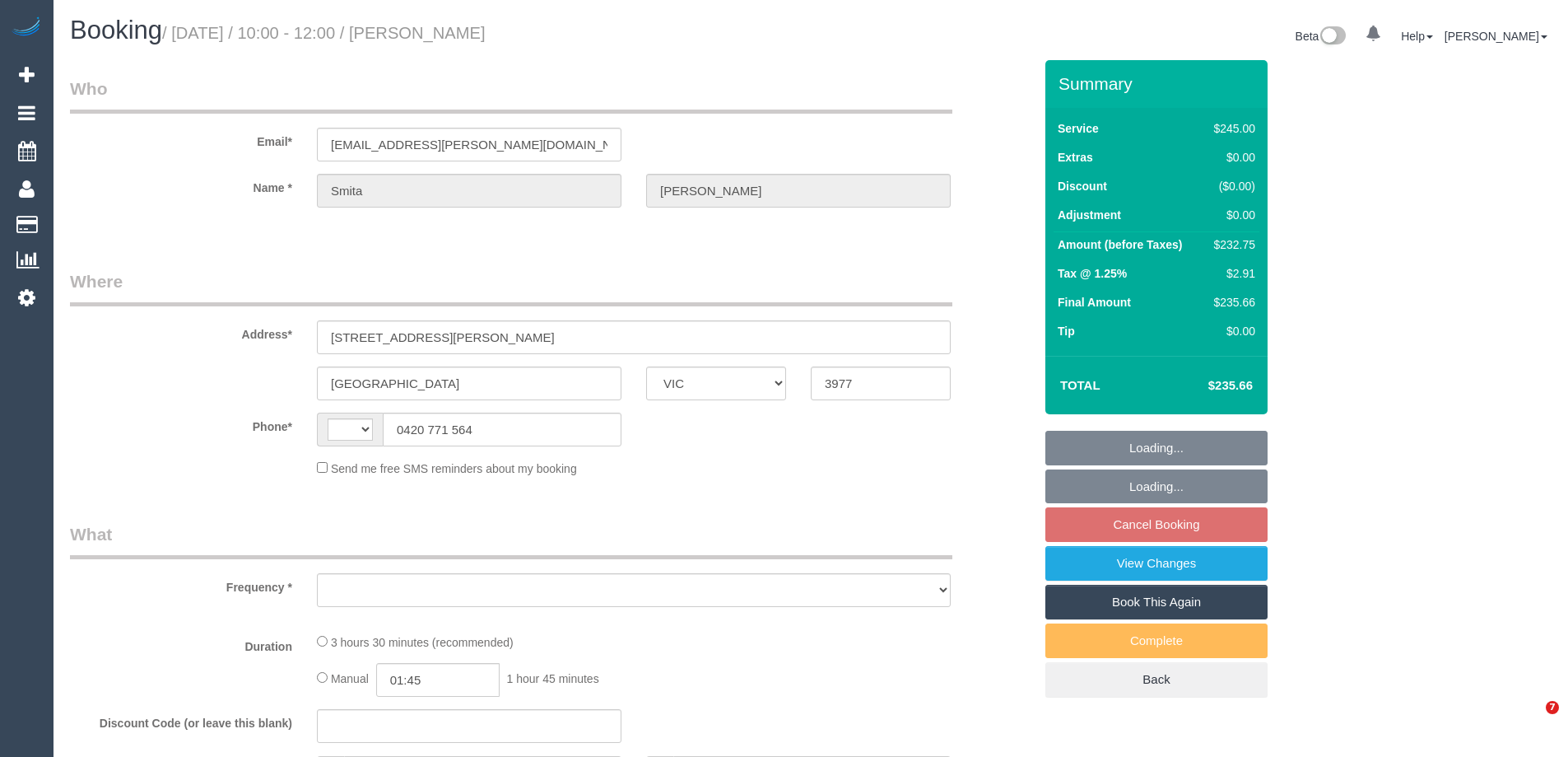
select select "VIC"
select select "string:AU"
select select "number:27"
select select "number:14"
select select "number:18"
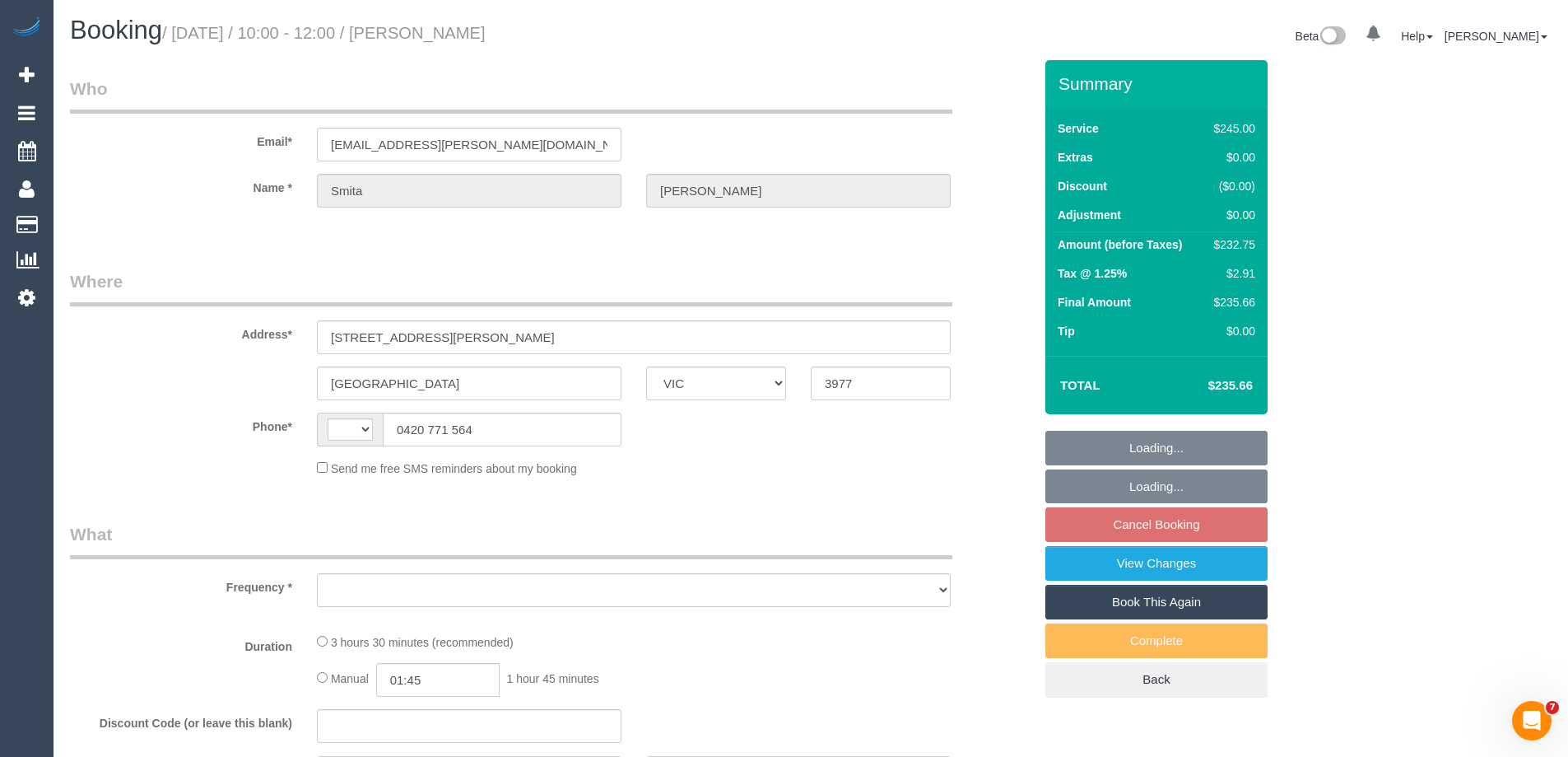
select select "number:24"
select select "number:34"
select select "number:12"
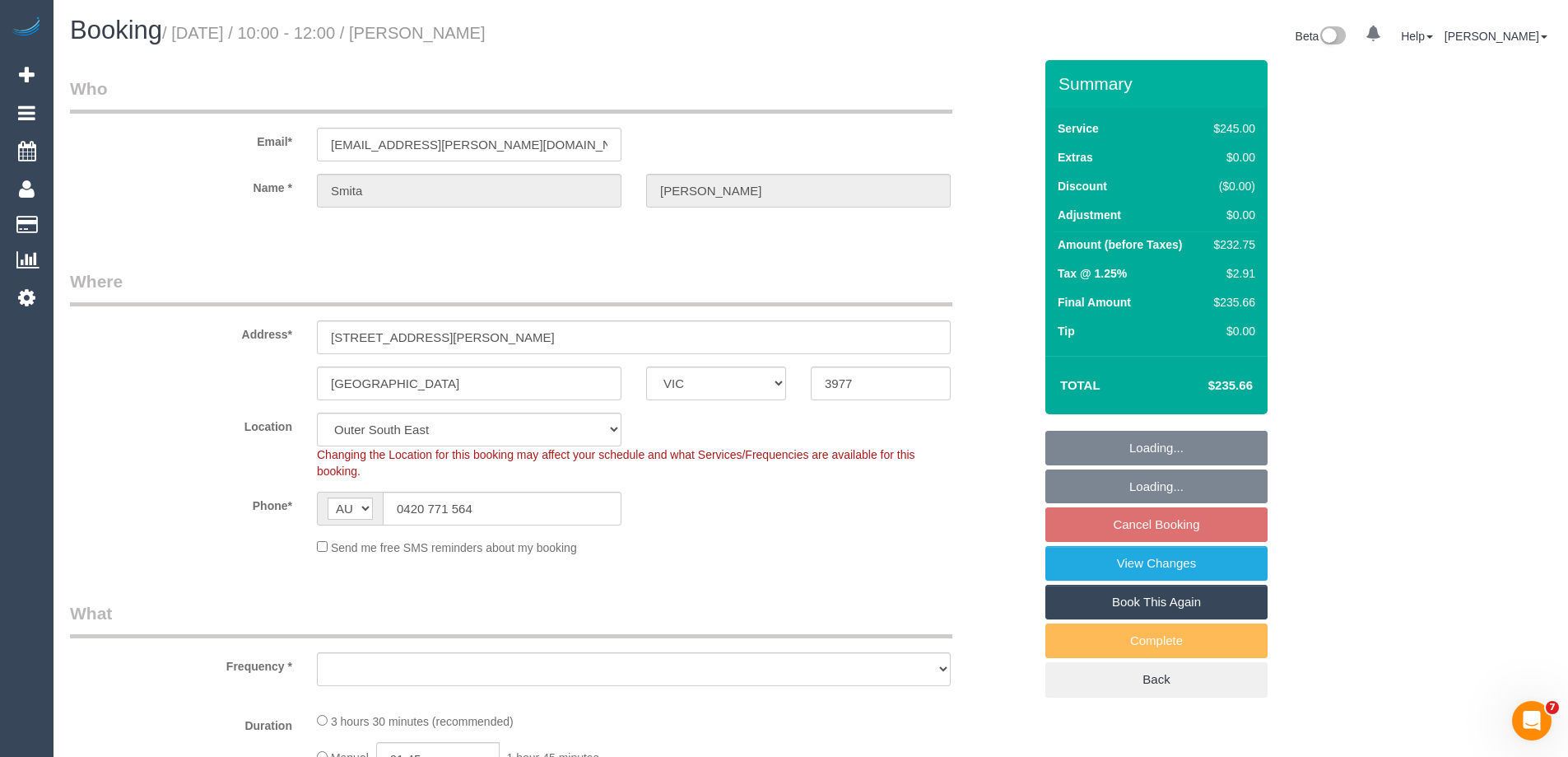
select select "object:1010"
select select "string:stripe-pm_1R8hPK2GScqysDRVFTjqHl5j"
select select "object:1205"
select select "210"
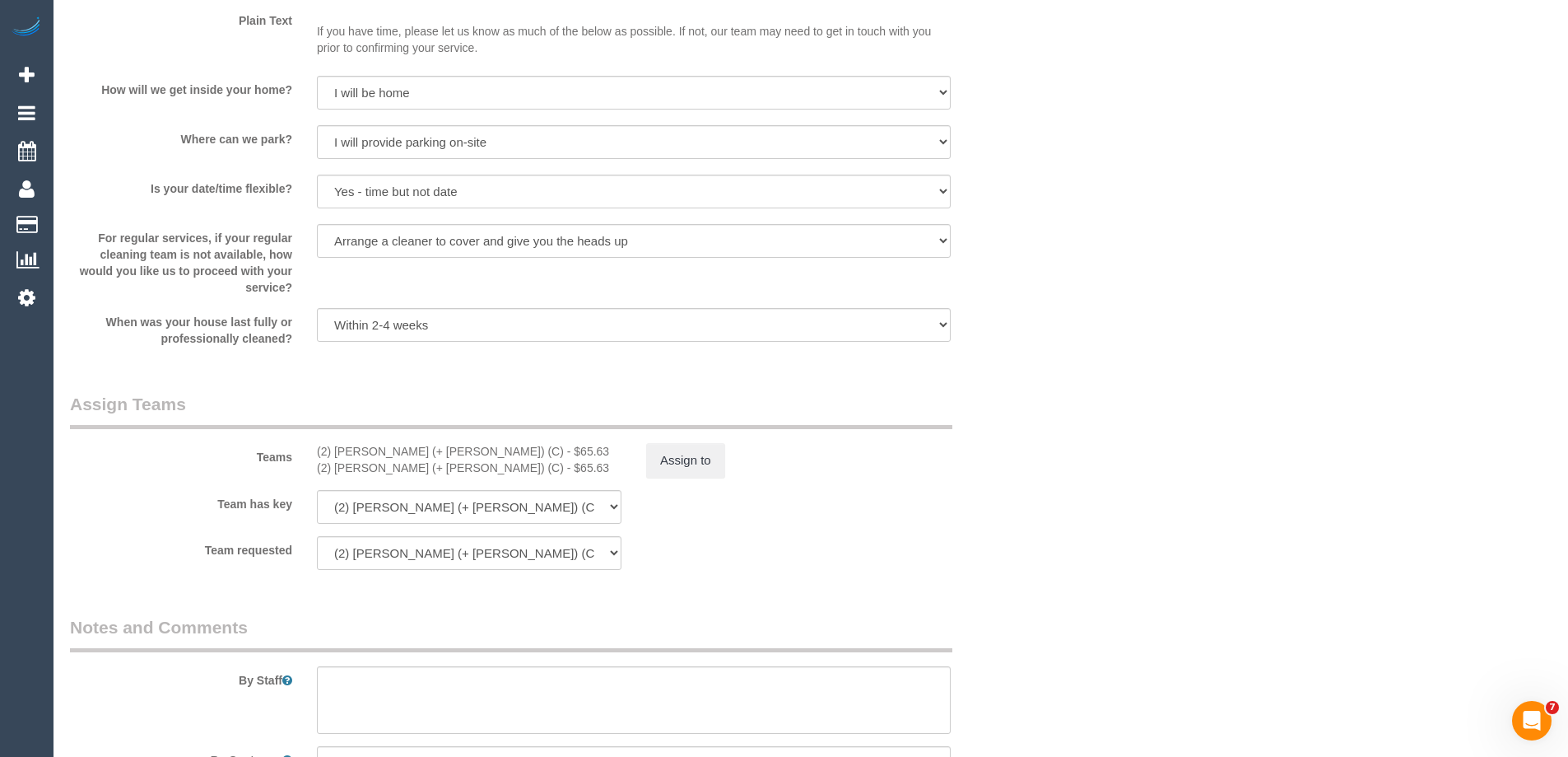
scroll to position [2635, 0]
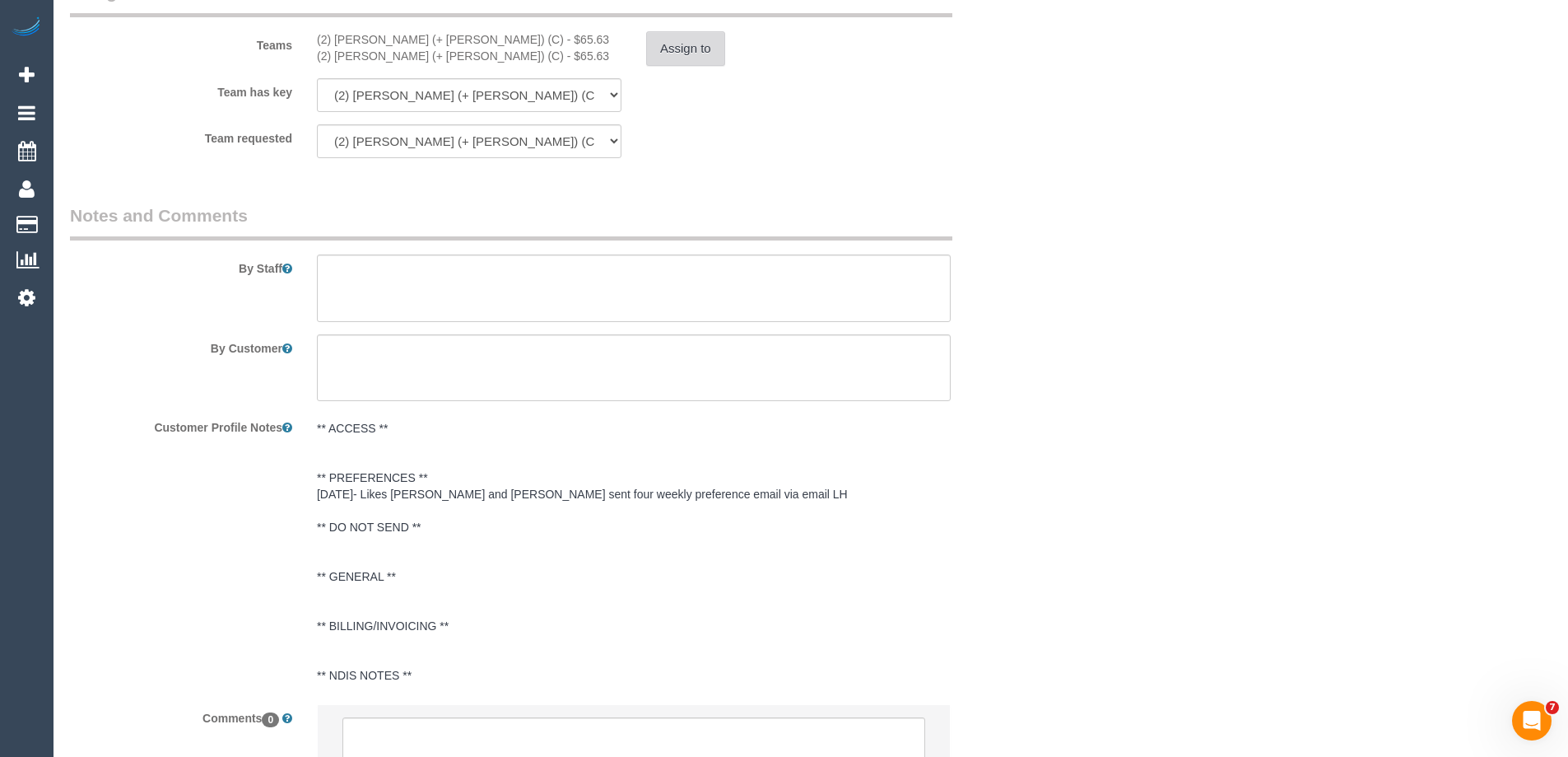
click at [677, 57] on button "Assign to" at bounding box center [685, 48] width 79 height 35
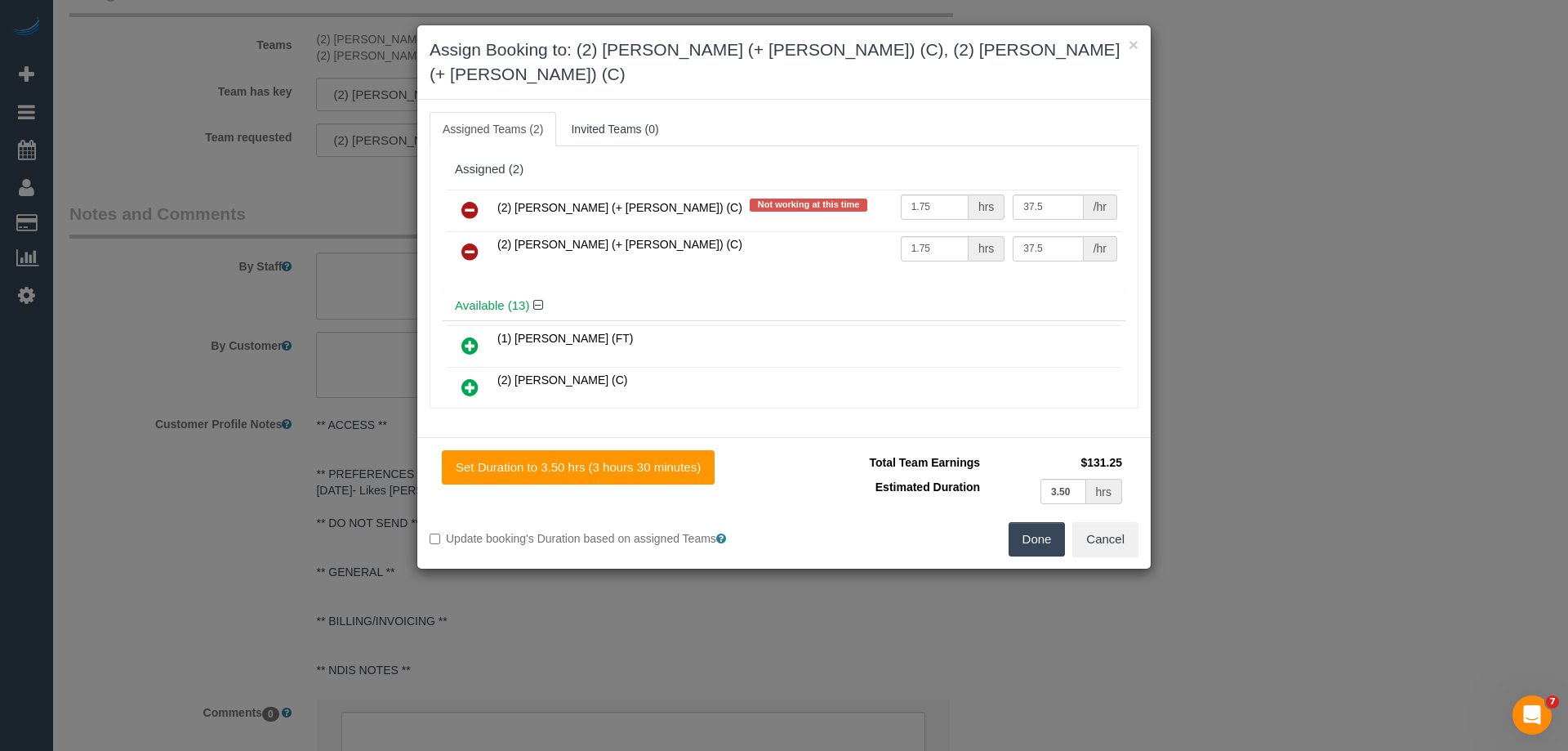
click at [470, 200] on icon at bounding box center [470, 210] width 17 height 19
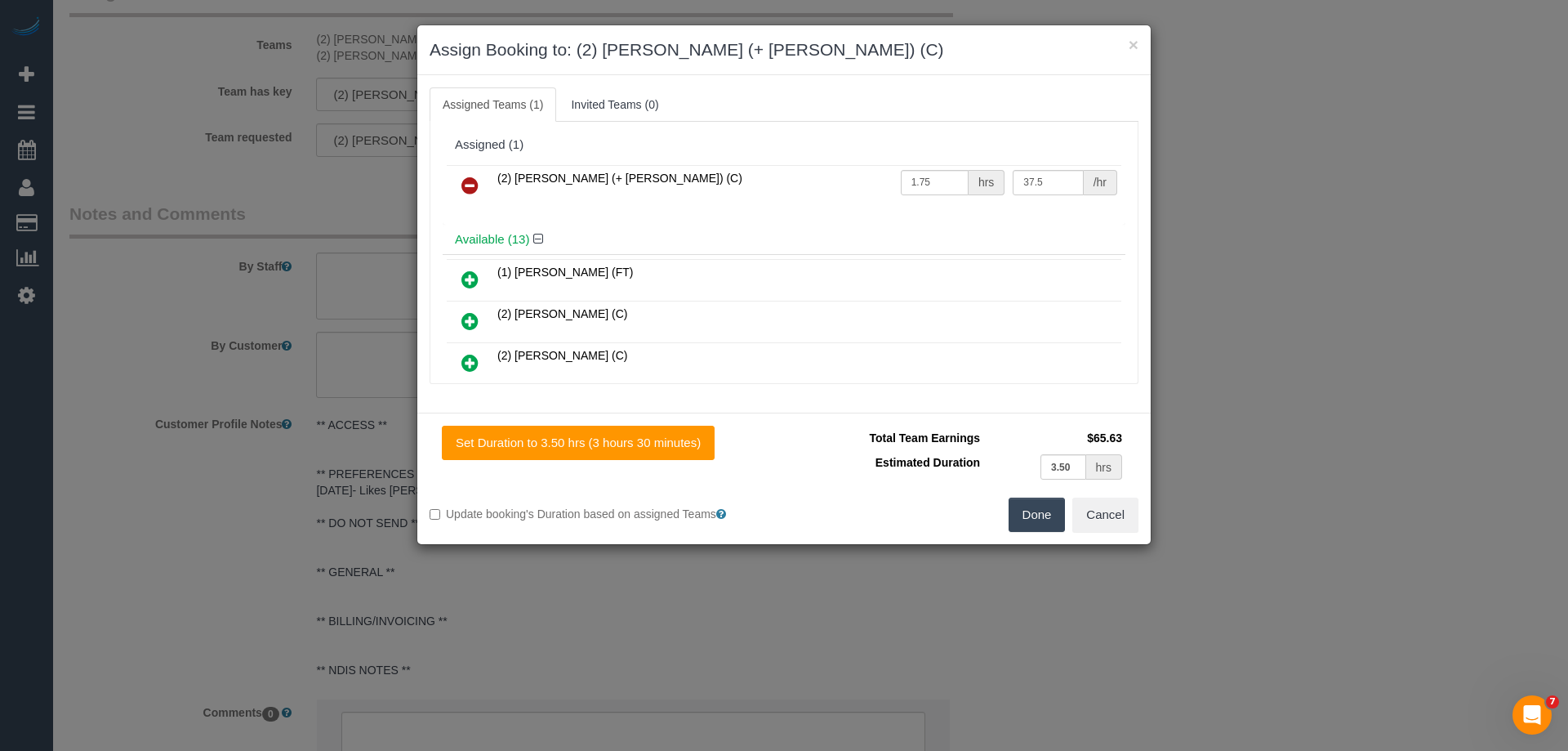
click at [471, 181] on icon at bounding box center [470, 185] width 17 height 19
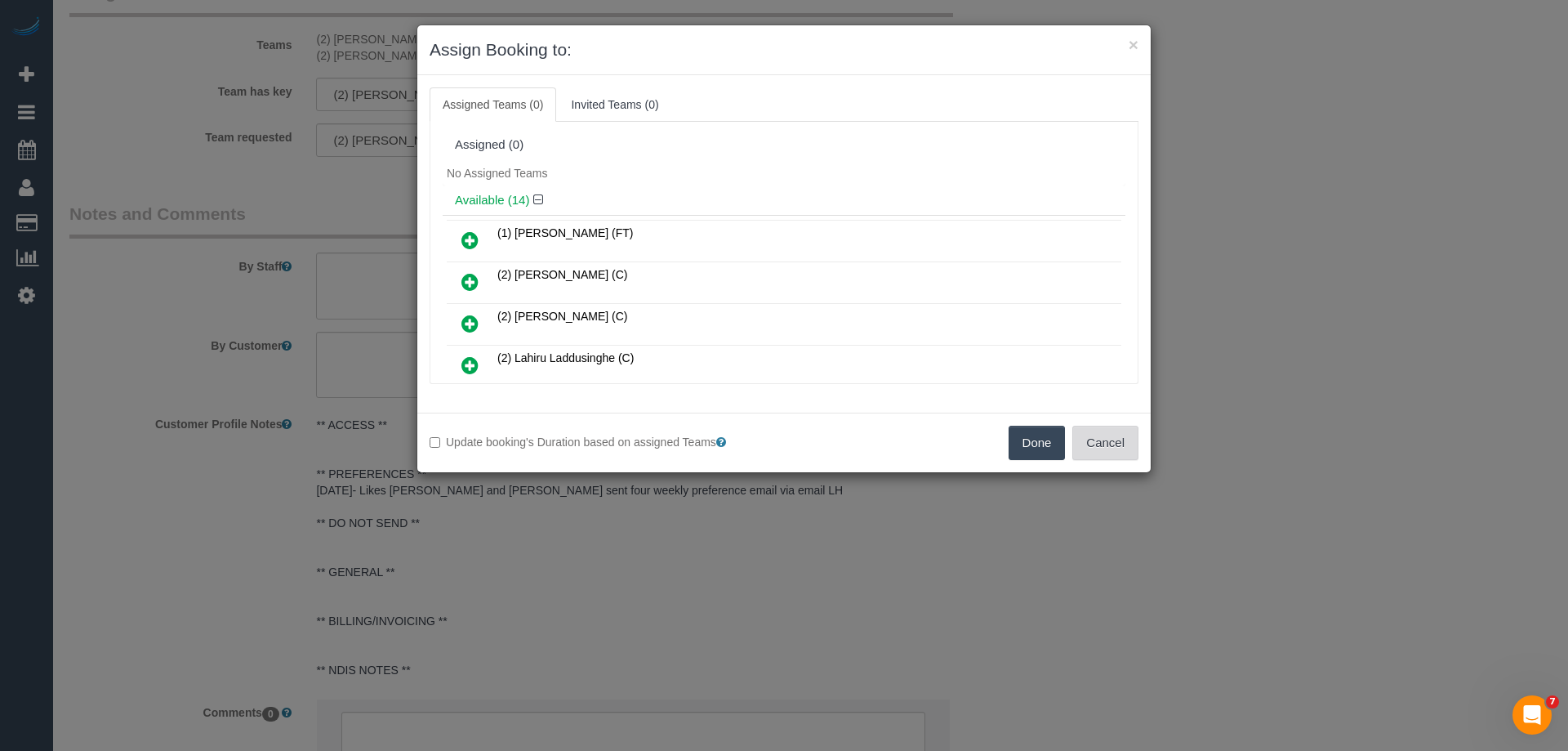
click at [1102, 429] on button "Cancel" at bounding box center [1105, 443] width 66 height 35
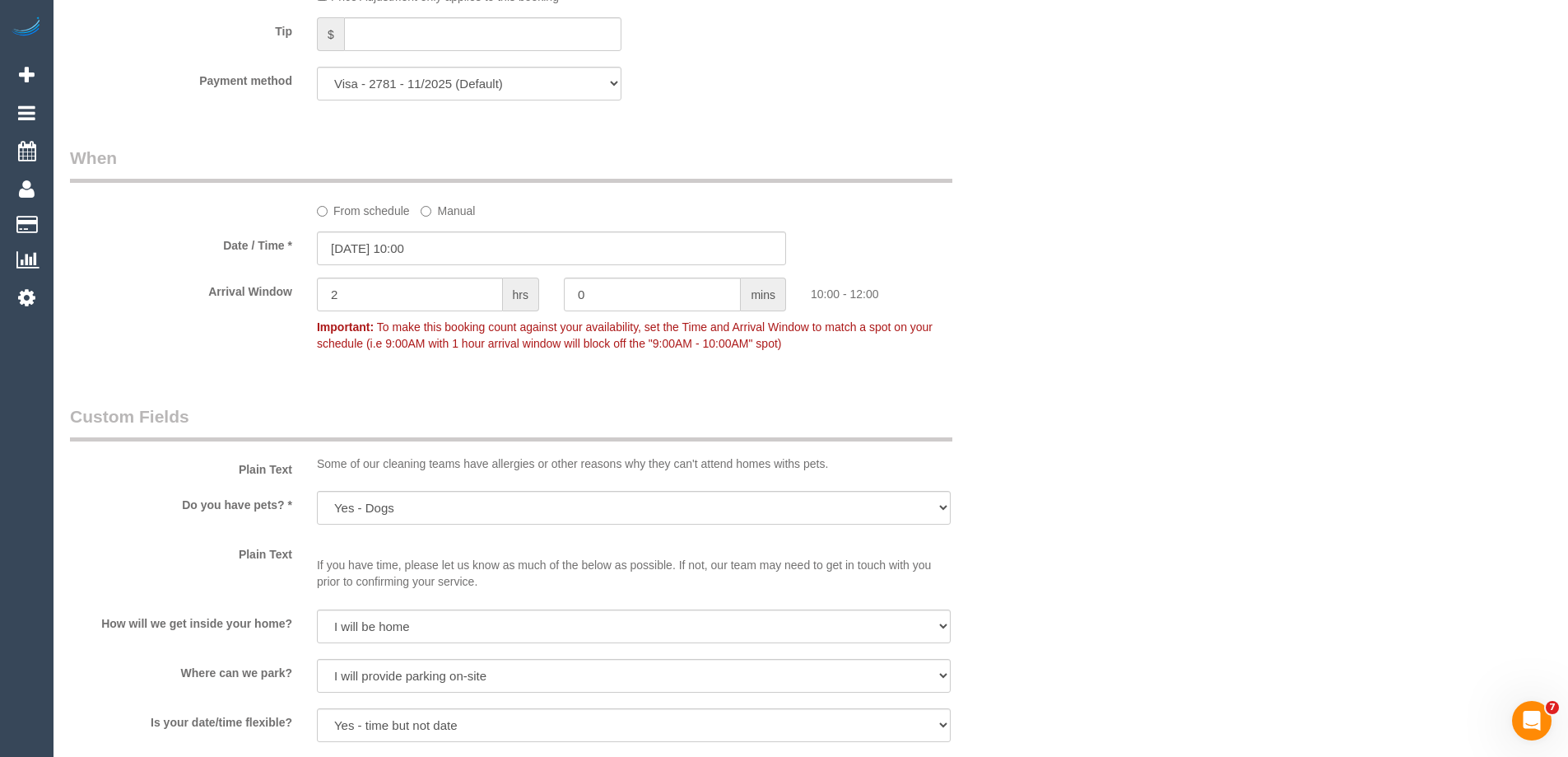
scroll to position [0, 0]
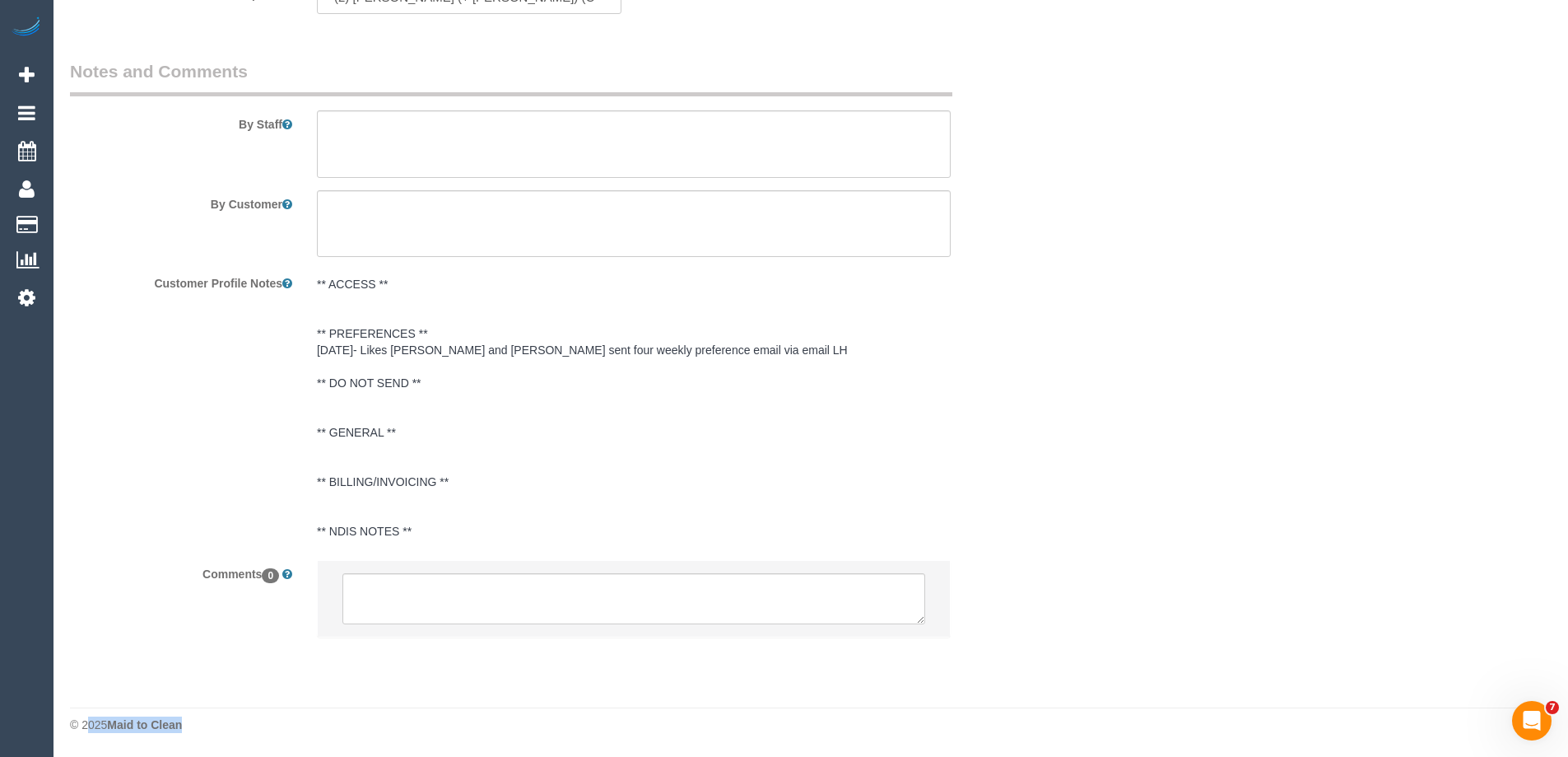
drag, startPoint x: 1517, startPoint y: 622, endPoint x: 1190, endPoint y: 504, distance: 347.6
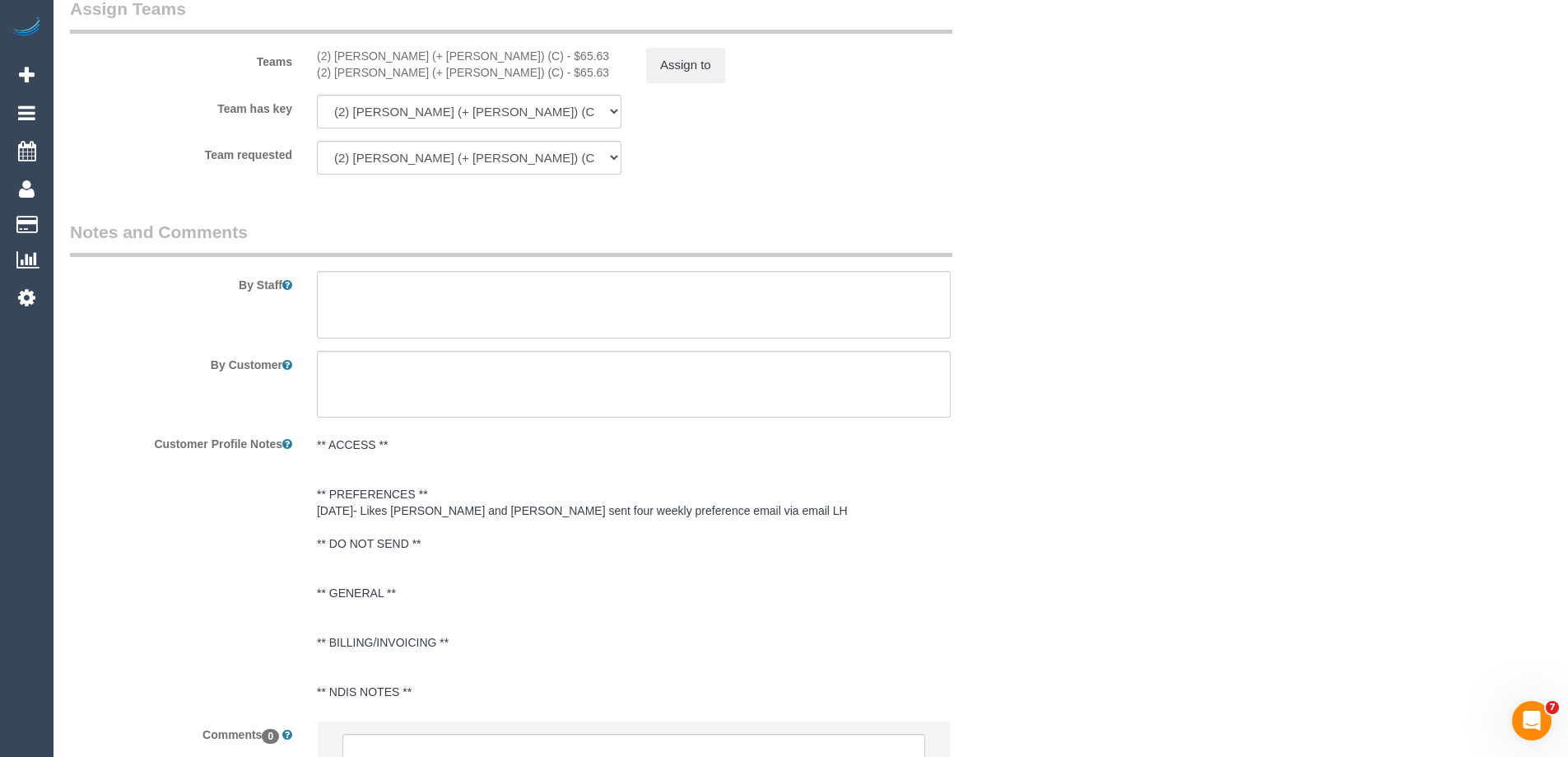
scroll to position [2449, 0]
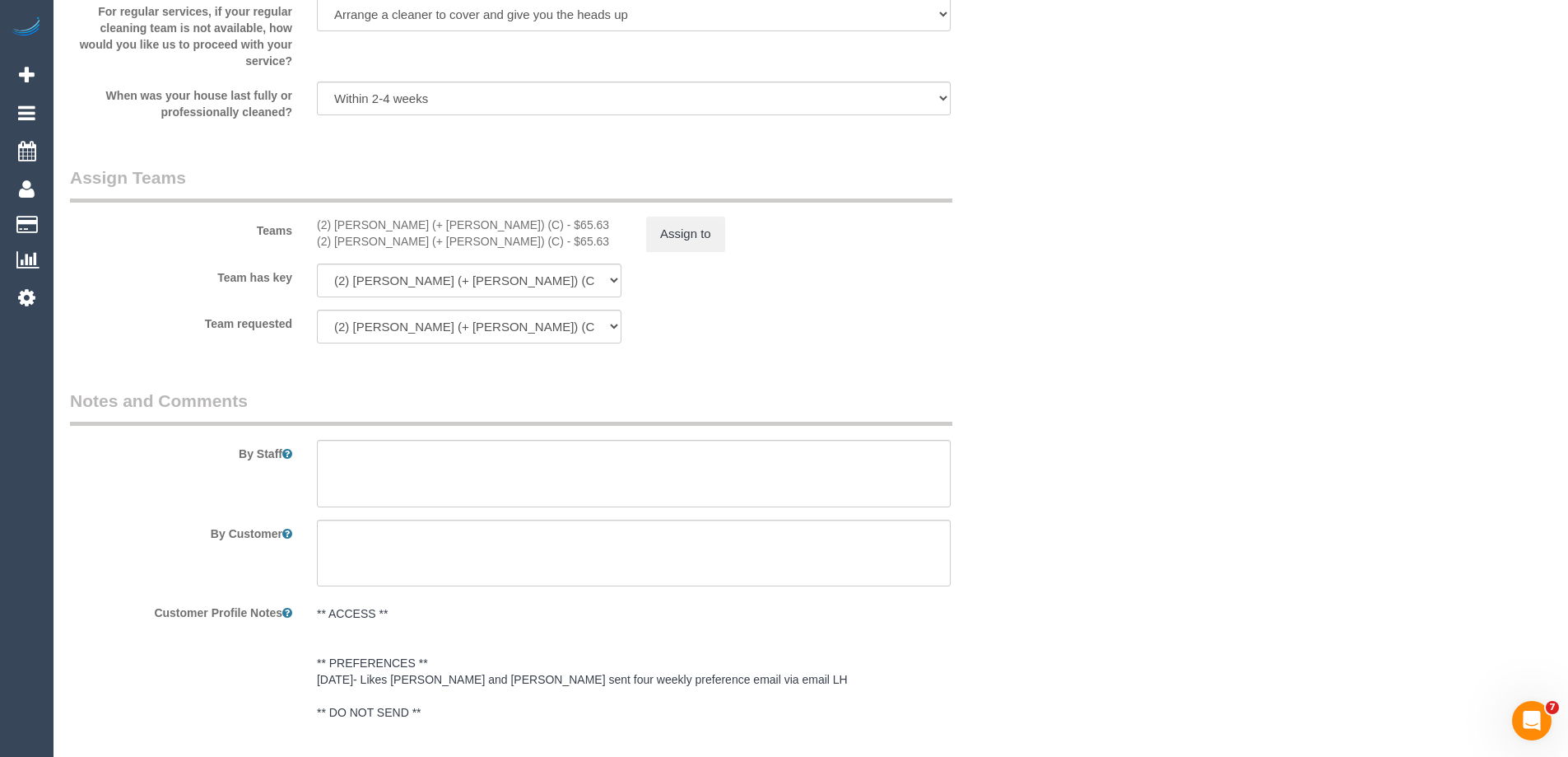
click at [644, 234] on div "Assign to" at bounding box center [799, 234] width 330 height 35
click at [669, 236] on button "Assign to" at bounding box center [685, 234] width 79 height 35
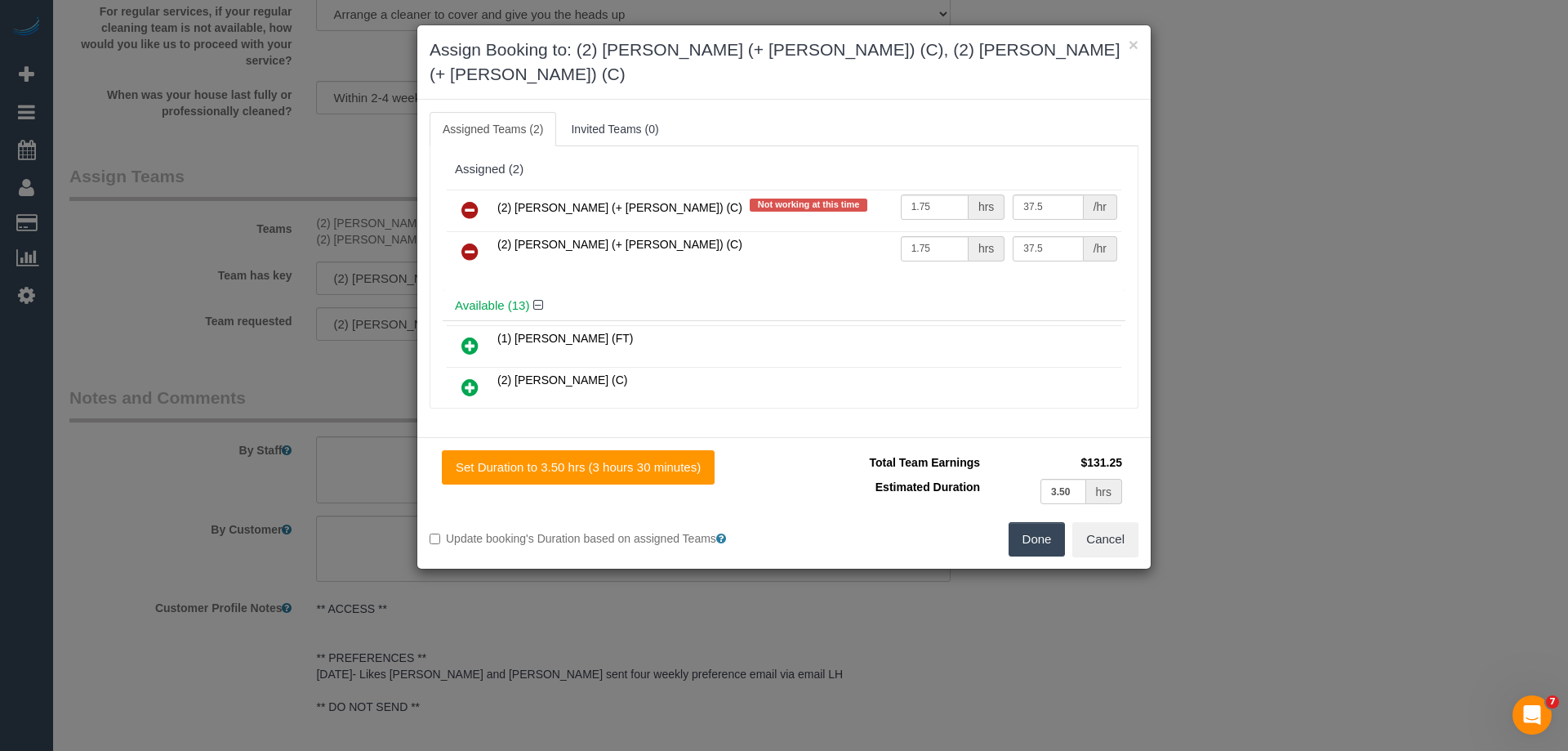
click at [469, 200] on icon at bounding box center [470, 210] width 17 height 19
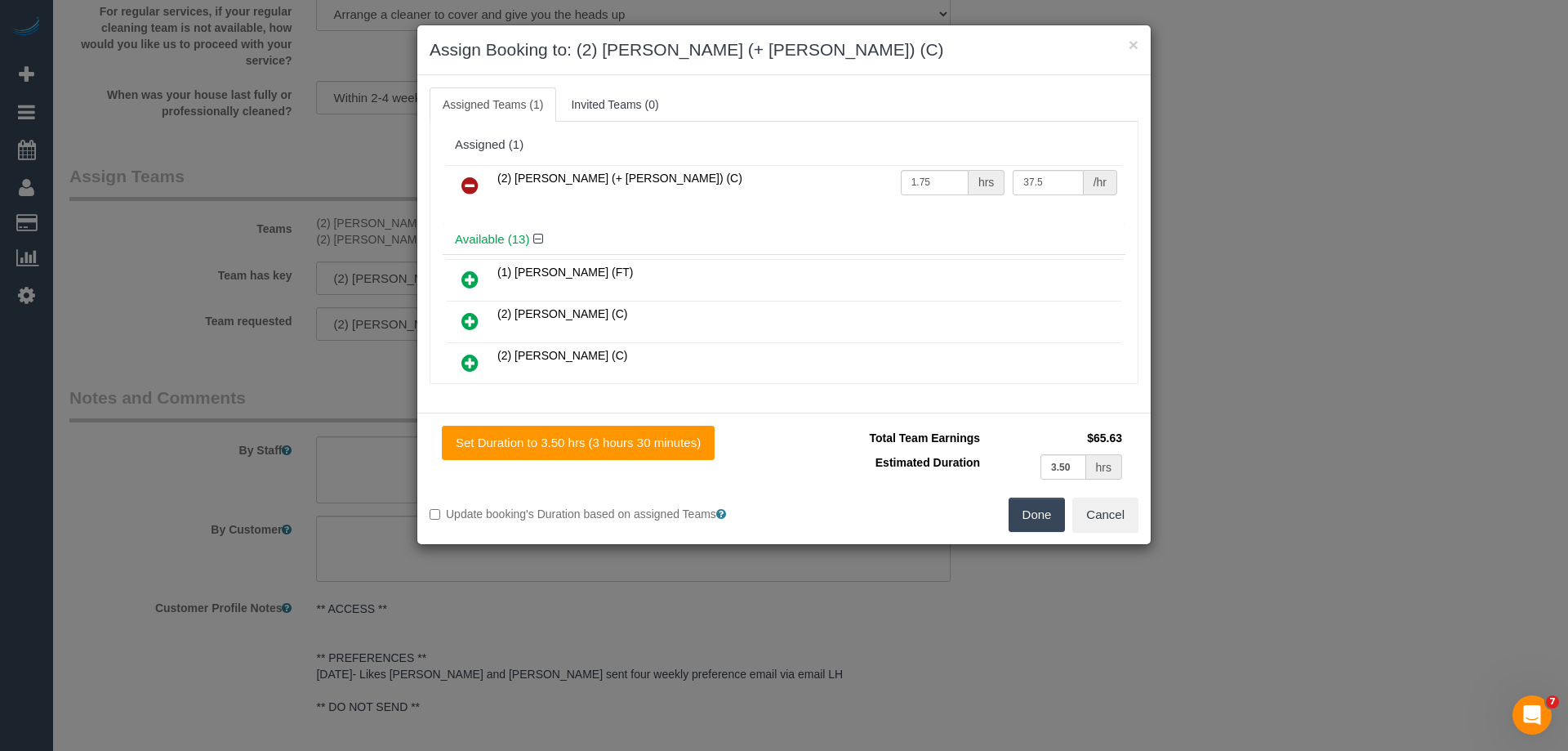
click at [469, 178] on icon at bounding box center [470, 185] width 17 height 19
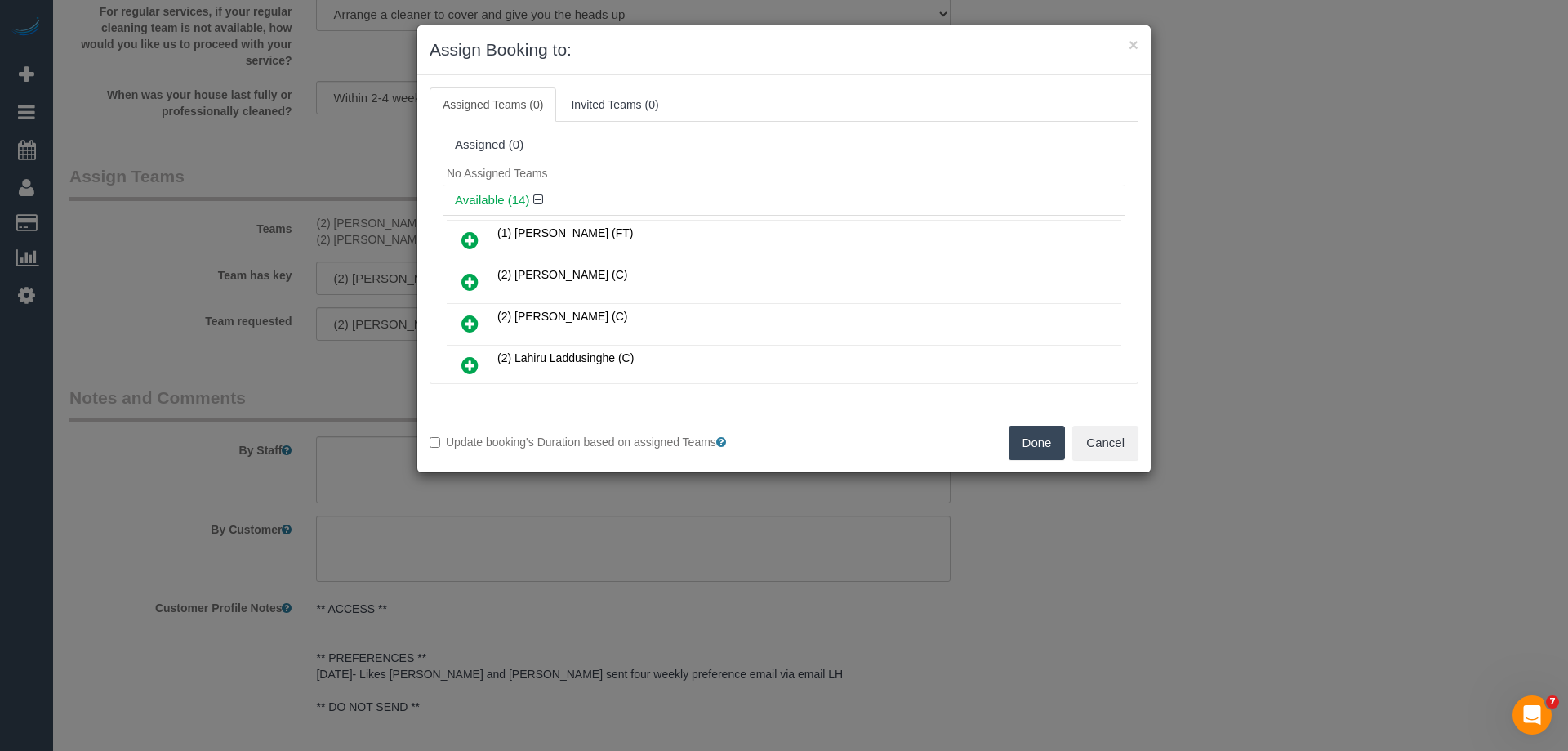
drag, startPoint x: 1026, startPoint y: 444, endPoint x: 1004, endPoint y: 448, distance: 22.4
click at [1026, 442] on button "Done" at bounding box center [1038, 443] width 58 height 35
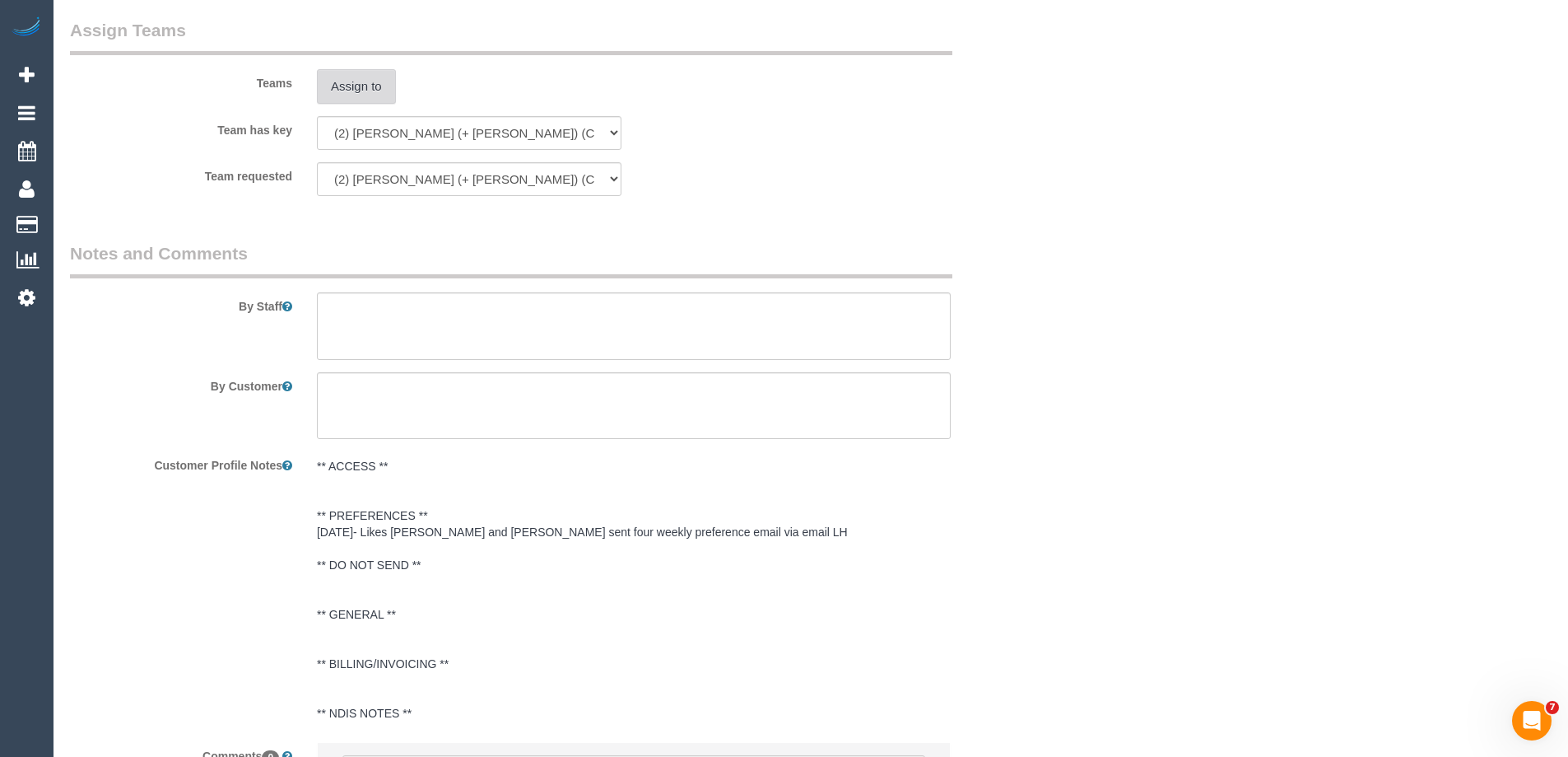
scroll to position [2779, 0]
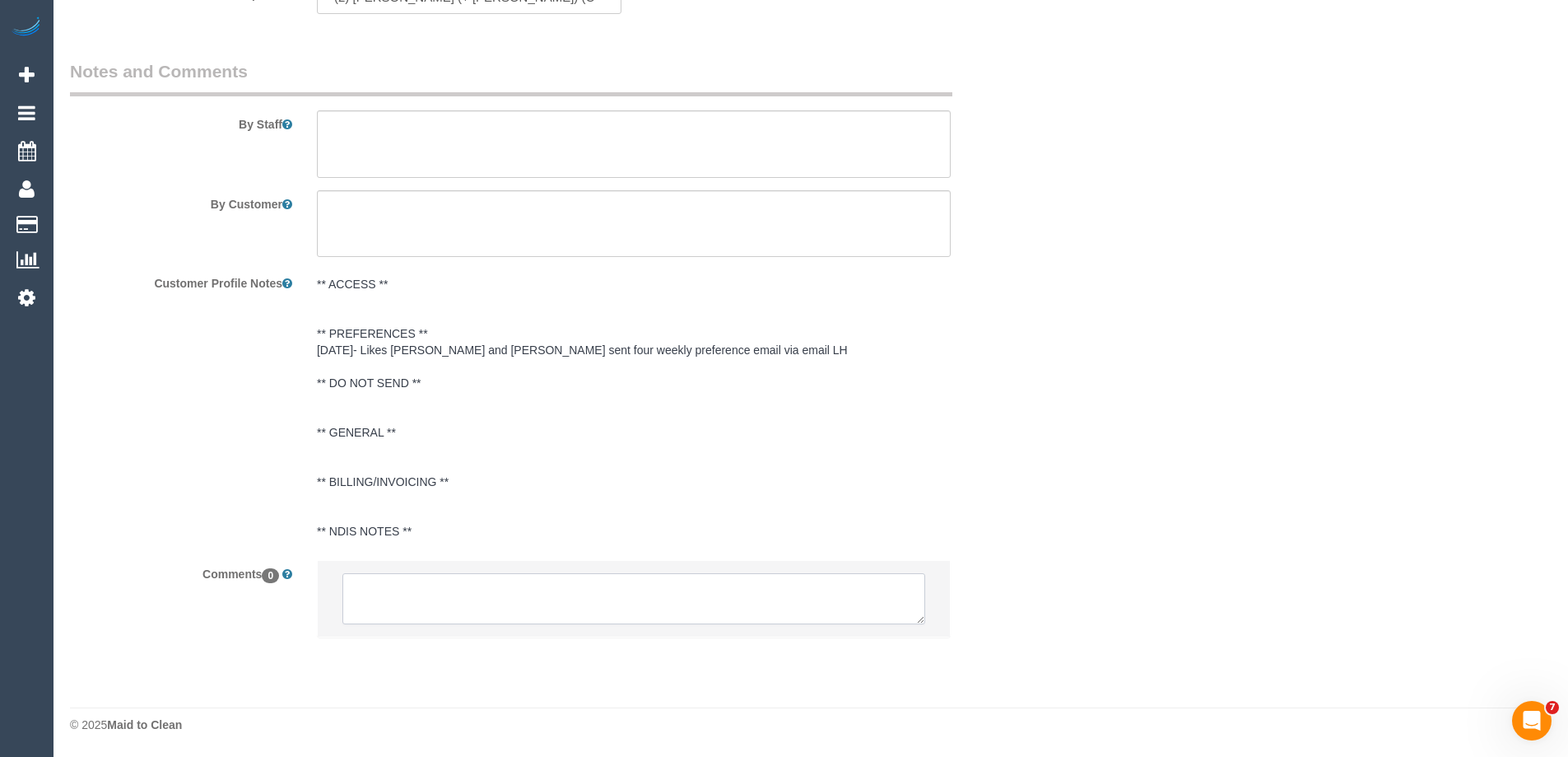
click at [400, 593] on textarea at bounding box center [633, 598] width 583 height 51
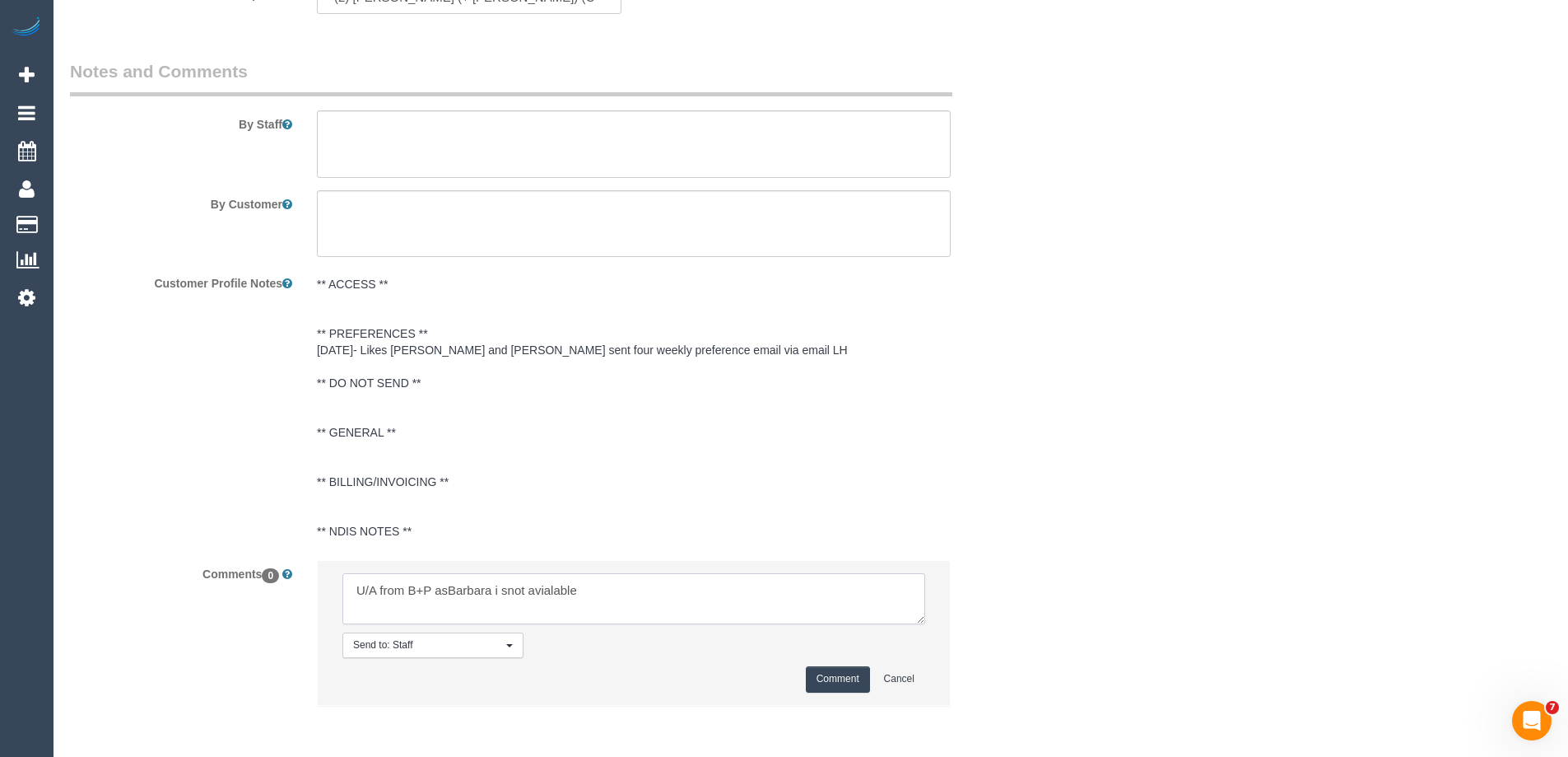
click at [445, 587] on textarea at bounding box center [633, 598] width 583 height 51
drag, startPoint x: 500, startPoint y: 587, endPoint x: 537, endPoint y: 617, distance: 47.6
click at [501, 587] on textarea at bounding box center [633, 598] width 583 height 51
type textarea "U/A from B+P a sBarbara is not avialable. Not notified as is a 4 weekly booking"
click at [854, 684] on button "Comment" at bounding box center [838, 679] width 64 height 25
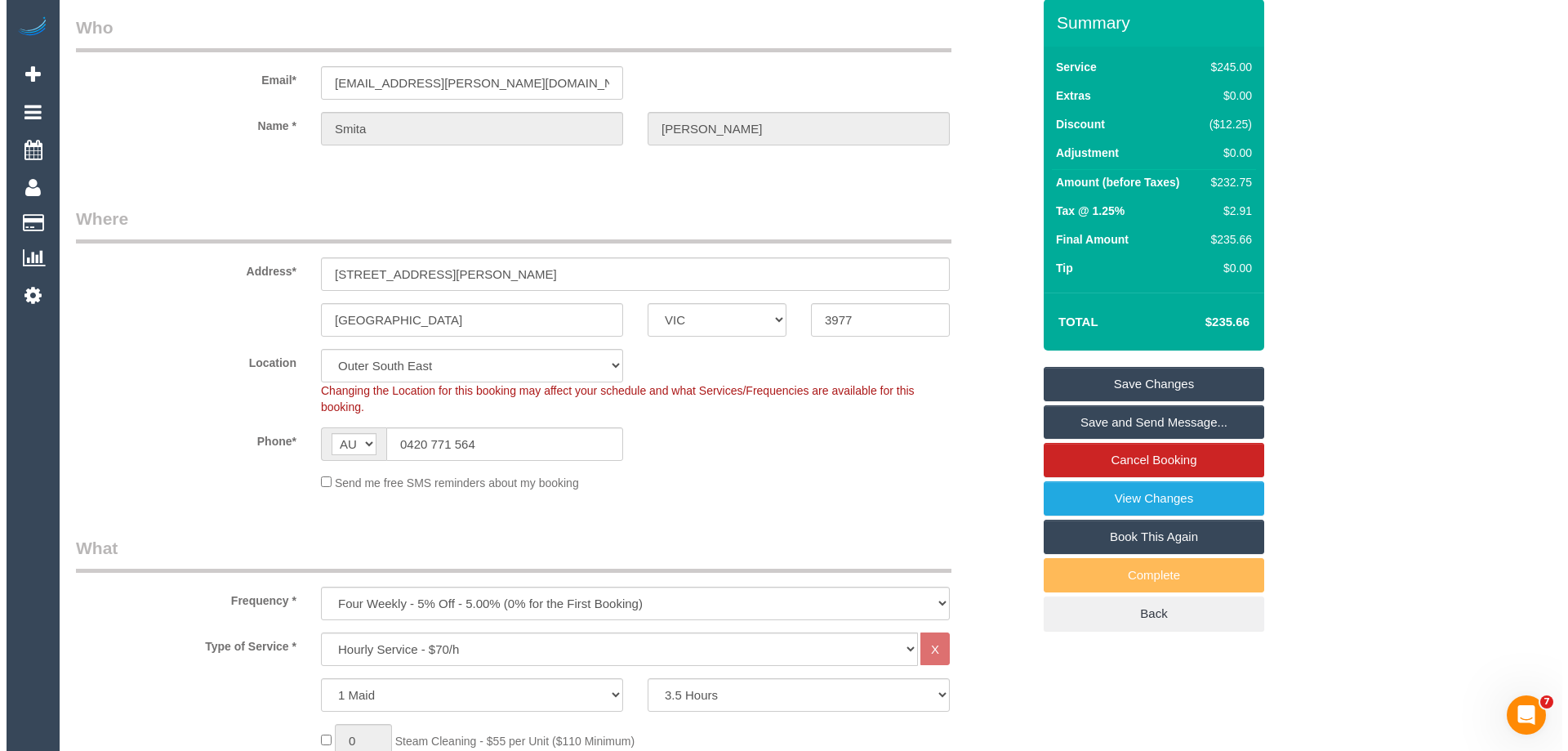
scroll to position [0, 0]
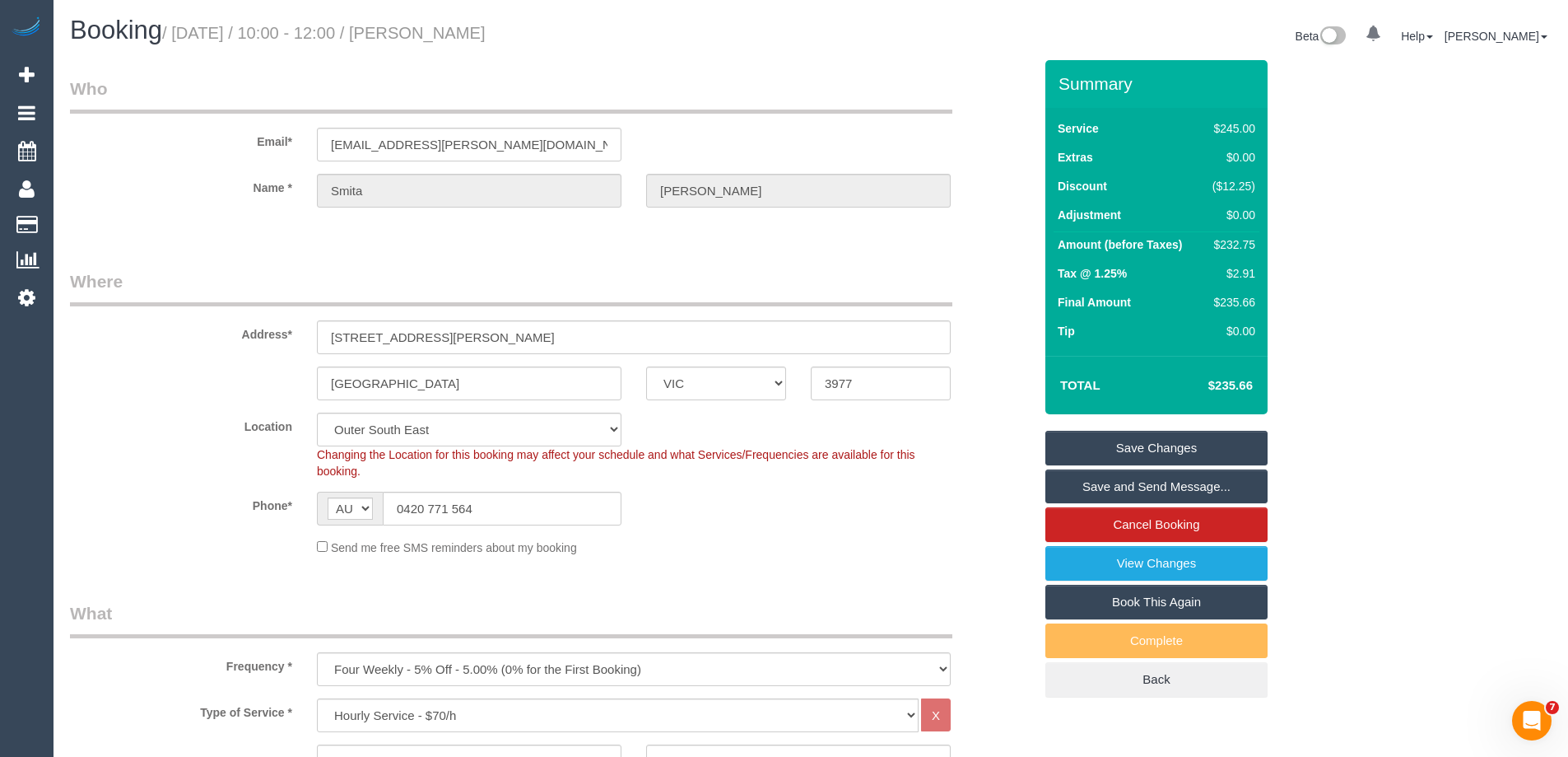
click at [1115, 443] on link "Save Changes" at bounding box center [1156, 448] width 222 height 35
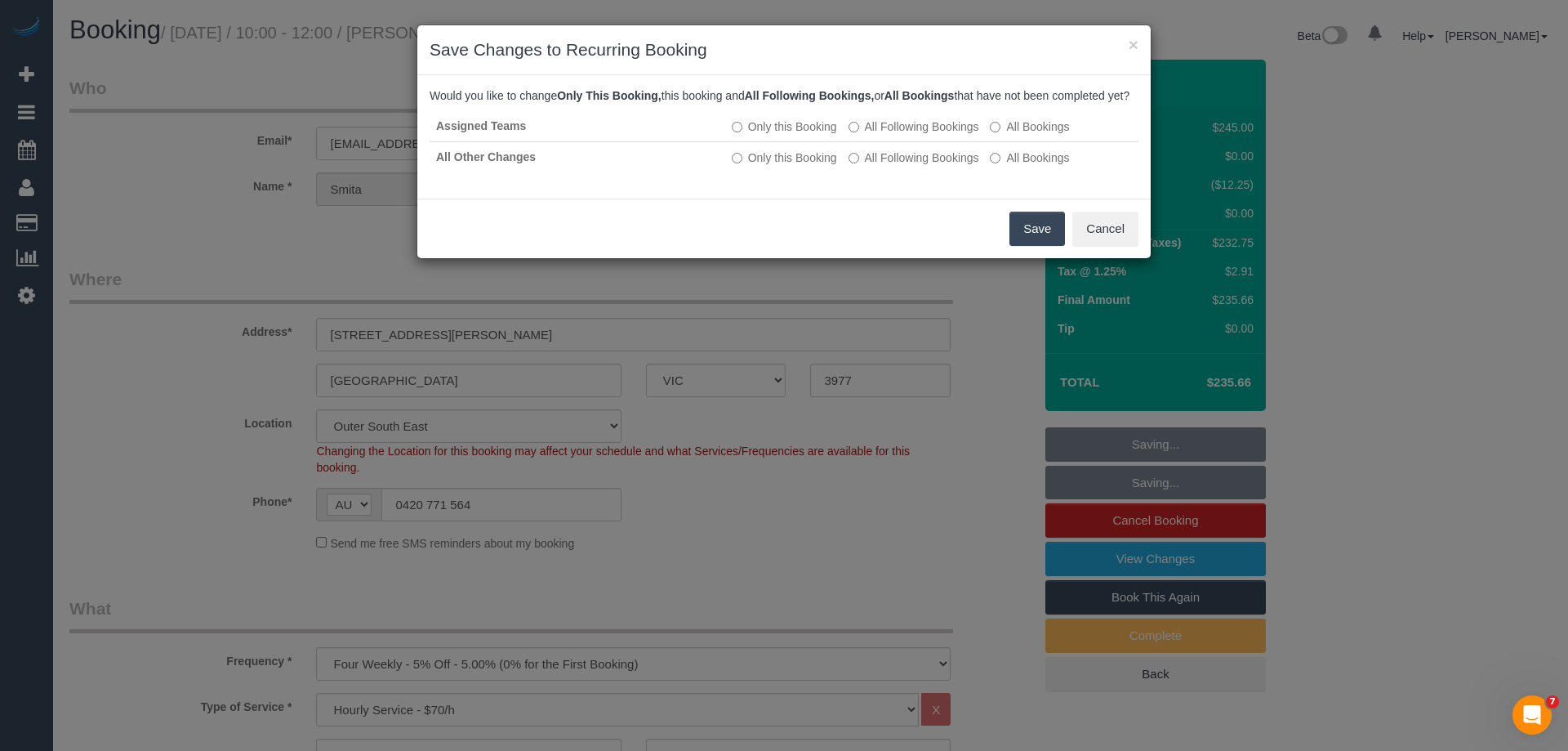
click at [1022, 242] on button "Save" at bounding box center [1038, 229] width 56 height 35
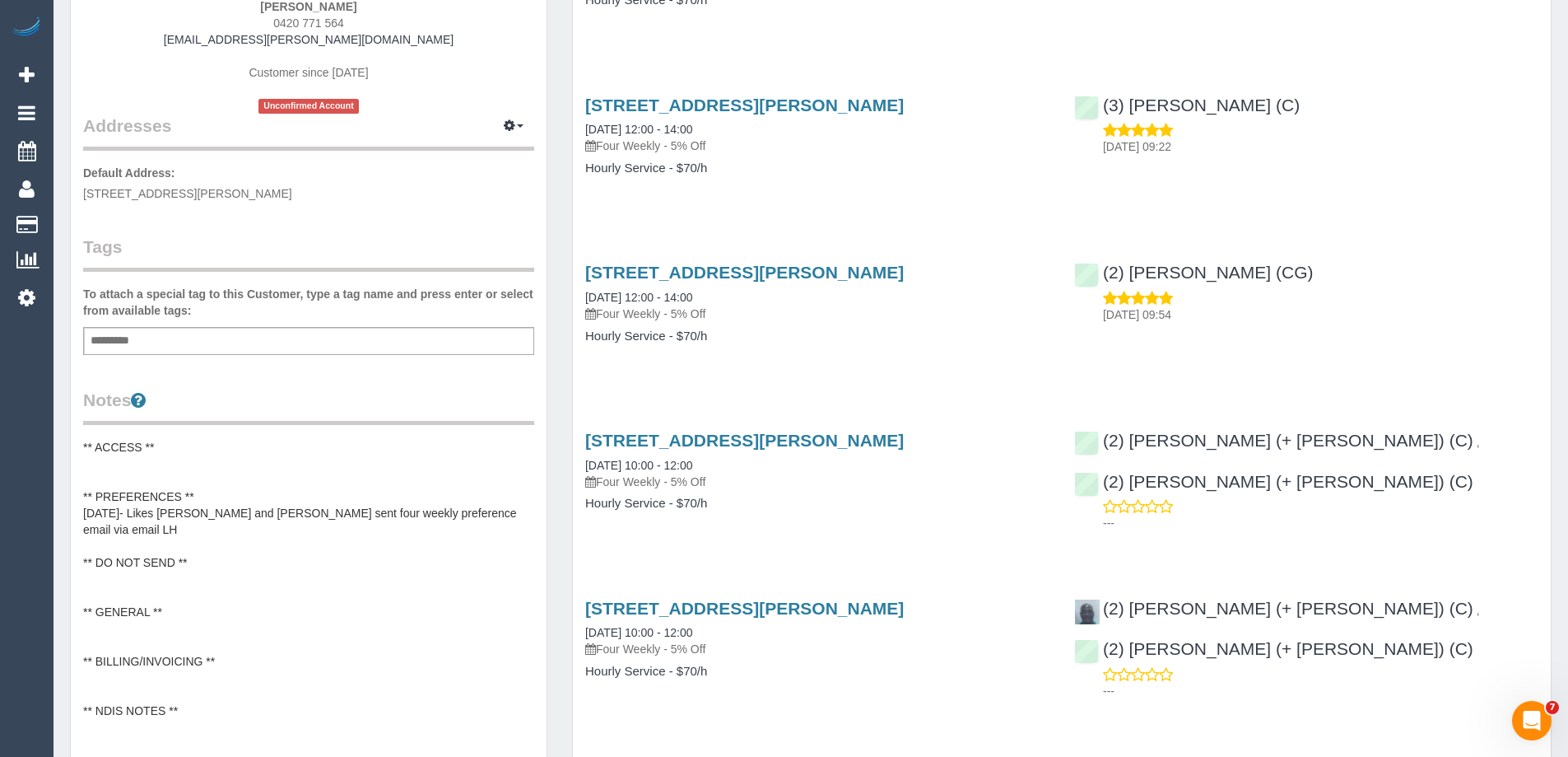
scroll to position [247, 0]
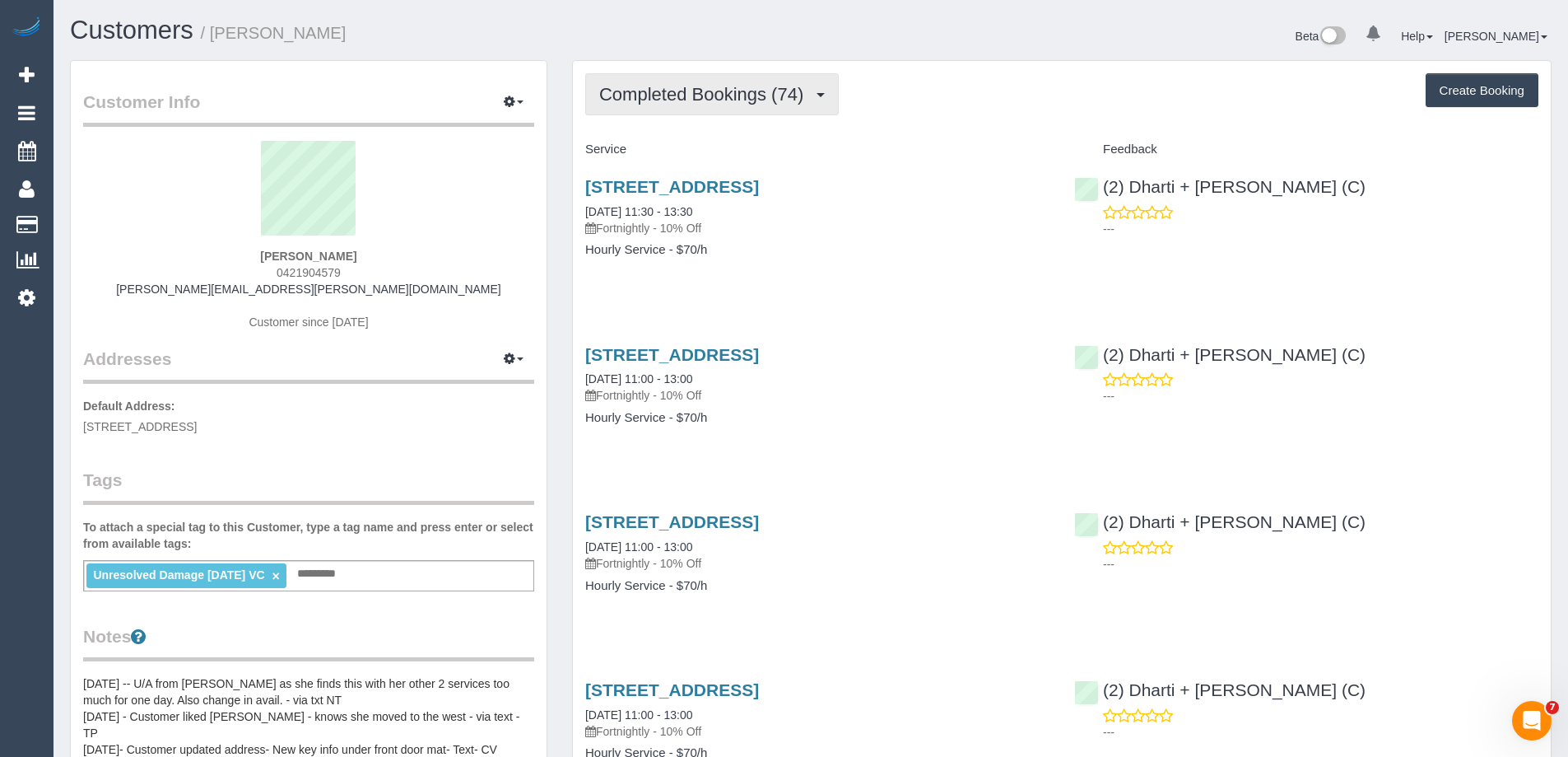
click at [712, 98] on span "Completed Bookings (74)" at bounding box center [706, 94] width 213 height 20
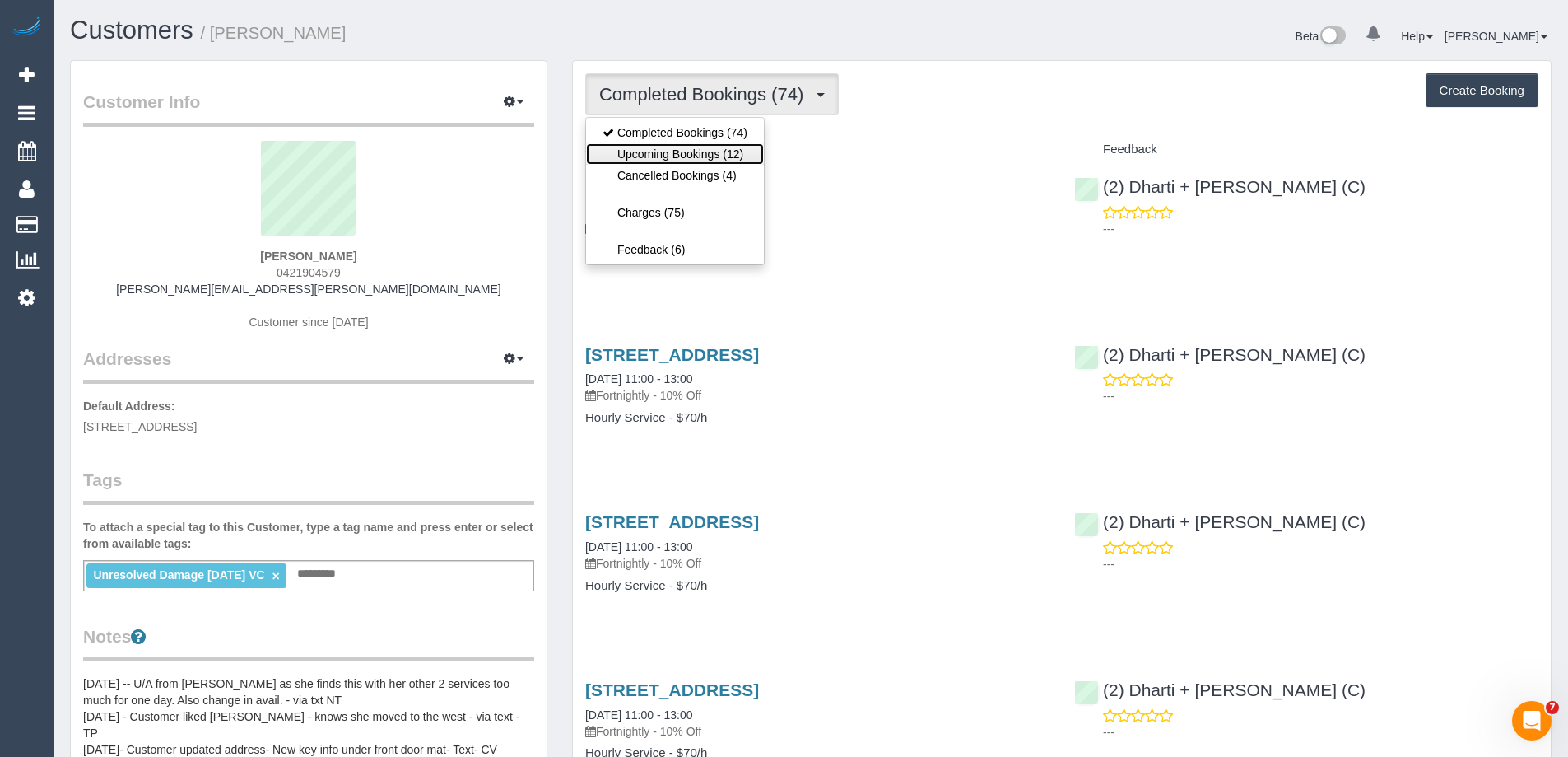
click at [716, 152] on link "Upcoming Bookings (12)" at bounding box center [675, 154] width 178 height 21
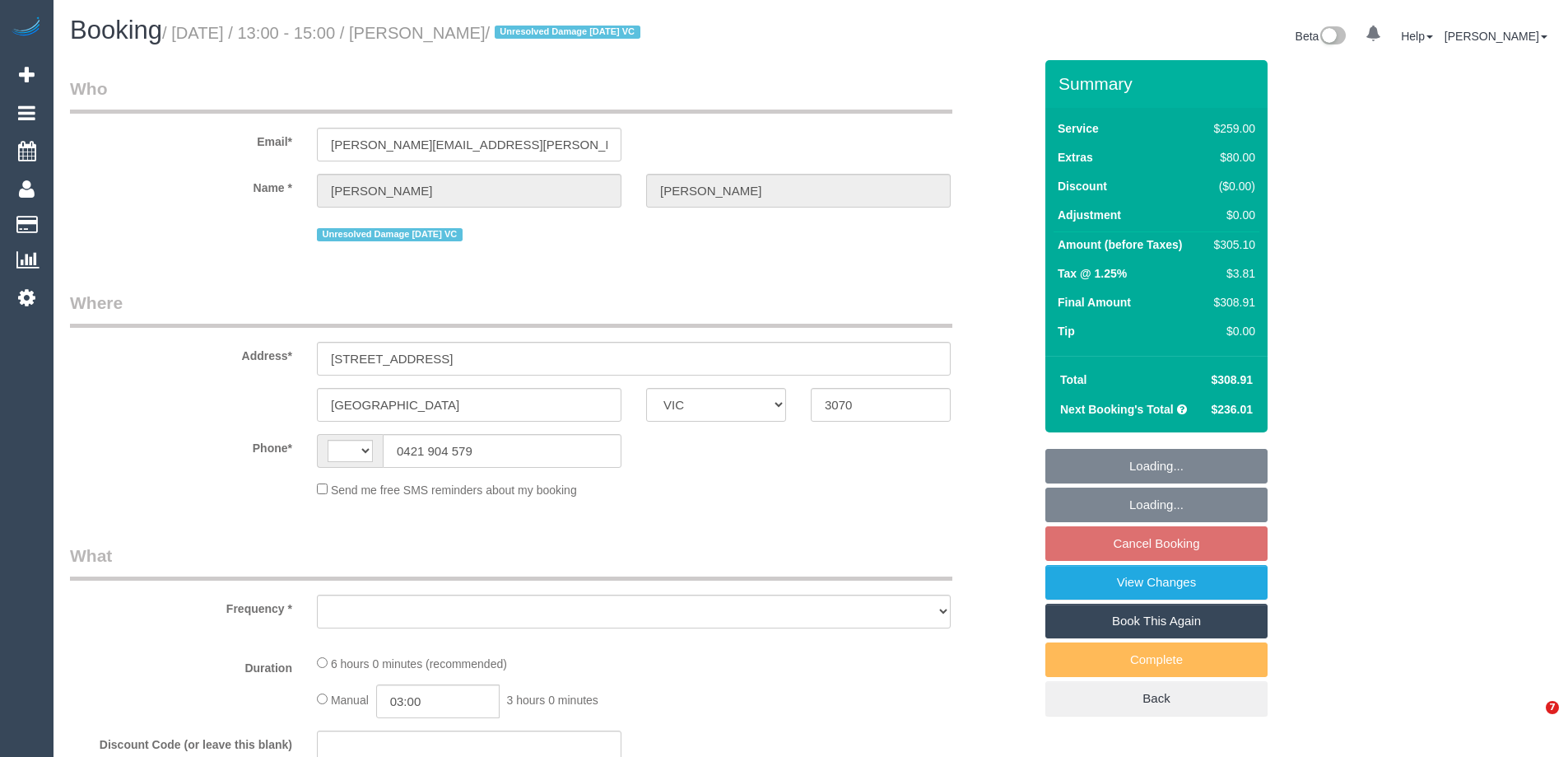
select select "VIC"
select select "object:293"
select select "string:stripe-pm_1MHynb2GScqysDRVxbkX4Qt1"
select select "number:28"
select select "number:14"
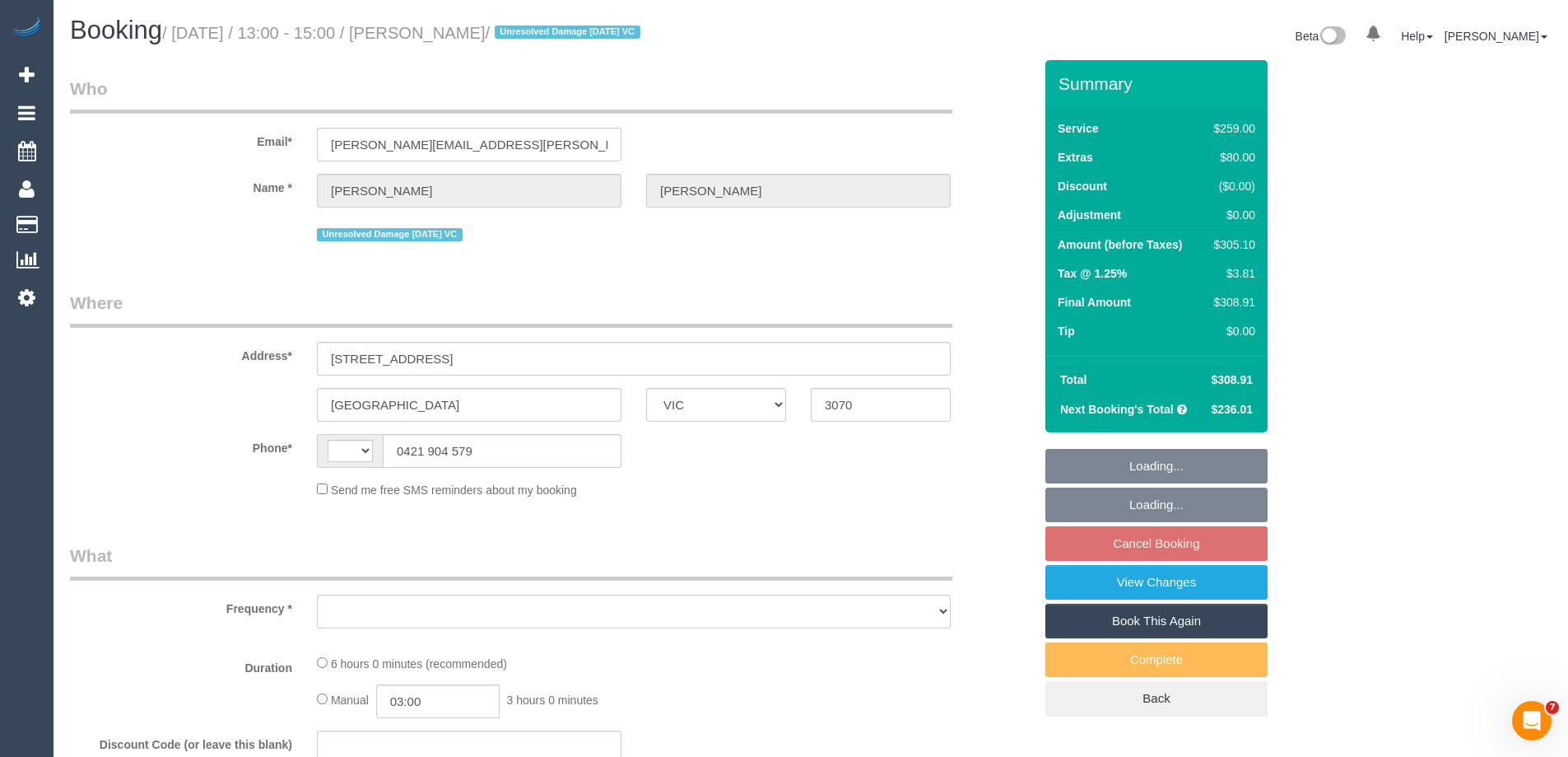
select select "number:19"
select select "number:22"
select select "number:35"
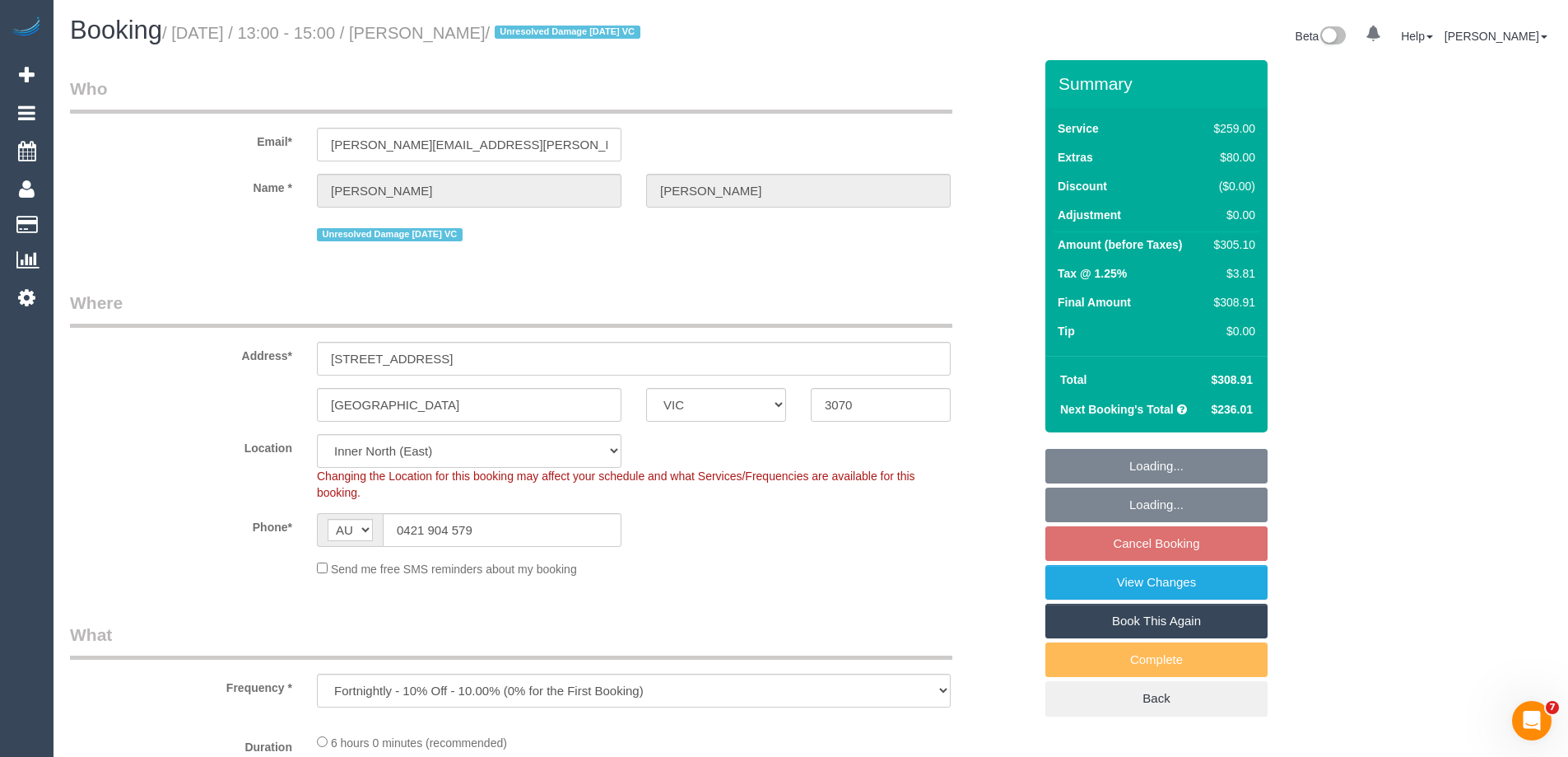
select select "string:AU"
select select "object:717"
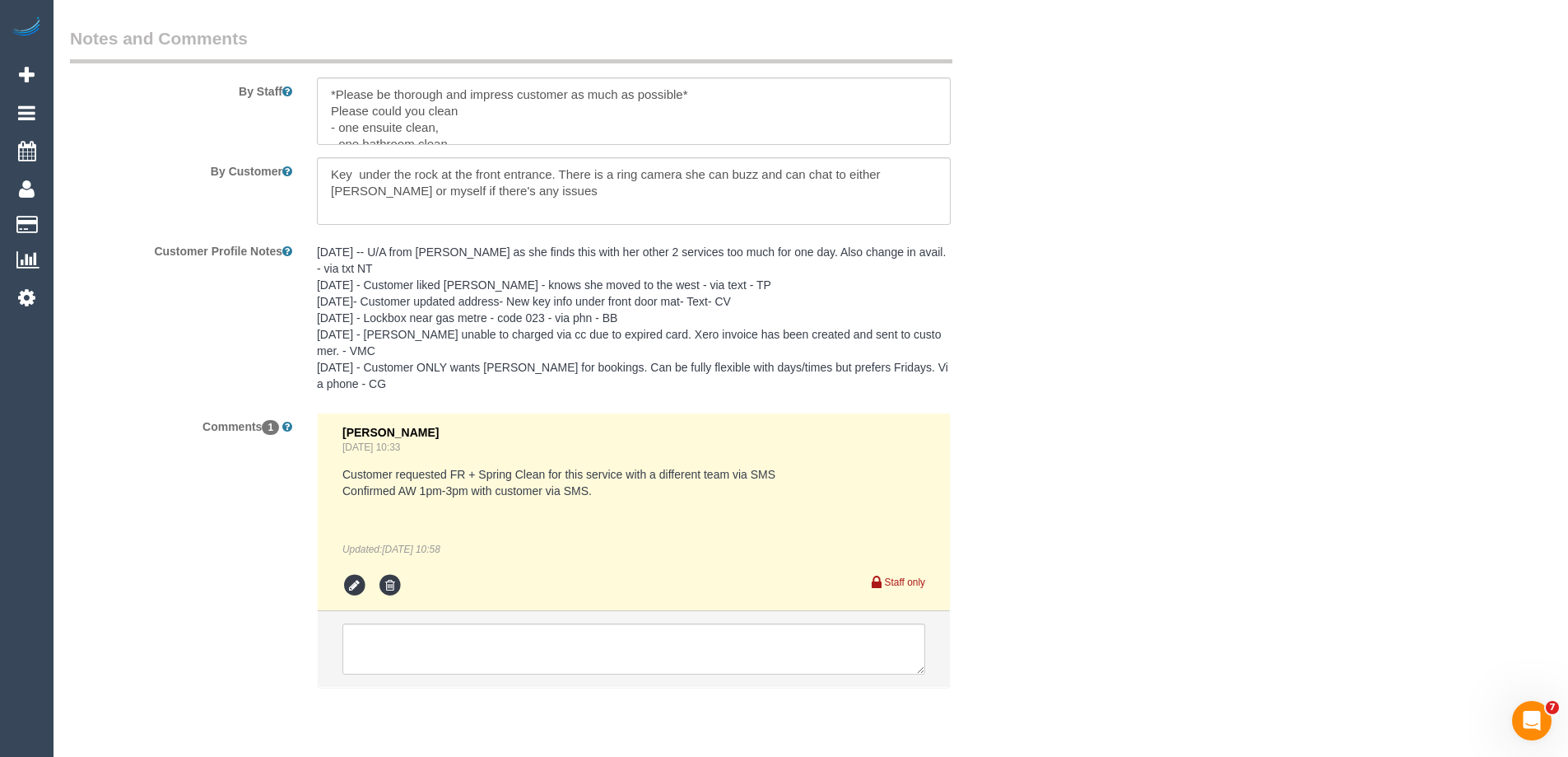
scroll to position [2881, 0]
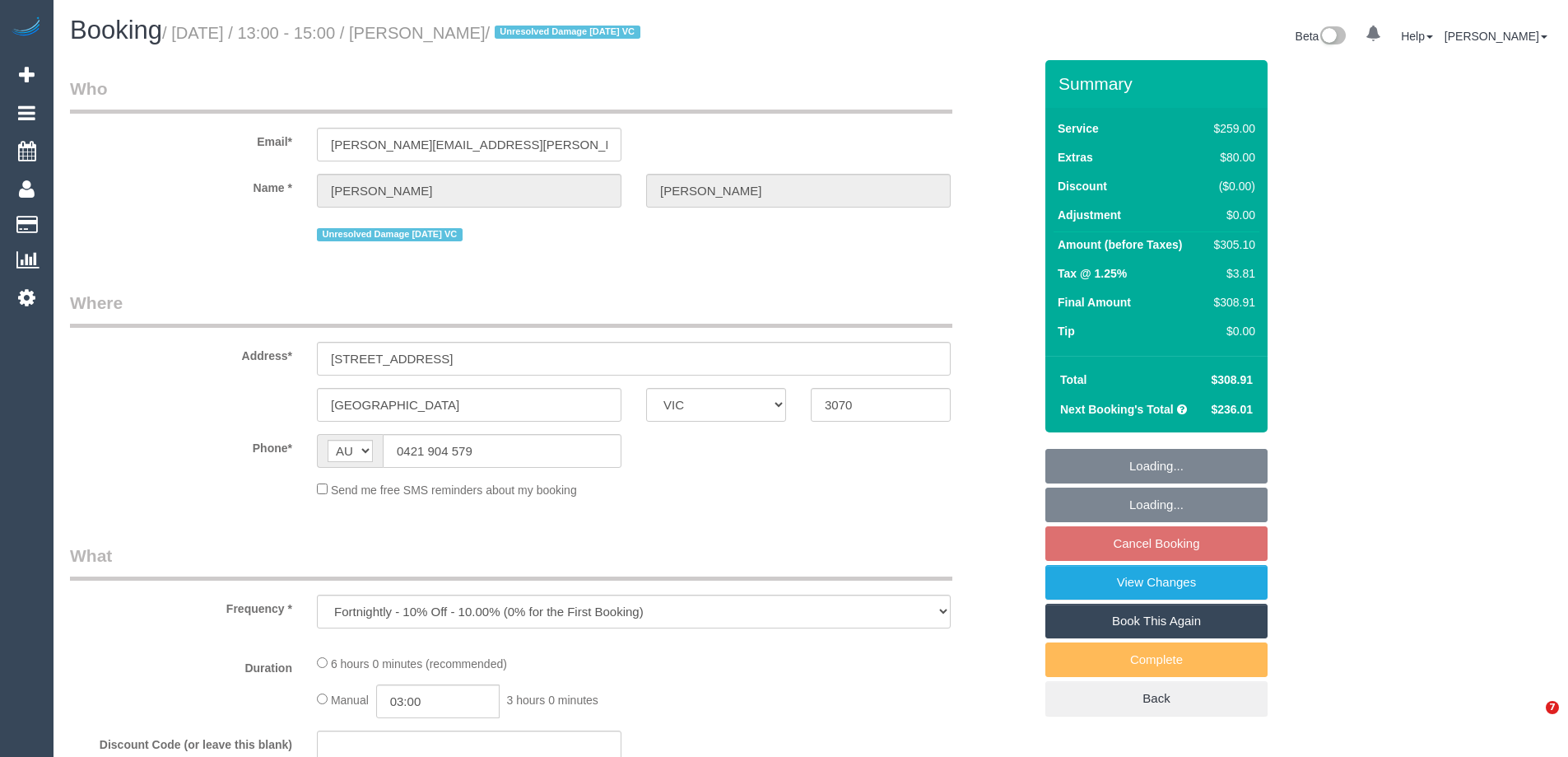
select select "VIC"
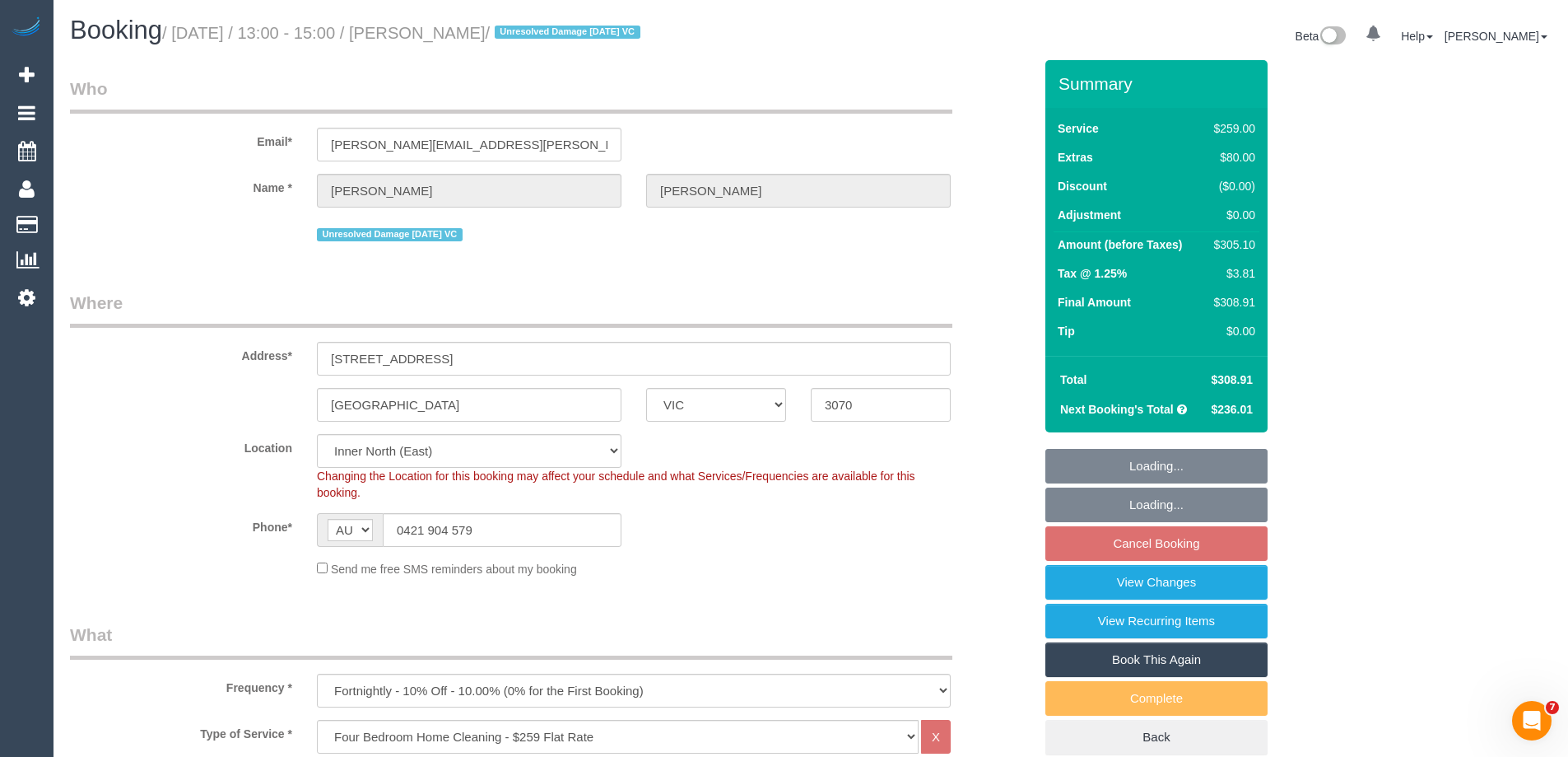
select select "string:stripe-pm_1MHynb2GScqysDRVxbkX4Qt1"
select select "number:28"
select select "number:14"
select select "number:19"
select select "number:22"
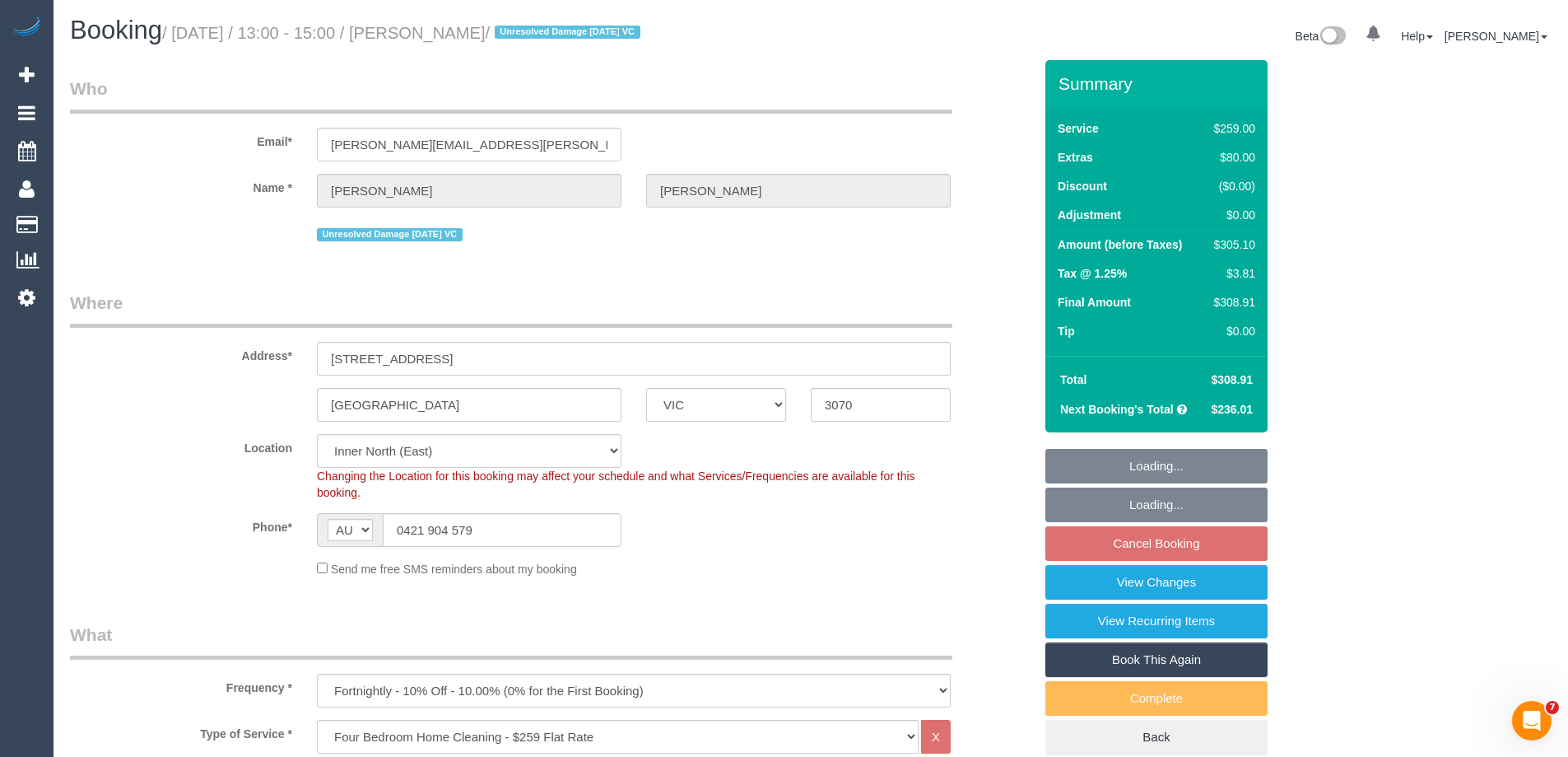
select select "number:35"
select select "object:821"
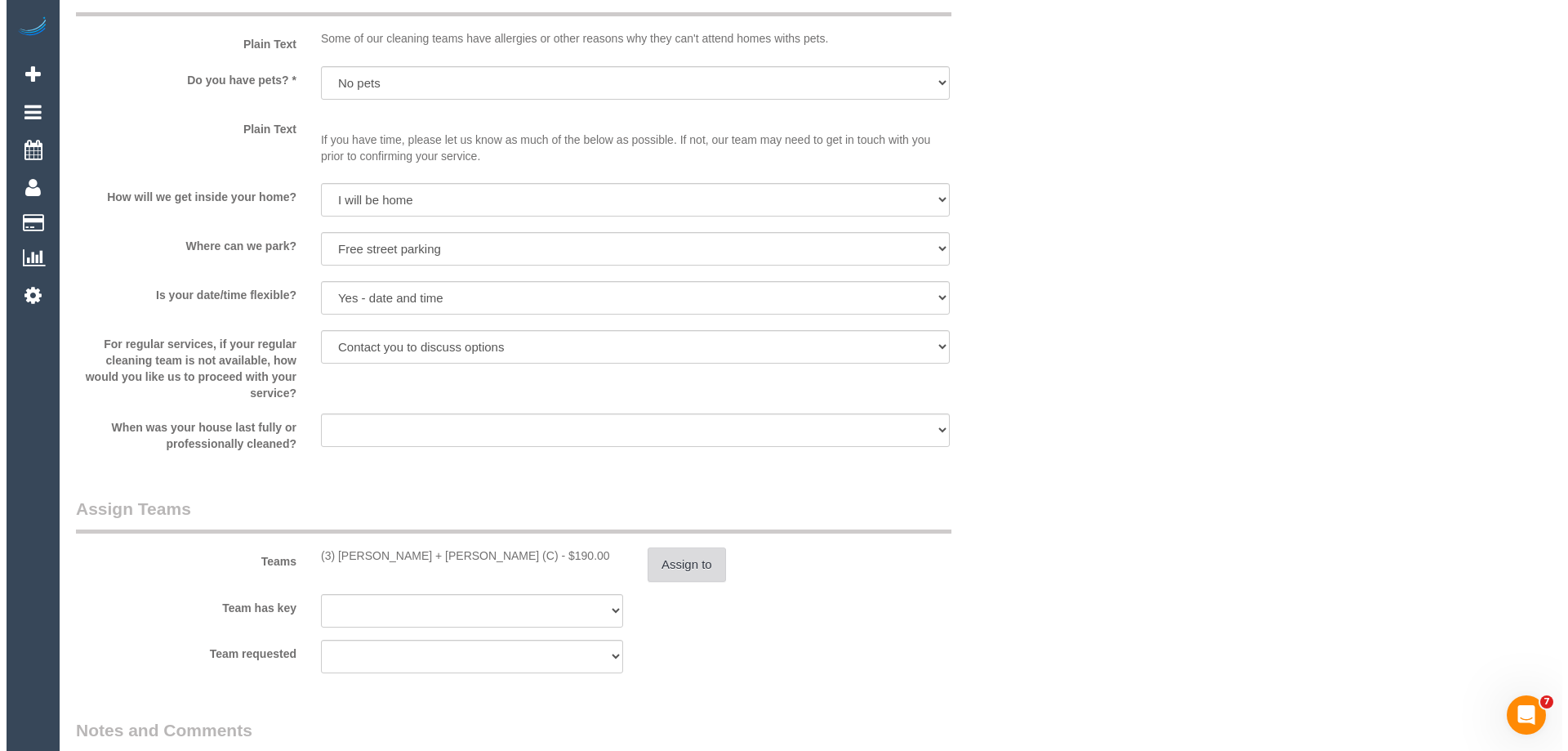
scroll to position [2287, 0]
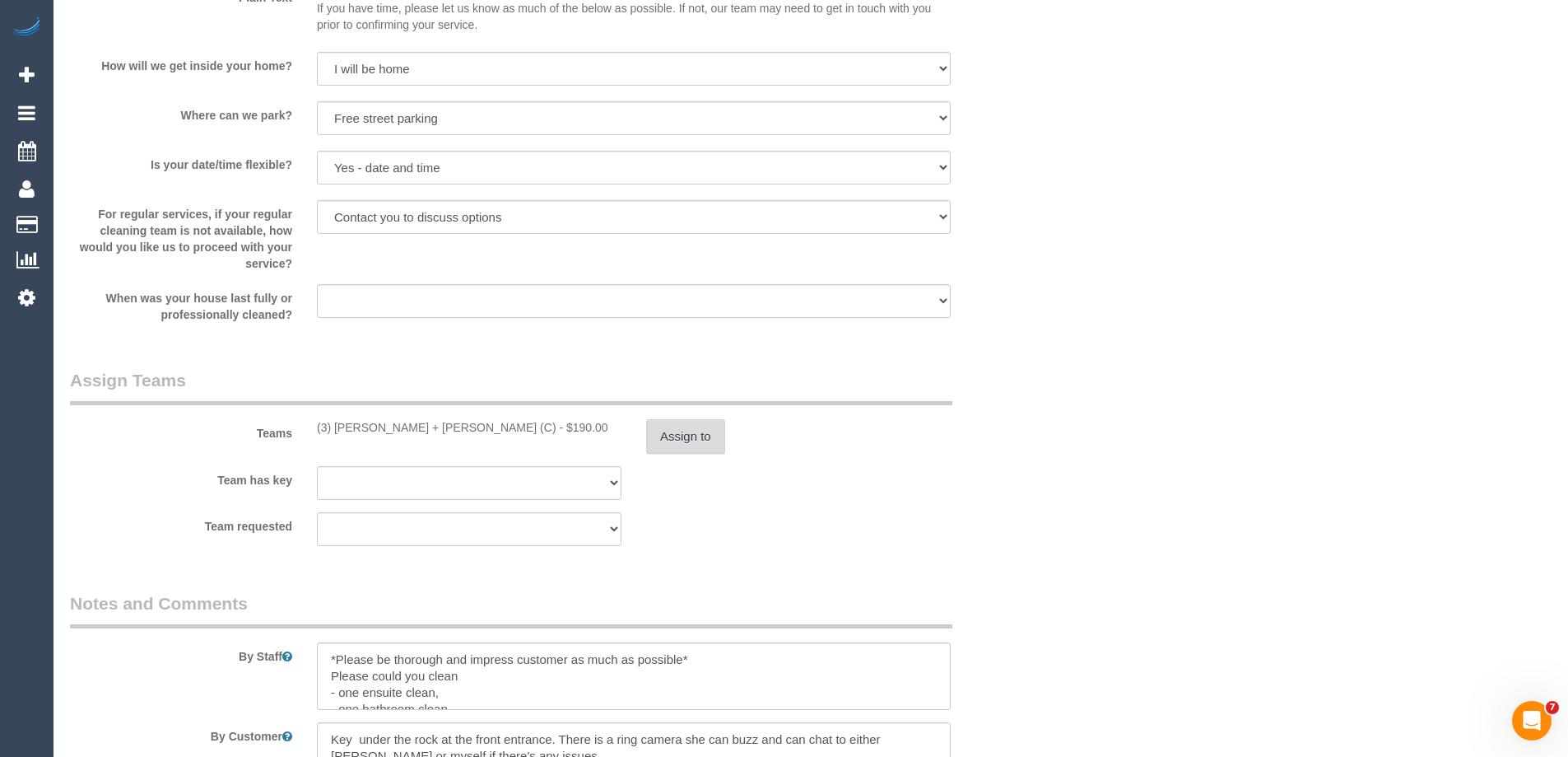
click at [663, 430] on button "Assign to" at bounding box center [685, 436] width 79 height 35
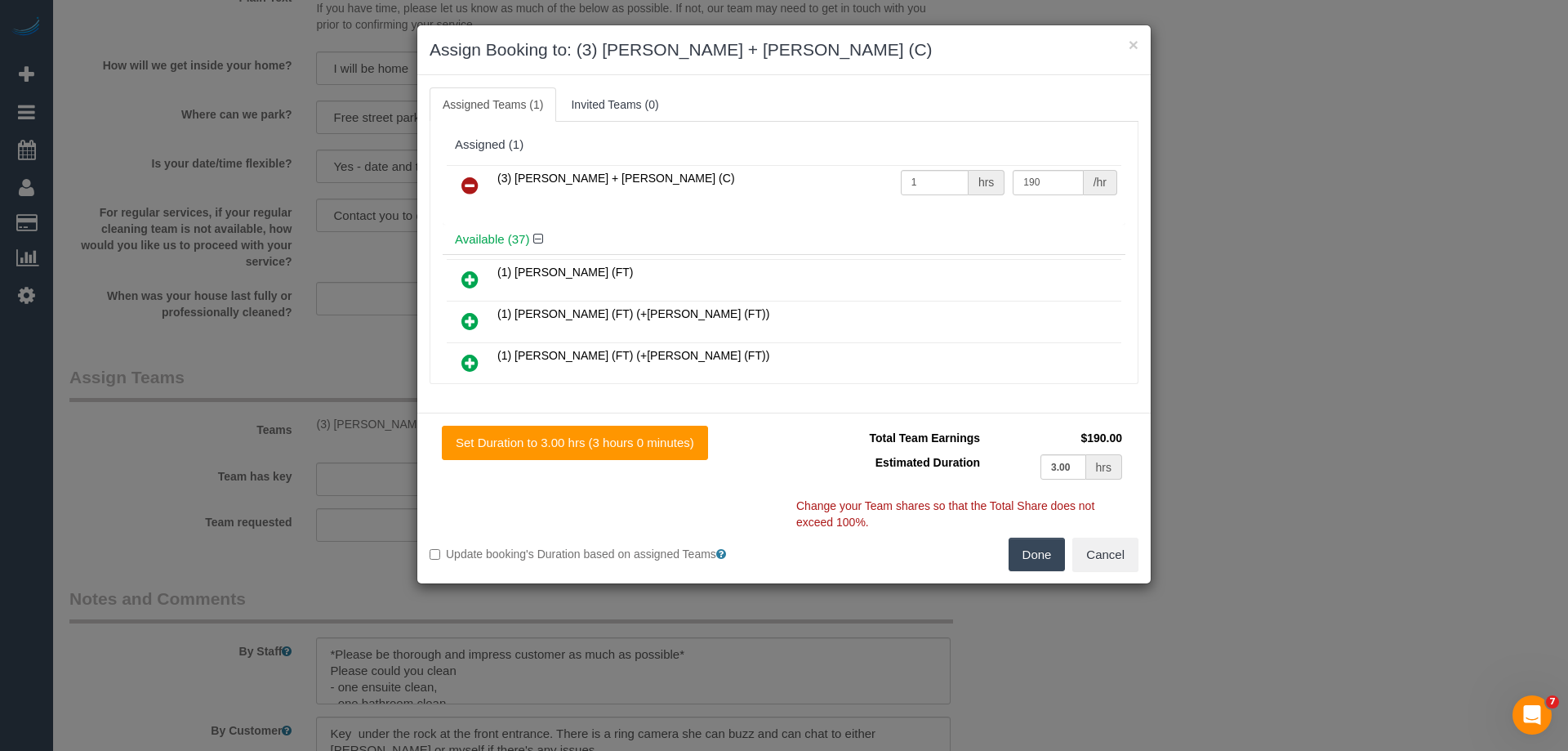
click at [475, 183] on icon at bounding box center [470, 185] width 17 height 19
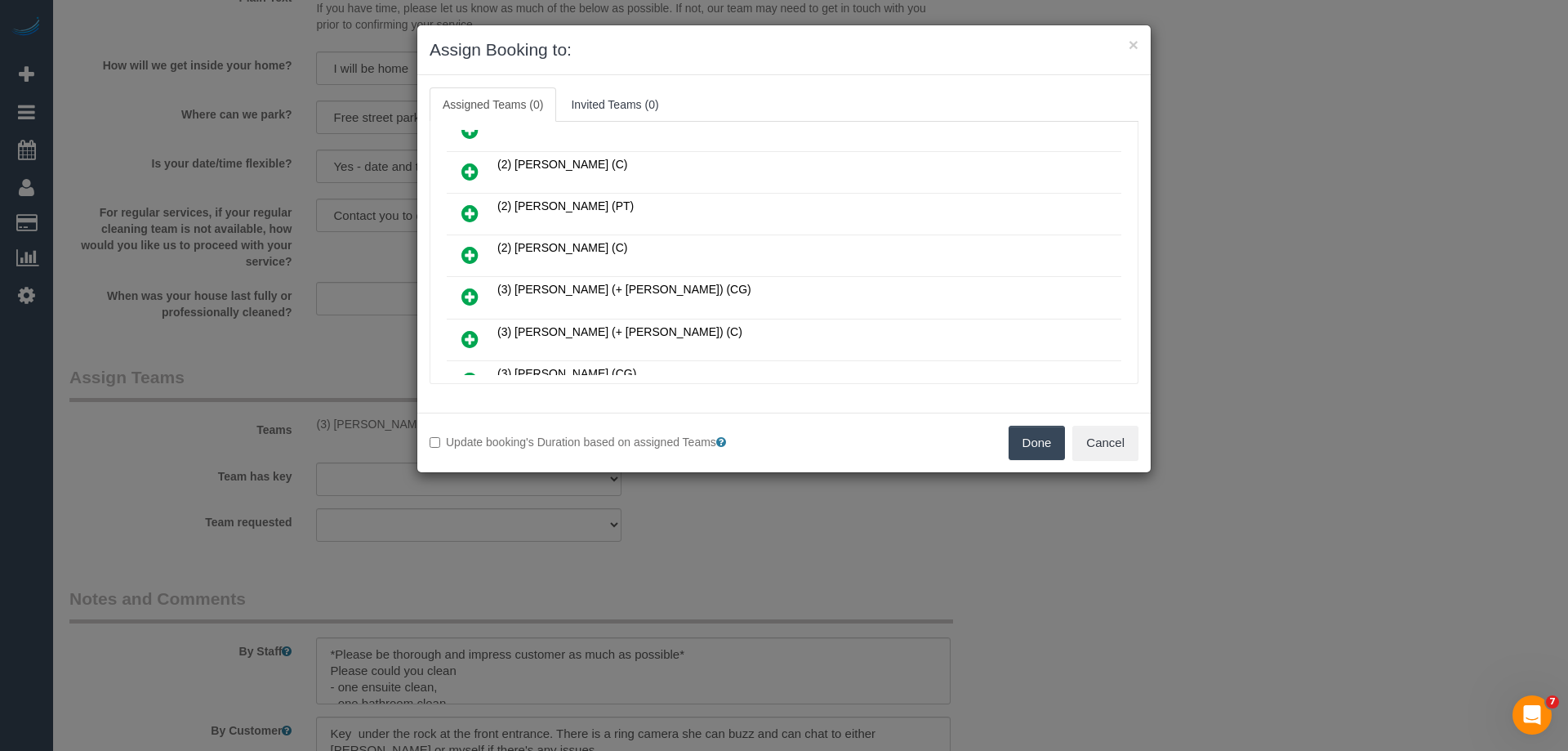
scroll to position [735, 0]
click at [476, 255] on icon at bounding box center [470, 257] width 17 height 19
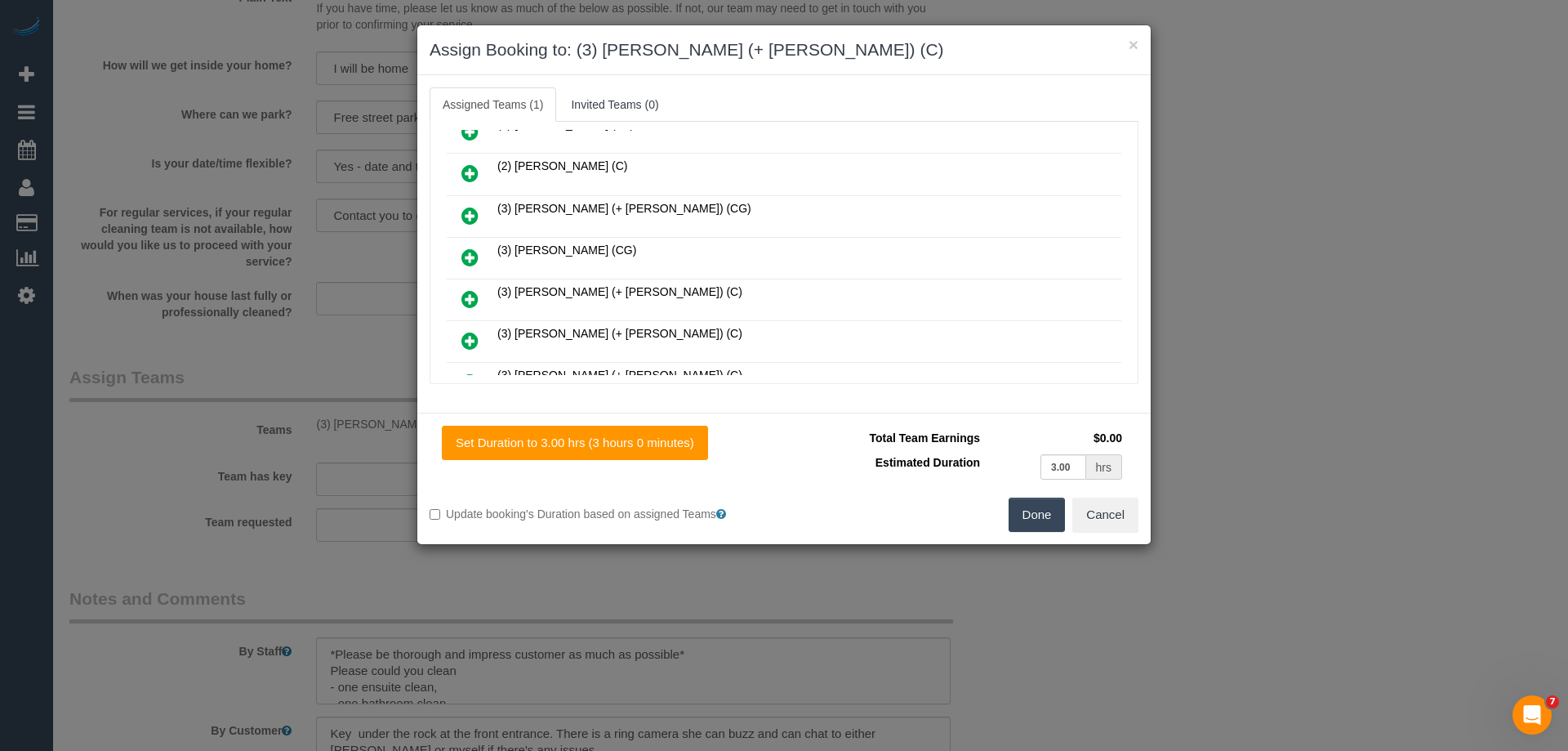
click at [470, 295] on icon at bounding box center [470, 298] width 17 height 19
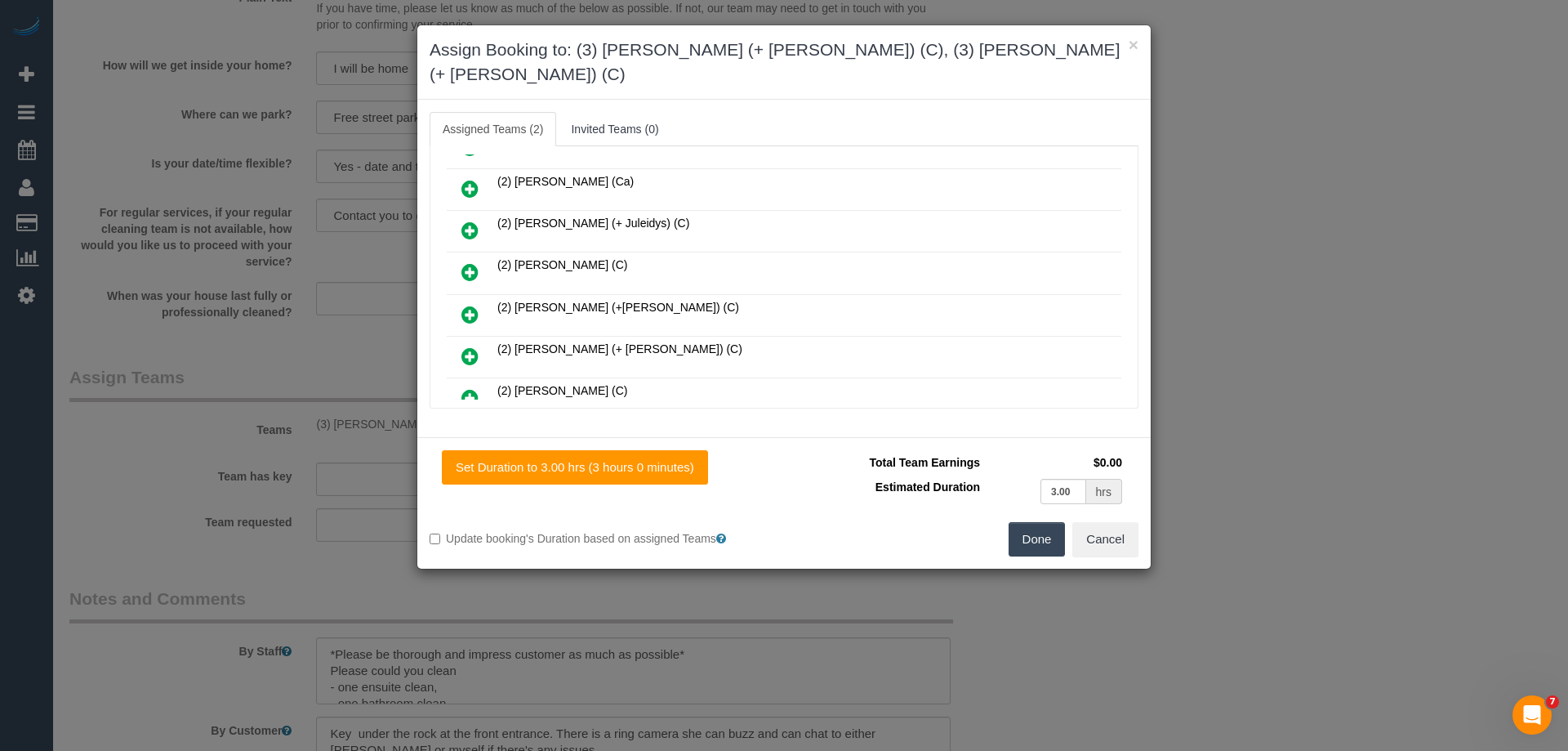
scroll to position [0, 0]
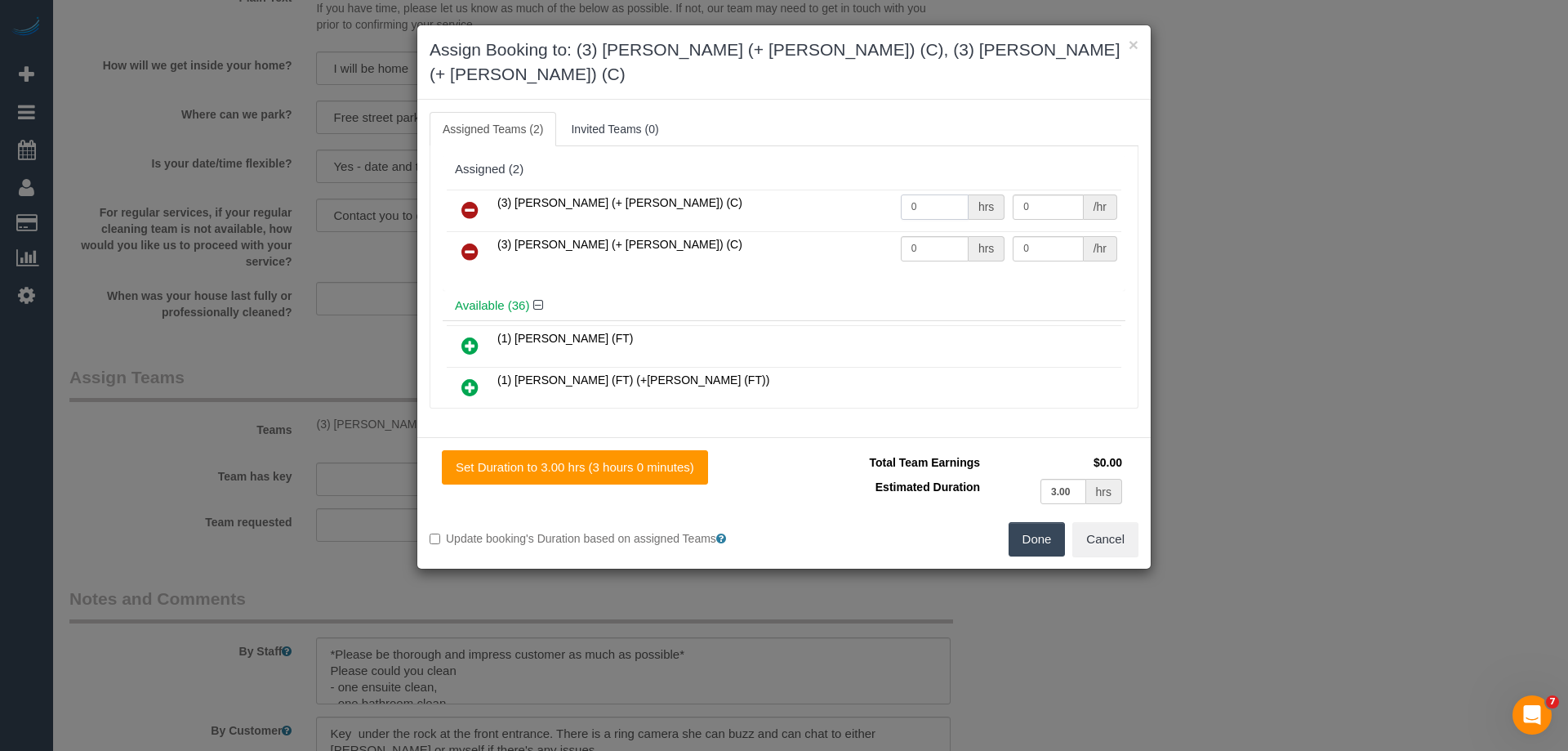
drag, startPoint x: 886, startPoint y: 186, endPoint x: 883, endPoint y: 204, distance: 18.2
click at [850, 190] on tr "(3) Arifin (+ Fatema) (C) 0 hrs 0 /hr" at bounding box center [784, 210] width 674 height 41
click at [1094, 526] on button "Cancel" at bounding box center [1105, 539] width 66 height 35
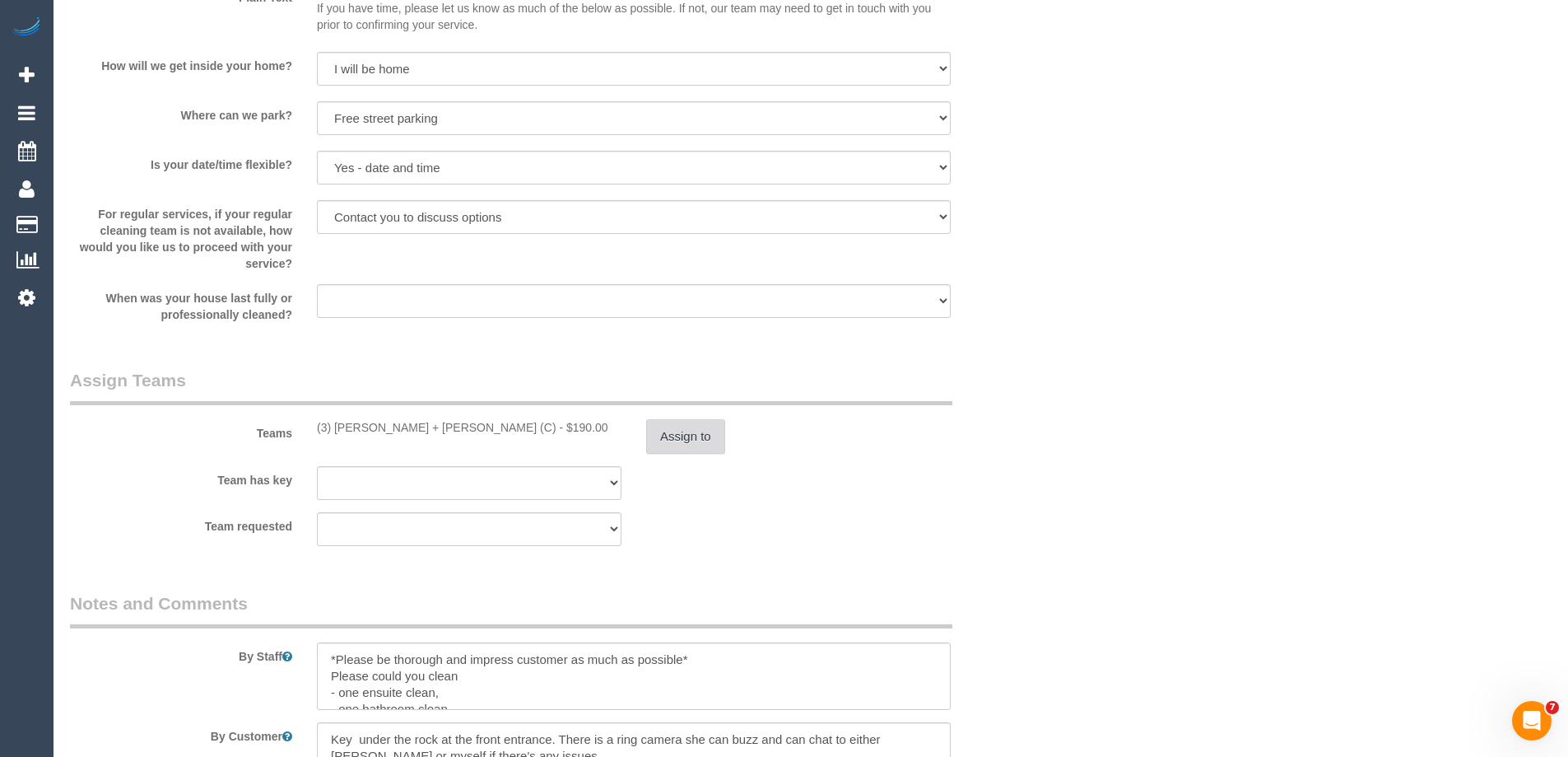
click at [690, 438] on button "Assign to" at bounding box center [685, 436] width 79 height 35
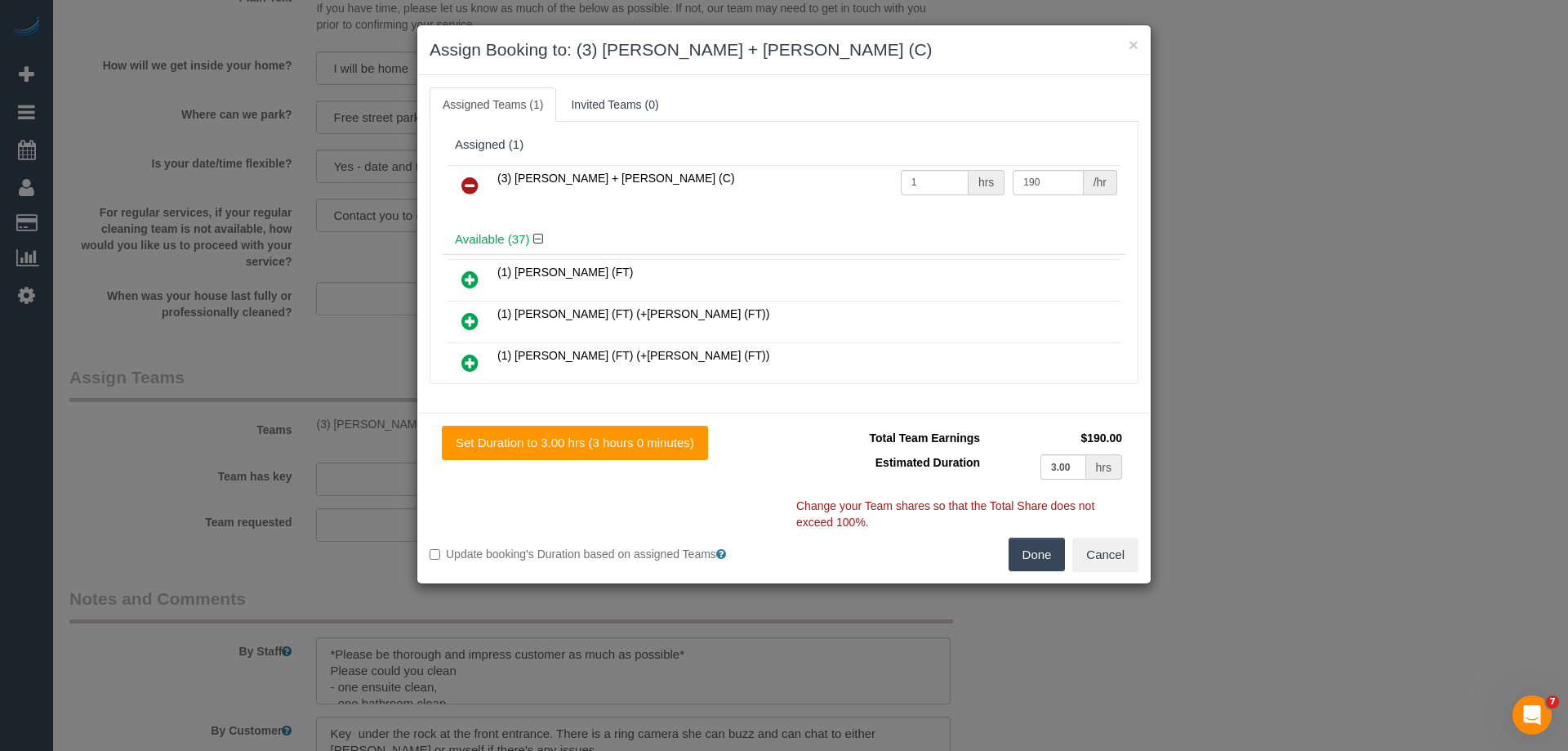
click at [465, 178] on icon at bounding box center [470, 185] width 17 height 19
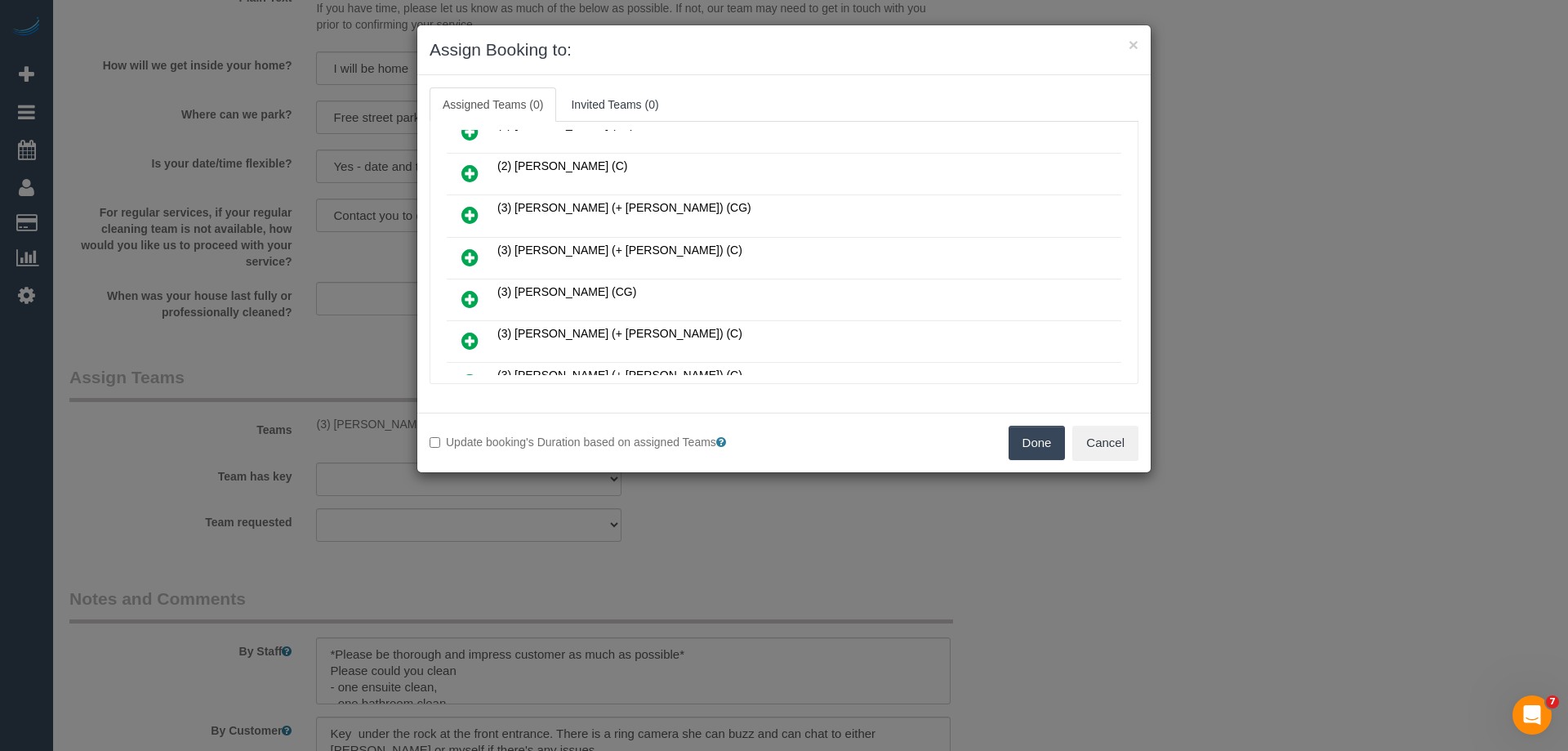
click at [473, 251] on icon at bounding box center [470, 257] width 17 height 19
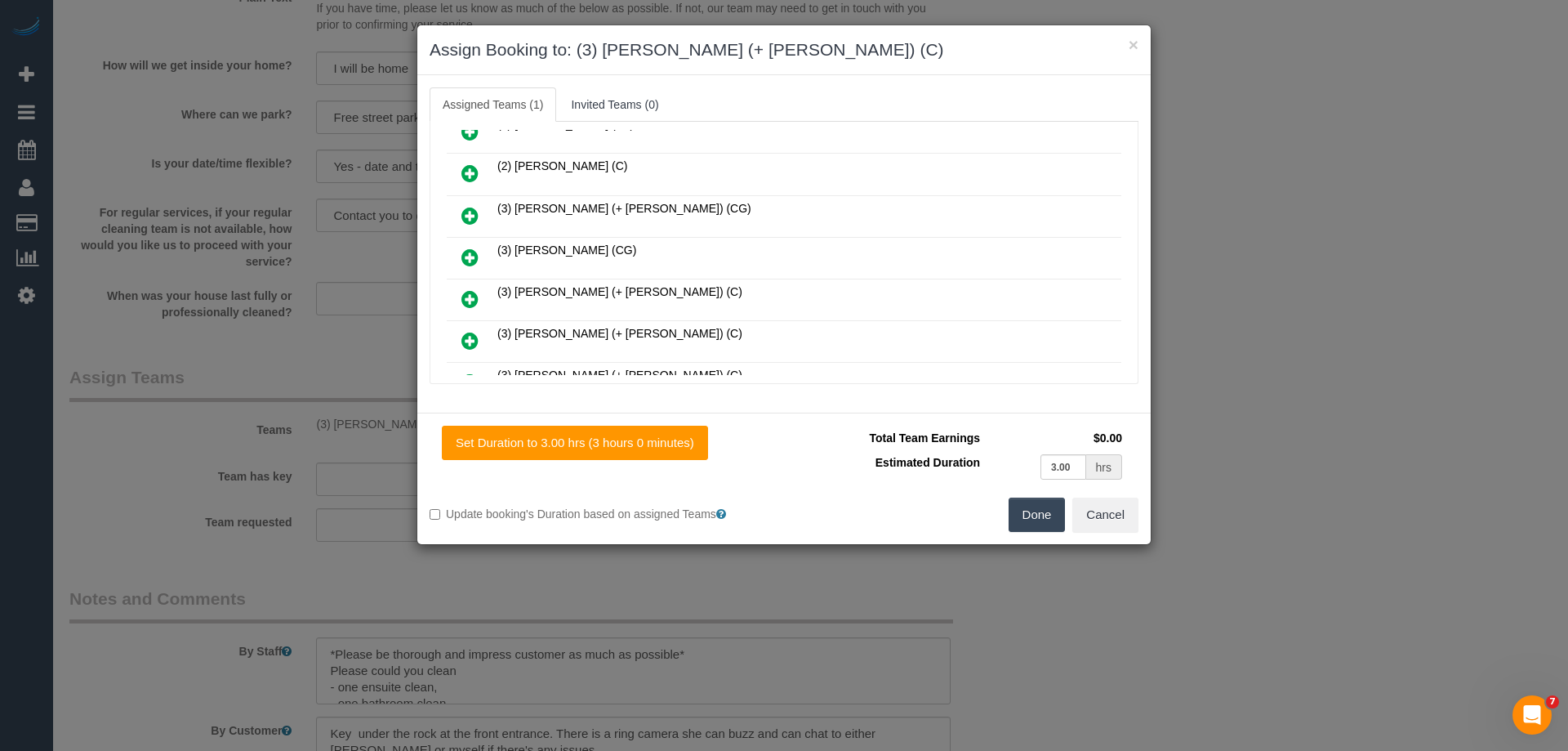
click at [464, 293] on icon at bounding box center [470, 298] width 17 height 19
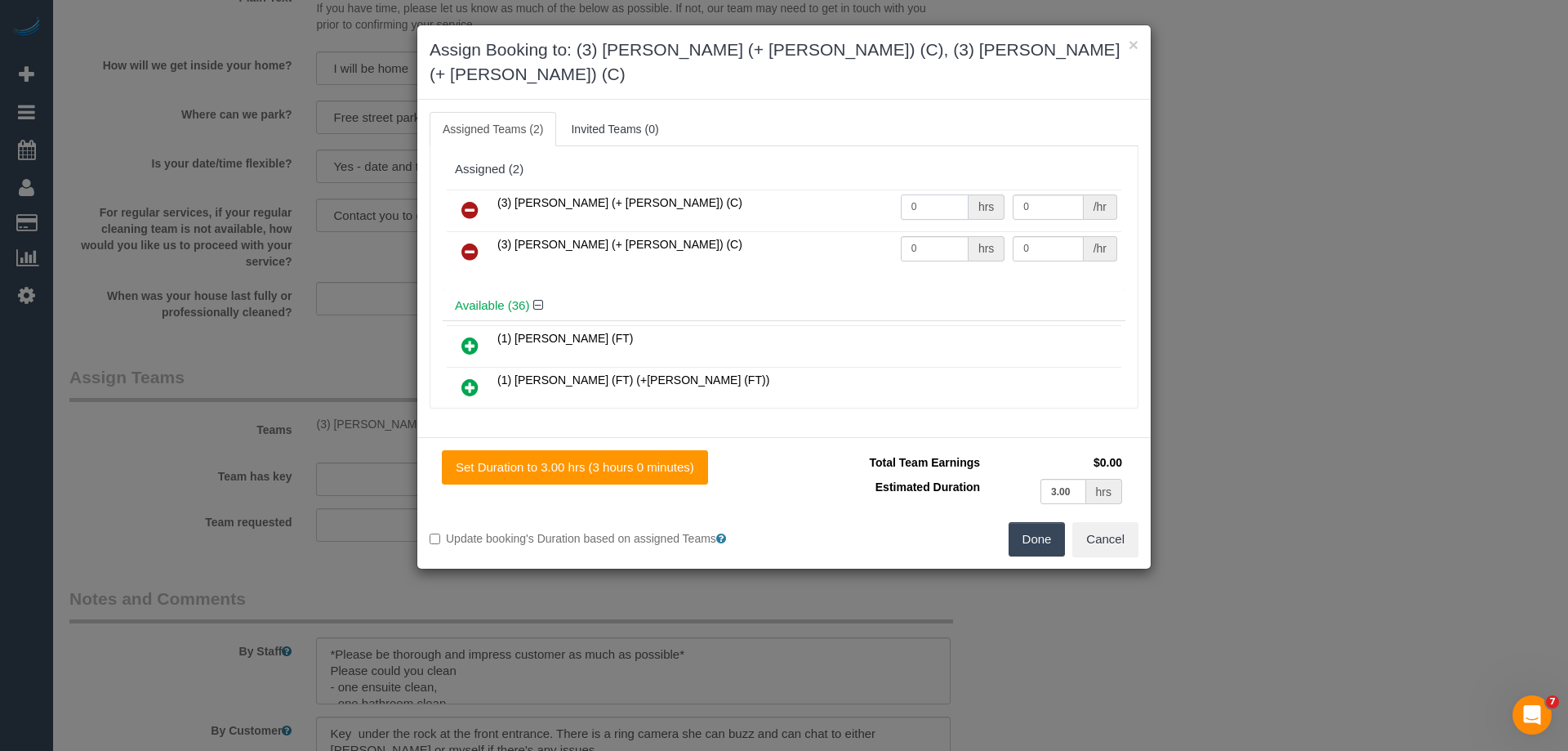
drag, startPoint x: 920, startPoint y: 187, endPoint x: 861, endPoint y: 184, distance: 59.1
click at [861, 190] on tr "(3) Arifin (+ Fatema) (C) 0 hrs 0 /hr" at bounding box center [784, 210] width 674 height 41
type input "1"
drag, startPoint x: 922, startPoint y: 223, endPoint x: 859, endPoint y: 223, distance: 63.0
click at [871, 231] on tr "(3) Fatema (+ Arifin) (C) 0 hrs 0 /hr" at bounding box center [784, 251] width 674 height 41
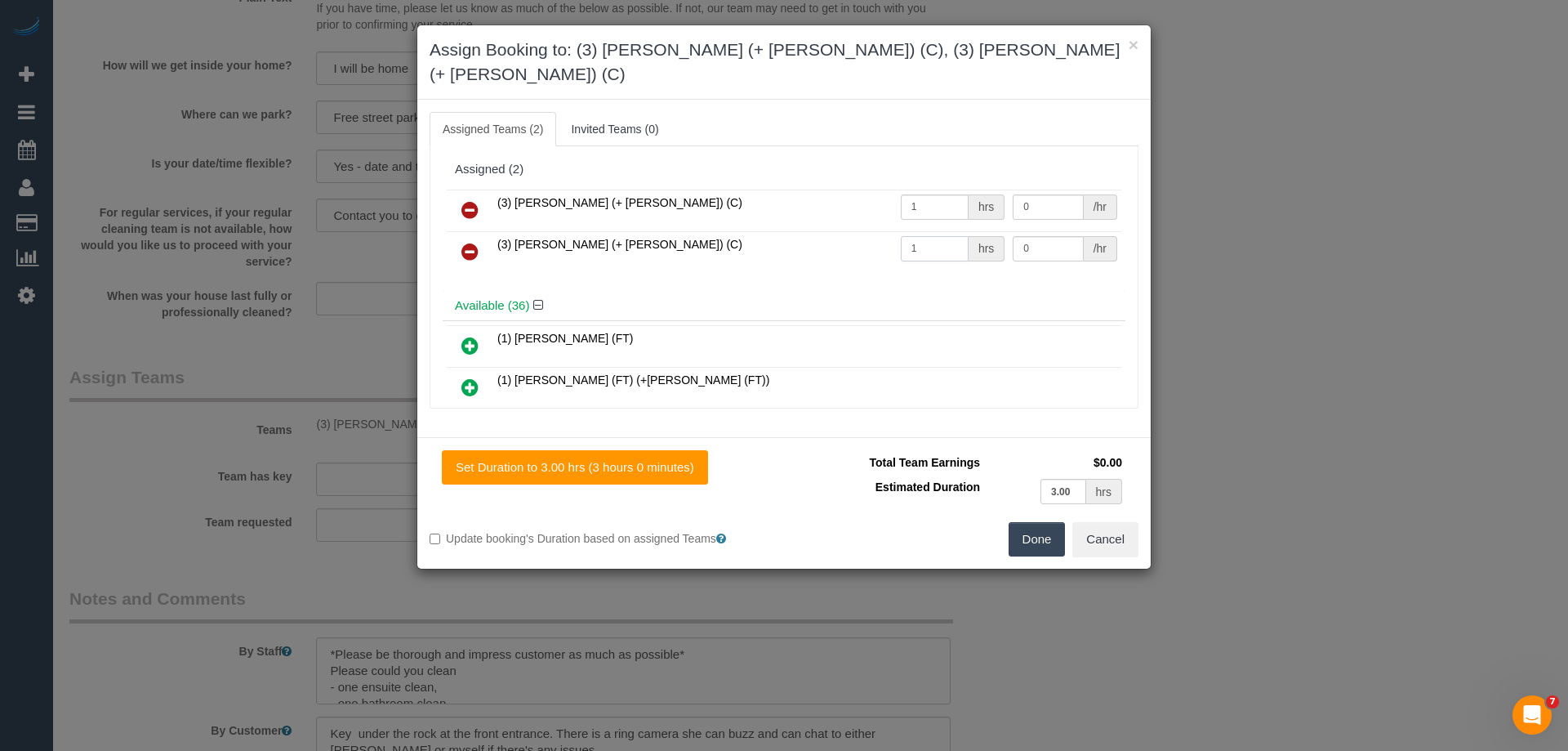
type input "1"
drag, startPoint x: 992, startPoint y: 182, endPoint x: 955, endPoint y: 181, distance: 37.0
click at [956, 190] on tr "(3) Arifin (+ Fatema) (C) 1 hrs 0 /hr" at bounding box center [784, 210] width 674 height 41
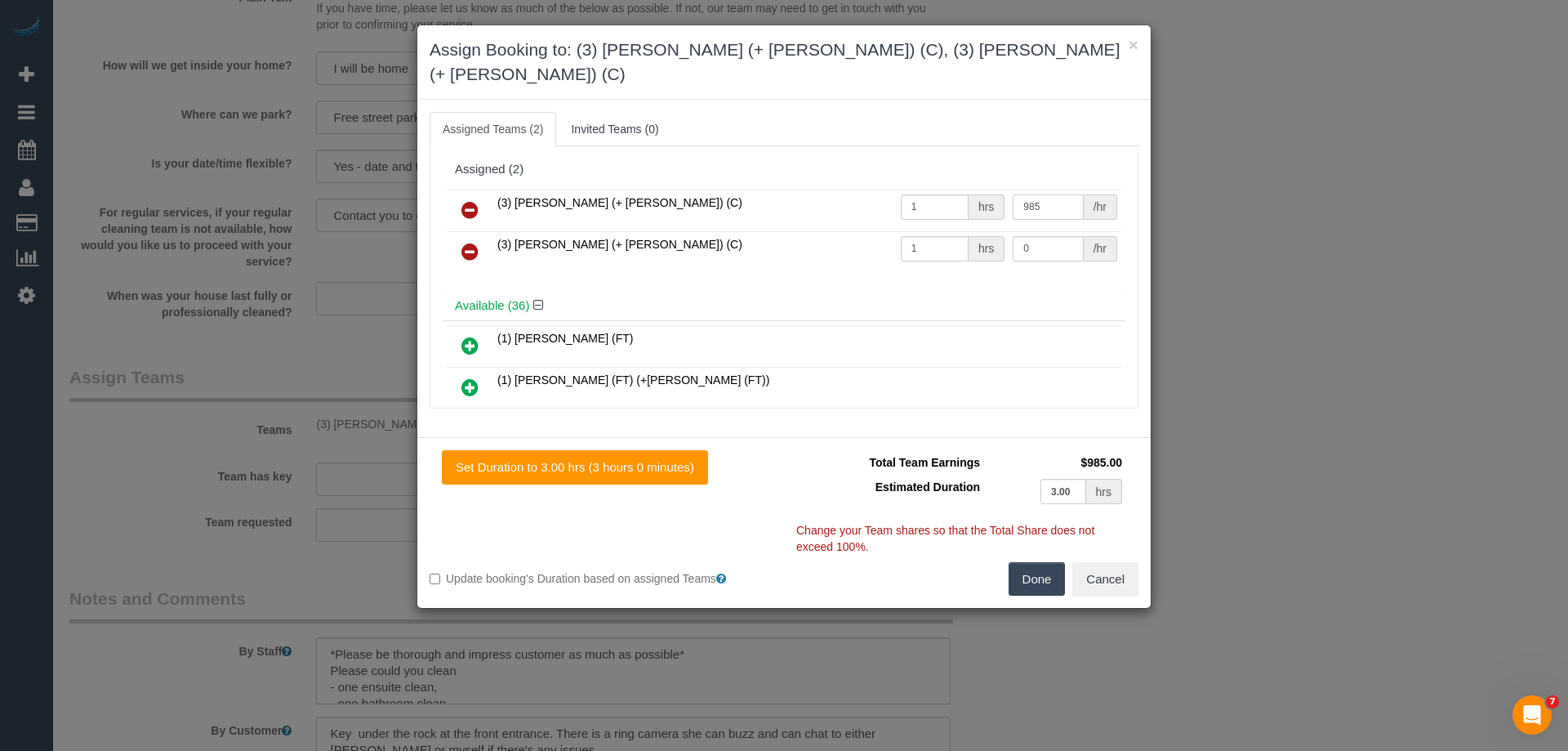
drag, startPoint x: 1037, startPoint y: 186, endPoint x: 943, endPoint y: 176, distance: 94.5
click at [943, 190] on tr "(3) Arifin (+ Fatema) (C) 1 hrs 985 /hr" at bounding box center [784, 210] width 674 height 41
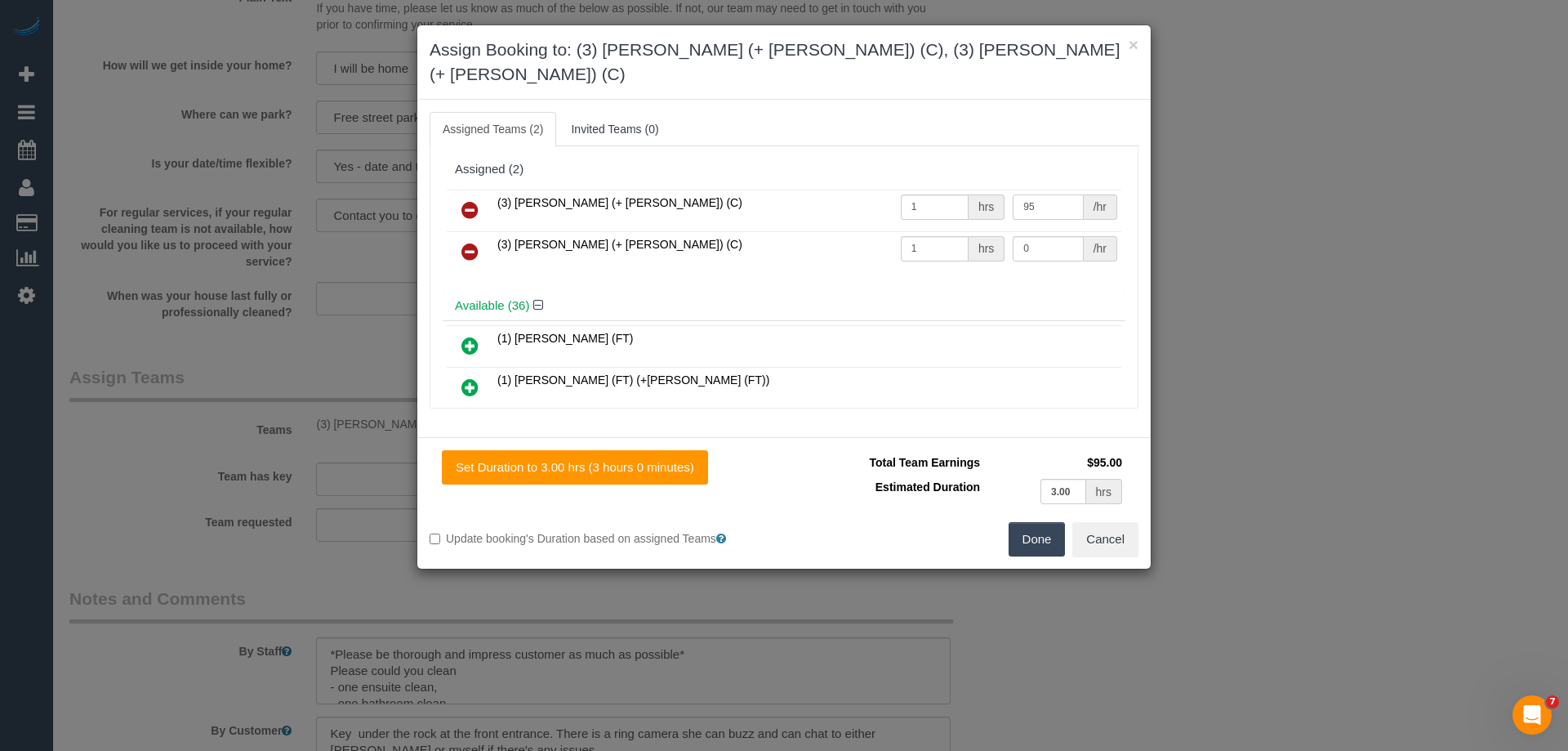
type input "95"
click at [911, 231] on tr "(3) Fatema (+ Arifin) (C) 1 hrs 0 /hr" at bounding box center [784, 251] width 674 height 41
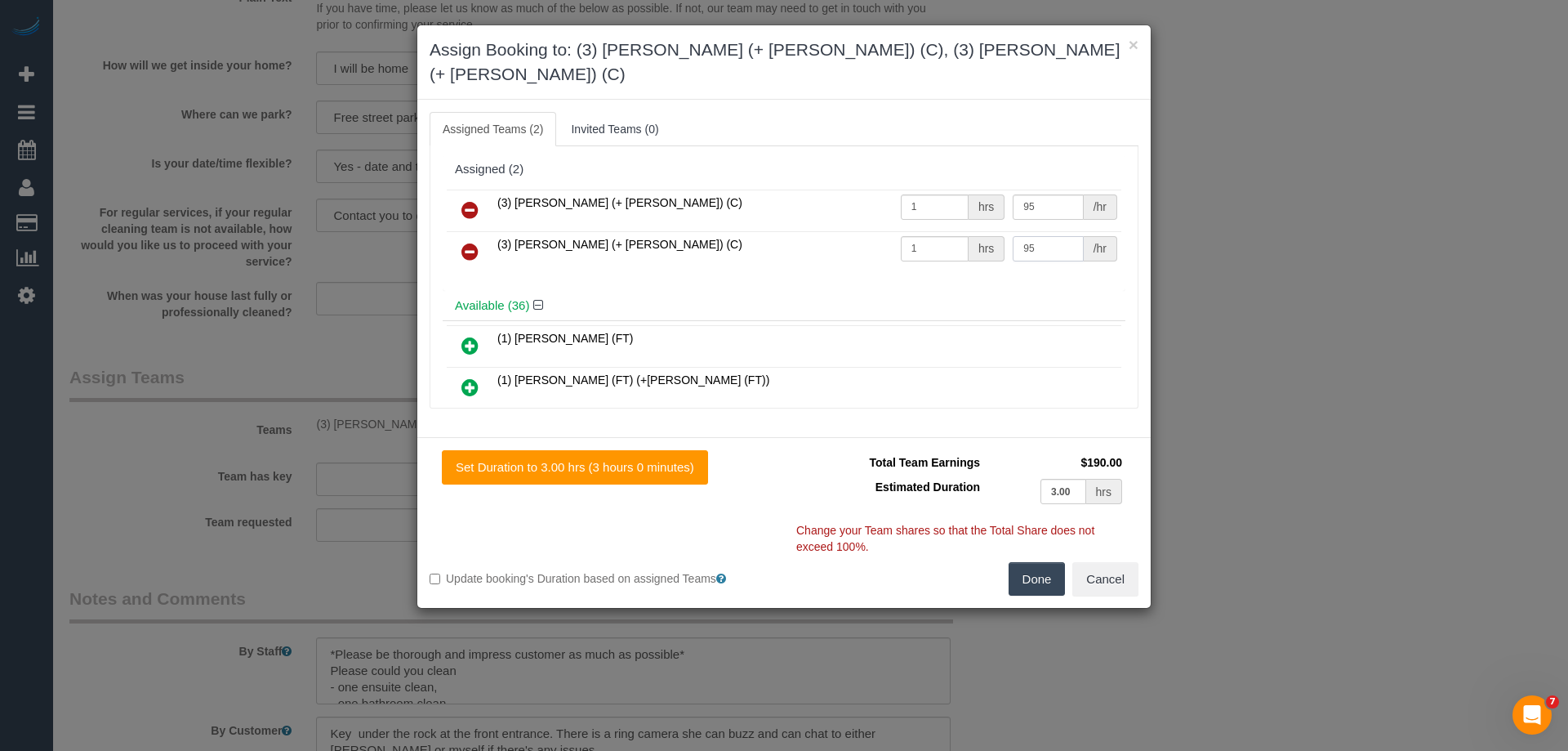
type input "95"
click at [1027, 562] on button "Done" at bounding box center [1038, 579] width 58 height 35
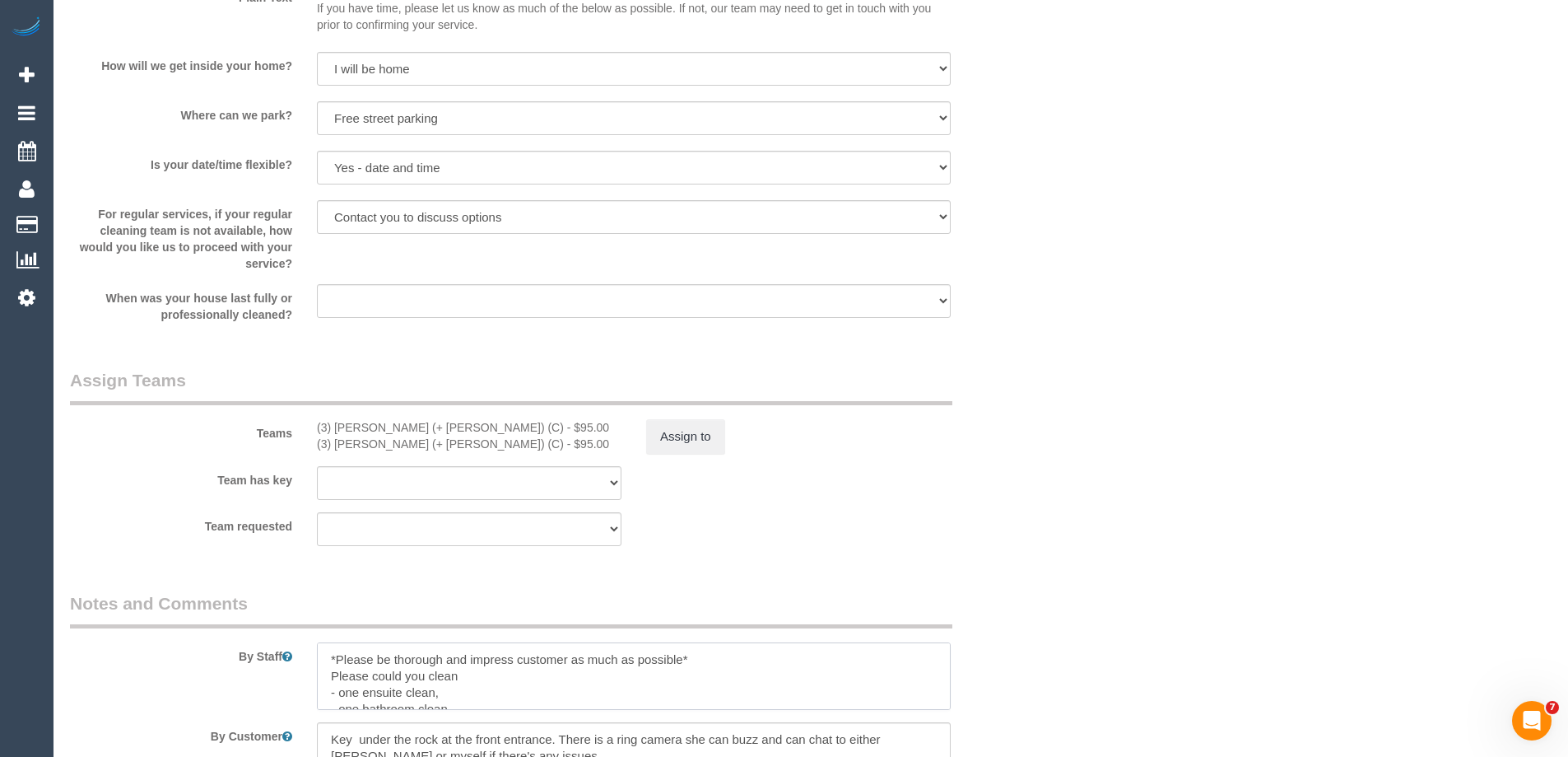
click at [325, 657] on textarea at bounding box center [634, 676] width 634 height 68
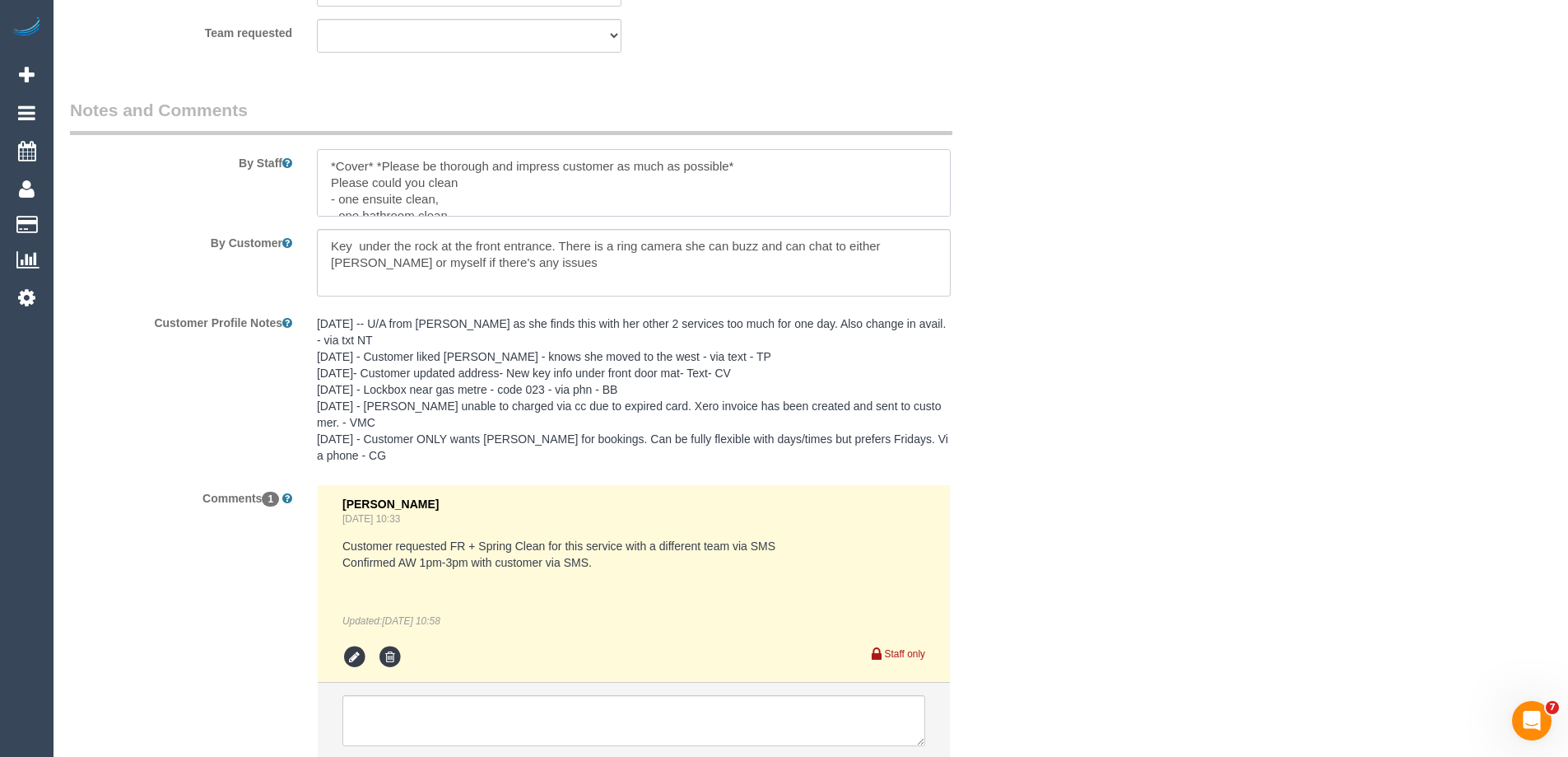
scroll to position [2903, 0]
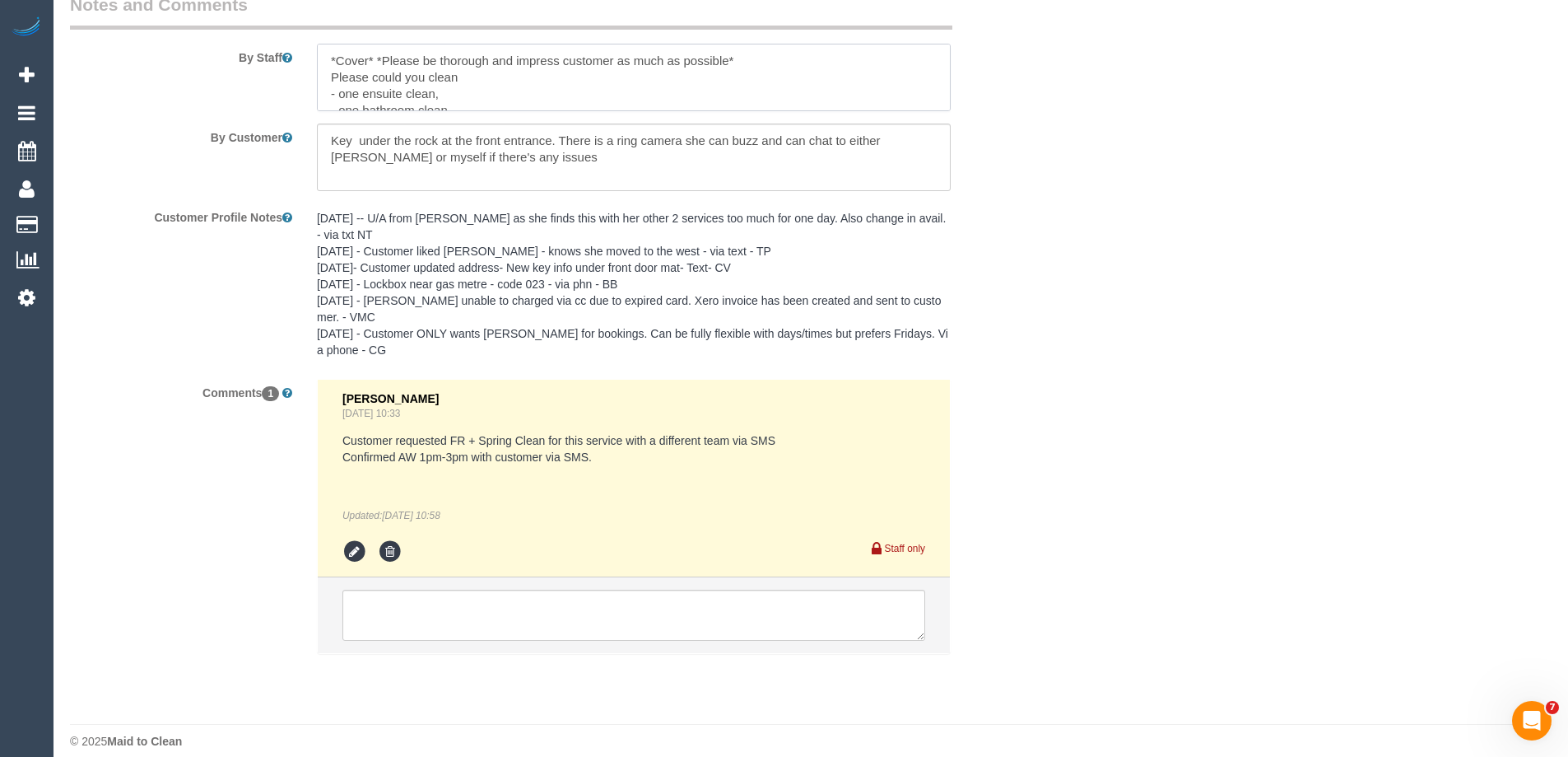
type textarea "*Cover* *Please be thorough and impress customer as much as possible* Please co…"
click at [430, 599] on textarea at bounding box center [633, 615] width 583 height 51
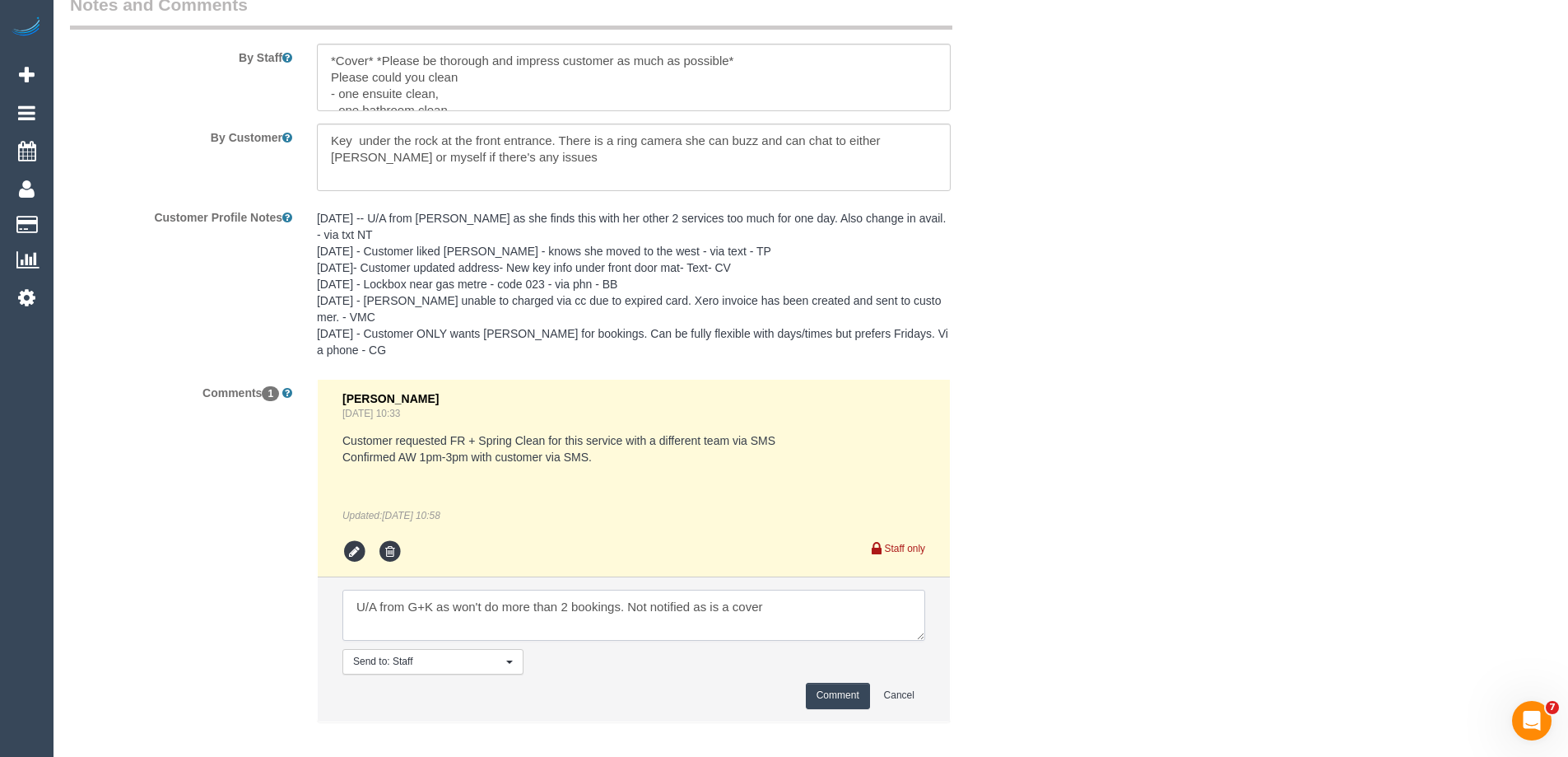
type textarea "U/A from G+K as won't do more than 2 bookings. Not notified as is a cover"
click at [852, 683] on button "Comment" at bounding box center [838, 695] width 64 height 25
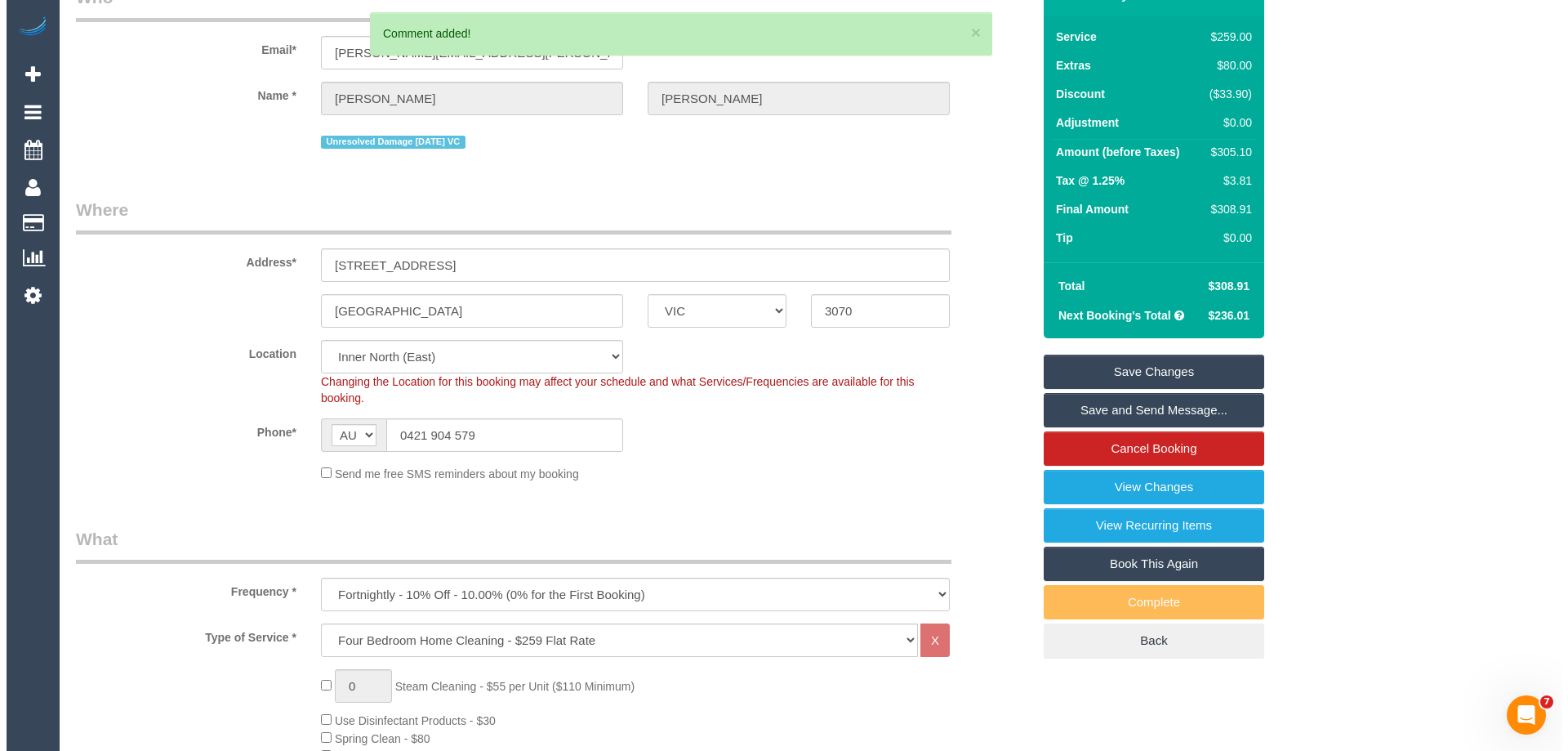
scroll to position [0, 0]
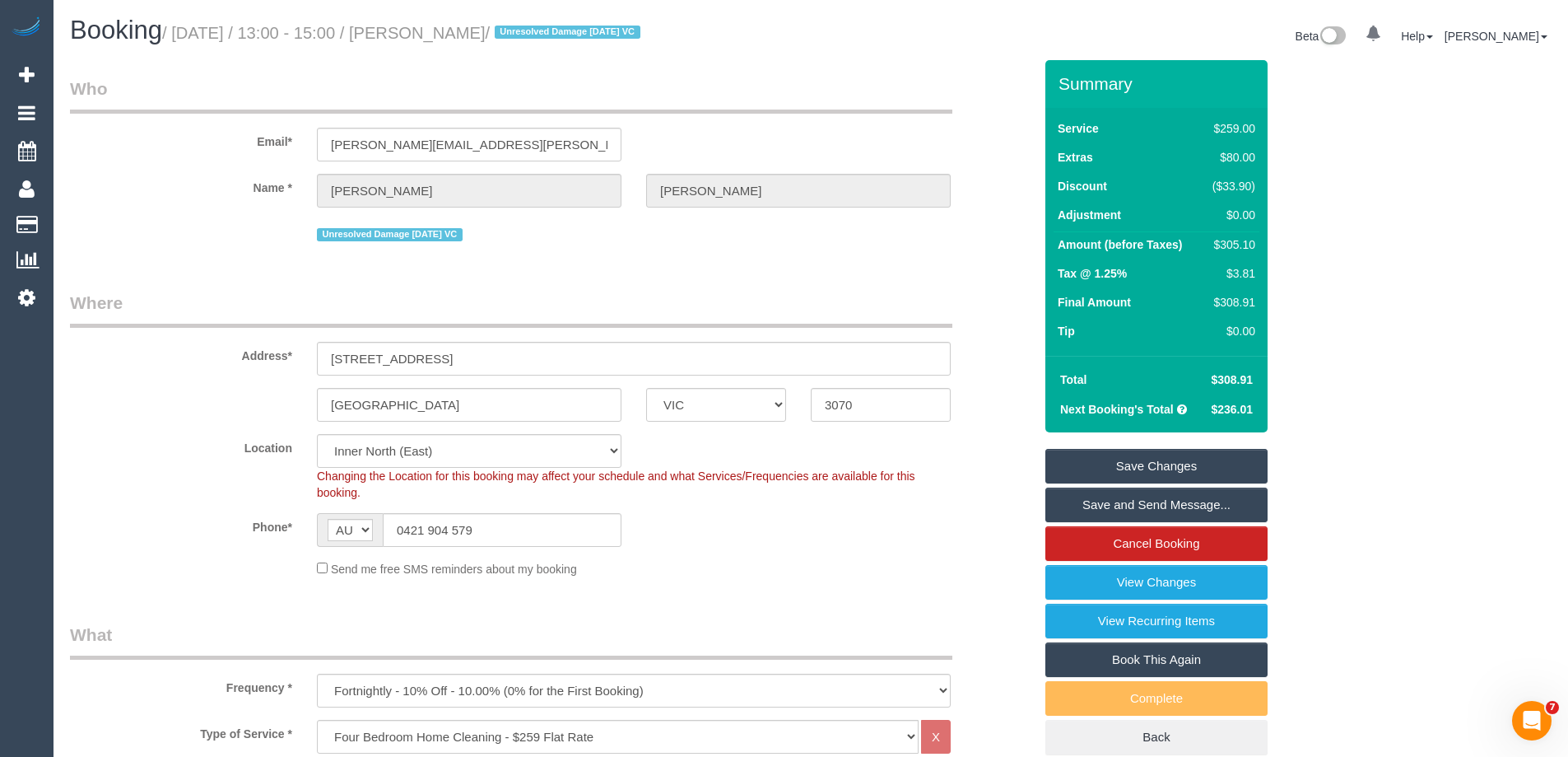
drag, startPoint x: 557, startPoint y: 31, endPoint x: 433, endPoint y: 24, distance: 124.2
click at [433, 24] on small "/ October 16, 2025 / 13:00 - 15:00 / Jenny Cavanagh / Unresolved Damage 28/12/2…" at bounding box center [404, 33] width 483 height 18
copy small "Jenny Cavanagh"
click at [1118, 467] on link "Save Changes" at bounding box center [1156, 466] width 222 height 35
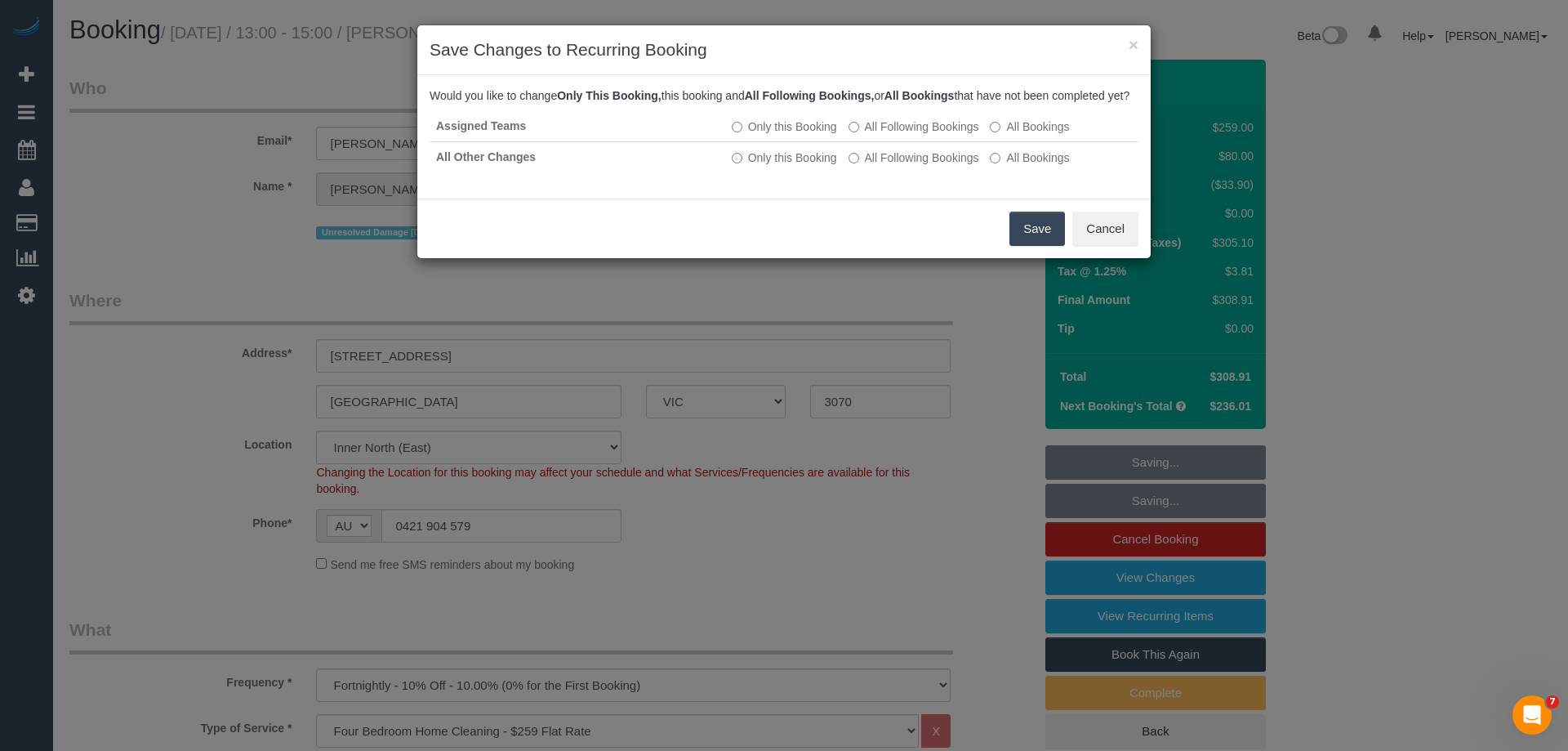
click at [1030, 245] on button "Save" at bounding box center [1038, 229] width 56 height 35
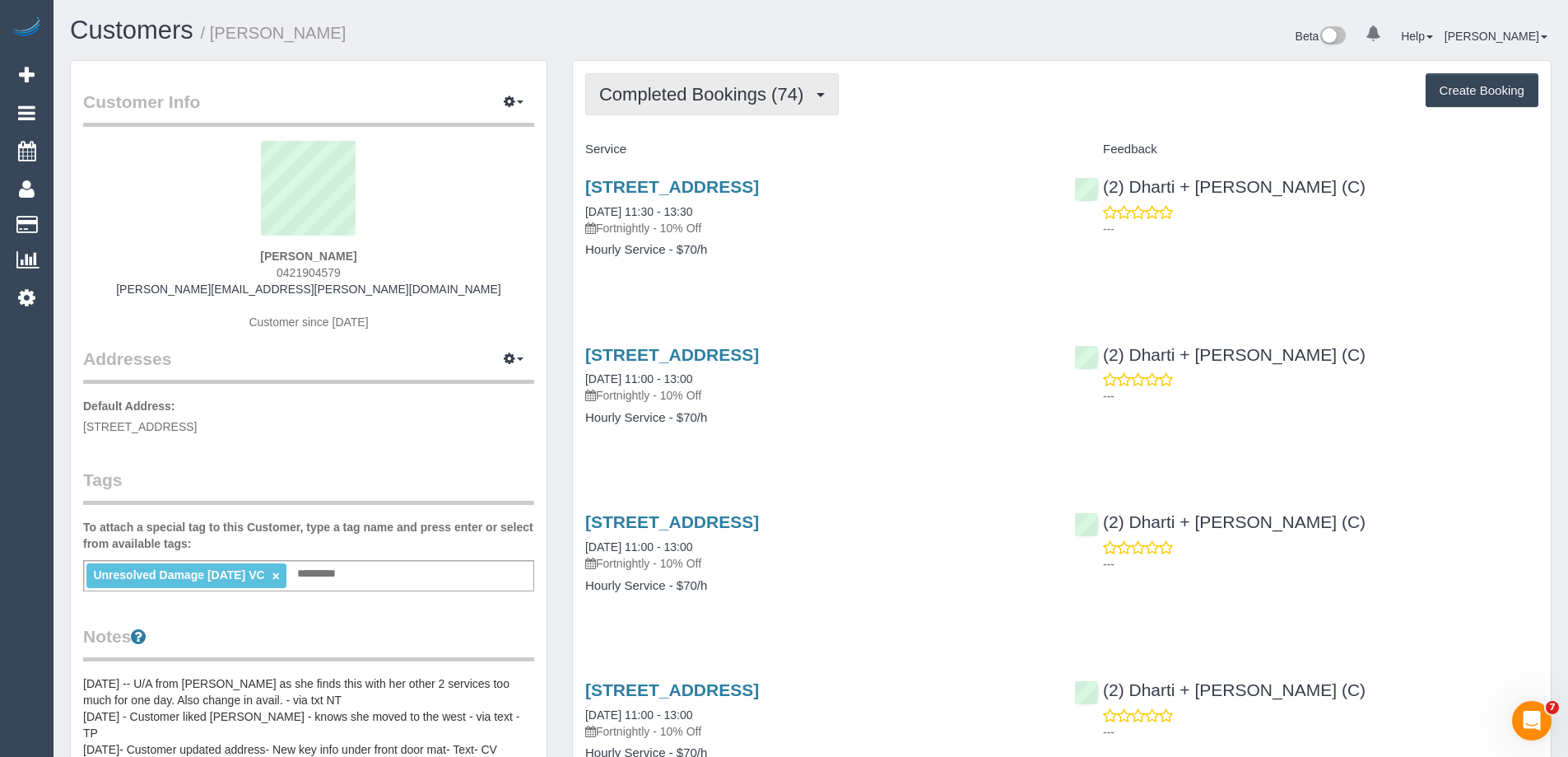
click at [763, 85] on span "Completed Bookings (74)" at bounding box center [706, 94] width 213 height 20
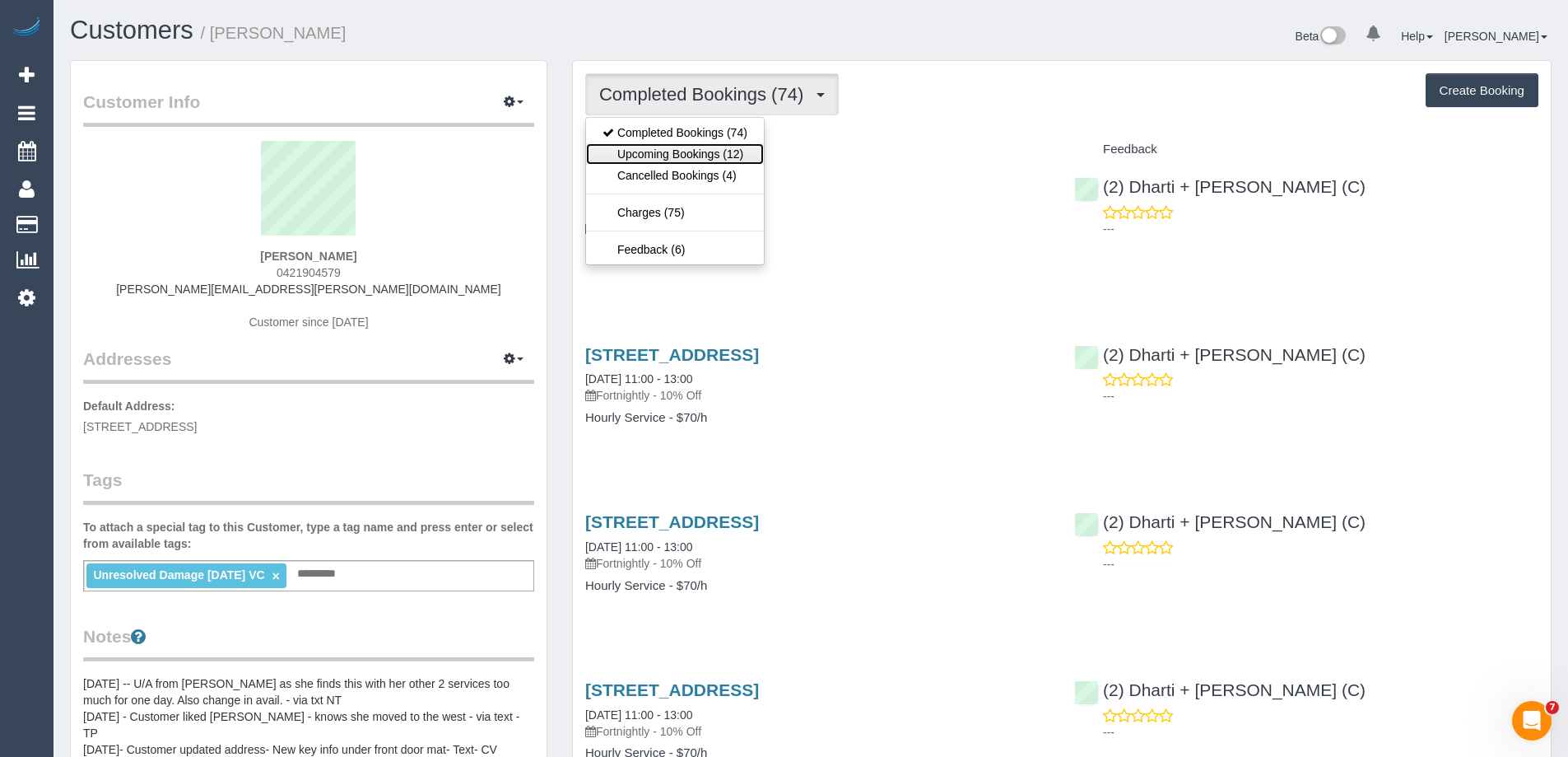
click at [735, 151] on link "Upcoming Bookings (12)" at bounding box center [675, 154] width 178 height 21
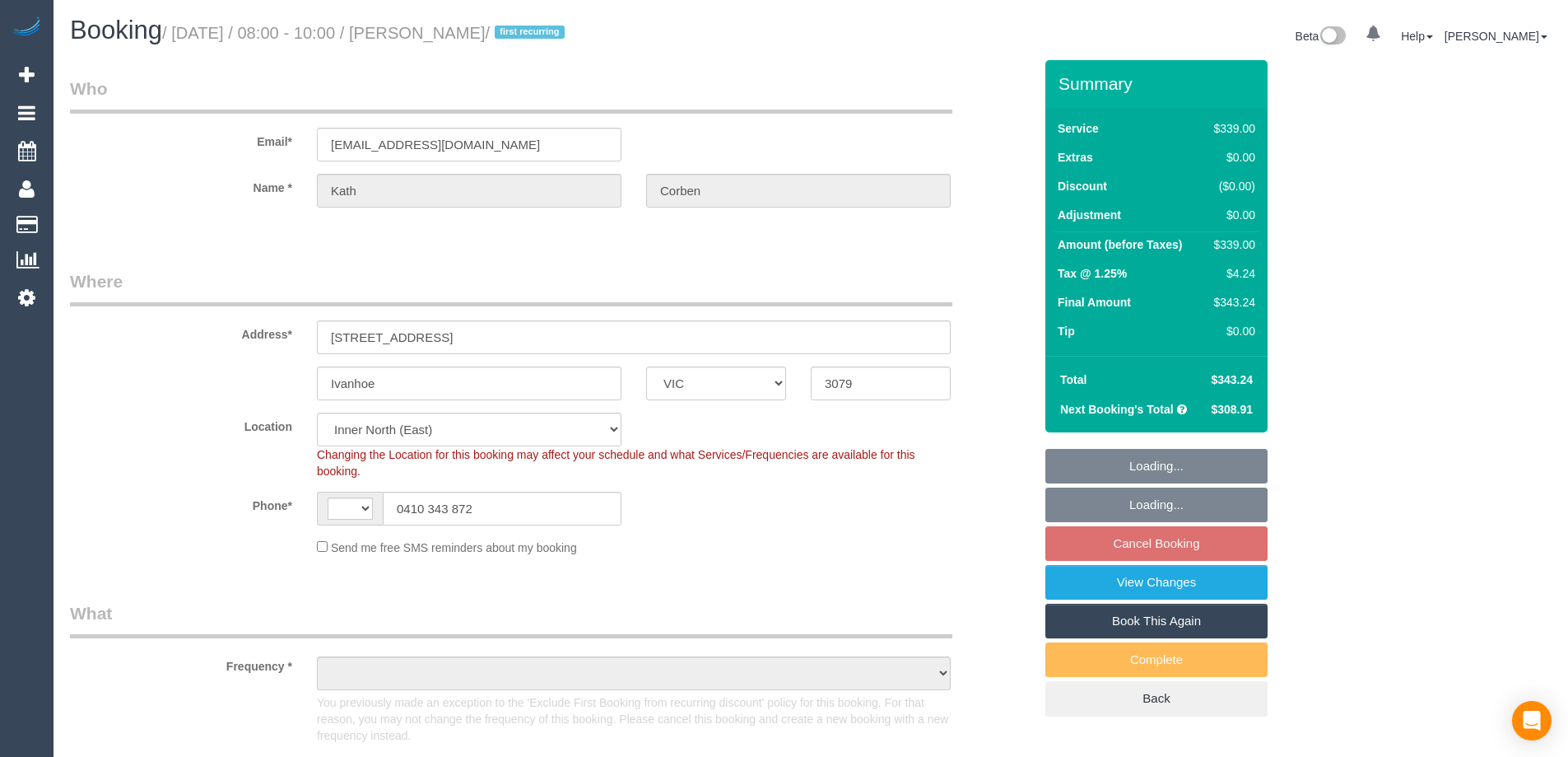
select select "VIC"
select select "string:AU"
select select "string:stripe-pm_1S8JFC2GScqysDRVUQutItZh"
select select "object:585"
select select "number:30"
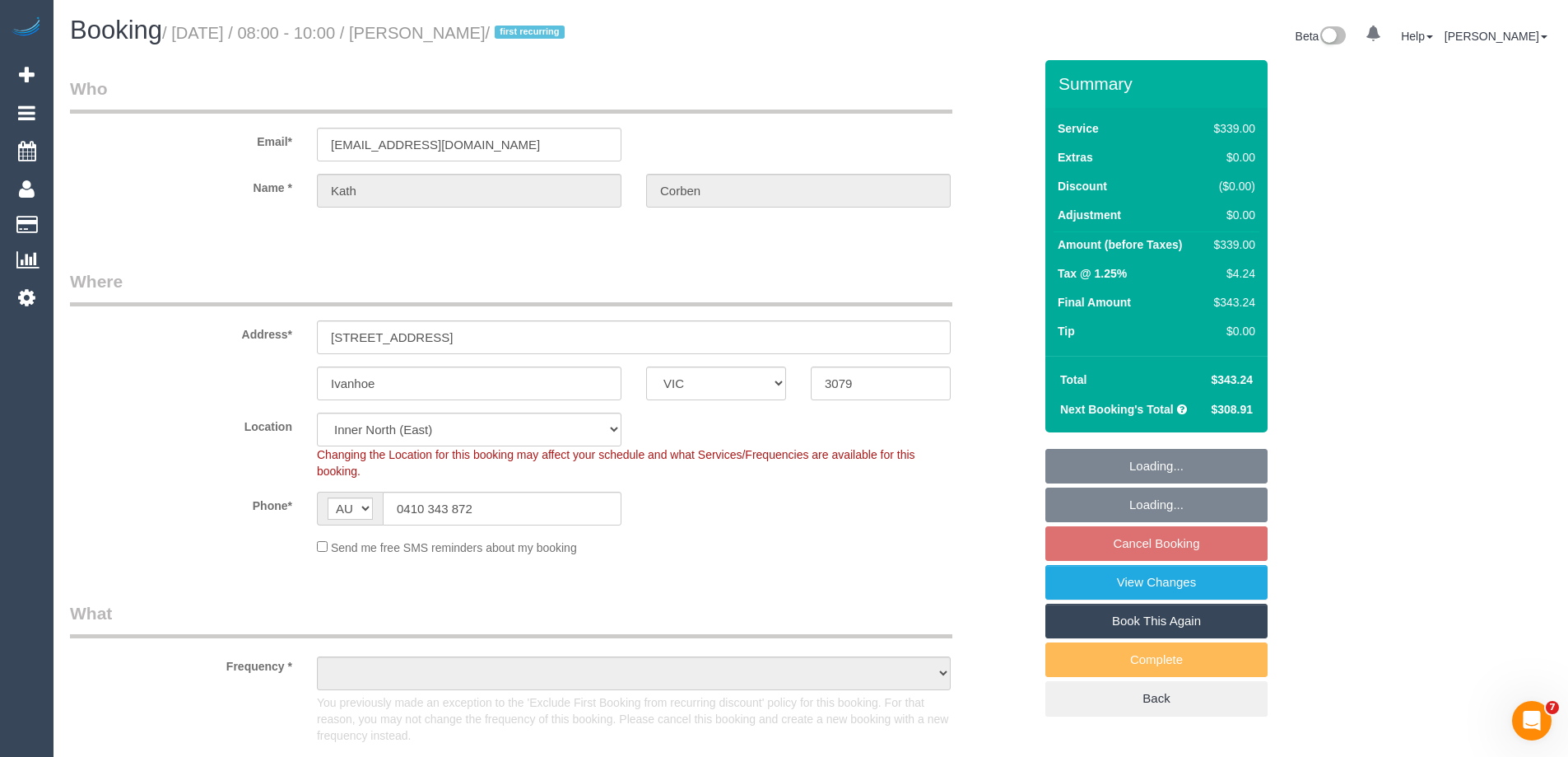
select select "number:14"
select select "number:18"
select select "number:24"
select select "number:34"
select select "number:11"
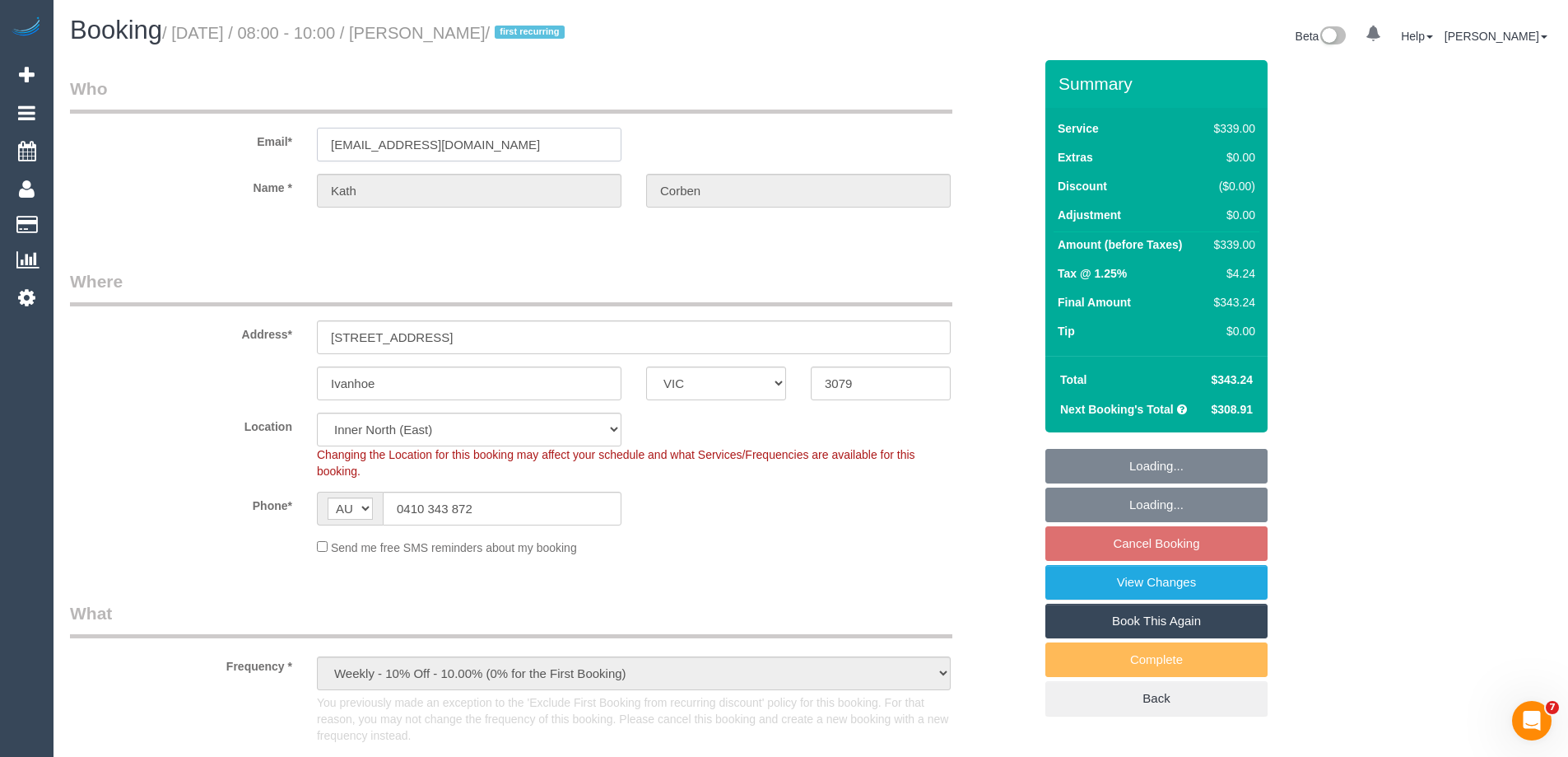
drag, startPoint x: 476, startPoint y: 150, endPoint x: 170, endPoint y: 134, distance: 306.4
click at [148, 133] on div "Email* [EMAIL_ADDRESS][DOMAIN_NAME]" at bounding box center [552, 119] width 988 height 85
select select "object:842"
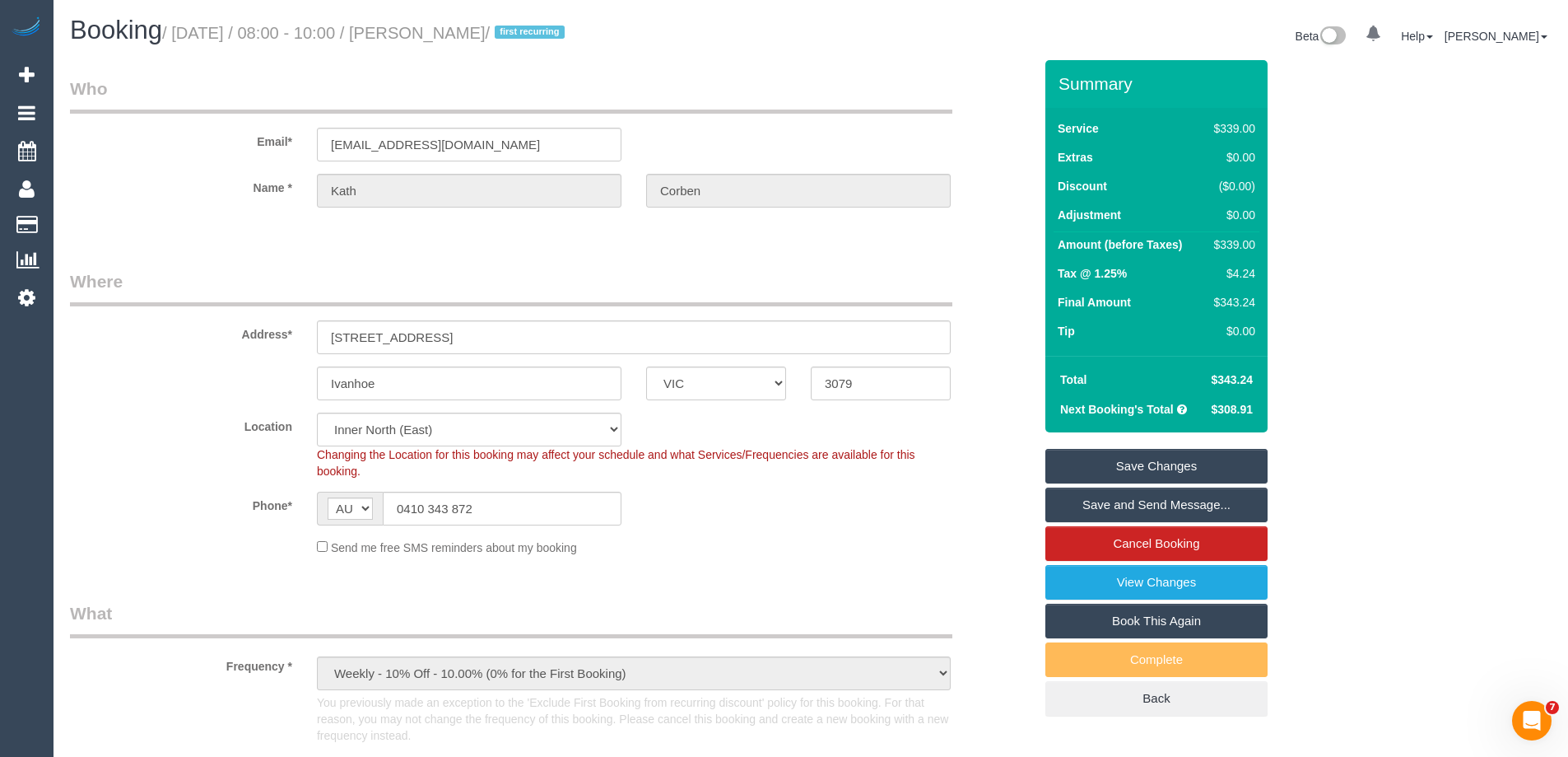
click at [1119, 499] on link "Save and Send Message..." at bounding box center [1156, 505] width 222 height 35
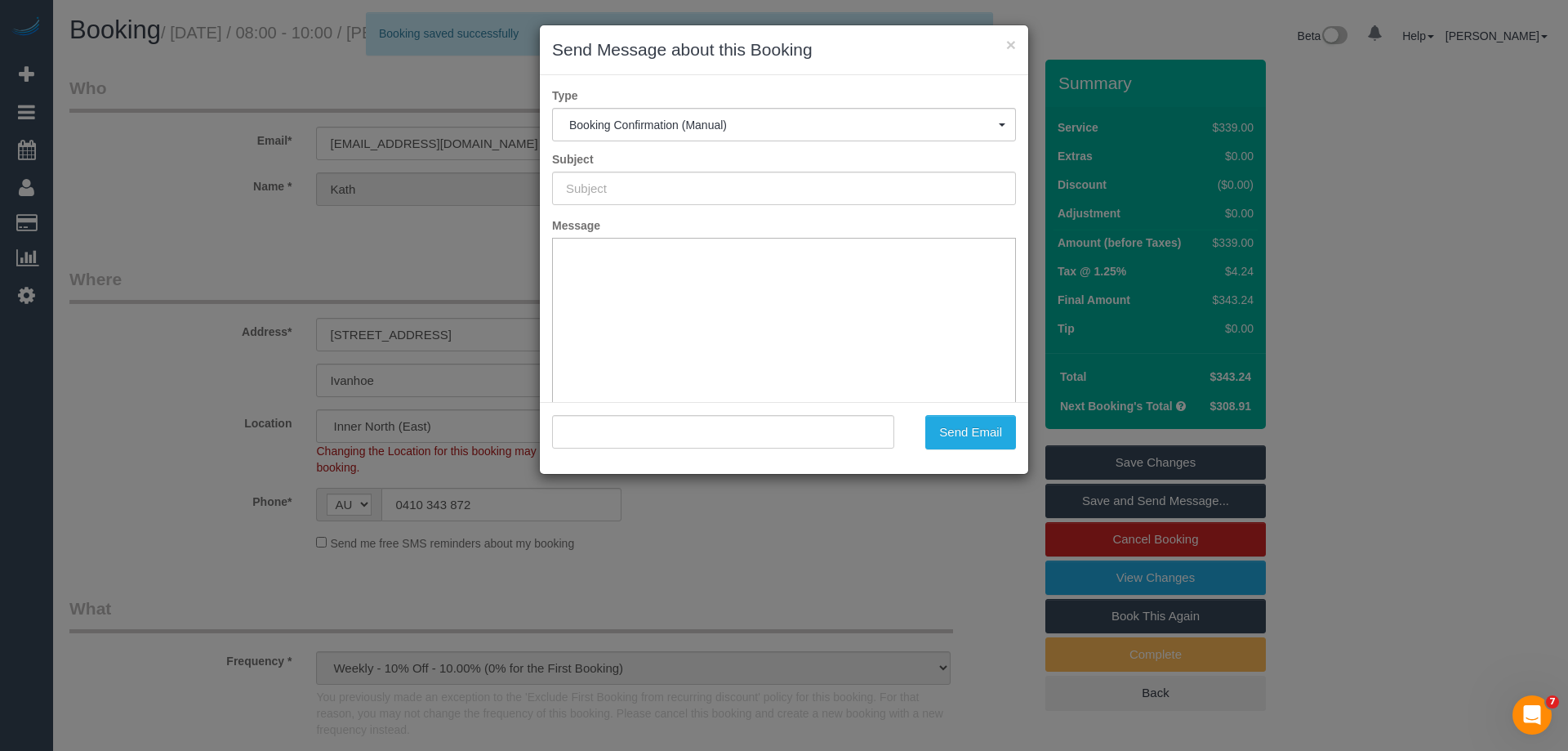
type input "Booking Confirmed"
type input ""[PERSON_NAME]" <[EMAIL_ADDRESS][DOMAIN_NAME]>"
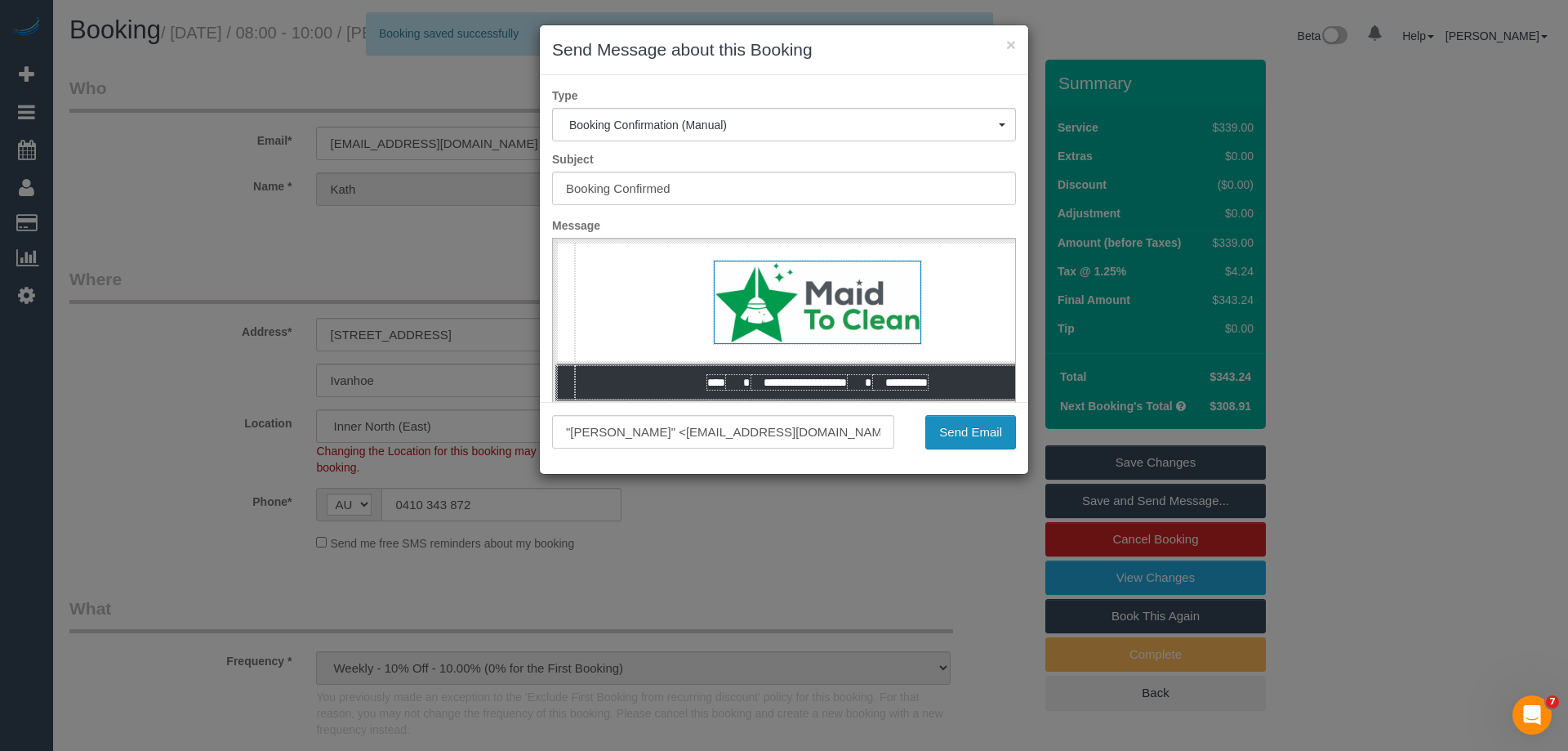
click at [976, 433] on button "Send Email" at bounding box center [971, 433] width 91 height 35
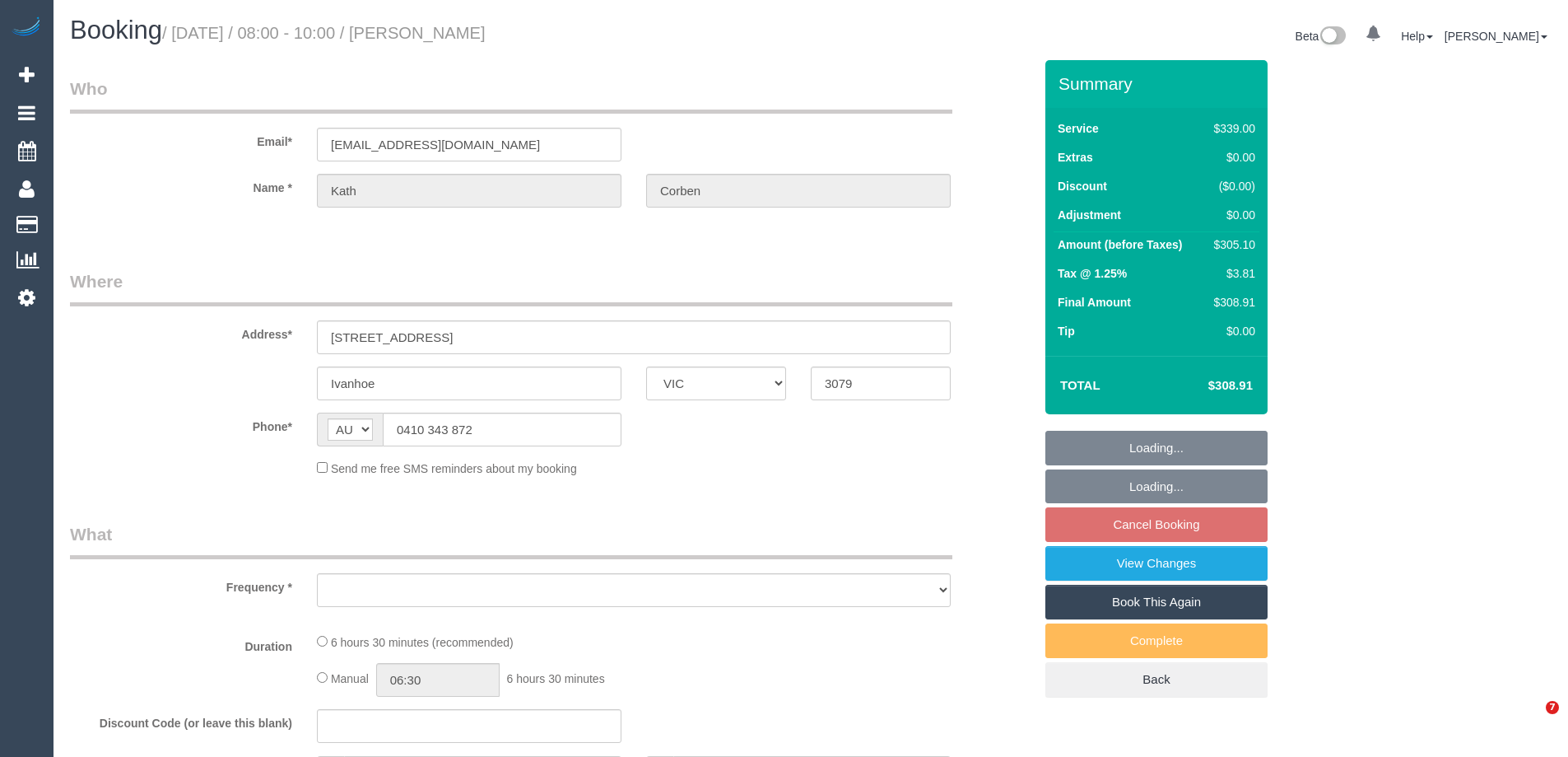
select select "VIC"
select select "string:stripe-pm_1S8JFC2GScqysDRVUQutItZh"
select select "number:30"
select select "number:14"
select select "number:18"
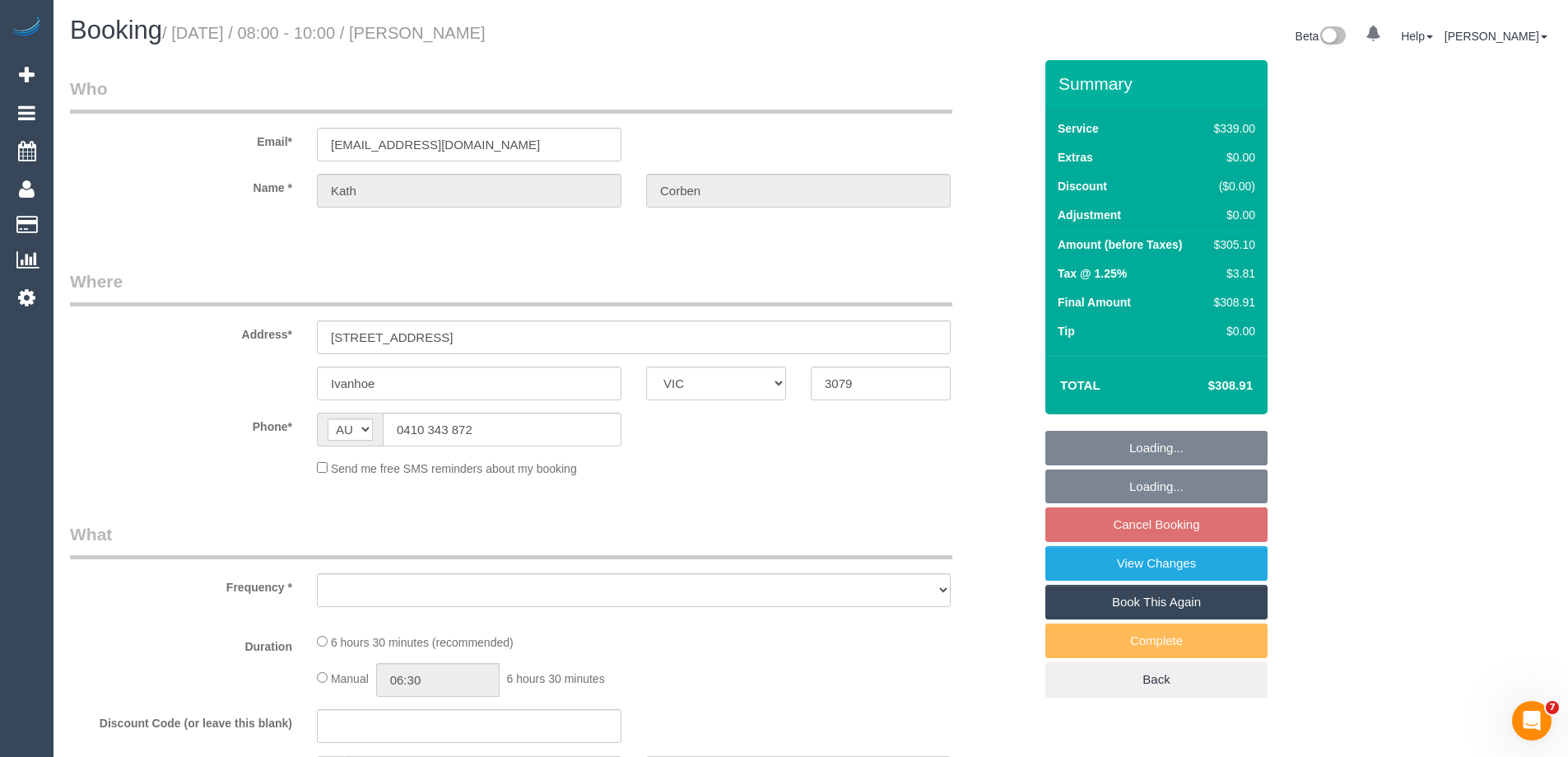
select select "number:24"
select select "number:34"
select select "number:11"
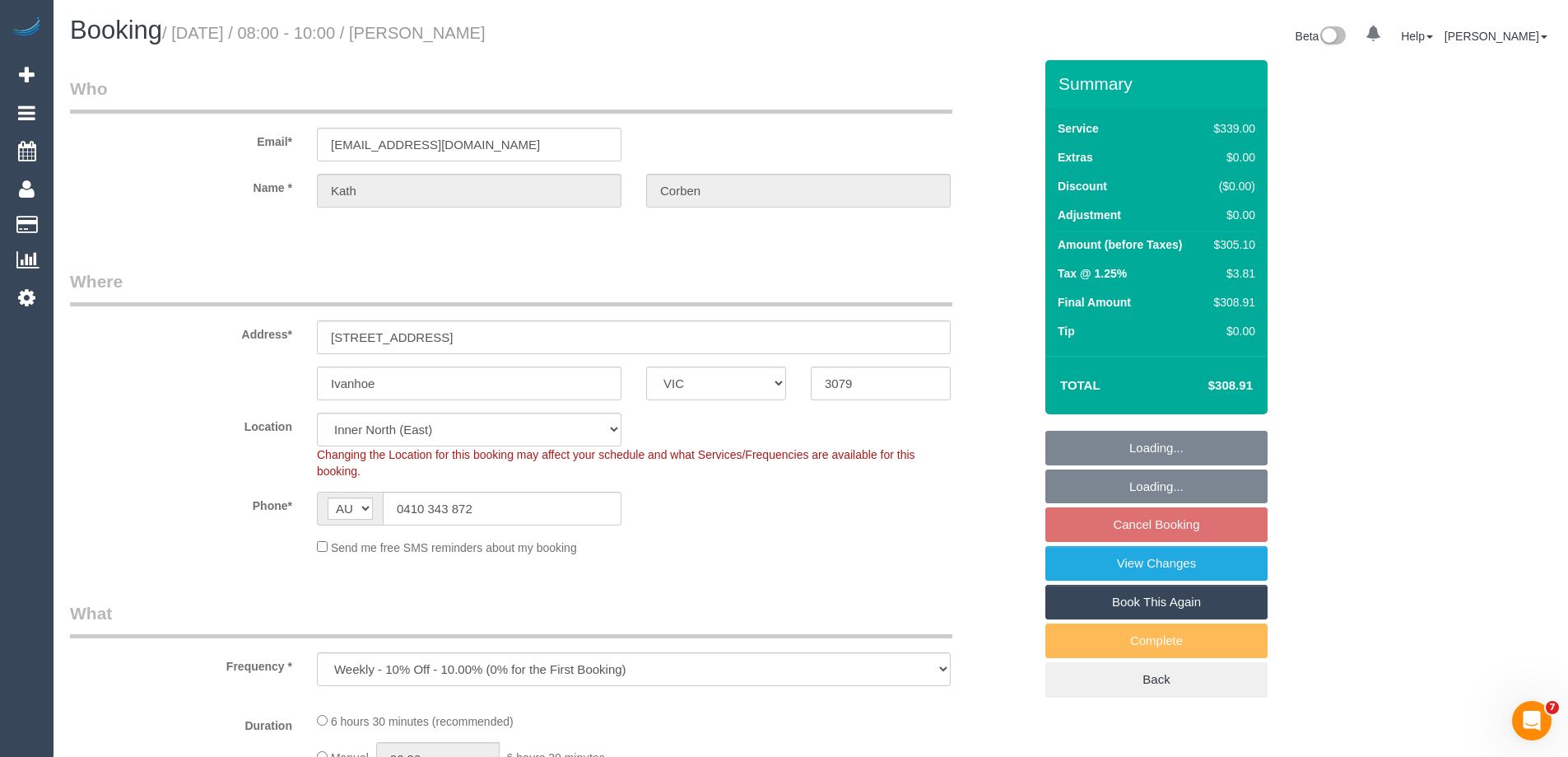
select select "object:777"
select select "spot2"
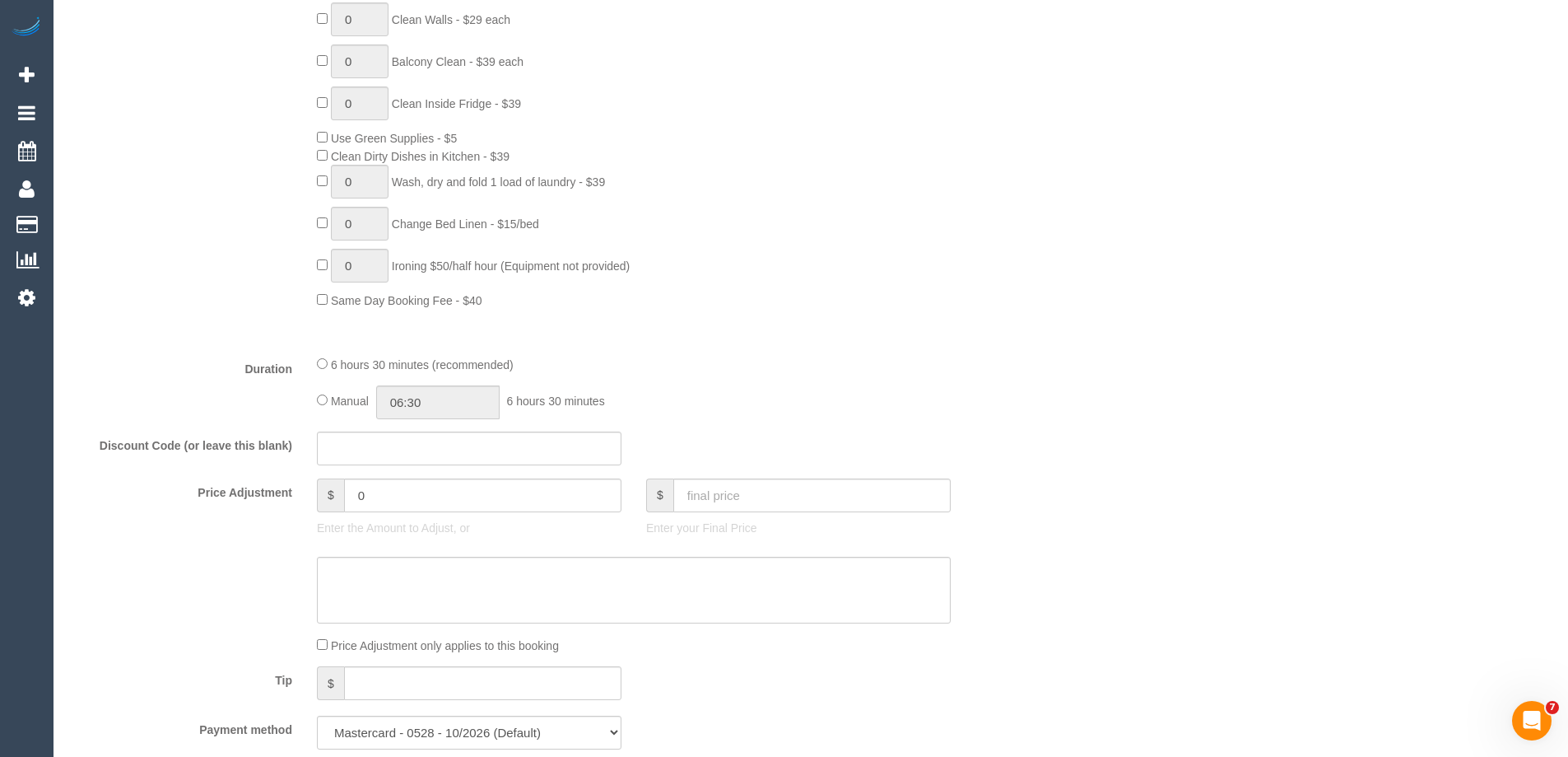
scroll to position [1070, 0]
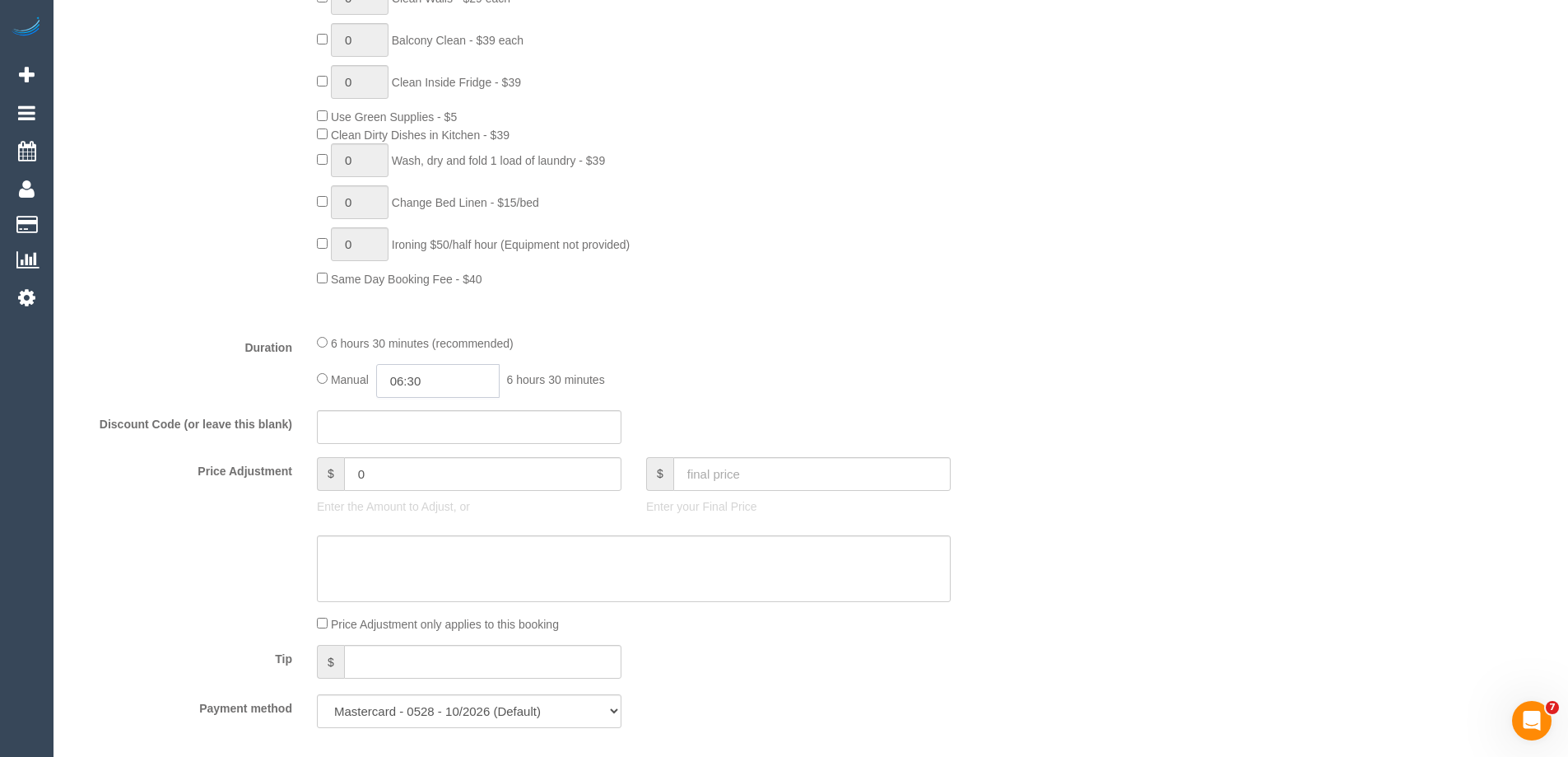
click at [457, 387] on input "06:30" at bounding box center [438, 380] width 124 height 34
type input "03:00"
click at [414, 409] on li "03:00" at bounding box center [420, 413] width 73 height 21
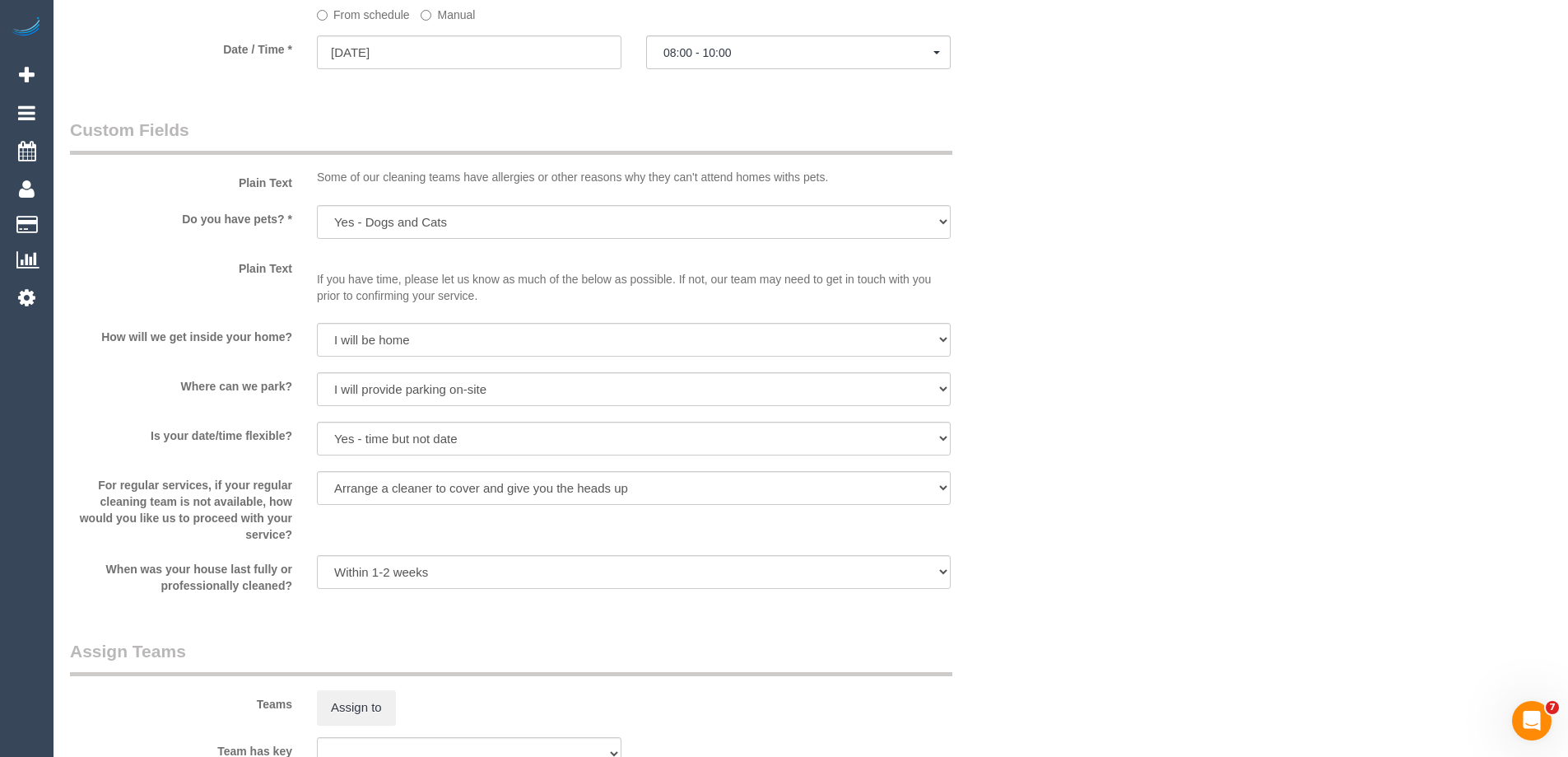
scroll to position [2387, 0]
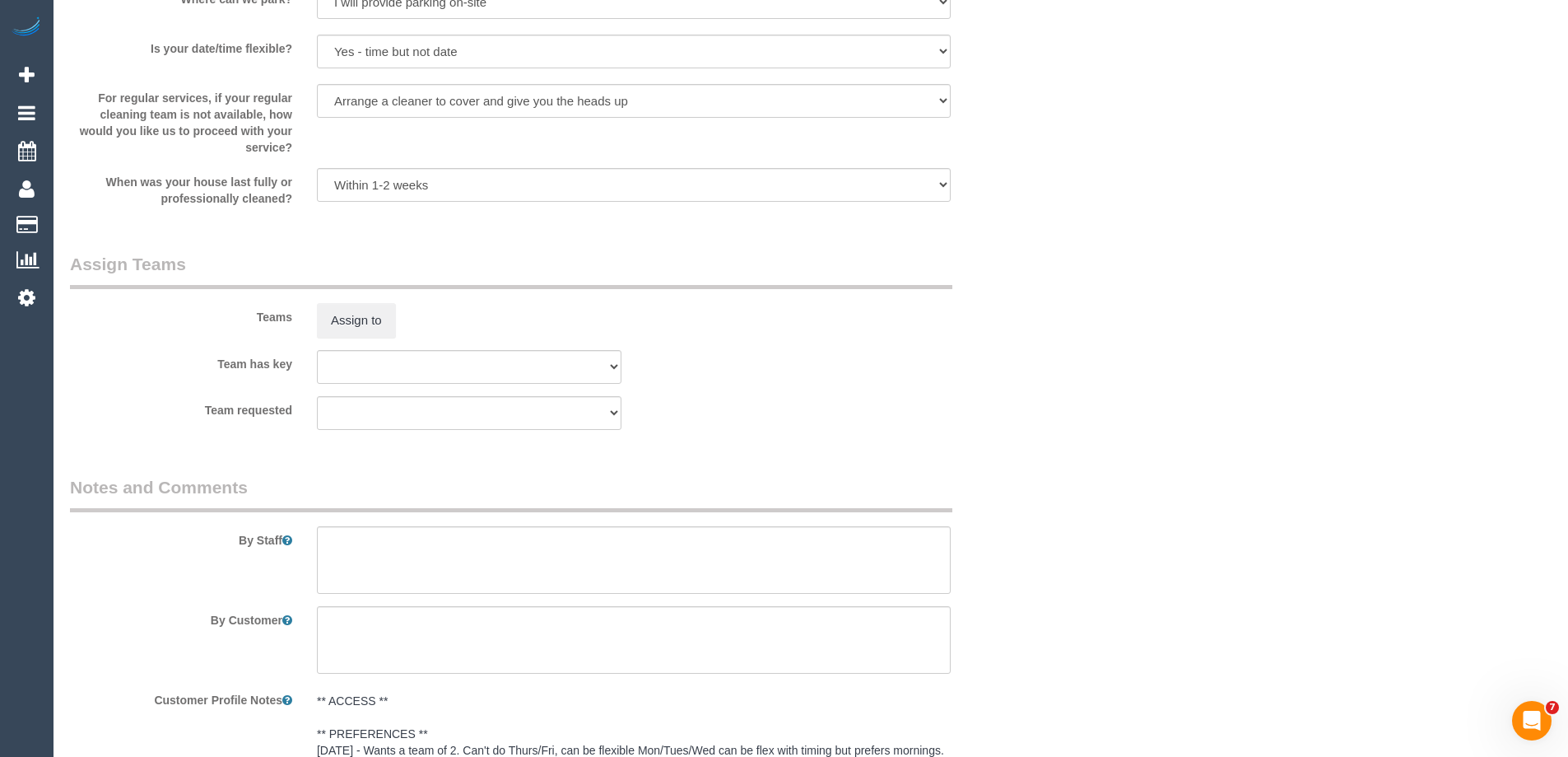
select select "spot27"
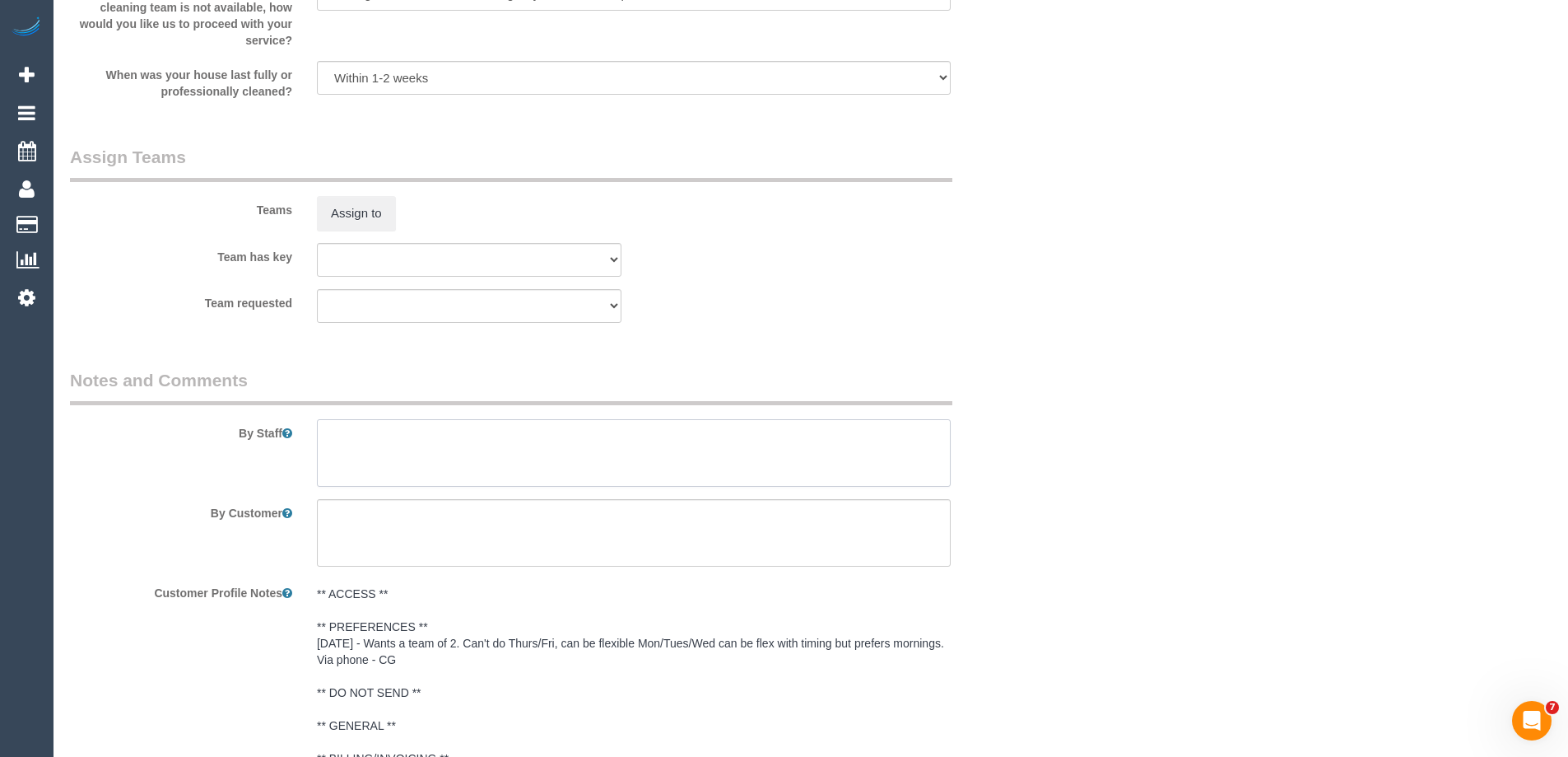
click at [345, 427] on textarea at bounding box center [634, 452] width 634 height 68
type textarea "Estimated time of 5-6 hrs"
click at [372, 212] on button "Assign to" at bounding box center [357, 214] width 79 height 35
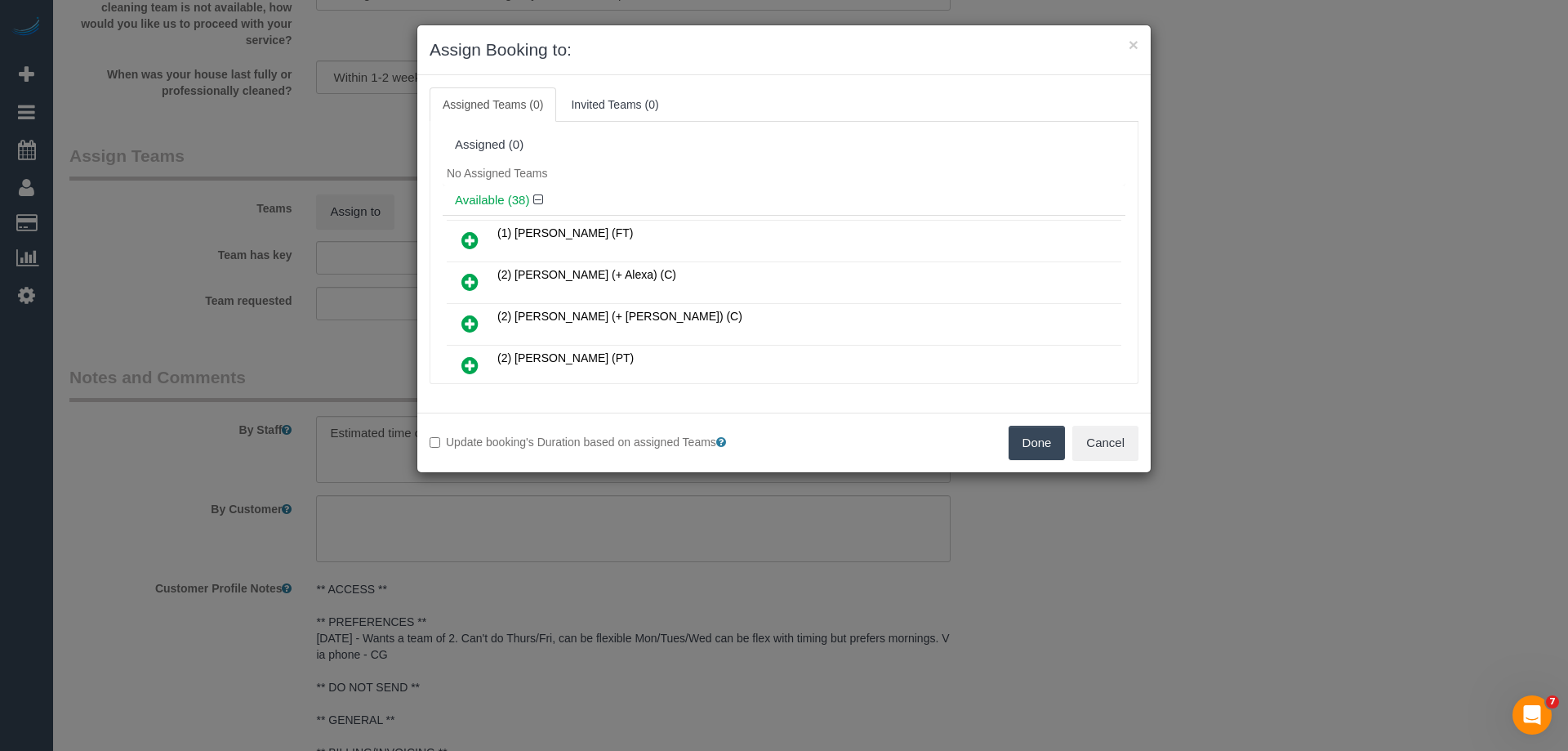
click at [463, 281] on icon at bounding box center [470, 282] width 17 height 19
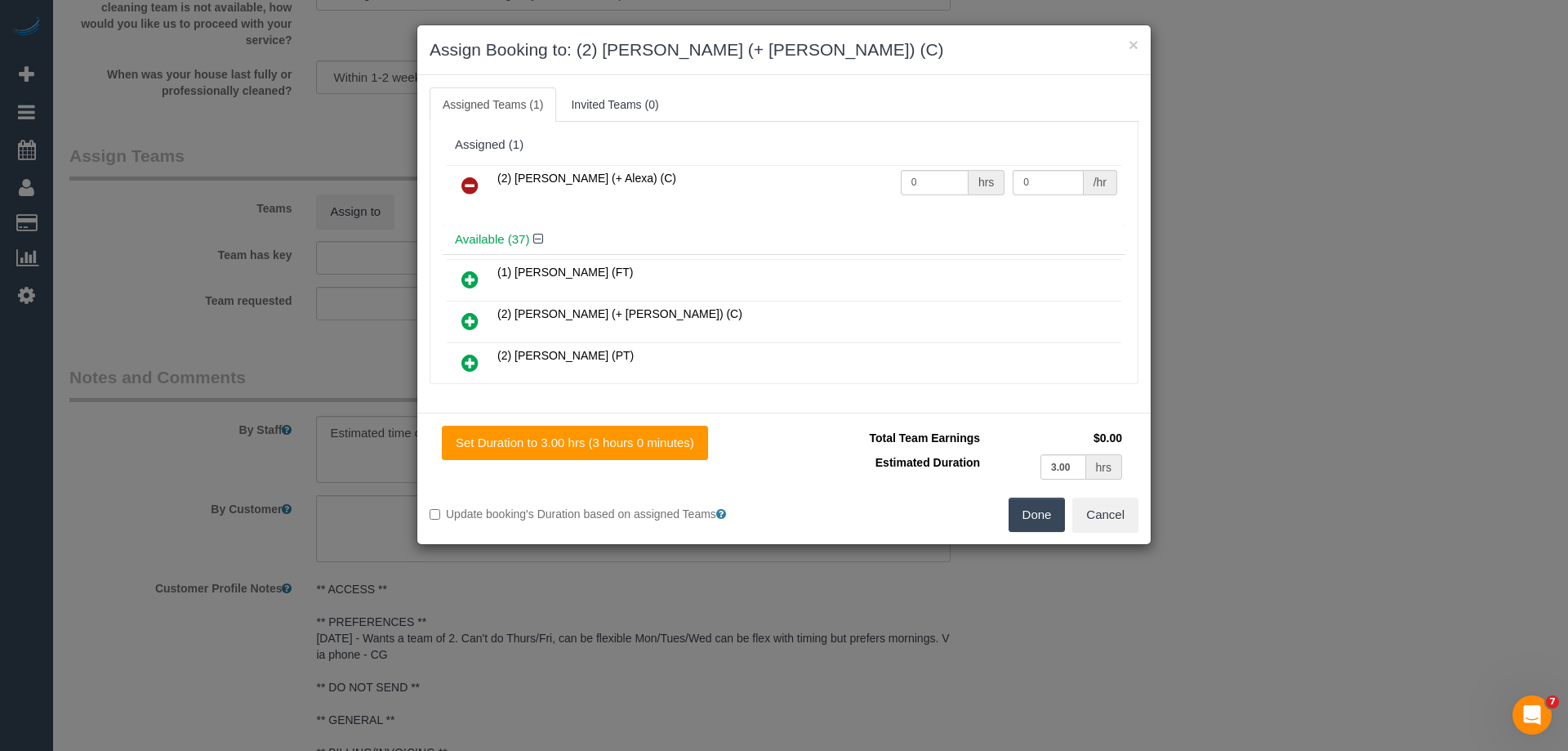
click at [474, 316] on icon at bounding box center [470, 320] width 17 height 19
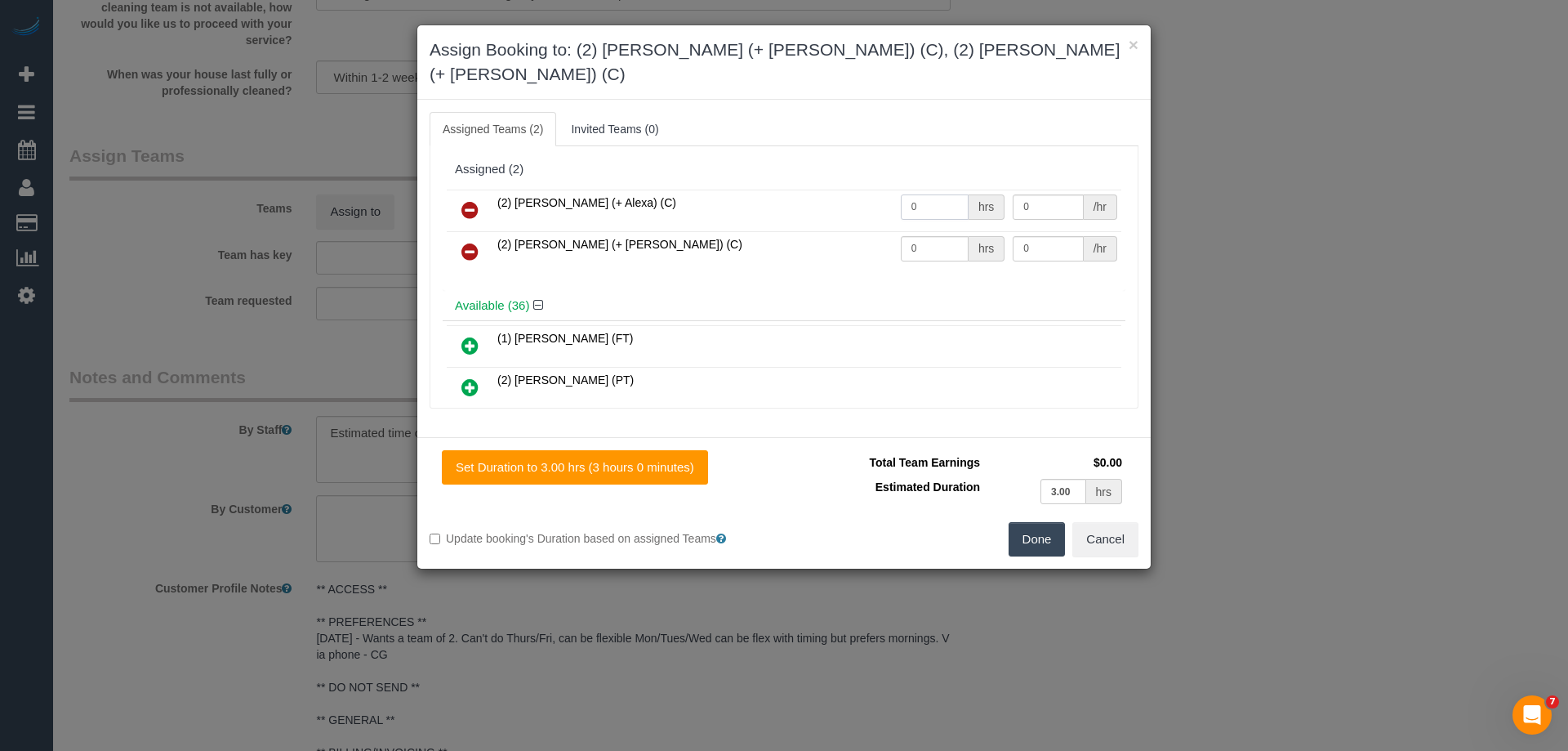
drag, startPoint x: 924, startPoint y: 184, endPoint x: 891, endPoint y: 207, distance: 40.2
click at [839, 190] on tr "(2) Alejandro (+ Alexa) (C) 0 hrs 0 /hr" at bounding box center [784, 210] width 674 height 41
type input "1"
click at [1033, 522] on button "Done" at bounding box center [1038, 539] width 58 height 35
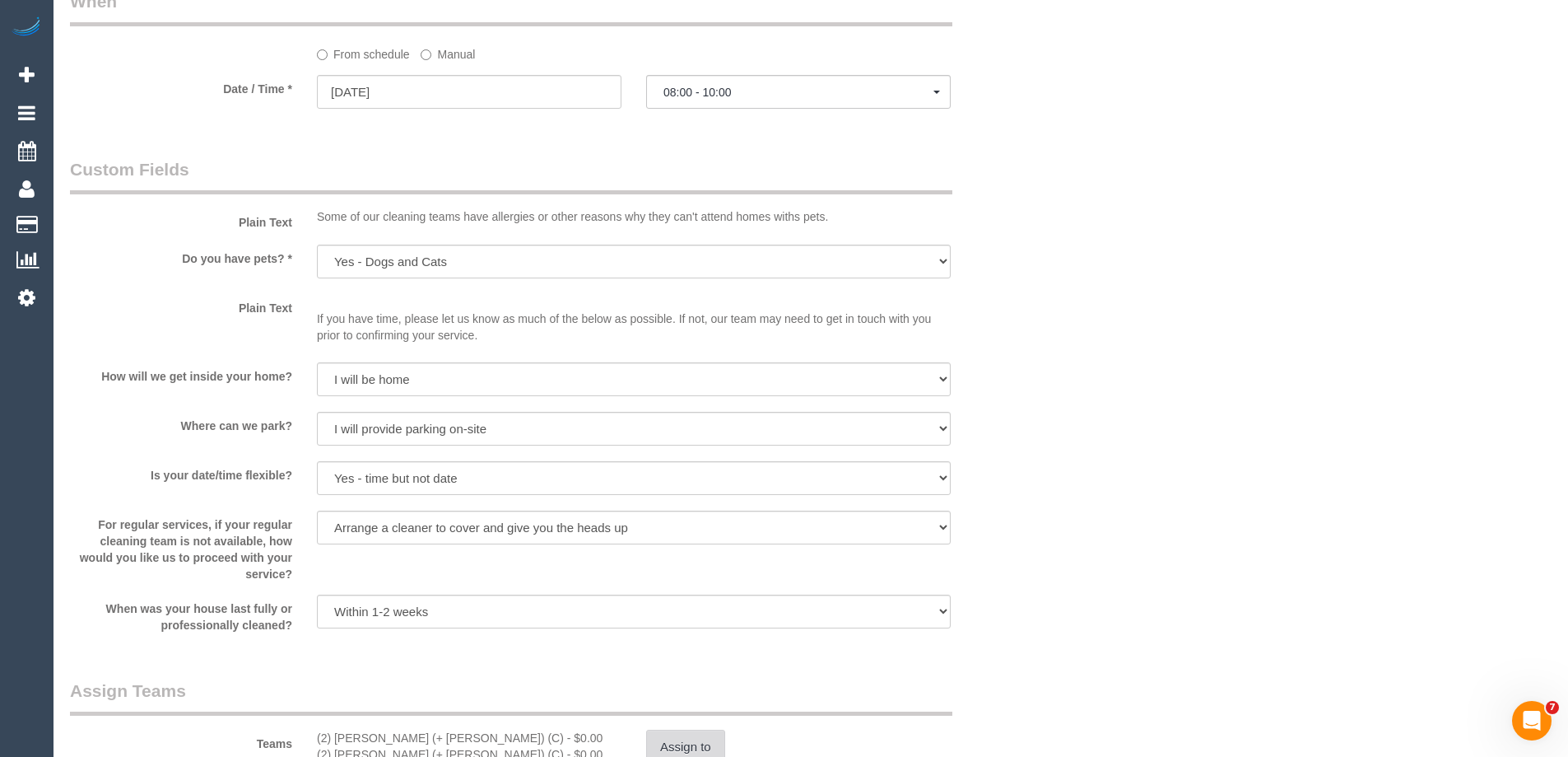
scroll to position [2140, 0]
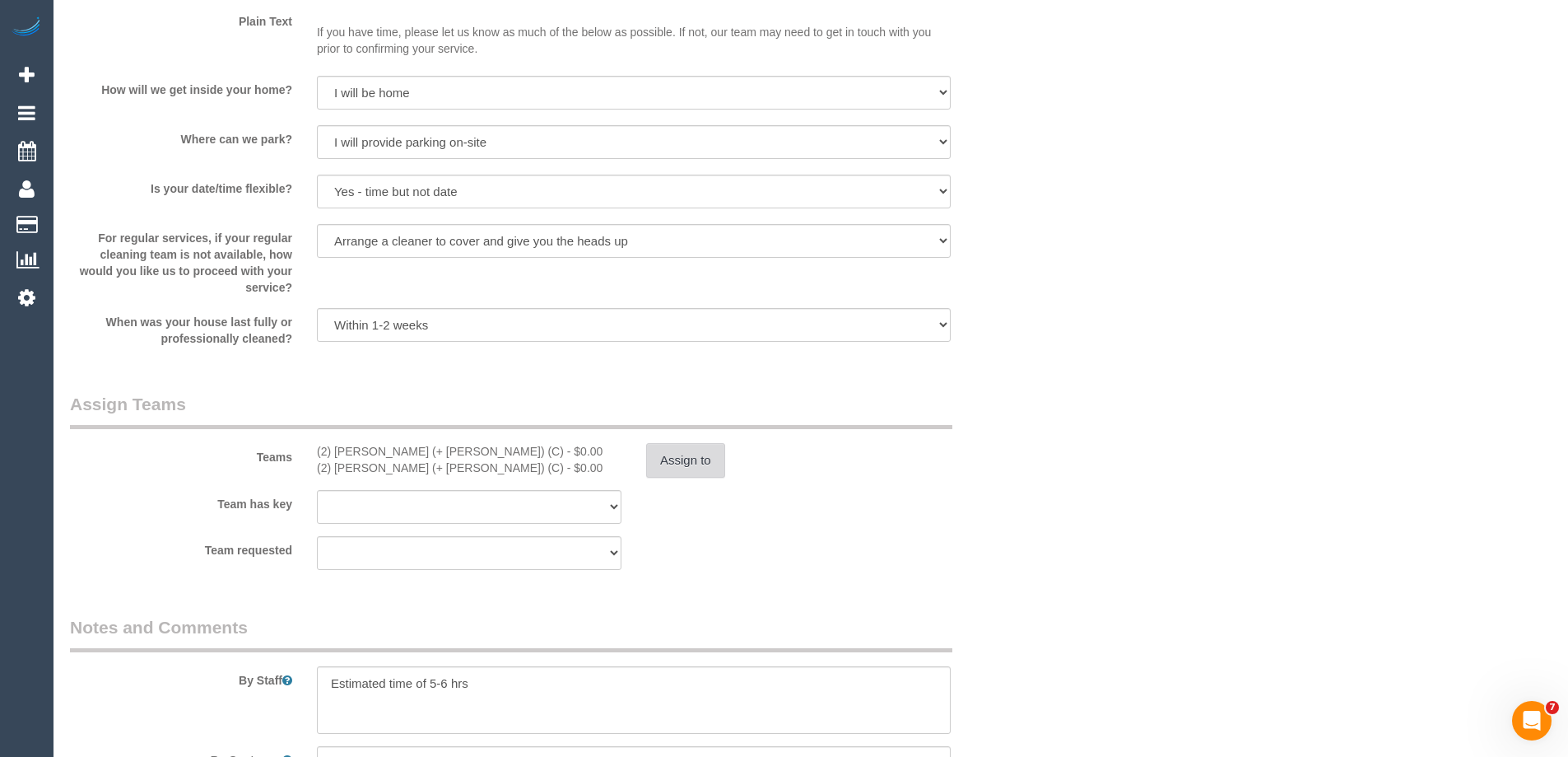
drag, startPoint x: 719, startPoint y: 473, endPoint x: 710, endPoint y: 464, distance: 12.7
click at [710, 464] on button "Assign to" at bounding box center [685, 460] width 79 height 35
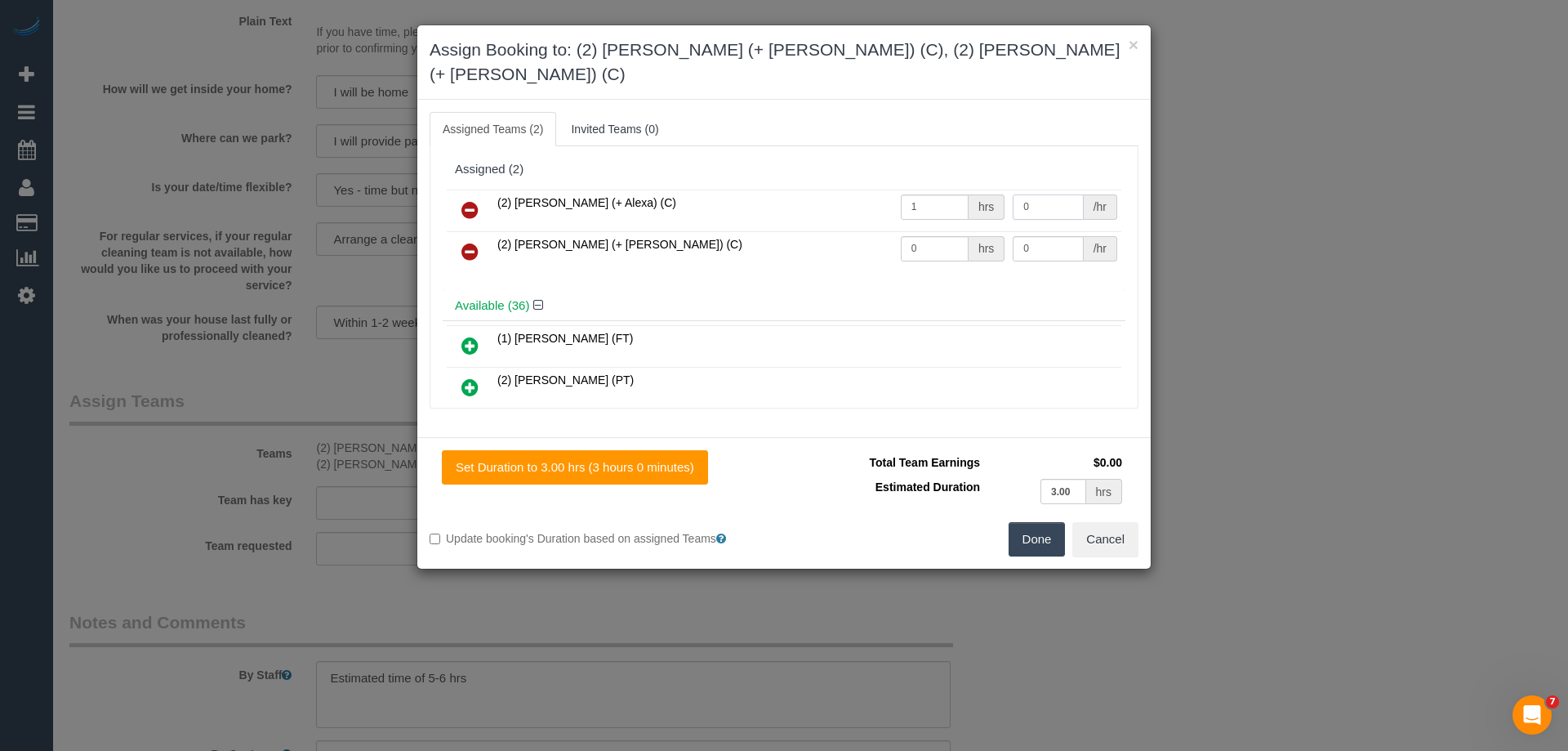
drag, startPoint x: 1051, startPoint y: 187, endPoint x: 946, endPoint y: 175, distance: 105.7
click at [946, 190] on tr "(2) Alejandro (+ Alexa) (C) 1 hrs 0 /hr" at bounding box center [784, 210] width 674 height 41
type input "97.5"
drag, startPoint x: 927, startPoint y: 222, endPoint x: 866, endPoint y: 218, distance: 61.1
click at [866, 231] on tr "(2) Alexa (+ Alejandro) (C) 0 hrs 0 /hr" at bounding box center [784, 251] width 674 height 41
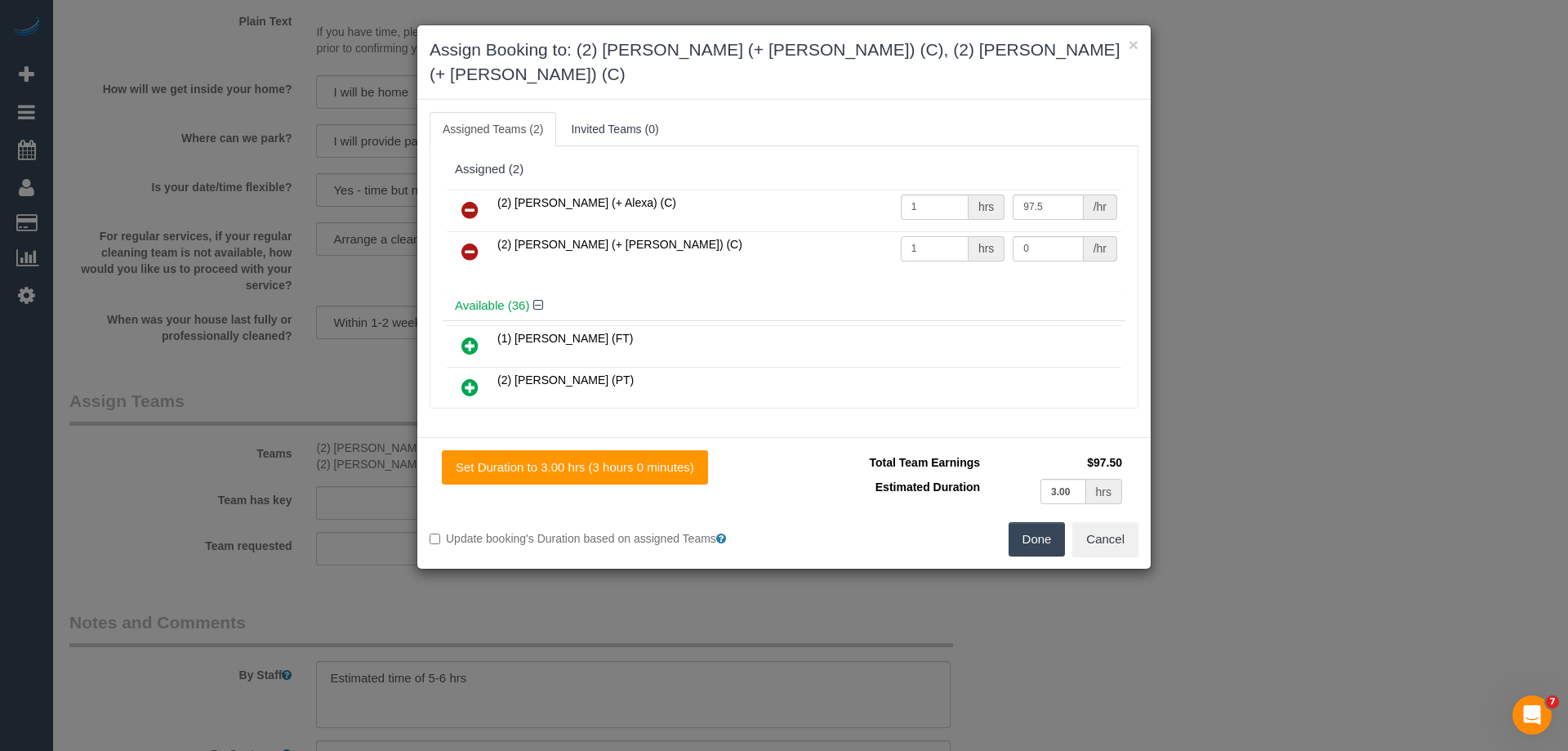
type input "1"
drag, startPoint x: 1004, startPoint y: 218, endPoint x: 932, endPoint y: 216, distance: 72.0
click at [932, 231] on tr "(2) Alexa (+ Alejandro) (C) 1 hrs 0 /hr" at bounding box center [784, 251] width 674 height 41
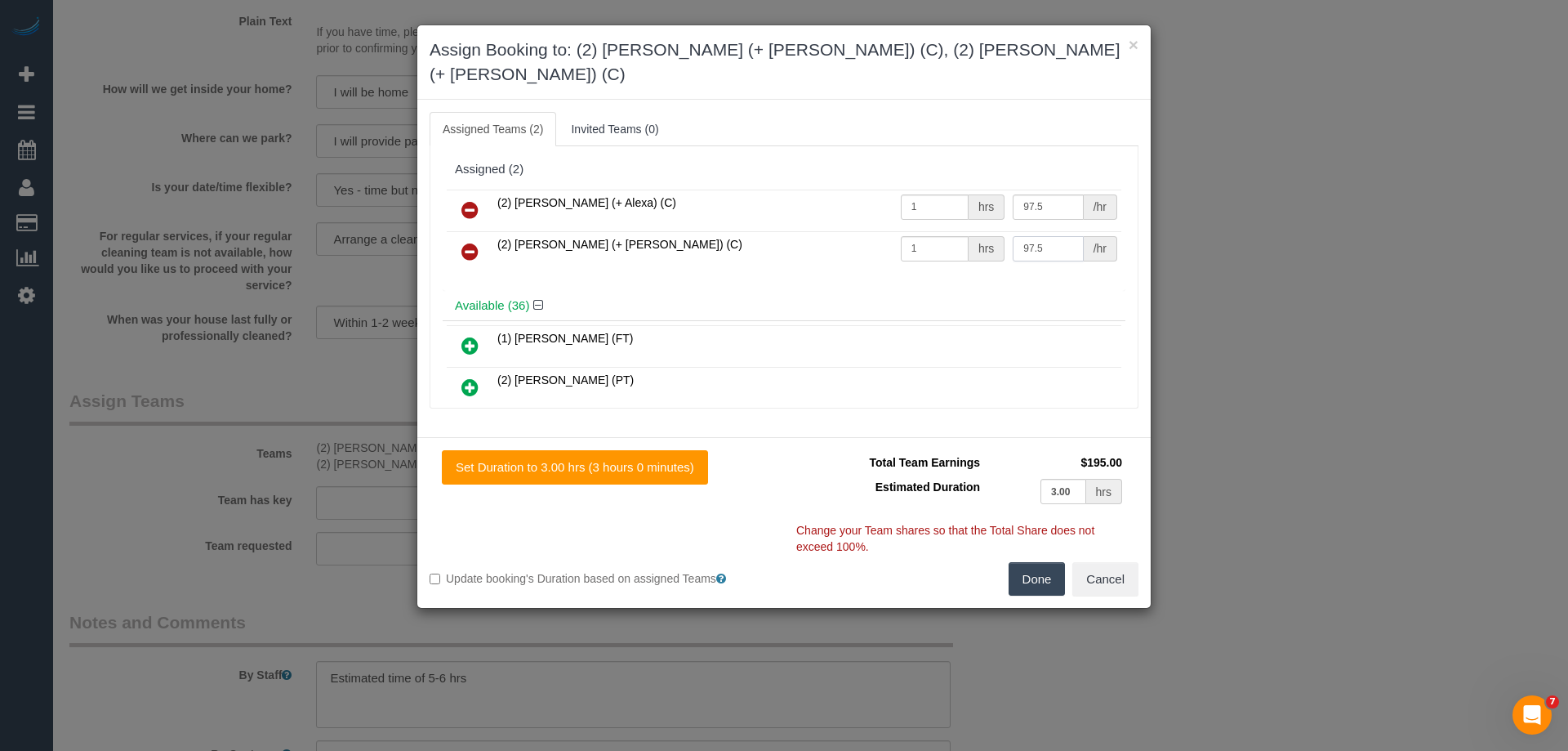
type input "97.5"
click at [1037, 562] on button "Done" at bounding box center [1038, 579] width 58 height 35
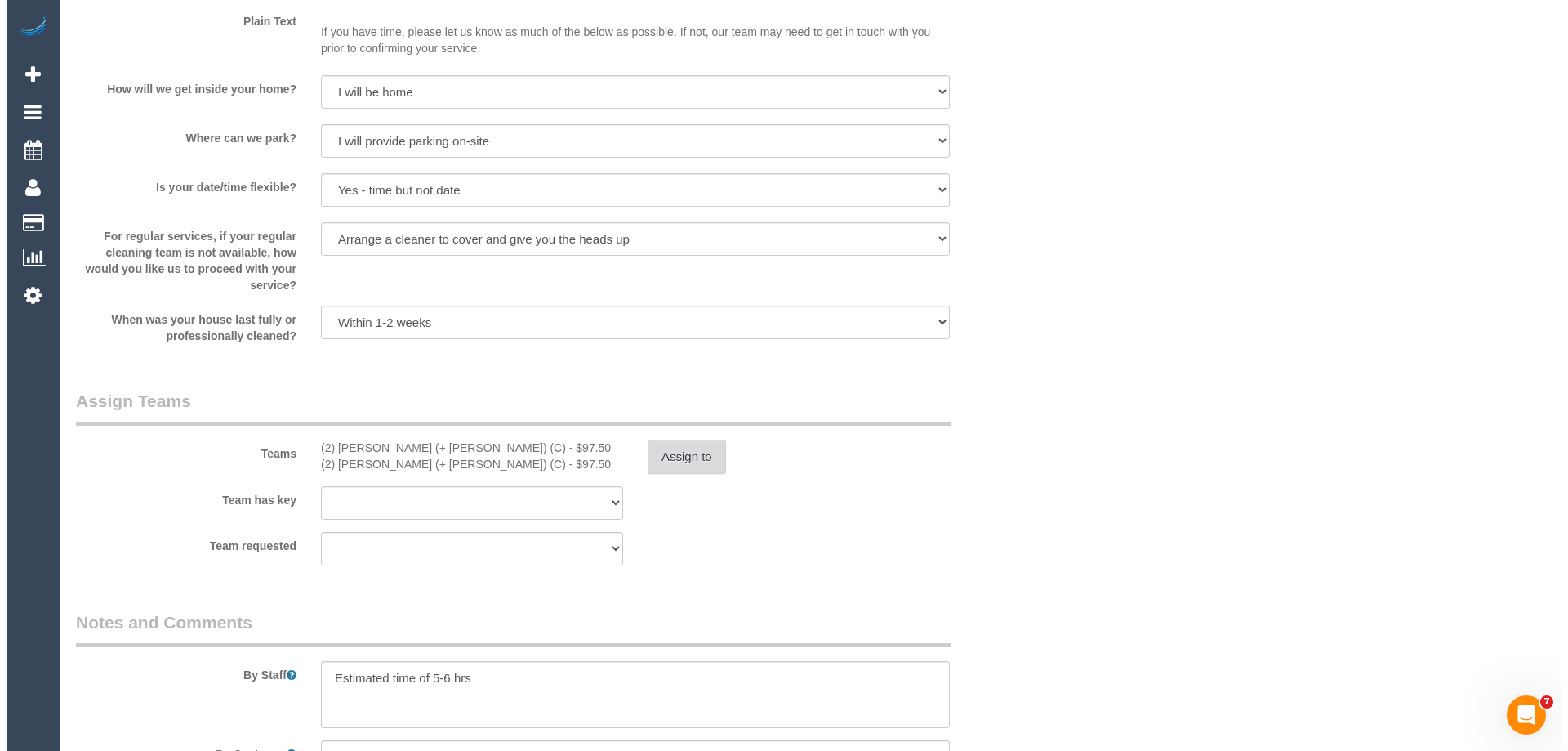
scroll to position [0, 0]
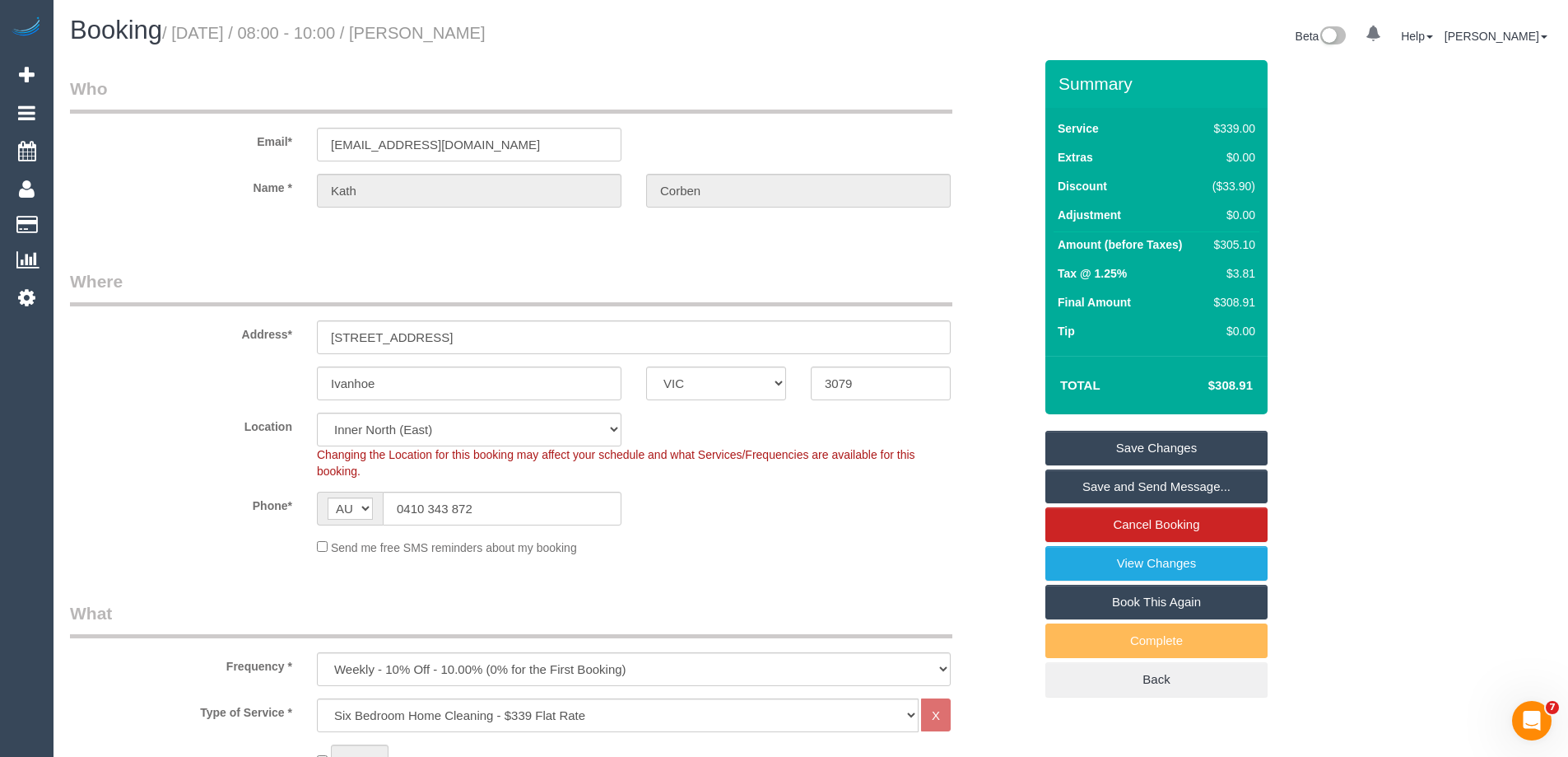
drag, startPoint x: 525, startPoint y: 35, endPoint x: 436, endPoint y: 31, distance: 89.1
click at [436, 31] on h1 "Booking / October 20, 2025 / 08:00 - 10:00 / Kath Corben" at bounding box center [434, 30] width 729 height 28
copy small "Kath Corben"
click at [1095, 485] on link "Save and Send Message..." at bounding box center [1156, 486] width 222 height 35
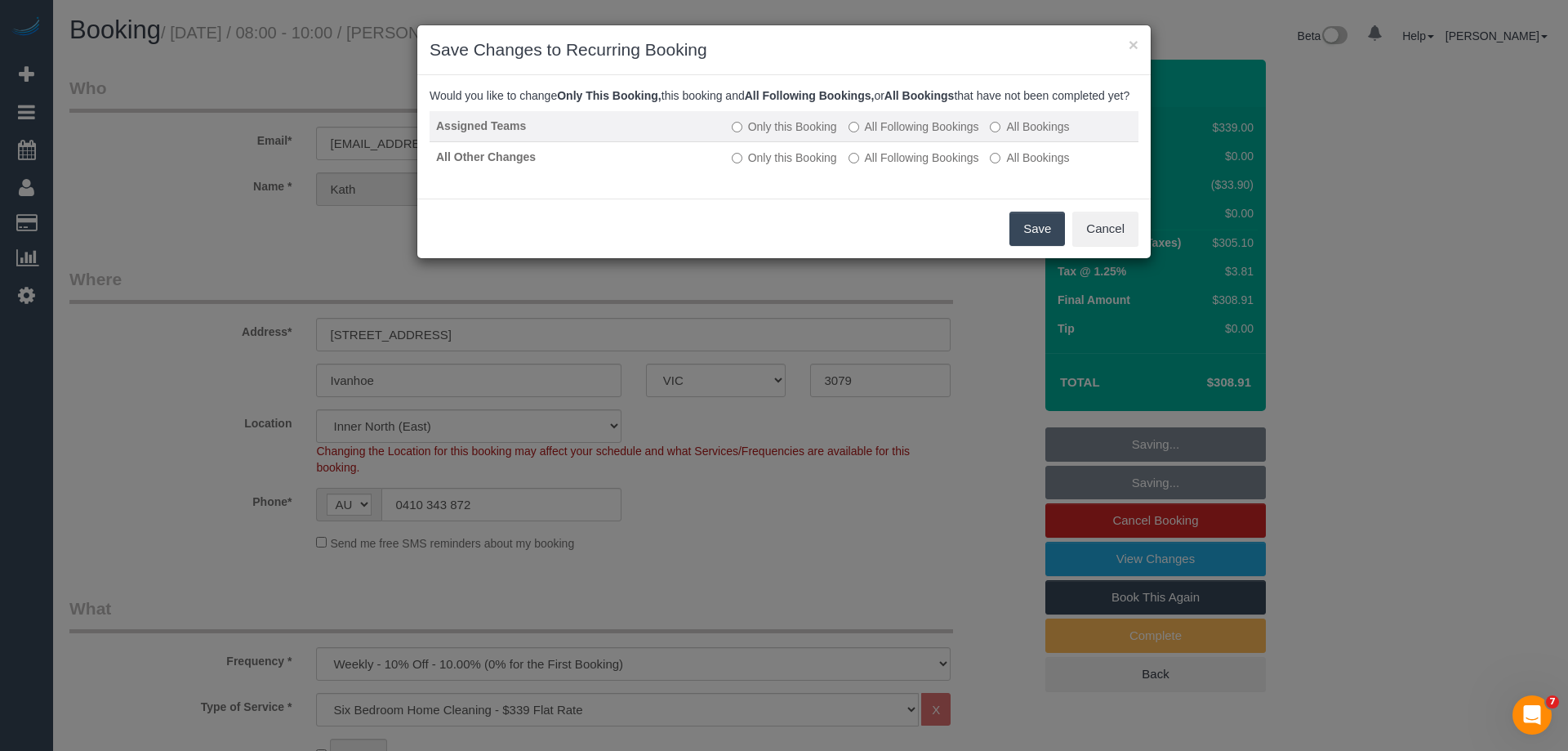
click at [887, 135] on label "All Following Bookings" at bounding box center [914, 126] width 130 height 16
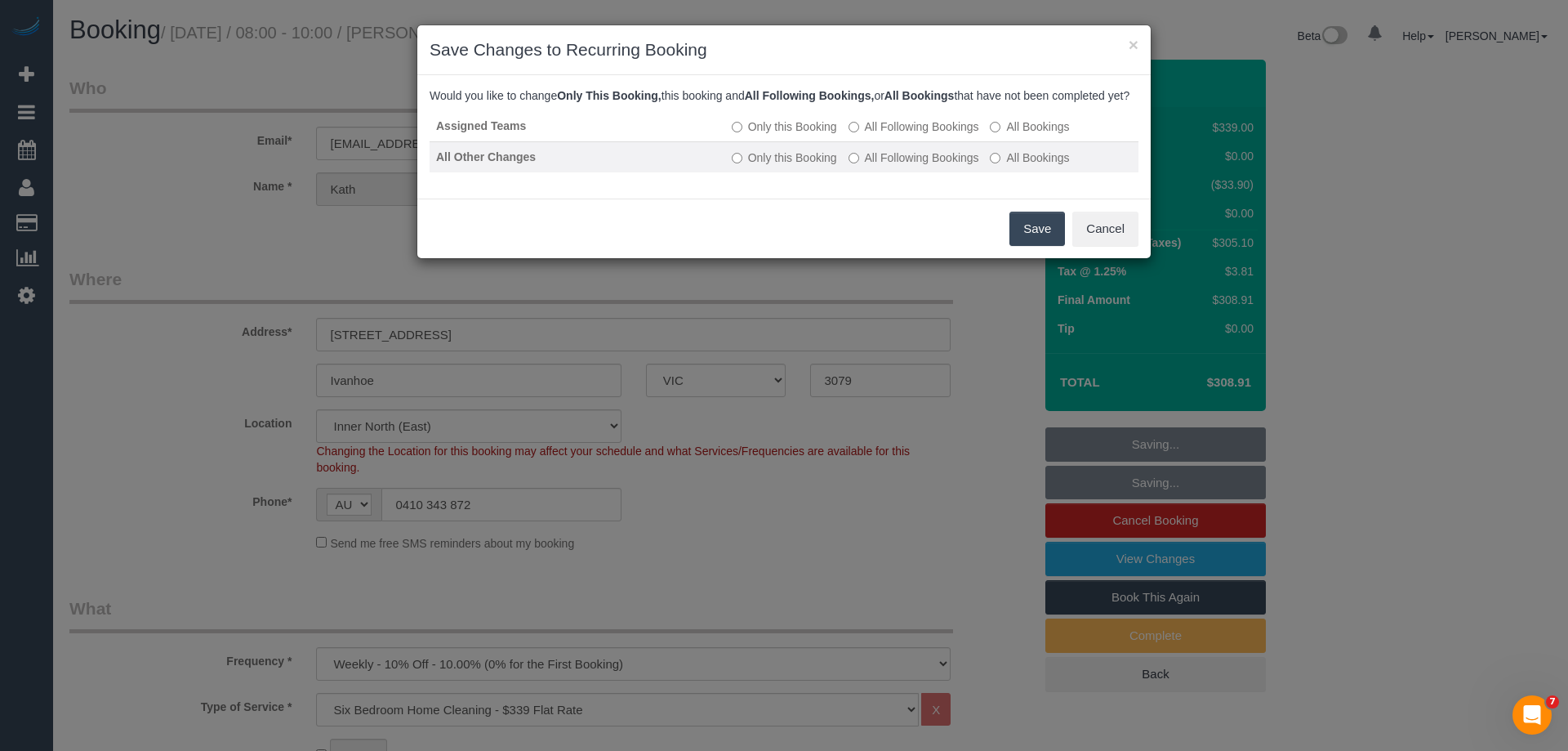
click at [881, 166] on label "All Following Bookings" at bounding box center [914, 157] width 130 height 16
click at [1041, 246] on button "Save" at bounding box center [1038, 229] width 56 height 35
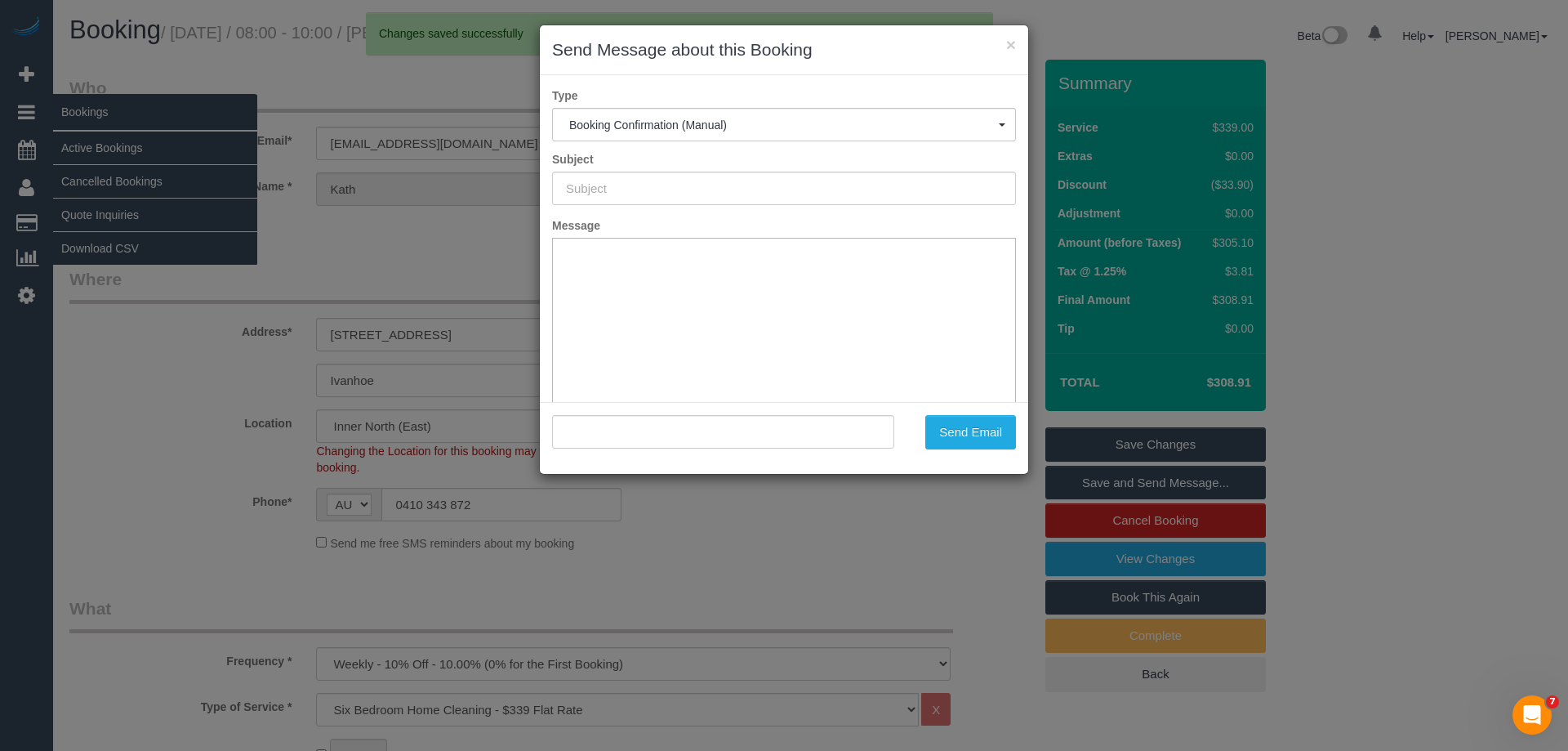
type input "Booking Confirmed"
type input ""Kath Corben" <kath67@gmail.com>"
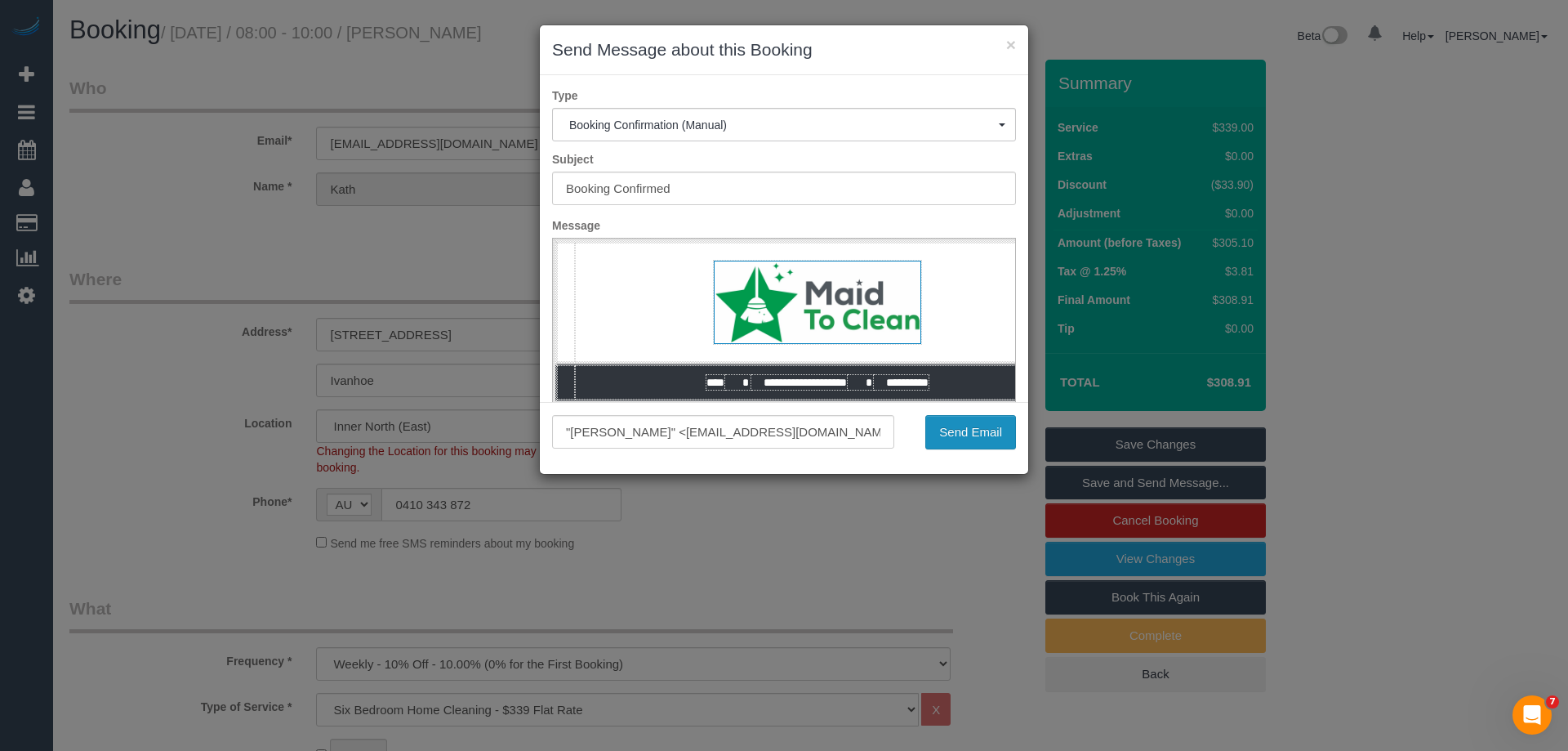
click at [976, 418] on button "Send Email" at bounding box center [971, 433] width 91 height 35
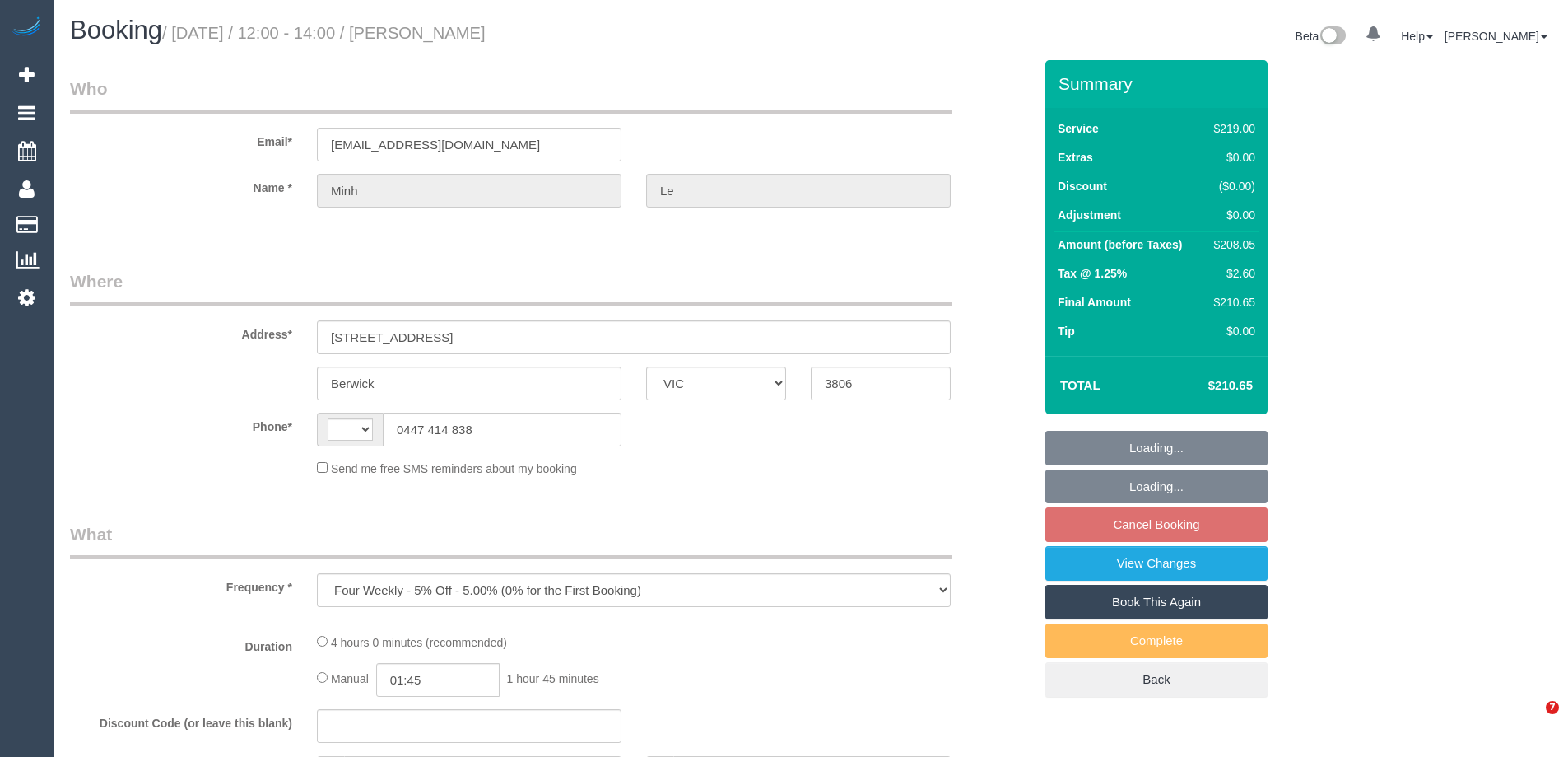
select select "VIC"
select select "string:stripe-pm_1NzZ752GScqysDRV1EAyjGRG"
select select "number:29"
select select "number:14"
select select "number:19"
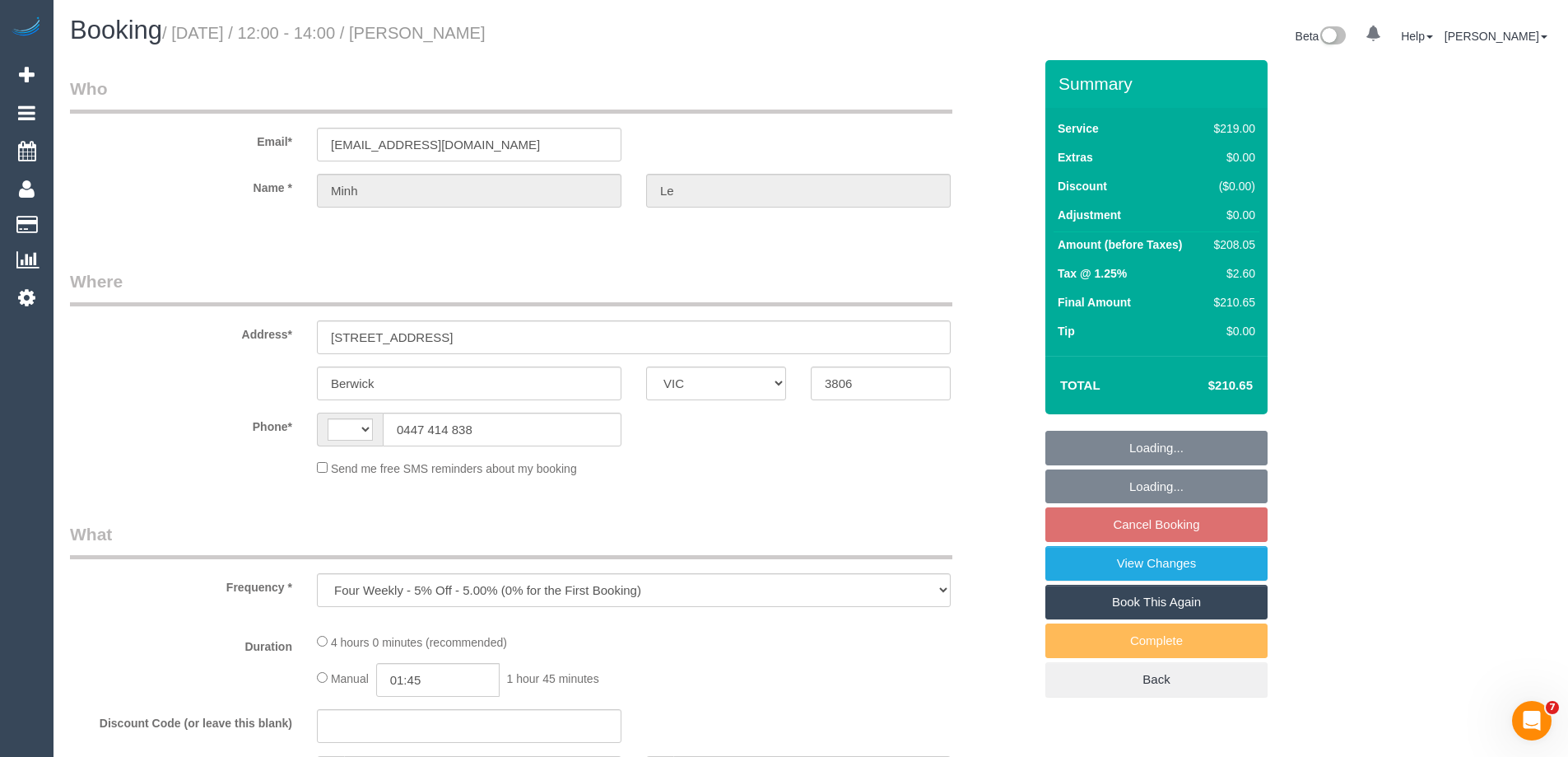
select select "number:22"
select select "number:34"
select select "number:13"
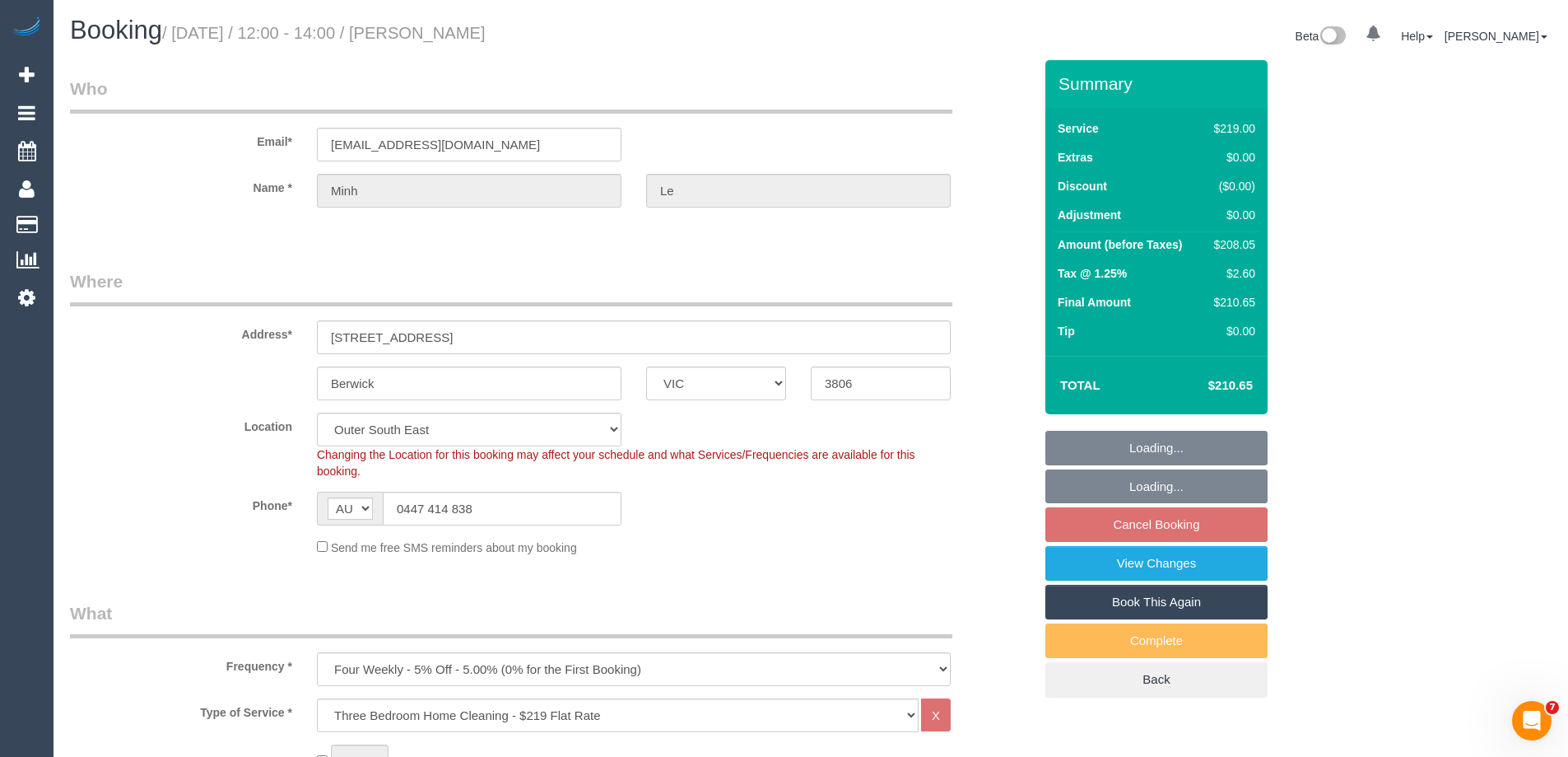
select select "string:AU"
select select "object:1117"
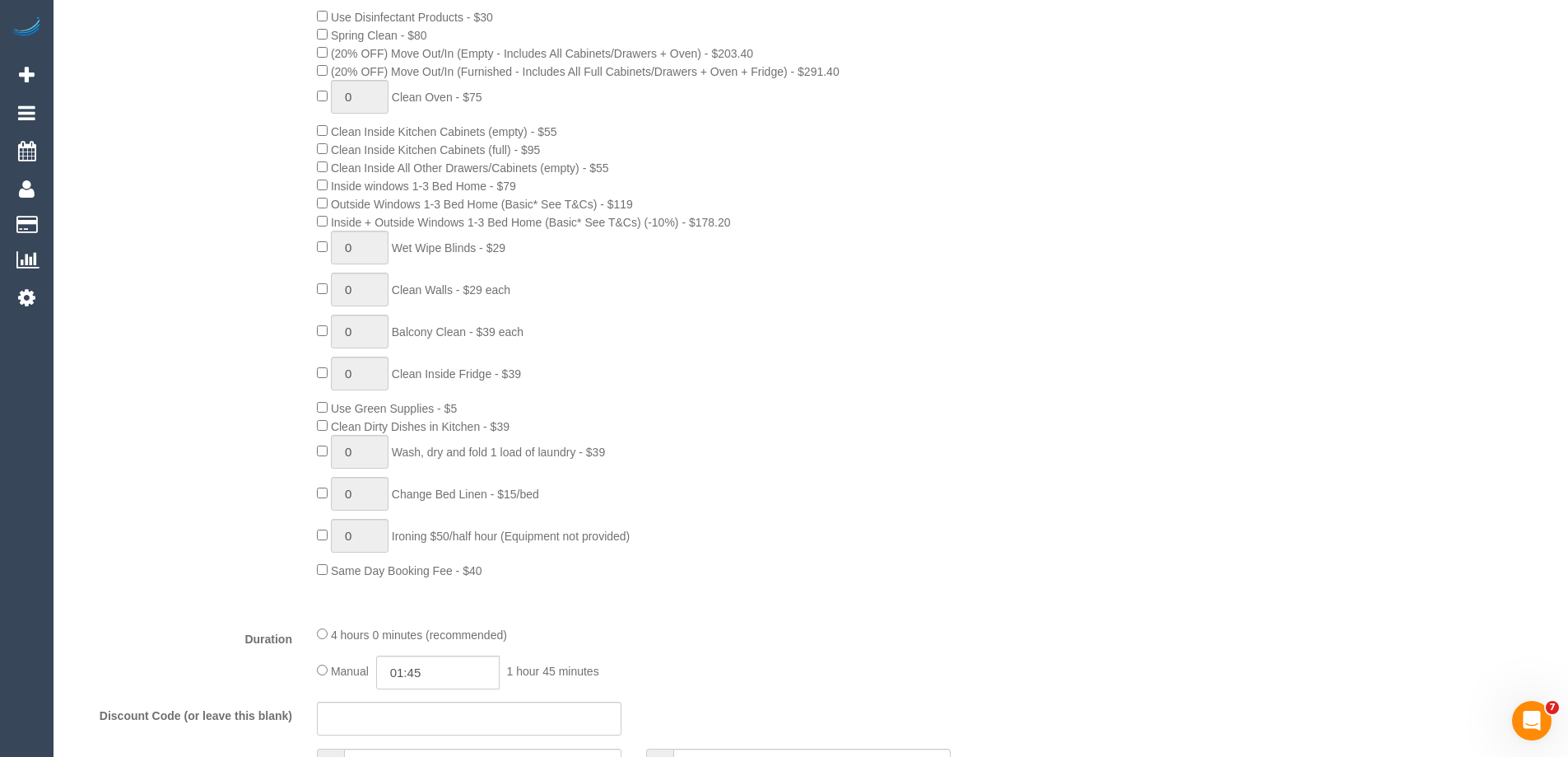
scroll to position [1152, 0]
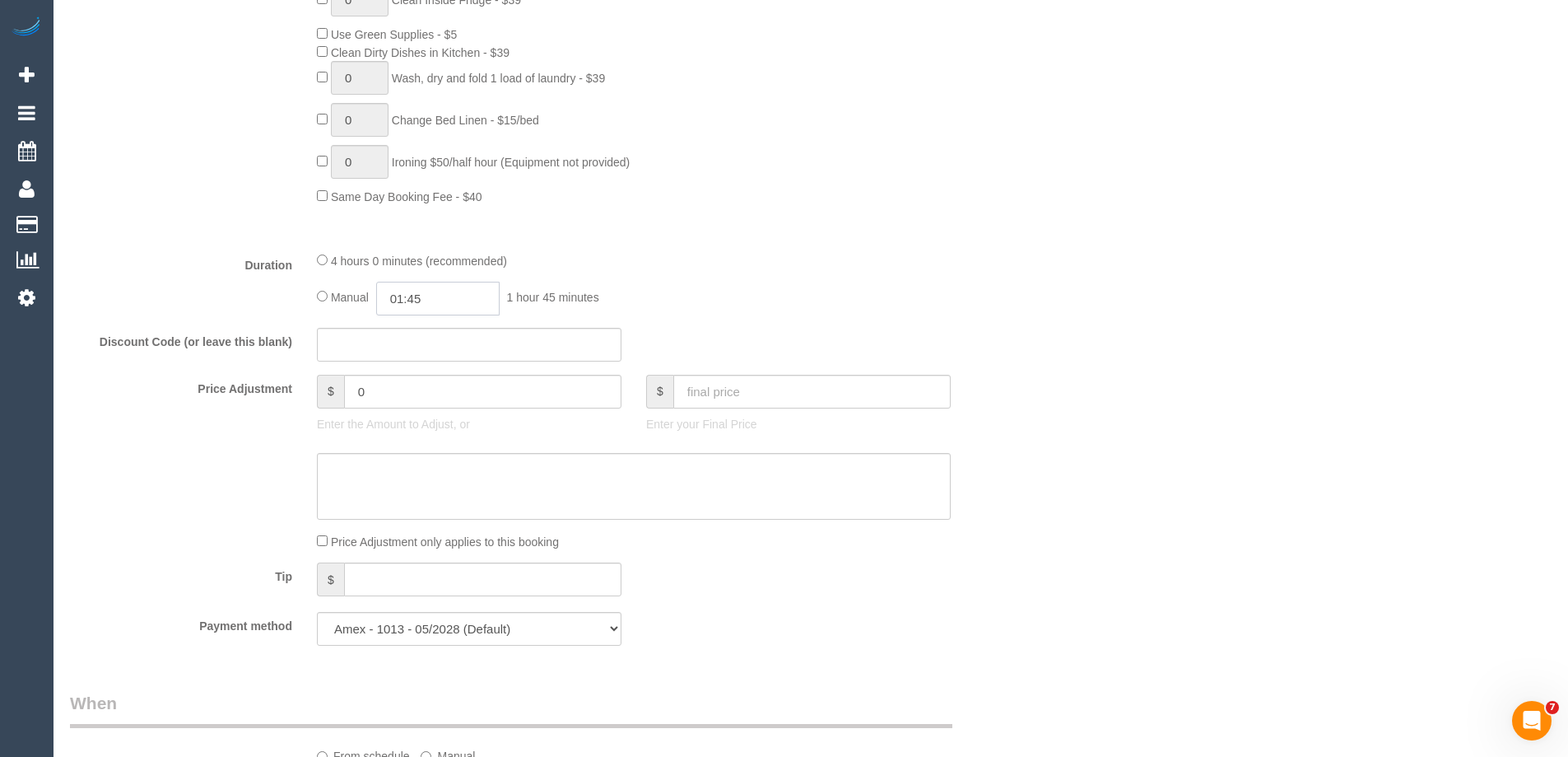
click at [429, 295] on input "01:45" at bounding box center [438, 298] width 124 height 34
type input "03:30"
click at [415, 415] on li "03:30" at bounding box center [420, 411] width 73 height 21
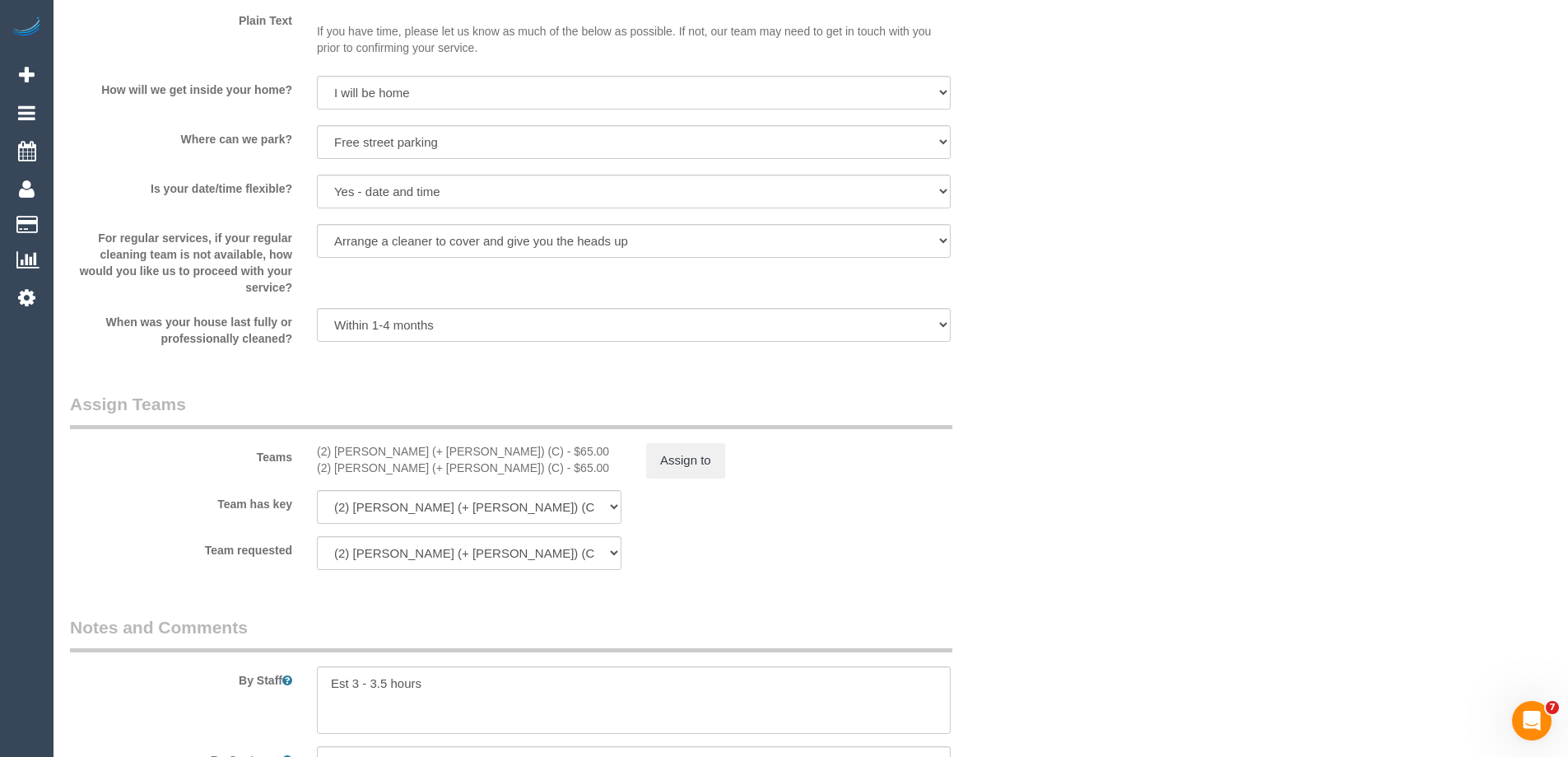
scroll to position [2387, 0]
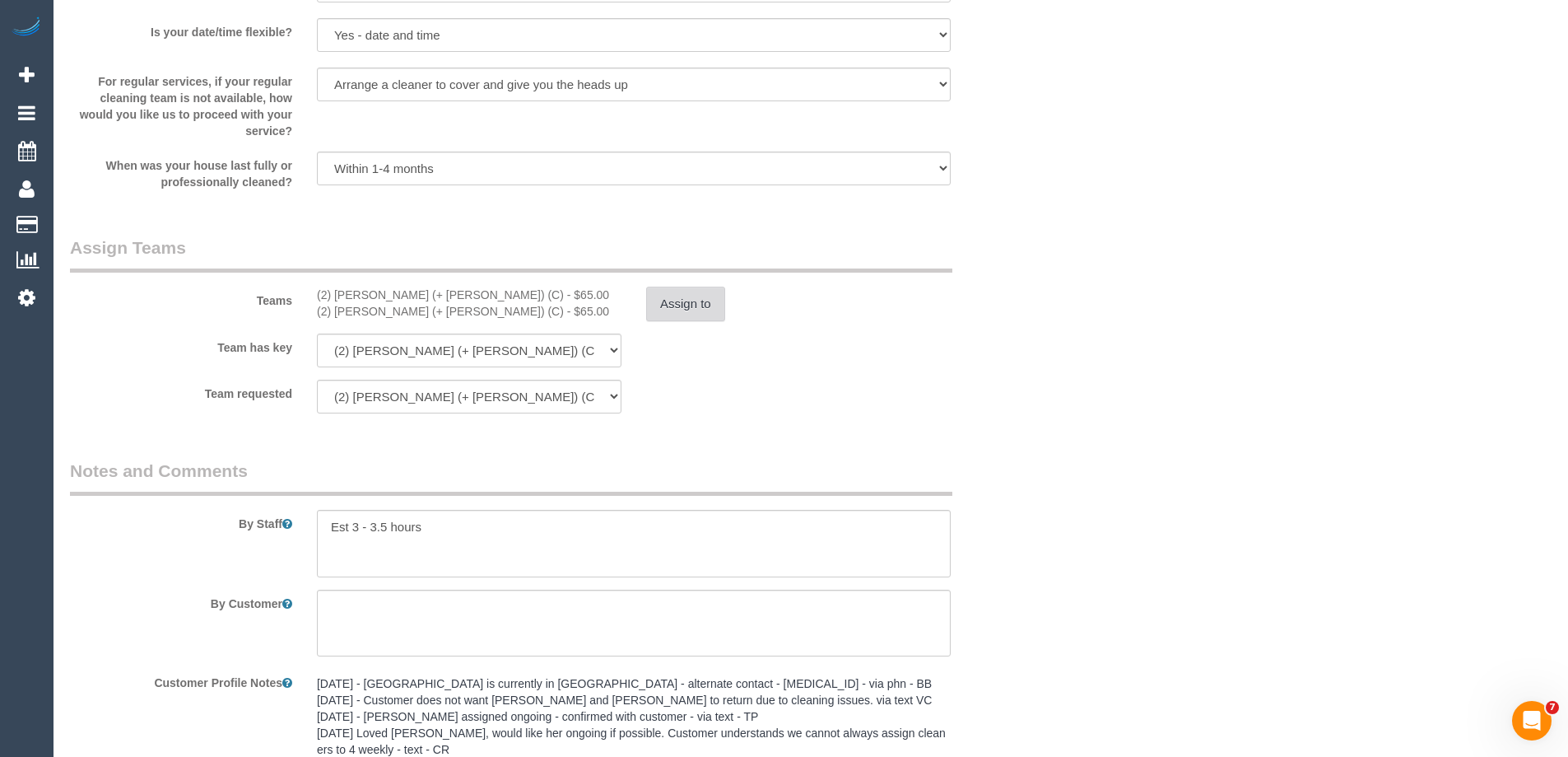
click at [708, 310] on button "Assign to" at bounding box center [685, 304] width 79 height 35
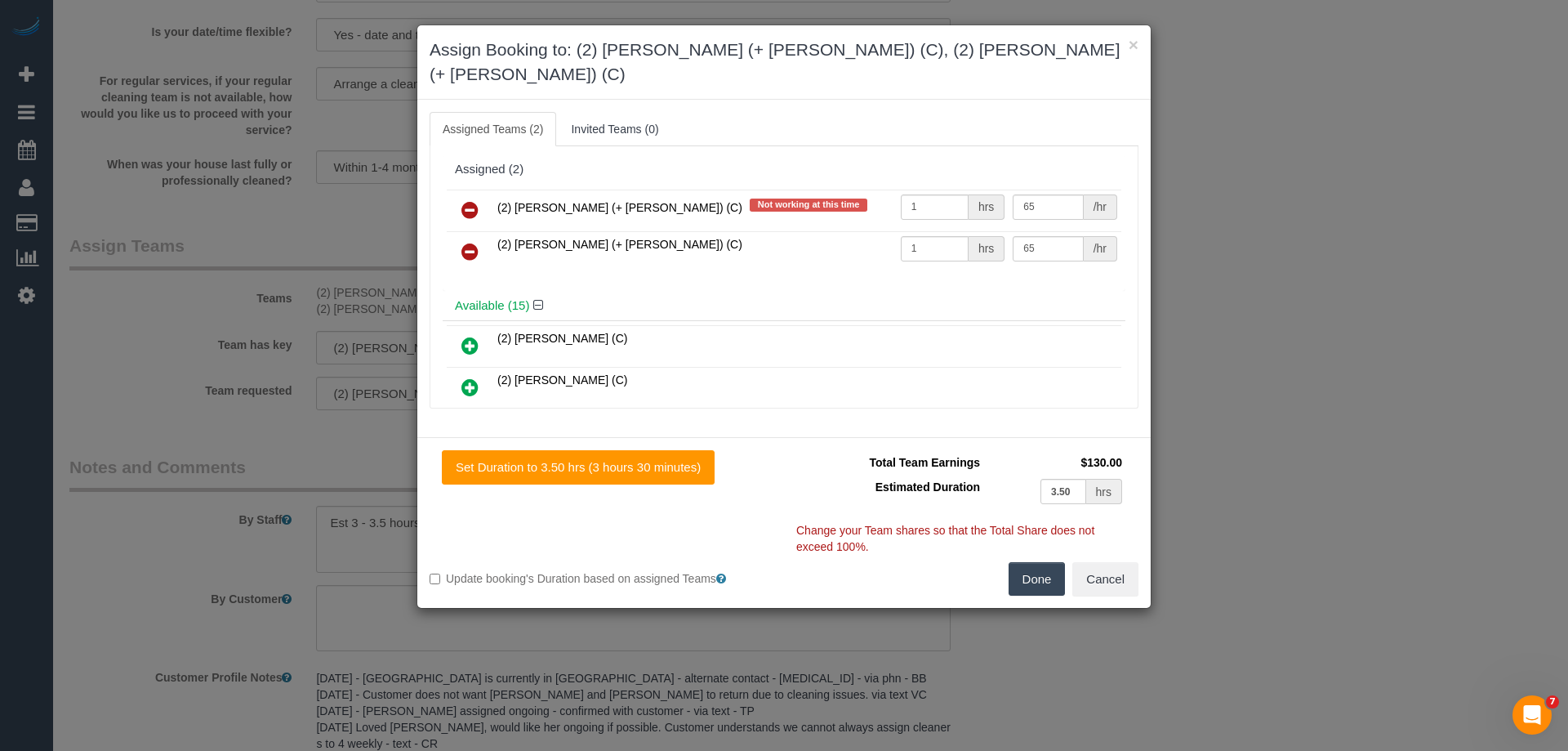
click at [461, 195] on link at bounding box center [470, 211] width 38 height 33
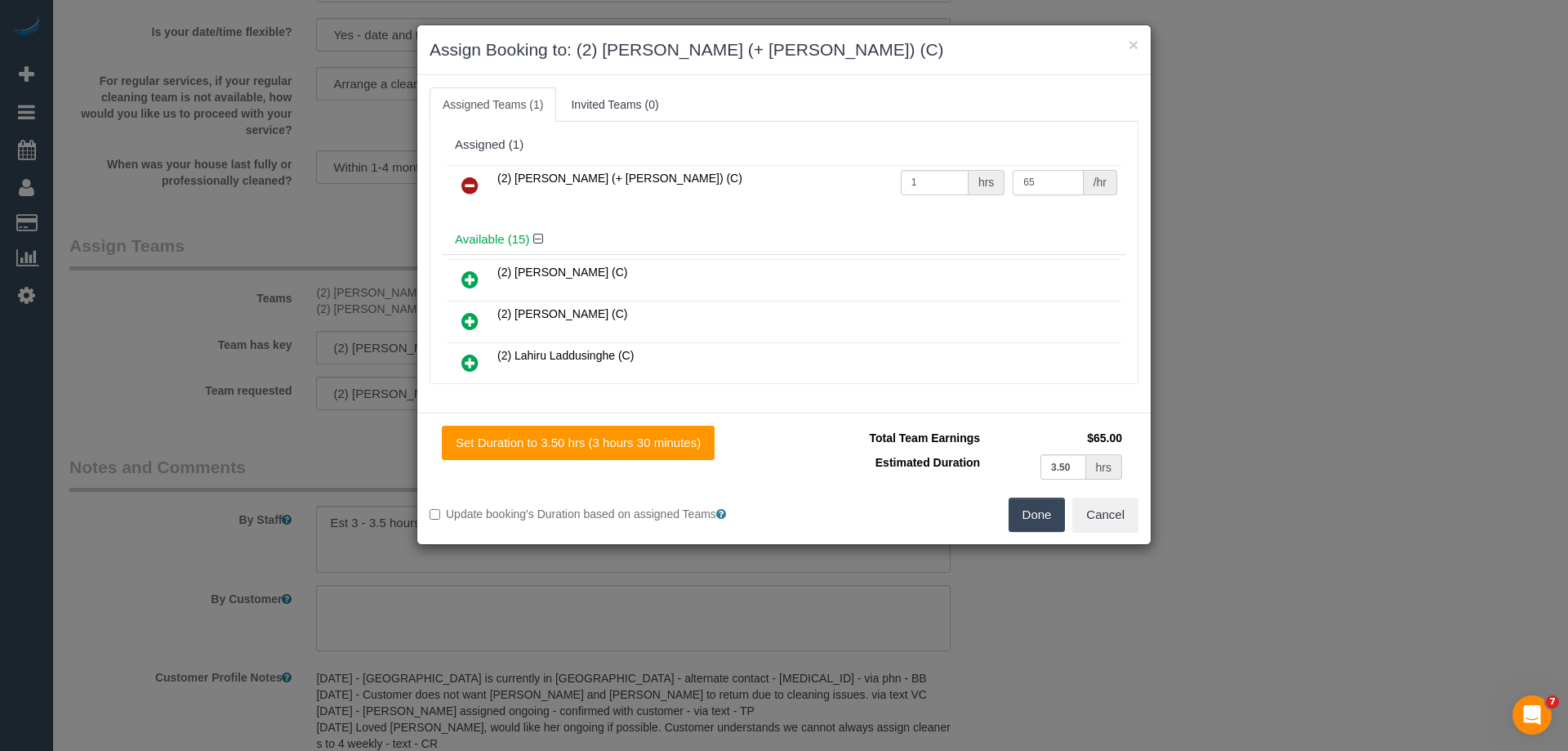
drag, startPoint x: 1041, startPoint y: 184, endPoint x: 971, endPoint y: 183, distance: 70.0
click at [971, 183] on tr "(2) [PERSON_NAME] (+ [PERSON_NAME]) (C) 1 hrs 65 /hr" at bounding box center [784, 185] width 674 height 41
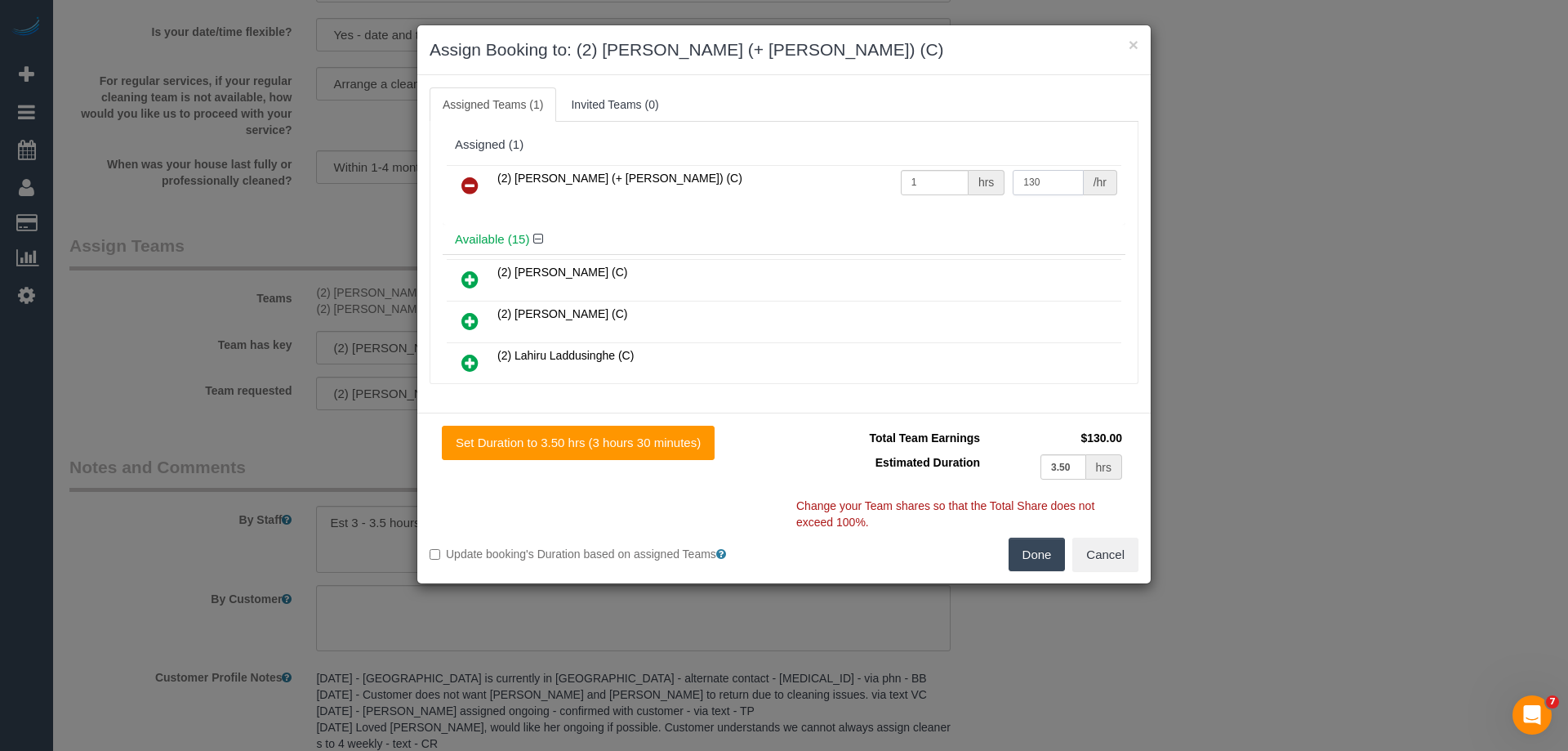
type input "130"
click at [1036, 548] on button "Done" at bounding box center [1038, 554] width 58 height 35
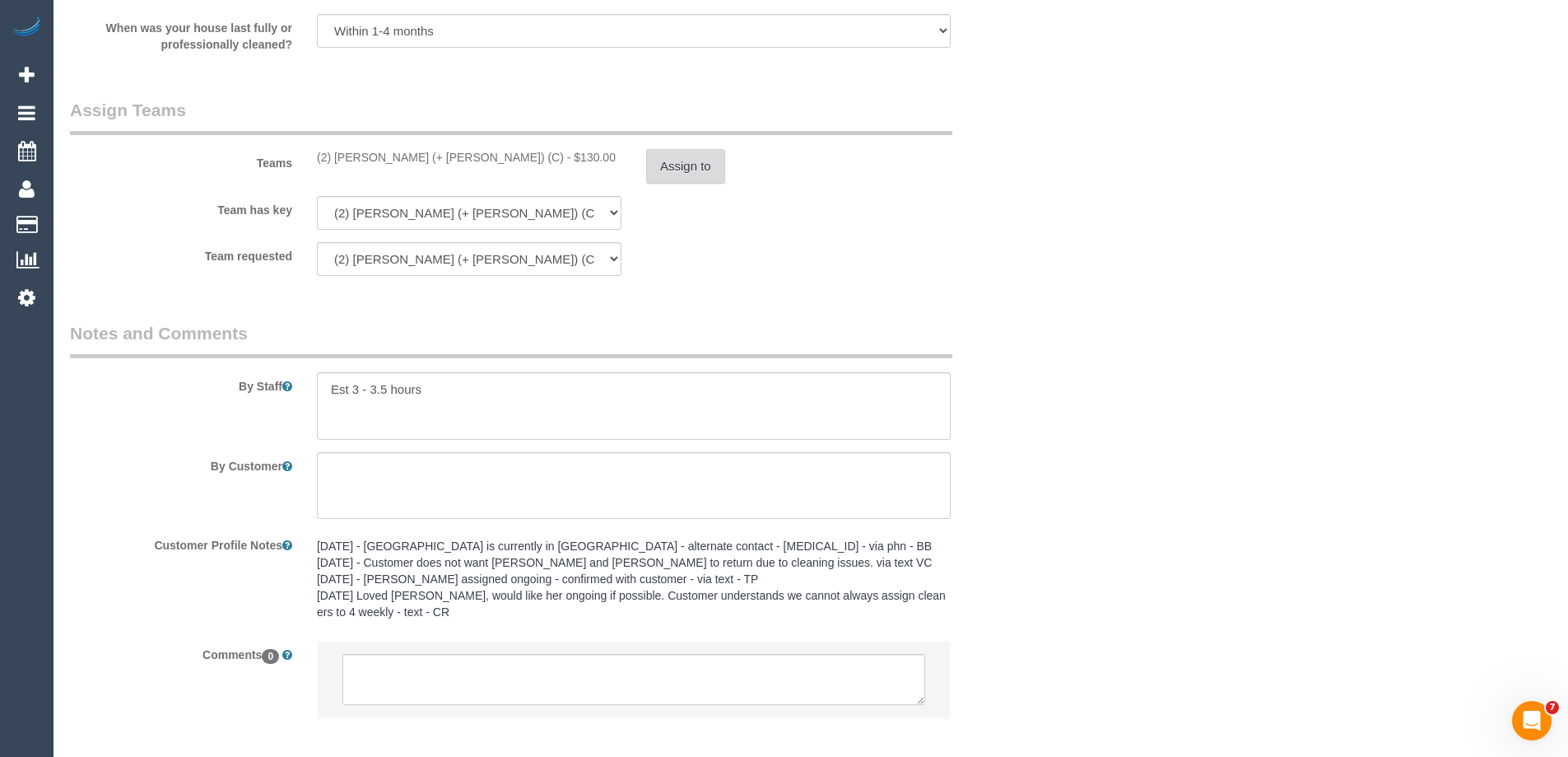
scroll to position [2606, 0]
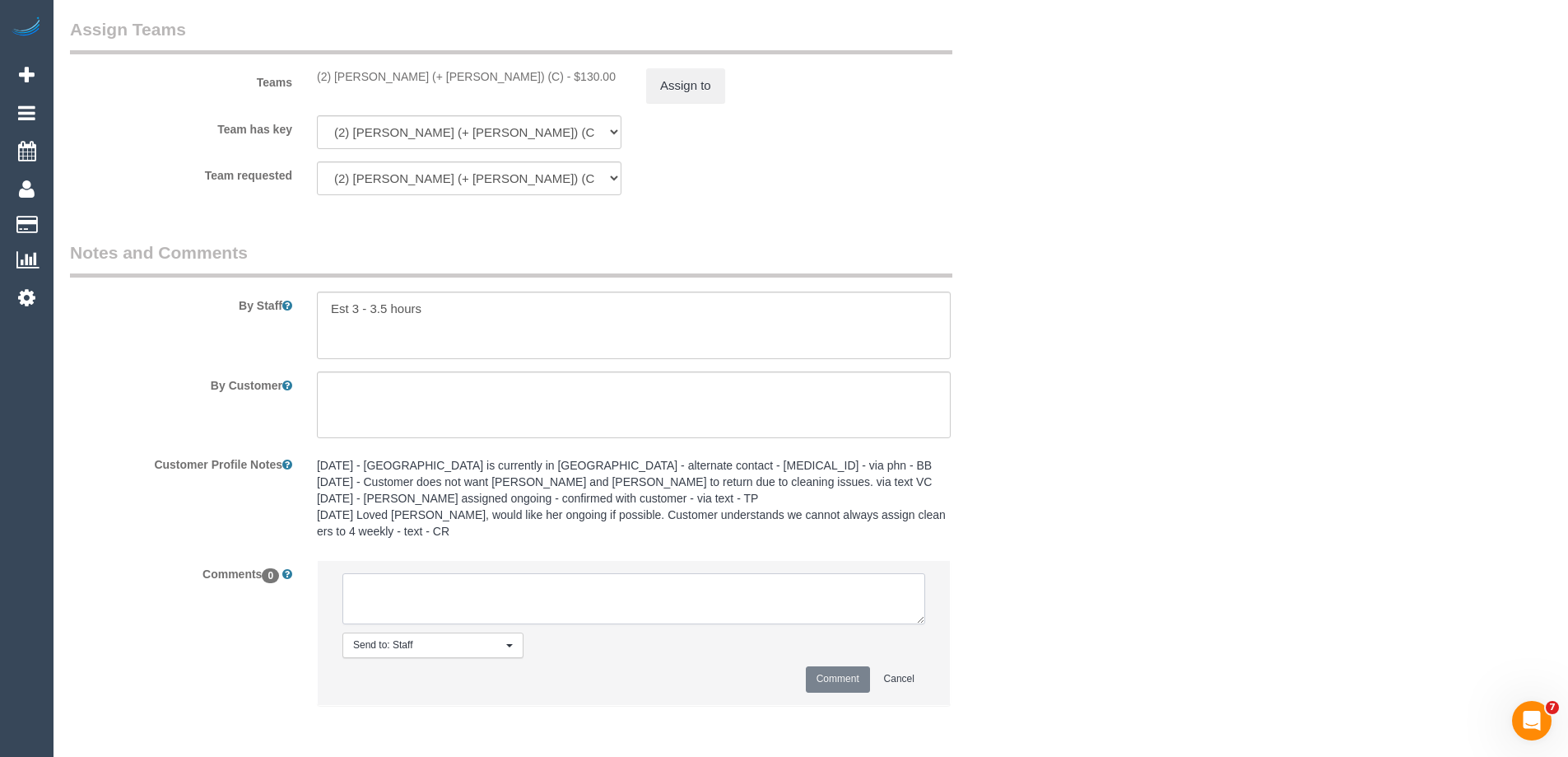
click at [380, 601] on textarea at bounding box center [633, 598] width 583 height 51
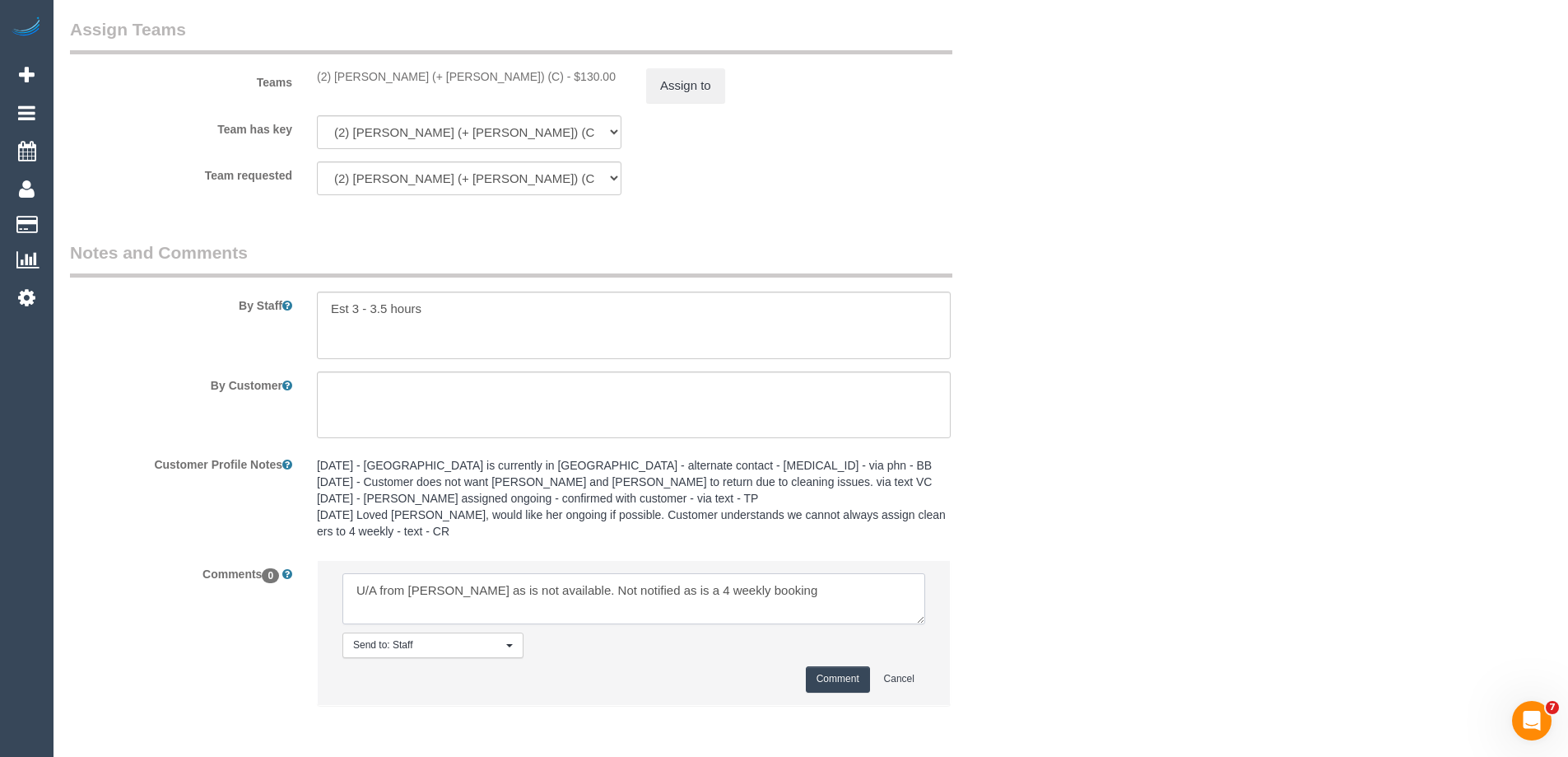
type textarea "U/A from [PERSON_NAME] as is not available. Not notified as is a 4 weekly booki…"
click at [835, 680] on button "Comment" at bounding box center [838, 679] width 64 height 25
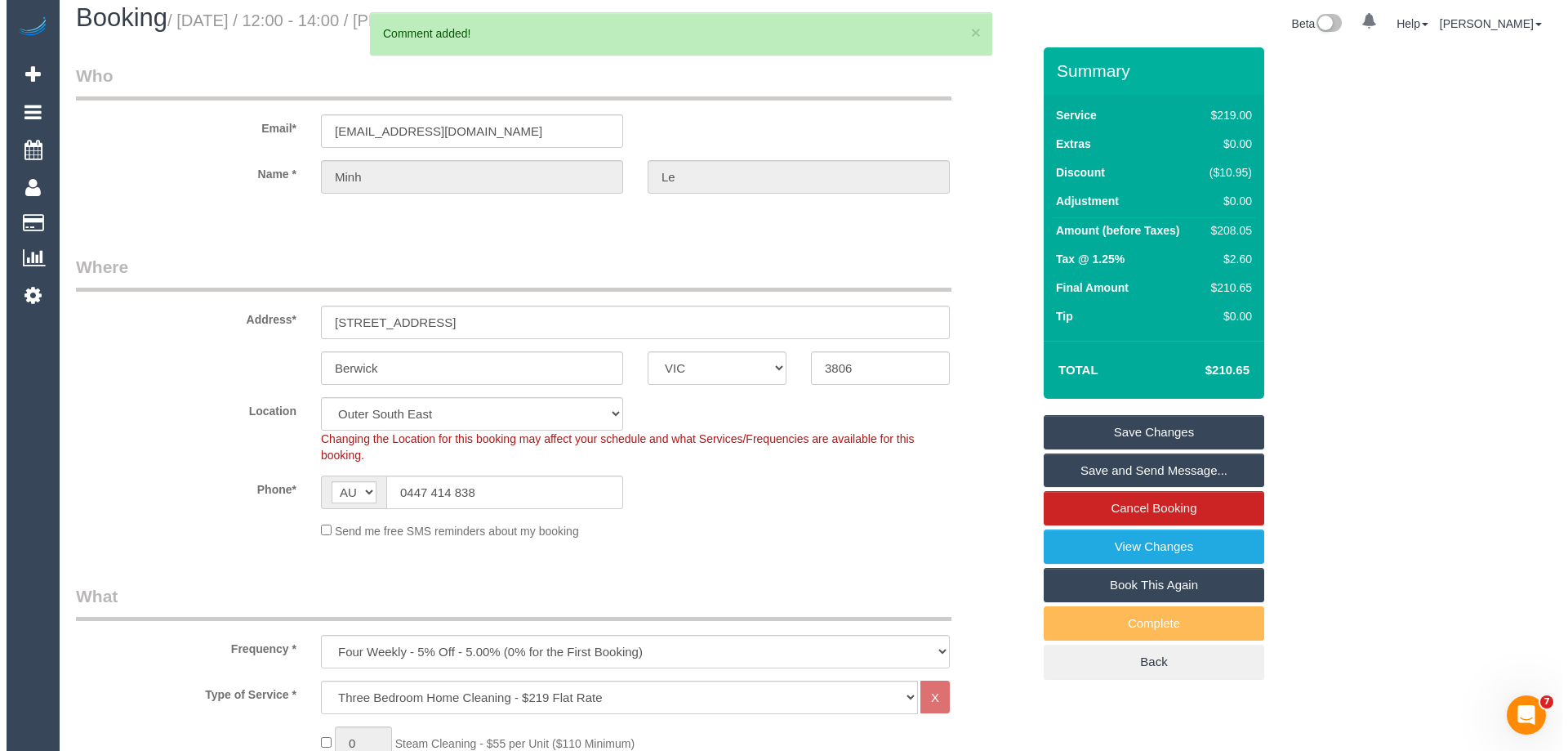
scroll to position [0, 0]
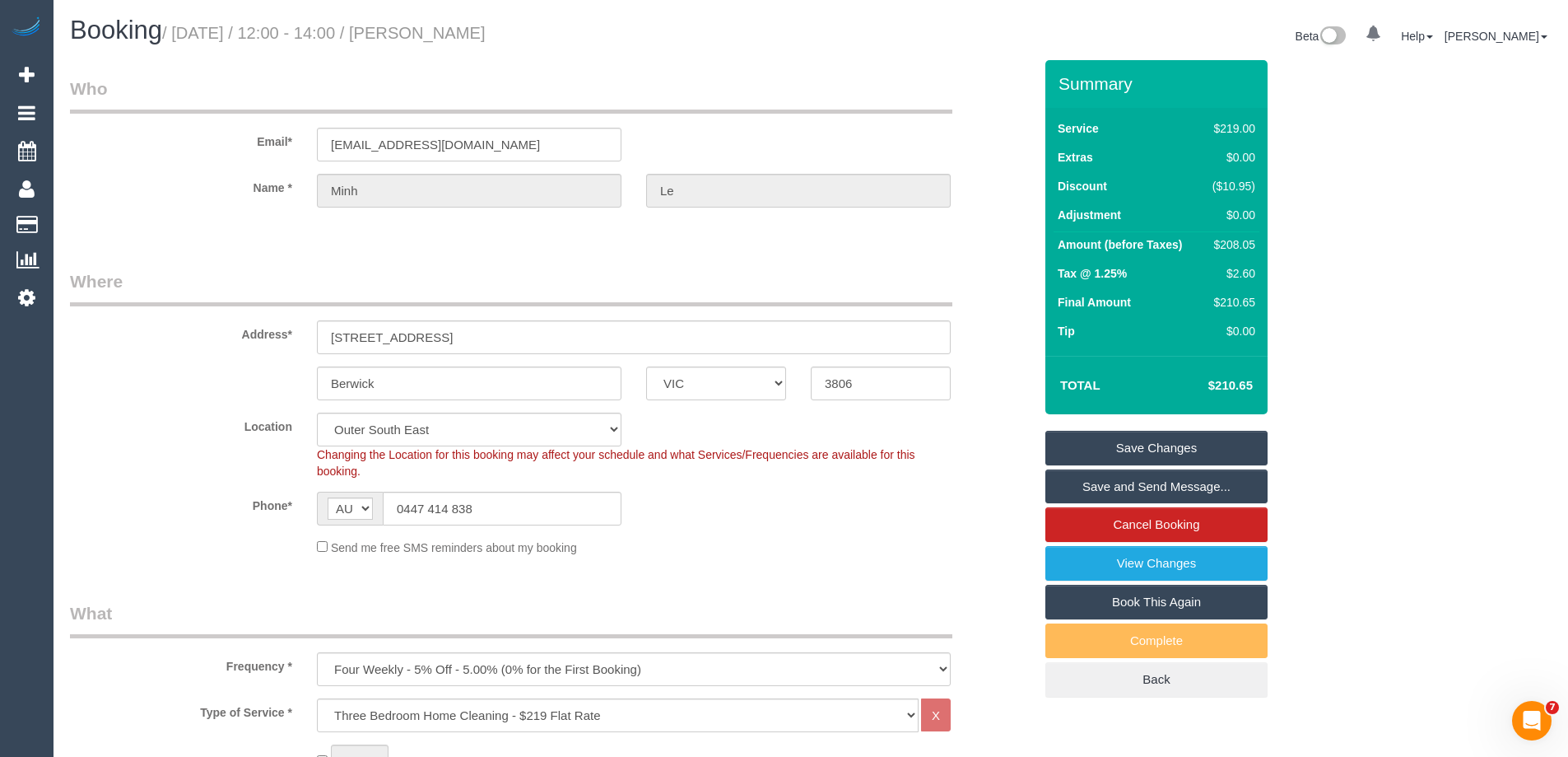
drag, startPoint x: 490, startPoint y: 34, endPoint x: 434, endPoint y: 33, distance: 56.0
click at [434, 33] on h1 "Booking / [DATE] / 12:00 - 14:00 / [PERSON_NAME]" at bounding box center [434, 30] width 729 height 28
copy small "[PERSON_NAME]"
click at [1062, 439] on link "Save Changes" at bounding box center [1156, 448] width 222 height 35
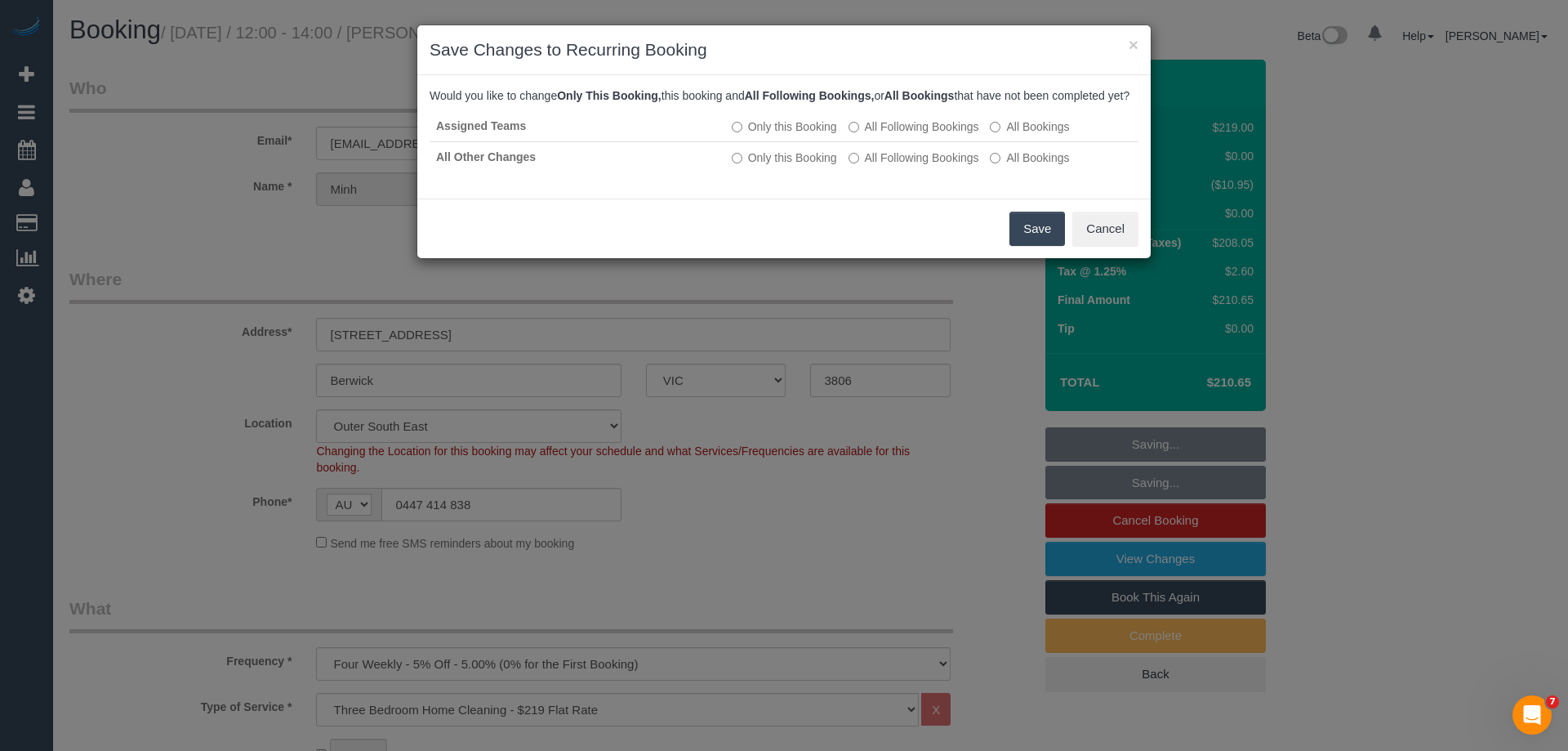
click at [1053, 246] on button "Save" at bounding box center [1038, 229] width 56 height 35
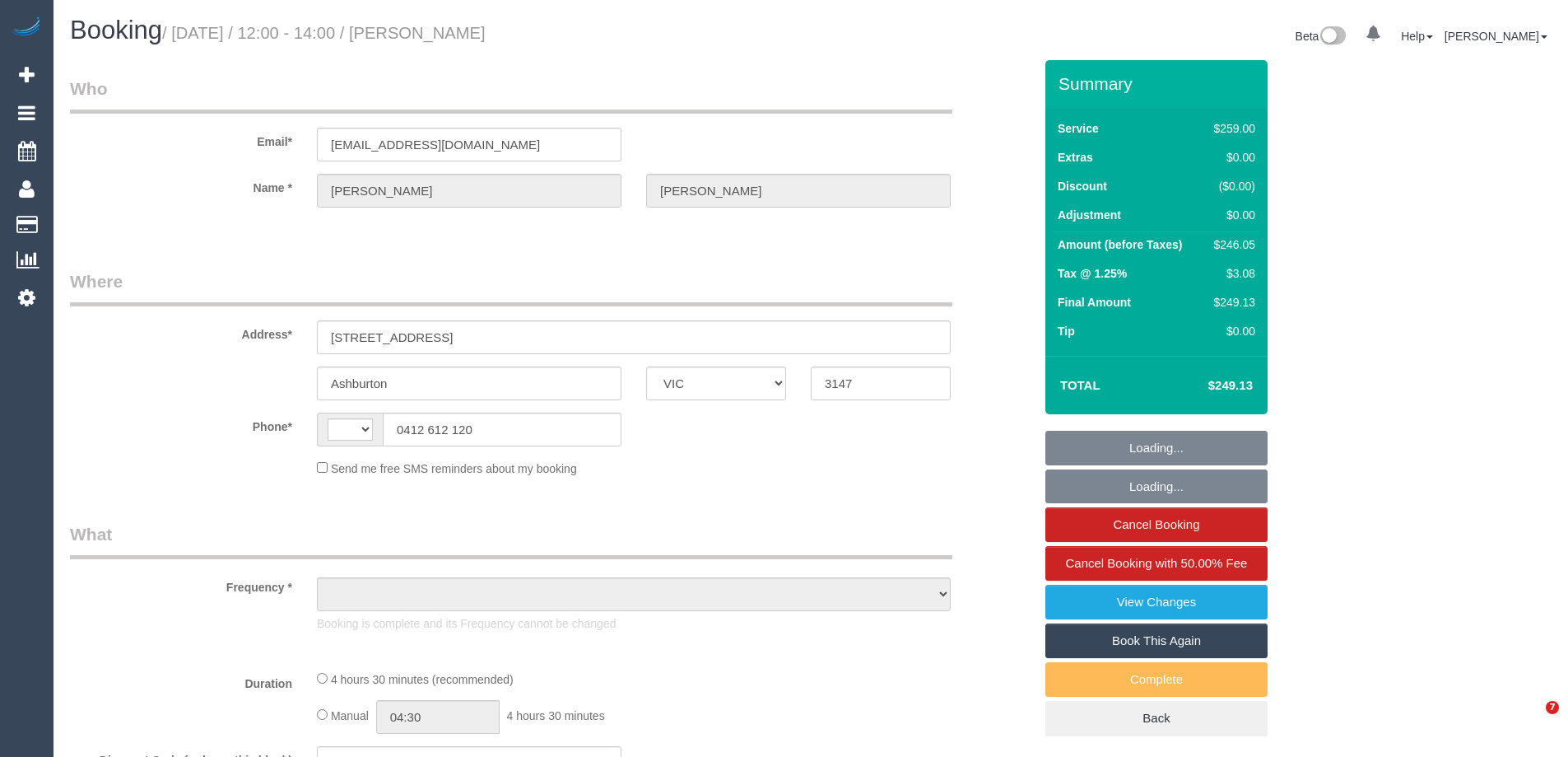
select select "VIC"
select select "string:stripe-pm_1PtI5H2GScqysDRVVYwYLFCQ"
select select "string:AU"
select select "object:576"
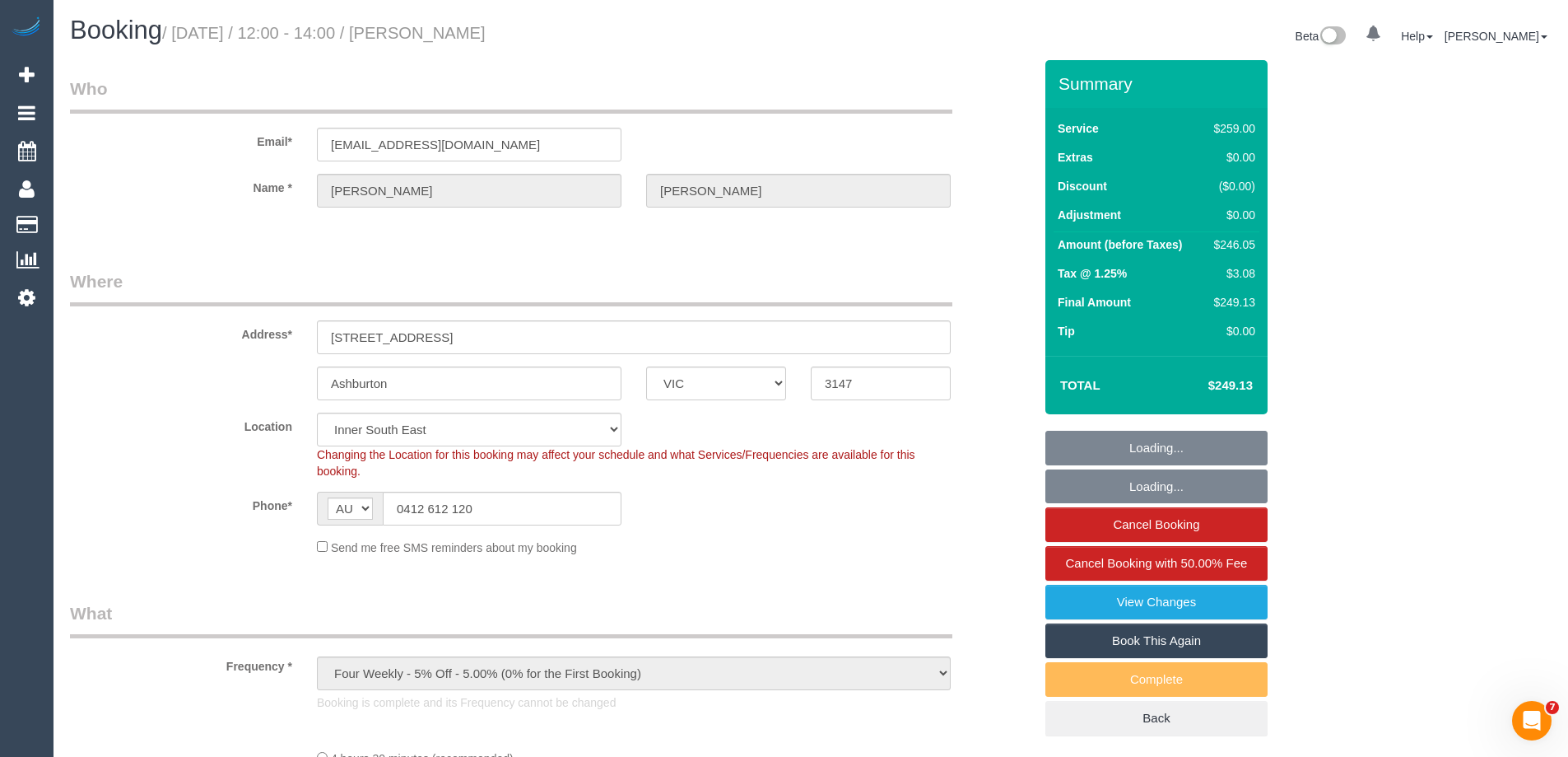
select select "number:28"
select select "number:14"
select select "number:19"
select select "number:36"
select select "object:1463"
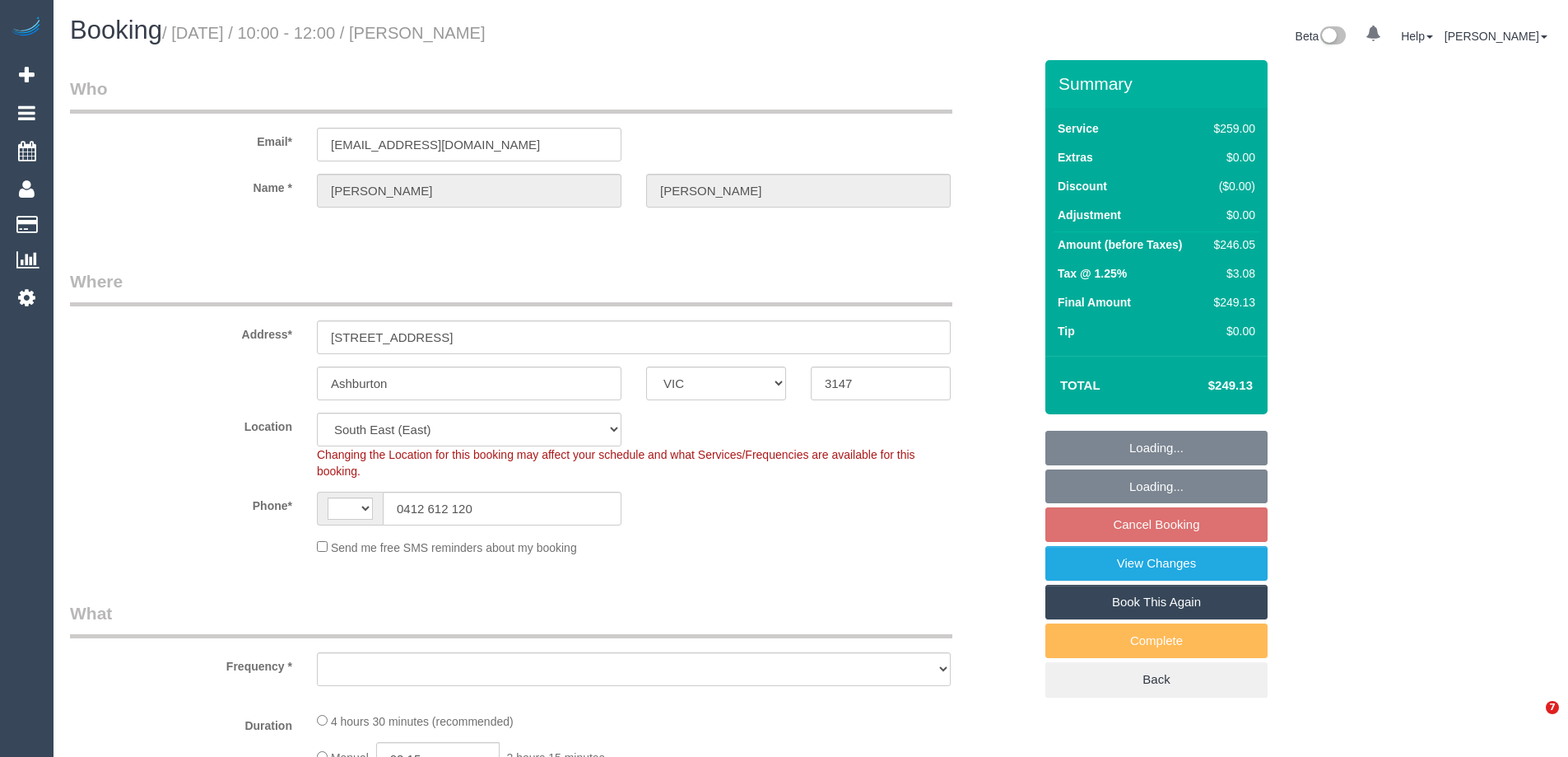
select select "VIC"
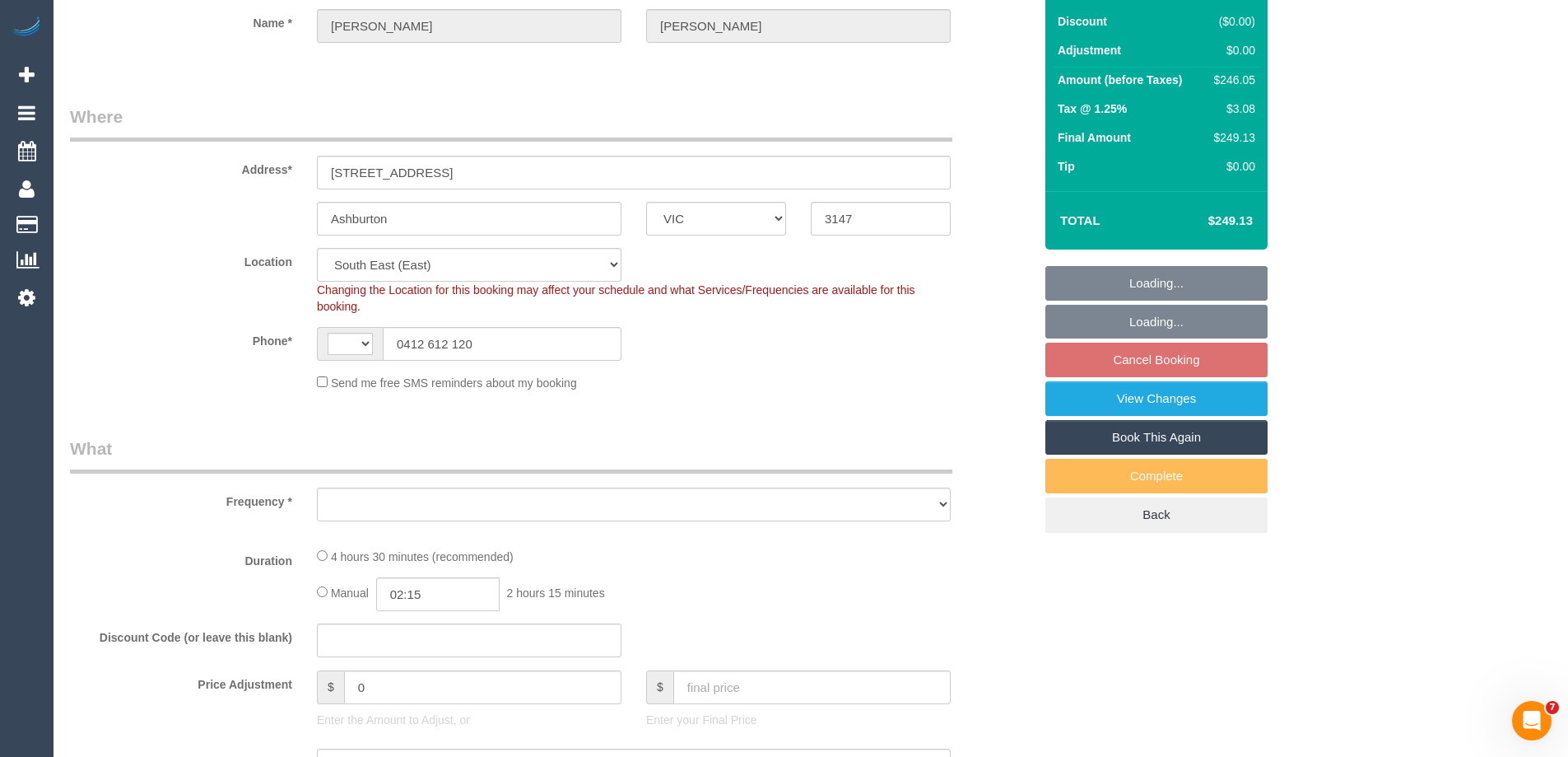
scroll to position [247, 0]
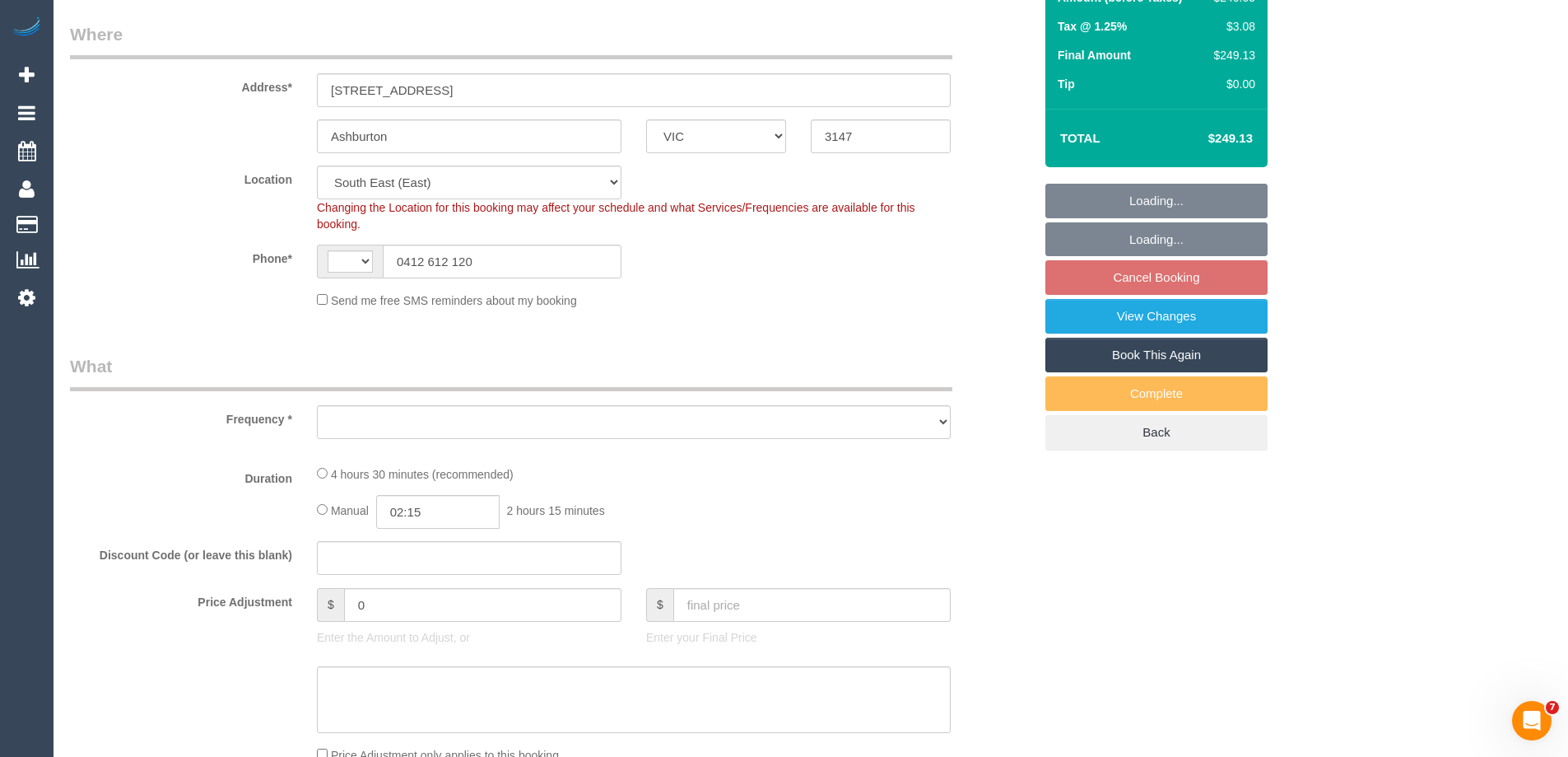
select select "string:AU"
select select "object:782"
select select "string:stripe-pm_1PtI5H2GScqysDRVVYwYLFCQ"
select select "number:28"
select select "number:14"
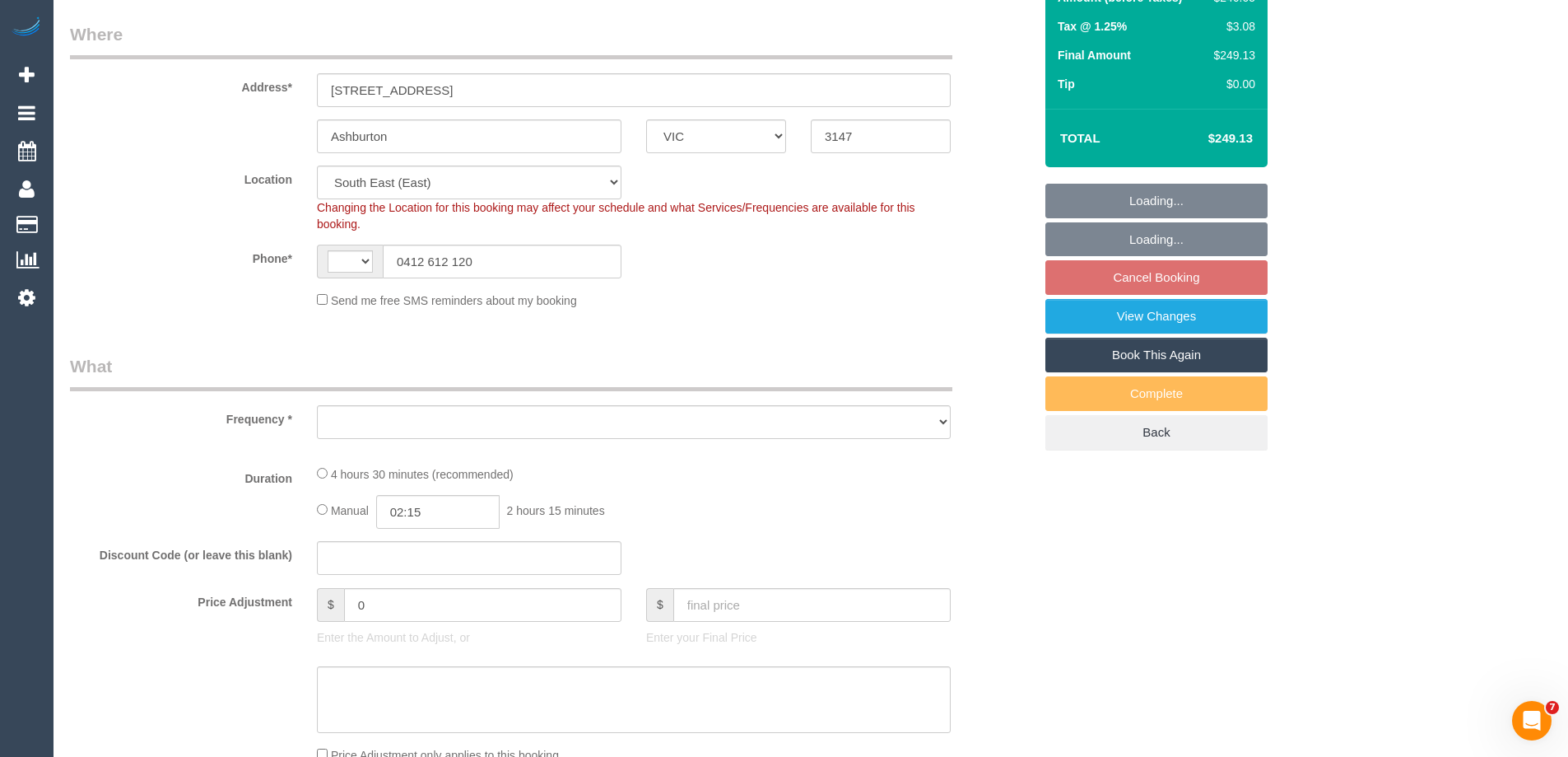
select select "number:19"
select select "number:36"
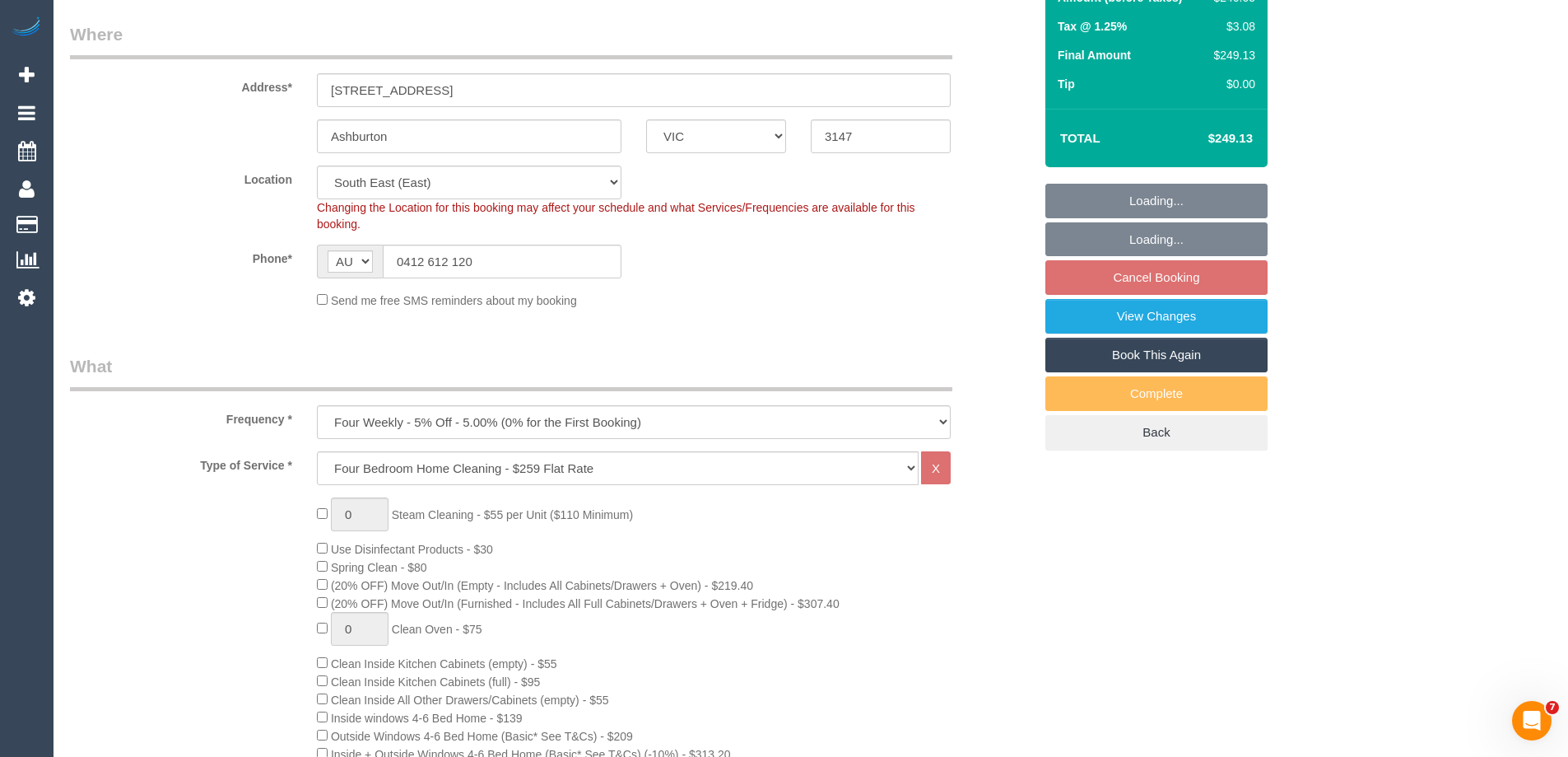
select select "object:787"
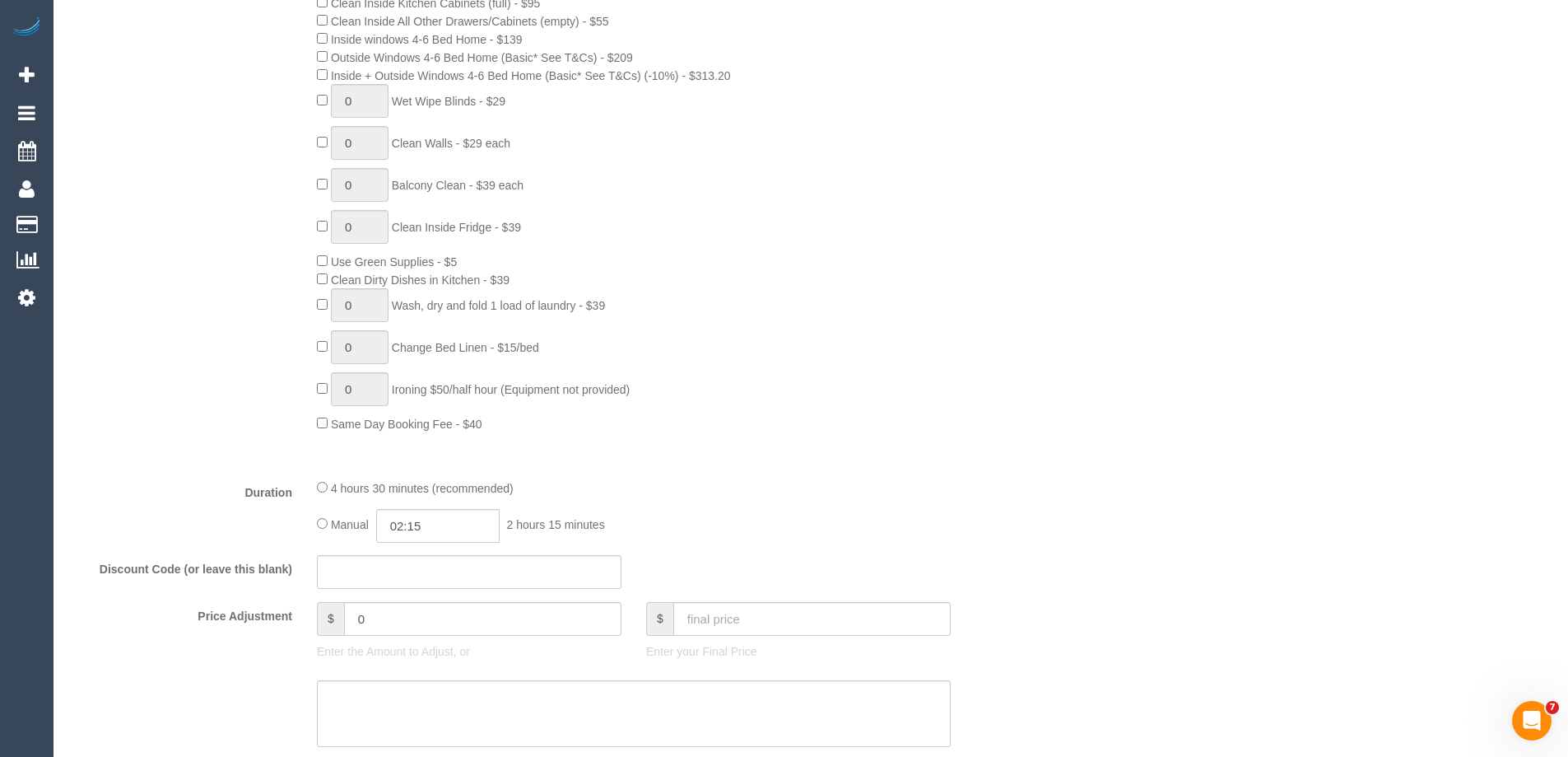
scroll to position [1070, 0]
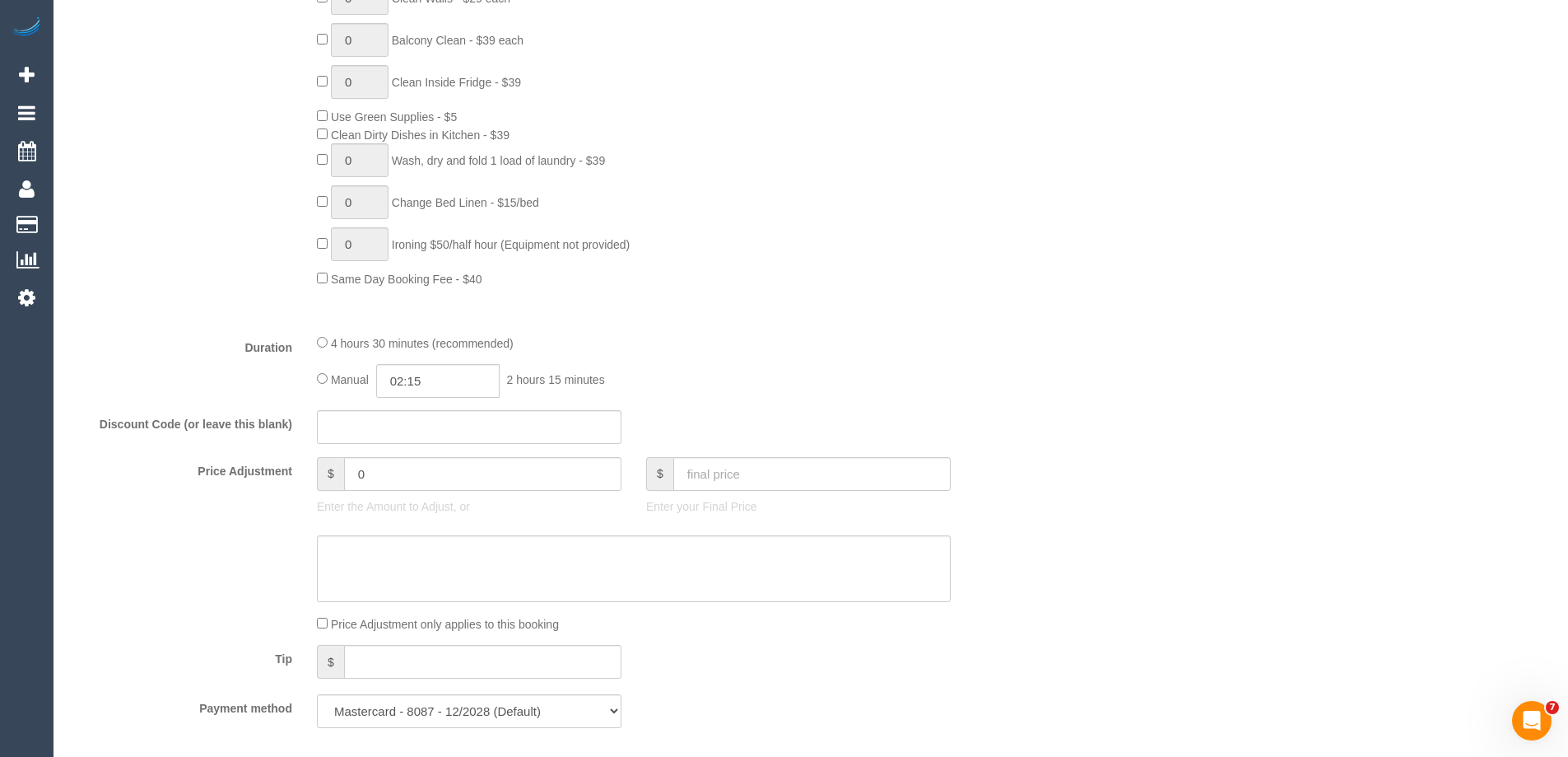
click at [329, 343] on div "4 hours 30 minutes (recommended)" at bounding box center [634, 342] width 634 height 18
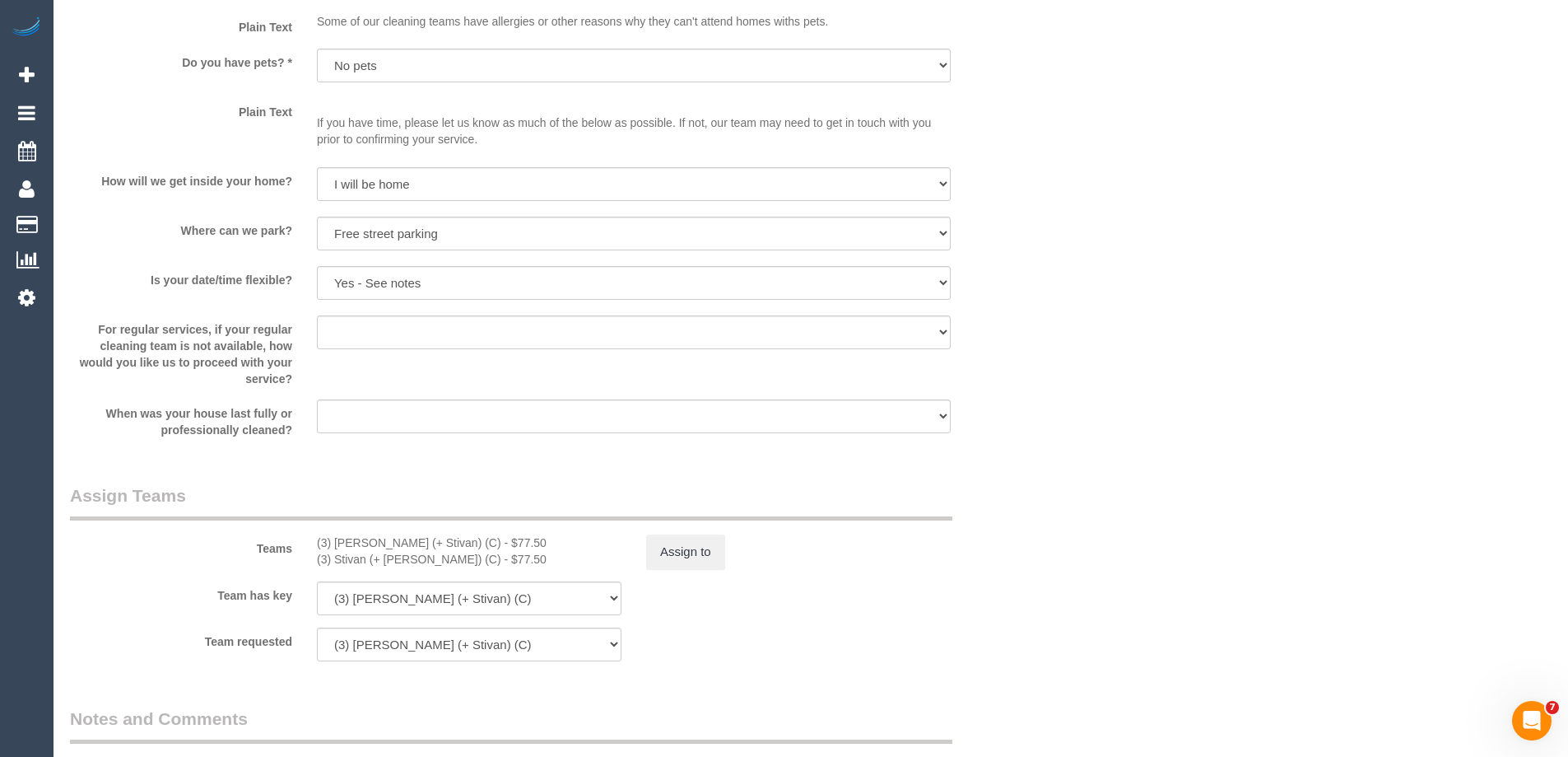
scroll to position [2305, 0]
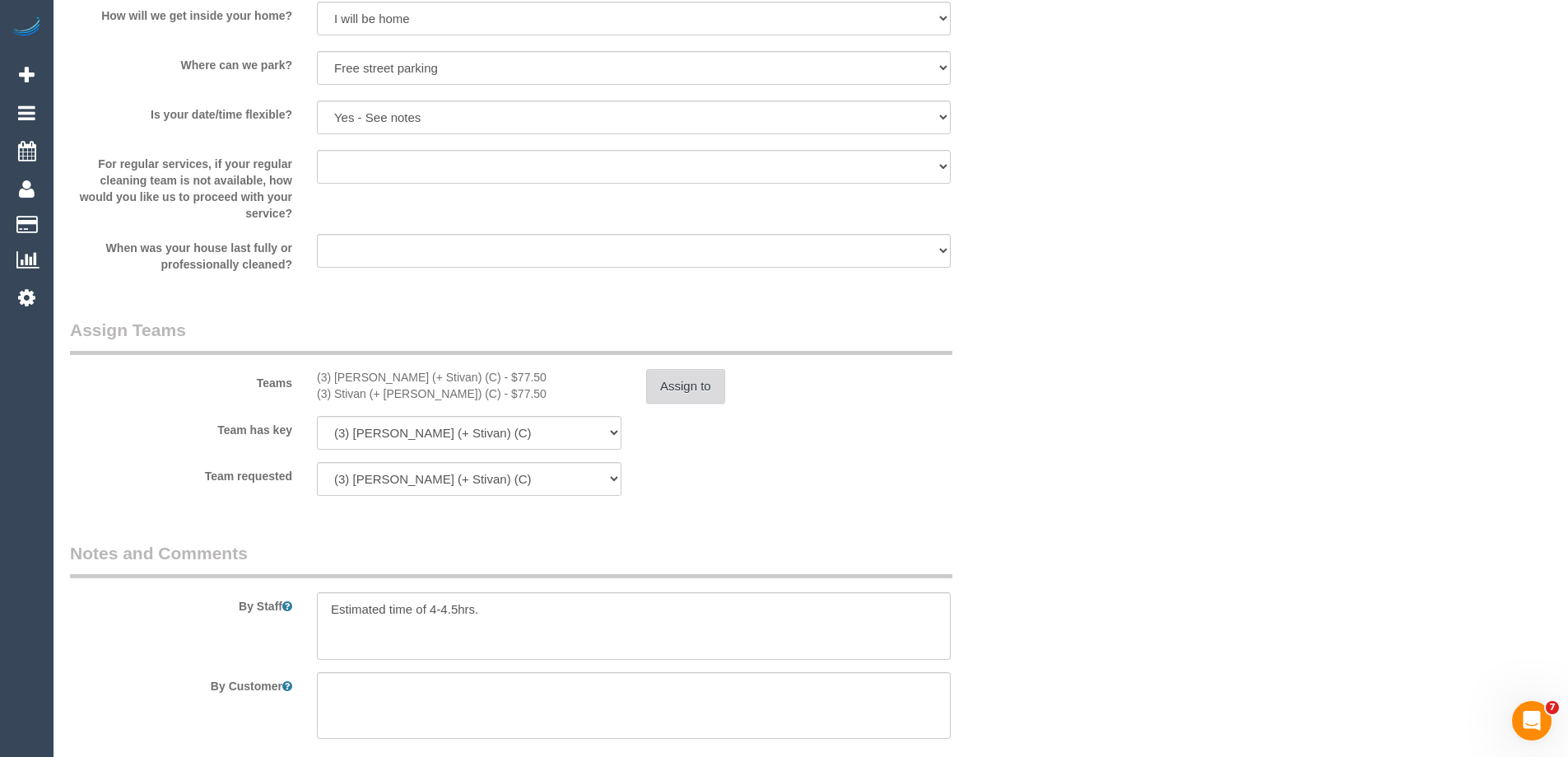
click at [682, 397] on button "Assign to" at bounding box center [685, 386] width 79 height 35
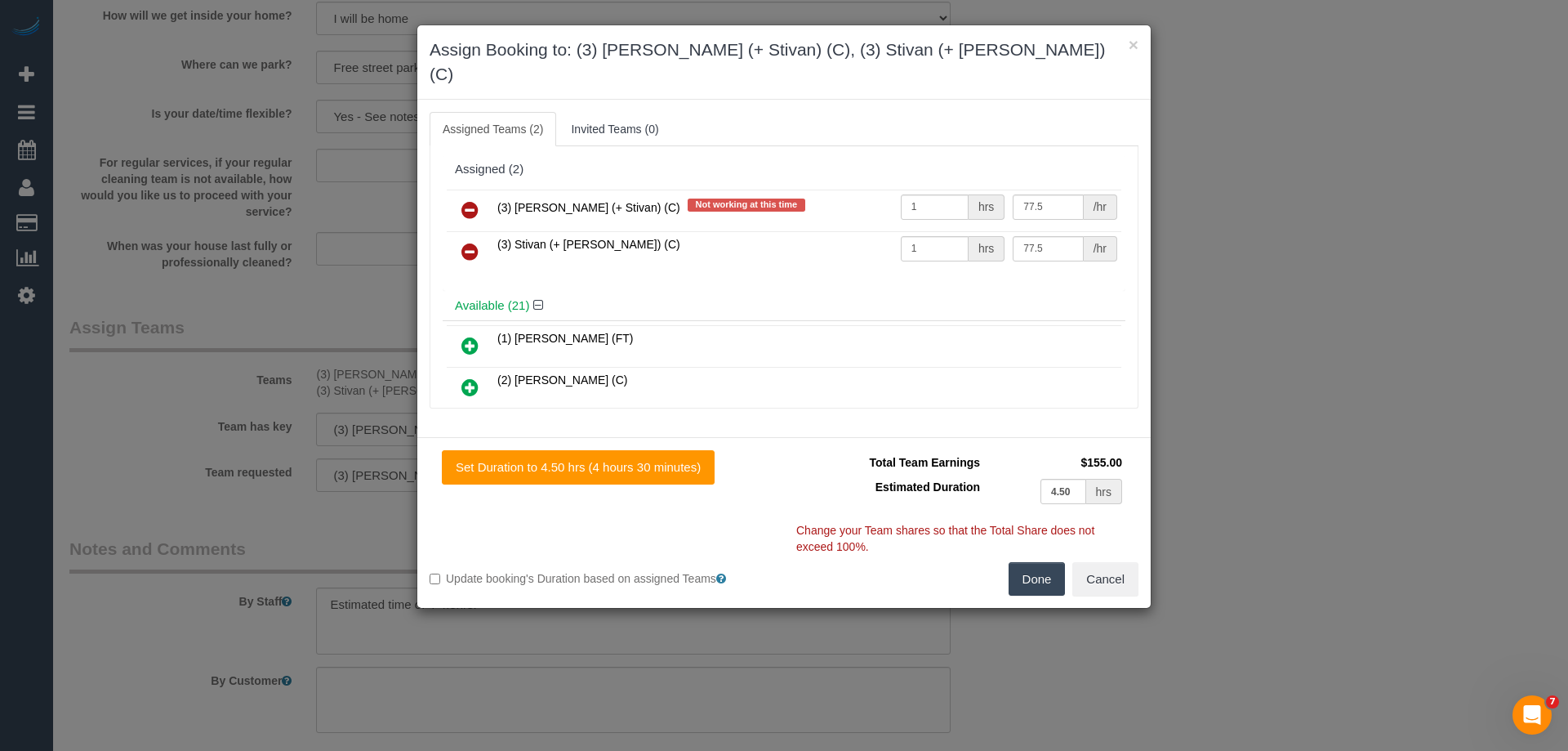
click at [467, 200] on icon at bounding box center [470, 210] width 17 height 19
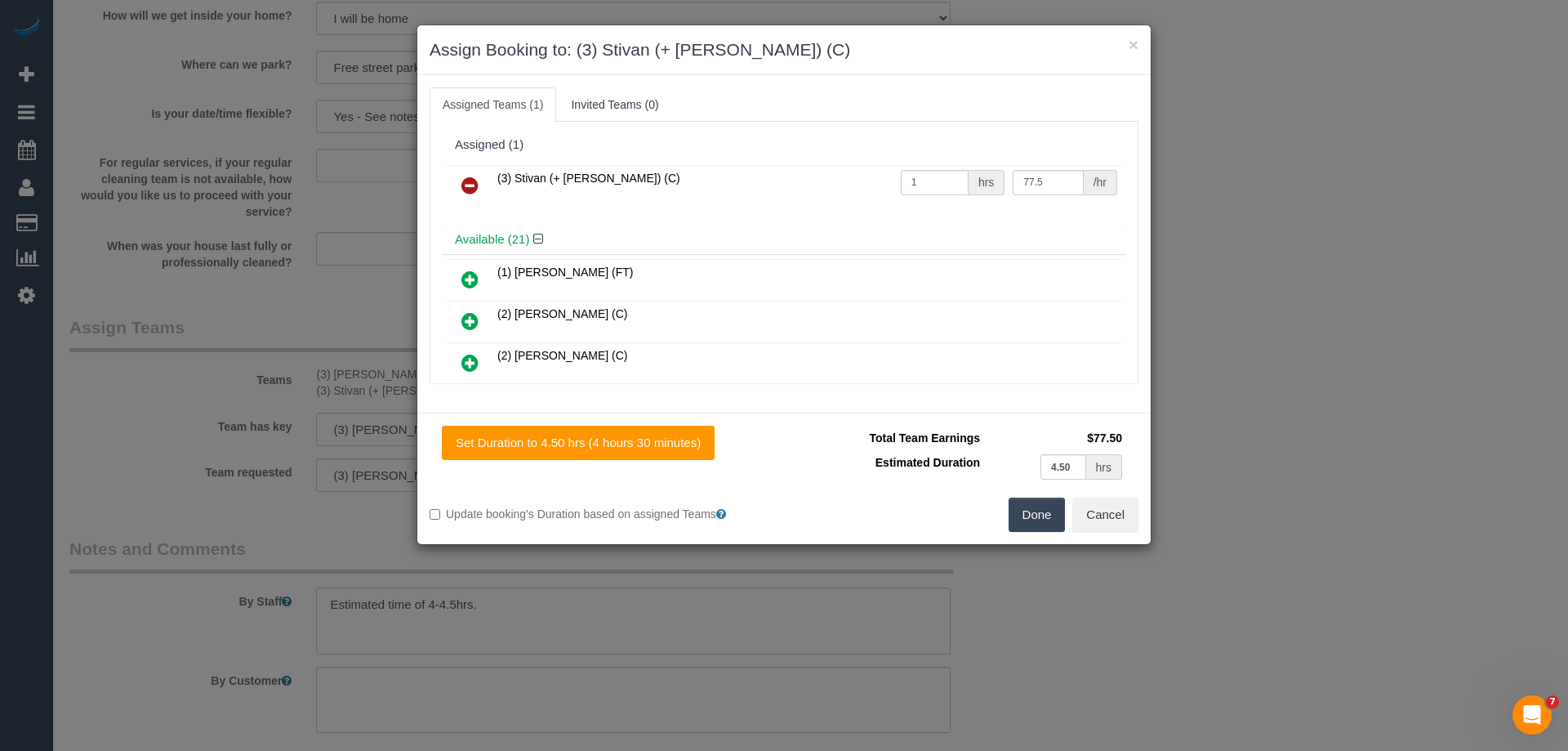
click at [467, 189] on icon at bounding box center [470, 185] width 17 height 19
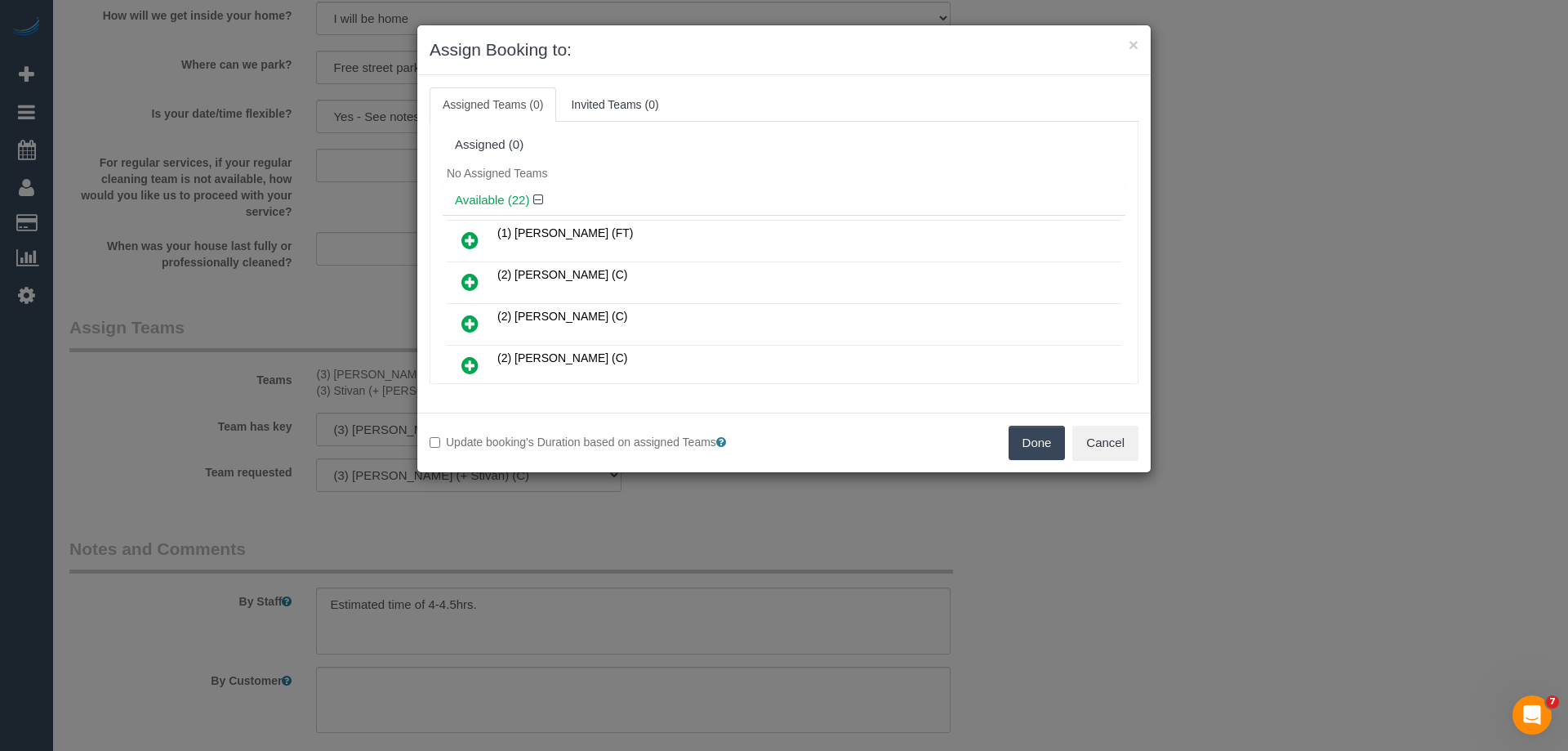
click at [1020, 439] on button "Done" at bounding box center [1038, 443] width 58 height 35
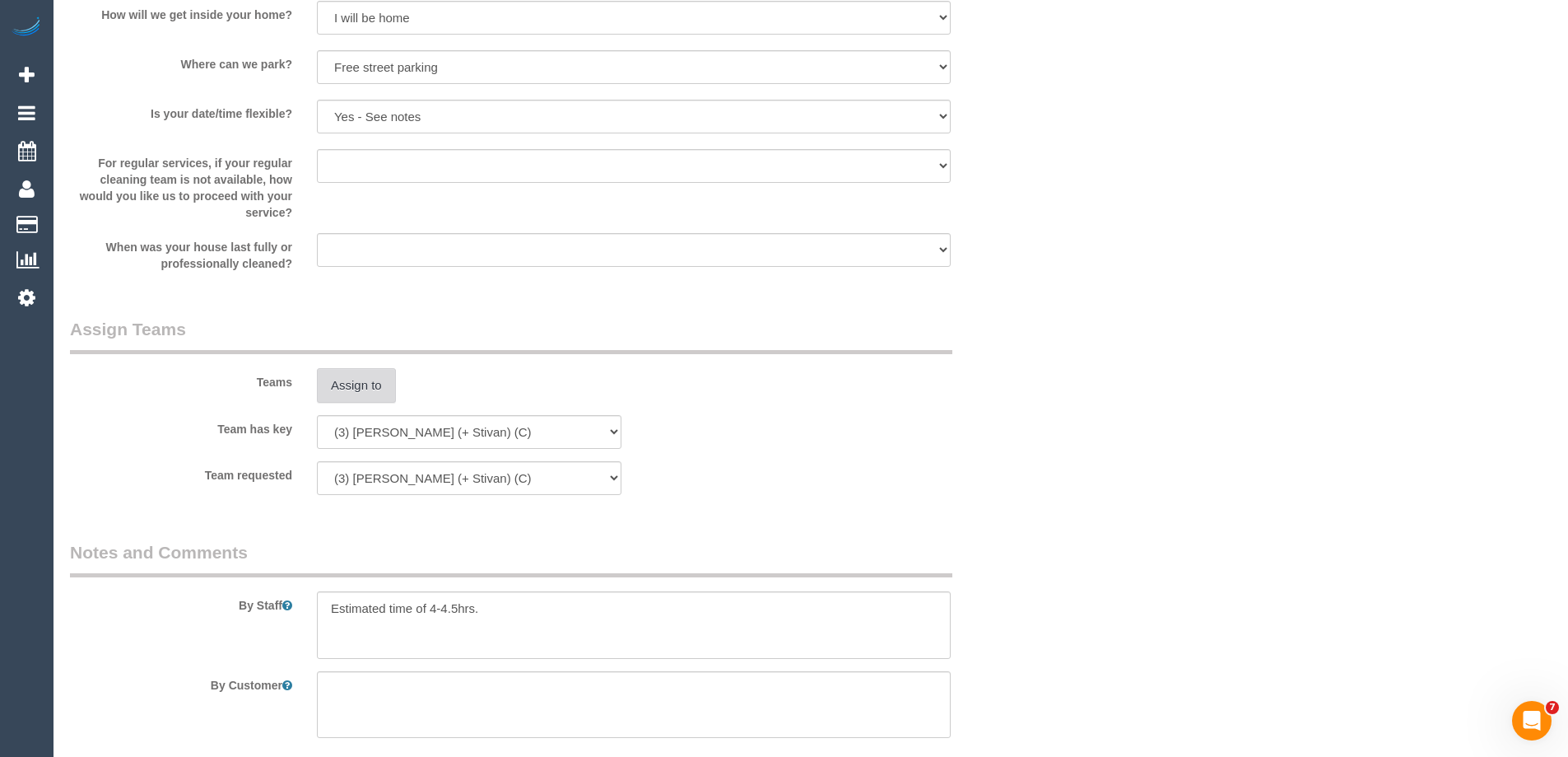
scroll to position [2573, 0]
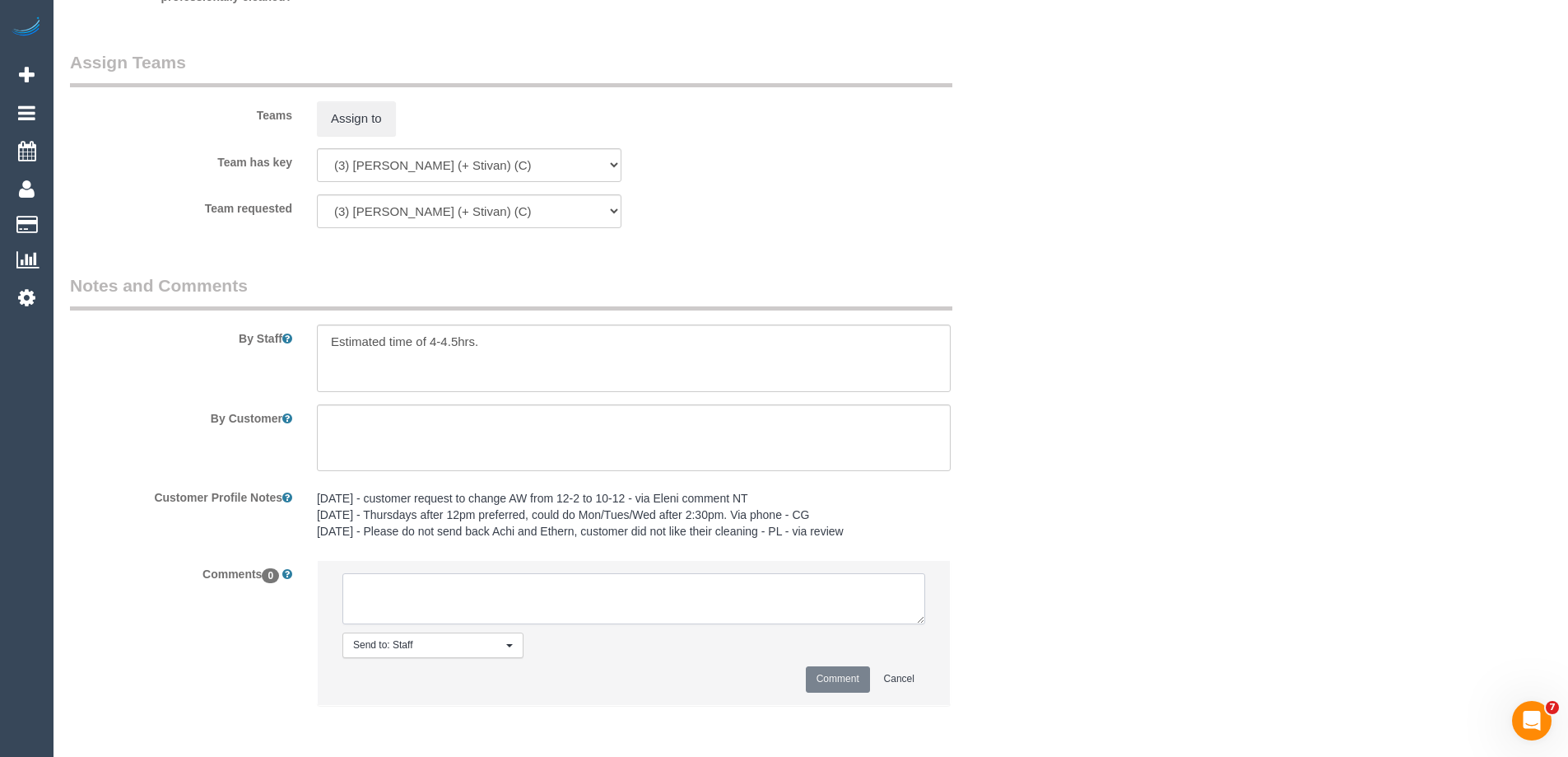
click at [423, 606] on textarea at bounding box center [633, 598] width 583 height 51
type textarea "U/A from K+S as are unavailable. Notified via email"
click at [824, 675] on button "Comment" at bounding box center [838, 679] width 64 height 25
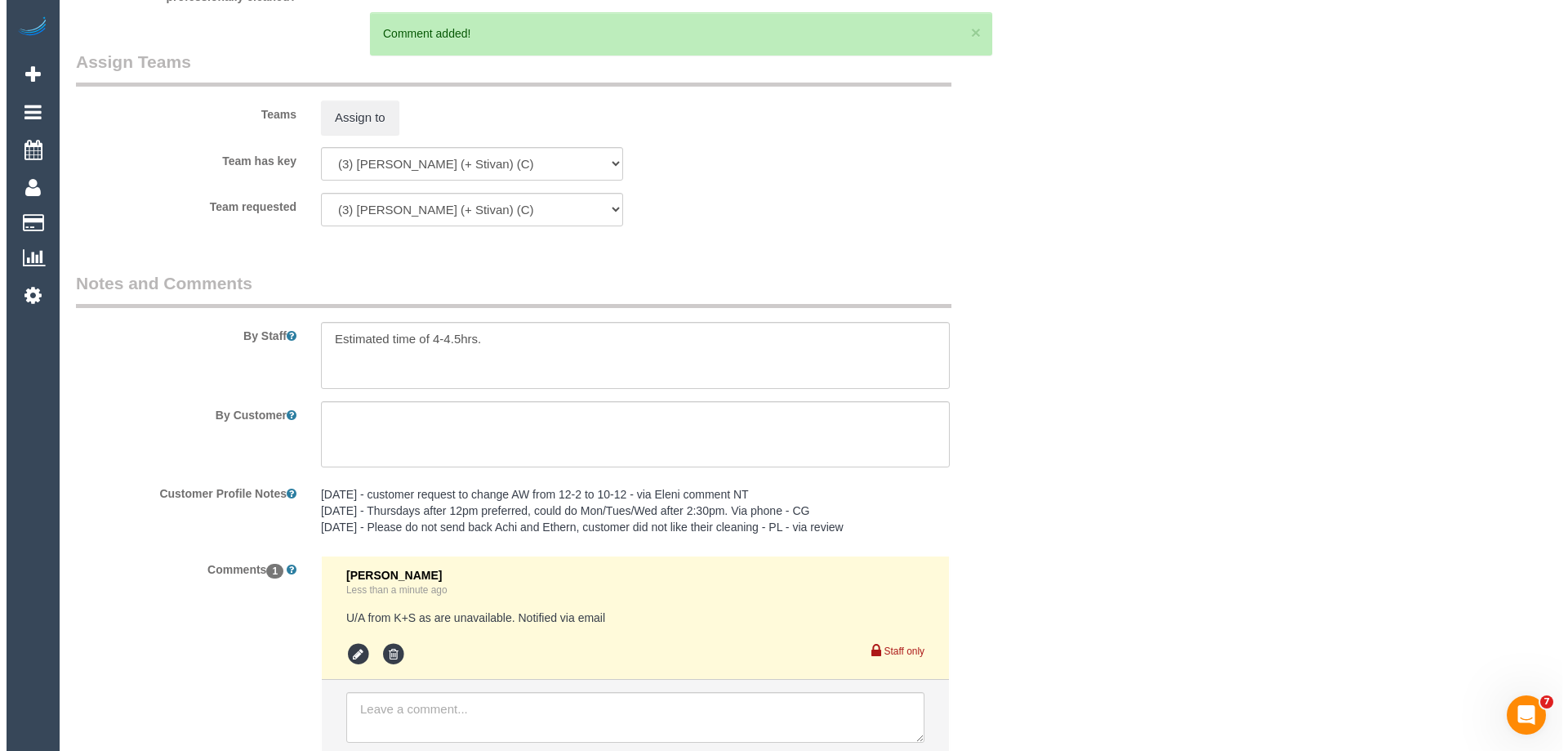
scroll to position [0, 0]
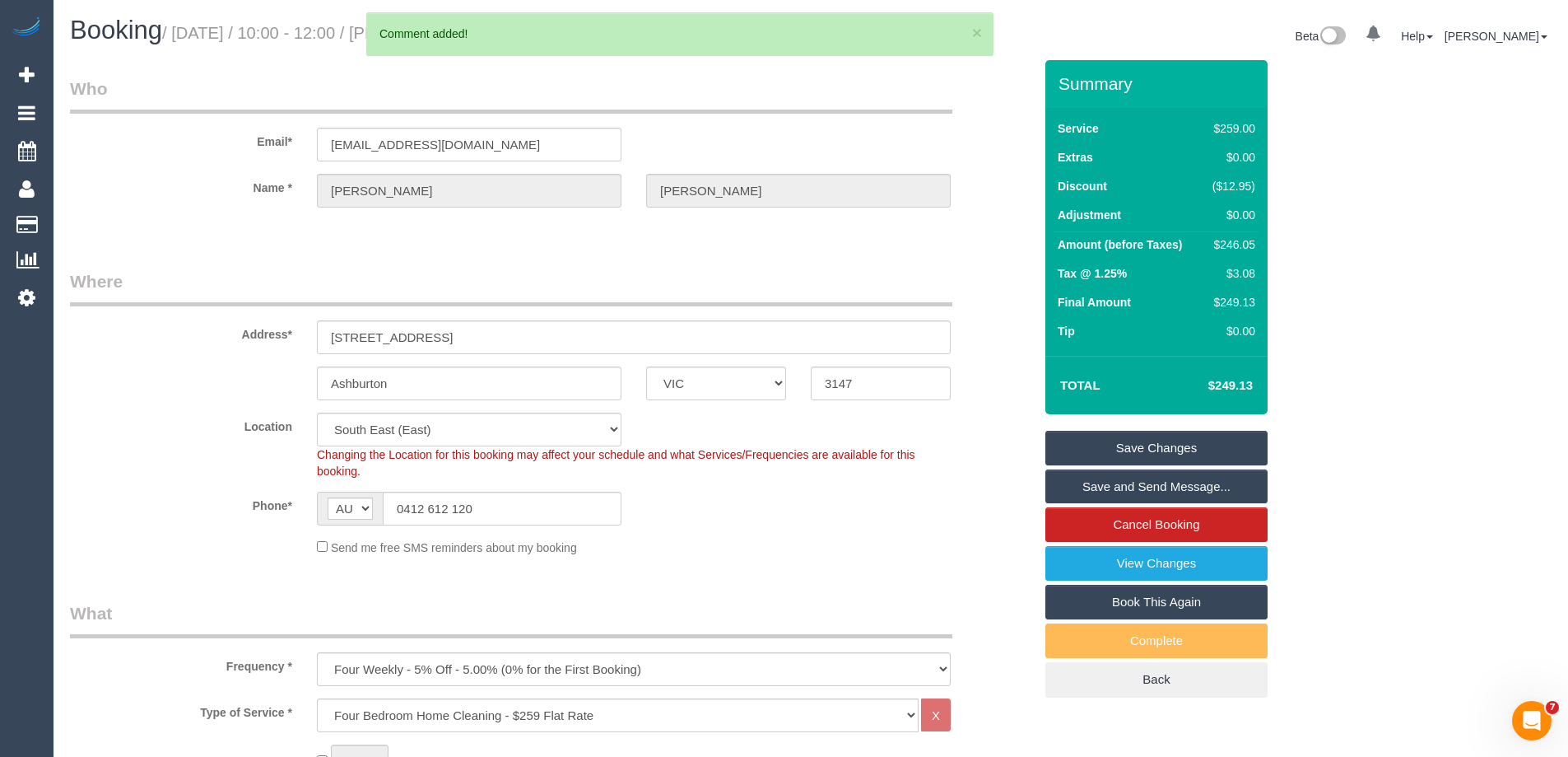
click at [1089, 451] on link "Save Changes" at bounding box center [1156, 448] width 222 height 35
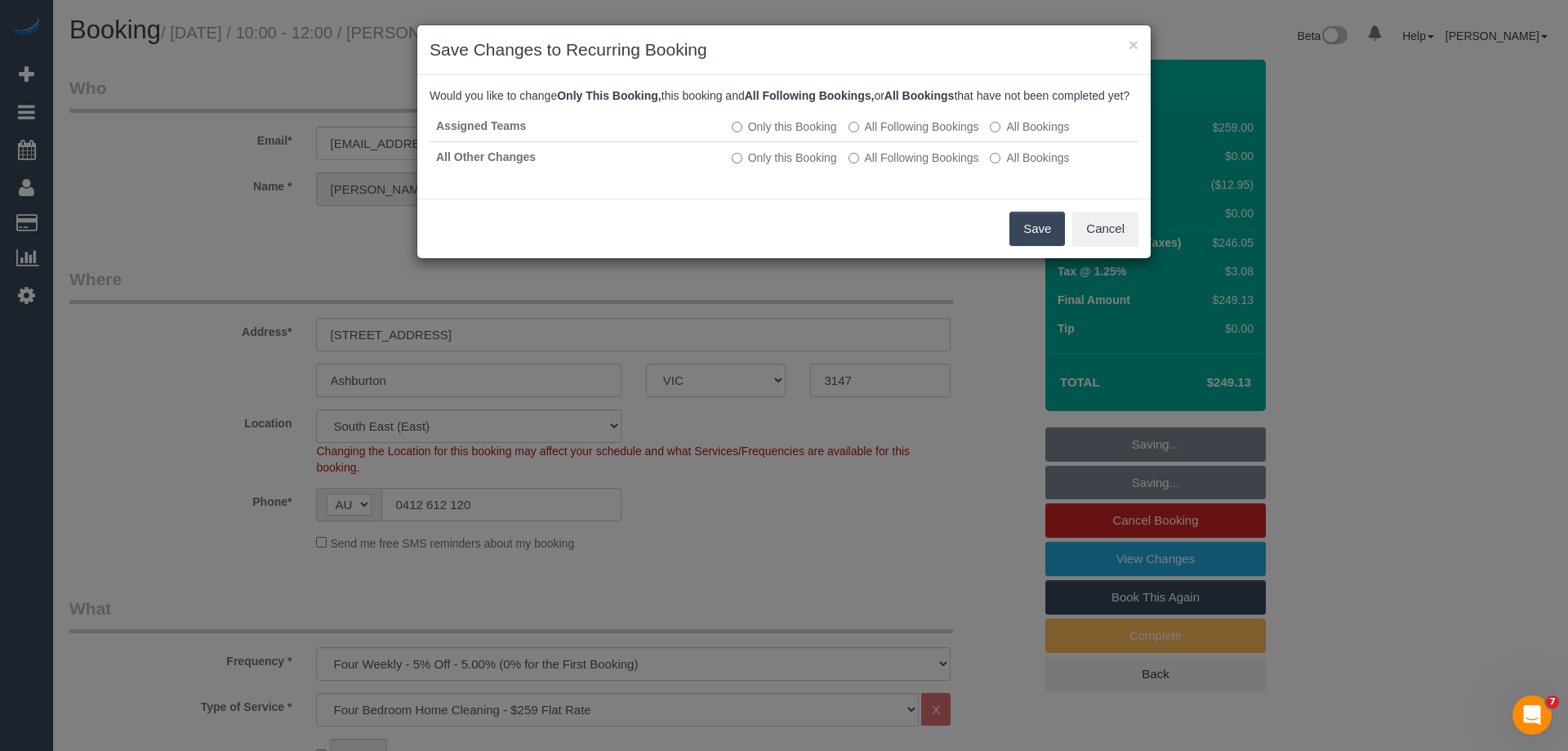
click at [1045, 235] on button "Save" at bounding box center [1038, 229] width 56 height 35
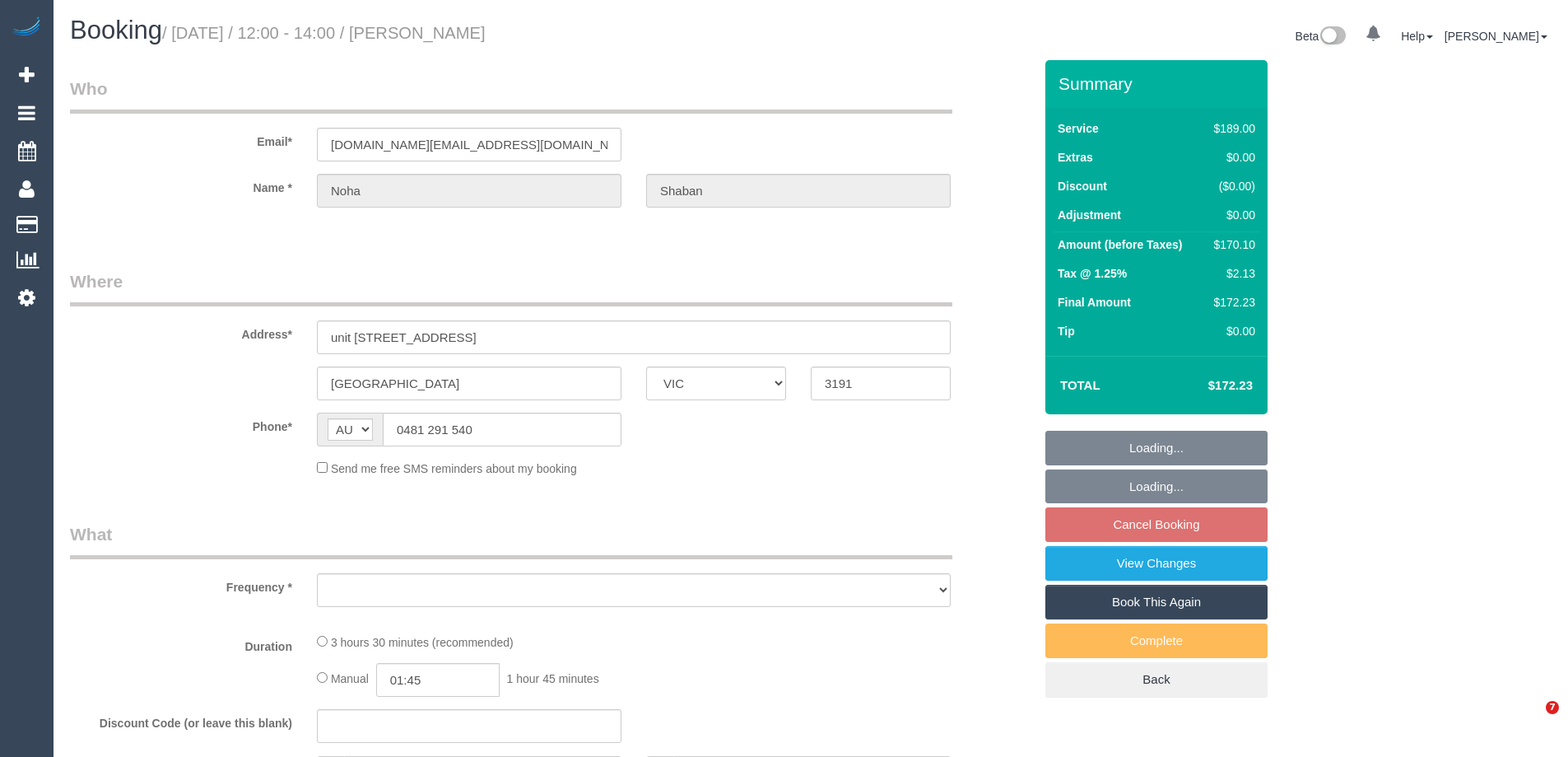
select select "VIC"
select select "object:532"
select select "string:stripe-pm_1MCFN42GScqysDRVlXEGGN1Y"
select select "number:29"
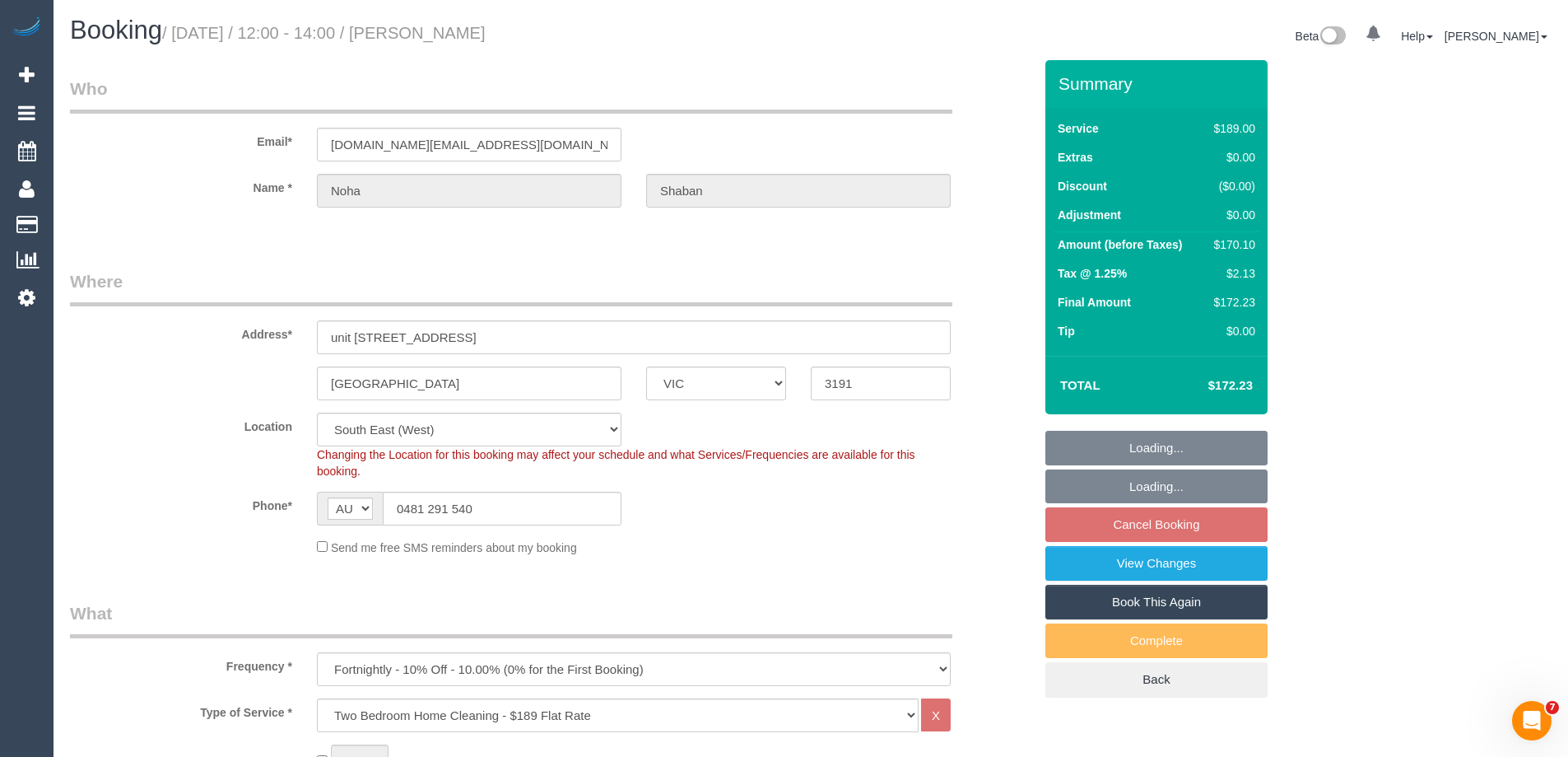
select select "object:807"
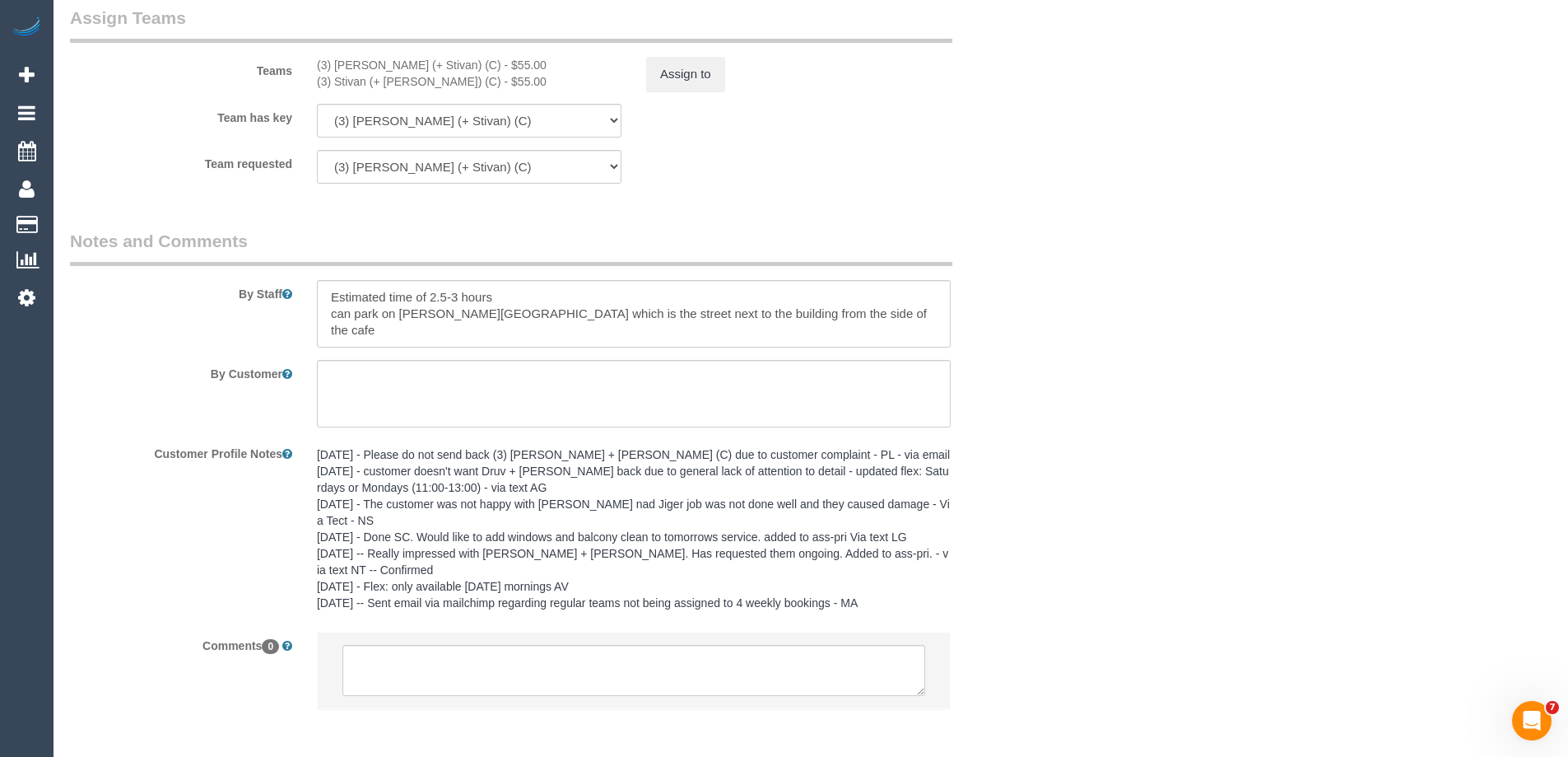
scroll to position [2648, 0]
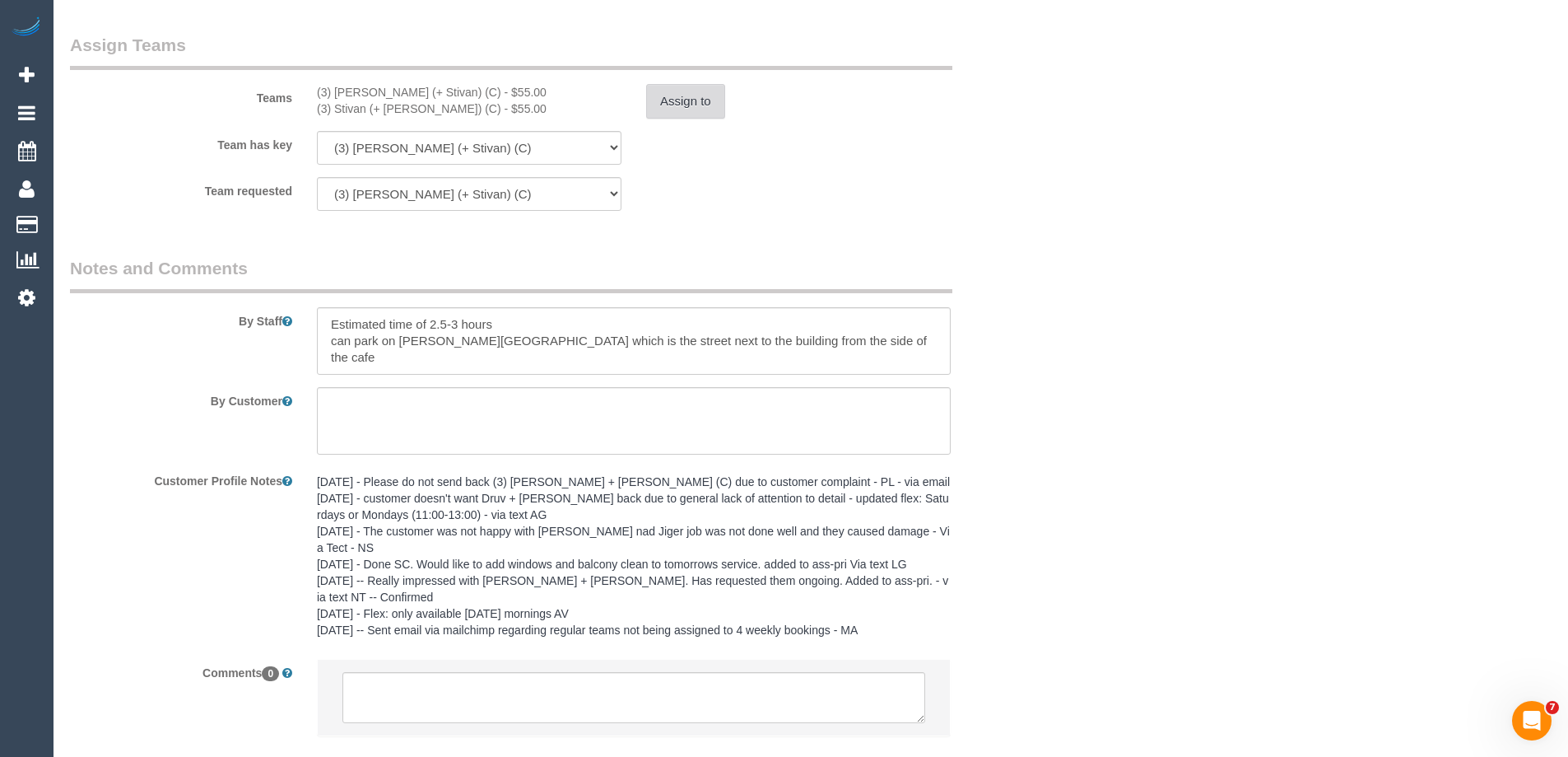
click at [686, 87] on button "Assign to" at bounding box center [685, 102] width 79 height 35
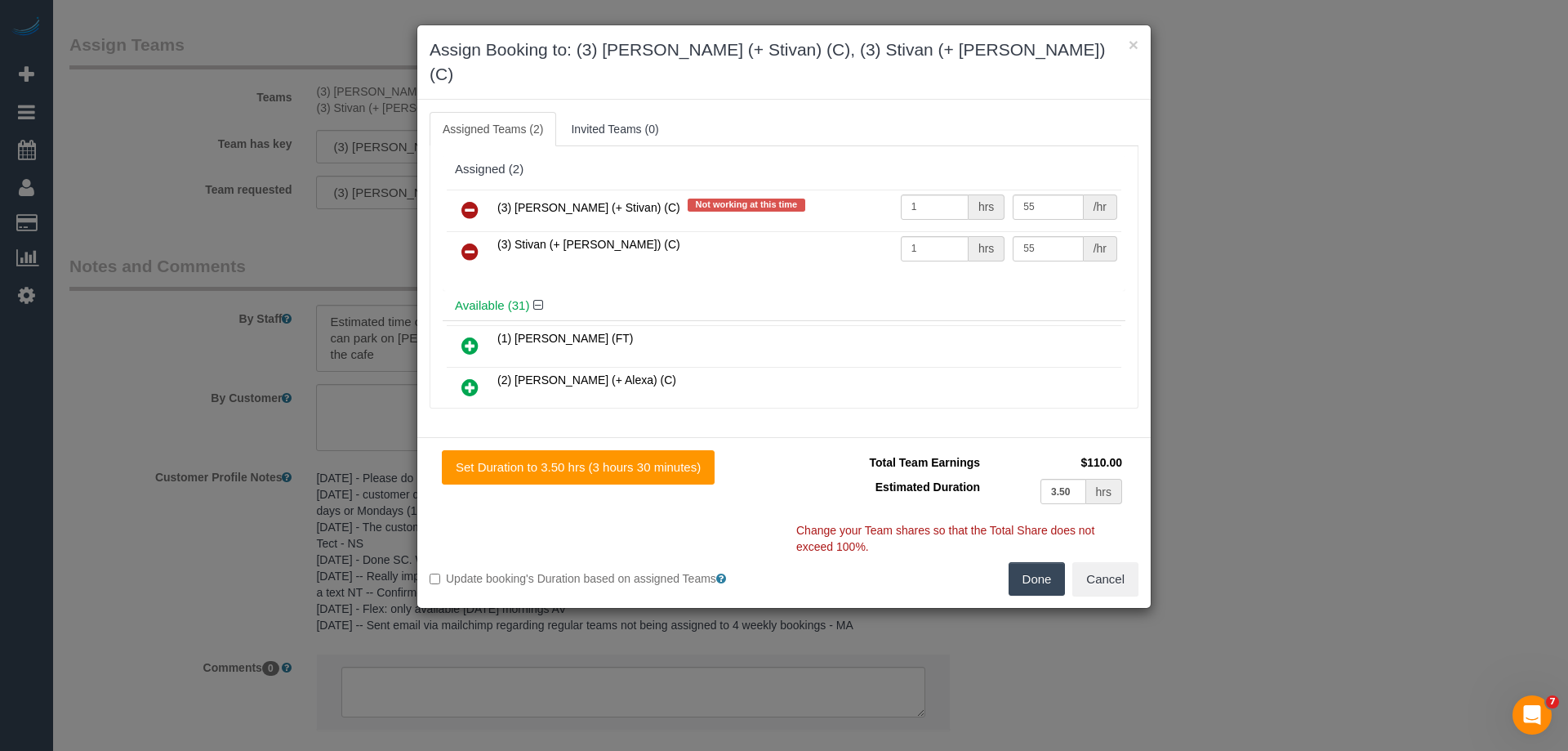
click at [470, 200] on icon at bounding box center [470, 210] width 17 height 19
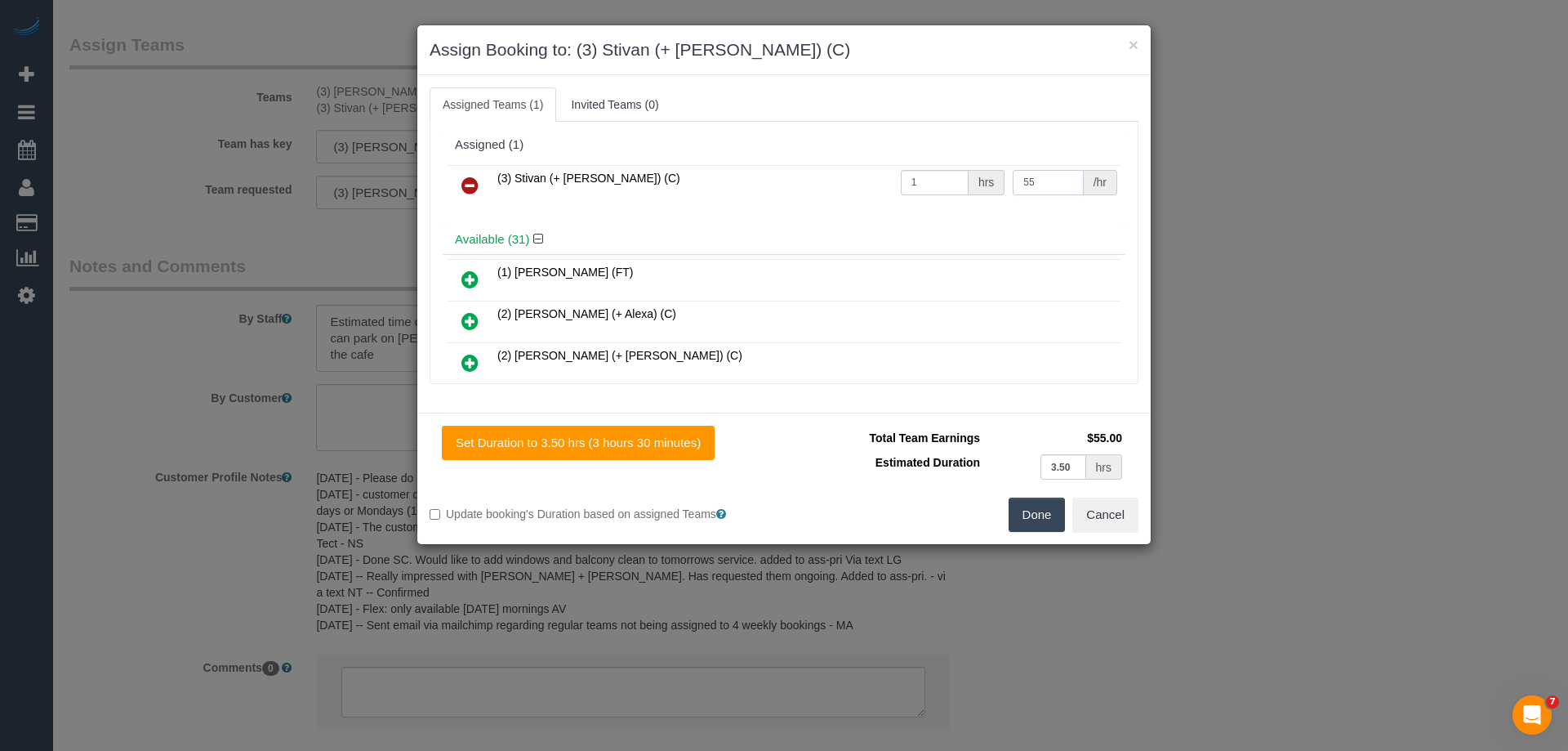
drag, startPoint x: 986, startPoint y: 190, endPoint x: 901, endPoint y: 198, distance: 85.4
click at [903, 198] on tr "(3) Stivan (+ [PERSON_NAME]) (C) 1 hrs 55 /hr" at bounding box center [784, 185] width 674 height 41
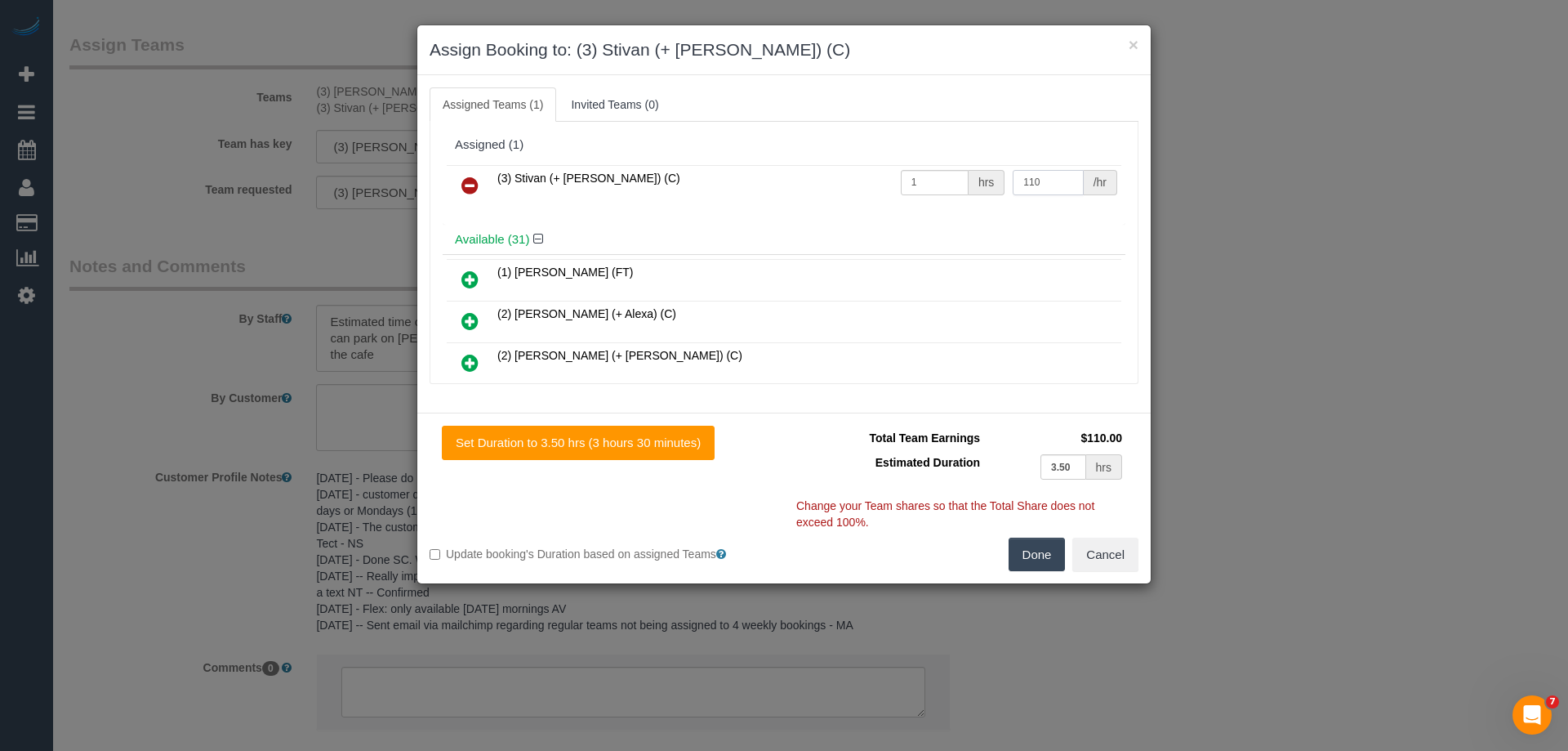
type input "110"
click at [1023, 558] on button "Done" at bounding box center [1038, 554] width 58 height 35
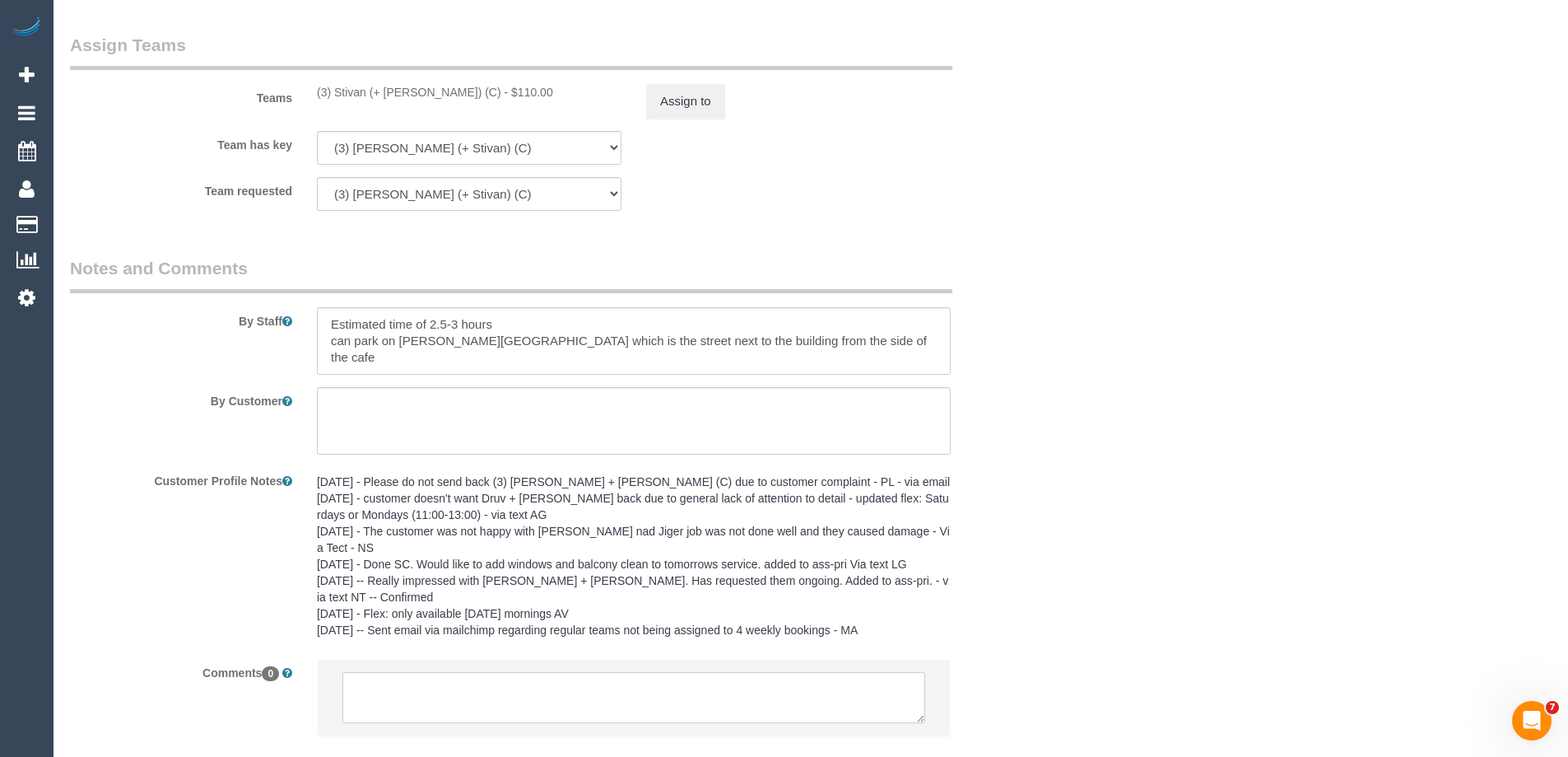
click at [438, 676] on textarea at bounding box center [633, 697] width 583 height 51
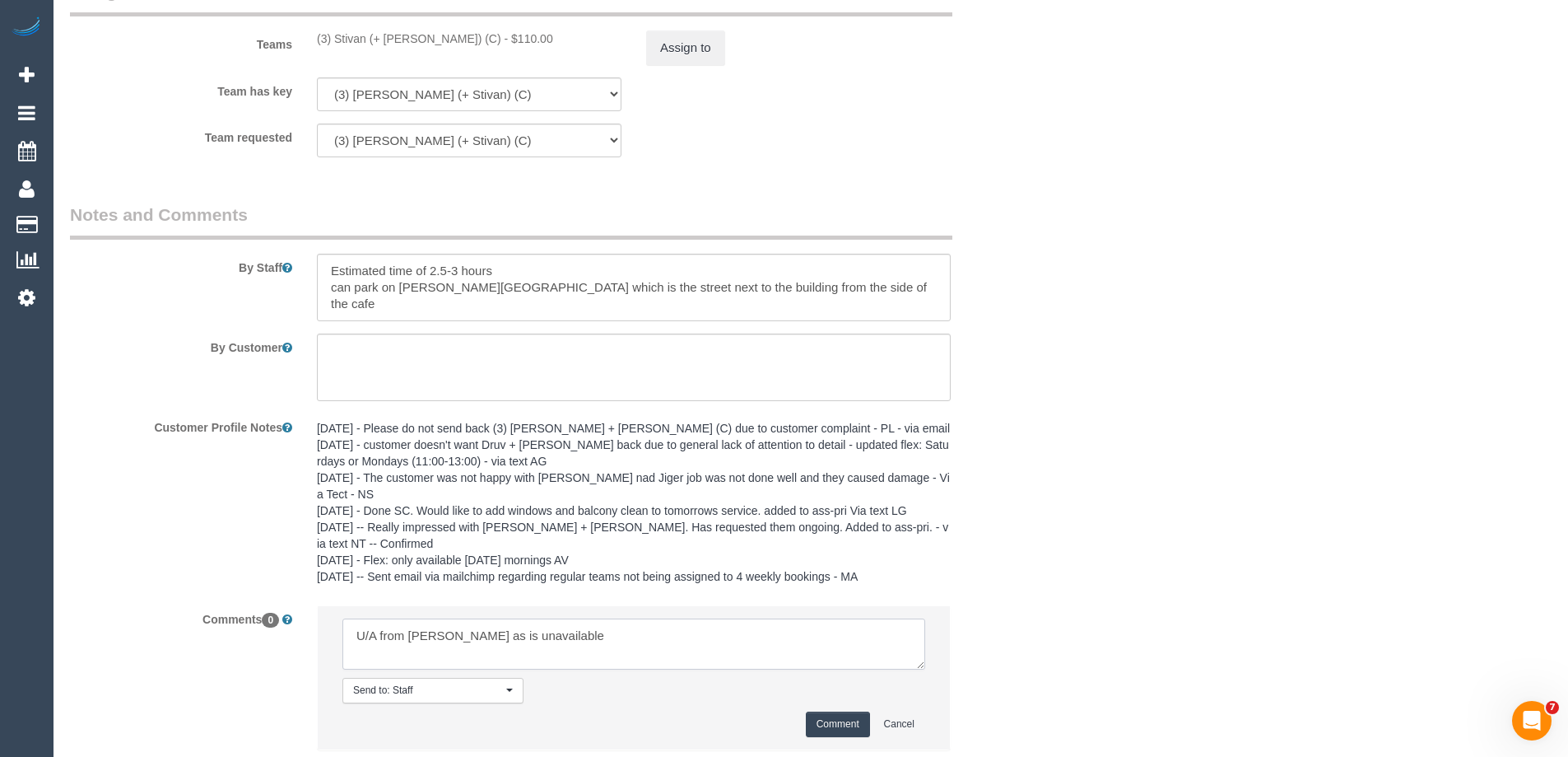
scroll to position [2731, 0]
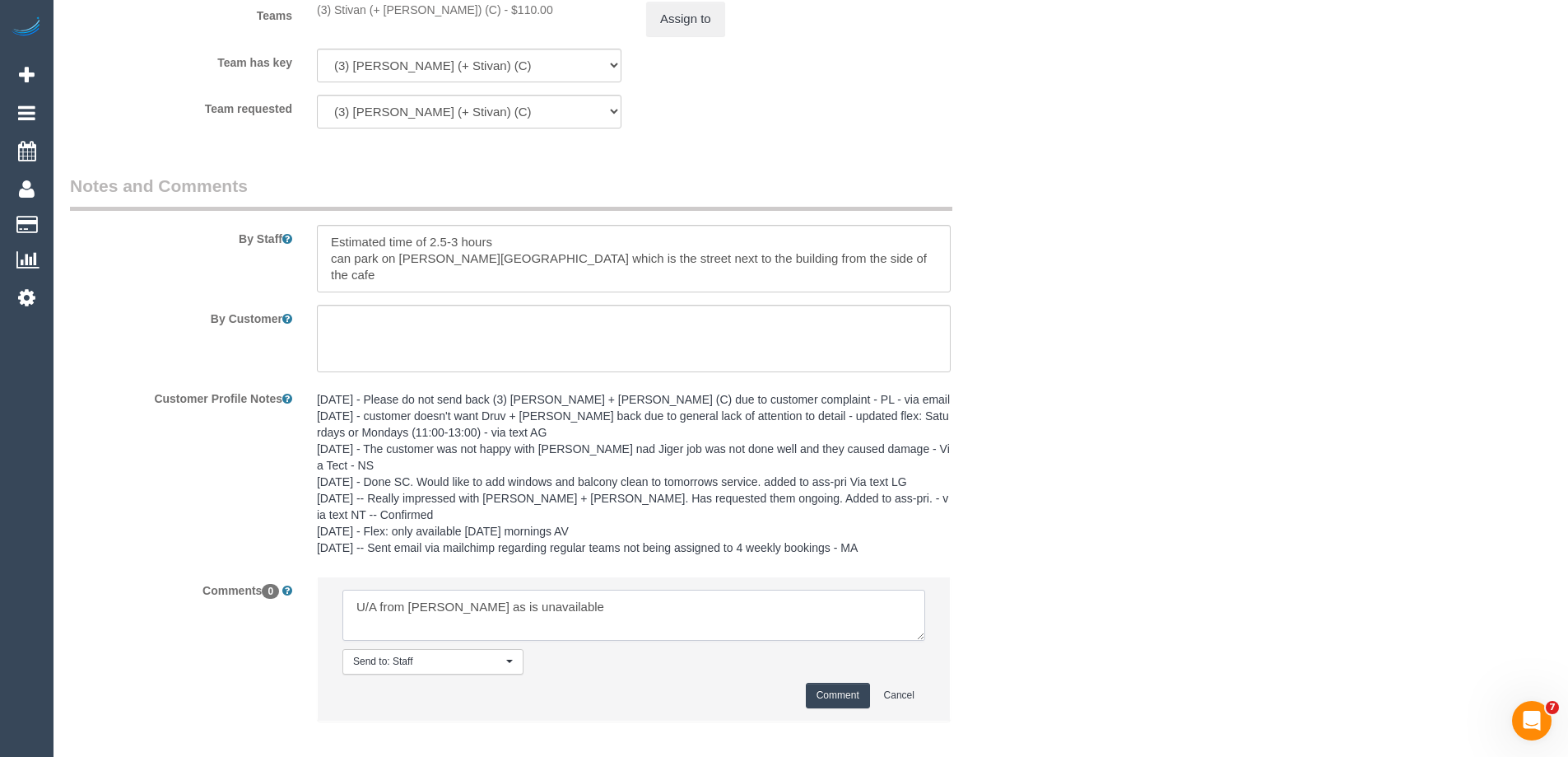
type textarea "U/A from [PERSON_NAME] as is unavailable"
click at [820, 692] on li "Send to: Staff Nothing selected Send to: Staff Send to: Customer Send to: Team …" at bounding box center [634, 649] width 632 height 143
click at [828, 683] on button "Comment" at bounding box center [838, 695] width 64 height 25
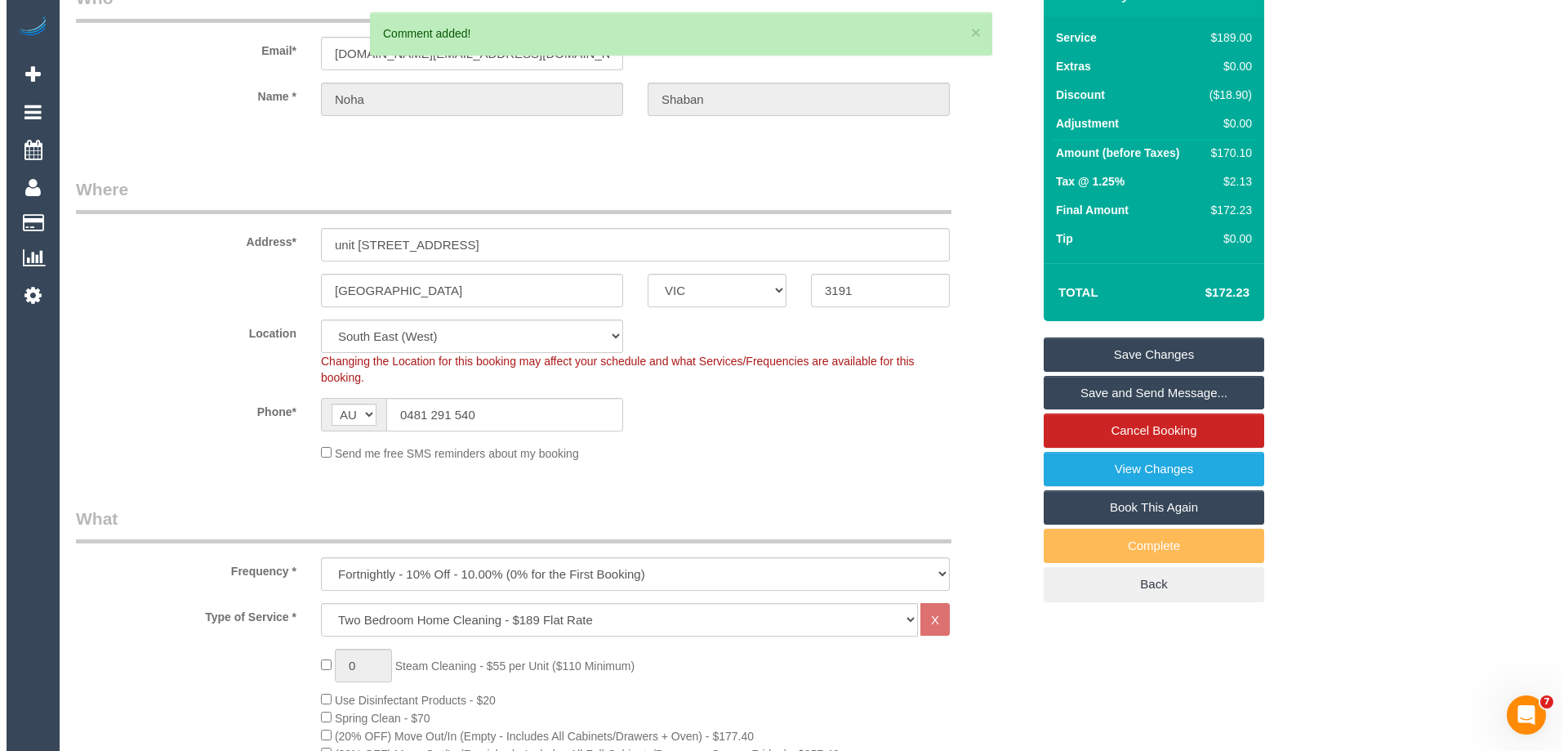
scroll to position [0, 0]
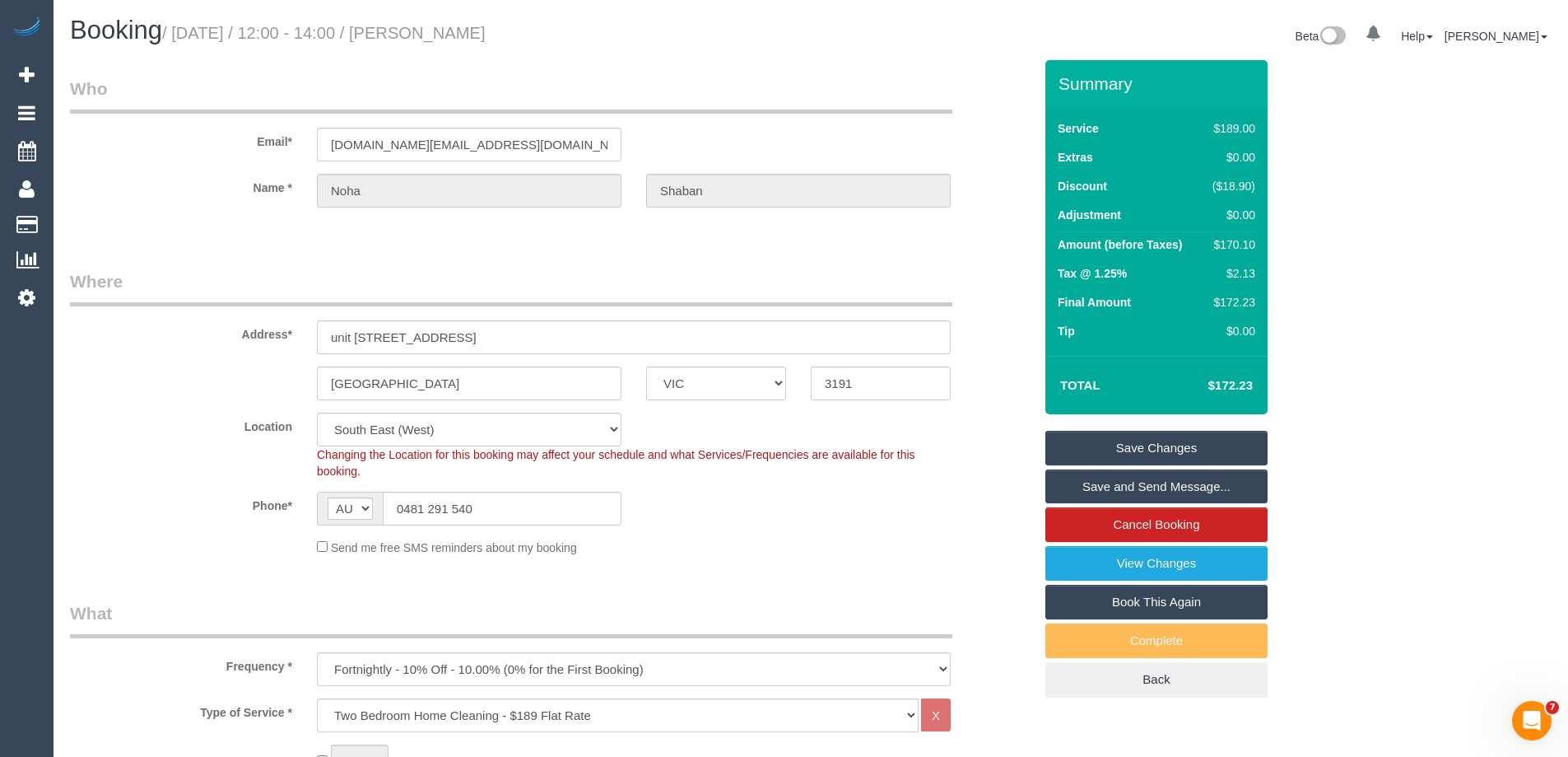
drag, startPoint x: 495, startPoint y: 33, endPoint x: 430, endPoint y: 31, distance: 65.0
click at [430, 31] on h1 "Booking / [DATE] / 12:00 - 14:00 / [PERSON_NAME]" at bounding box center [434, 30] width 729 height 28
copy small "[PERSON_NAME]"
click at [1084, 451] on link "Save Changes" at bounding box center [1156, 448] width 222 height 35
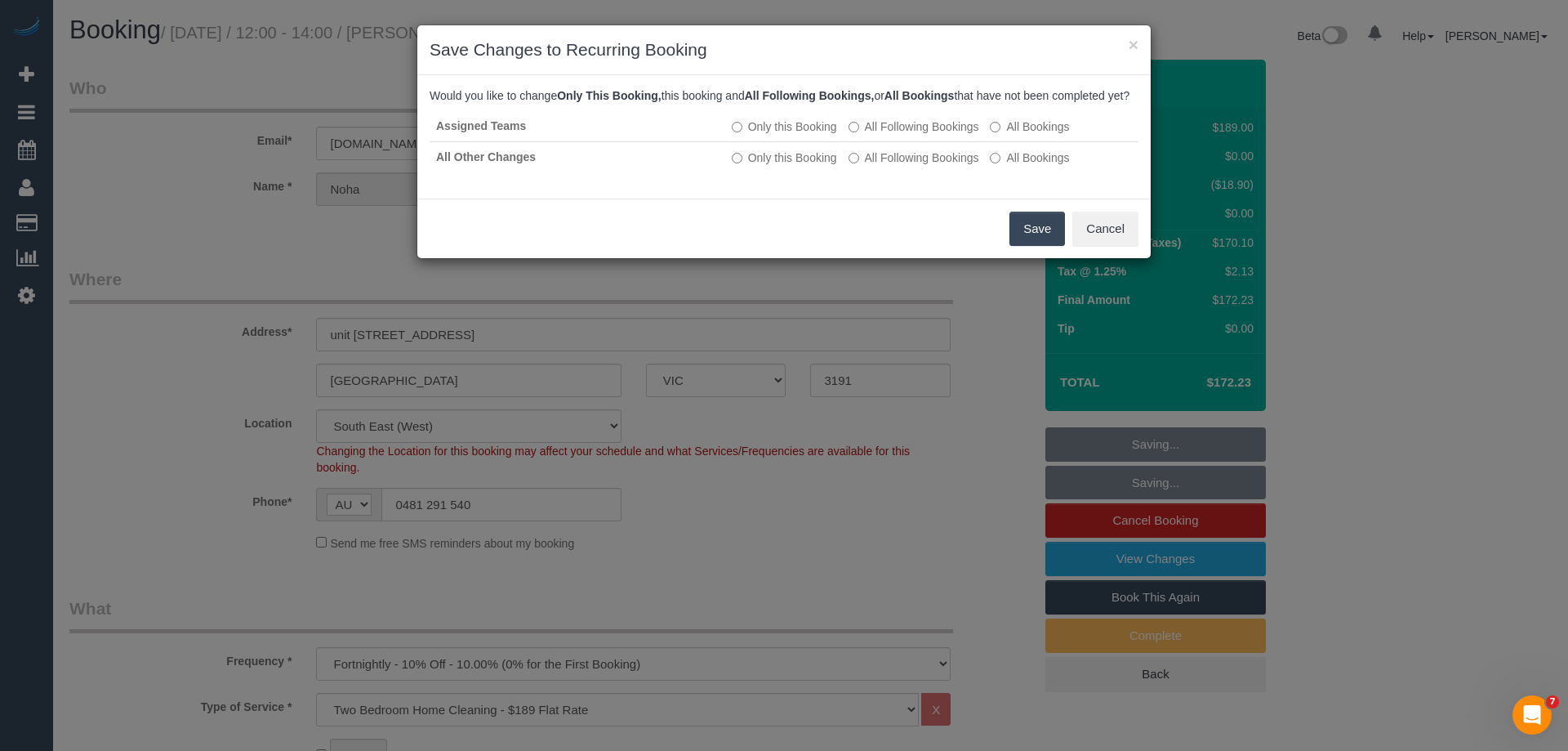
click at [1021, 243] on button "Save" at bounding box center [1038, 229] width 56 height 35
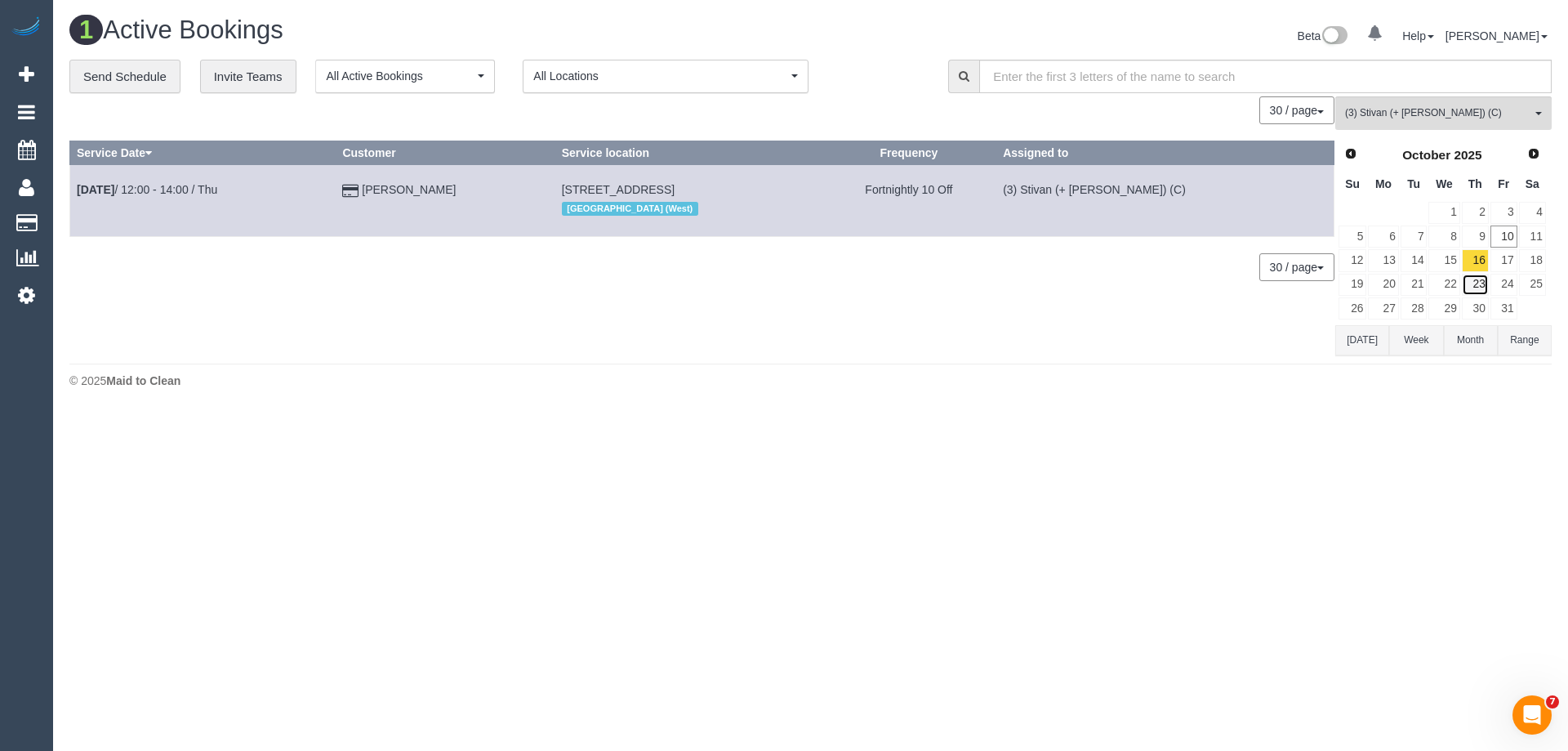
click at [1480, 284] on link "23" at bounding box center [1475, 284] width 27 height 22
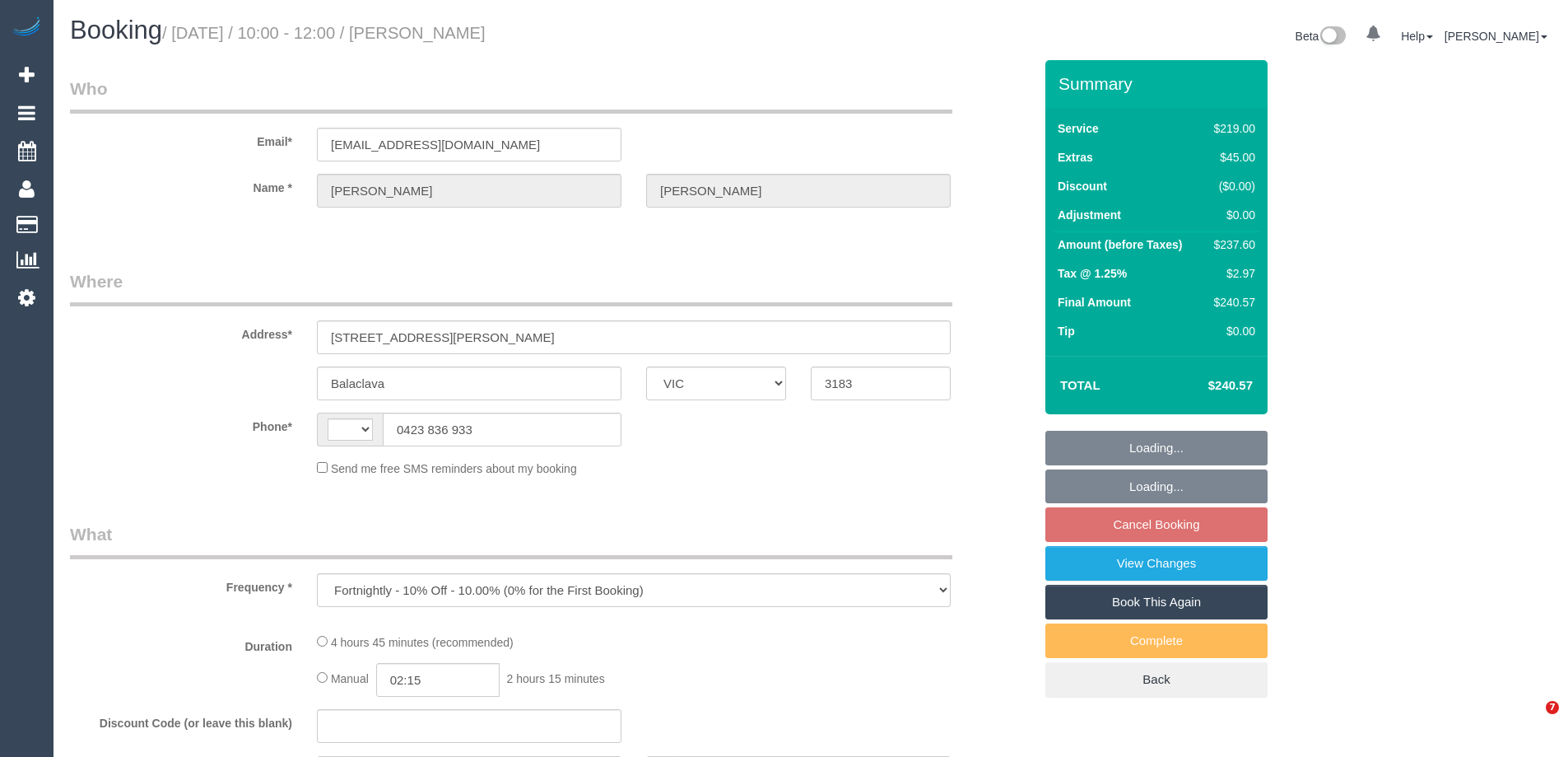
select select "VIC"
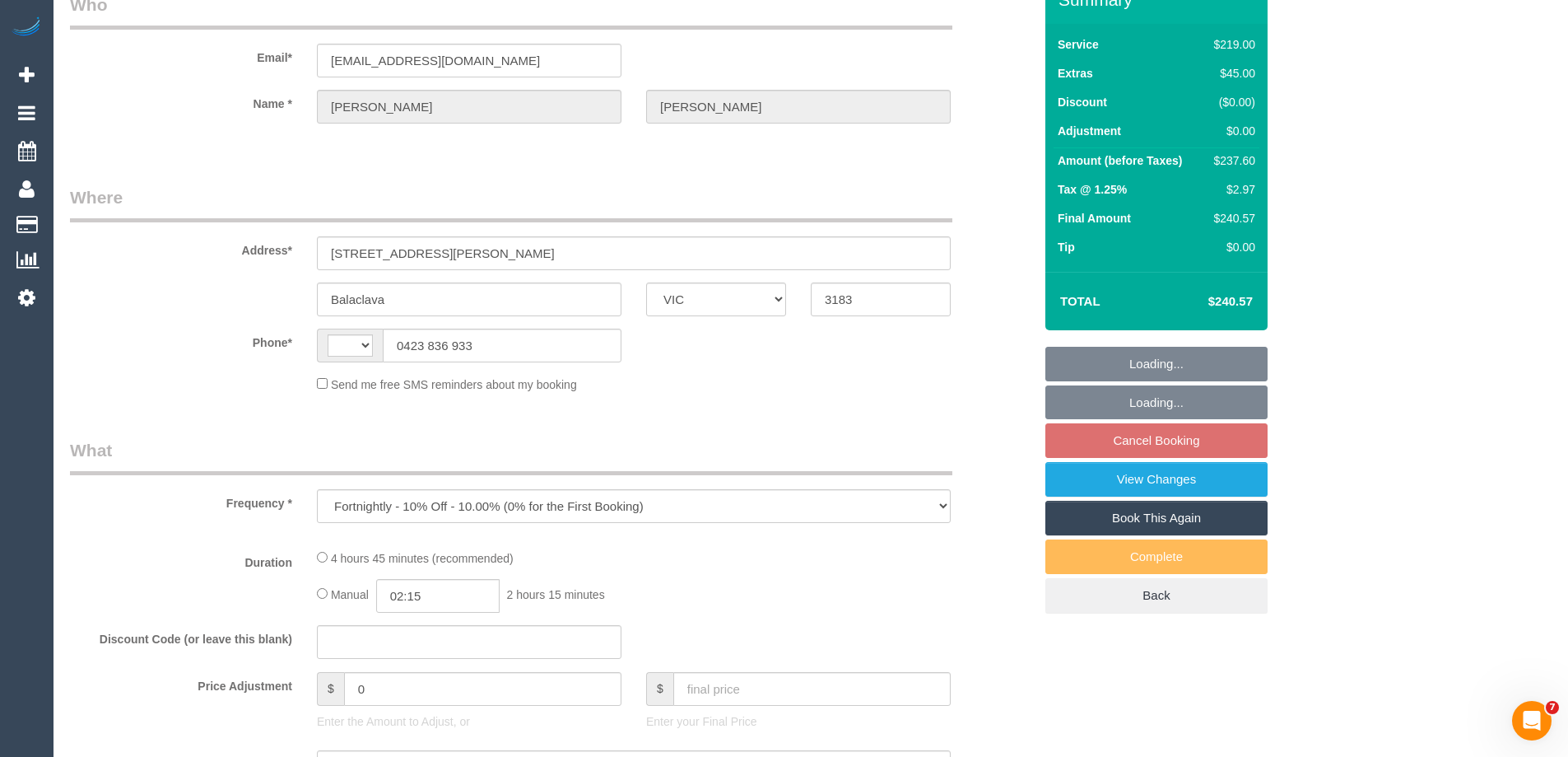
select select "string:AU"
select select "string:stripe-pm_1RTcz52GScqysDRV0Mxj4oqC"
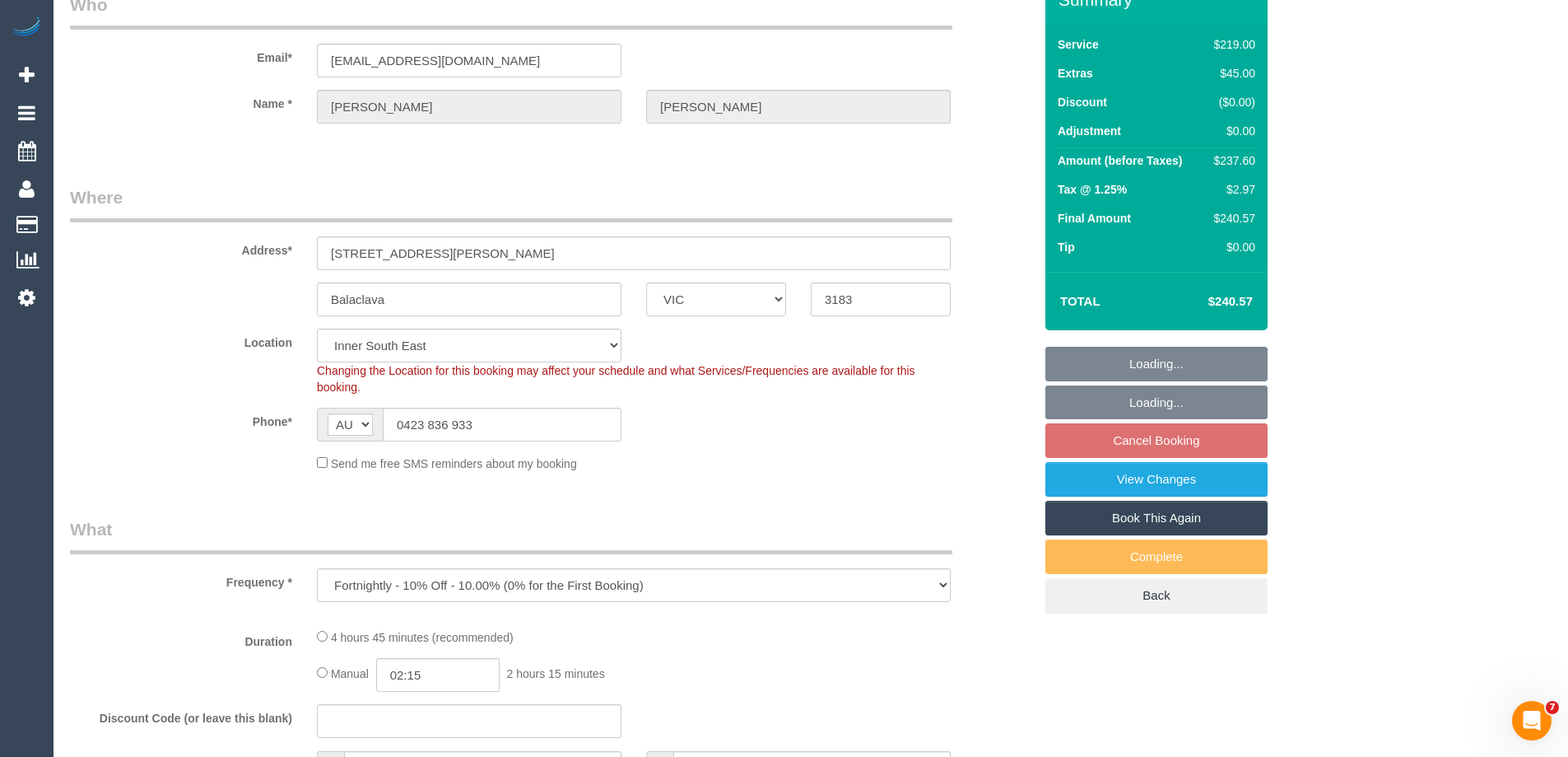
scroll to position [164, 0]
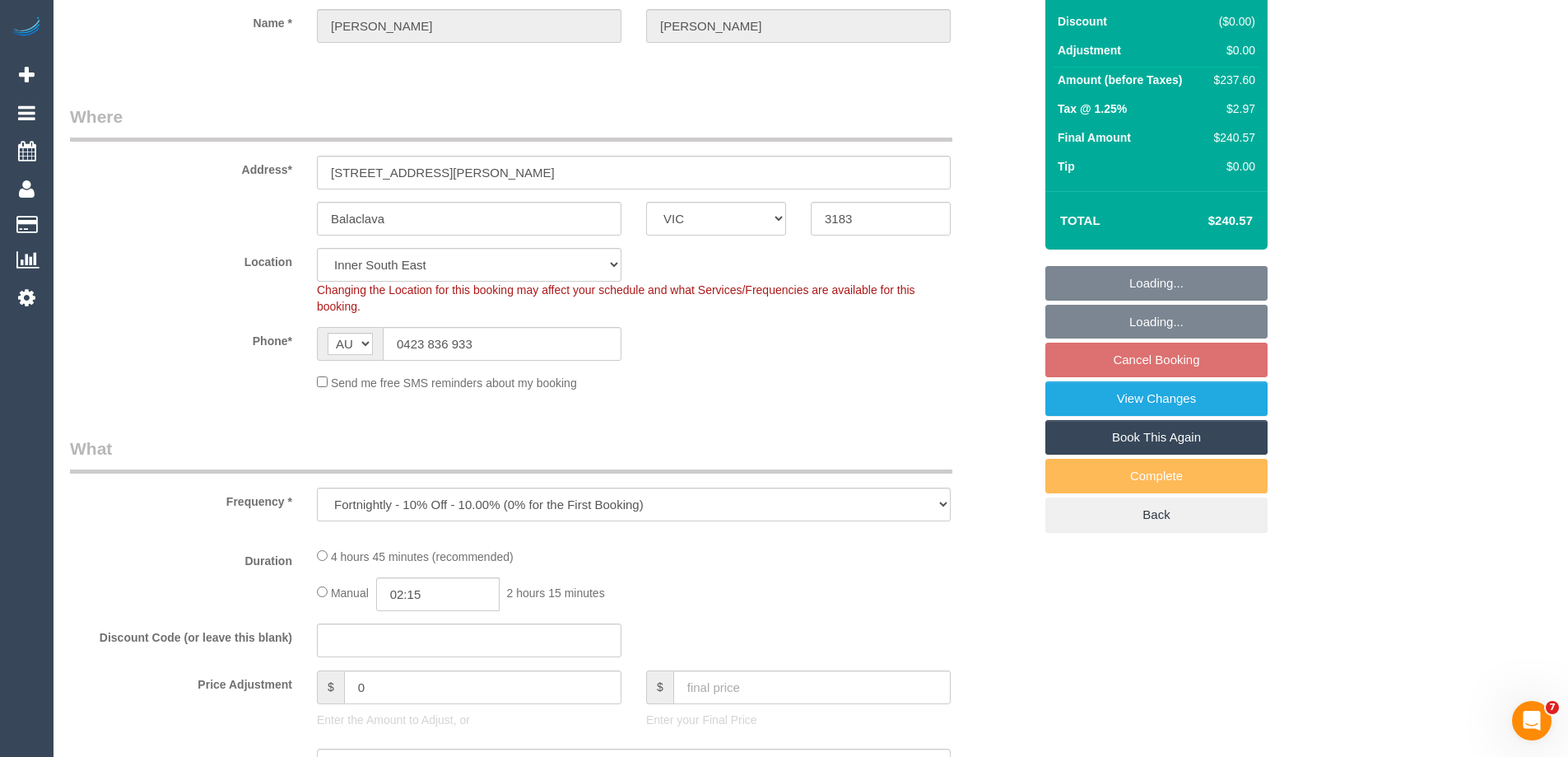
select select "object:690"
select select "spot3"
select select "number:29"
select select "number:14"
select select "number:19"
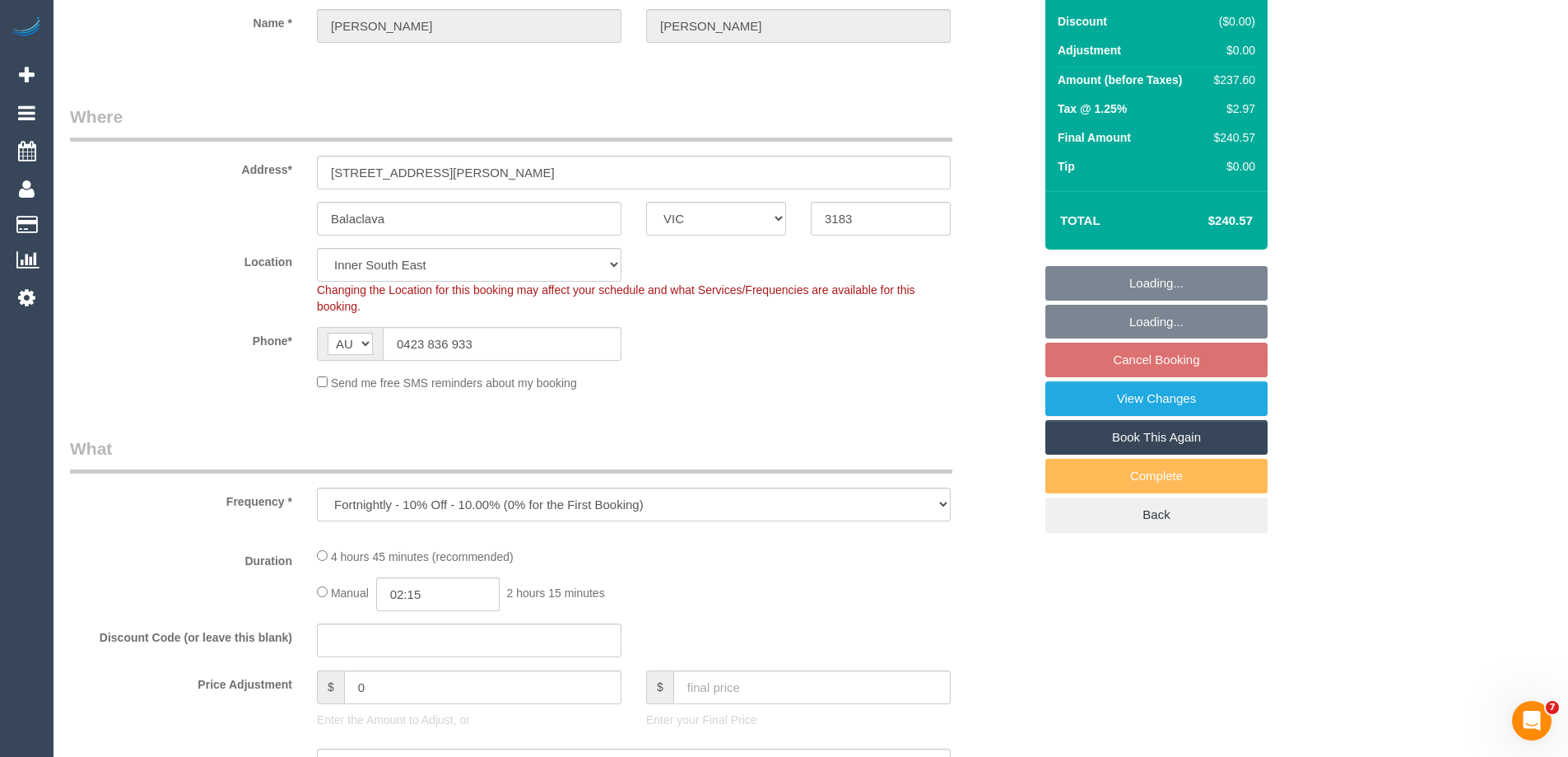
select select "number:36"
select select "number:34"
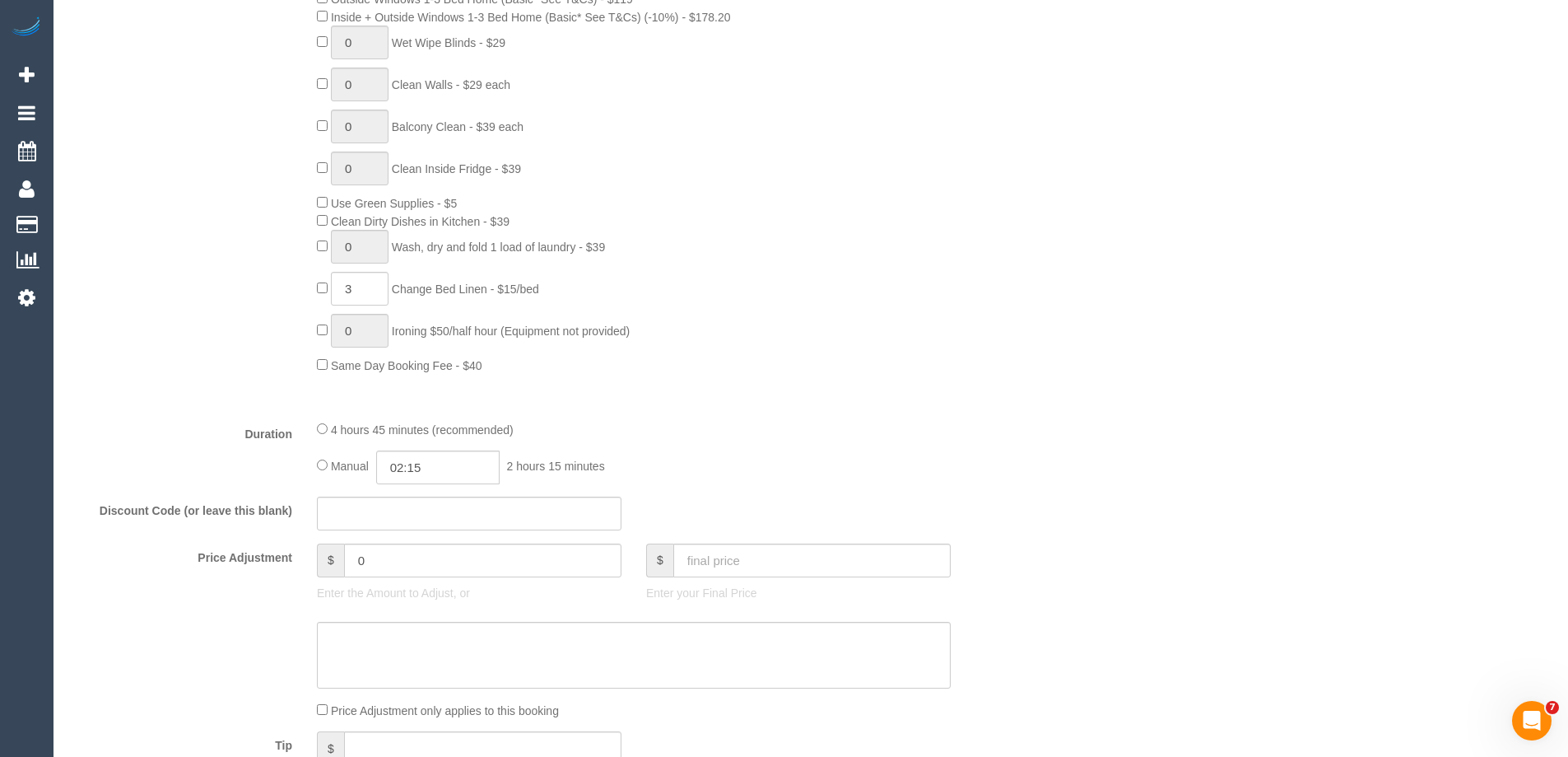
scroll to position [988, 0]
click at [465, 471] on input "02:15" at bounding box center [438, 463] width 124 height 34
type input "04:30"
click at [389, 581] on li "04:30" at bounding box center [420, 585] width 73 height 21
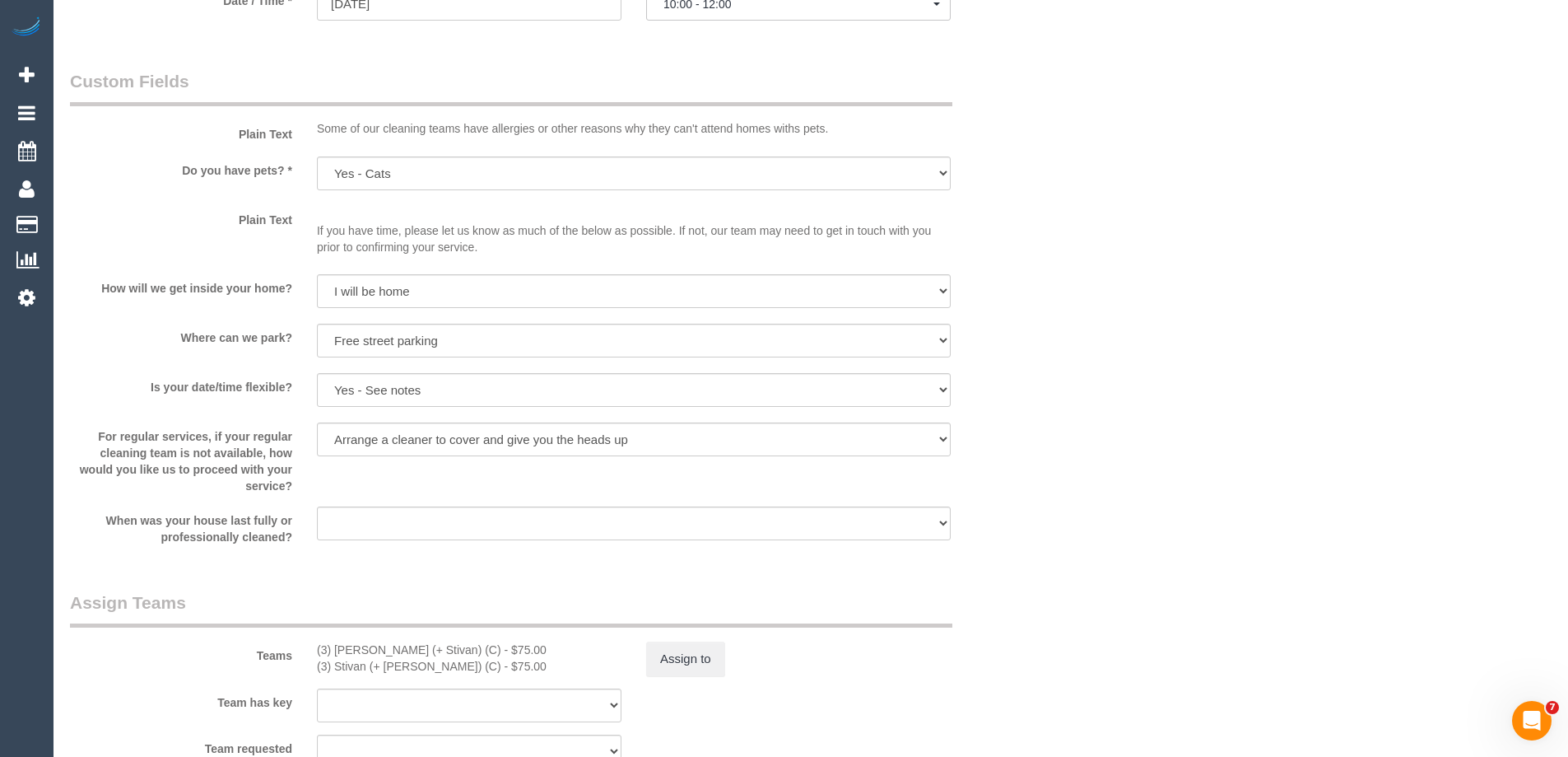
select select "spot24"
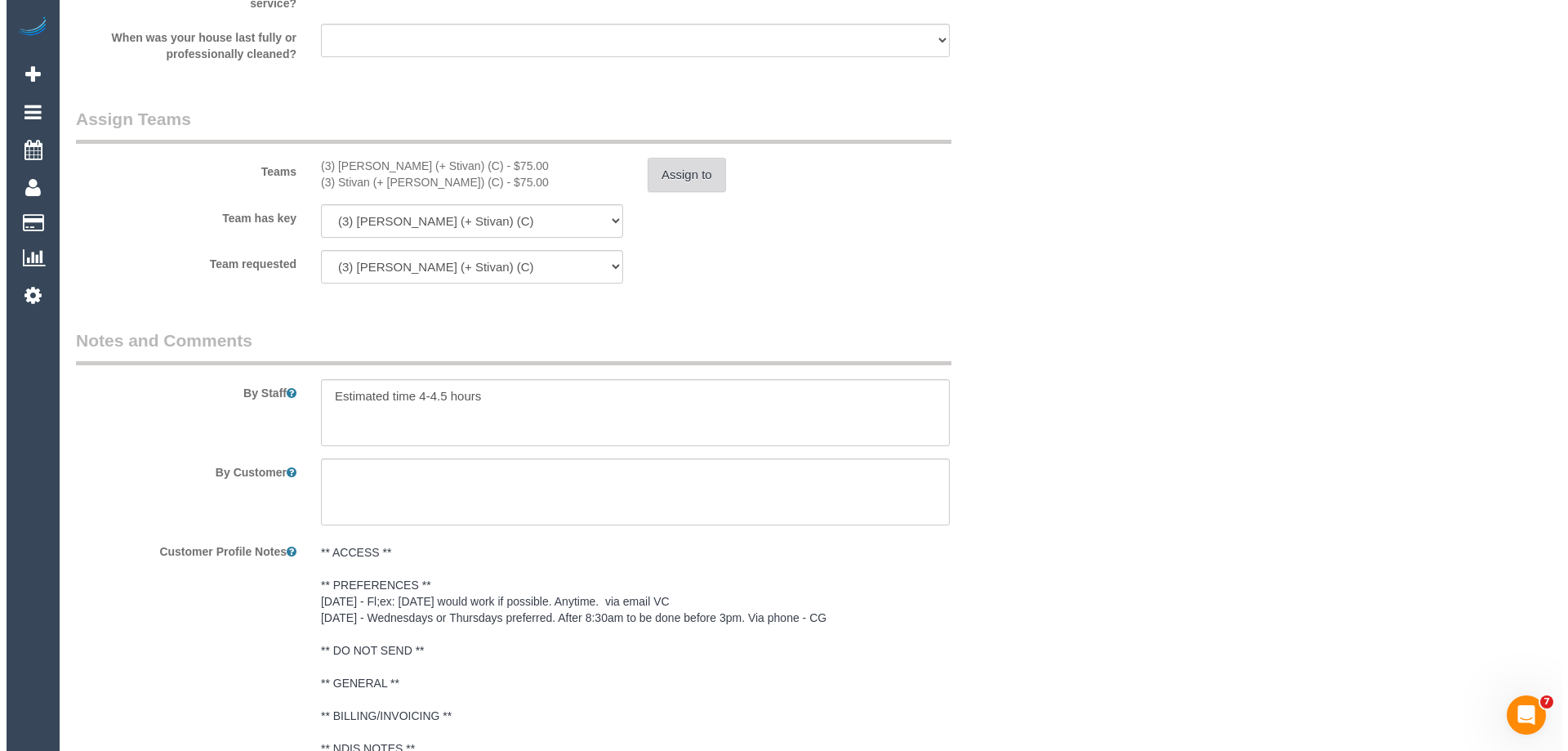
scroll to position [2382, 0]
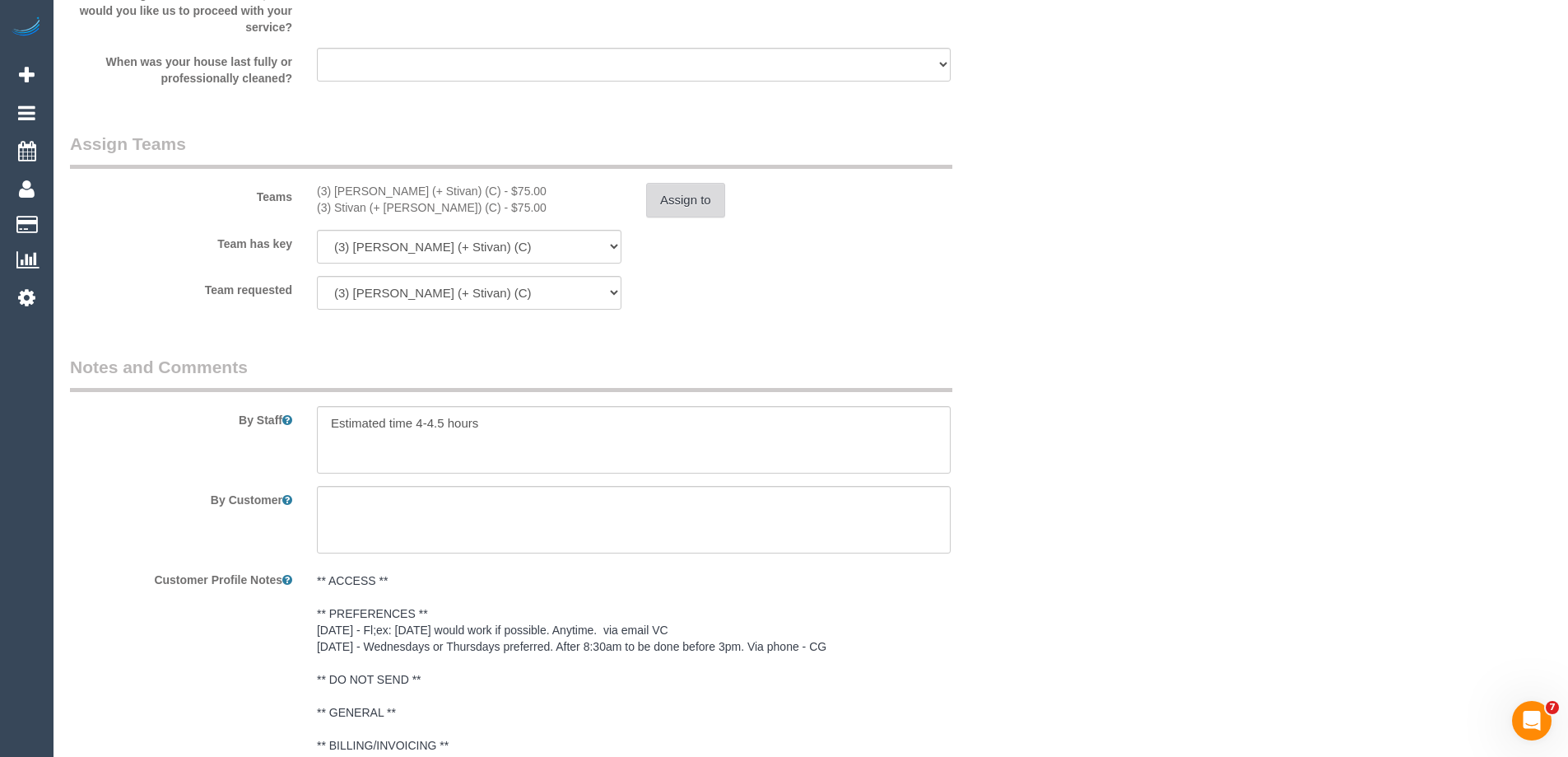
click at [681, 200] on button "Assign to" at bounding box center [685, 200] width 79 height 35
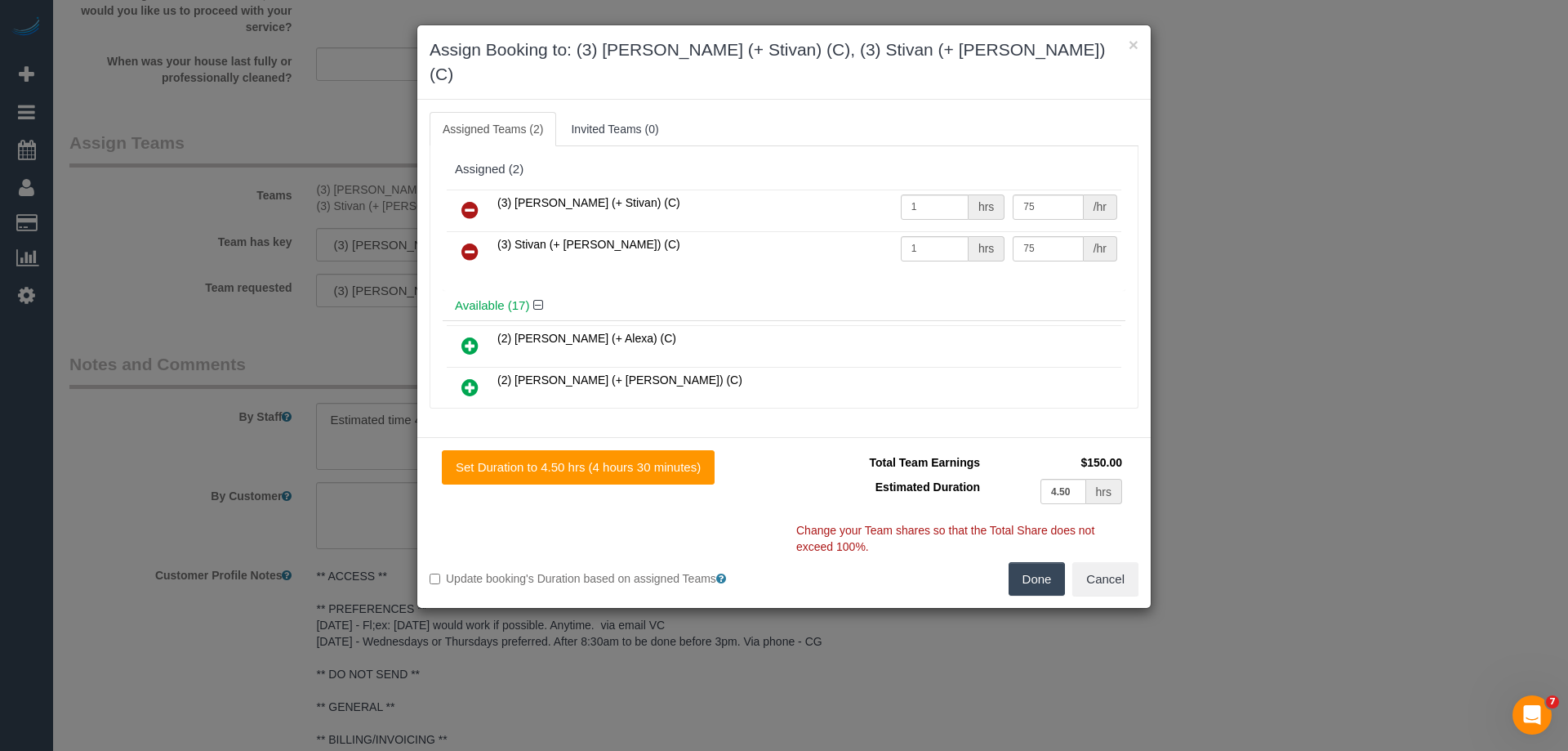
click at [465, 200] on icon at bounding box center [470, 210] width 17 height 19
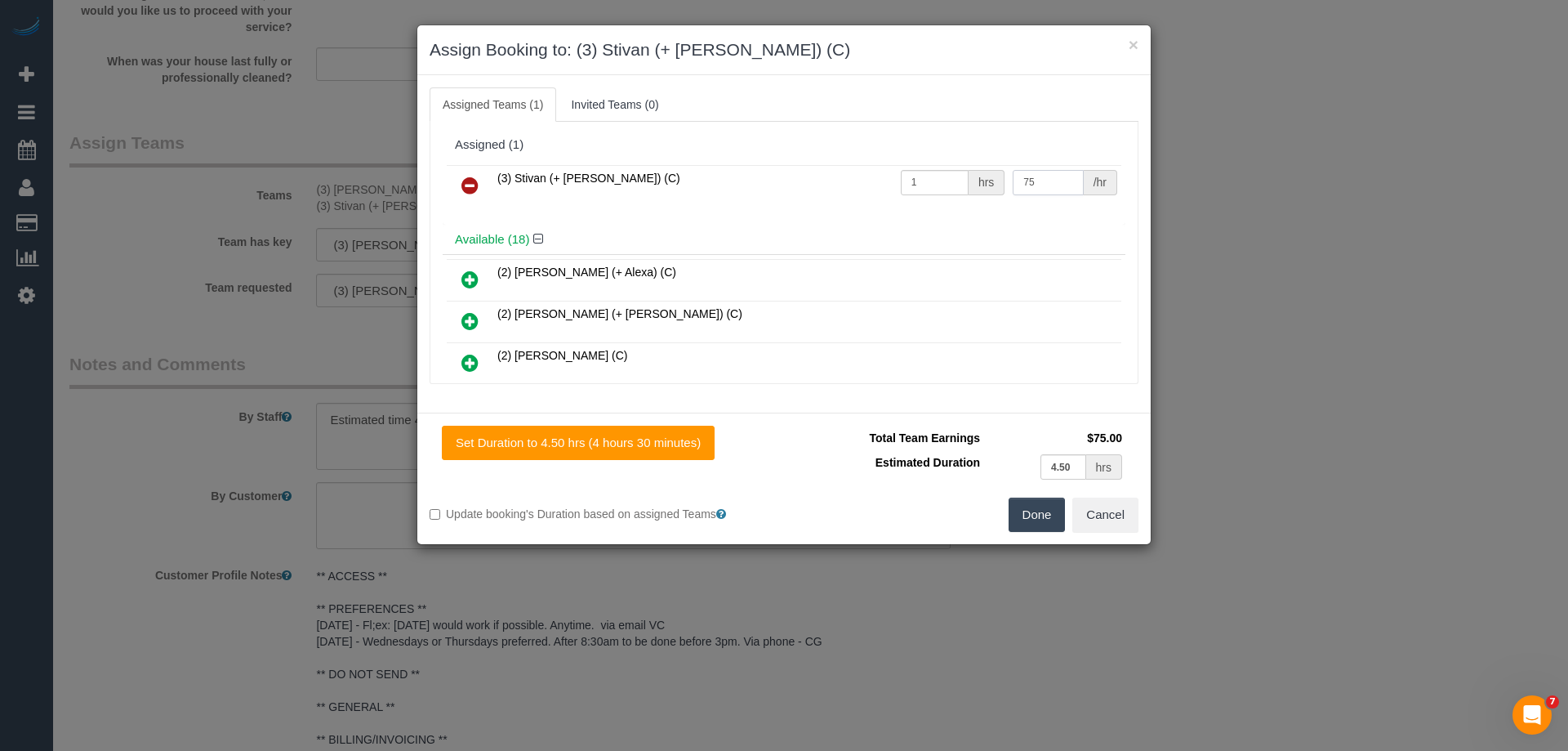
drag, startPoint x: 1041, startPoint y: 186, endPoint x: 818, endPoint y: 188, distance: 223.0
click at [820, 188] on tr "(3) Stivan (+ Krunal) (C) 1 hrs 75 /hr" at bounding box center [784, 185] width 674 height 41
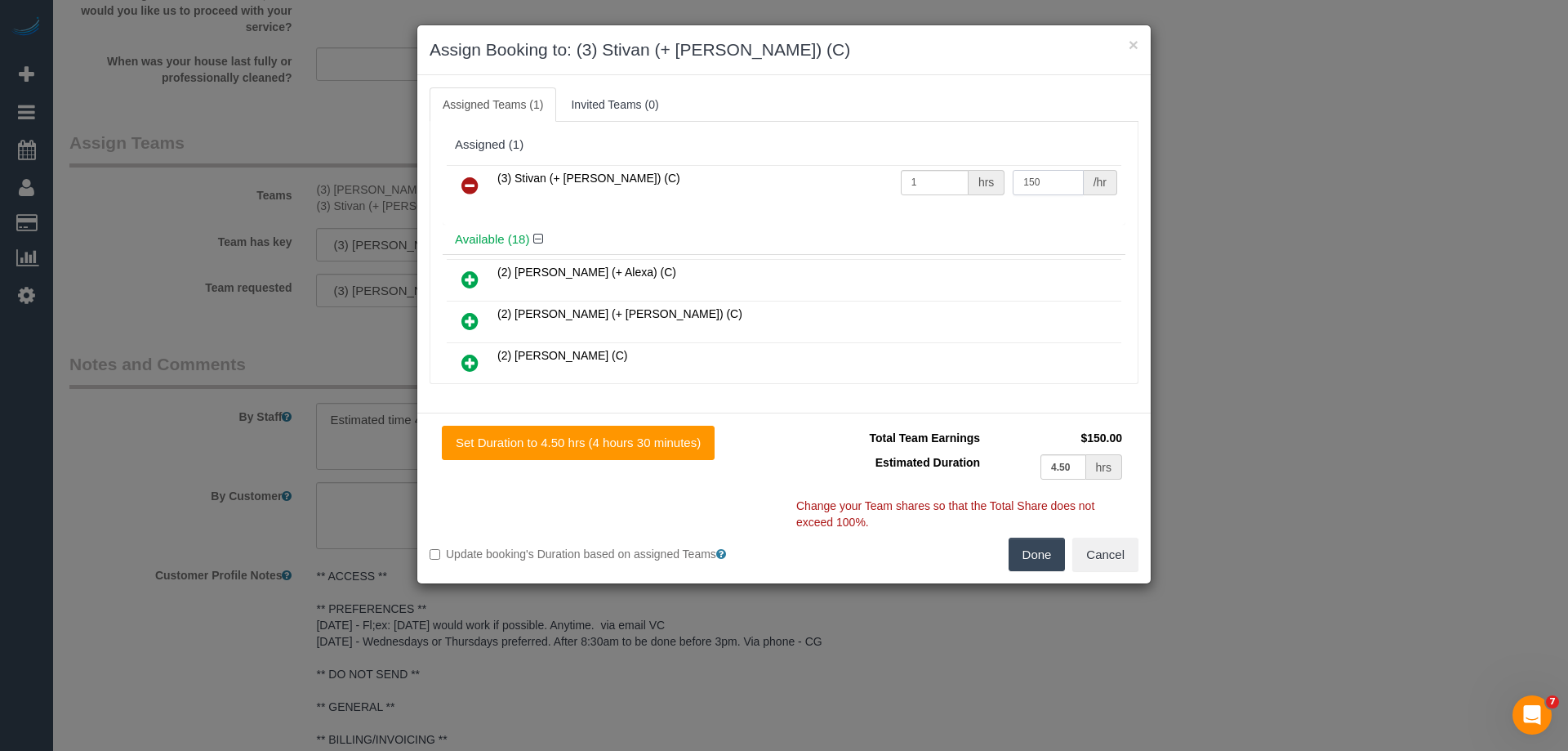
type input "150"
click at [1034, 546] on button "Done" at bounding box center [1038, 554] width 58 height 35
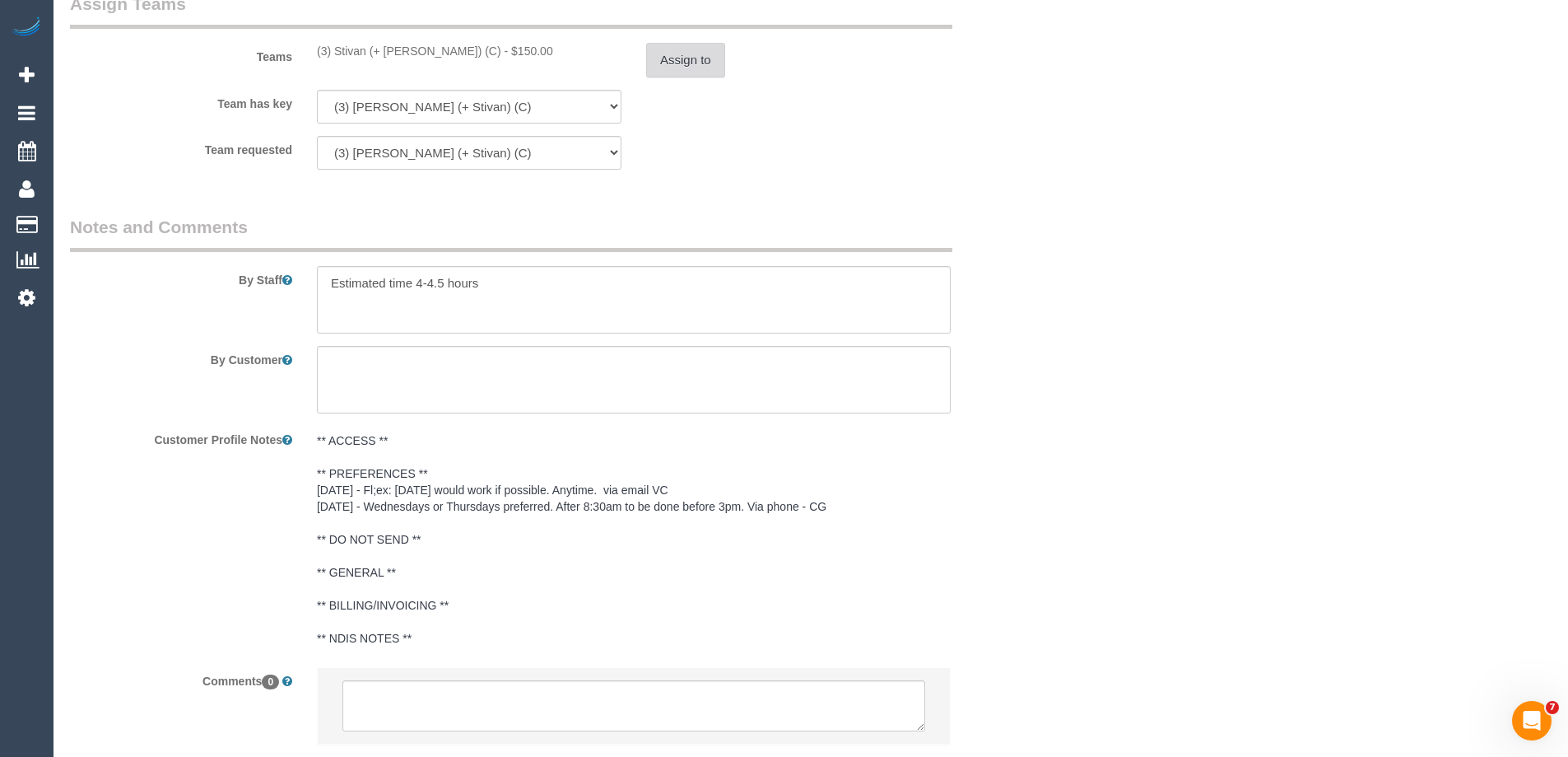
scroll to position [2648, 0]
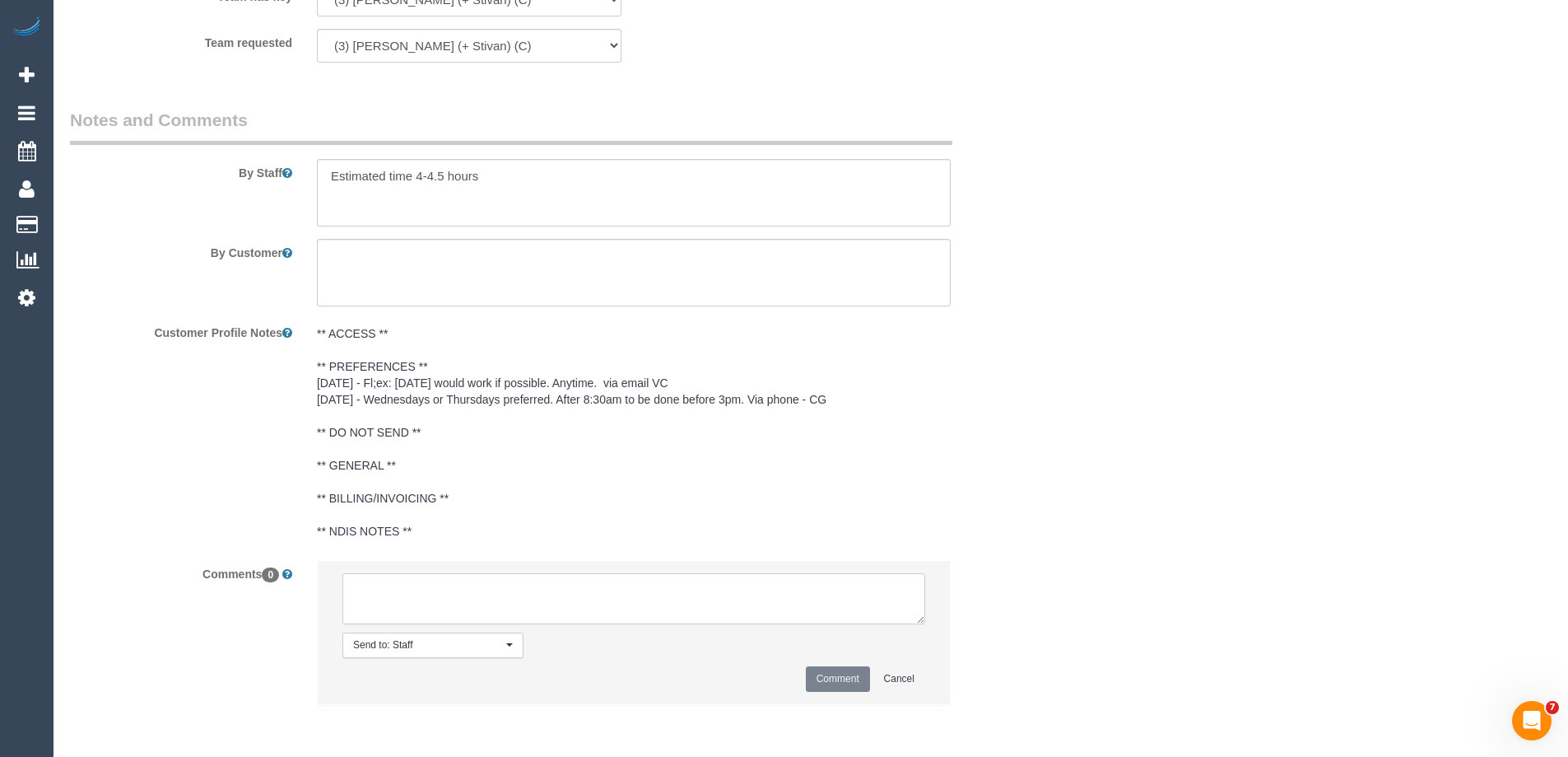
click at [411, 615] on textarea at bounding box center [633, 598] width 583 height 51
type textarea "U/A from Krunal as is unavailable"
click at [812, 666] on button "Comment" at bounding box center [838, 679] width 64 height 25
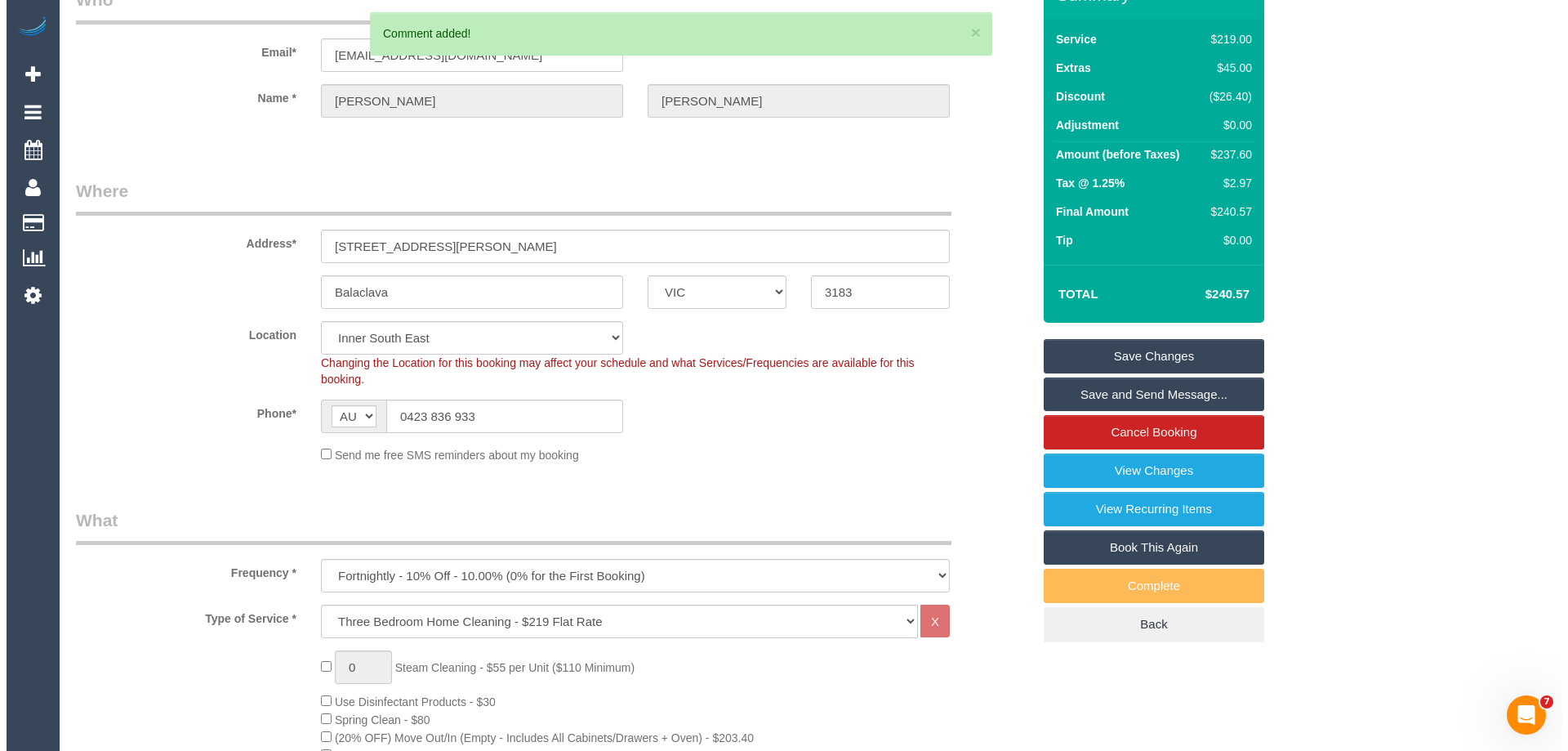
scroll to position [0, 0]
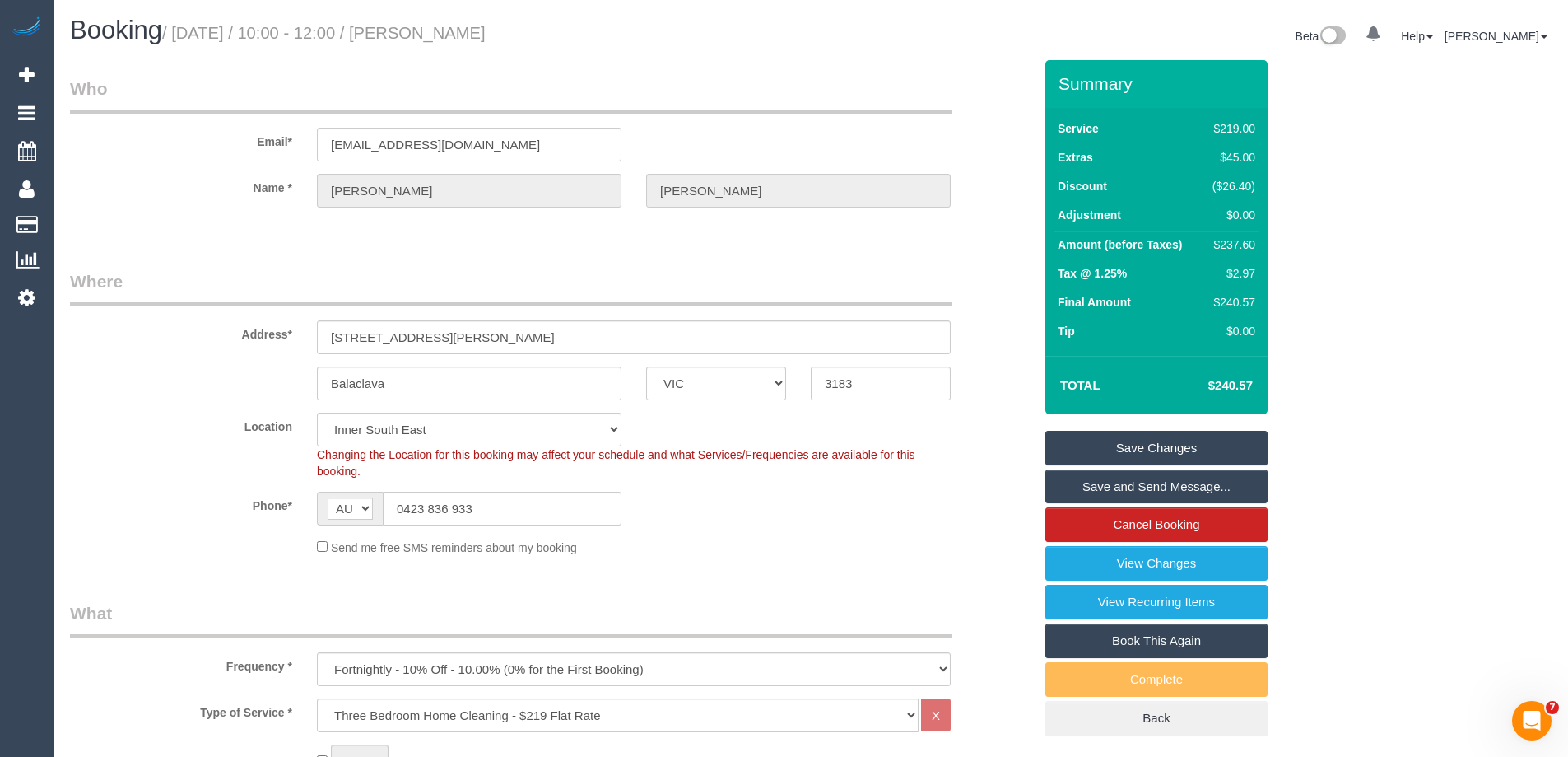
drag, startPoint x: 473, startPoint y: 33, endPoint x: 433, endPoint y: 35, distance: 40.0
click at [433, 35] on h1 "Booking / October 23, 2025 / 10:00 - 12:00 / Kelly Donnelly" at bounding box center [434, 30] width 729 height 28
copy small "Kelly Donnelly"
click at [1070, 449] on link "Save Changes" at bounding box center [1156, 448] width 222 height 35
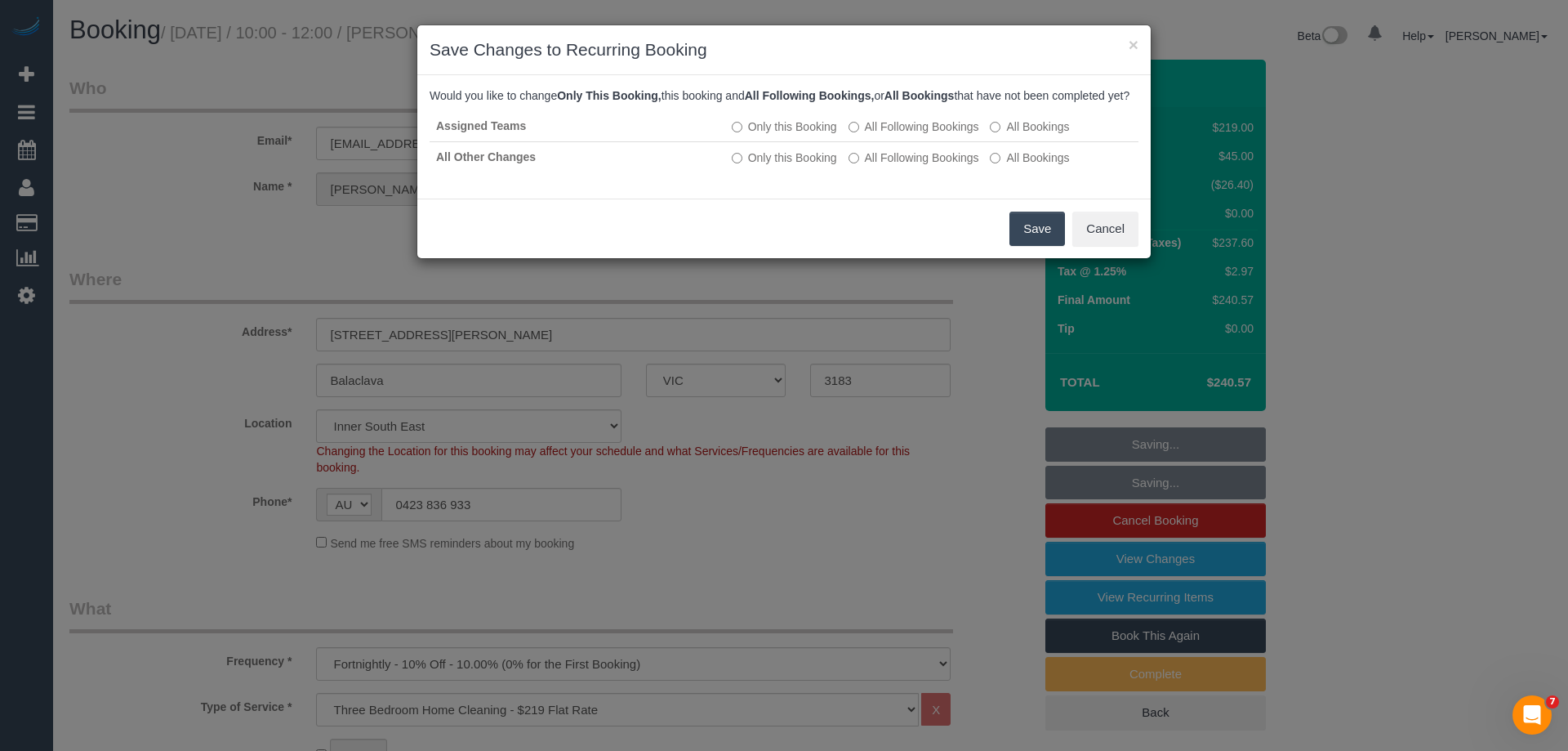
click at [1028, 245] on button "Save" at bounding box center [1038, 229] width 56 height 35
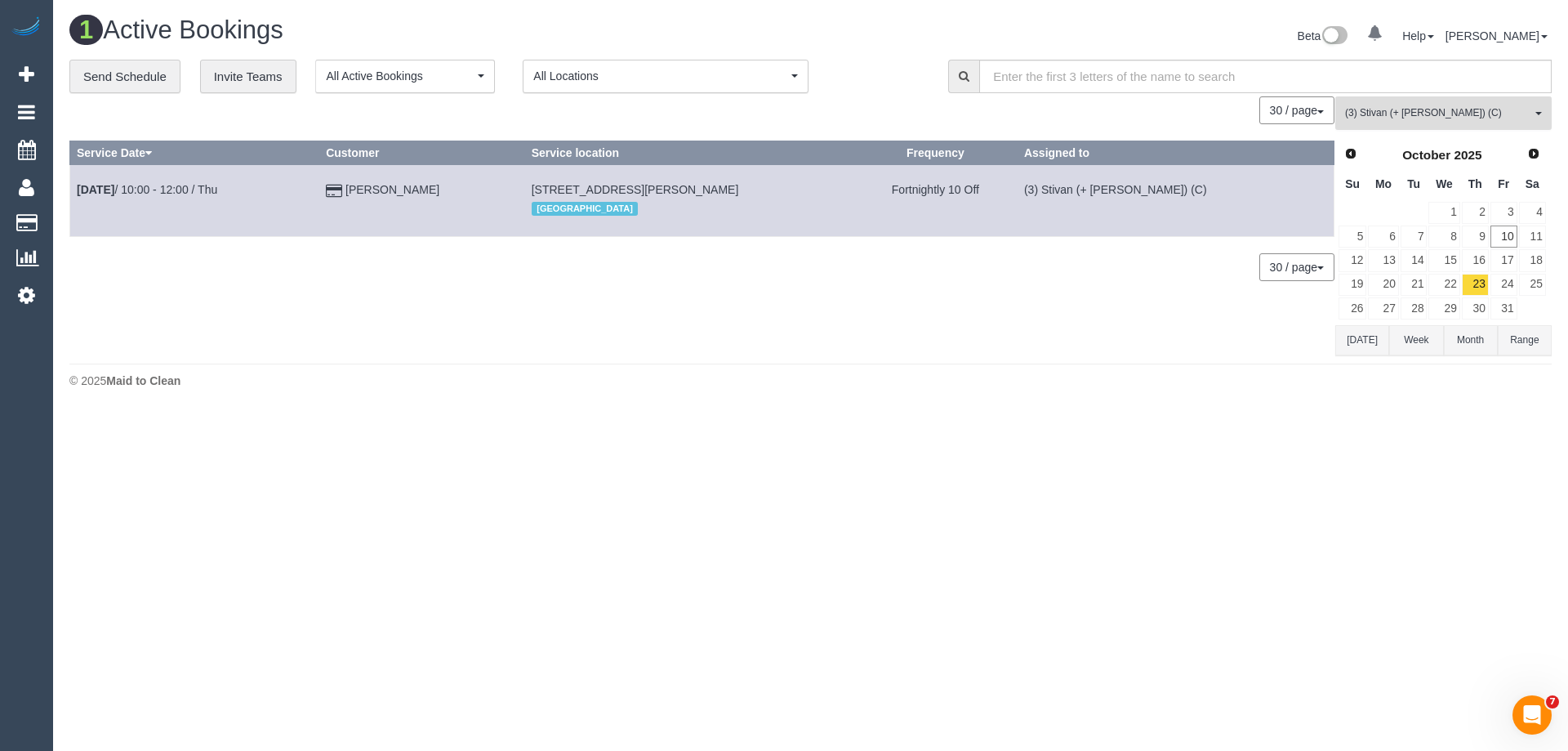
click at [1372, 114] on span "(3) Stivan (+ [PERSON_NAME]) (C)" at bounding box center [1438, 113] width 186 height 13
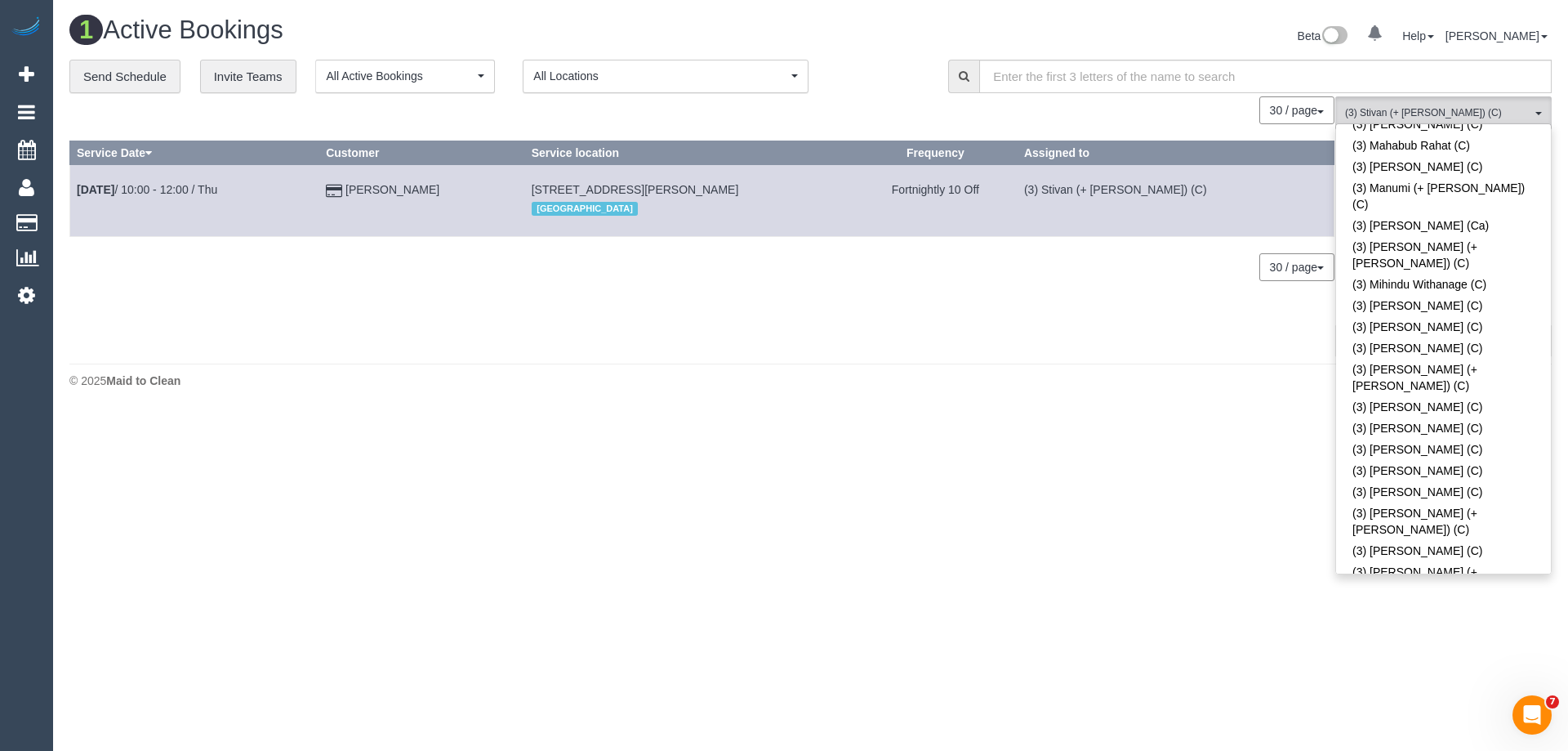
scroll to position [4043, 0]
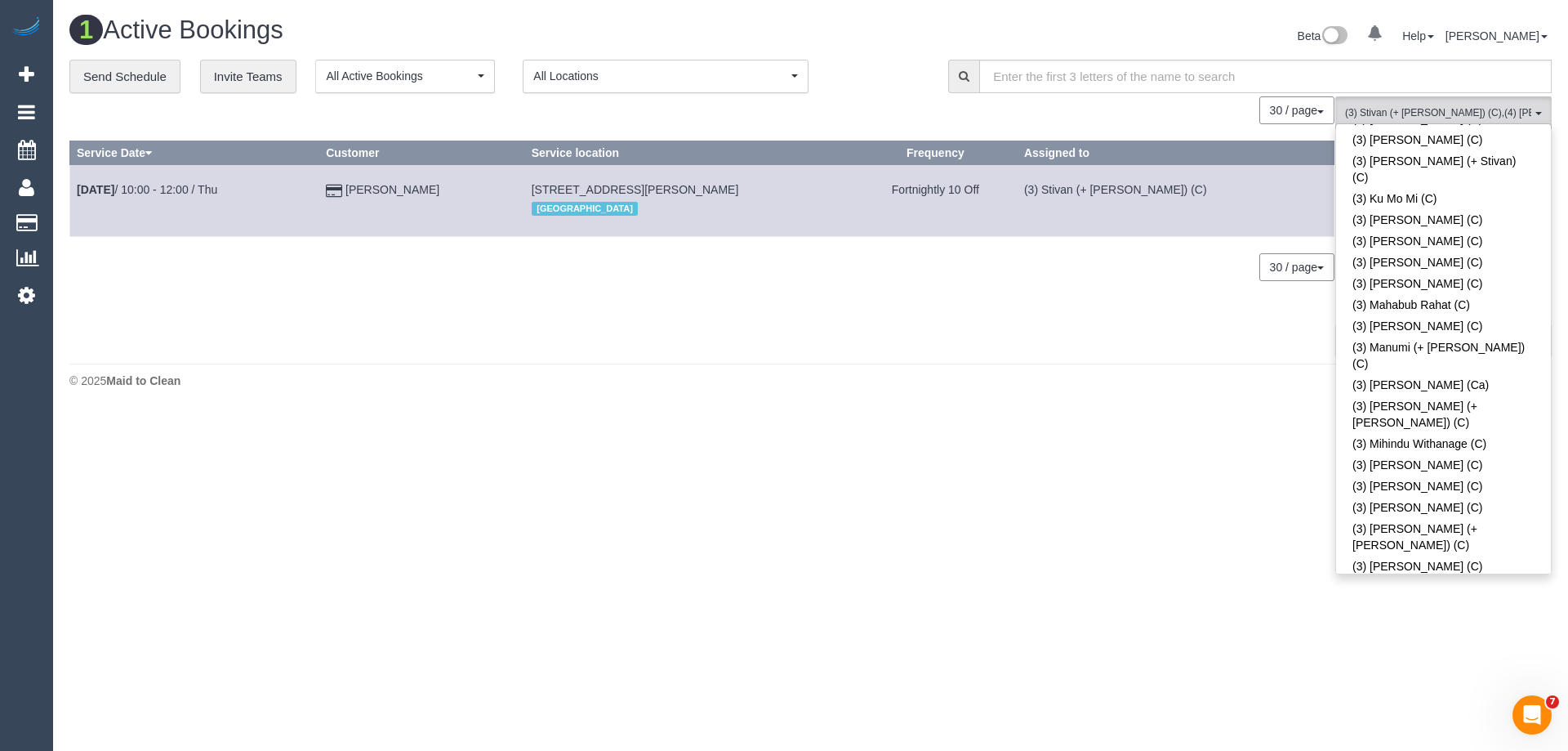
scroll to position [3717, 0]
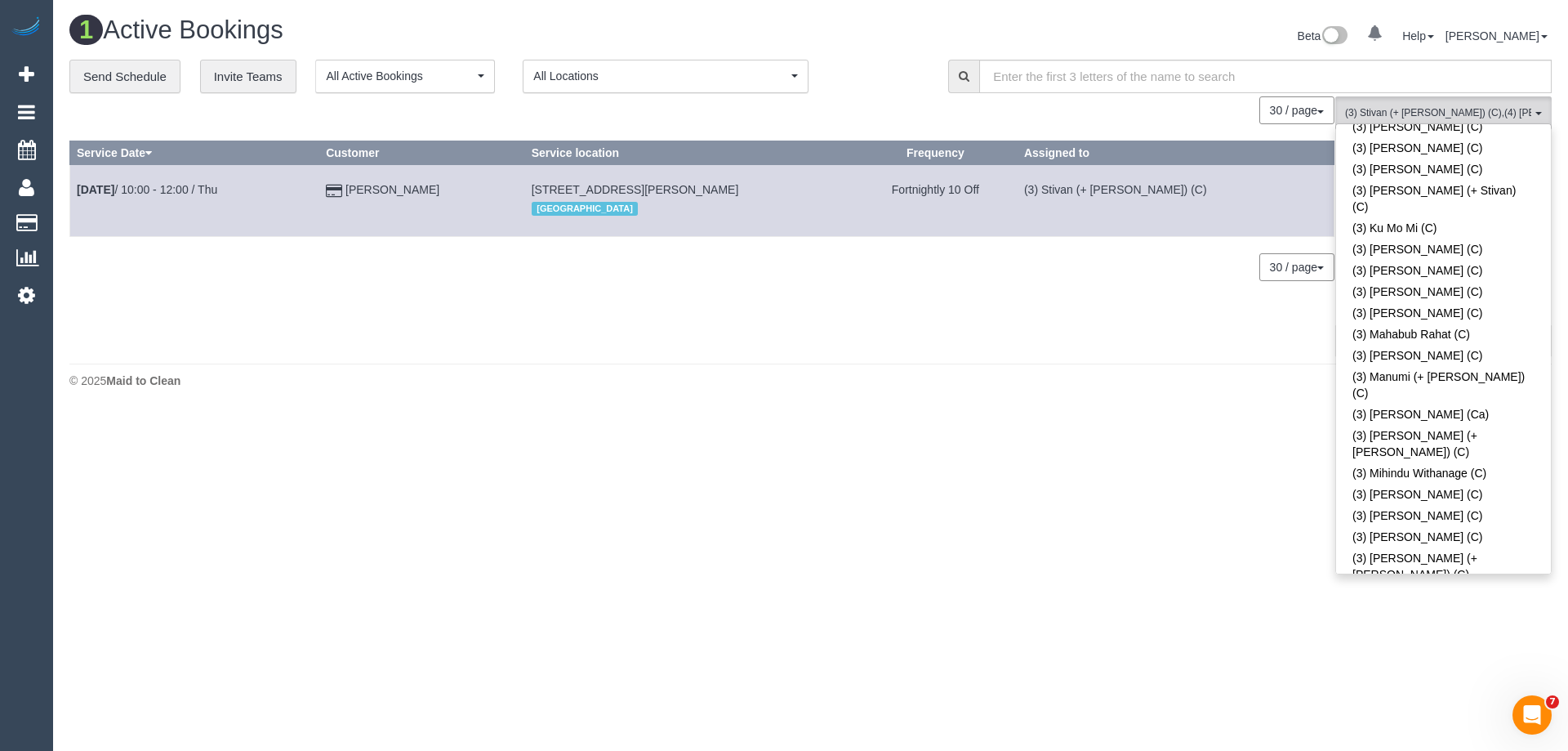
click at [1124, 445] on body "0 Beta Your Notifications You have 0 alerts Add Booking Bookings Active Booking…" at bounding box center [784, 375] width 1568 height 751
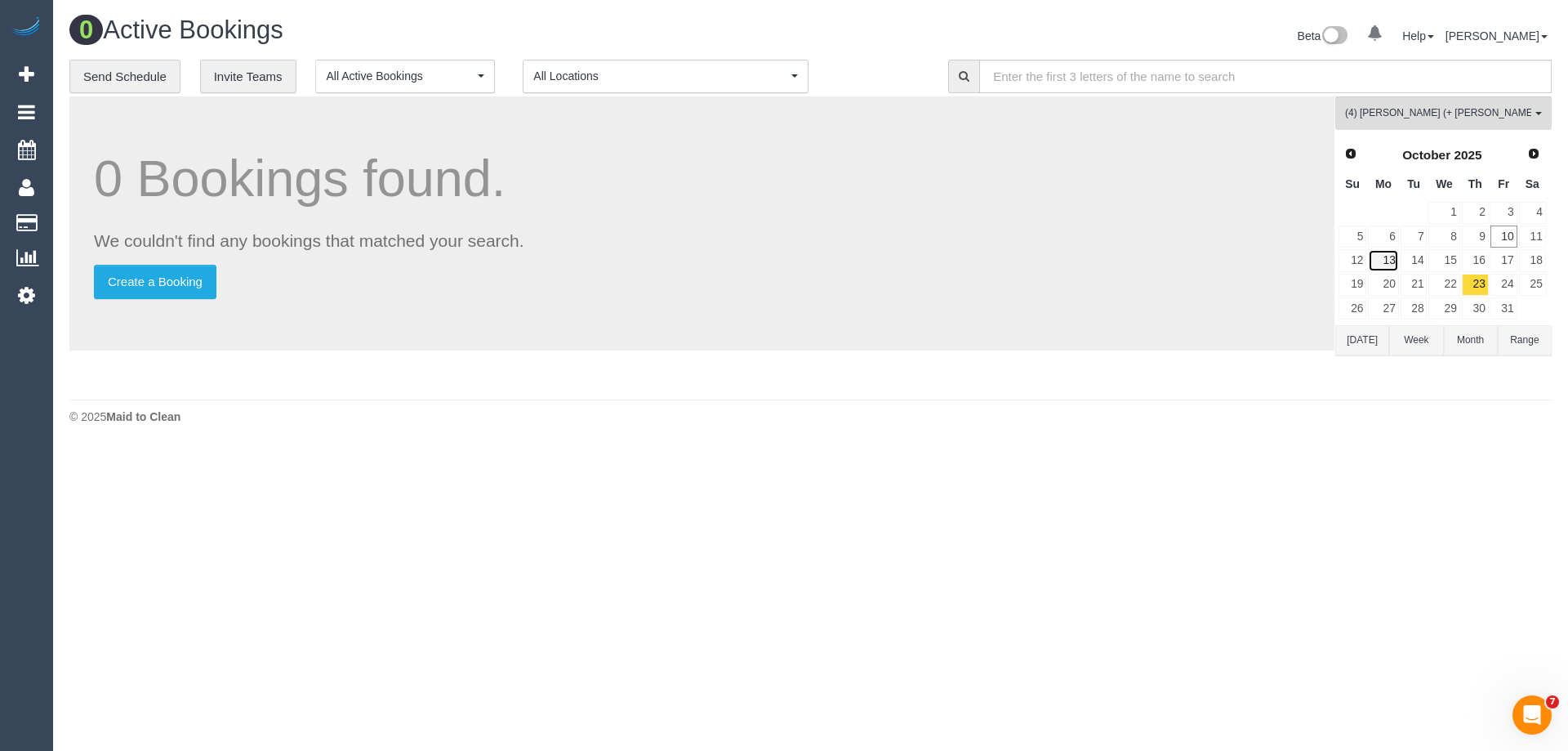
click at [1389, 267] on link "13" at bounding box center [1383, 260] width 31 height 22
click at [1422, 260] on link "14" at bounding box center [1414, 260] width 27 height 22
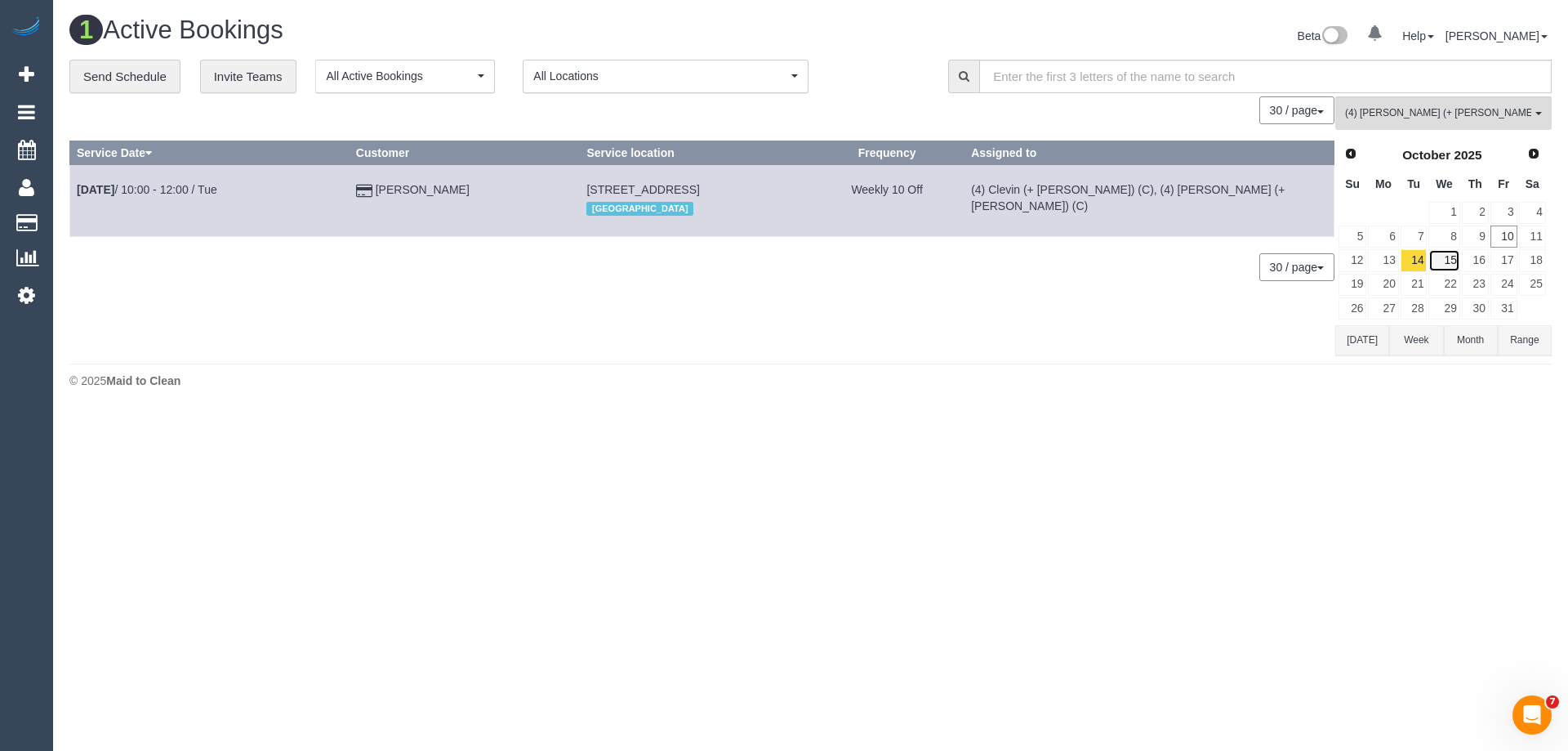
click at [1440, 256] on link "15" at bounding box center [1443, 260] width 31 height 22
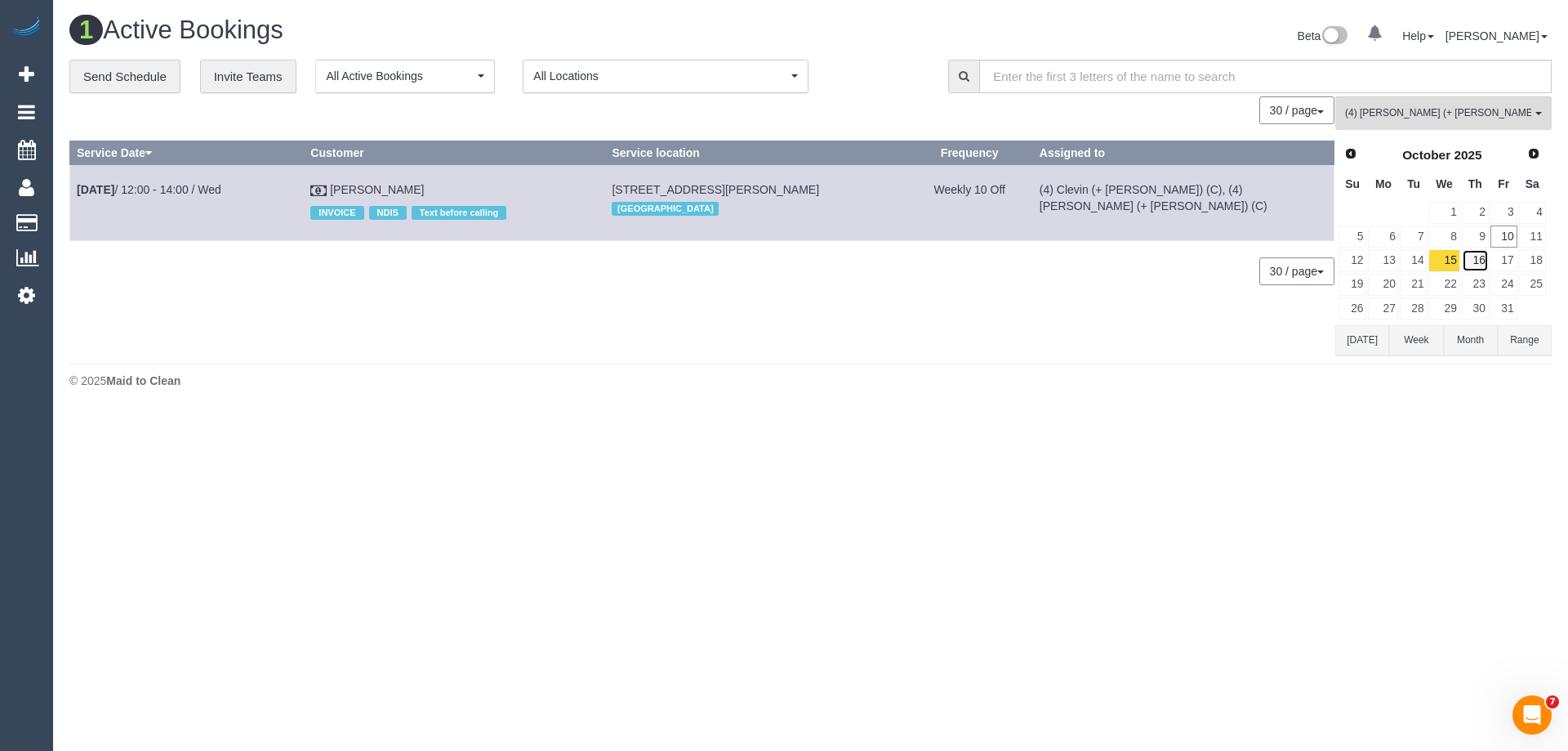
click at [1477, 261] on link "16" at bounding box center [1475, 260] width 27 height 22
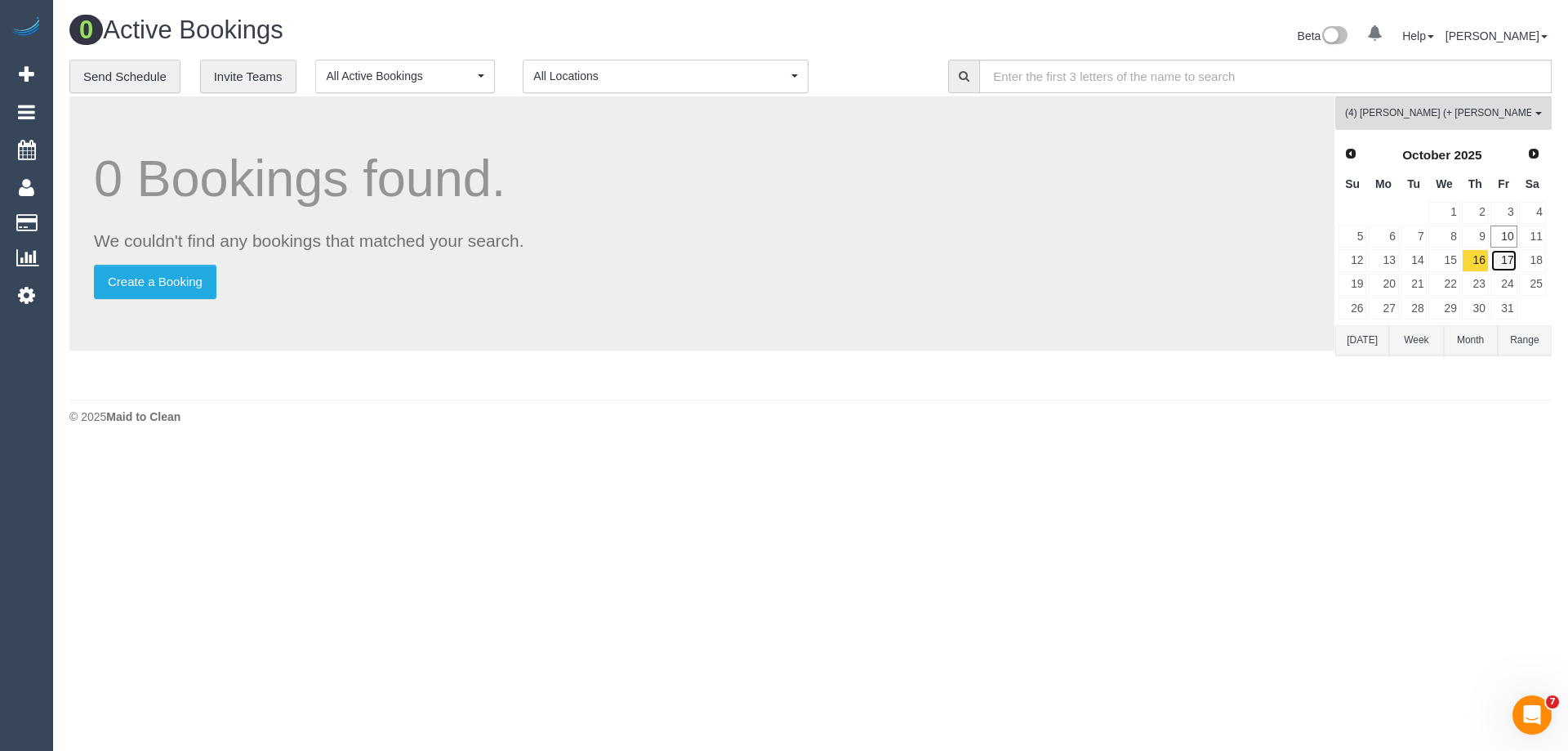
click at [1514, 262] on link "17" at bounding box center [1504, 260] width 27 height 22
click at [1527, 264] on link "18" at bounding box center [1533, 260] width 27 height 22
drag, startPoint x: 1392, startPoint y: 128, endPoint x: 1394, endPoint y: 111, distance: 17.1
click at [1392, 126] on button "(4) Noel (+ Clevin) (C) All Teams" at bounding box center [1443, 112] width 217 height 34
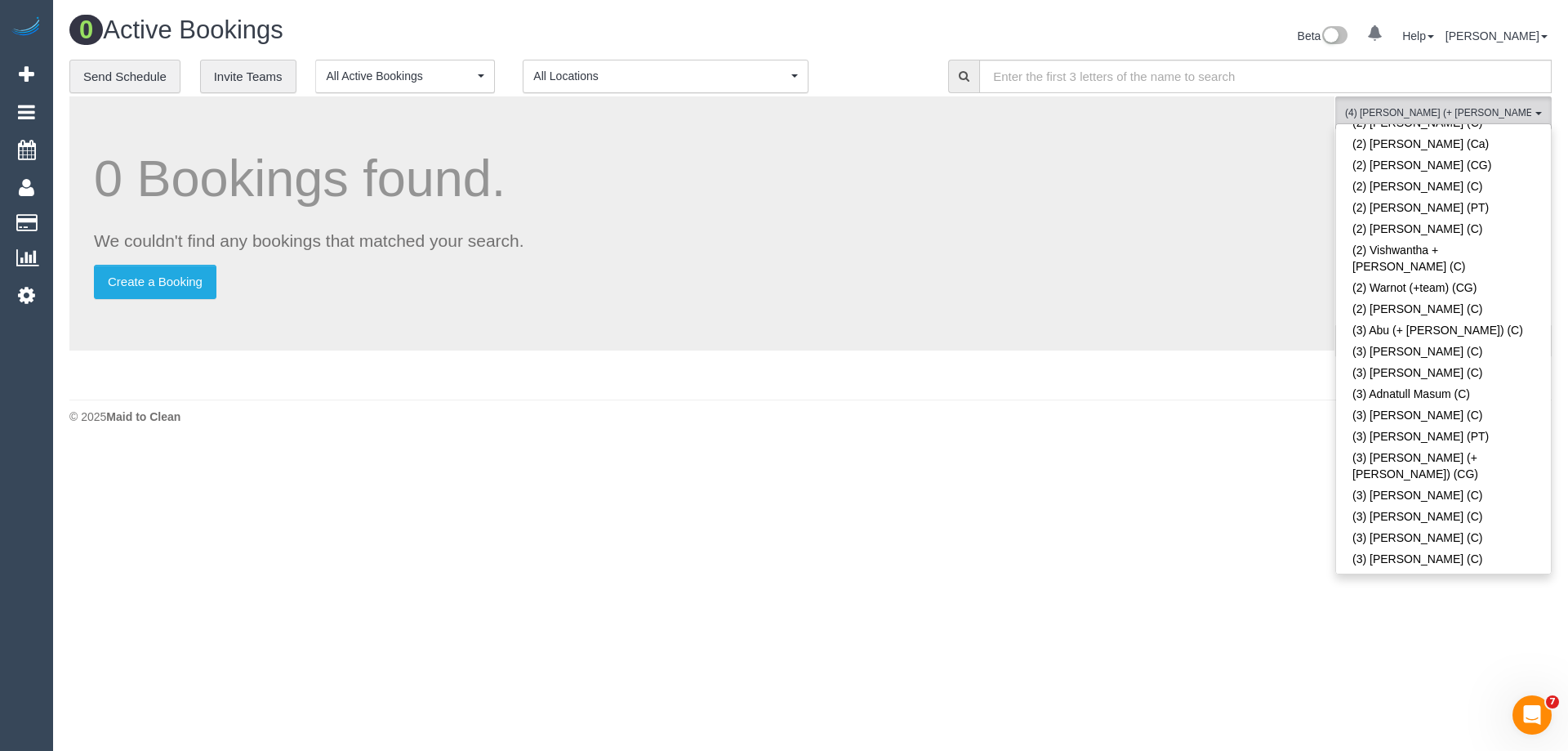
scroll to position [1893, 0]
click at [1389, 679] on link "(3) [PERSON_NAME] (CG)" at bounding box center [1443, 690] width 215 height 21
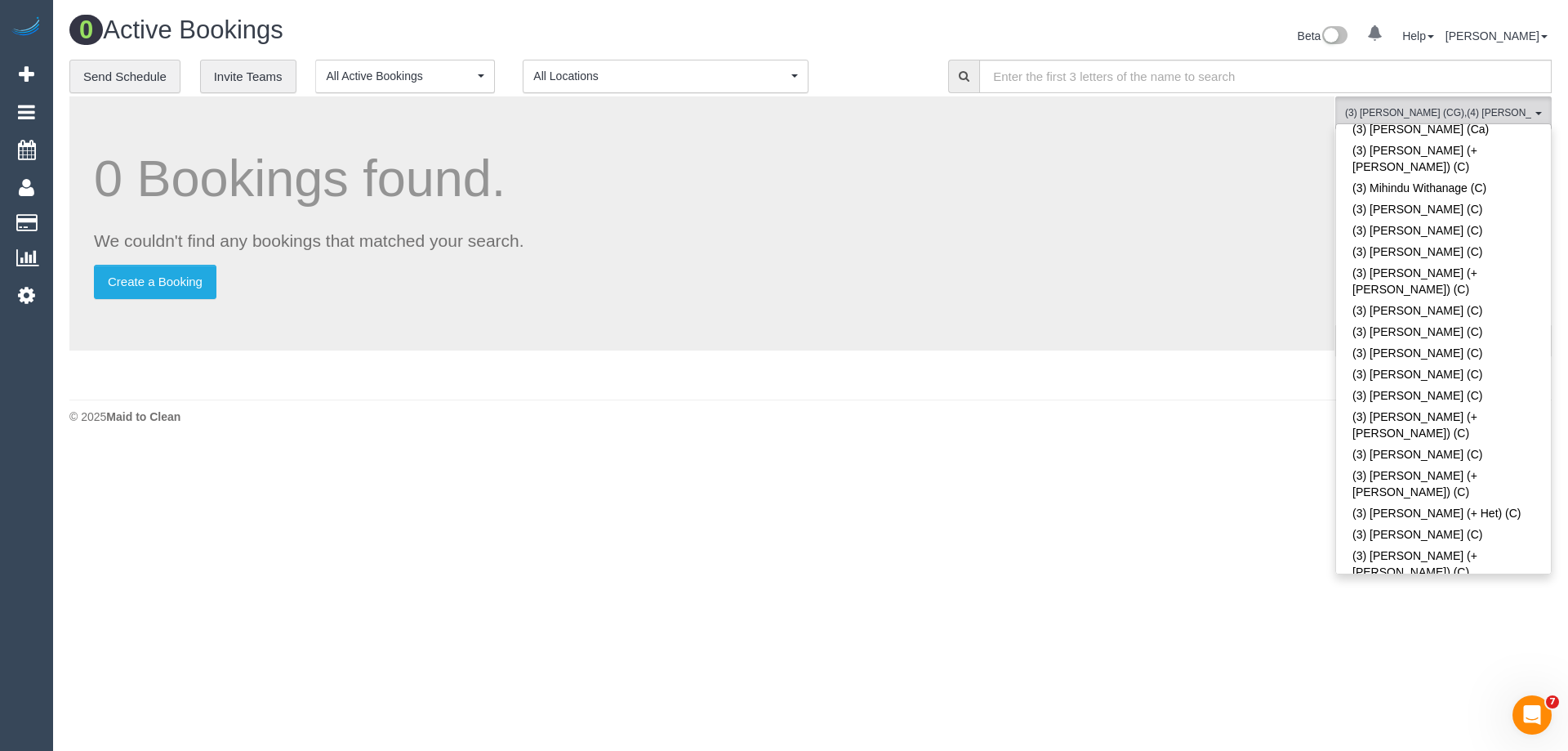
scroll to position [4180, 0]
click at [1065, 466] on body "0 Beta Your Notifications You have 0 alerts Add Booking Bookings Active Booking…" at bounding box center [784, 375] width 1568 height 751
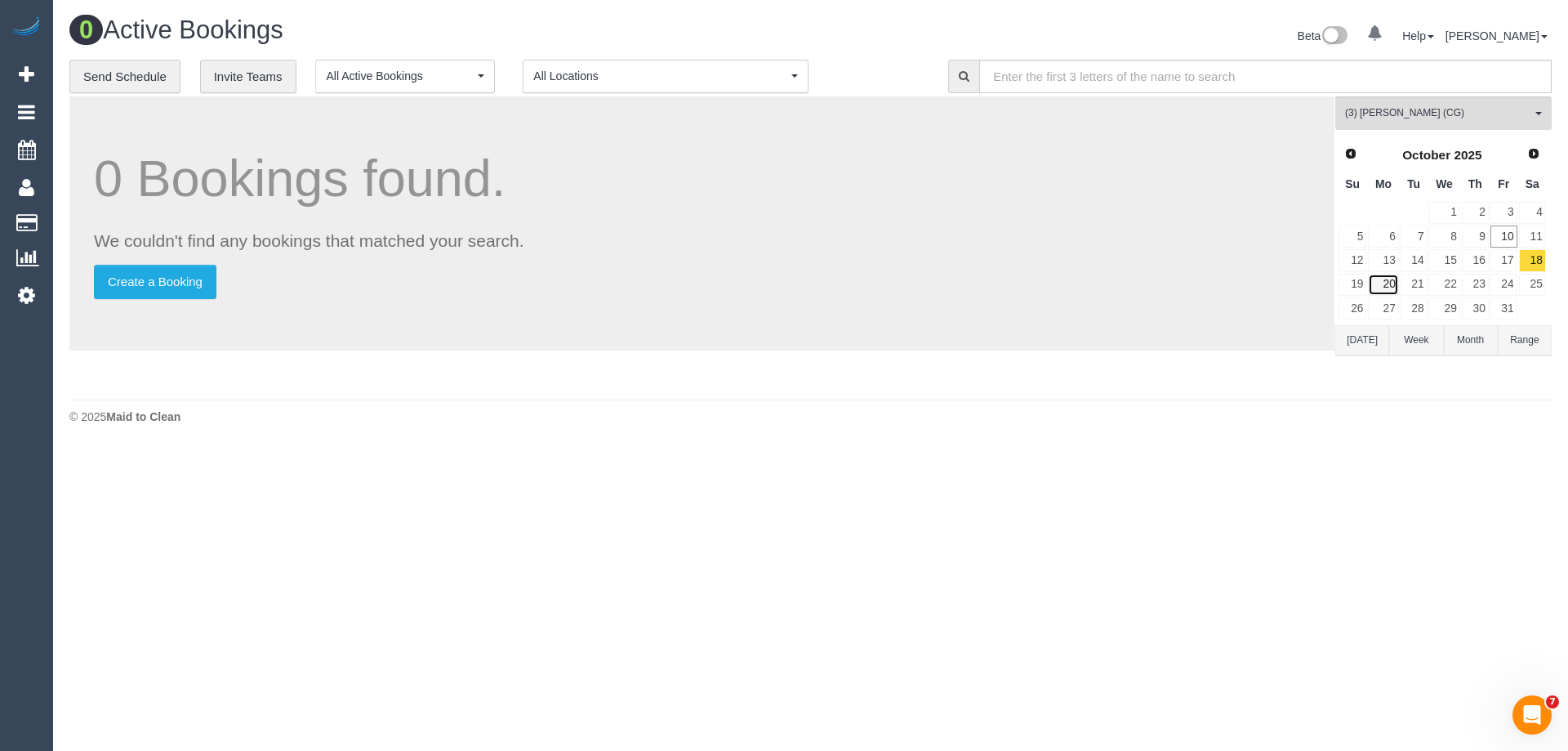
click at [1391, 280] on link "20" at bounding box center [1383, 284] width 31 height 22
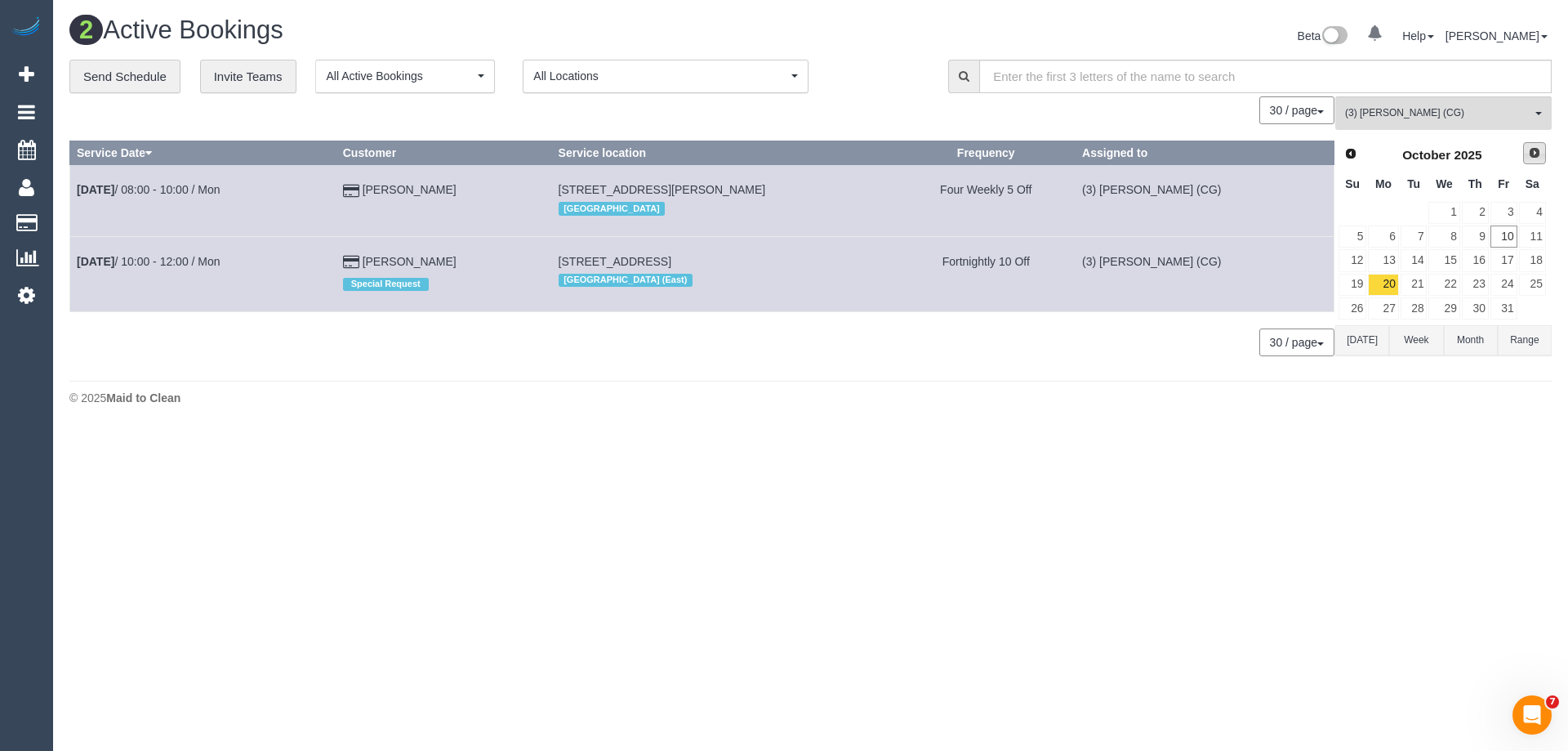
click at [1536, 148] on span "Next" at bounding box center [1534, 153] width 13 height 13
click at [1389, 240] on link "3" at bounding box center [1383, 236] width 31 height 22
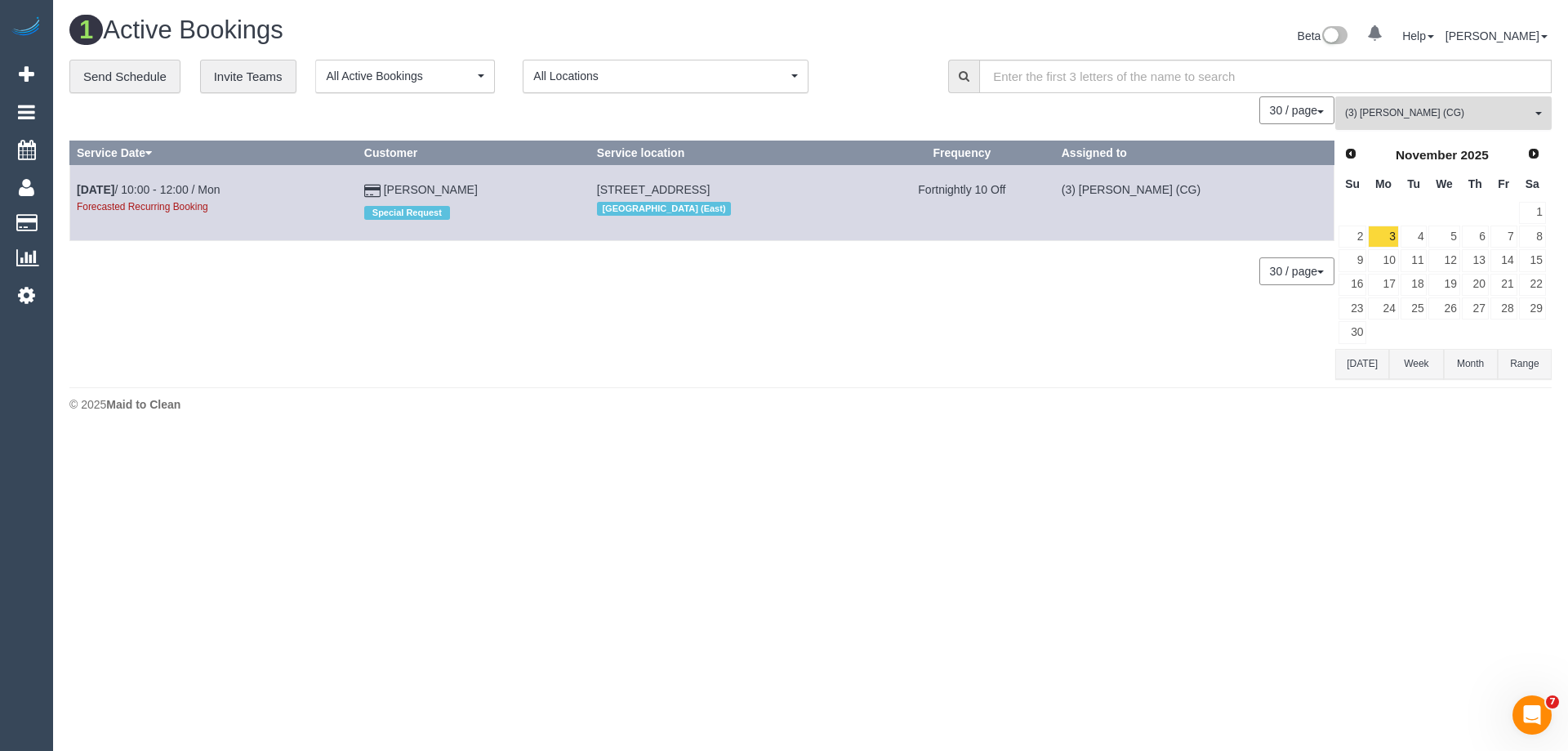
click at [1381, 106] on button "(3) Ashish Patel (CG) All Teams" at bounding box center [1443, 112] width 217 height 34
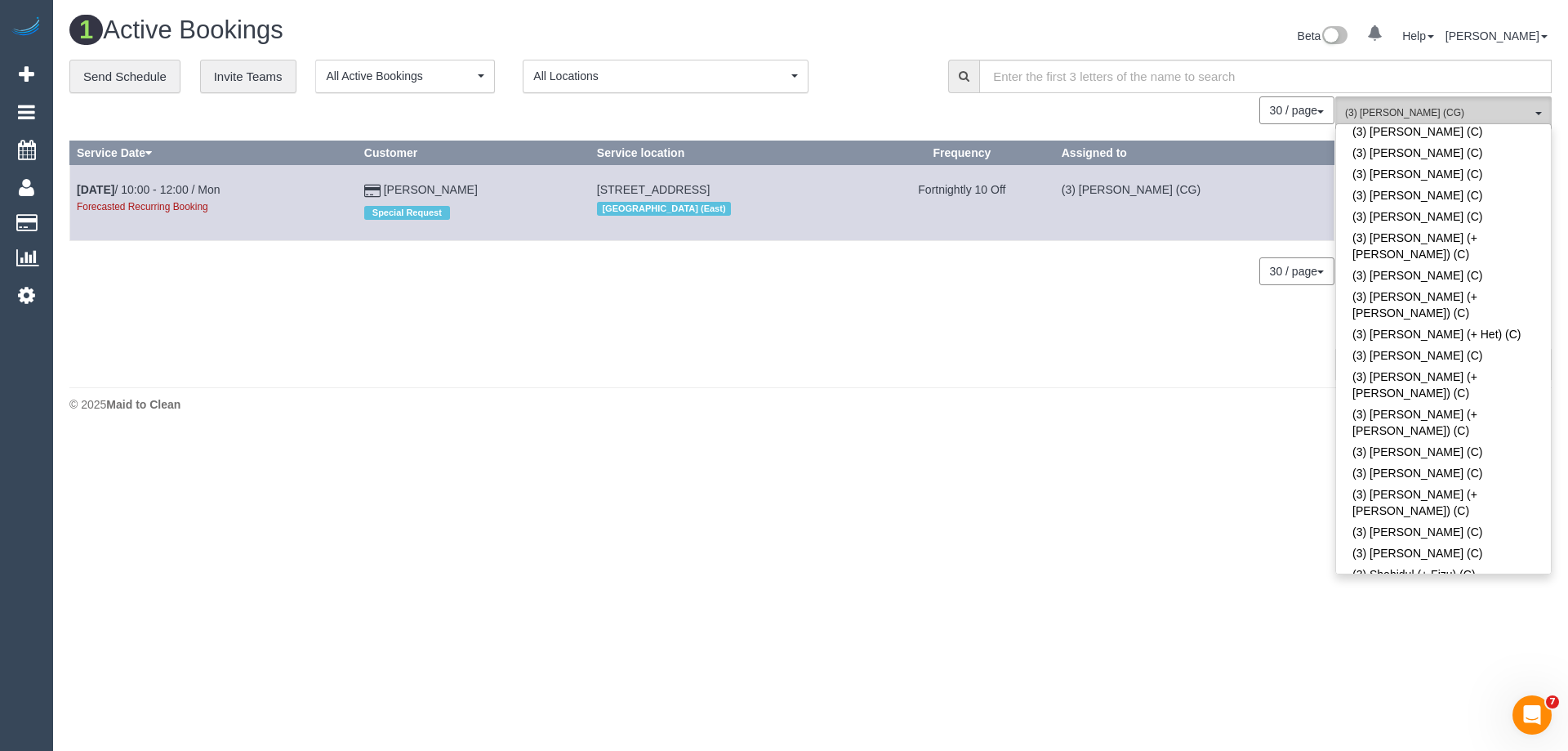
scroll to position [1908, 0]
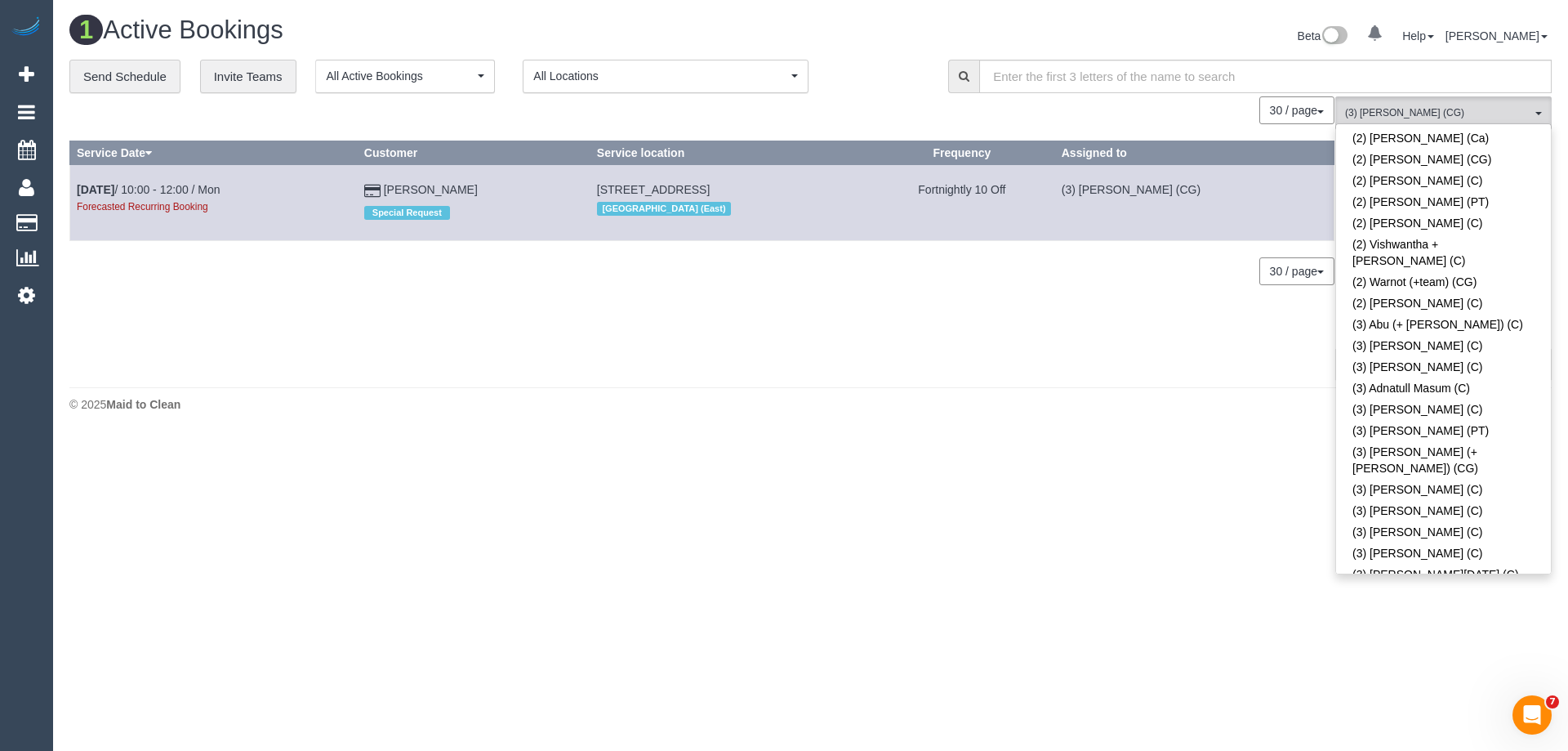
drag, startPoint x: 864, startPoint y: 343, endPoint x: 679, endPoint y: 8, distance: 382.7
click at [862, 334] on div "0 Bookings found. We couldn't find any bookings that matched your search. Creat…" at bounding box center [702, 237] width 1266 height 283
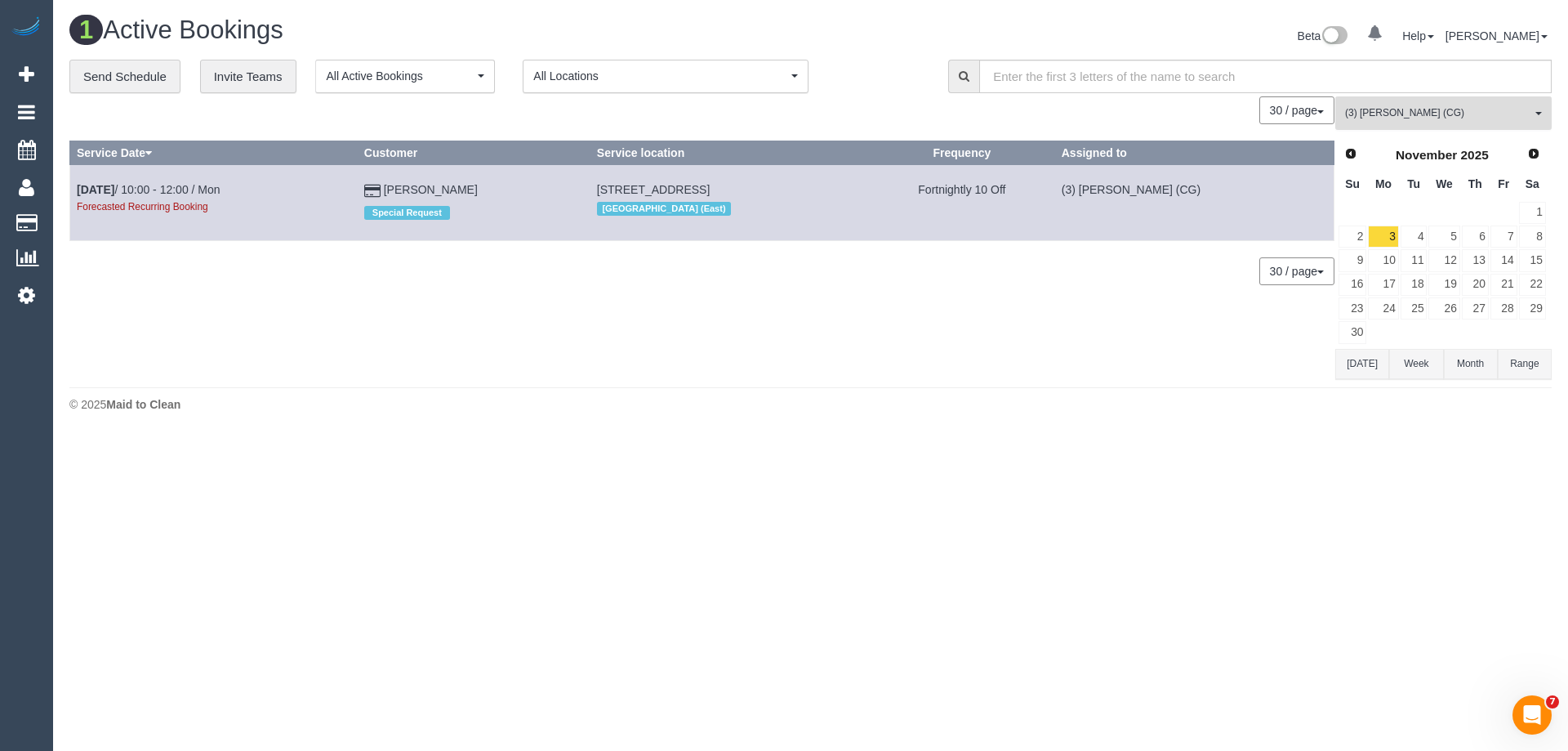
click at [1408, 115] on span "(3) [PERSON_NAME] (CG)" at bounding box center [1438, 113] width 186 height 13
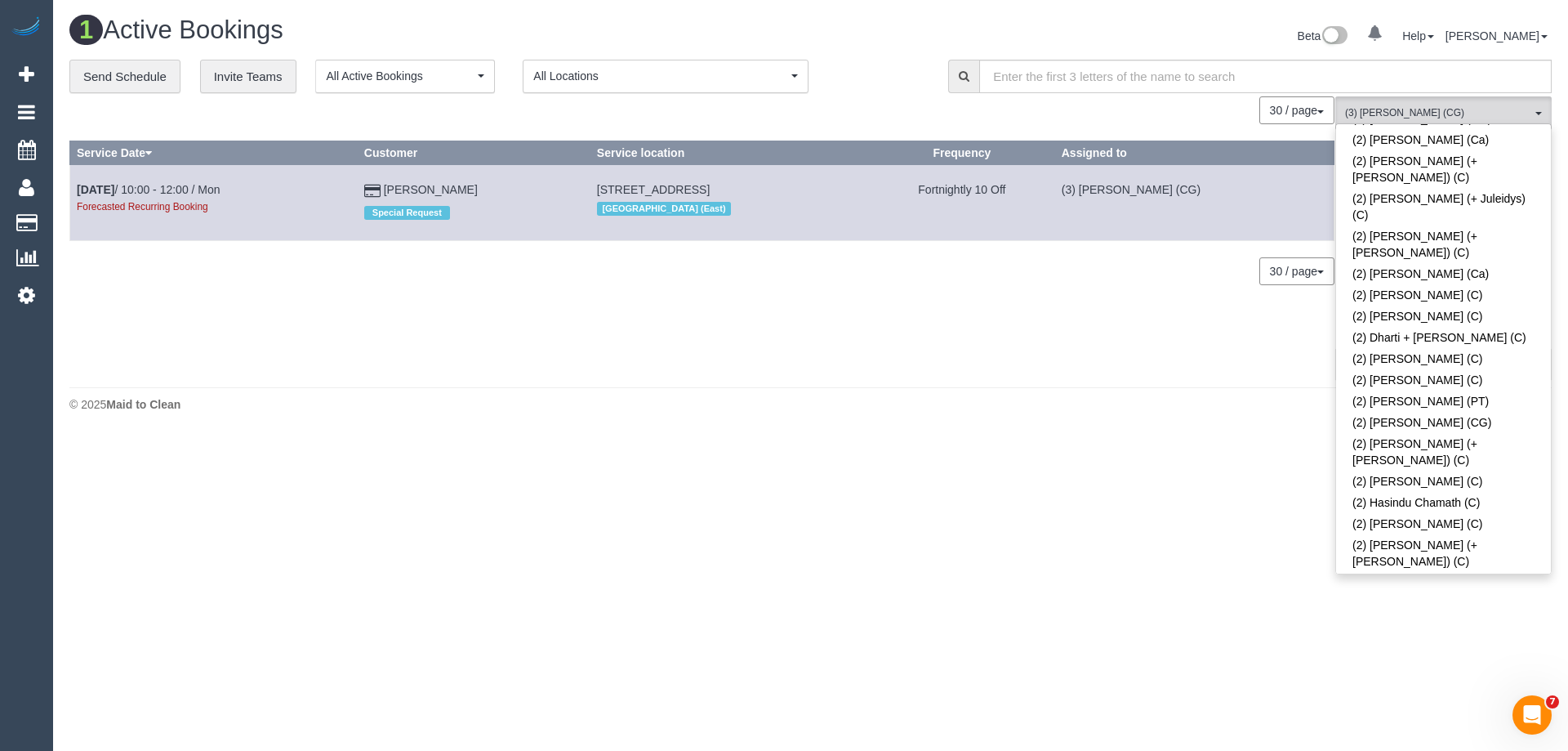
scroll to position [683, 0]
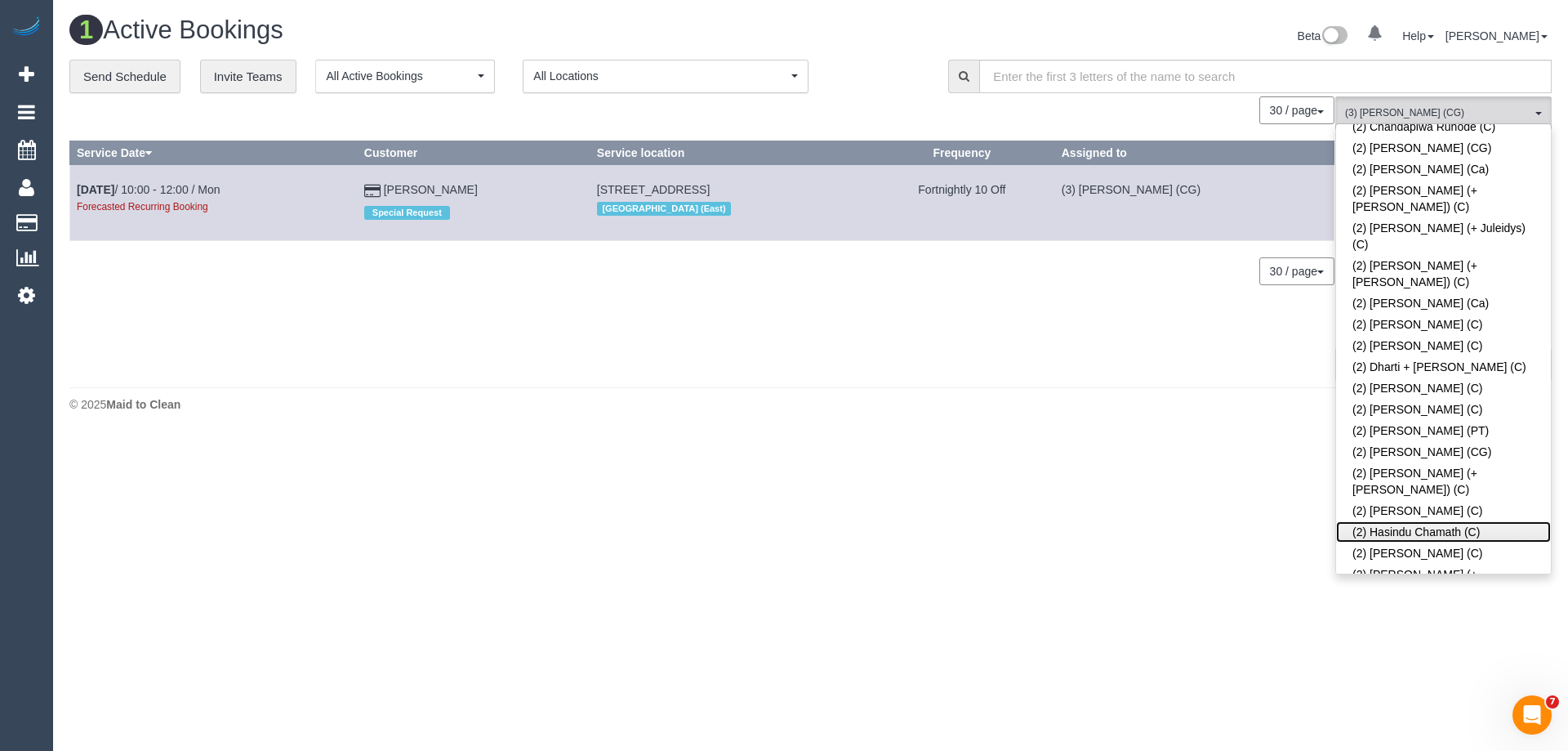
click at [1396, 521] on link "(2) Hasindu Chamath (C)" at bounding box center [1443, 531] width 215 height 21
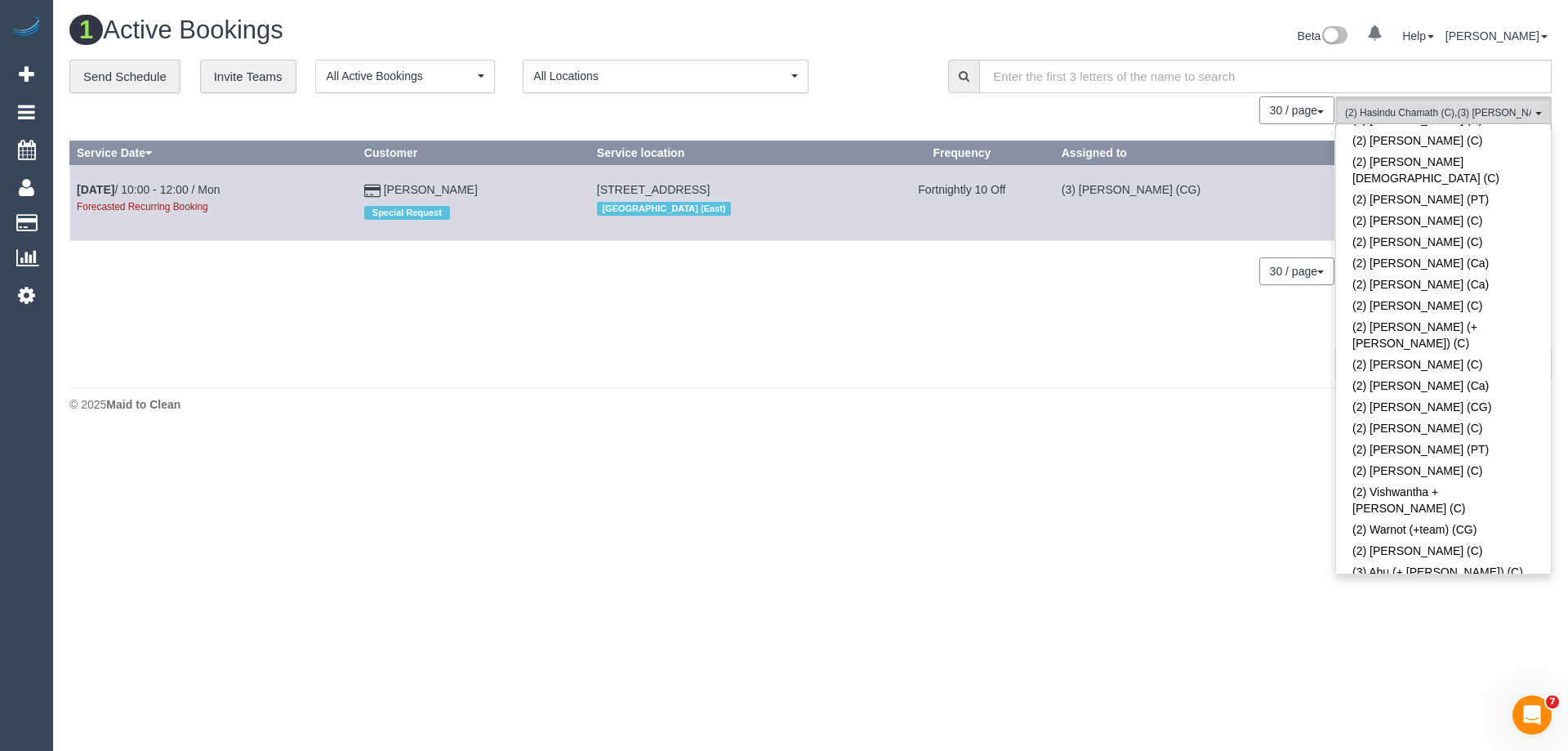
scroll to position [1826, 0]
click at [1413, 746] on link "(3) [PERSON_NAME] (CG)" at bounding box center [1443, 757] width 215 height 21
click at [1114, 466] on body "0 Beta Your Notifications You have 0 alerts Add Booking Bookings Active Booking…" at bounding box center [784, 375] width 1568 height 751
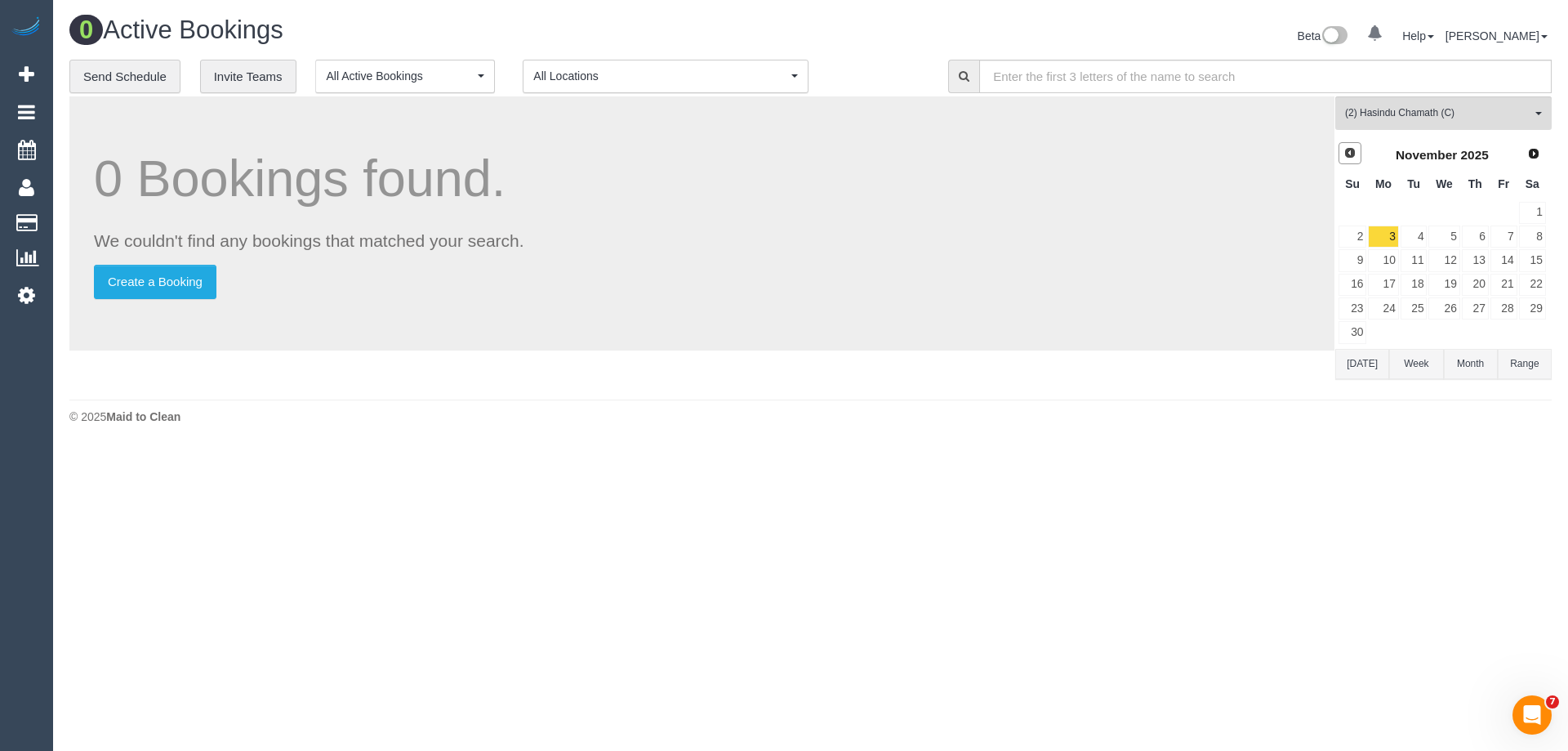
click at [1348, 161] on link "Prev" at bounding box center [1350, 153] width 23 height 23
click at [1476, 261] on link "16" at bounding box center [1475, 260] width 27 height 22
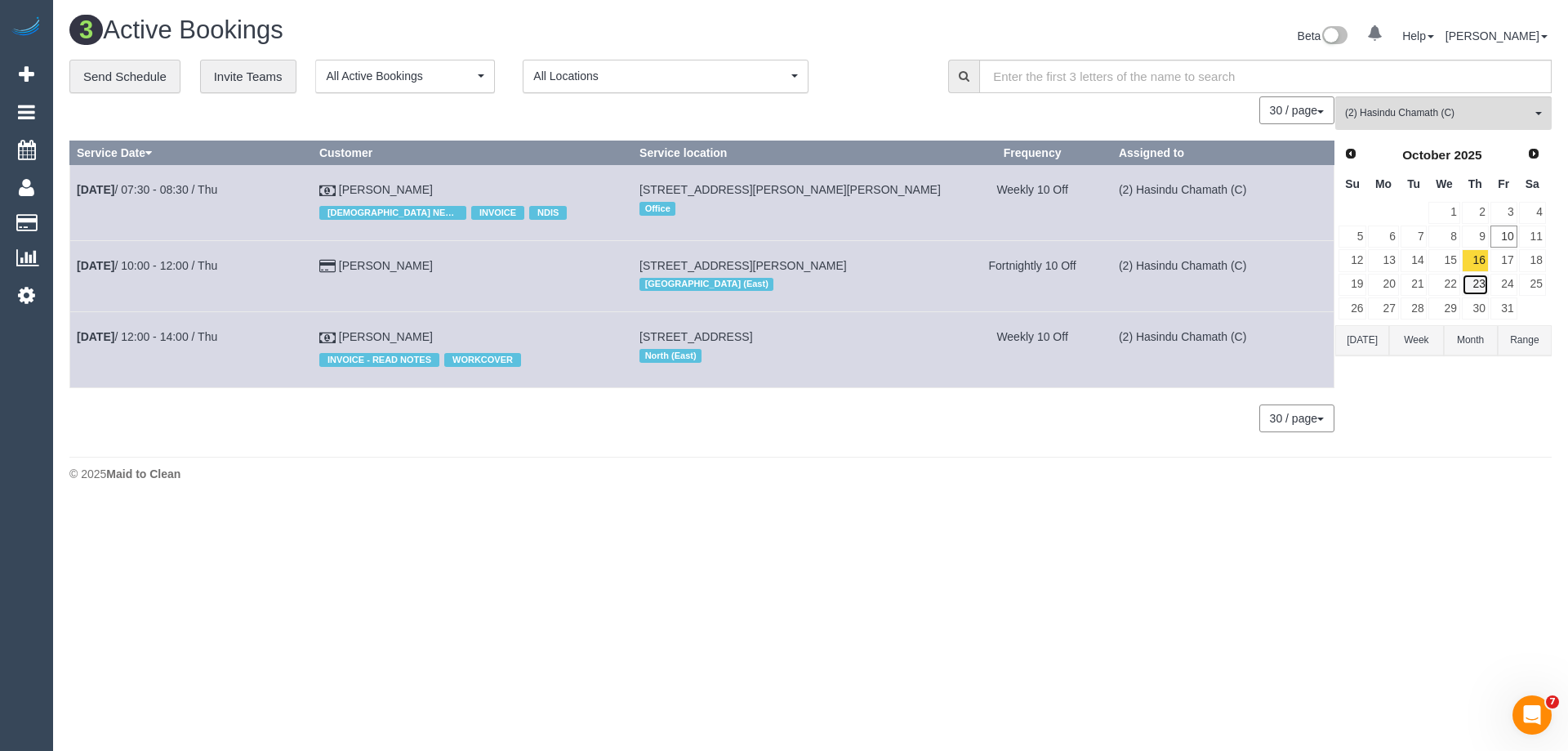
click at [1472, 284] on link "23" at bounding box center [1475, 284] width 27 height 22
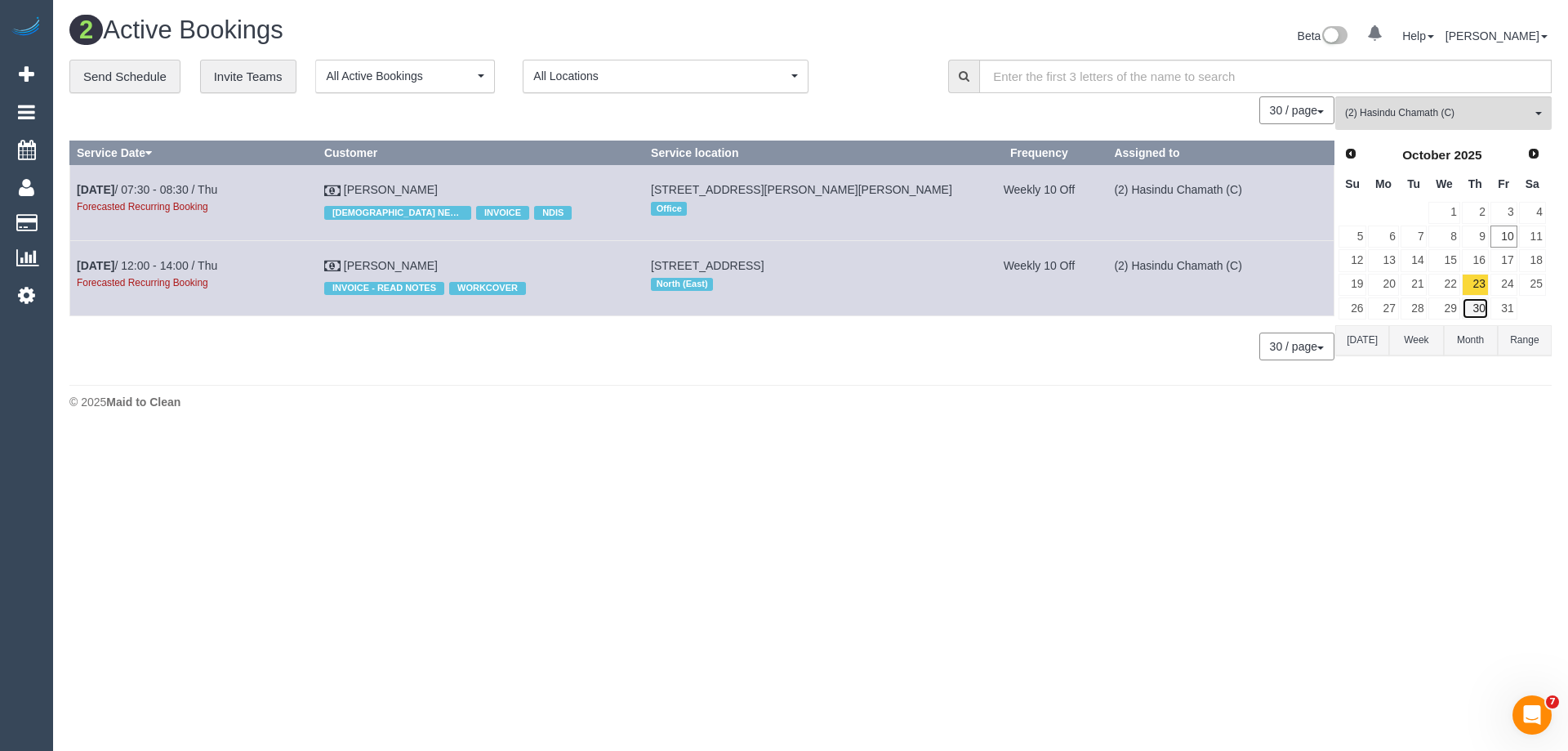
click at [1476, 310] on link "30" at bounding box center [1475, 308] width 27 height 22
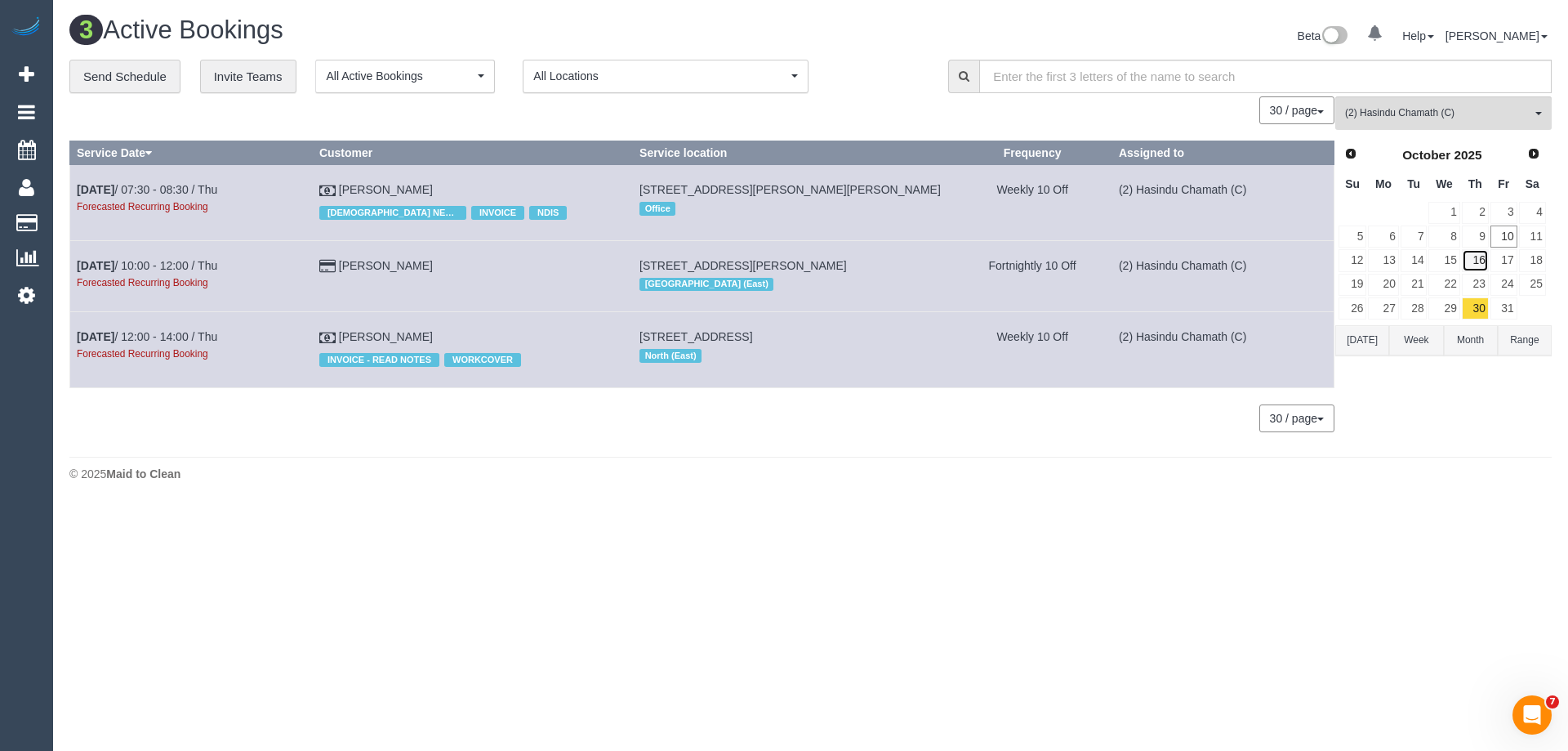
click at [1477, 259] on link "16" at bounding box center [1475, 260] width 27 height 22
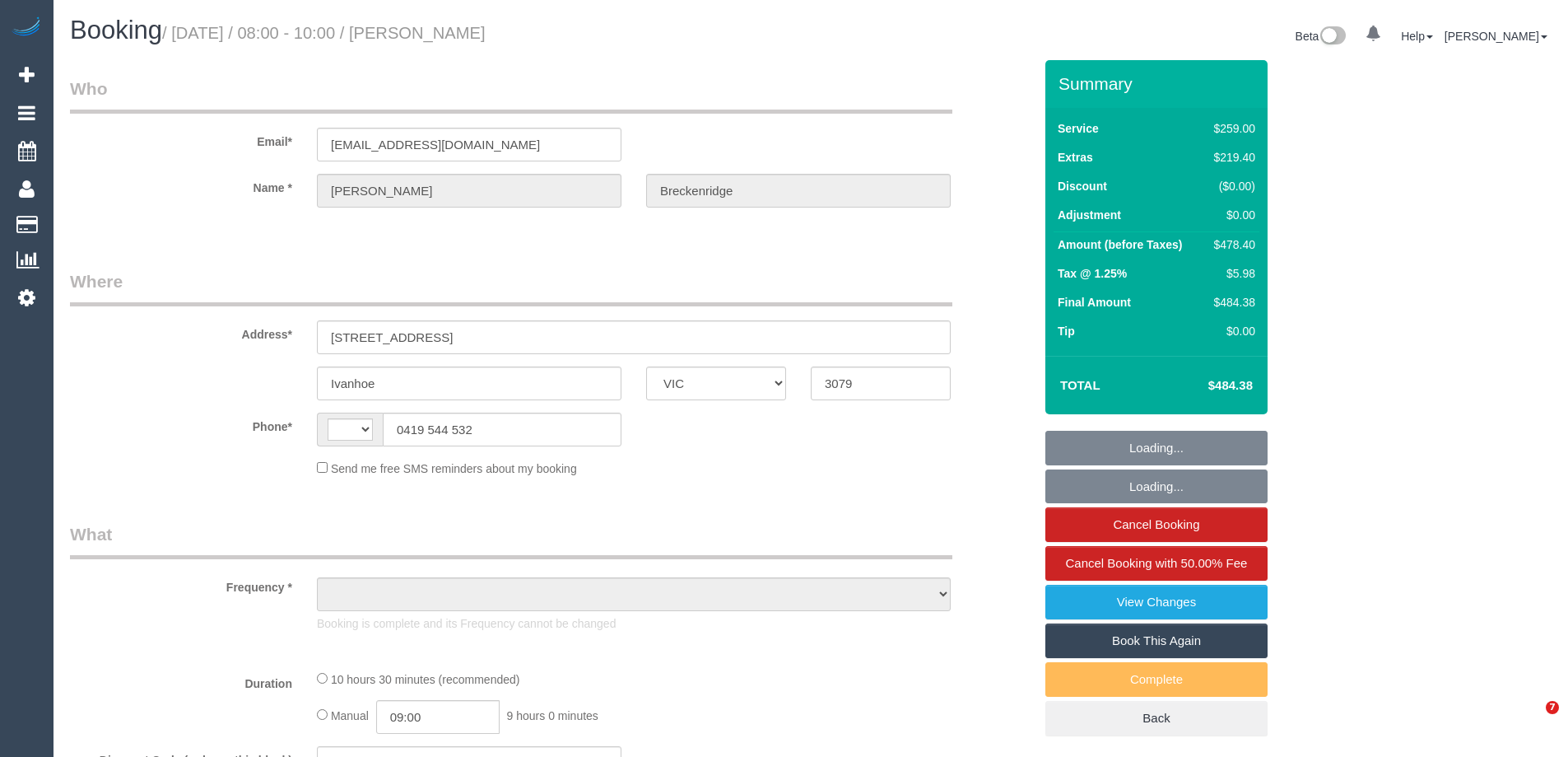
select select "VIC"
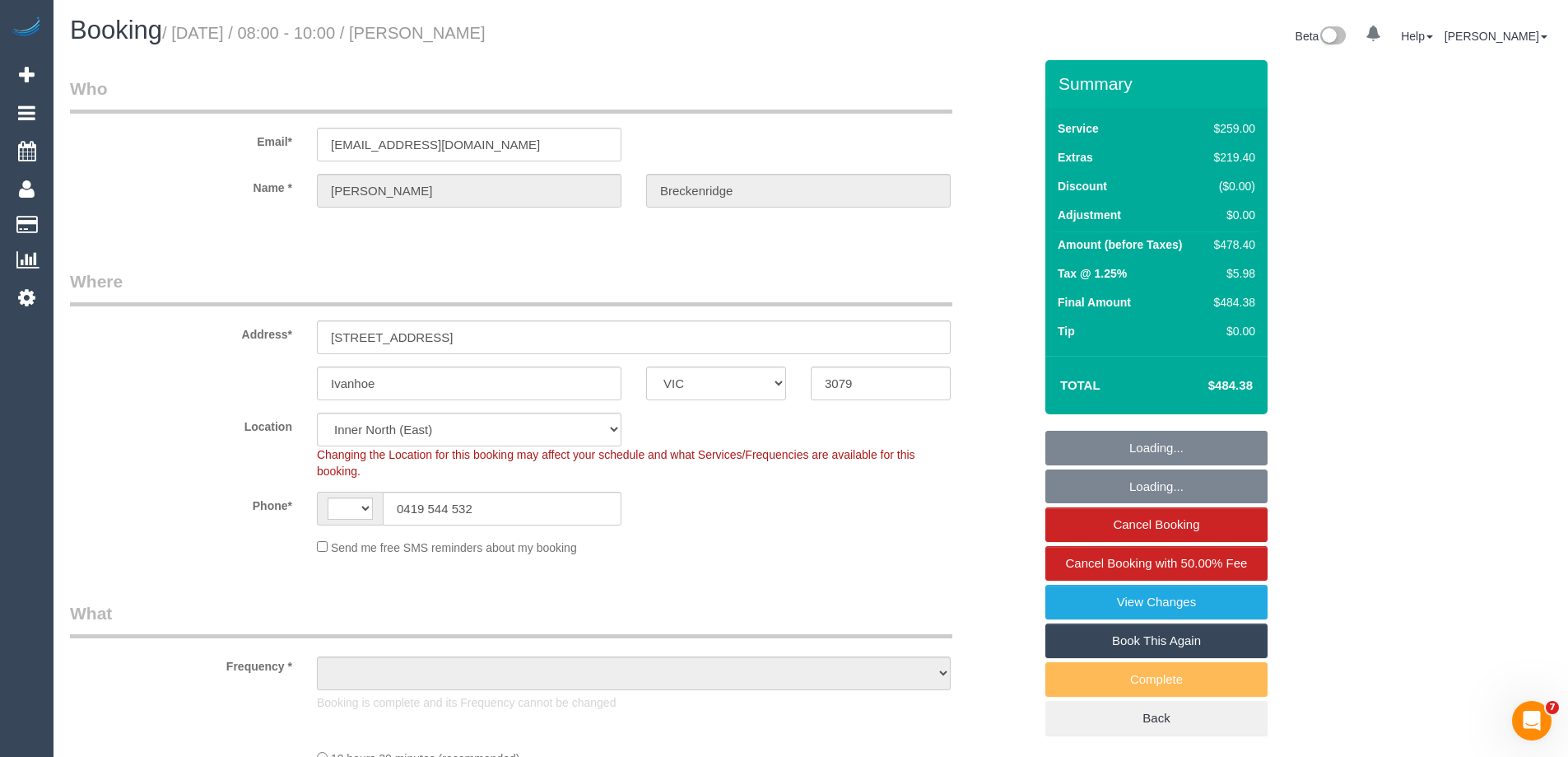
select select "string:AU"
select select "string:stripe-pm_1SDzLD2GScqysDRVSx62xtEt"
select select "number:28"
select select "number:14"
select select "number:19"
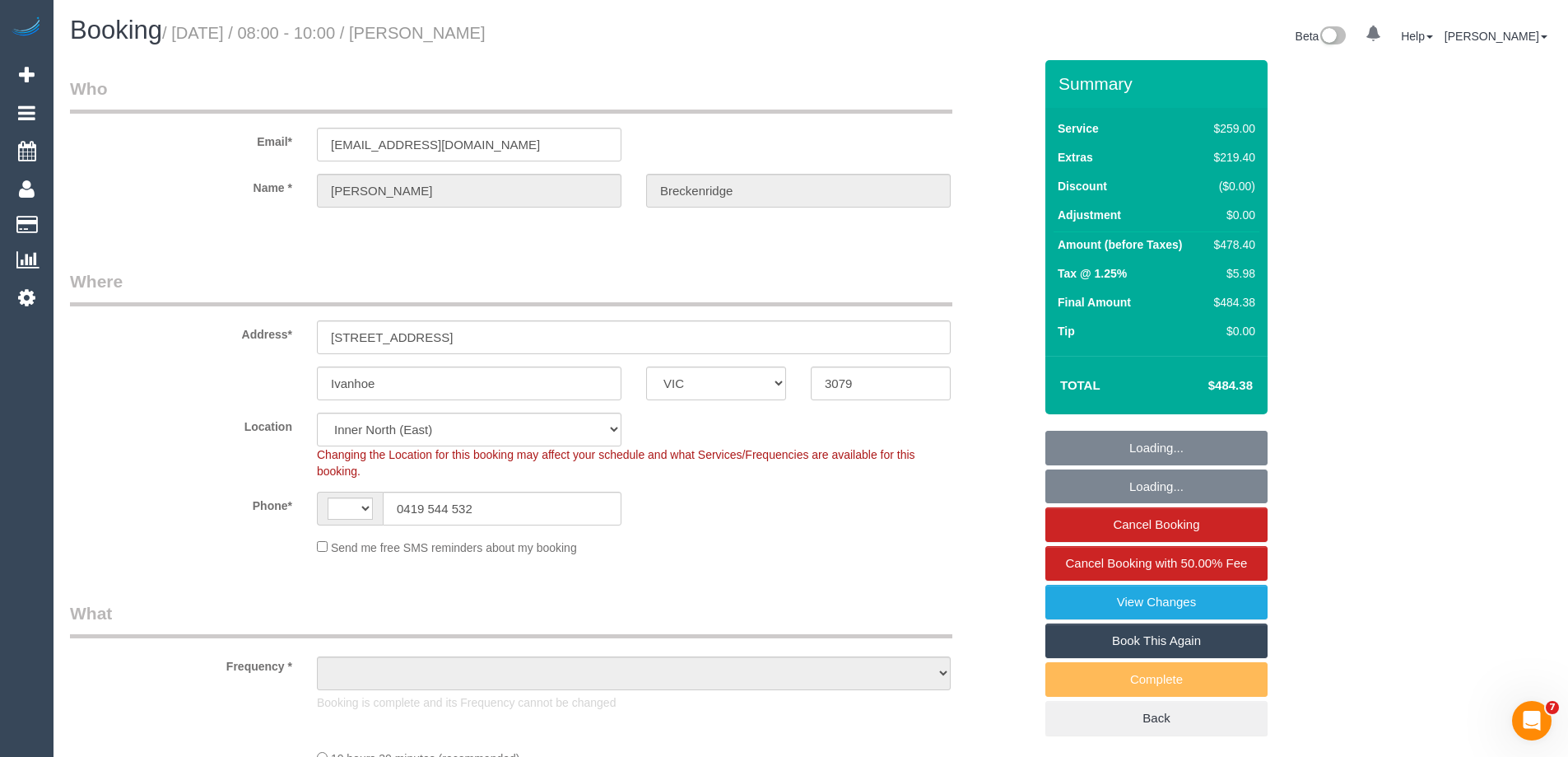
select select "number:24"
select select "number:26"
select select "object:1575"
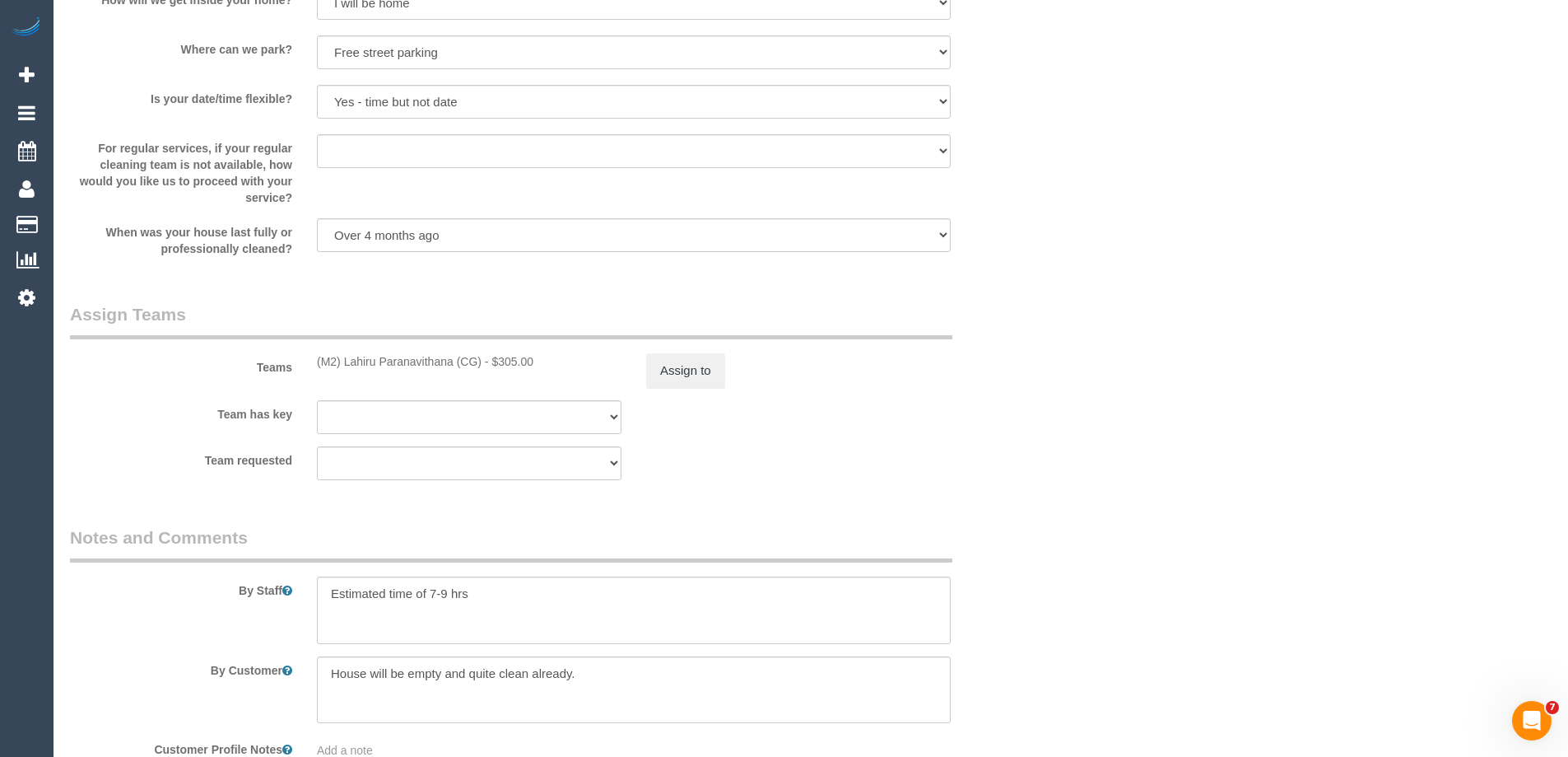
scroll to position [2387, 0]
click at [673, 368] on button "Assign to" at bounding box center [685, 369] width 79 height 35
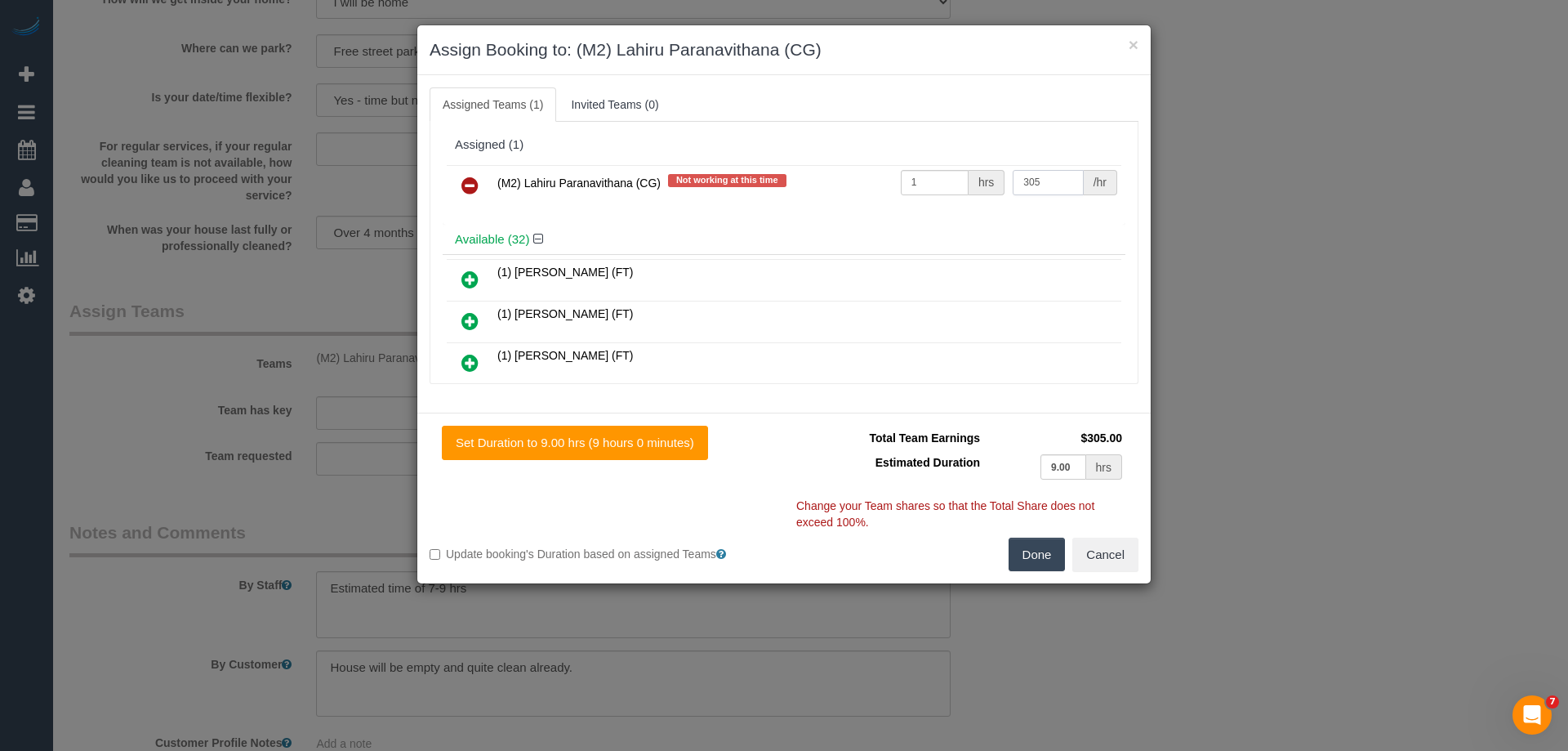
drag, startPoint x: 1042, startPoint y: 178, endPoint x: 883, endPoint y: 178, distance: 159.0
click at [883, 178] on tr "(M2) Lahiru Paranavithana (CG) Not working at this time 1 hrs 305 /hr" at bounding box center [784, 185] width 674 height 41
type input "335"
click at [1023, 544] on button "Done" at bounding box center [1038, 554] width 58 height 35
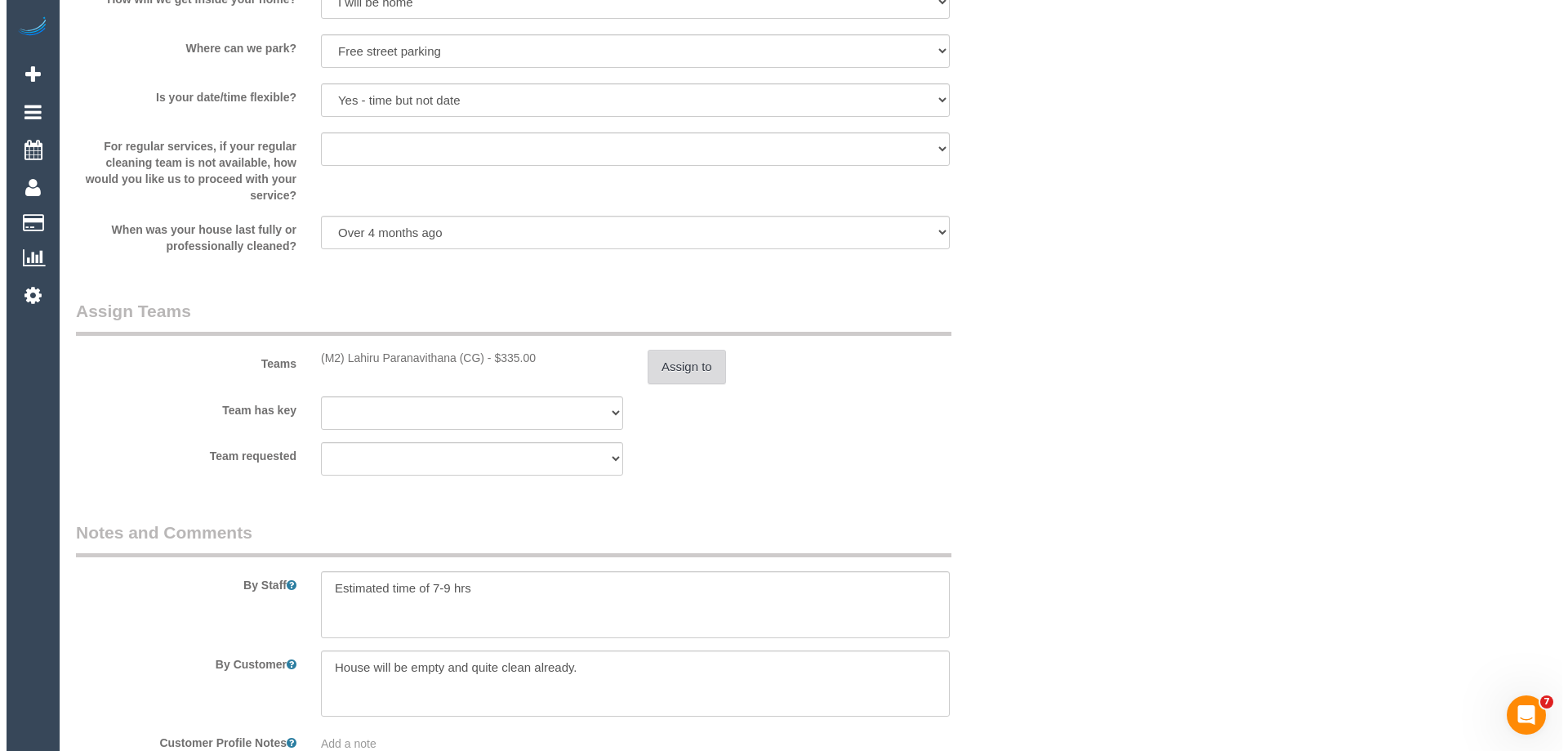
scroll to position [0, 0]
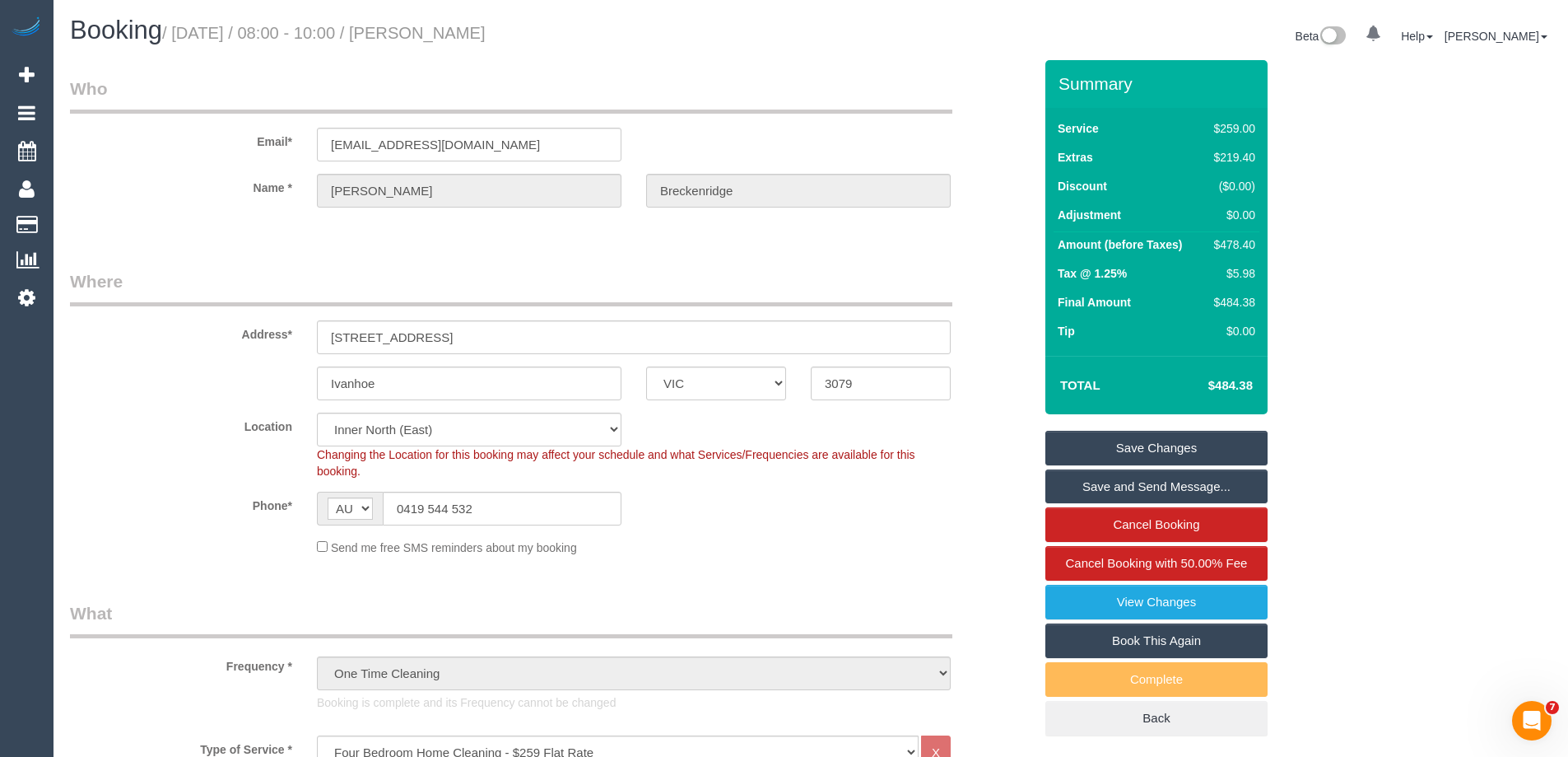
click at [1115, 451] on link "Save Changes" at bounding box center [1156, 448] width 222 height 35
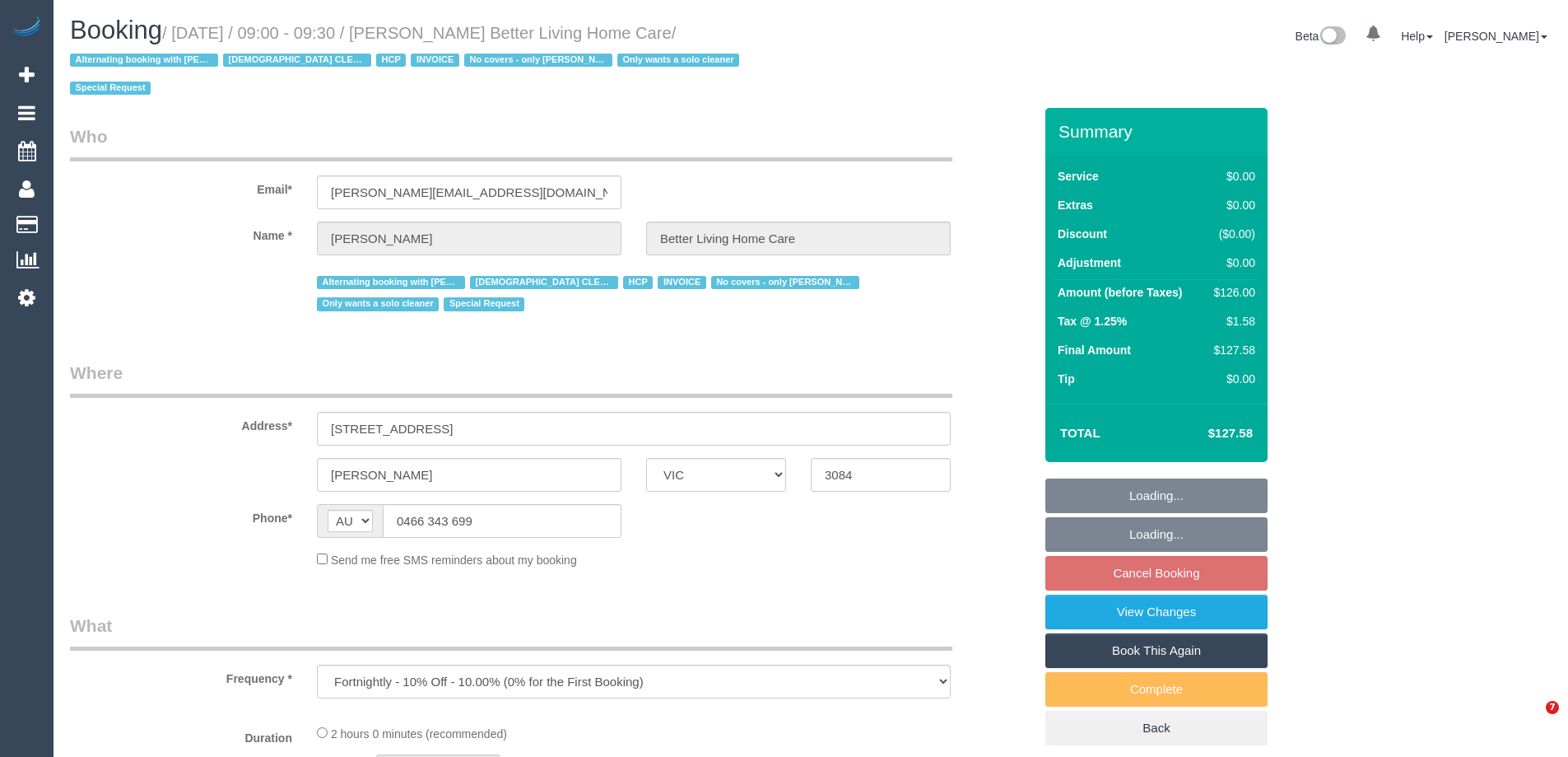
select select "VIC"
select select "120"
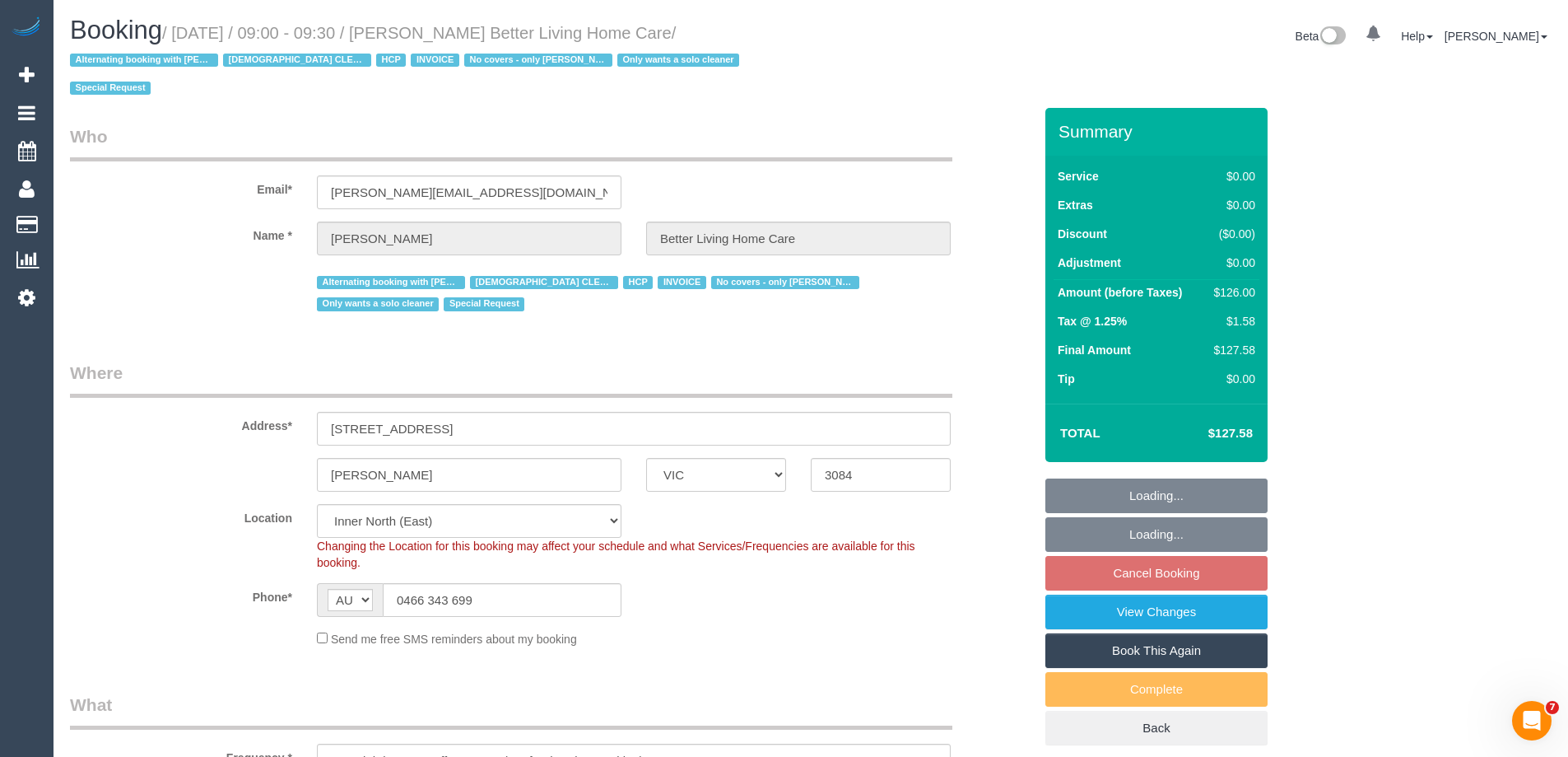
select select "object:1631"
select select "number:28"
select select "number:14"
select select "number:19"
select select "number:25"
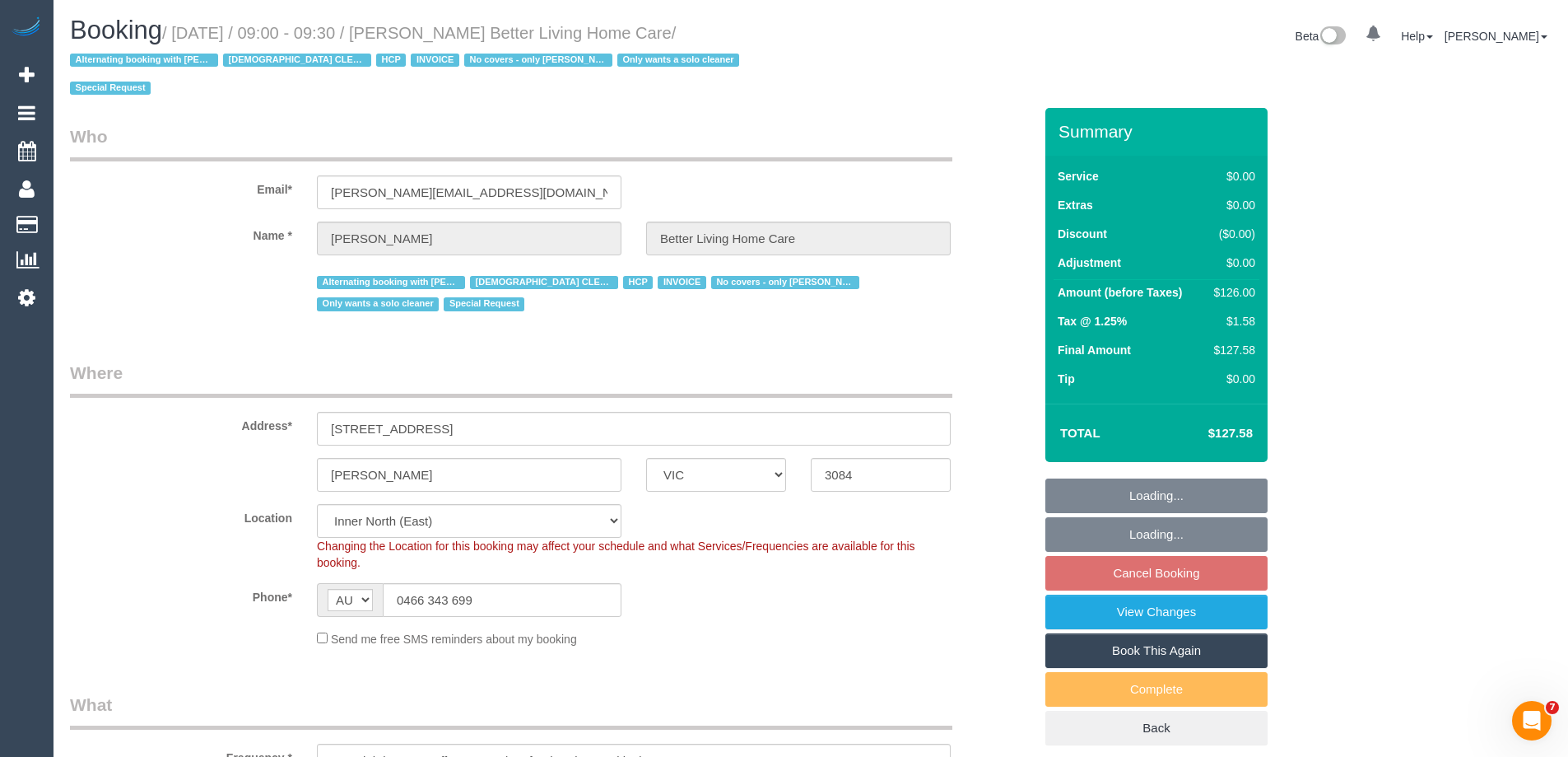
select select "number:35"
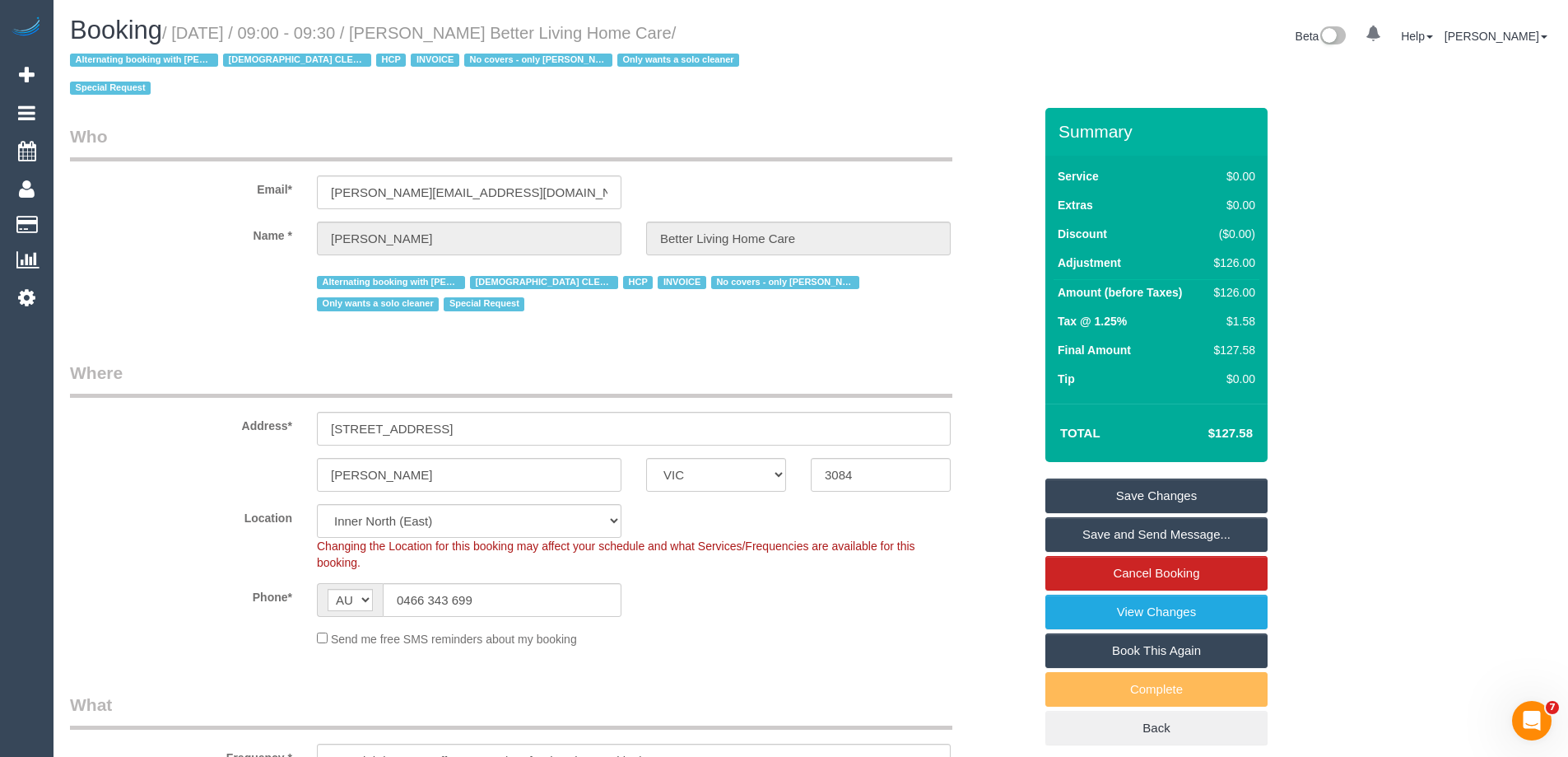
scroll to position [2828, 0]
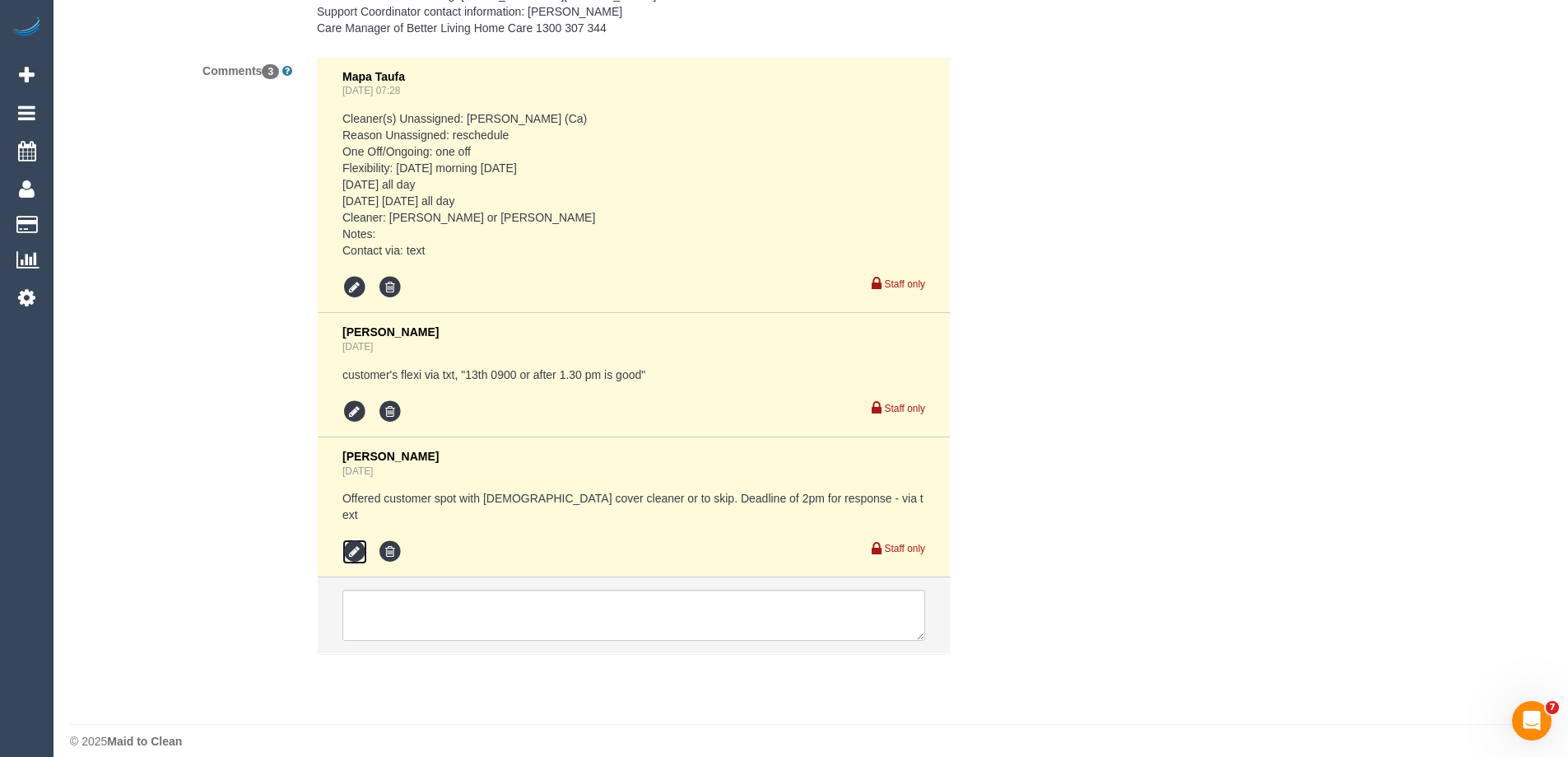
click at [347, 539] on icon at bounding box center [355, 552] width 25 height 25
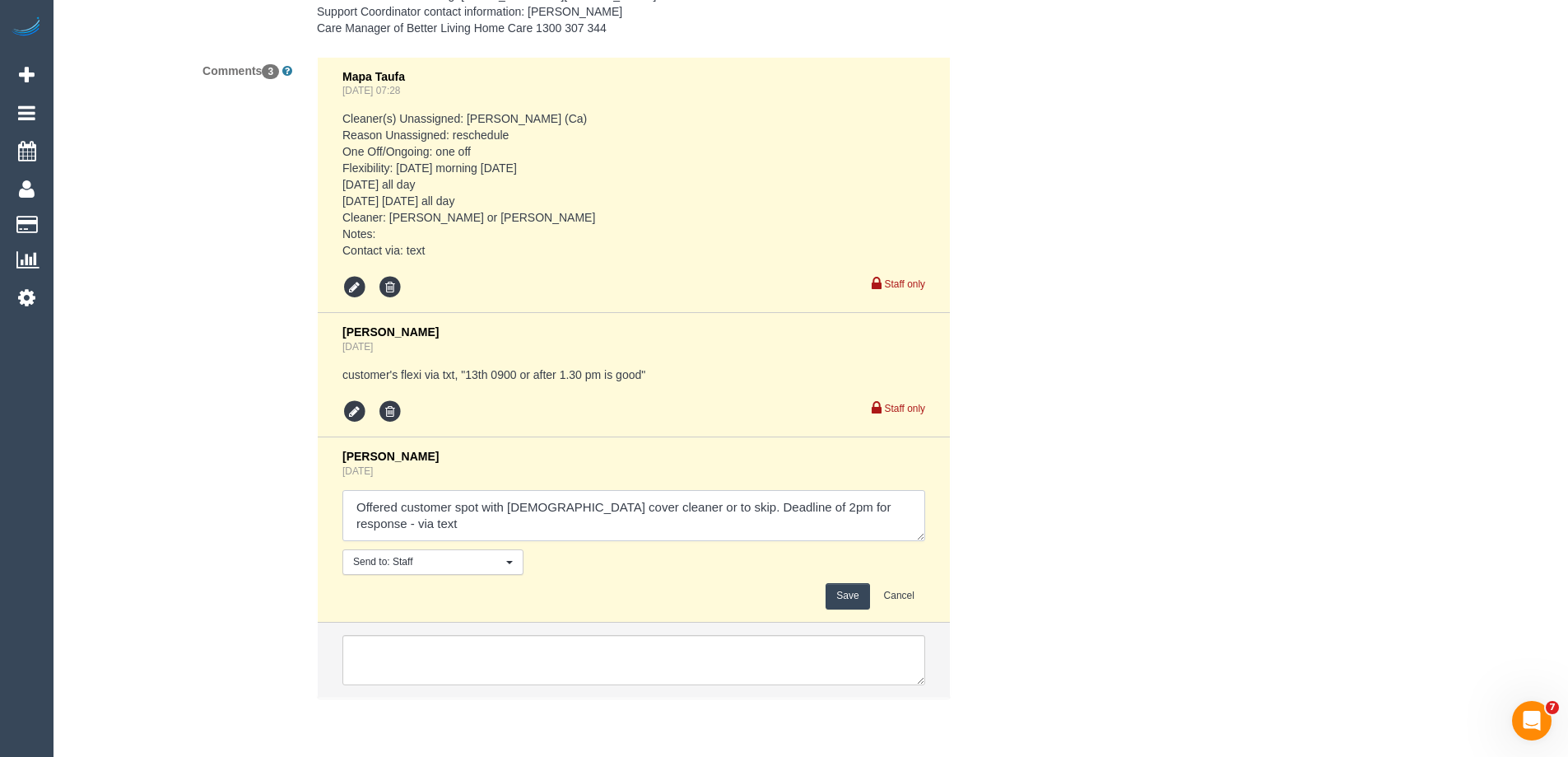
click at [857, 512] on textarea at bounding box center [633, 515] width 583 height 51
type textarea "Offered customer spot with [DEMOGRAPHIC_DATA] cover cleaner or to skip. Deadlin…"
click at [850, 590] on button "Save" at bounding box center [847, 596] width 44 height 25
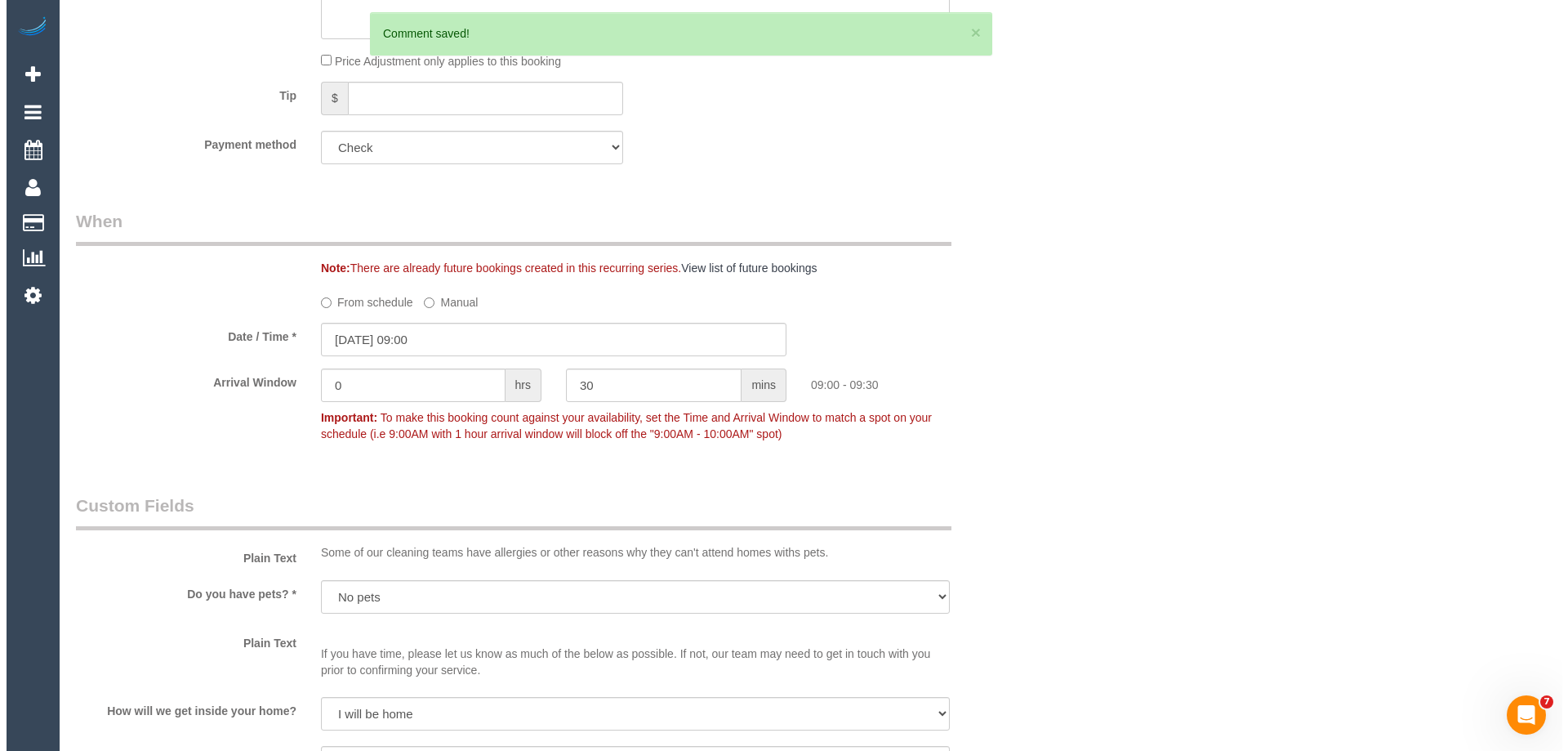
scroll to position [0, 0]
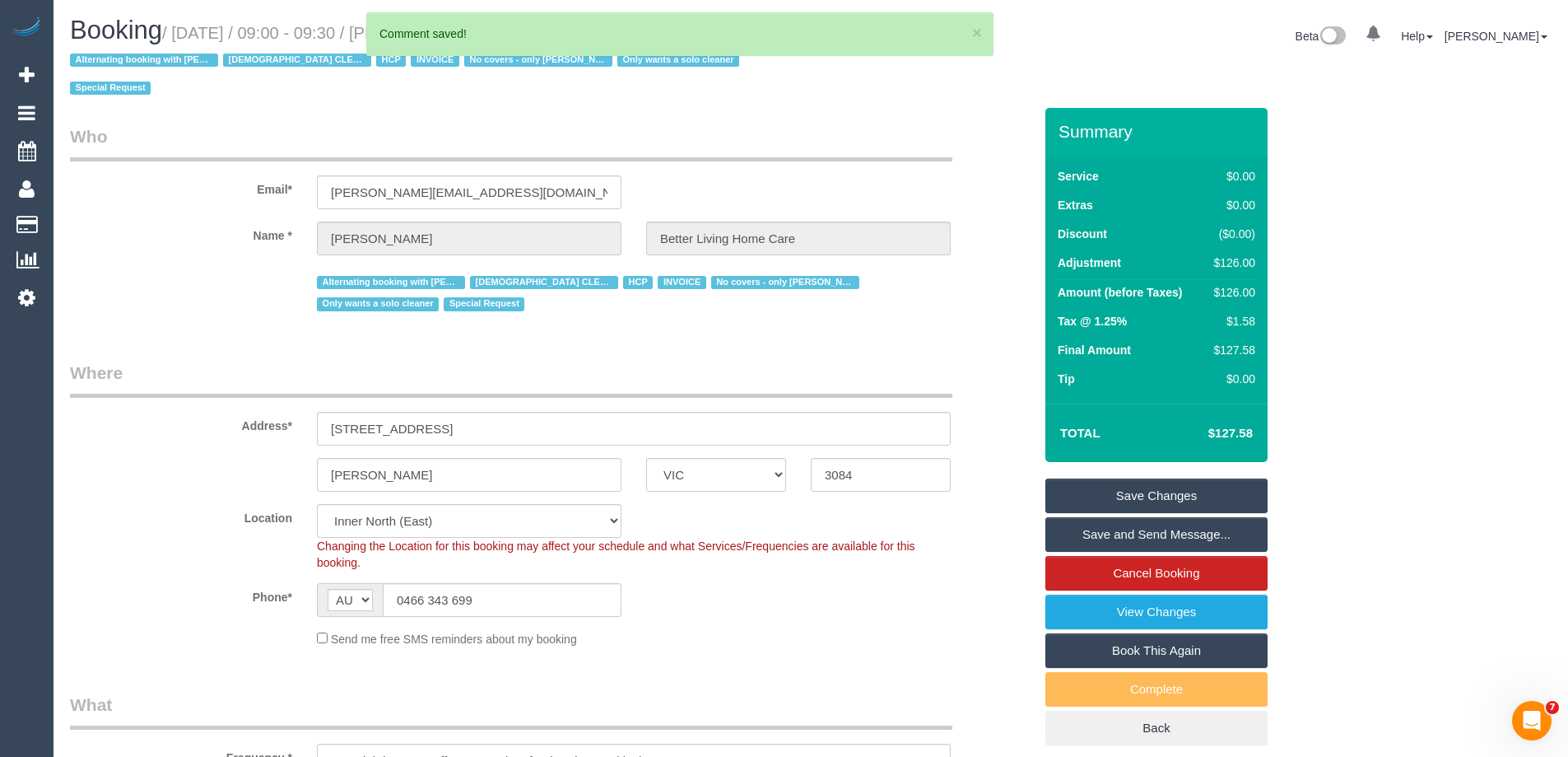
click at [1110, 502] on link "Save Changes" at bounding box center [1156, 496] width 222 height 35
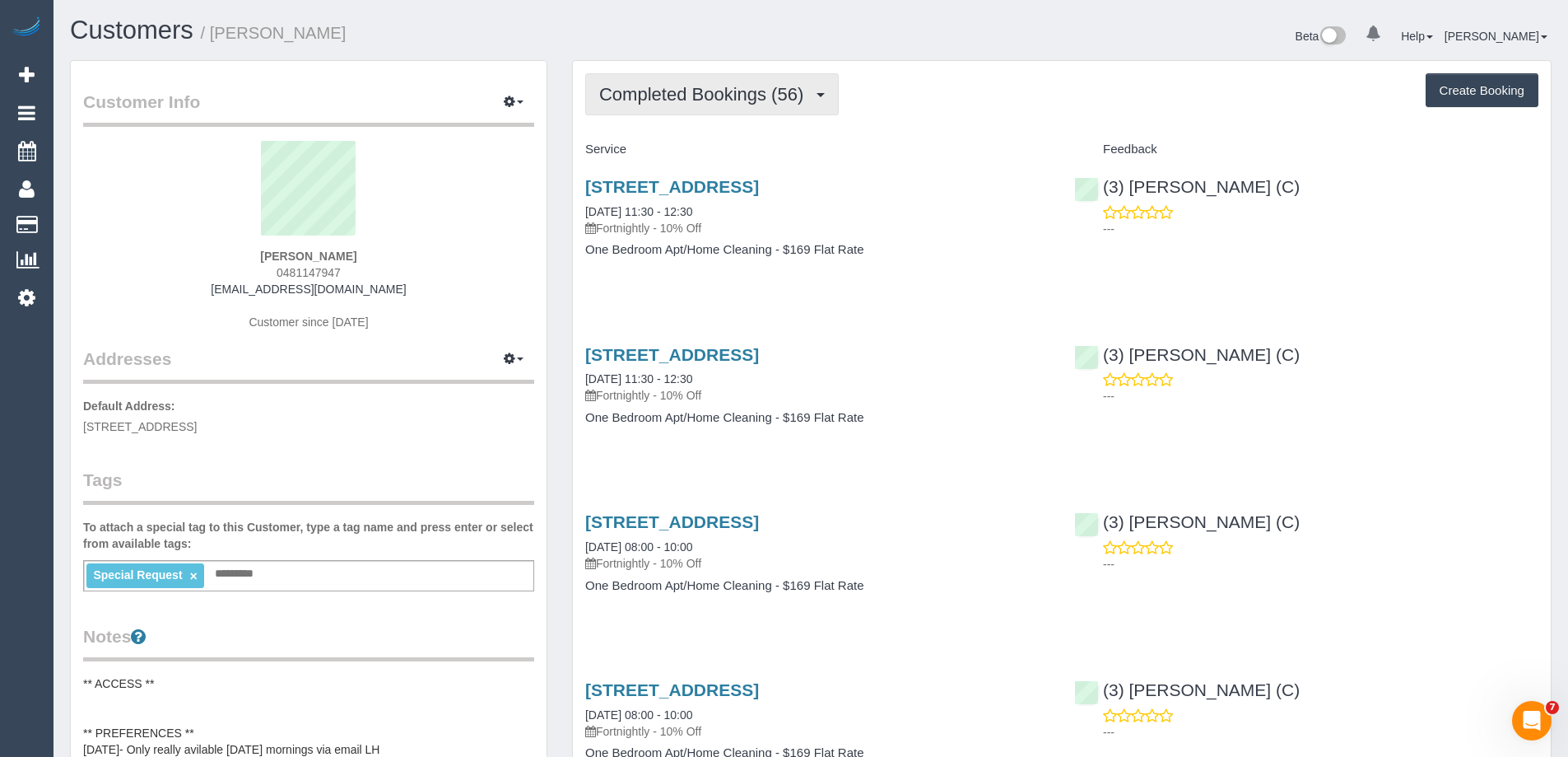
click at [745, 99] on span "Completed Bookings (56)" at bounding box center [706, 94] width 213 height 20
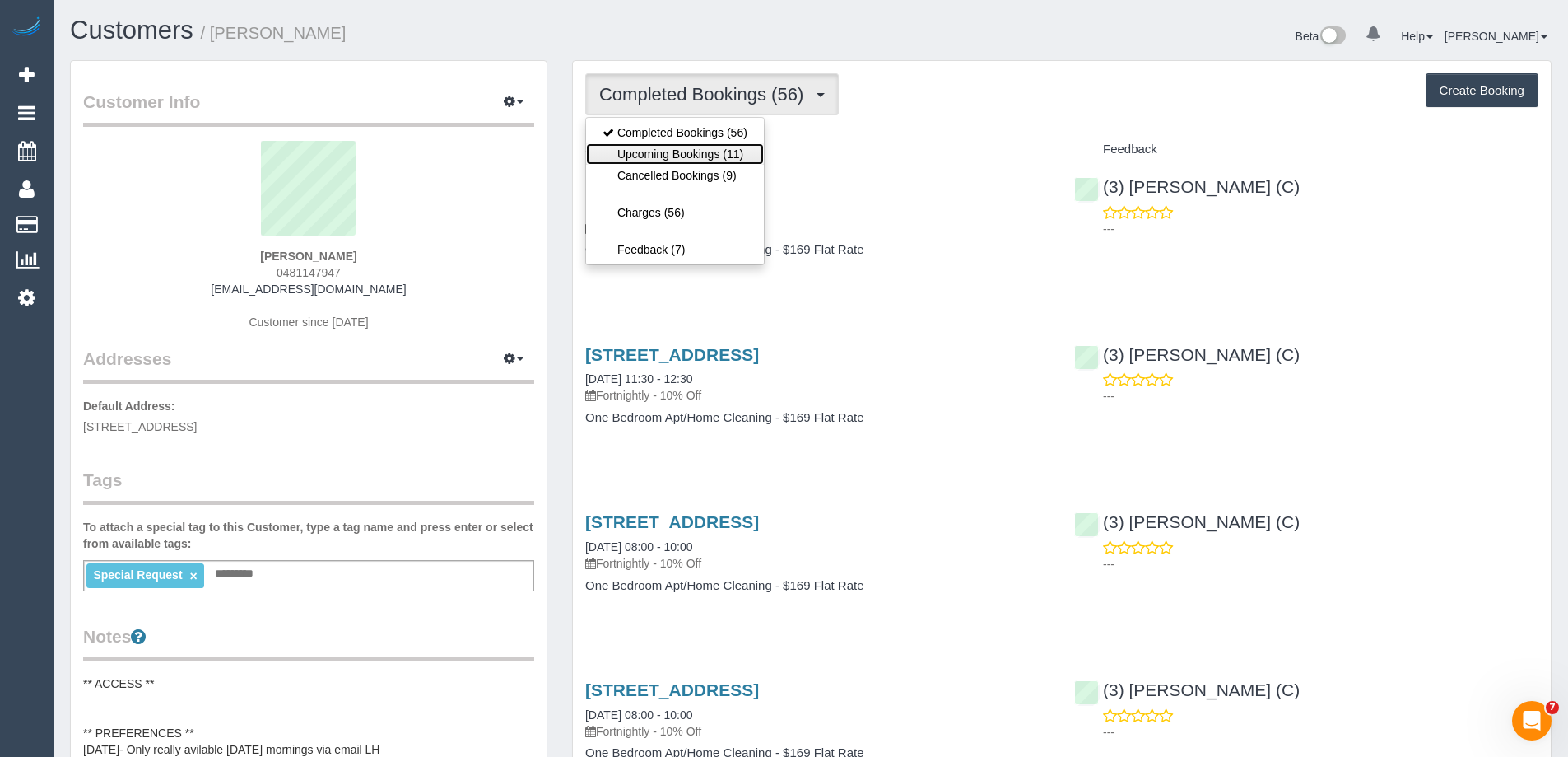
click at [726, 150] on link "Upcoming Bookings (11)" at bounding box center [675, 154] width 178 height 21
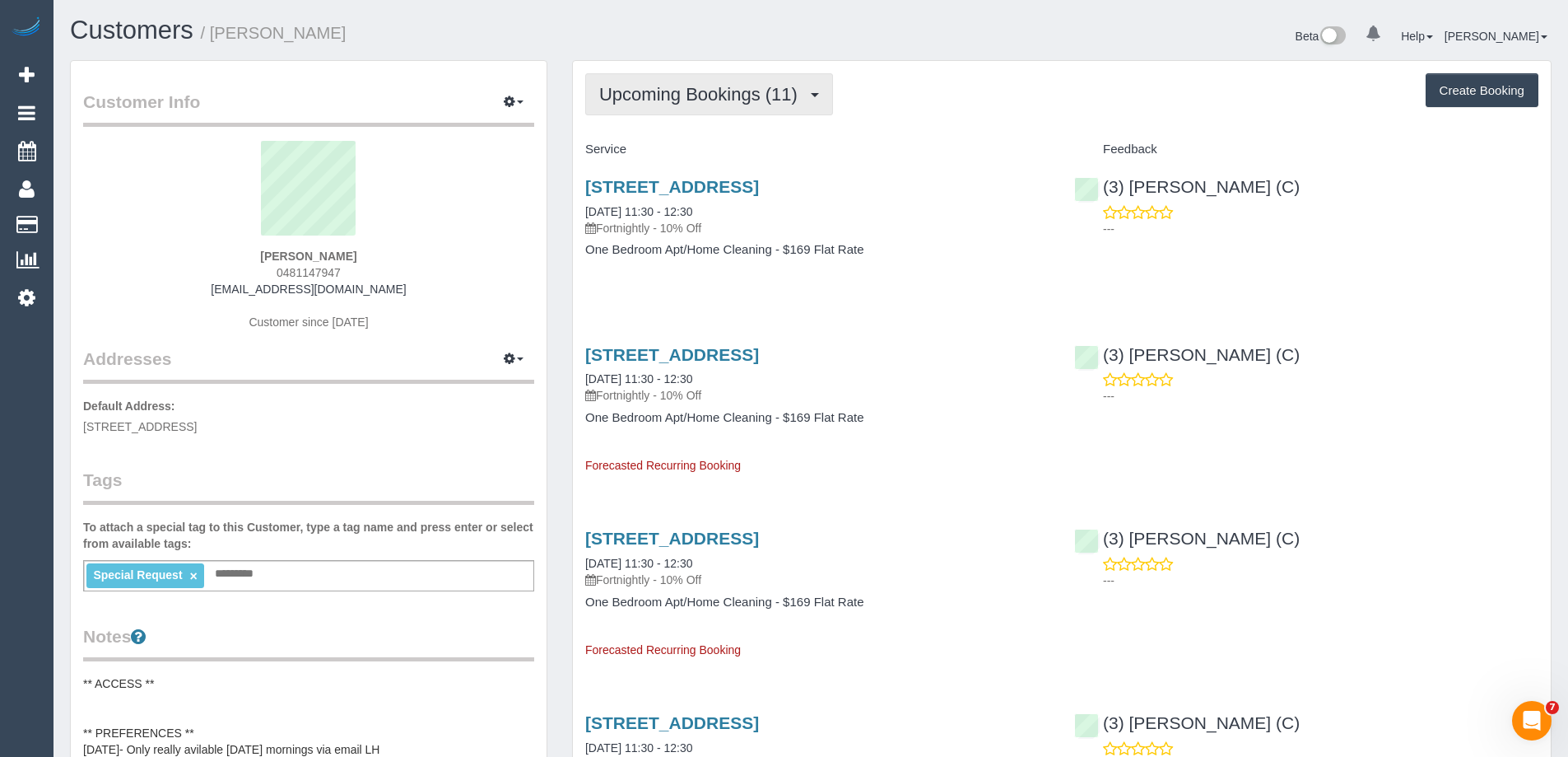
click at [703, 104] on button "Upcoming Bookings (11)" at bounding box center [709, 94] width 247 height 42
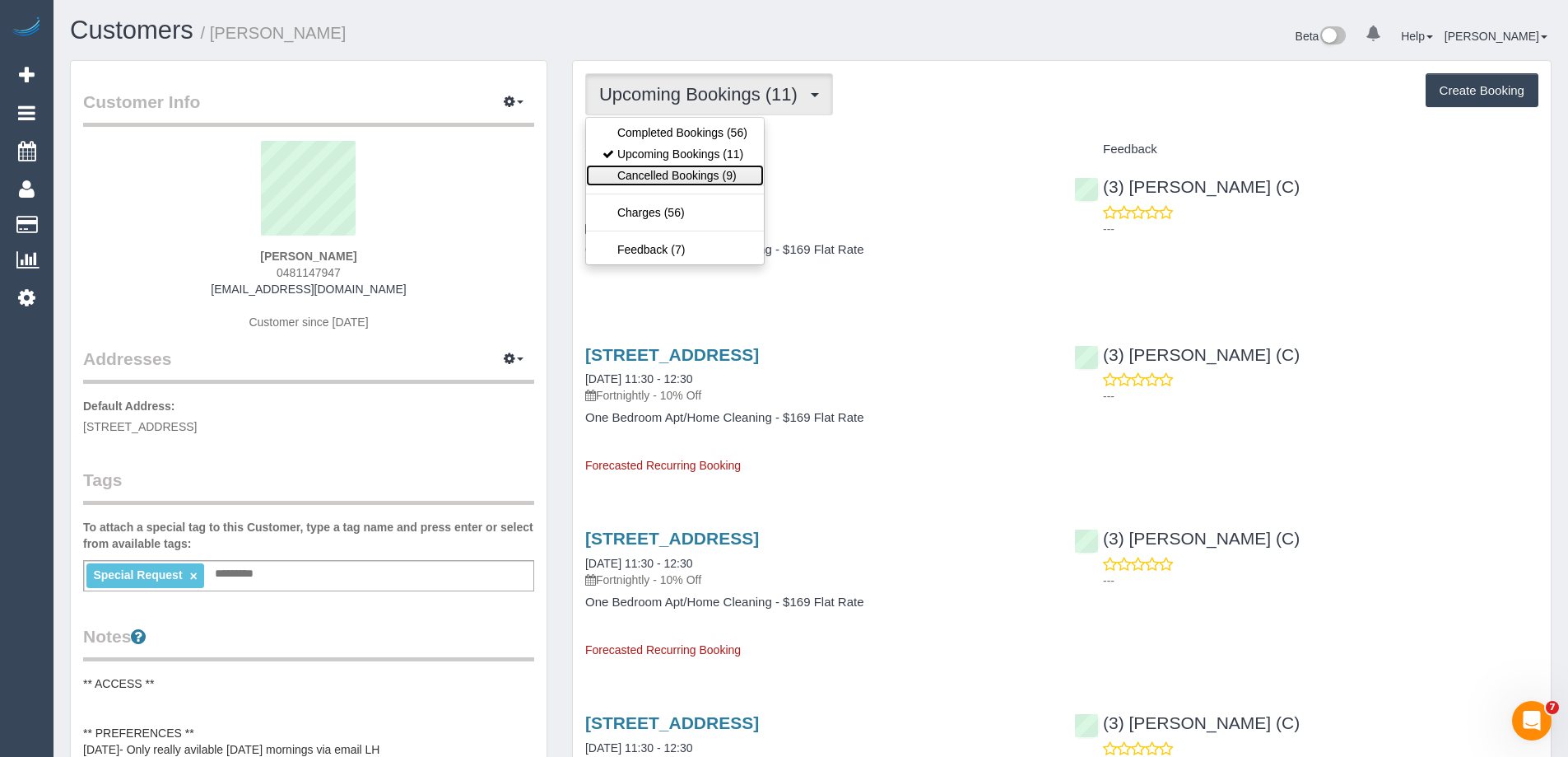
click at [703, 172] on link "Cancelled Bookings (9)" at bounding box center [675, 175] width 178 height 21
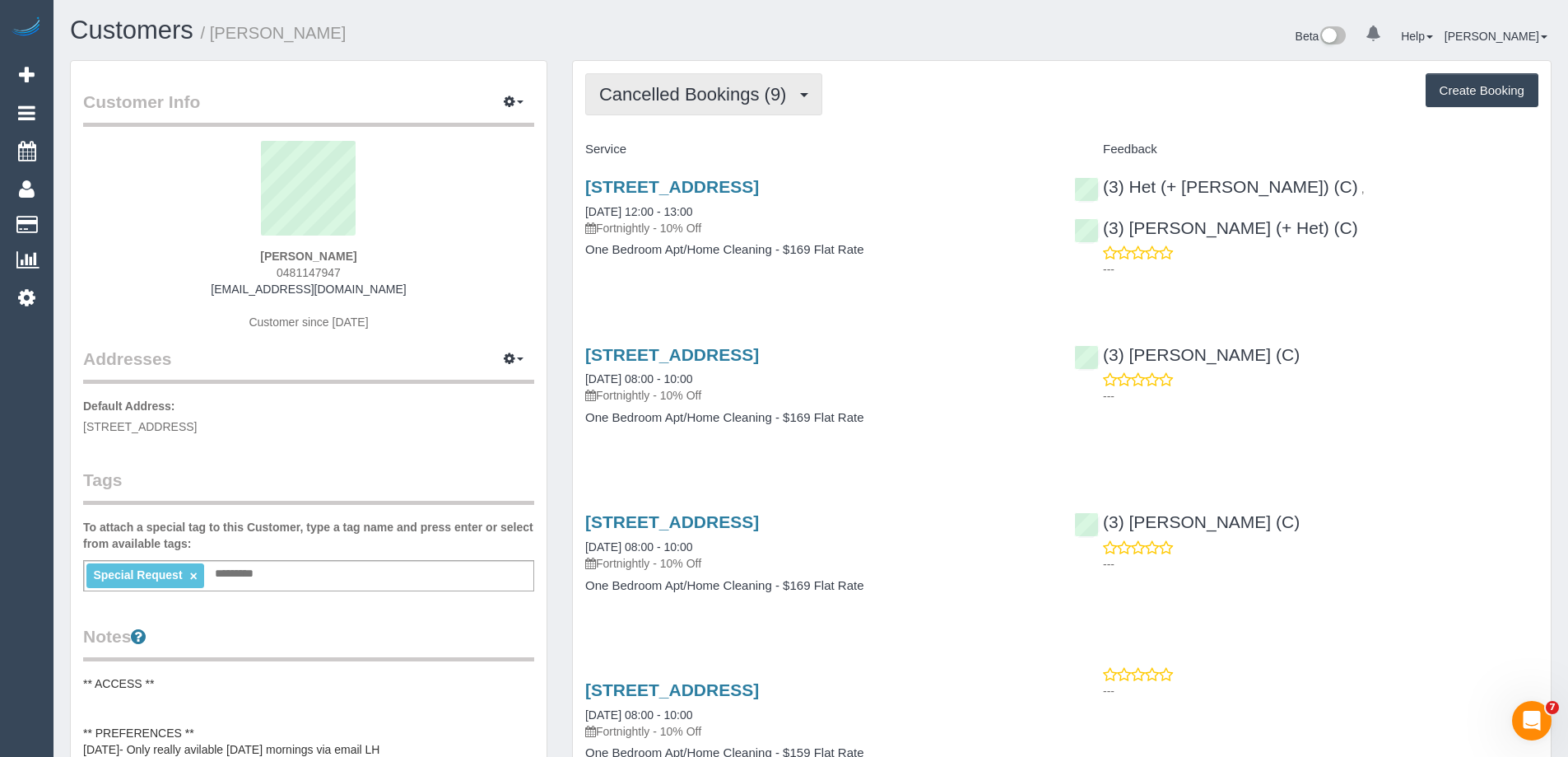
click at [653, 88] on span "Cancelled Bookings (9)" at bounding box center [697, 94] width 195 height 20
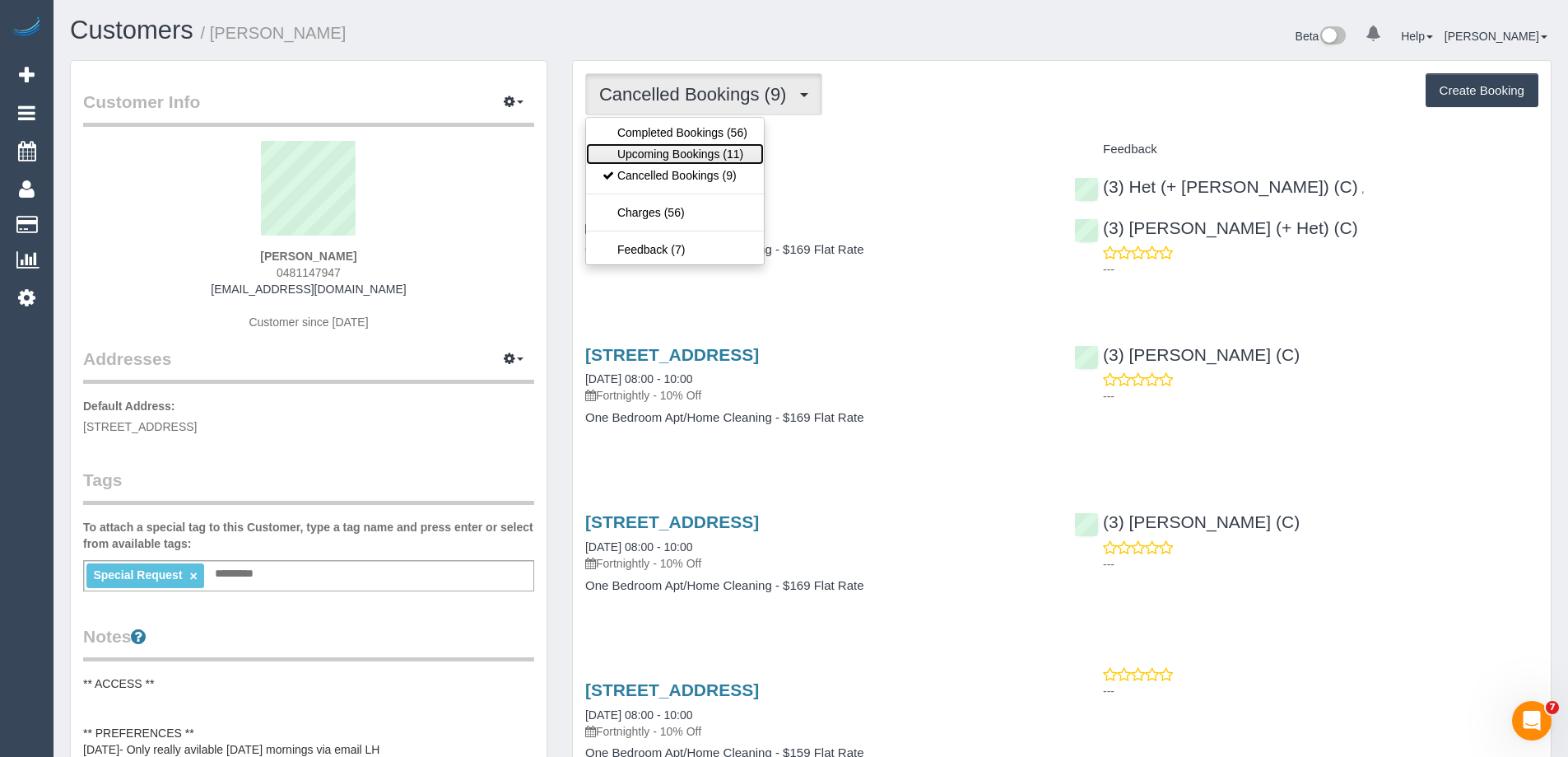
click at [649, 153] on link "Upcoming Bookings (11)" at bounding box center [675, 154] width 178 height 21
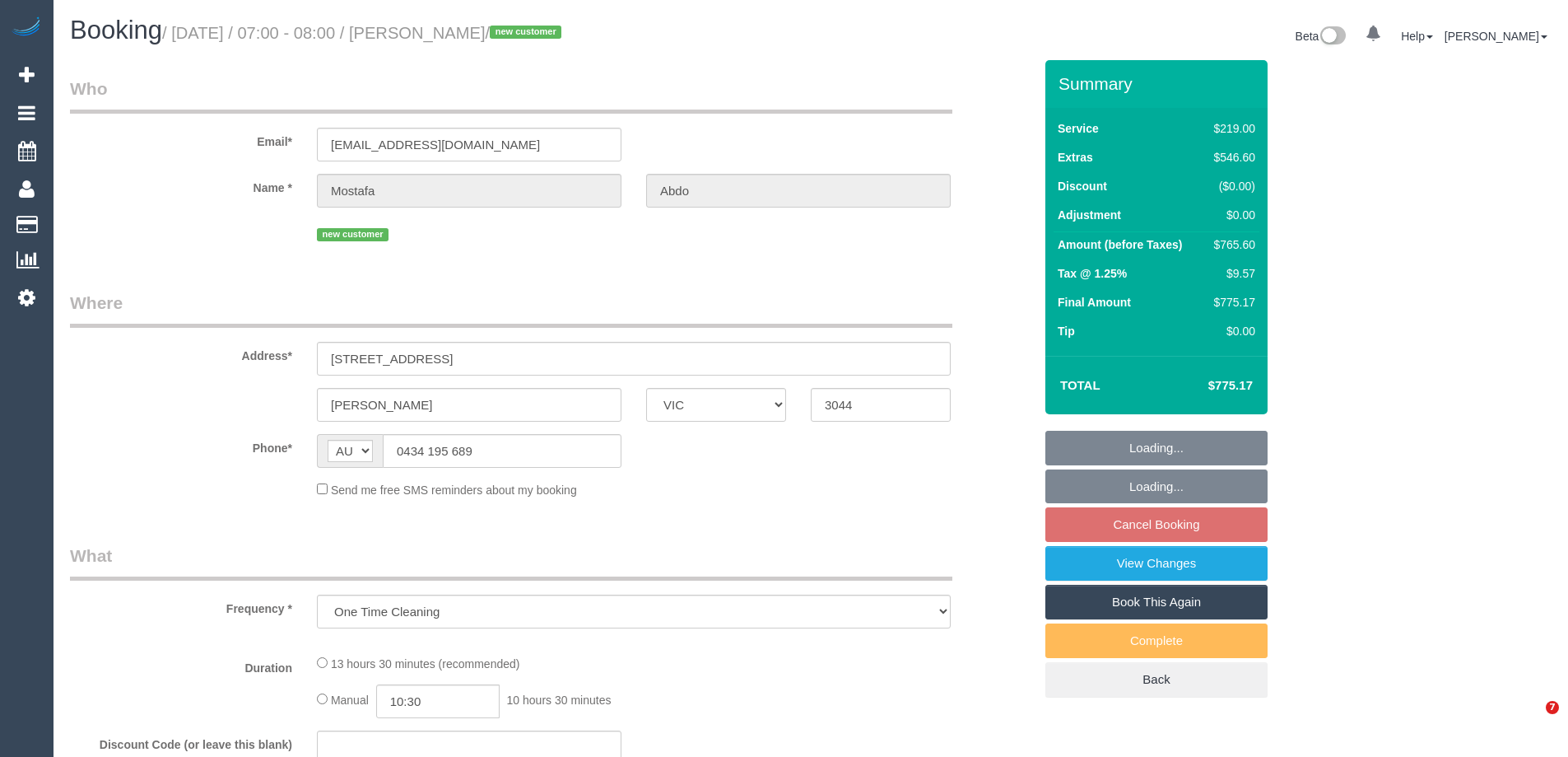
select select "VIC"
select select "number:28"
select select "number:14"
select select "number:19"
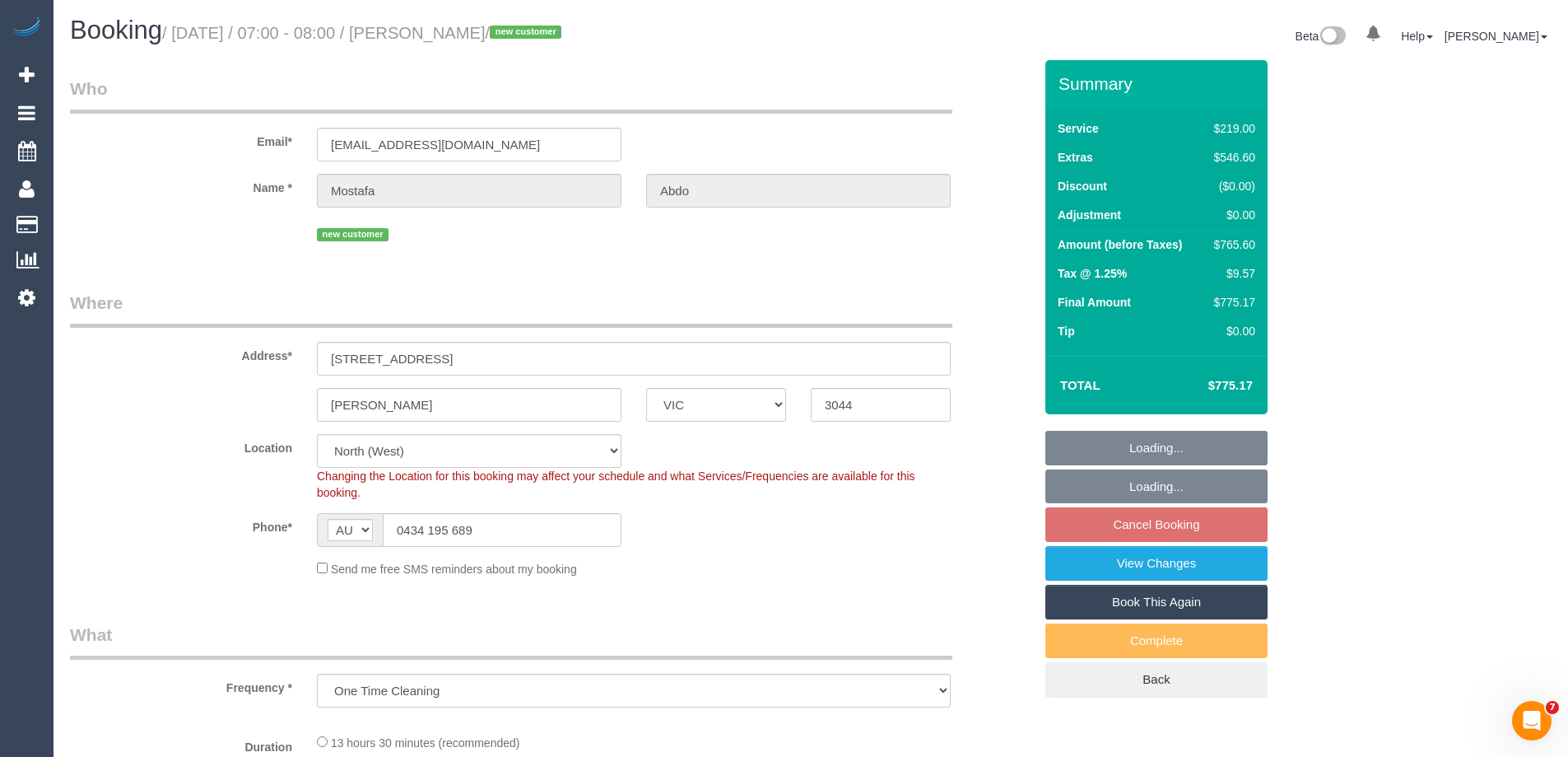
select select "string:stripe-pm_1SFPsk2GScqysDRVWtwrB55B"
select select "object:1531"
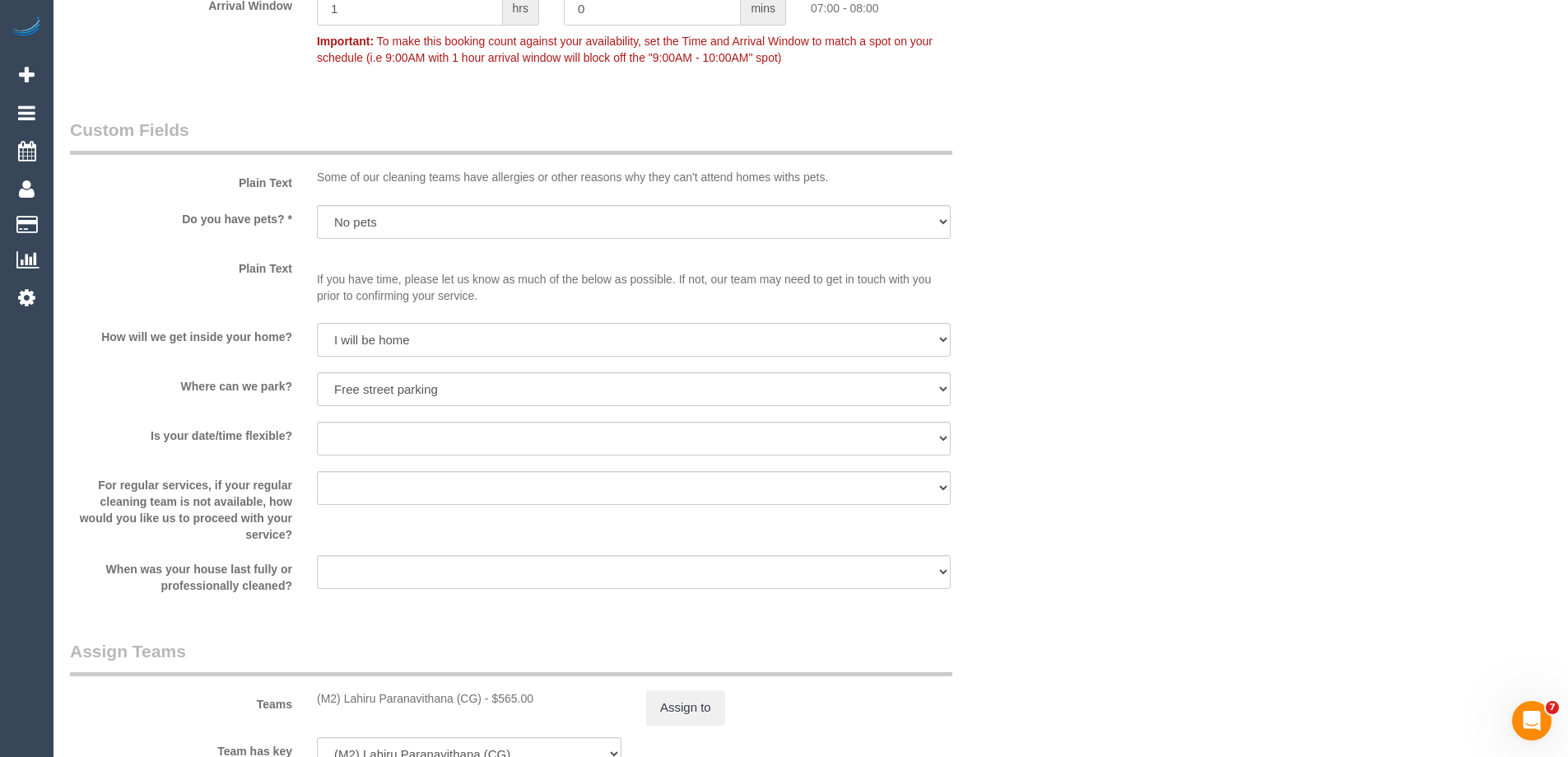
scroll to position [2305, 0]
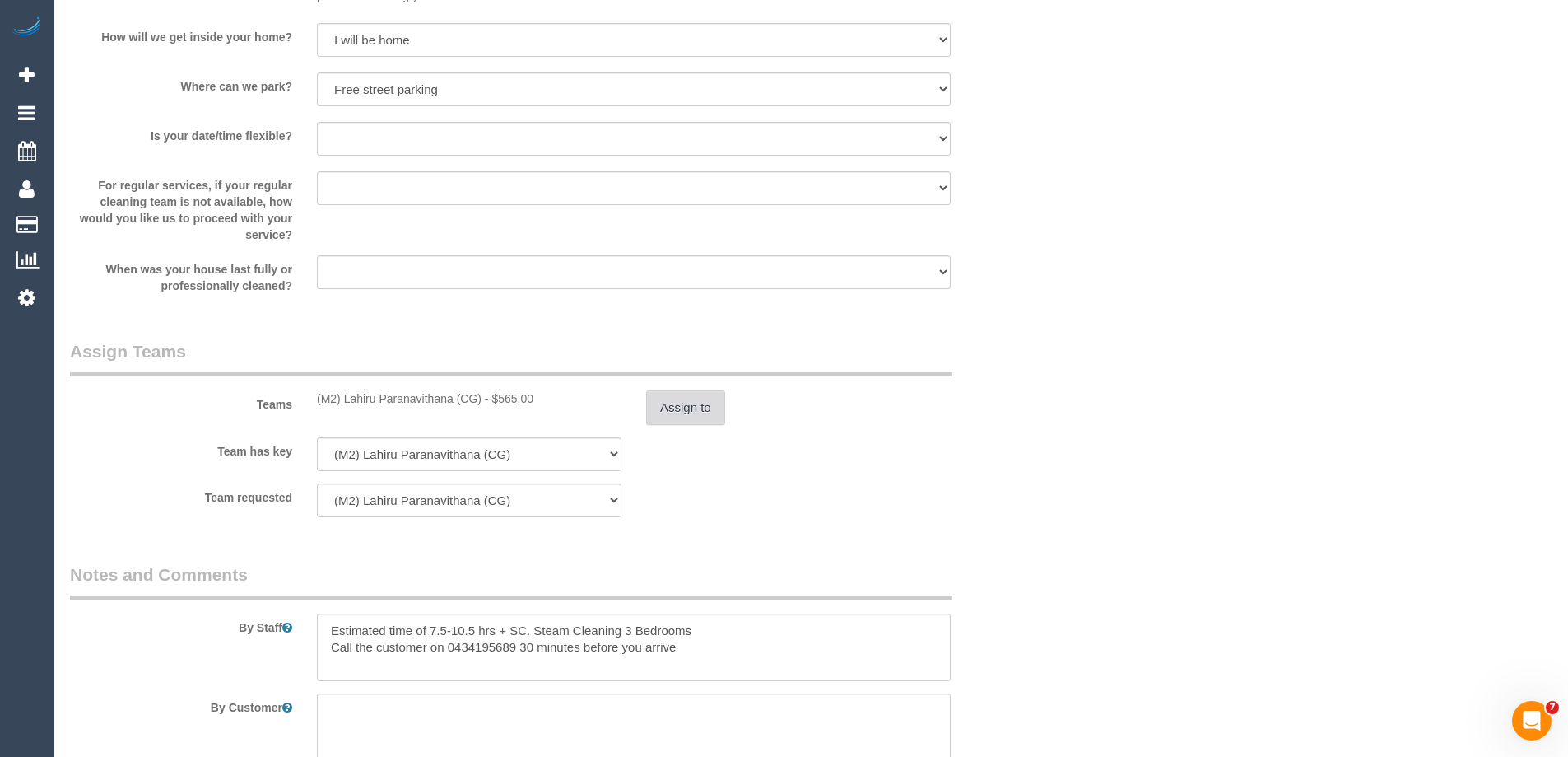
click at [681, 424] on button "Assign to" at bounding box center [685, 408] width 79 height 35
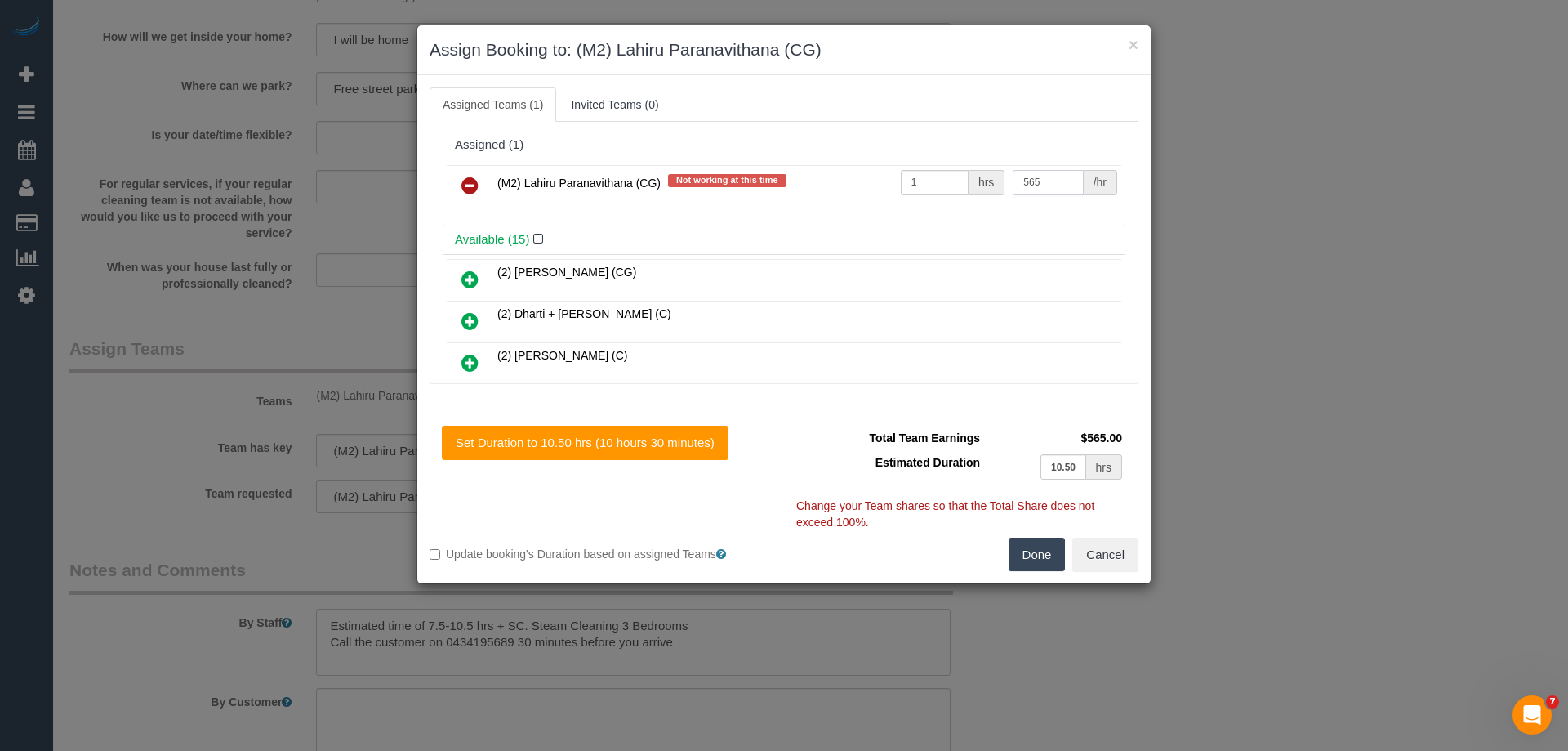
click at [1027, 177] on input "565" at bounding box center [1047, 182] width 70 height 25
type input "535"
click at [1020, 532] on div "Total Team Earnings $535.00 Estimated Duration 10.50 hrs Warning: The Company s…" at bounding box center [961, 481] width 355 height 112
click at [1030, 569] on button "Done" at bounding box center [1038, 554] width 58 height 35
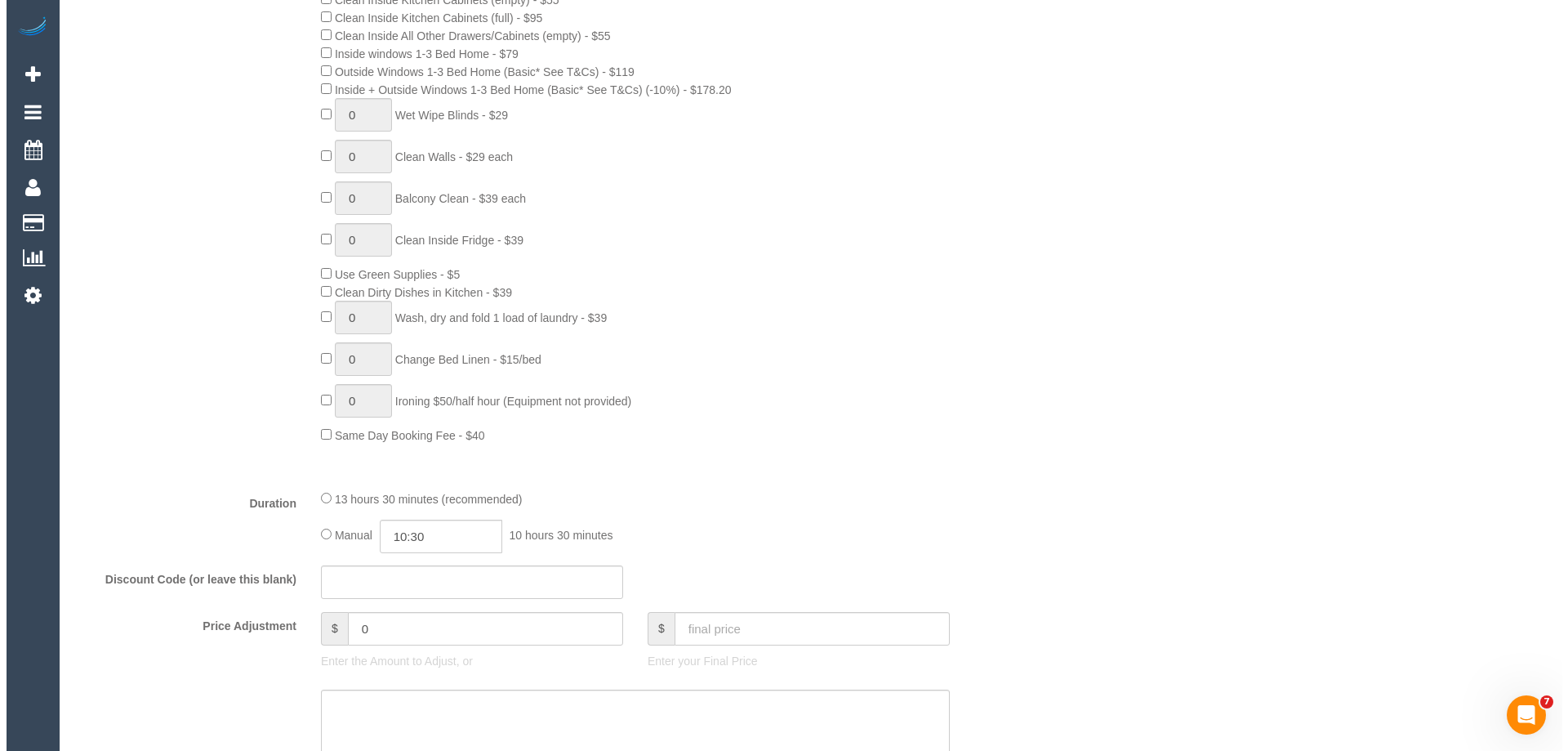
scroll to position [0, 0]
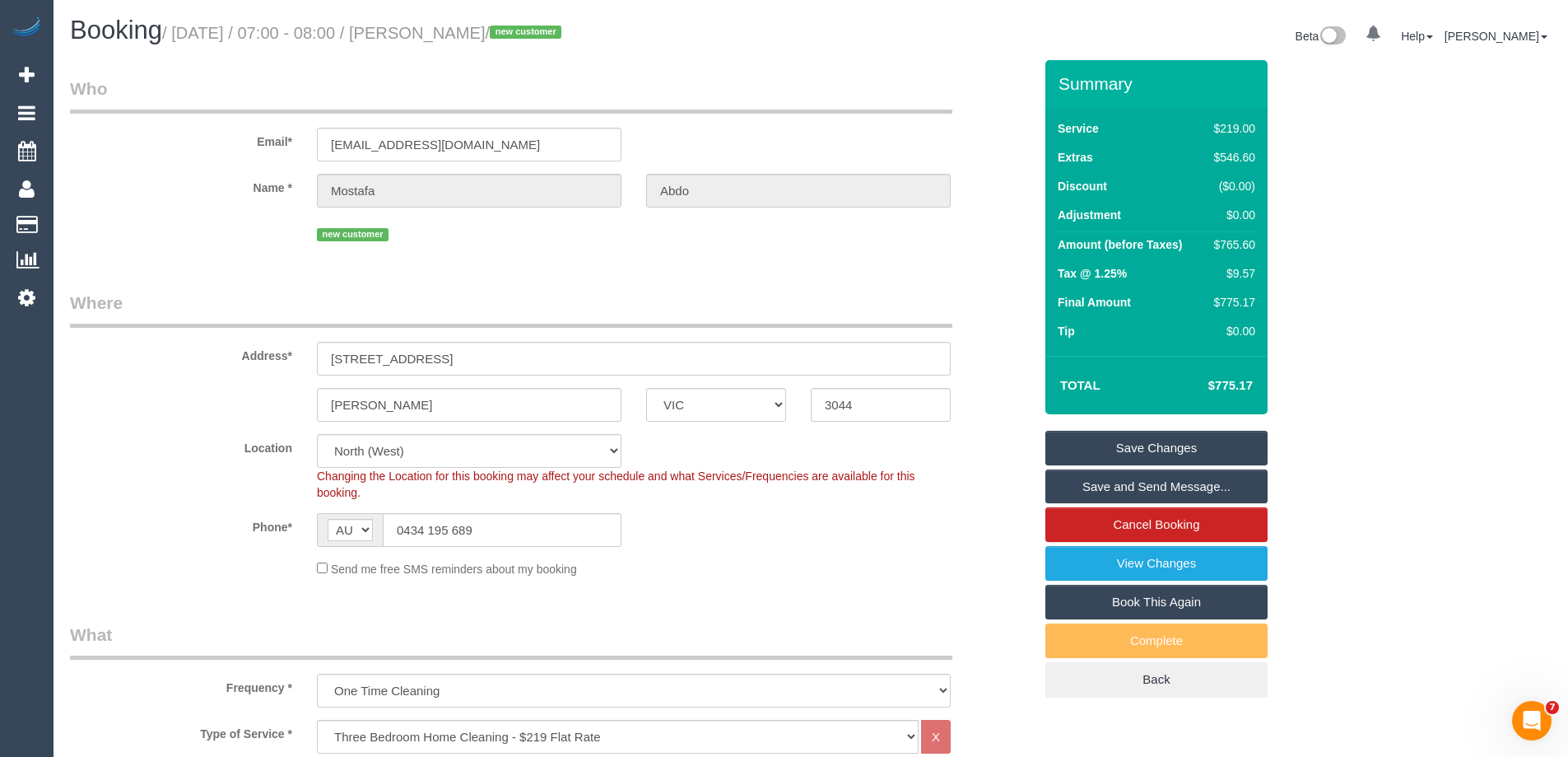
click at [1084, 451] on link "Save Changes" at bounding box center [1156, 448] width 222 height 35
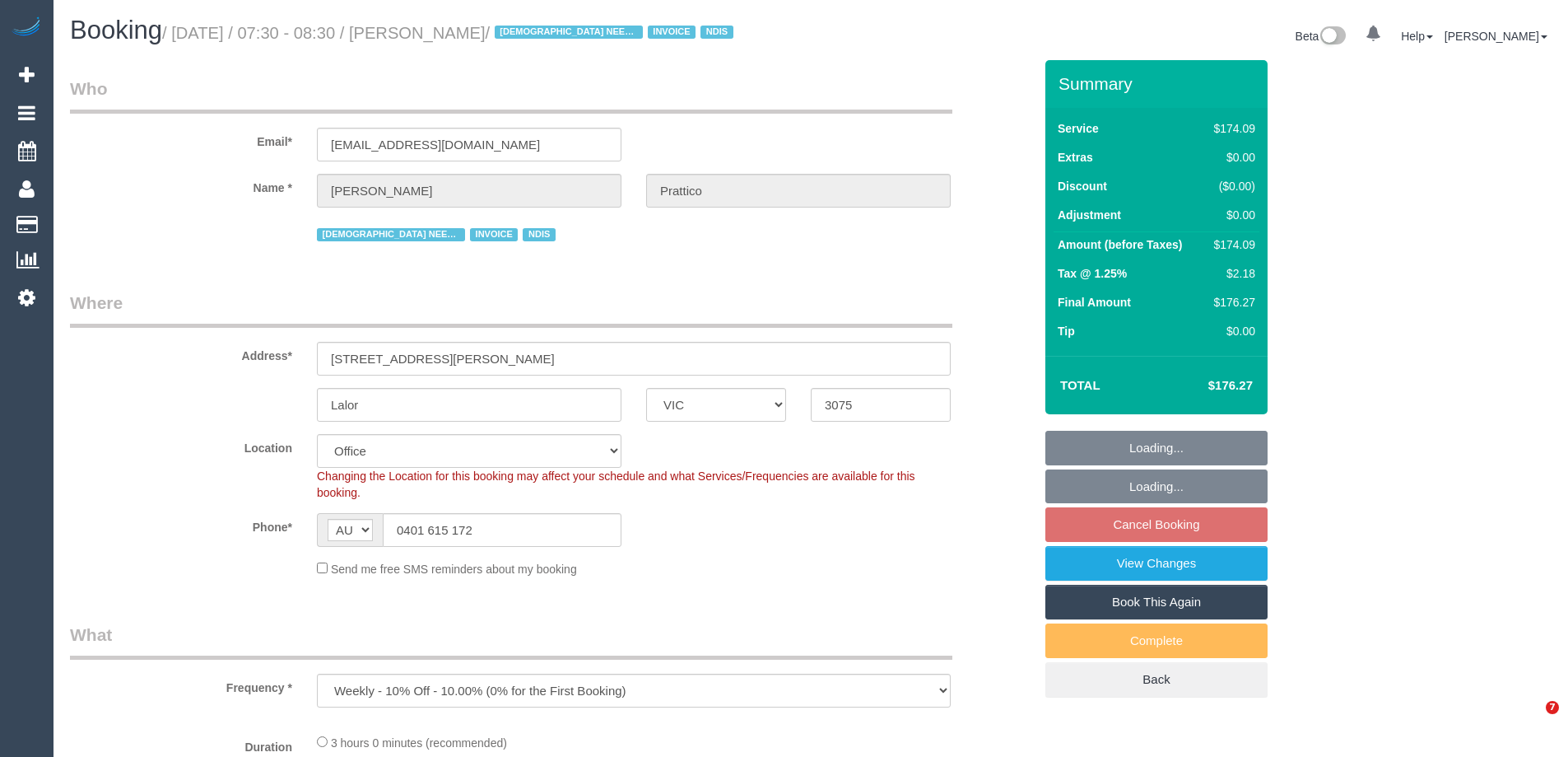
select select "VIC"
select select "180"
select select "number:27"
select select "number:14"
select select "number:19"
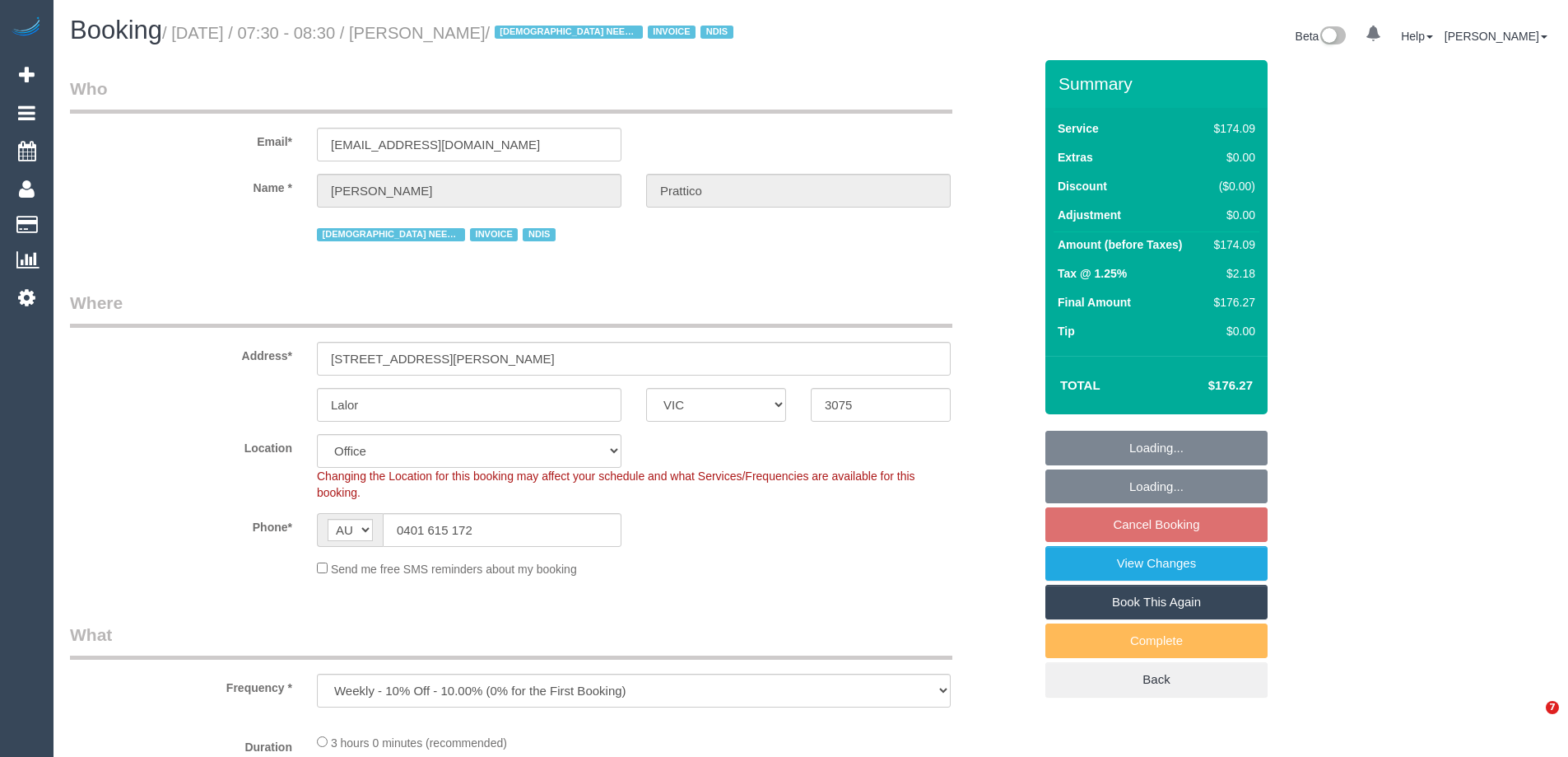
select select "number:25"
select select "number:35"
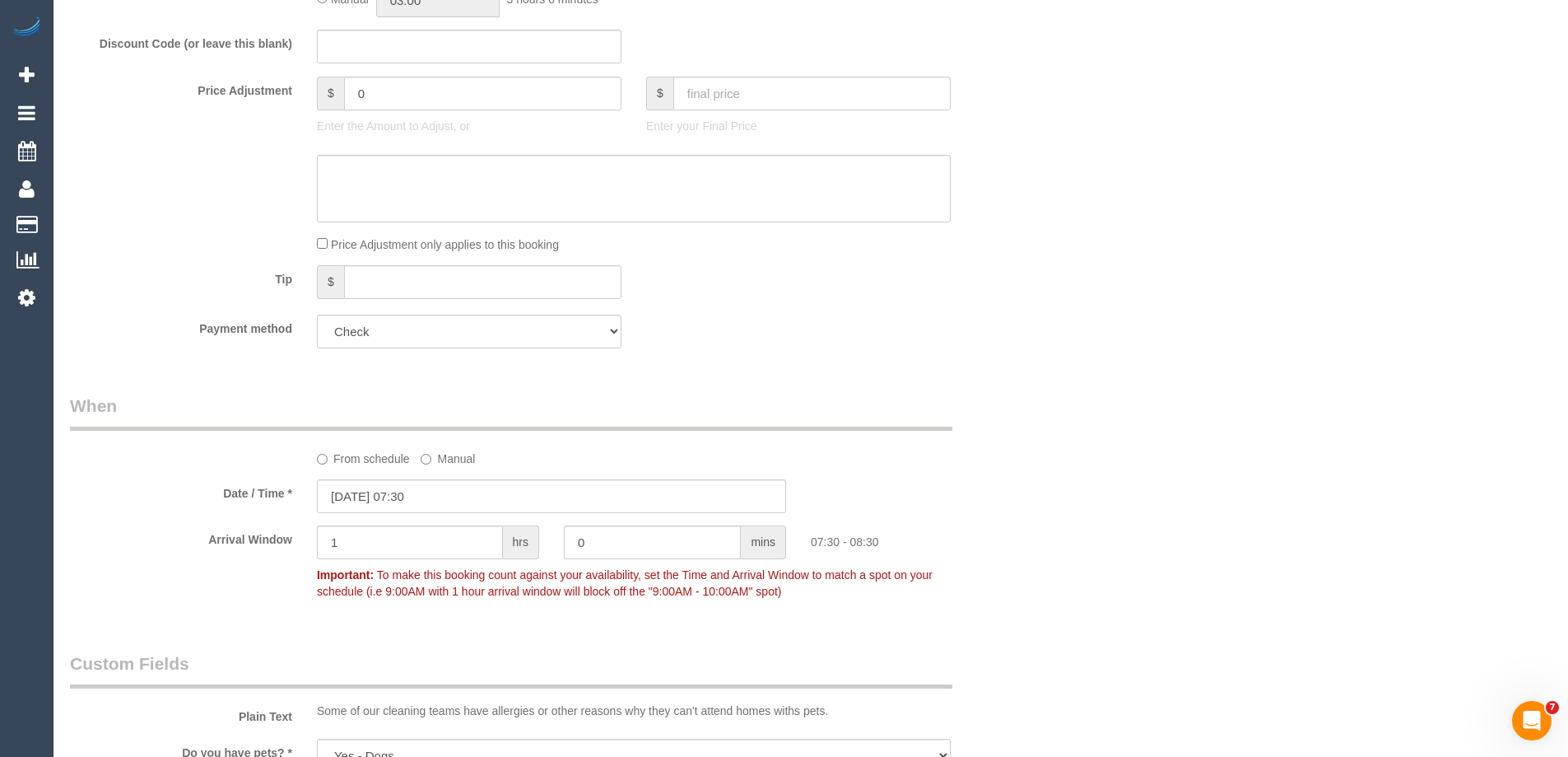
scroll to position [1386, 0]
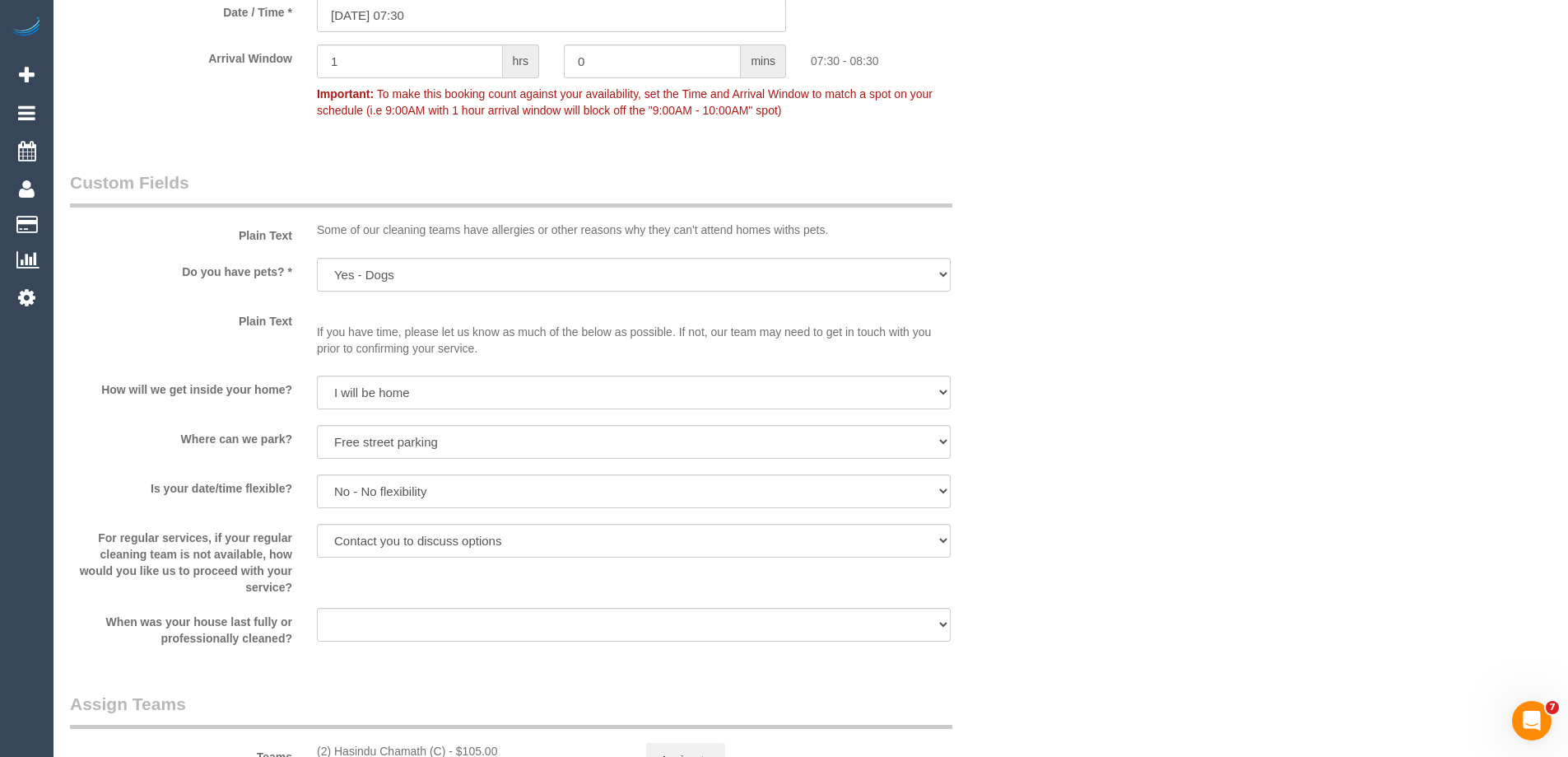
click at [690, 335] on div "Who Email* [EMAIL_ADDRESS][DOMAIN_NAME] Name * [PERSON_NAME][GEOGRAPHIC_DATA] […" at bounding box center [552, 114] width 988 height 2881
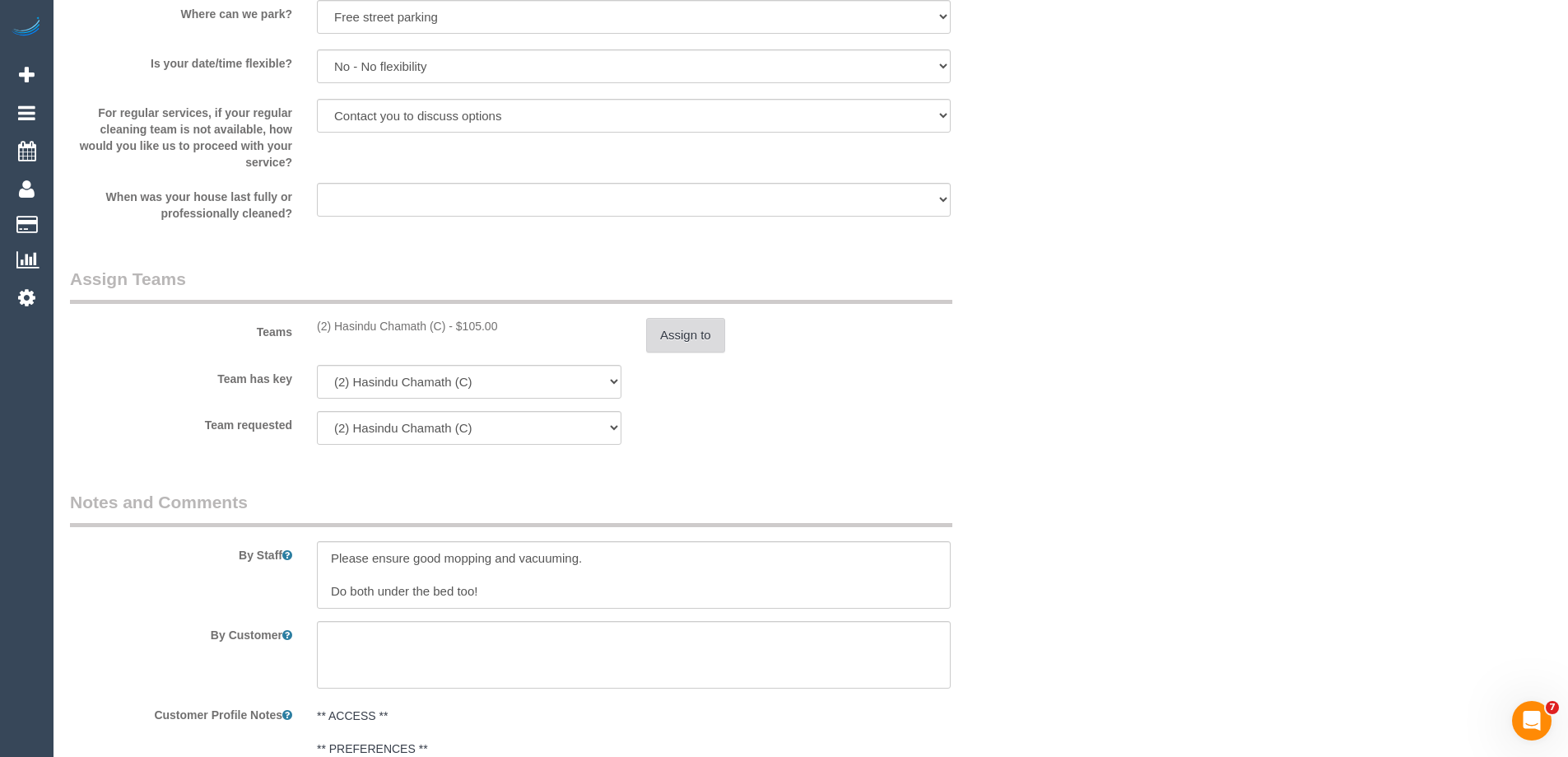
click at [682, 342] on button "Assign to" at bounding box center [685, 335] width 79 height 35
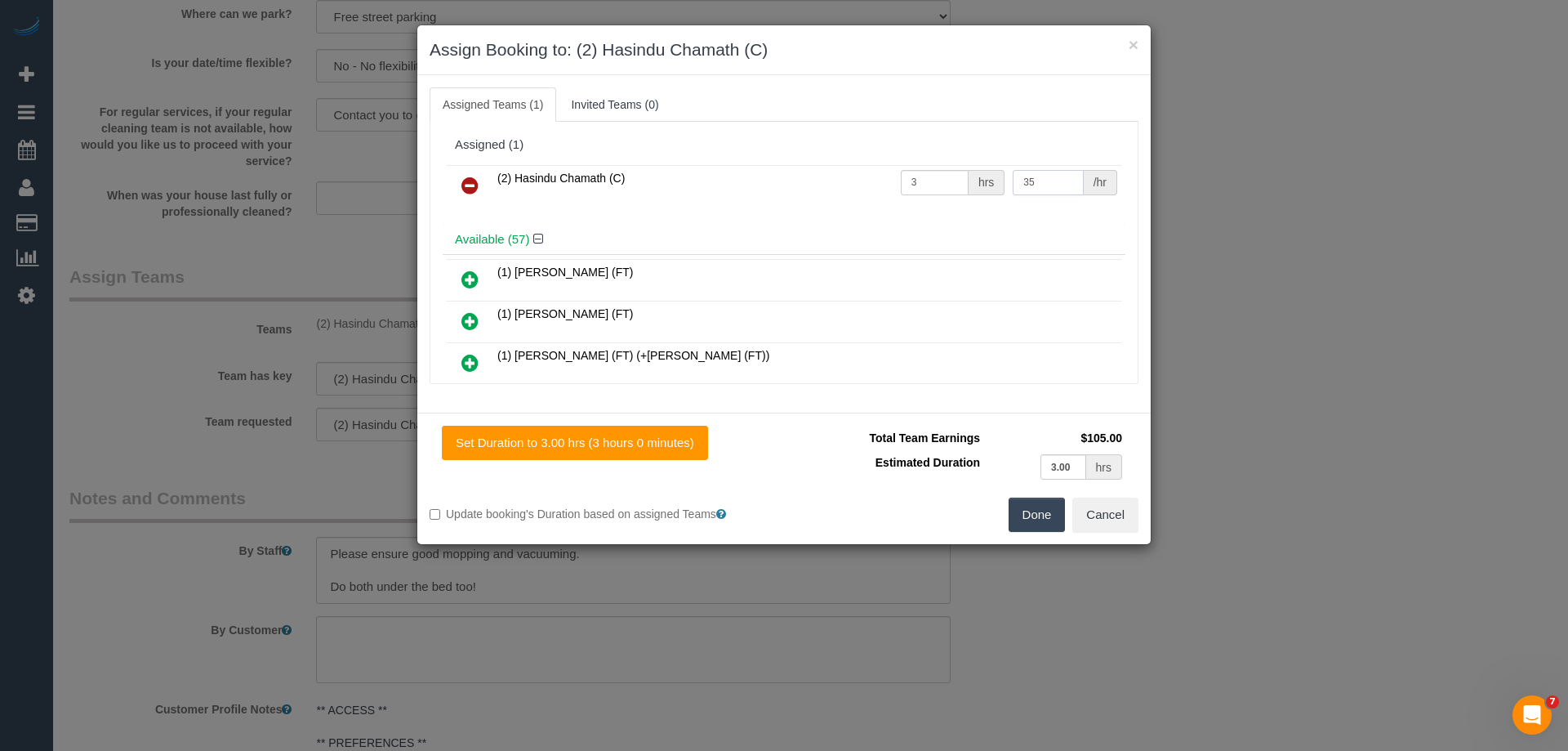
drag, startPoint x: 1037, startPoint y: 185, endPoint x: 937, endPoint y: 184, distance: 100.0
click at [937, 184] on tr "(2) Hasindu Chamath (C) 3 hrs 35 /hr" at bounding box center [784, 185] width 674 height 41
type input "37.5"
click at [1037, 521] on button "Done" at bounding box center [1038, 515] width 58 height 35
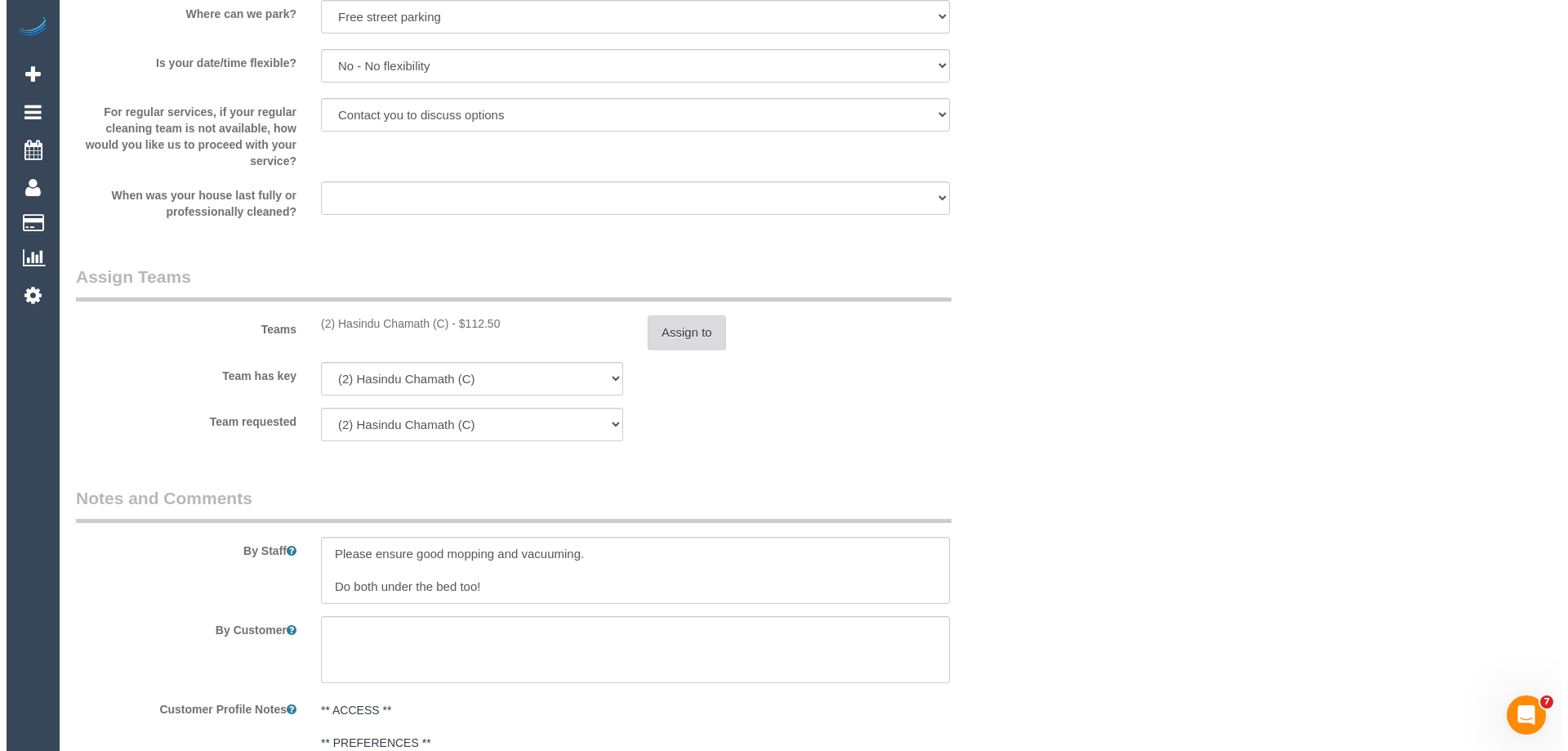
scroll to position [0, 0]
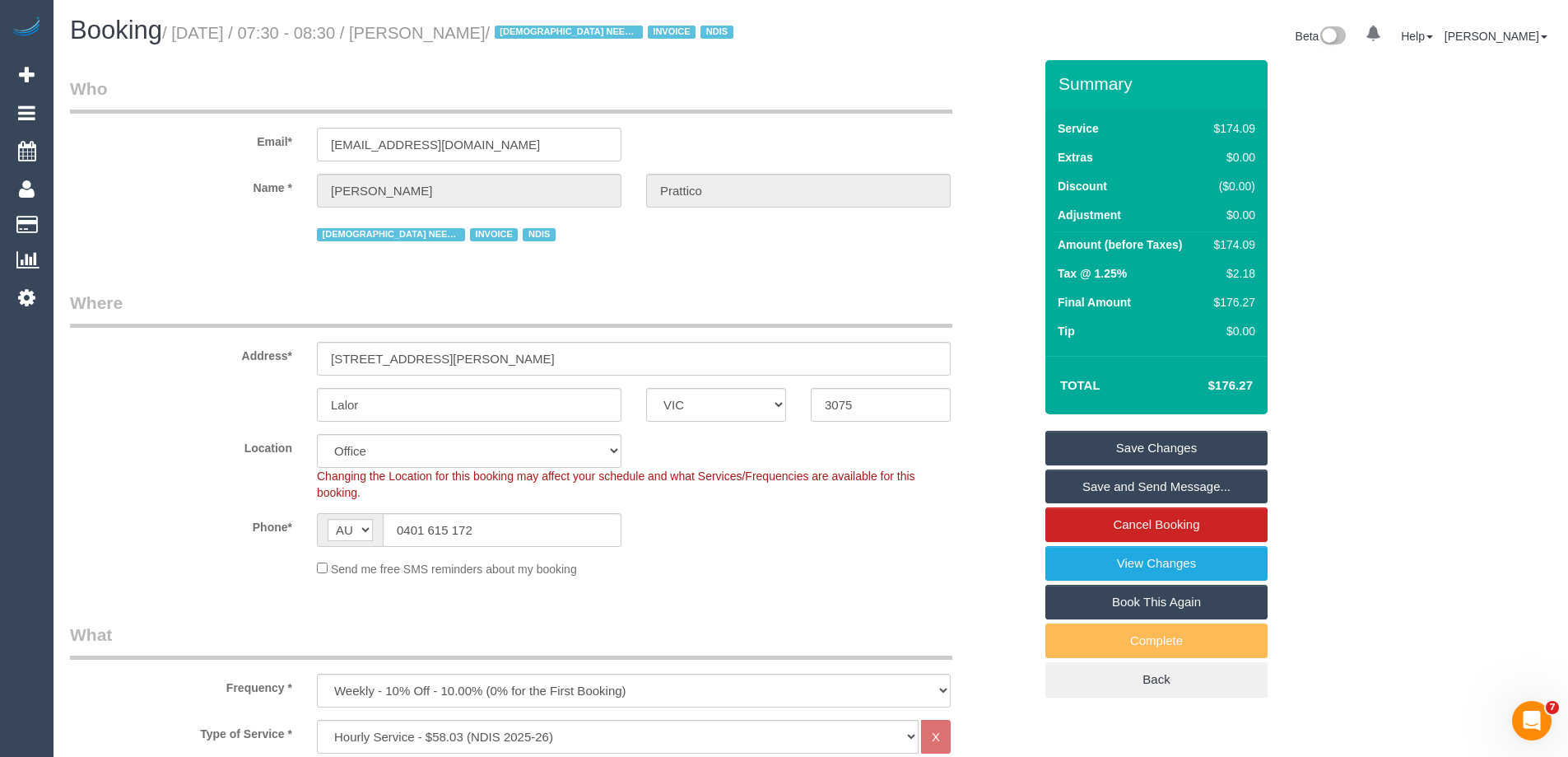
click at [1079, 444] on link "Save Changes" at bounding box center [1156, 448] width 222 height 35
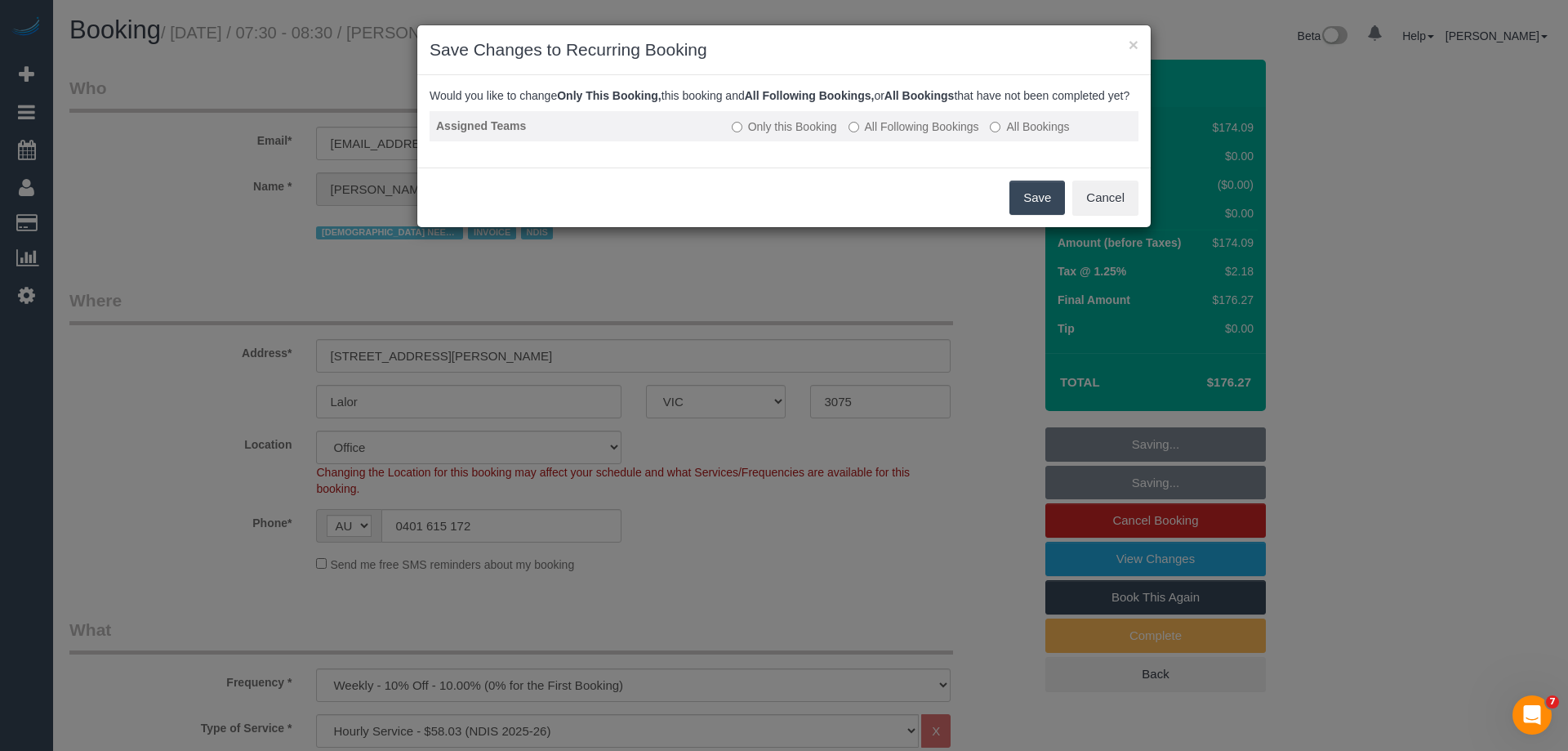
click at [900, 135] on label "All Following Bookings" at bounding box center [914, 126] width 130 height 16
click at [1034, 215] on button "Save" at bounding box center [1038, 198] width 56 height 35
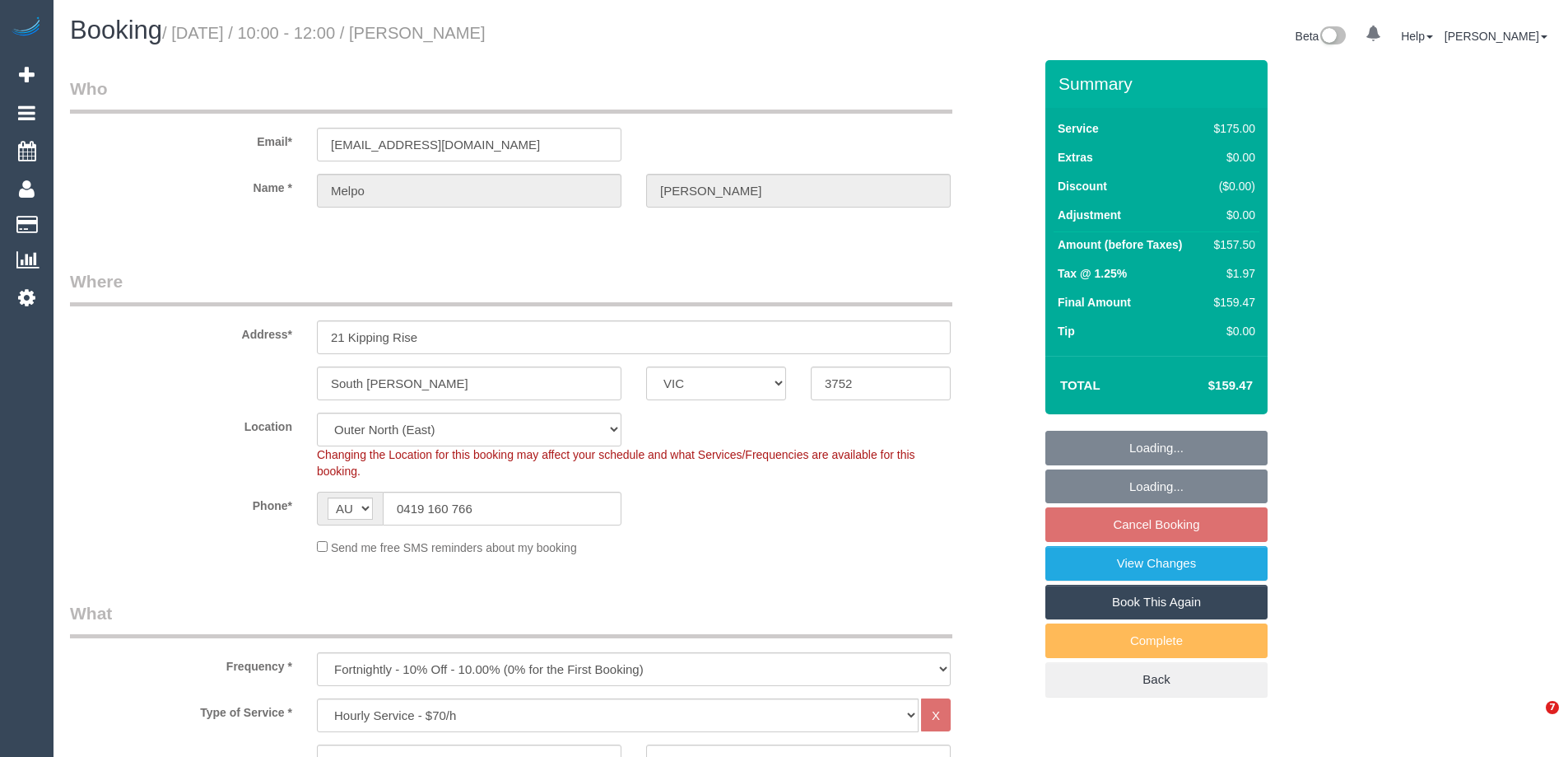
select select "VIC"
select select "150"
select select "string:stripe-pm_1QCAg32GScqysDRVi7vzTg8g"
select select "number:27"
select select "number:14"
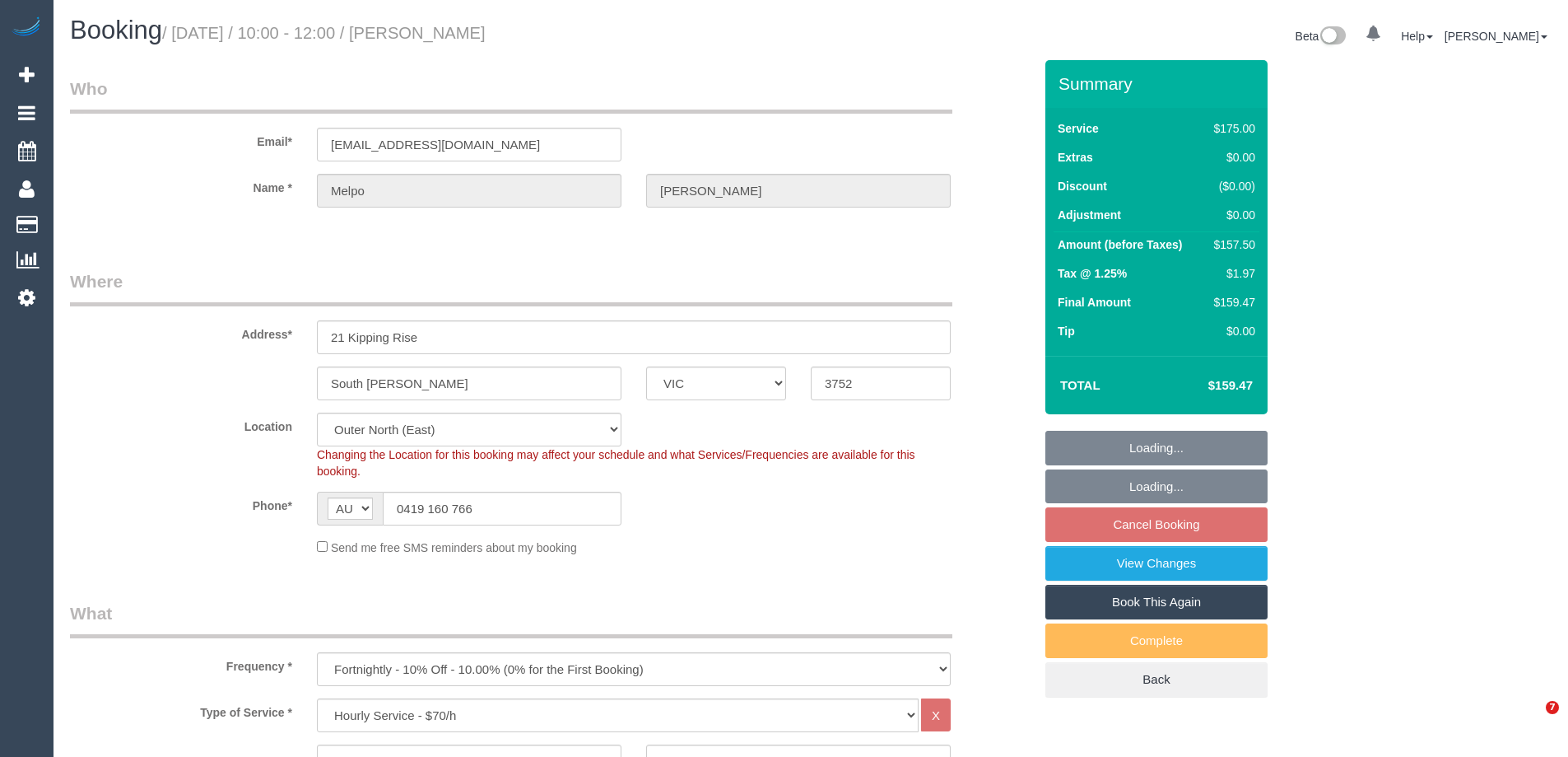
select select "number:18"
select select "number:22"
select select "number:34"
select select "number:12"
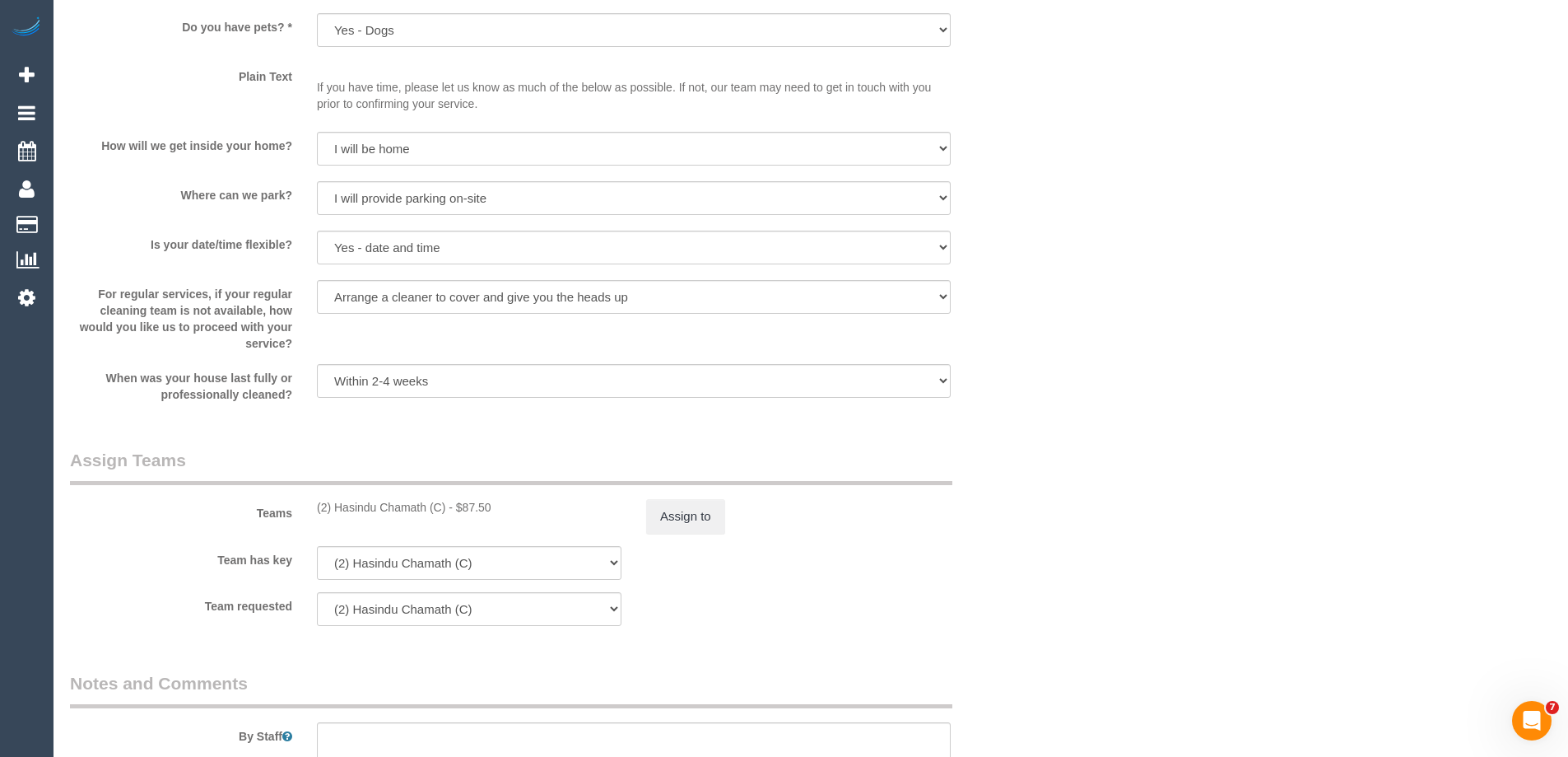
scroll to position [2387, 0]
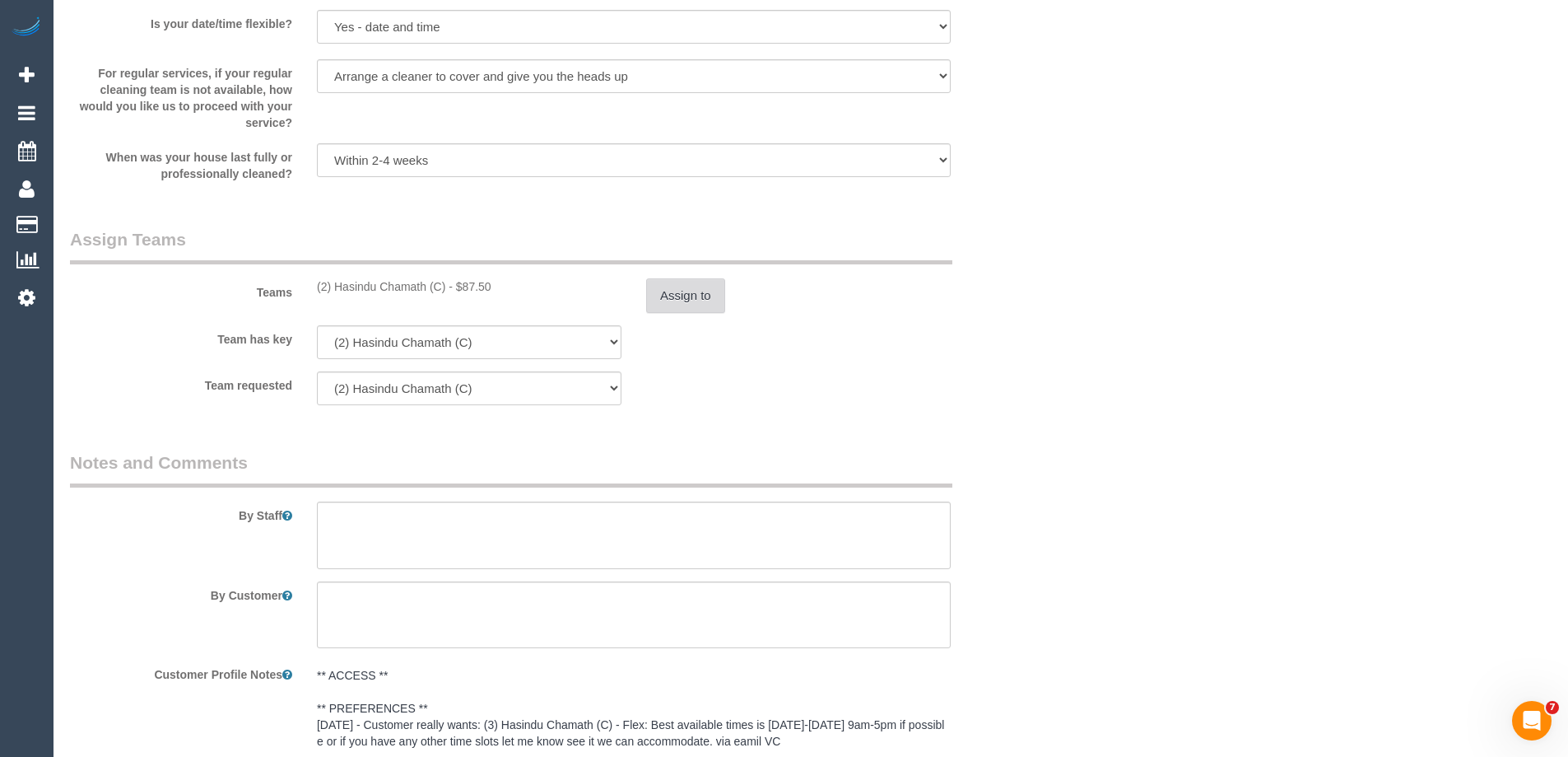
click at [678, 294] on button "Assign to" at bounding box center [685, 296] width 79 height 35
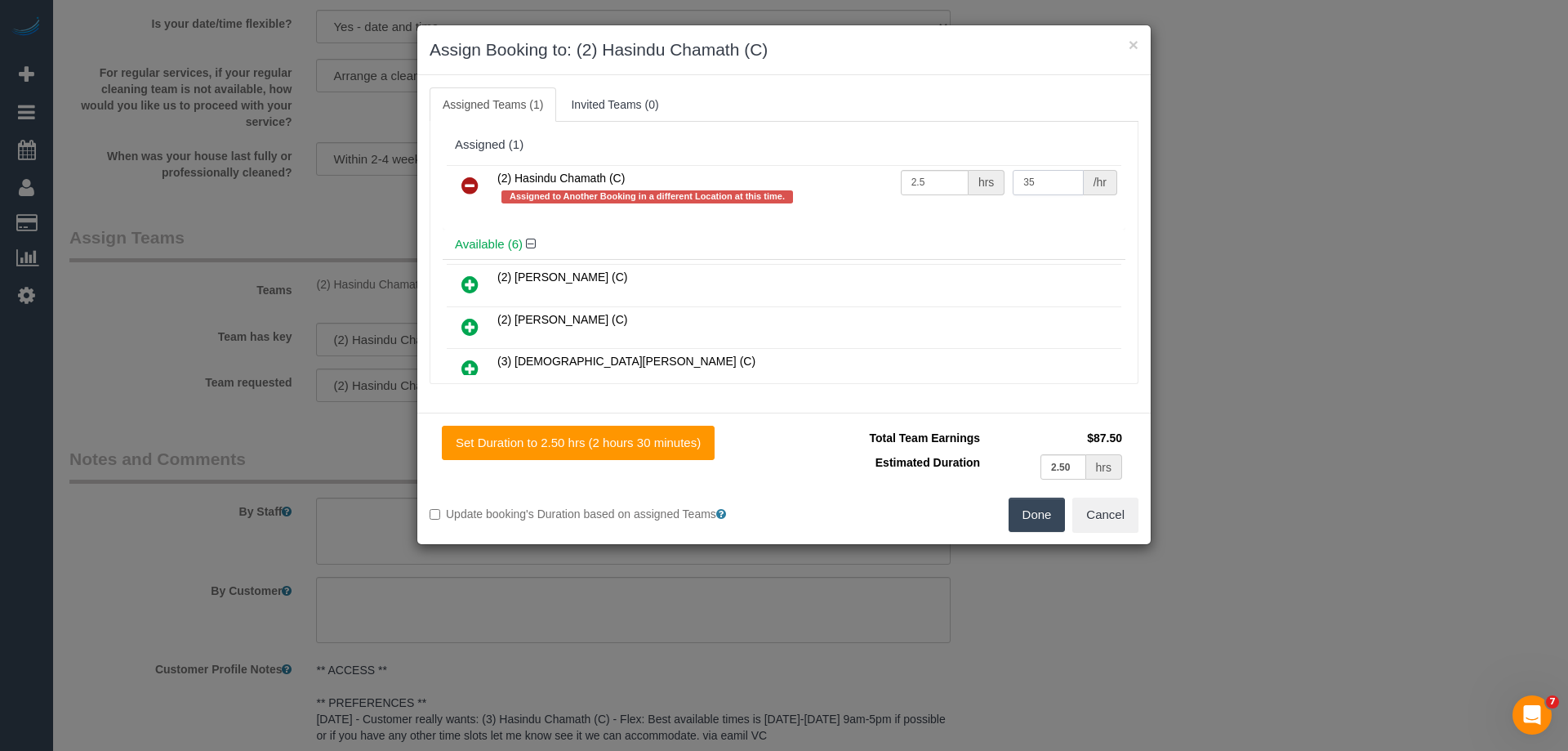
drag, startPoint x: 1048, startPoint y: 182, endPoint x: 949, endPoint y: 178, distance: 99.1
click at [952, 178] on tr "(2) Hasindu Chamath (C) Assigned to Another Booking in a different Location at …" at bounding box center [784, 188] width 674 height 47
type input "37.5"
click at [1027, 516] on button "Done" at bounding box center [1038, 515] width 58 height 35
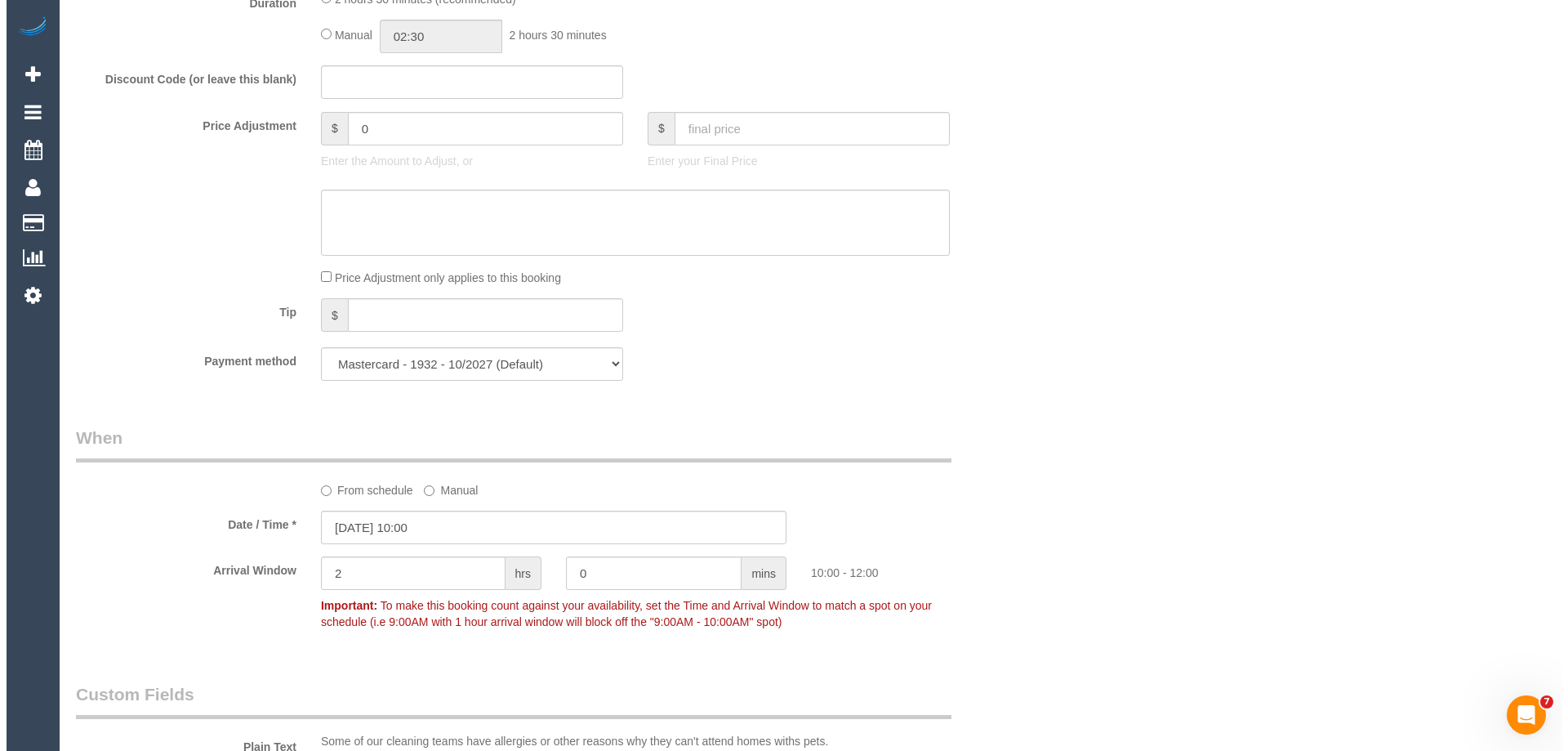
scroll to position [0, 0]
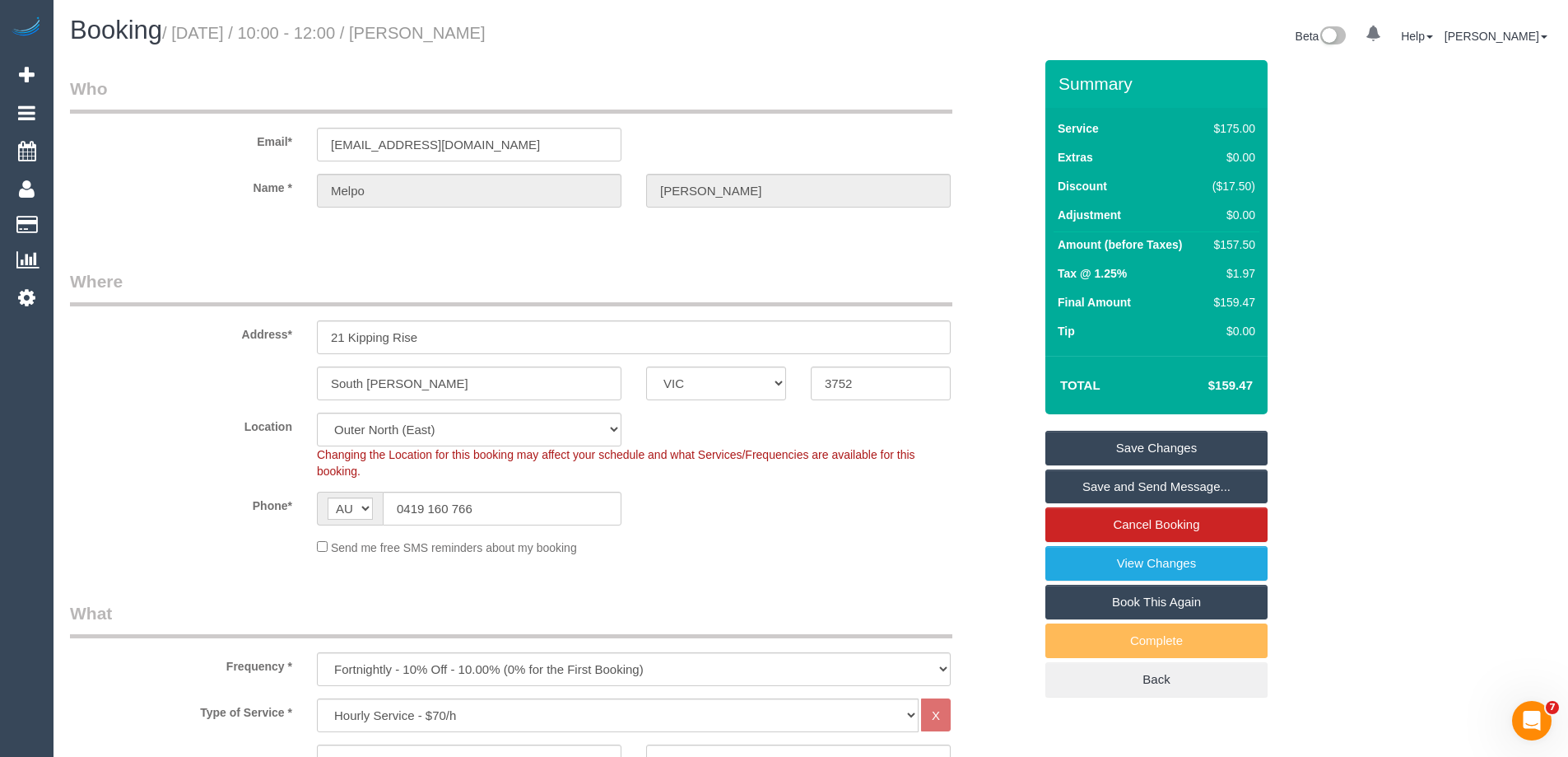
click at [1132, 451] on link "Save Changes" at bounding box center [1156, 448] width 222 height 35
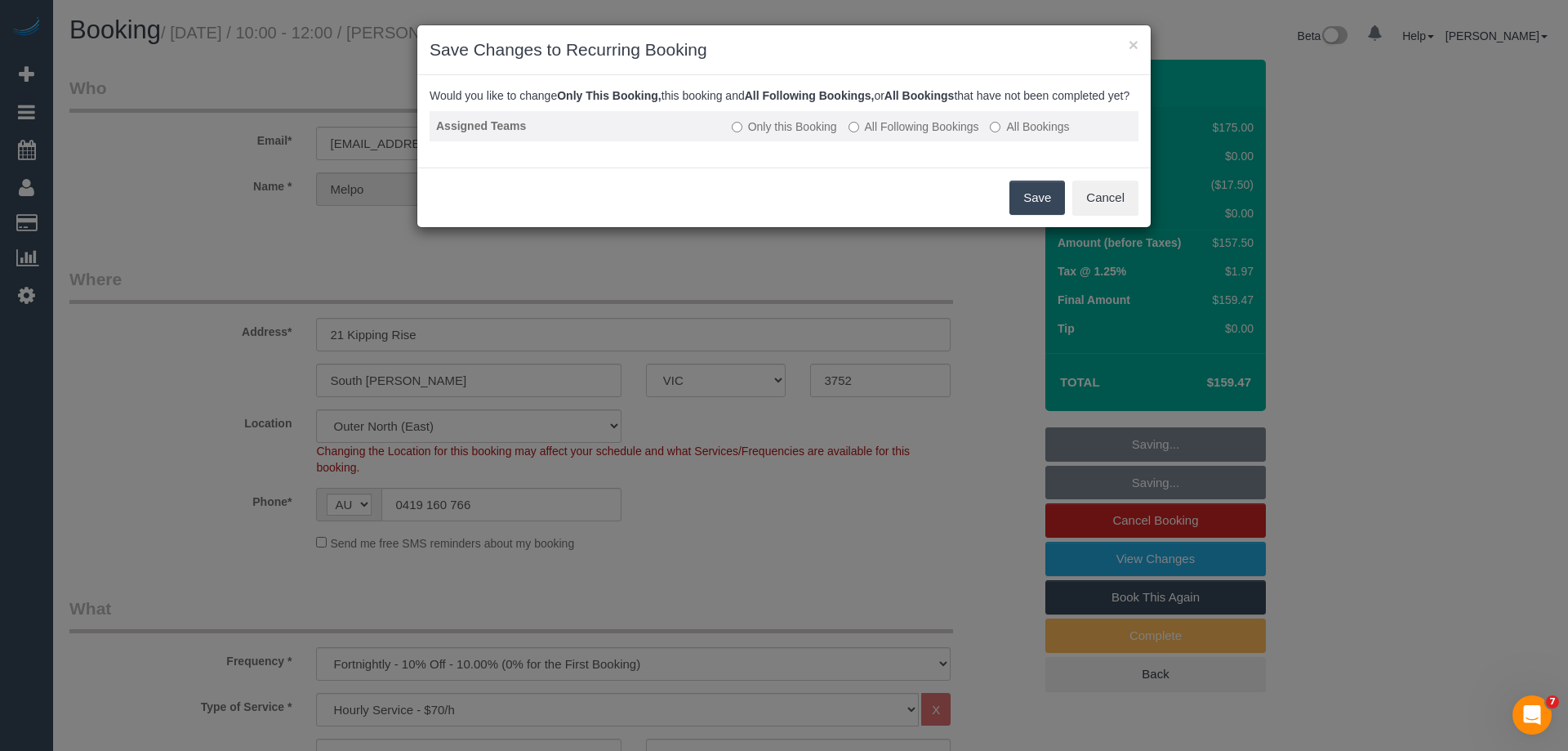
click at [878, 135] on label "All Following Bookings" at bounding box center [914, 126] width 130 height 16
click at [1025, 215] on button "Save" at bounding box center [1038, 198] width 56 height 35
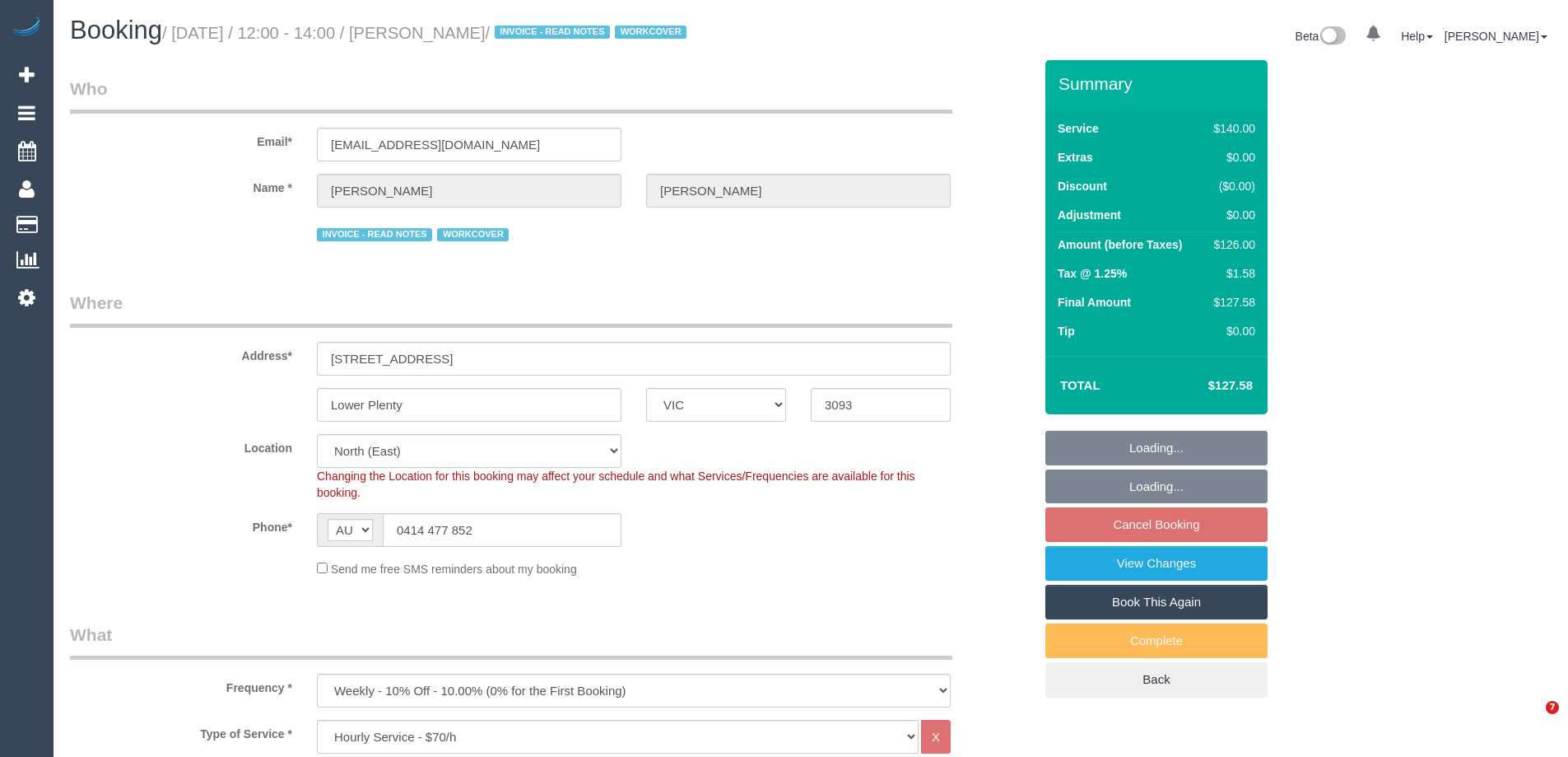
select select "VIC"
select select "number:27"
select select "number:16"
select select "number:18"
select select "number:23"
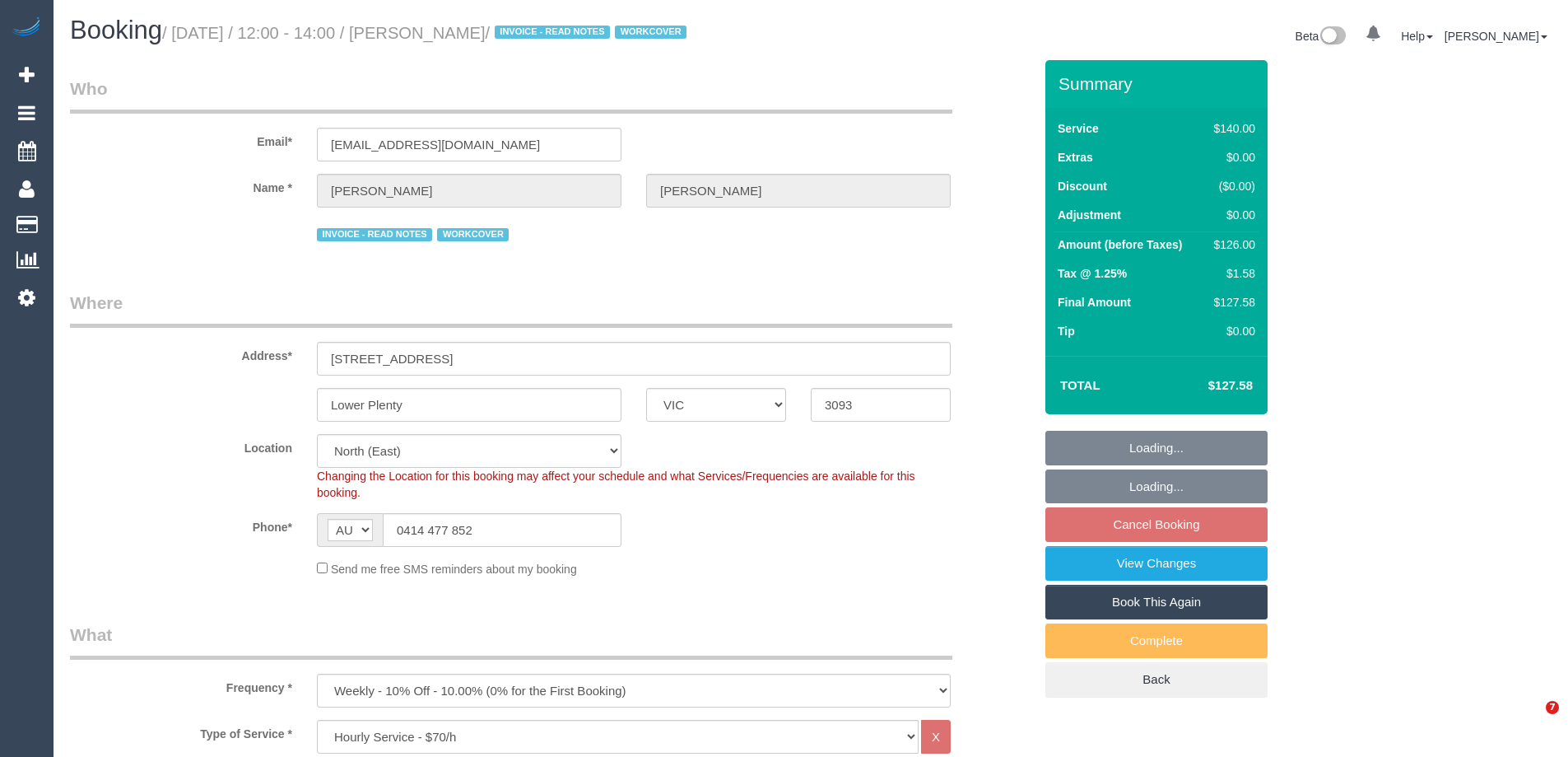
select select "number:34"
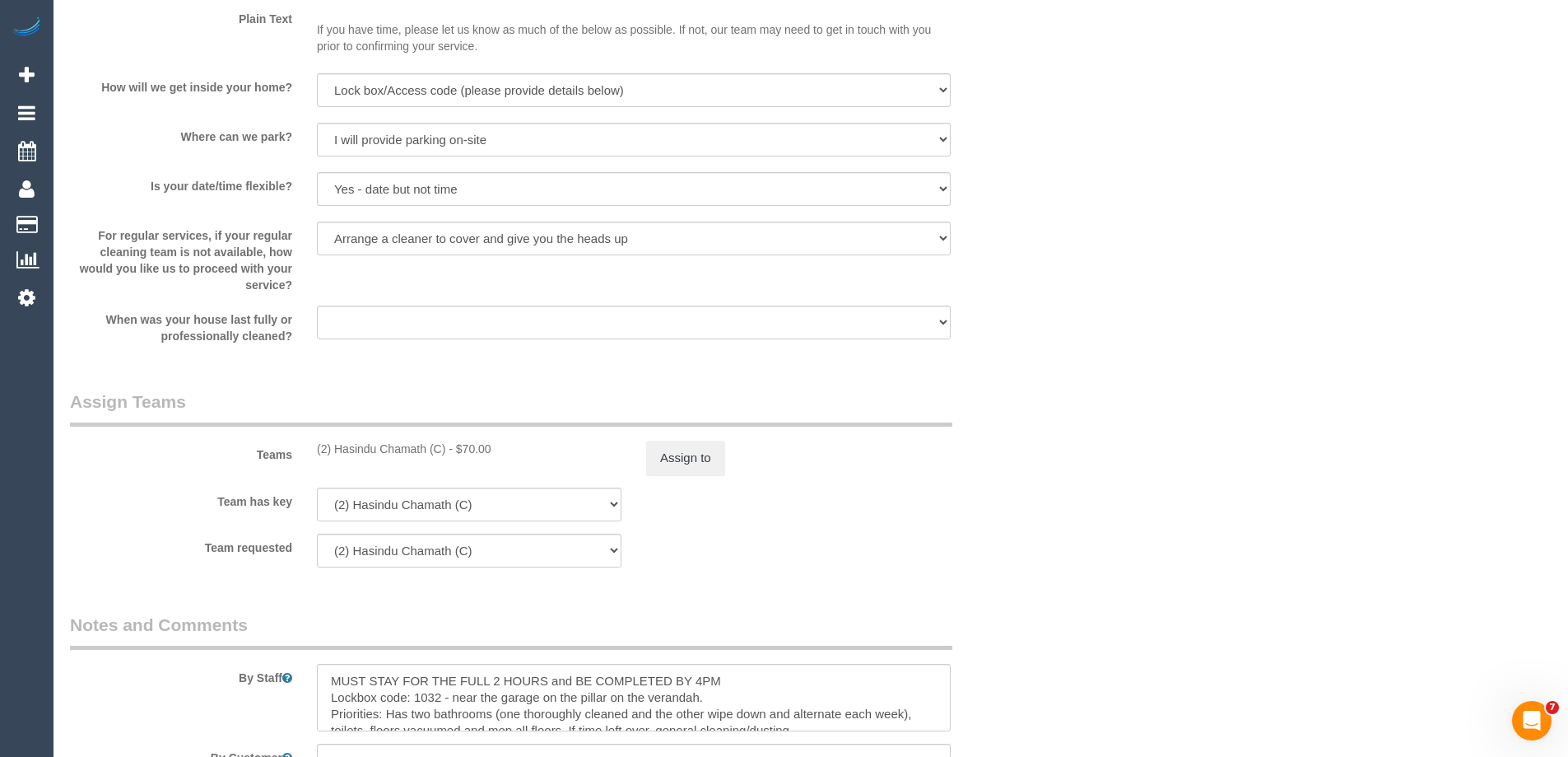
scroll to position [2470, 0]
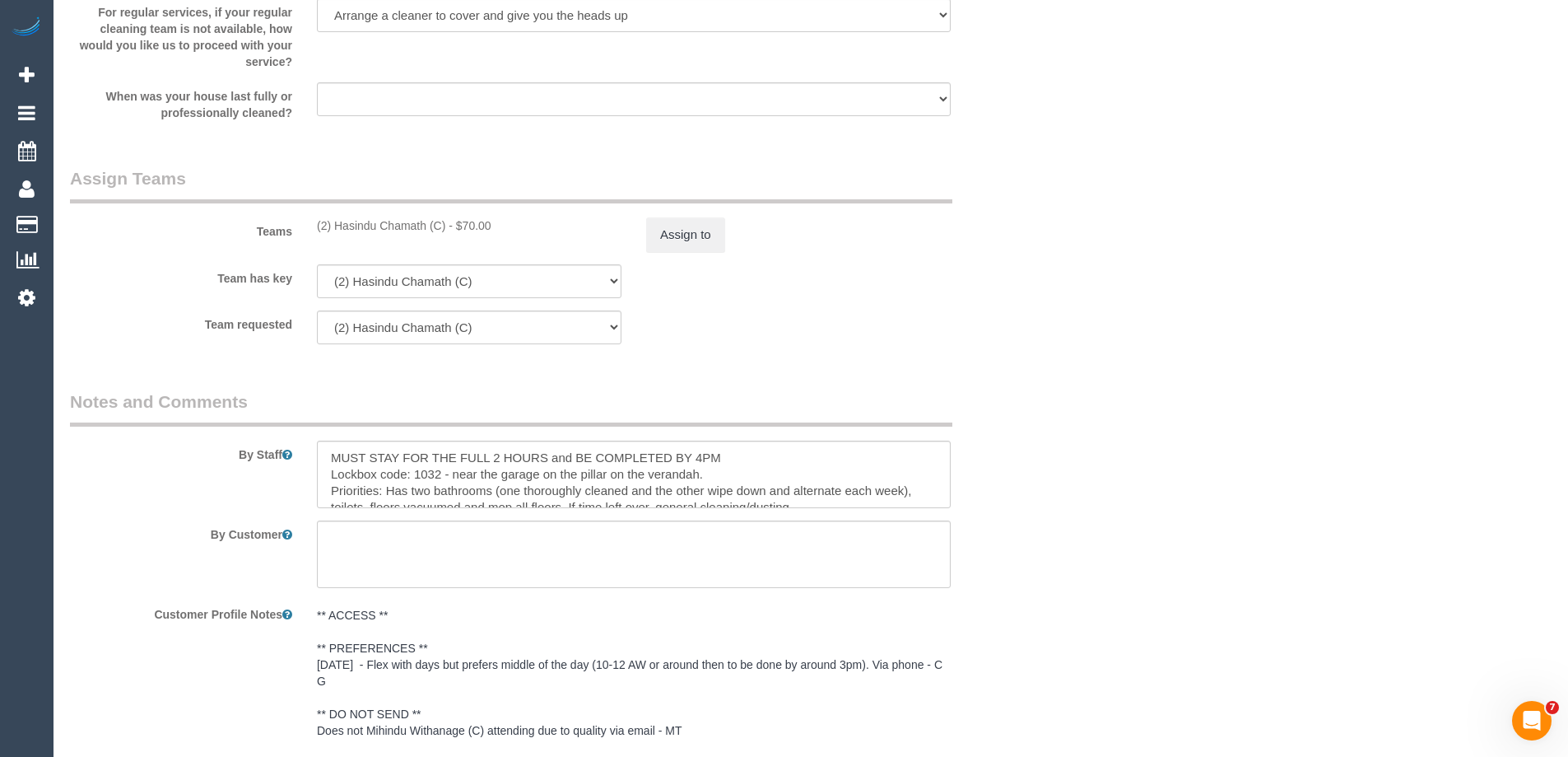
click at [684, 217] on div "Teams (2) Hasindu Chamath (C) - $70.00 Assign to" at bounding box center [552, 209] width 988 height 86
click at [685, 254] on sui-booking-teams "Teams (2) Hasindu Chamath (C) - $70.00 Assign to Team has key (2) Hasindu Chama…" at bounding box center [551, 255] width 963 height 178
click at [686, 232] on button "Assign to" at bounding box center [685, 235] width 79 height 35
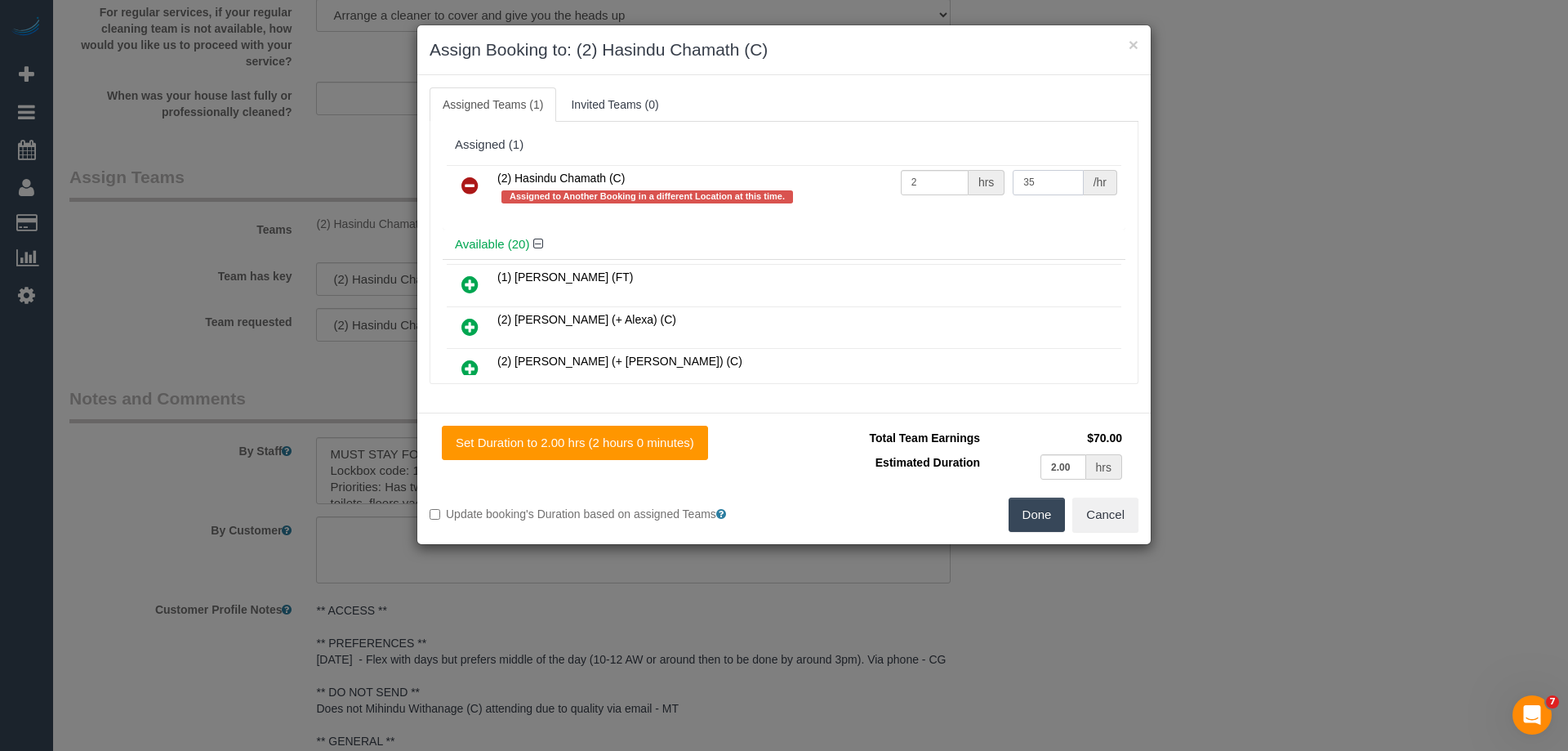
drag, startPoint x: 1048, startPoint y: 184, endPoint x: 913, endPoint y: 185, distance: 135.0
click at [916, 185] on tr "(2) Hasindu Chamath (C) Assigned to Another Booking in a different Location at …" at bounding box center [784, 188] width 674 height 47
type input "37.5"
click at [1027, 520] on button "Done" at bounding box center [1038, 515] width 58 height 35
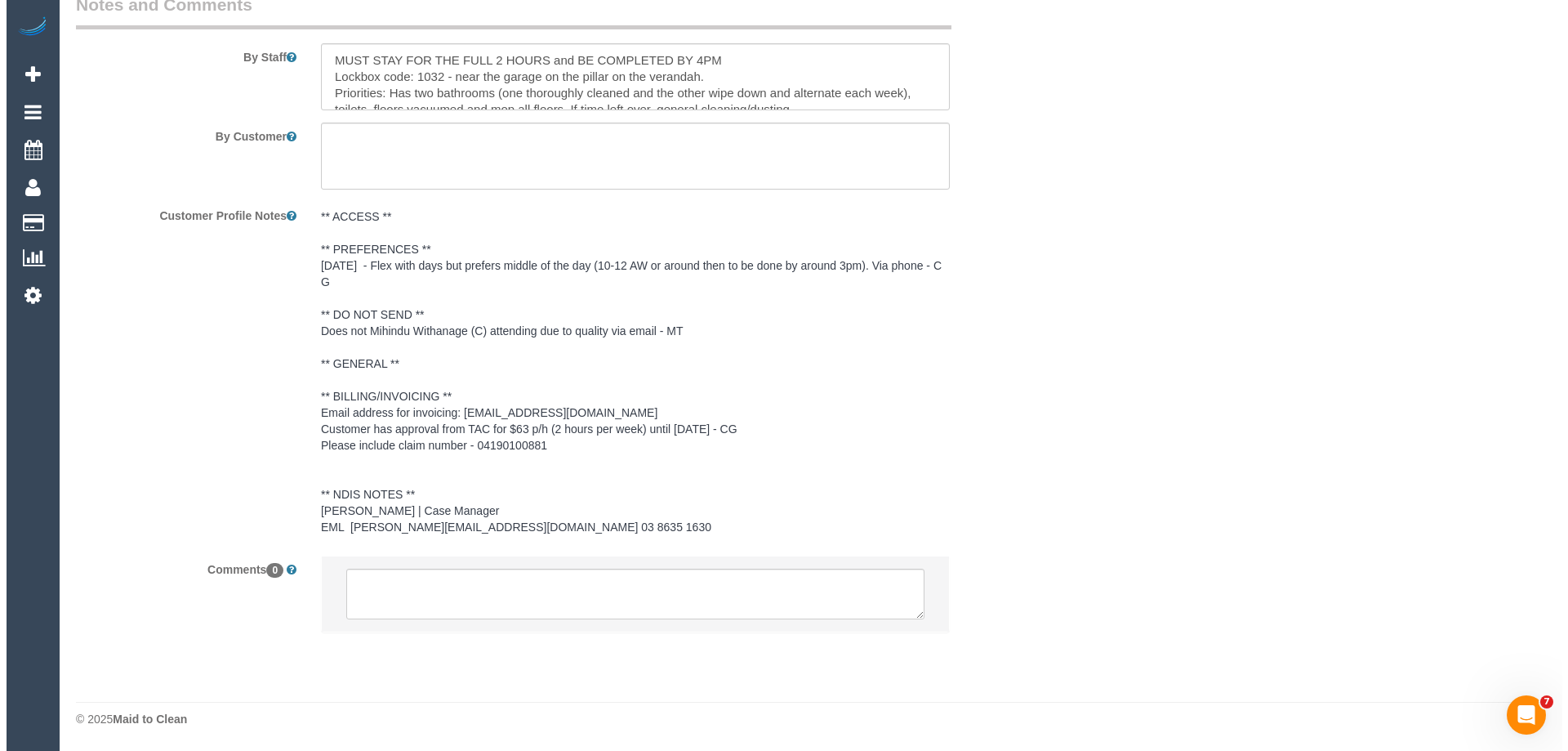
scroll to position [0, 0]
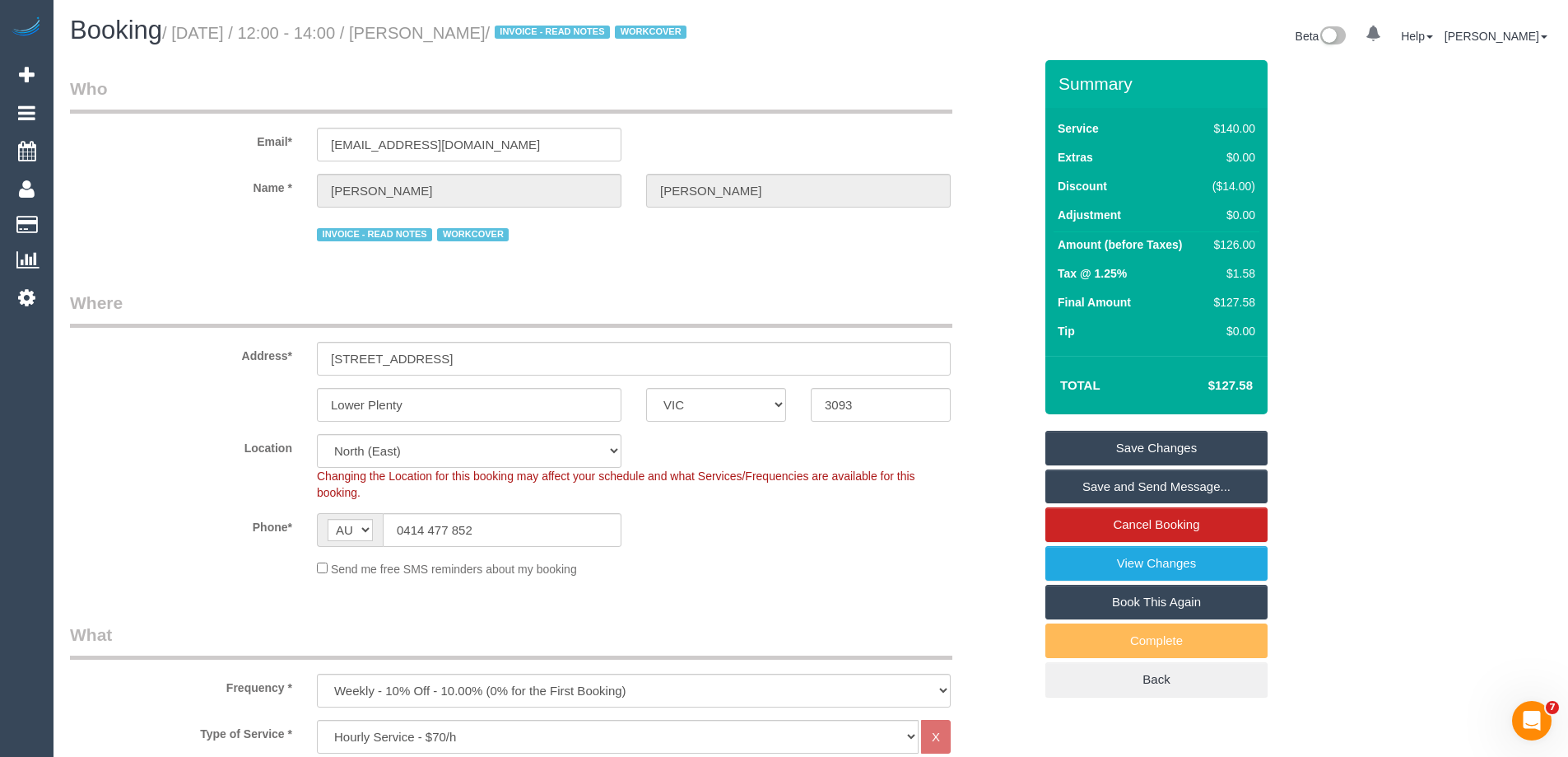
click at [1090, 441] on link "Save Changes" at bounding box center [1156, 448] width 222 height 35
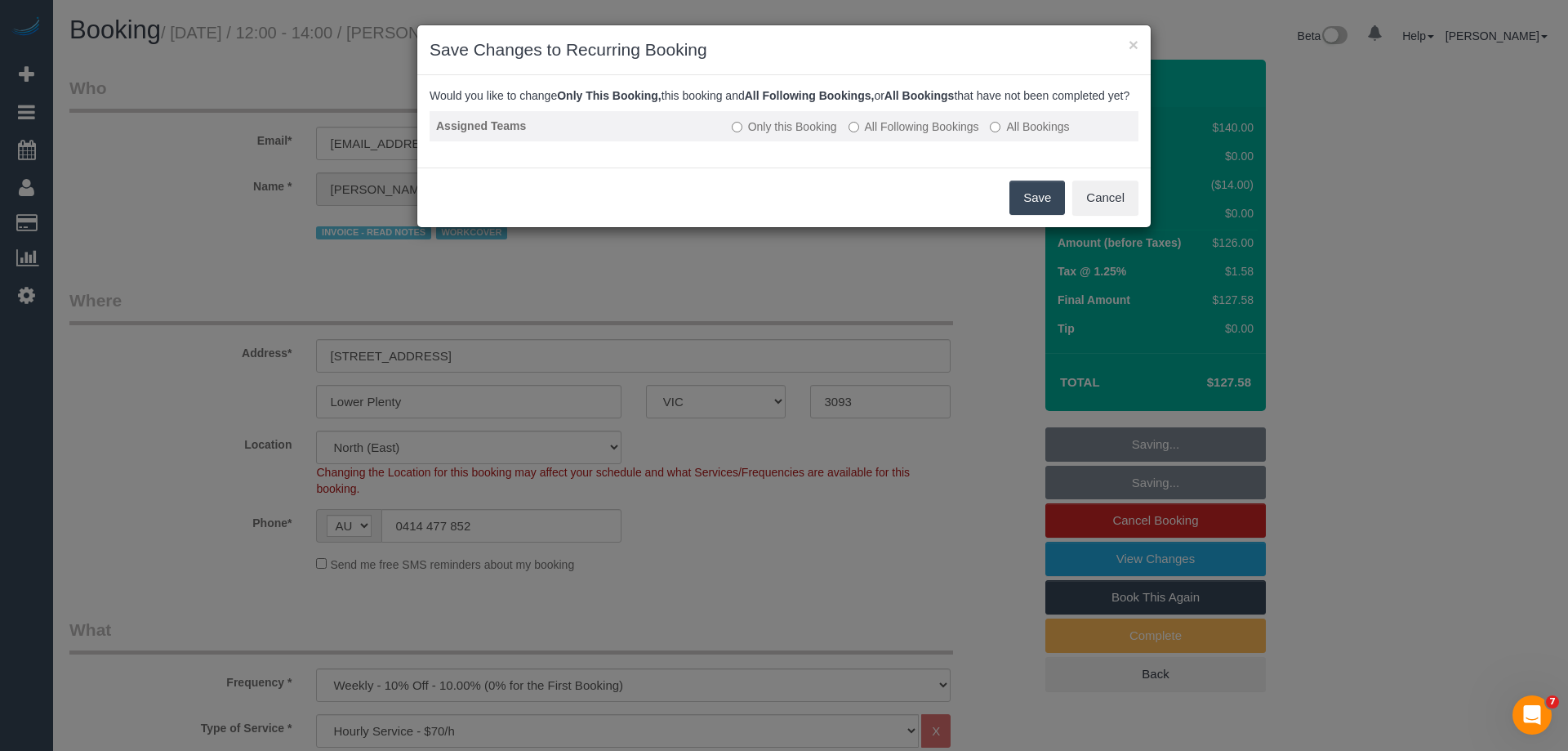
click at [889, 135] on label "All Following Bookings" at bounding box center [914, 126] width 130 height 16
click at [864, 135] on label "All Following Bookings" at bounding box center [914, 126] width 130 height 16
click at [1026, 213] on button "Save" at bounding box center [1038, 198] width 56 height 35
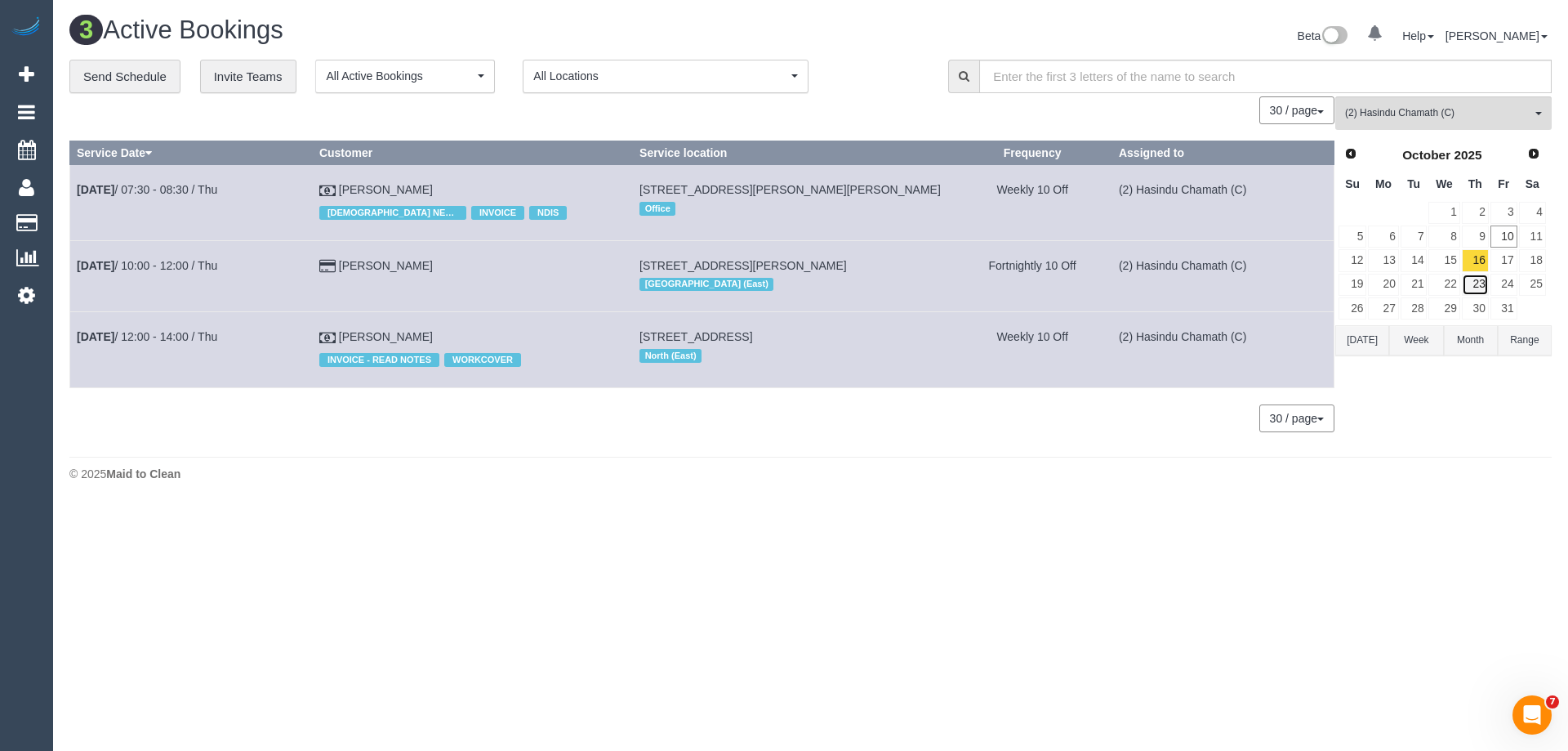
click at [1473, 282] on link "23" at bounding box center [1475, 284] width 27 height 22
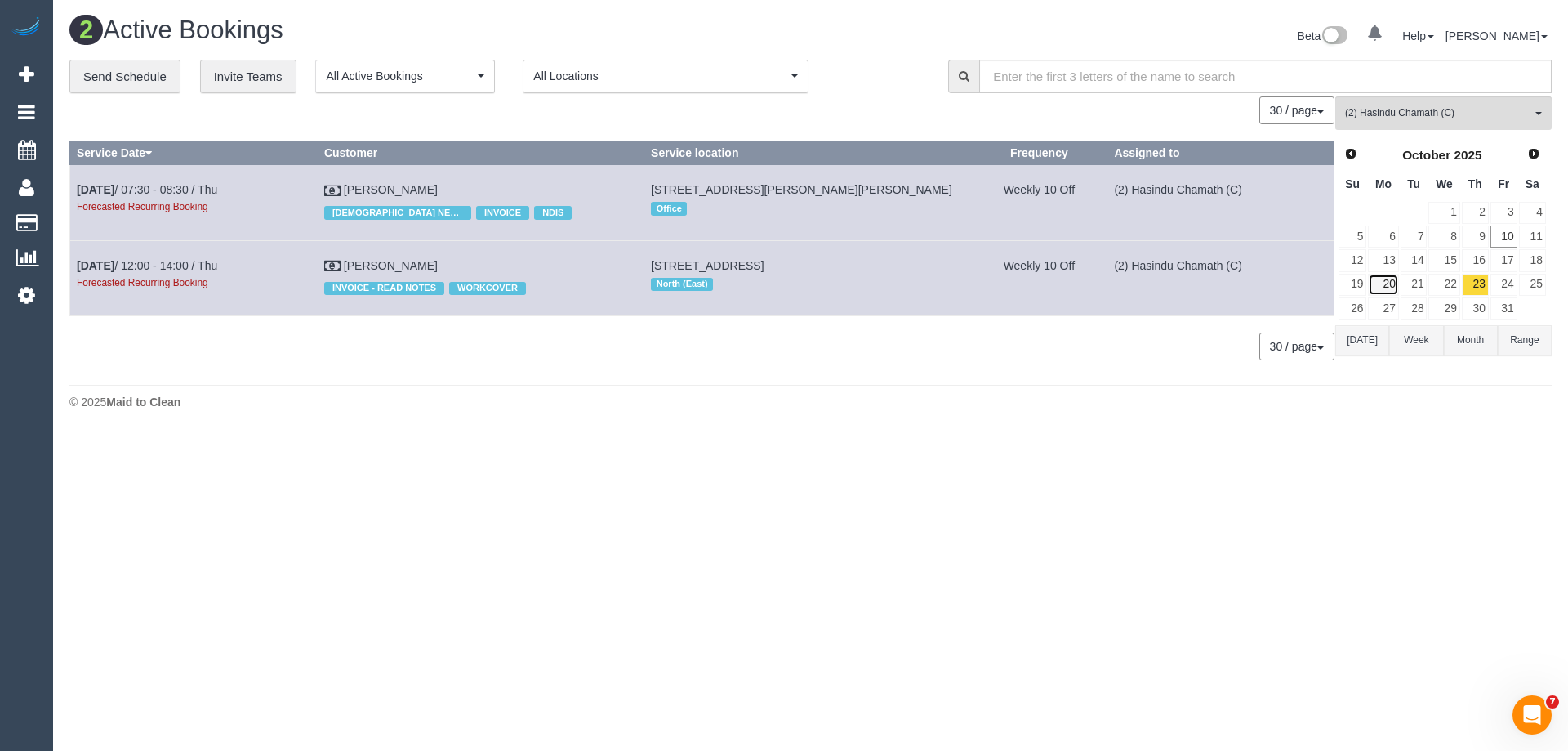
click at [1391, 281] on link "20" at bounding box center [1383, 284] width 31 height 22
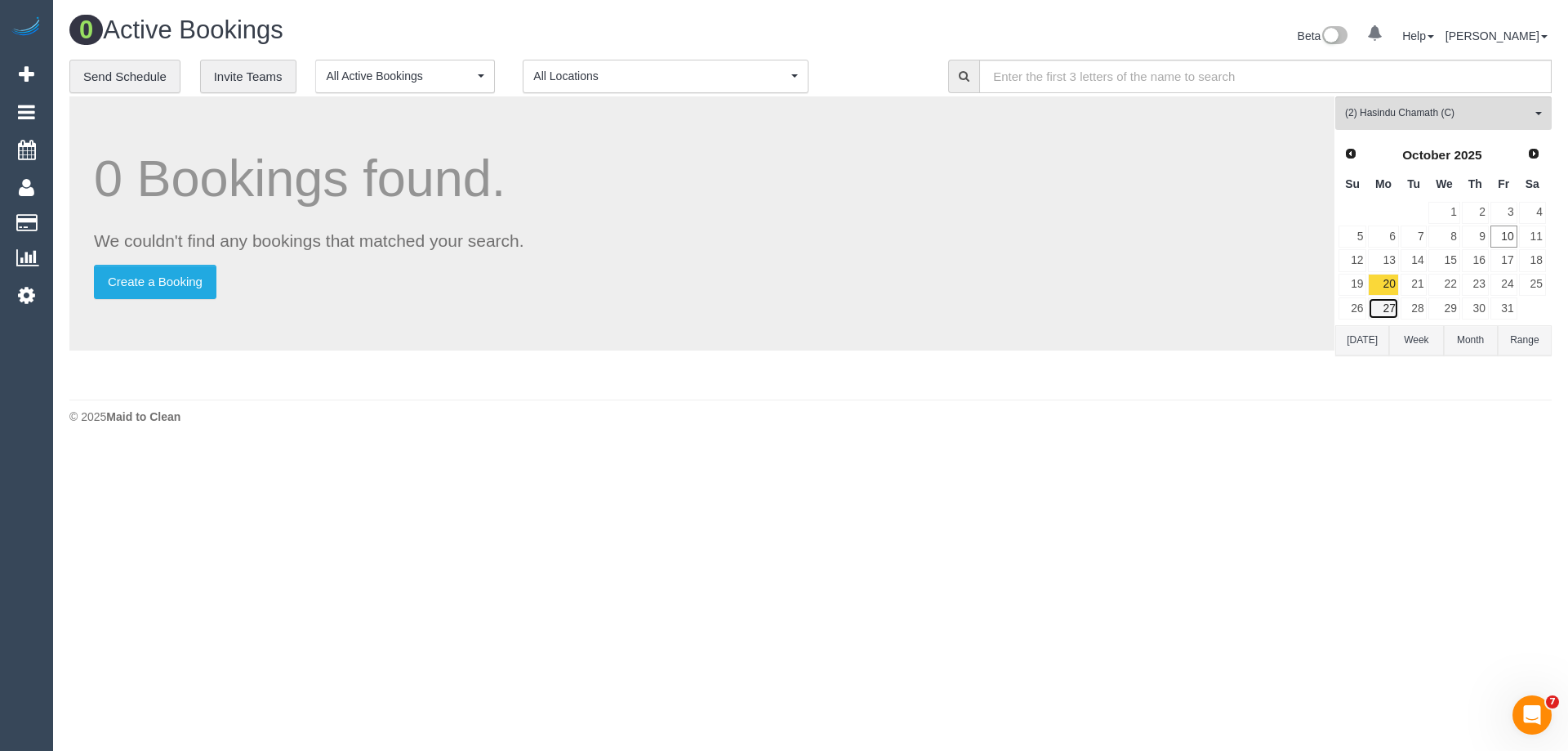
click at [1383, 309] on link "27" at bounding box center [1383, 308] width 31 height 22
click at [1385, 257] on link "13" at bounding box center [1383, 260] width 31 height 22
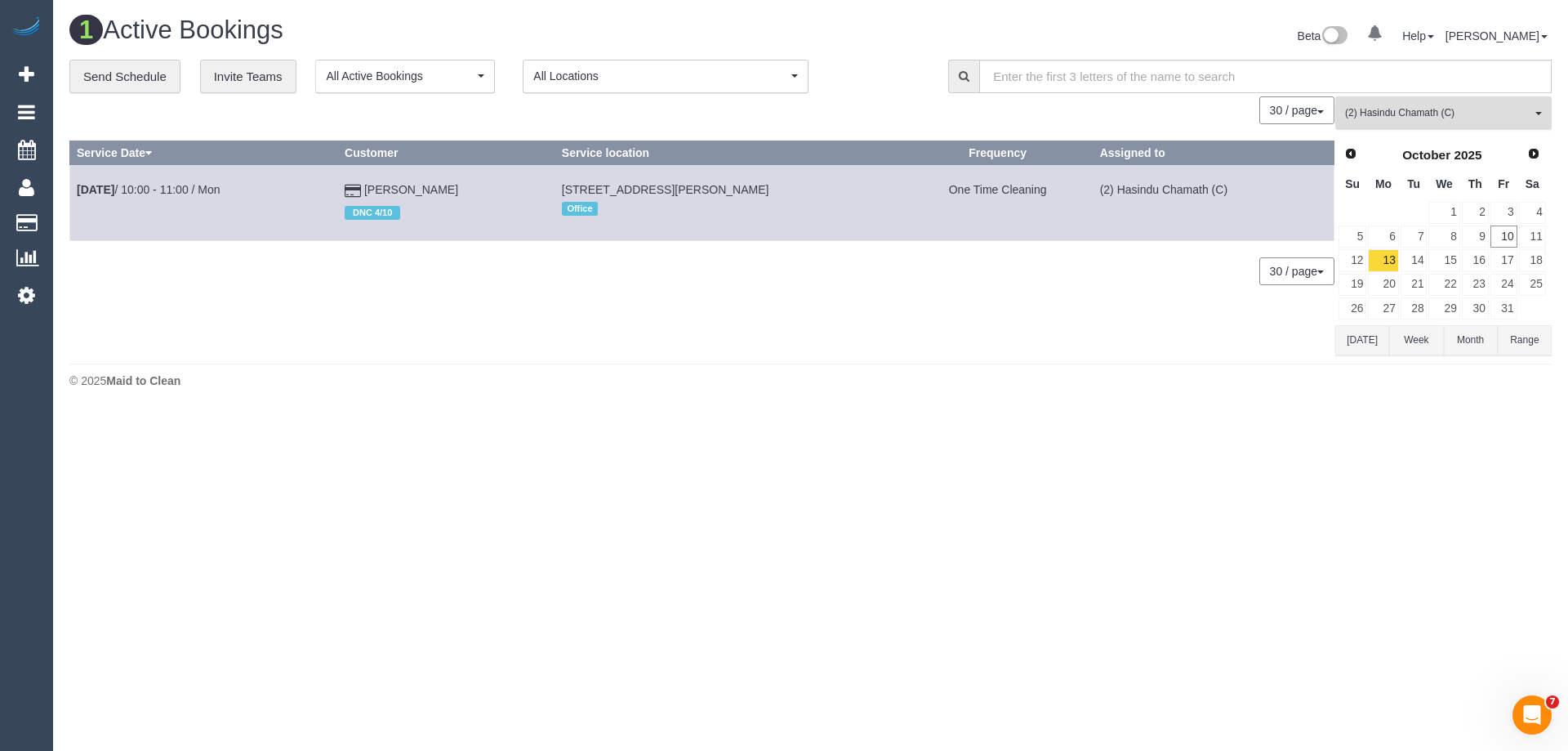
click at [1372, 113] on span "(2) Hasindu Chamath (C)" at bounding box center [1438, 113] width 186 height 13
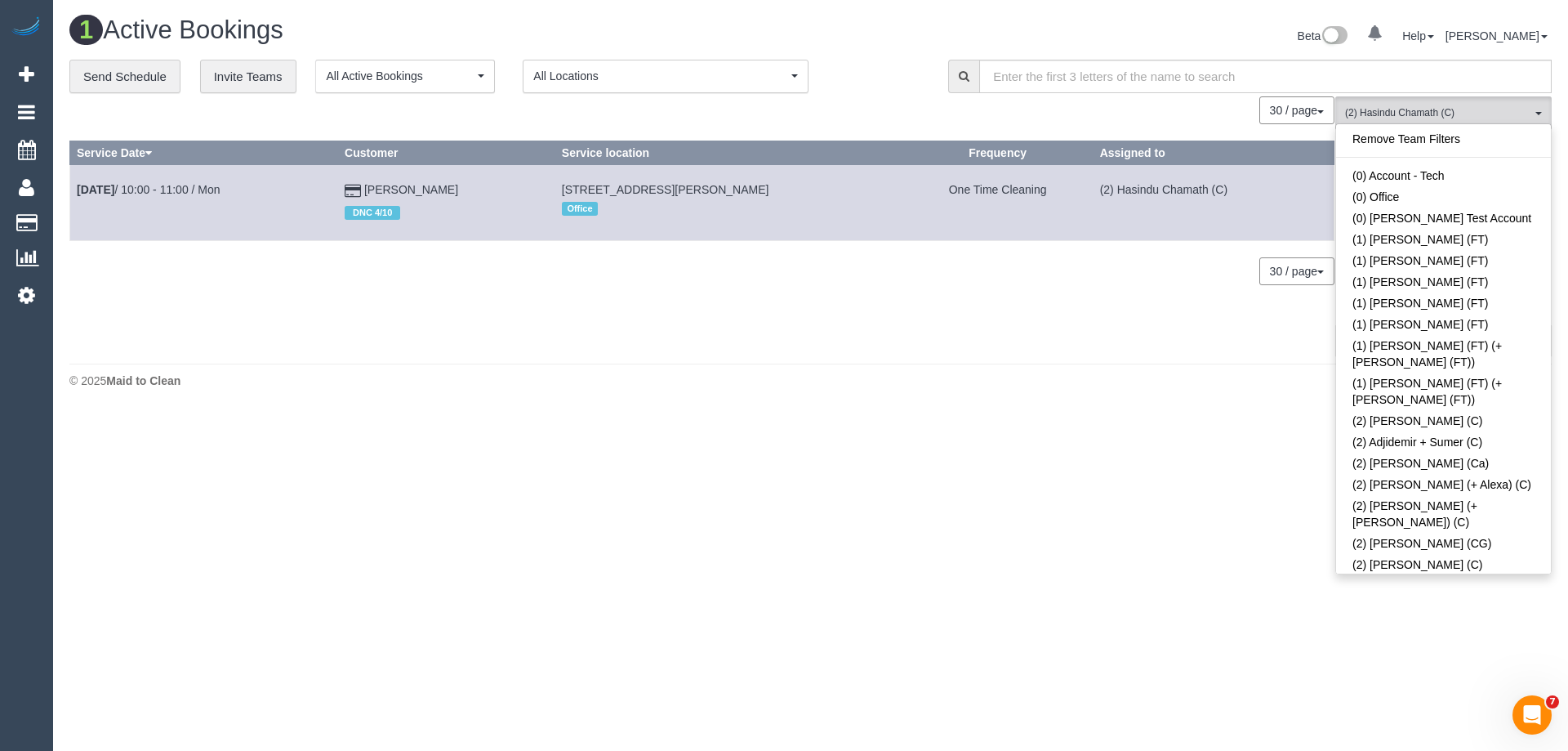
scroll to position [718, 0]
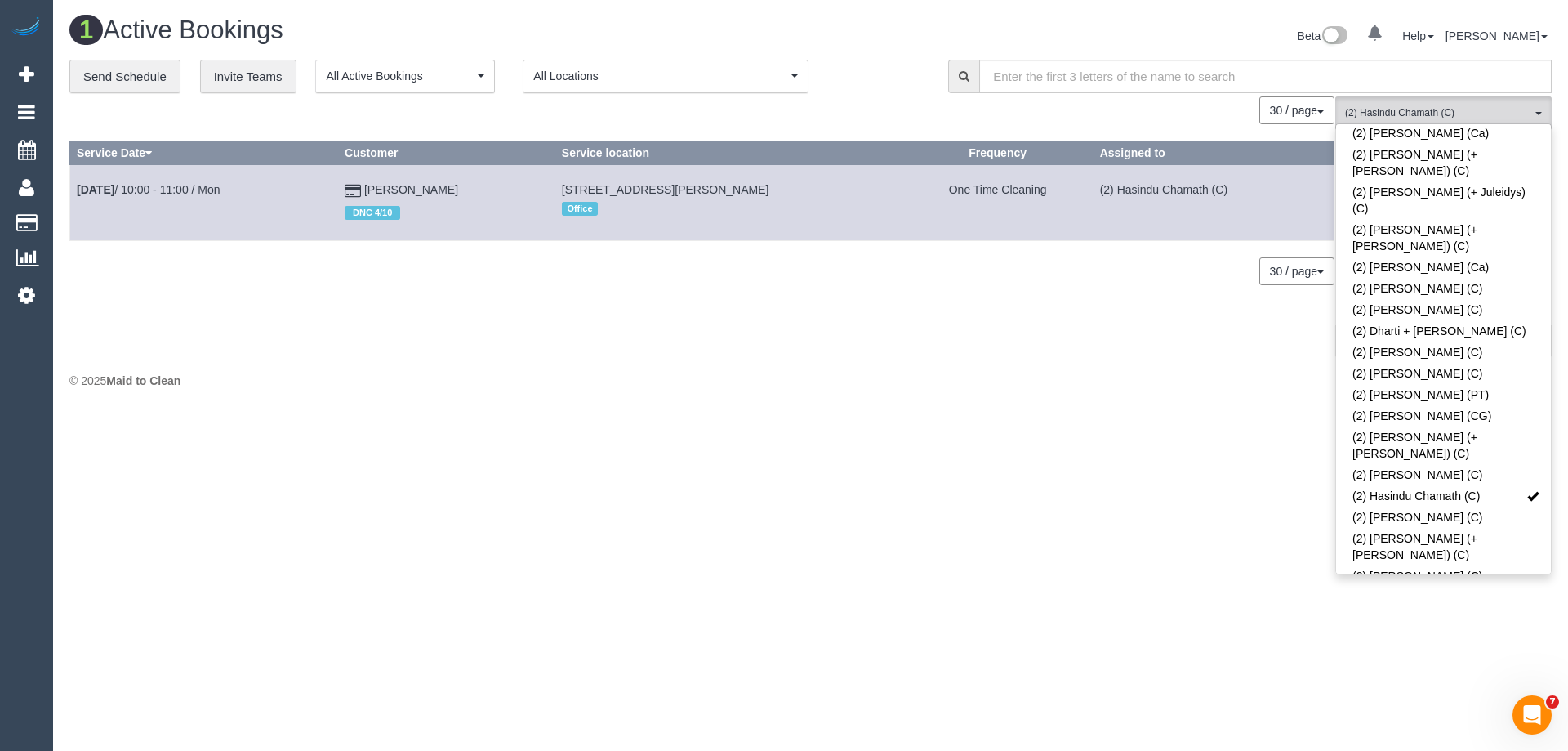
click at [1403, 485] on link "(2) Hasindu Chamath (C)" at bounding box center [1443, 496] width 215 height 21
click at [1103, 458] on body "0 Beta Your Notifications You have 0 alerts Add Booking Bookings Active Booking…" at bounding box center [784, 375] width 1568 height 751
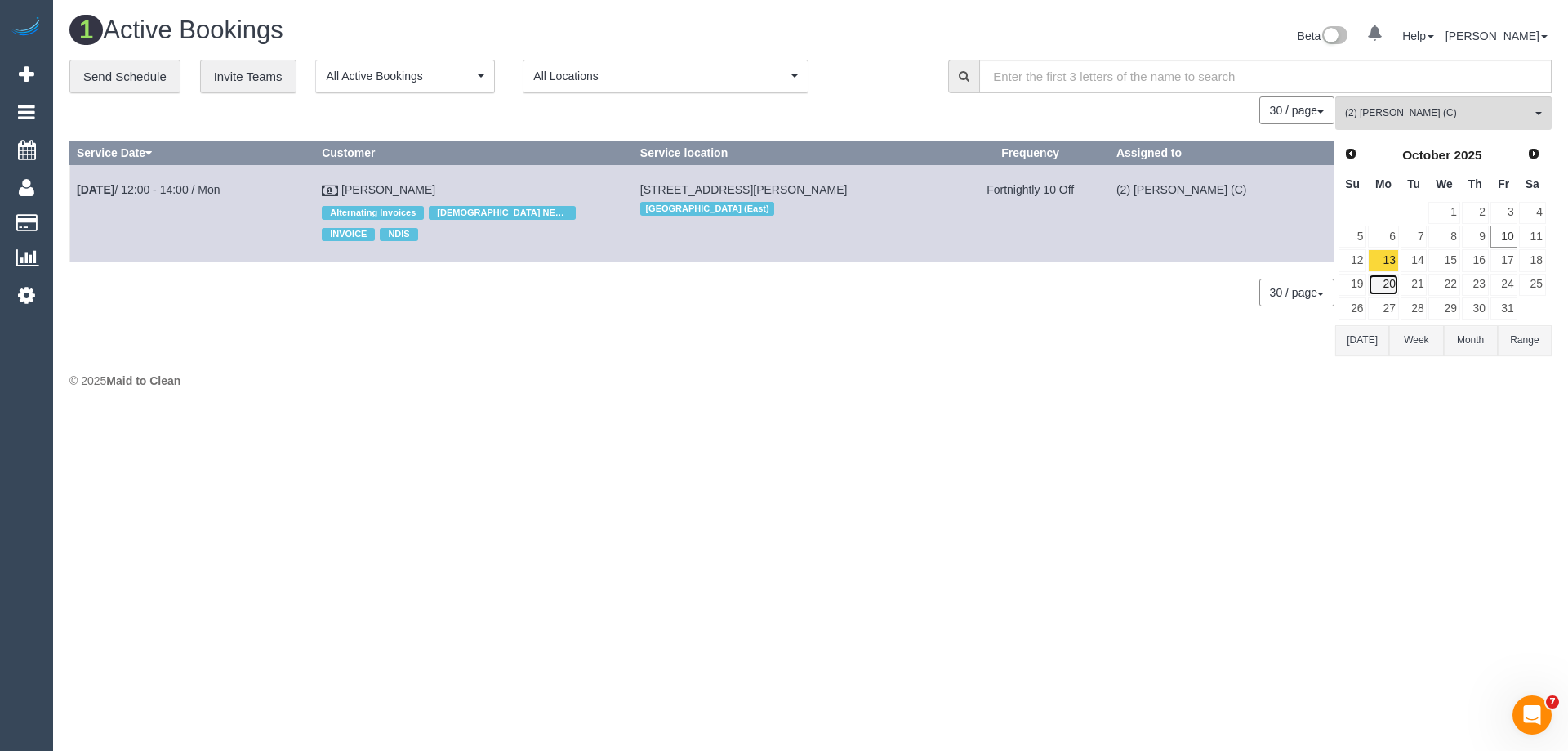
click at [1384, 277] on link "20" at bounding box center [1383, 284] width 31 height 22
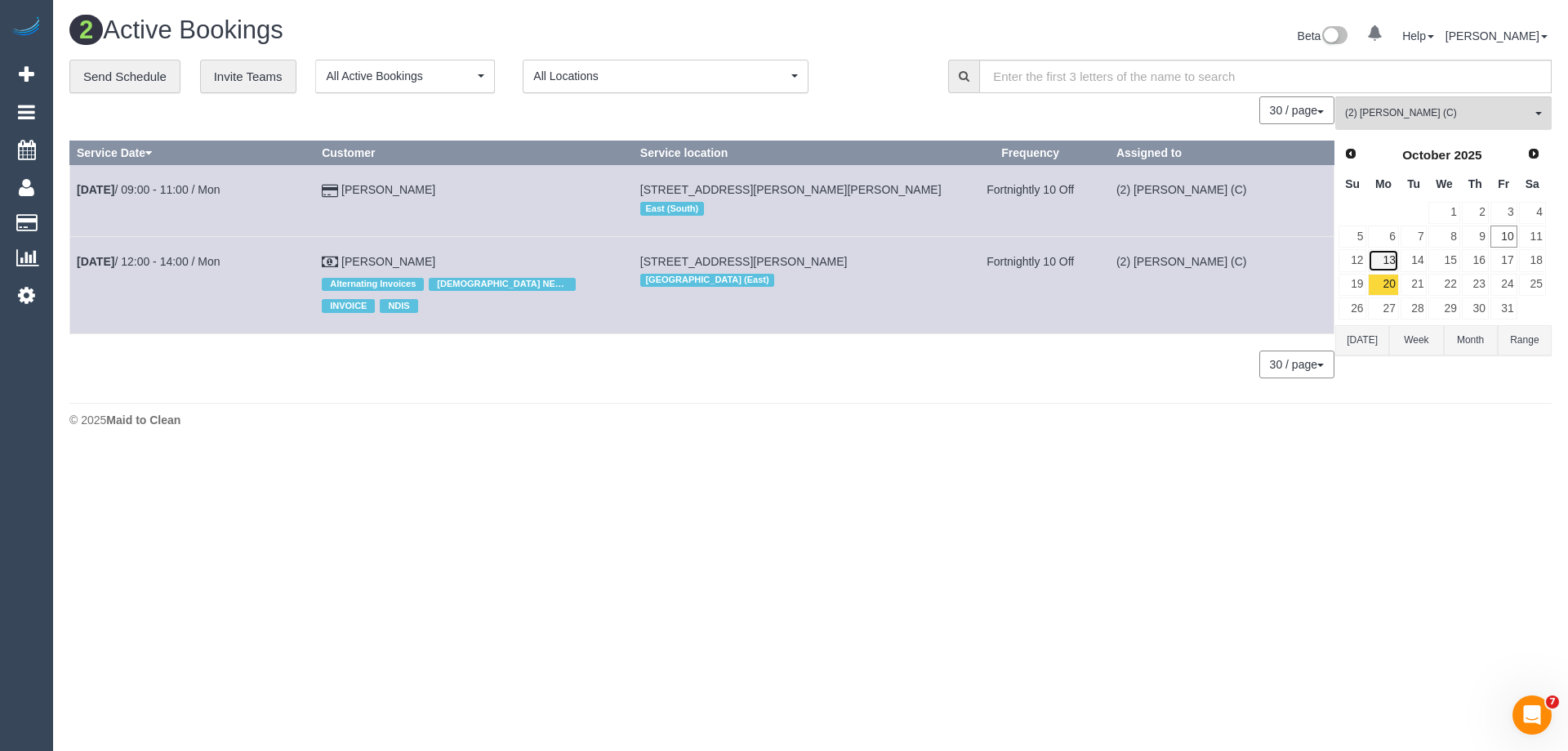
click at [1381, 262] on link "13" at bounding box center [1383, 260] width 31 height 22
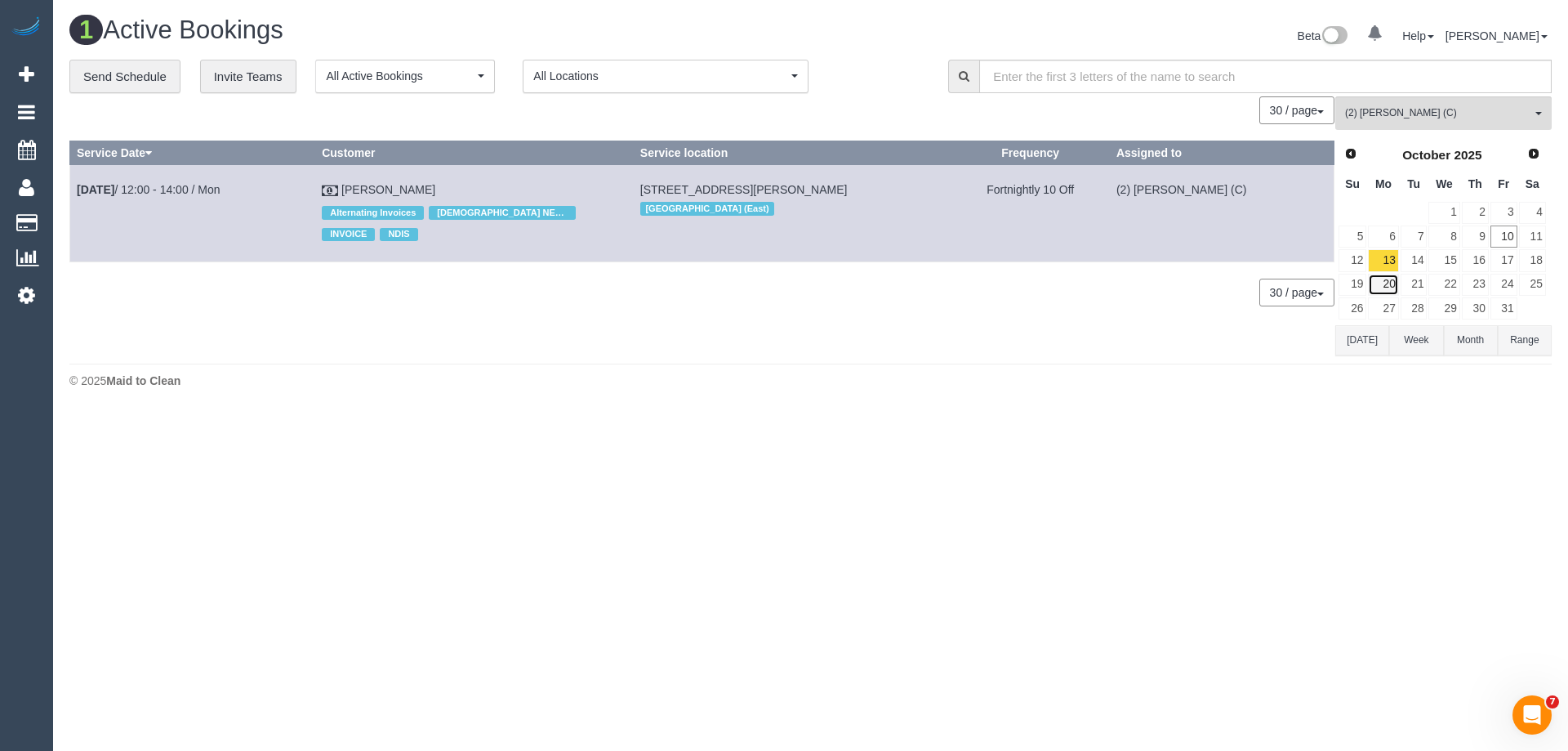
click at [1384, 278] on link "20" at bounding box center [1383, 284] width 31 height 22
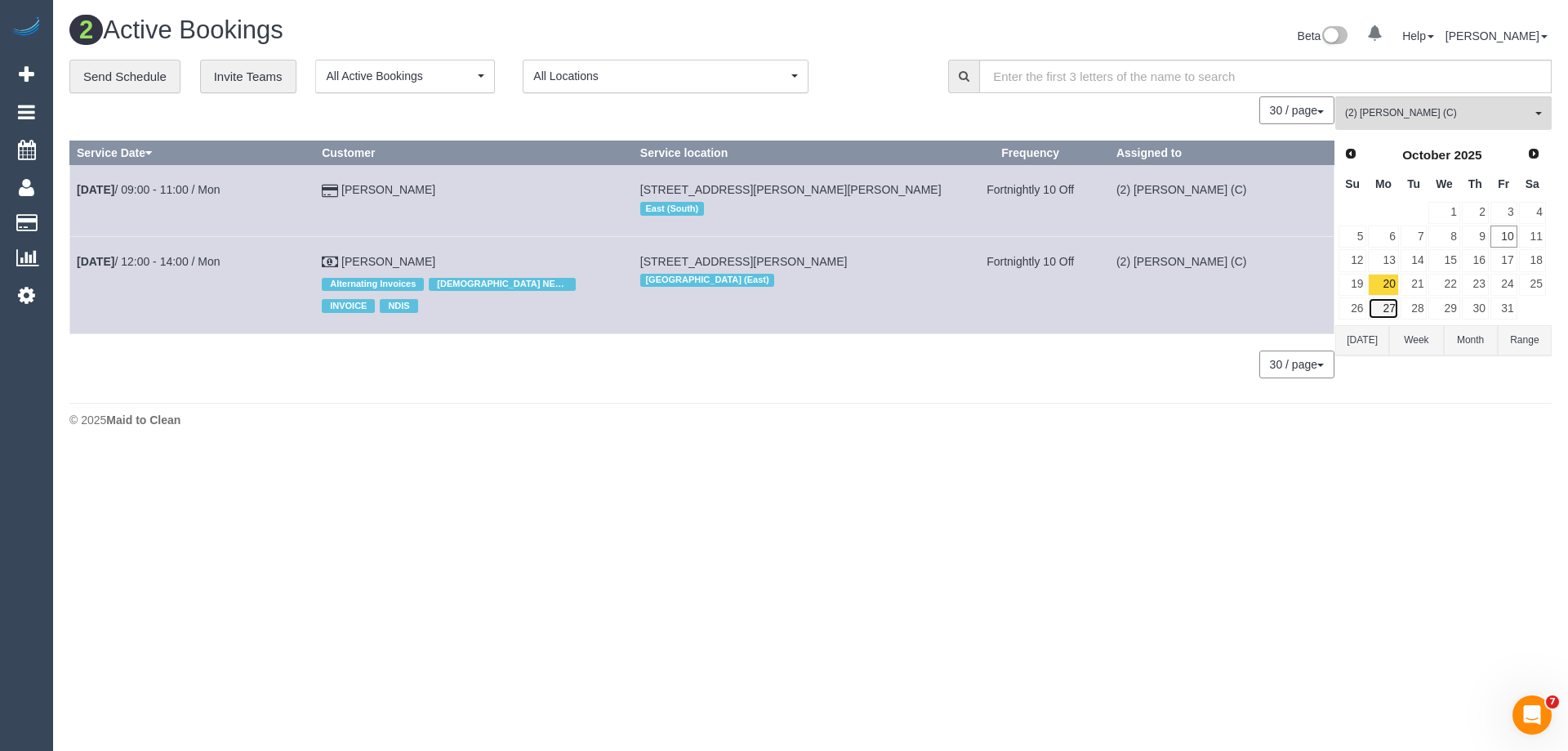
click at [1386, 305] on link "27" at bounding box center [1383, 308] width 31 height 22
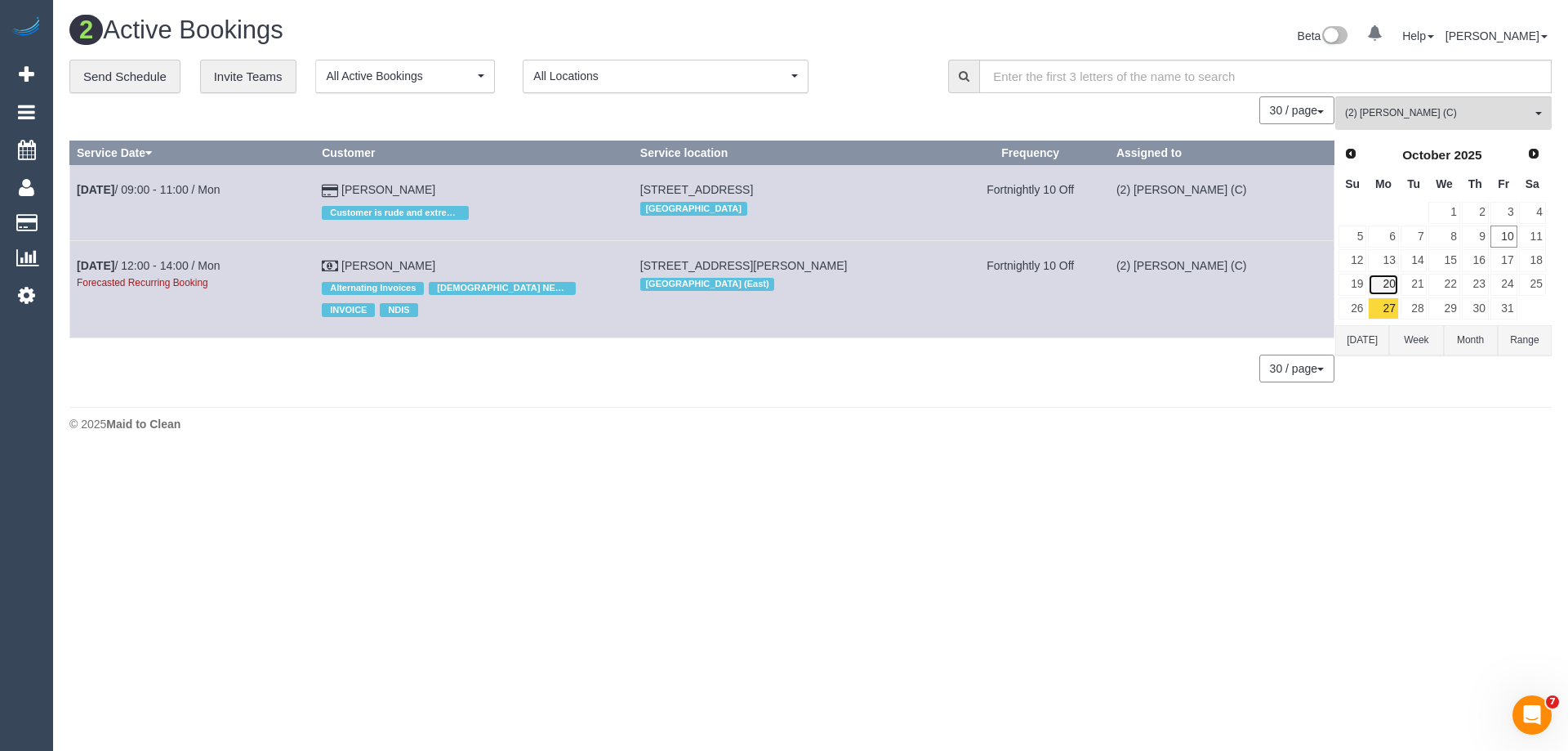
click at [1389, 281] on link "20" at bounding box center [1383, 284] width 31 height 22
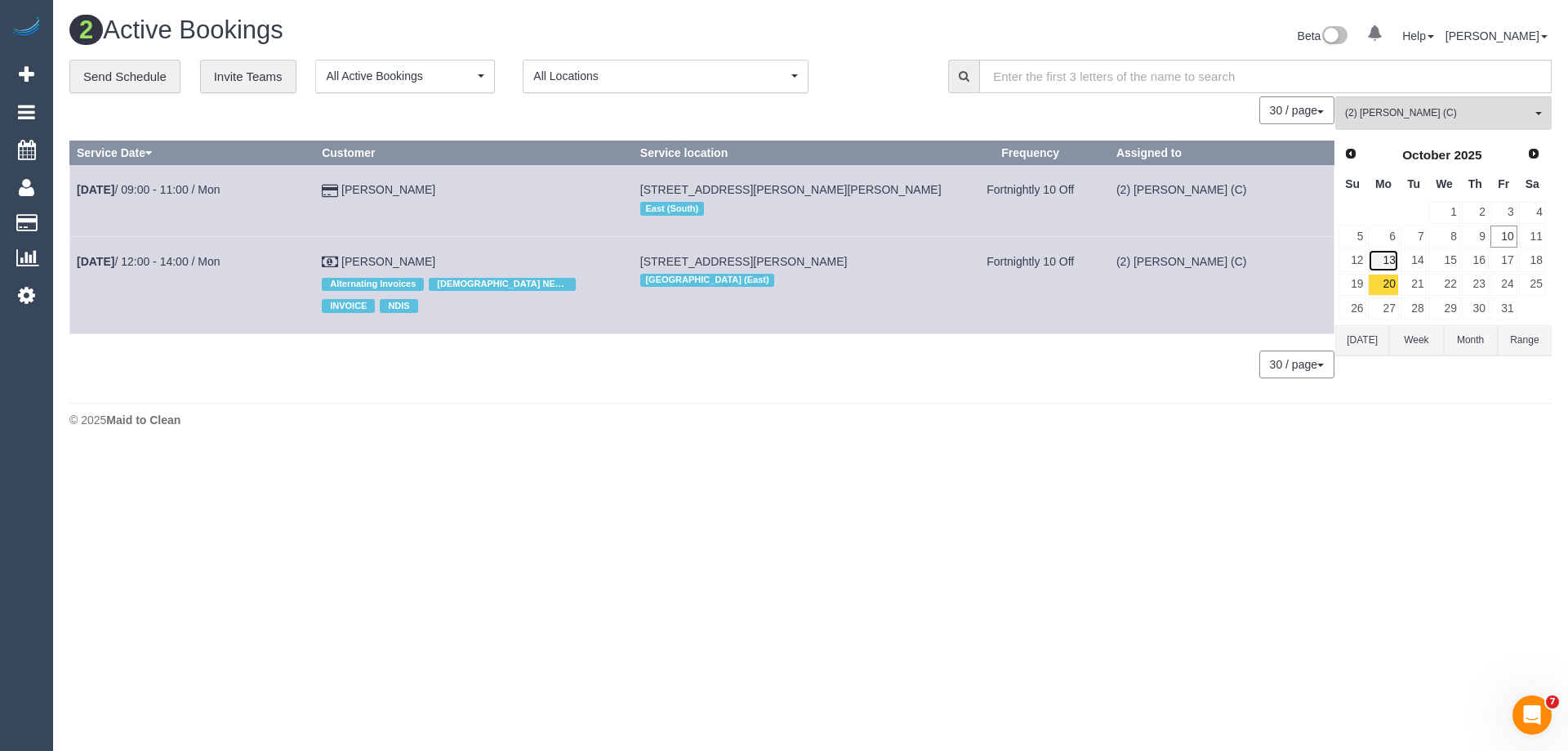
click at [1381, 260] on link "13" at bounding box center [1383, 260] width 31 height 22
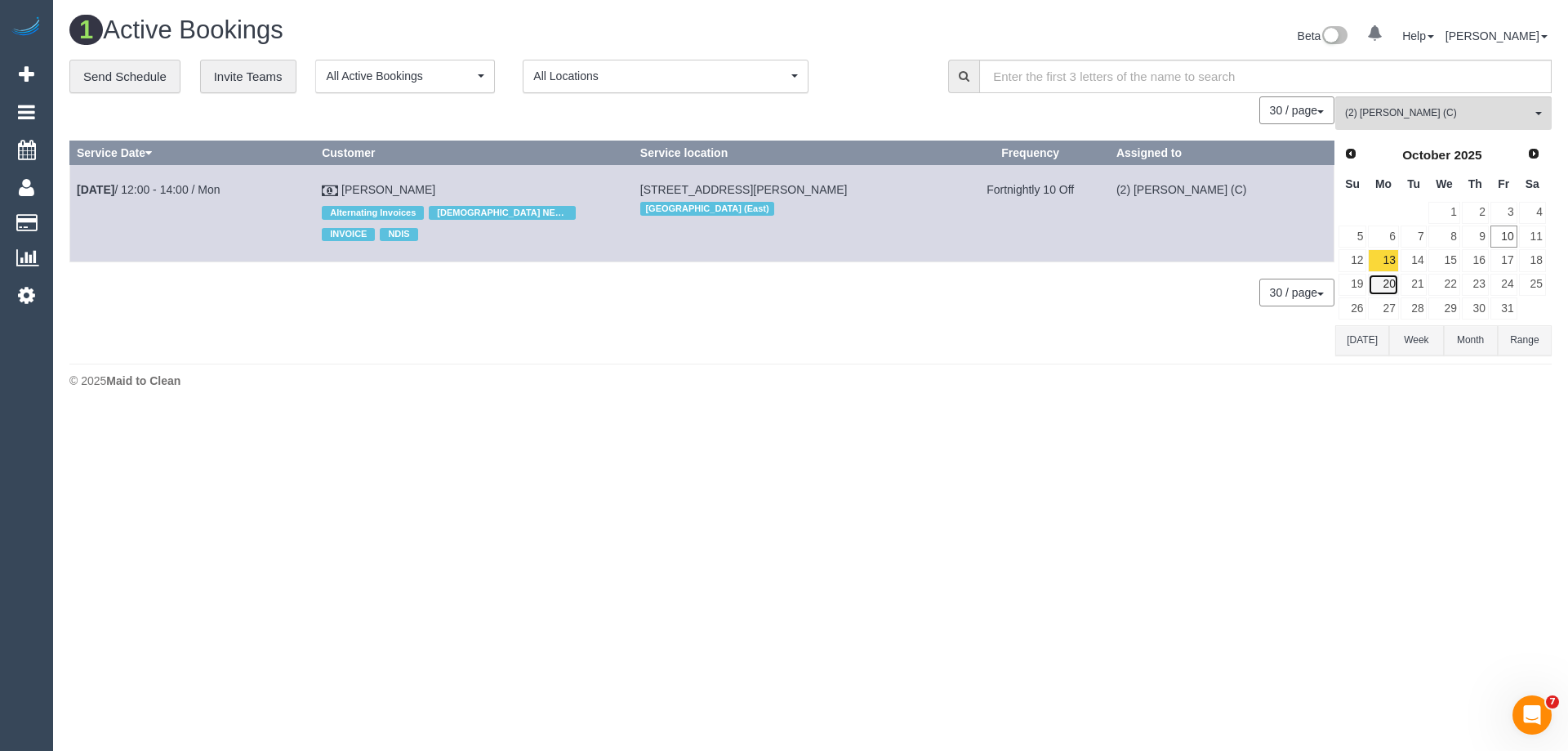
click at [1389, 283] on link "20" at bounding box center [1383, 284] width 31 height 22
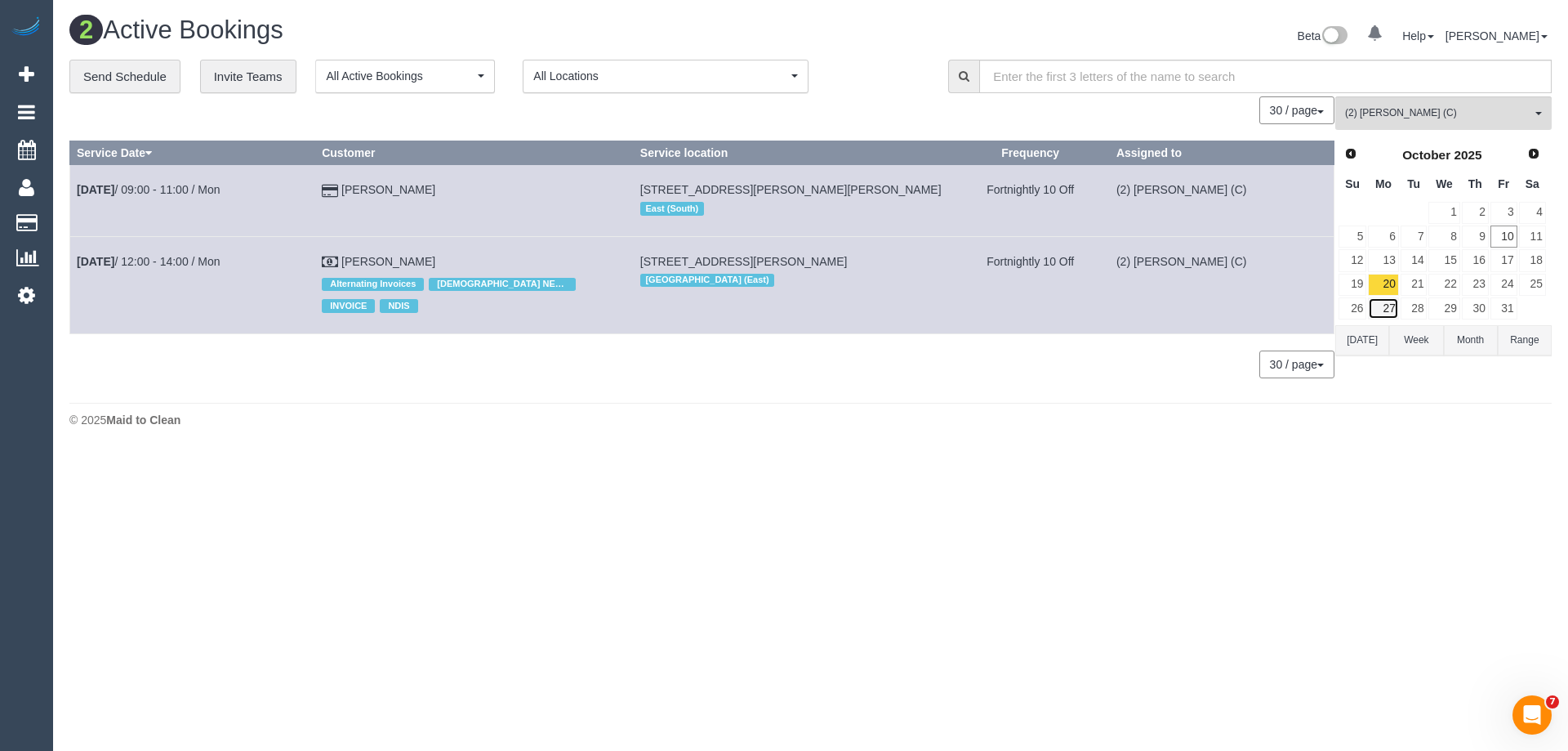
click at [1390, 311] on link "27" at bounding box center [1383, 308] width 31 height 22
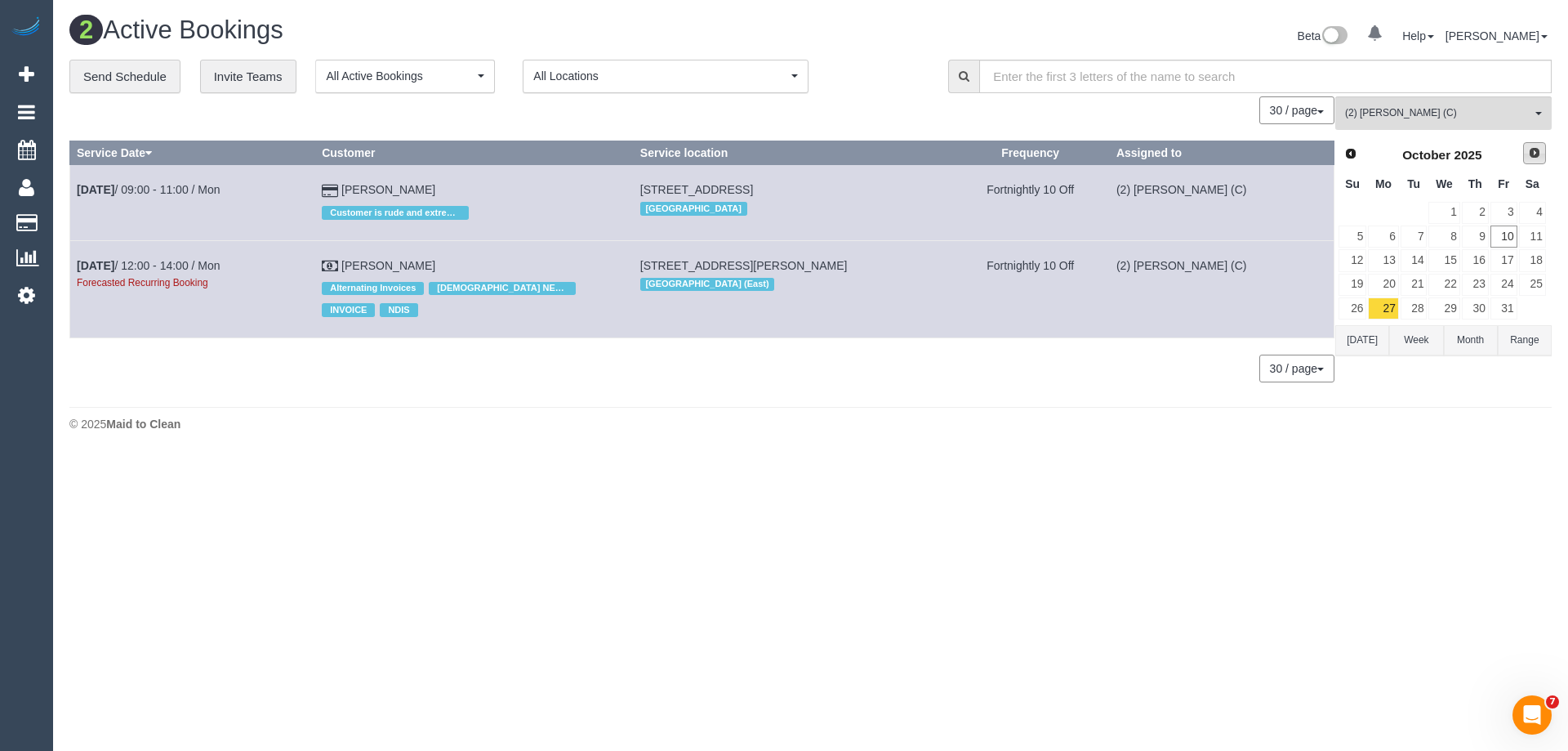
click at [1523, 145] on link "Next" at bounding box center [1534, 153] width 23 height 23
click at [1380, 238] on link "3" at bounding box center [1383, 236] width 31 height 22
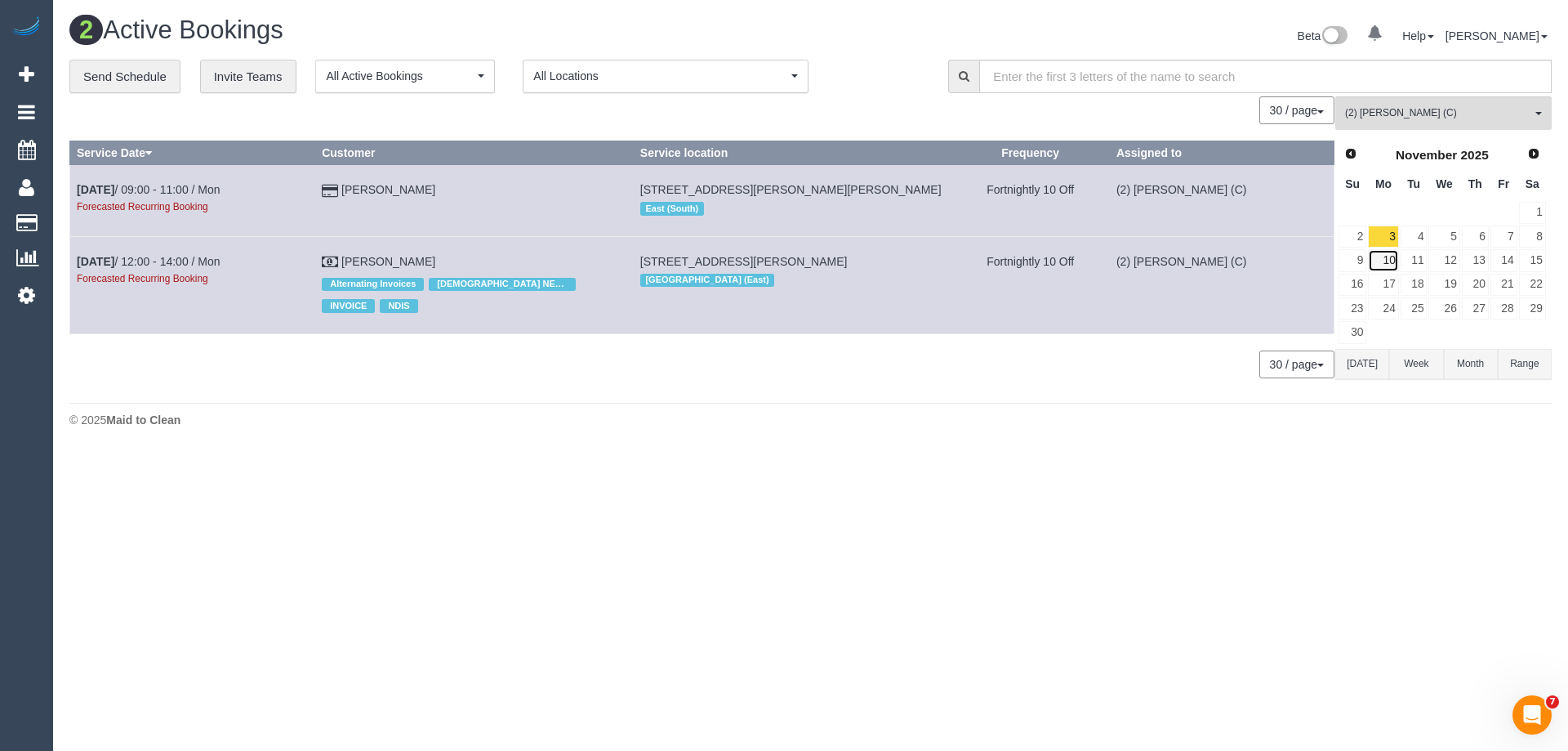
click at [1384, 266] on link "10" at bounding box center [1383, 260] width 31 height 22
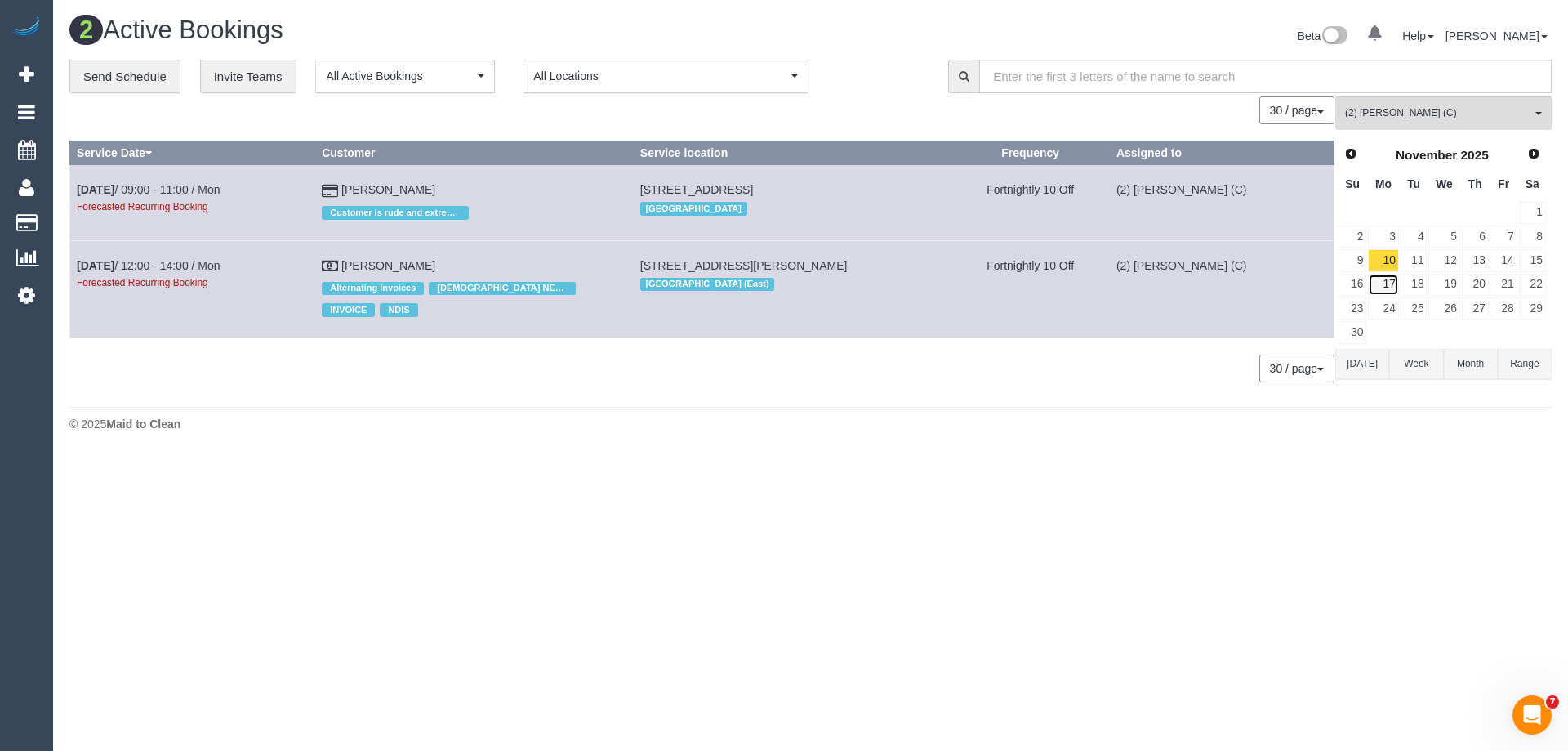
click at [1384, 282] on link "17" at bounding box center [1383, 284] width 31 height 22
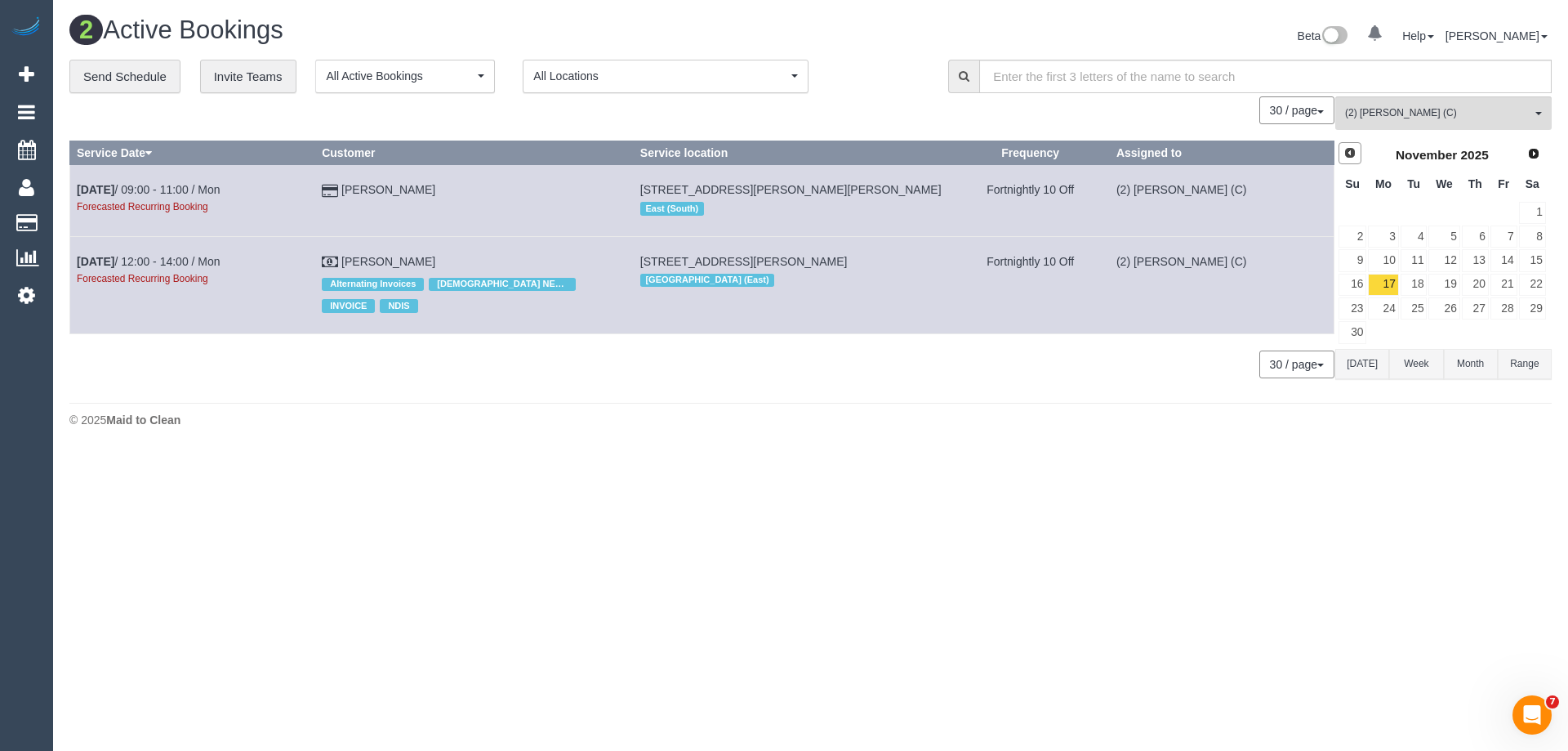
click at [1345, 156] on span "Prev" at bounding box center [1350, 153] width 13 height 13
click at [1382, 259] on link "13" at bounding box center [1383, 260] width 31 height 22
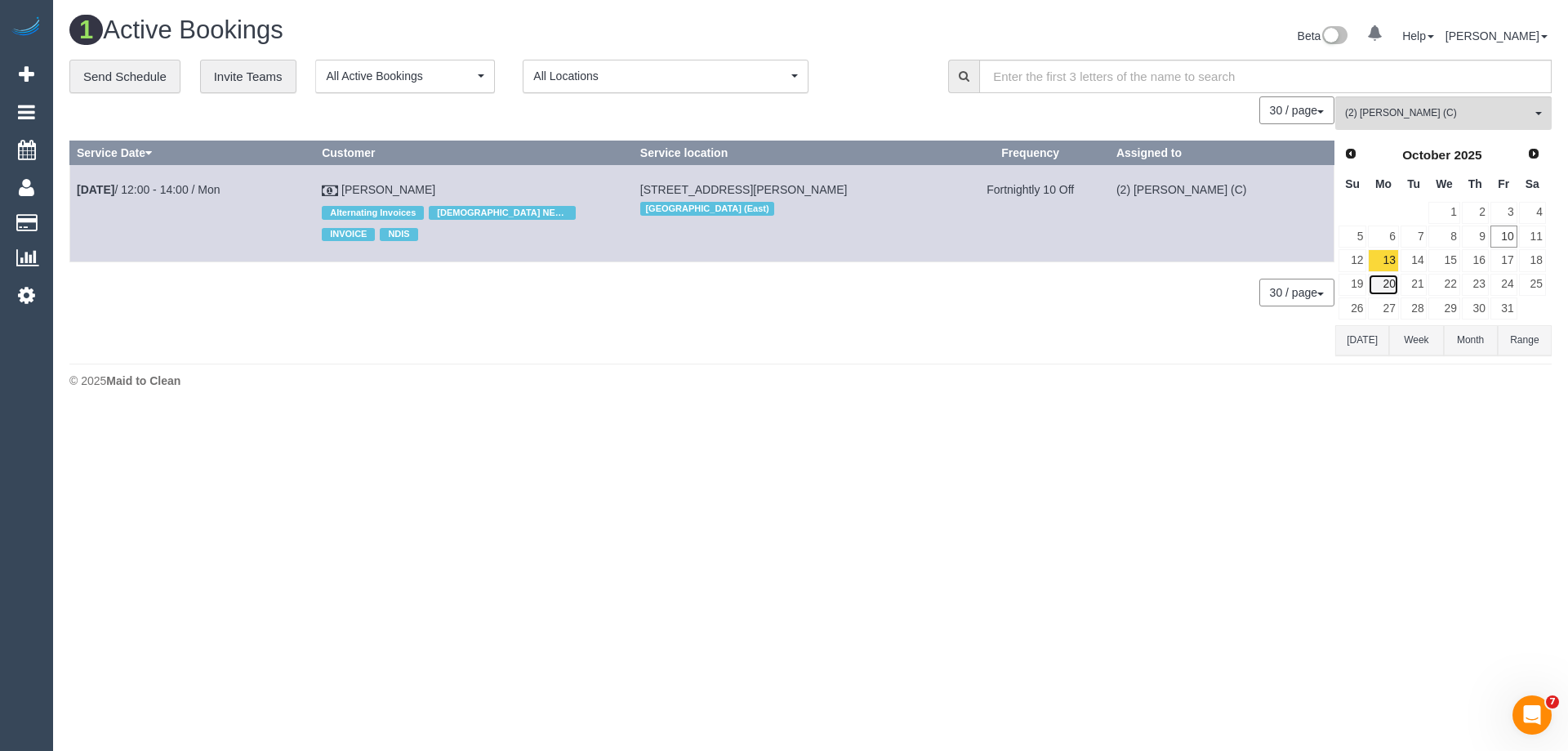
click at [1386, 282] on link "20" at bounding box center [1383, 284] width 31 height 22
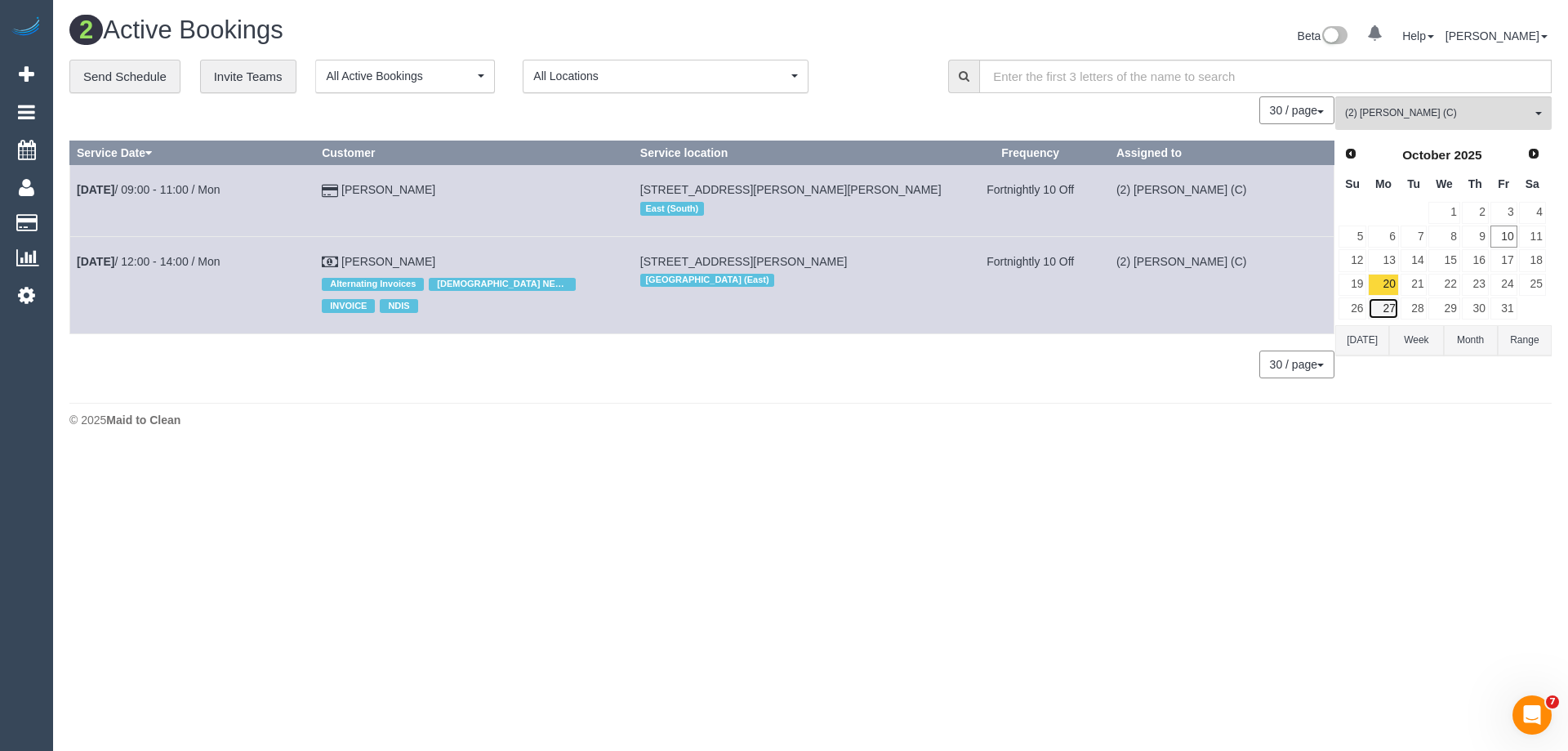
click at [1385, 318] on link "27" at bounding box center [1383, 308] width 31 height 22
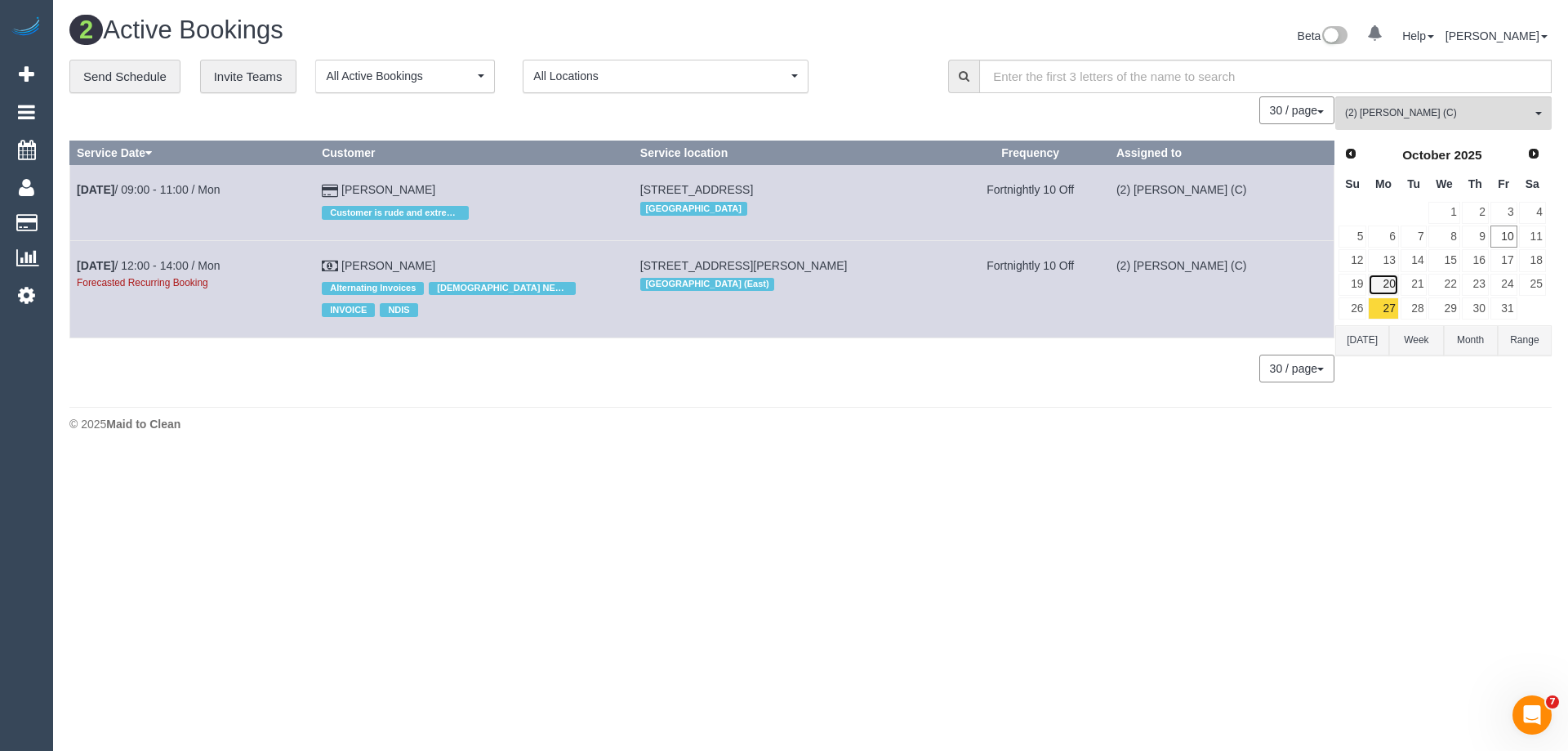
click at [1387, 281] on link "20" at bounding box center [1383, 284] width 31 height 22
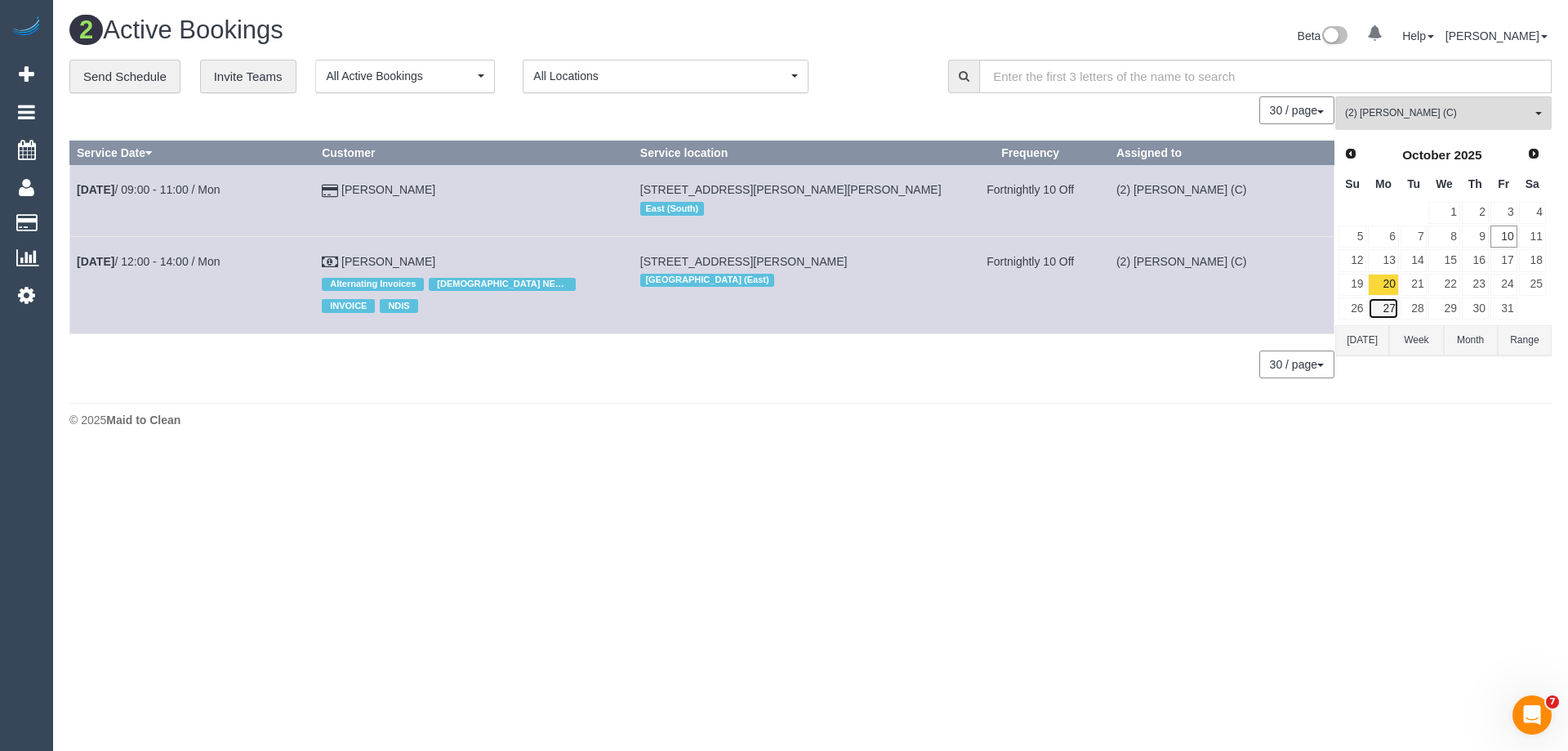
click at [1384, 308] on link "27" at bounding box center [1383, 308] width 31 height 22
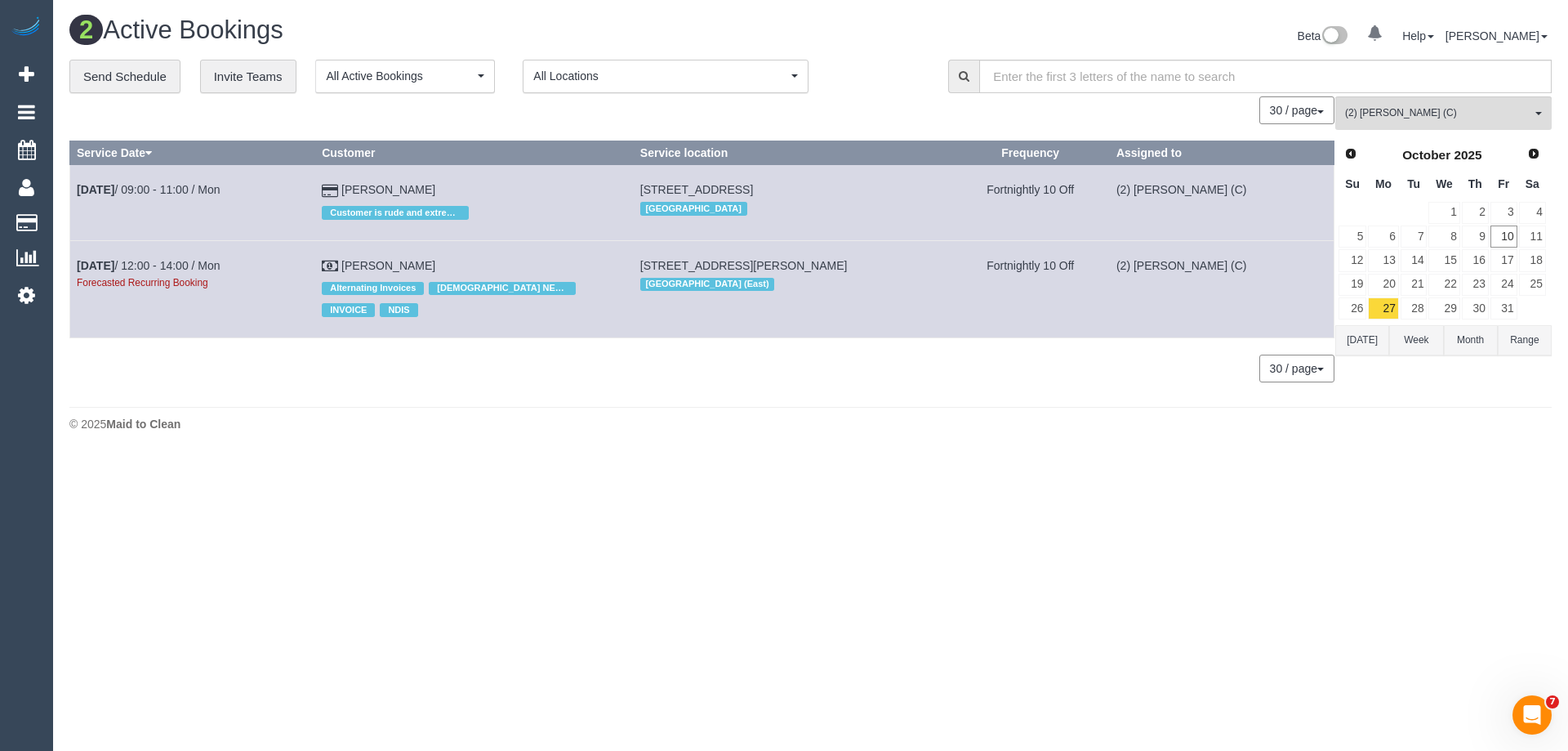
click at [1489, 264] on td "17" at bounding box center [1504, 260] width 29 height 24
click at [1477, 257] on link "16" at bounding box center [1475, 260] width 27 height 22
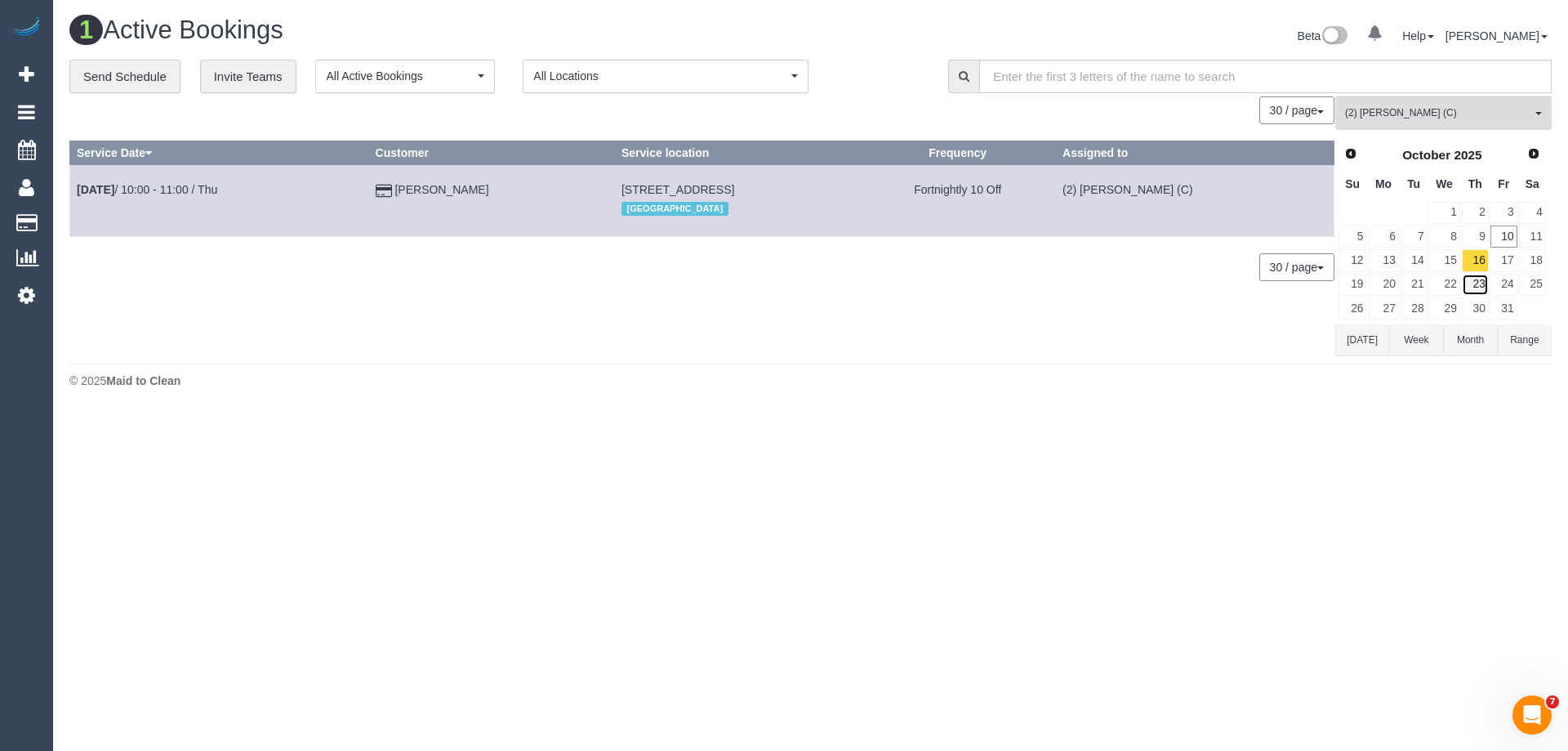
click at [1473, 283] on link "23" at bounding box center [1475, 284] width 27 height 22
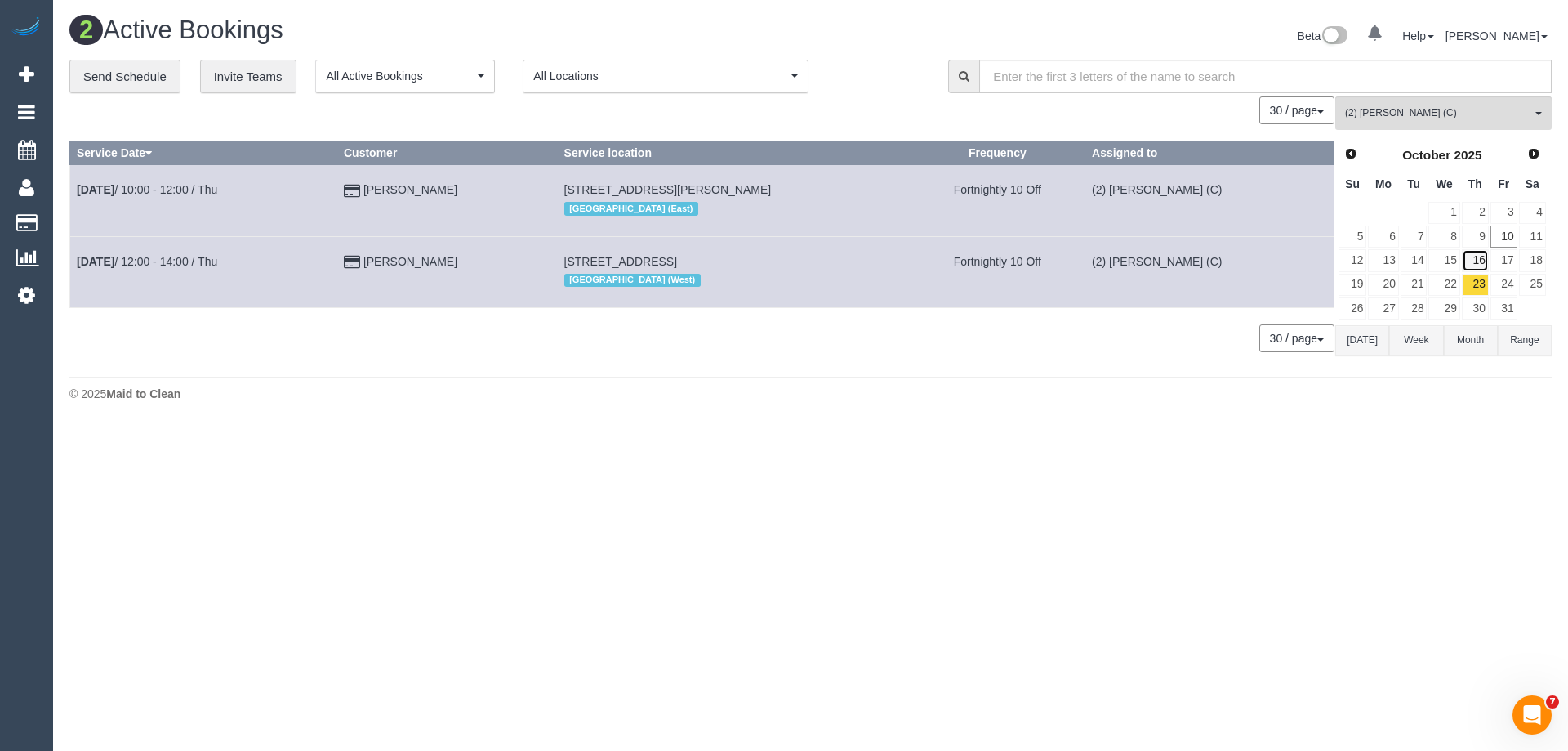
click at [1476, 260] on link "16" at bounding box center [1475, 260] width 27 height 22
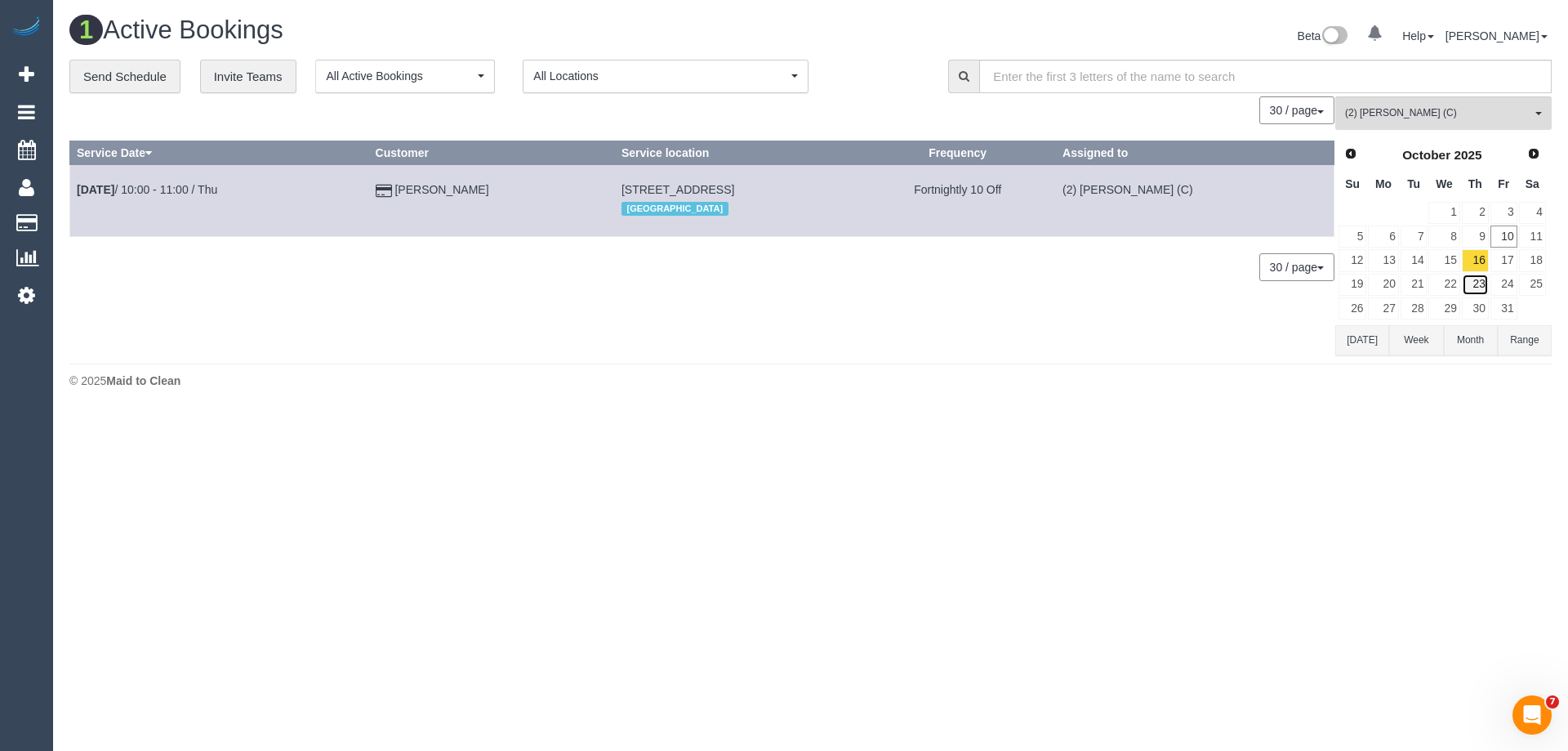
click at [1477, 281] on link "23" at bounding box center [1475, 284] width 27 height 22
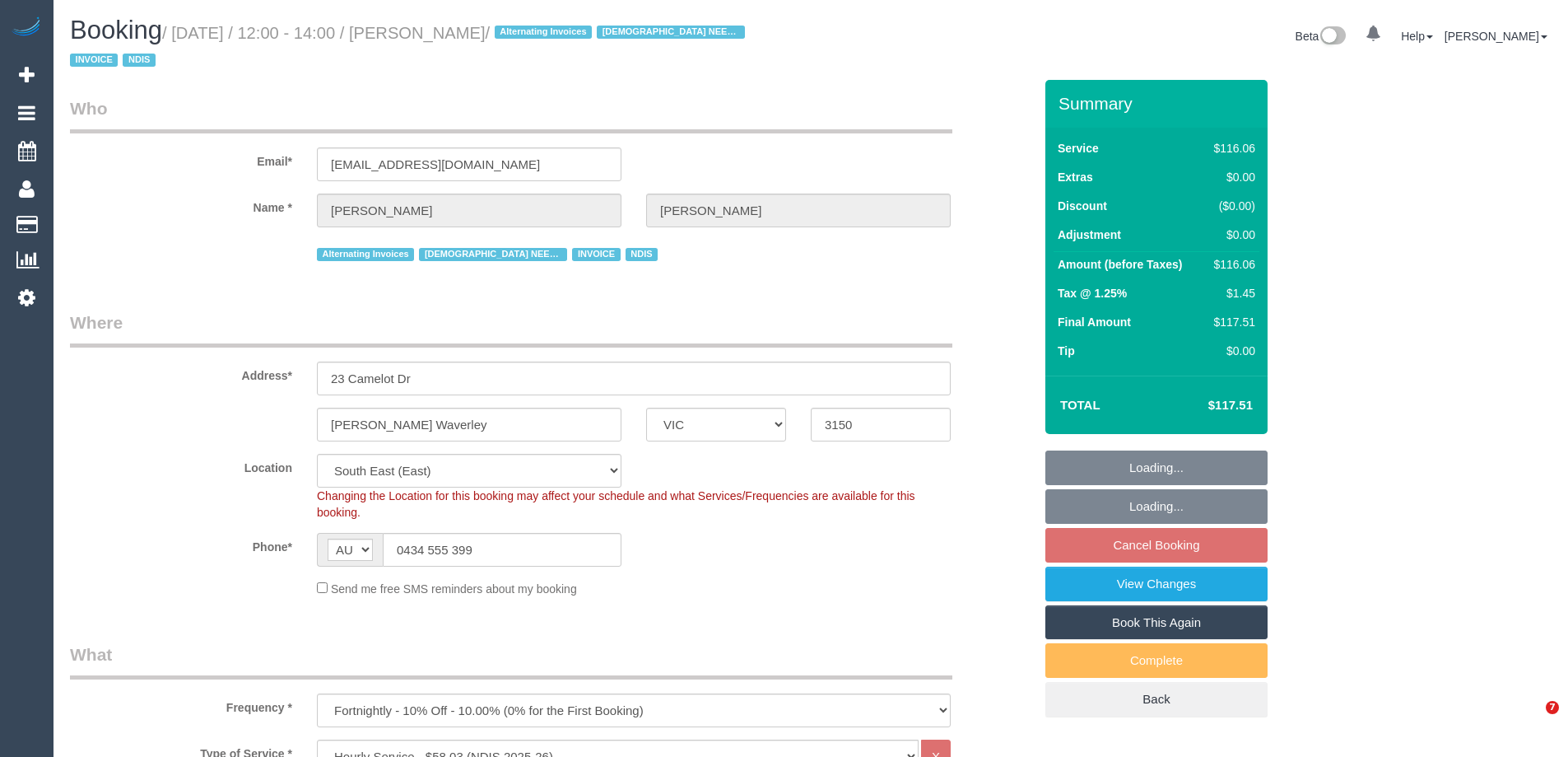
select select "VIC"
select select "number:30"
select select "number:14"
select select "number:19"
select select "number:23"
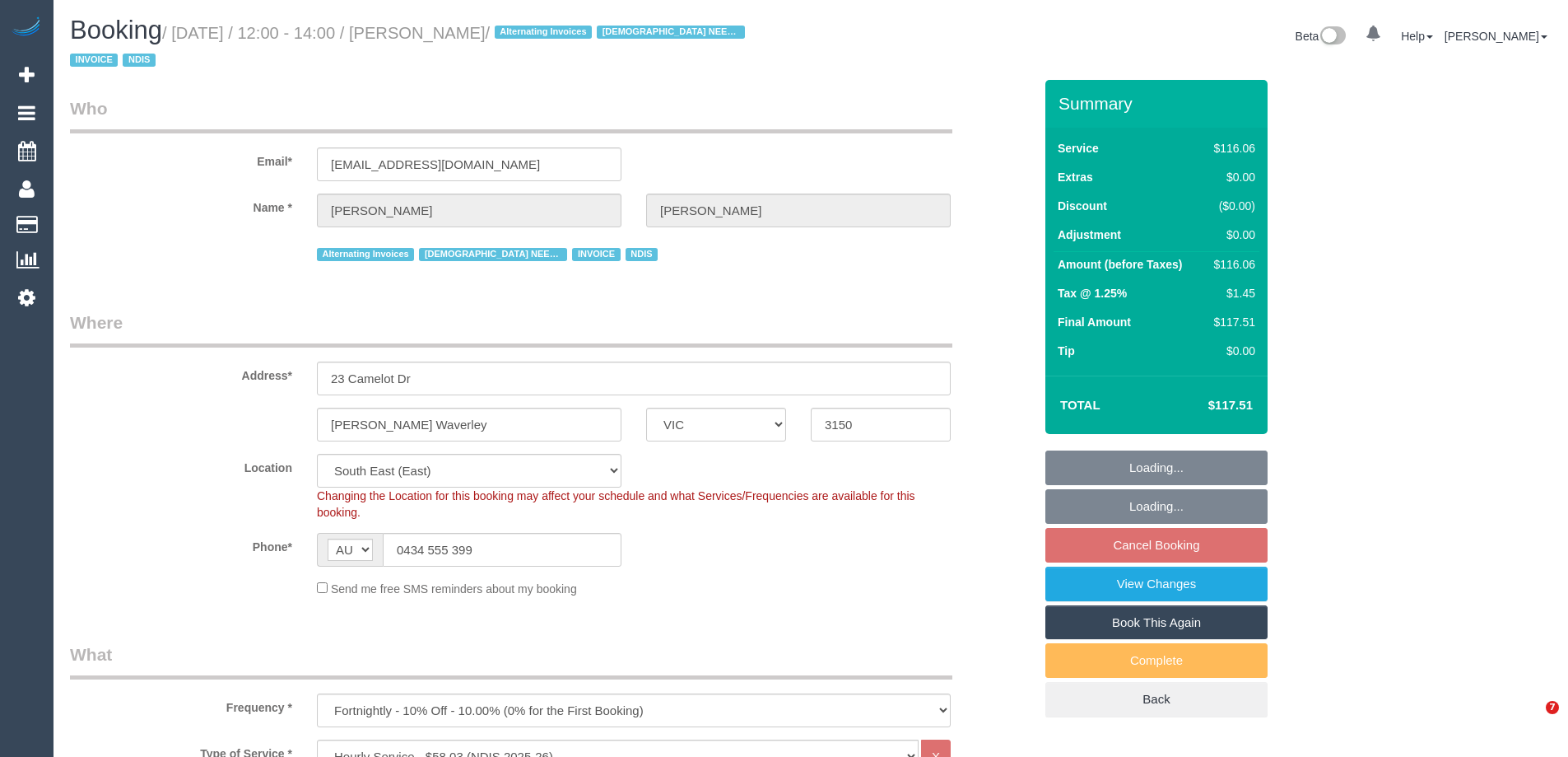
select select "number:34"
select select "number:12"
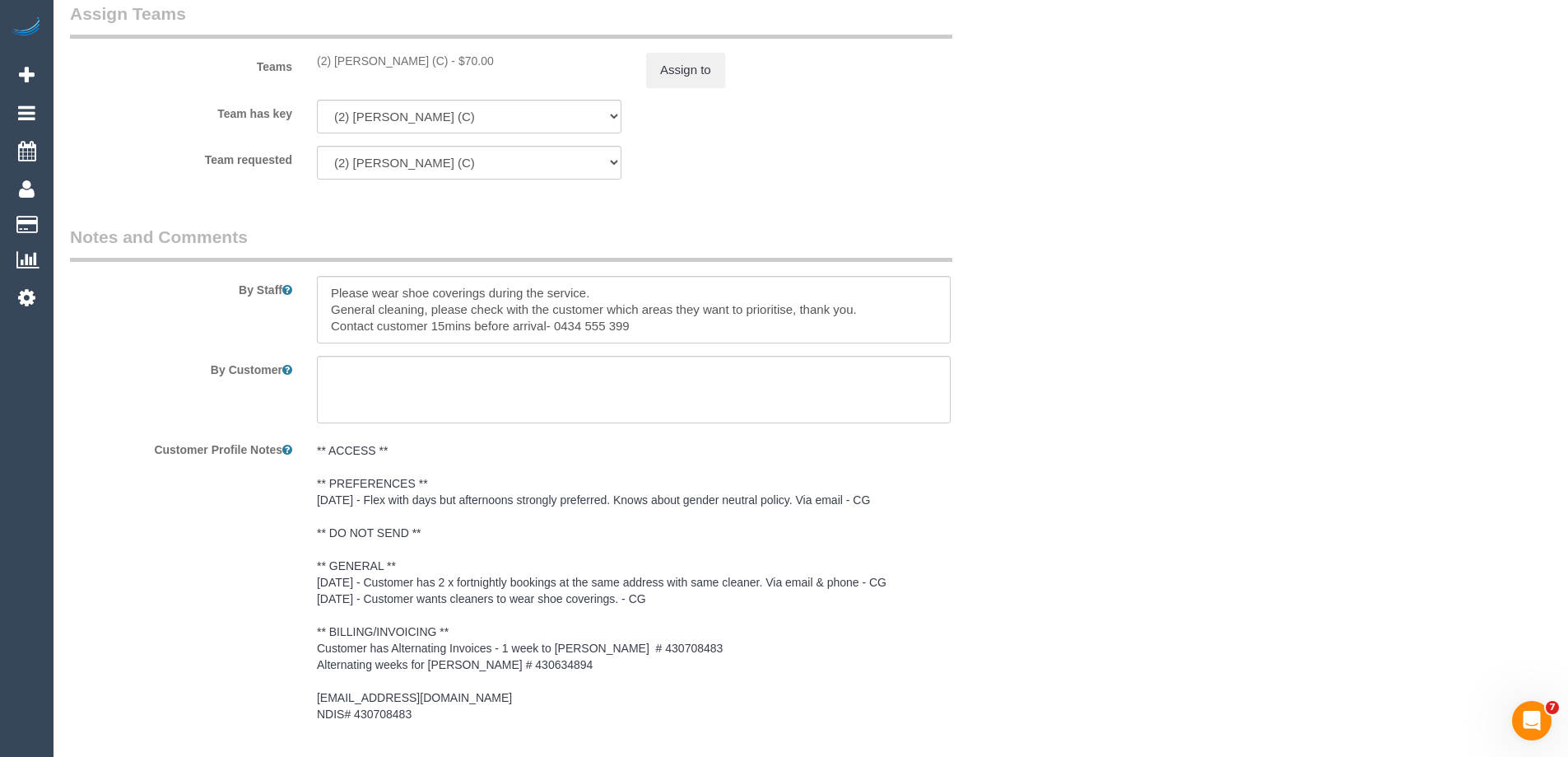
scroll to position [1894, 0]
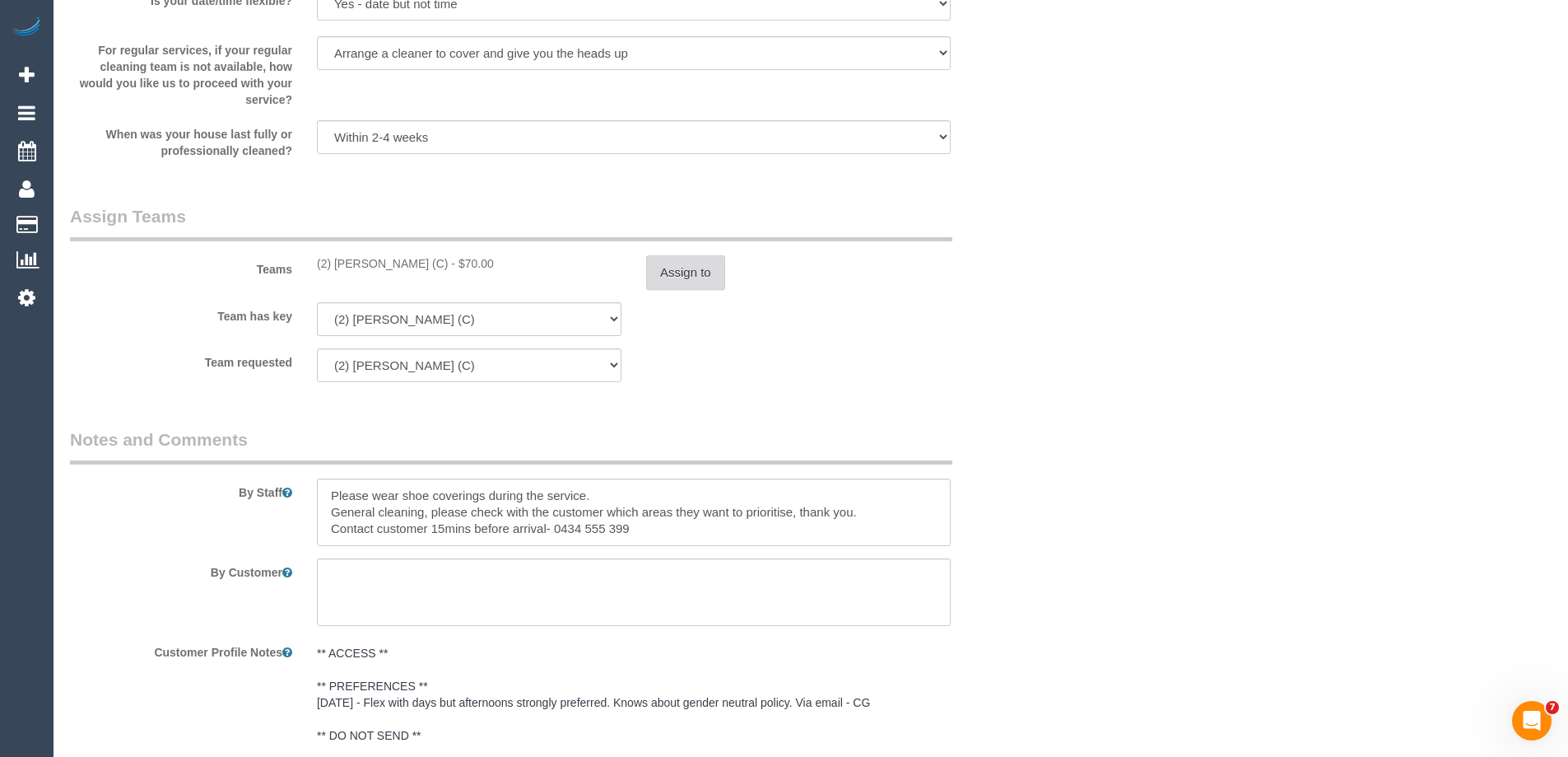
click at [711, 276] on button "Assign to" at bounding box center [685, 273] width 79 height 35
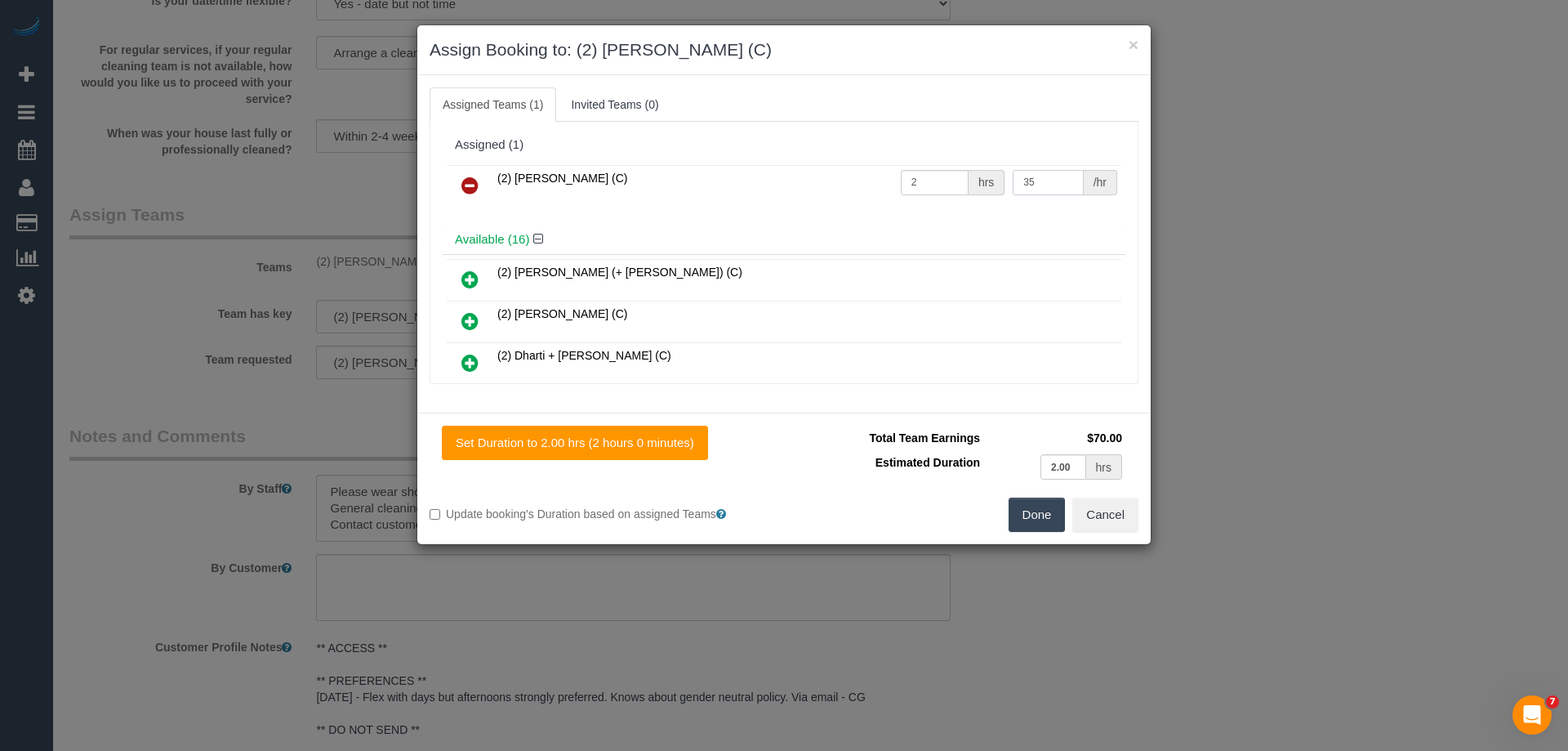
drag, startPoint x: 1040, startPoint y: 184, endPoint x: 865, endPoint y: 181, distance: 175.0
click at [865, 181] on tr "(2) [PERSON_NAME] (C) 2 hrs 35 /hr" at bounding box center [784, 185] width 674 height 41
type input "37.5"
click at [1041, 518] on button "Done" at bounding box center [1038, 515] width 58 height 35
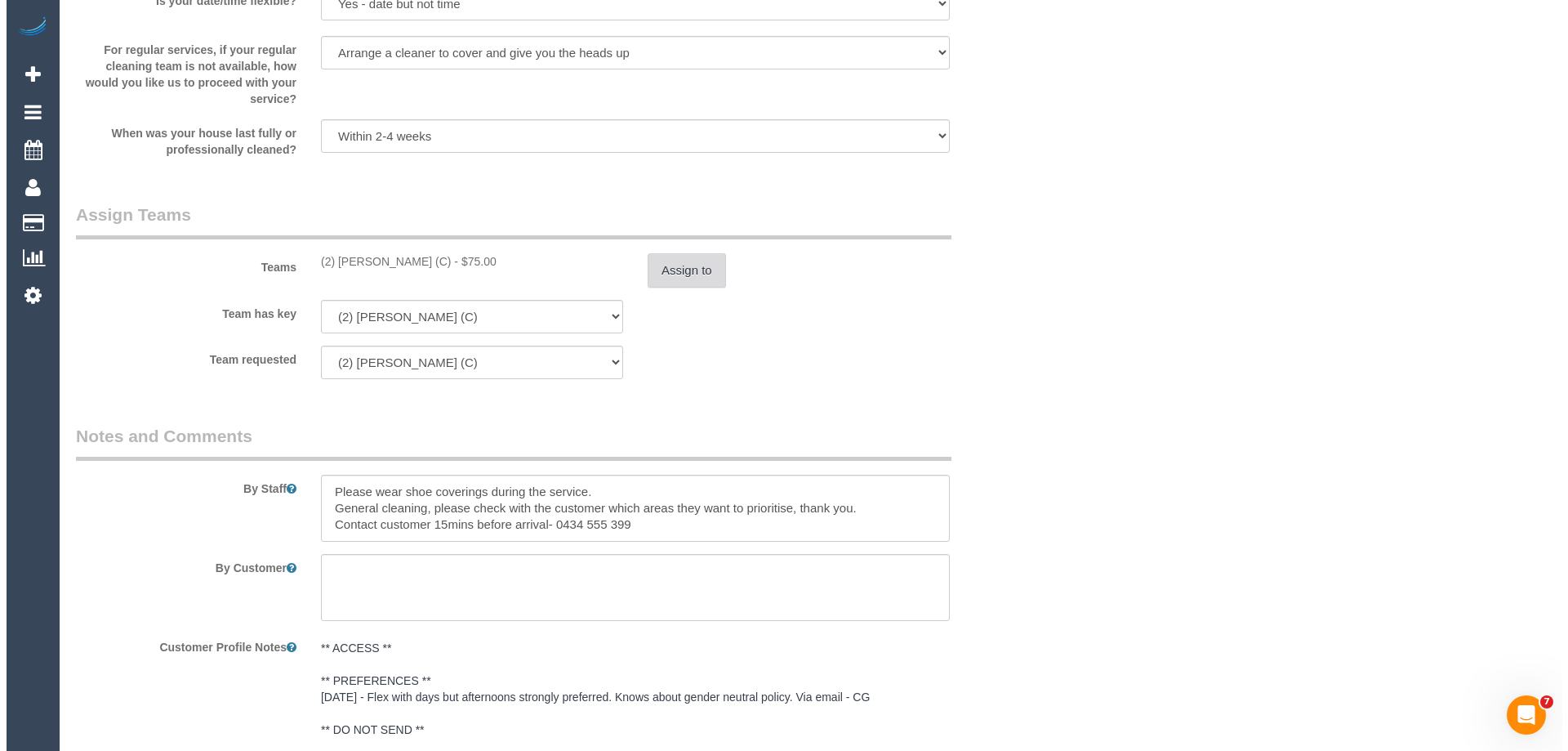
scroll to position [0, 0]
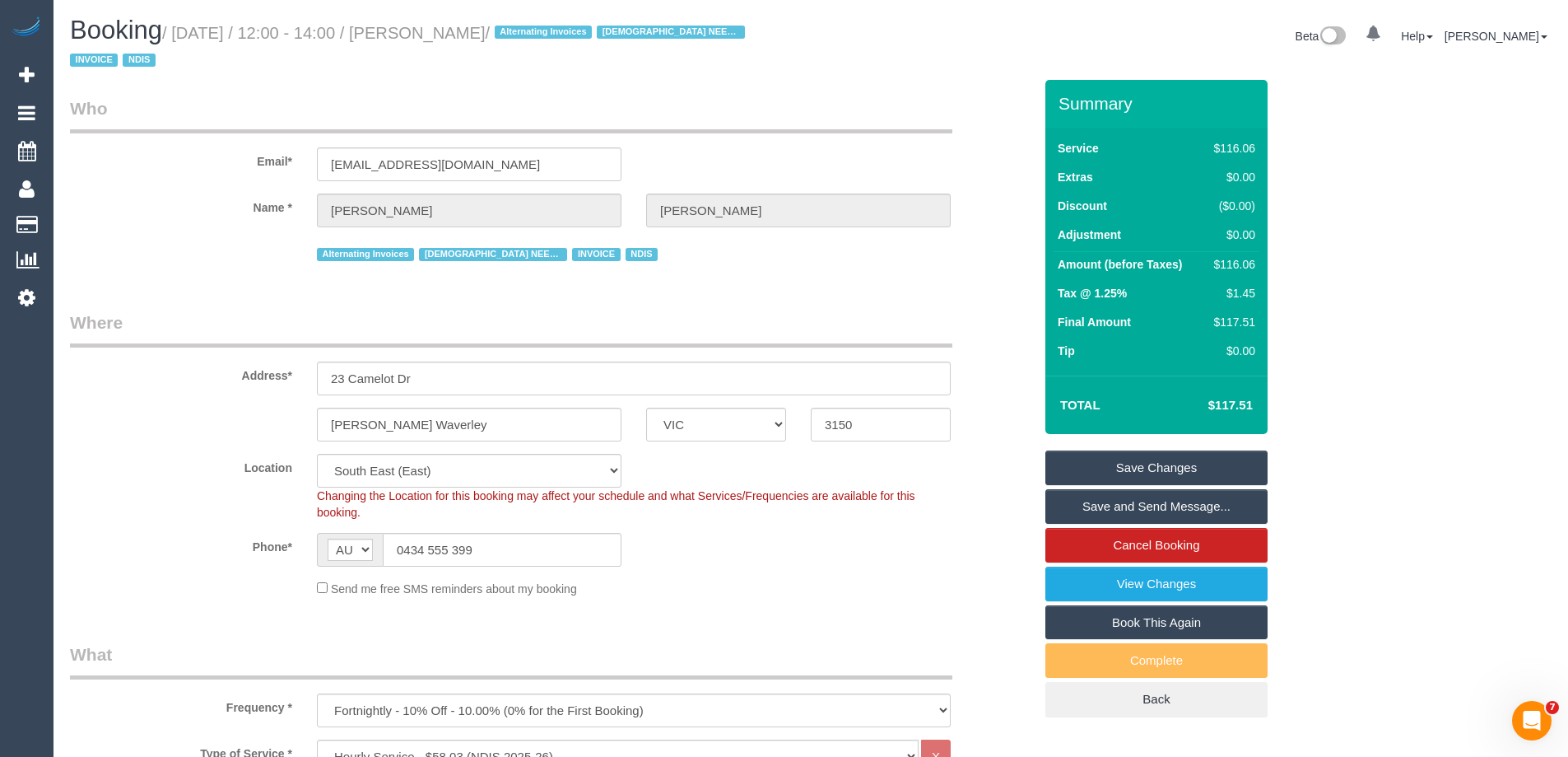
click at [1105, 469] on link "Save Changes" at bounding box center [1156, 468] width 222 height 35
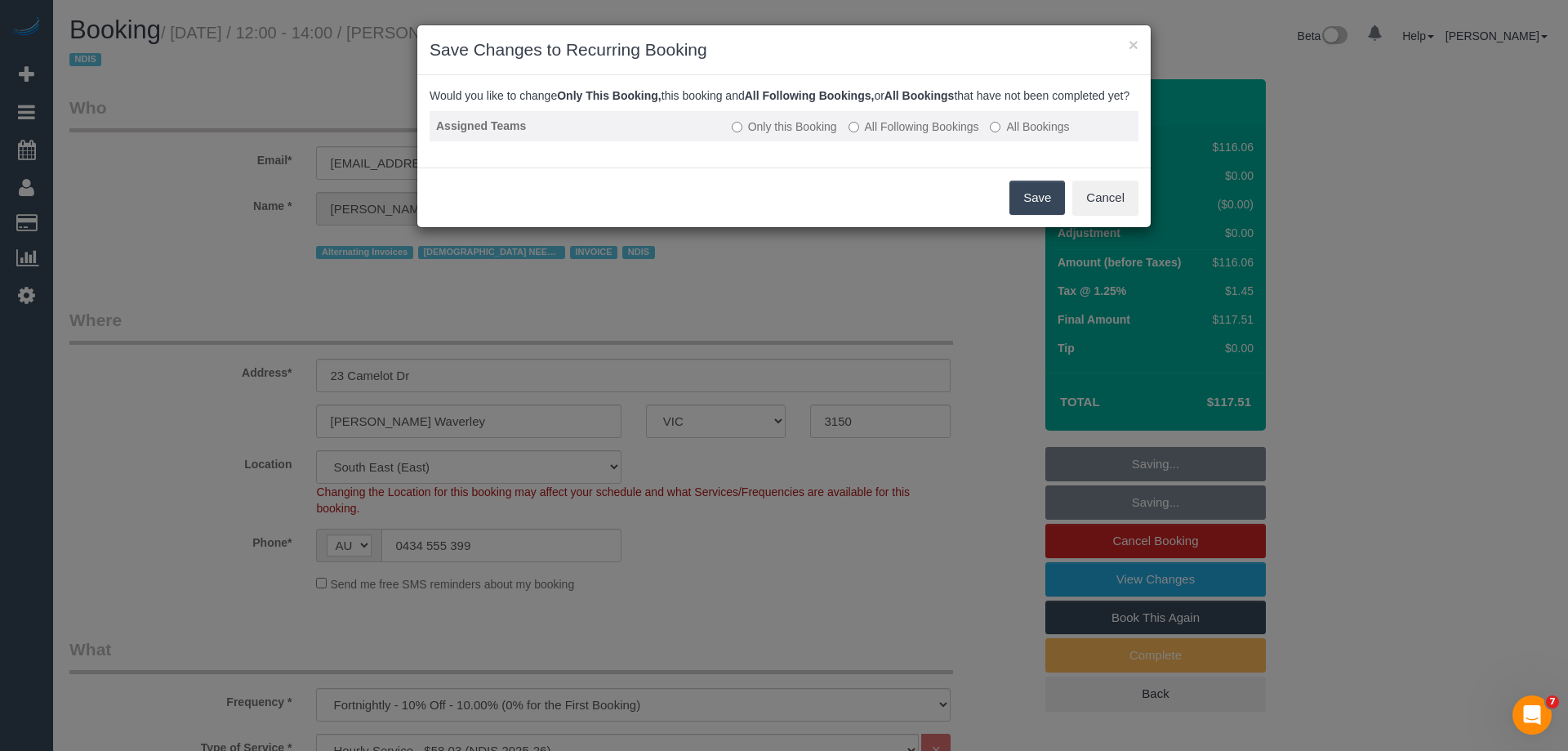
click at [886, 135] on label "All Following Bookings" at bounding box center [914, 126] width 130 height 16
click at [1033, 215] on button "Save" at bounding box center [1038, 198] width 56 height 35
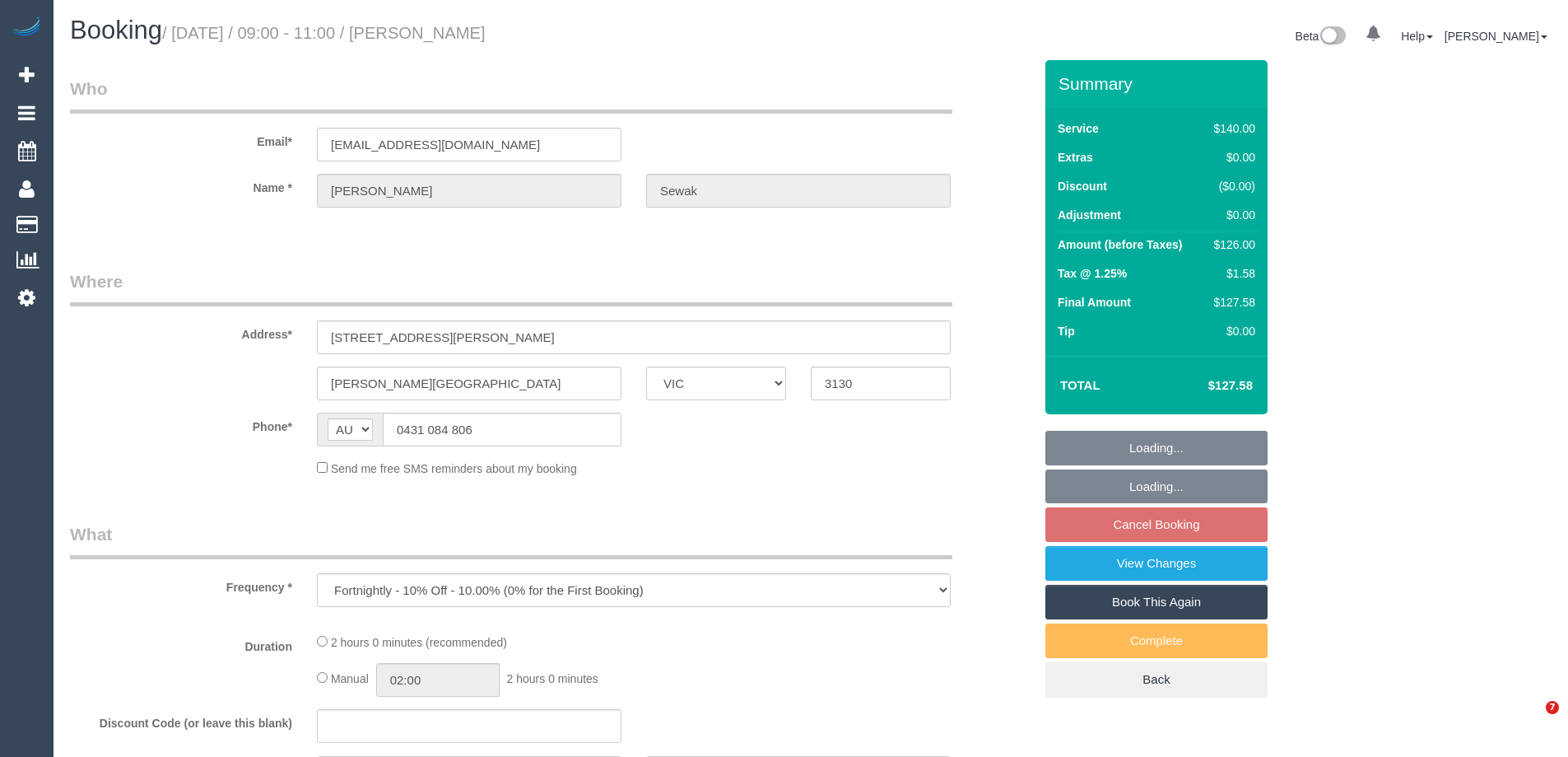
select select "VIC"
select select "string:stripe-pm_1RRMl22GScqysDRVGyB8BGQZ"
select select "number:29"
select select "number:14"
select select "number:19"
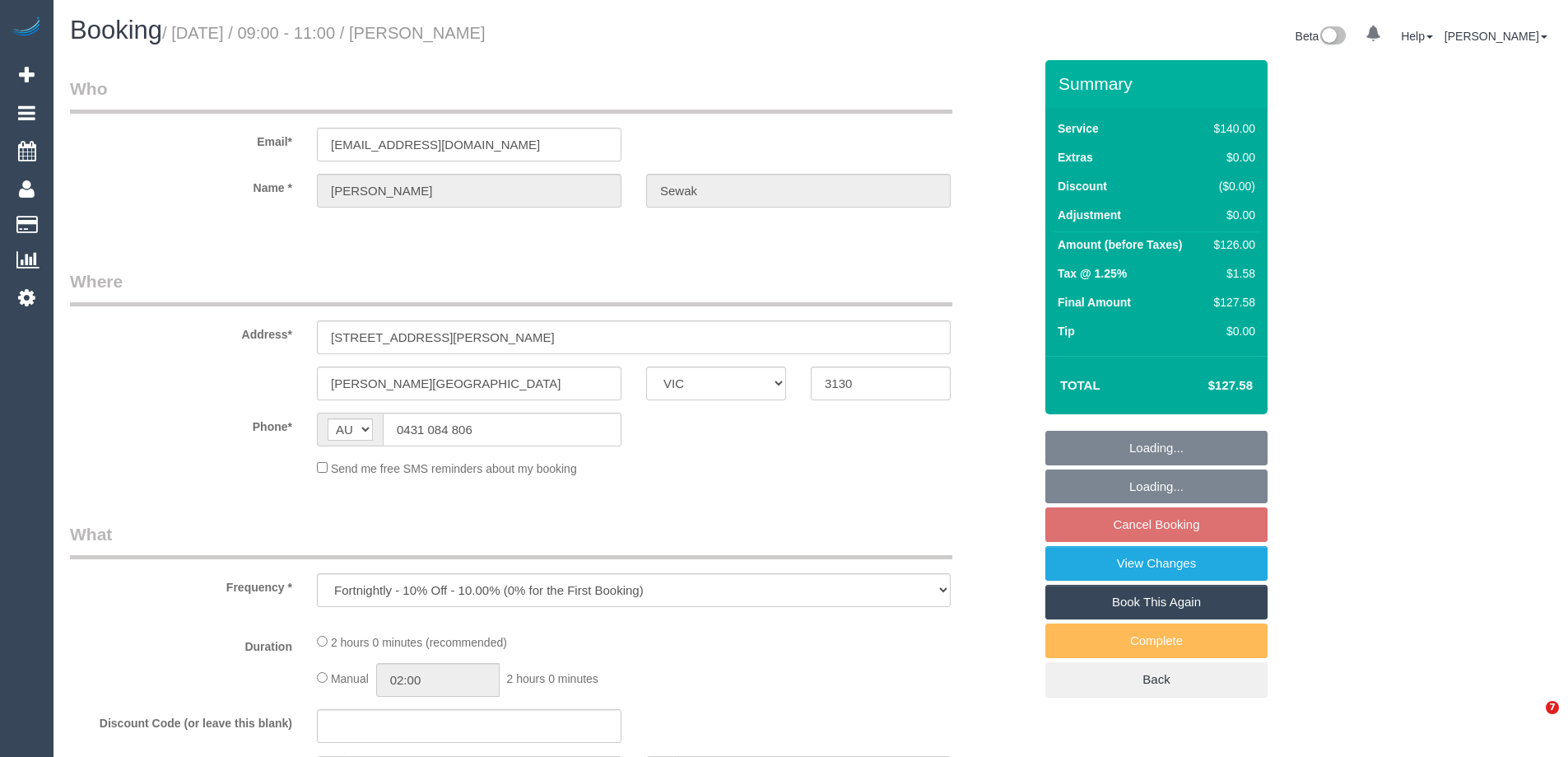
select select "number:36"
select select "number:34"
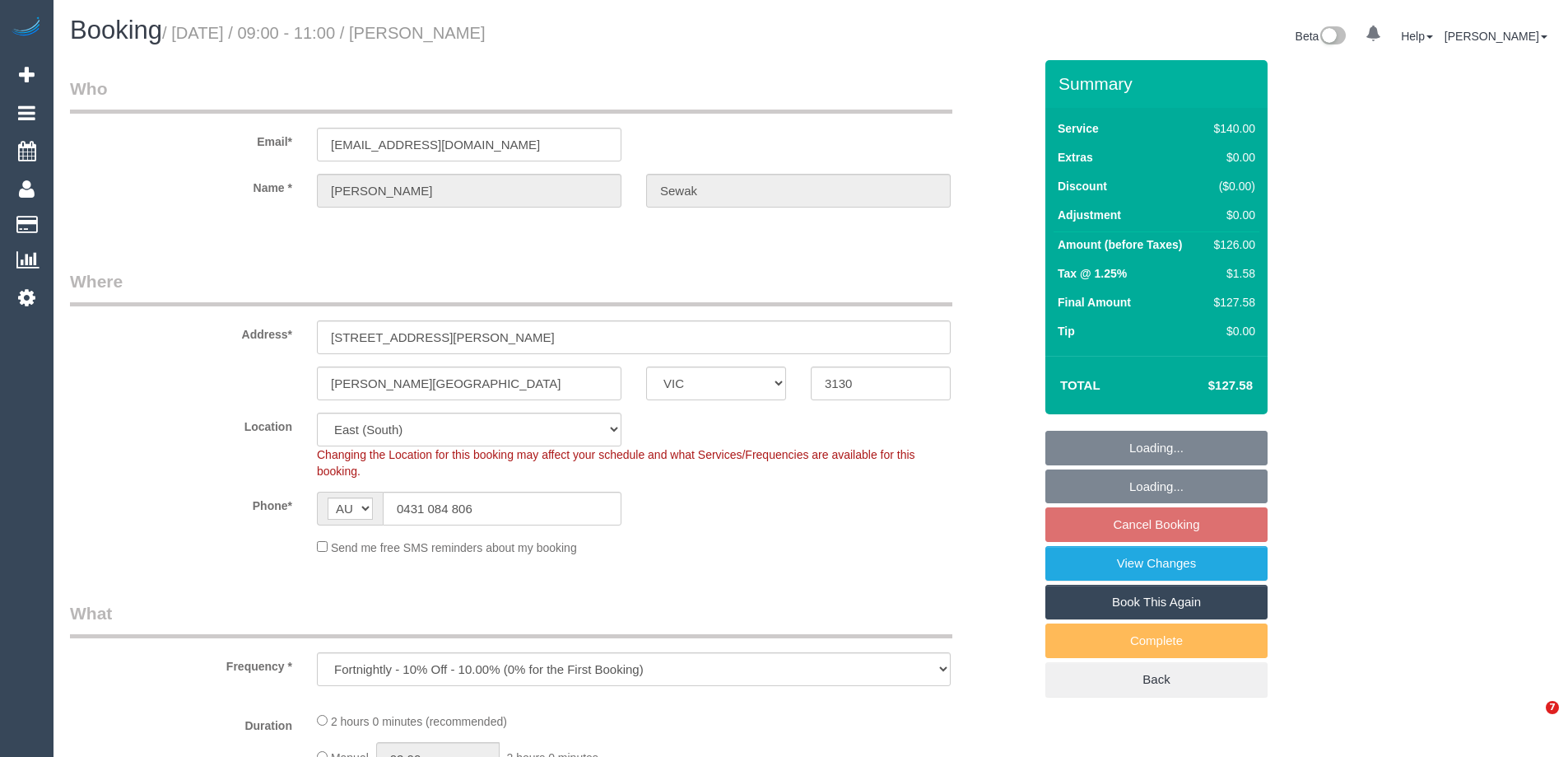
select select "object:681"
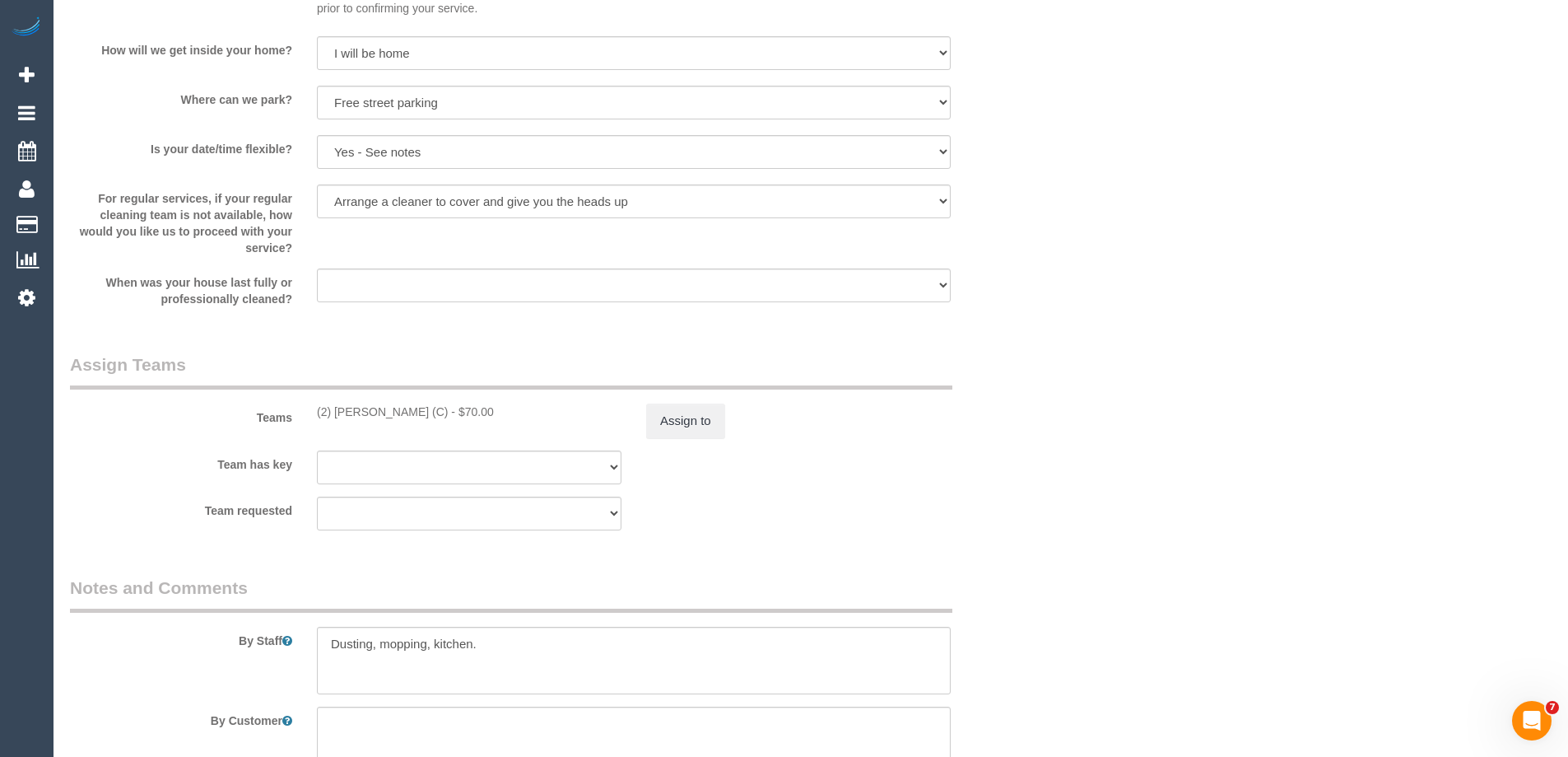
scroll to position [2470, 0]
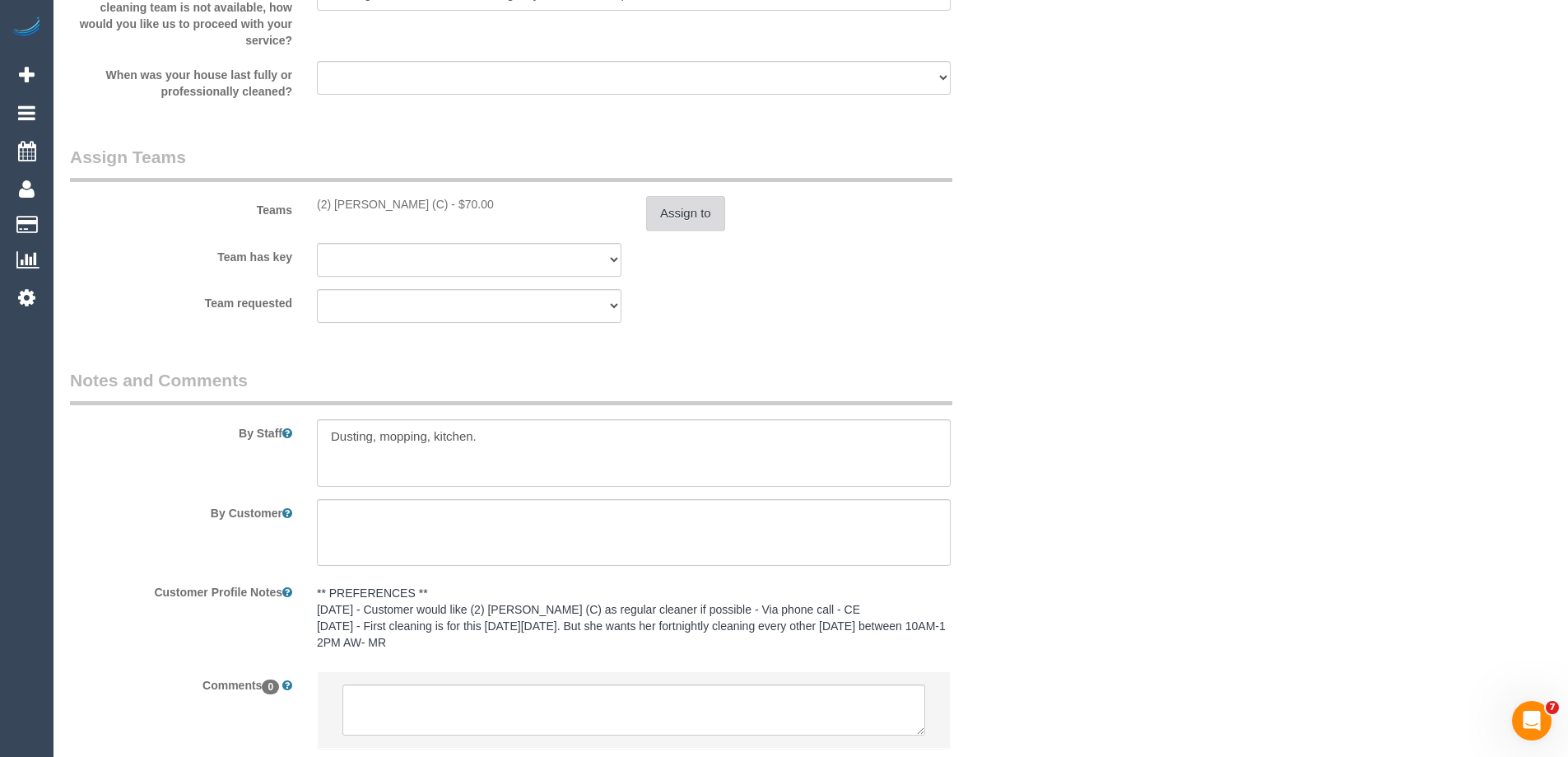
click at [671, 208] on button "Assign to" at bounding box center [685, 214] width 79 height 35
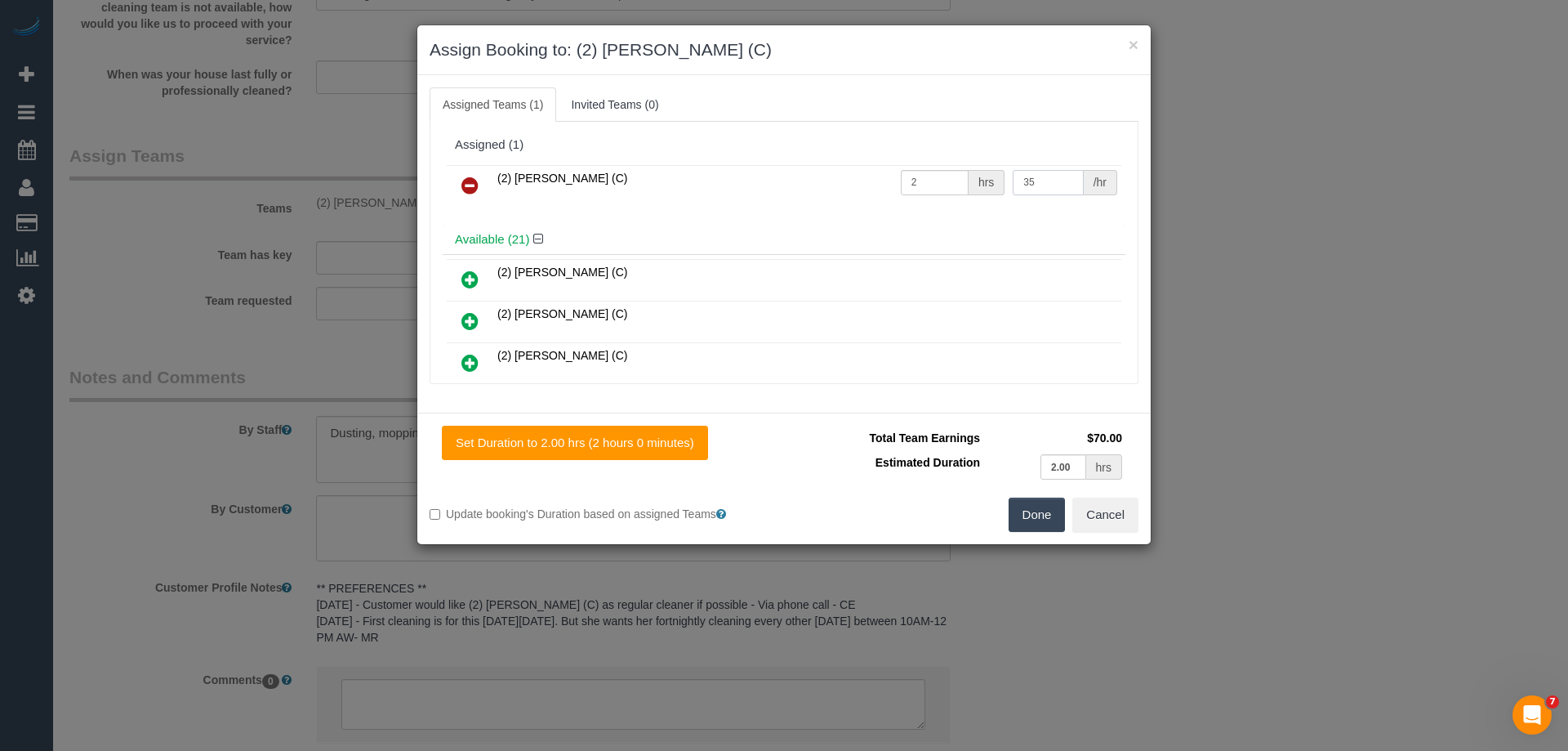
drag, startPoint x: 995, startPoint y: 174, endPoint x: 905, endPoint y: 174, distance: 90.0
click at [906, 174] on tr "(2) [PERSON_NAME] (C) 2 hrs 35 /hr" at bounding box center [784, 185] width 674 height 41
type input "37.5"
drag, startPoint x: 1043, startPoint y: 521, endPoint x: 1041, endPoint y: 506, distance: 15.1
click at [1042, 521] on button "Done" at bounding box center [1038, 515] width 58 height 35
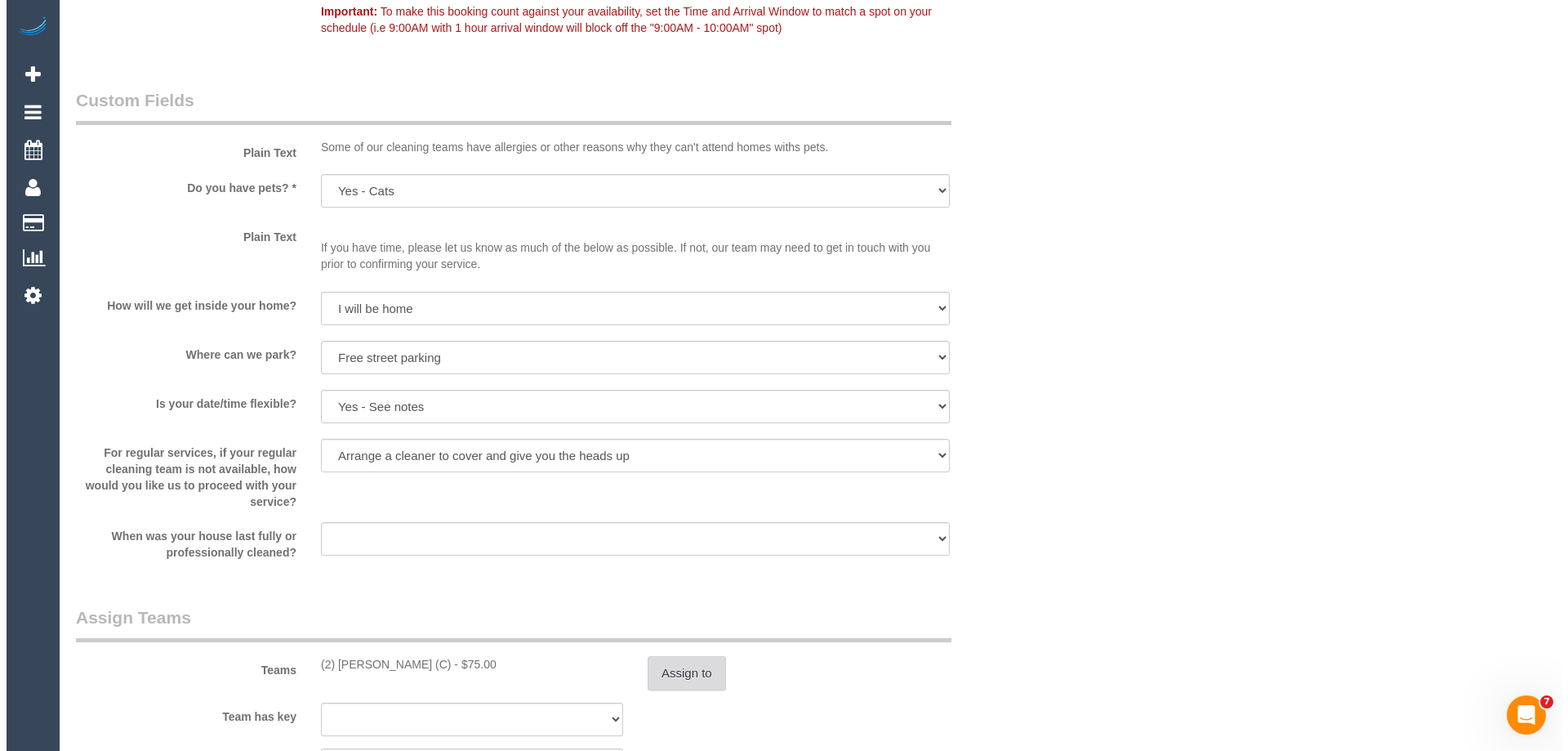
scroll to position [0, 0]
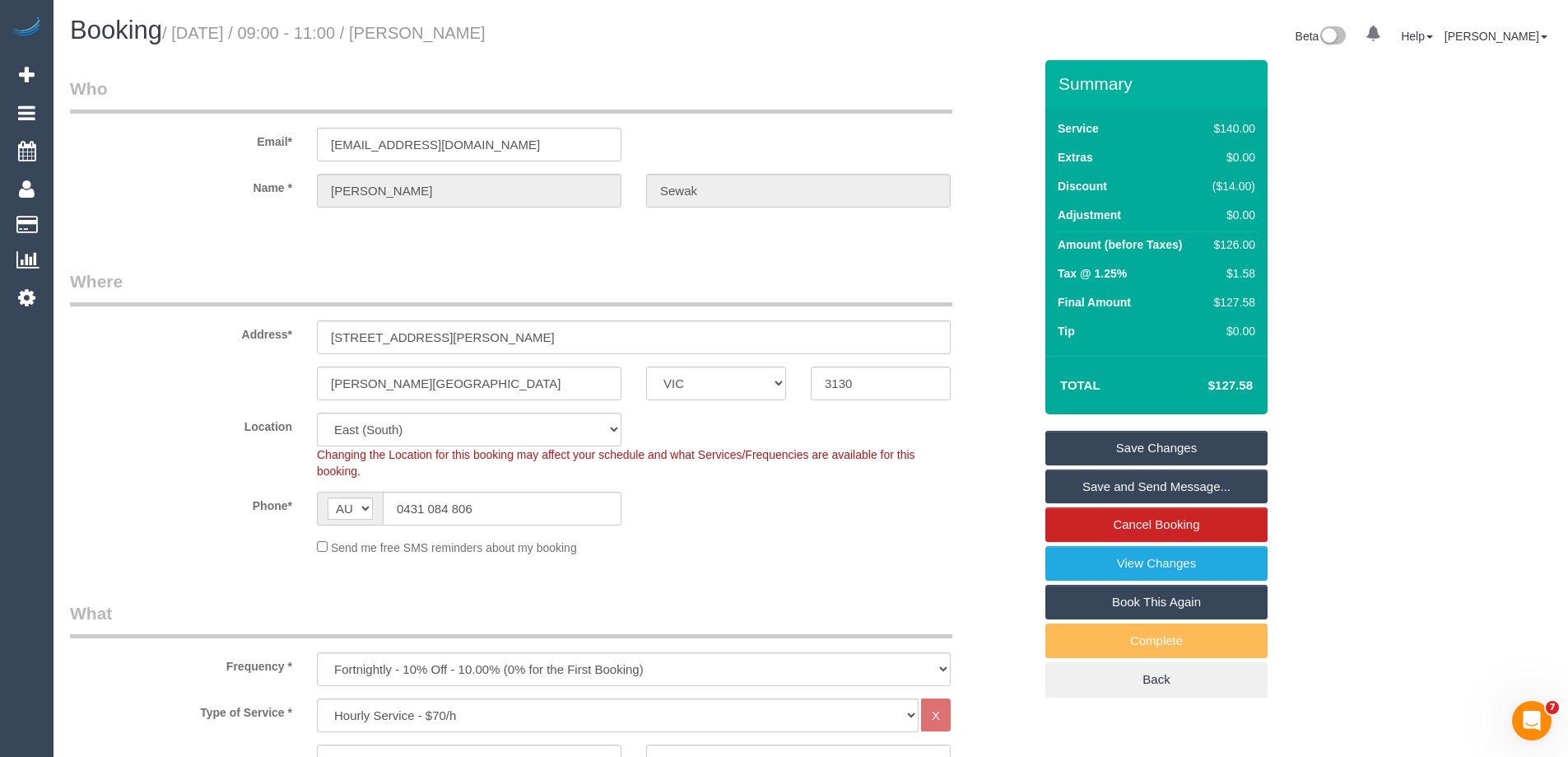
click at [1112, 450] on link "Save Changes" at bounding box center [1156, 448] width 222 height 35
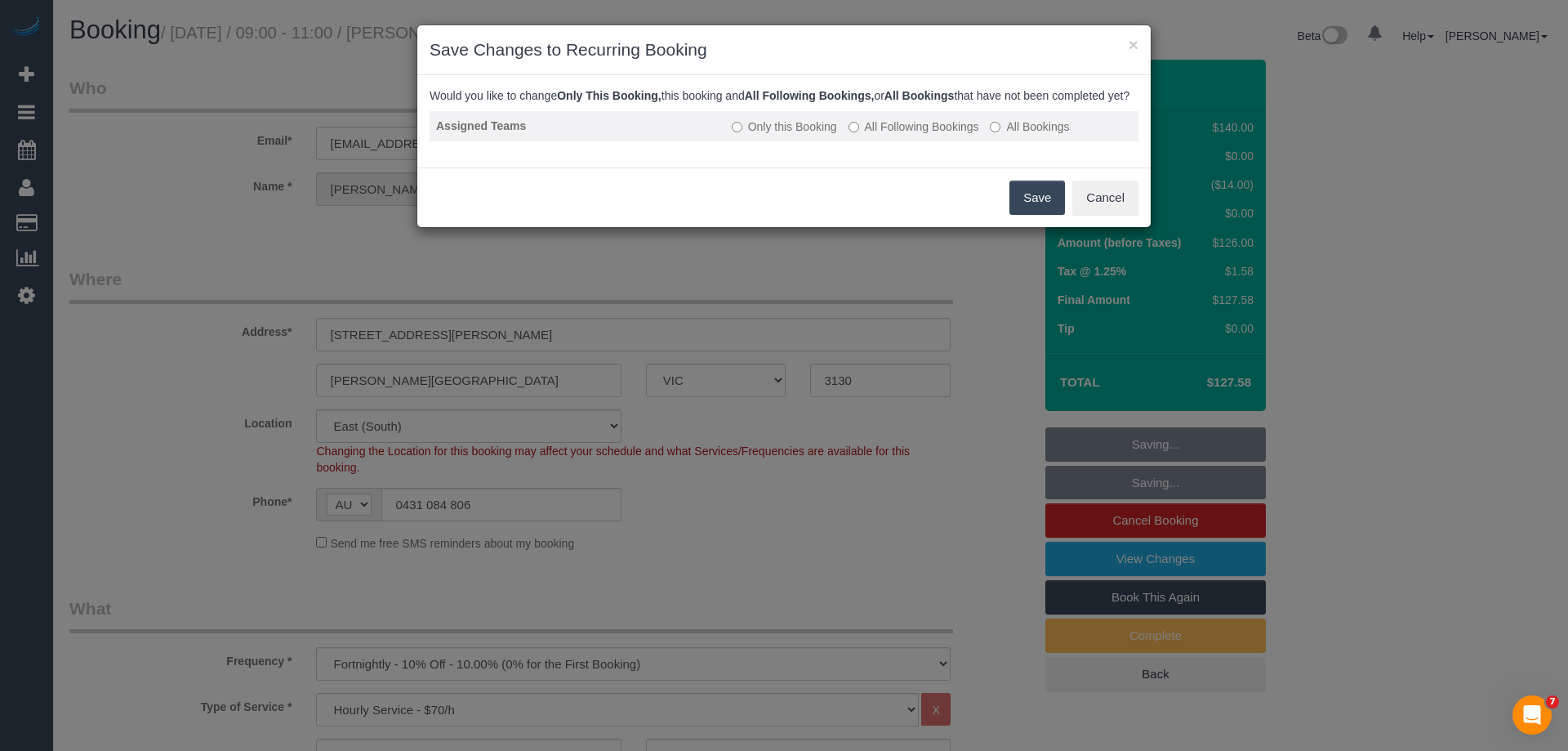
click at [883, 135] on label "All Following Bookings" at bounding box center [914, 126] width 130 height 16
click at [1036, 214] on button "Save" at bounding box center [1038, 198] width 56 height 35
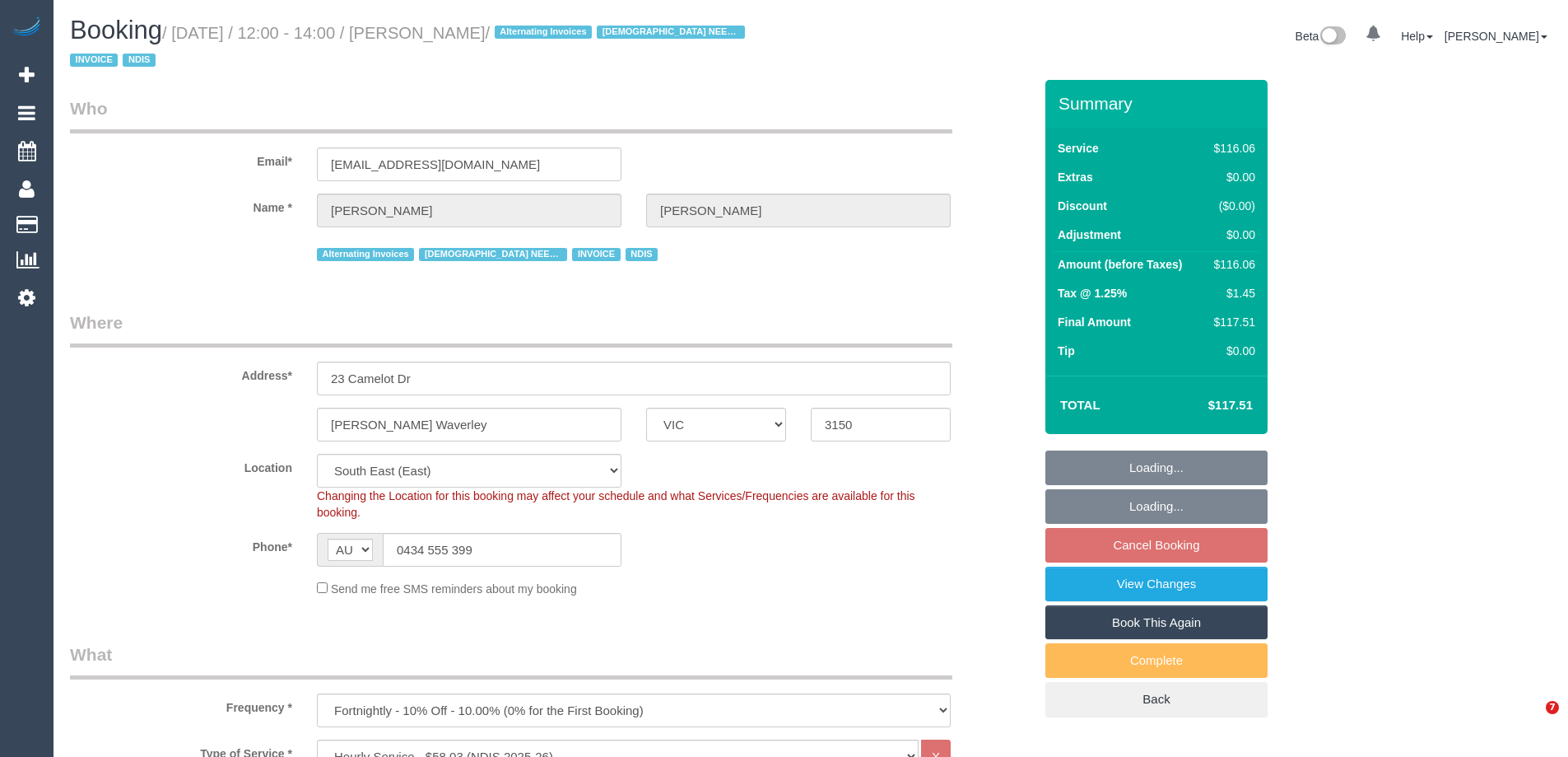
select select "VIC"
select select "number:30"
select select "number:14"
select select "number:19"
select select "number:23"
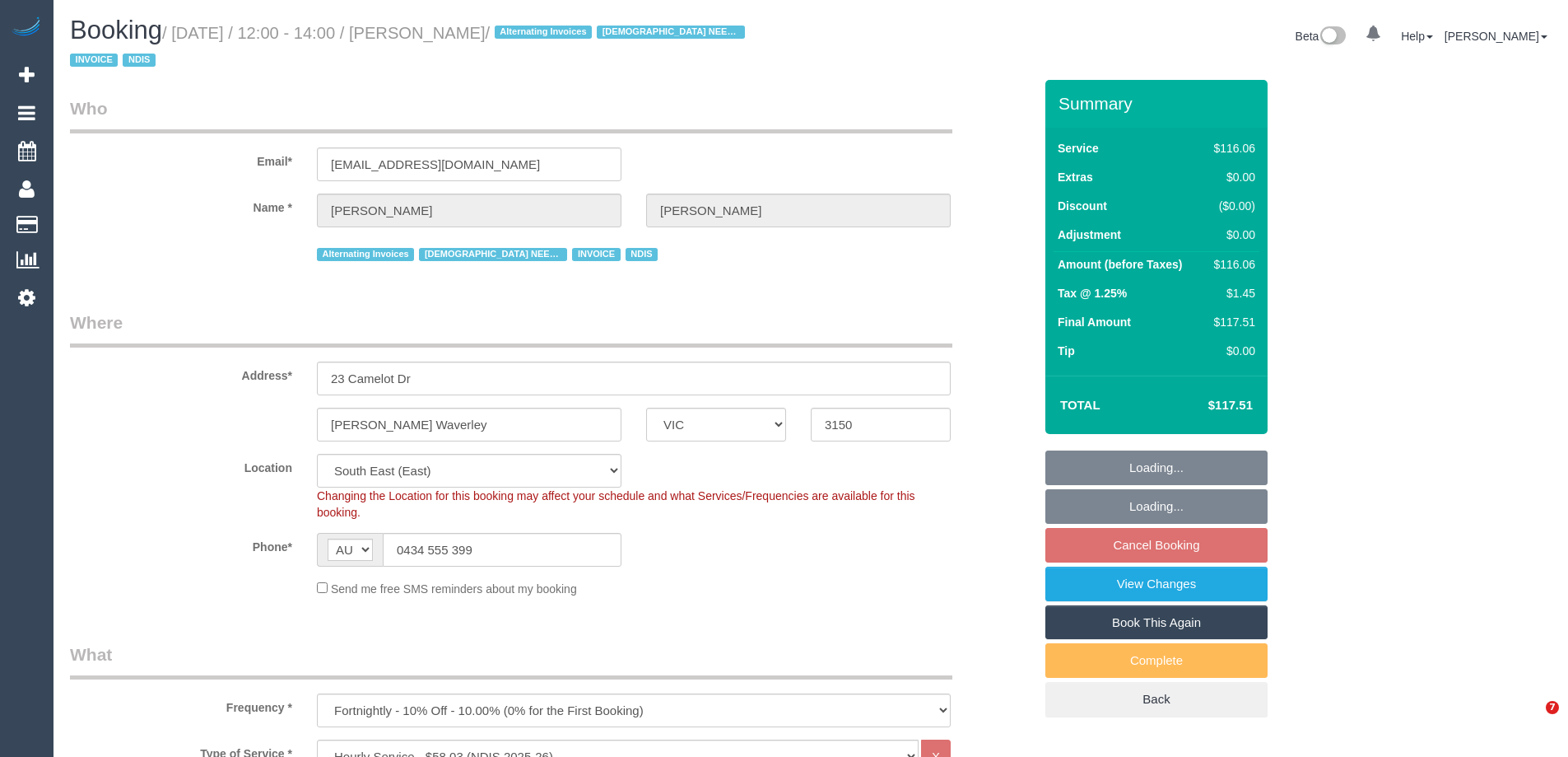
select select "number:34"
select select "number:11"
select select "spot4"
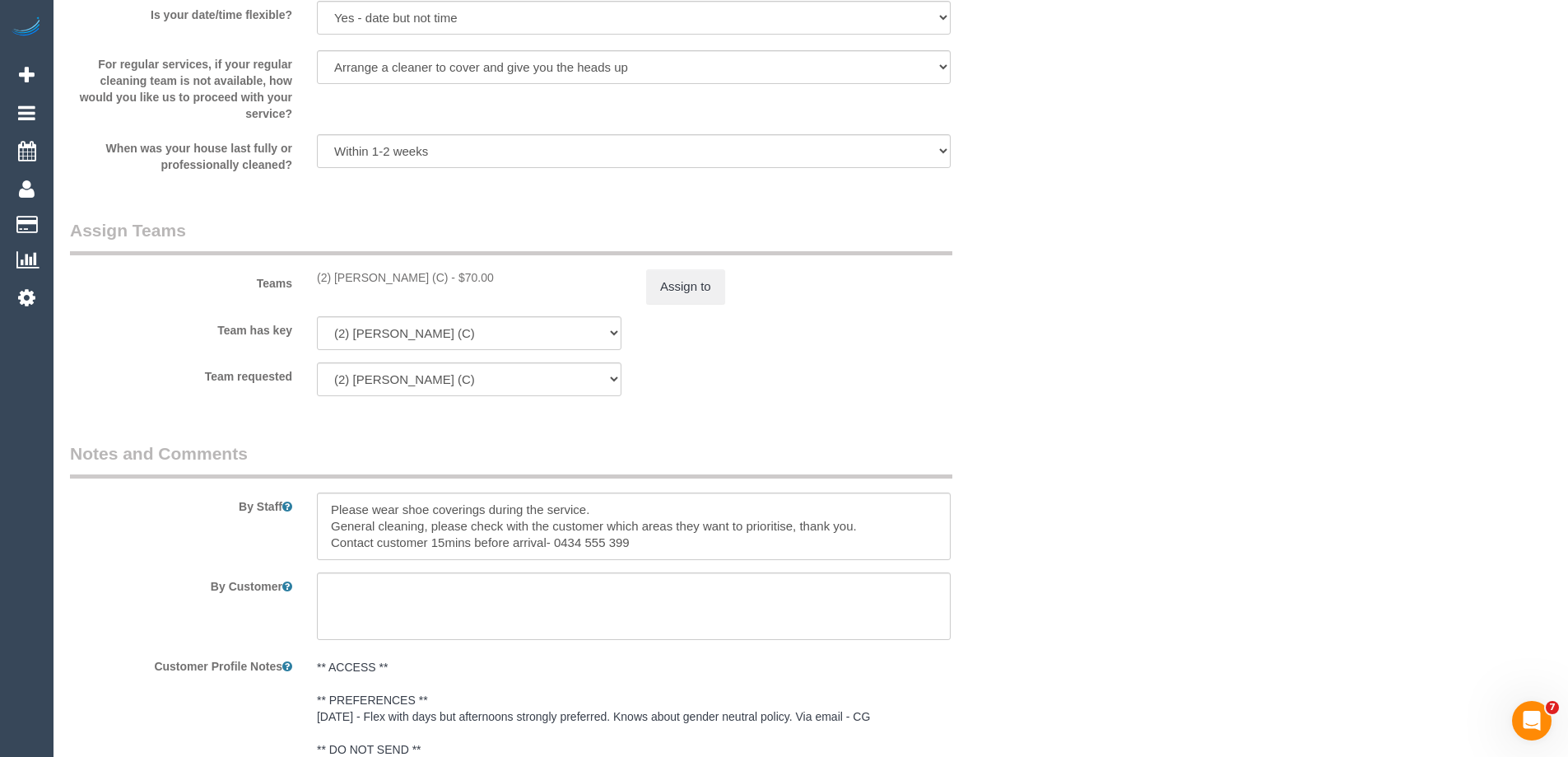
scroll to position [1783, 0]
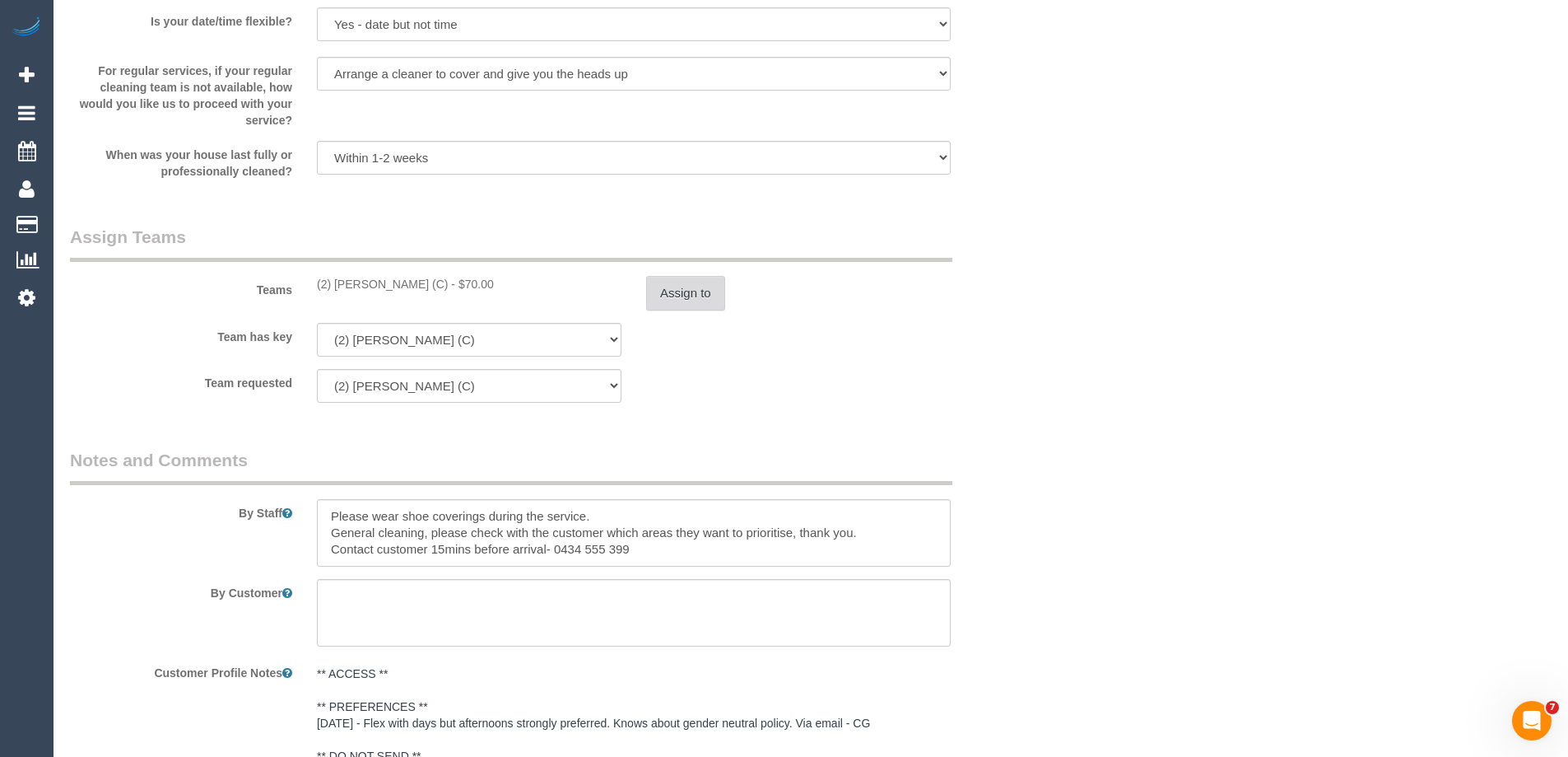
click at [668, 282] on button "Assign to" at bounding box center [685, 293] width 79 height 35
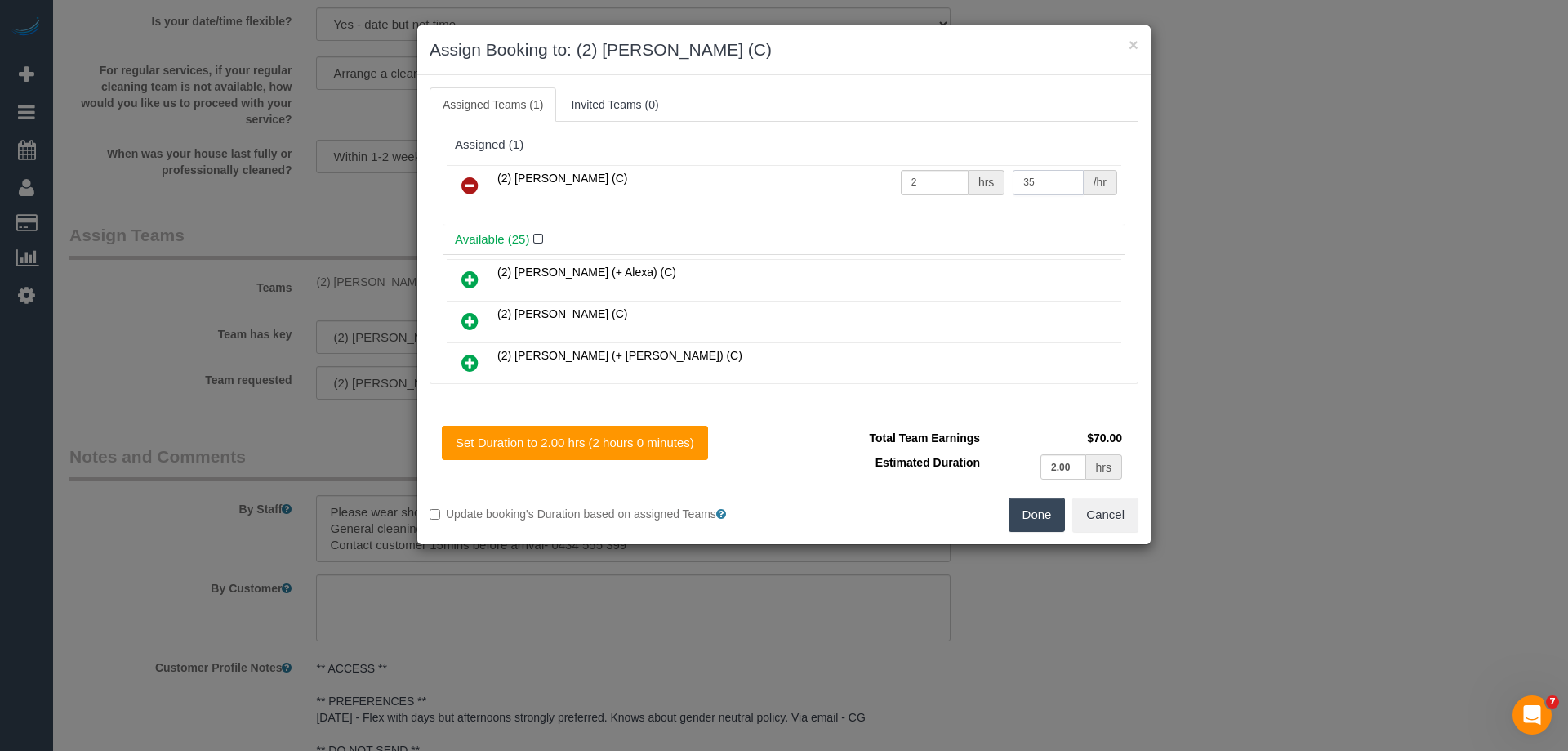
drag, startPoint x: 1041, startPoint y: 180, endPoint x: 926, endPoint y: 177, distance: 115.0
click at [928, 177] on tr "(2) [PERSON_NAME] (C) 2 hrs 35 /hr" at bounding box center [784, 185] width 674 height 41
type input "37.5"
click at [1027, 510] on button "Done" at bounding box center [1038, 515] width 58 height 35
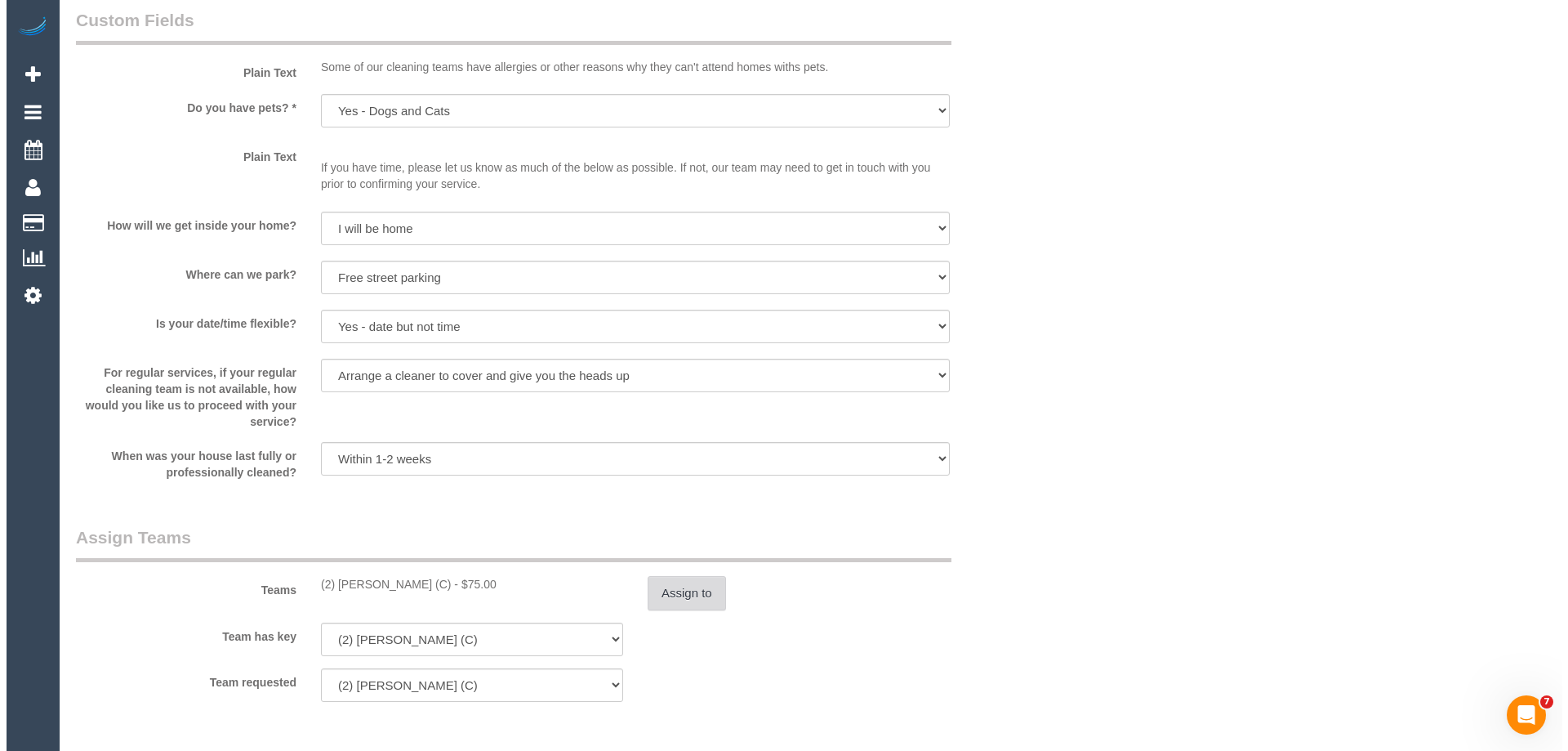
scroll to position [0, 0]
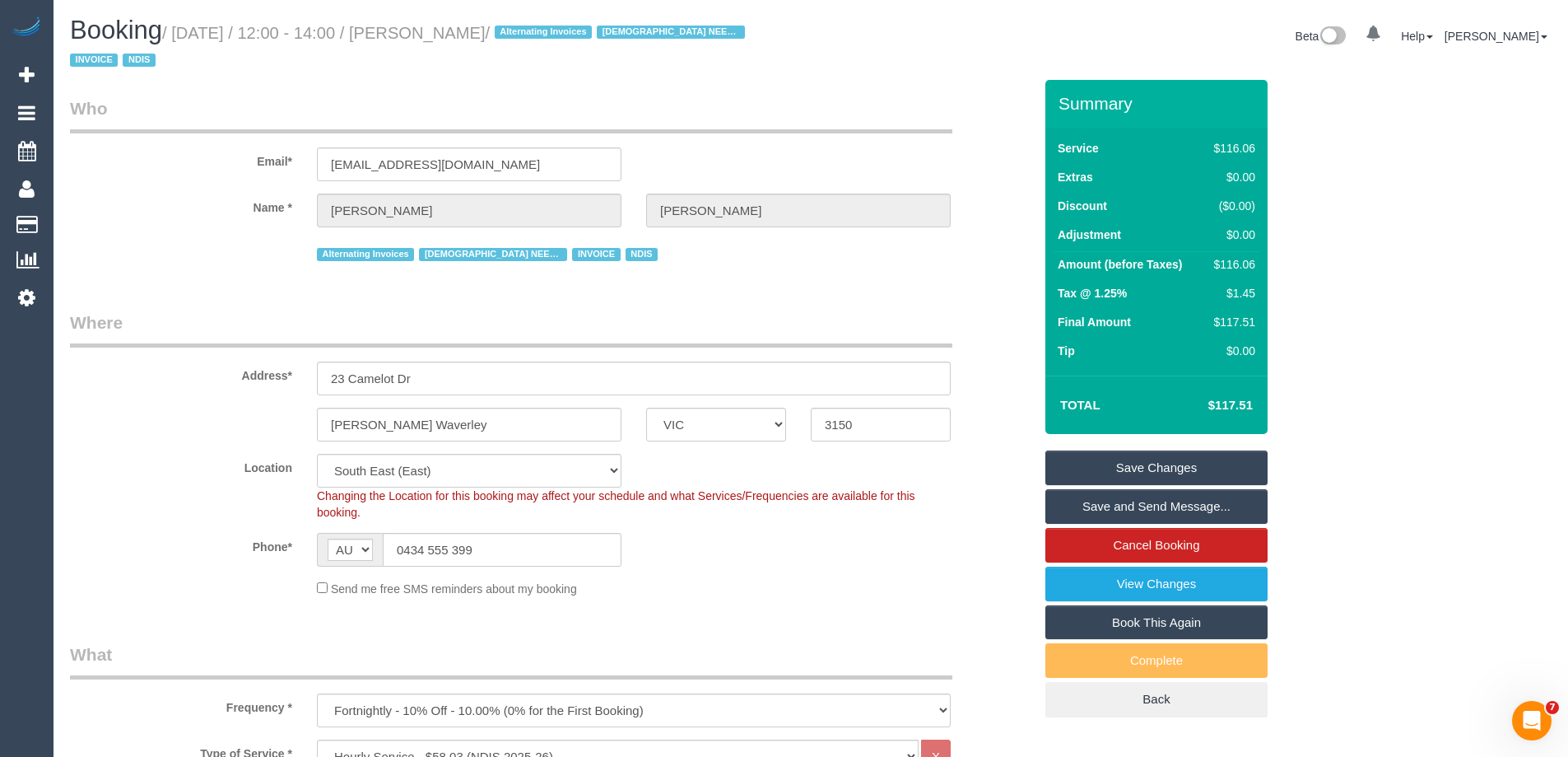
click at [1110, 464] on link "Save Changes" at bounding box center [1156, 468] width 222 height 35
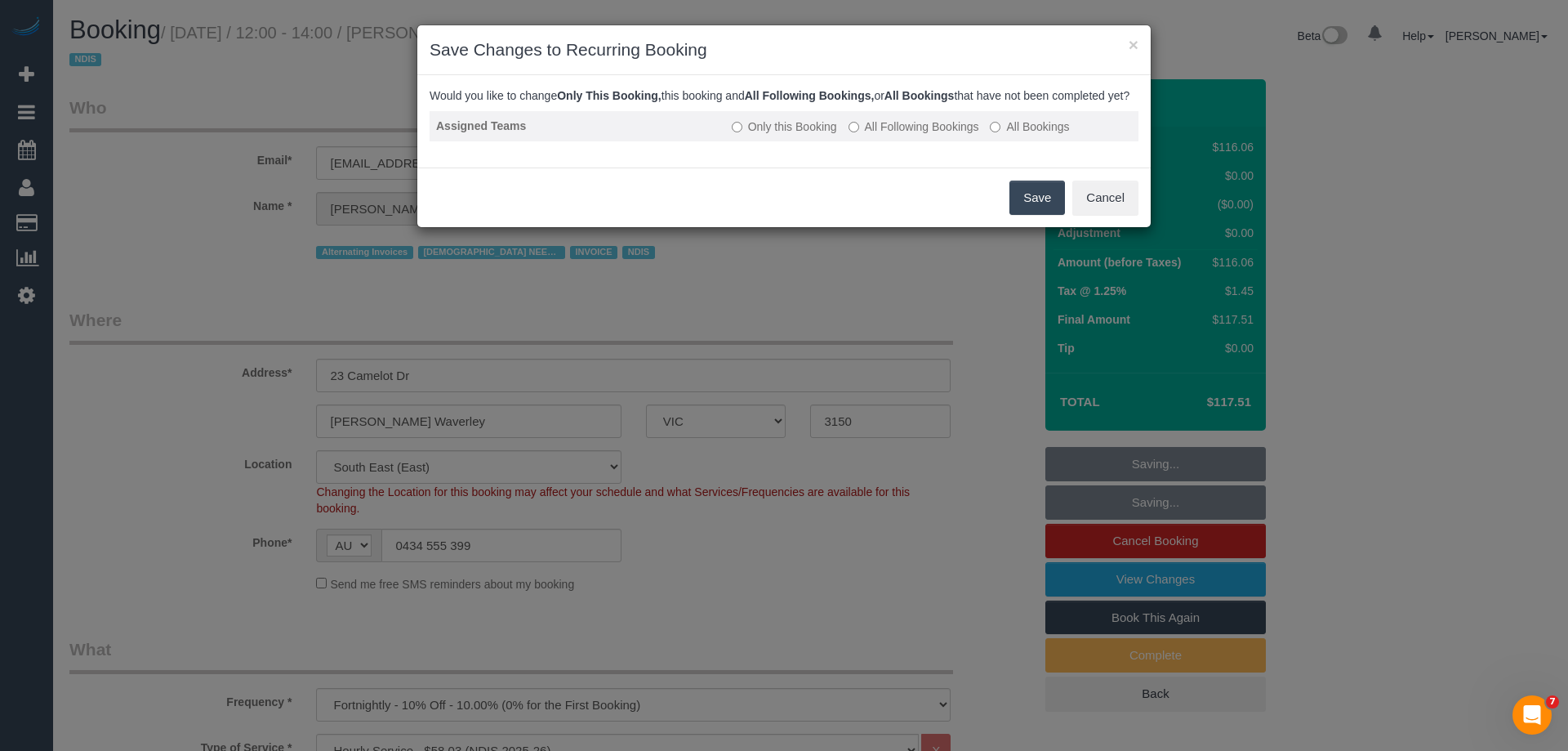
click at [878, 135] on label "All Following Bookings" at bounding box center [914, 126] width 130 height 16
click at [1037, 215] on button "Save" at bounding box center [1038, 198] width 56 height 35
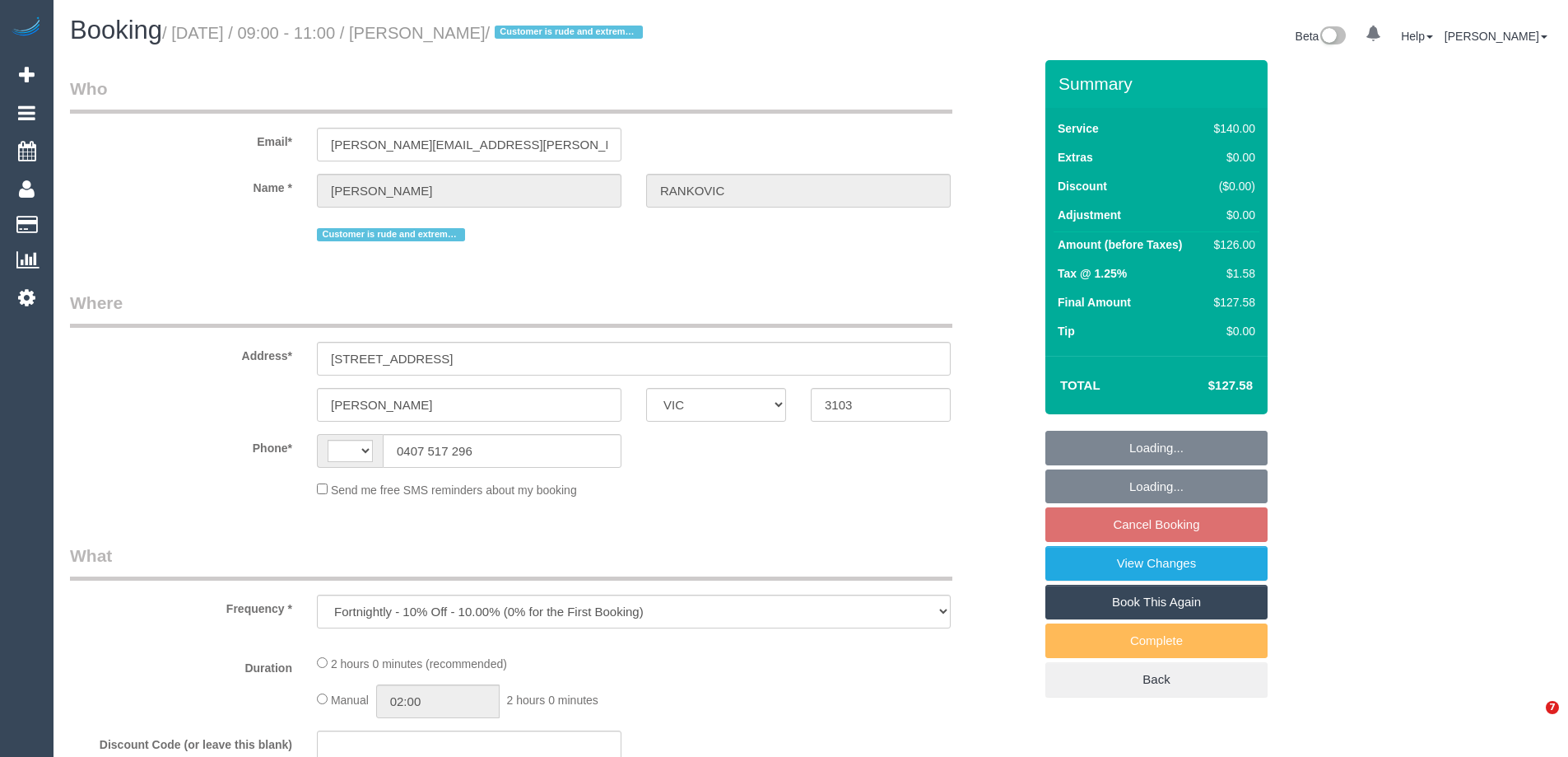
select select "VIC"
select select "string:stripe-pm_1RhLtV2GScqysDRVpxJGqGaK"
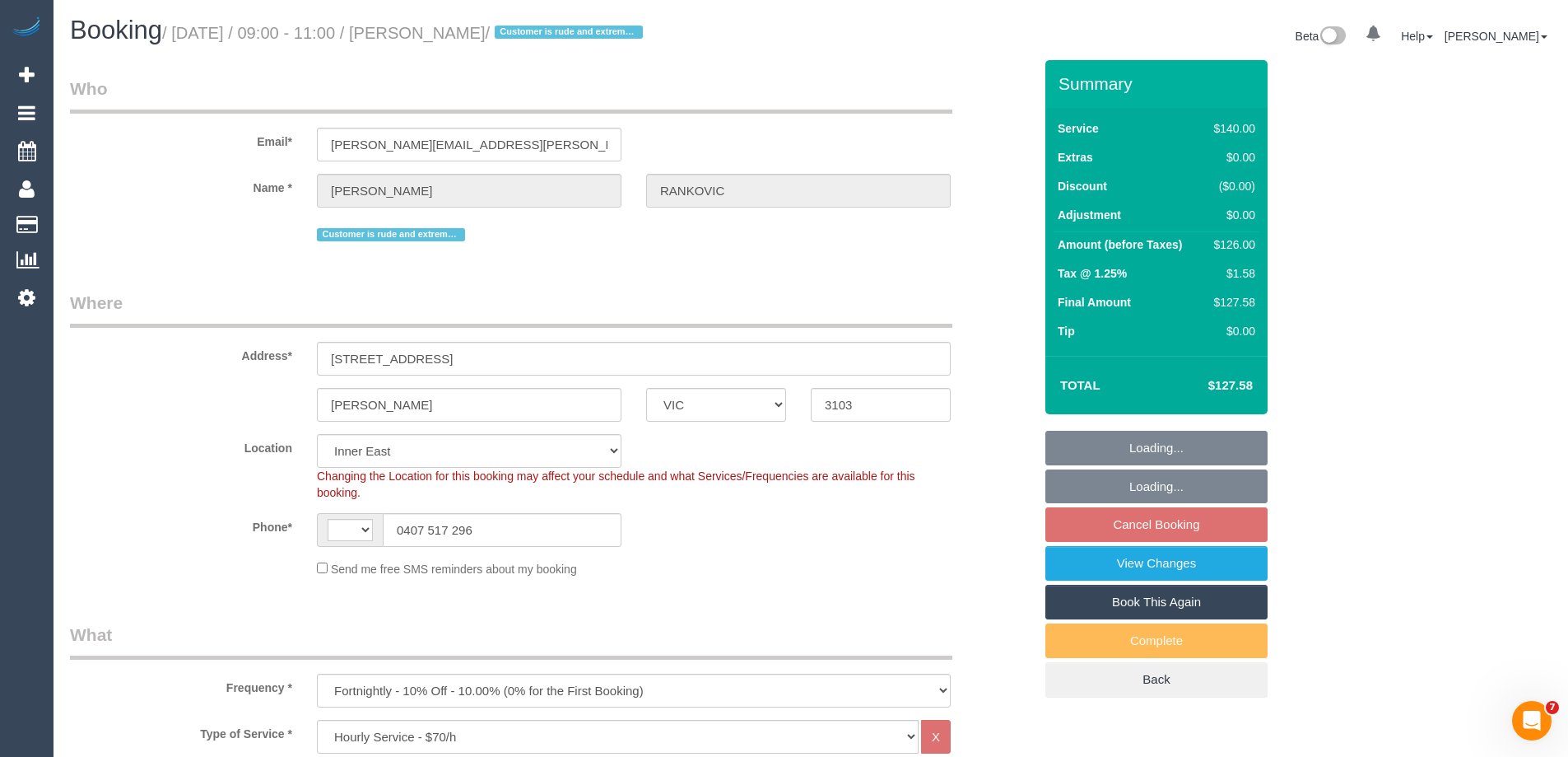
select select "object:720"
select select "string:AU"
select select "number:28"
select select "number:14"
select select "number:19"
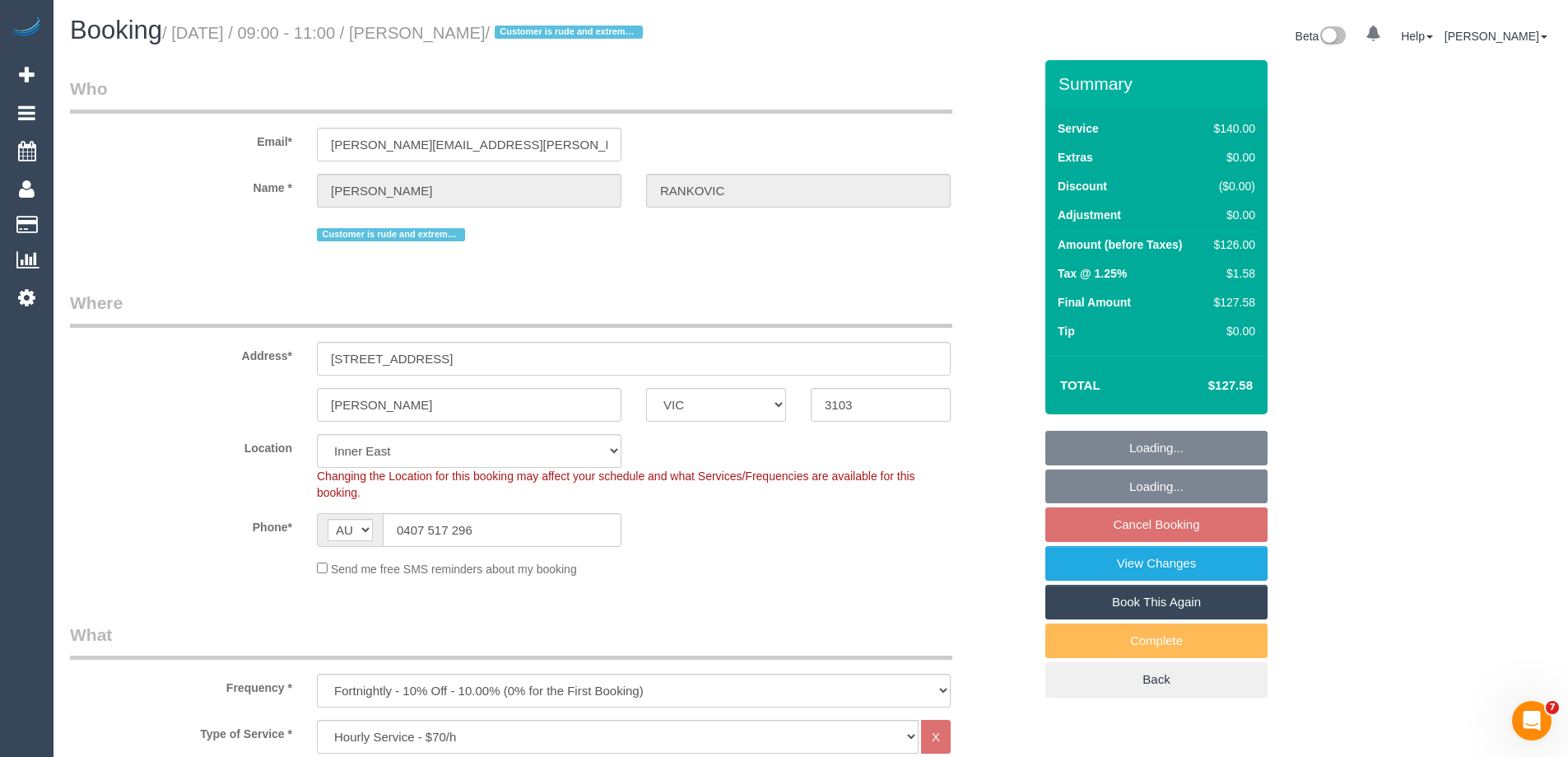
select select "number:36"
select select "number:11"
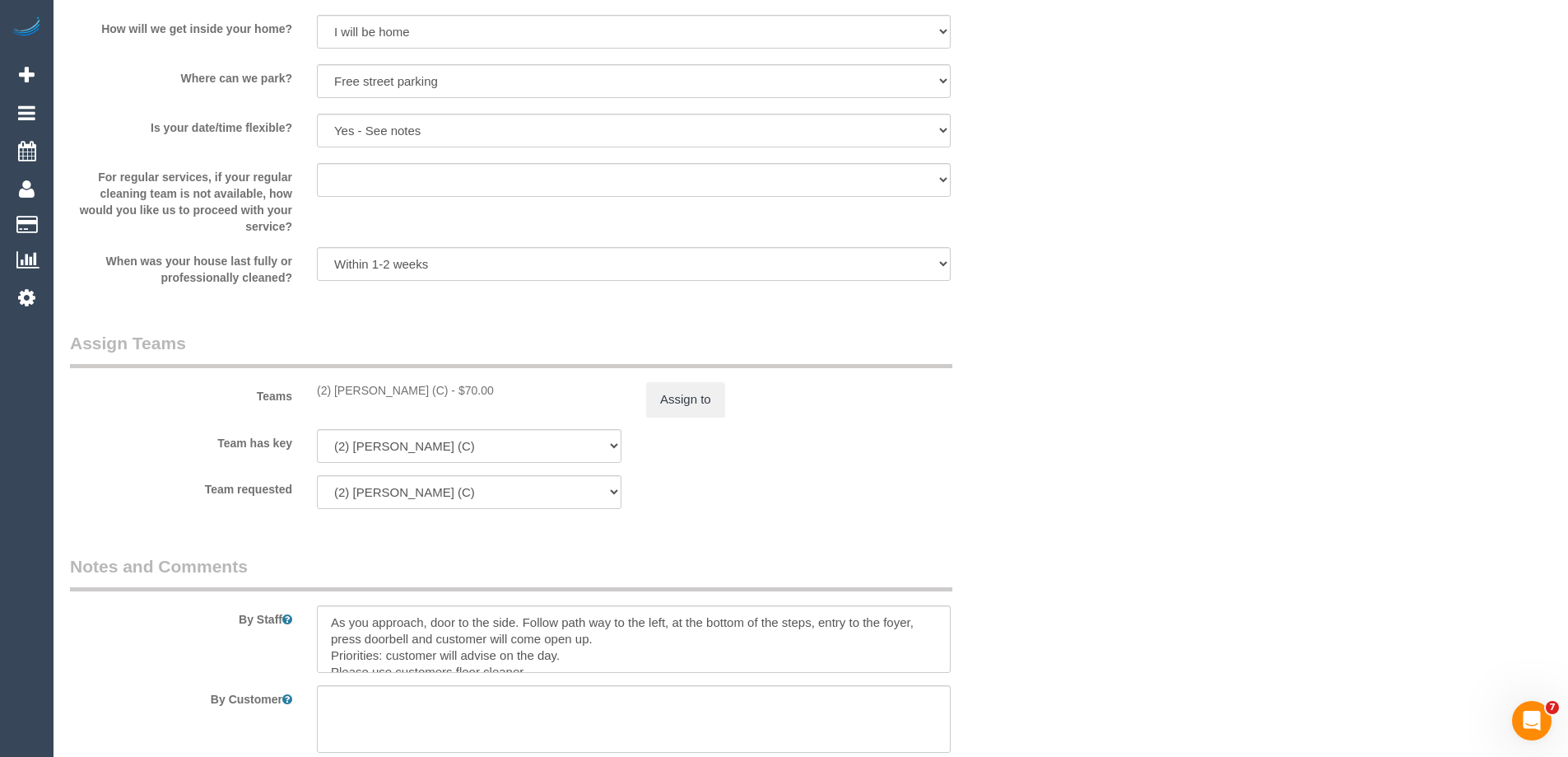
scroll to position [2686, 0]
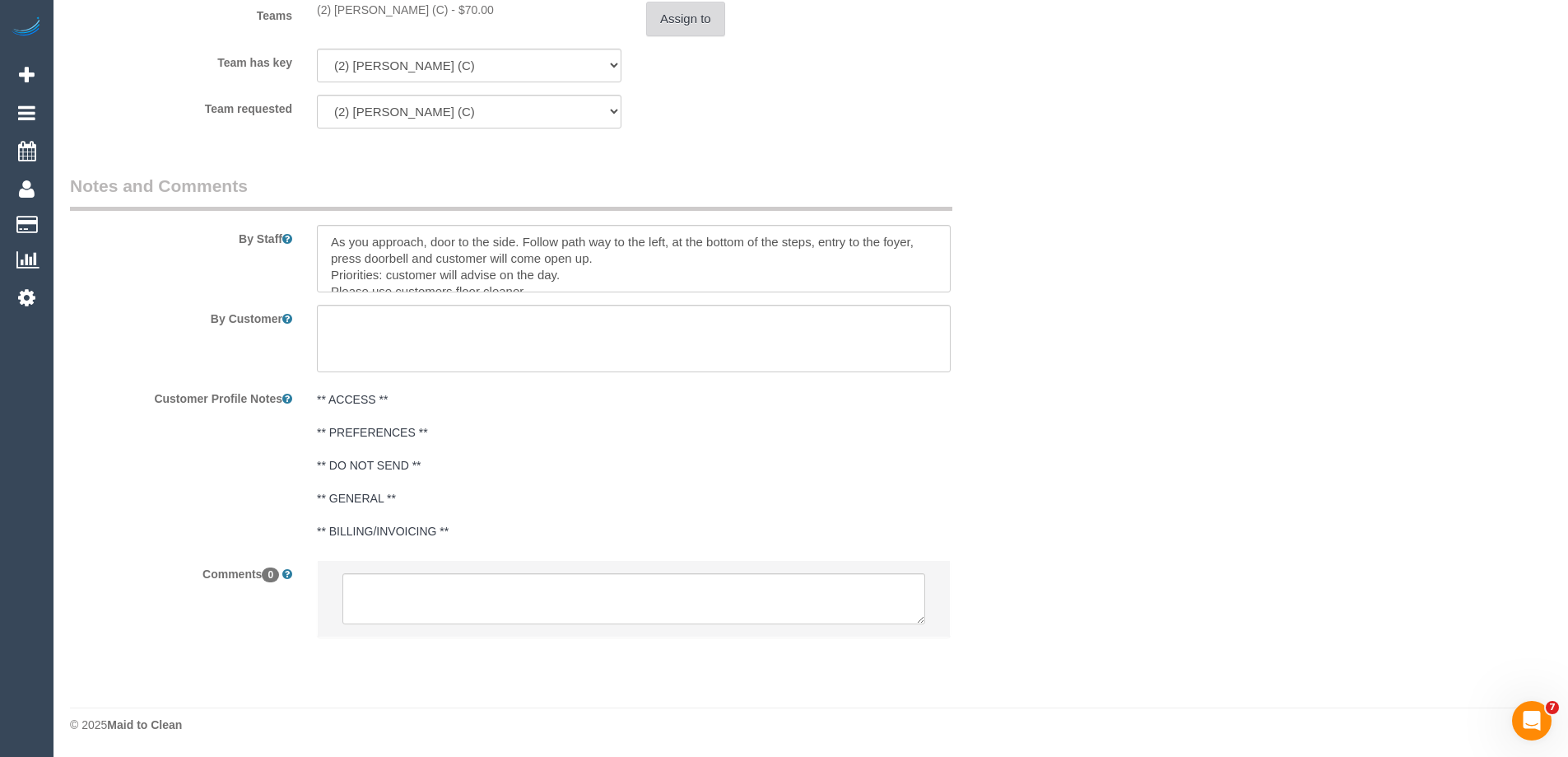
click at [677, 25] on button "Assign to" at bounding box center [685, 19] width 79 height 35
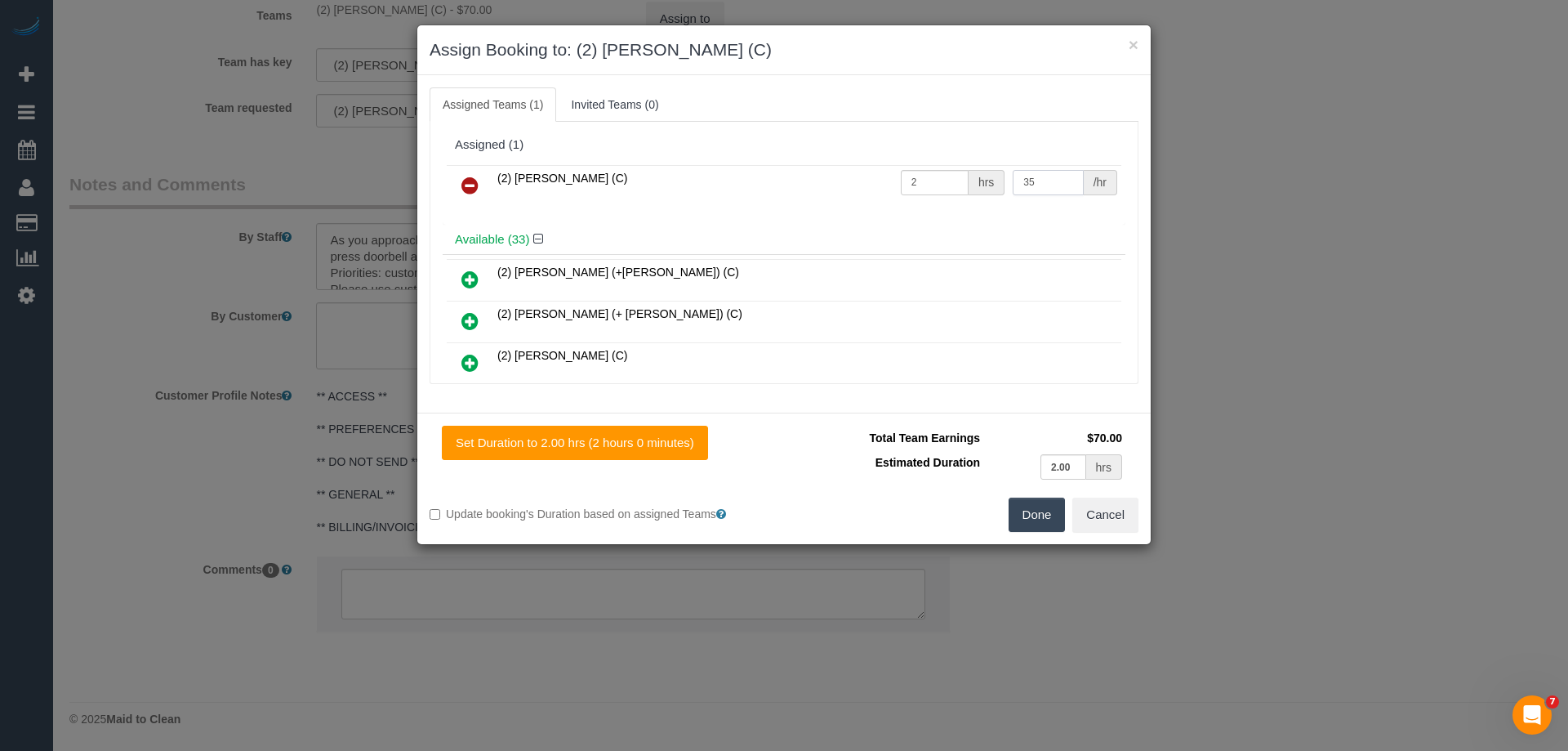
drag, startPoint x: 1053, startPoint y: 182, endPoint x: 922, endPoint y: 167, distance: 131.9
click at [924, 168] on tr "(2) [PERSON_NAME] (C) 2 hrs 35 /hr" at bounding box center [784, 185] width 674 height 41
type input "37.5"
click at [1032, 511] on button "Done" at bounding box center [1038, 515] width 58 height 35
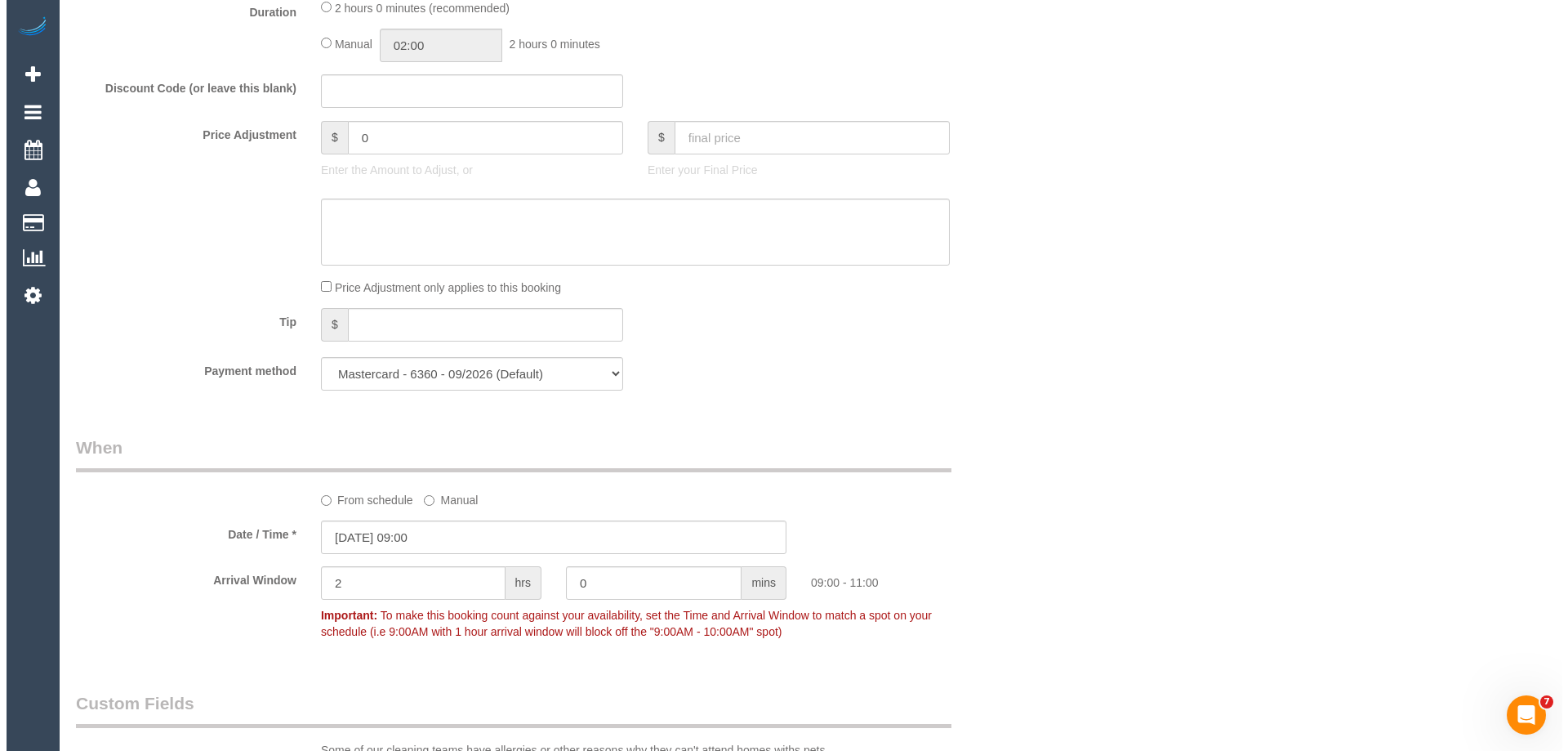
scroll to position [0, 0]
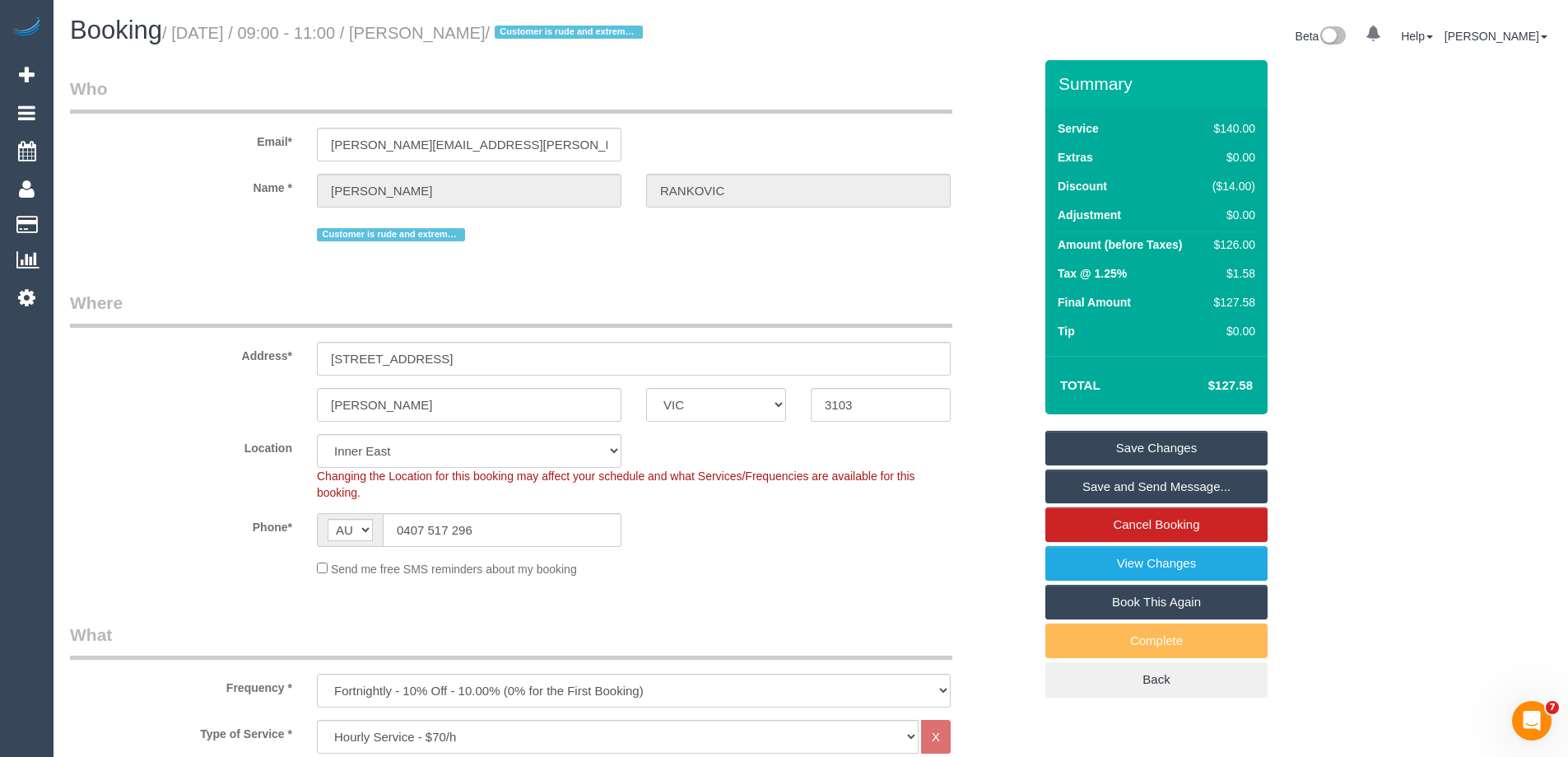
click at [1084, 441] on link "Save Changes" at bounding box center [1156, 448] width 222 height 35
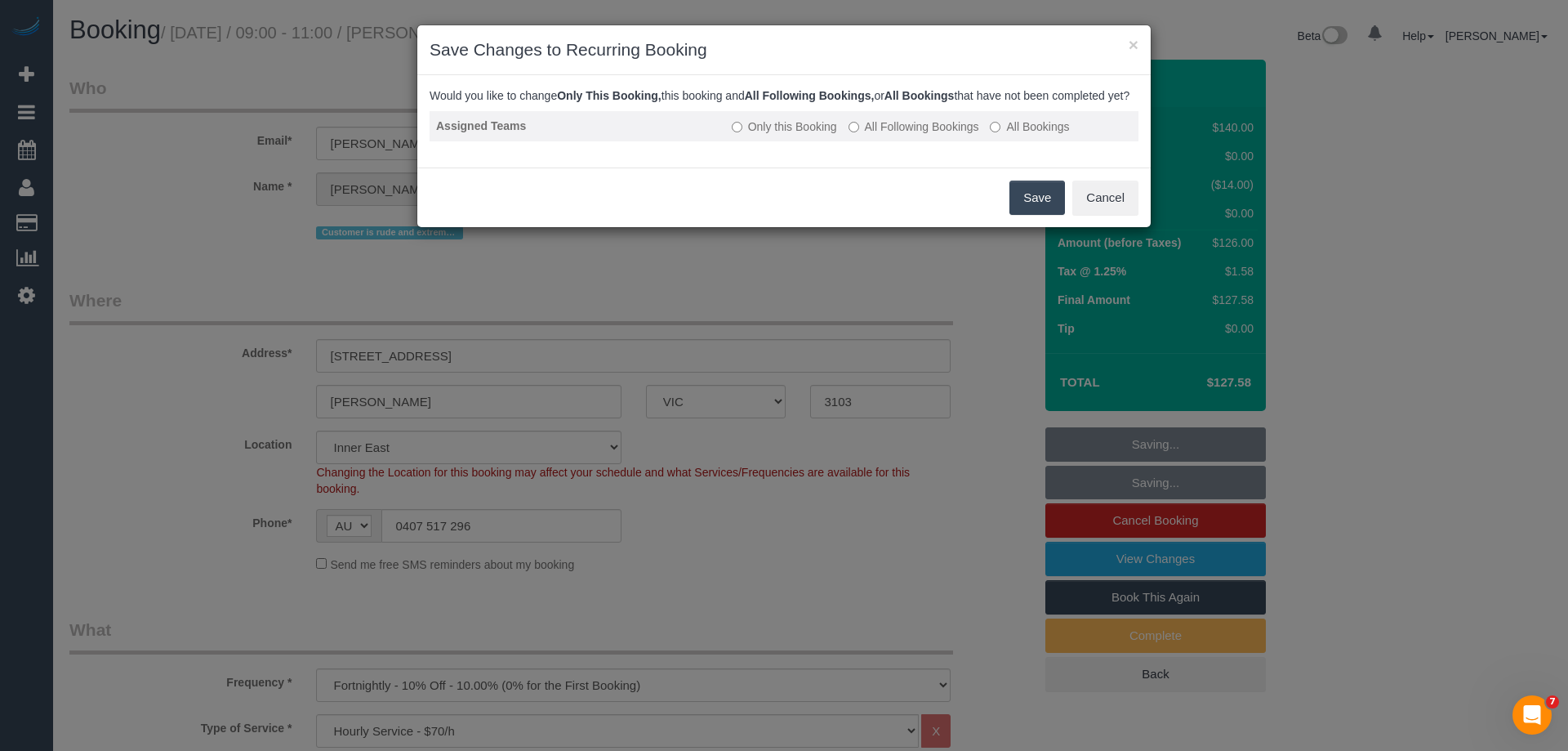
click at [874, 135] on label "All Following Bookings" at bounding box center [914, 126] width 130 height 16
click at [1034, 213] on button "Save" at bounding box center [1038, 198] width 56 height 35
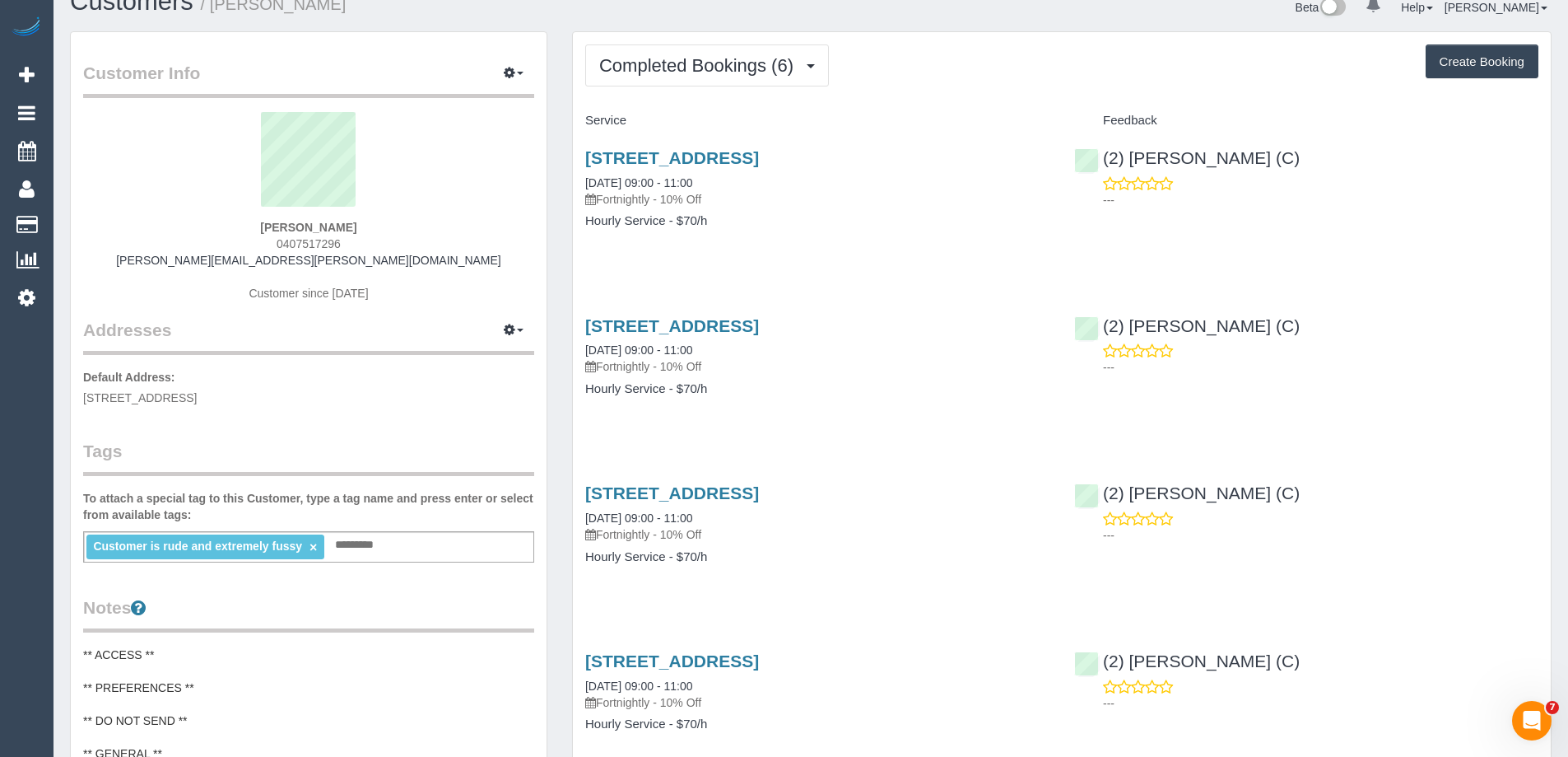
scroll to position [6, 0]
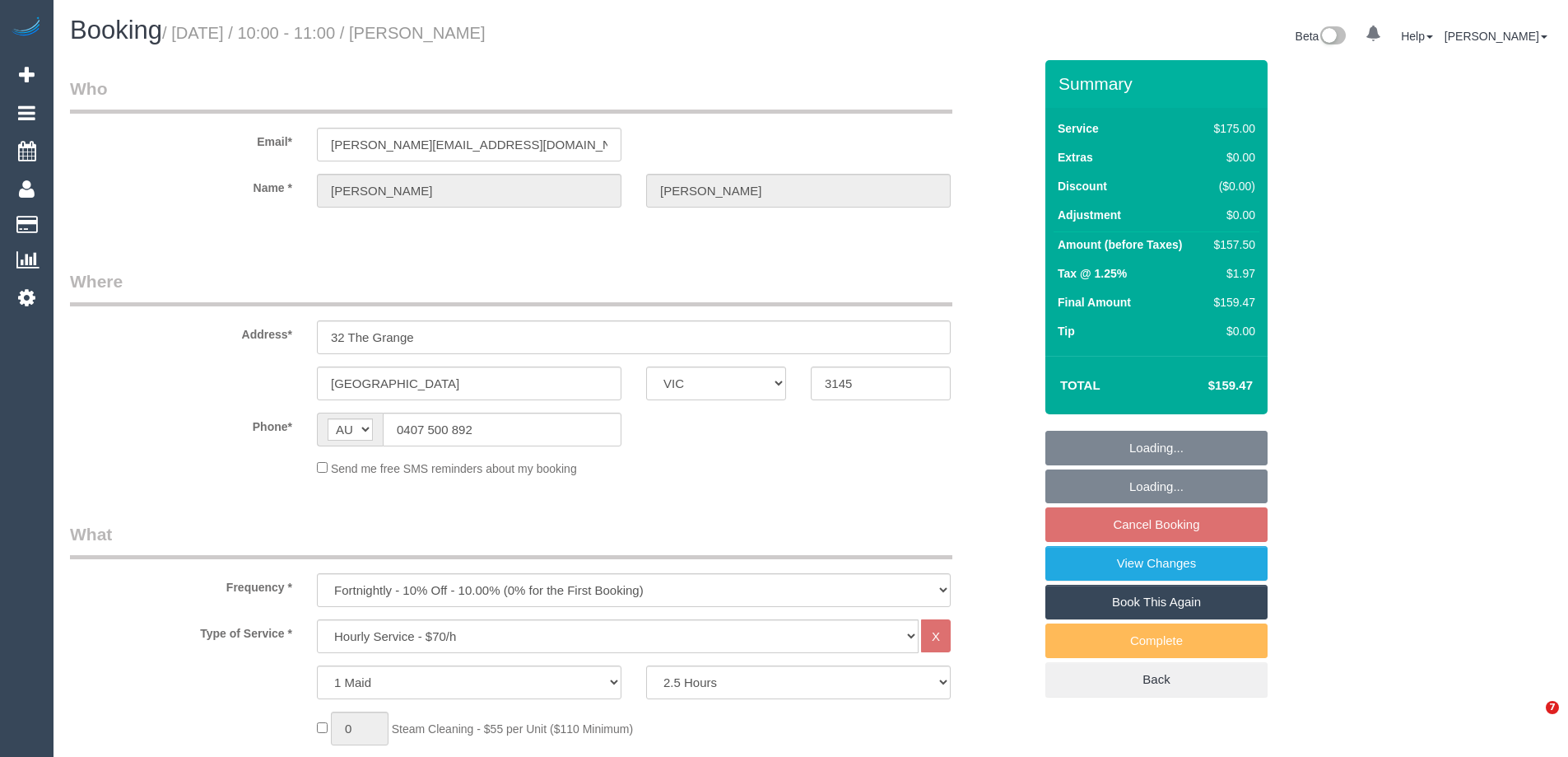
select select "VIC"
select select "150"
select select "number:27"
select select "number:14"
select select "number:19"
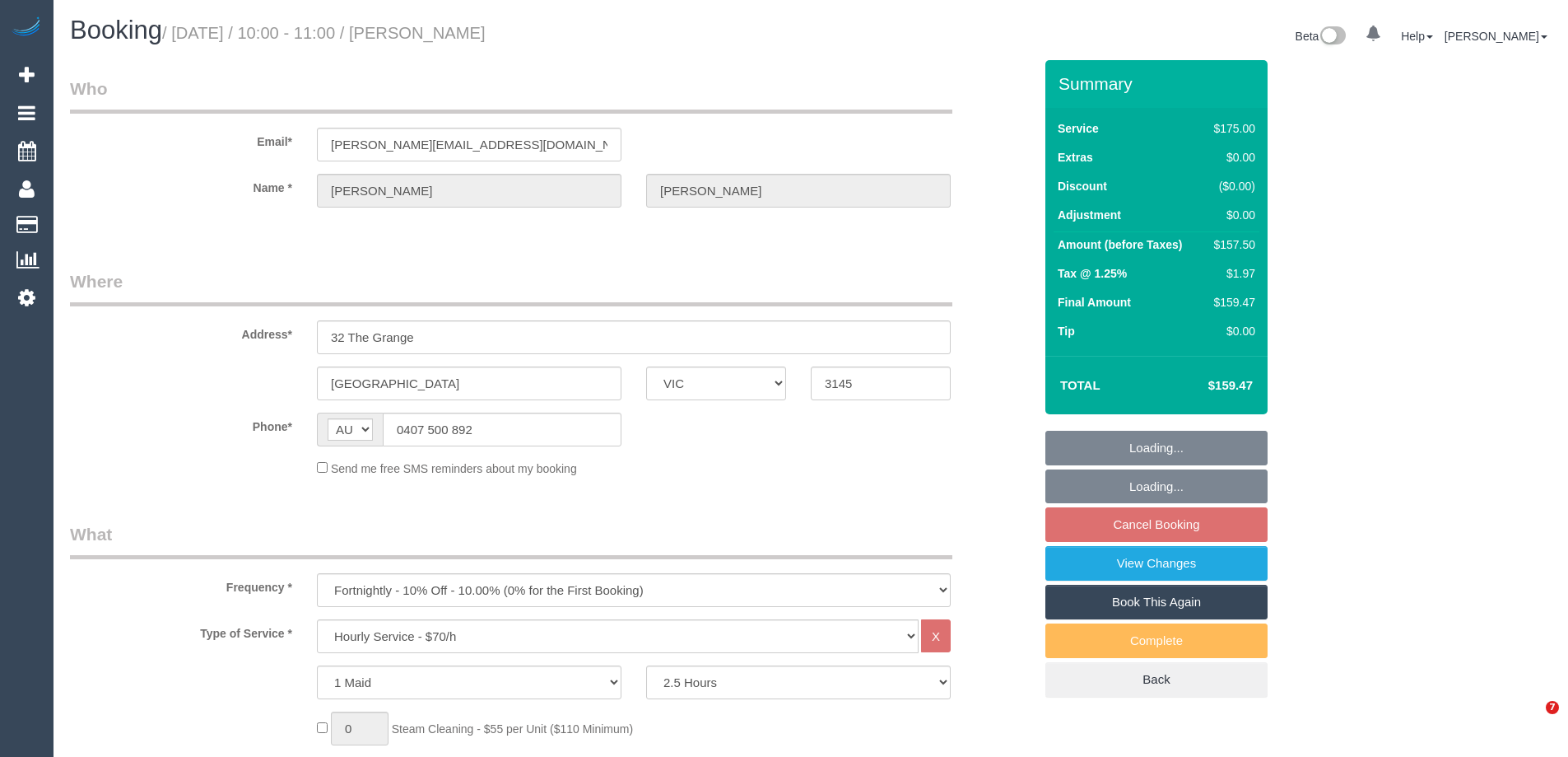
select select "number:24"
select select "number:35"
select select "number:11"
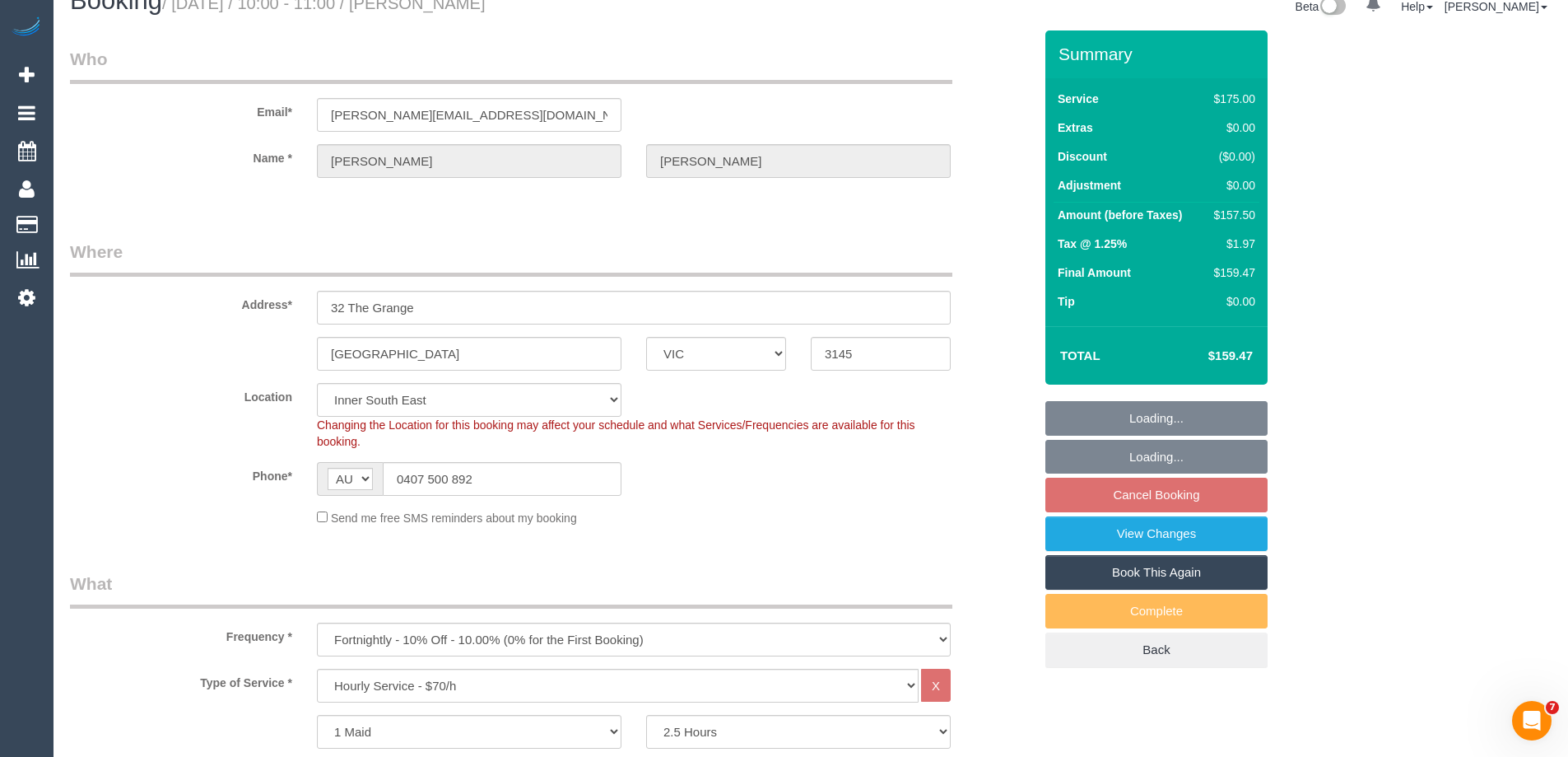
select select "object:1484"
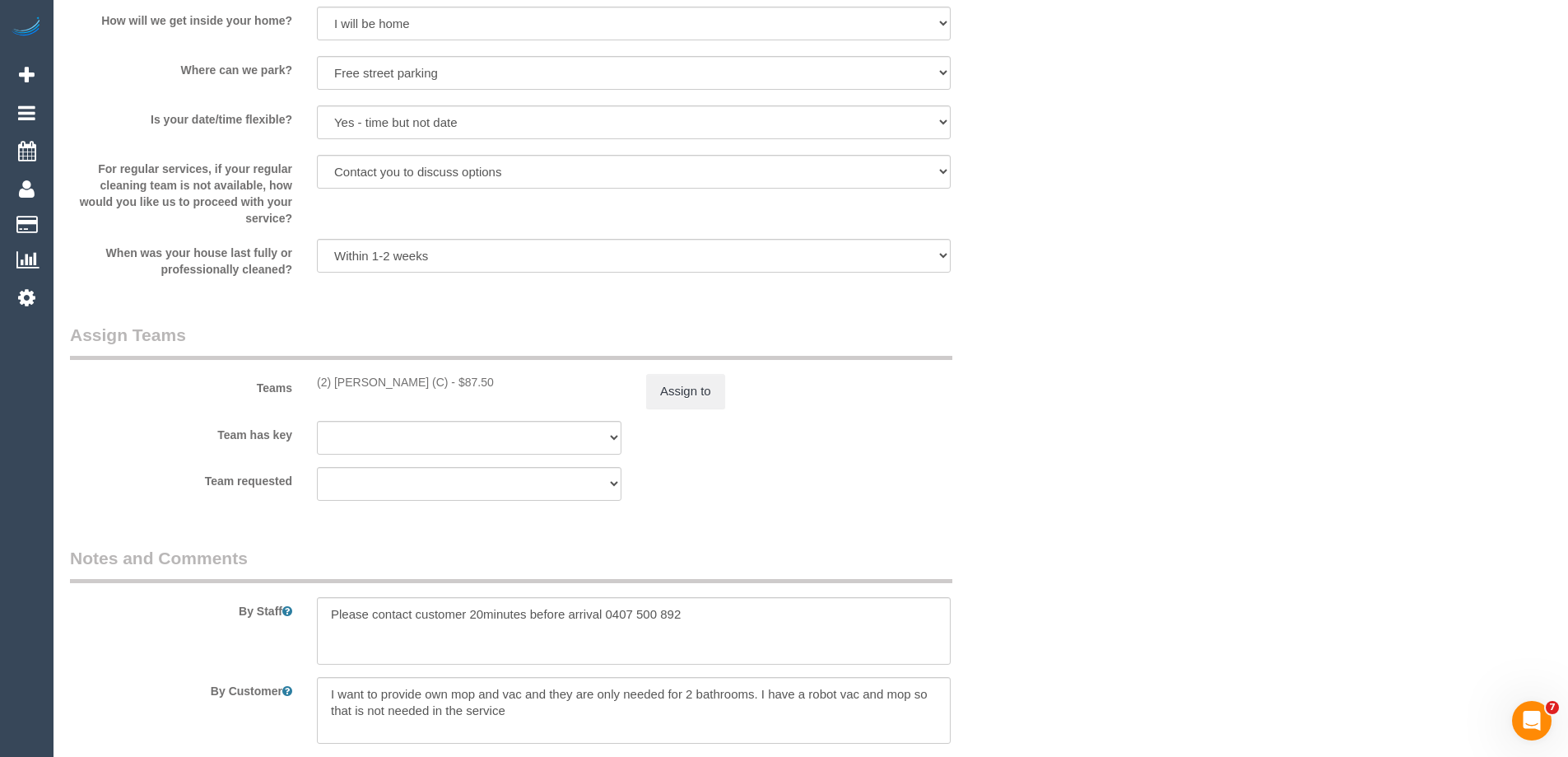
scroll to position [2387, 0]
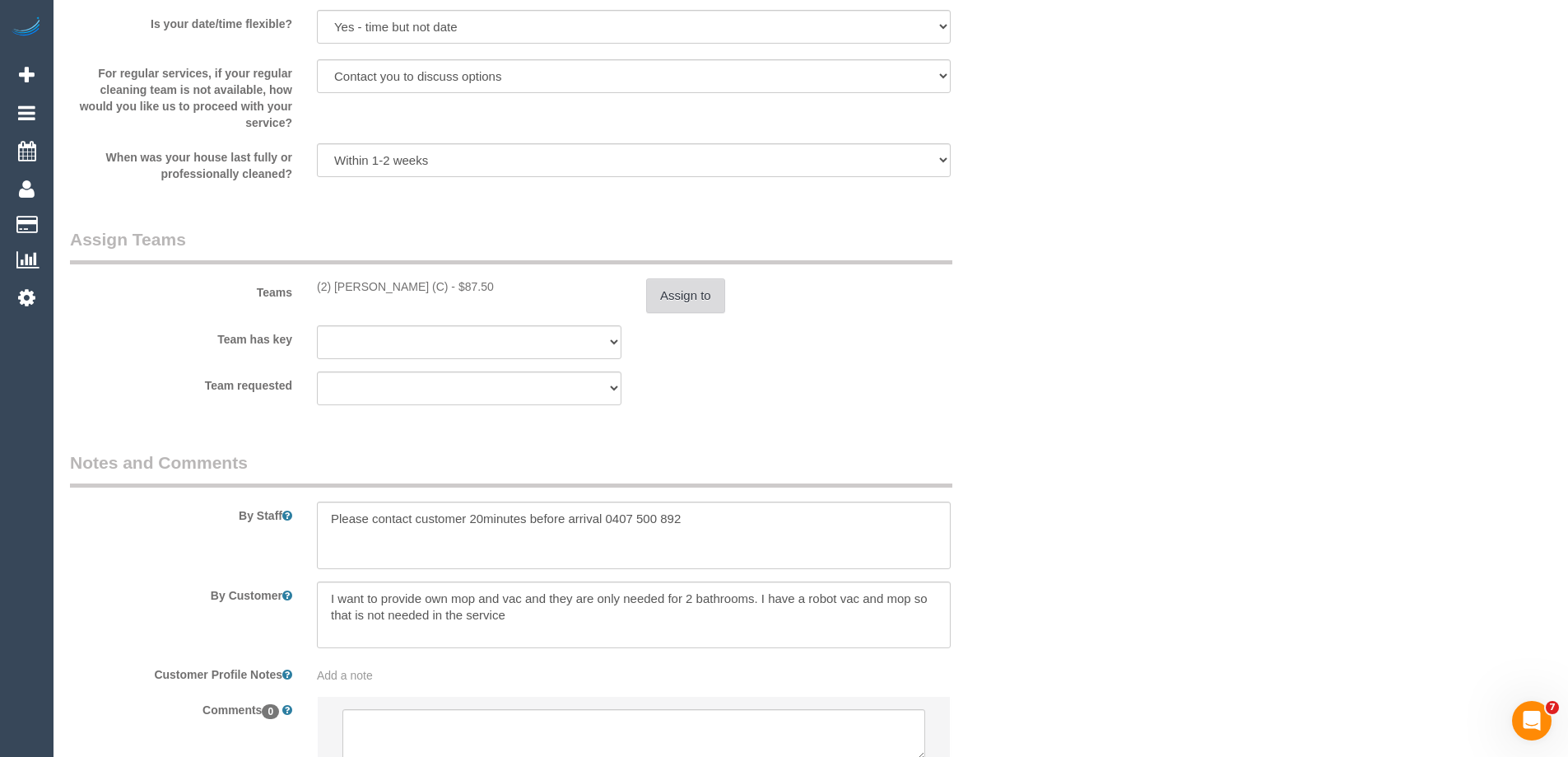
click at [690, 302] on button "Assign to" at bounding box center [685, 296] width 79 height 35
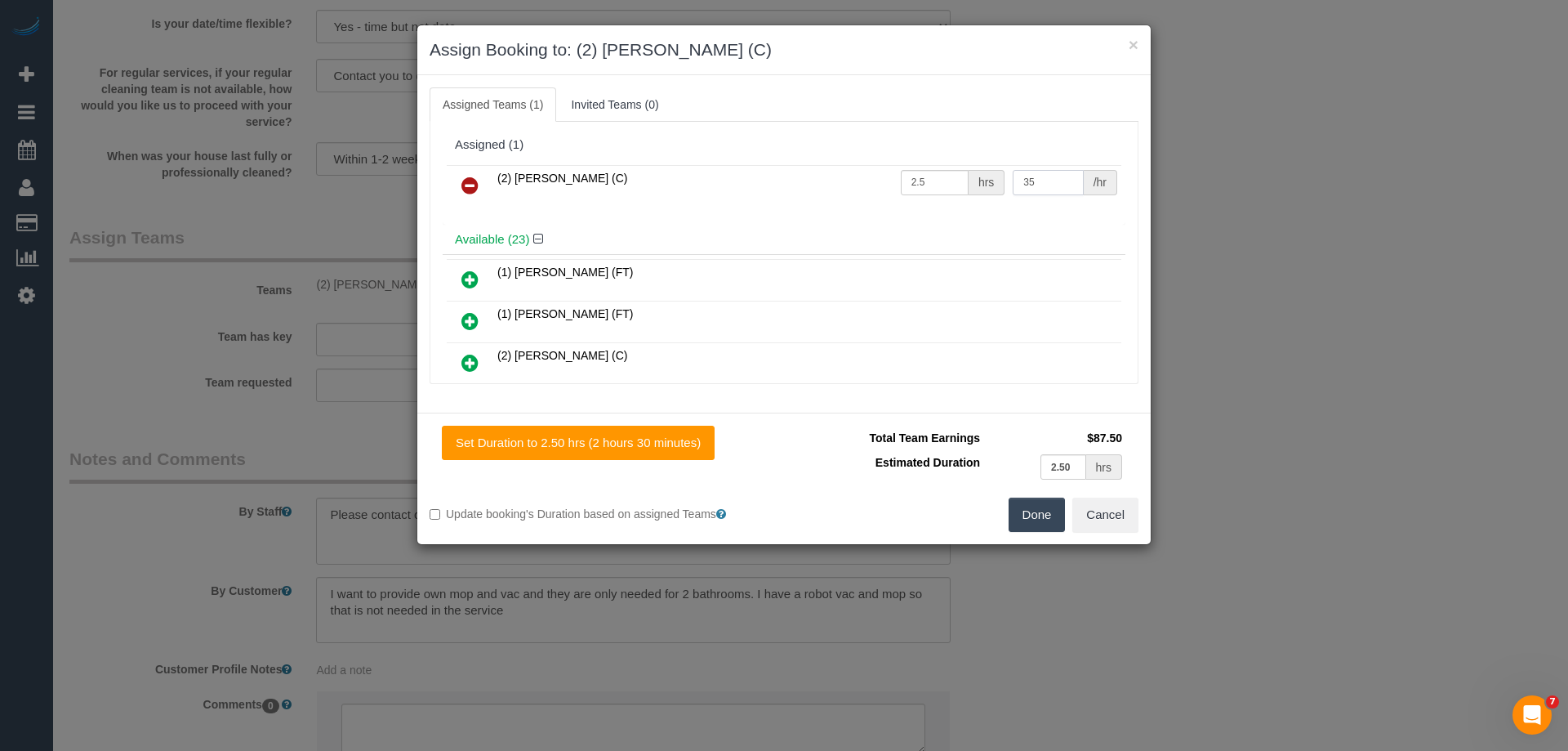
drag, startPoint x: 966, startPoint y: 184, endPoint x: 885, endPoint y: 174, distance: 81.6
click at [886, 174] on tr "(2) [PERSON_NAME] (C) 2.5 hrs 35 /hr" at bounding box center [784, 185] width 674 height 41
type input "37.5"
click at [1036, 527] on button "Done" at bounding box center [1038, 515] width 58 height 35
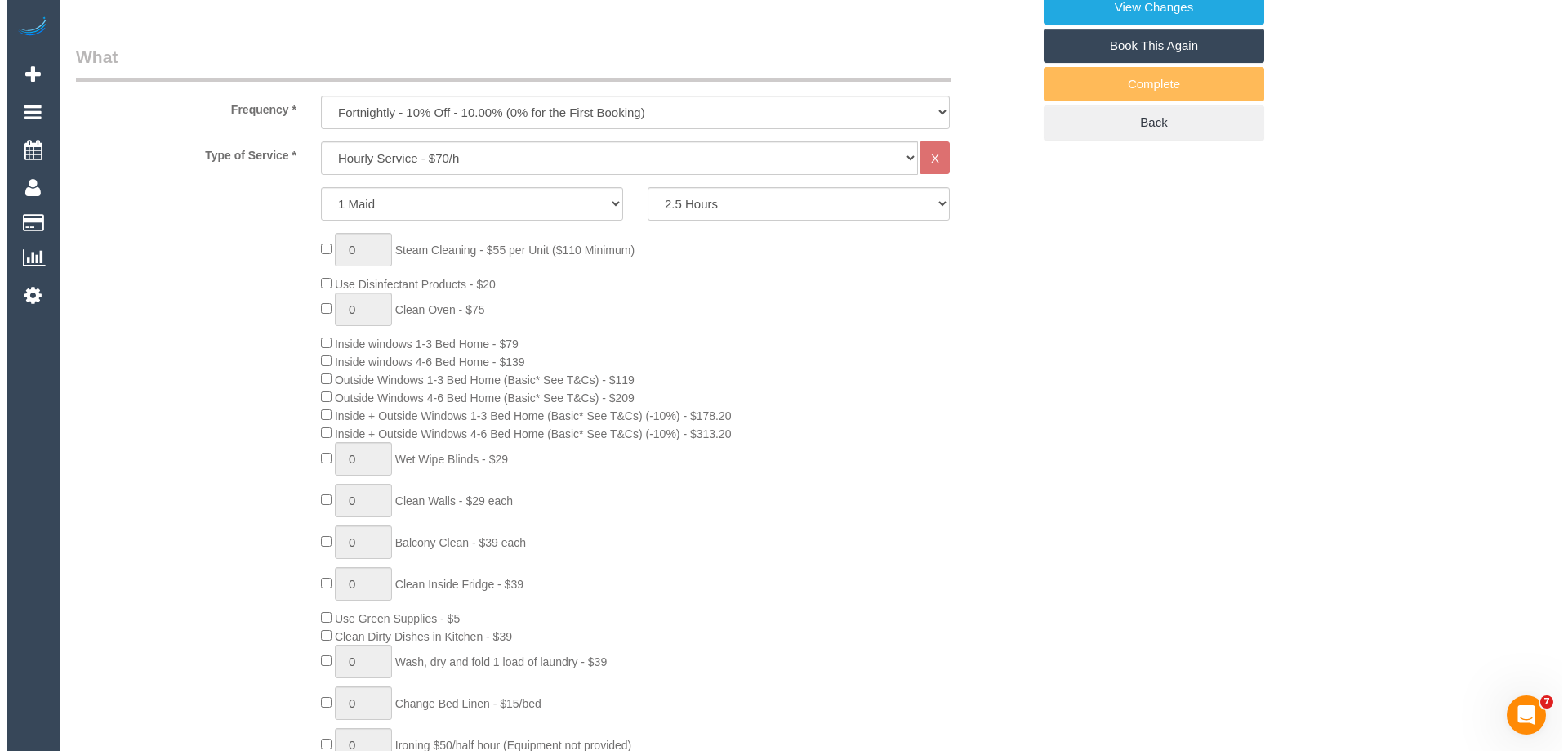
scroll to position [0, 0]
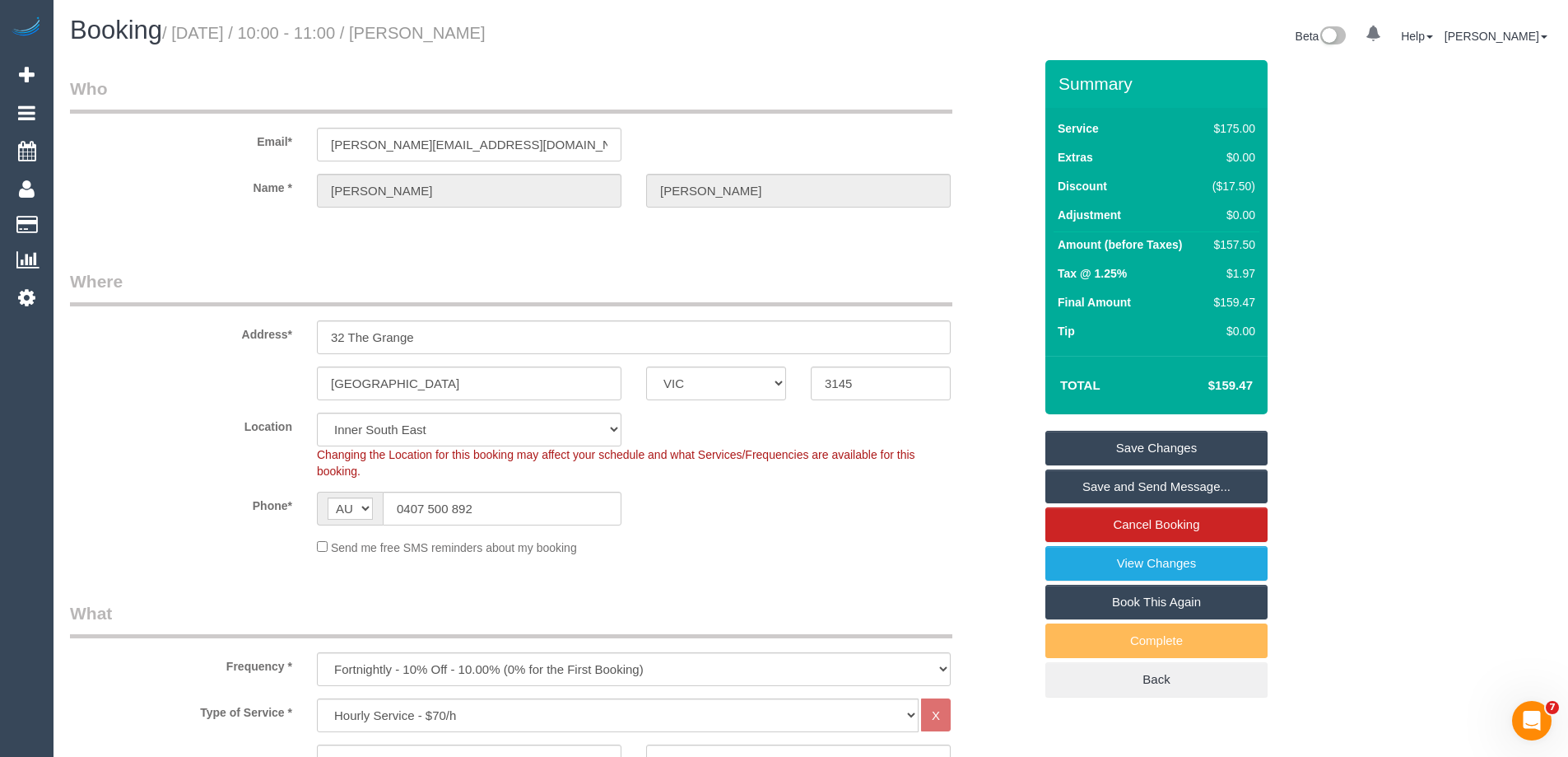
click at [1123, 442] on link "Save Changes" at bounding box center [1156, 448] width 222 height 35
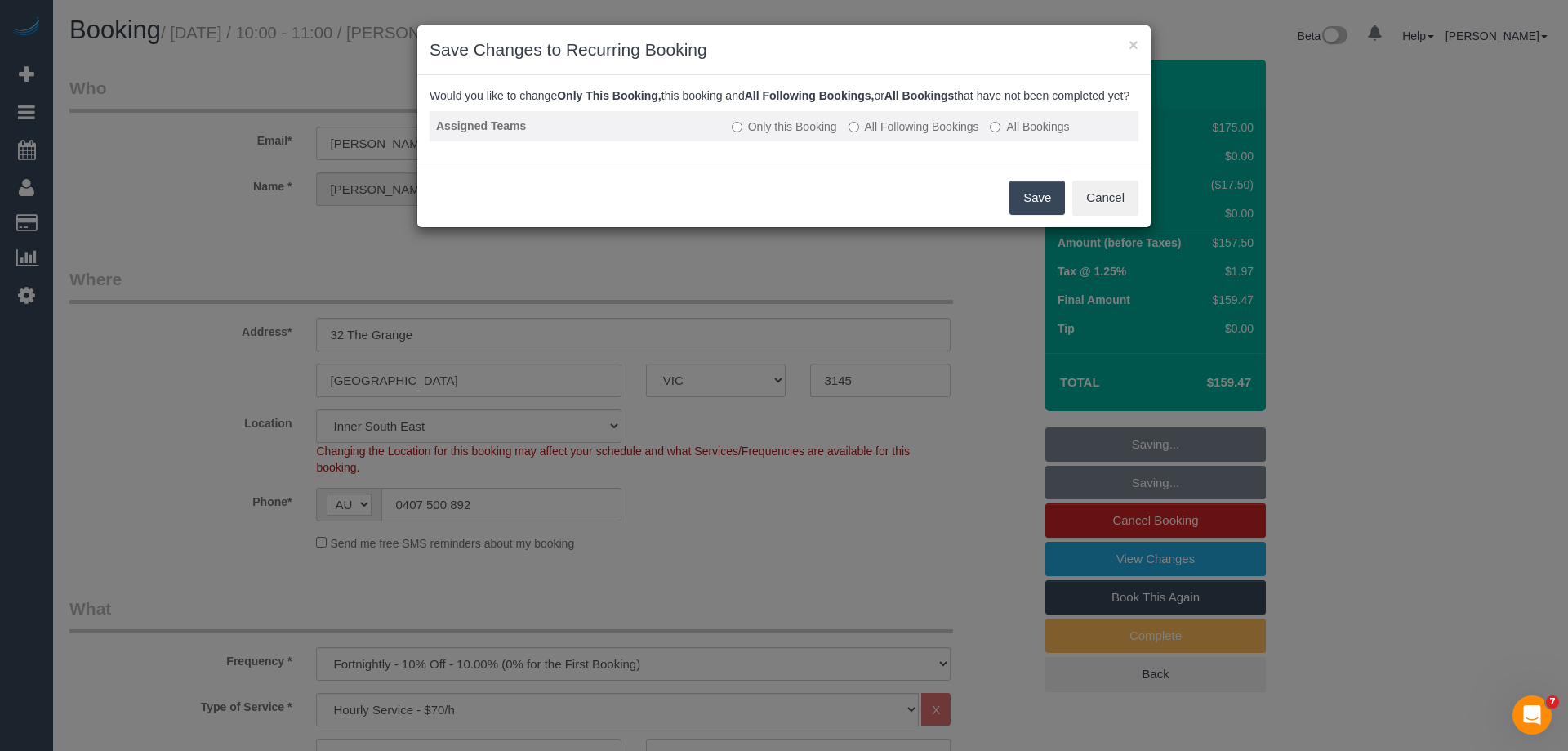
click at [900, 135] on label "All Following Bookings" at bounding box center [914, 126] width 130 height 16
click at [1034, 211] on button "Save" at bounding box center [1038, 198] width 56 height 35
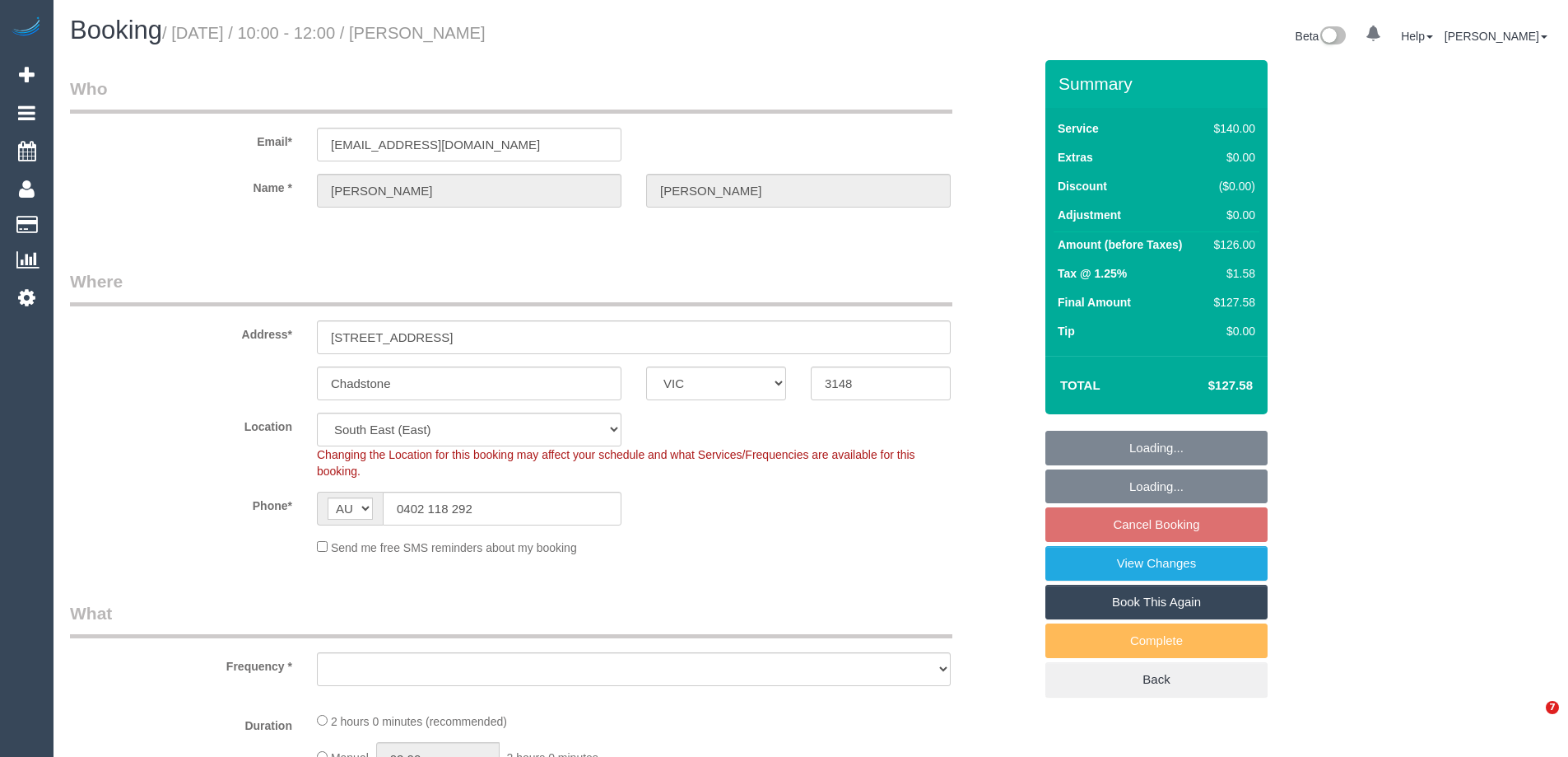
select select "VIC"
select select "spot3"
select select "object:535"
select select "string:stripe-pm_1RnqQu2GScqysDRVqEH9nxOG"
select select "number:28"
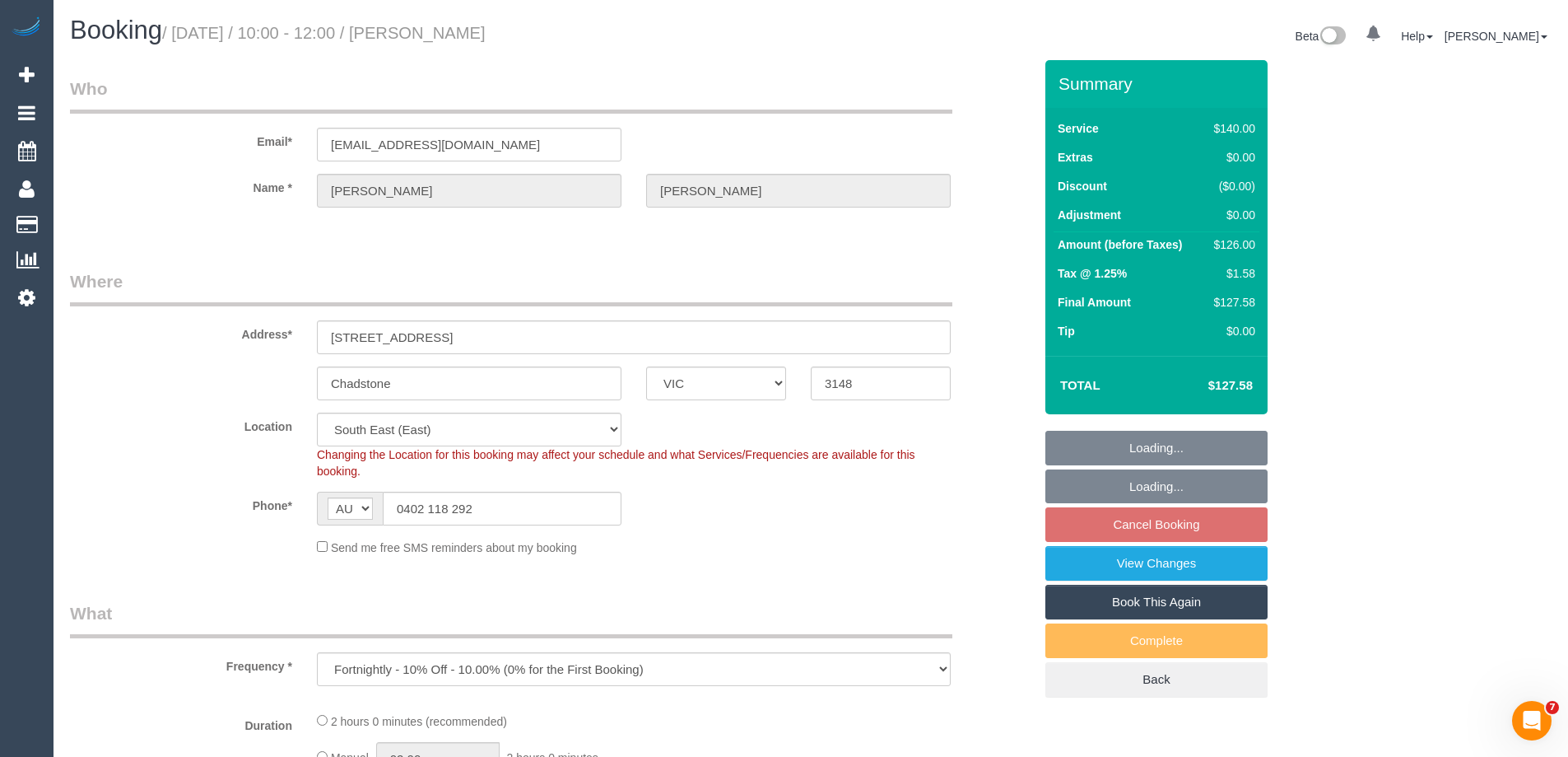
select select "number:14"
select select "number:19"
select select "number:36"
select select "number:34"
select select "number:26"
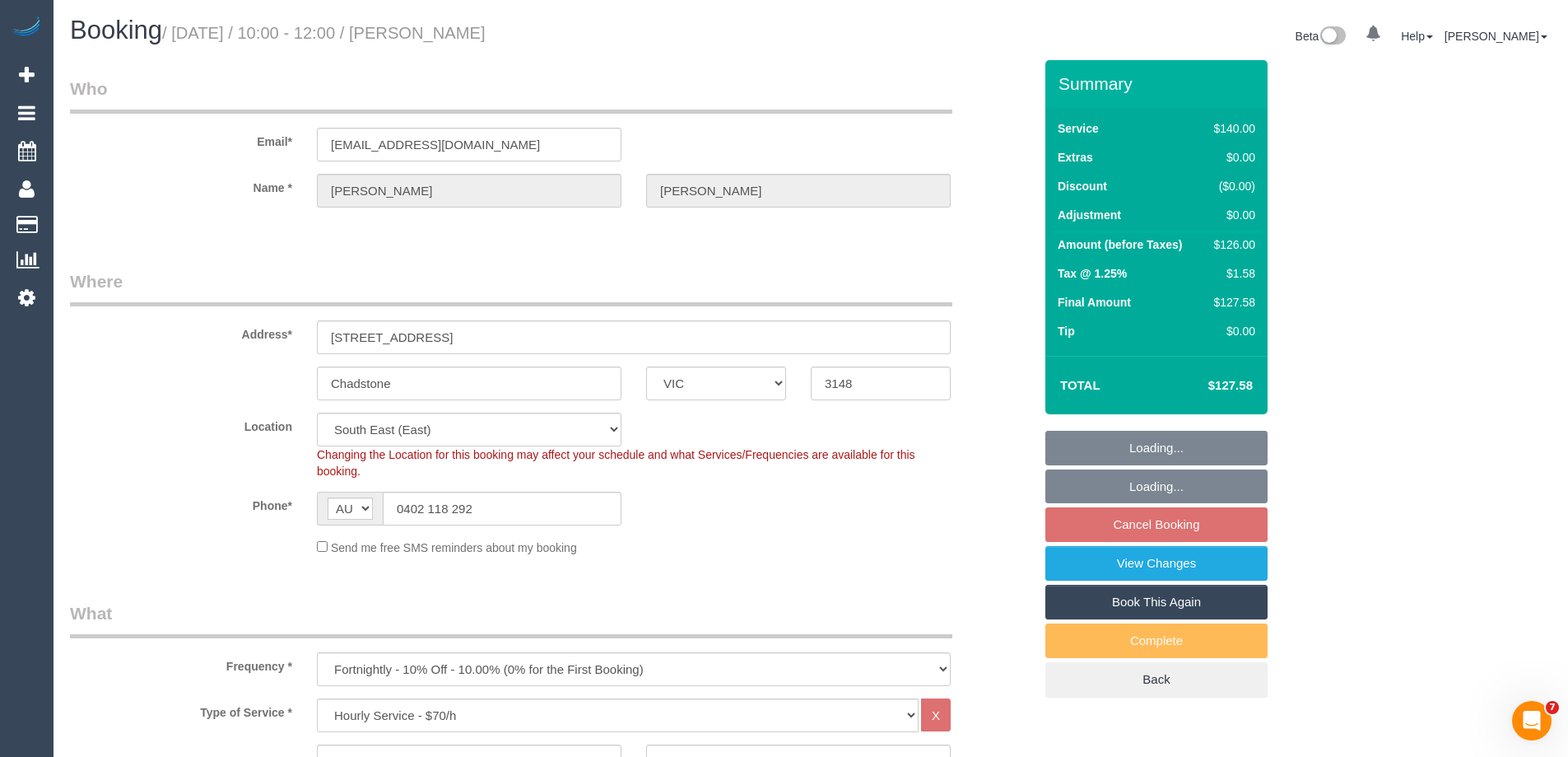
select select "object:1405"
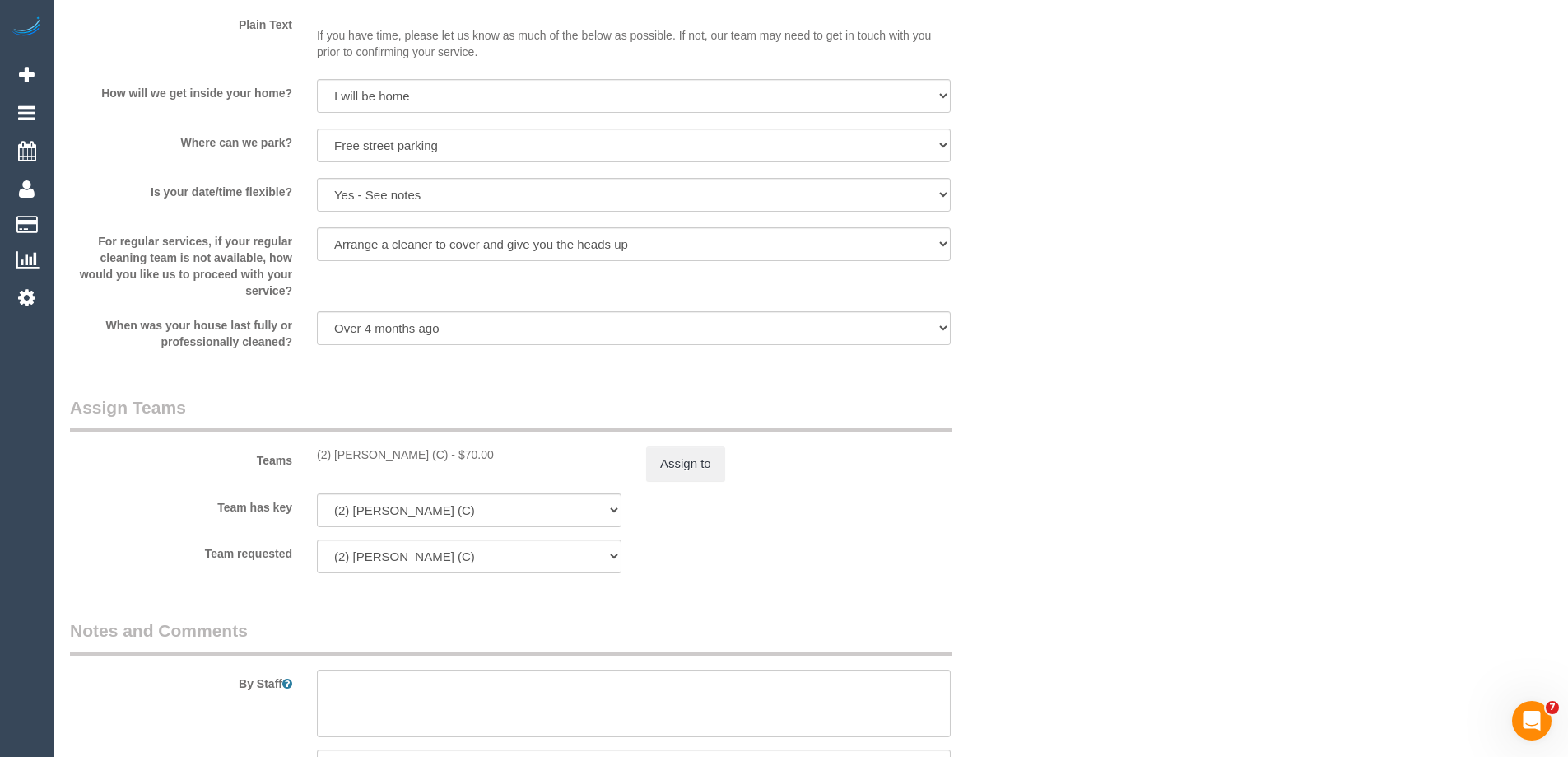
scroll to position [2387, 0]
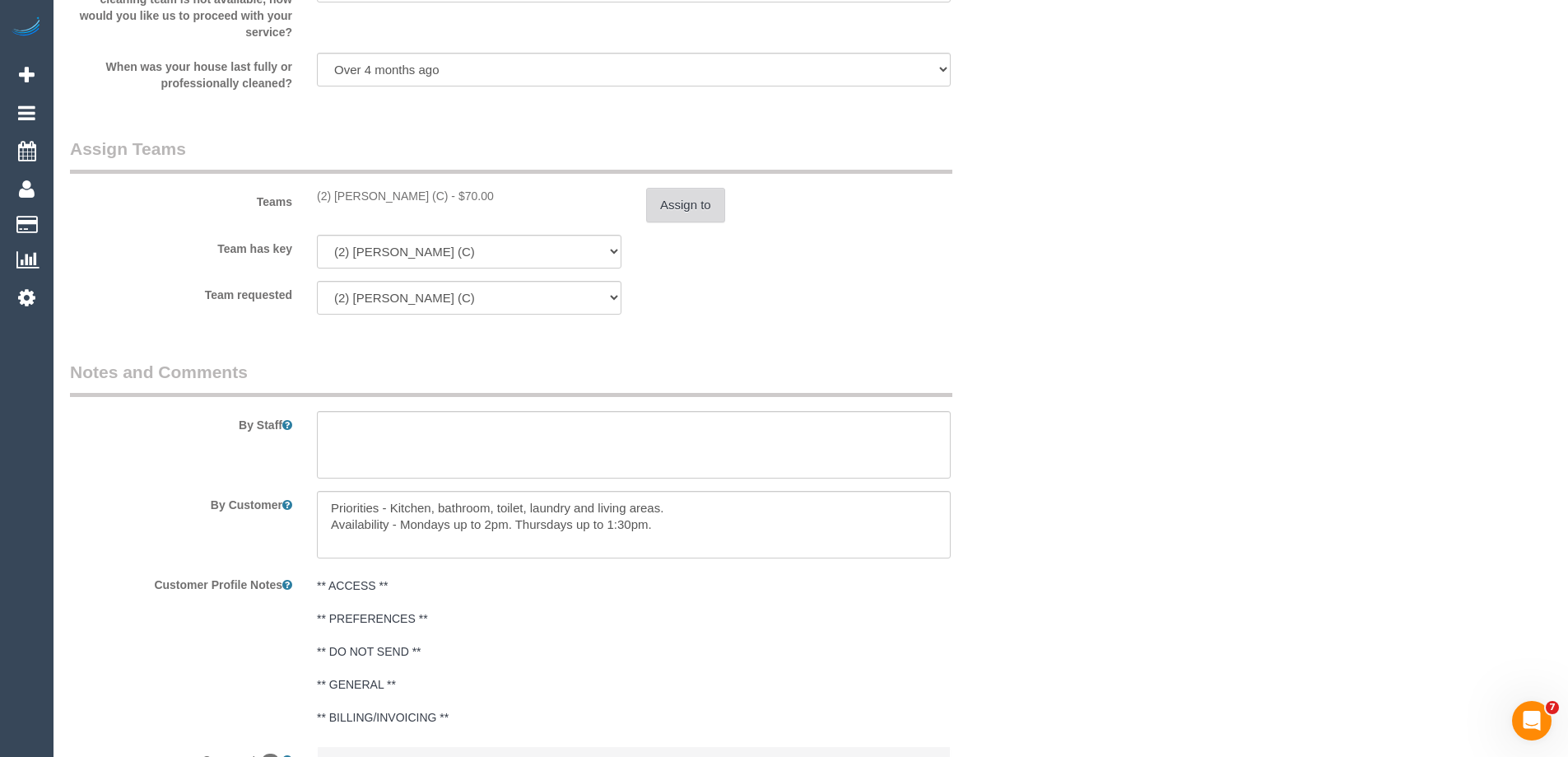
click at [710, 202] on button "Assign to" at bounding box center [685, 205] width 79 height 35
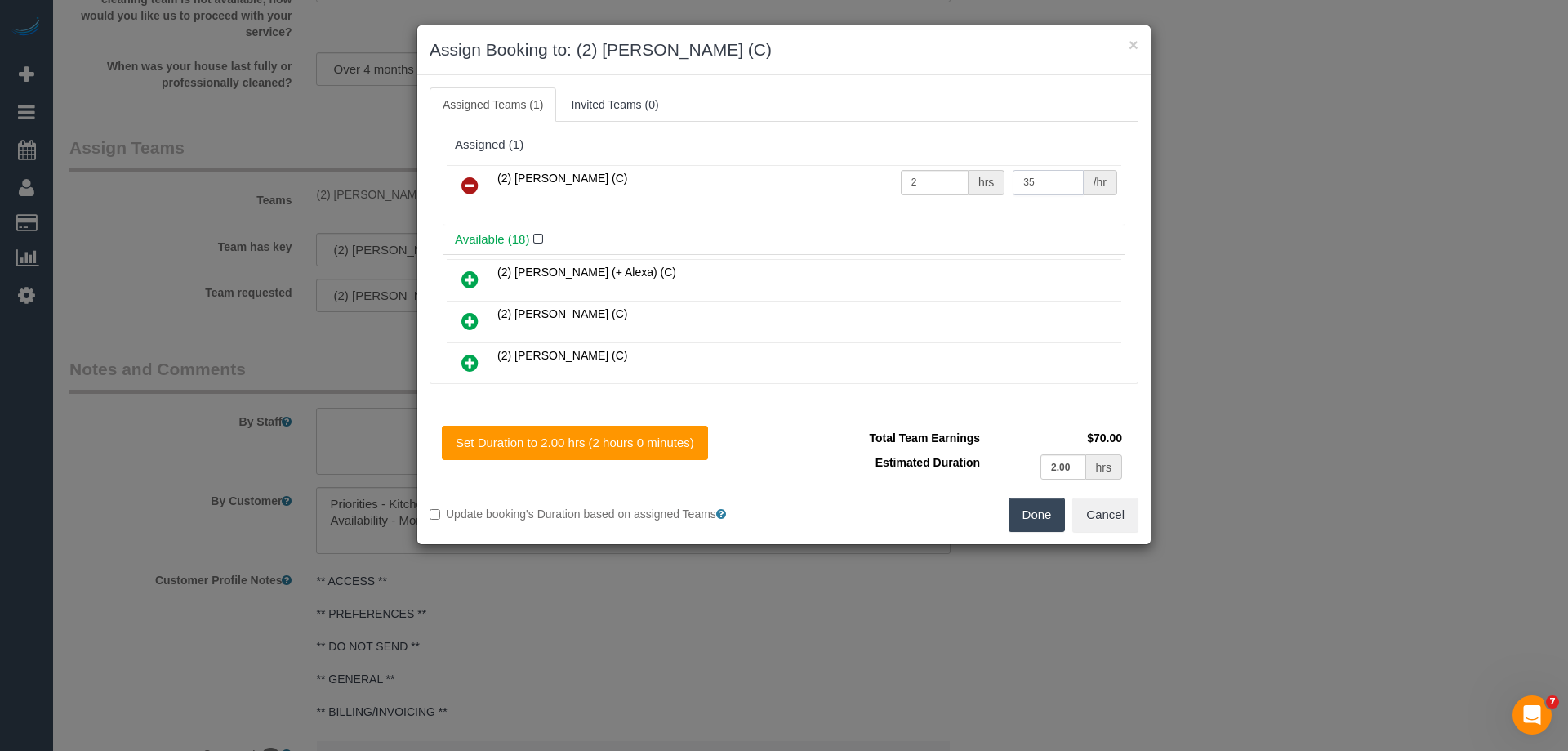
drag, startPoint x: 960, startPoint y: 178, endPoint x: 941, endPoint y: 177, distance: 19.0
click at [946, 177] on tr "(2) [PERSON_NAME] (C) 2 hrs 35 /hr" at bounding box center [784, 185] width 674 height 41
type input "37.5"
click at [1026, 517] on button "Done" at bounding box center [1038, 515] width 58 height 35
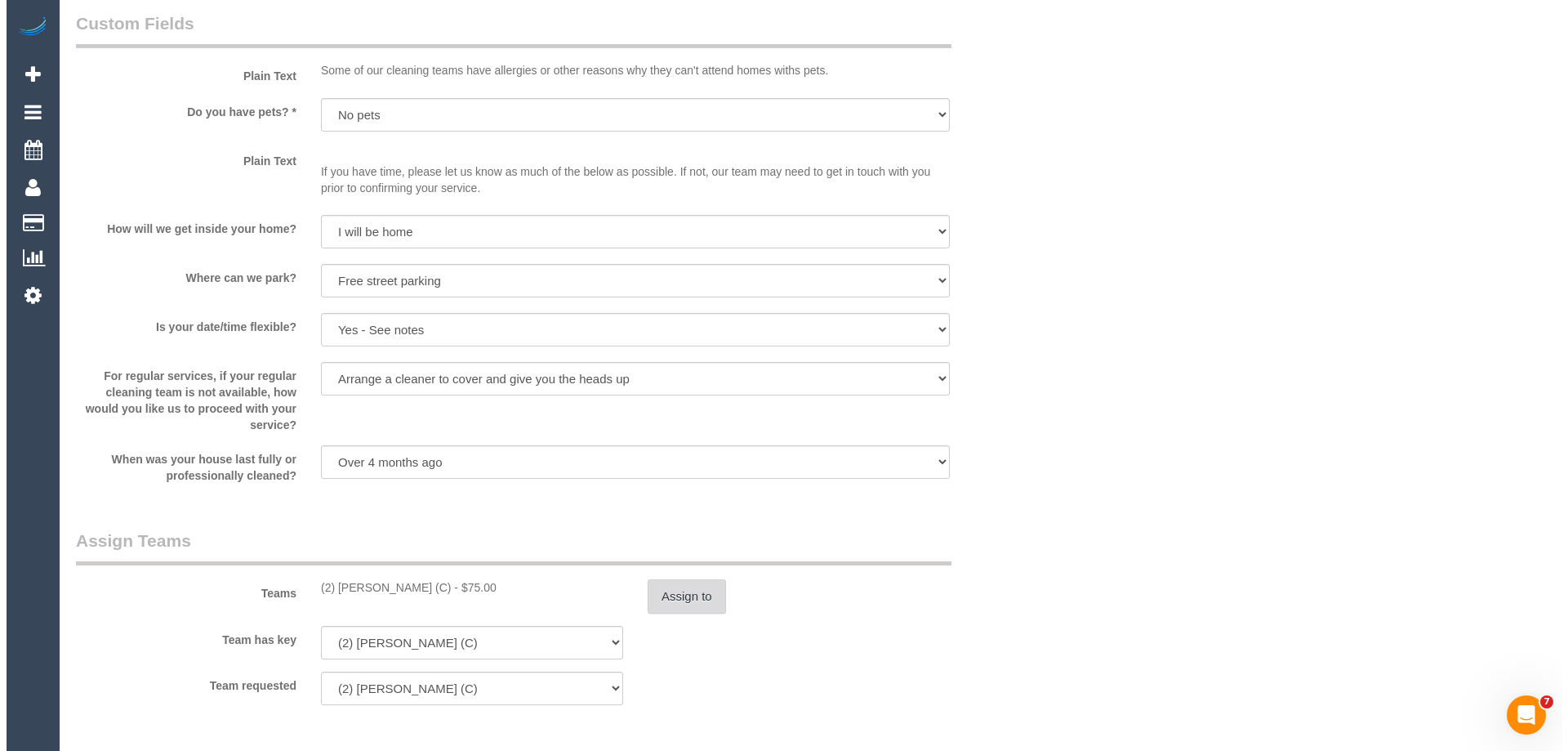
scroll to position [0, 0]
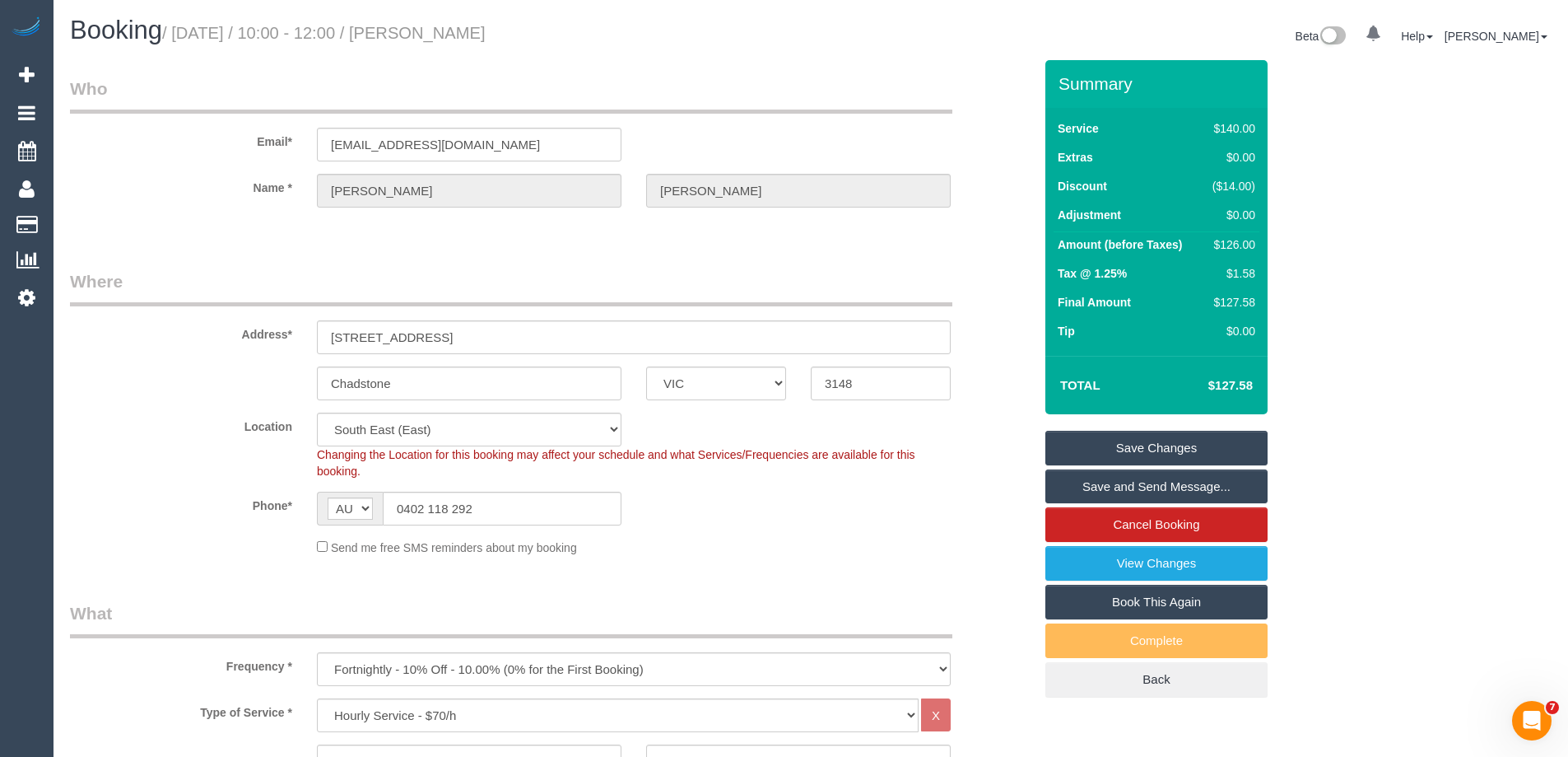
click at [1112, 443] on link "Save Changes" at bounding box center [1156, 448] width 222 height 35
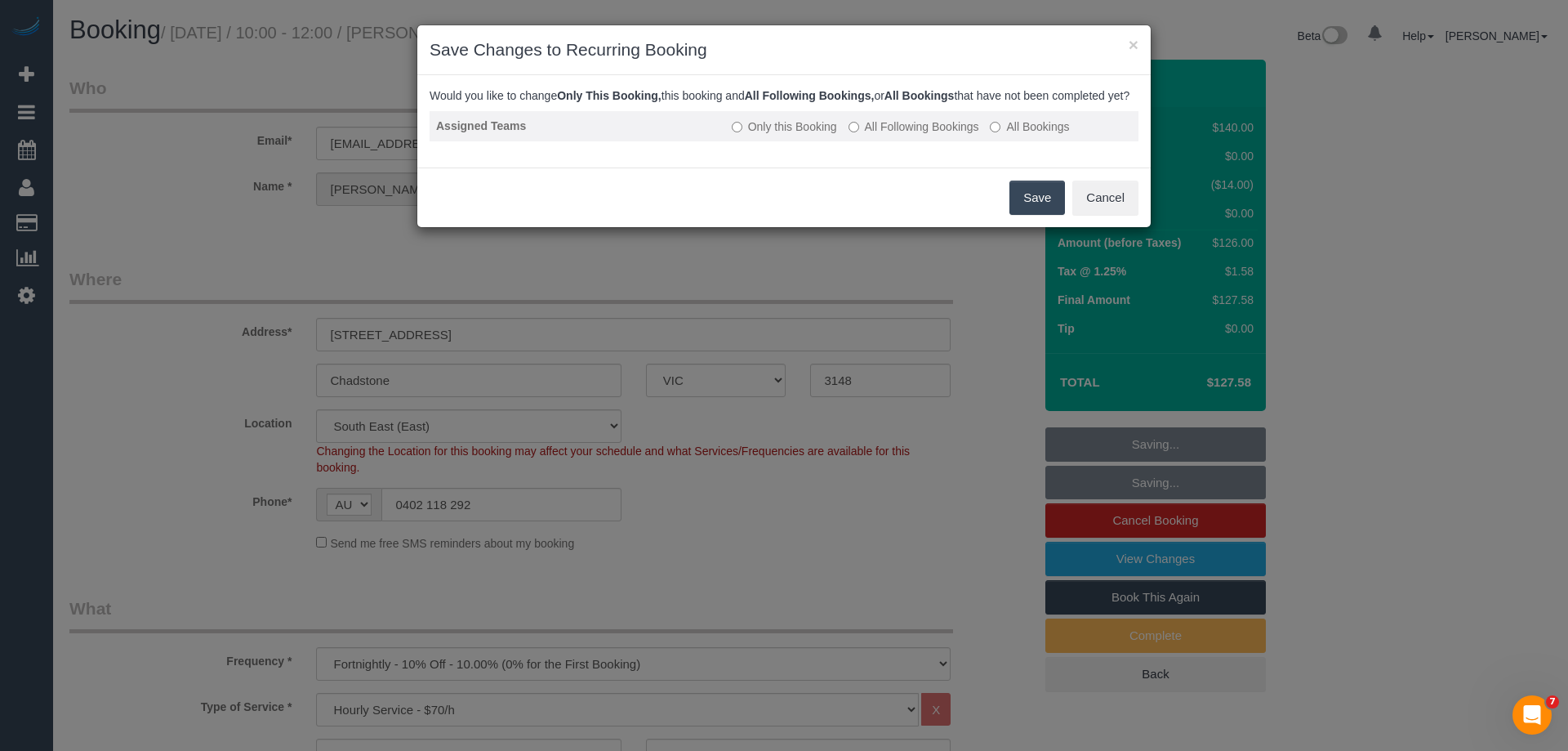
click at [868, 135] on label "All Following Bookings" at bounding box center [914, 126] width 130 height 16
click at [1029, 215] on button "Save" at bounding box center [1038, 198] width 56 height 35
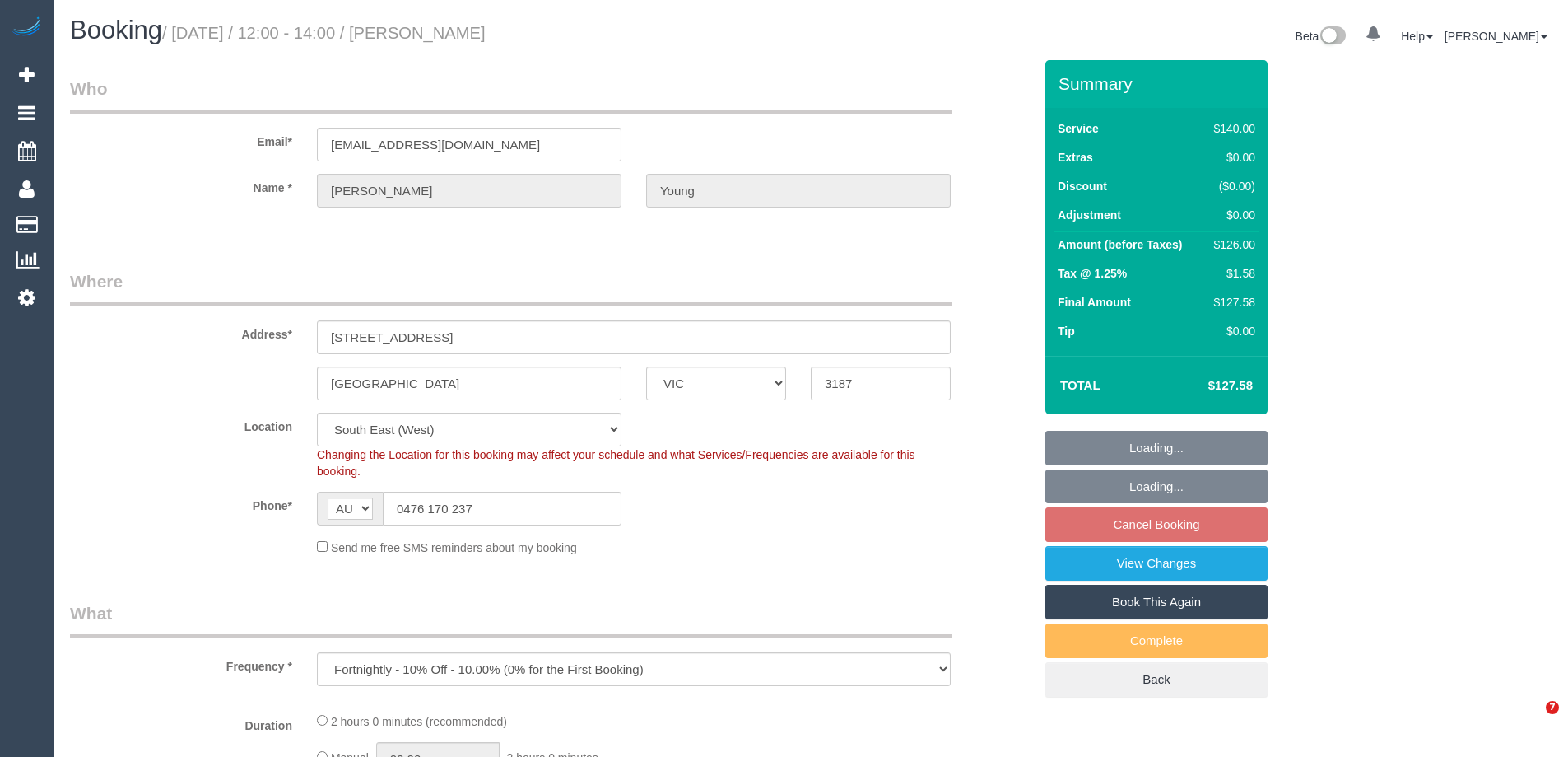
select select "VIC"
select select "object:857"
select select "number:27"
select select "number:14"
select select "number:19"
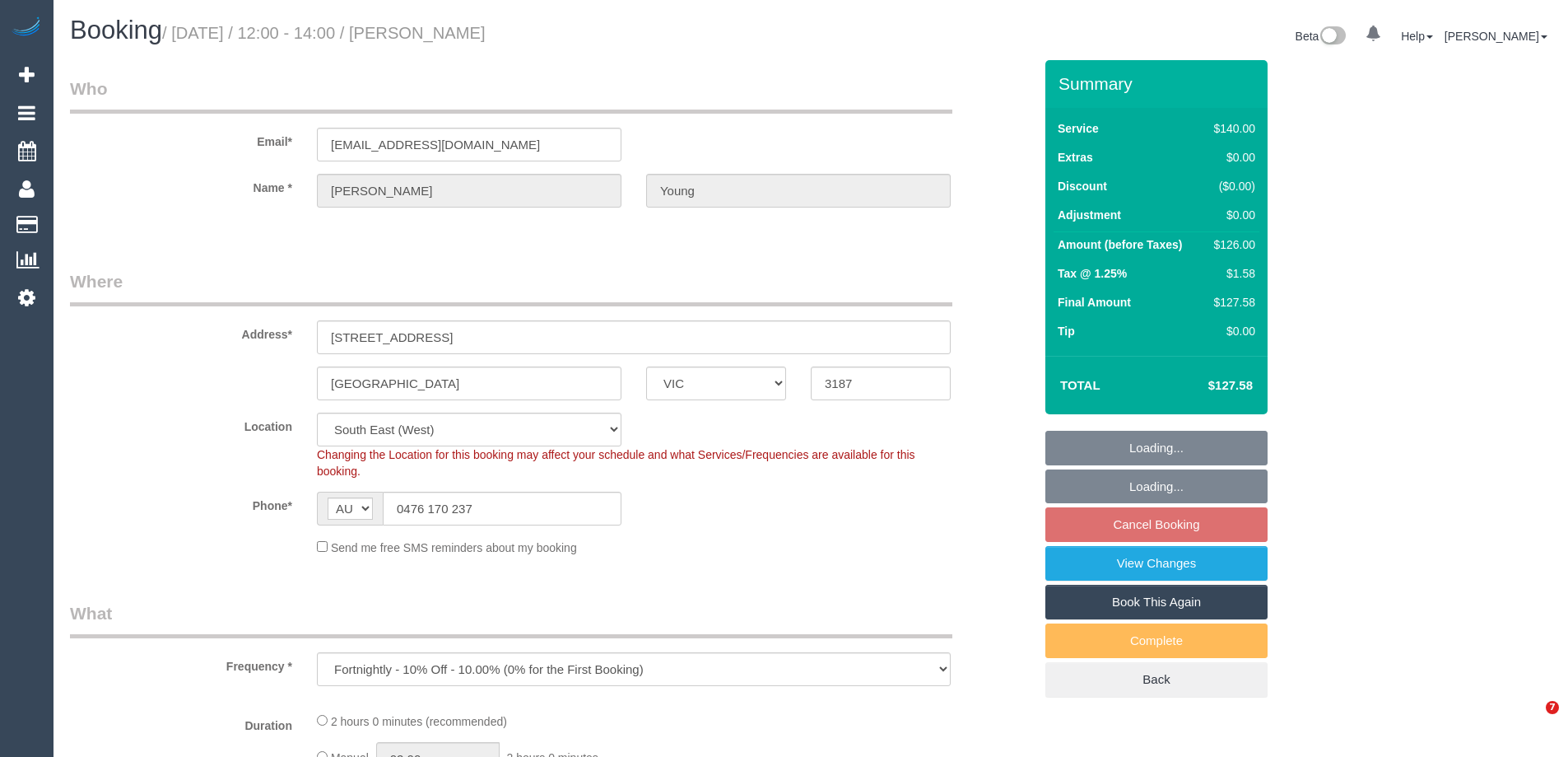
select select "number:22"
select select "number:35"
select select "number:12"
select select "spot4"
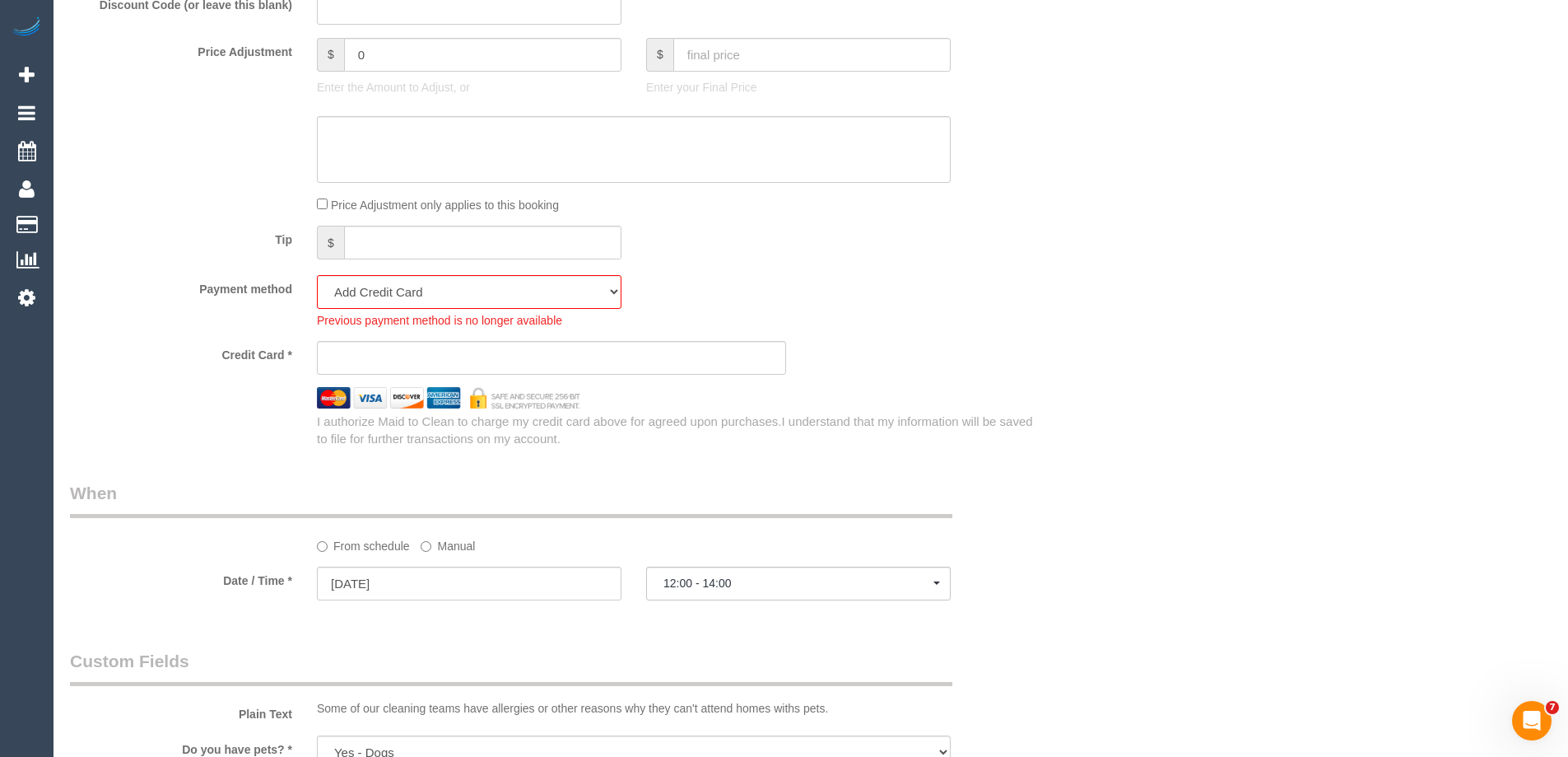
scroll to position [1646, 0]
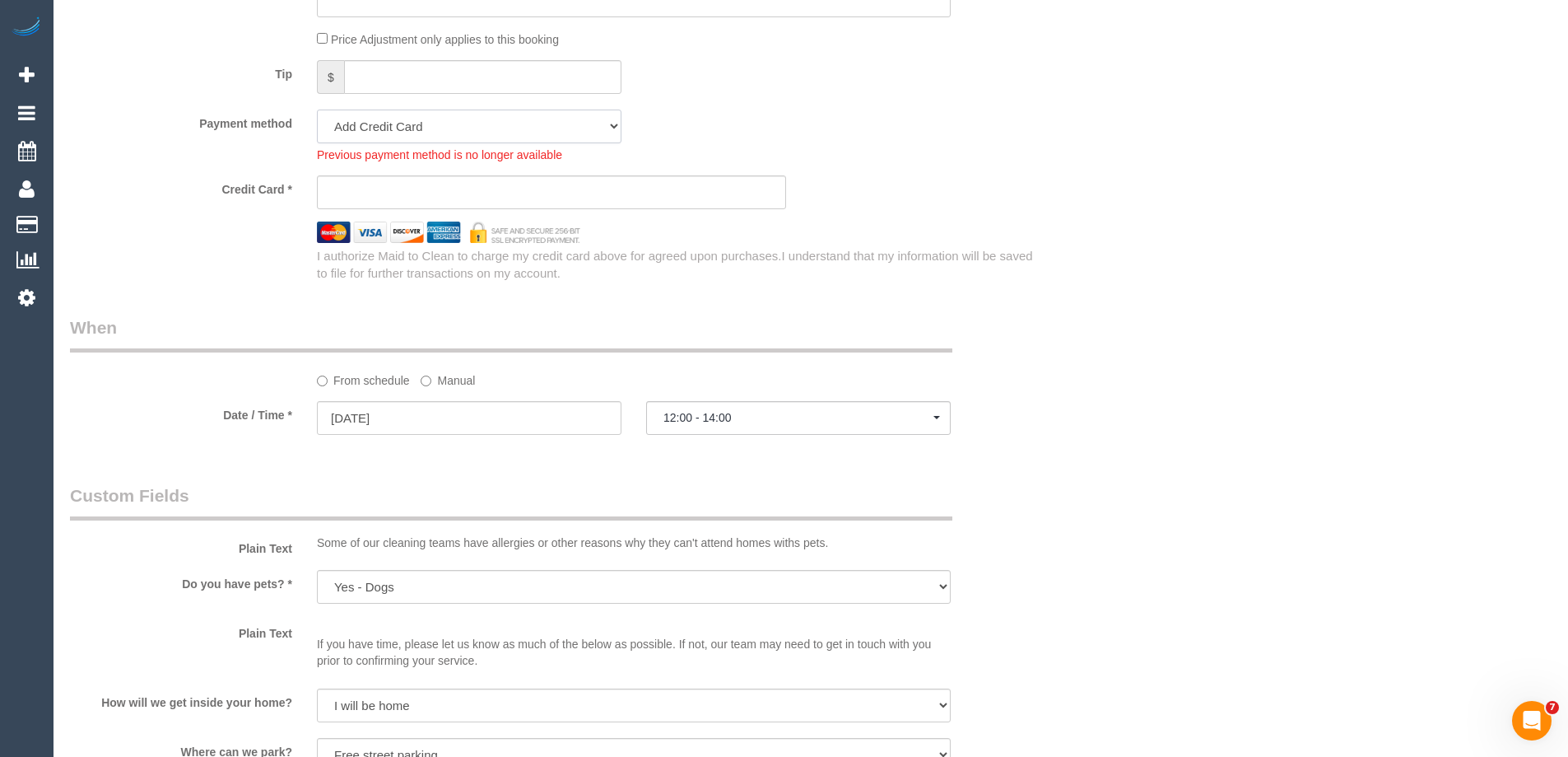
click at [363, 132] on select "Visa - 8305 - 10/2028 (Default) Add Credit Card ─────────────── Cash Check Payp…" at bounding box center [469, 126] width 305 height 34
select select "string:stripe-pm_1S0zOa2GScqysDRVe6mQjaXN"
click at [317, 109] on select "Visa - 8305 - 10/2028 (Default) Add Credit Card ─────────────── Cash Check Payp…" at bounding box center [469, 126] width 305 height 34
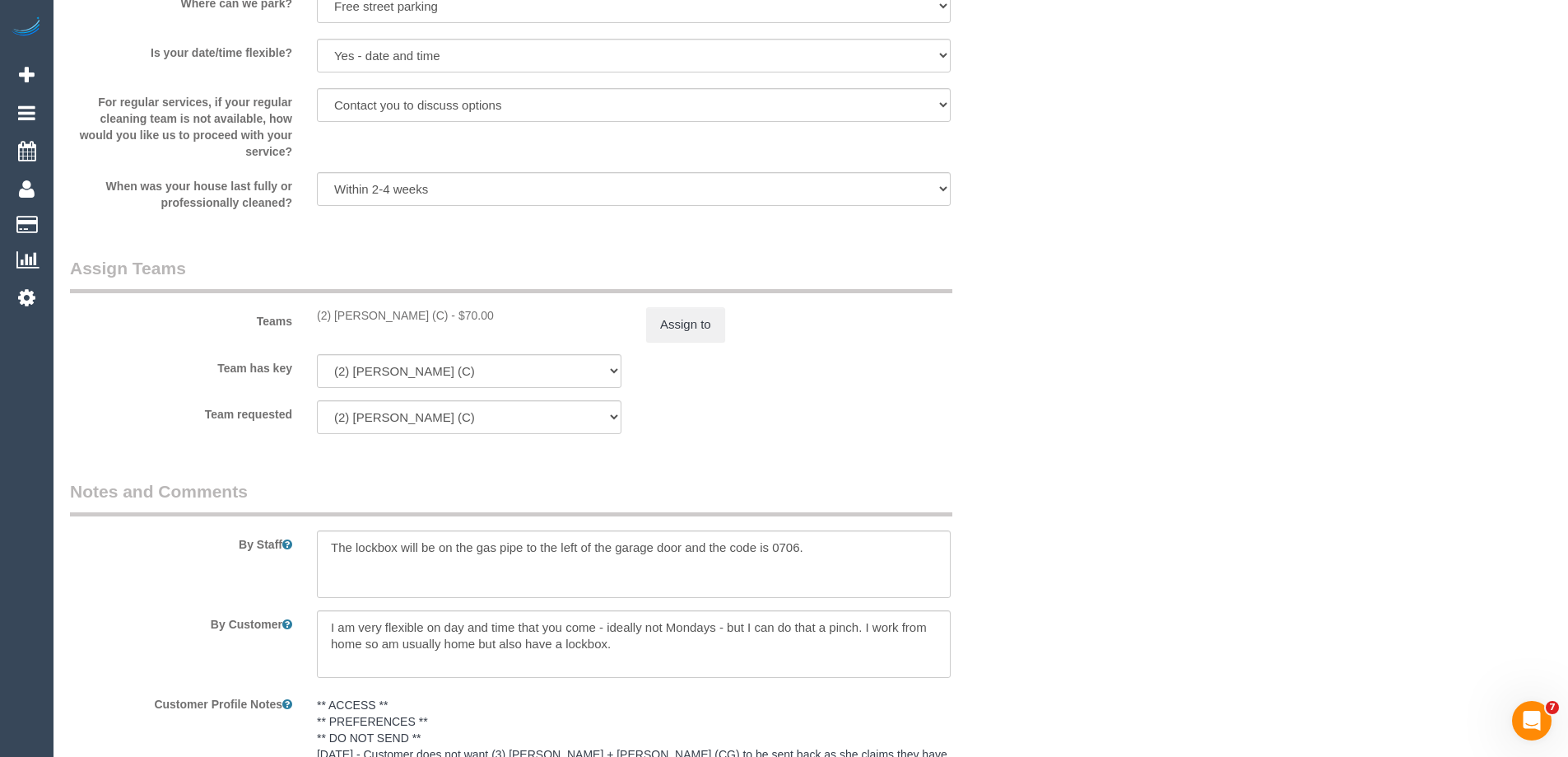
scroll to position [2387, 0]
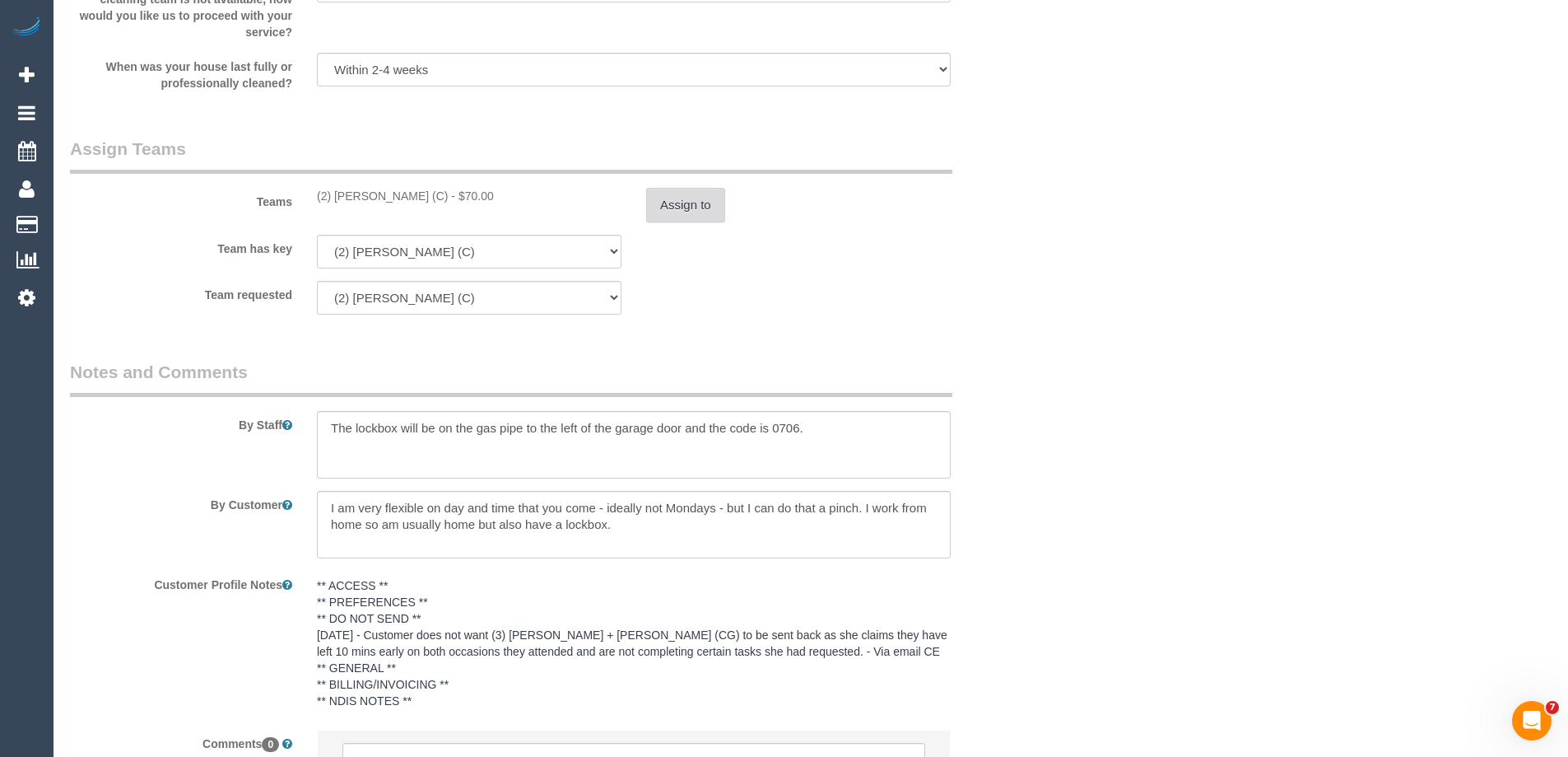
click at [711, 196] on button "Assign to" at bounding box center [685, 205] width 79 height 35
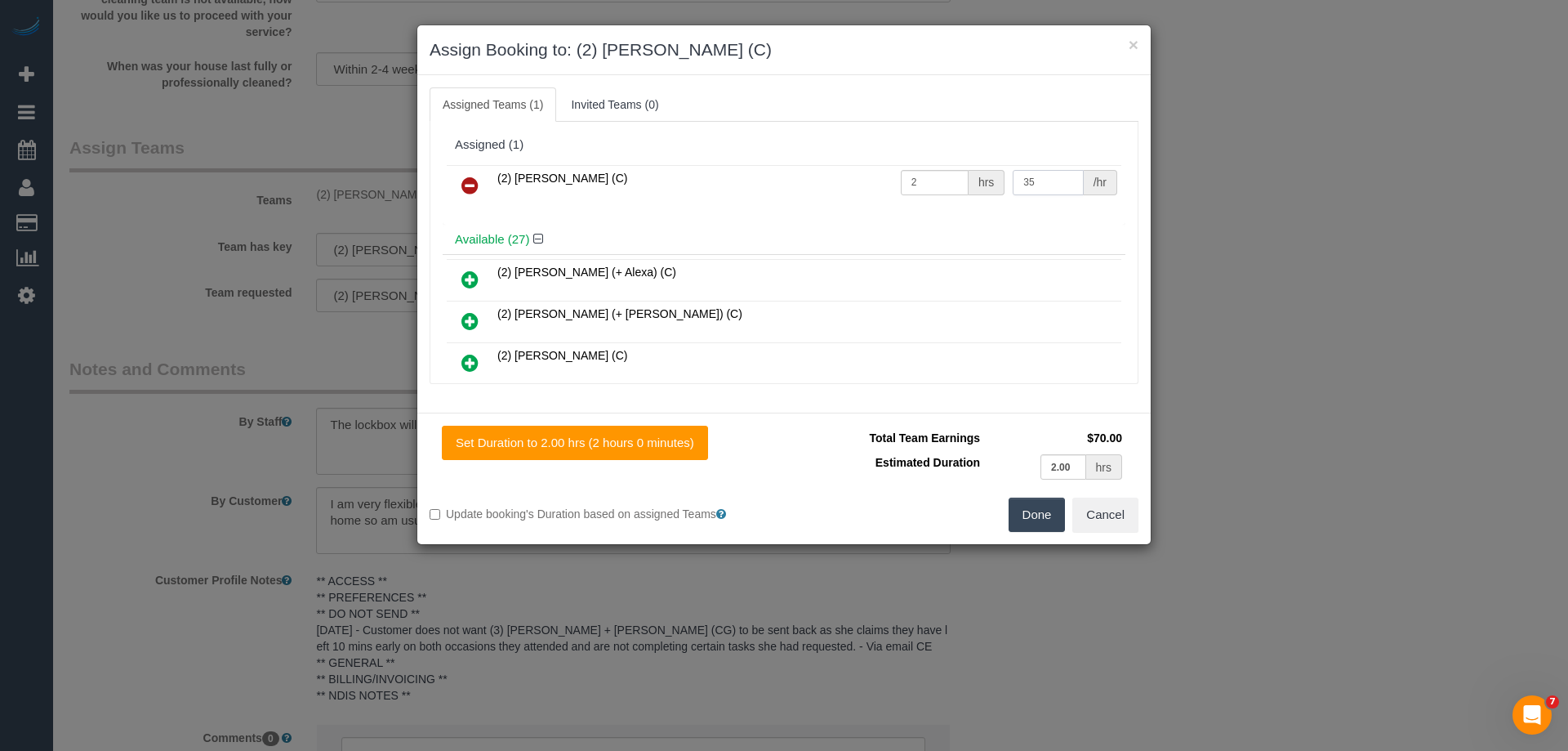
drag, startPoint x: 1048, startPoint y: 185, endPoint x: 906, endPoint y: 179, distance: 142.1
click at [907, 179] on tr "(2) [PERSON_NAME] (C) 2 hrs 35 /hr" at bounding box center [784, 185] width 674 height 41
type input "37.5"
click at [1043, 498] on button "Done" at bounding box center [1038, 515] width 58 height 35
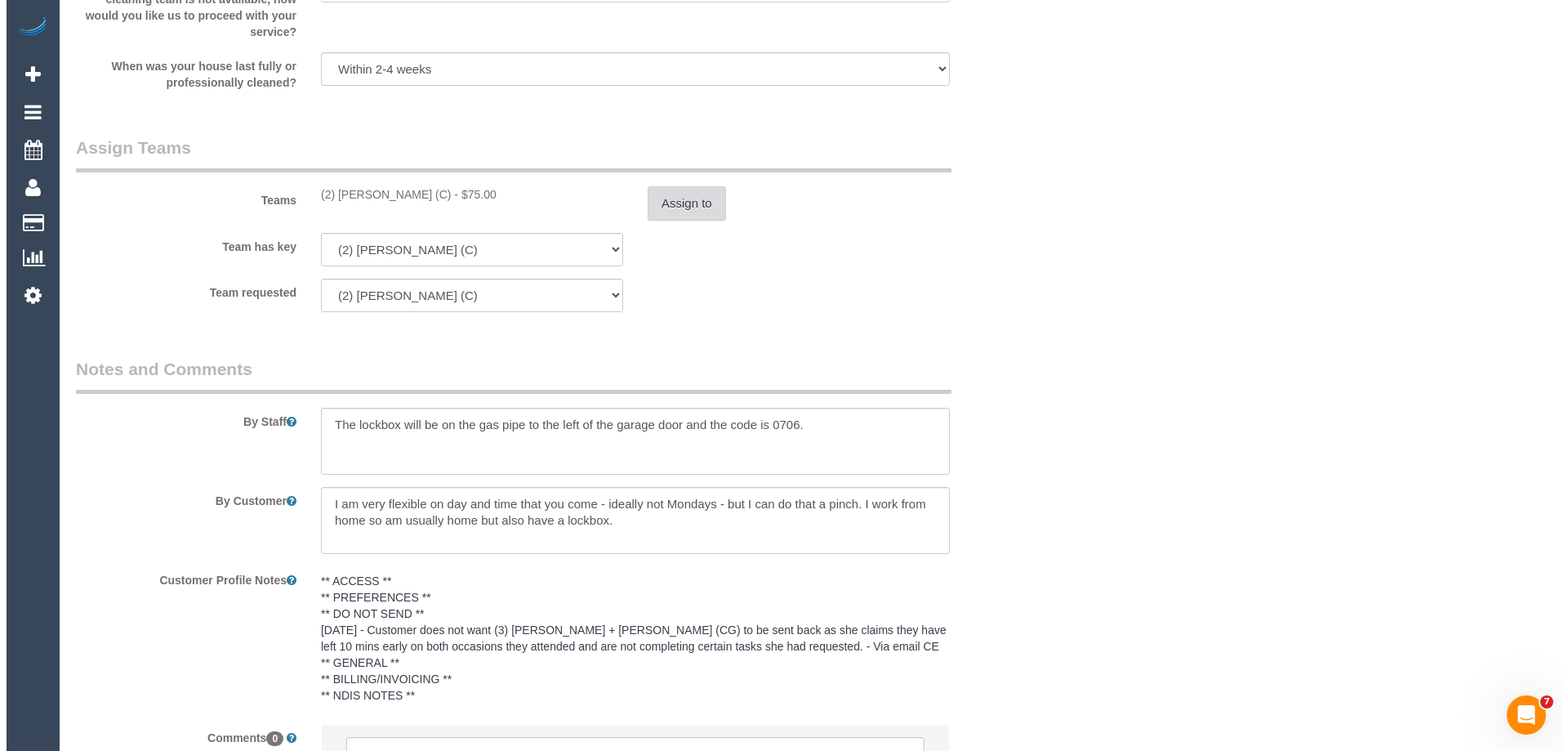
scroll to position [0, 0]
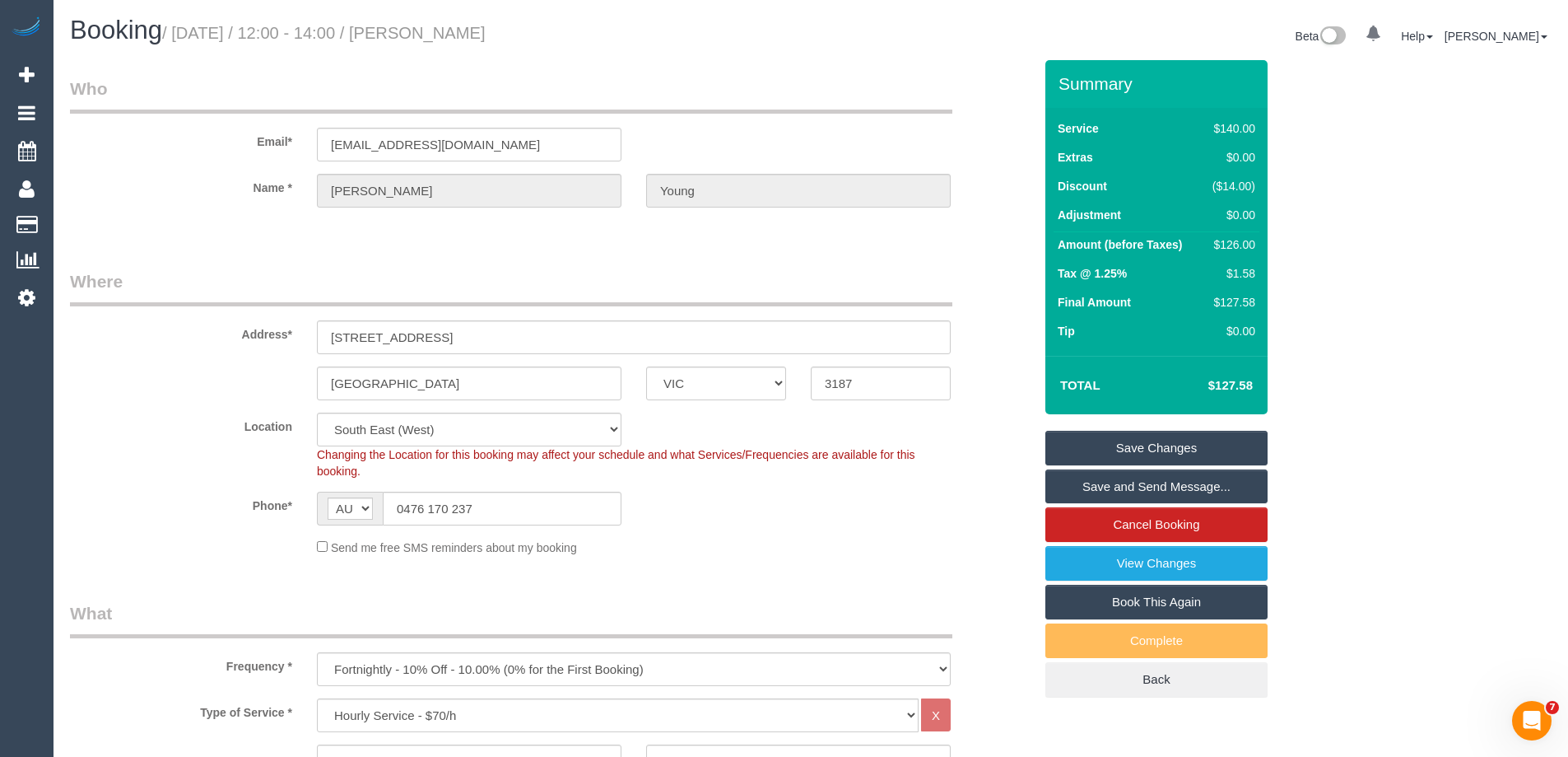
click at [1101, 444] on link "Save Changes" at bounding box center [1156, 448] width 222 height 35
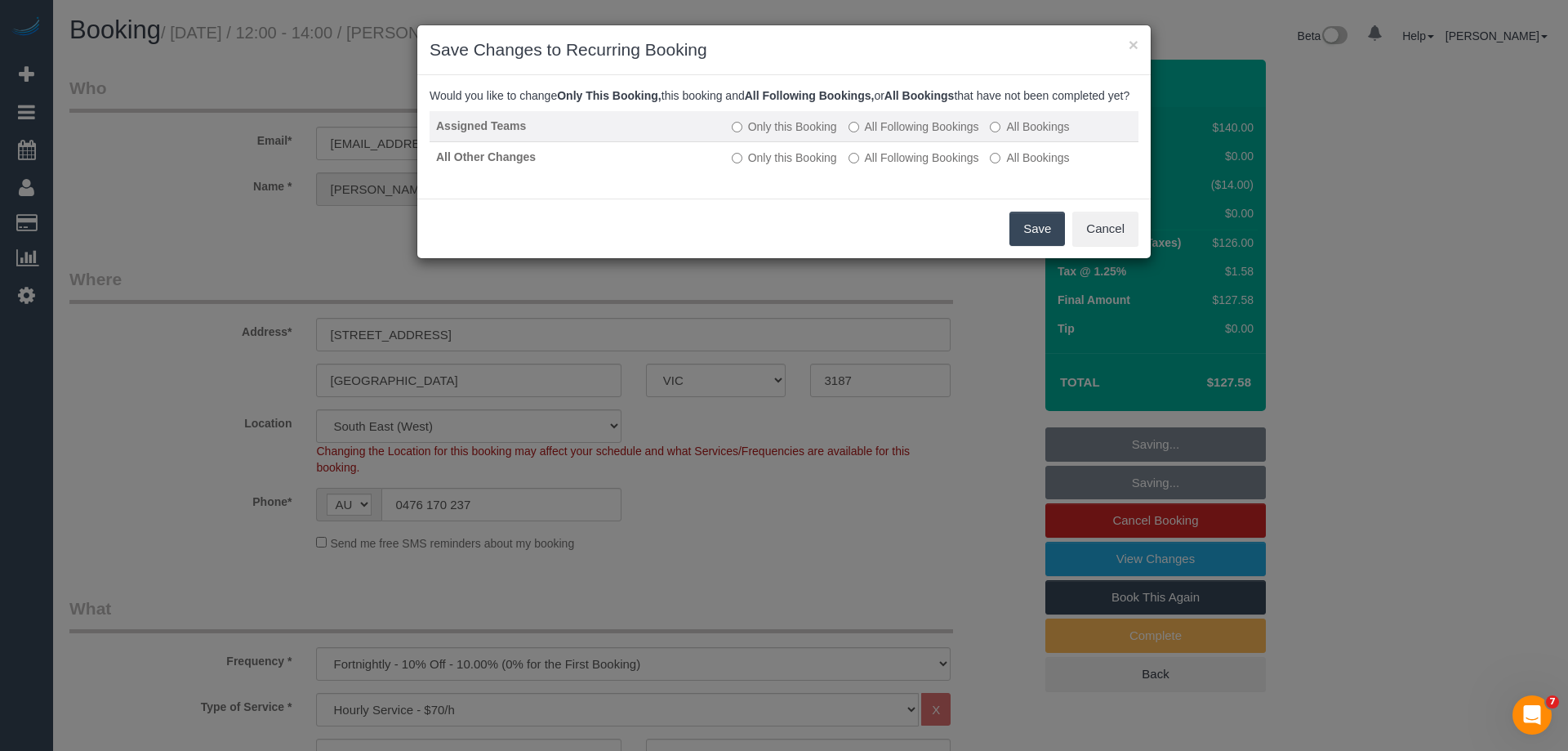
click at [883, 135] on label "All Following Bookings" at bounding box center [914, 126] width 130 height 16
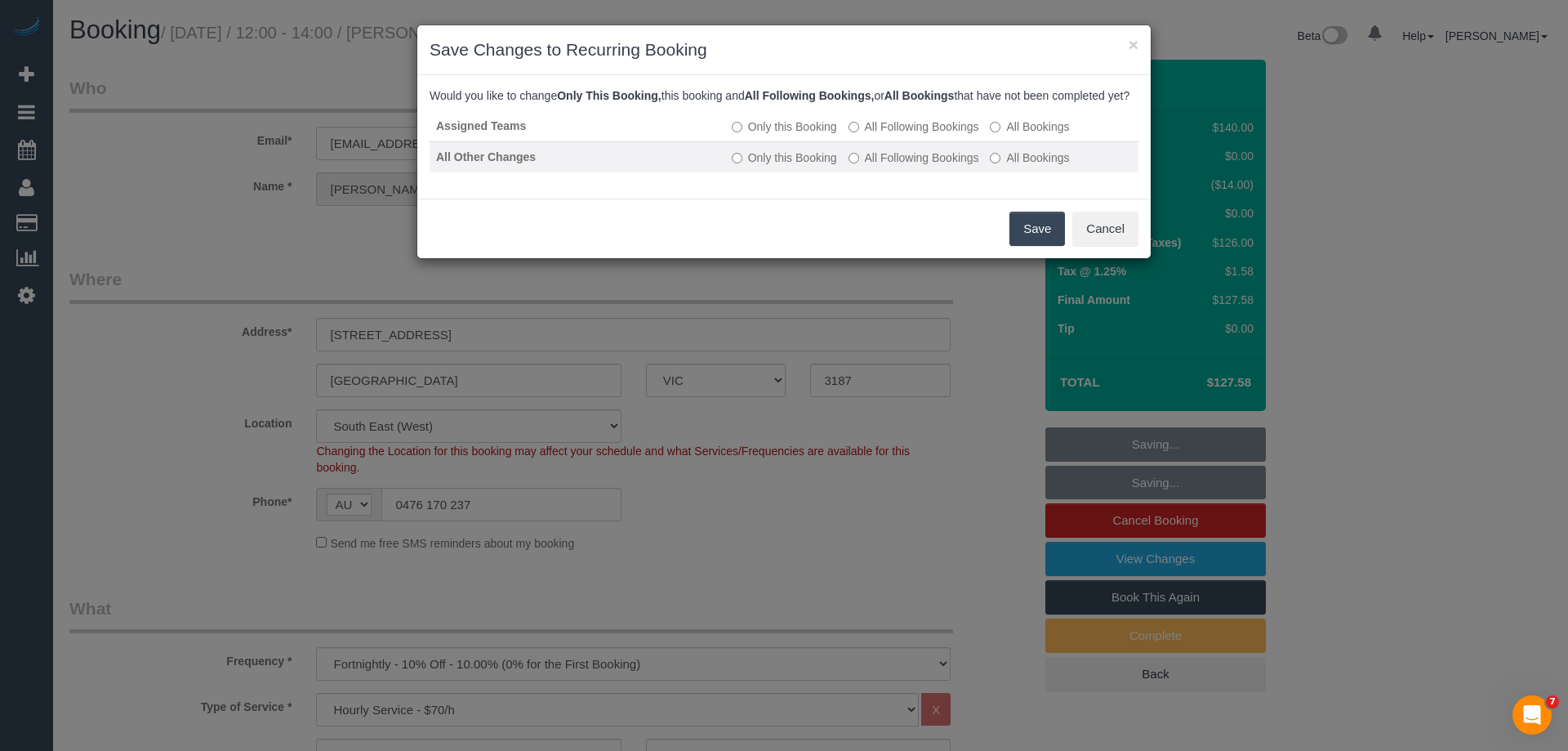
click at [875, 166] on label "All Following Bookings" at bounding box center [914, 157] width 130 height 16
click at [1020, 243] on button "Save" at bounding box center [1038, 229] width 56 height 35
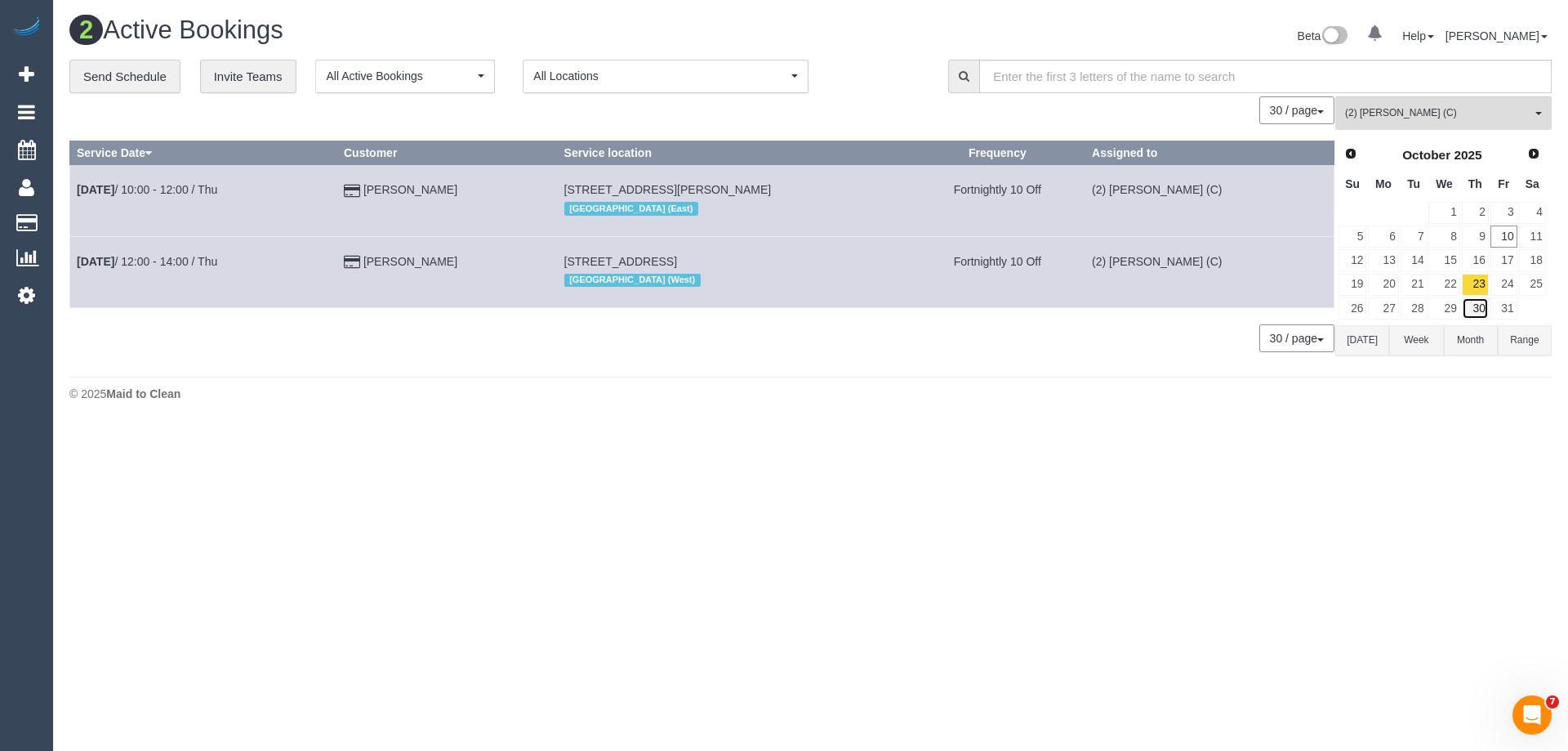
click at [1486, 300] on link "30" at bounding box center [1475, 308] width 27 height 22
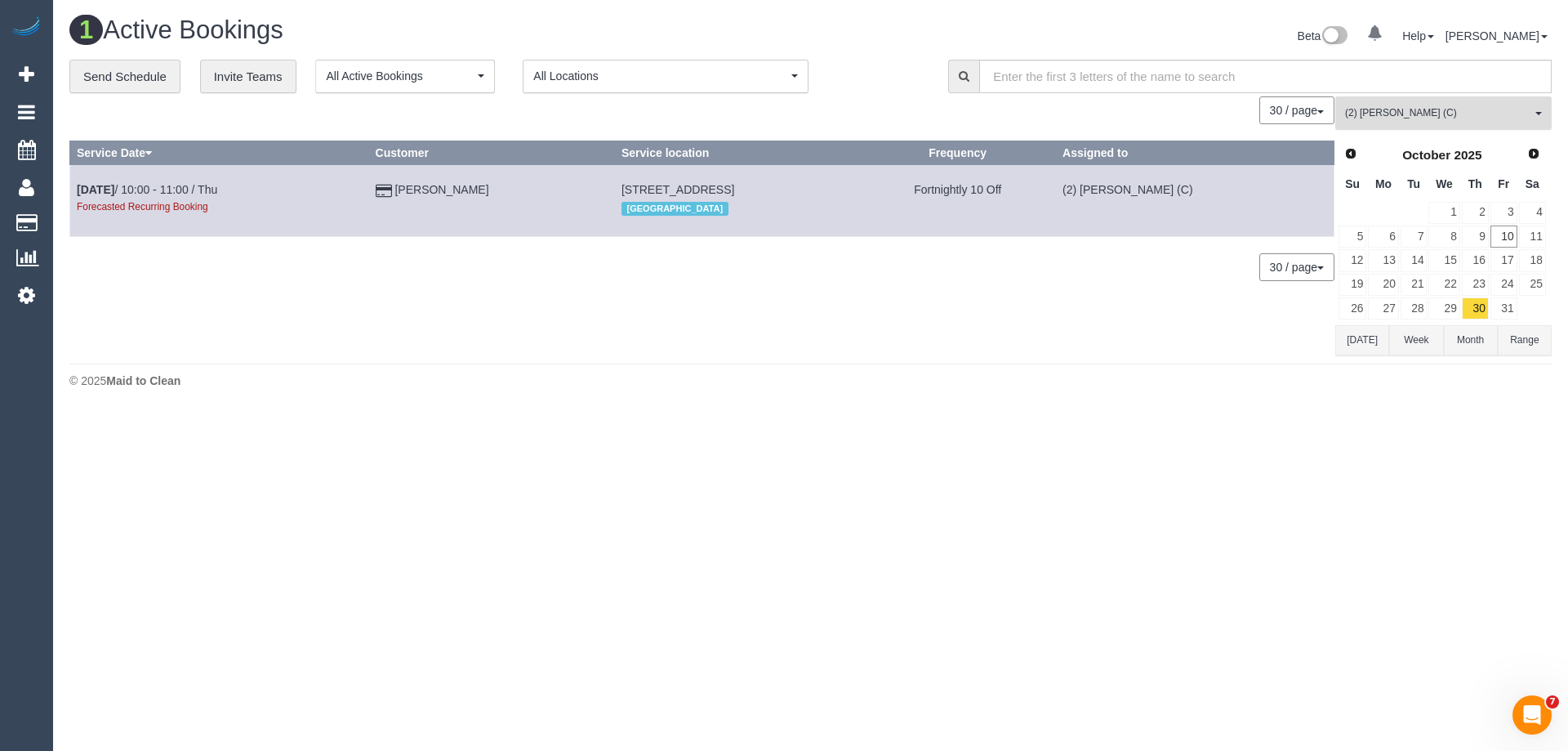
click at [1404, 102] on button "(2) [PERSON_NAME] (C) All Teams" at bounding box center [1443, 112] width 217 height 34
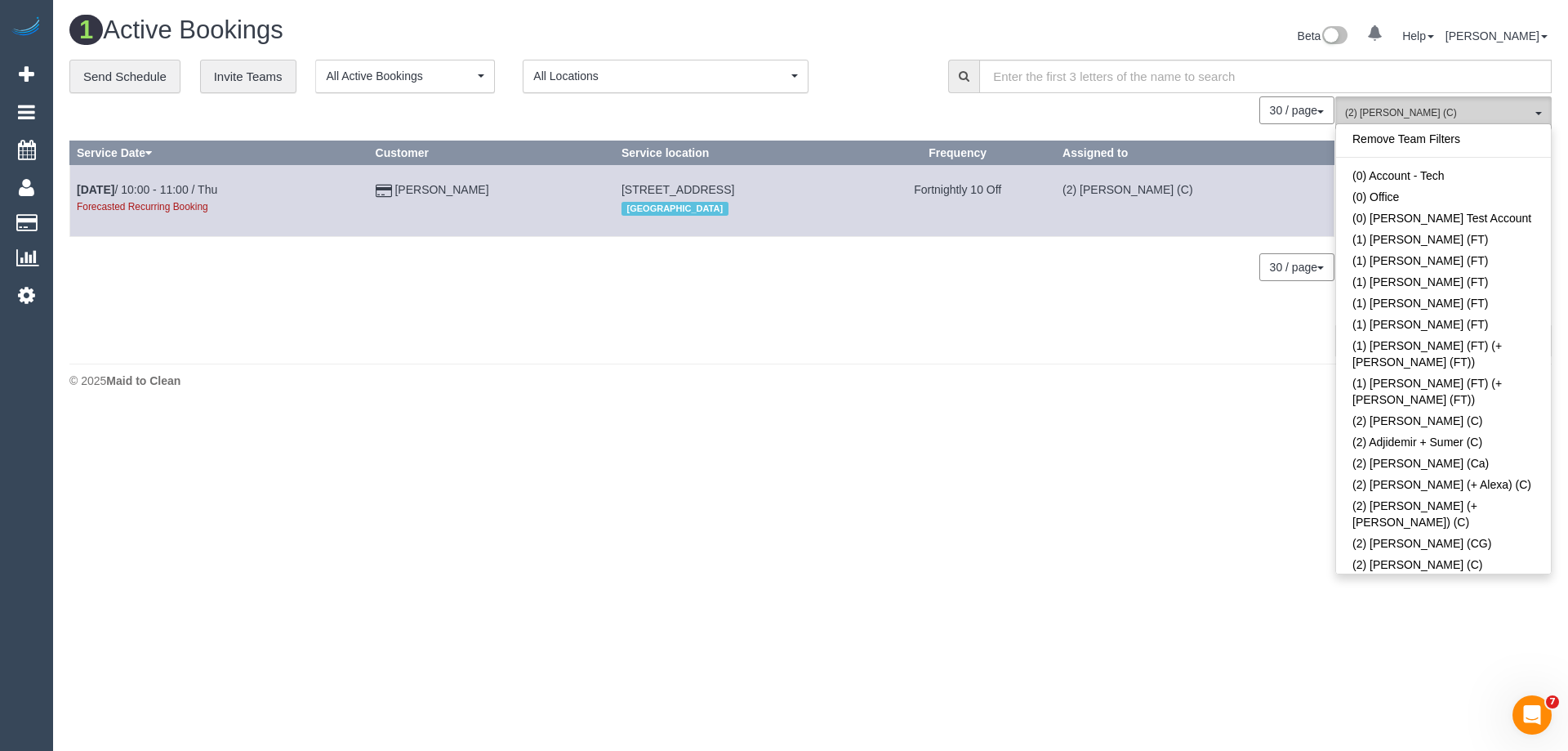
scroll to position [931, 0]
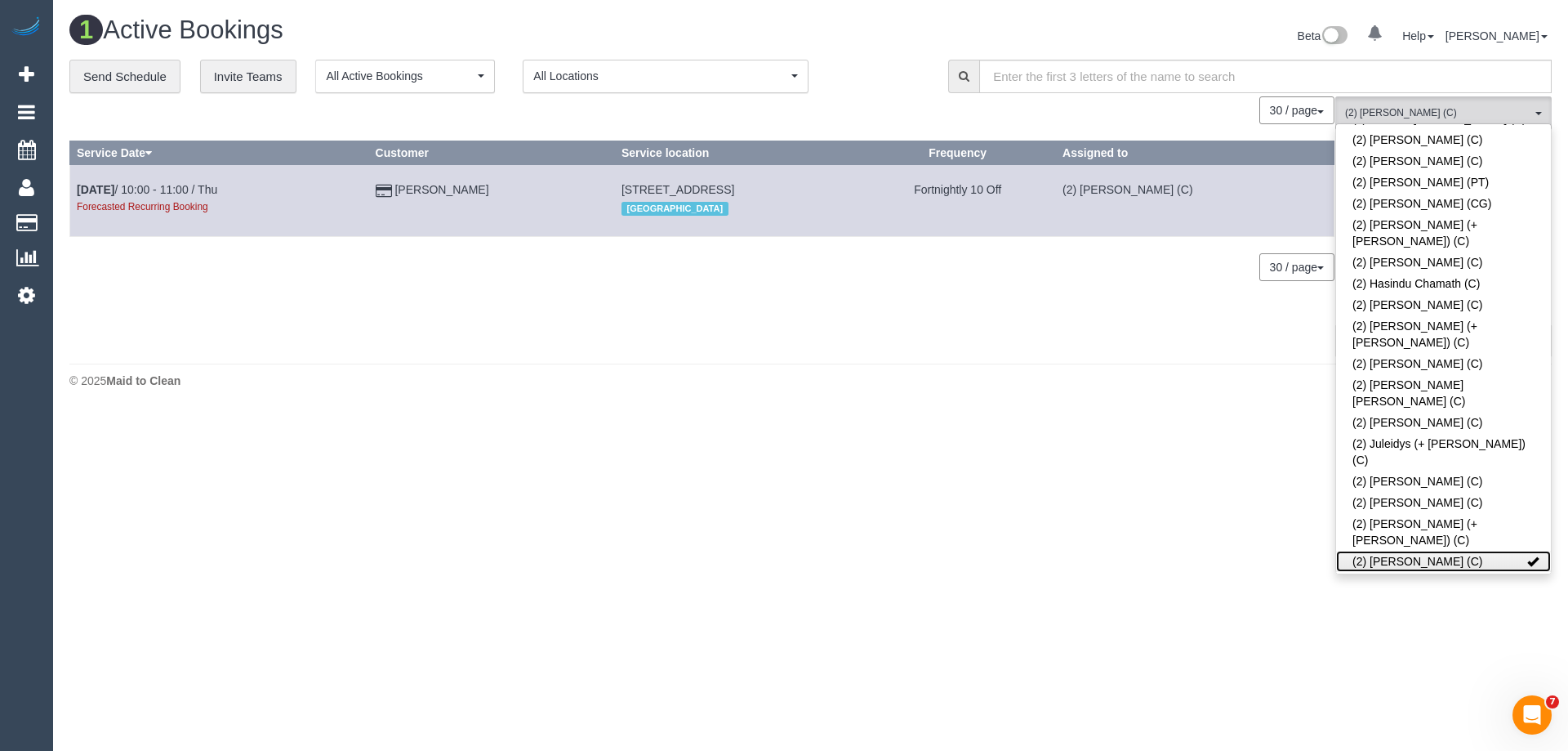
click at [1394, 551] on link "(2) [PERSON_NAME] (C)" at bounding box center [1443, 561] width 215 height 21
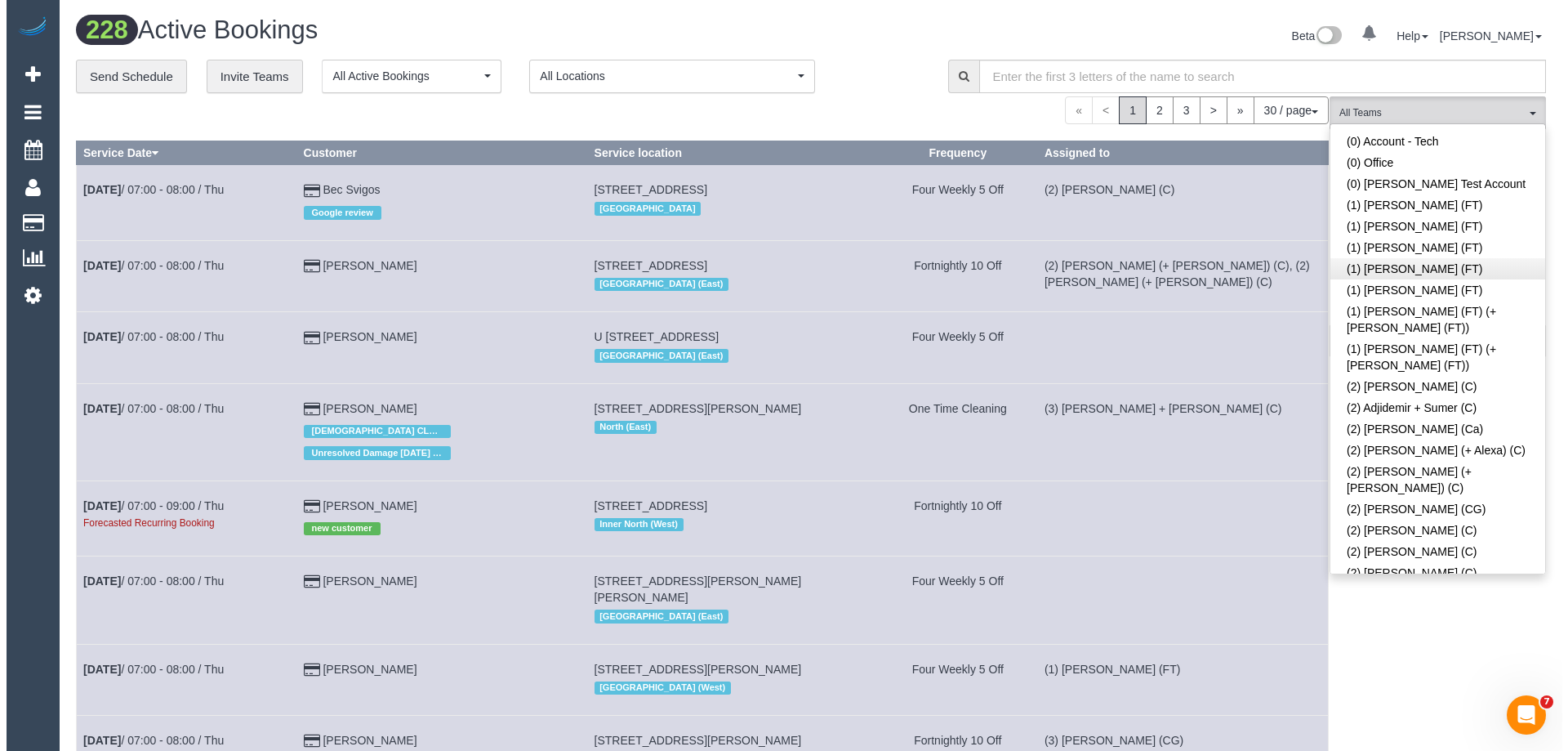
scroll to position [33, 0]
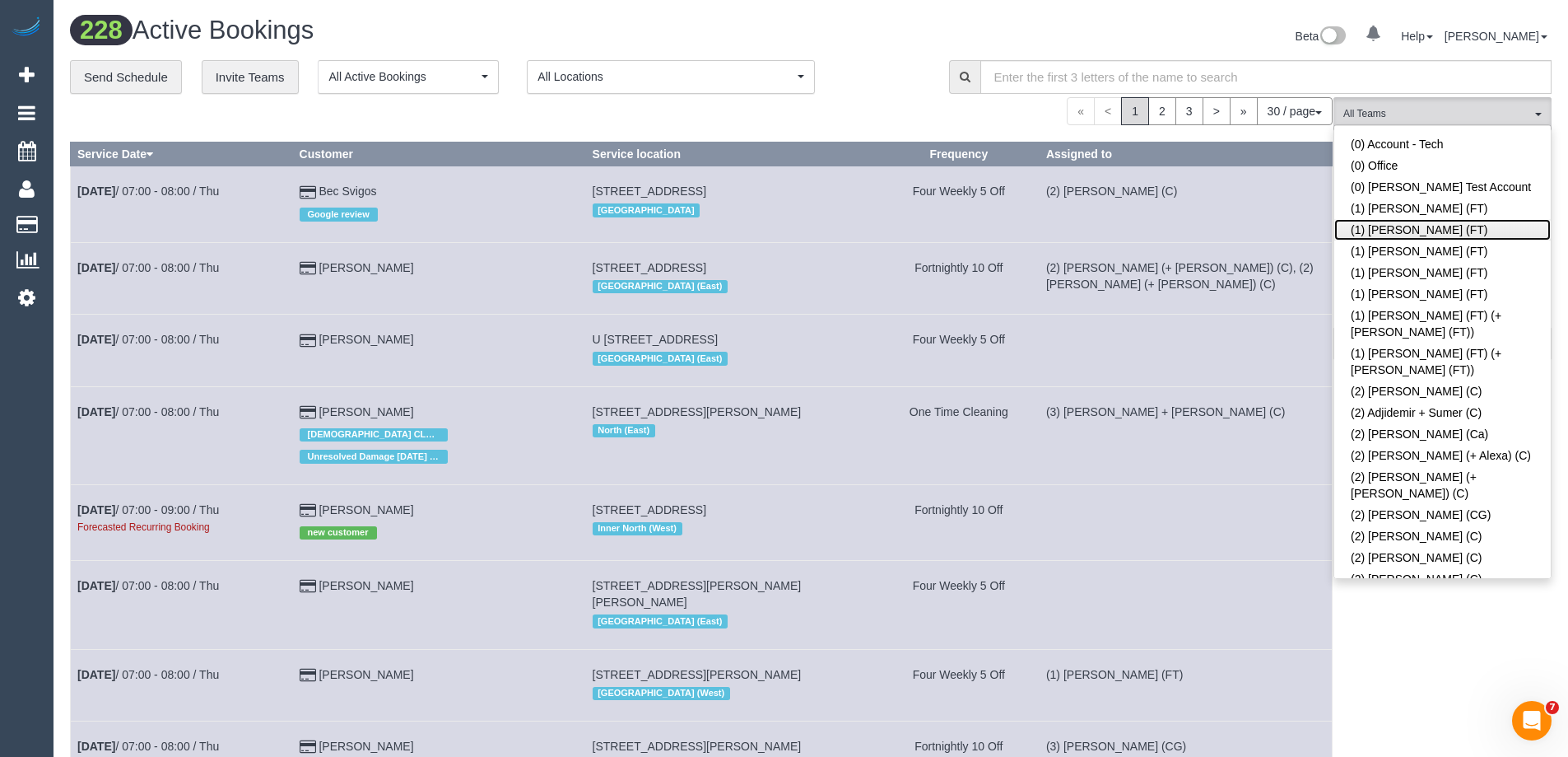
click at [1382, 230] on link "(1) [PERSON_NAME] (FT)" at bounding box center [1442, 230] width 217 height 21
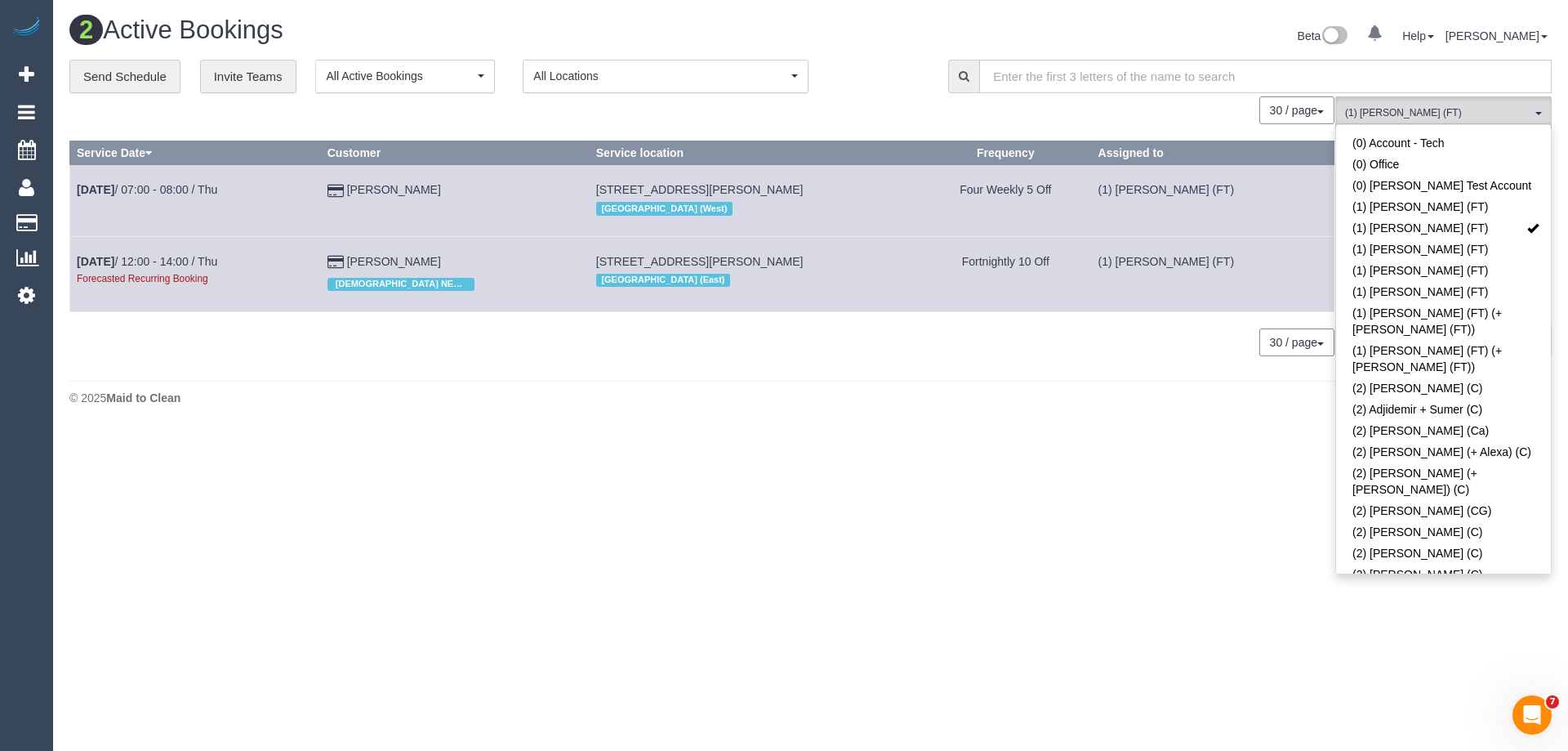
click at [887, 39] on div "Beta 0 Your Notifications You have 0 alerts Help Help Docs Take a Tour Contact …" at bounding box center [1188, 37] width 754 height 43
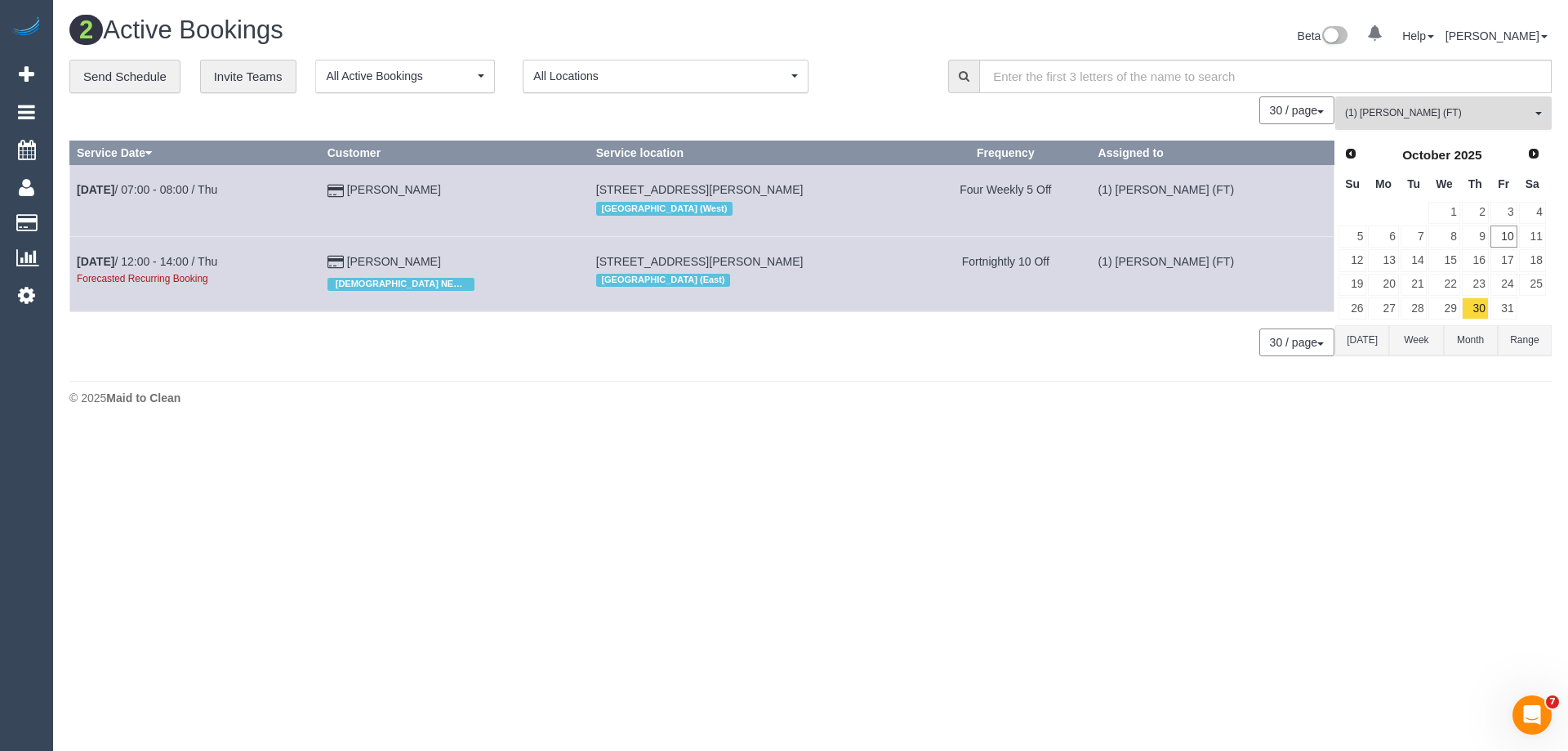
click at [1414, 112] on span "(1) [PERSON_NAME] (FT)" at bounding box center [1438, 113] width 186 height 13
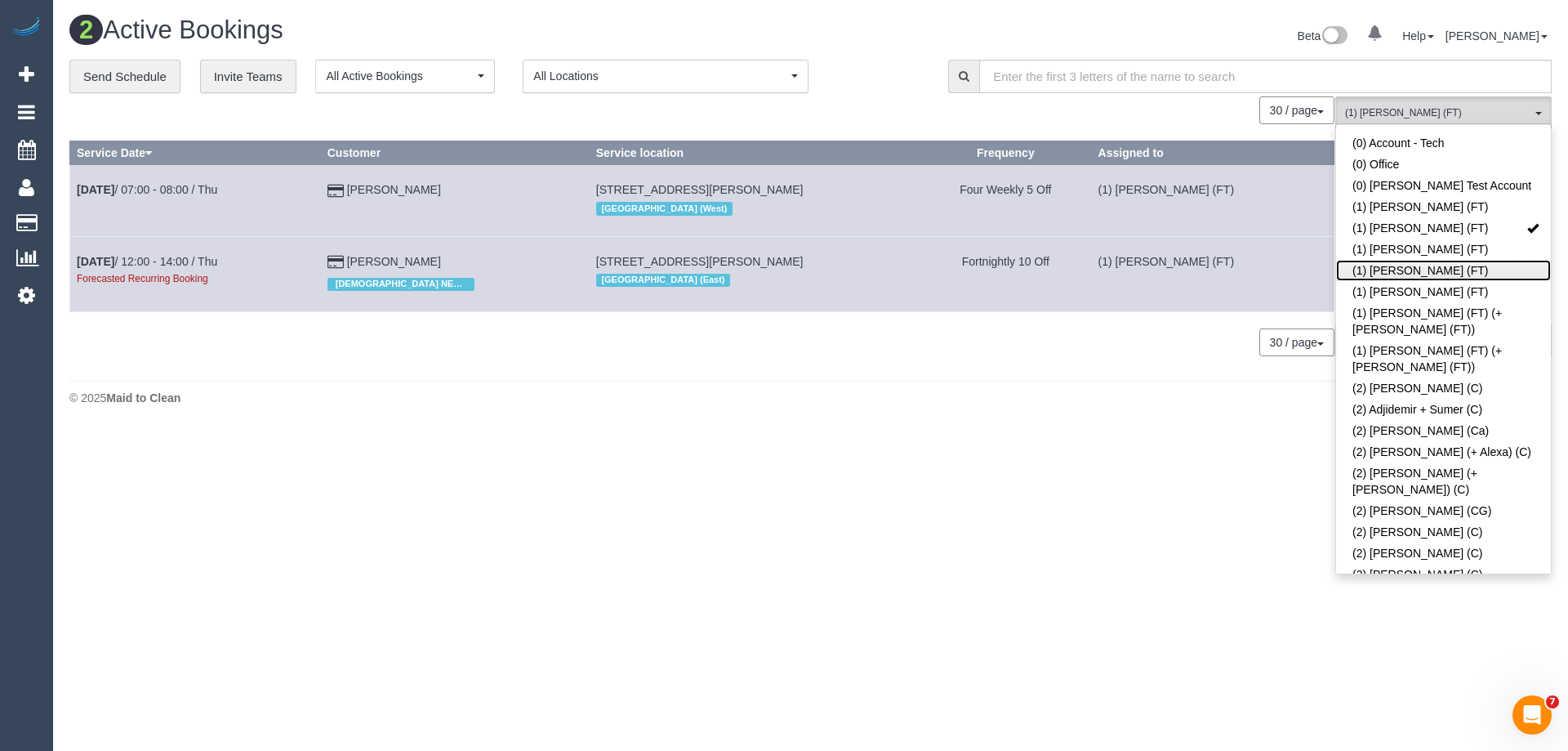
click at [1400, 268] on link "(1) [PERSON_NAME] (FT)" at bounding box center [1443, 270] width 215 height 21
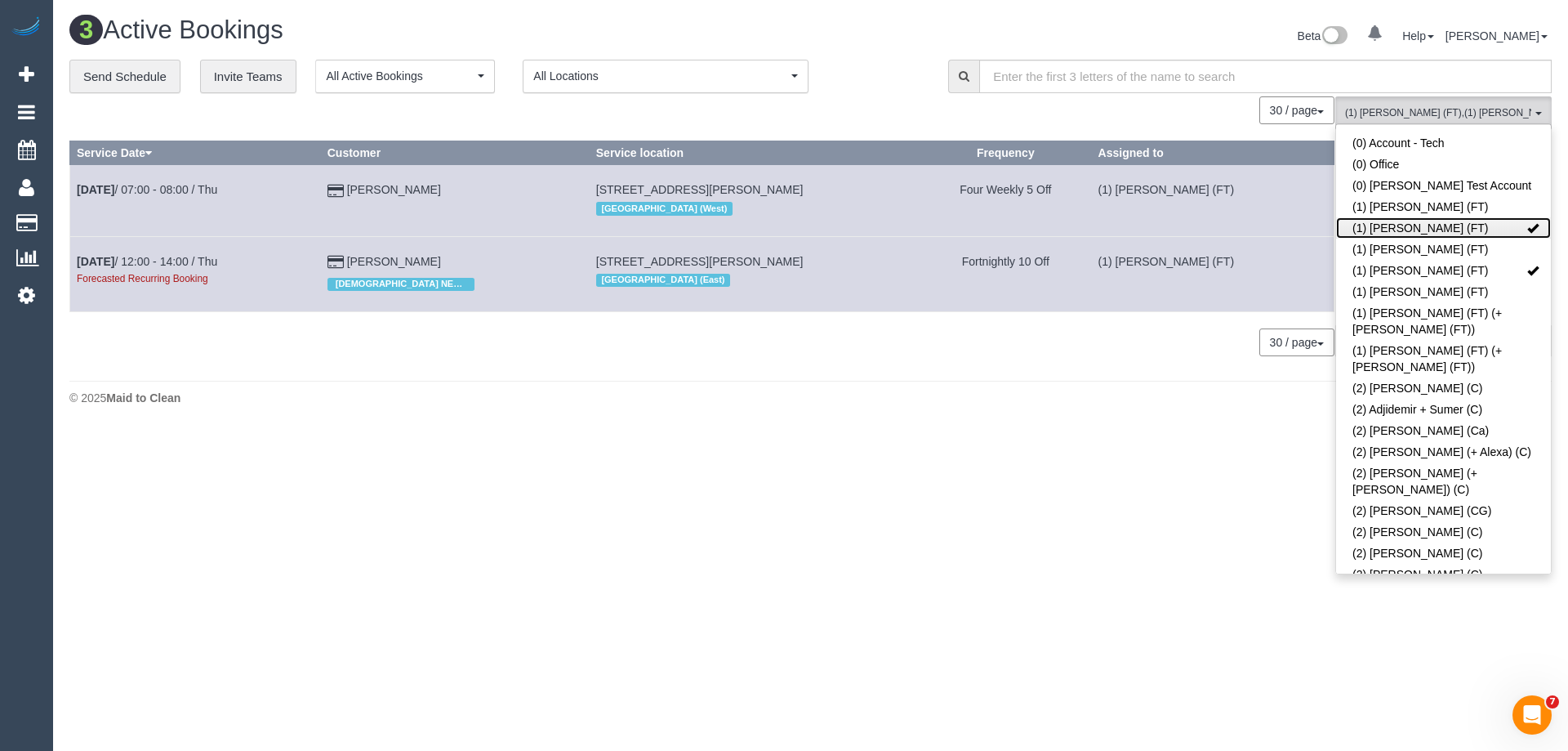
click at [1400, 228] on link "(1) [PERSON_NAME] (FT)" at bounding box center [1443, 228] width 215 height 21
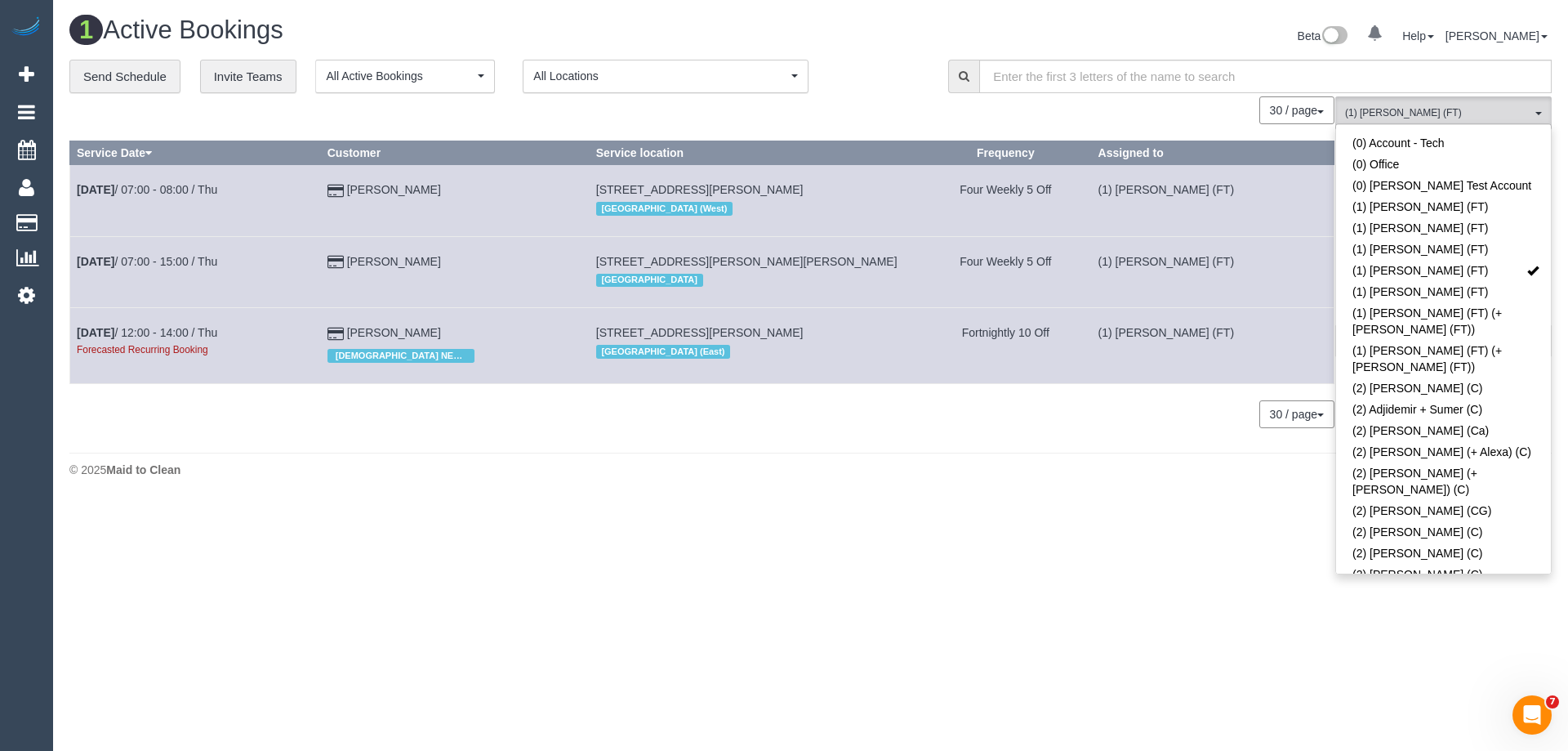
click at [1149, 369] on td "(1) [PERSON_NAME] (FT)" at bounding box center [1212, 345] width 243 height 75
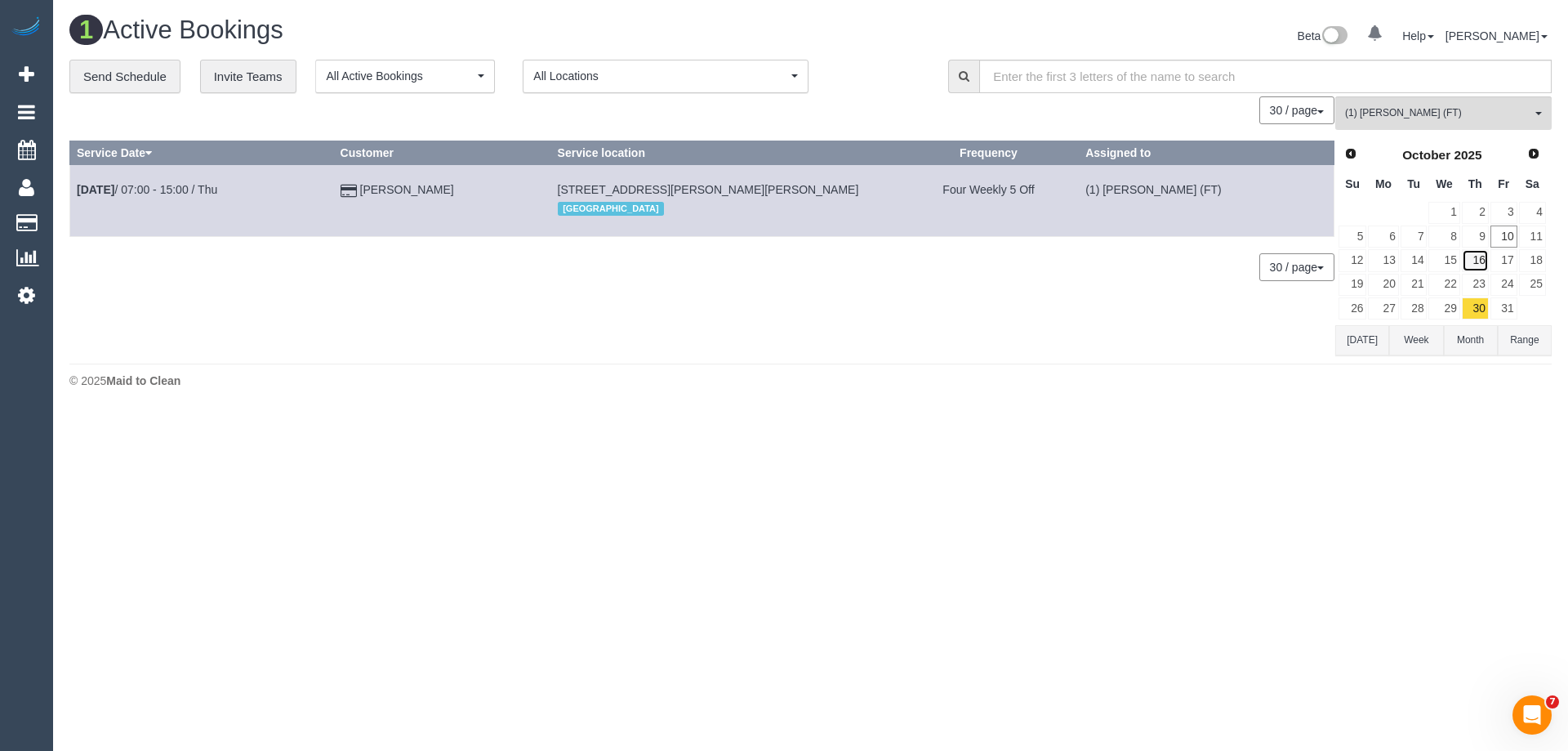
click at [1474, 256] on link "16" at bounding box center [1475, 260] width 27 height 22
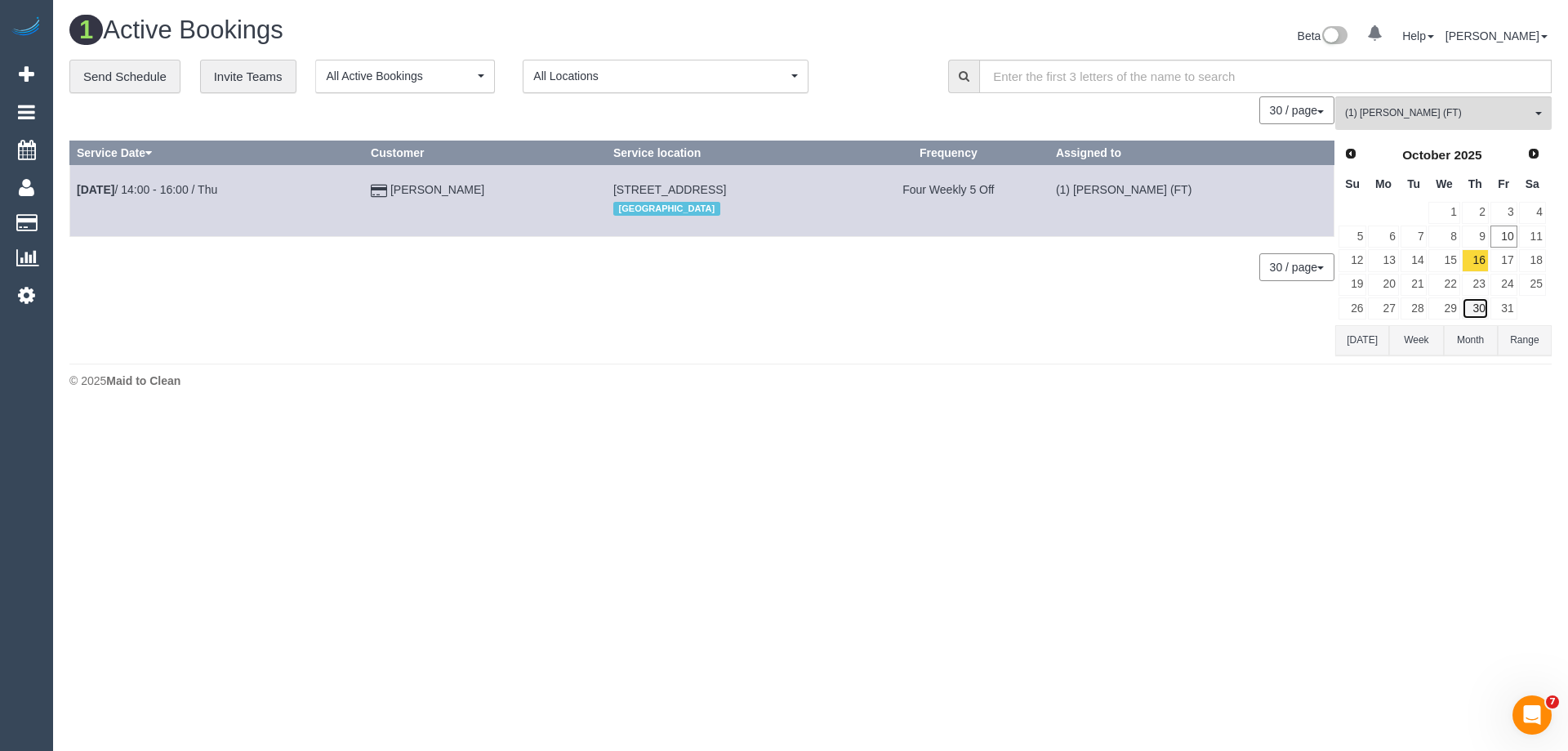
click at [1474, 311] on link "30" at bounding box center [1475, 308] width 27 height 22
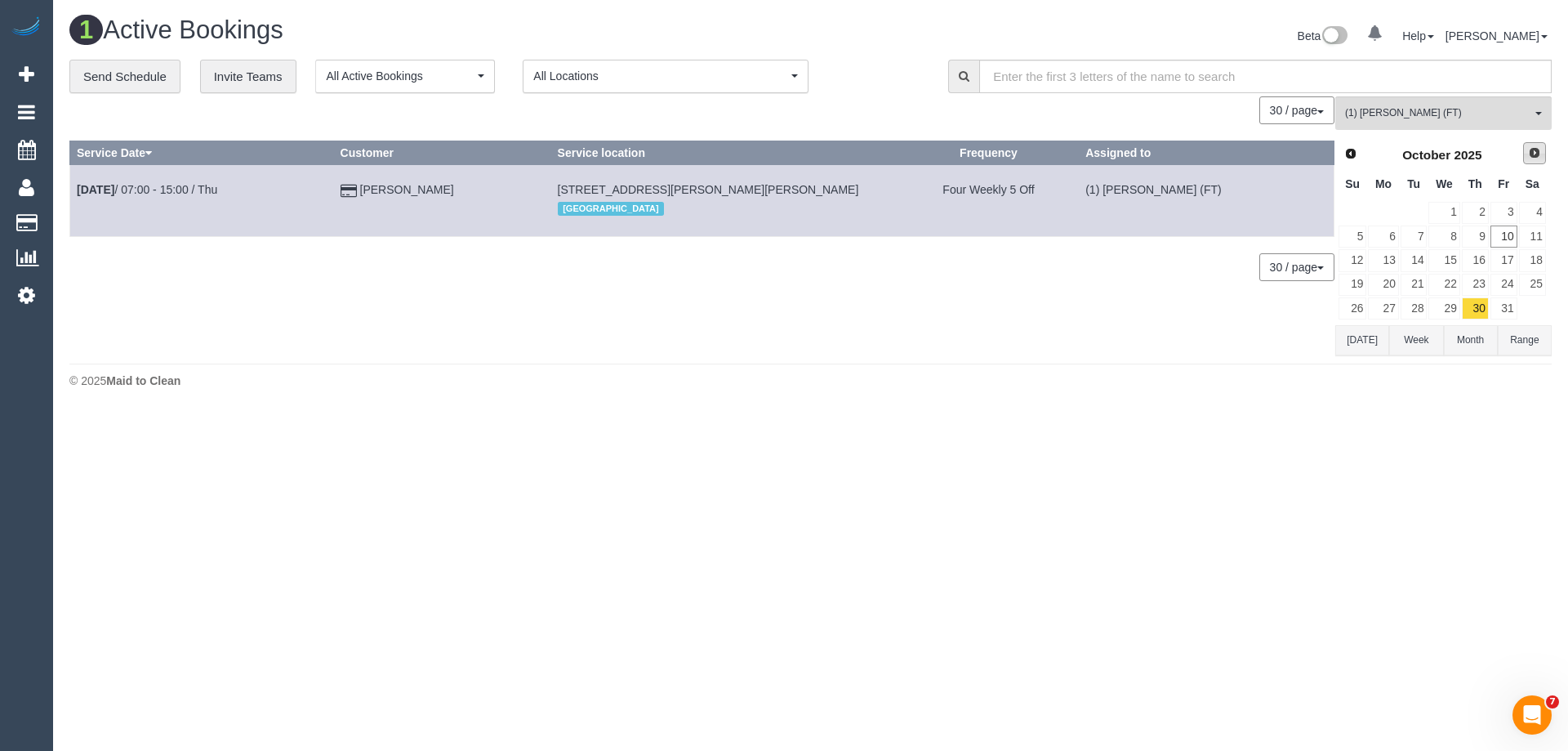
click at [1536, 153] on span "Next" at bounding box center [1534, 153] width 13 height 13
click at [1480, 262] on link "13" at bounding box center [1475, 260] width 27 height 22
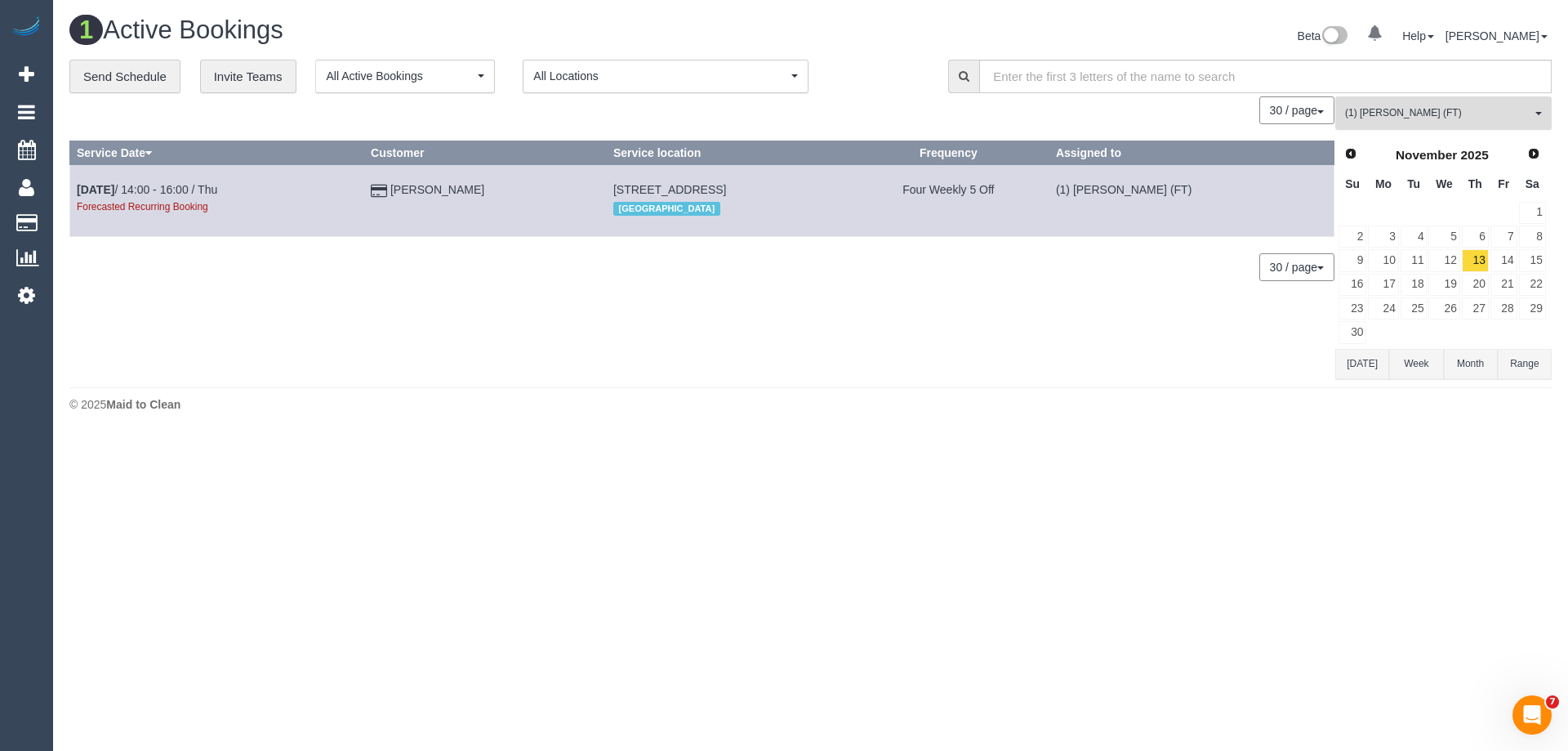
click at [1432, 116] on span "(1) Kumpee R (FT)" at bounding box center [1438, 113] width 186 height 13
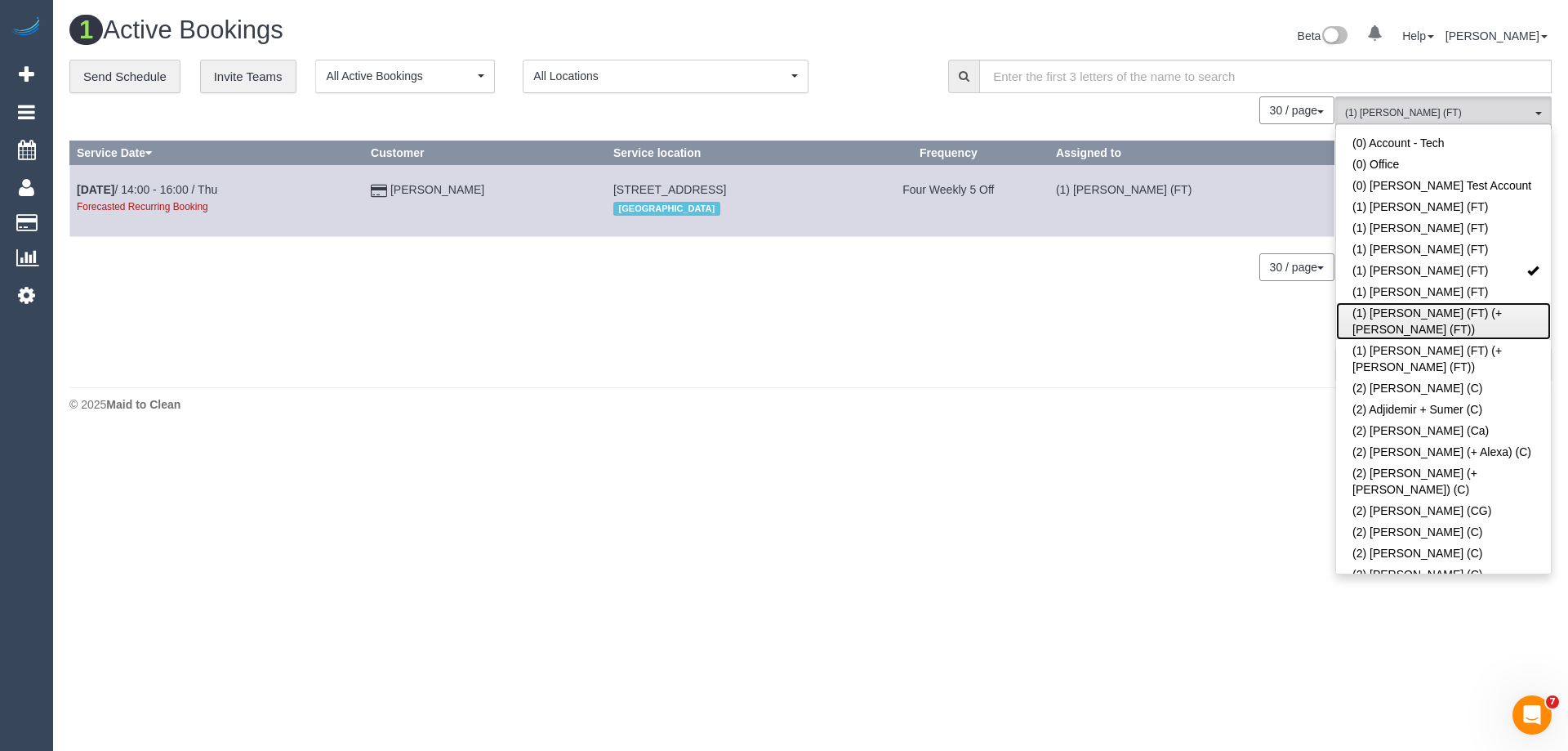
click at [1425, 315] on link "(1) Tina (FT) (+Tony (FT))" at bounding box center [1443, 320] width 215 height 37
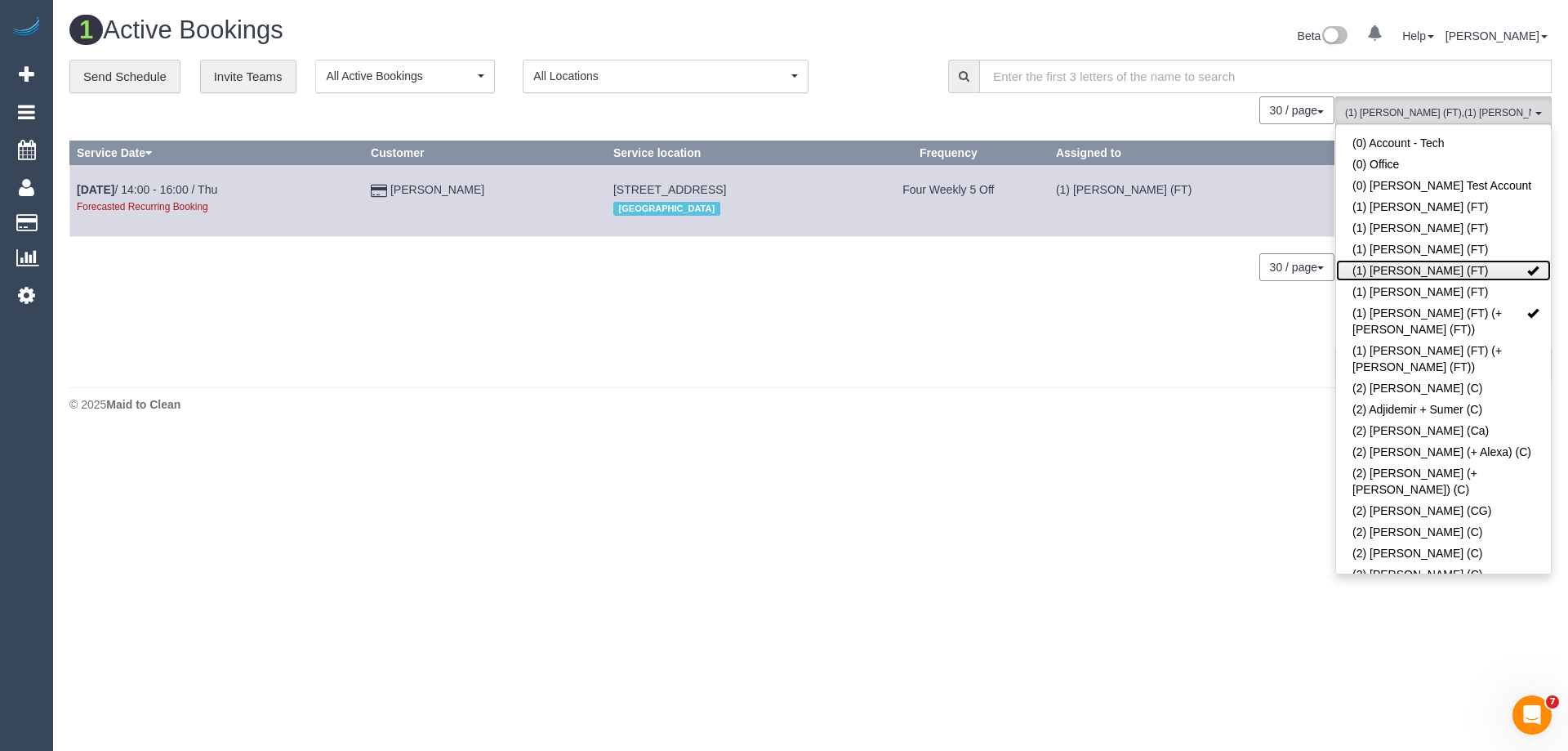
click at [1415, 272] on link "(1) Kumpee R (FT)" at bounding box center [1443, 270] width 215 height 21
click at [1093, 287] on div "0 Bookings found. We couldn't find any bookings that matched your search. Creat…" at bounding box center [702, 237] width 1266 height 283
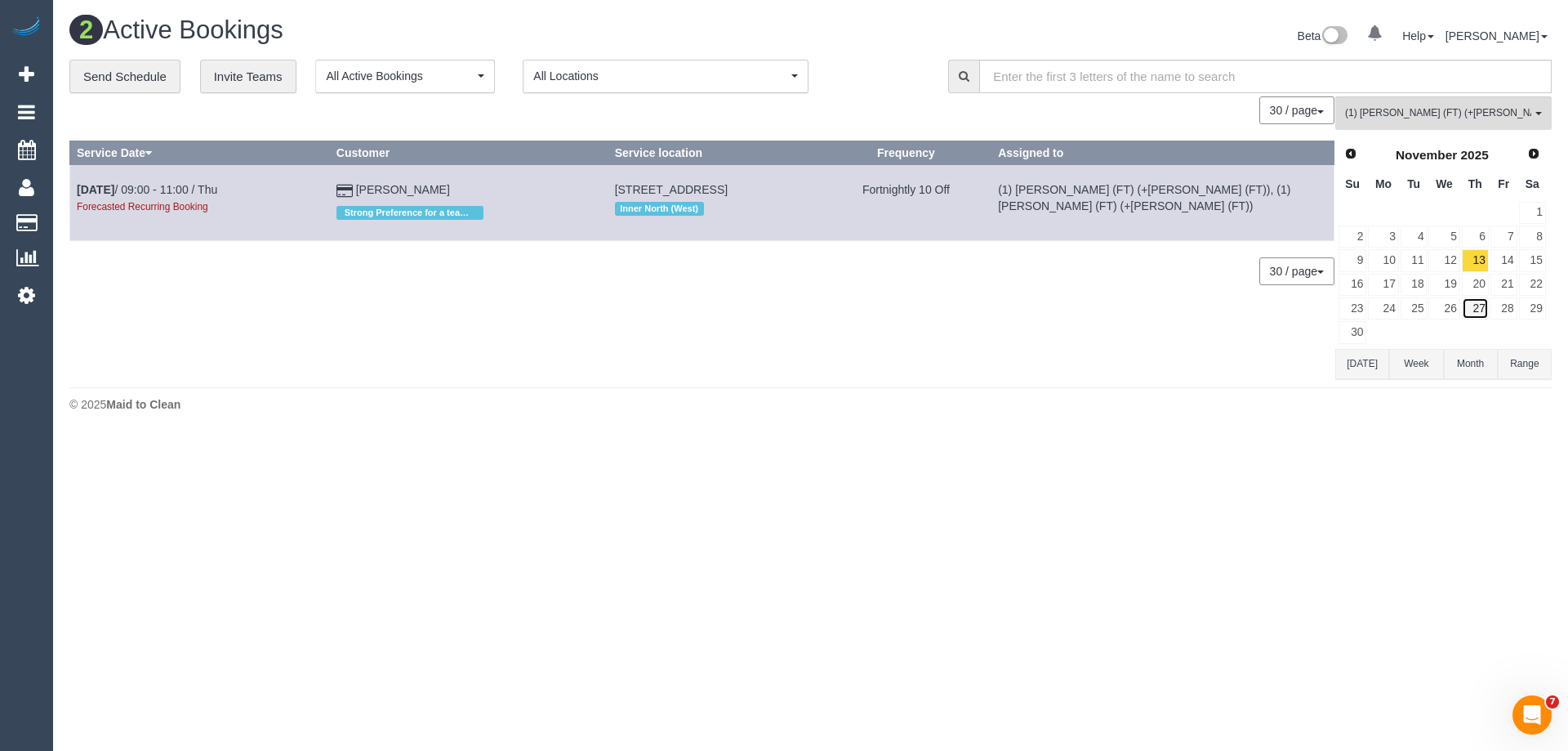
click at [1477, 309] on link "27" at bounding box center [1475, 308] width 27 height 22
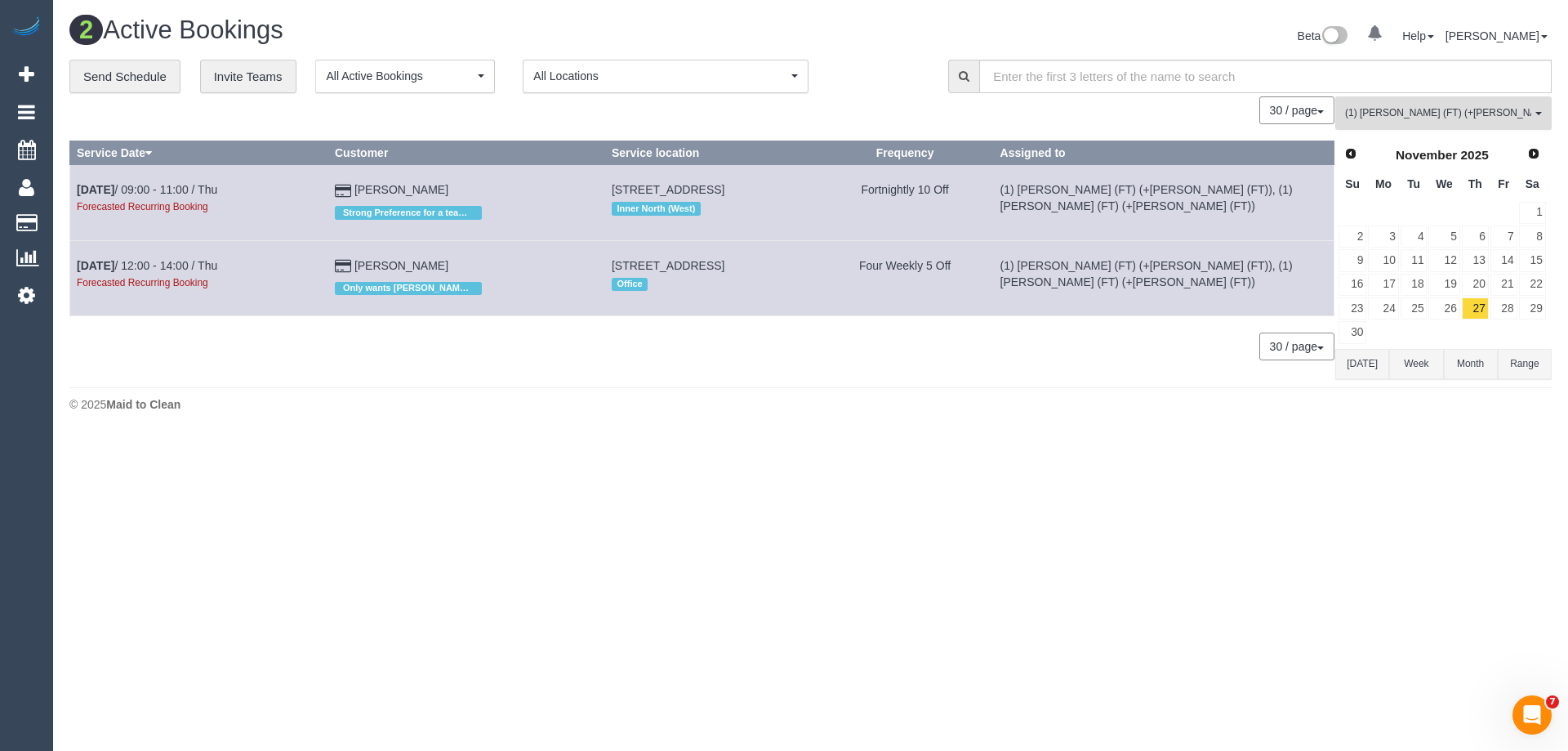
click at [1394, 118] on span "(1) Tina (FT) (+Tony (FT))" at bounding box center [1438, 113] width 186 height 13
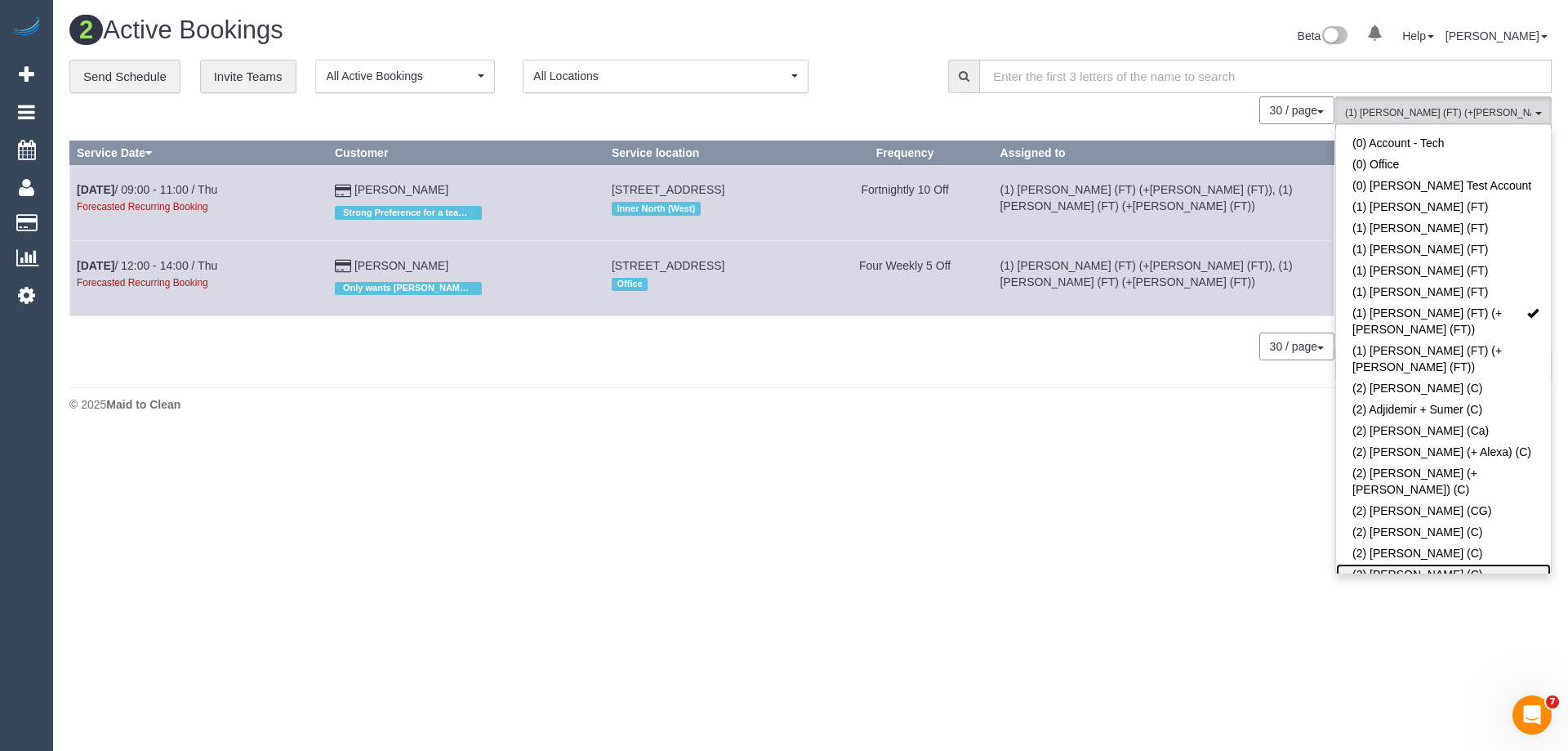
click at [1384, 564] on link "(2) [PERSON_NAME] (C)" at bounding box center [1443, 575] width 215 height 21
click at [1401, 311] on link "(1) Tina (FT) (+Tony (FT))" at bounding box center [1443, 320] width 215 height 37
click at [1089, 460] on body "0 Beta Your Notifications You have 0 alerts Add Booking Bookings Active Booking…" at bounding box center [784, 375] width 1568 height 751
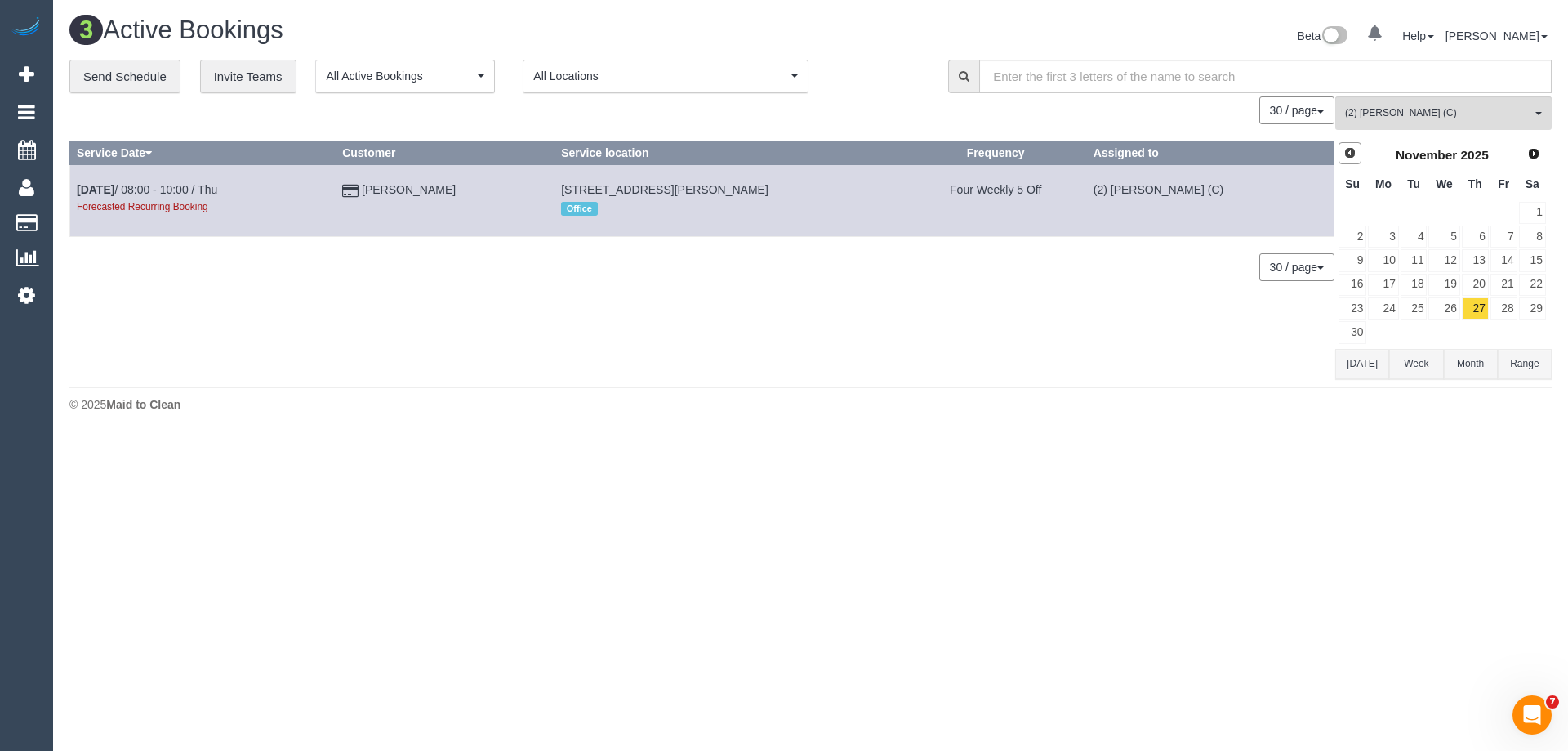
click at [1345, 153] on span "Prev" at bounding box center [1350, 153] width 13 height 13
click at [1477, 260] on link "16" at bounding box center [1475, 260] width 27 height 22
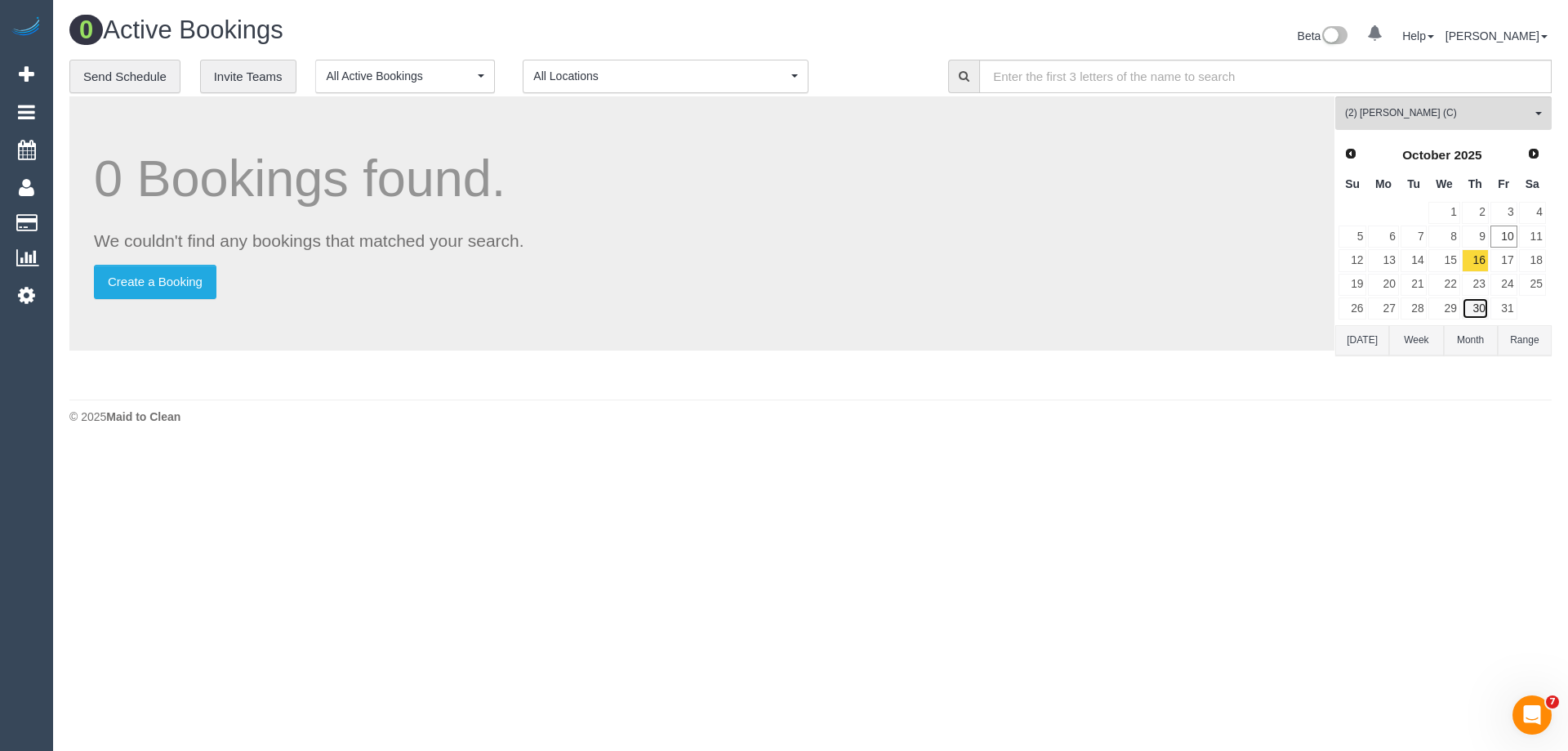
click at [1475, 305] on link "30" at bounding box center [1475, 308] width 27 height 22
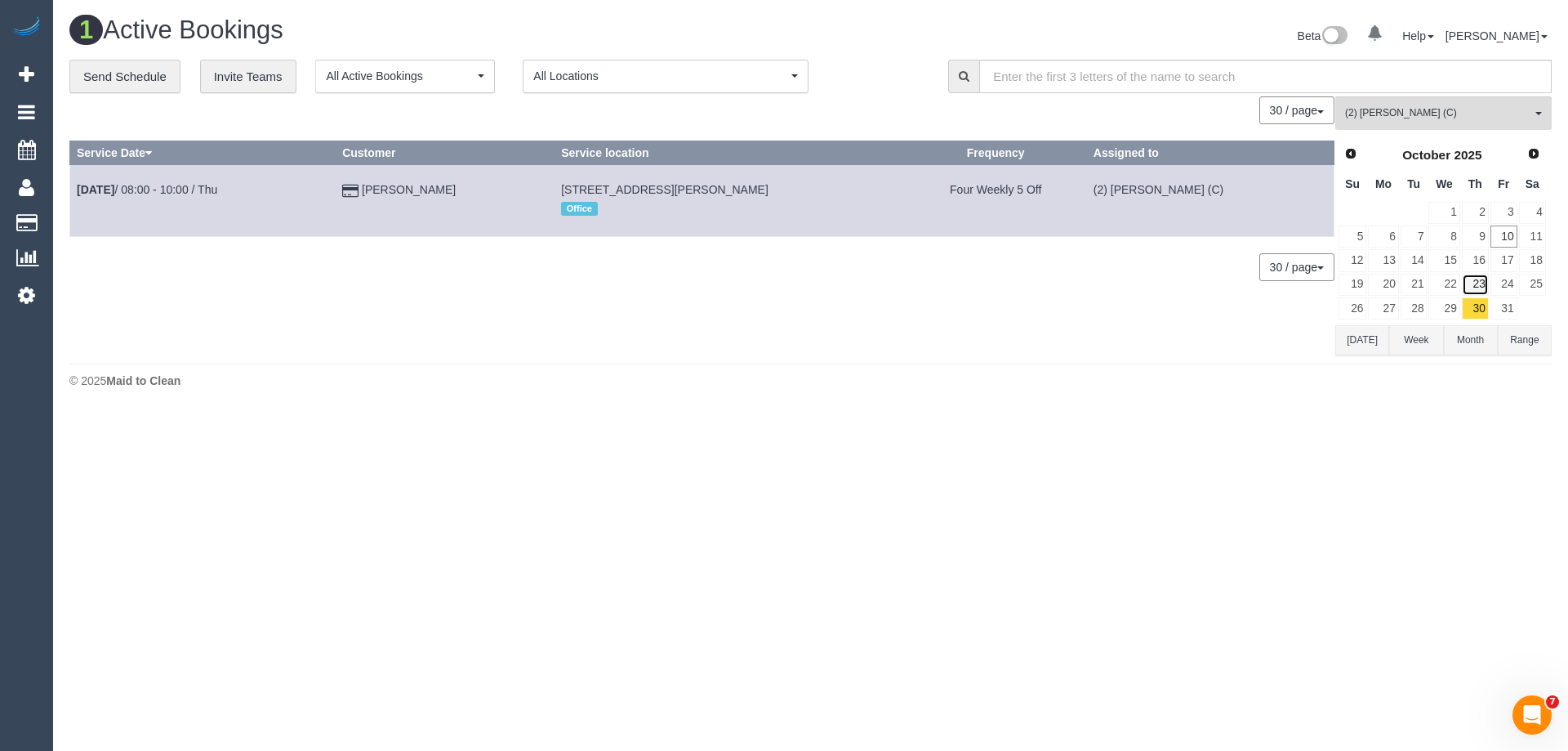
click at [1475, 278] on link "23" at bounding box center [1475, 284] width 27 height 22
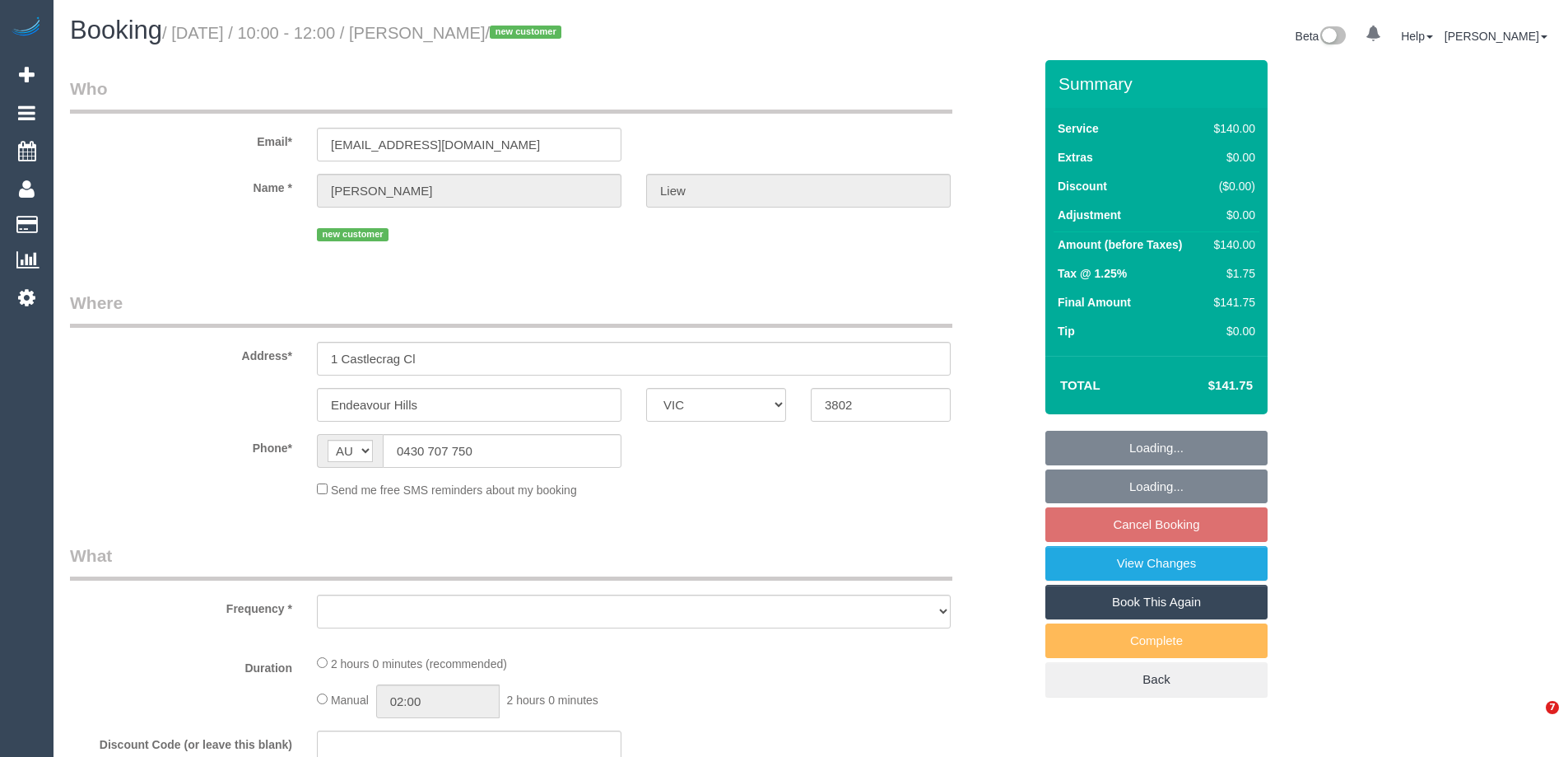
select select "VIC"
select select "string:stripe-pm_1SFkus2GScqysDRVZUd6ZOPv"
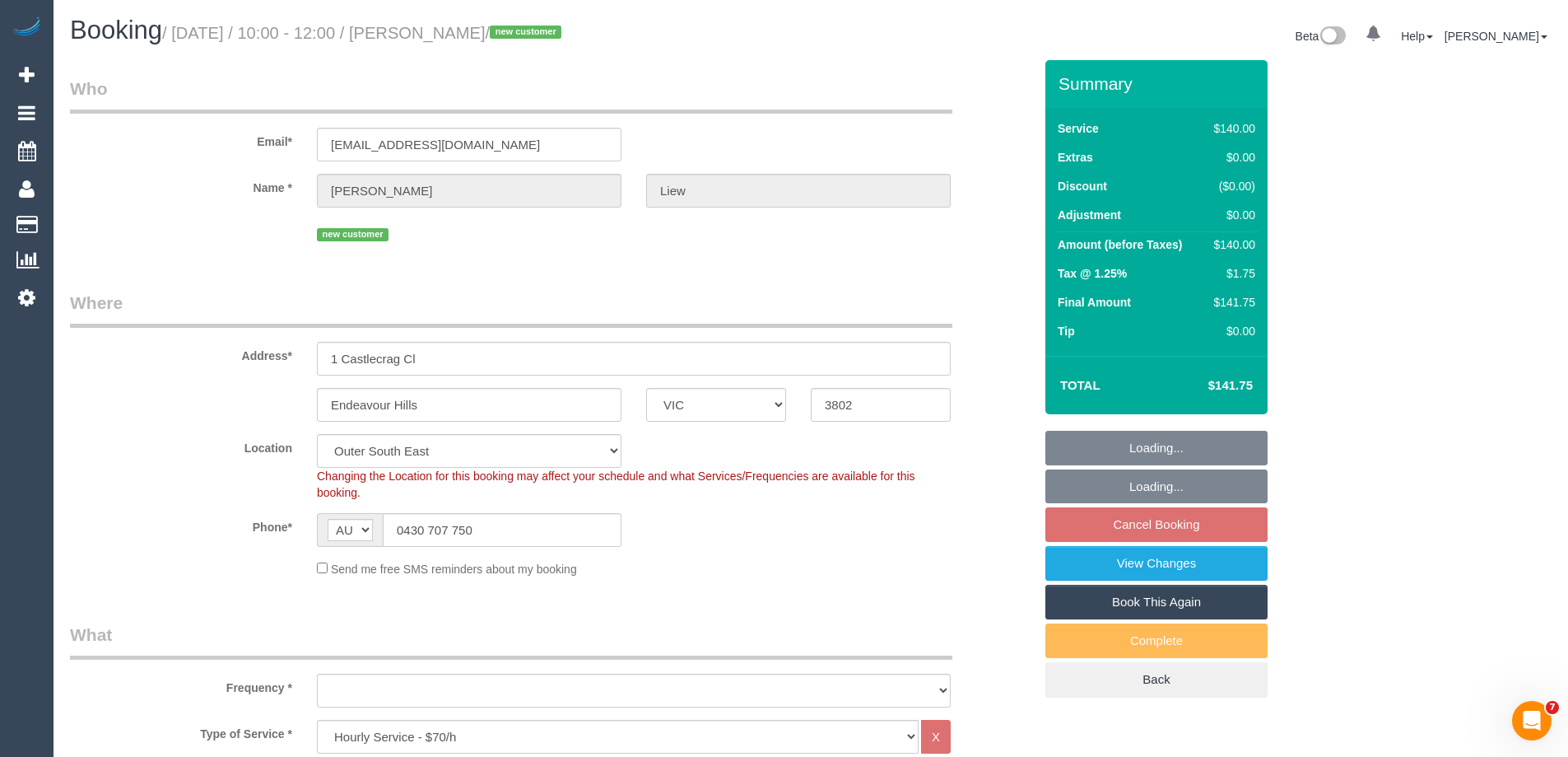
select select "object:709"
select select "number:28"
select select "number:14"
select select "number:19"
select select "number:22"
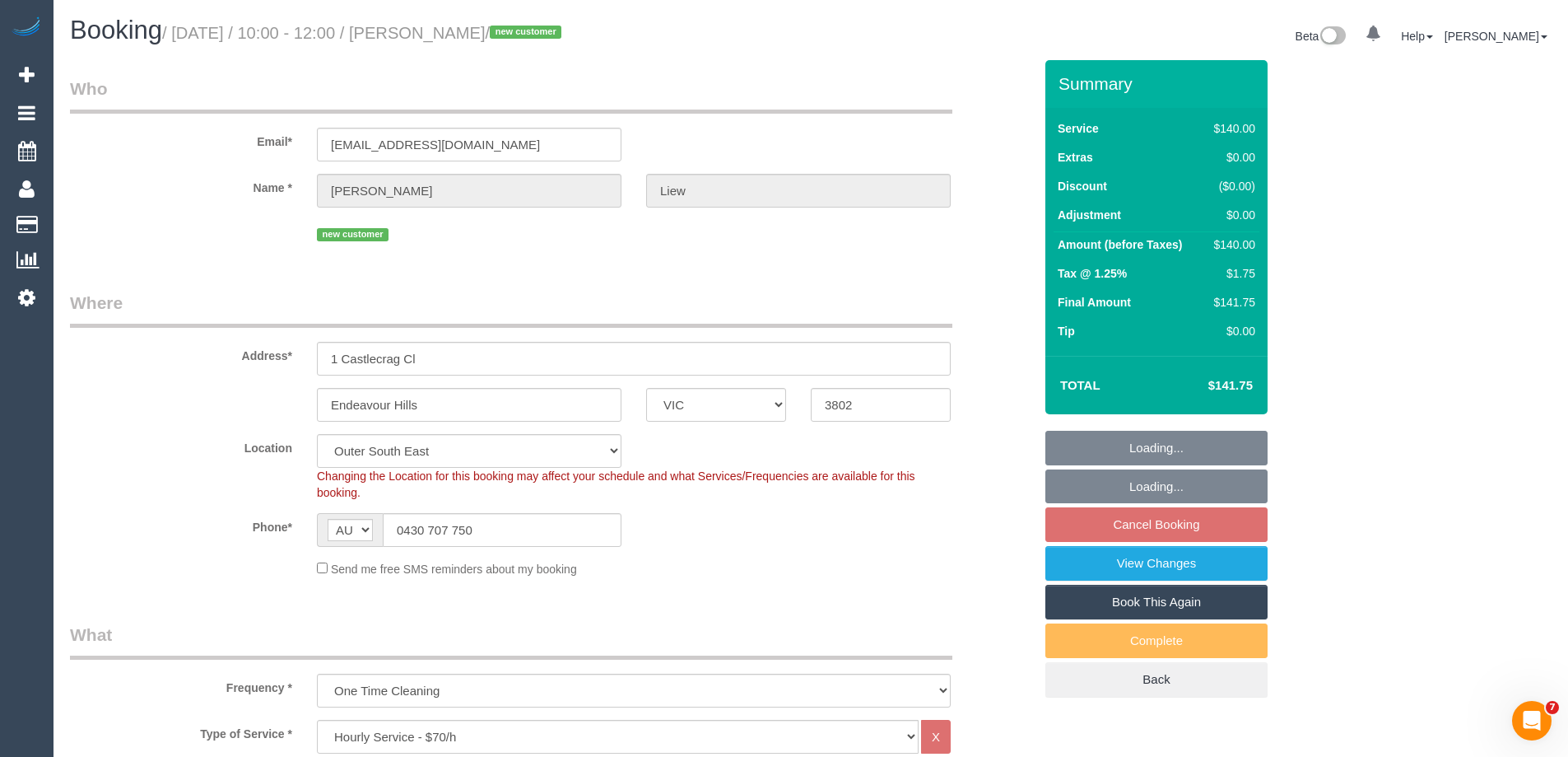
select select "number:34"
select select "number:26"
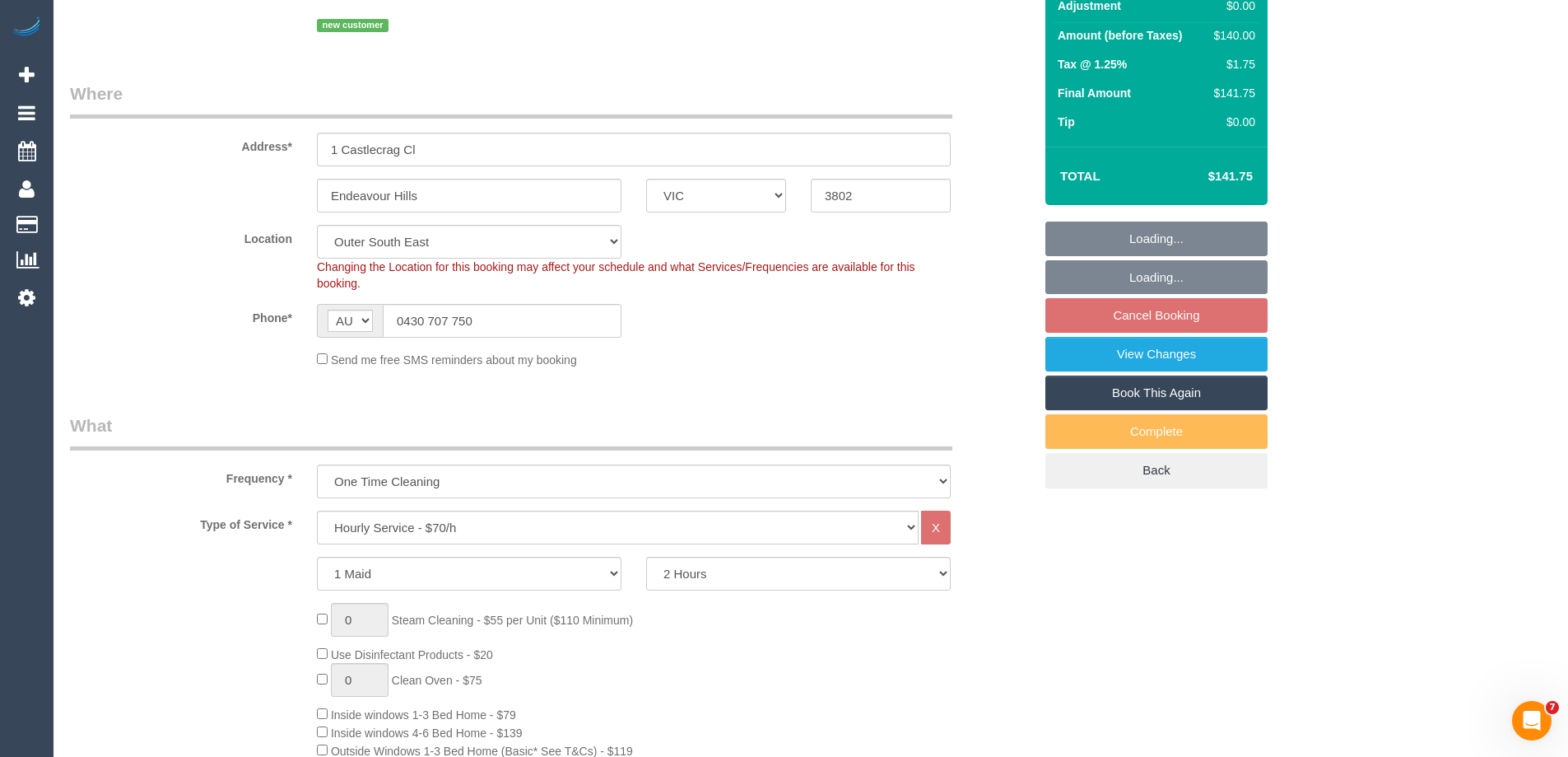
select select "object:1186"
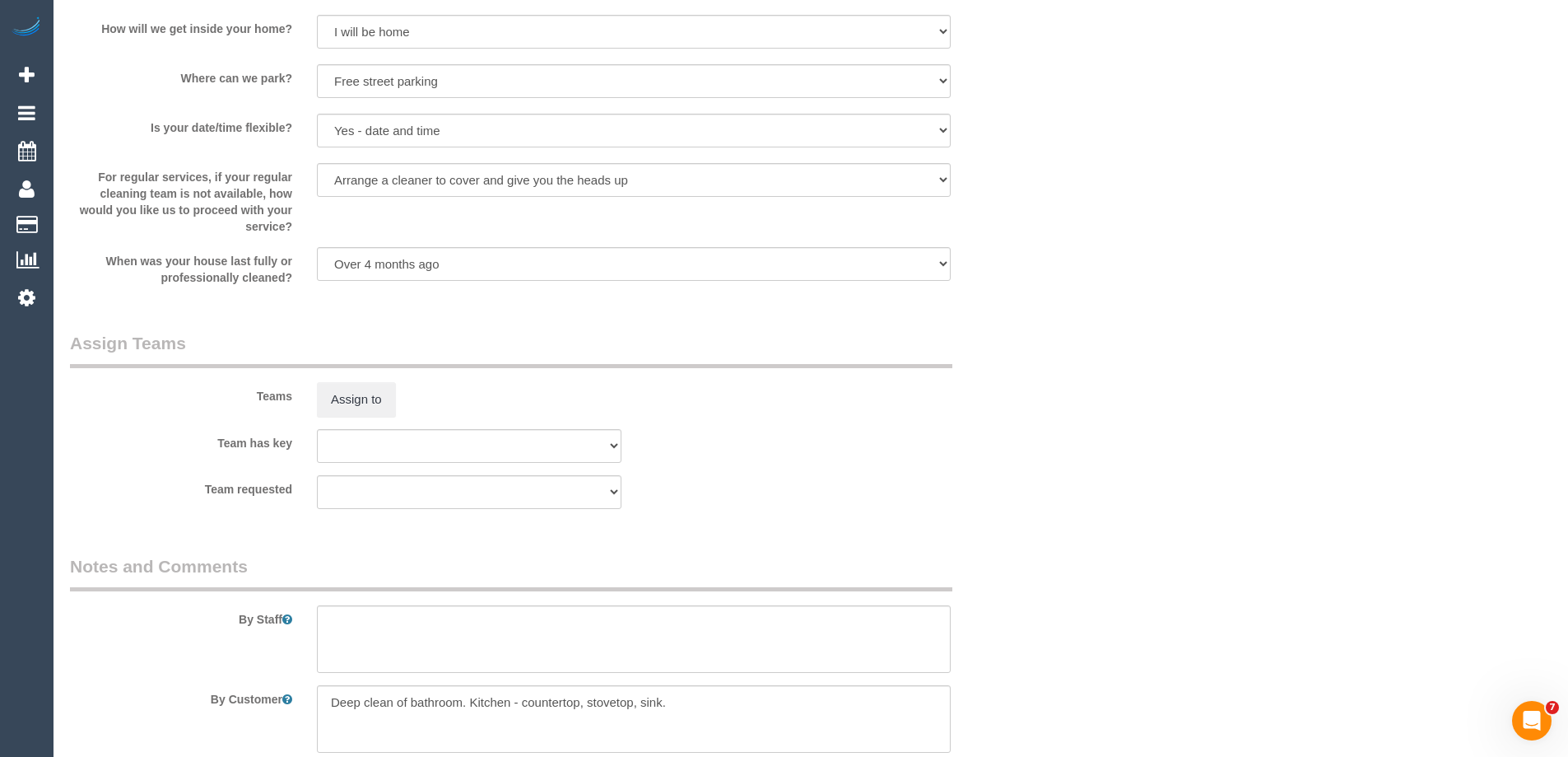
scroll to position [2546, 0]
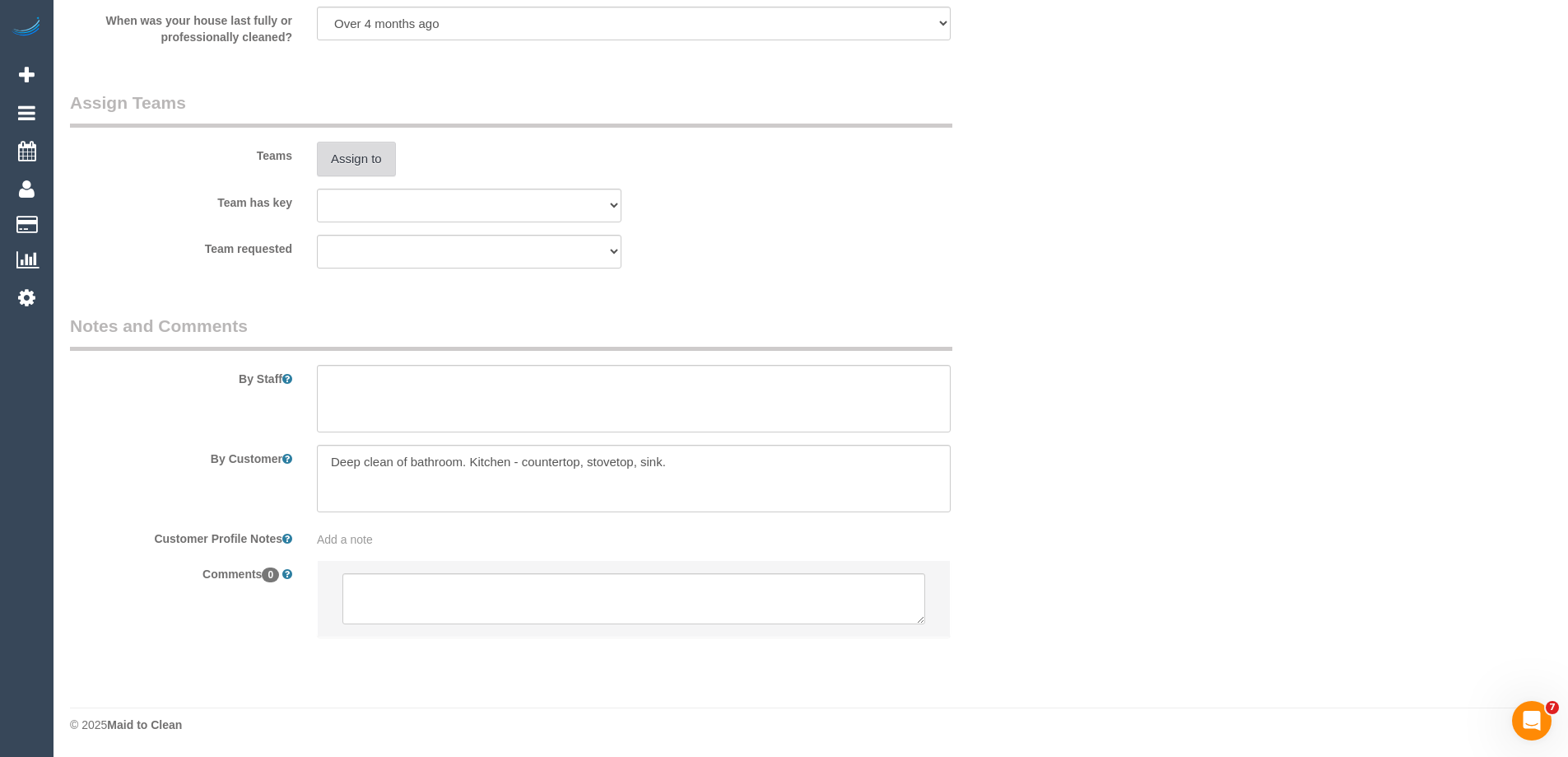
click at [361, 153] on button "Assign to" at bounding box center [357, 159] width 79 height 35
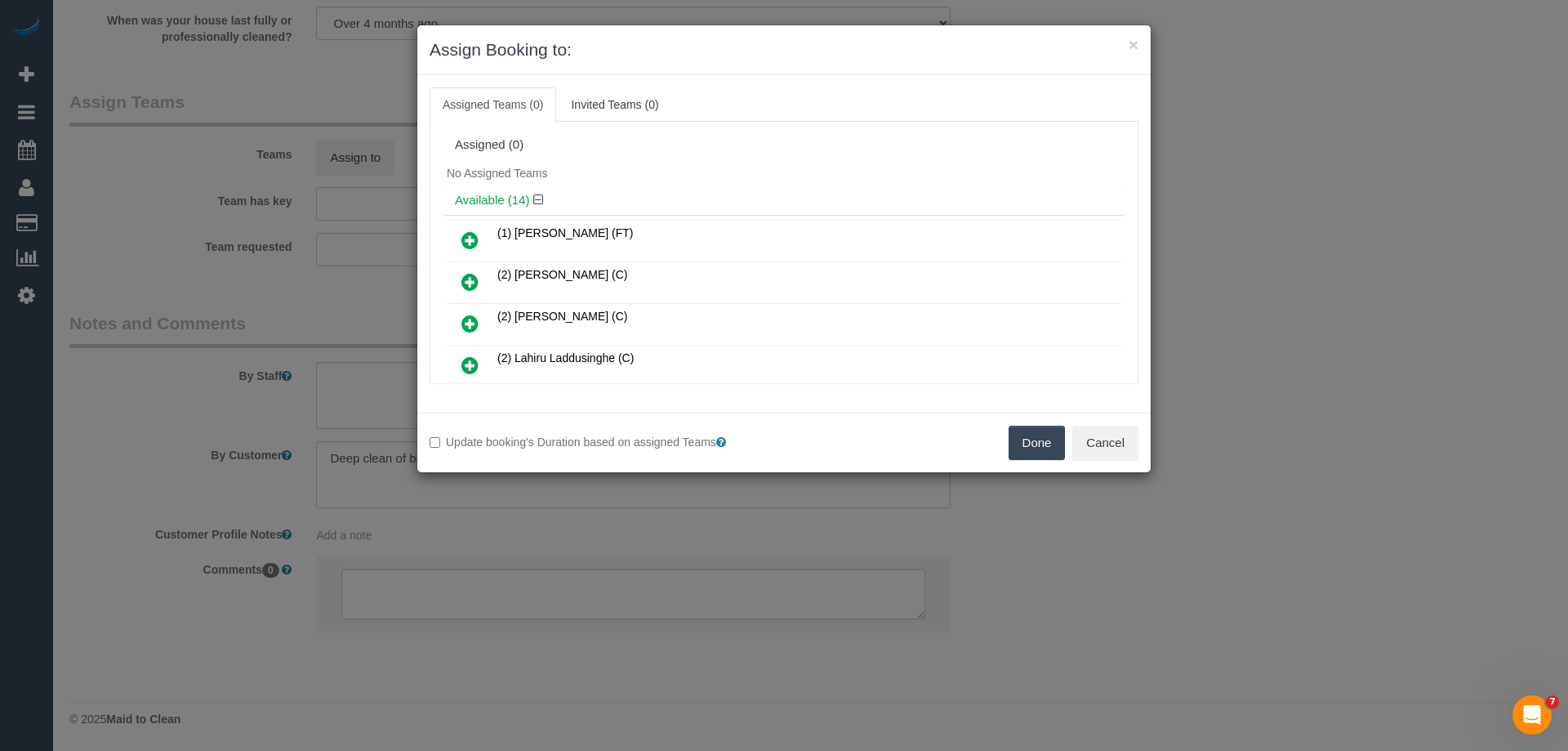
click at [472, 234] on icon at bounding box center [470, 240] width 17 height 19
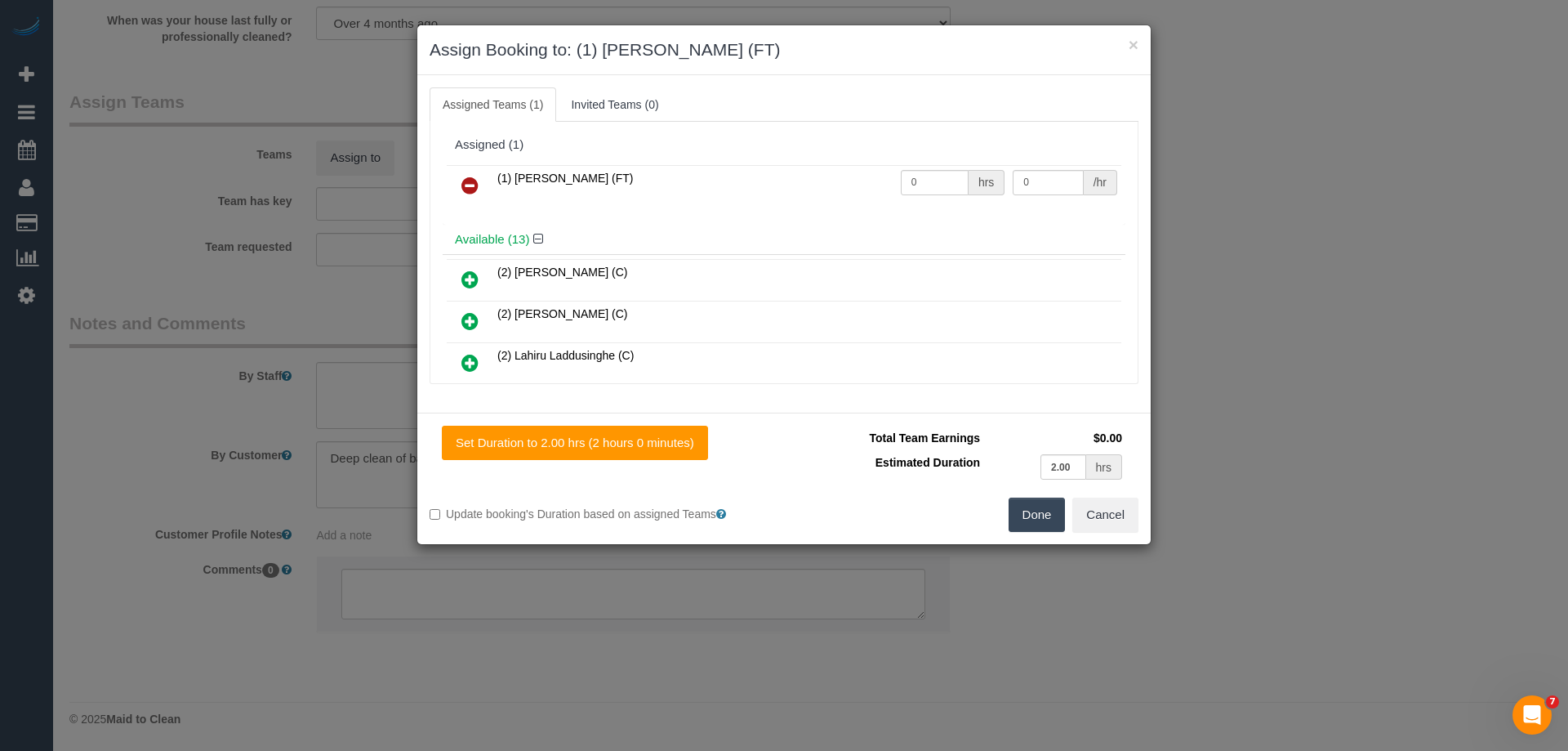
click at [1037, 509] on button "Done" at bounding box center [1038, 515] width 58 height 35
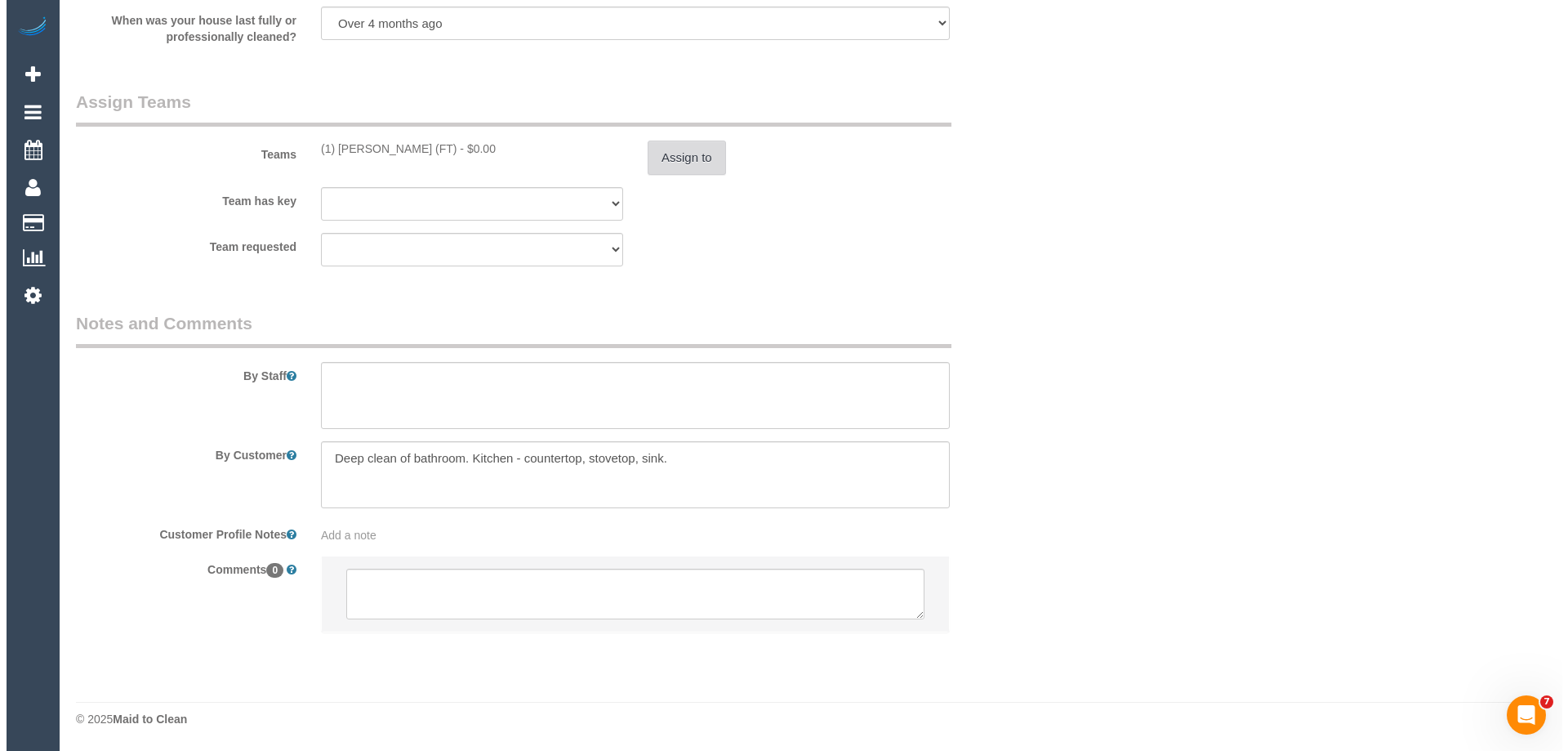
scroll to position [0, 0]
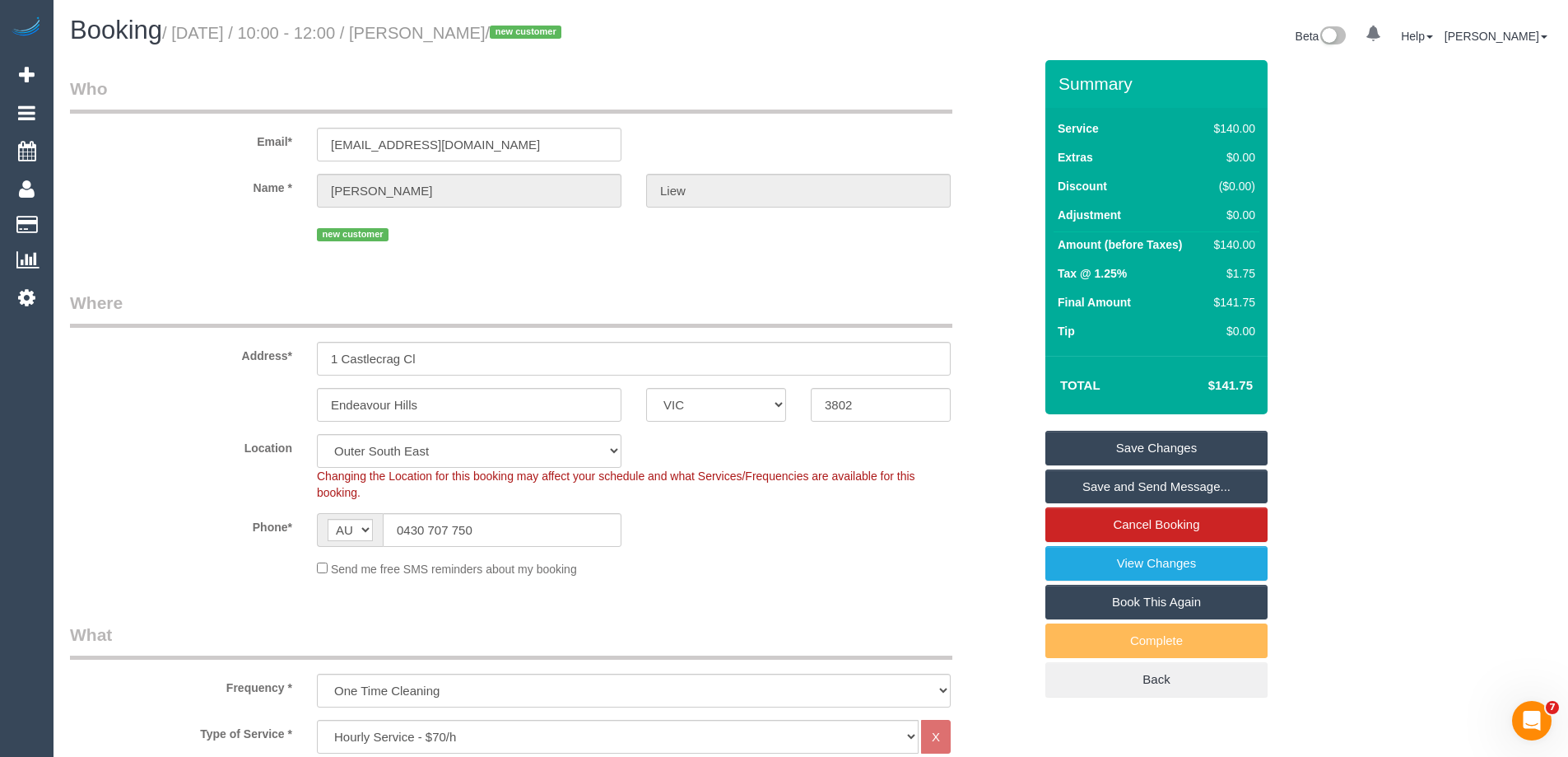
drag, startPoint x: 520, startPoint y: 32, endPoint x: 435, endPoint y: 30, distance: 85.0
click at [435, 30] on small "/ [DATE] / 10:00 - 12:00 / [PERSON_NAME] / new customer" at bounding box center [364, 33] width 404 height 18
copy small "[PERSON_NAME]"
click at [1093, 489] on link "Save and Send Message..." at bounding box center [1156, 486] width 222 height 35
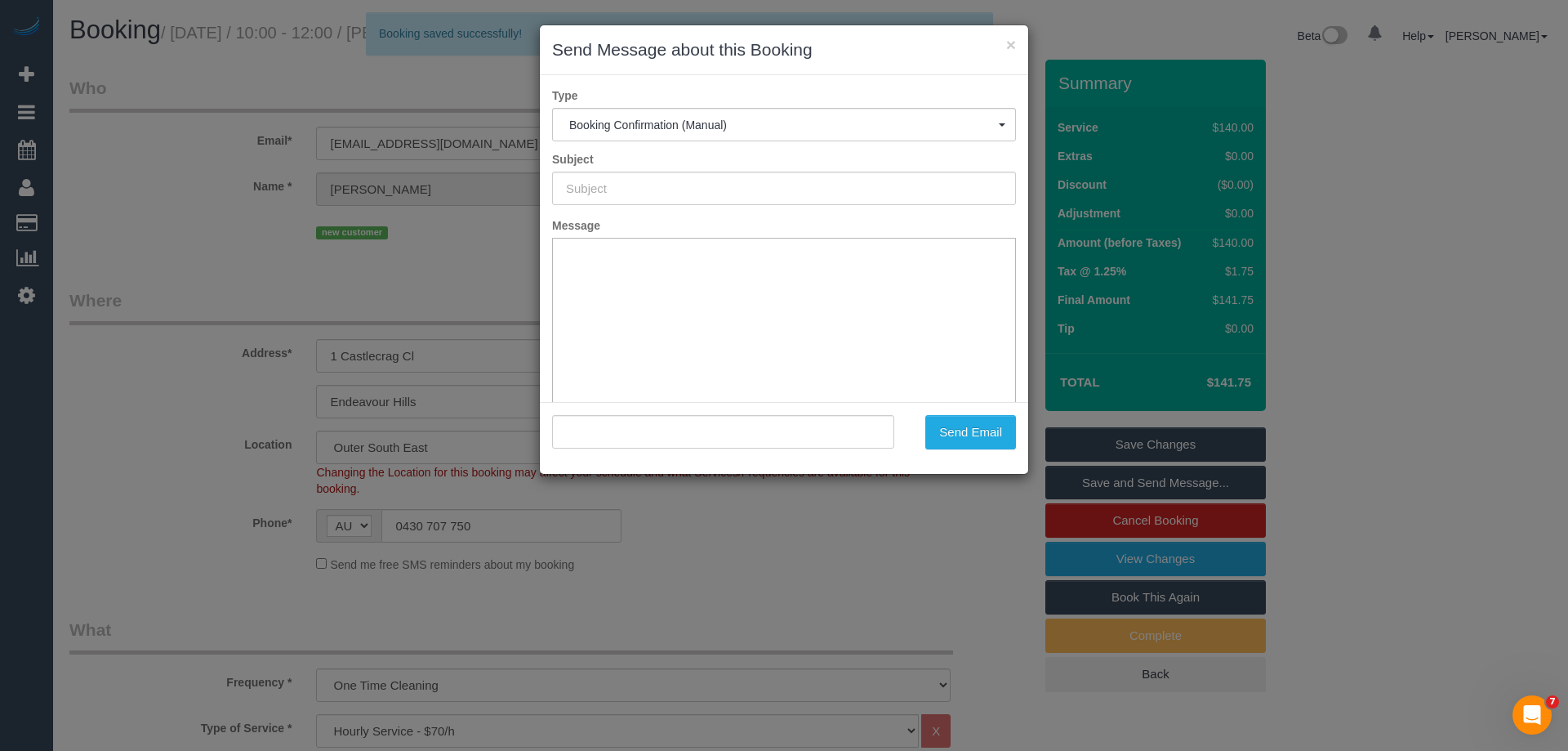
type input "Booking Confirmed"
type input ""[PERSON_NAME]" <[EMAIL_ADDRESS][DOMAIN_NAME]>"
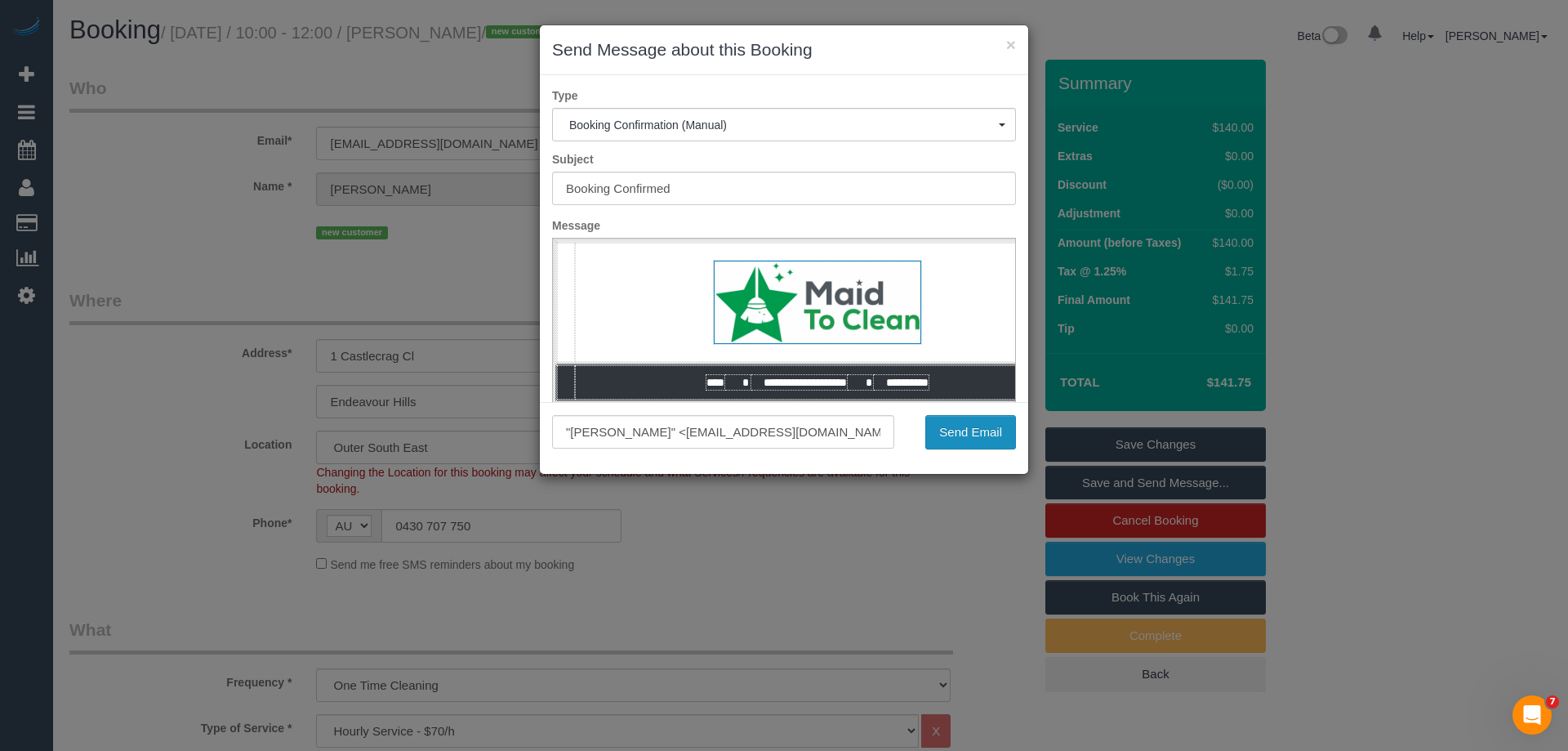
click at [941, 432] on button "Send Email" at bounding box center [971, 433] width 91 height 35
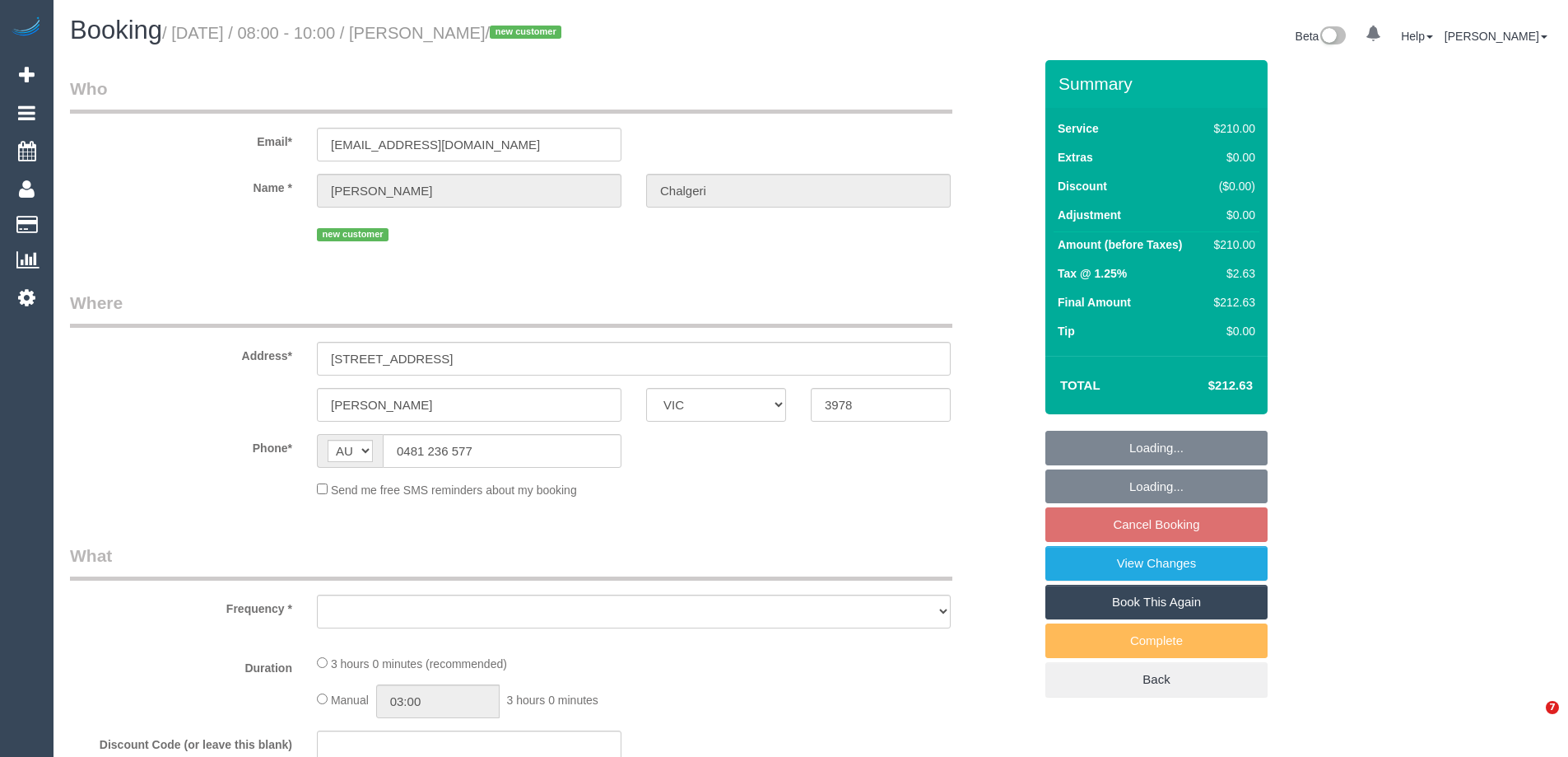
select select "VIC"
select select "180"
select select "number:28"
select select "number:14"
select select "number:19"
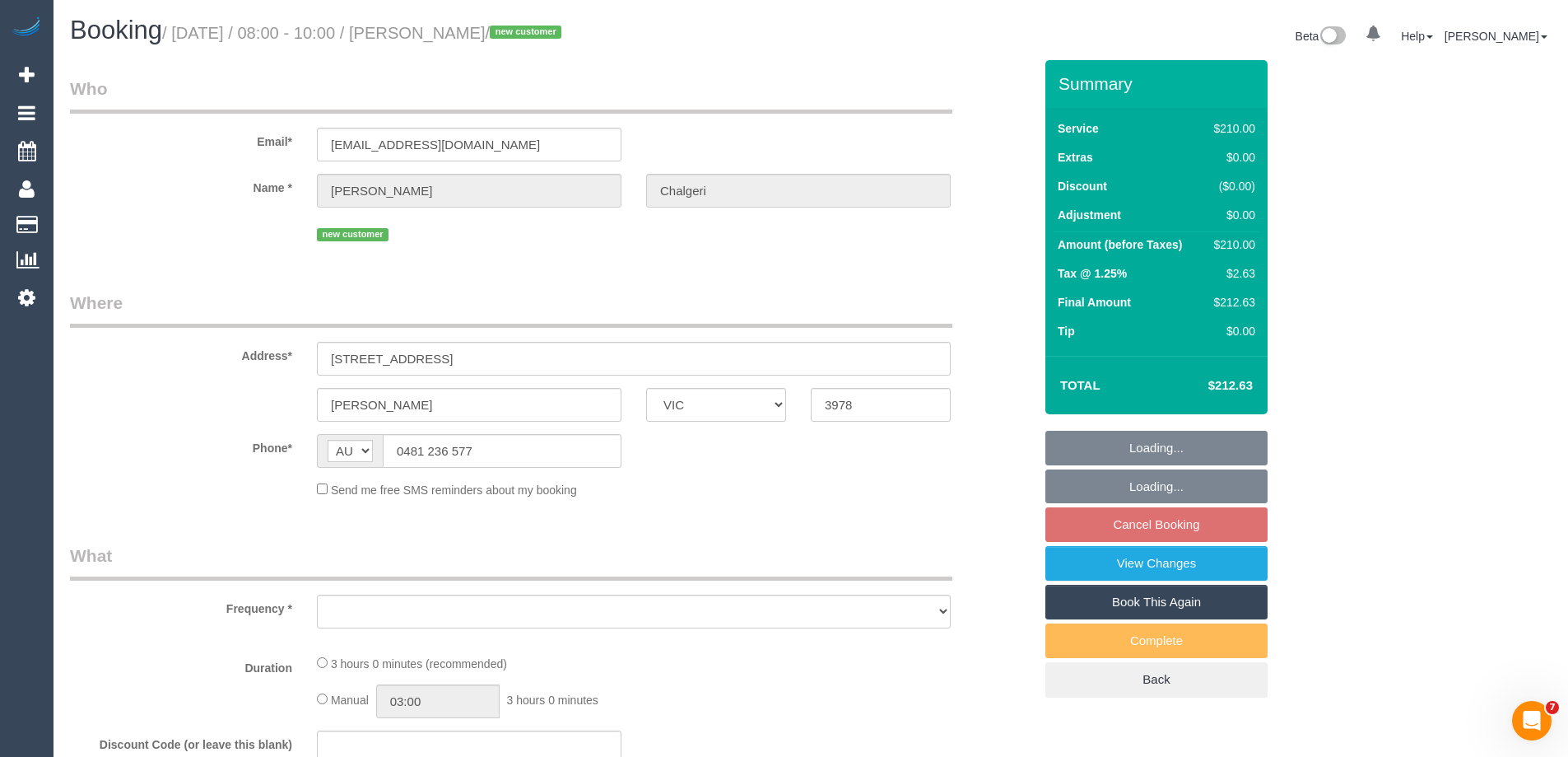
select select "number:24"
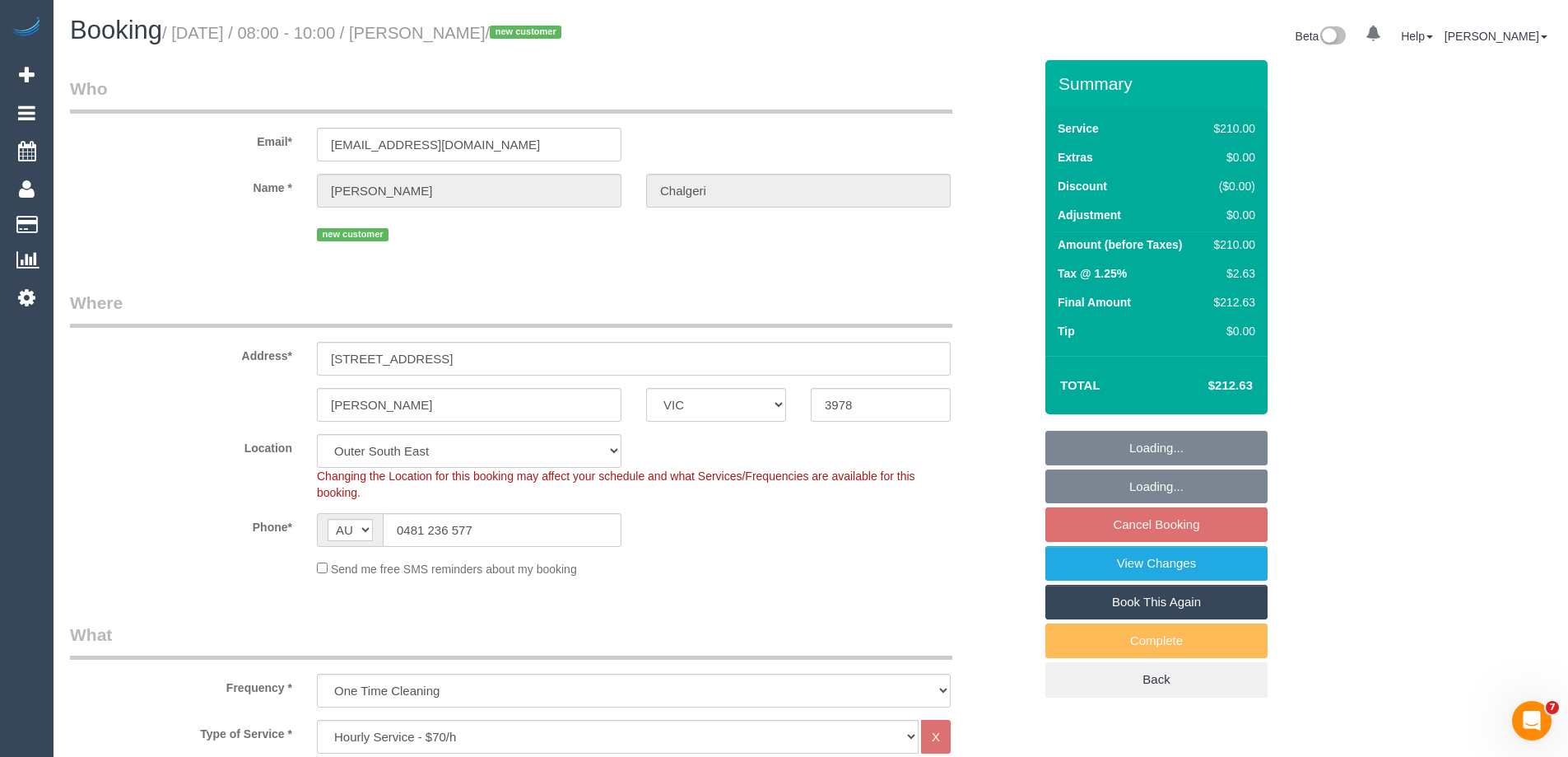
select select "object:874"
select select "string:stripe-pm_1SCqY12GScqysDRVmc01lSkw"
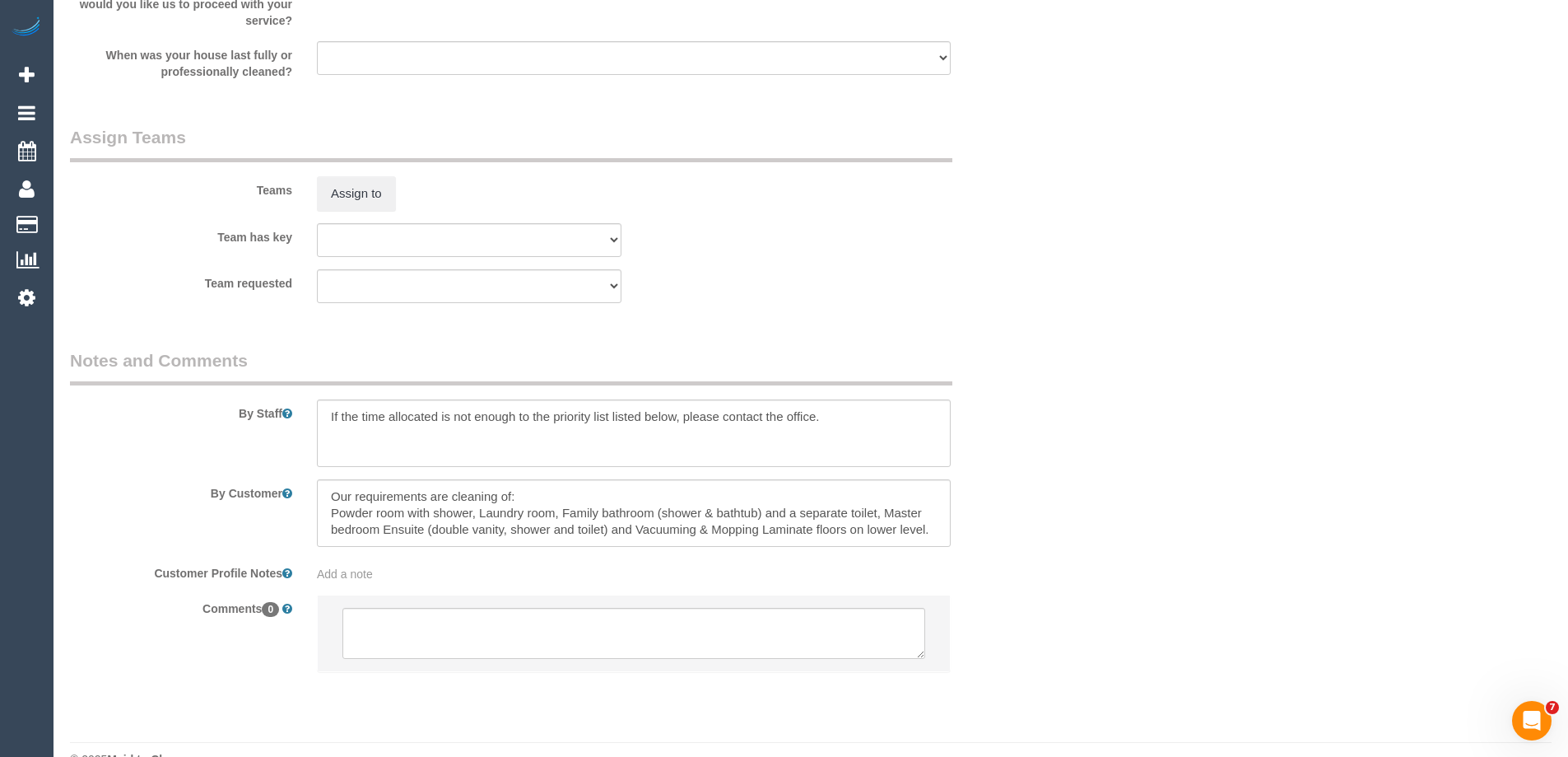
scroll to position [2546, 0]
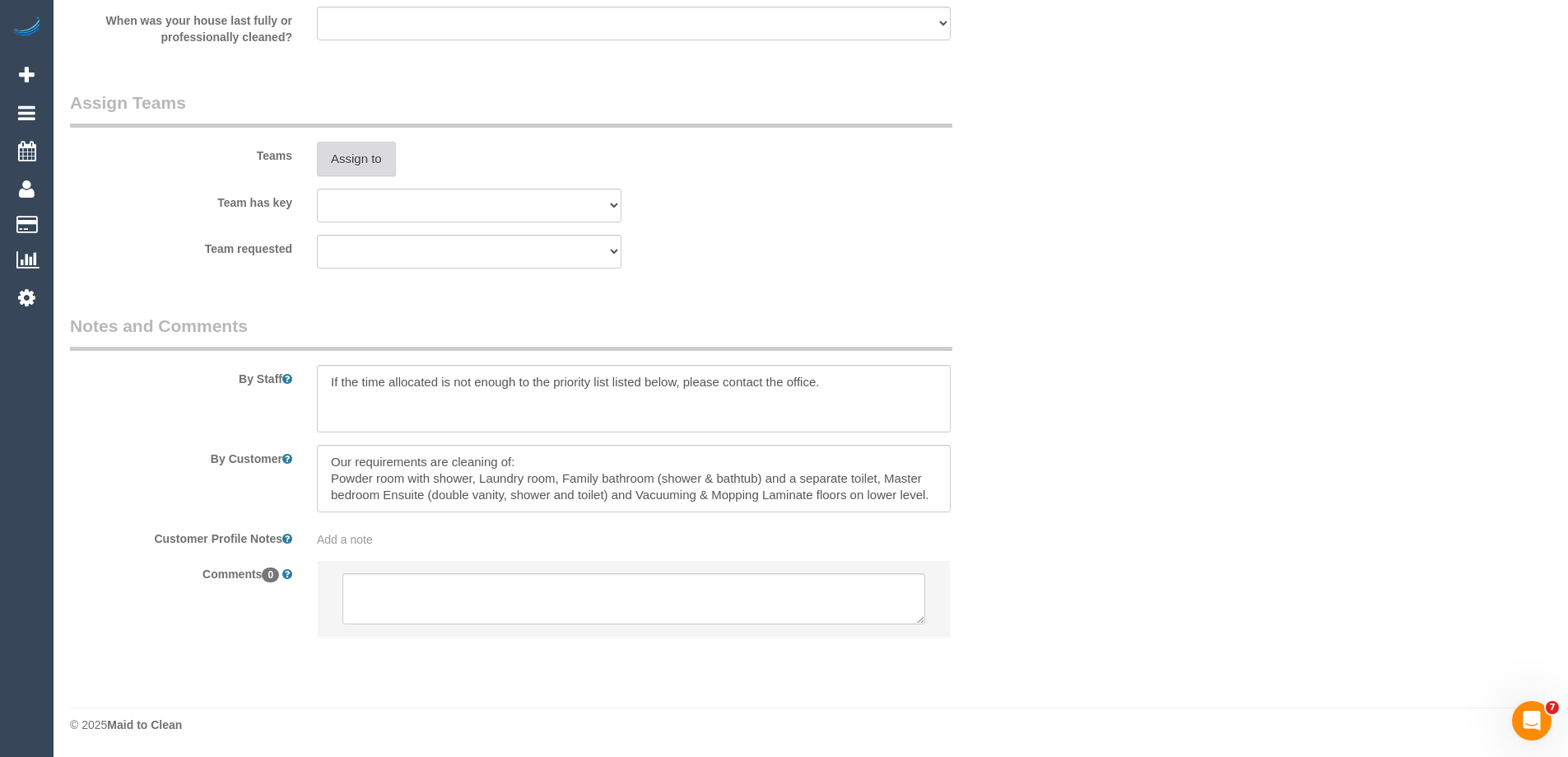
click at [359, 160] on button "Assign to" at bounding box center [357, 159] width 79 height 35
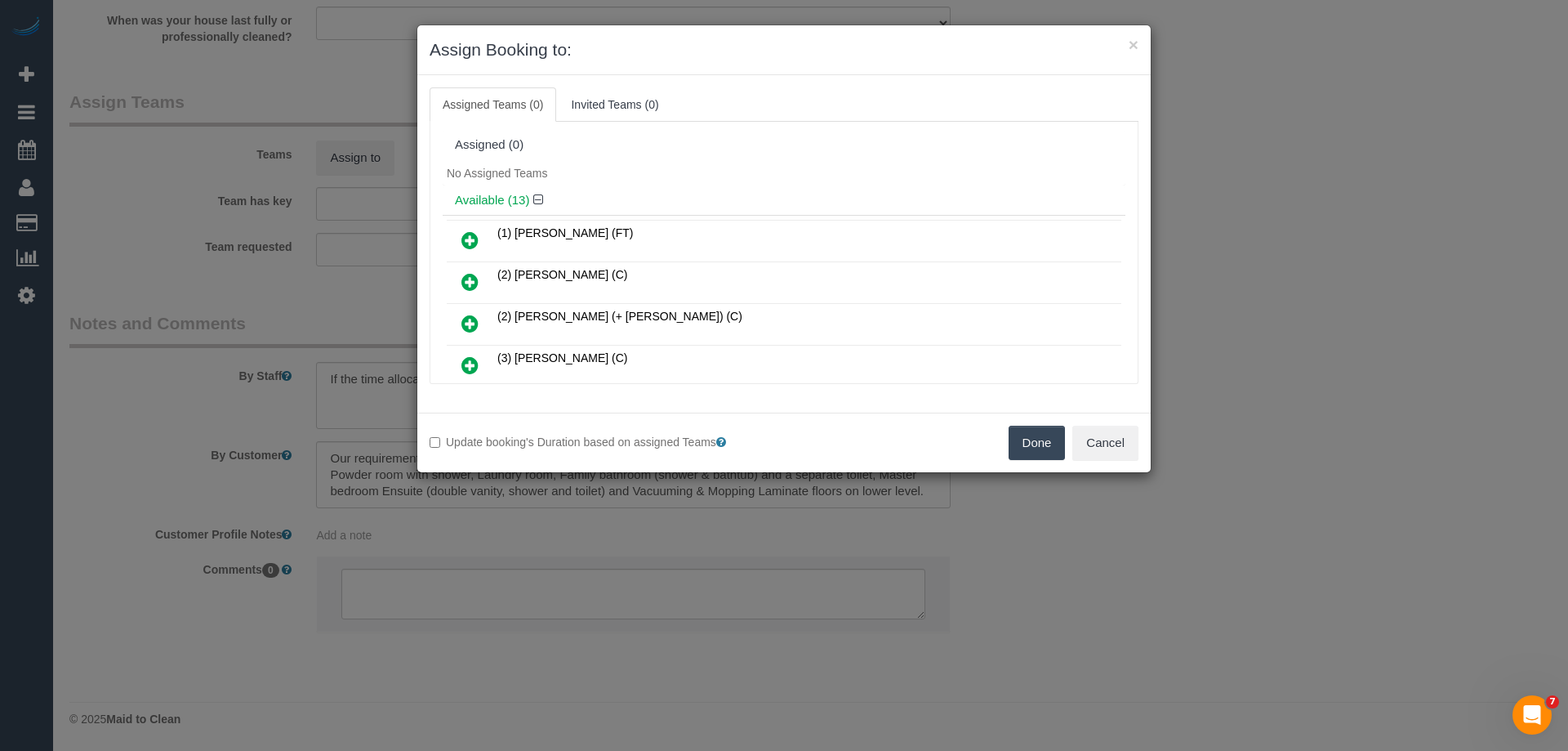
click at [471, 233] on icon at bounding box center [470, 240] width 17 height 19
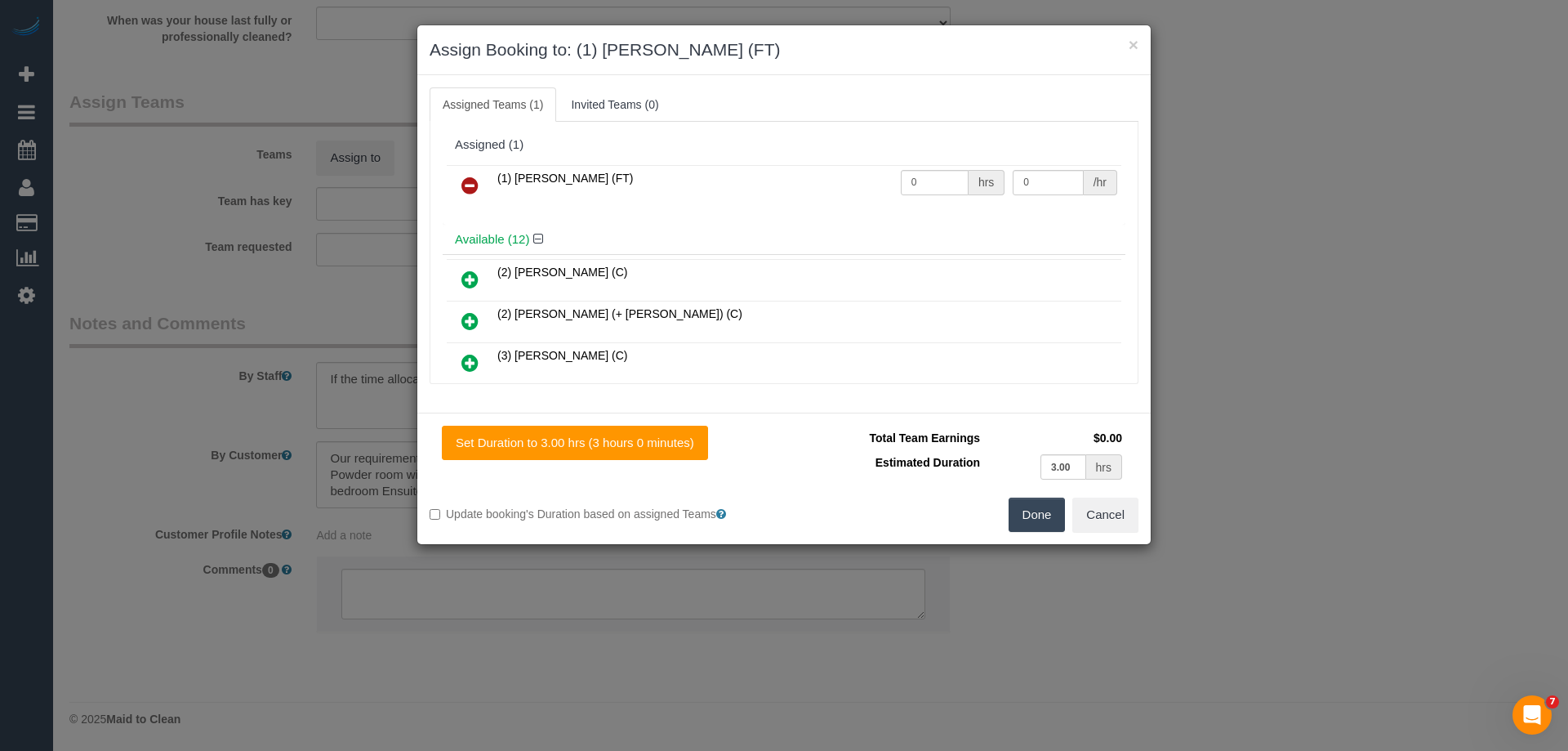
click at [1027, 508] on button "Done" at bounding box center [1038, 515] width 58 height 35
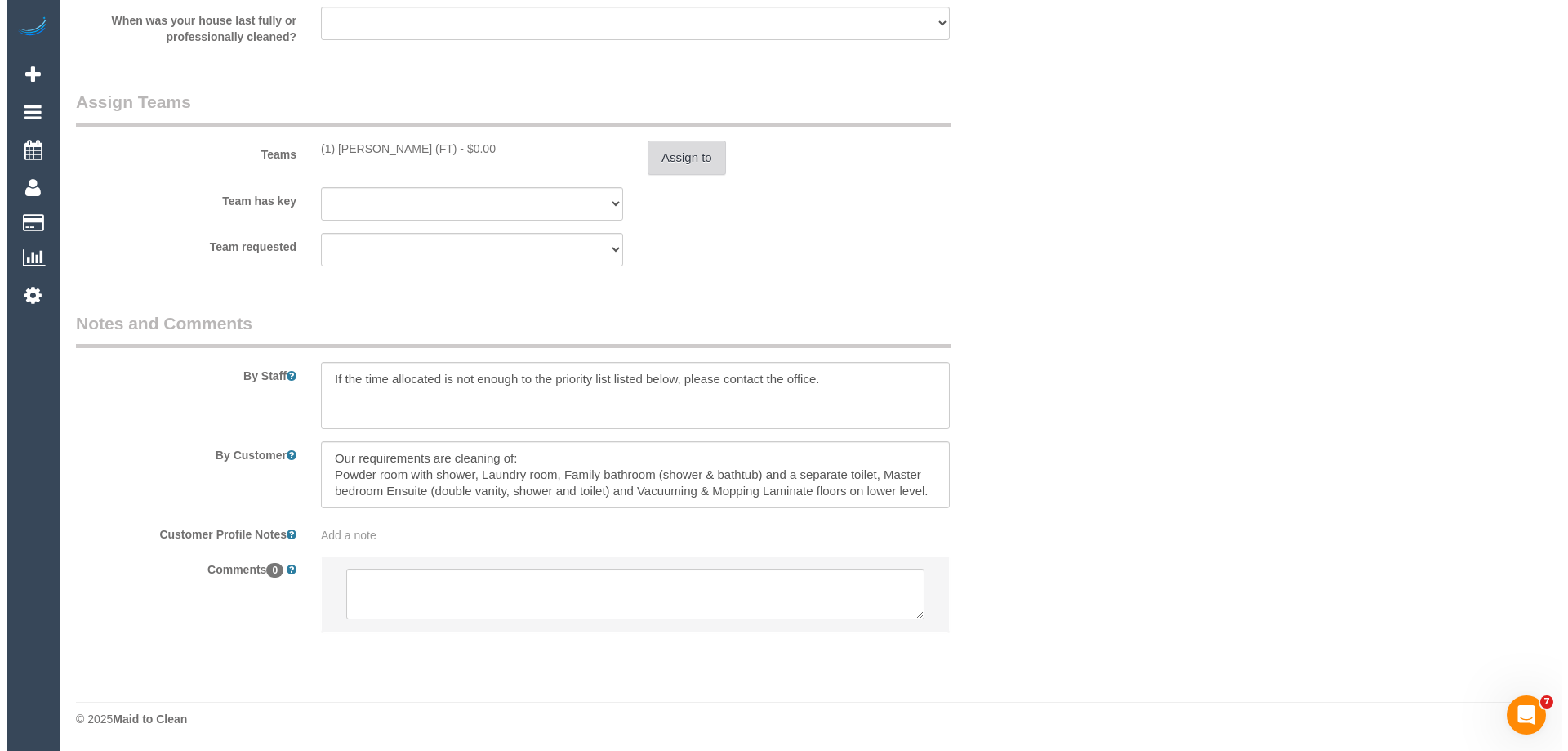
scroll to position [0, 0]
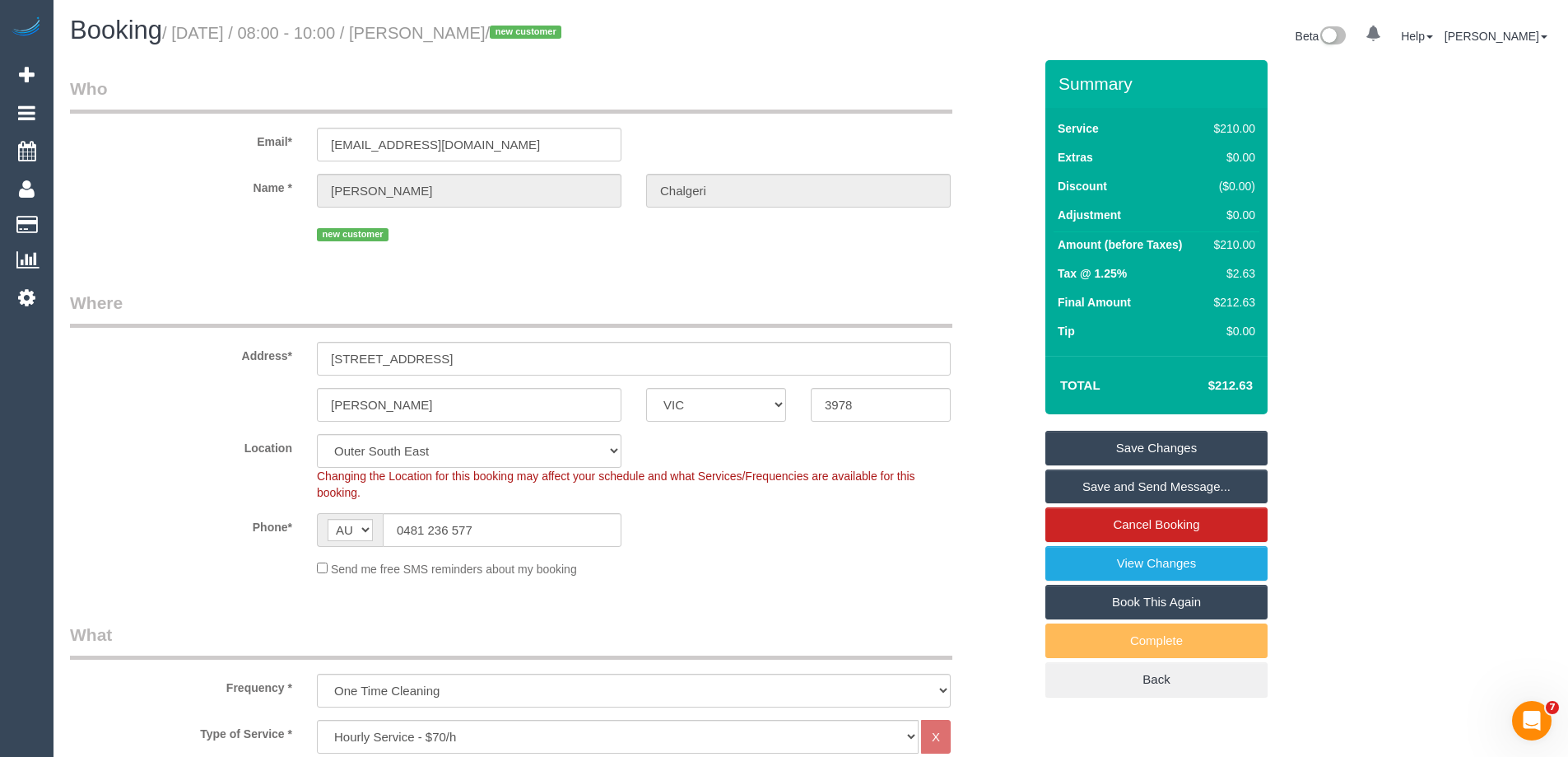
drag, startPoint x: 532, startPoint y: 35, endPoint x: 437, endPoint y: 34, distance: 95.0
click at [437, 34] on small "/ October 16, 2025 / 08:00 - 10:00 / Ravi Chalgeri / new customer" at bounding box center [364, 33] width 404 height 18
copy small "Ravi Chalgeri"
click at [1096, 483] on link "Save and Send Message..." at bounding box center [1156, 486] width 222 height 35
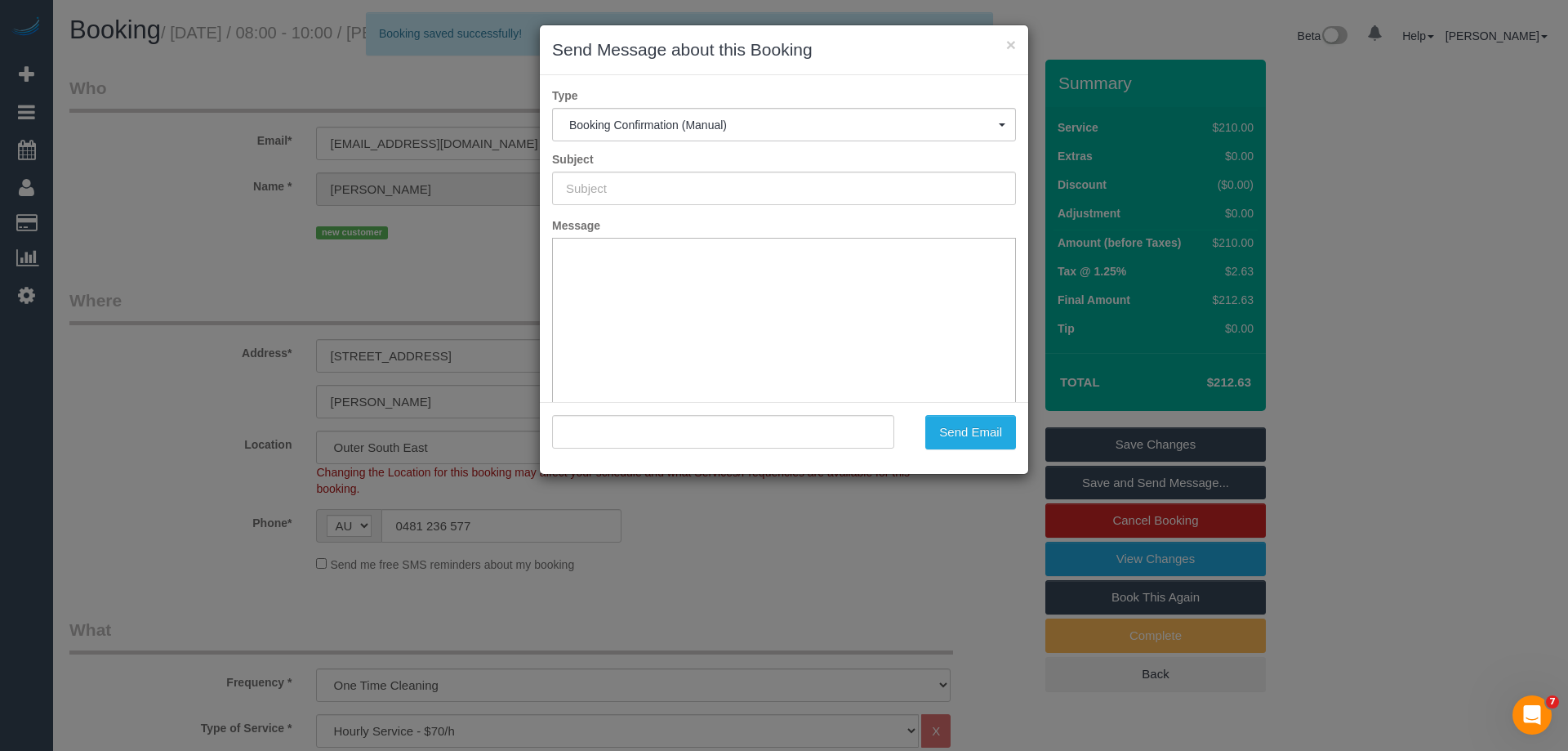
type input "Booking Confirmed"
type input ""Ravi Chalgeri" <ravi.chalgeri@gmail.com>"
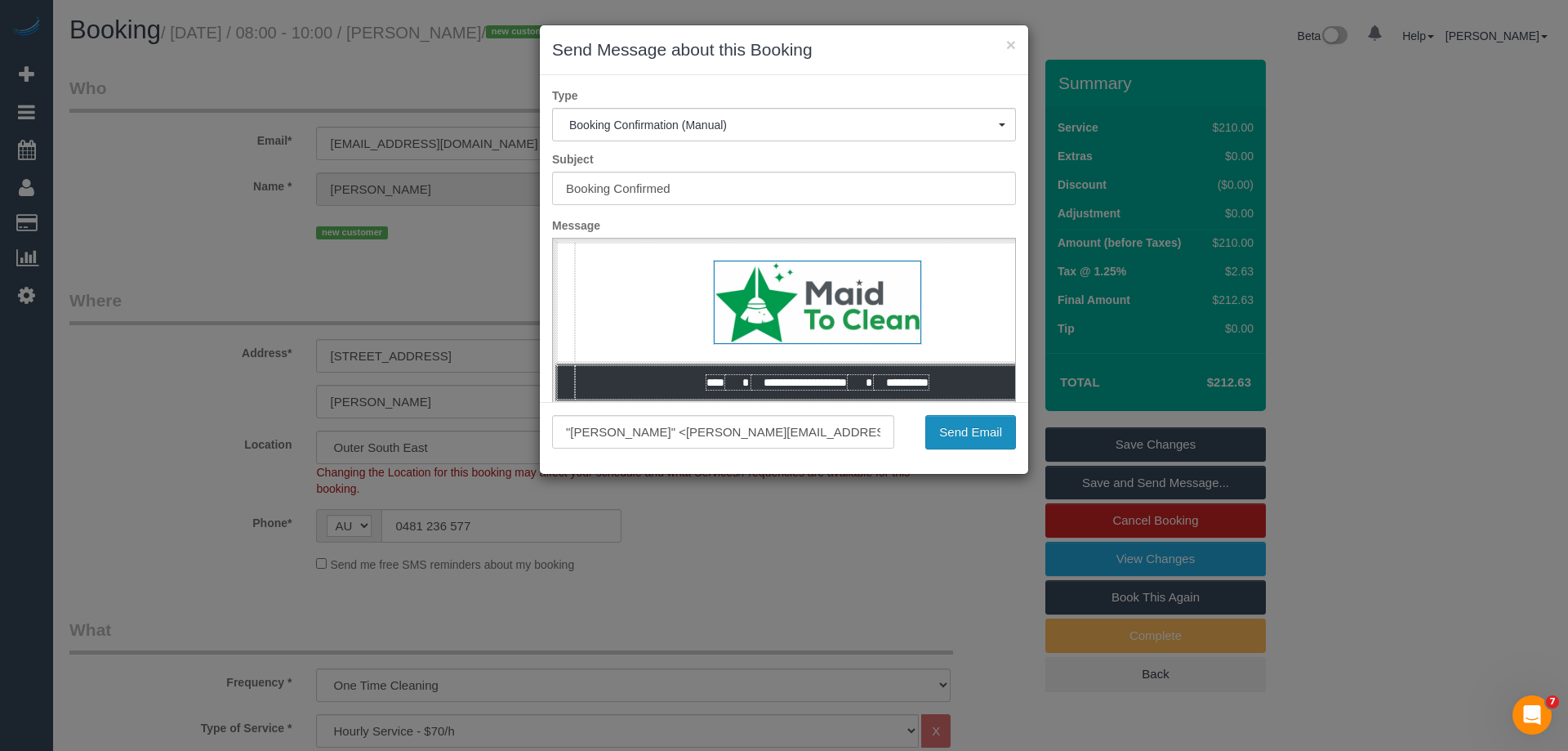
click at [975, 432] on button "Send Email" at bounding box center [971, 433] width 91 height 35
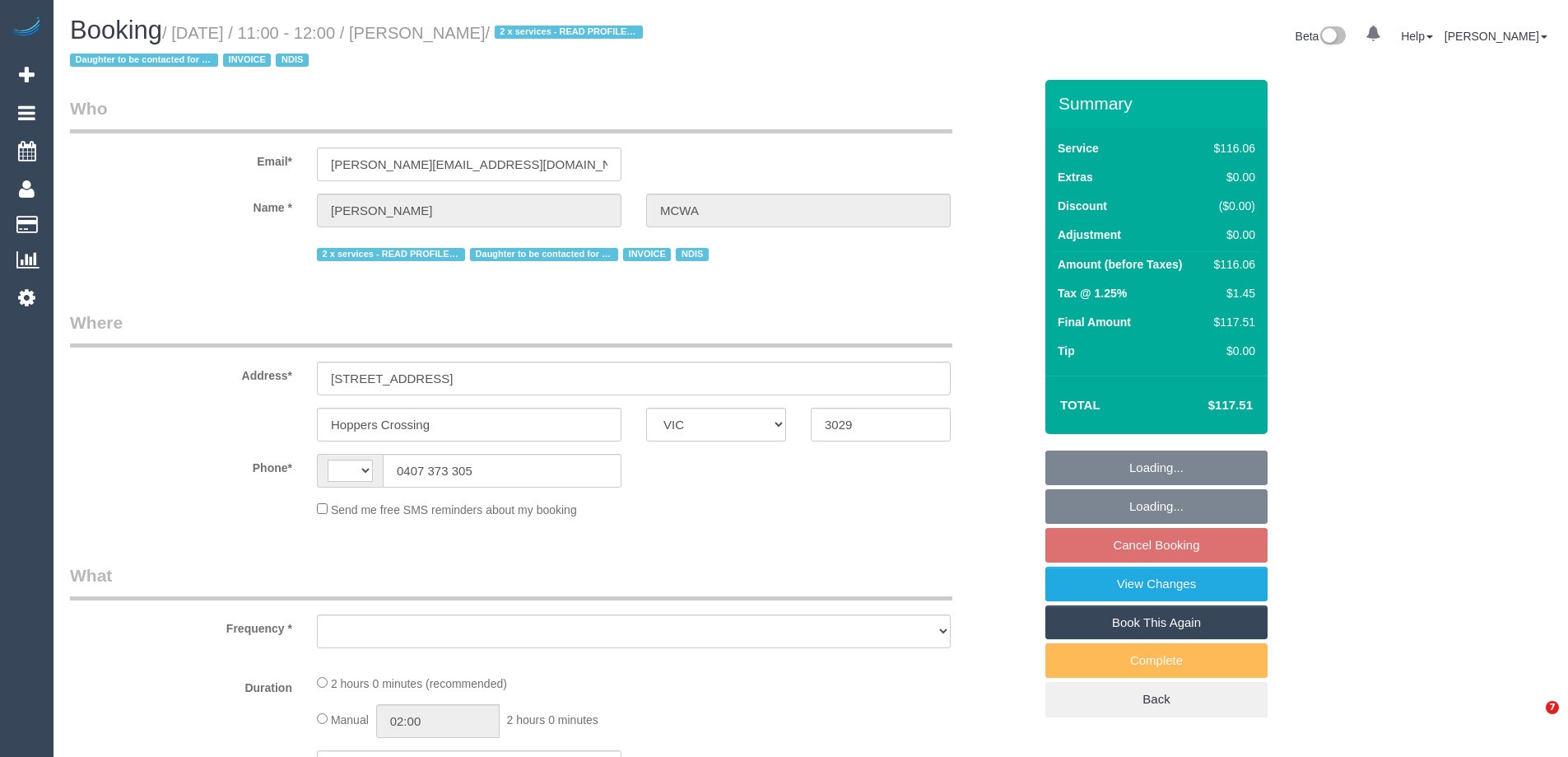
select select "VIC"
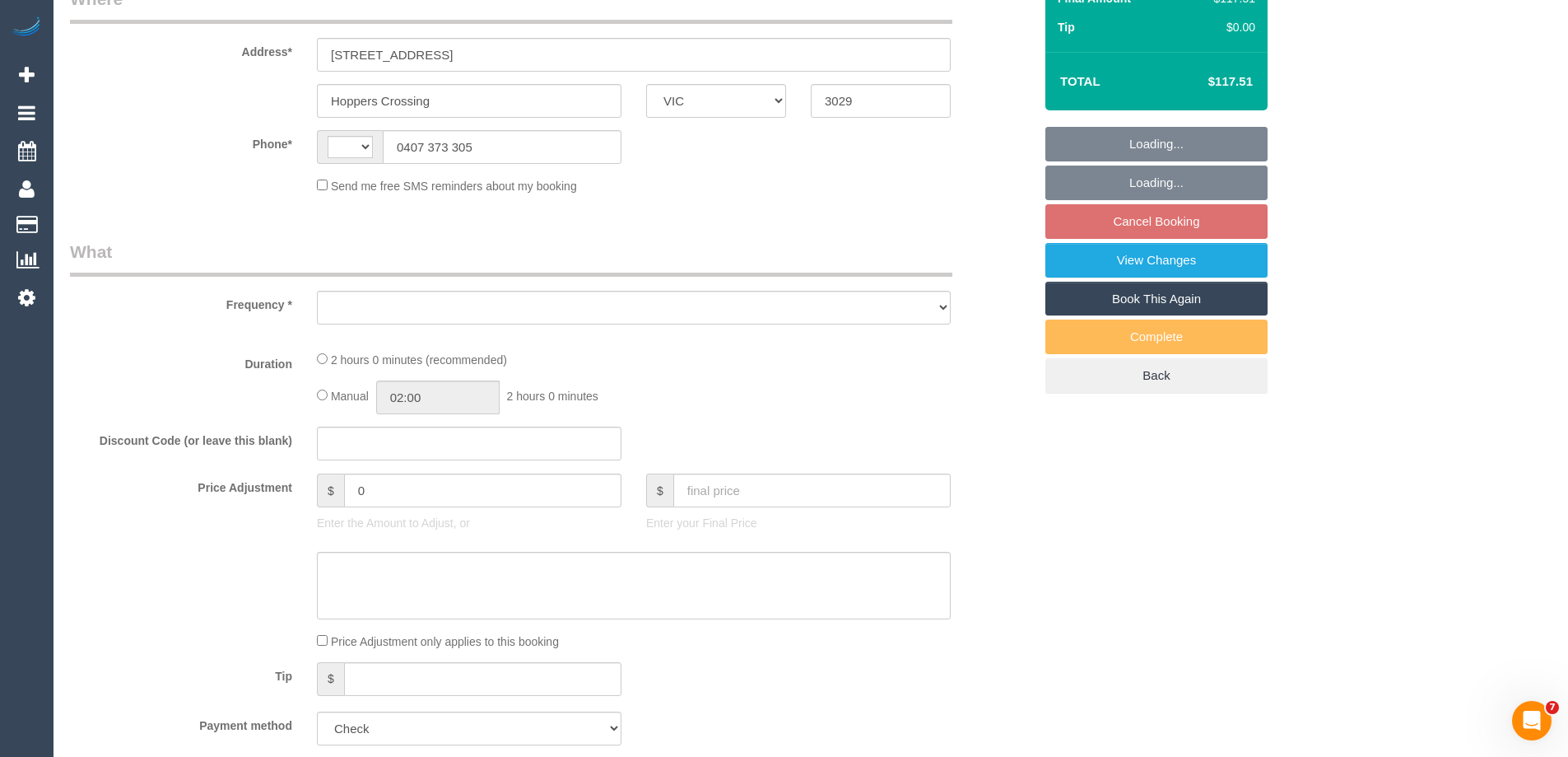
select select "object:355"
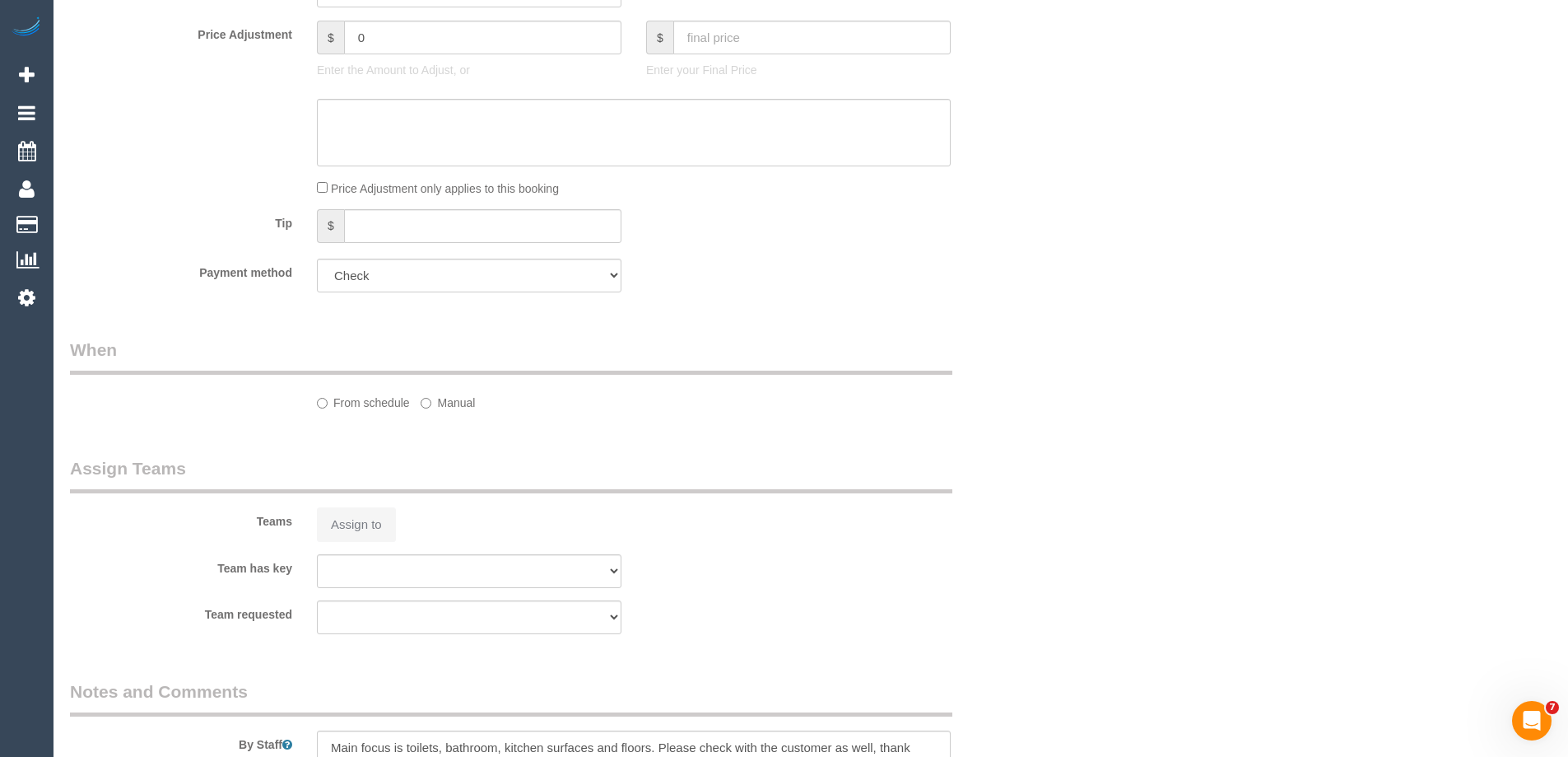
select select "string:AU"
select select "number:28"
select select "number:14"
select select "number:19"
select select "number:36"
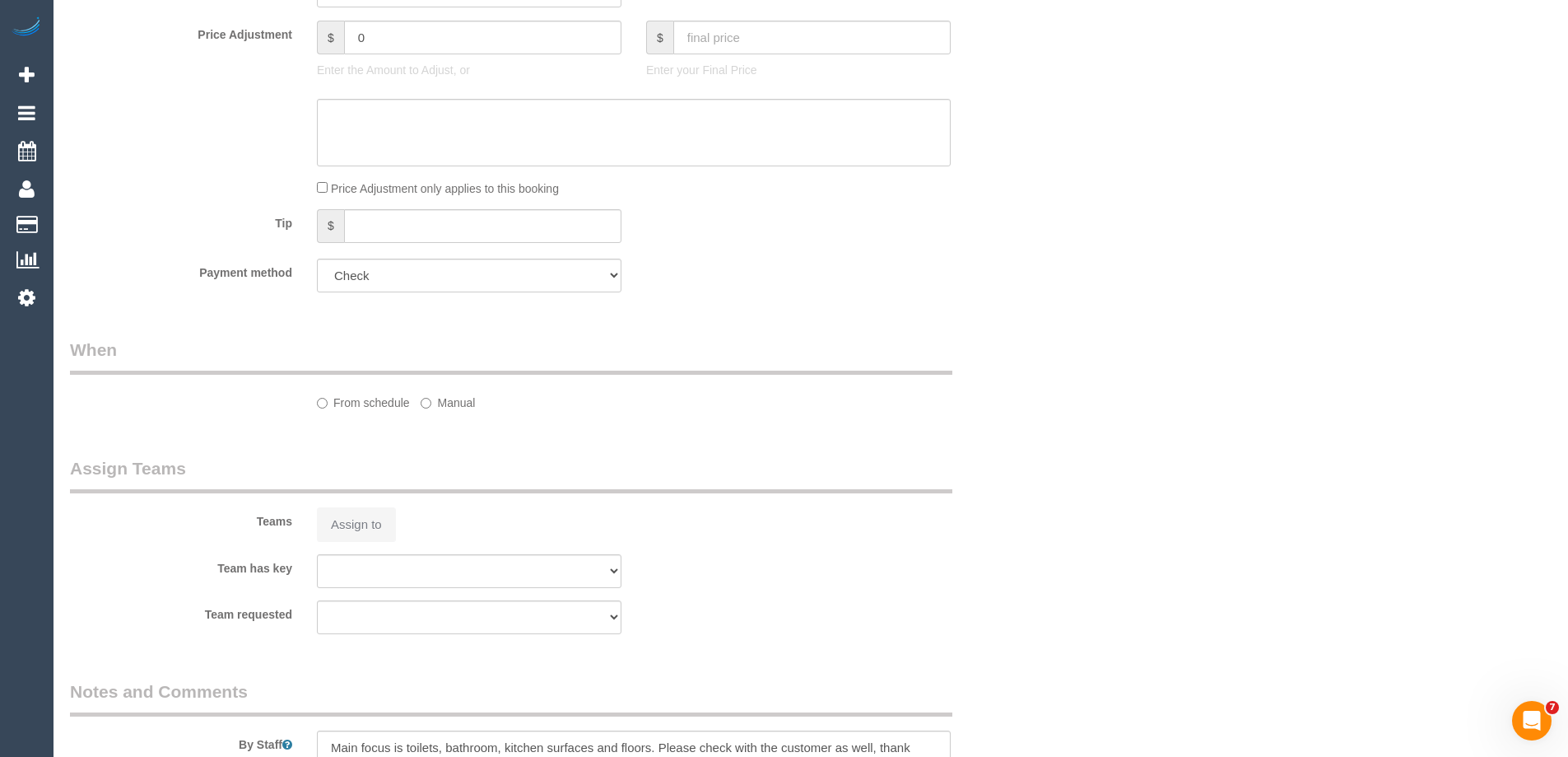
select select "number:35"
select select "number:11"
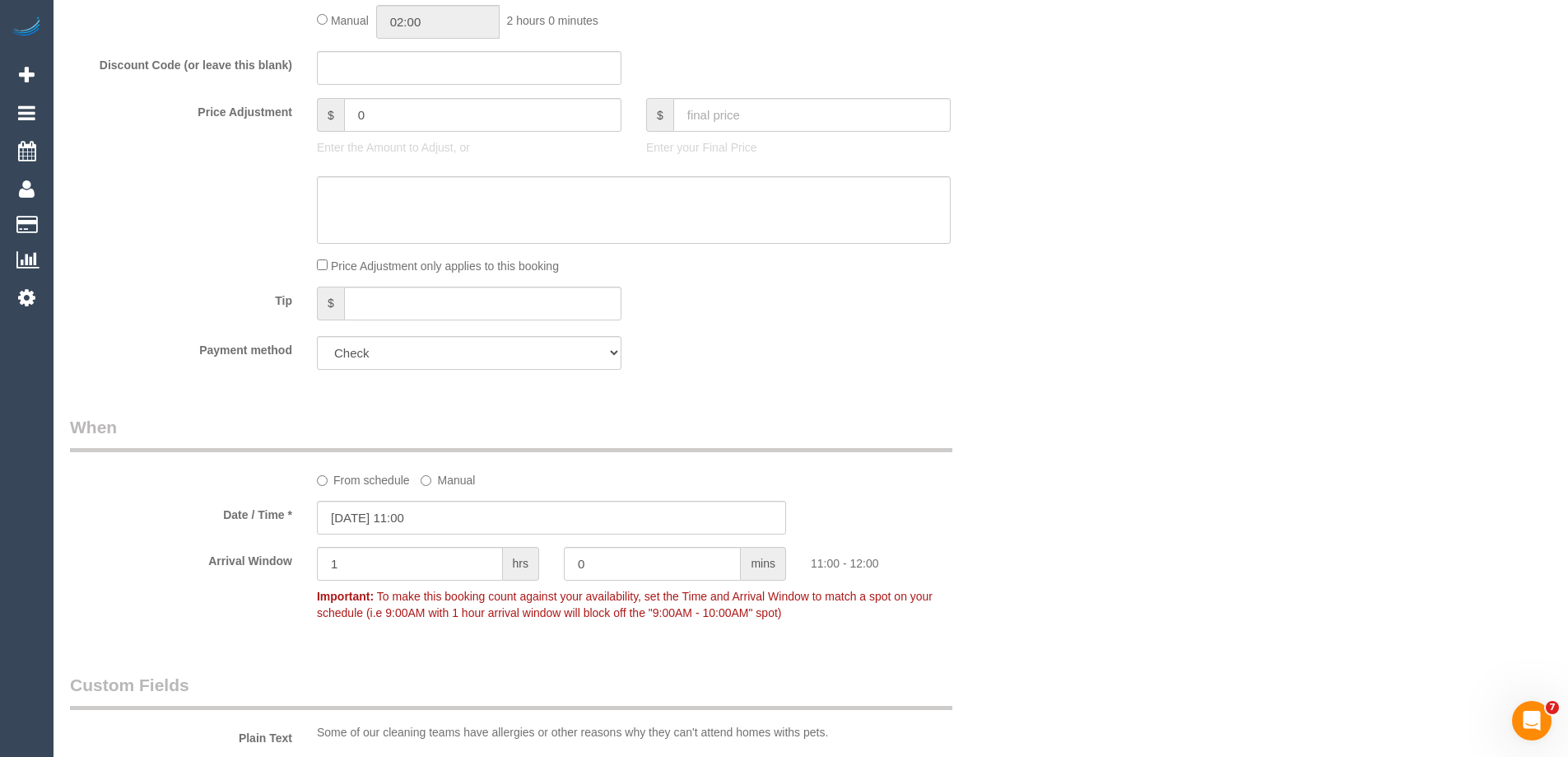
select select "object:828"
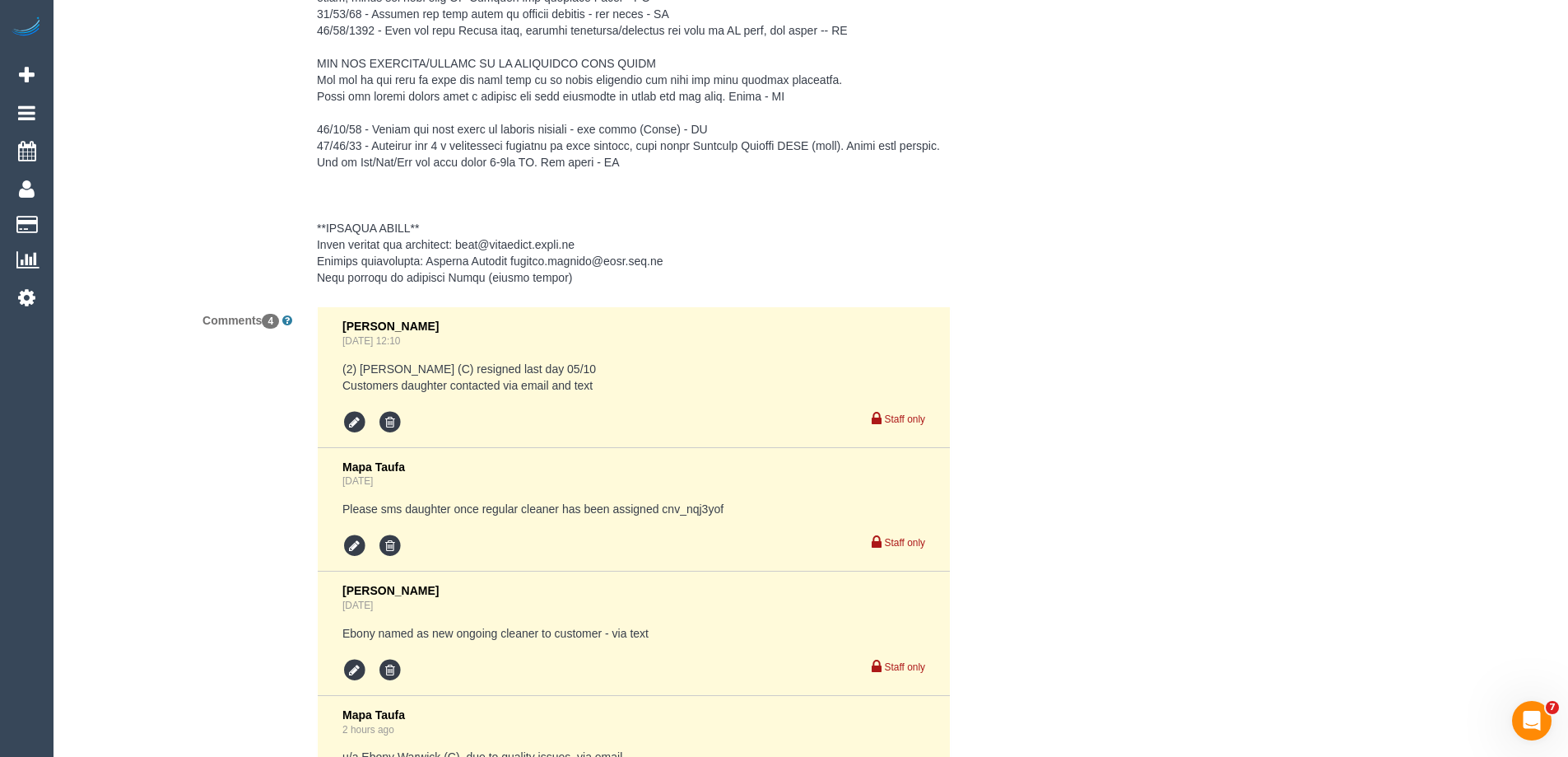
scroll to position [2960, 0]
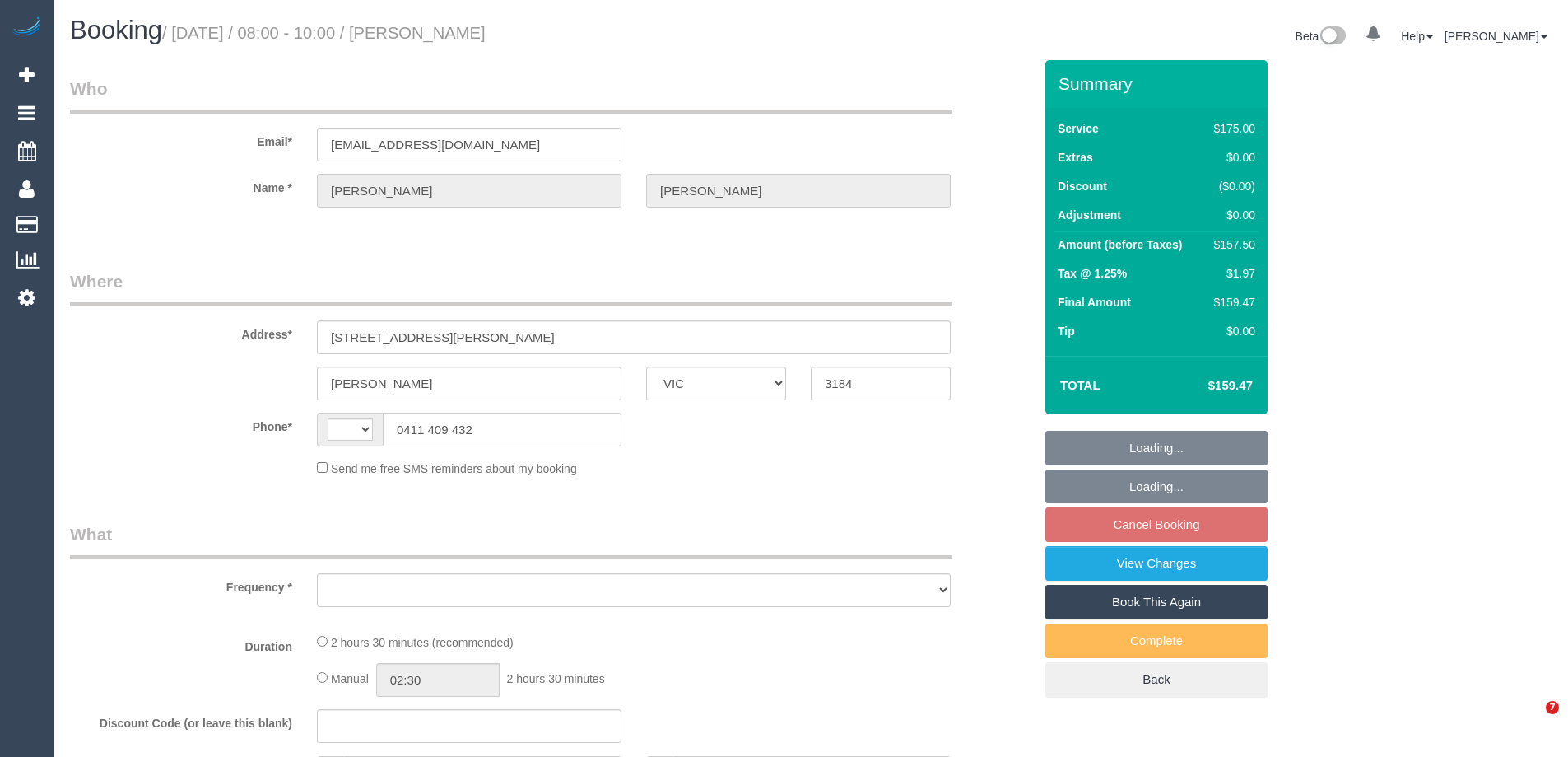
select select "VIC"
select select "object:299"
select select "string:stripe-pm_1P34yD2GScqysDRVVdnCHjHx"
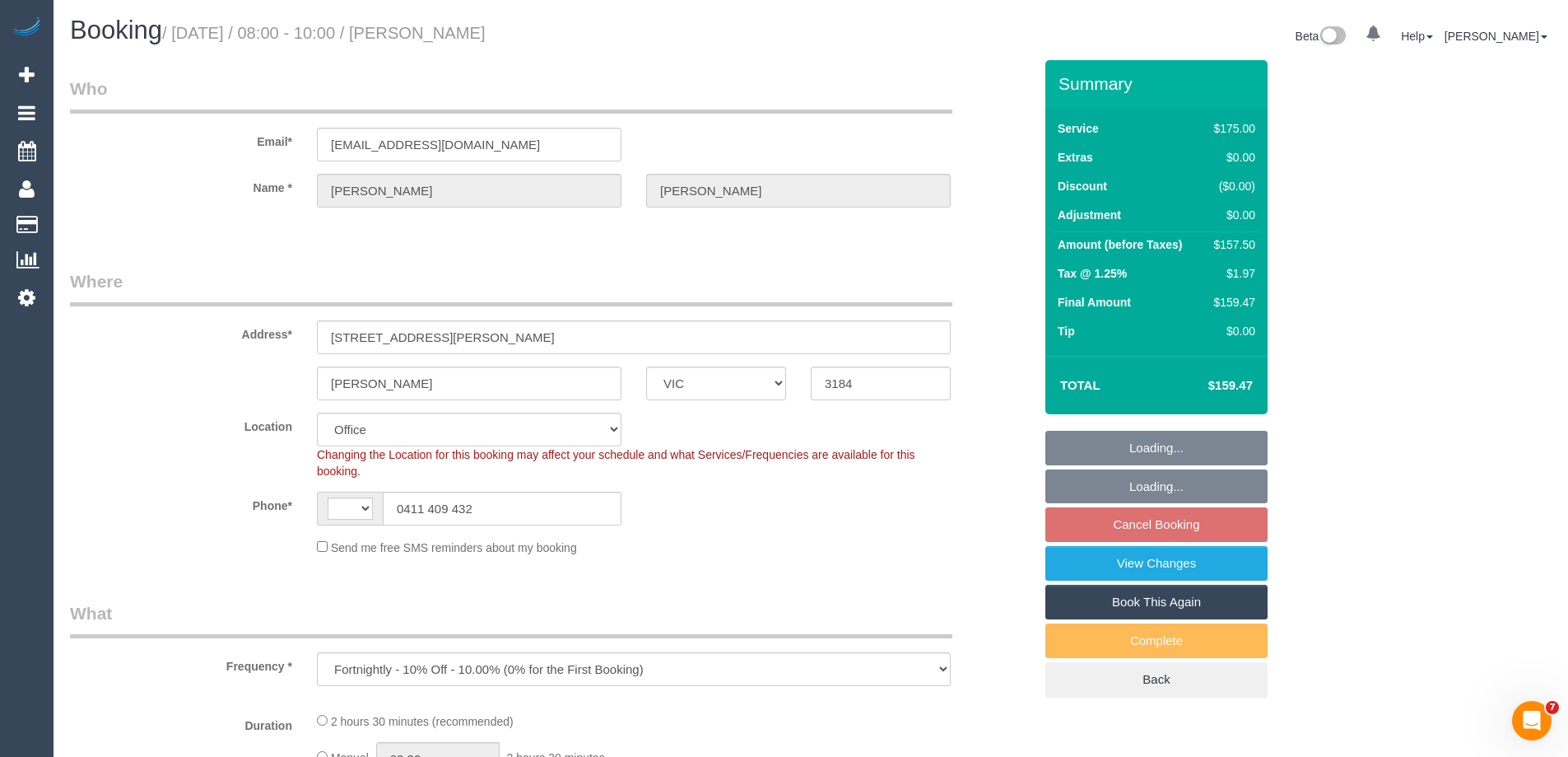
select select "object:699"
select select "string:AU"
select select "number:27"
select select "number:14"
select select "number:19"
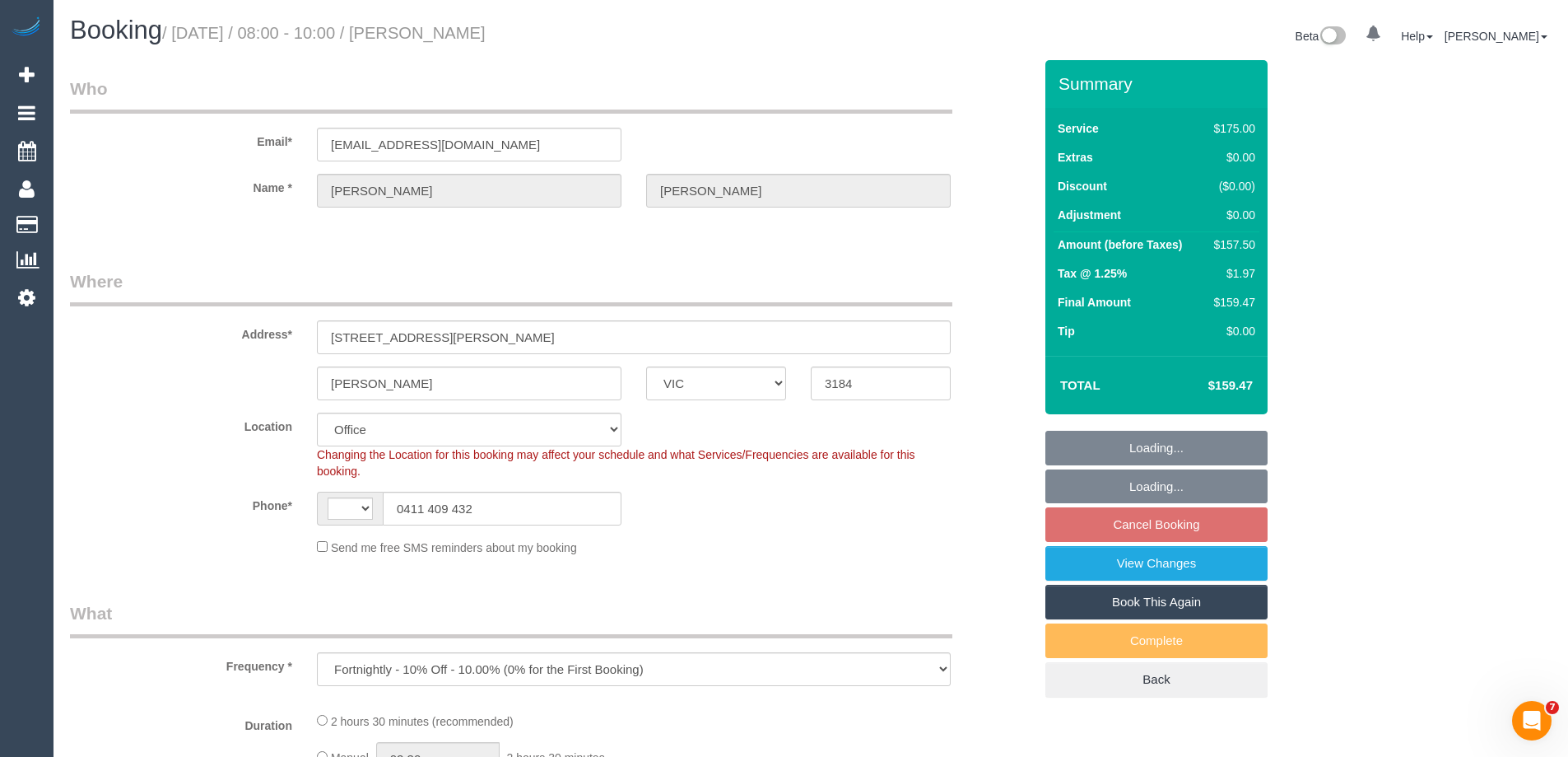
select select "number:24"
select select "number:34"
select select "number:13"
select select "150"
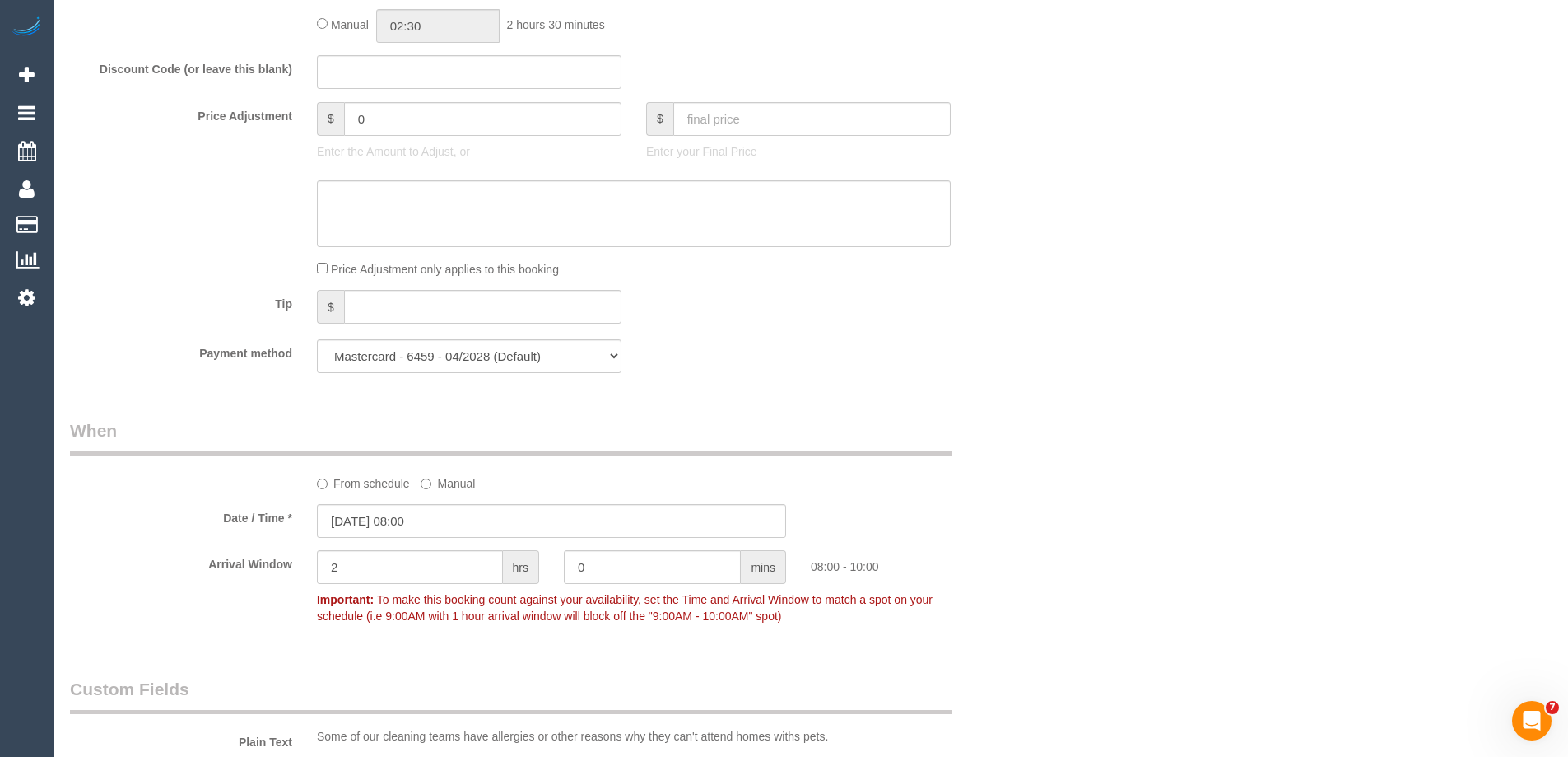
scroll to position [2878, 0]
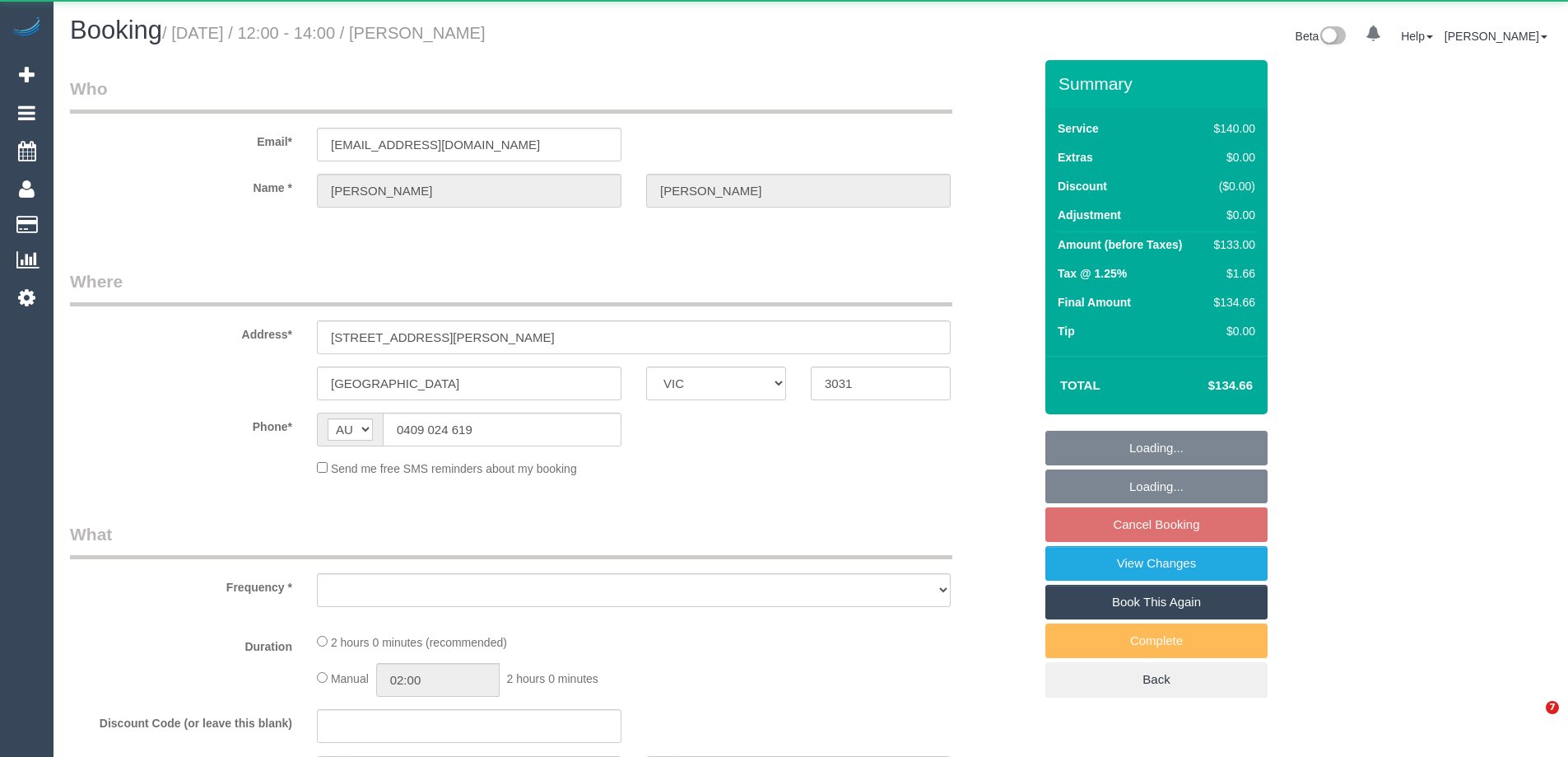
select select "VIC"
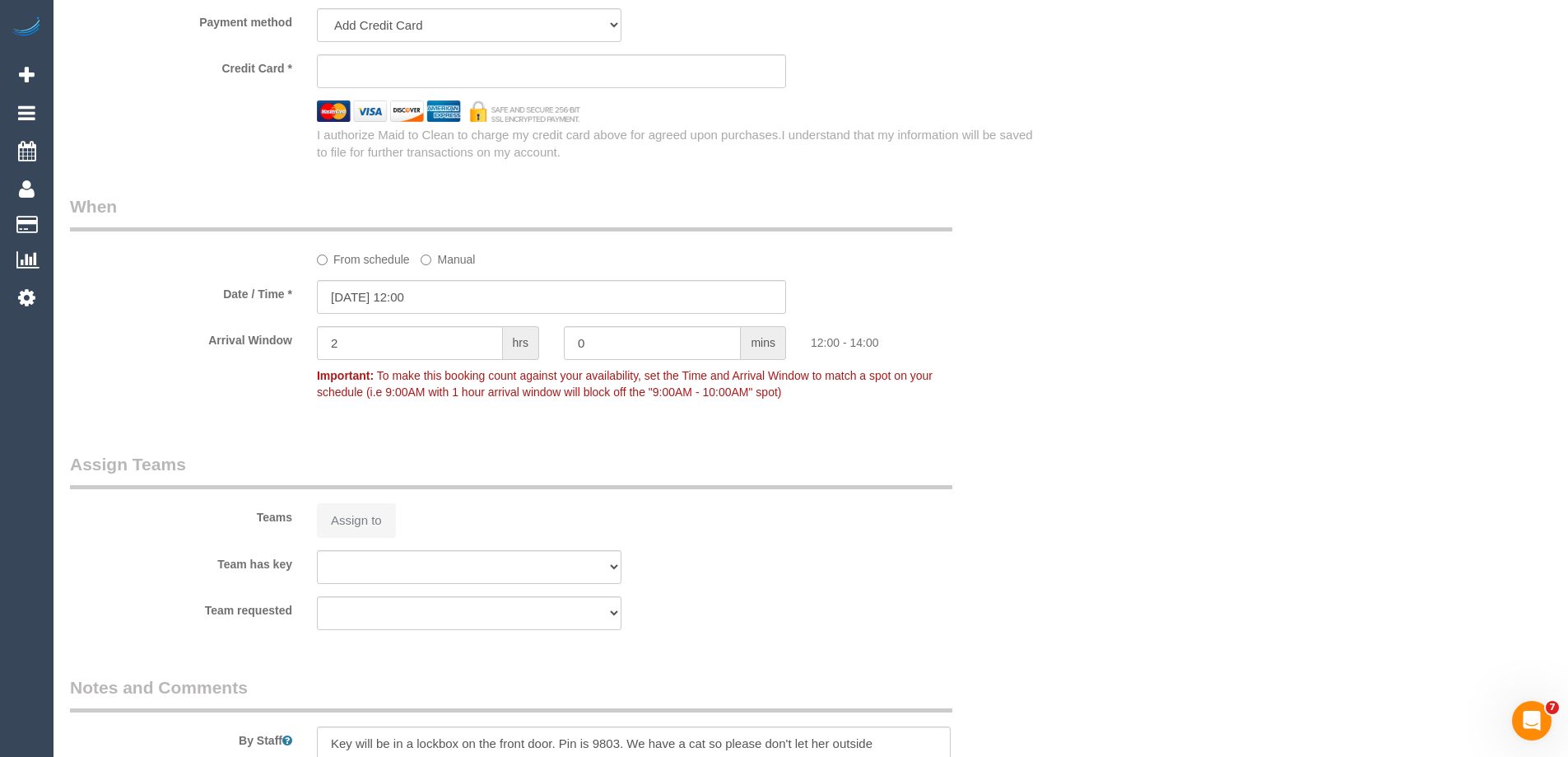
select select "object:538"
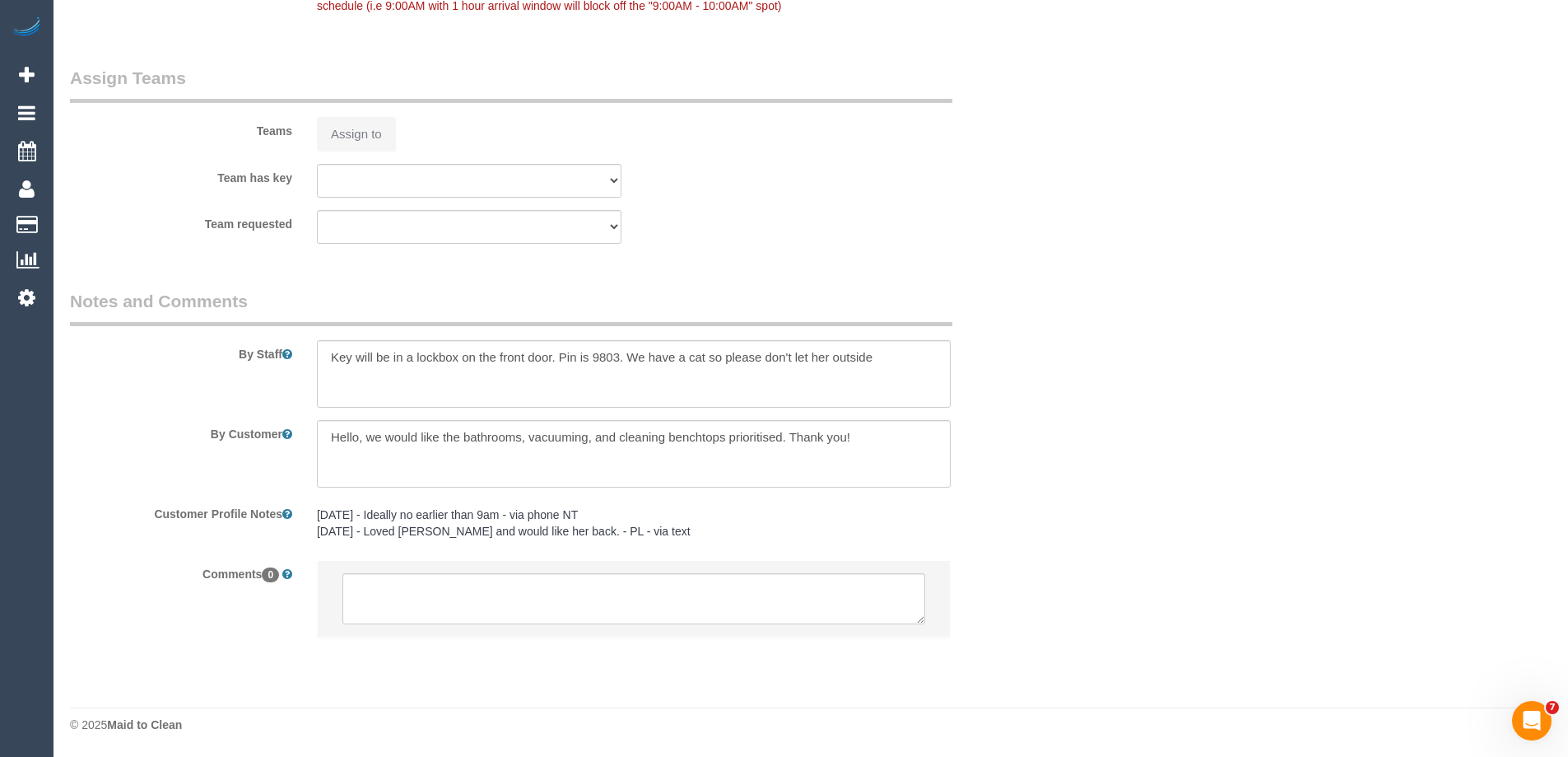
select select "number:29"
select select "number:16"
select select "number:19"
select select "number:24"
select select "number:34"
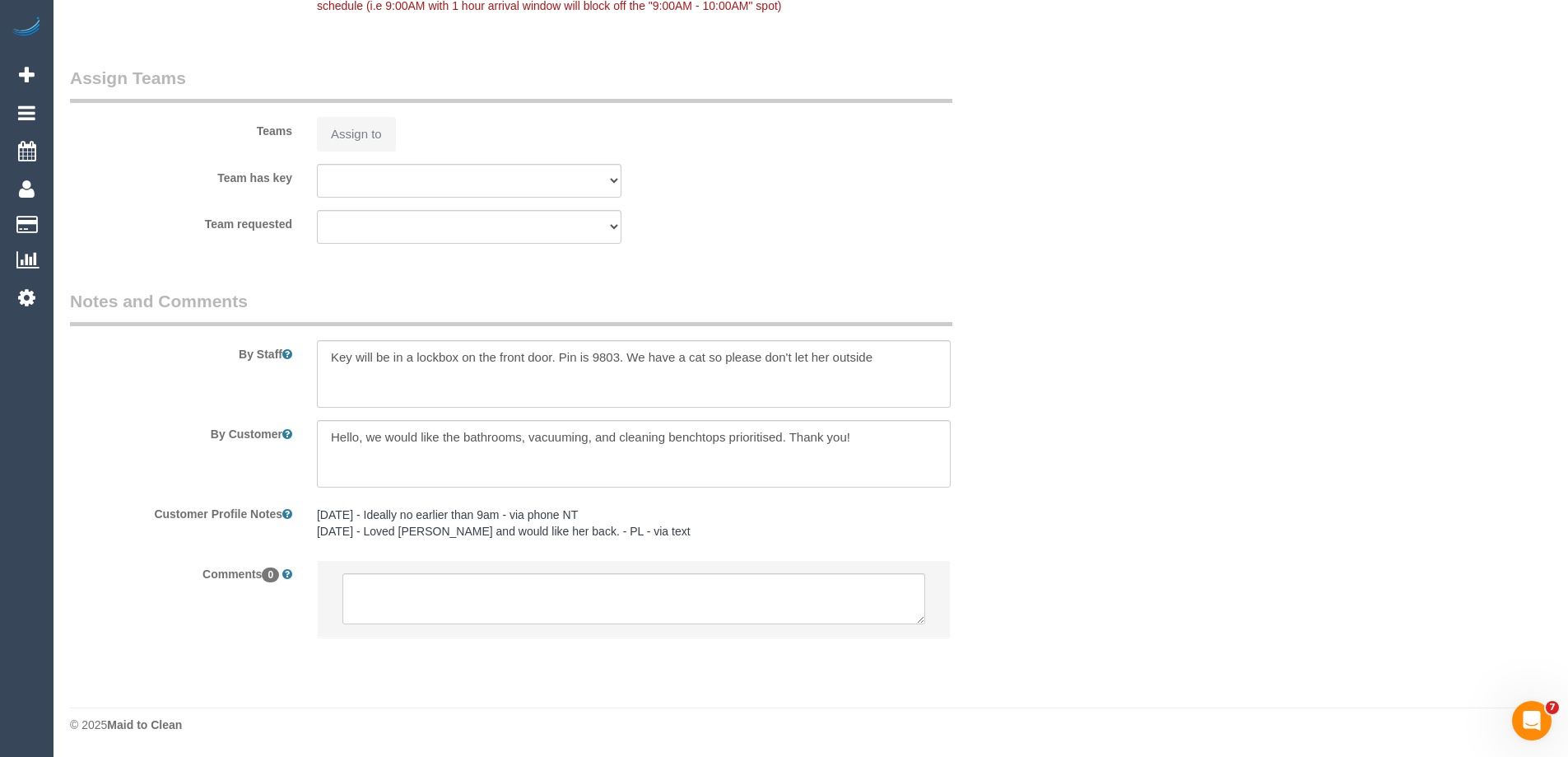
select select "number:12"
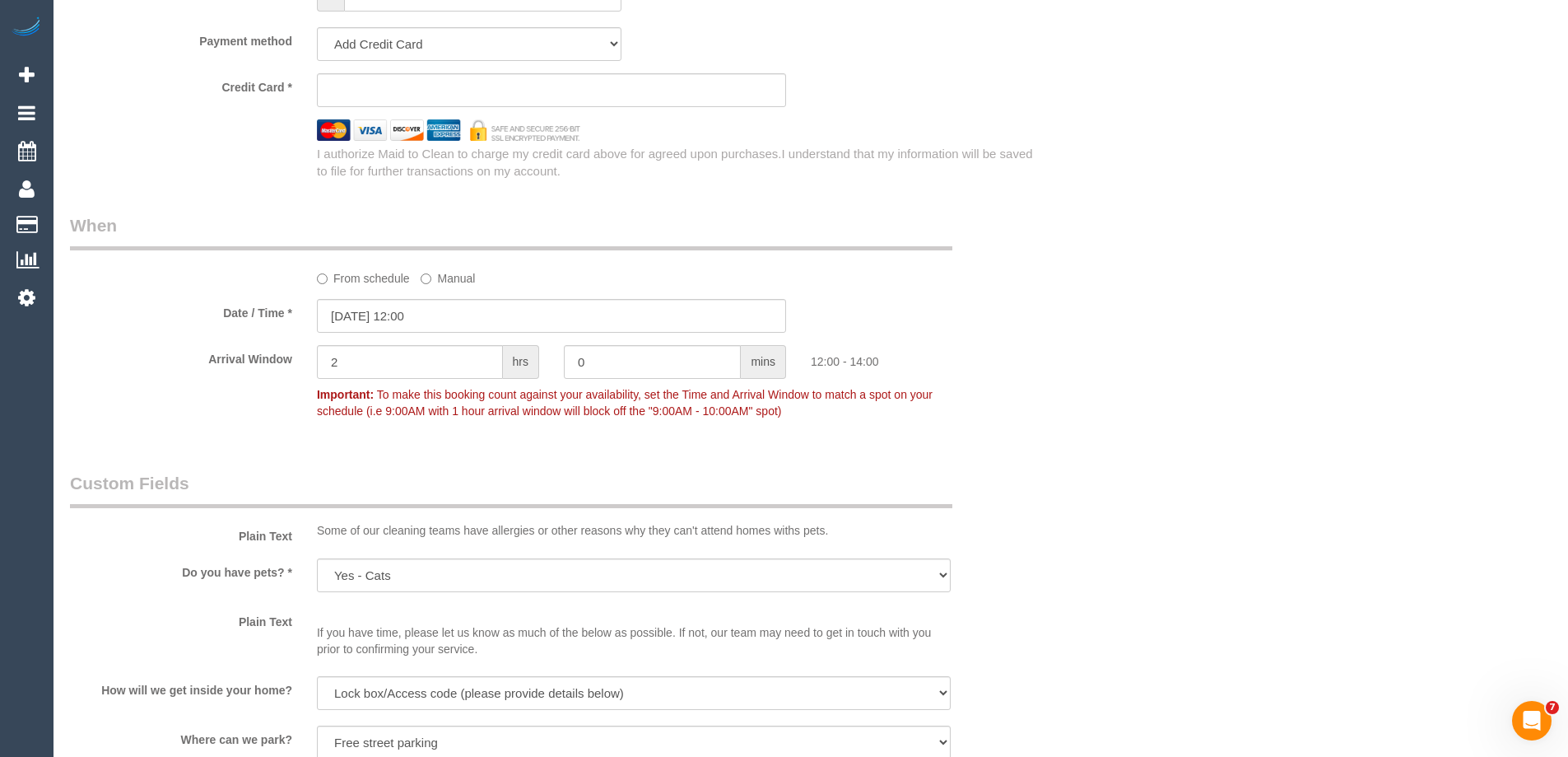
select select "object:1511"
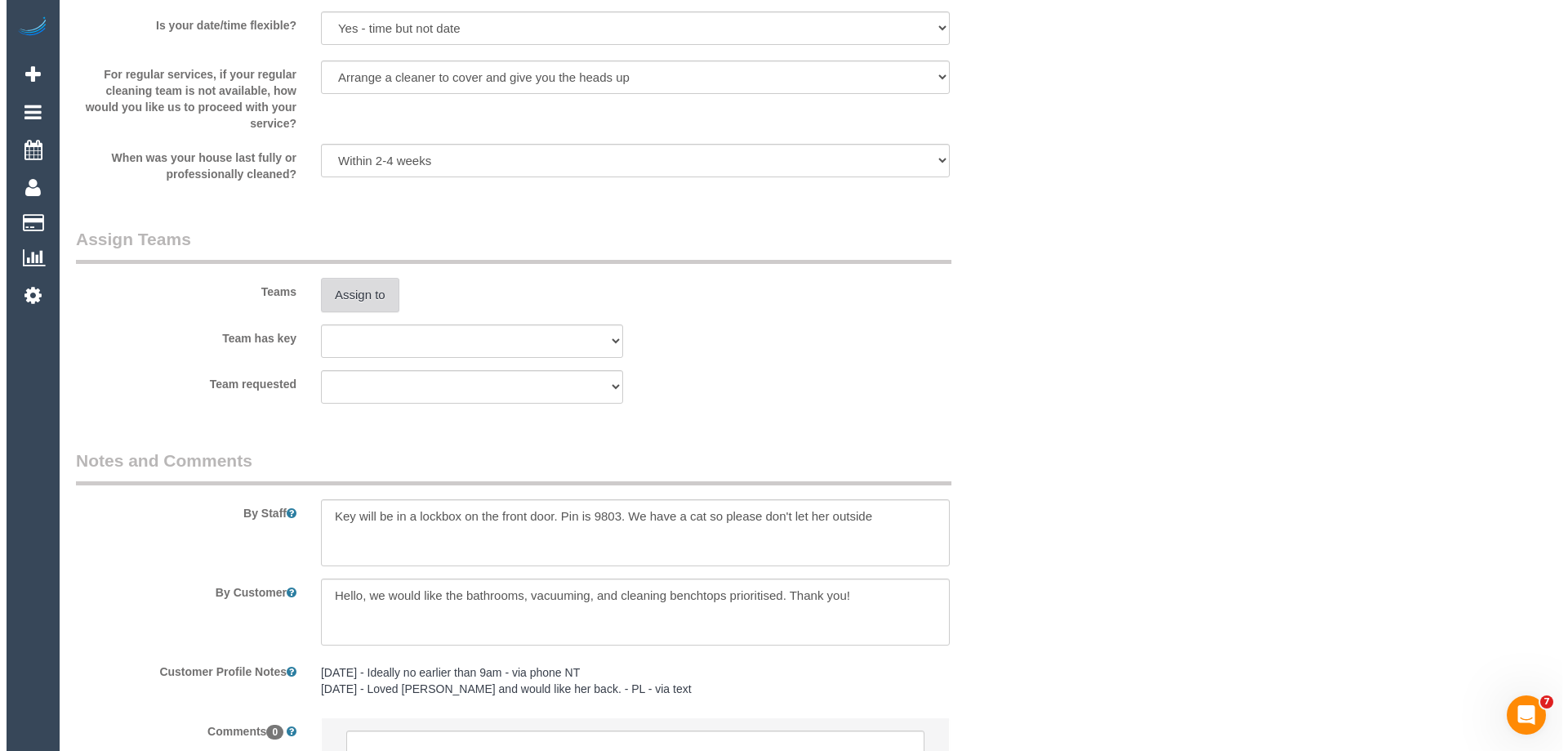
scroll to position [2367, 0]
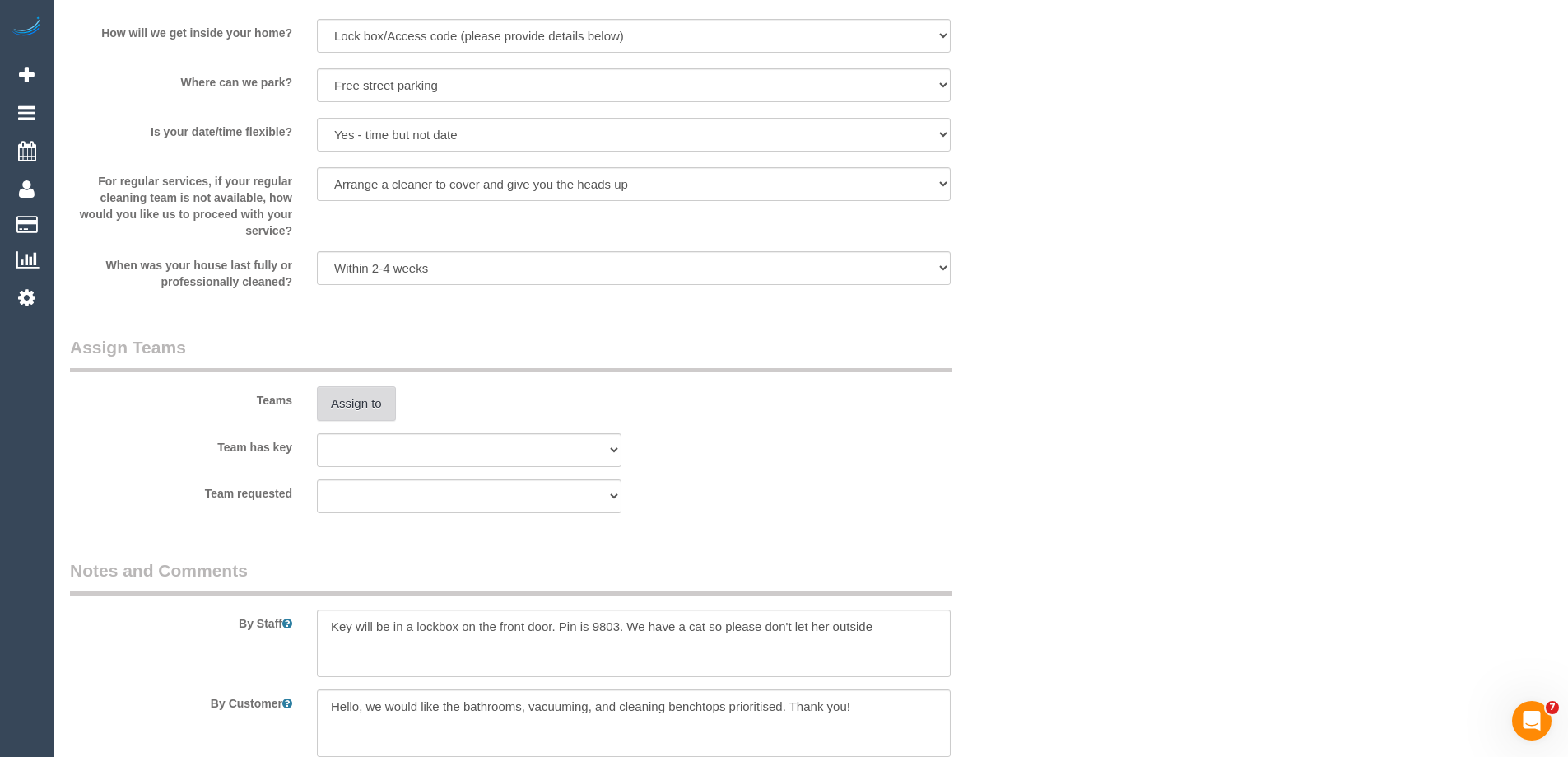
select select "string:stripe-pm_1OdsXa2GScqysDRVfrUSCIdA"
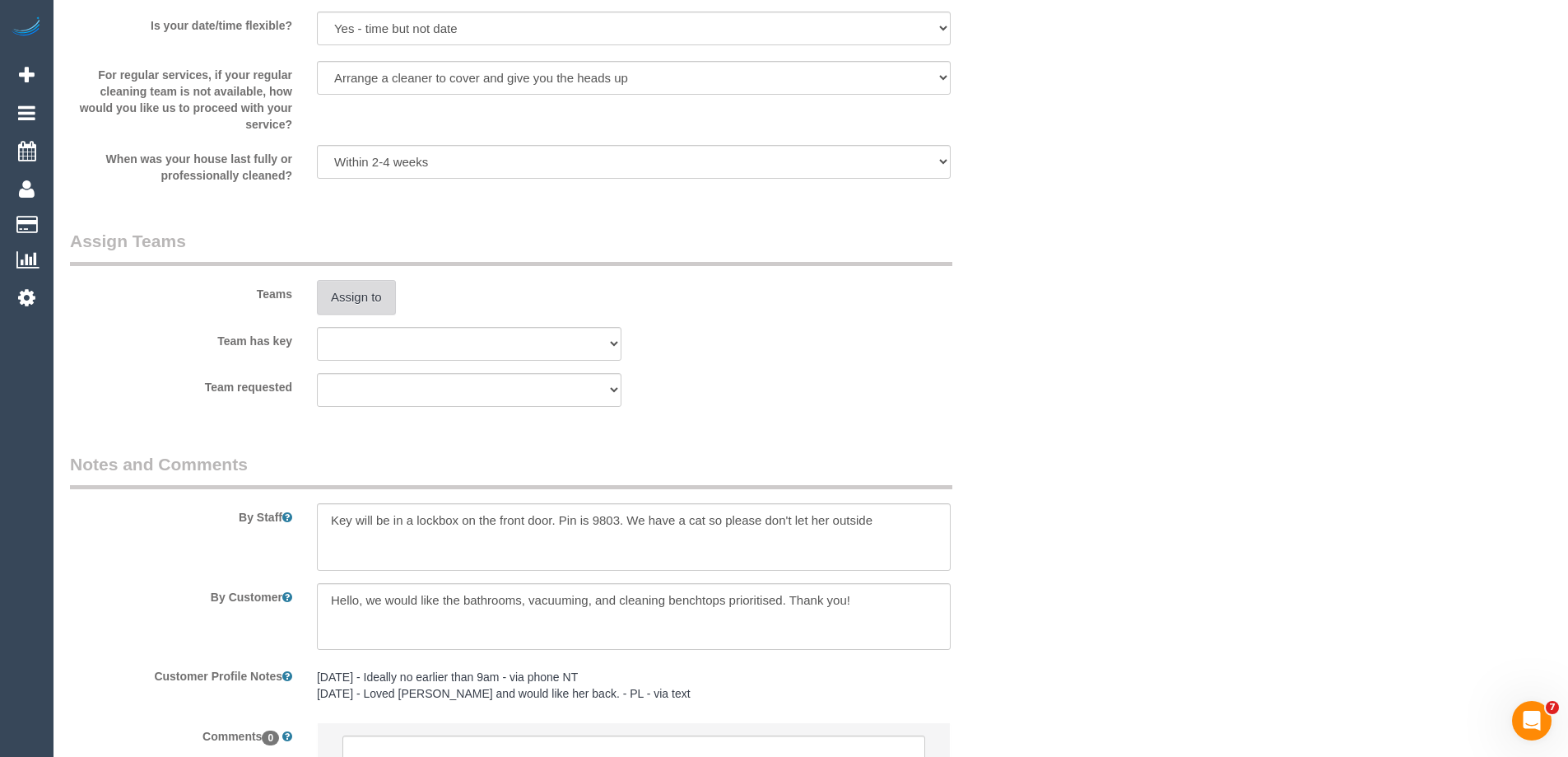
click at [374, 295] on button "Assign to" at bounding box center [357, 298] width 79 height 35
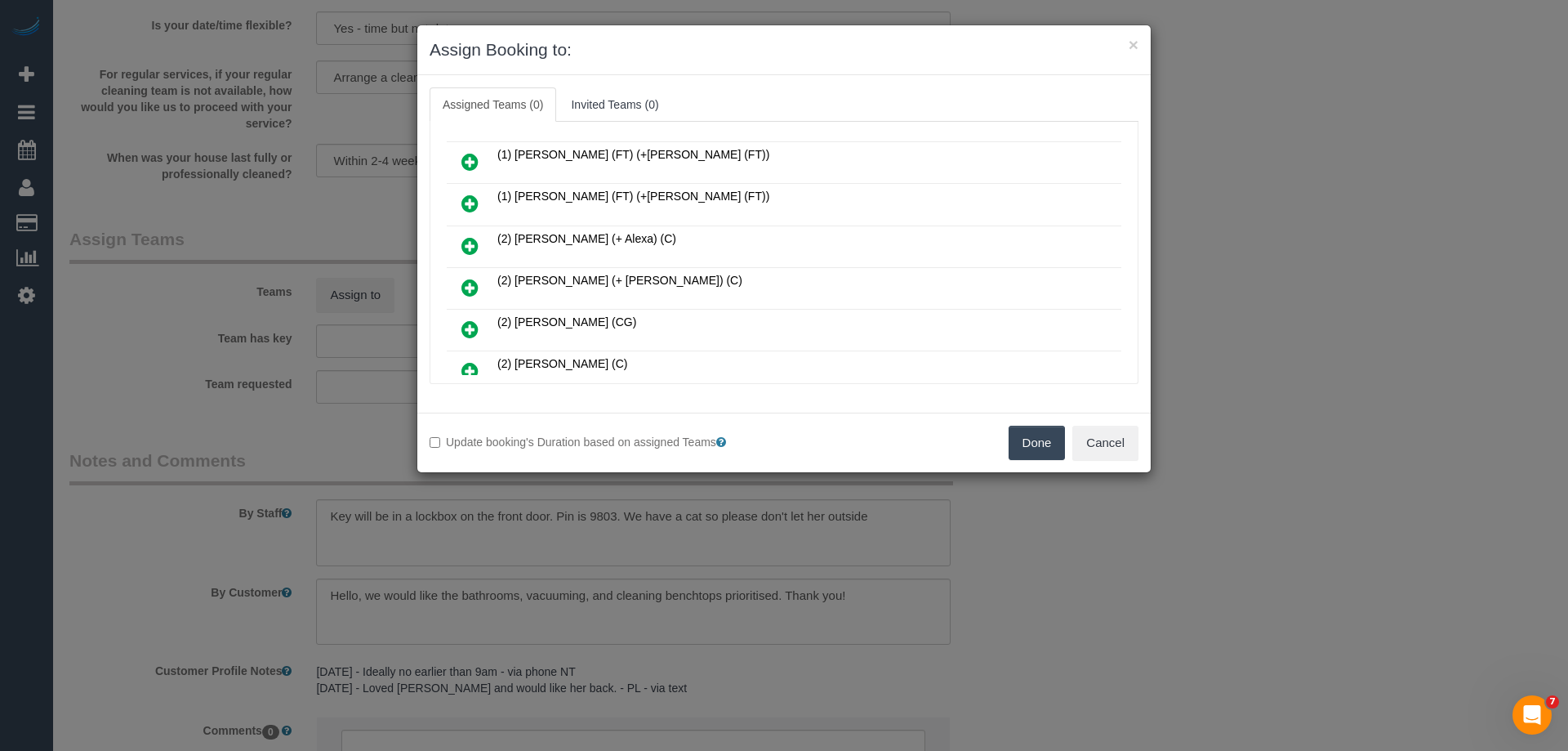
scroll to position [163, 0]
drag, startPoint x: 471, startPoint y: 324, endPoint x: 488, endPoint y: 321, distance: 17.3
click at [471, 322] on icon at bounding box center [470, 327] width 17 height 19
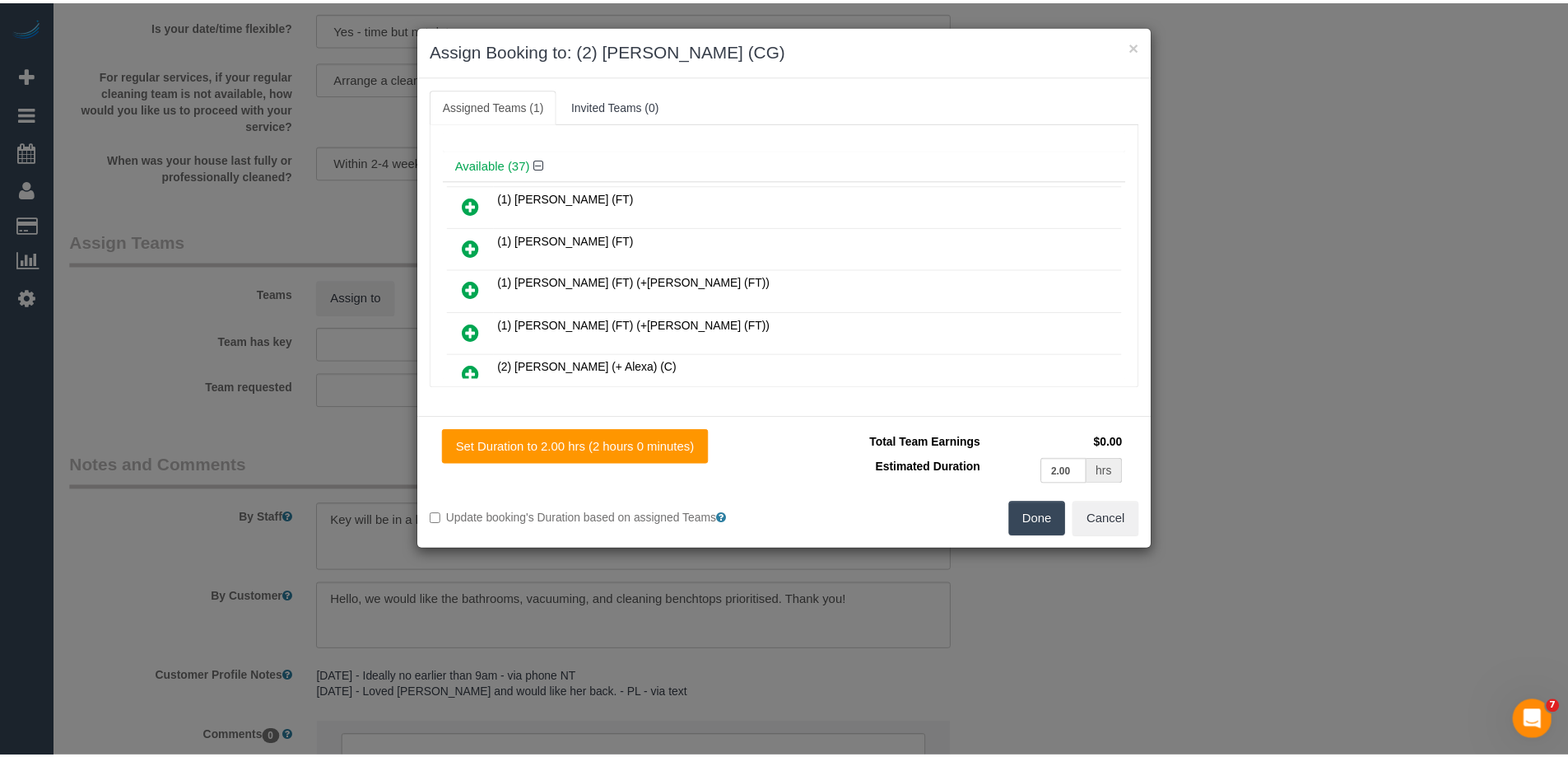
scroll to position [0, 0]
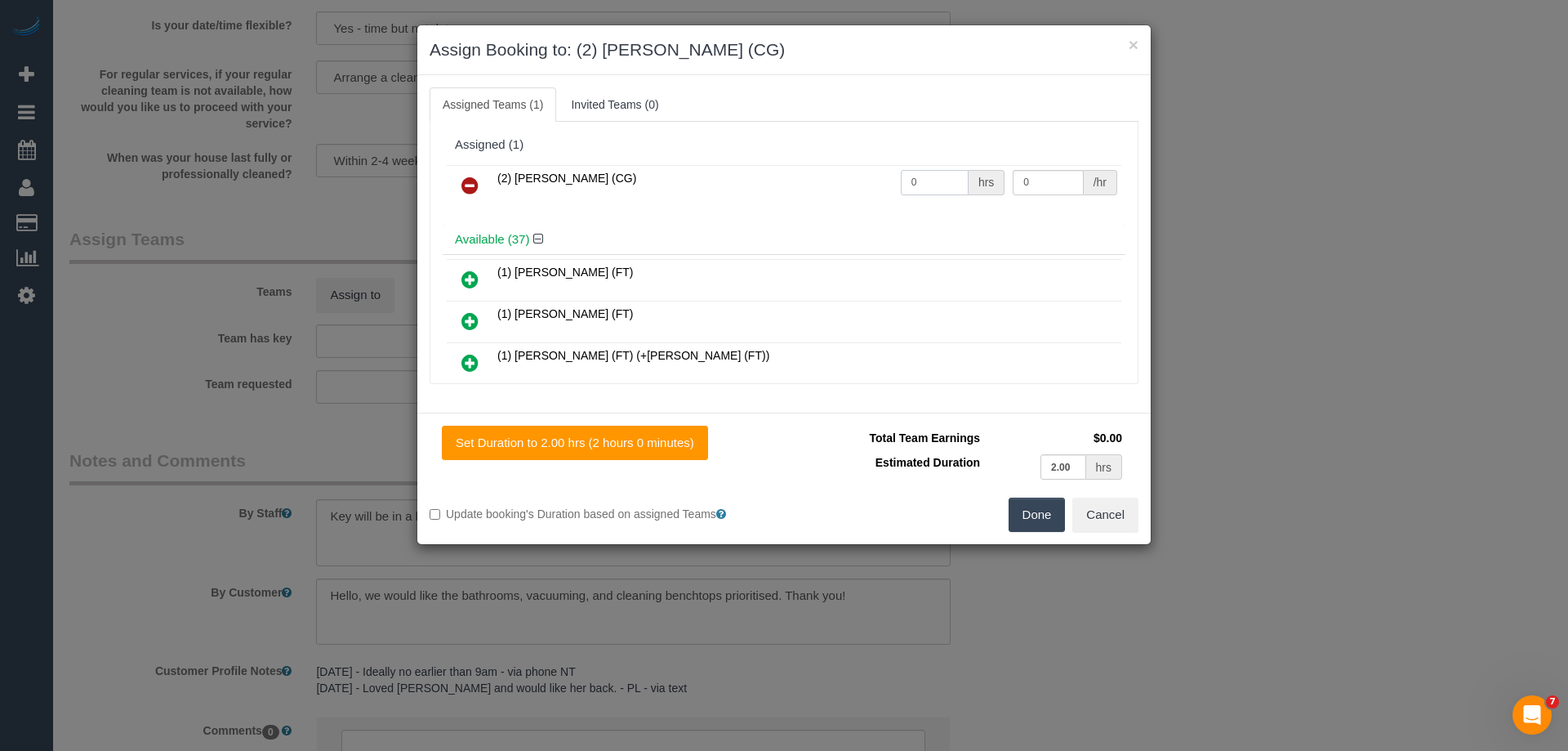
drag, startPoint x: 920, startPoint y: 181, endPoint x: 834, endPoint y: 180, distance: 86.0
click at [833, 181] on tr "(2) Andrew Wrobel (CG) 0 hrs 0 /hr" at bounding box center [784, 185] width 674 height 41
type input "2"
click at [956, 179] on tr "(2) Andrew Wrobel (CG) 2 hrs 0 /hr" at bounding box center [784, 185] width 674 height 41
type input "41.25"
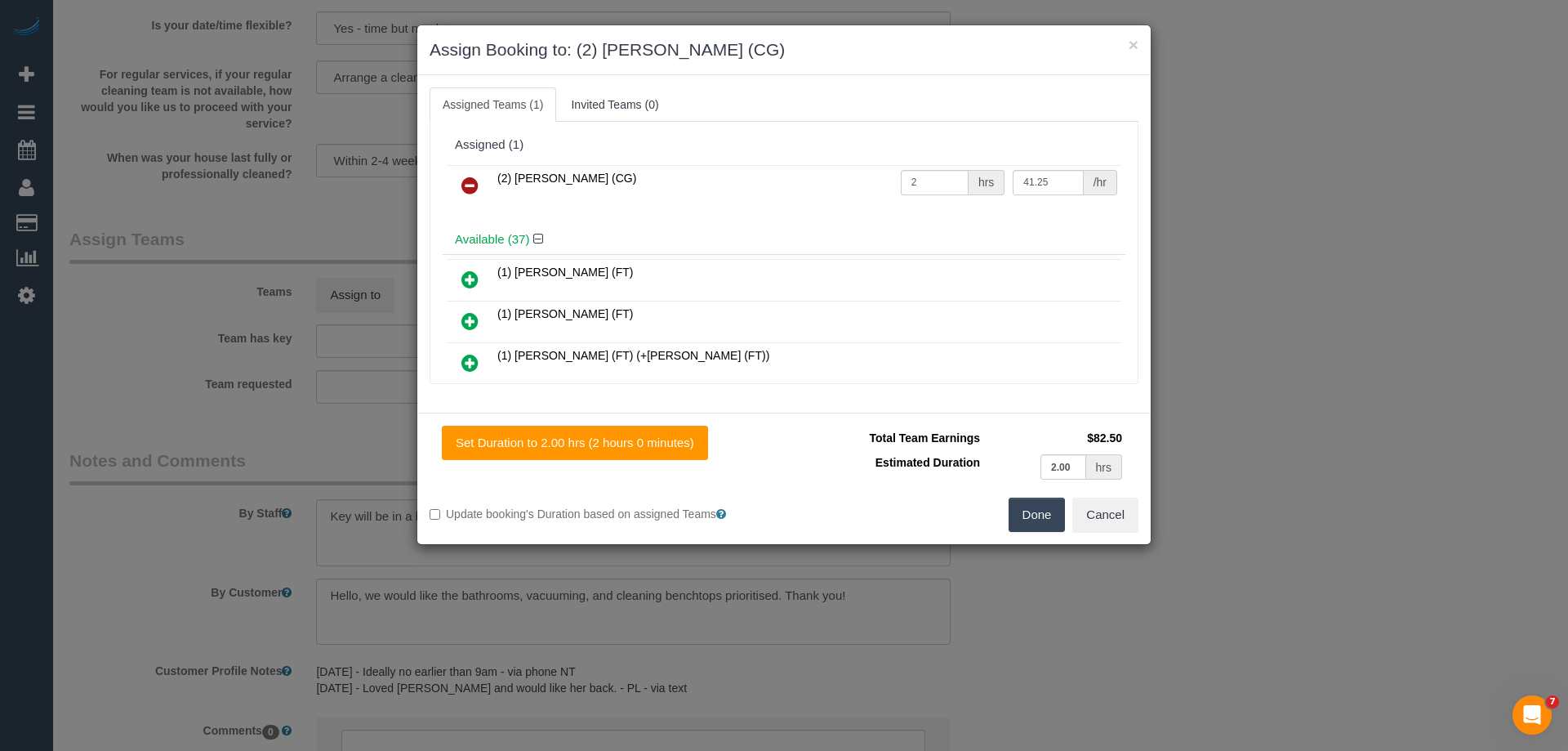
click at [1023, 520] on button "Done" at bounding box center [1038, 515] width 58 height 35
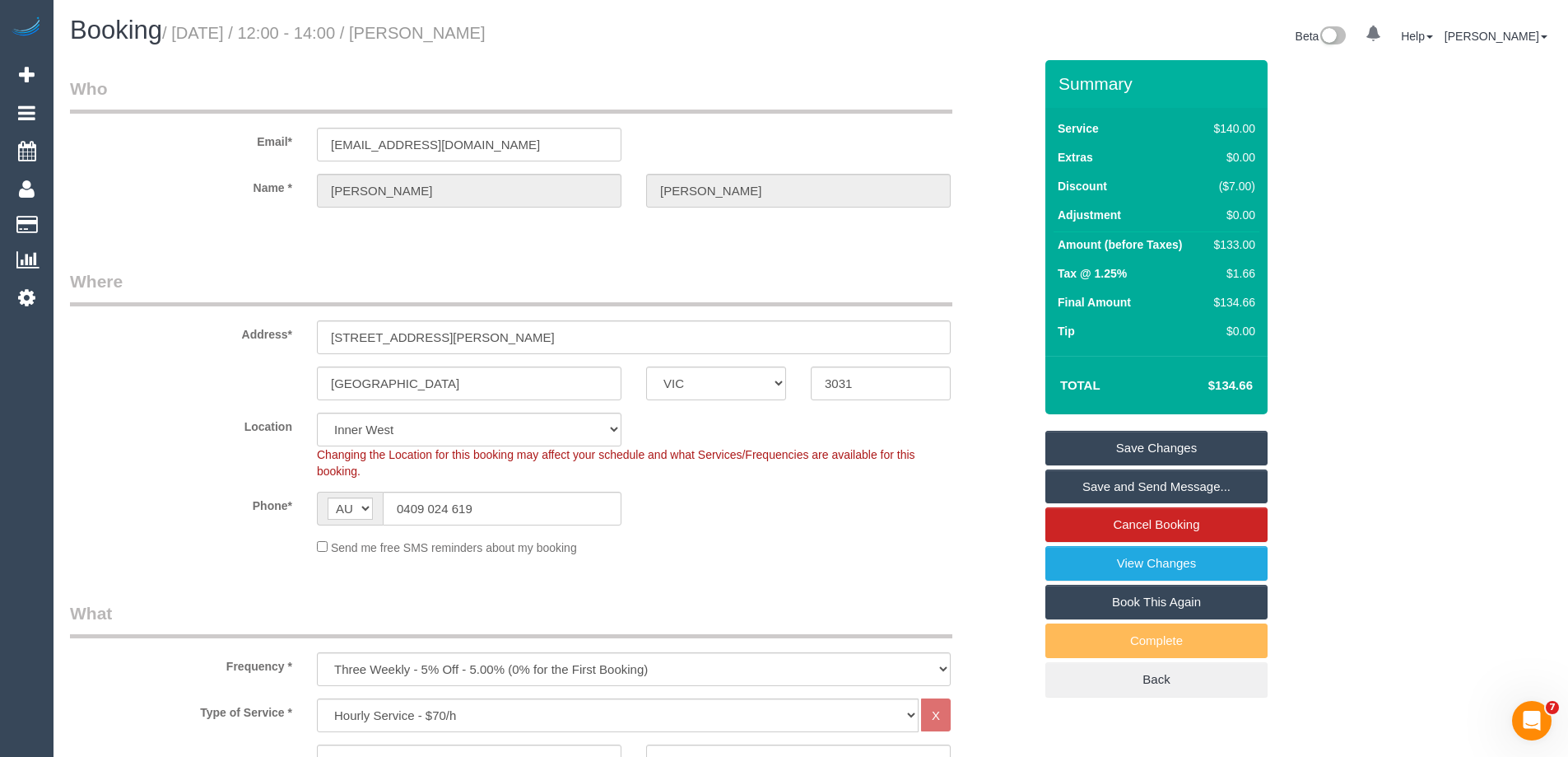
drag, startPoint x: 519, startPoint y: 28, endPoint x: 433, endPoint y: 36, distance: 86.4
click at [433, 36] on h1 "Booking / October 16, 2025 / 12:00 - 14:00 / Jaryd Rankin" at bounding box center [434, 30] width 729 height 28
copy small "Jaryd Rankin"
click at [1084, 449] on link "Save Changes" at bounding box center [1156, 448] width 222 height 35
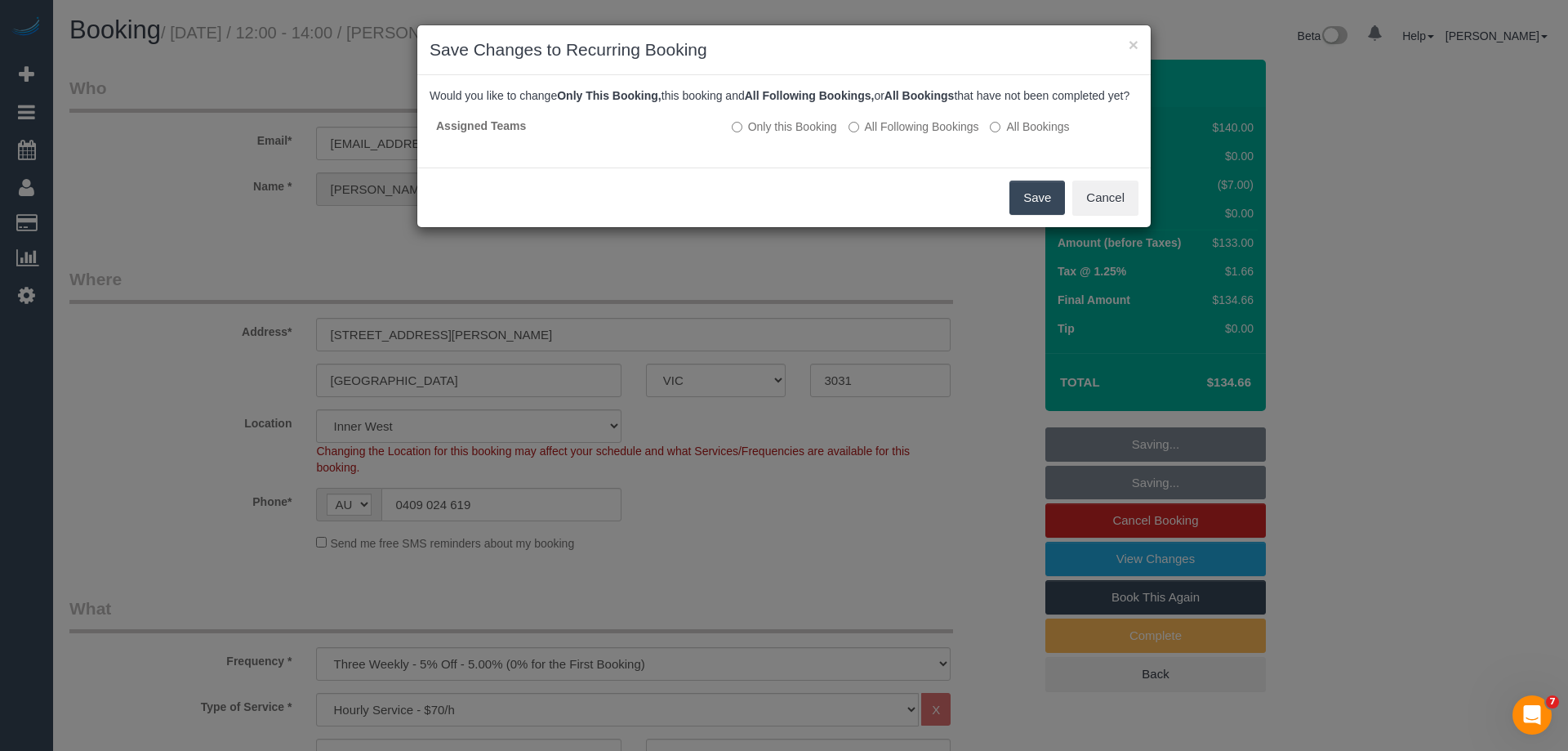
click at [1015, 215] on button "Save" at bounding box center [1038, 198] width 56 height 35
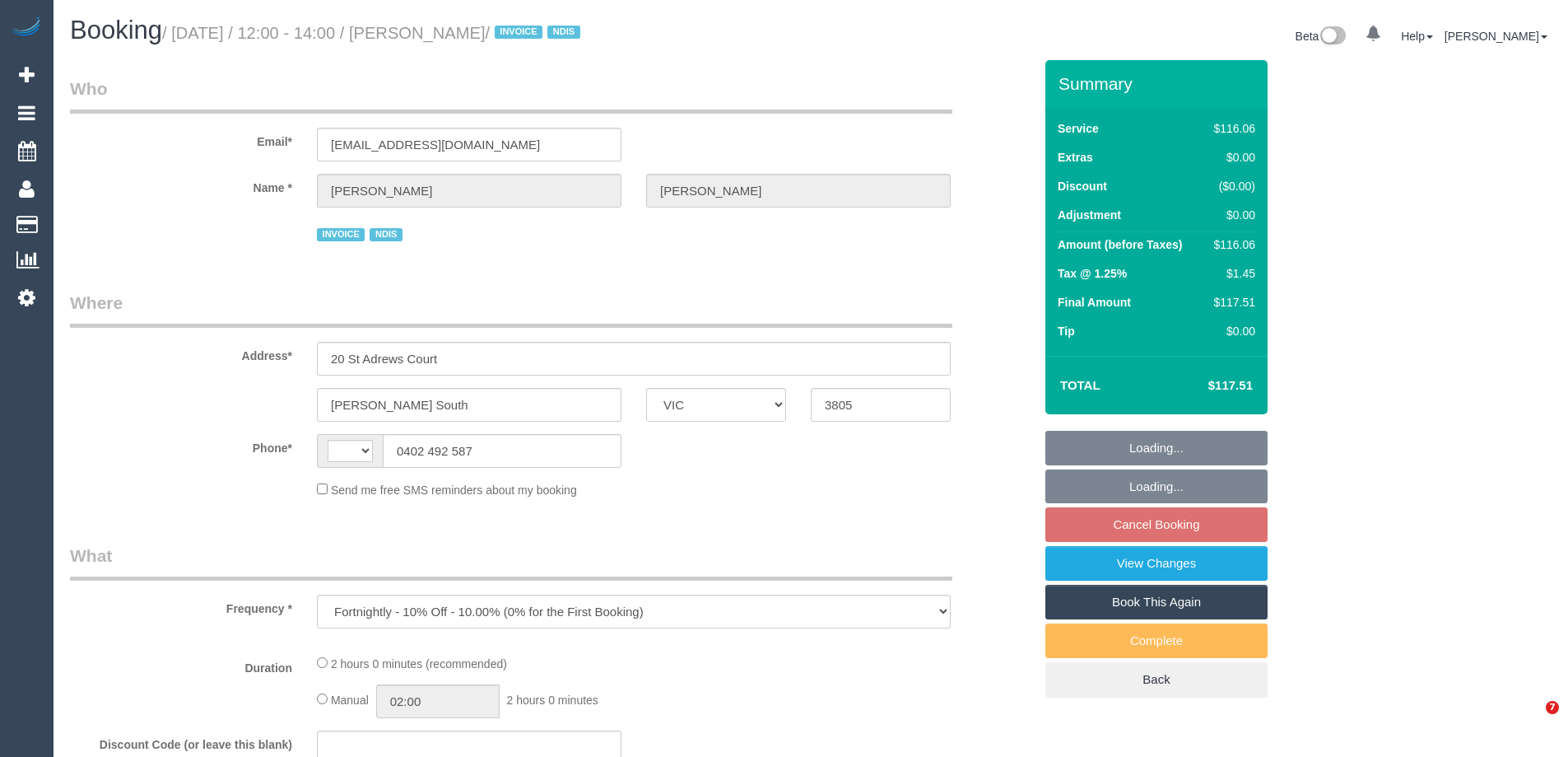
select select "VIC"
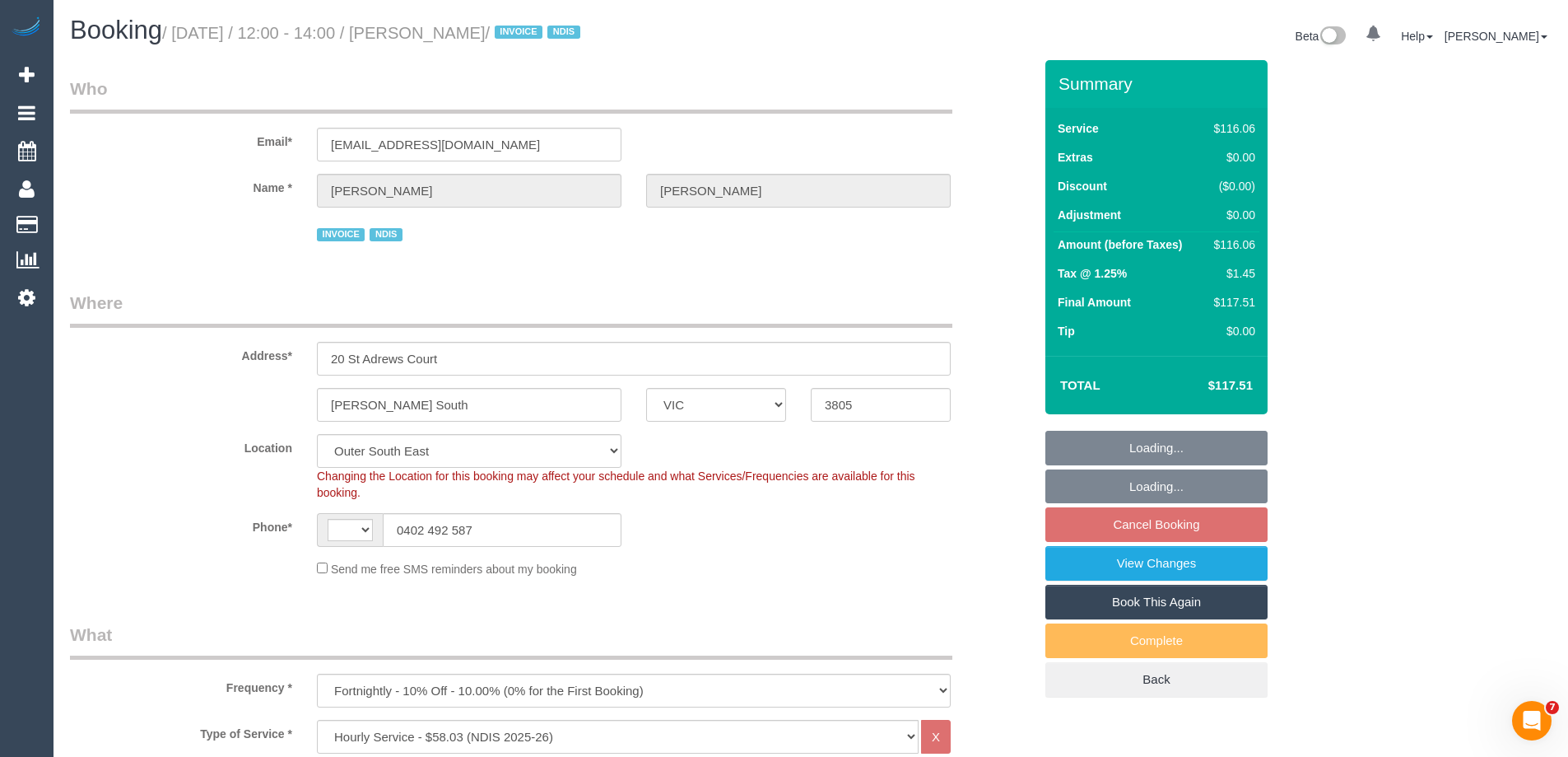
select select "object:642"
select select "string:AU"
select select "number:27"
select select "number:14"
select select "number:18"
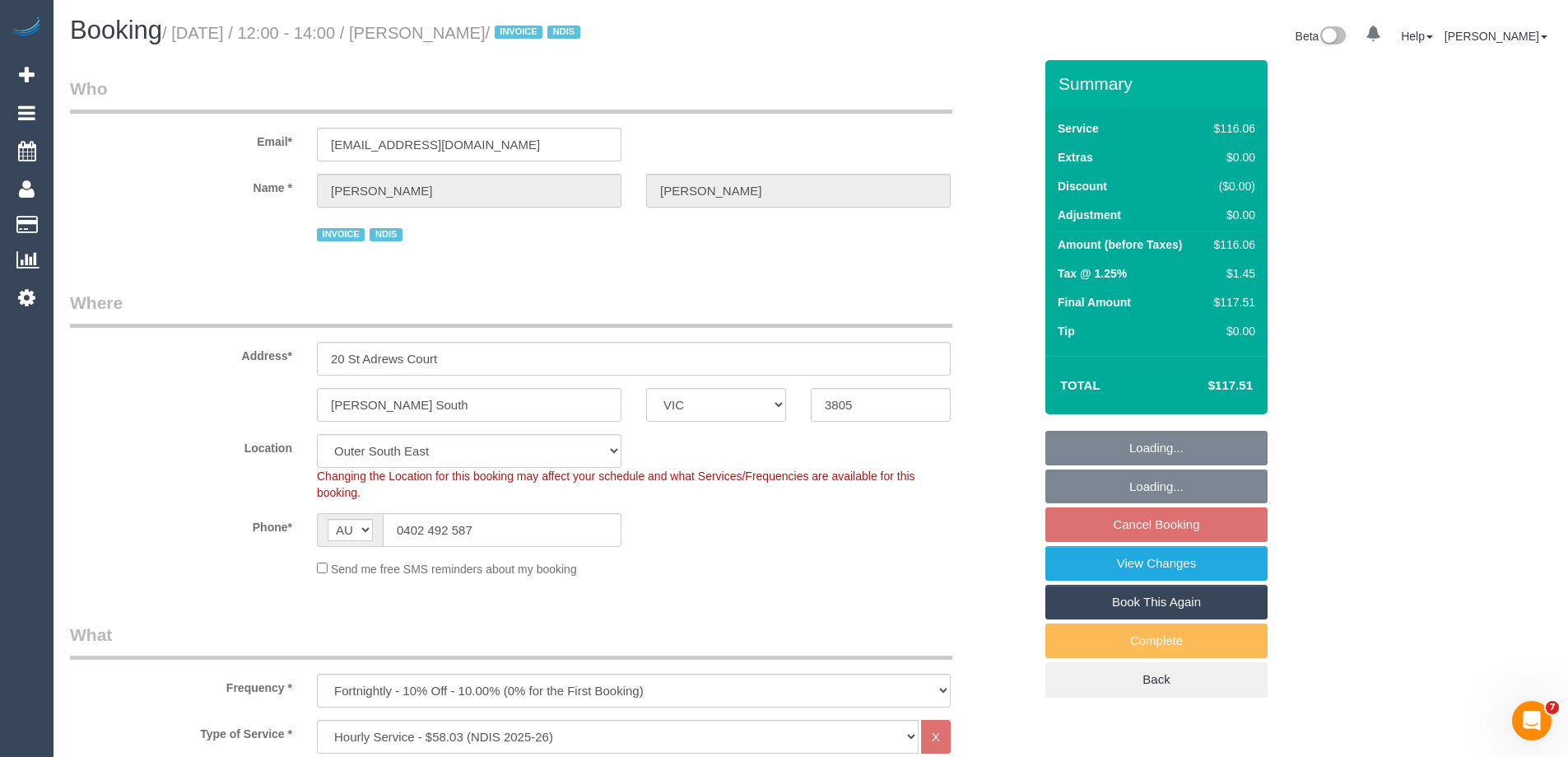
select select "number:22"
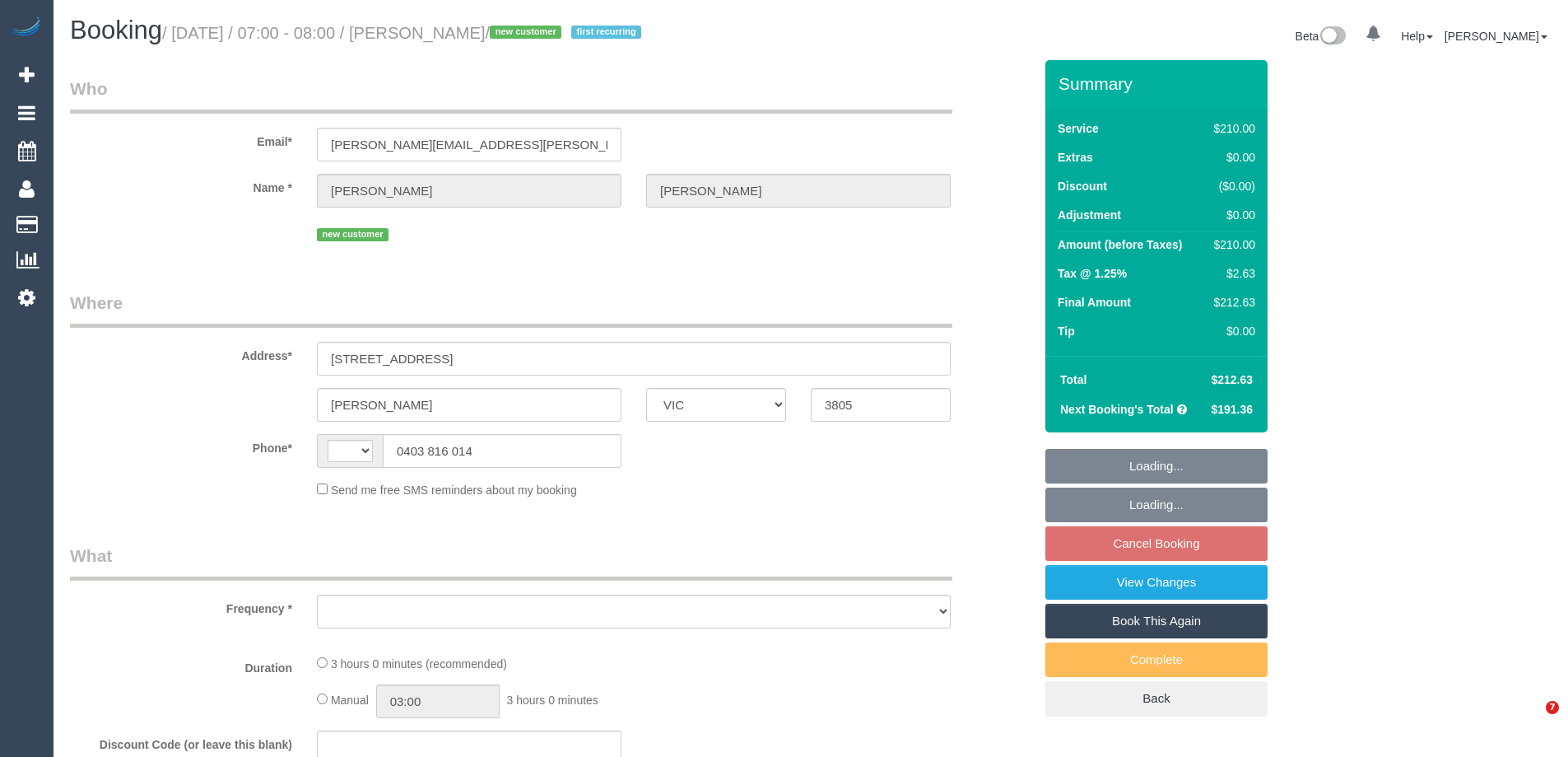
select select "VIC"
select select "object:310"
select select "string:stripe-pm_1SG6XQ2GScqysDRVWKgT7KLH"
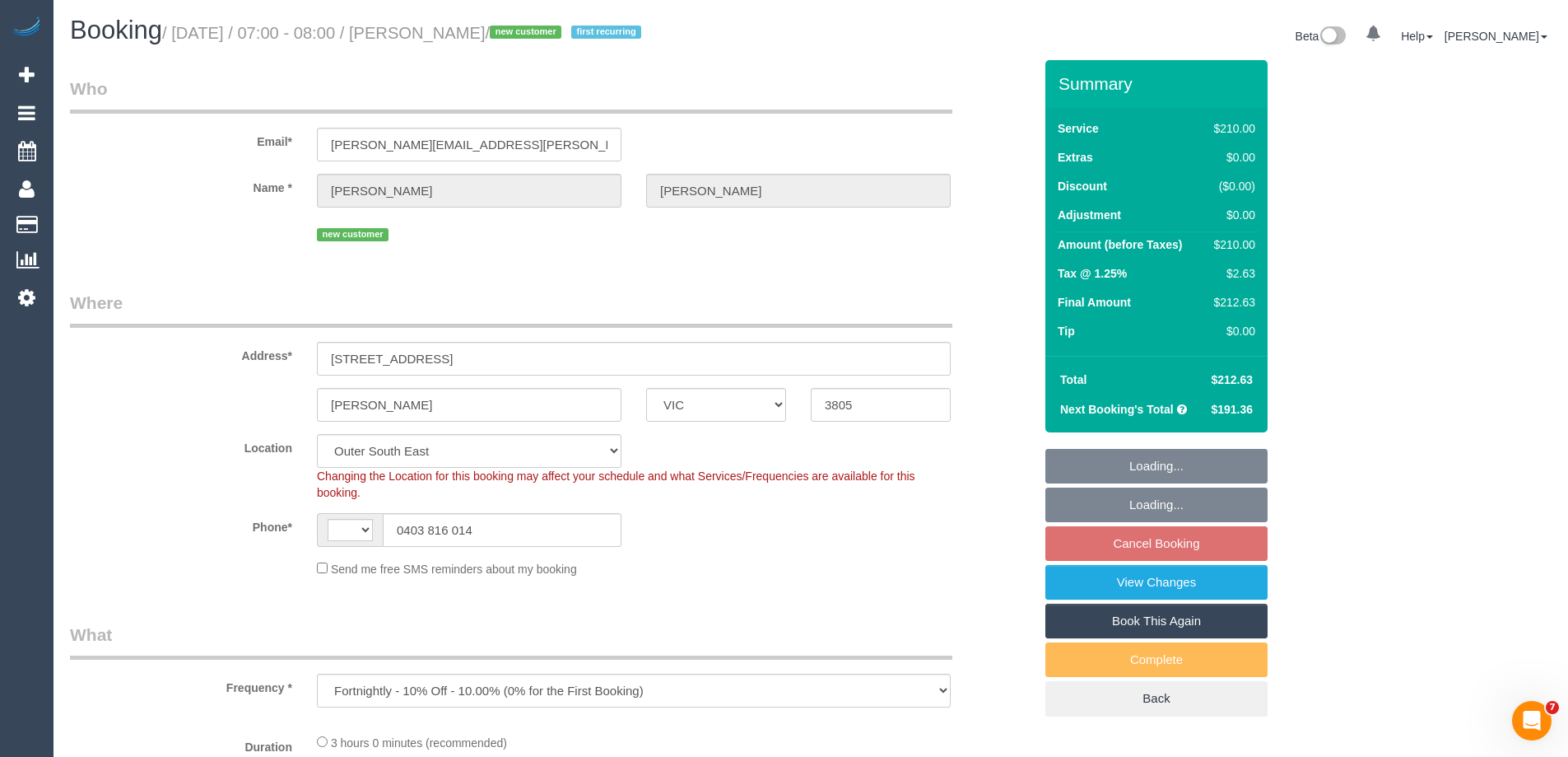
select select "object:1036"
select select "string:AU"
select select "number:30"
select select "number:14"
select select "number:19"
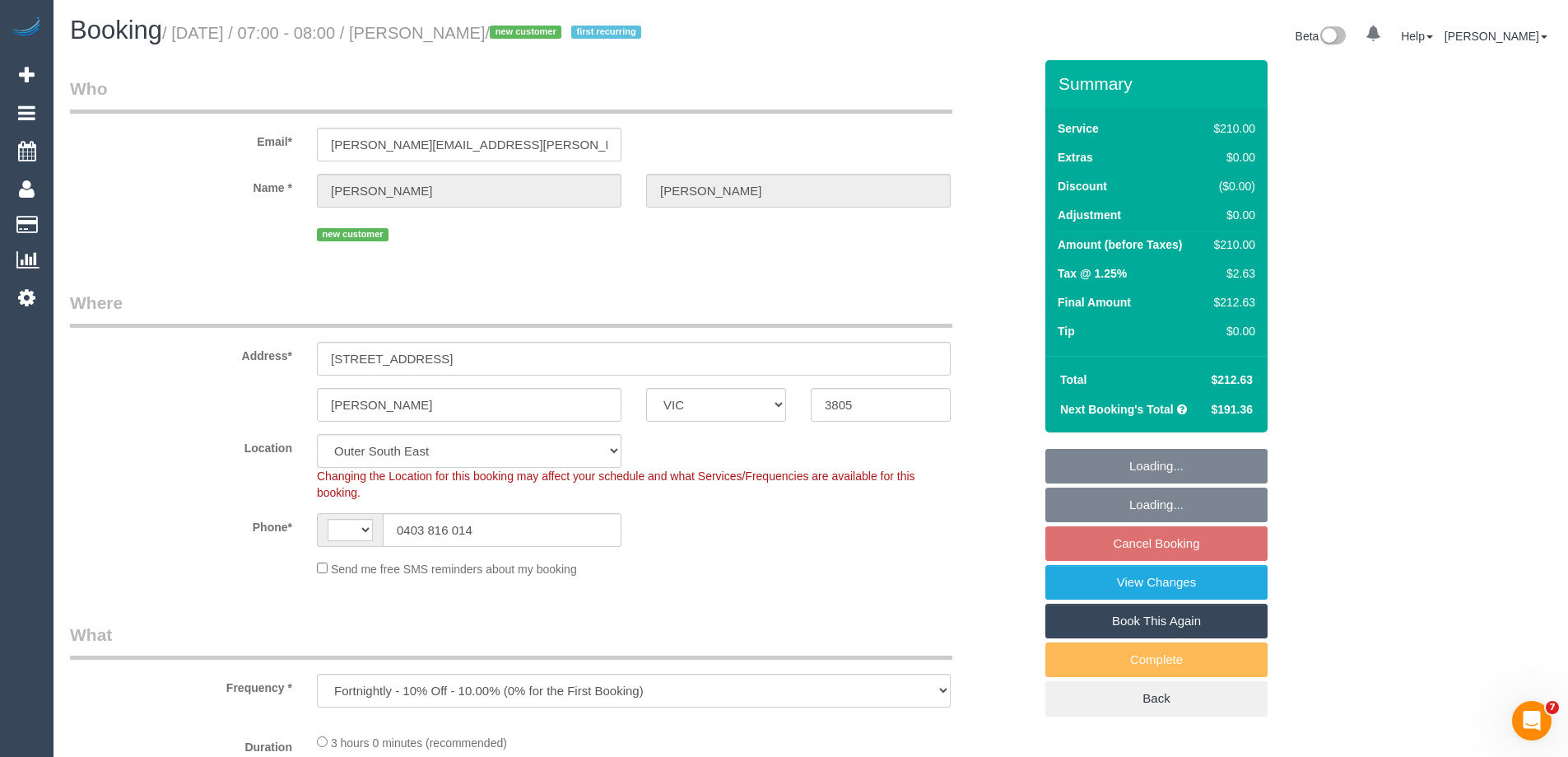
select select "number:36"
select select "number:34"
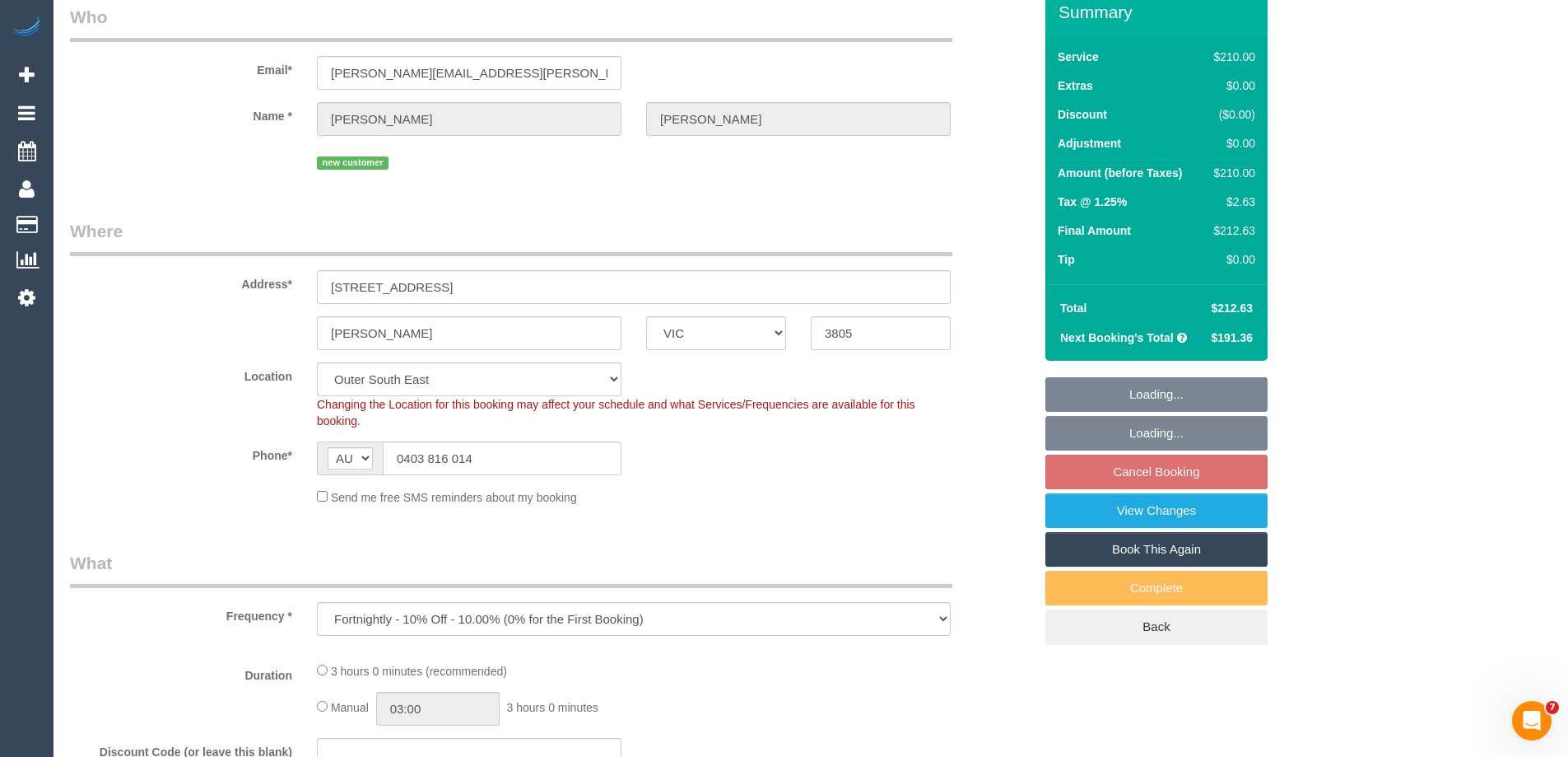
select select "180"
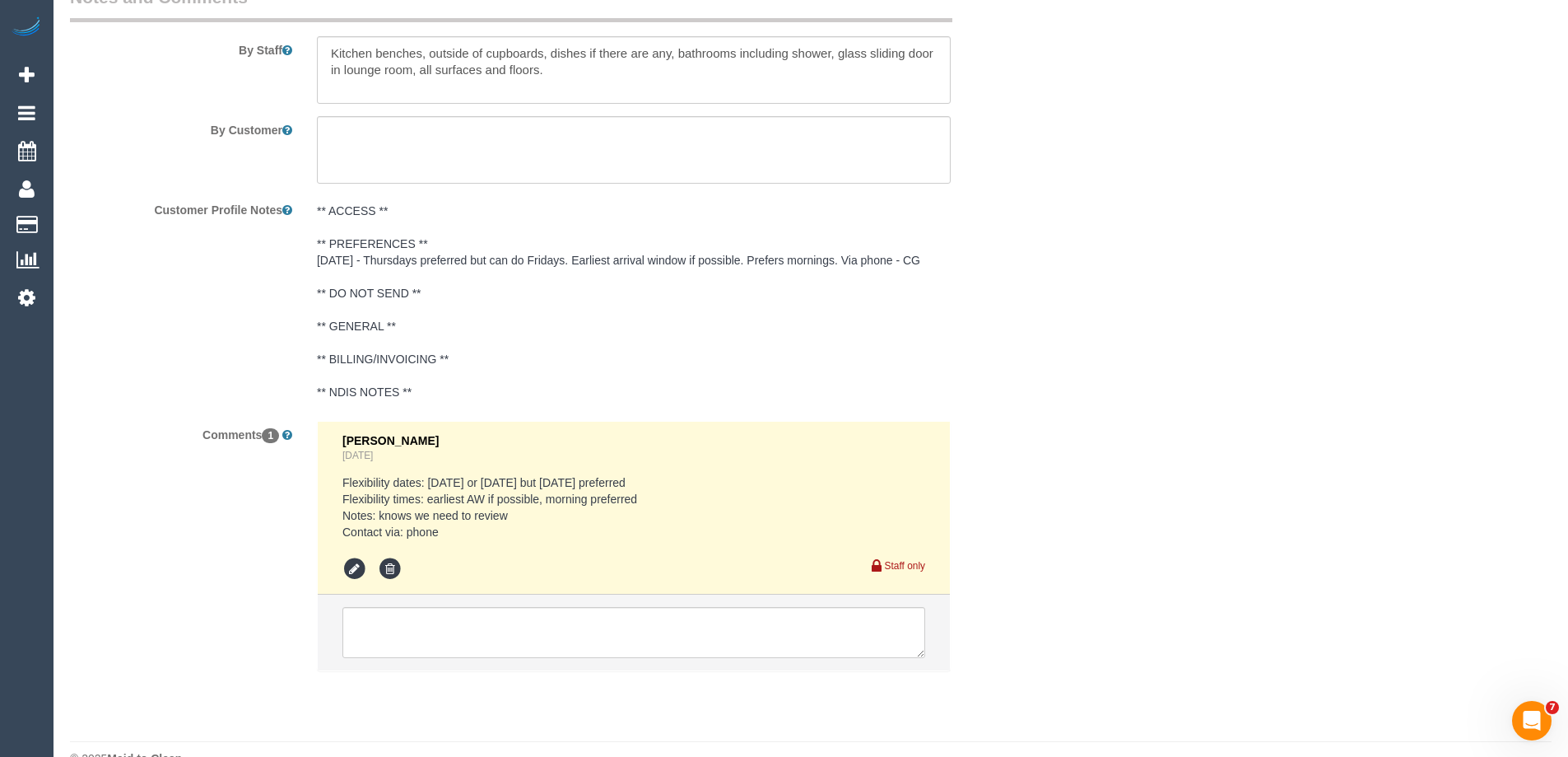
scroll to position [2908, 0]
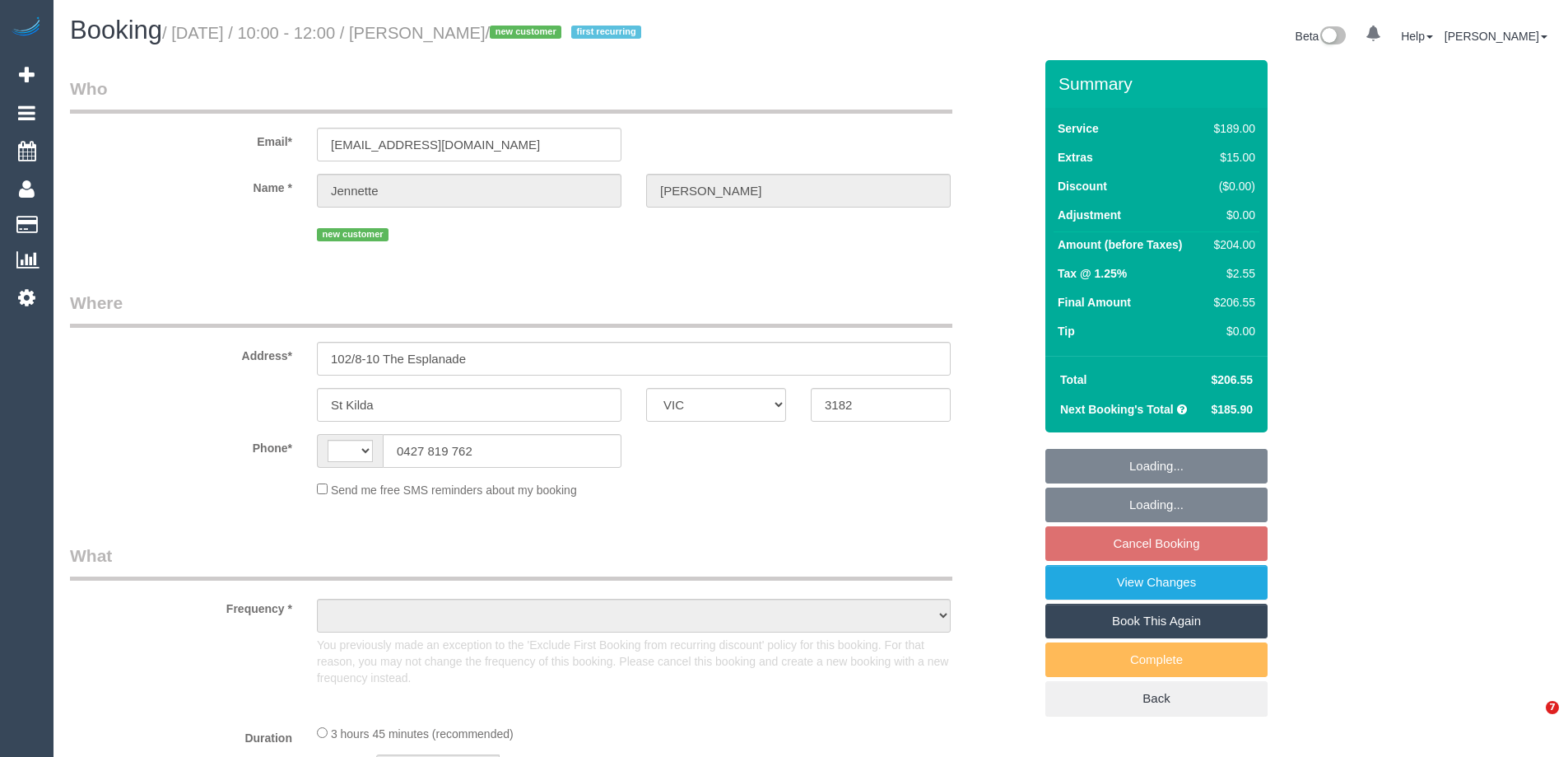
select select "VIC"
select select "string:AU"
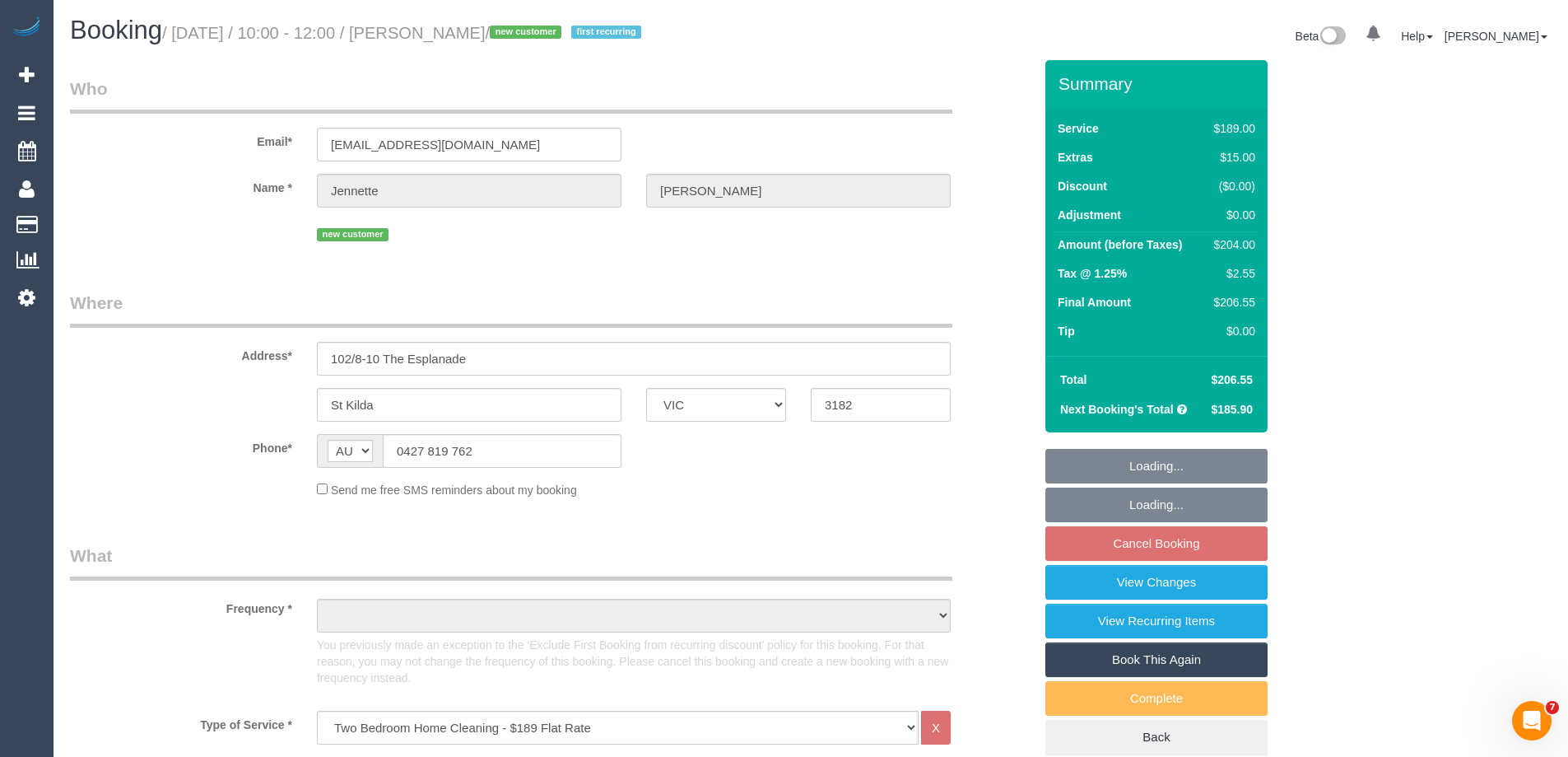
select select "string:stripe-pm_1SG9lZ2GScqysDRVhsTLZNIX"
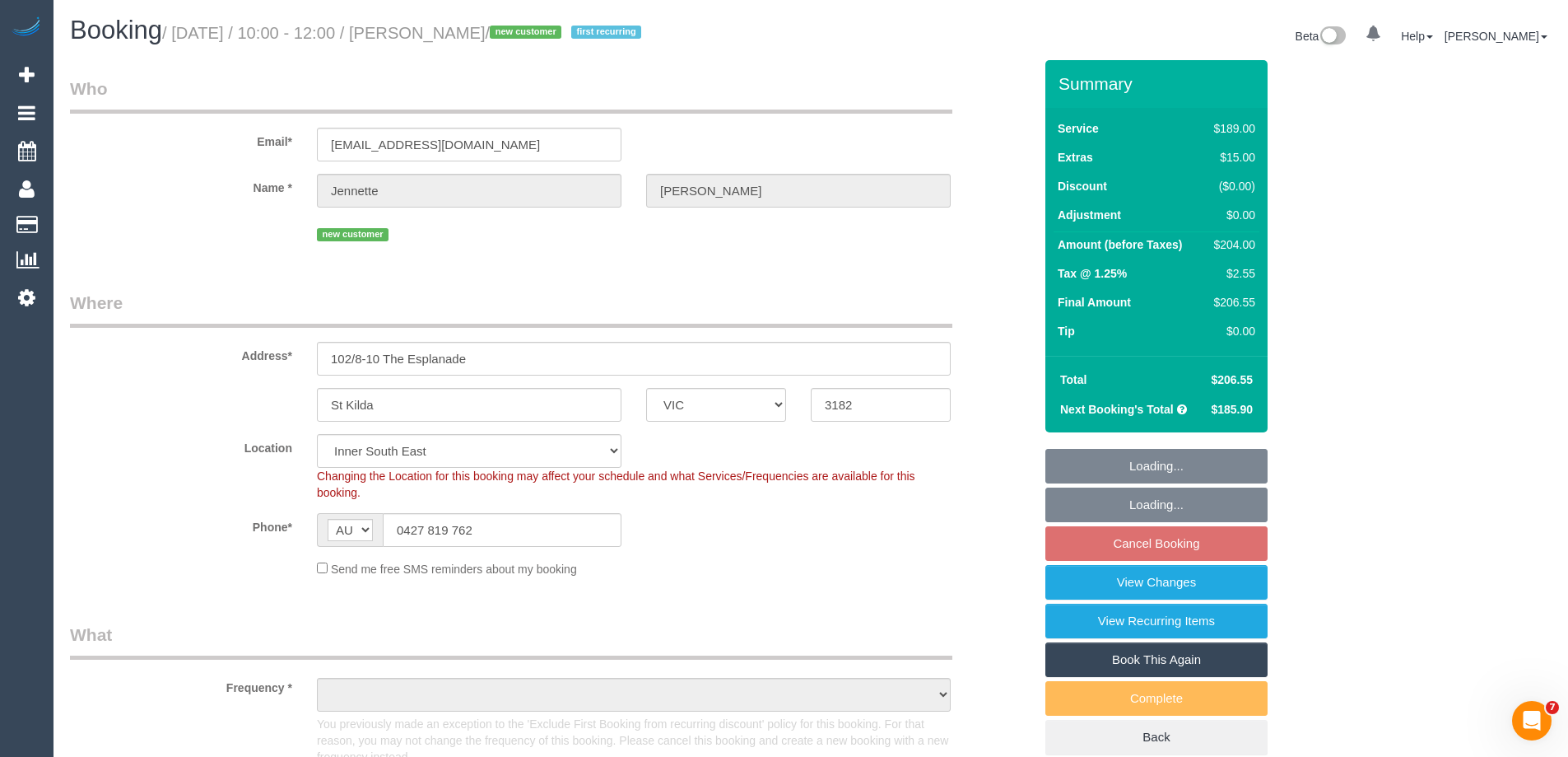
select select "object:828"
select select "number:28"
select select "number:14"
select select "number:18"
select select "object:1444"
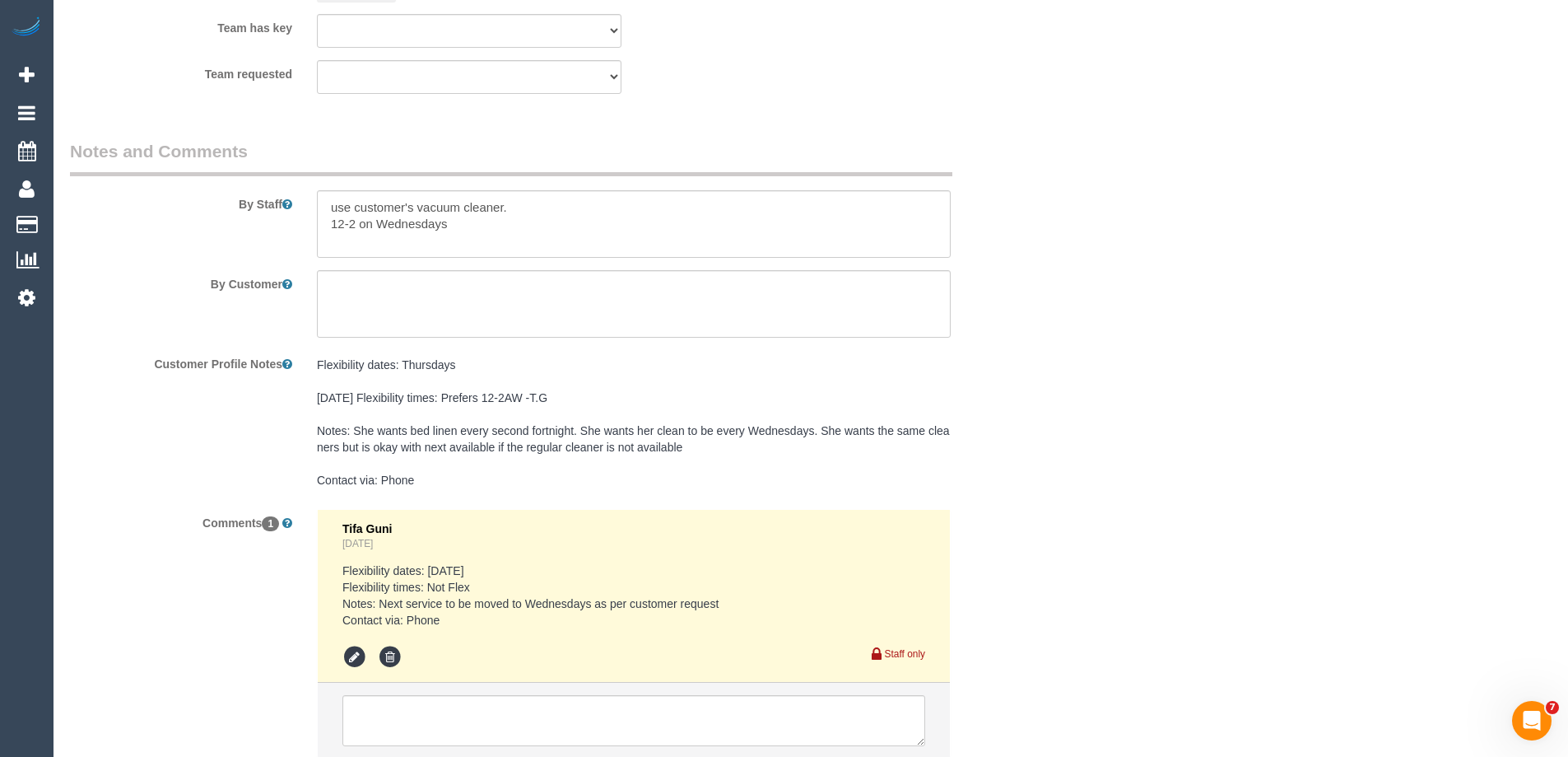
scroll to position [2831, 0]
click at [324, 198] on textarea at bounding box center [634, 219] width 634 height 68
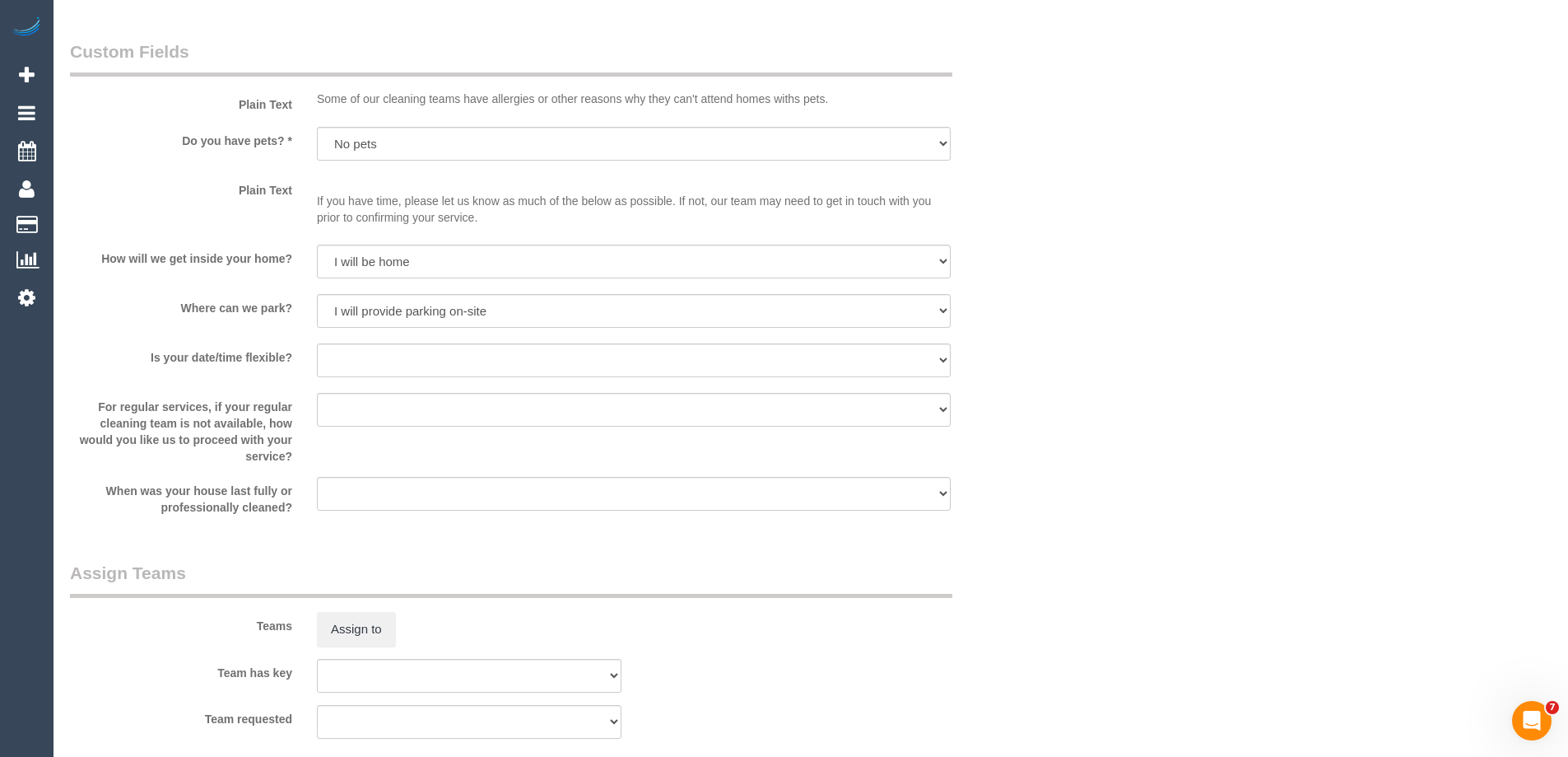
scroll to position [2172, 0]
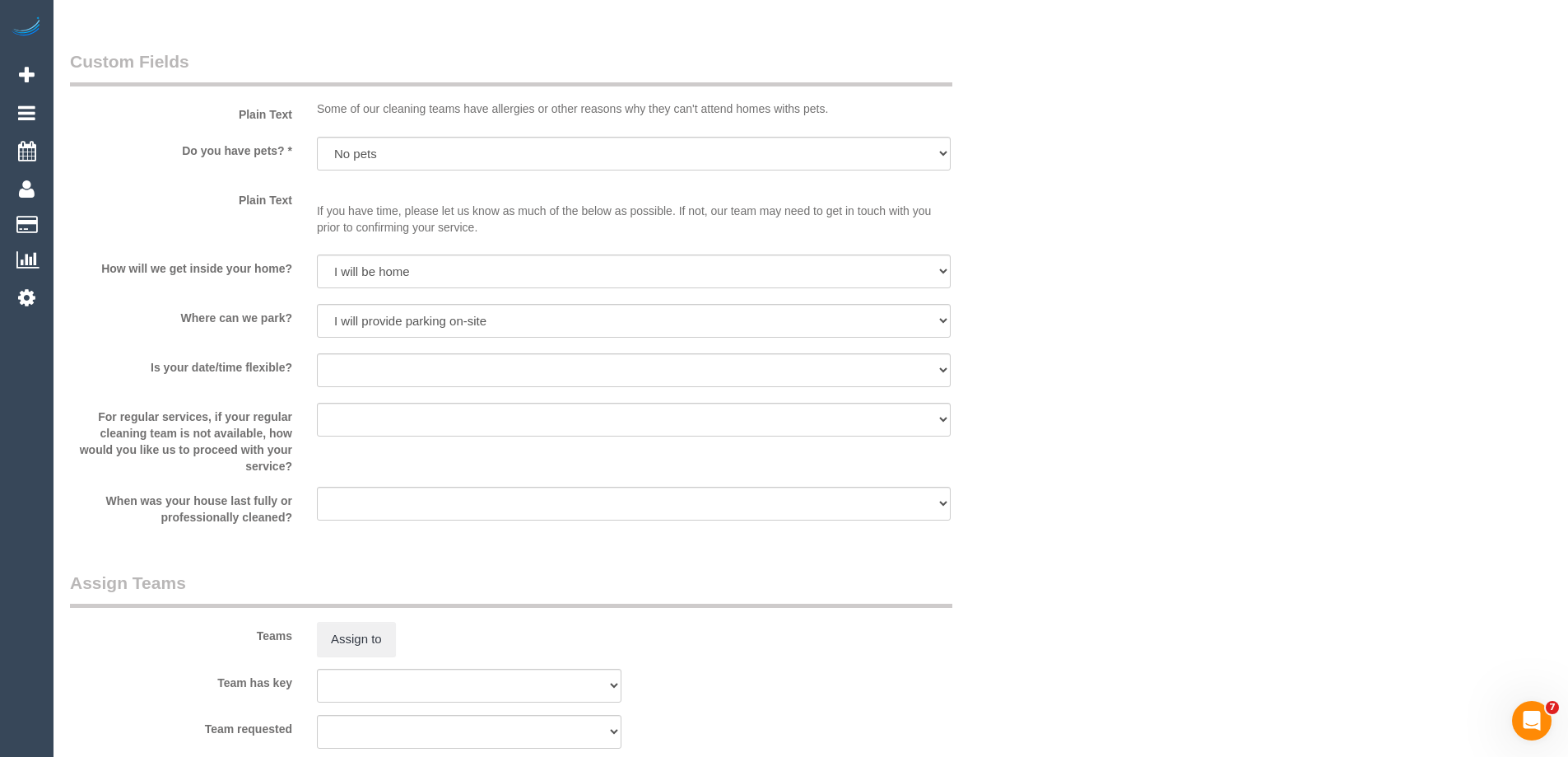
type textarea "*Cover* use customer's vacuum cleaner. 12-2 on Wednesdays"
click at [334, 373] on select "Yes - date and time Yes - date but not time Yes - time but not date No - No fle…" at bounding box center [634, 369] width 634 height 34
select select "number:25"
click at [317, 353] on select "Yes - date and time Yes - date but not time Yes - time but not date No - No fle…" at bounding box center [634, 369] width 634 height 34
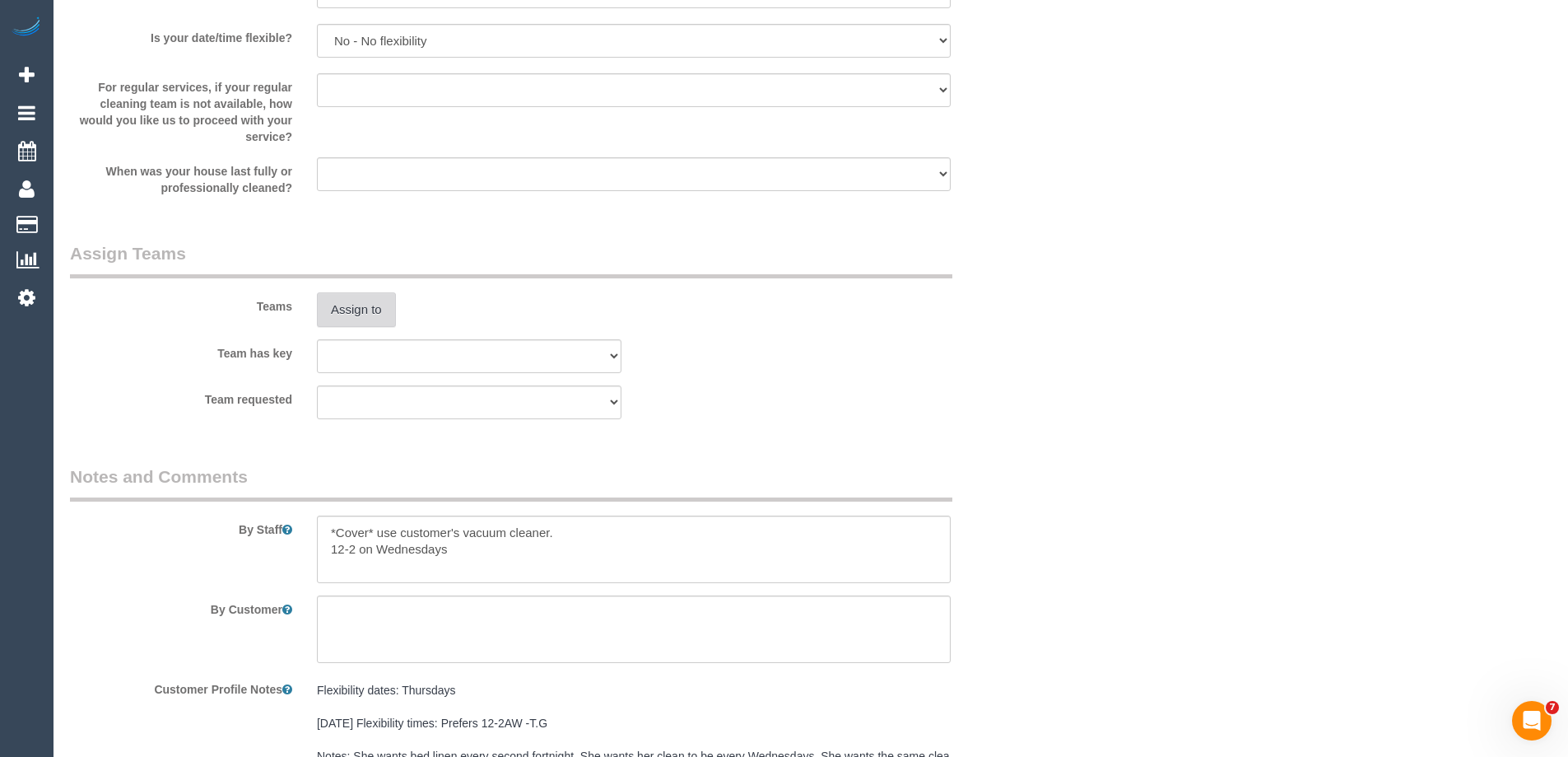
click at [374, 314] on button "Assign to" at bounding box center [357, 309] width 79 height 35
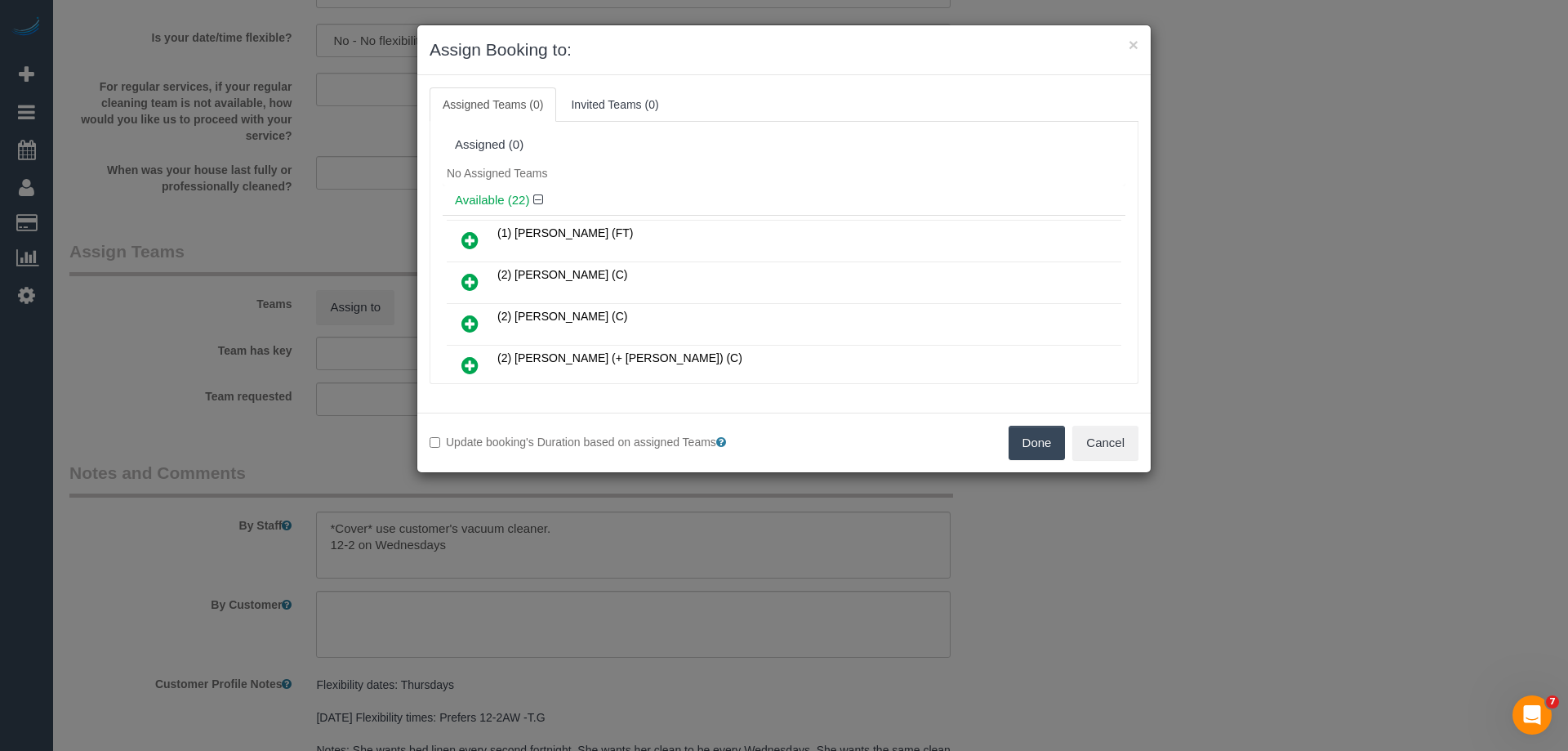
click at [460, 237] on link at bounding box center [470, 241] width 38 height 33
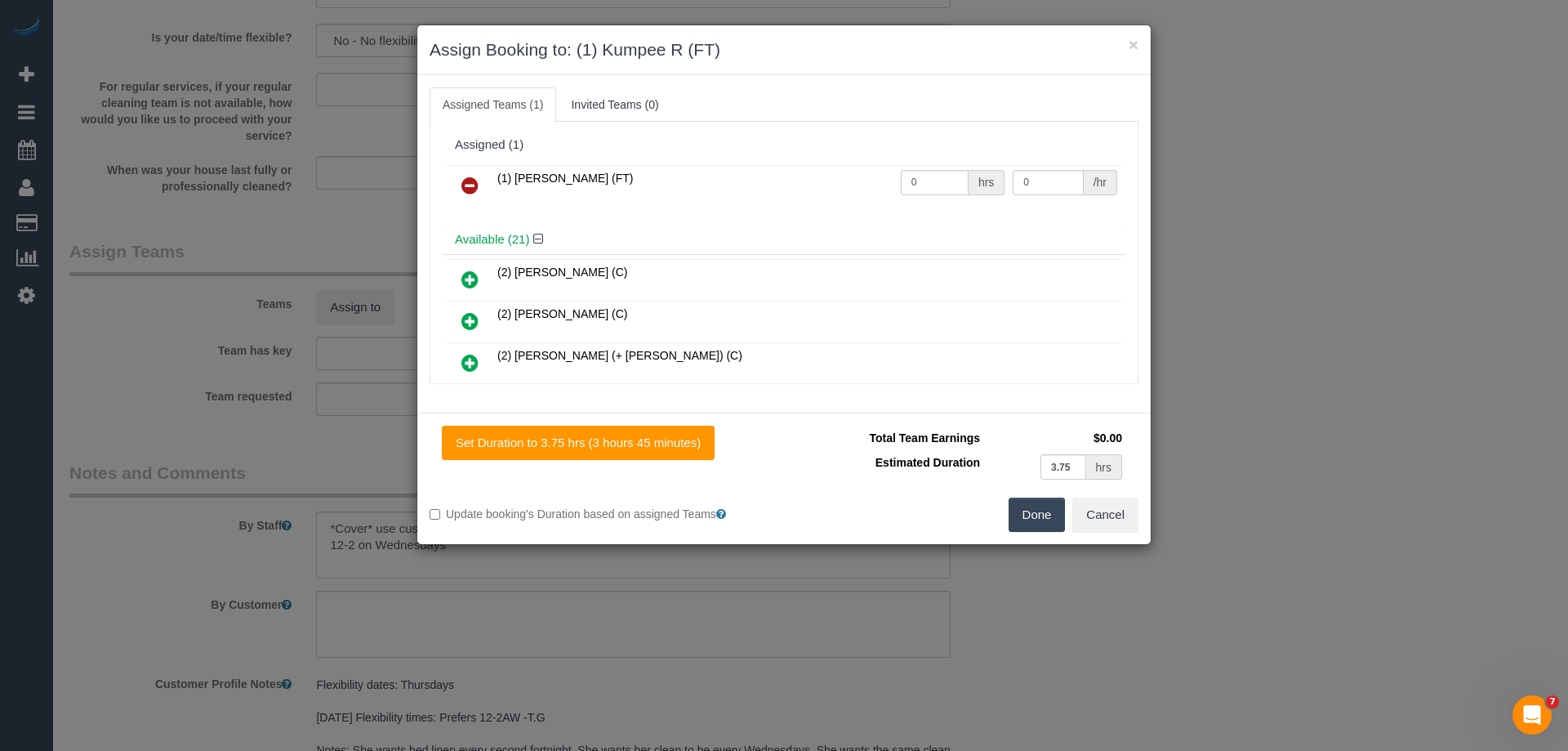
click at [1034, 511] on button "Done" at bounding box center [1038, 515] width 58 height 35
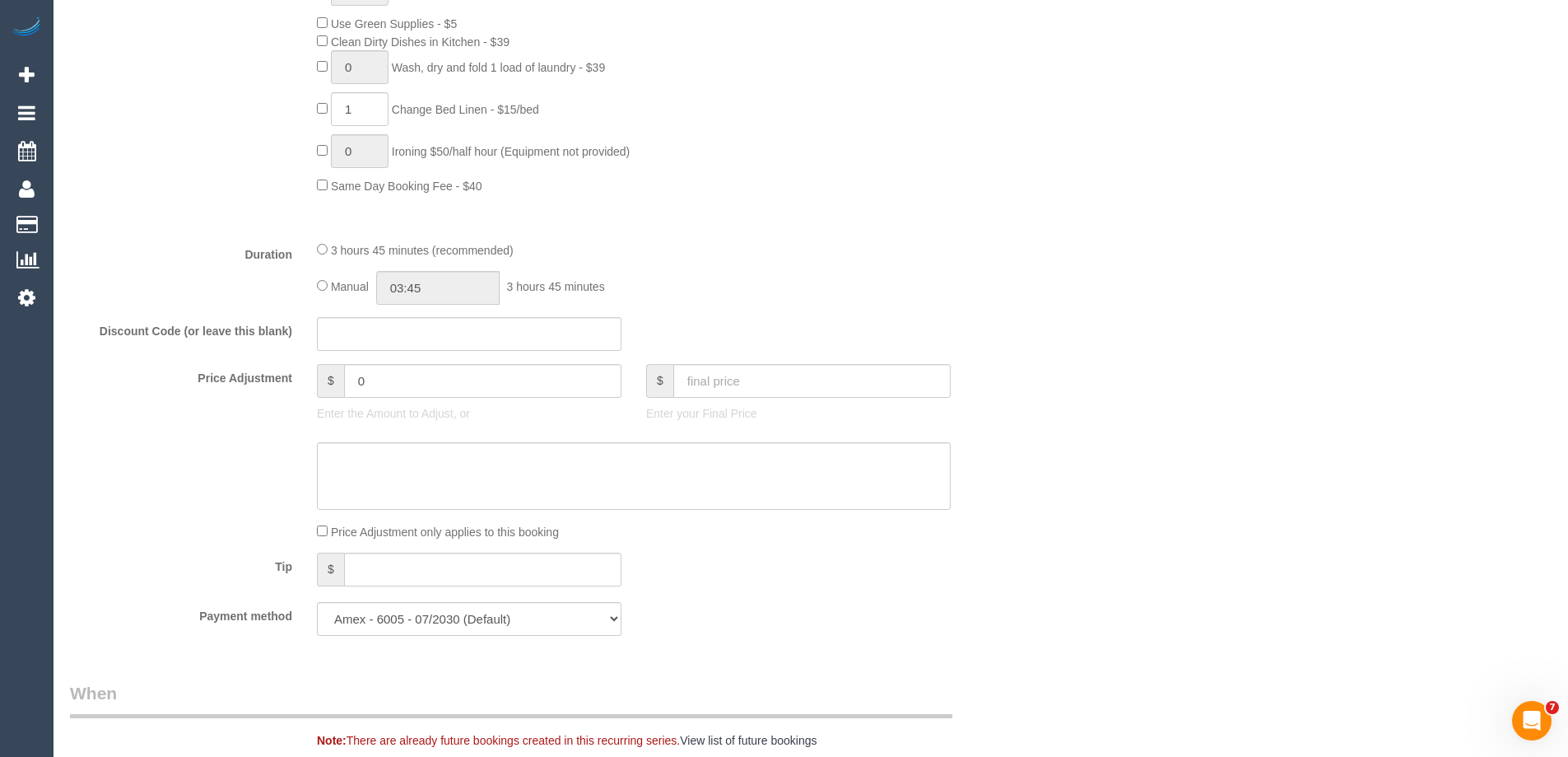
scroll to position [1317, 0]
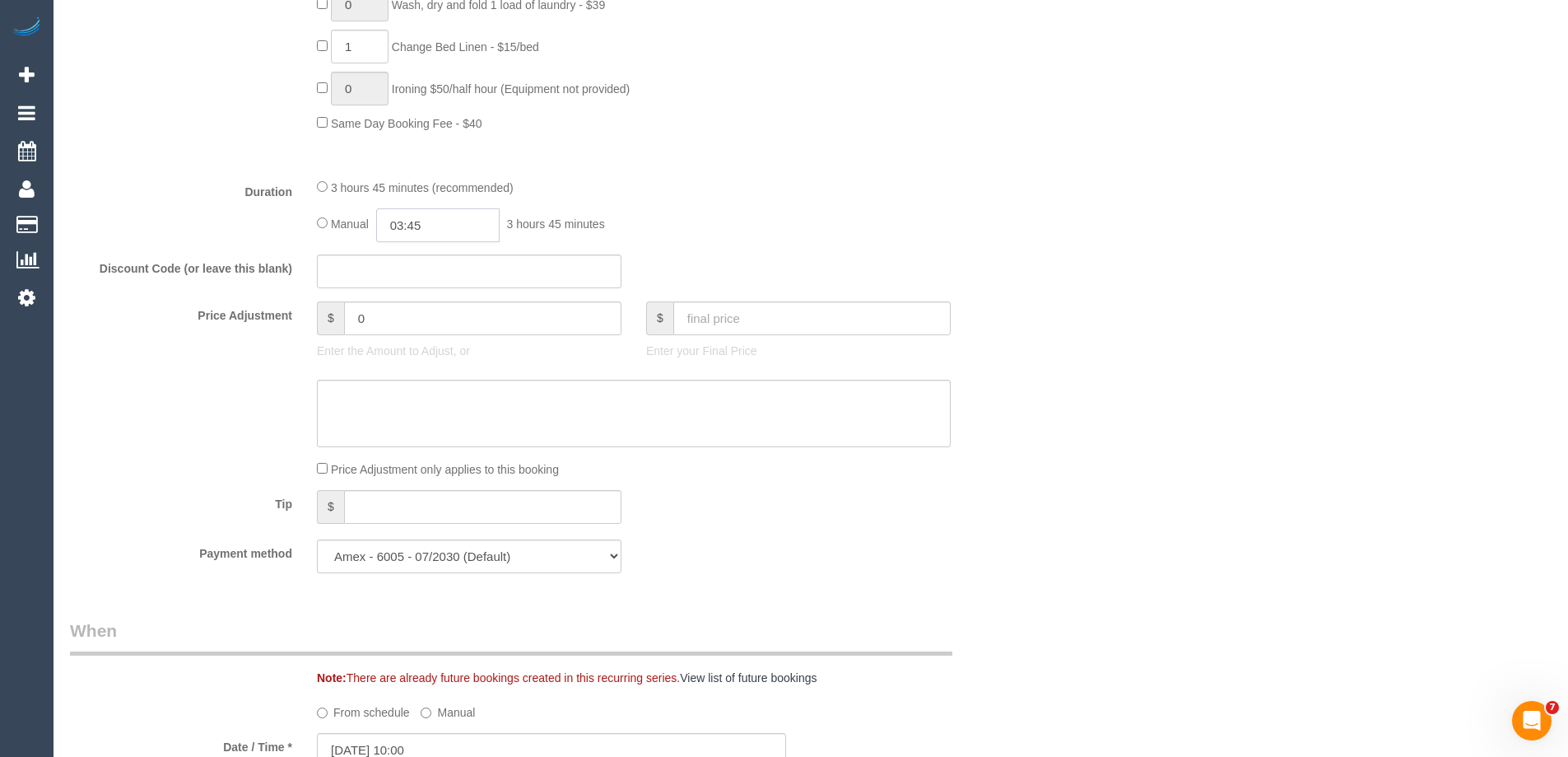
click at [457, 224] on input "03:45" at bounding box center [438, 224] width 124 height 34
type input "04:00"
click at [413, 328] on li "04:00" at bounding box center [420, 326] width 73 height 21
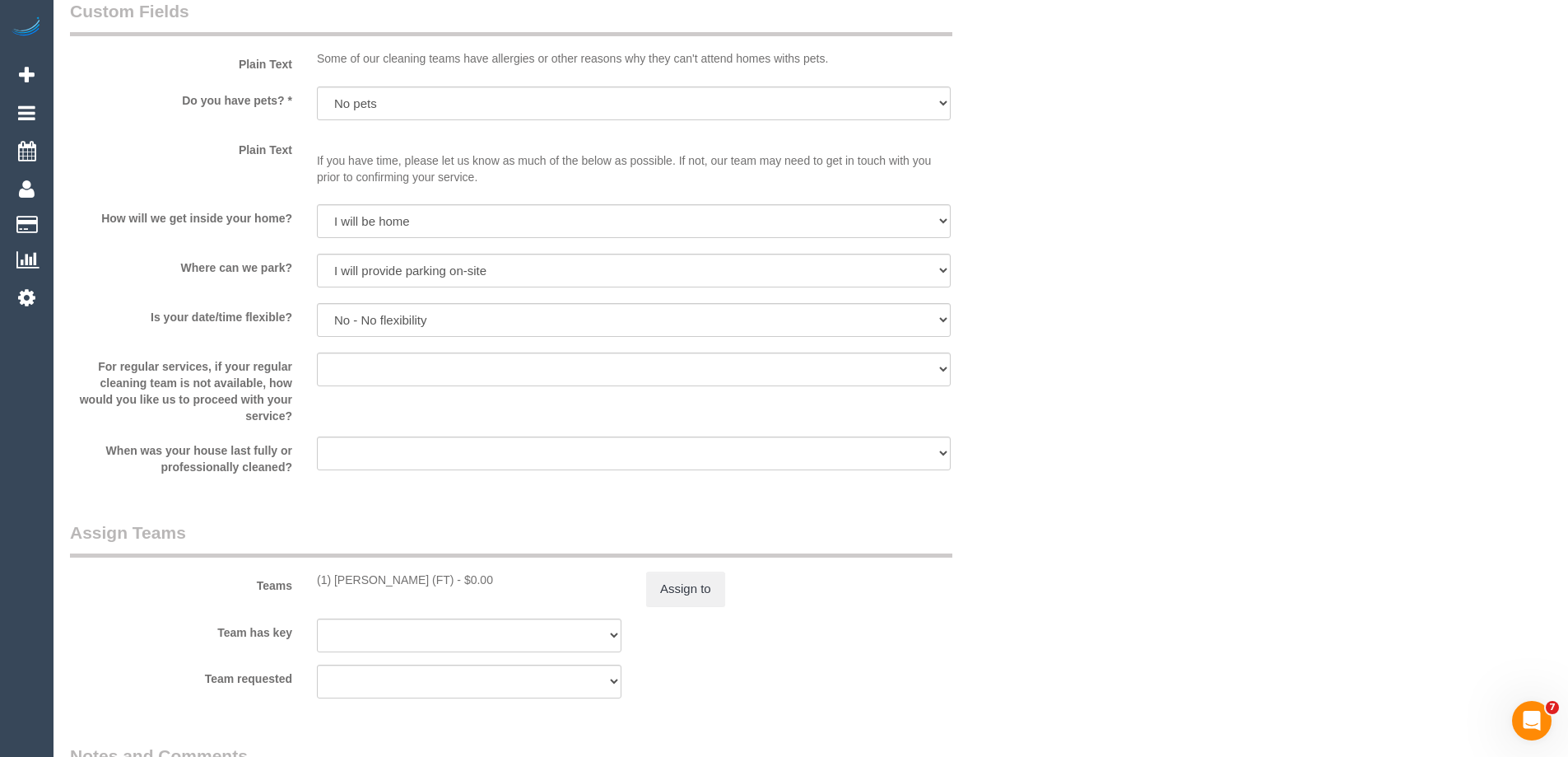
scroll to position [2552, 0]
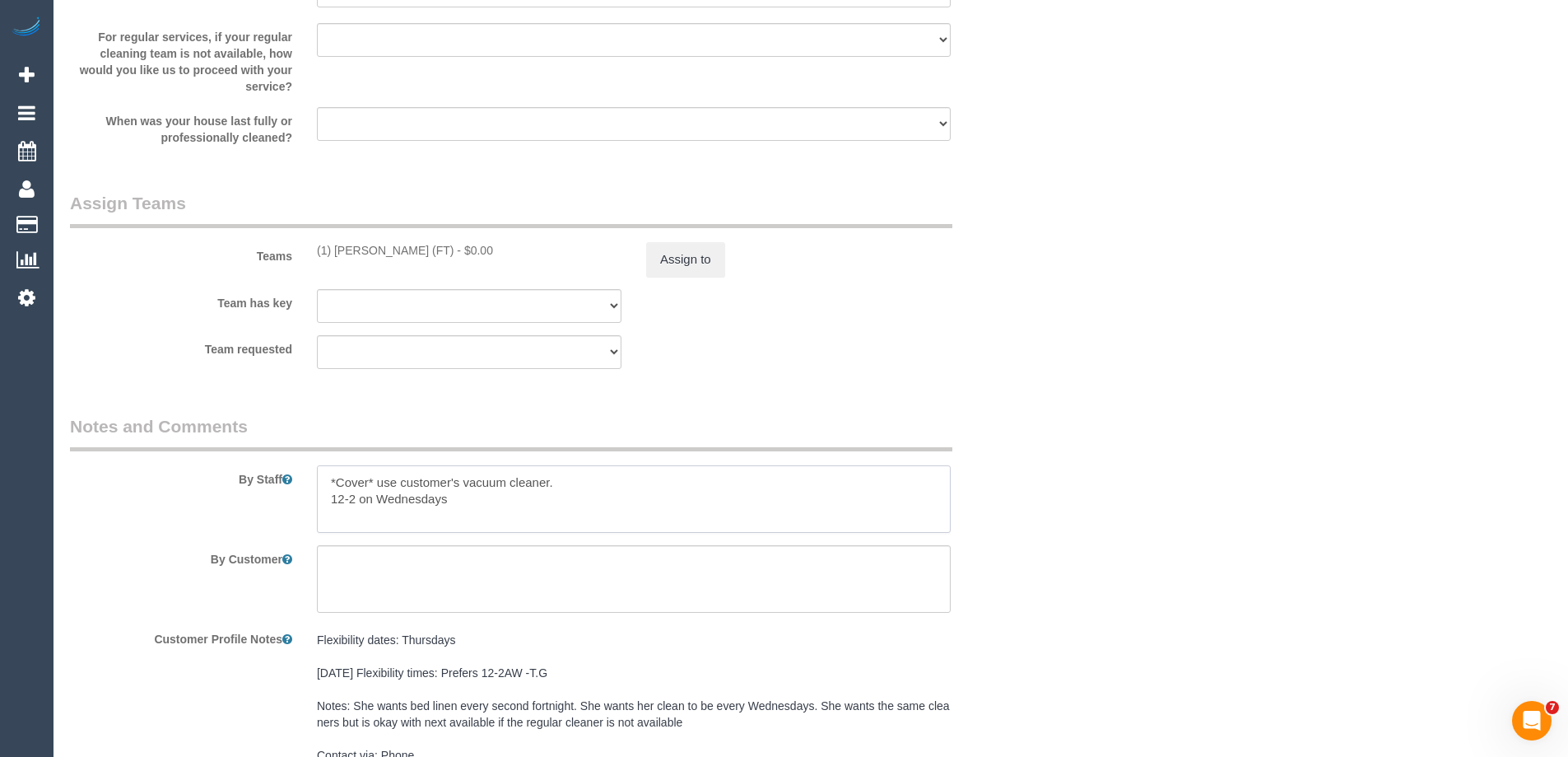
click at [321, 480] on textarea at bounding box center [634, 499] width 634 height 68
drag, startPoint x: 517, startPoint y: 483, endPoint x: 474, endPoint y: 481, distance: 43.0
click at [474, 481] on textarea at bounding box center [634, 499] width 634 height 68
click at [313, 485] on div at bounding box center [633, 499] width 658 height 68
click at [331, 476] on textarea at bounding box center [634, 499] width 634 height 68
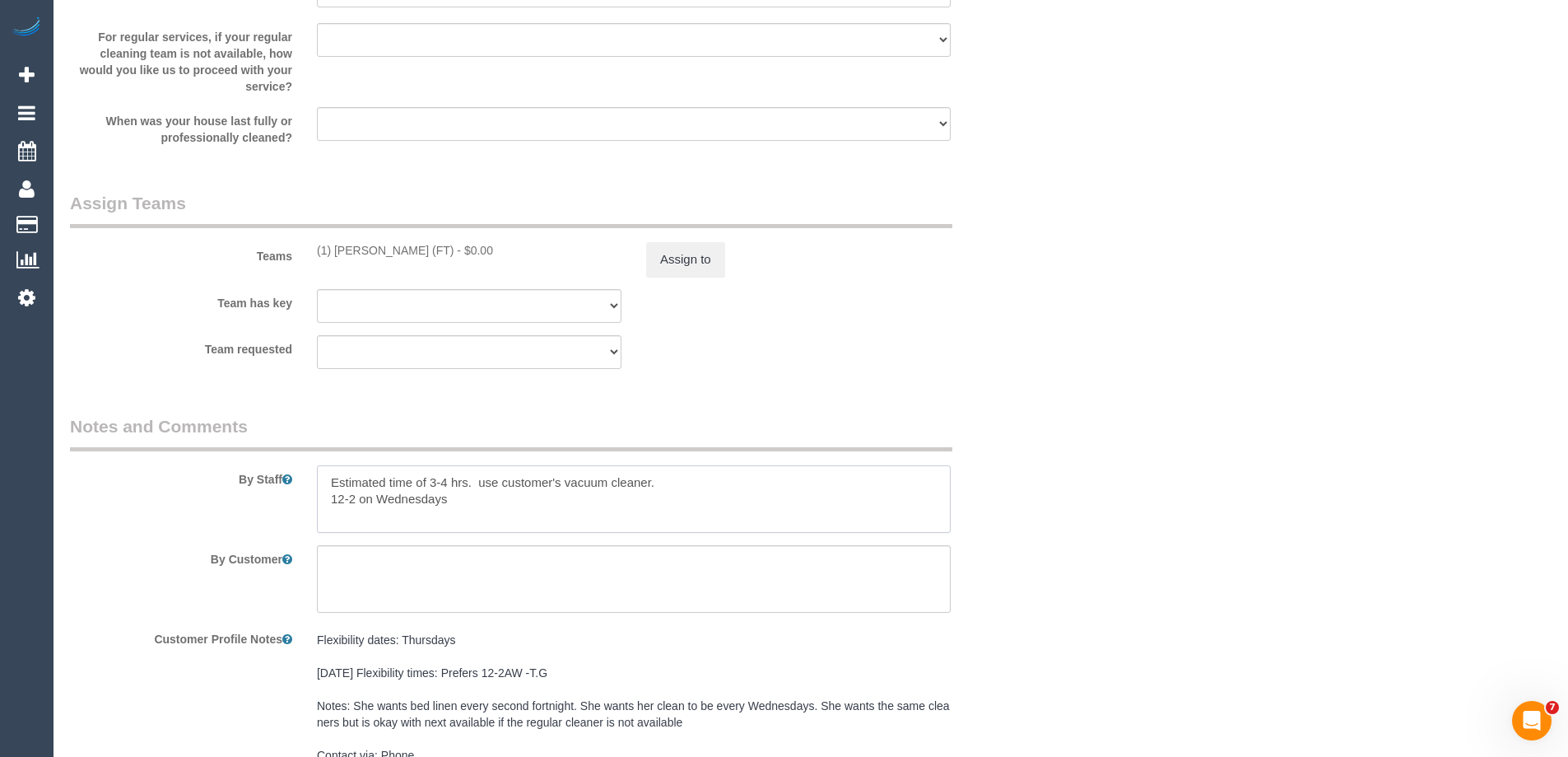
paste textarea "*Cover*"
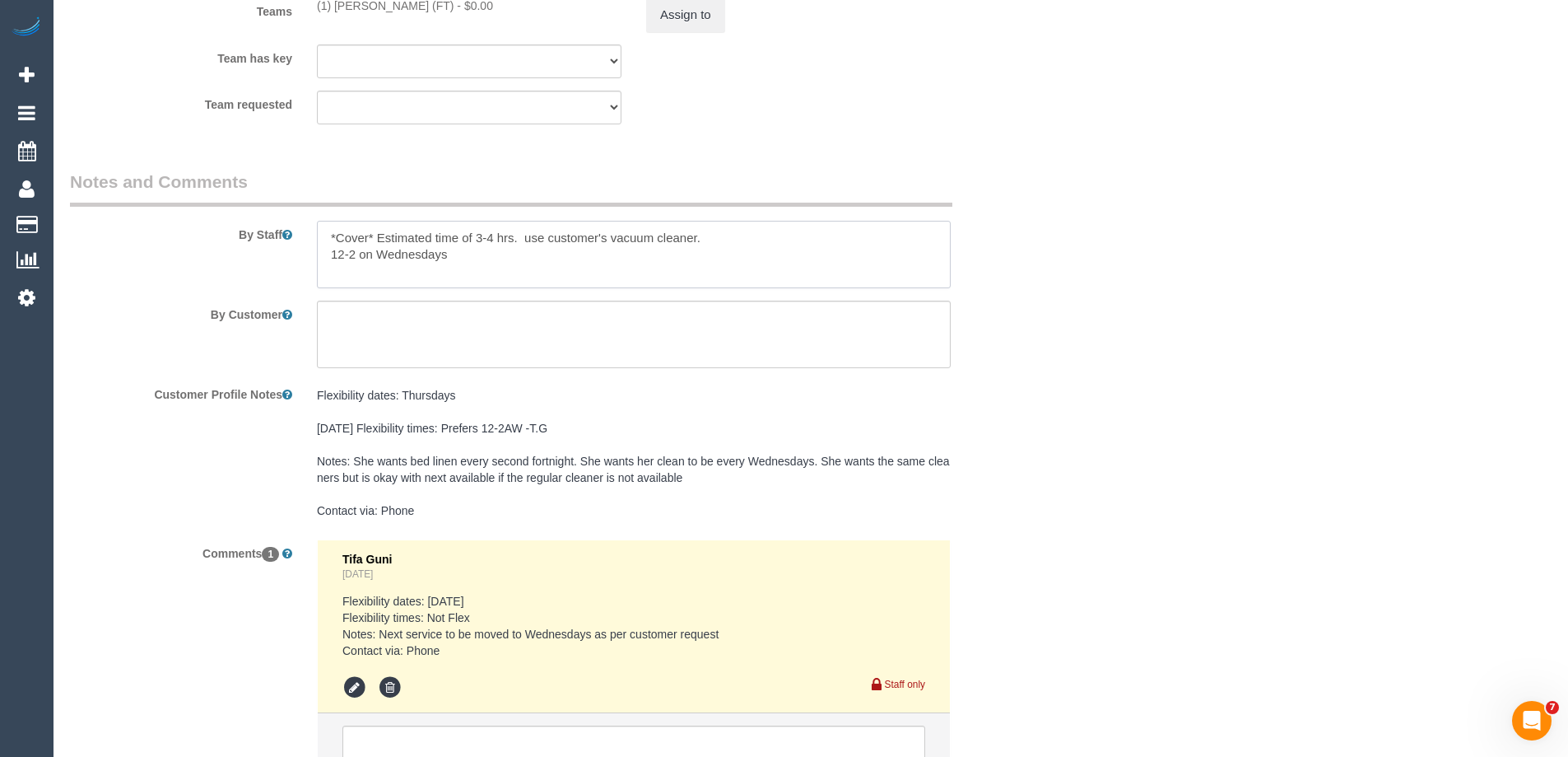
scroll to position [2799, 0]
type textarea "*Cover* Estimated time of 3-4 hrs. use customer's vacuum cleaner. 12-2 on Wedne…"
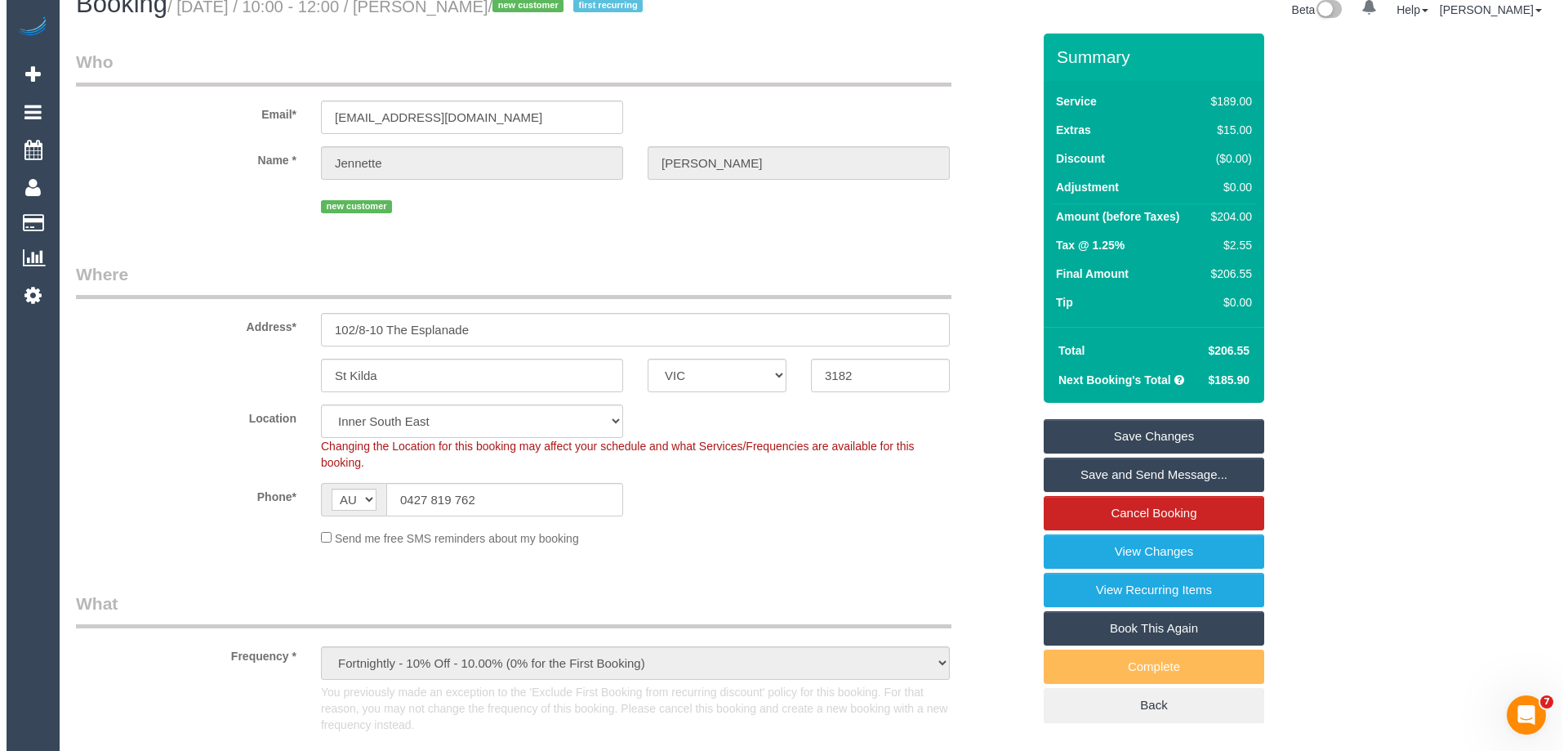
scroll to position [0, 0]
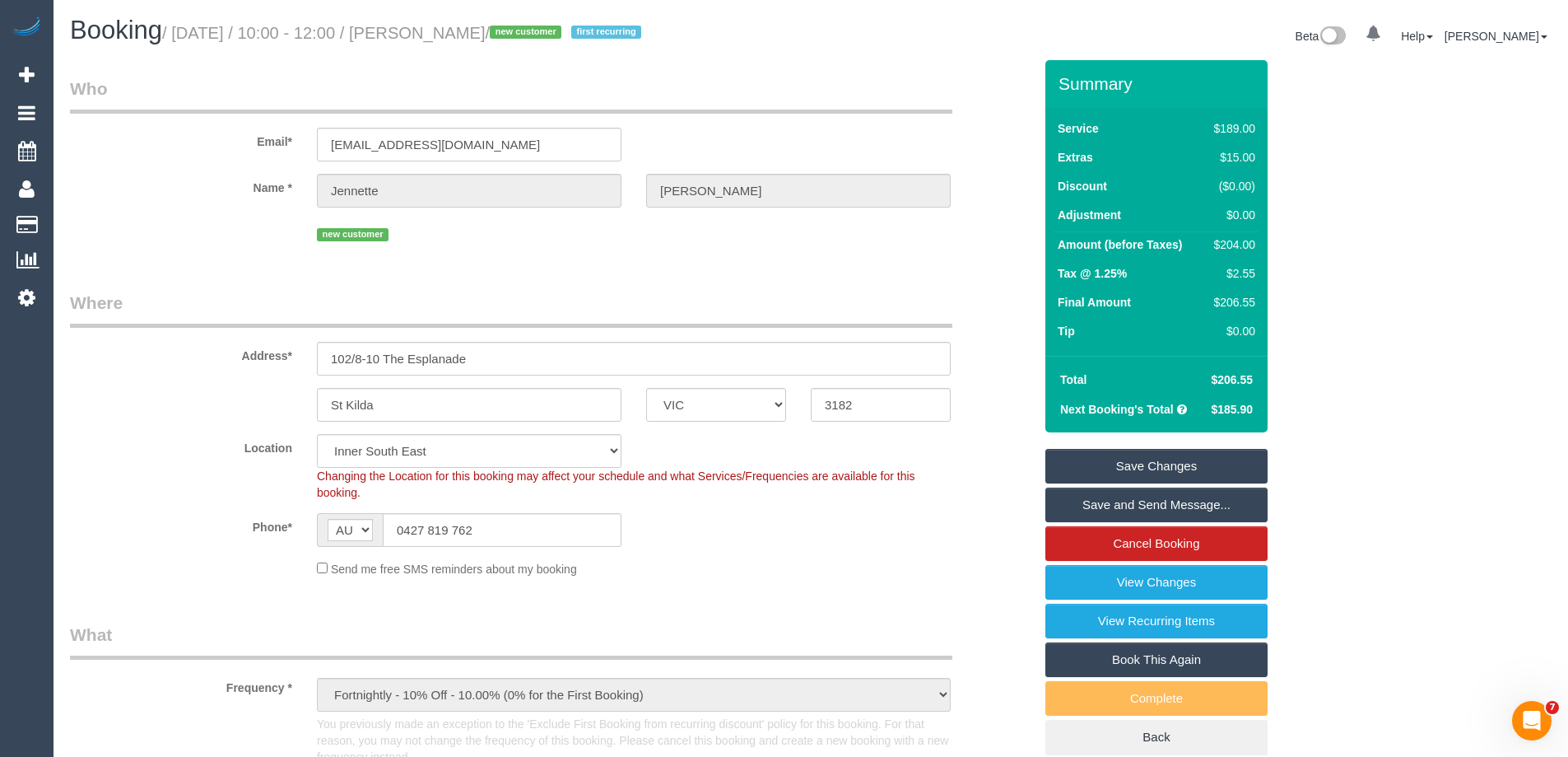
drag, startPoint x: 569, startPoint y: 35, endPoint x: 434, endPoint y: 27, distance: 135.2
click at [434, 27] on small "/ October 16, 2025 / 10:00 - 12:00 / Jennette Anderson / new customer first rec…" at bounding box center [404, 33] width 484 height 18
copy small "Jennette Anderson"
click at [1098, 500] on link "Save and Send Message..." at bounding box center [1156, 505] width 222 height 35
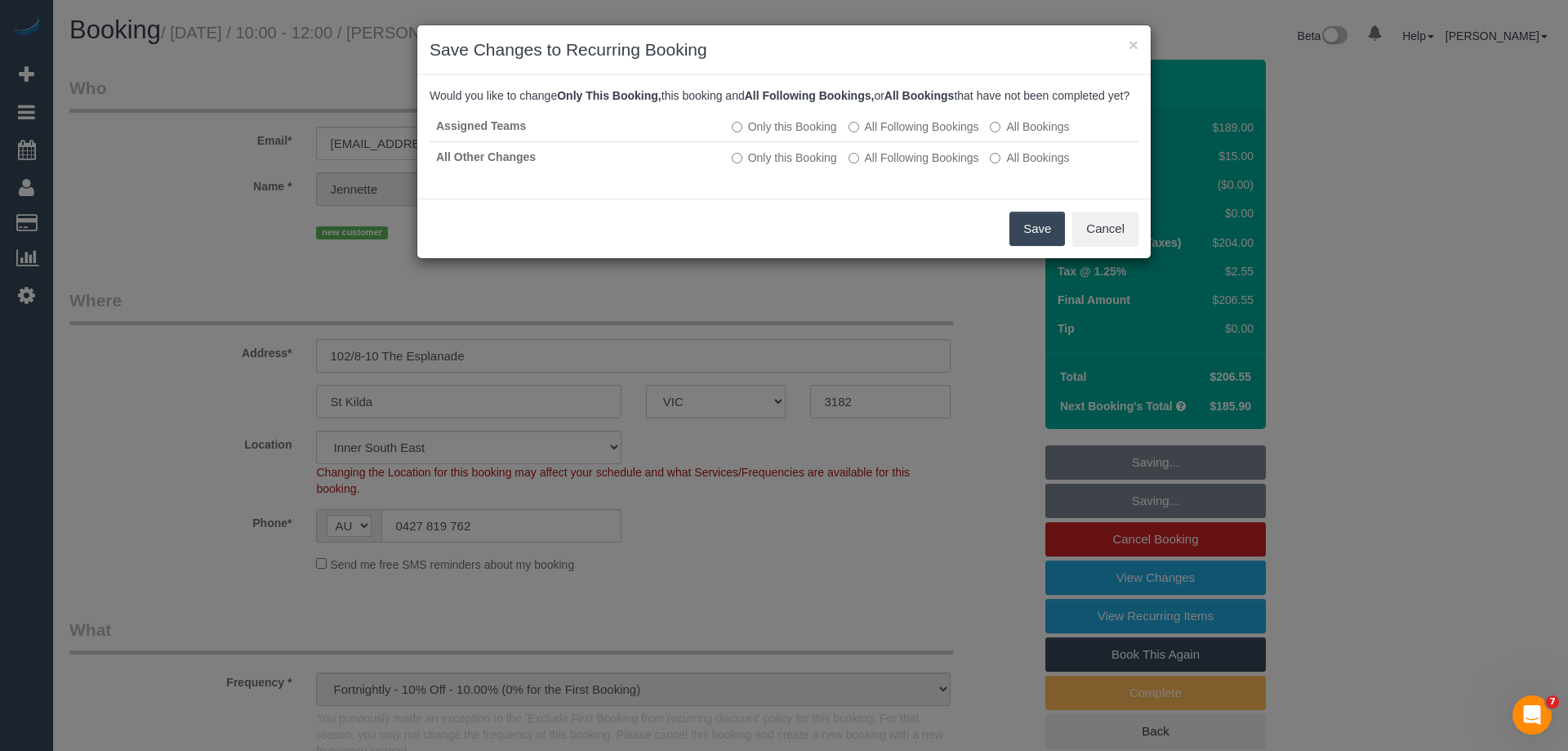
click at [1026, 246] on button "Save" at bounding box center [1038, 229] width 56 height 35
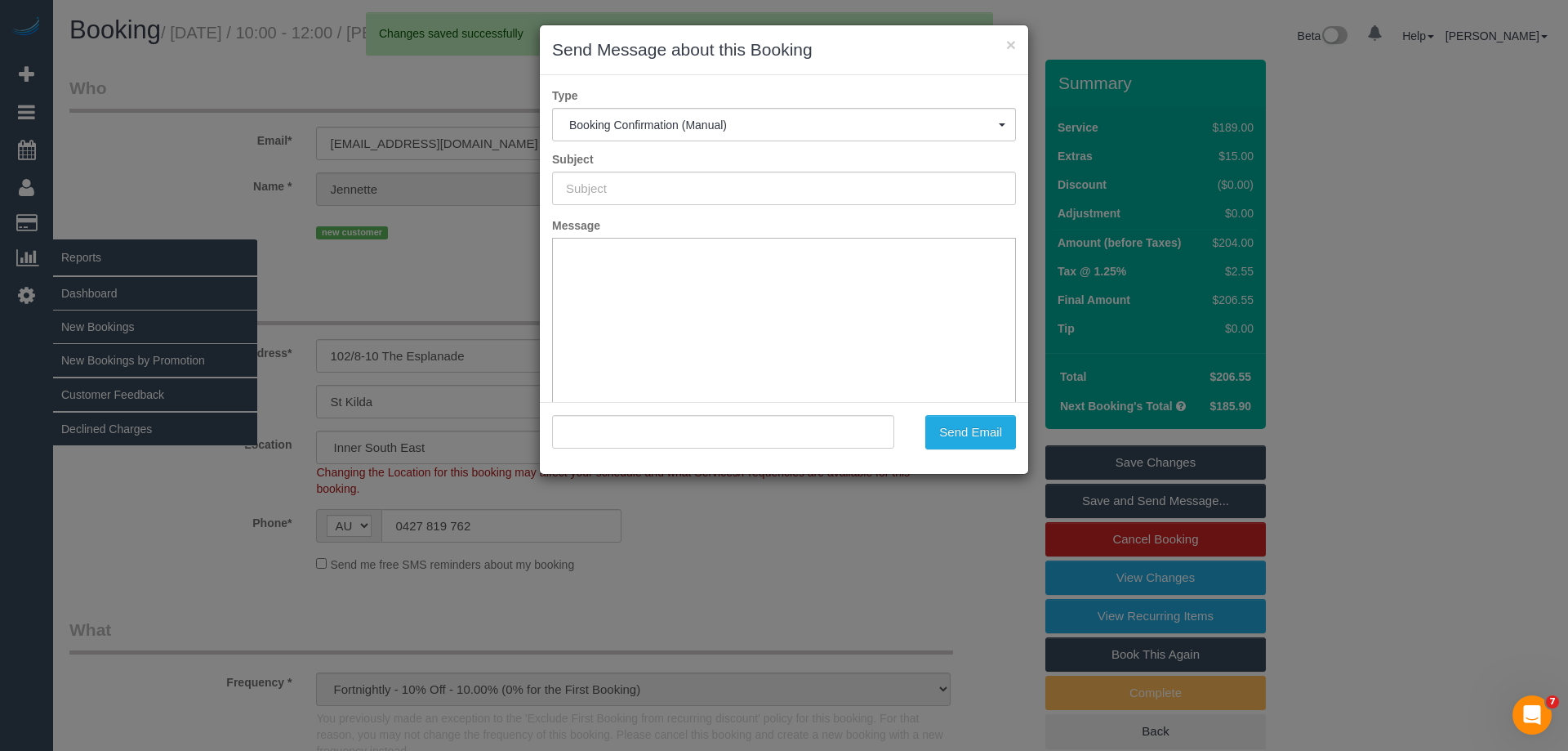
type input "Booking Confirmed"
type input ""Jennette Anderson" <jennettea1234@gmail.com>"
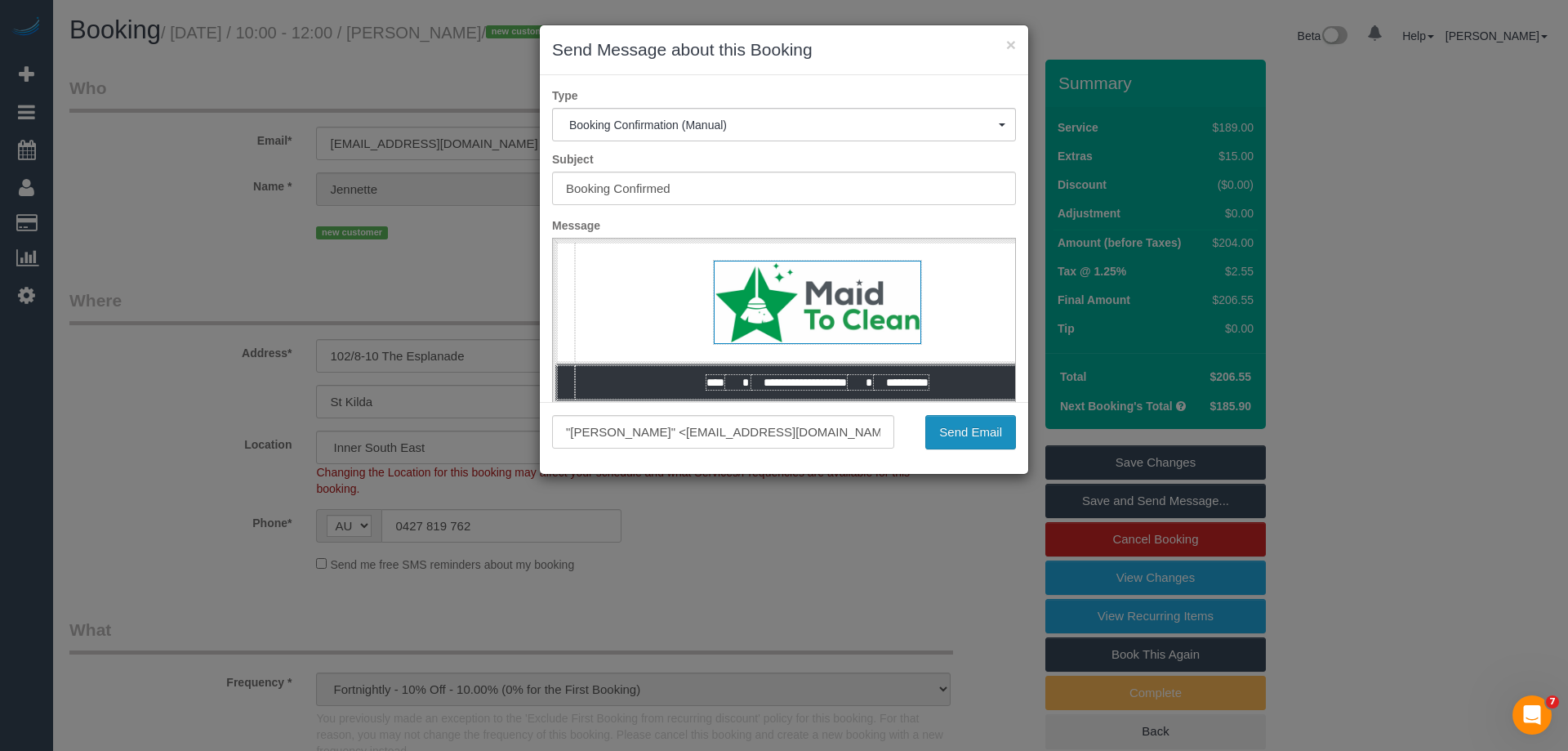
click at [993, 437] on button "Send Email" at bounding box center [971, 433] width 91 height 35
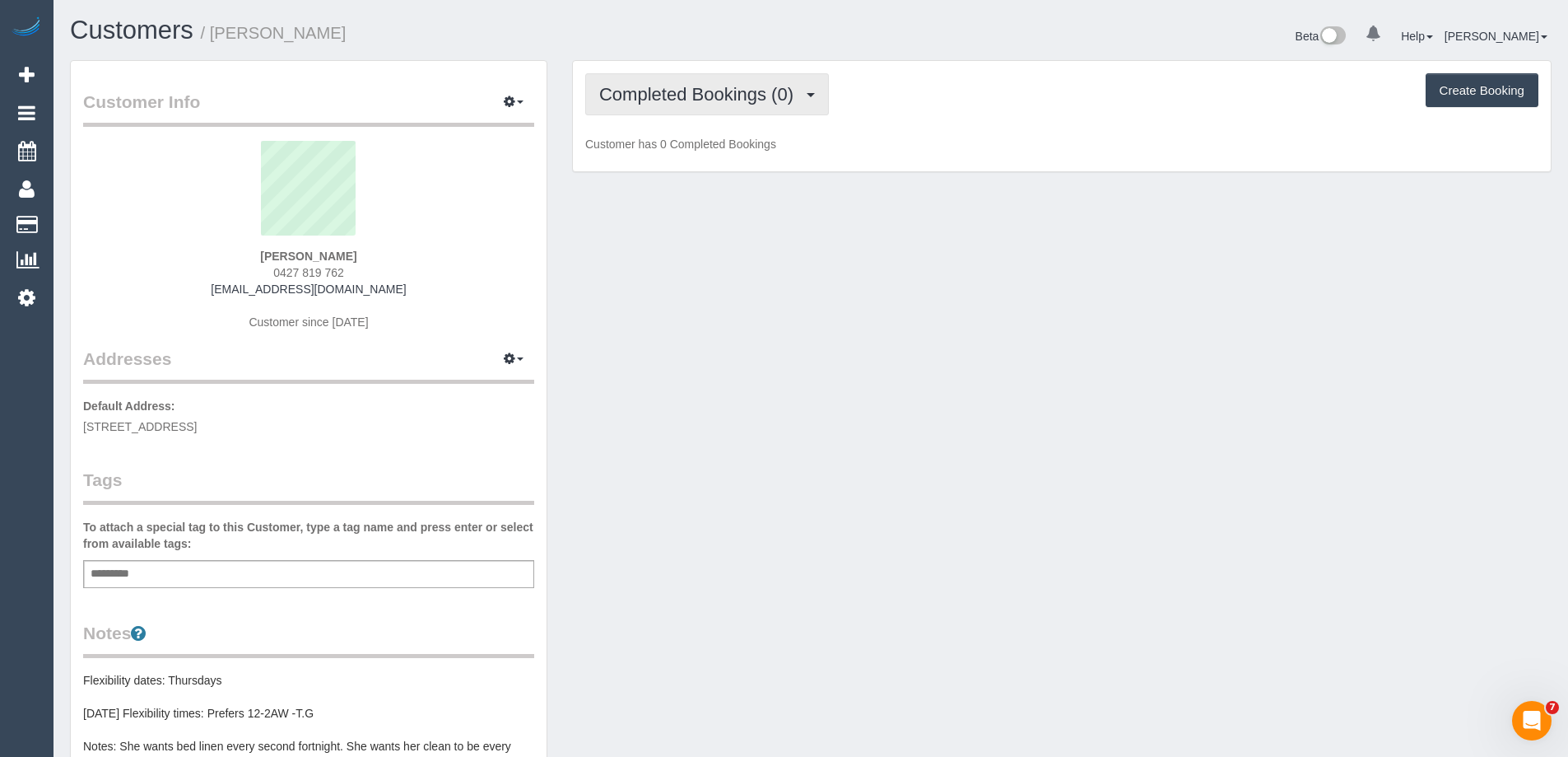
click at [751, 101] on span "Completed Bookings (0)" at bounding box center [700, 94] width 202 height 20
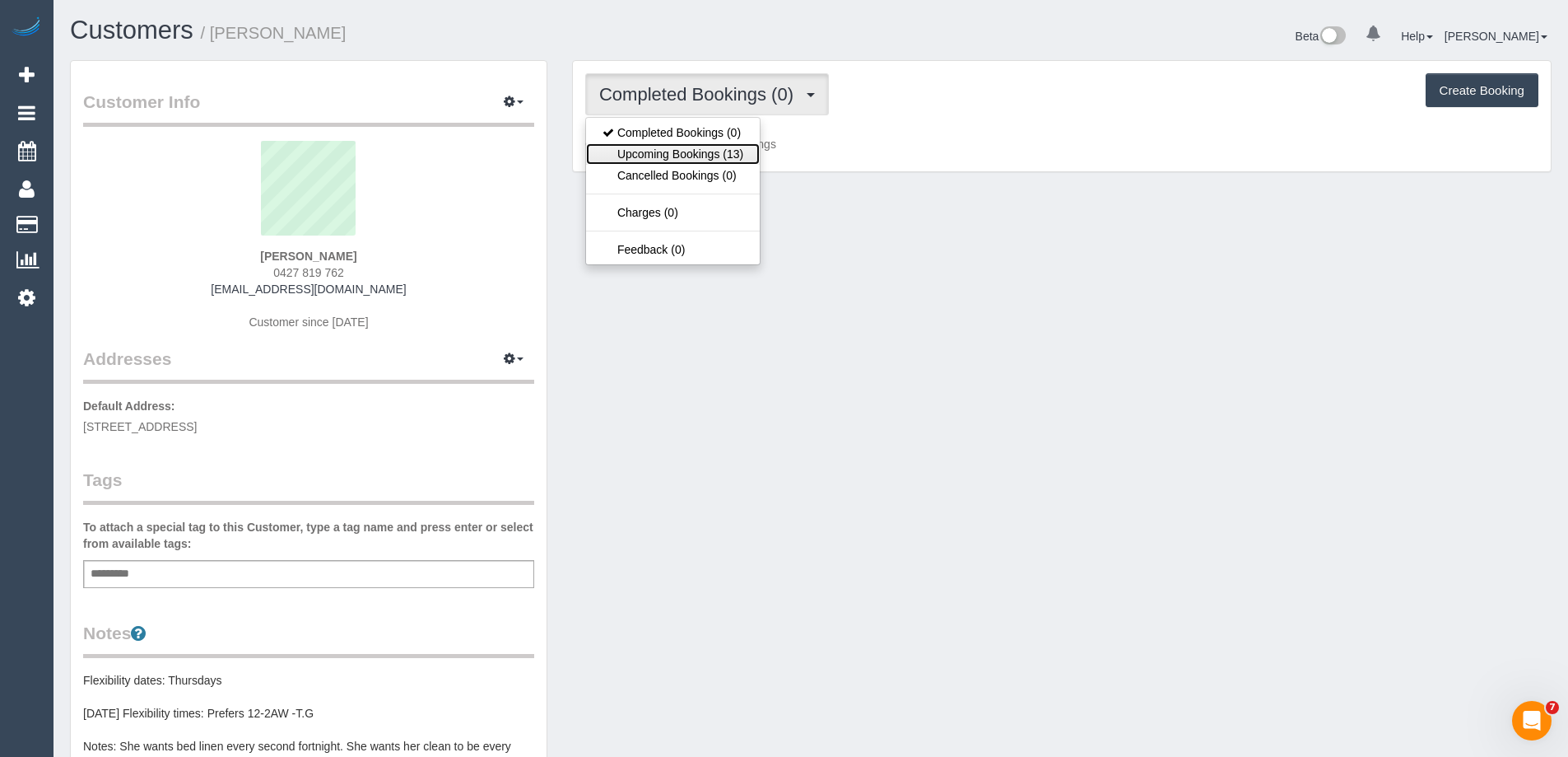
click at [733, 153] on link "Upcoming Bookings (13)" at bounding box center [673, 154] width 174 height 21
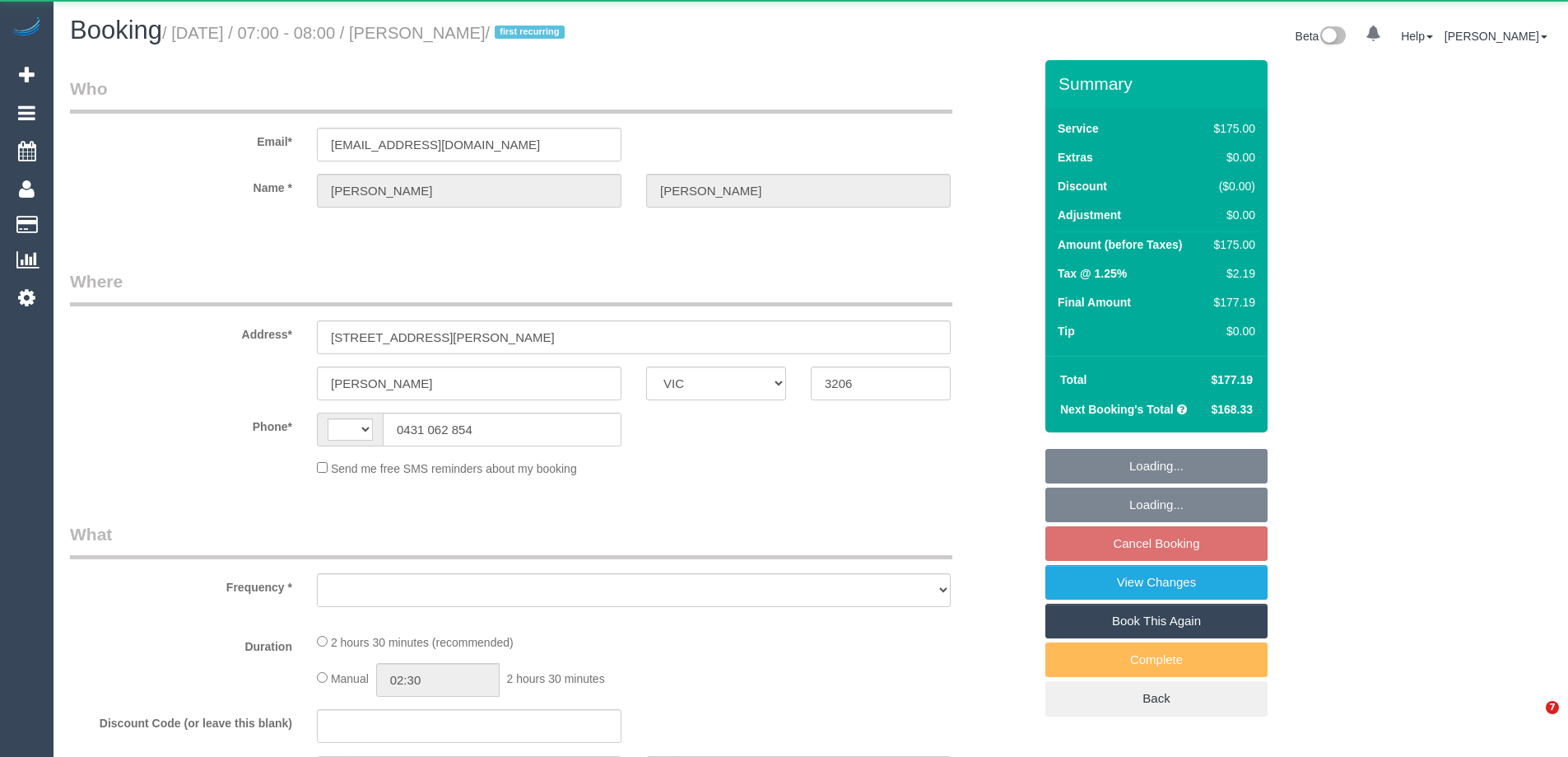
select select "VIC"
select select "150"
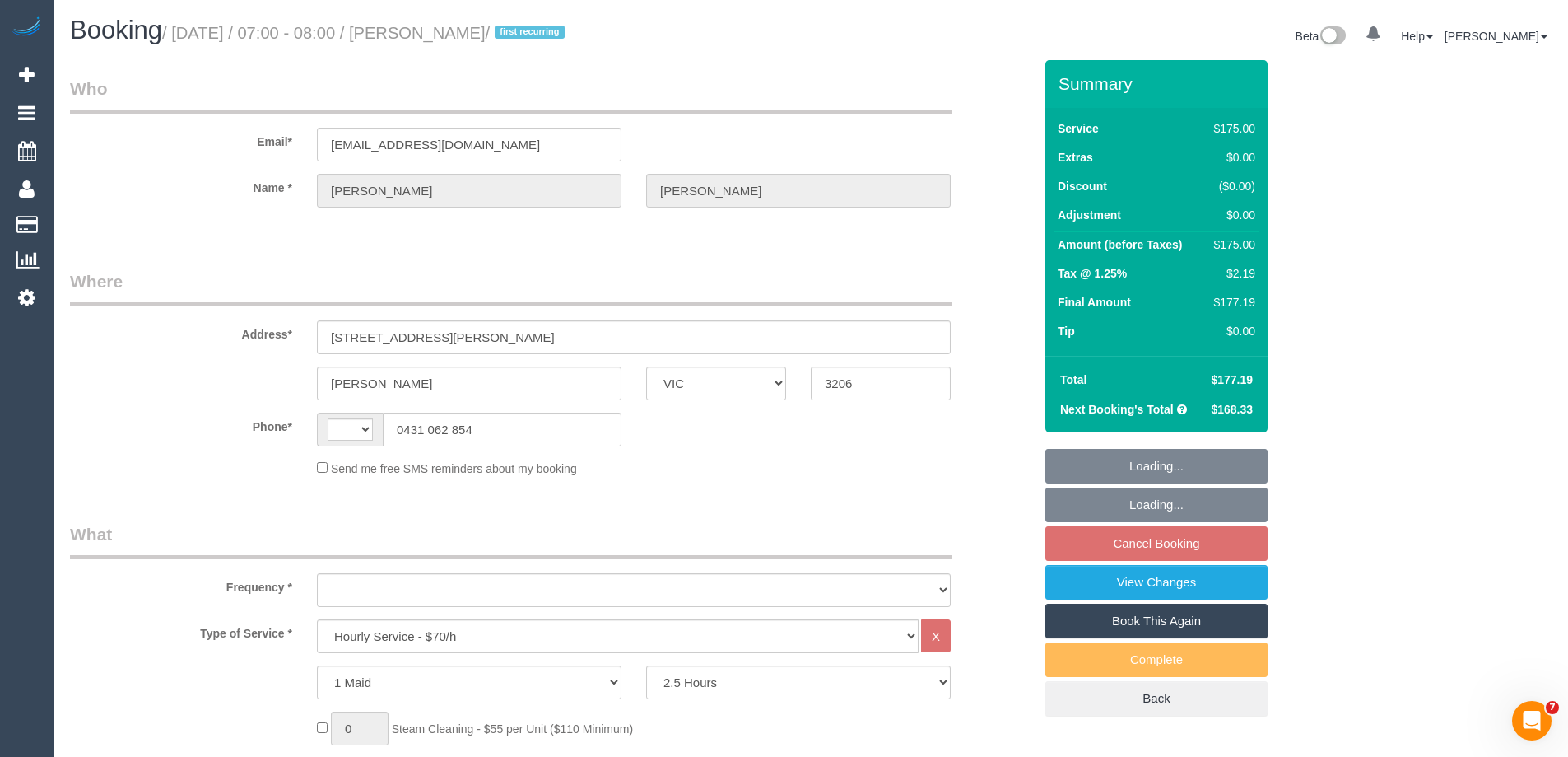
select select "number:27"
select select "number:16"
select select "number:19"
select select "number:24"
select select "number:33"
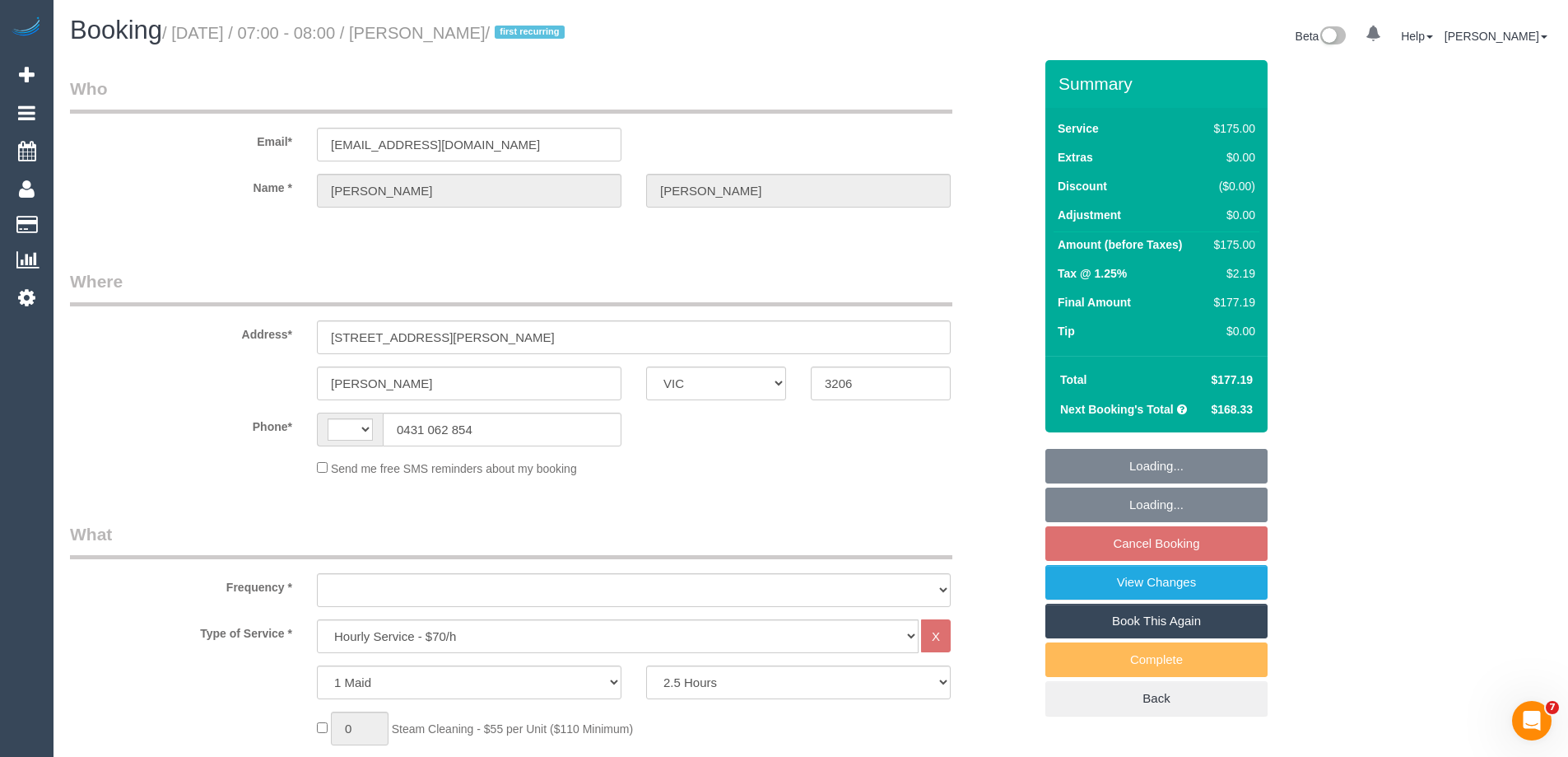
select select "number:11"
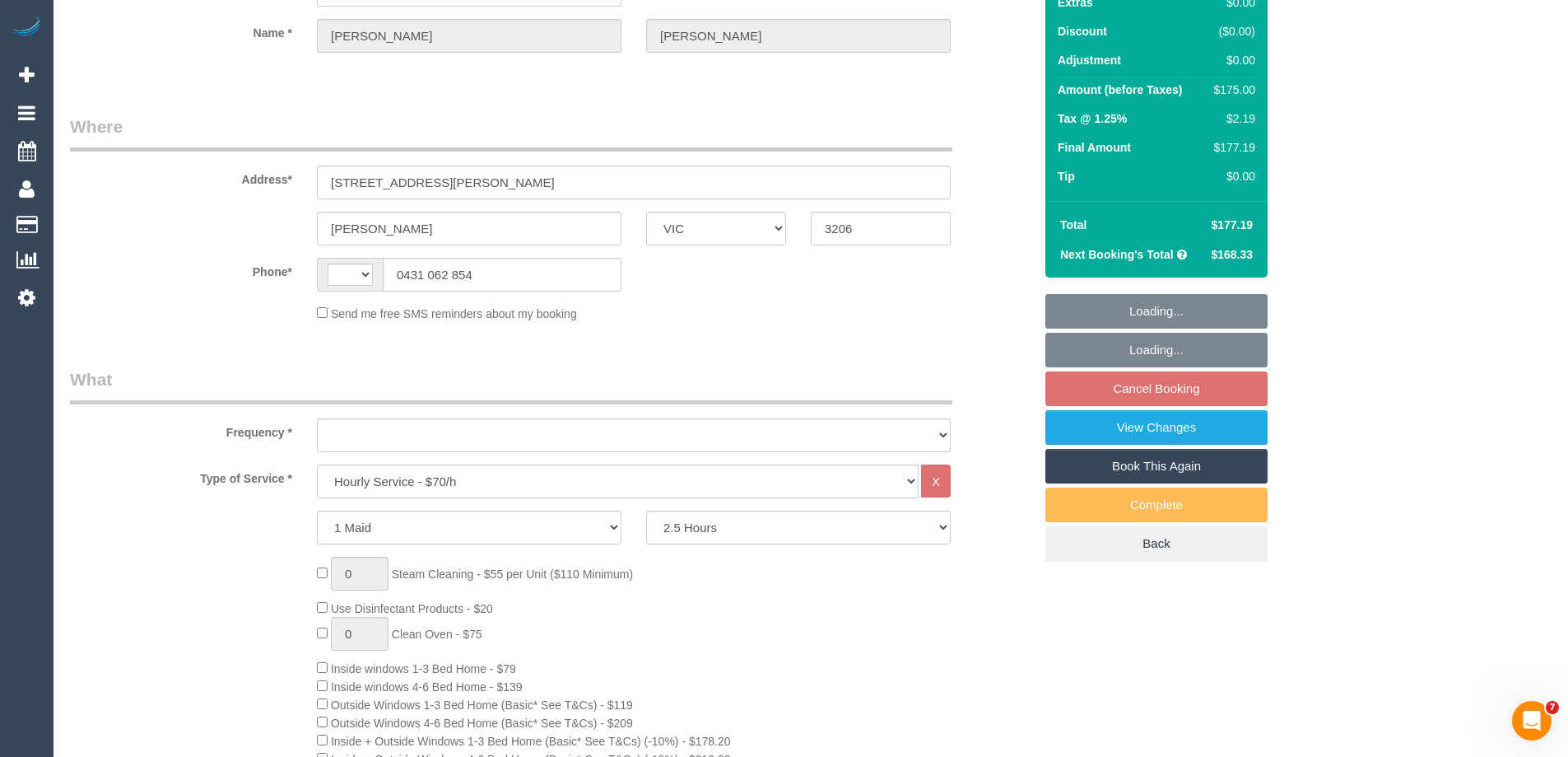
select select "string:AU"
select select "object:865"
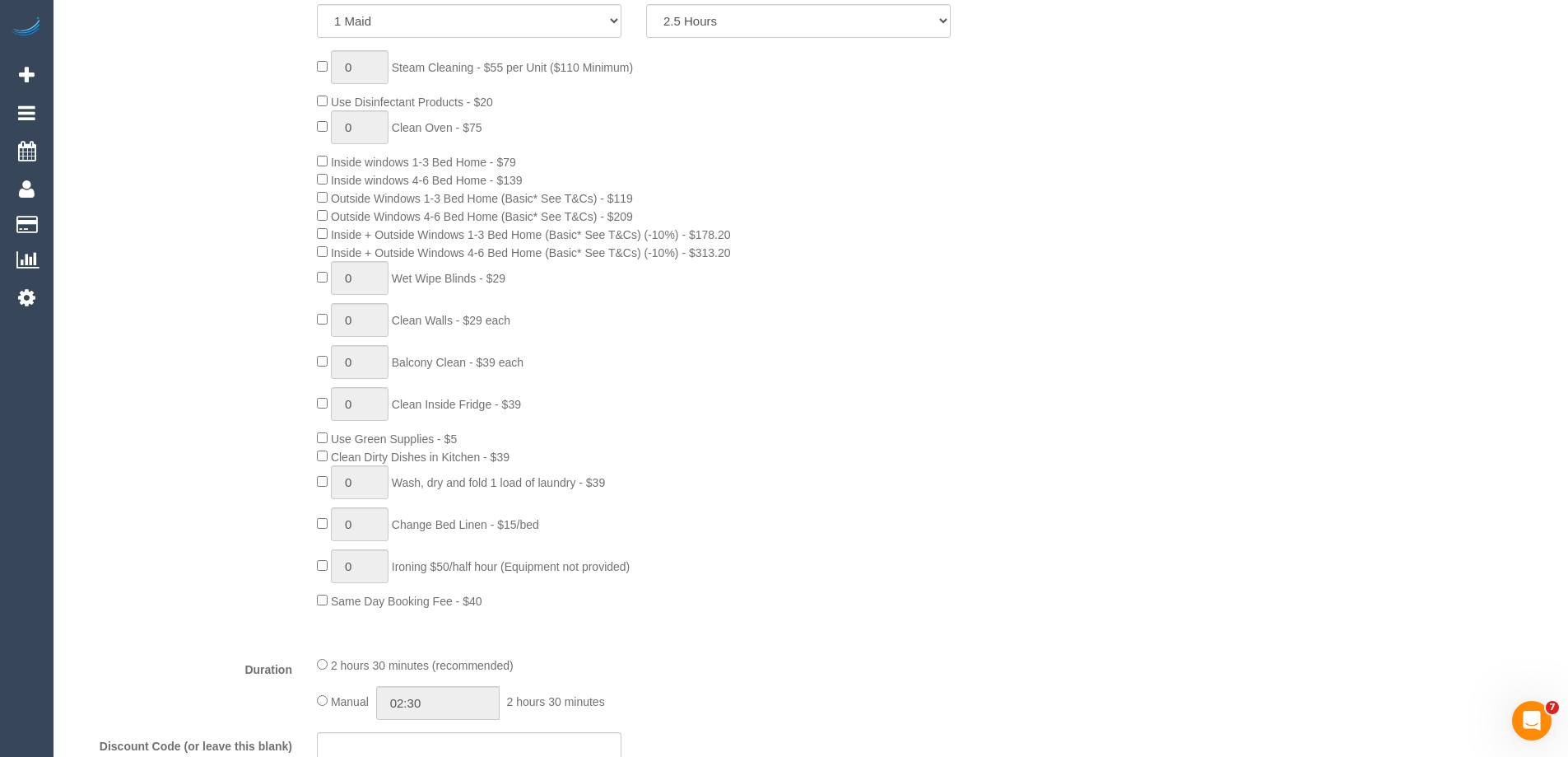
select select "string:stripe-pm_1QxdlK2GScqysDRVe8S7YfzR"
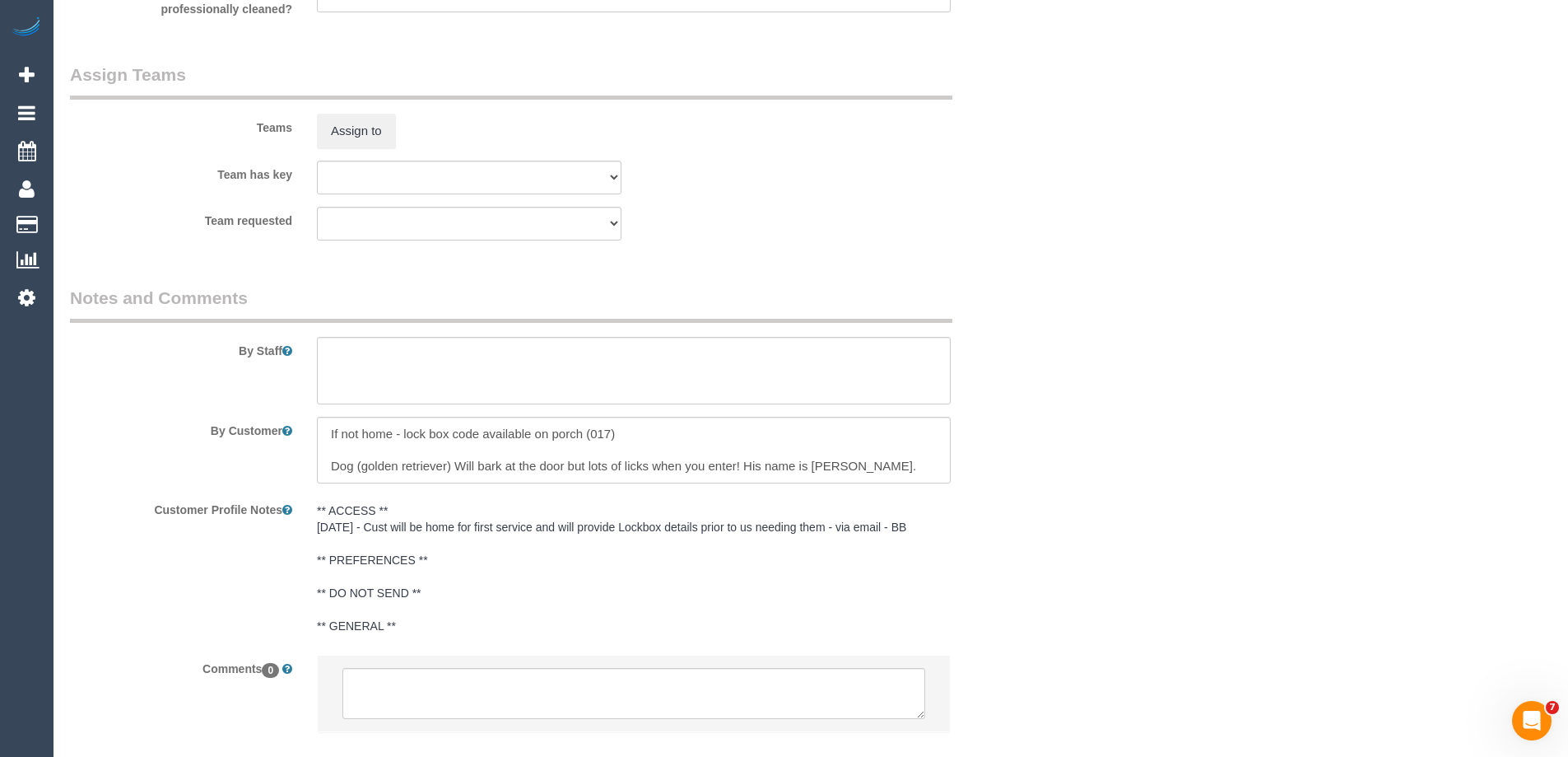
select select "object:1483"
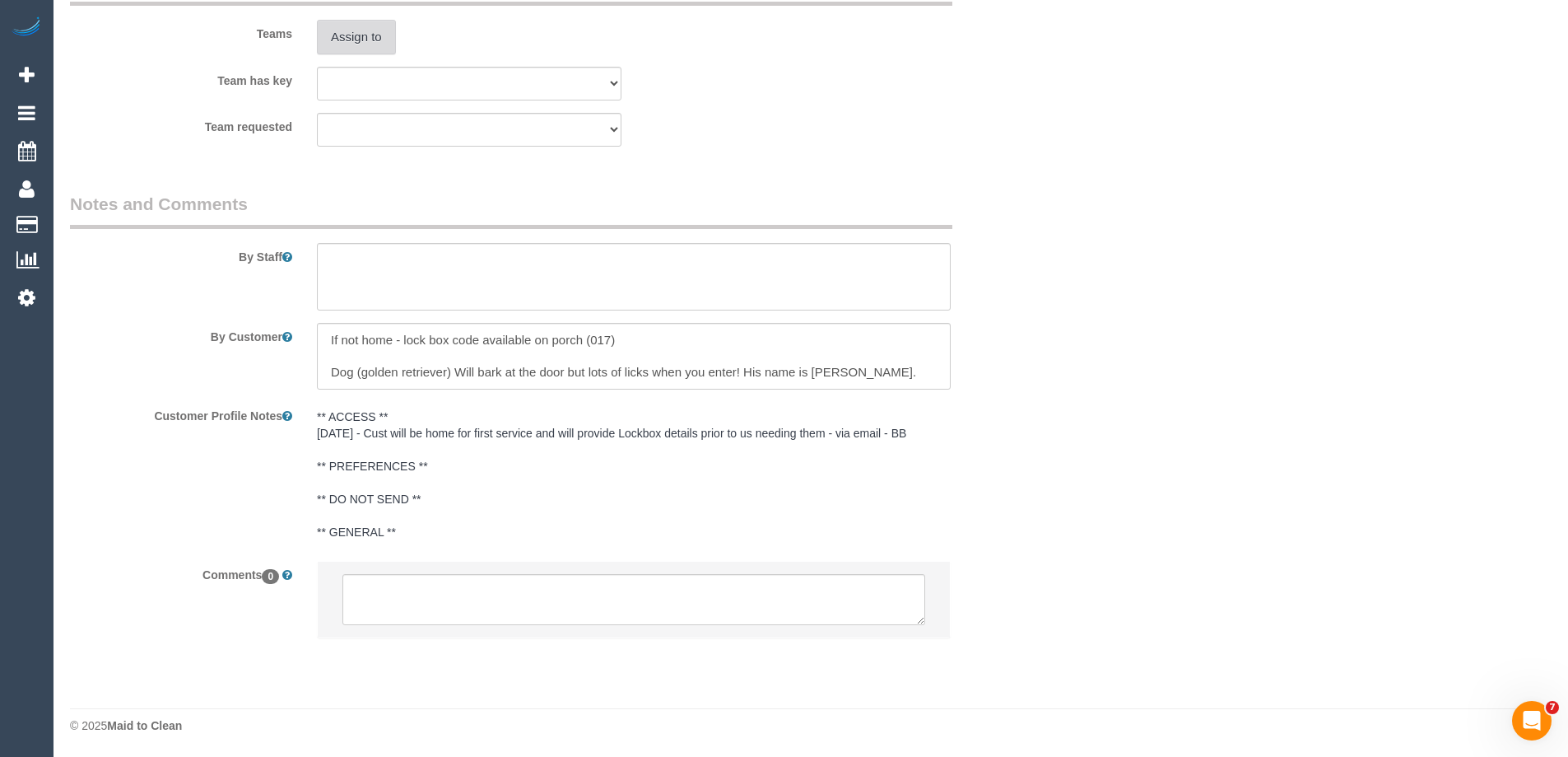
scroll to position [2647, 0]
click at [352, 31] on button "Assign to" at bounding box center [357, 37] width 79 height 35
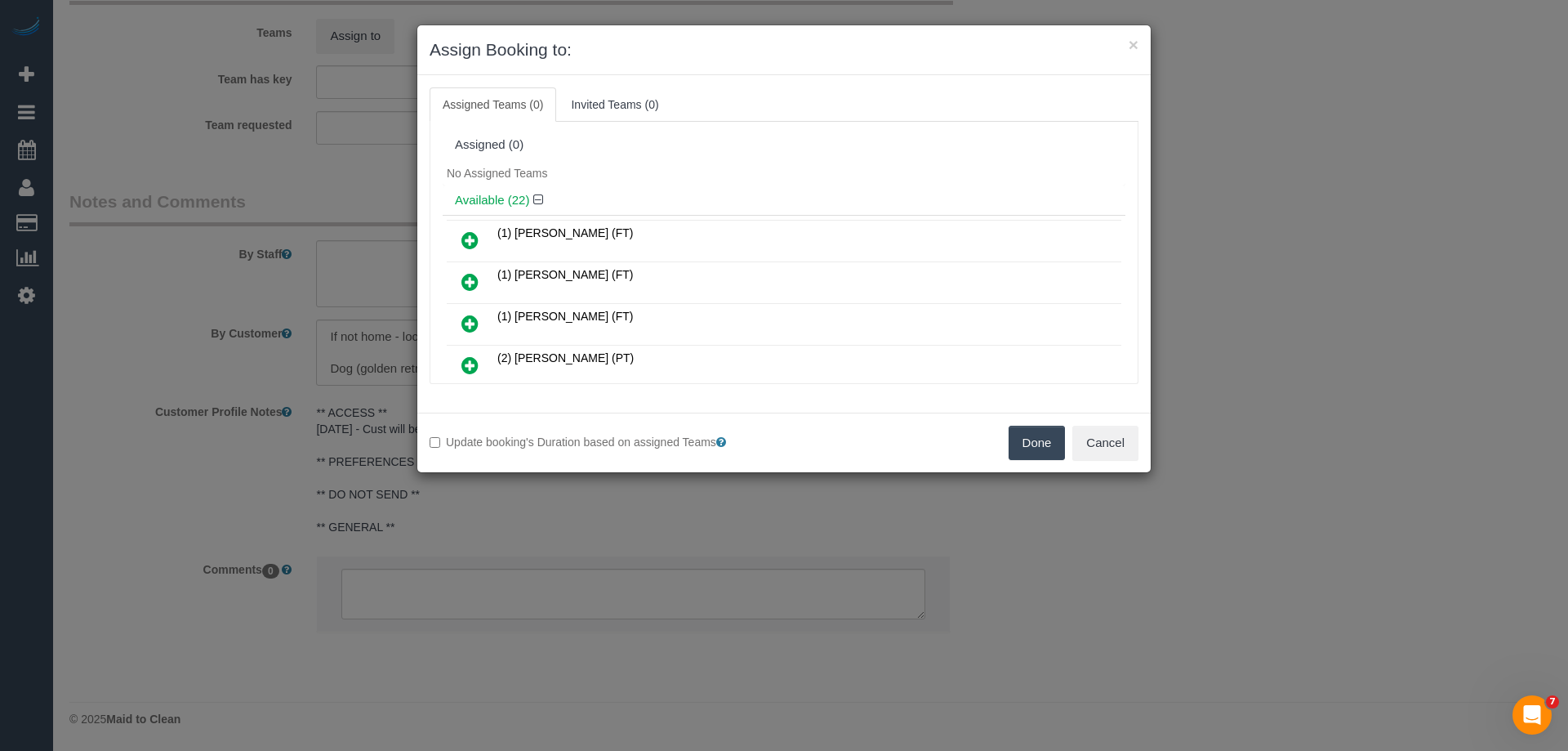
click at [471, 322] on icon at bounding box center [470, 323] width 17 height 19
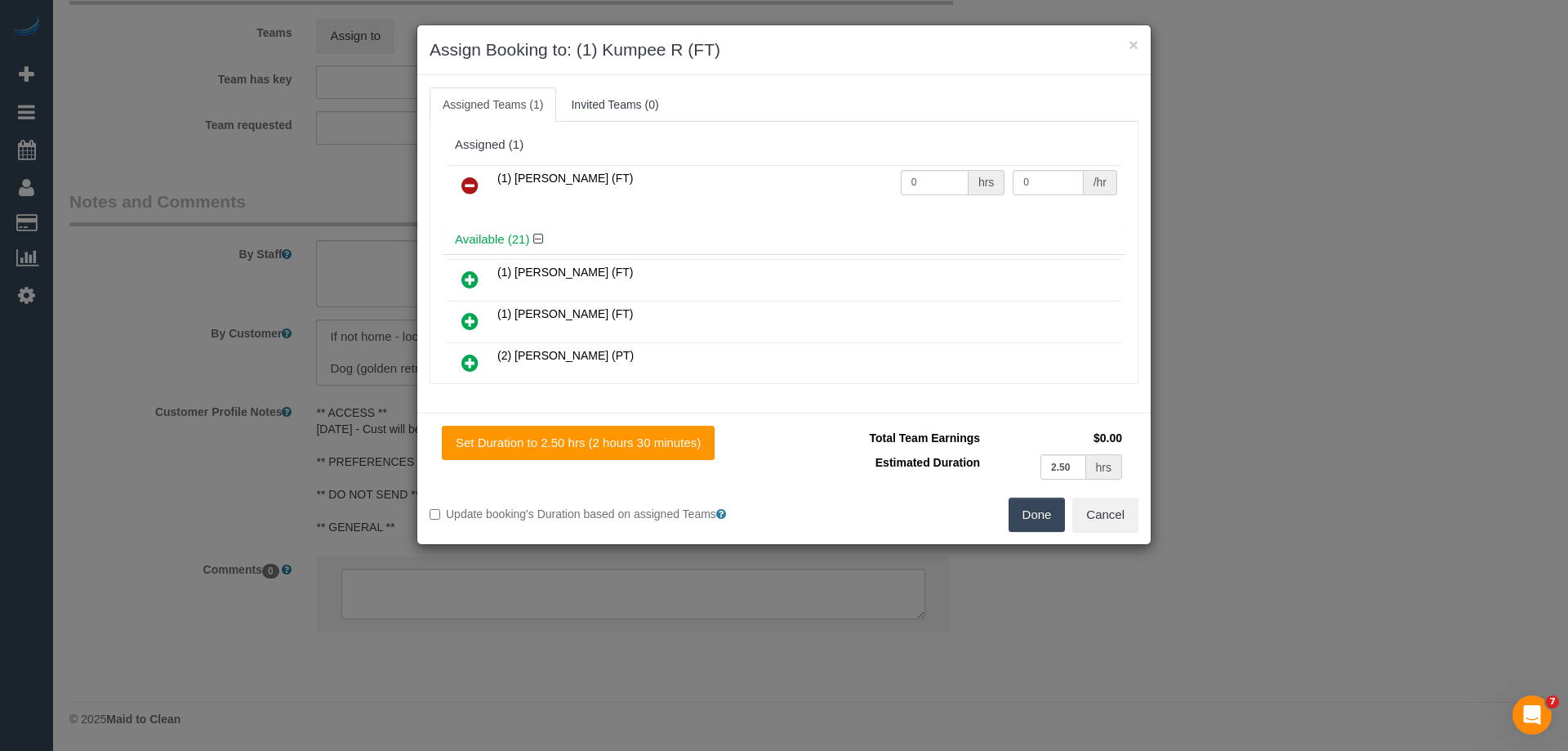
click at [1016, 505] on button "Done" at bounding box center [1038, 515] width 58 height 35
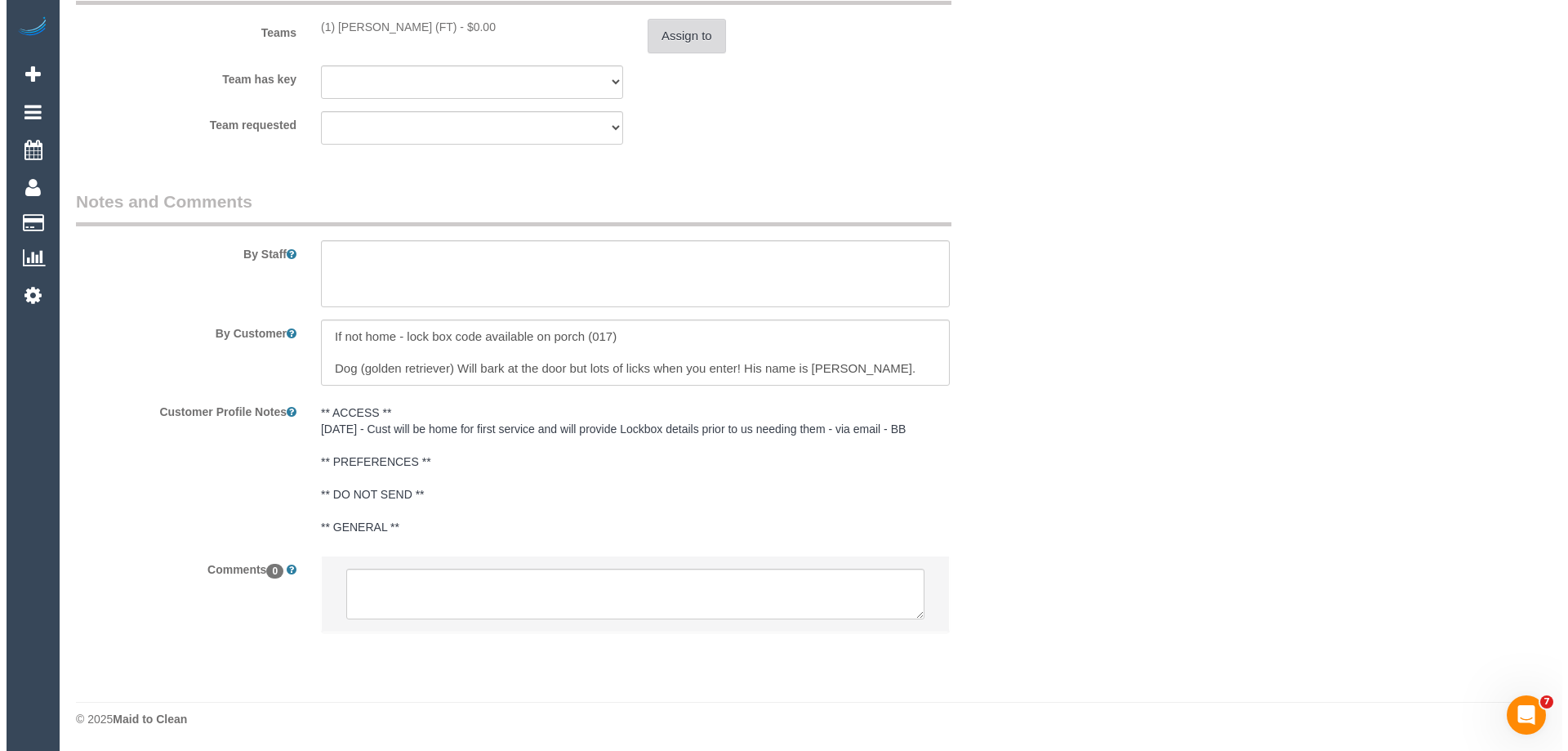
scroll to position [0, 0]
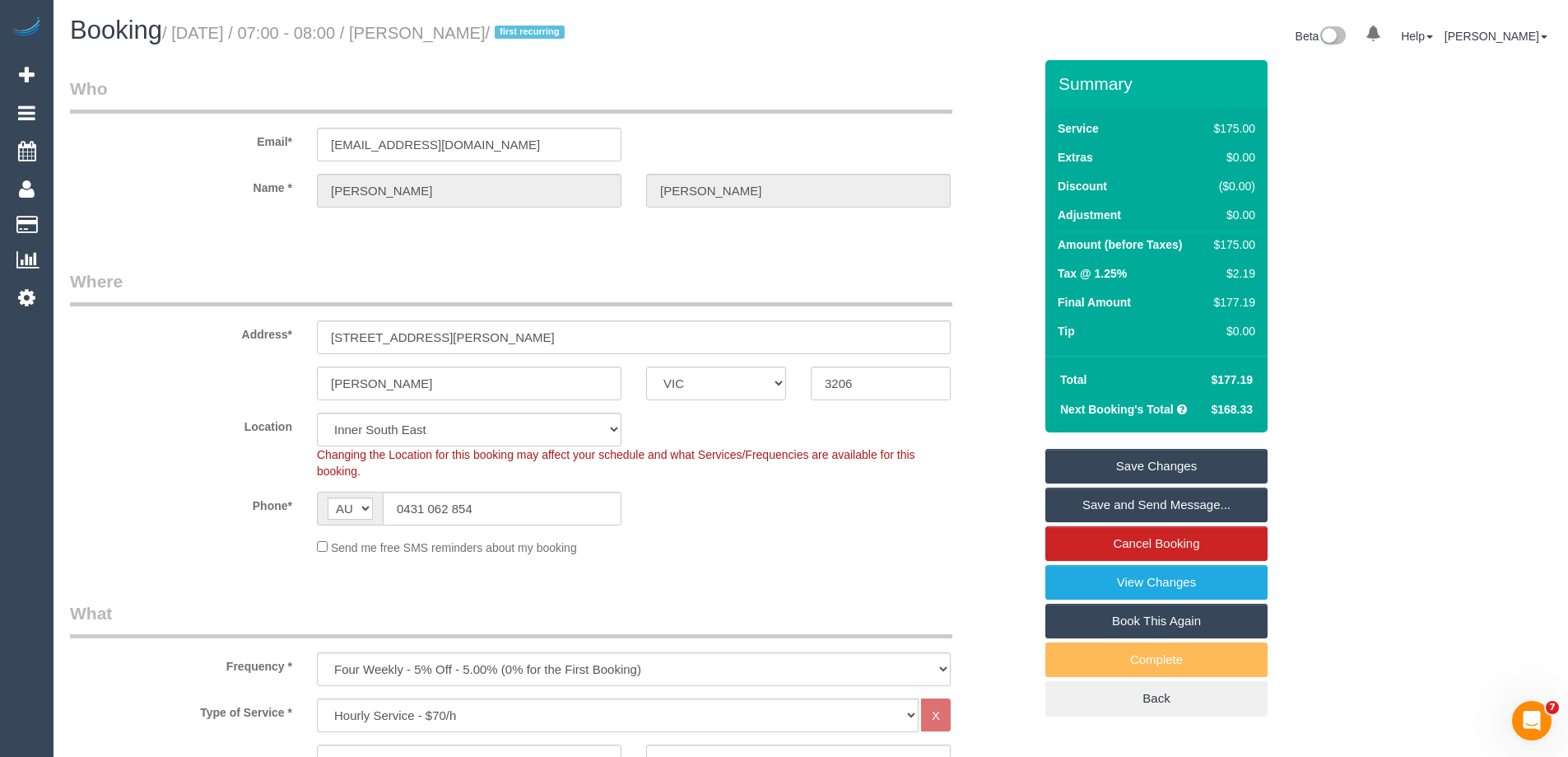
drag, startPoint x: 539, startPoint y: 33, endPoint x: 437, endPoint y: 26, distance: 102.2
click at [437, 26] on small "/ [DATE] / 07:00 - 08:00 / [PERSON_NAME] / first recurring" at bounding box center [366, 33] width 408 height 18
copy small "[PERSON_NAME]"
click at [1101, 508] on link "Save and Send Message..." at bounding box center [1156, 505] width 222 height 35
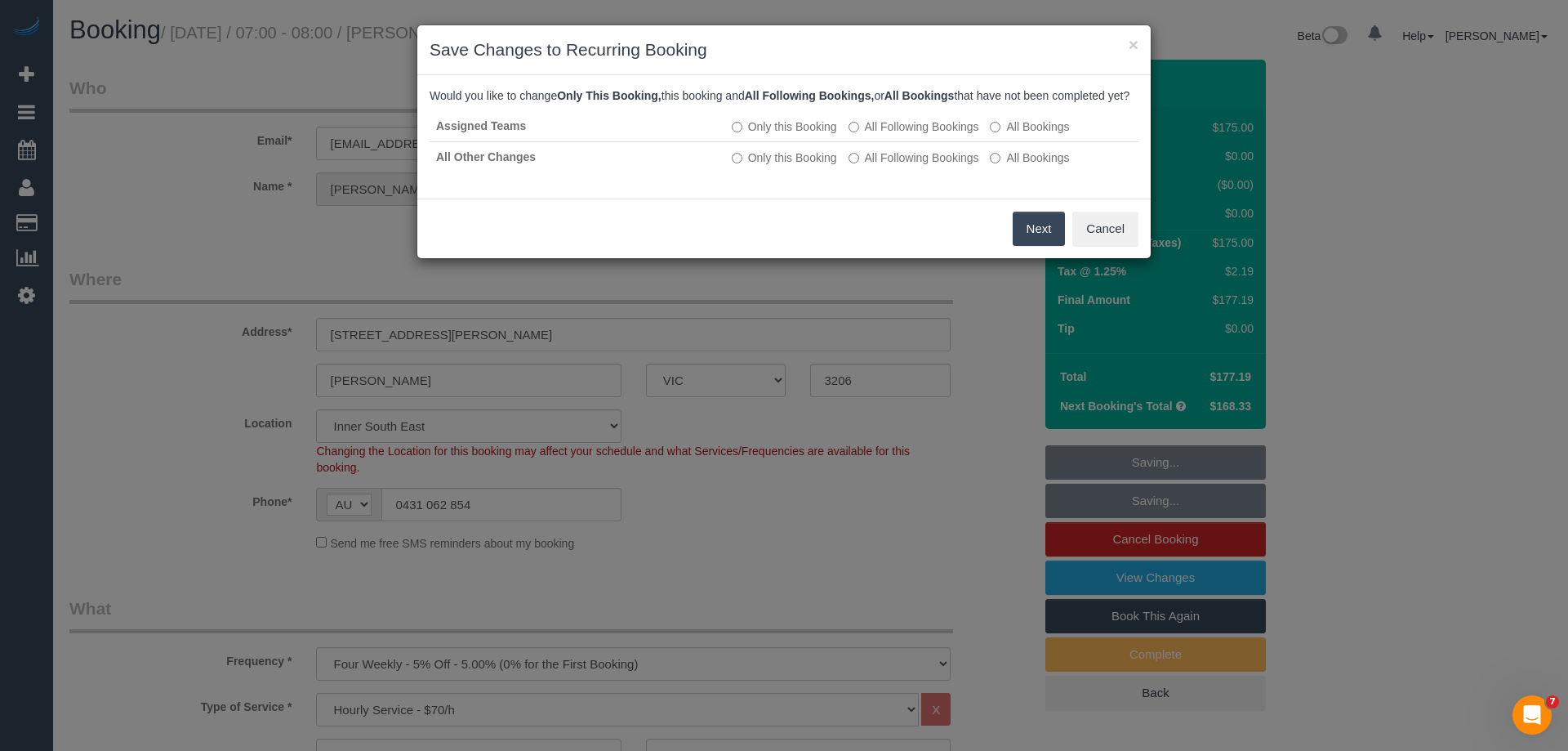
click at [1040, 236] on button "Next" at bounding box center [1039, 229] width 53 height 35
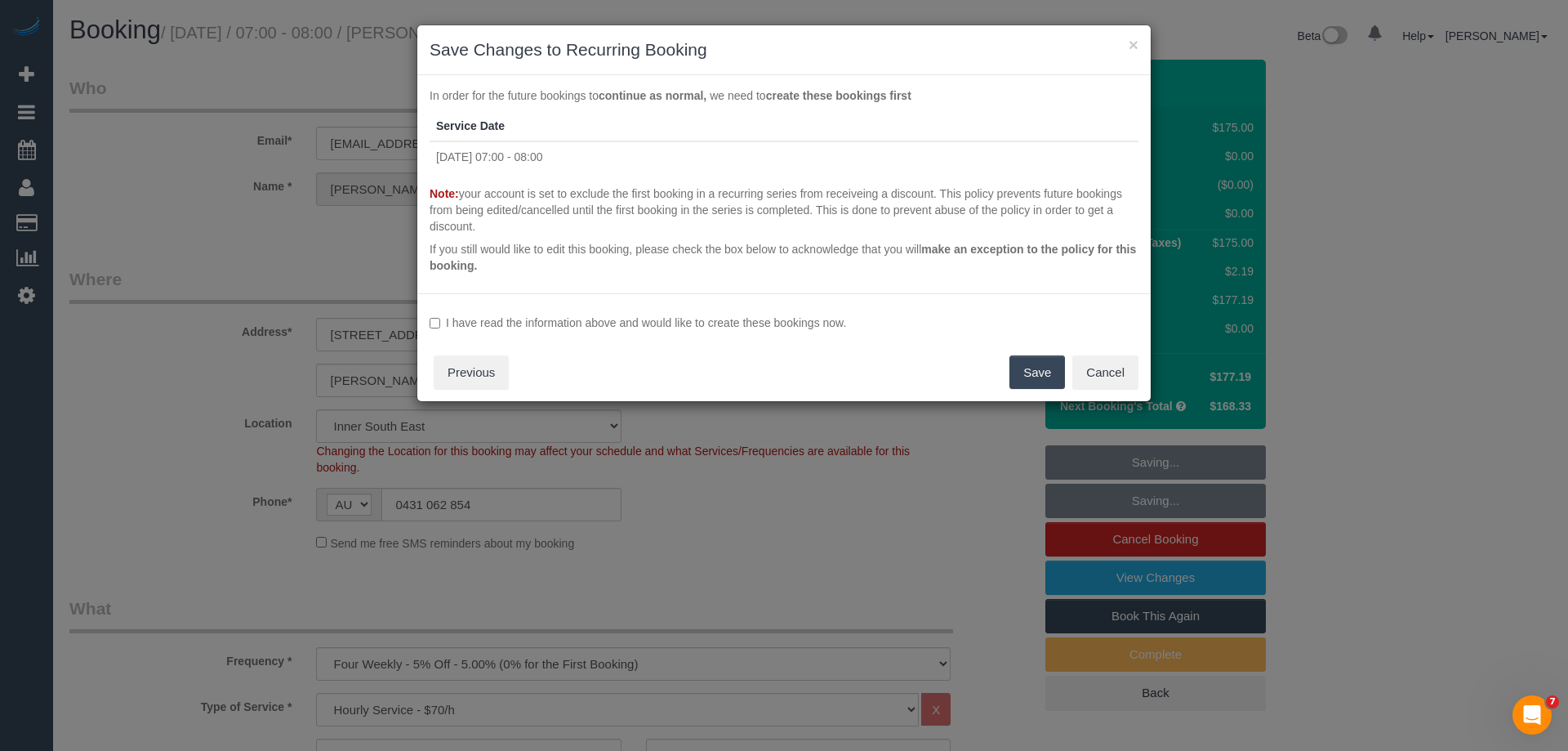
click at [639, 319] on label "I have read the information above and would like to create these bookings now." at bounding box center [784, 322] width 709 height 16
drag, startPoint x: 1014, startPoint y: 371, endPoint x: 1037, endPoint y: 371, distance: 23.0
click at [1015, 371] on button "Save" at bounding box center [1038, 372] width 56 height 35
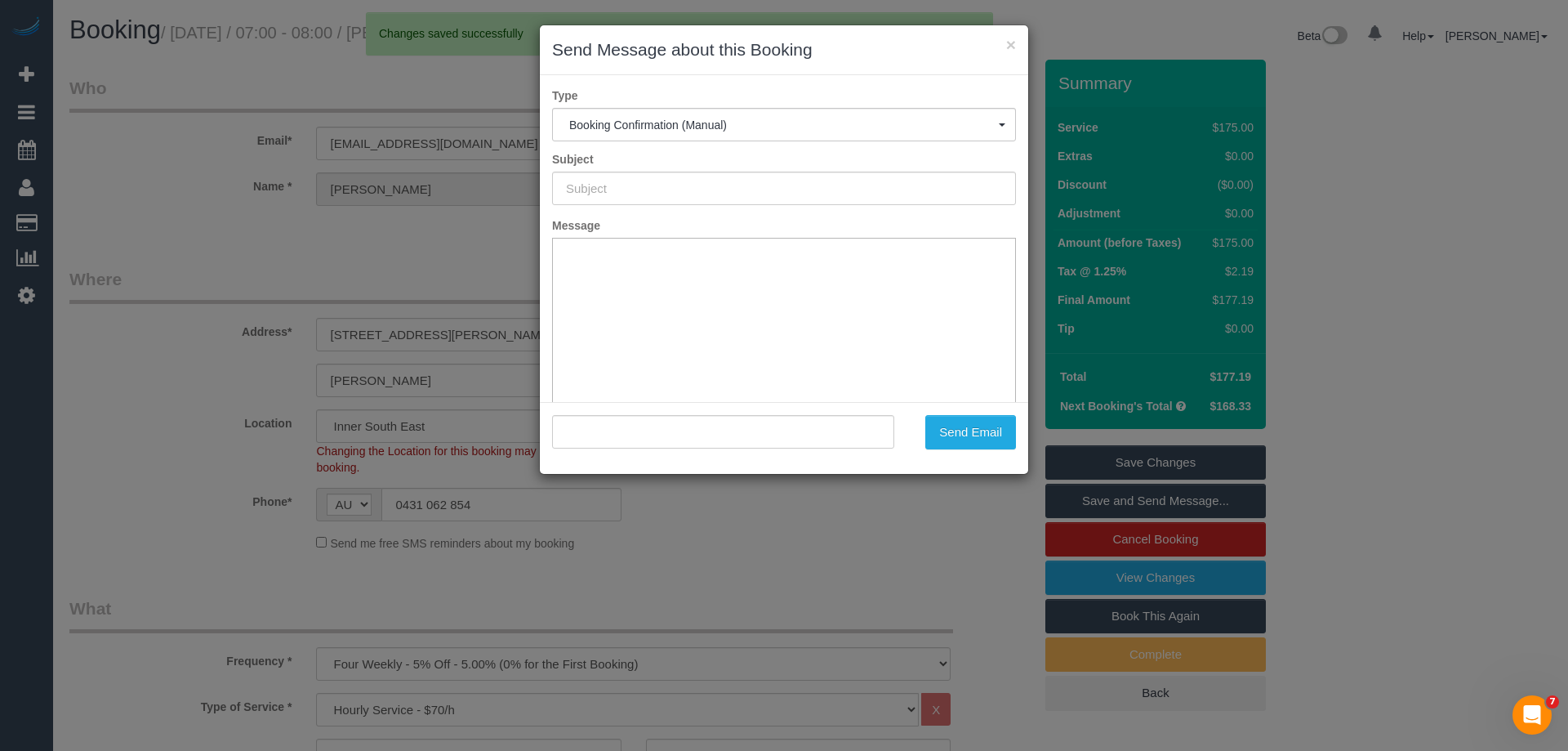
type input "Booking Confirmed"
type input ""[PERSON_NAME]" <[EMAIL_ADDRESS][DOMAIN_NAME]>"
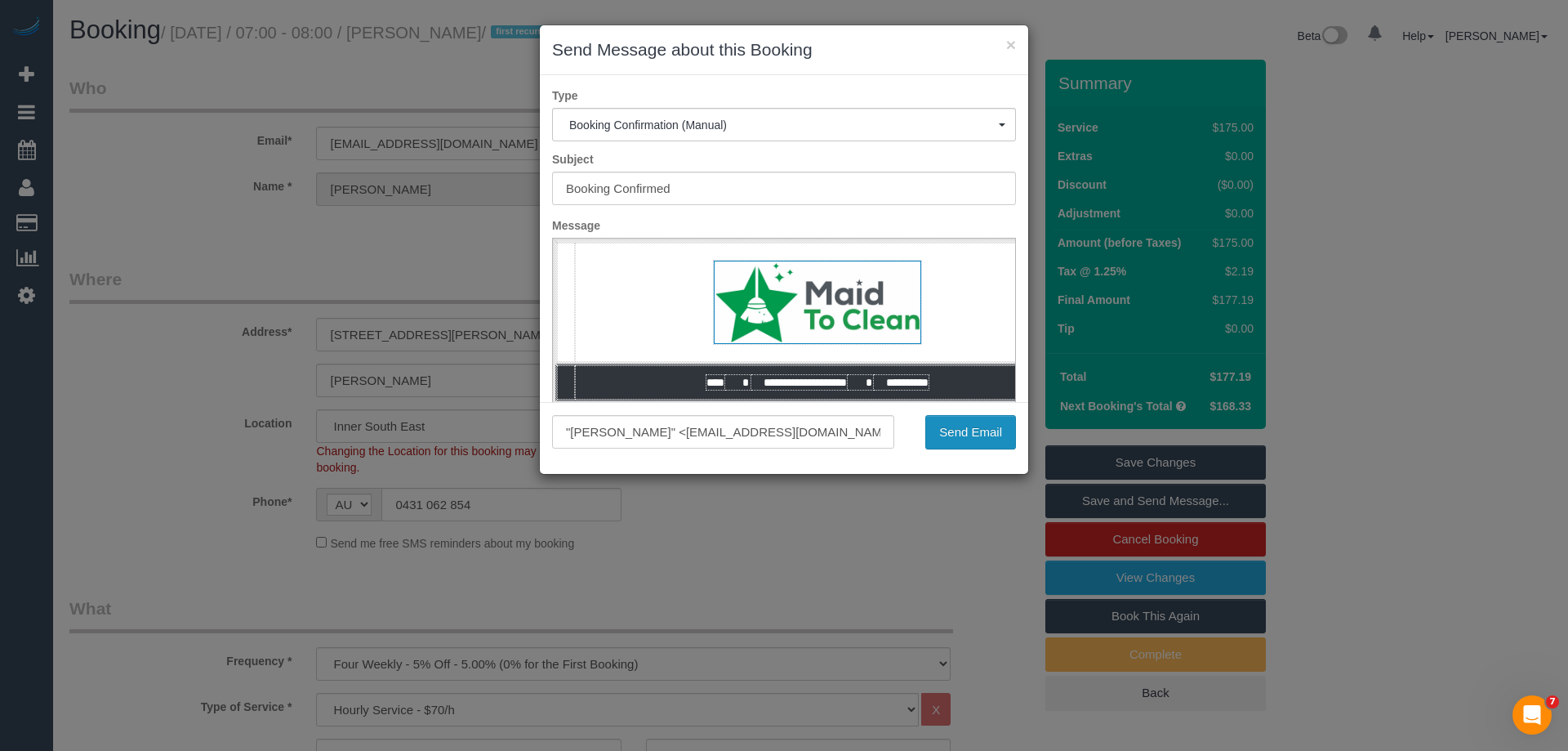
click at [976, 428] on button "Send Email" at bounding box center [971, 433] width 91 height 35
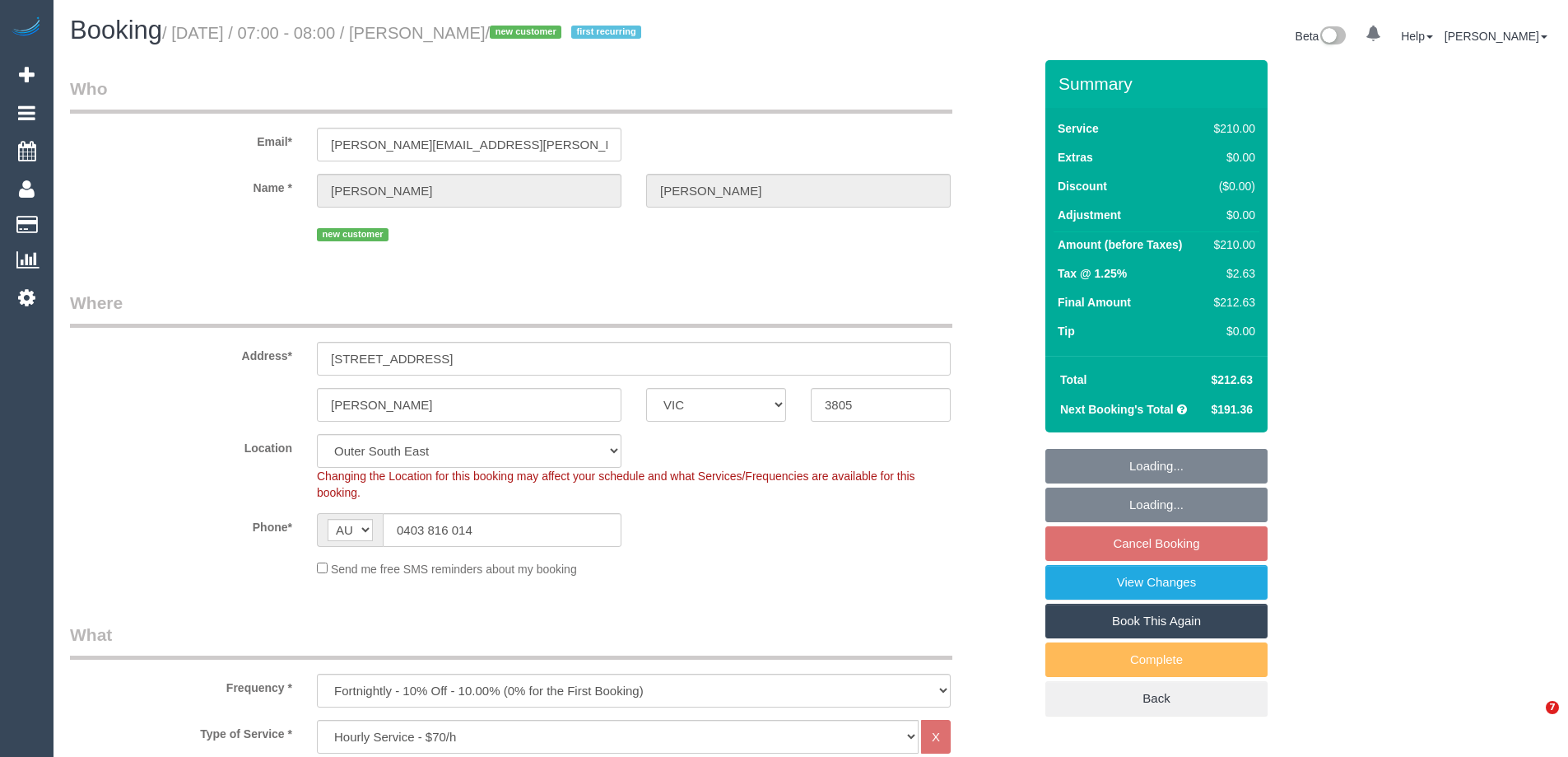
select select "VIC"
select select "180"
select select "number:30"
select select "number:14"
select select "number:19"
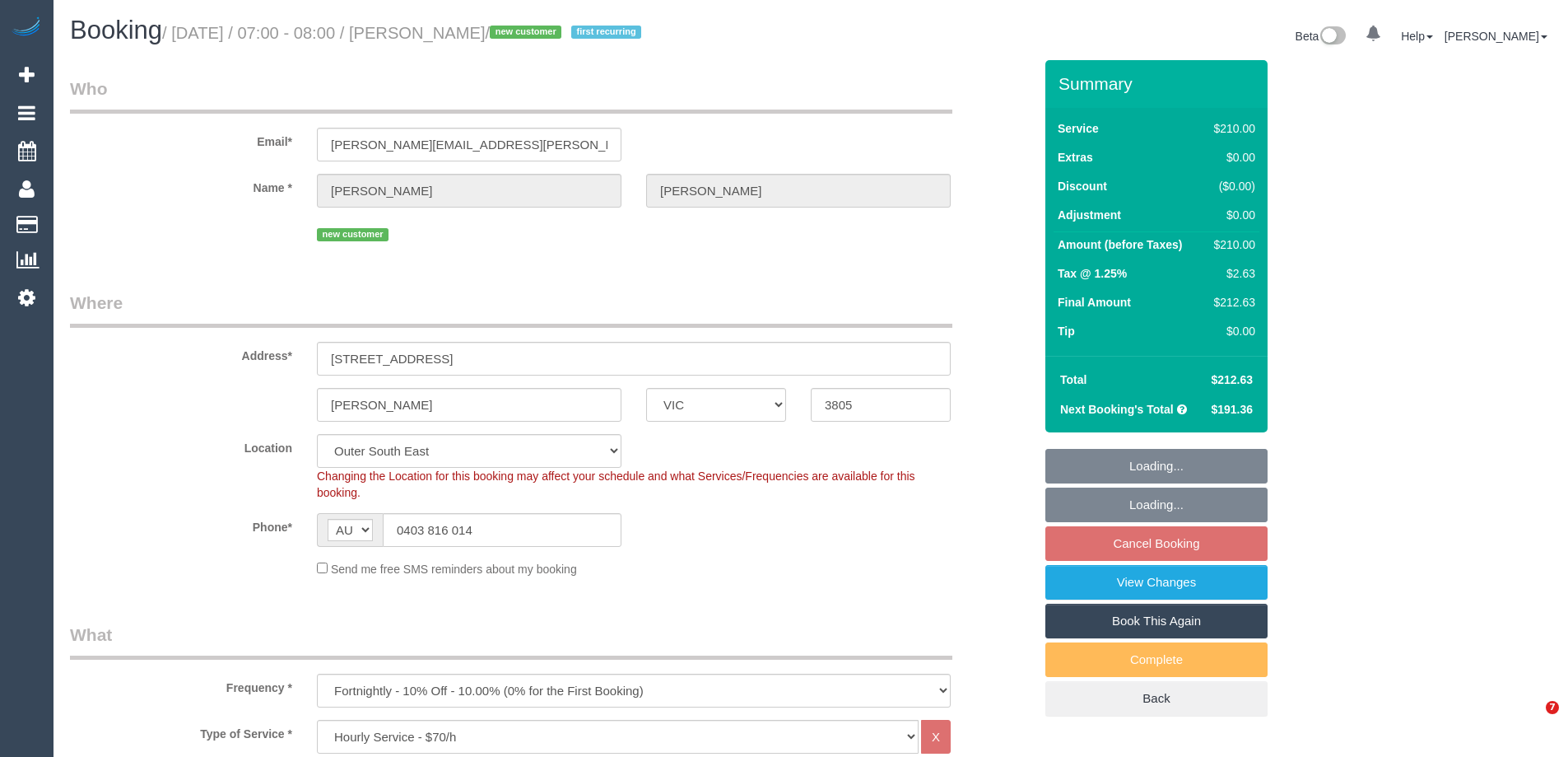
select select "number:36"
select select "number:34"
select select "object:1226"
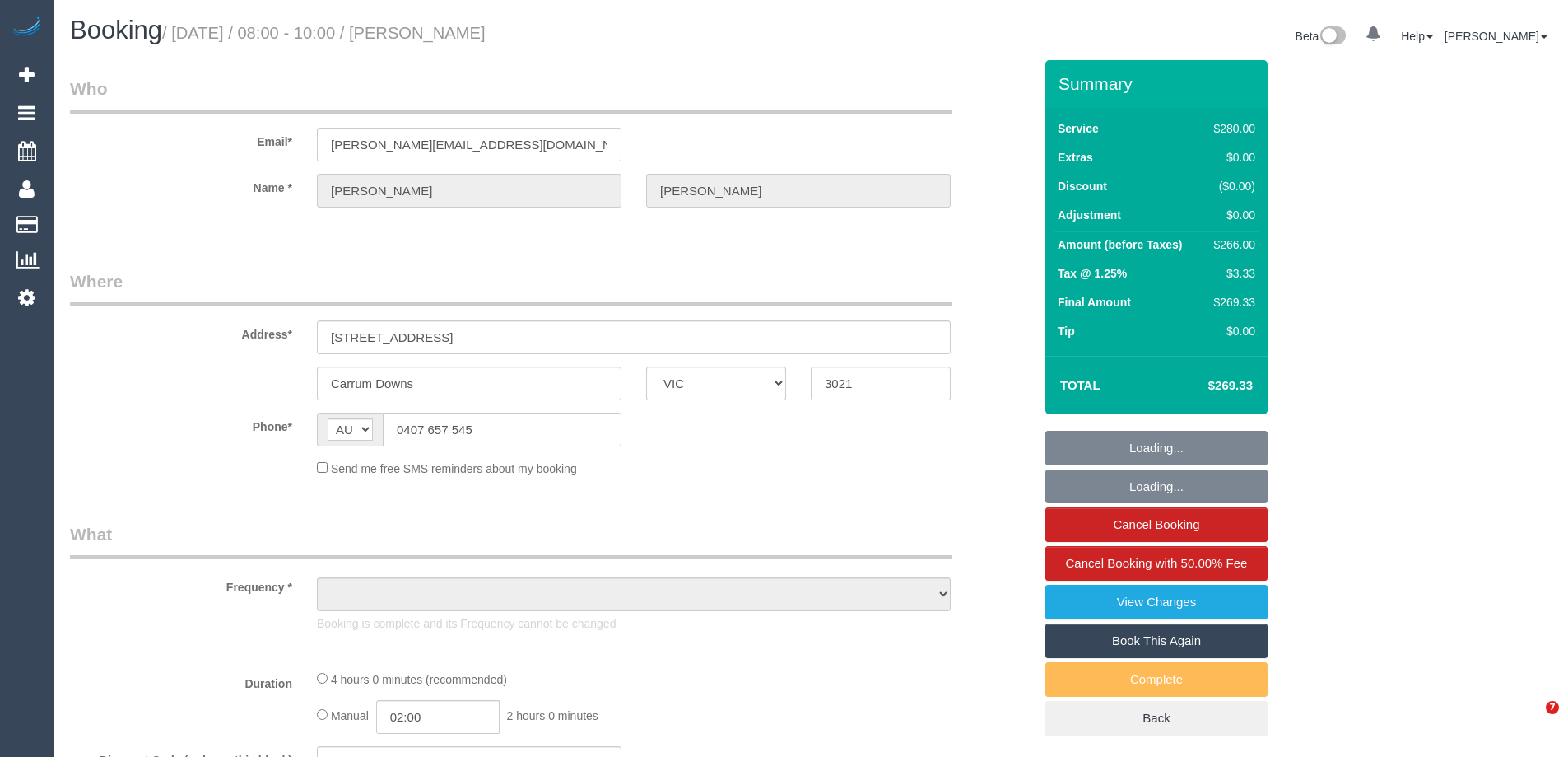
select select "VIC"
select select "string:stripe-pm_1RB4Iv2GScqysDRVEx6NbWSr"
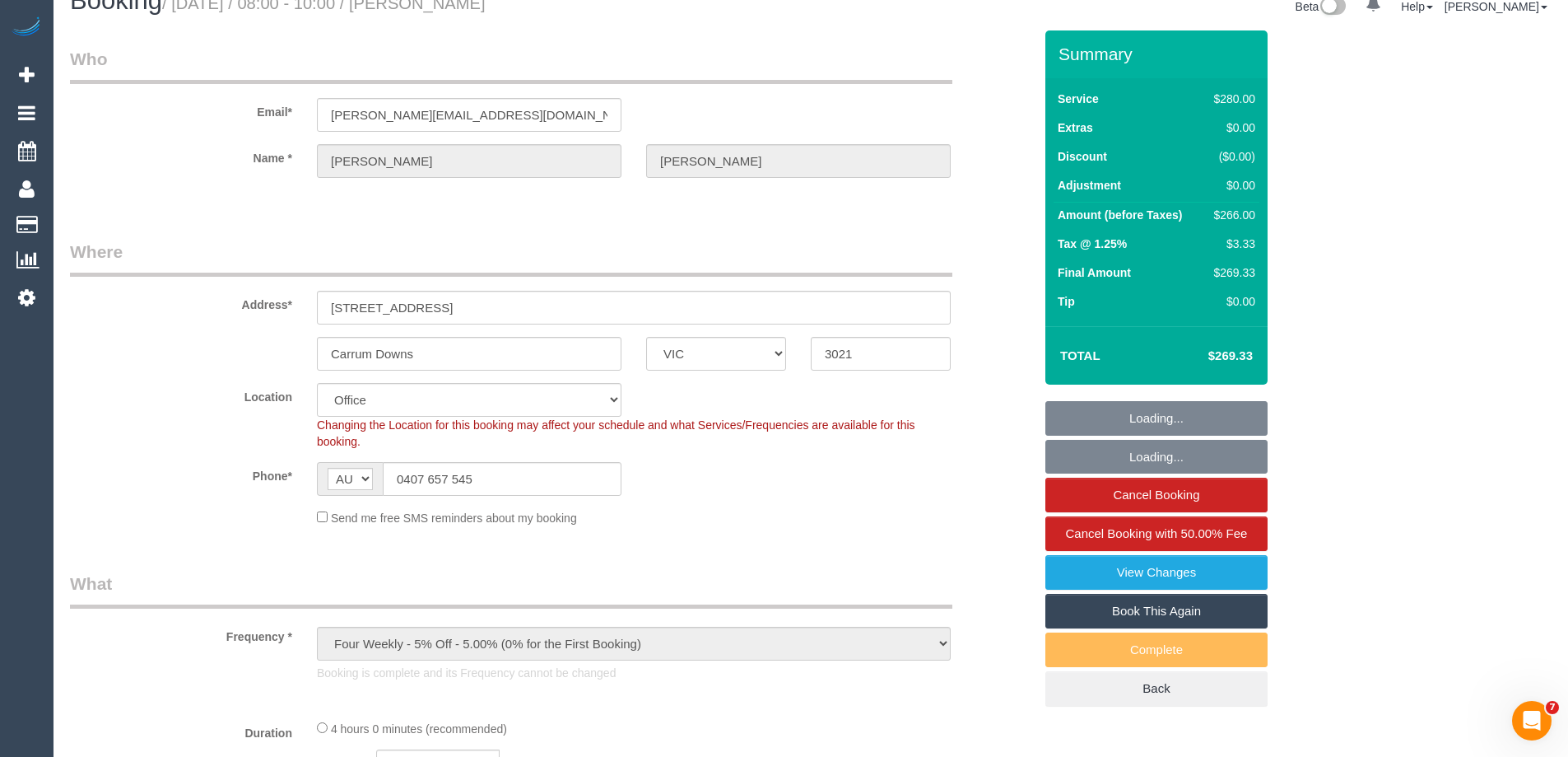
select select "object:591"
select select "number:30"
select select "number:14"
select select "number:19"
select select "number:22"
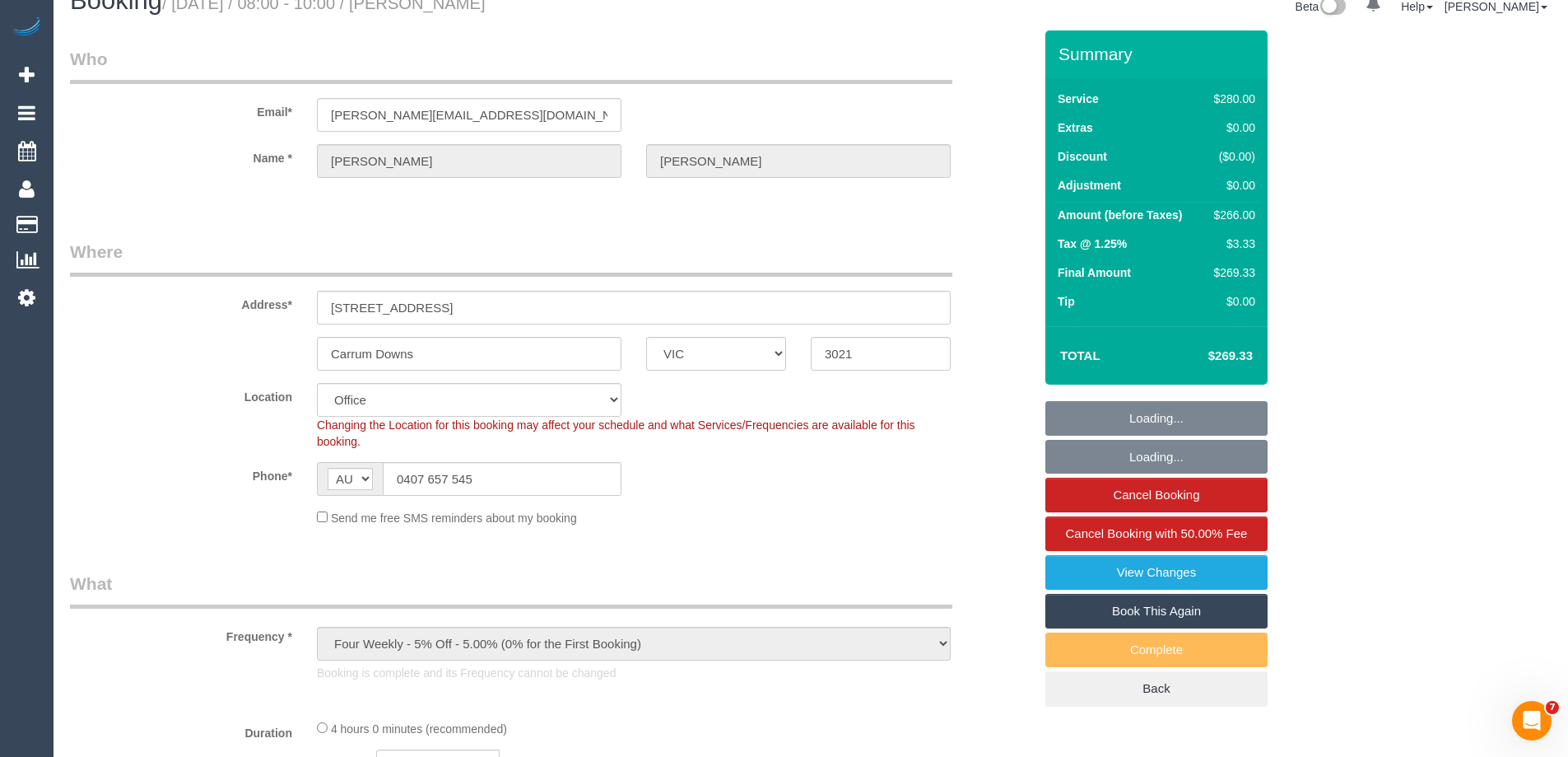
select select "240"
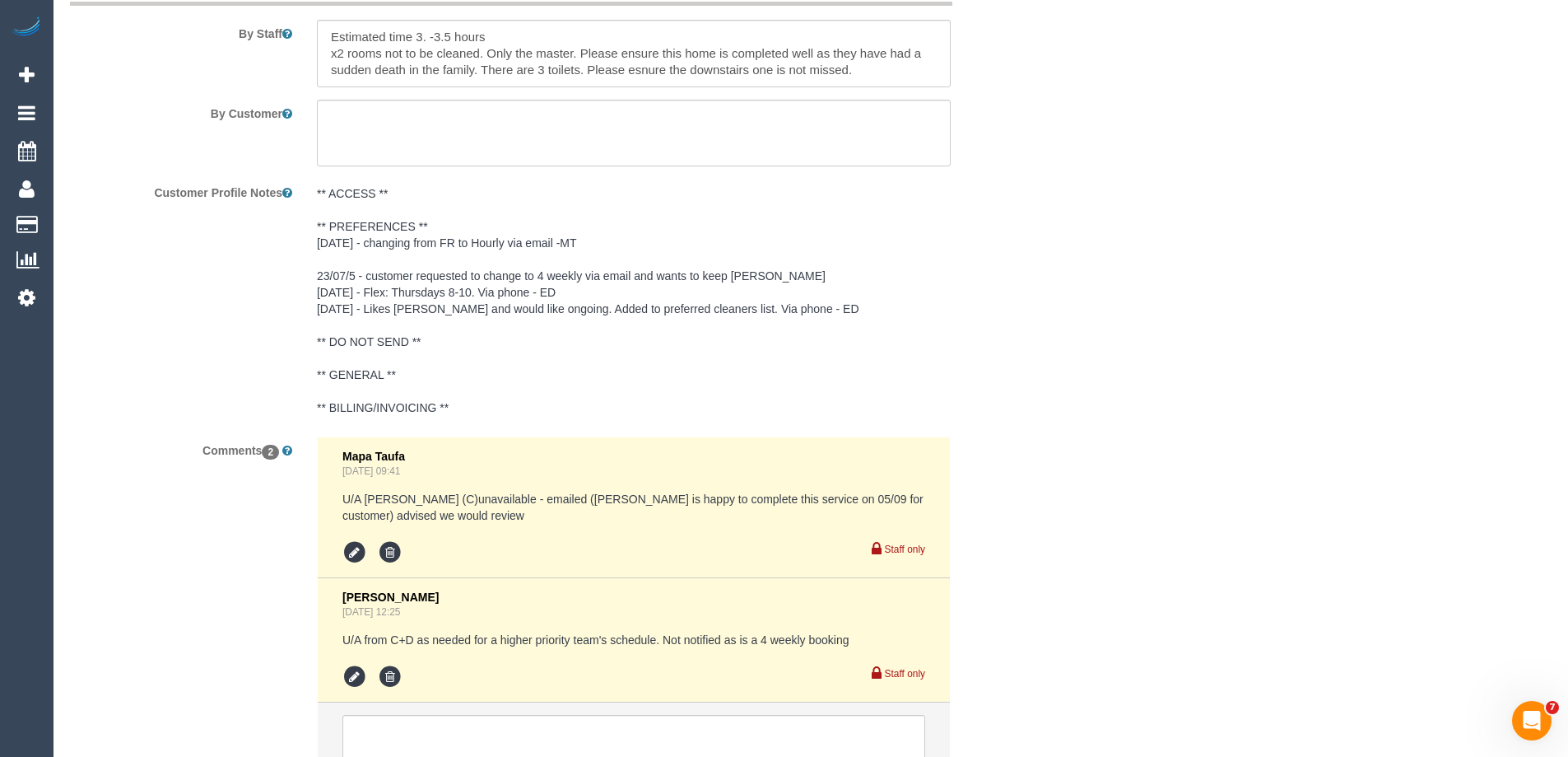
scroll to position [3046, 0]
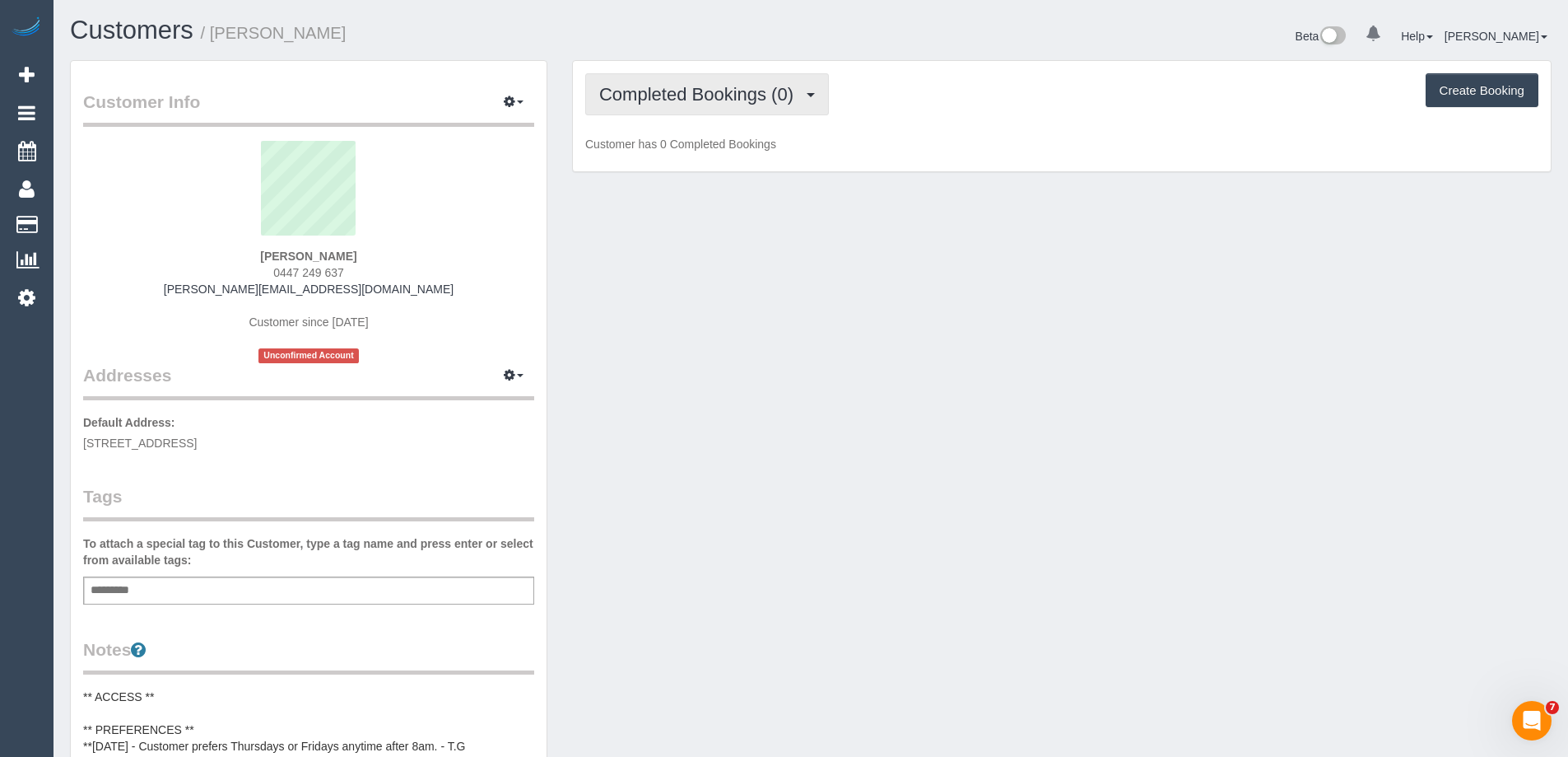
click at [714, 109] on button "Completed Bookings (0)" at bounding box center [707, 94] width 244 height 42
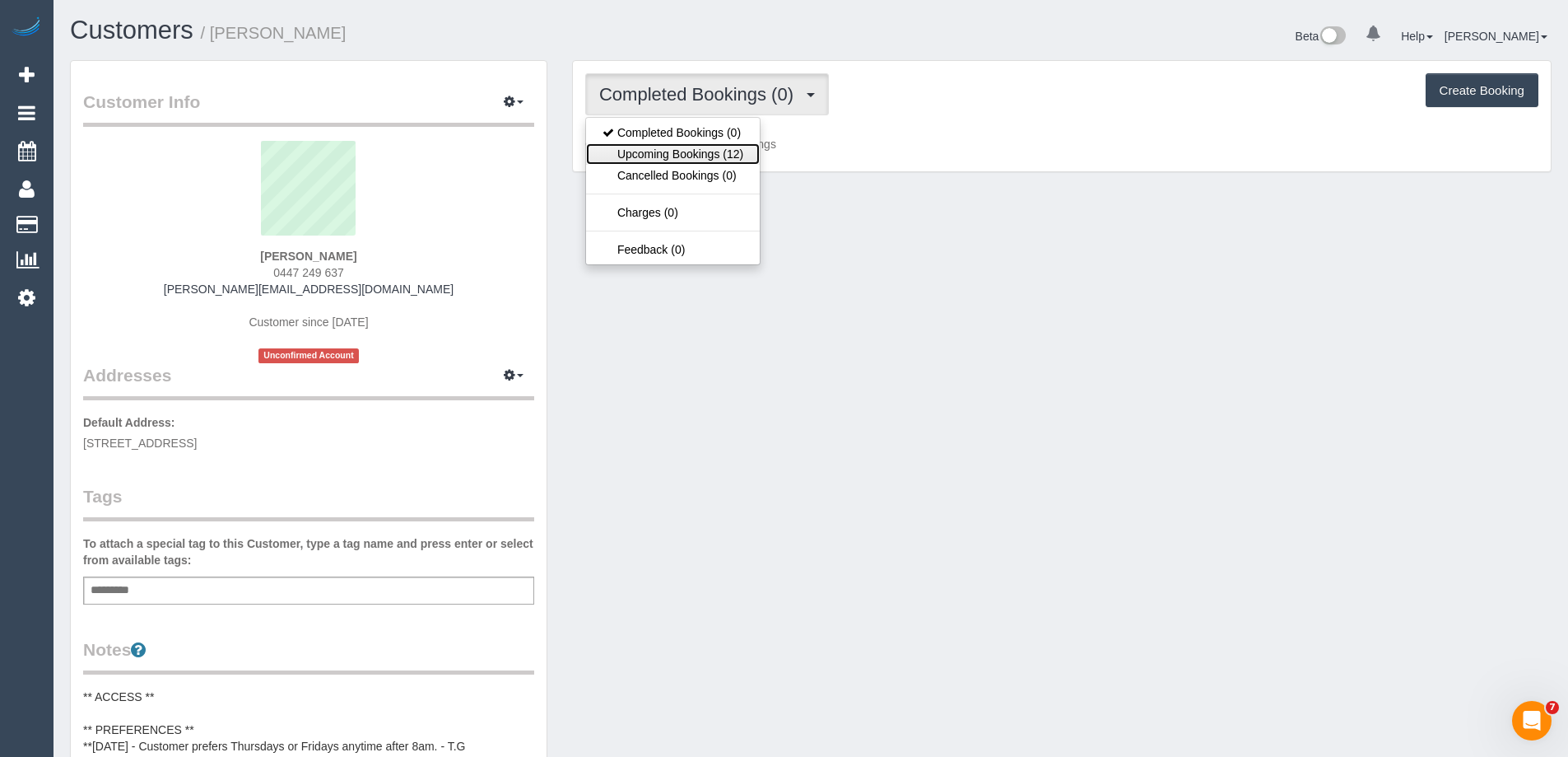
click at [718, 154] on link "Upcoming Bookings (12)" at bounding box center [673, 154] width 174 height 21
